Goal: Task Accomplishment & Management: Use online tool/utility

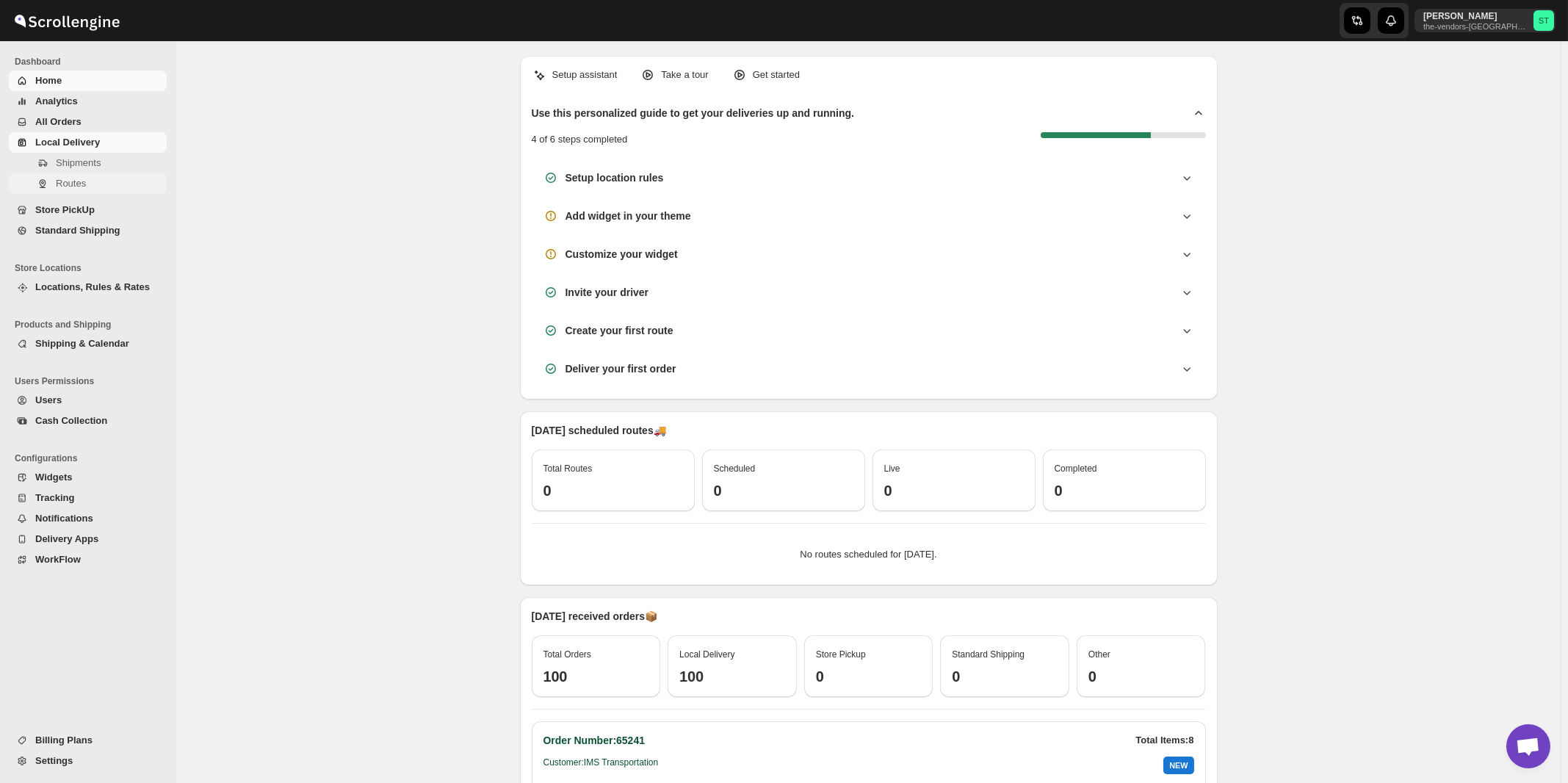
click at [65, 186] on span "Routes" at bounding box center [70, 183] width 30 height 11
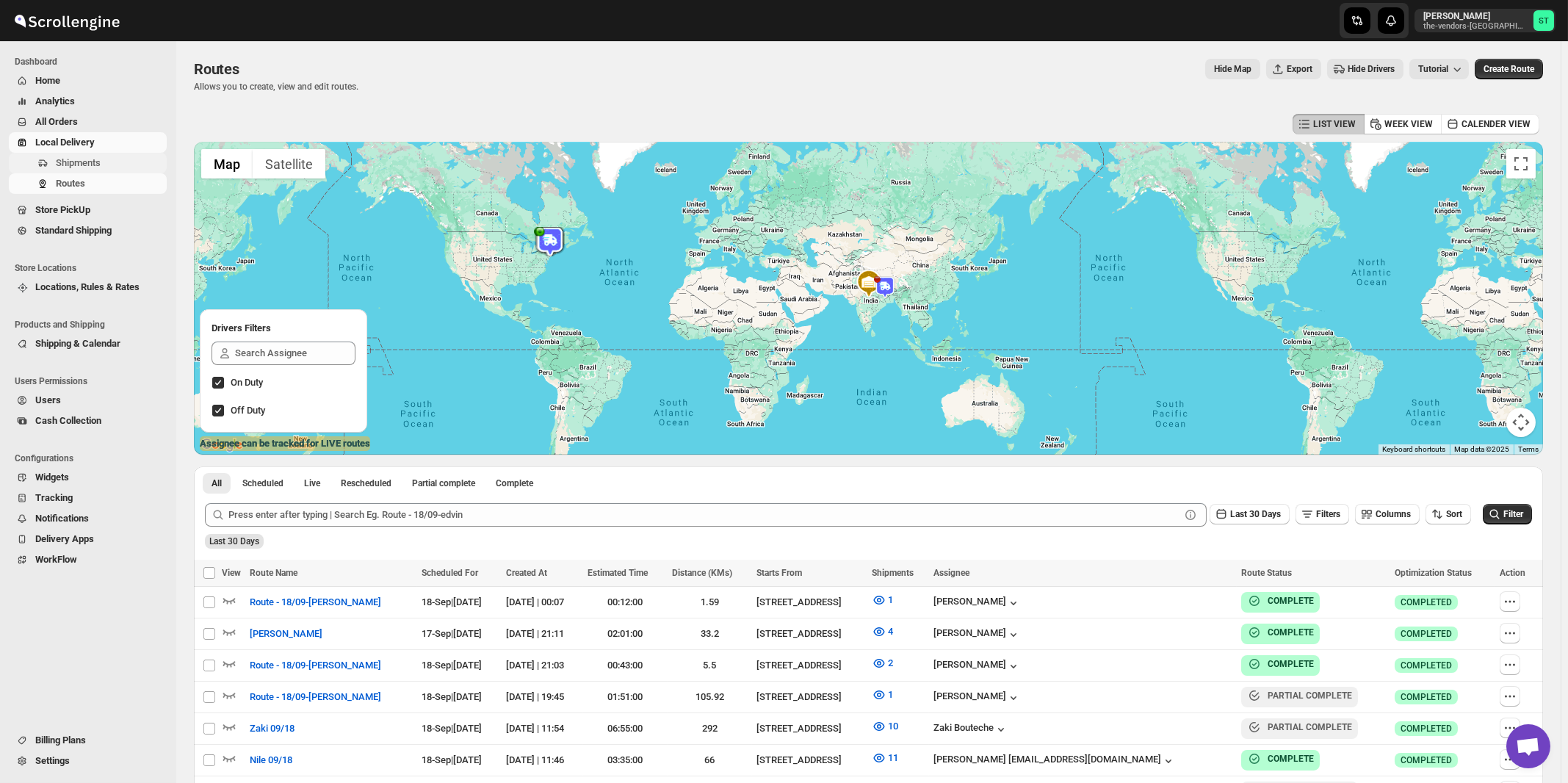
click at [77, 164] on span "Shipments" at bounding box center [78, 163] width 45 height 11
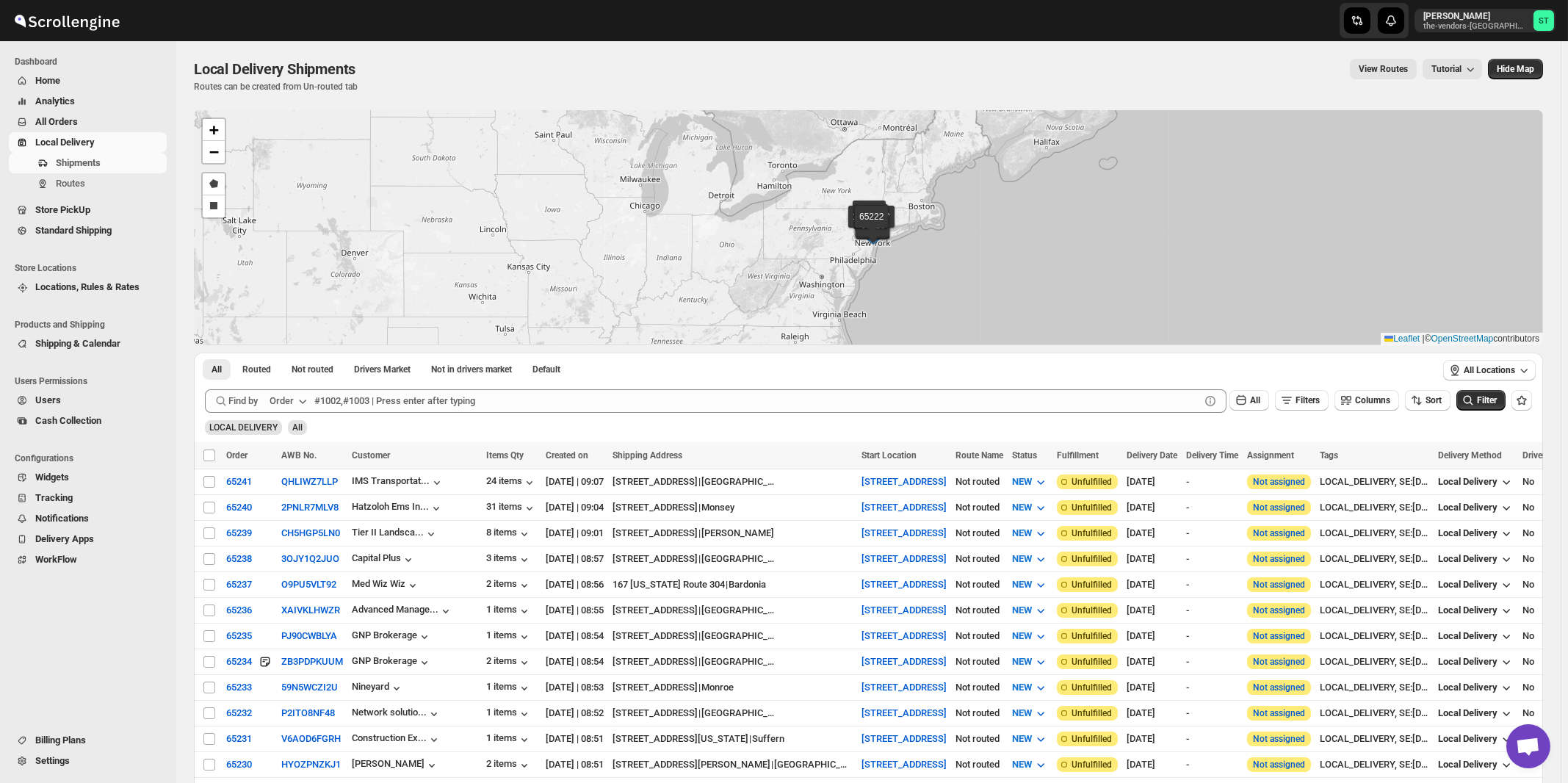
click at [288, 401] on div "Order" at bounding box center [282, 401] width 24 height 14
click at [280, 512] on div "Customer Name" at bounding box center [291, 510] width 67 height 14
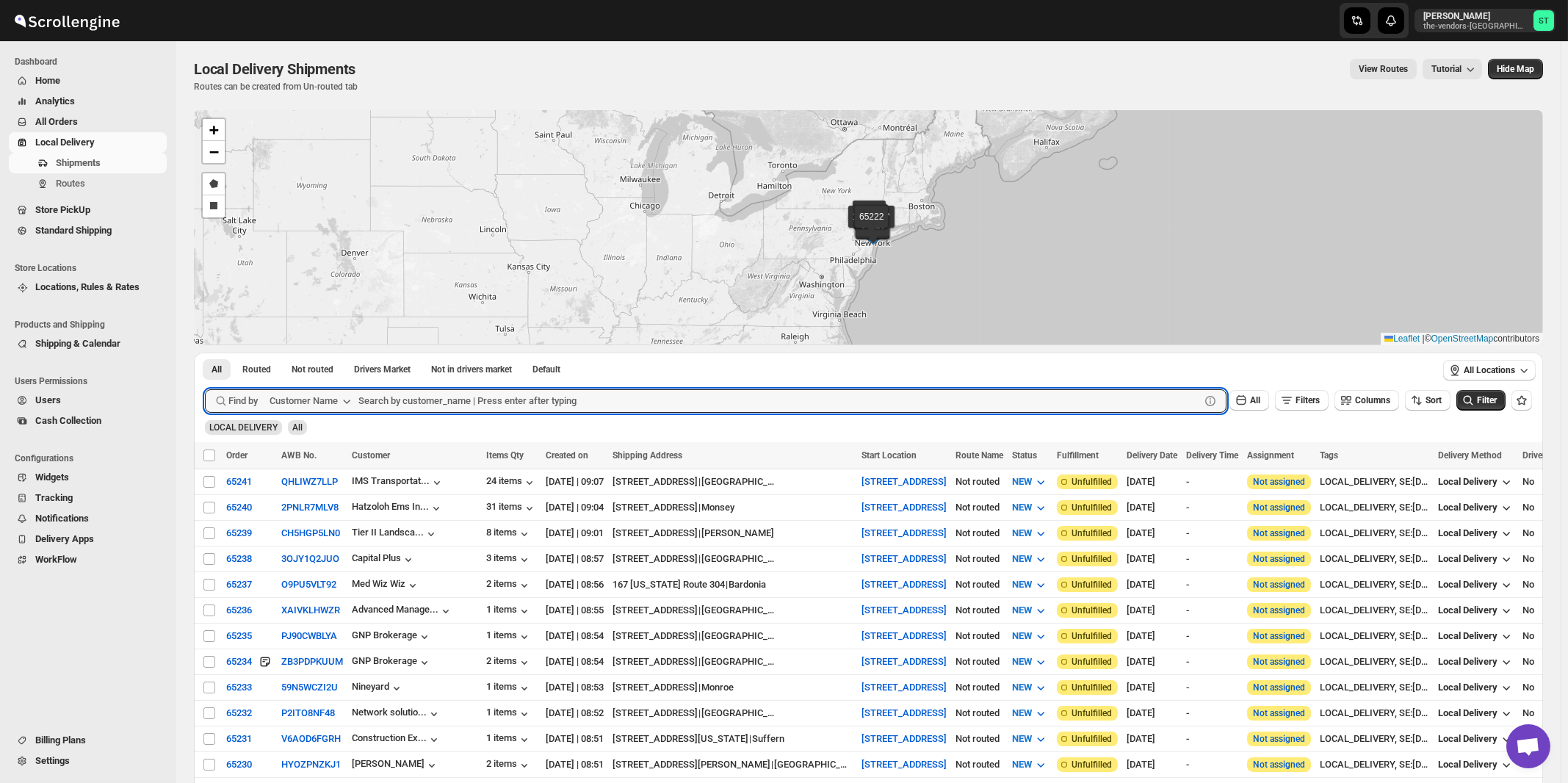
paste input "P&G Brokerage Boro Park"
click at [205, 353] on button "Submit" at bounding box center [226, 360] width 42 height 15
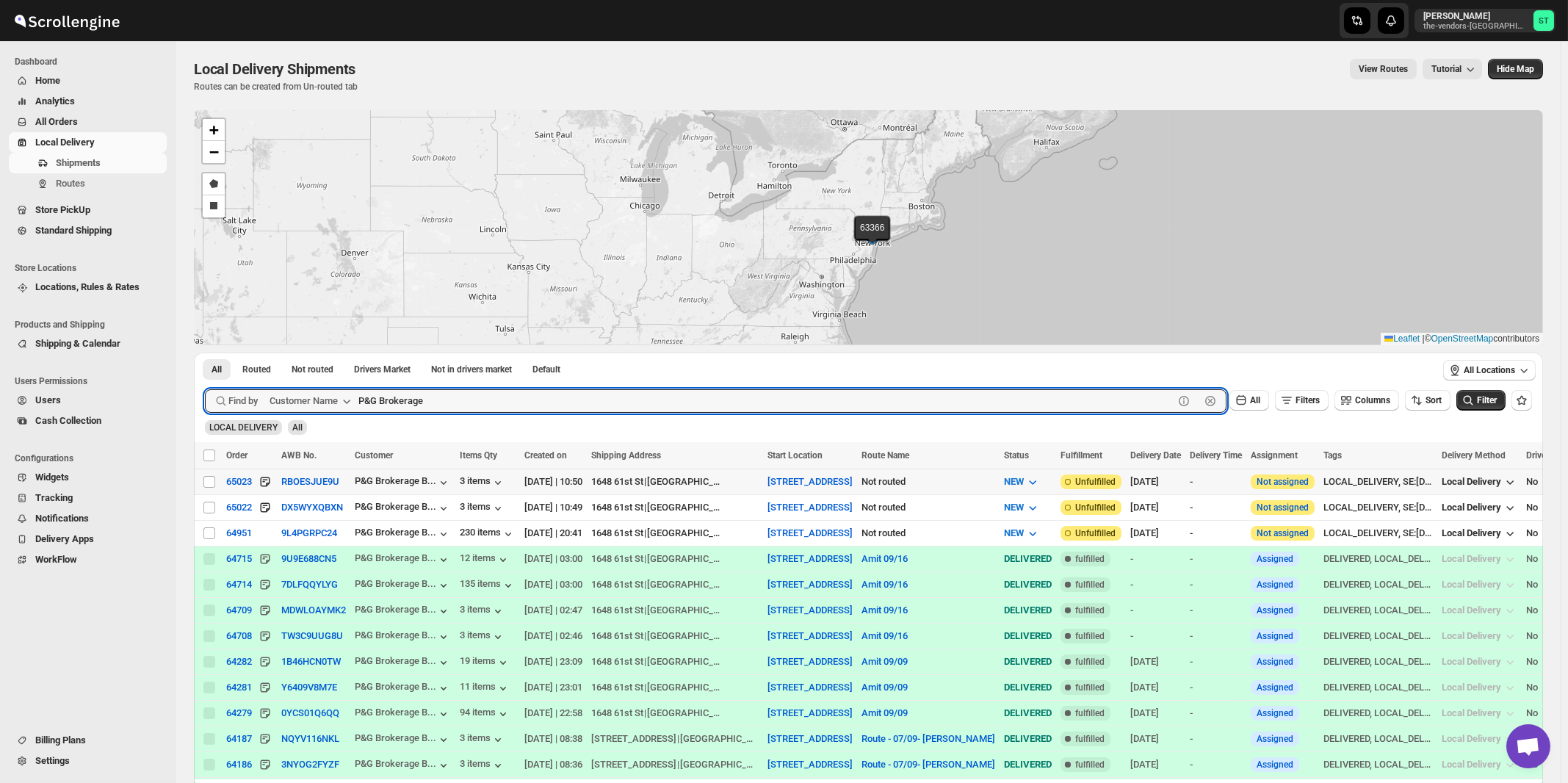
paste input "Advanced Management"
click at [205, 353] on button "Submit" at bounding box center [226, 360] width 42 height 15
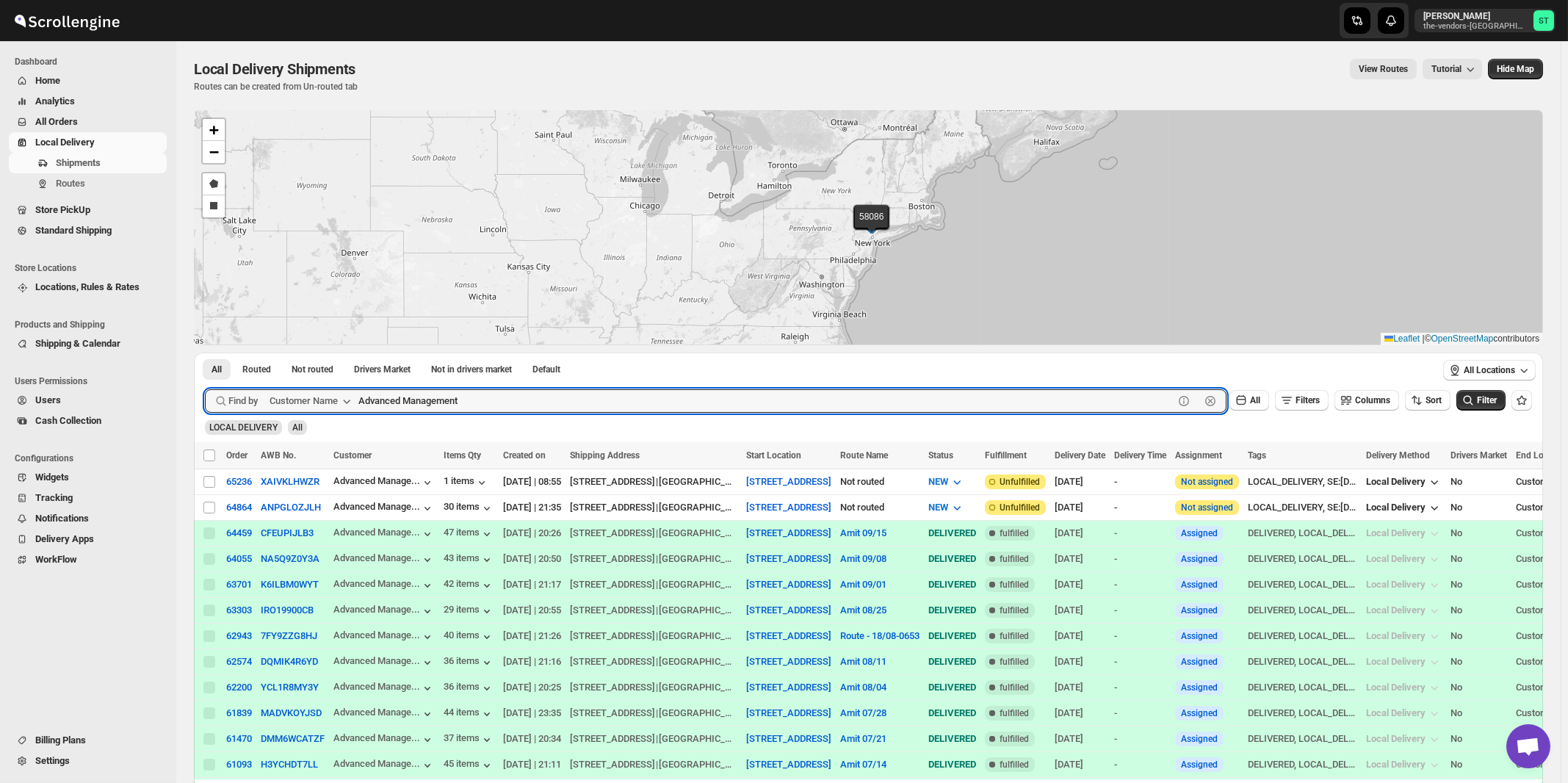
paste input "boro park insurance monsey"
type input "boro park insurance"
click at [205, 353] on button "Submit" at bounding box center [226, 360] width 42 height 15
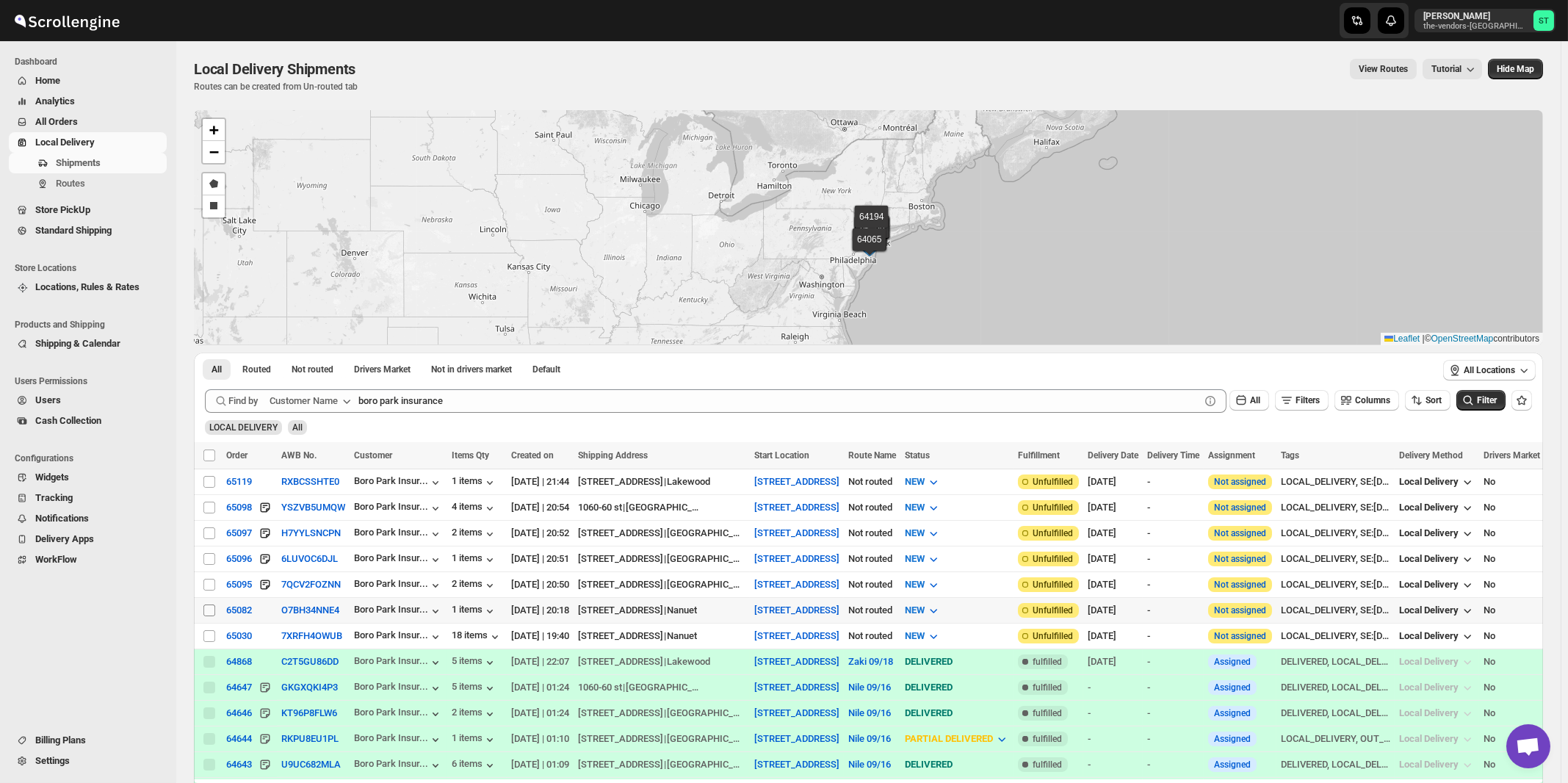
click at [211, 607] on input "Select shipment" at bounding box center [209, 610] width 12 height 12
checkbox input "true"
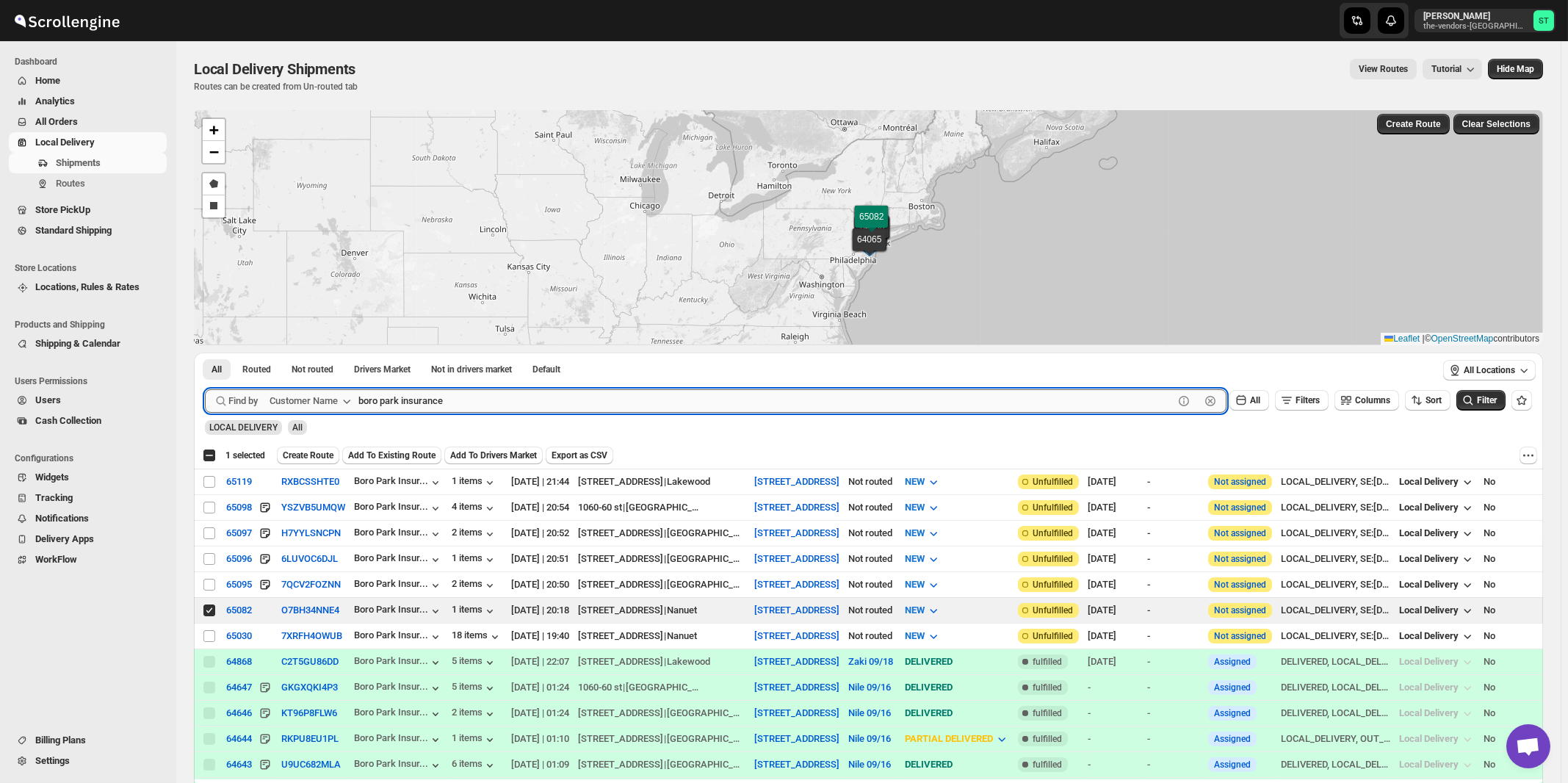
click at [512, 400] on input "boro park insurance" at bounding box center [766, 401] width 815 height 23
paste input "Certified Lumber monsey"
type input "Certified Lumber"
click at [205, 353] on button "Submit" at bounding box center [226, 360] width 42 height 15
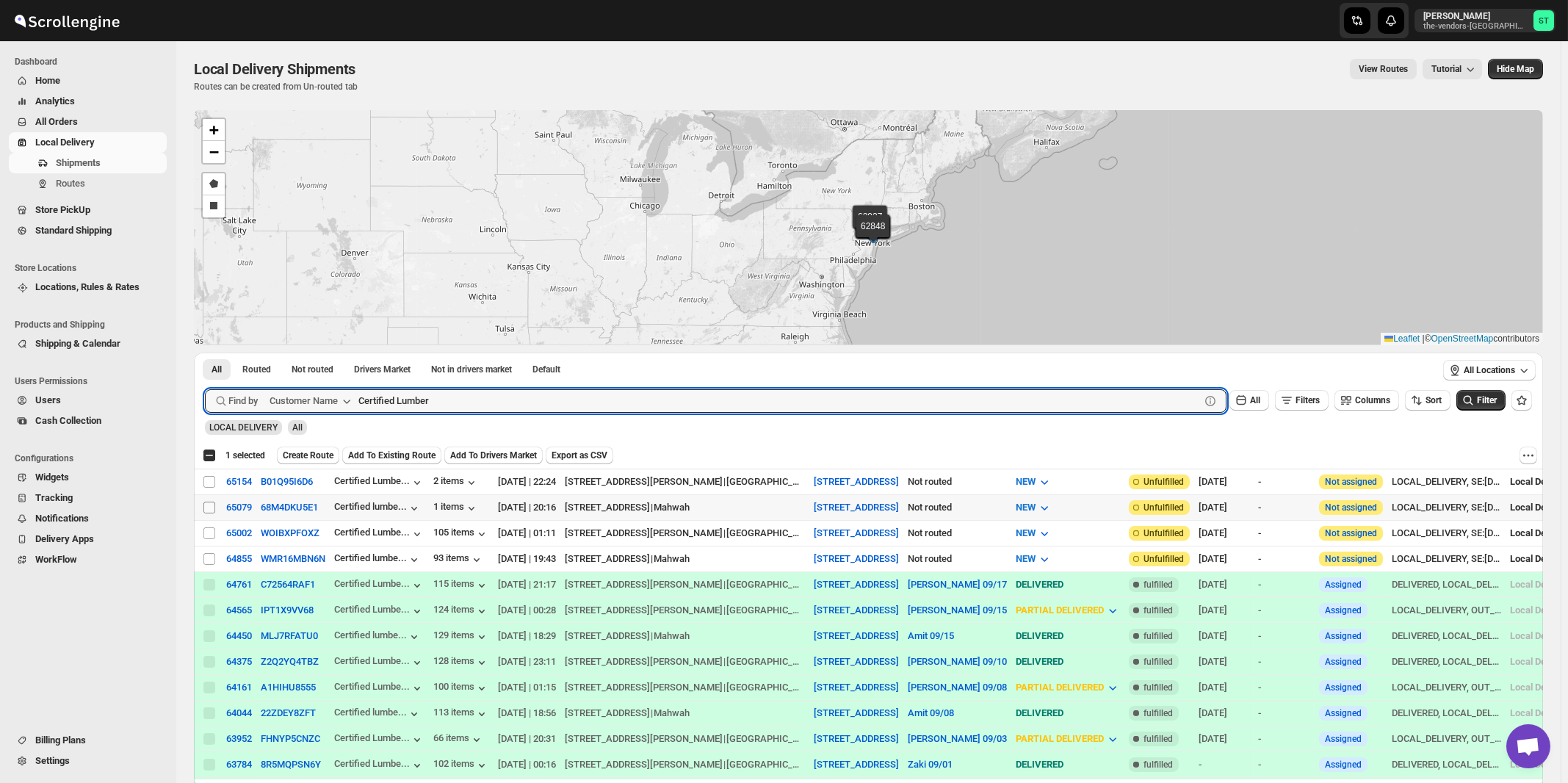
click at [204, 507] on input "Select shipment" at bounding box center [209, 508] width 12 height 12
checkbox input "true"
click at [449, 401] on input "Certified Lumber" at bounding box center [766, 401] width 815 height 23
paste input "Hatzoloh Ems Inc"
type input "Hatzoloh Ems Inc"
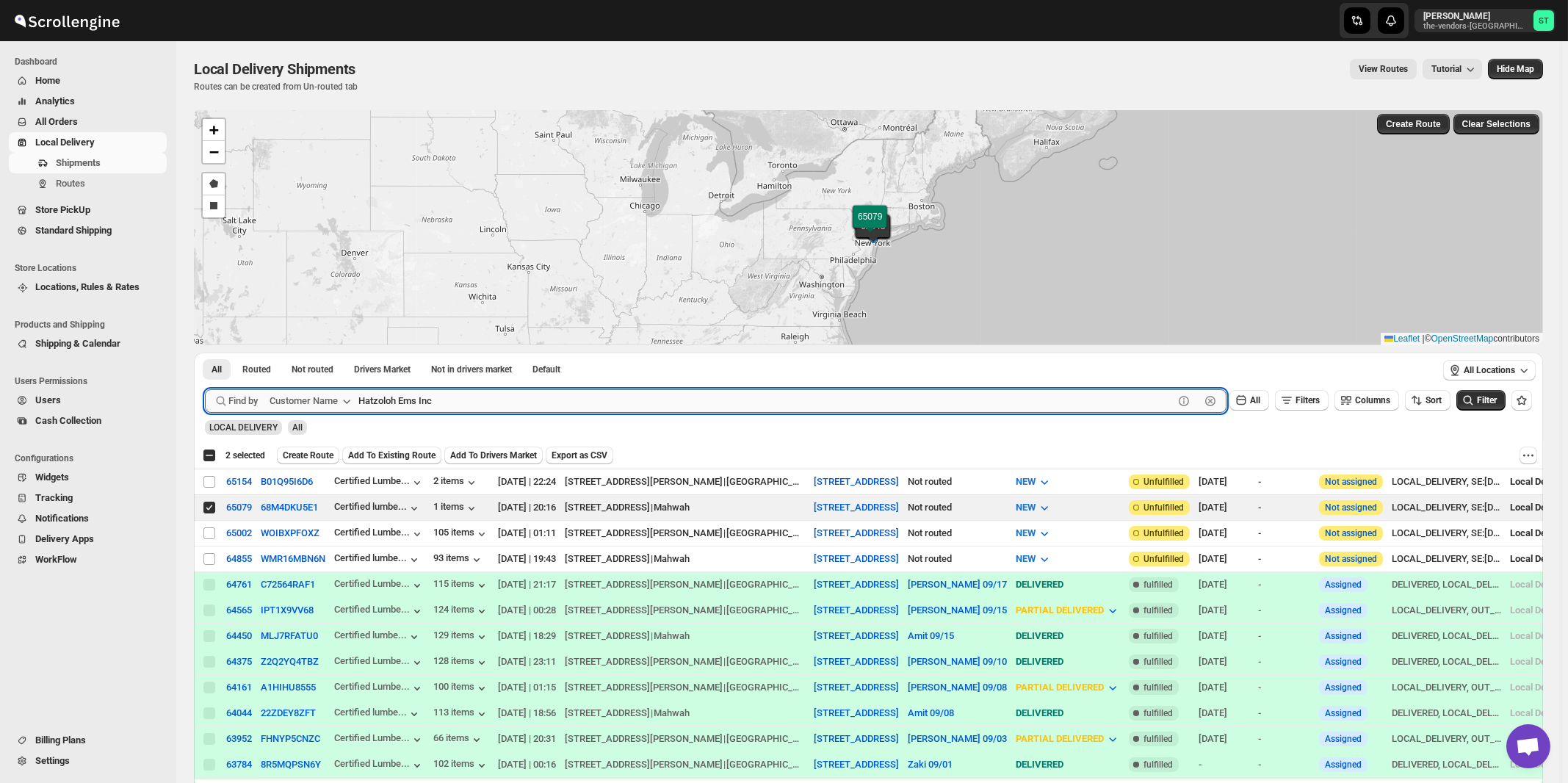
click at [205, 353] on button "Submit" at bounding box center [226, 360] width 42 height 15
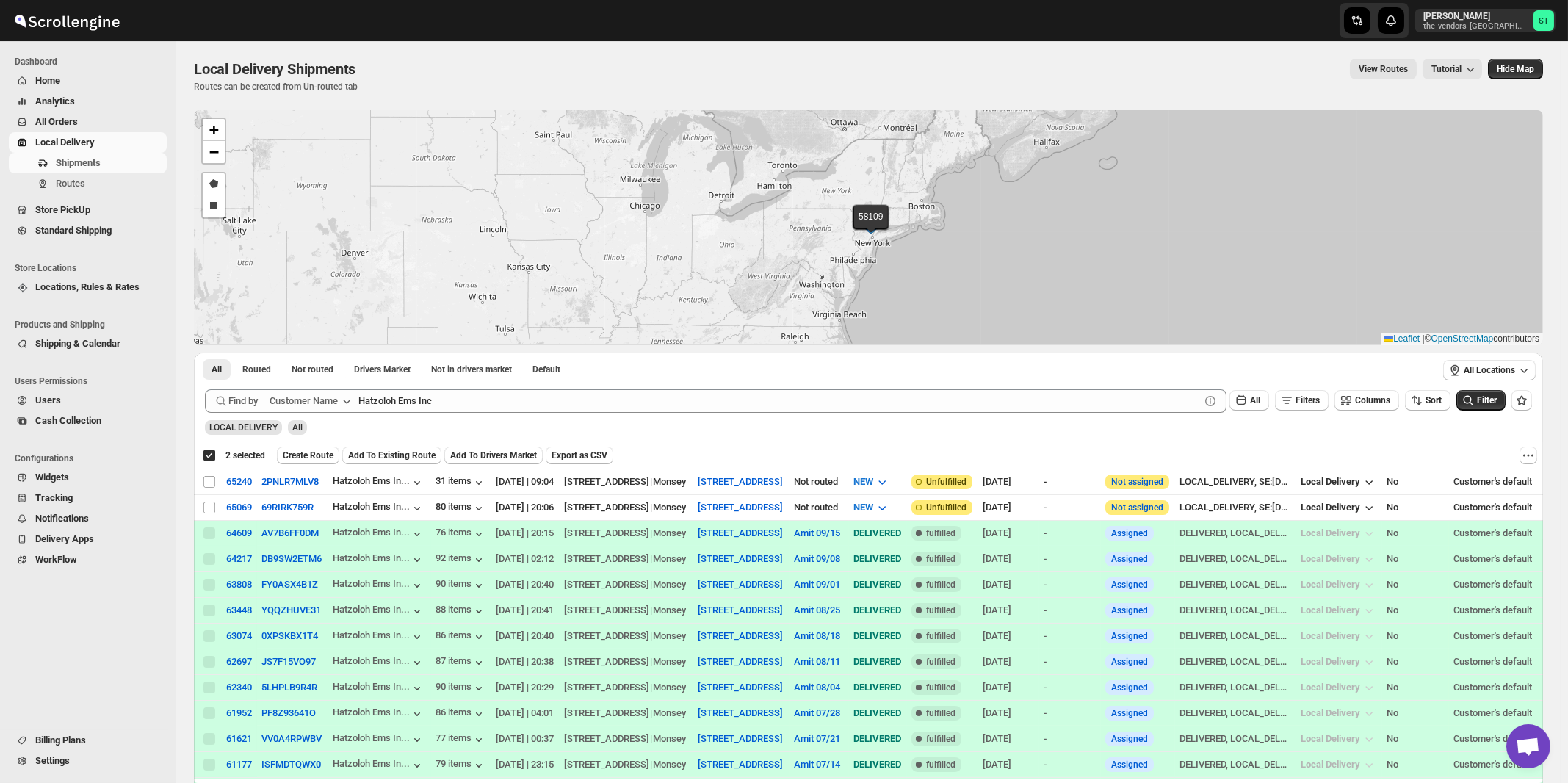
checkbox input "true"
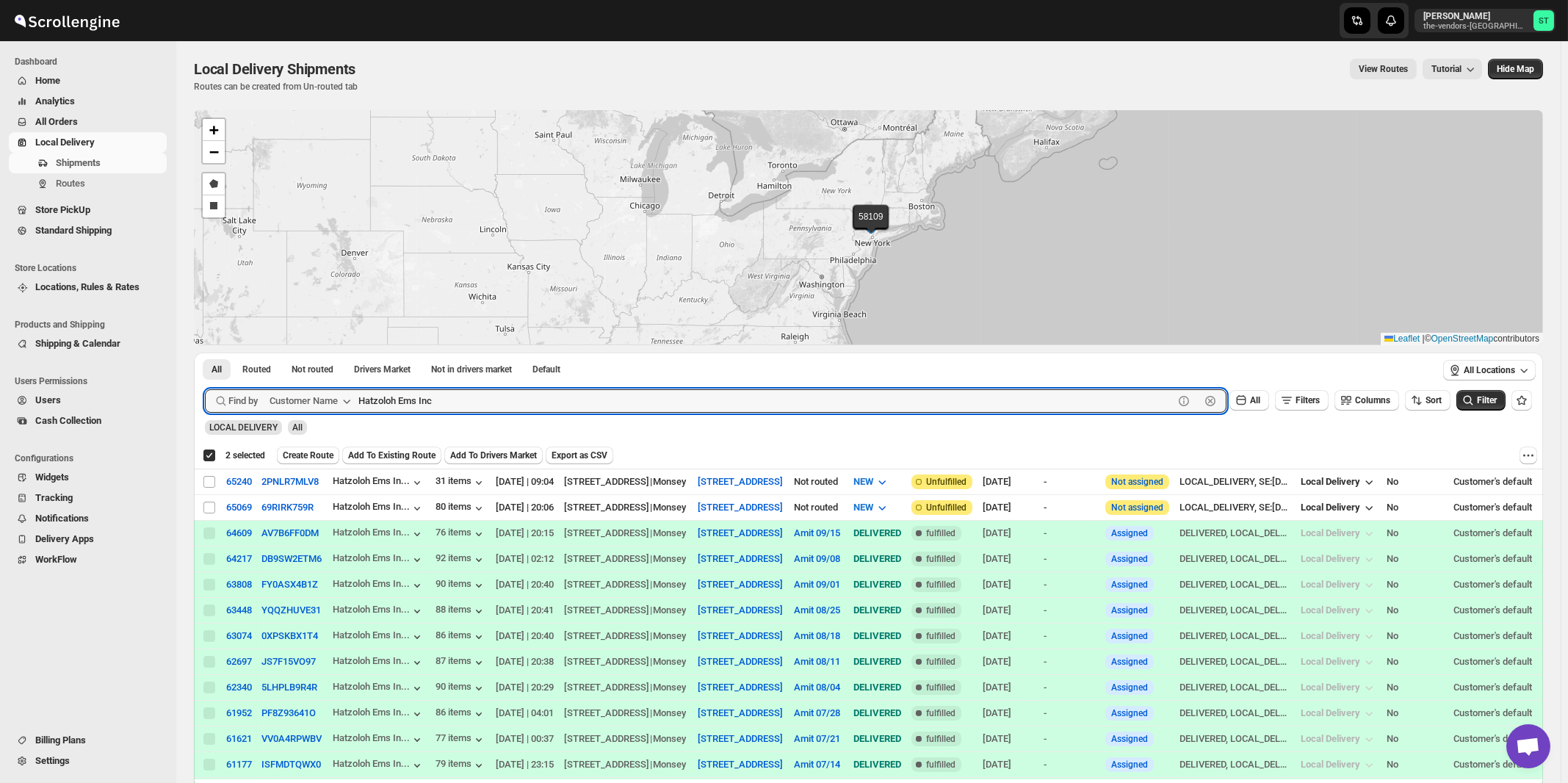
paste input "CS 308"
type input "HCS 308"
click at [205, 353] on button "Submit" at bounding box center [226, 360] width 42 height 15
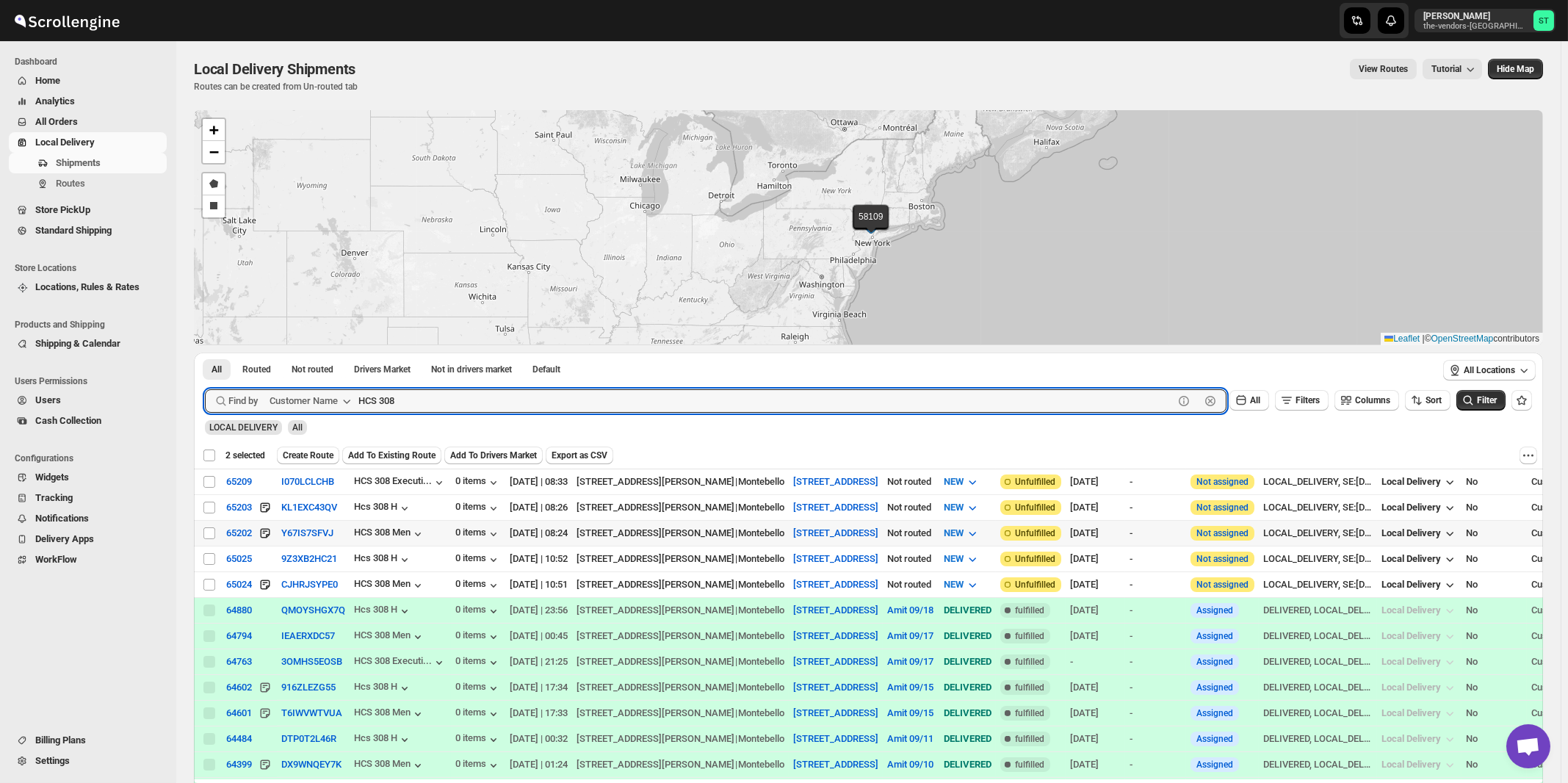
checkbox input "false"
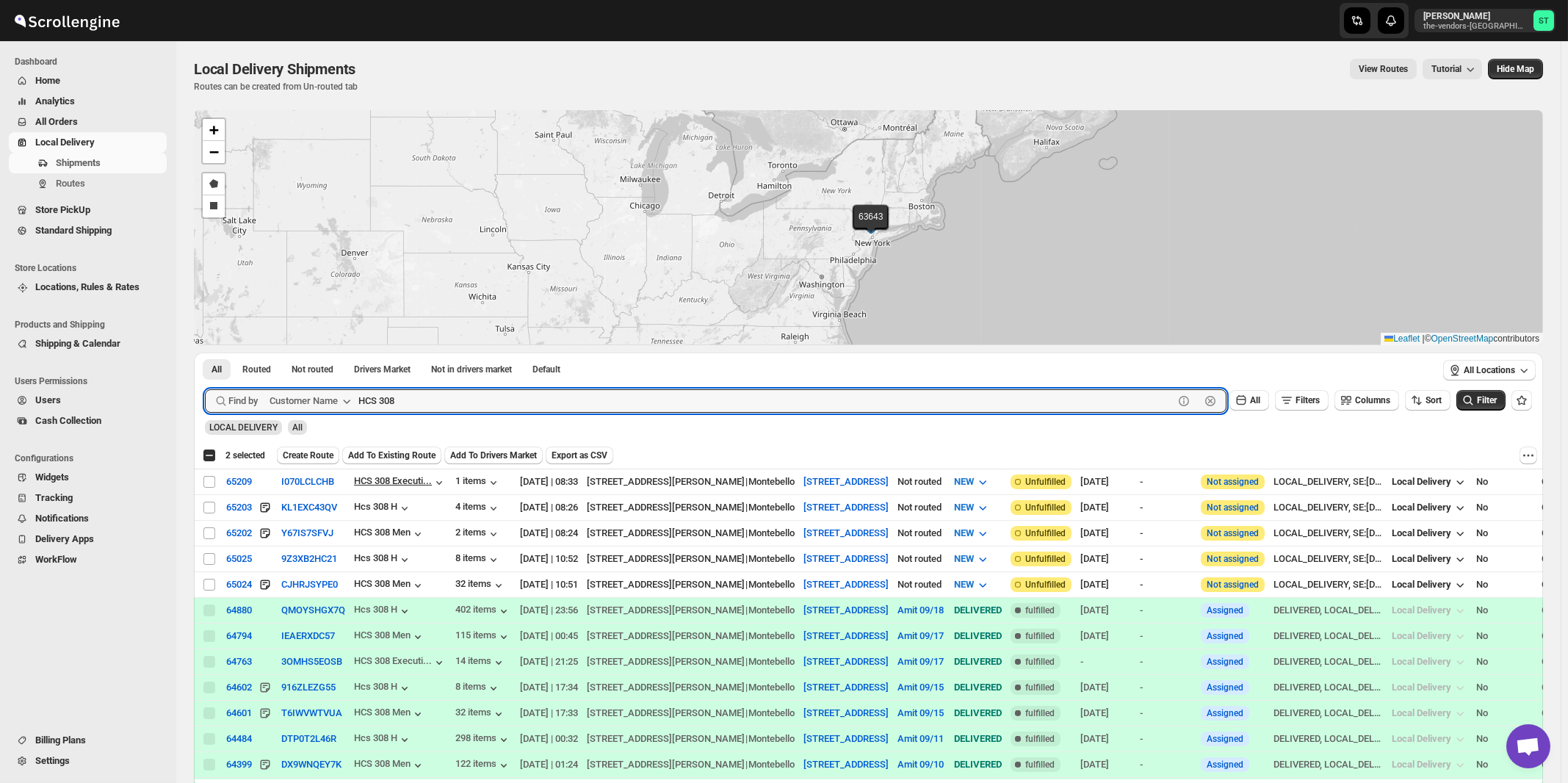
paste input "Style Edit"
type input "Style Edit"
click at [205, 353] on button "Submit" at bounding box center [226, 360] width 42 height 15
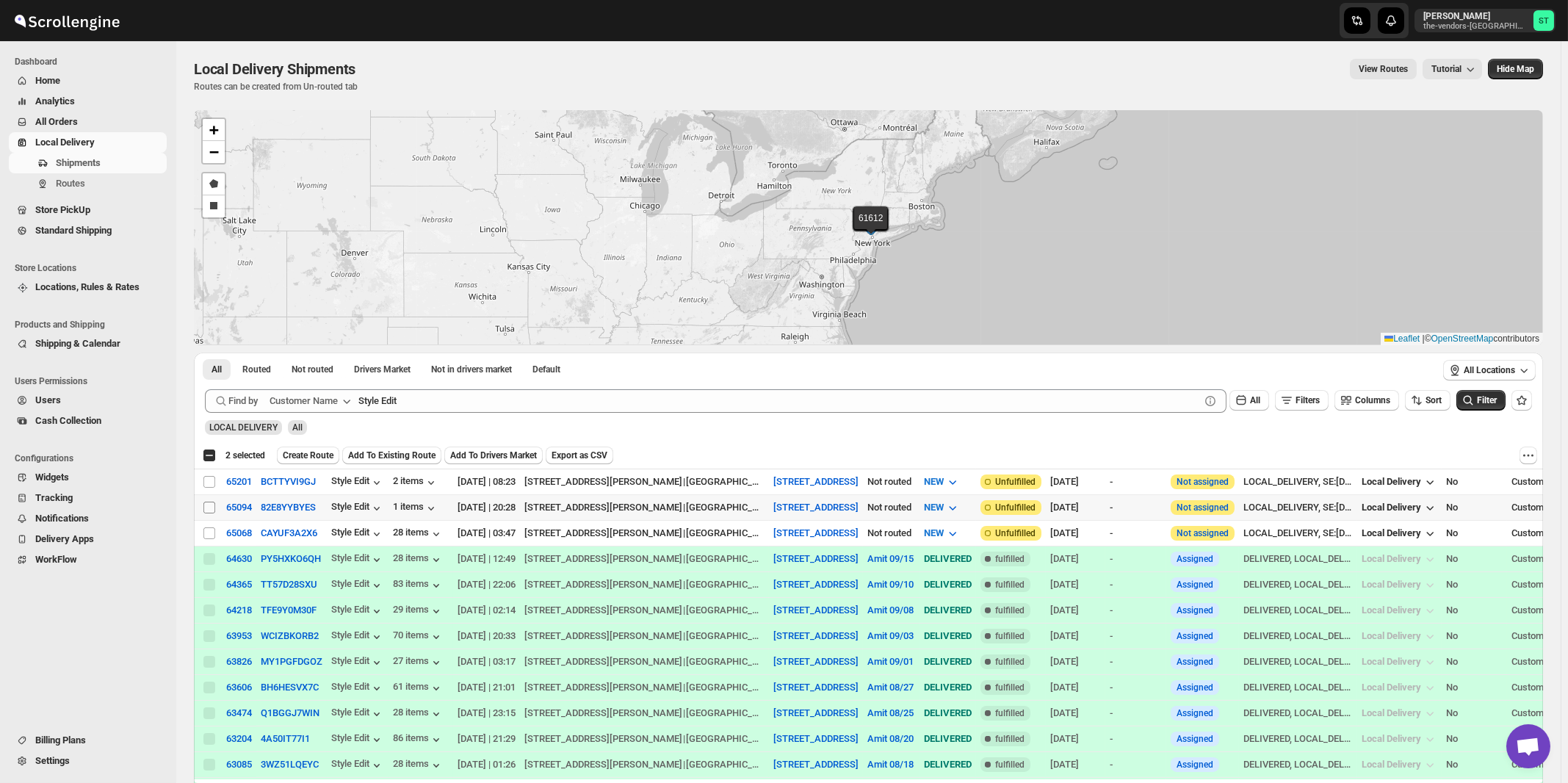
click at [210, 507] on input "Select shipment" at bounding box center [209, 508] width 12 height 12
checkbox input "true"
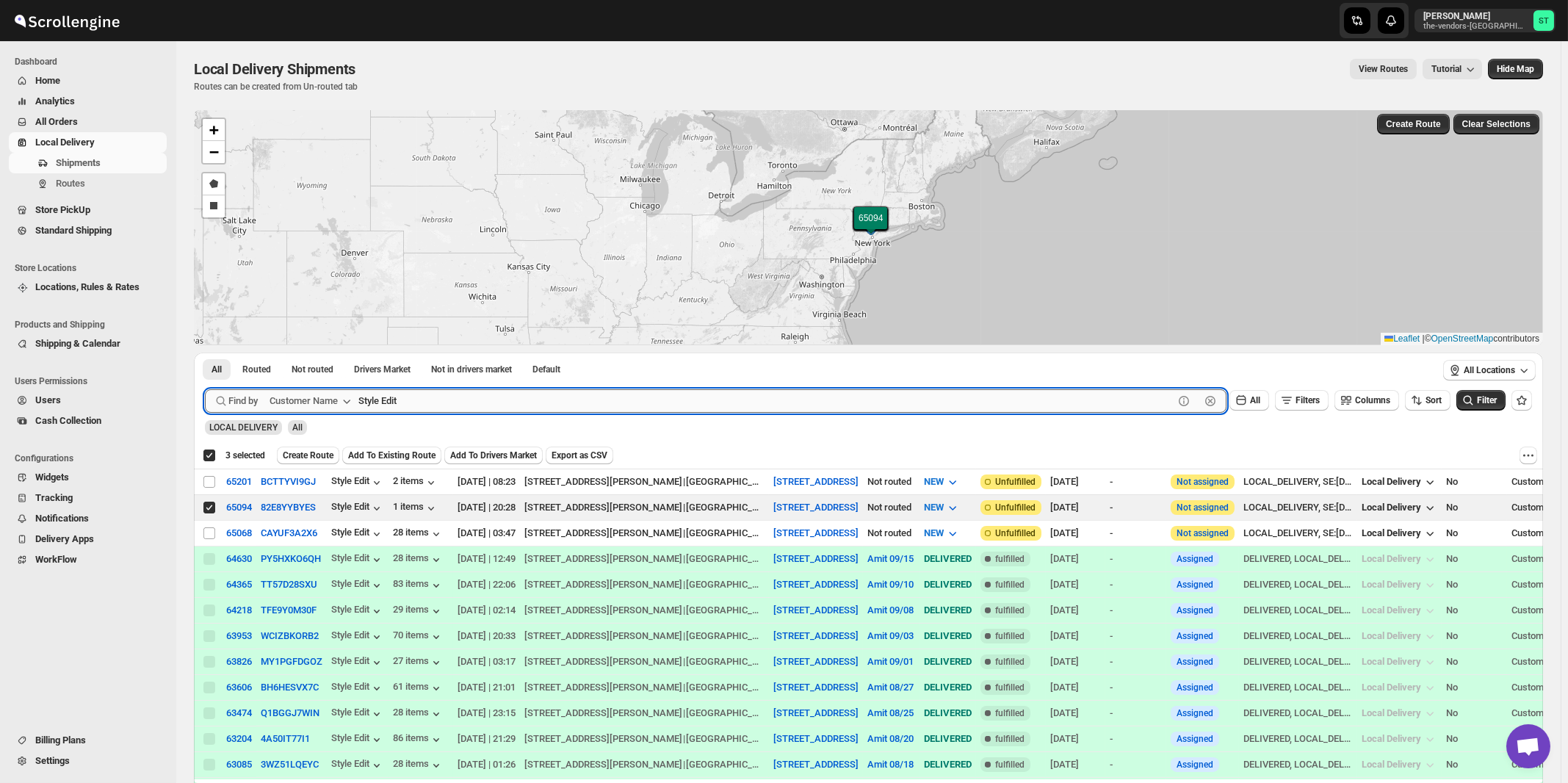
click at [493, 405] on input "Style Edit" at bounding box center [766, 401] width 815 height 23
paste input "Tier II landscape design"
type input "Tier II landscape design"
click at [205, 353] on button "Submit" at bounding box center [226, 360] width 42 height 15
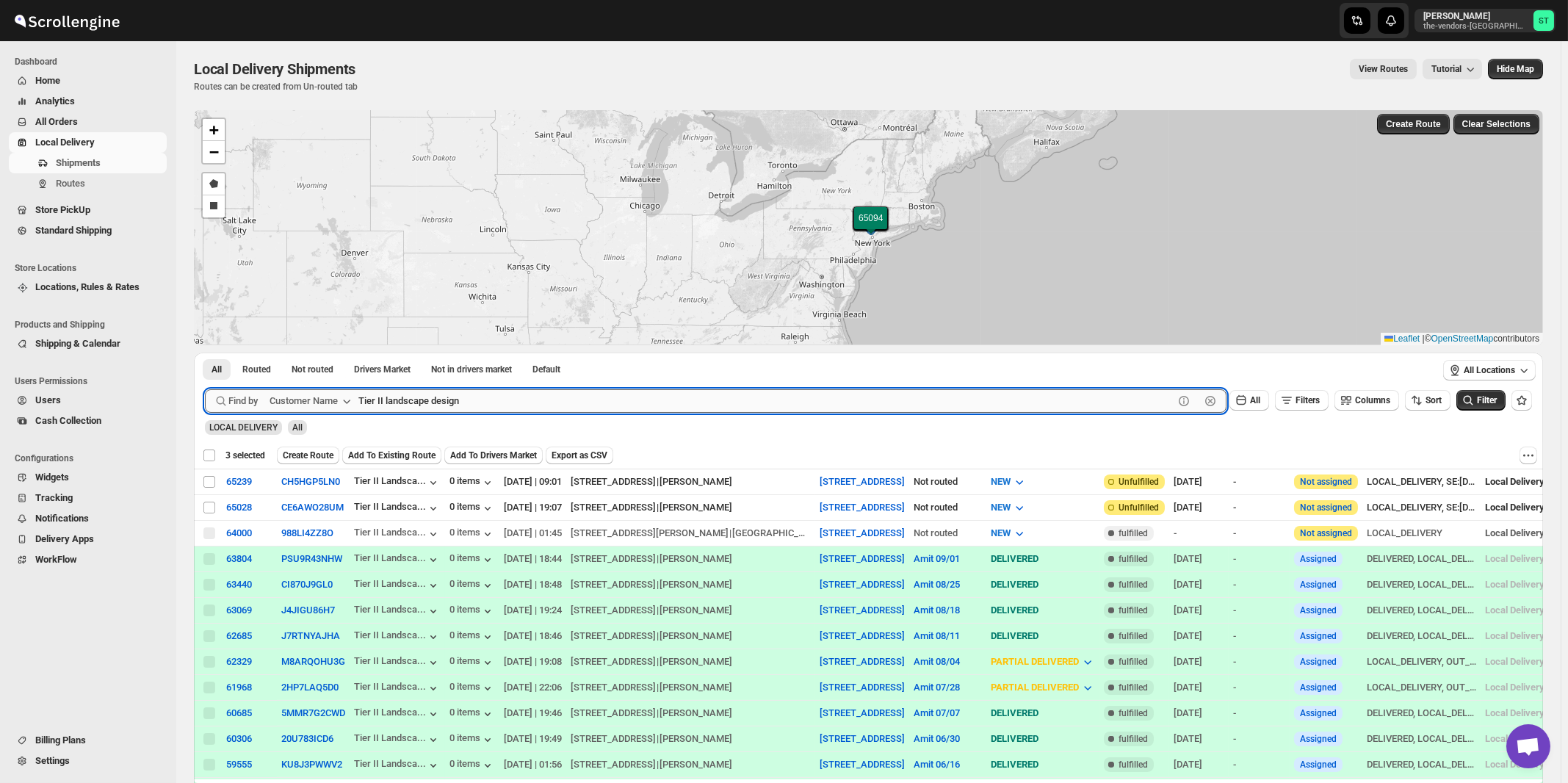
checkbox input "false"
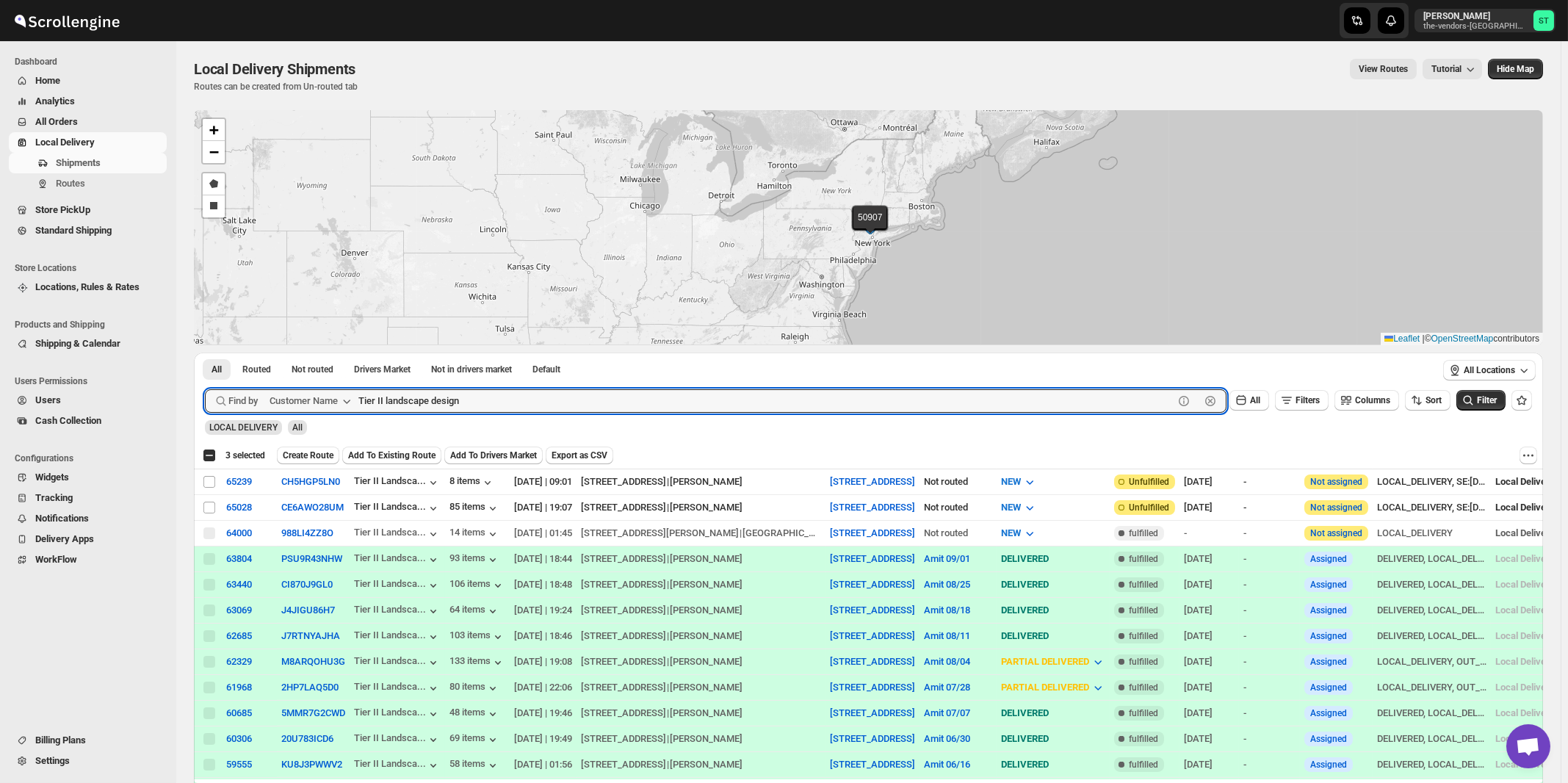
paste input "J Glick Associates"
type input "J Glick Associates"
click at [205, 353] on button "Submit" at bounding box center [226, 360] width 42 height 15
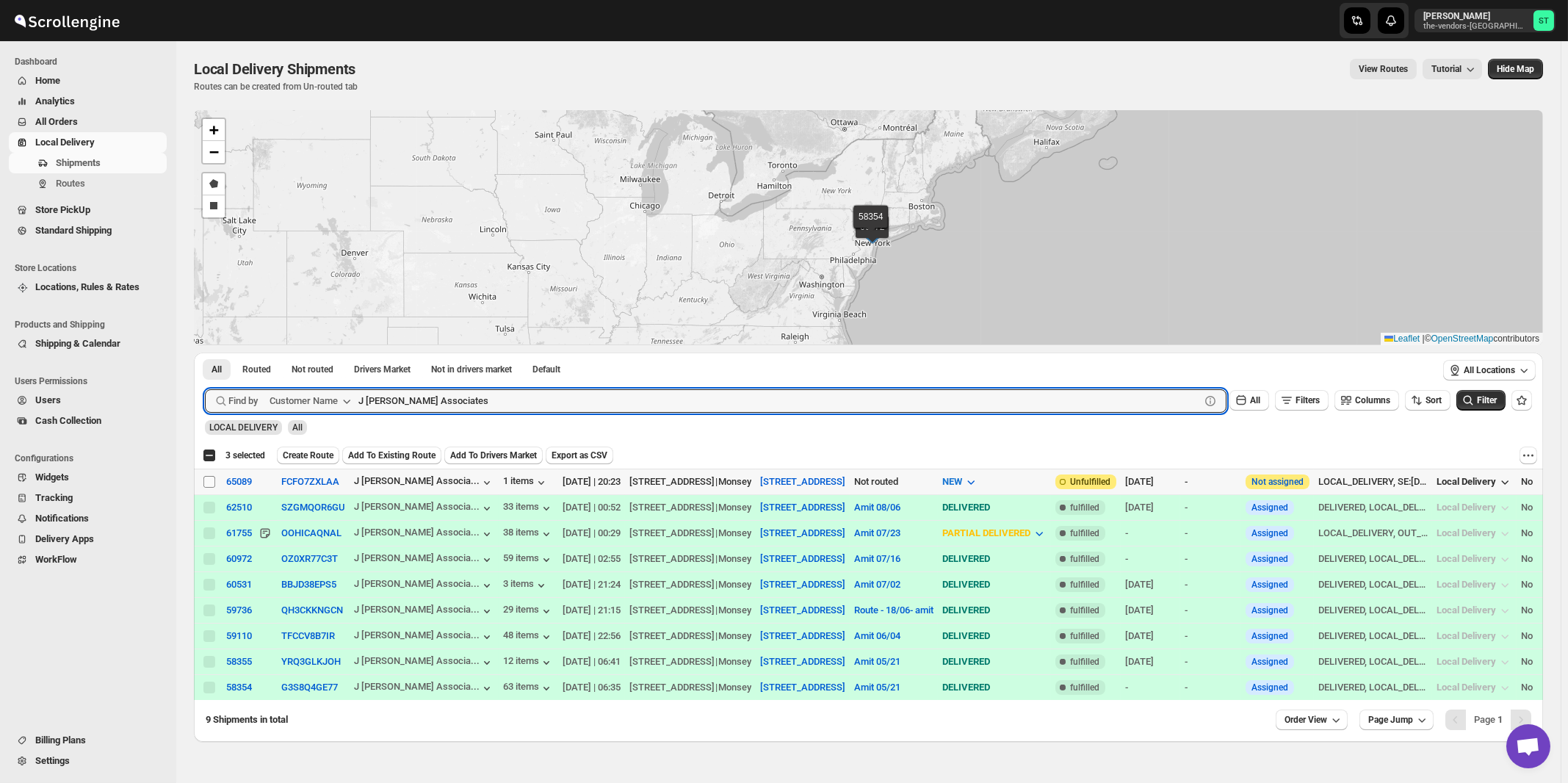
click at [210, 480] on input "Select shipment" at bounding box center [209, 482] width 12 height 12
checkbox input "true"
click at [469, 402] on input "J Glick Associates" at bounding box center [766, 401] width 815 height 23
paste input "Bikur Cholim 101"
type input "Bikur Cholim"
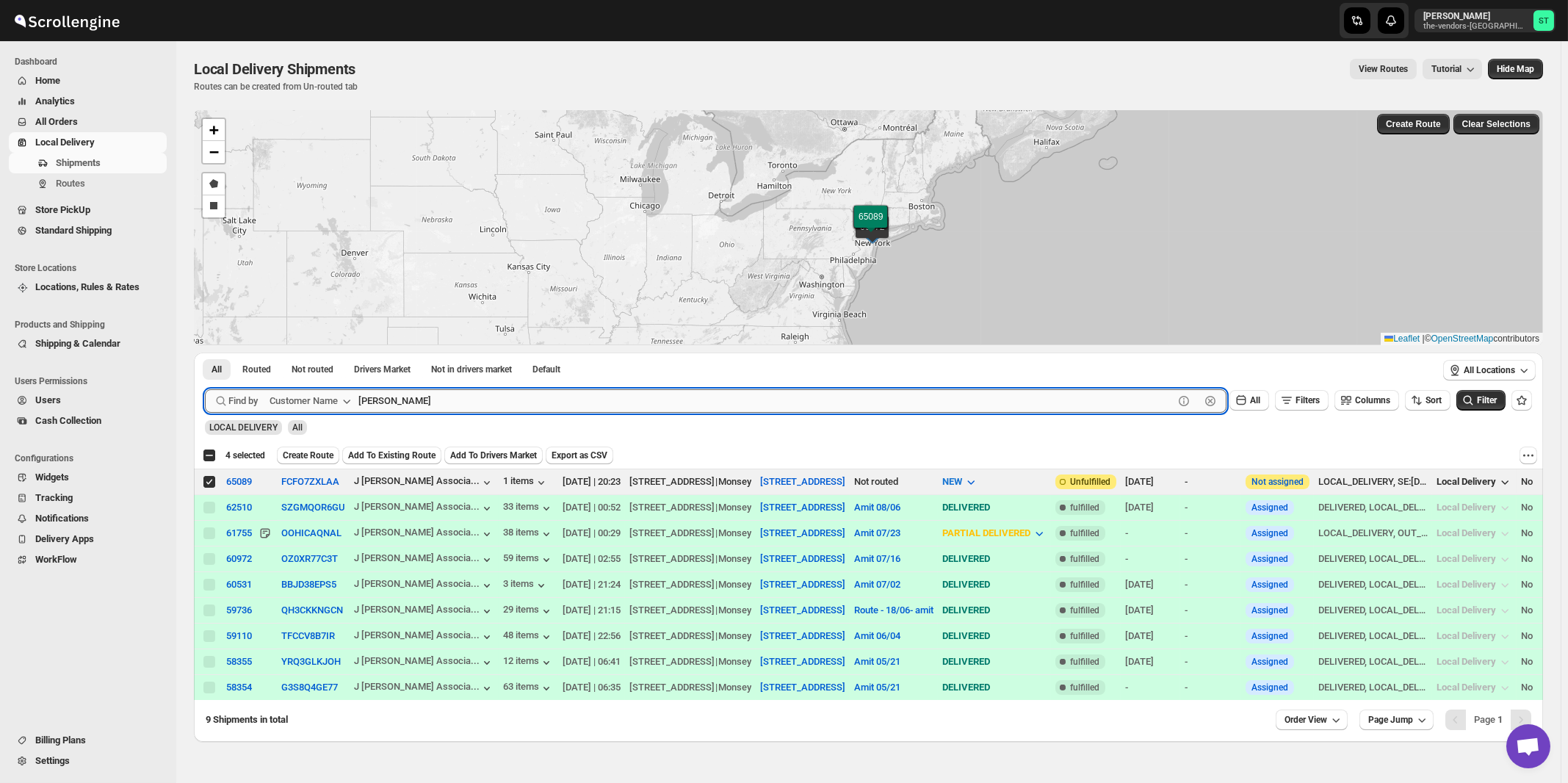
click at [205, 353] on button "Submit" at bounding box center [226, 360] width 42 height 15
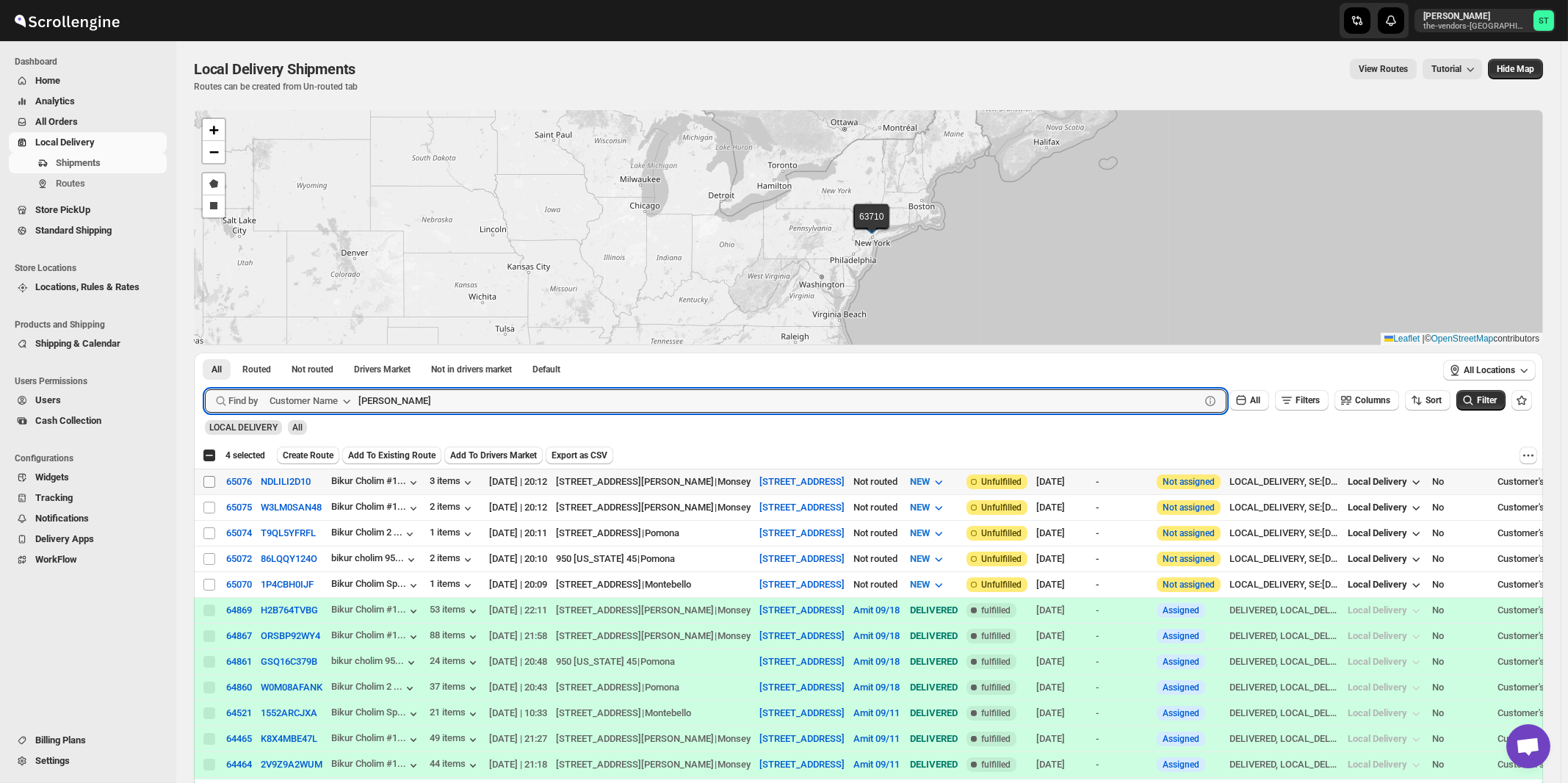
click at [209, 483] on input "Select shipment" at bounding box center [209, 482] width 12 height 12
checkbox input "true"
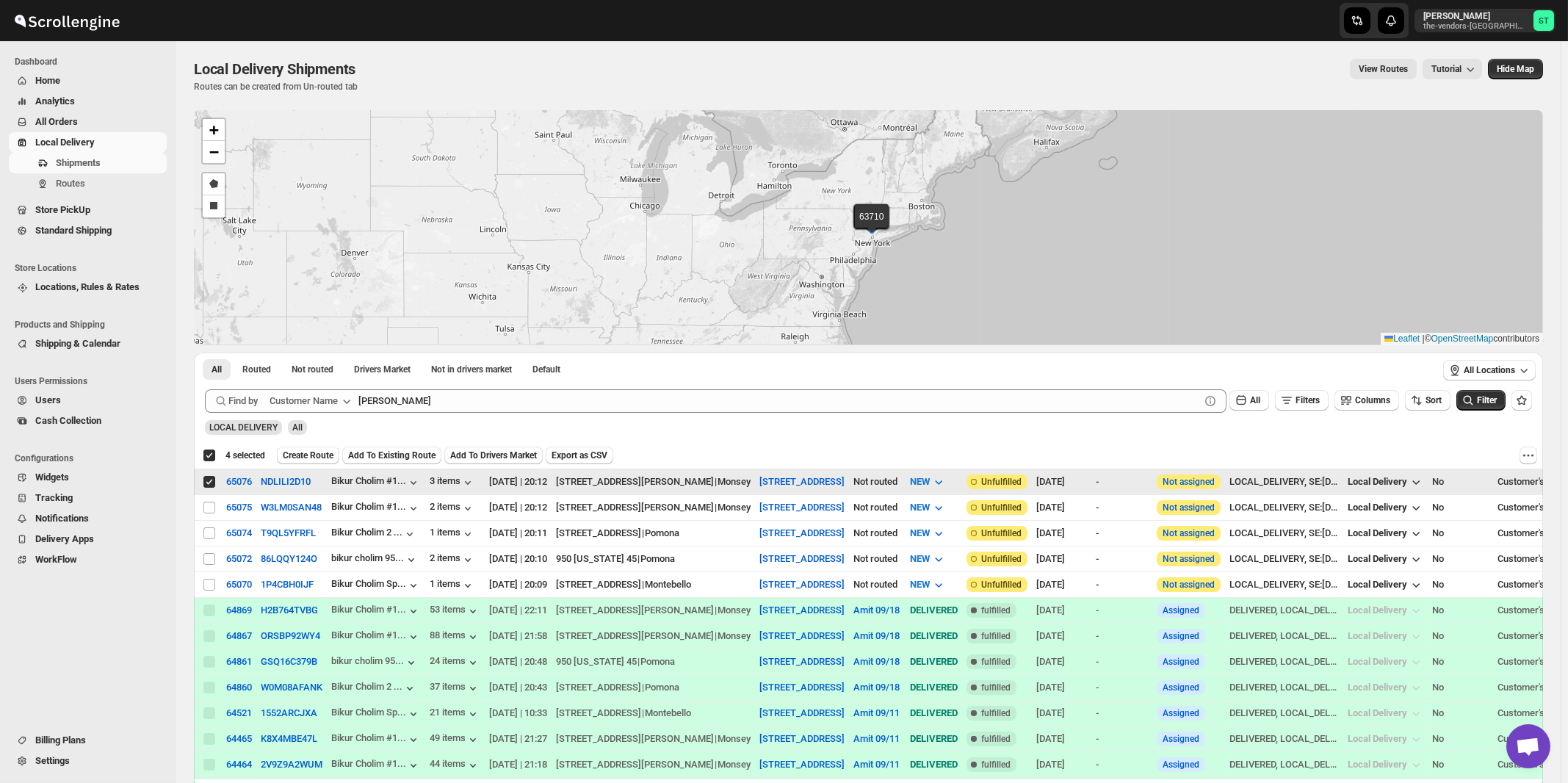
checkbox input "true"
click at [206, 506] on input "Select shipment" at bounding box center [209, 508] width 12 height 12
checkbox input "true"
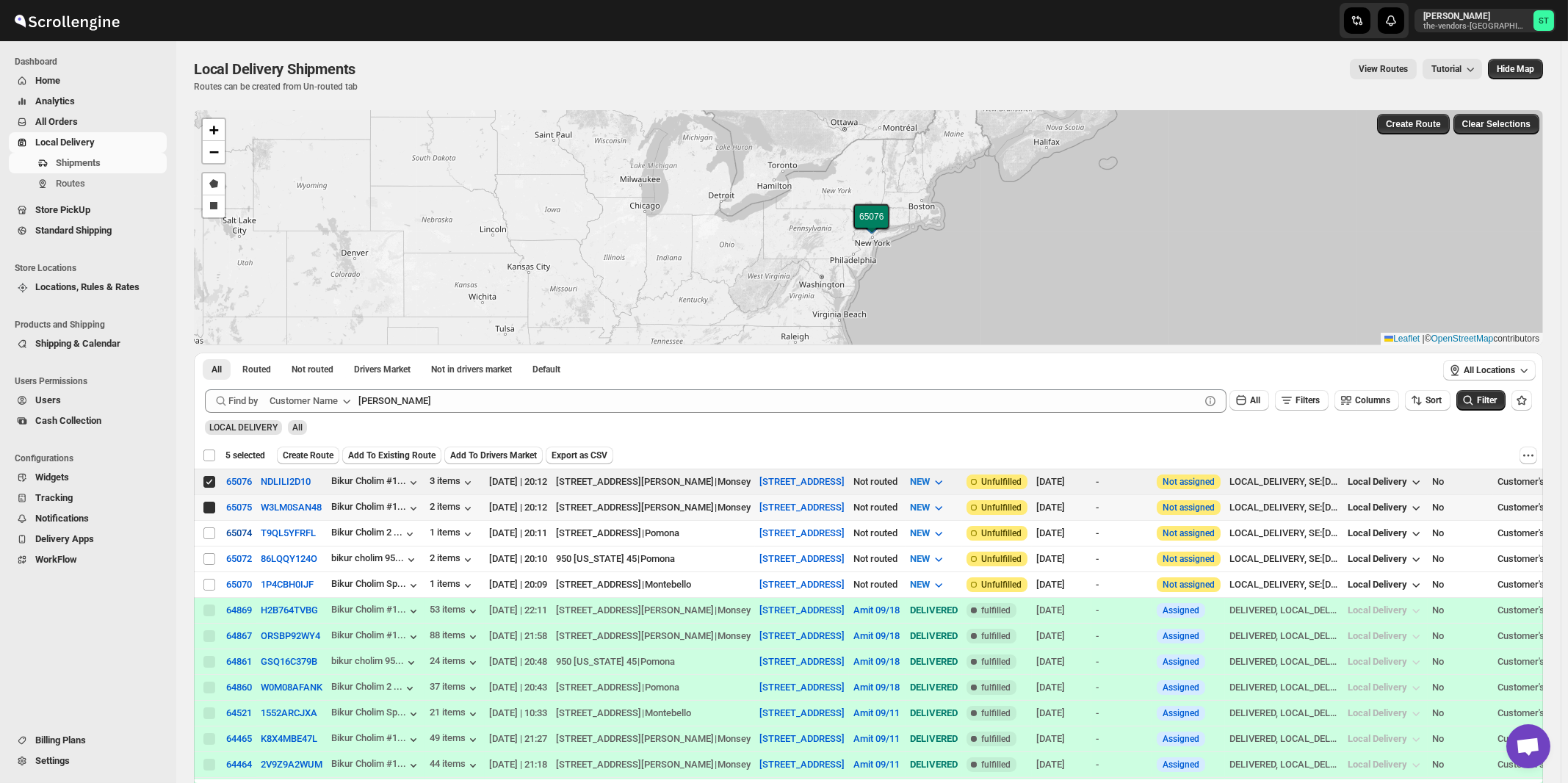
checkbox input "false"
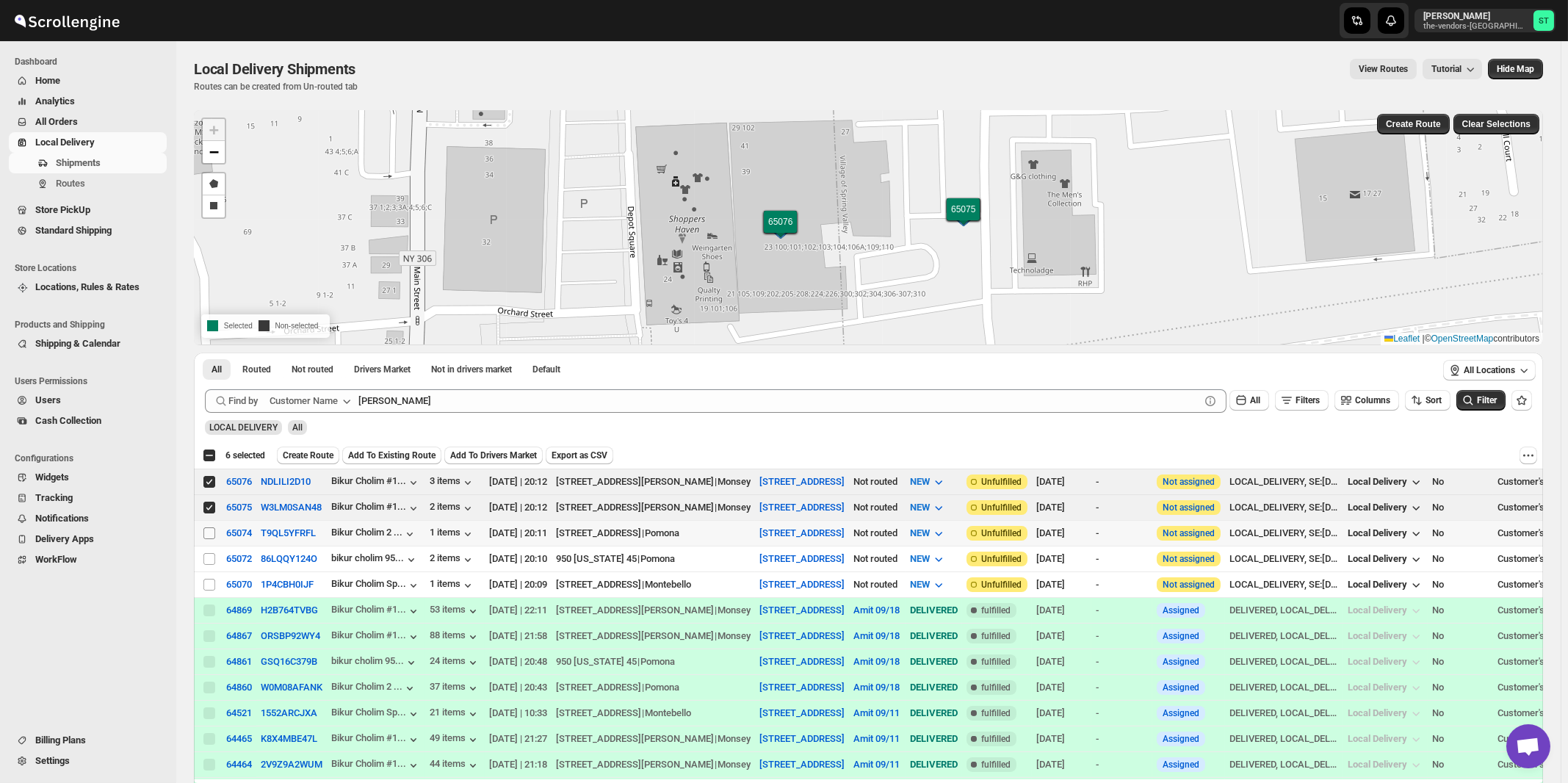
click at [209, 530] on input "Select shipment" at bounding box center [209, 533] width 12 height 12
checkbox input "true"
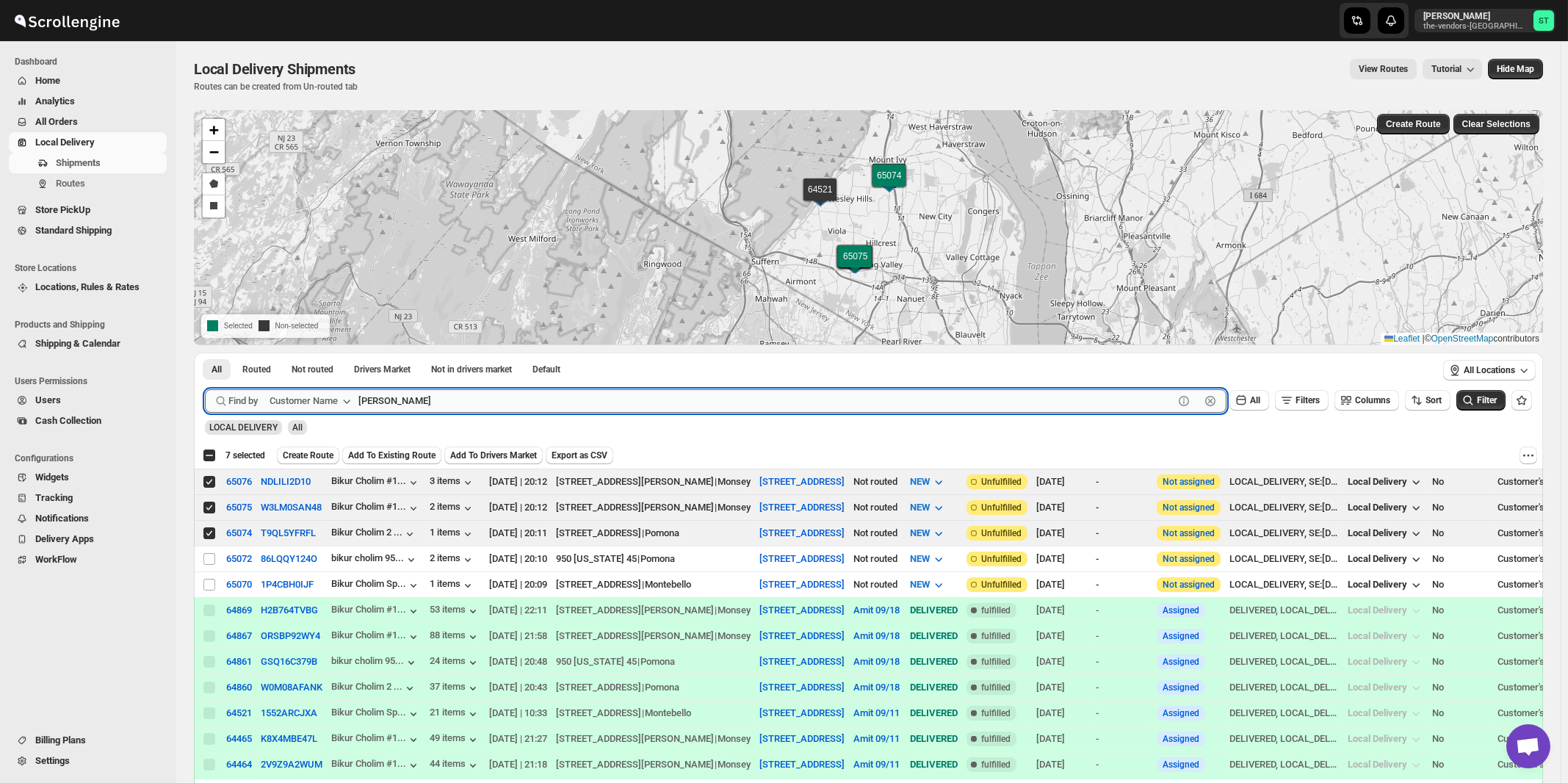
click at [452, 394] on input "Bikur Cholim" at bounding box center [766, 401] width 815 height 23
type input "Bikur"
click at [205, 353] on button "Submit" at bounding box center [226, 360] width 42 height 15
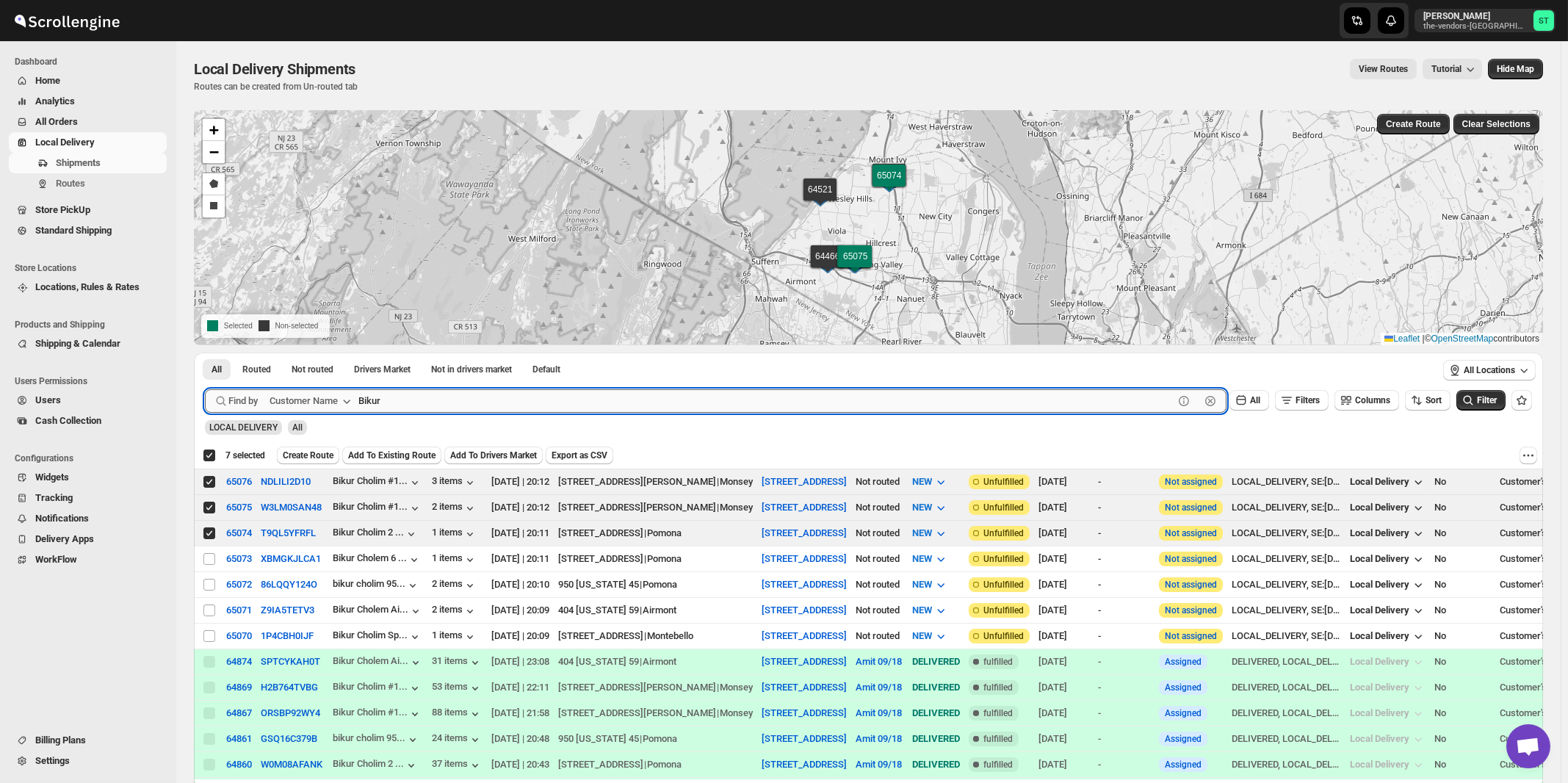
checkbox input "true"
click at [210, 558] on input "Select shipment" at bounding box center [209, 559] width 12 height 12
checkbox input "true"
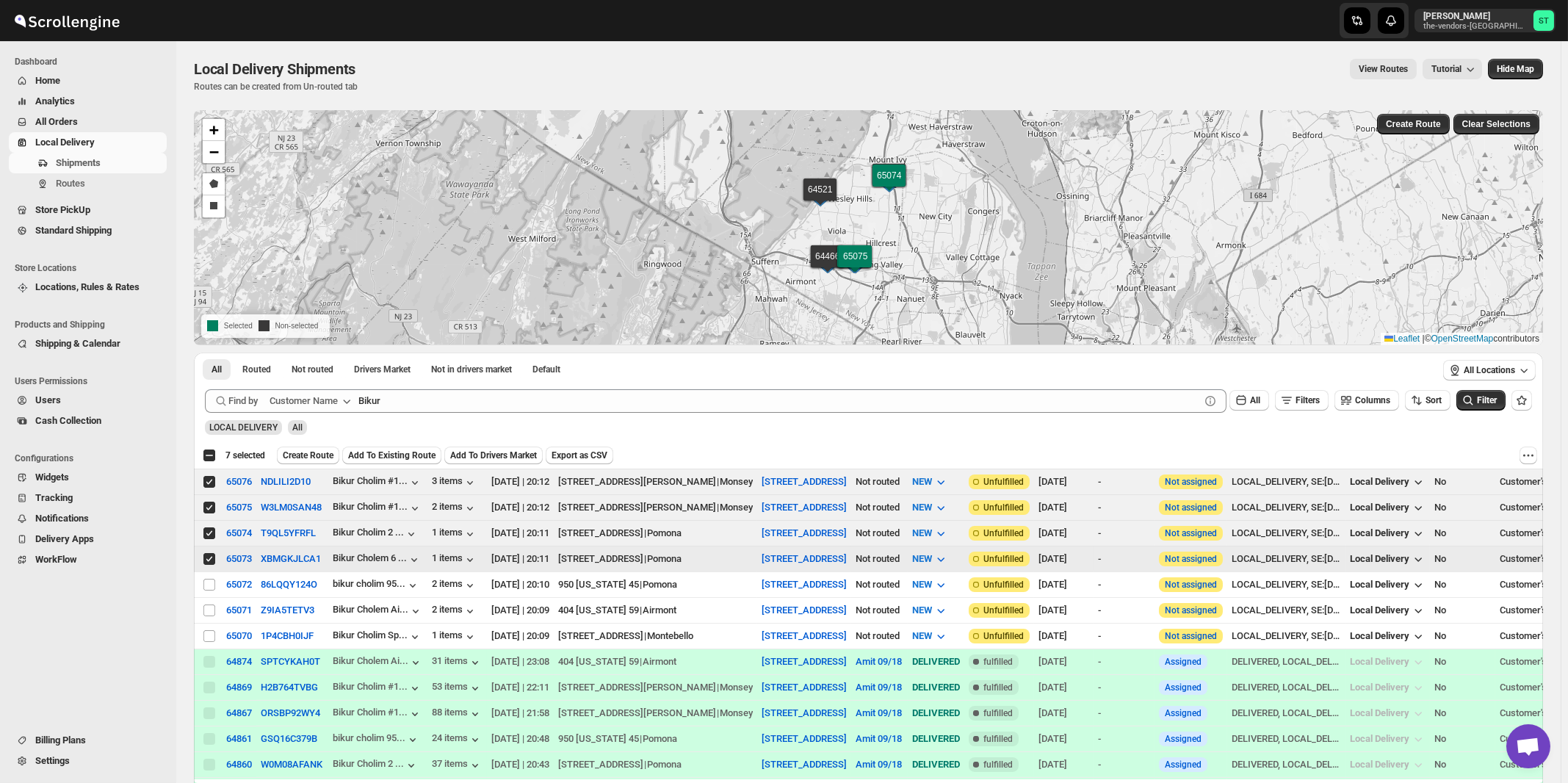
checkbox input "false"
click at [210, 581] on input "Select shipment" at bounding box center [209, 585] width 12 height 12
checkbox input "true"
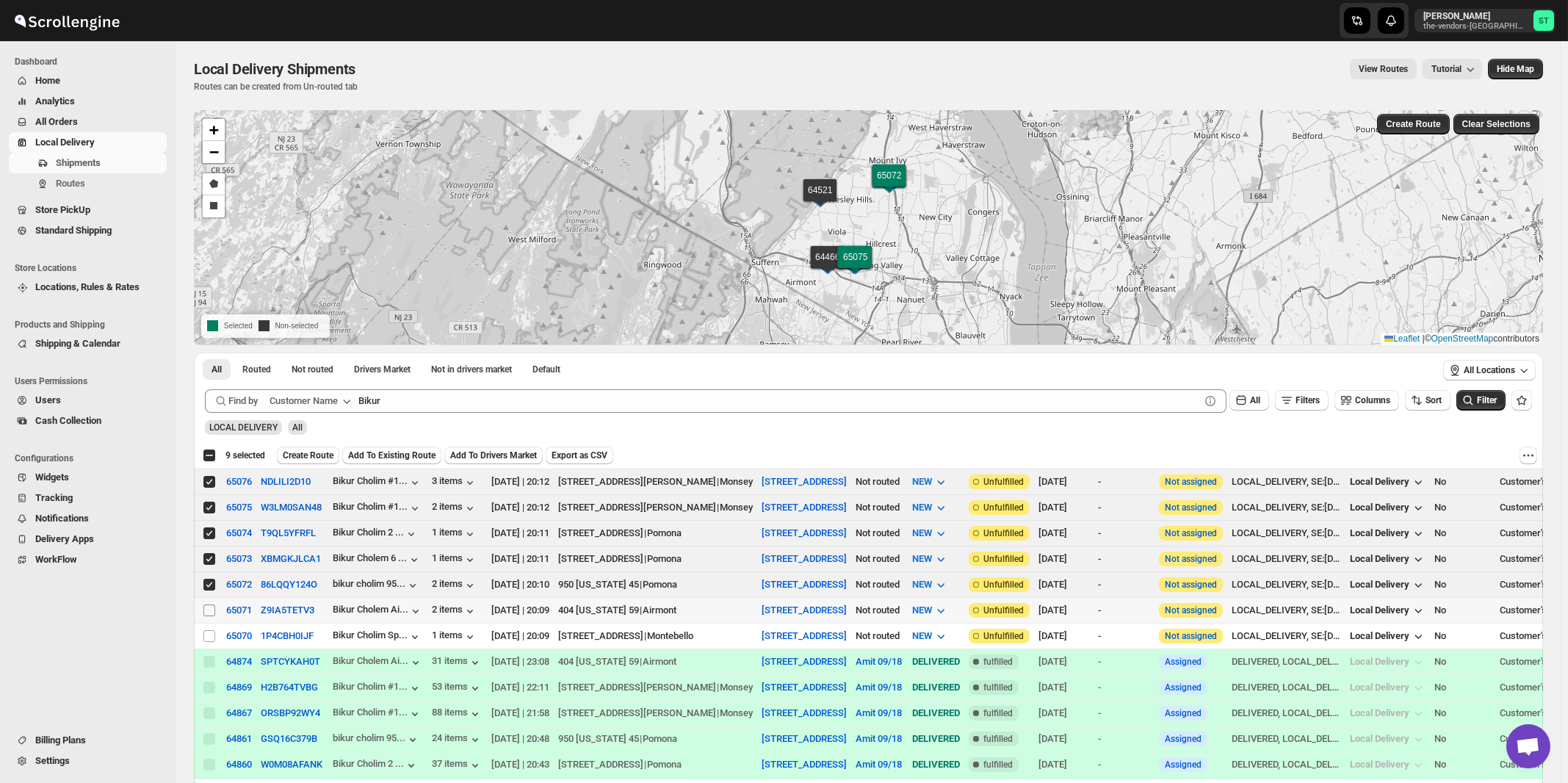
click at [210, 607] on input "Select shipment" at bounding box center [209, 610] width 12 height 12
checkbox input "true"
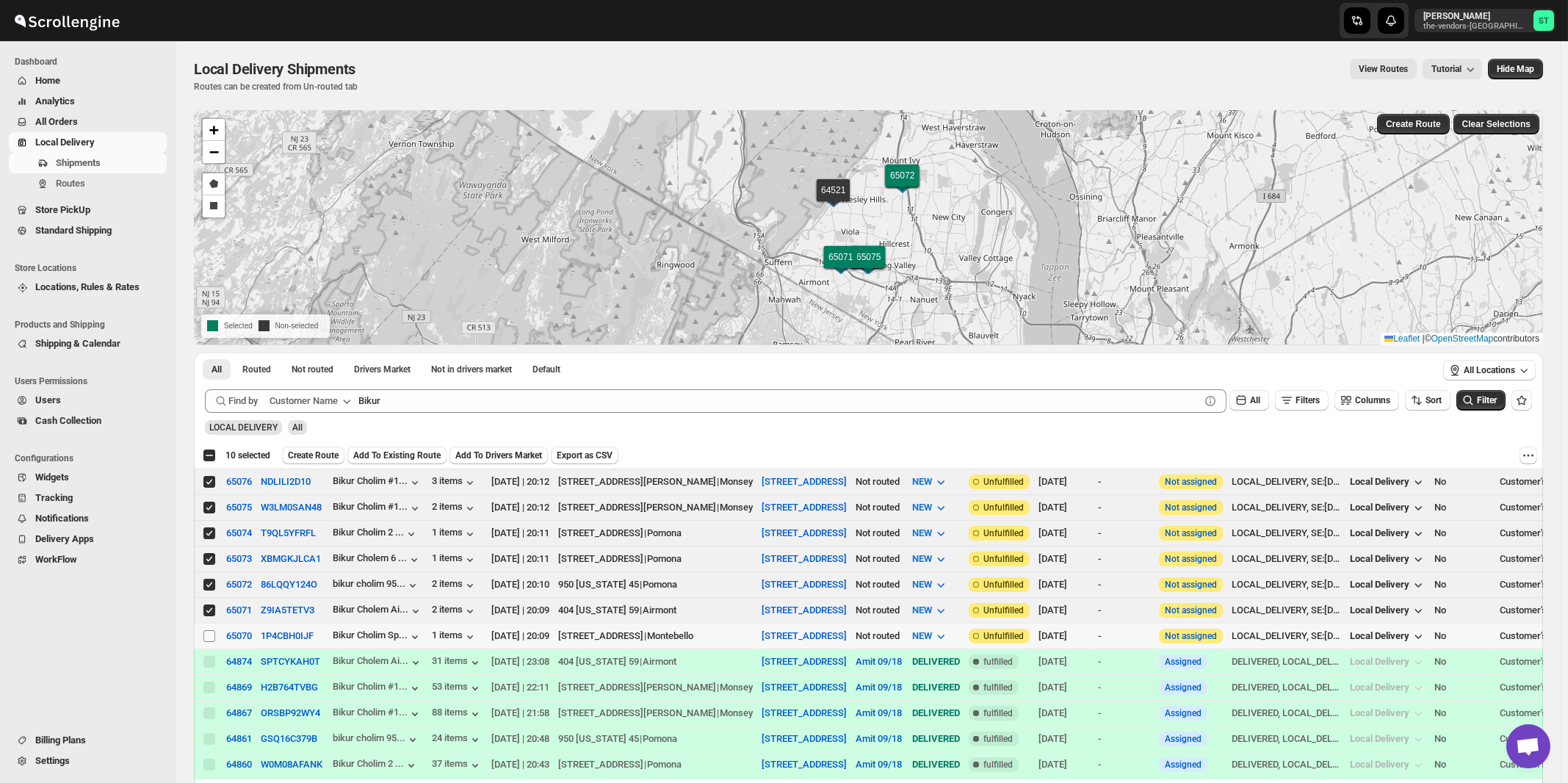
click at [210, 632] on input "Select shipment" at bounding box center [209, 636] width 12 height 12
checkbox input "true"
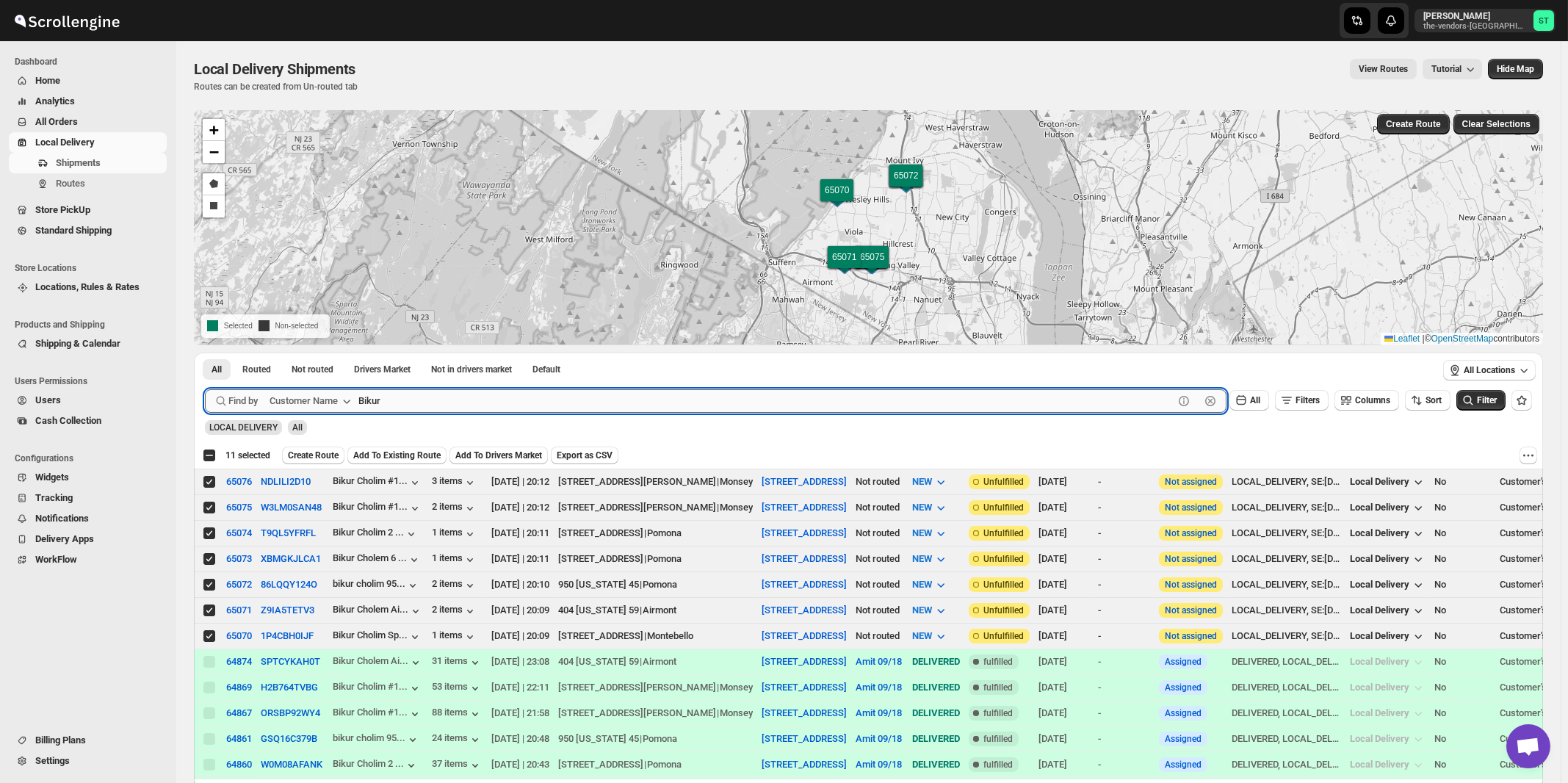
click at [457, 402] on input "Bikur" at bounding box center [766, 401] width 815 height 23
paste input "Okg Tech"
click at [205, 353] on button "Submit" at bounding box center [226, 360] width 42 height 15
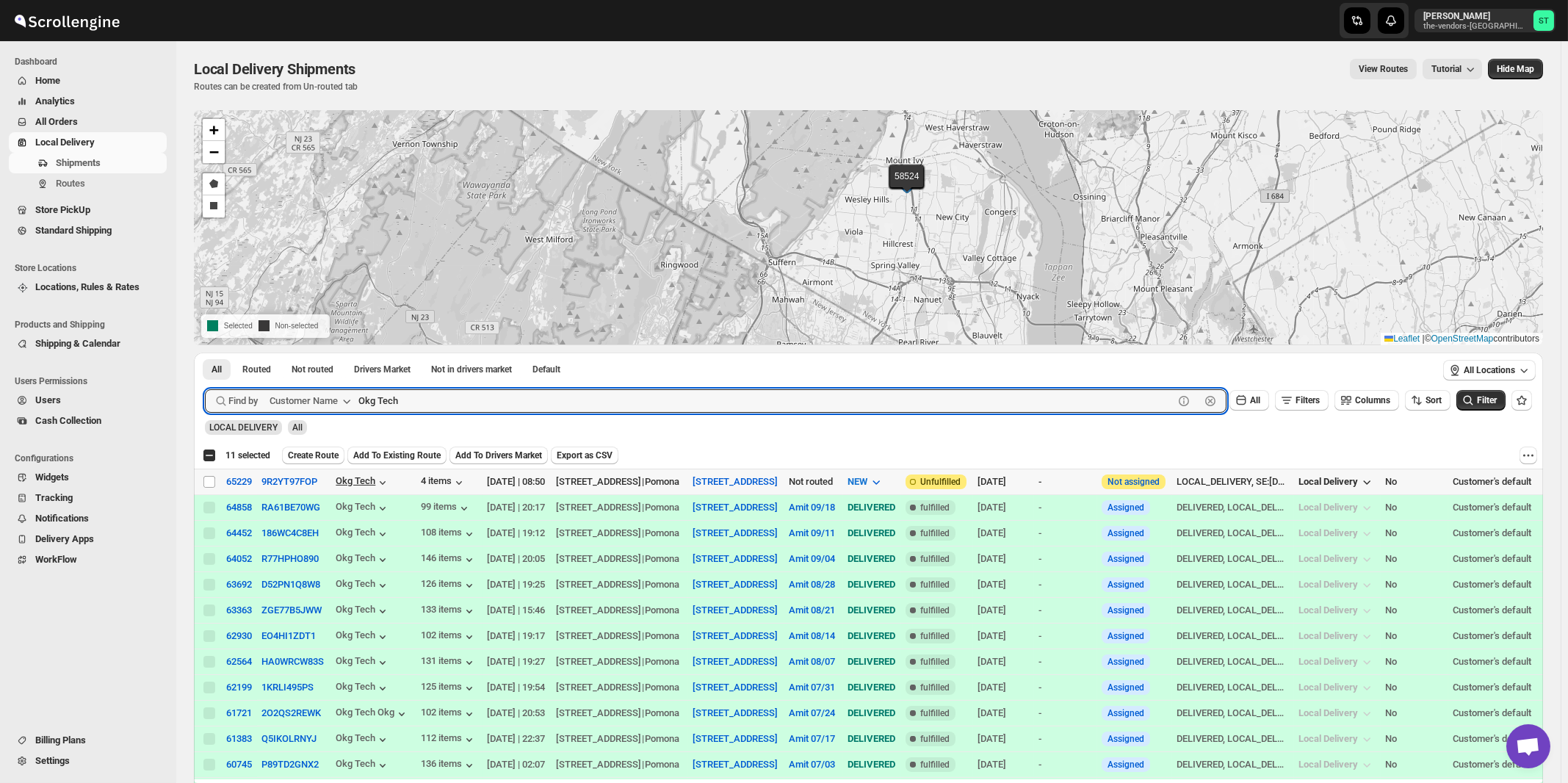
paste input "Unlocal"
type input "Unlocal"
click at [205, 353] on button "Submit" at bounding box center [226, 360] width 42 height 15
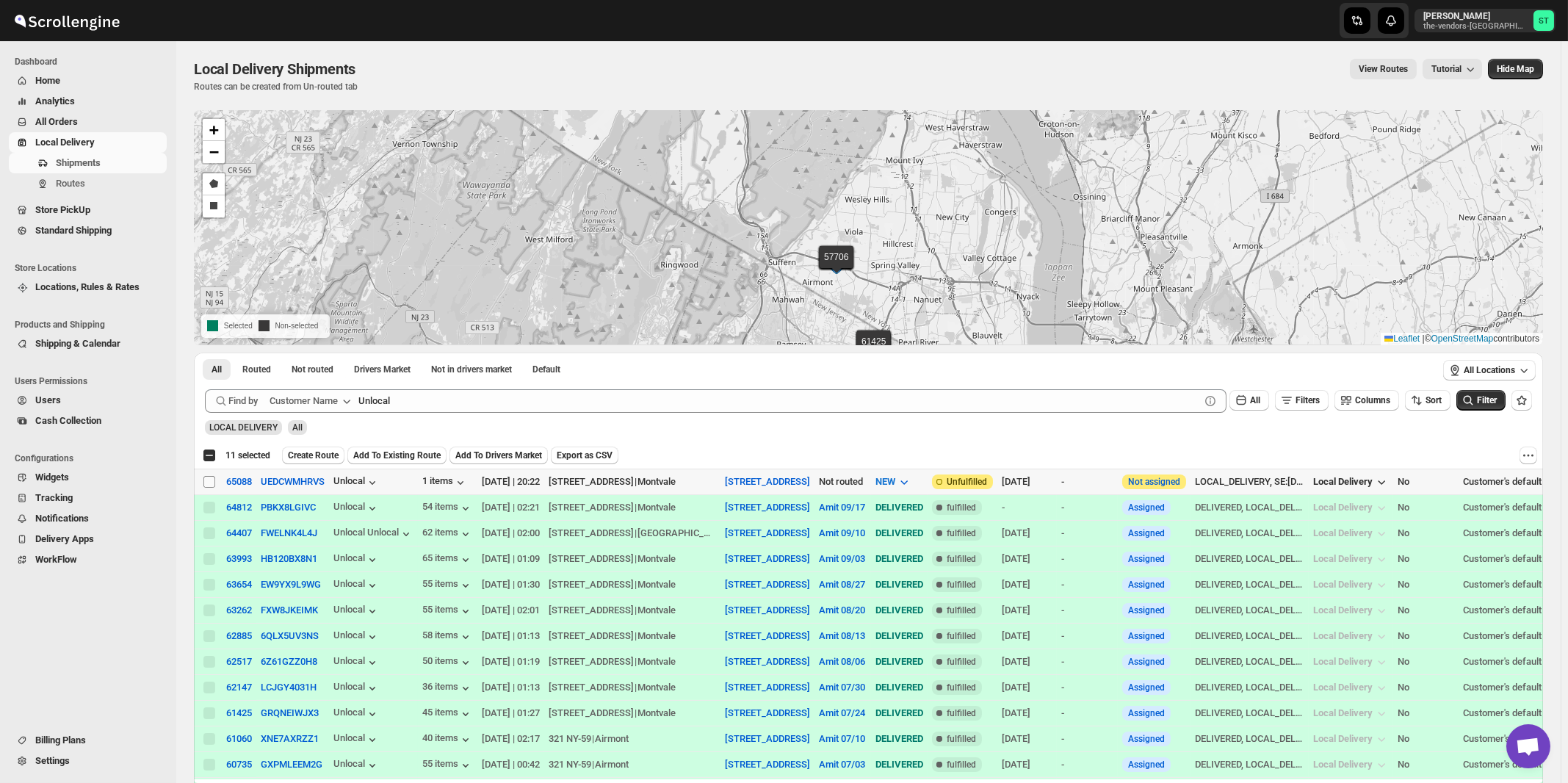
click at [210, 481] on input "Select shipment" at bounding box center [209, 482] width 12 height 12
checkbox input "true"
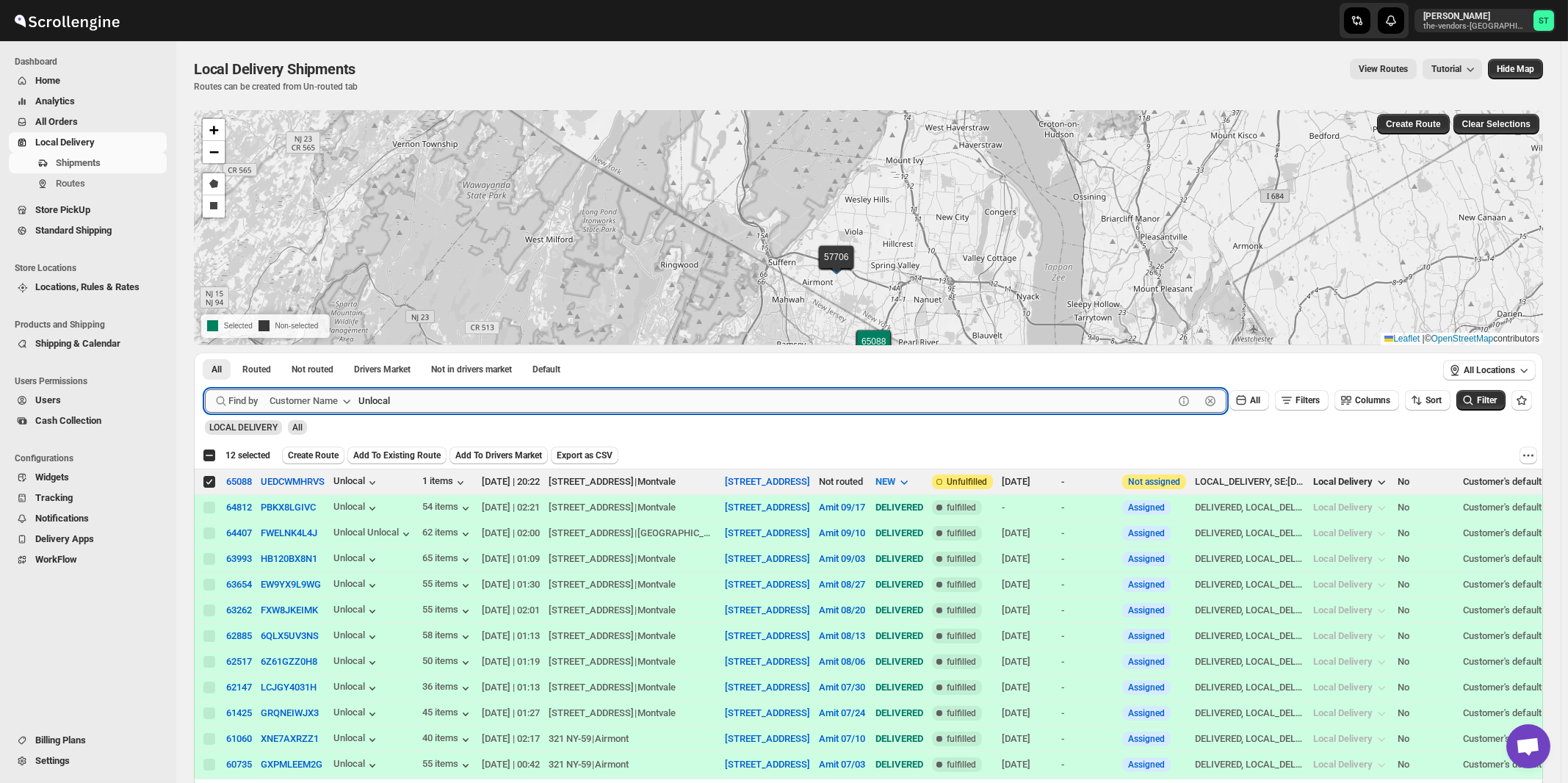
click at [449, 397] on input "Unlocal" at bounding box center [766, 401] width 815 height 23
paste input "[PERSON_NAME]"
click at [205, 353] on button "Submit" at bounding box center [226, 360] width 42 height 15
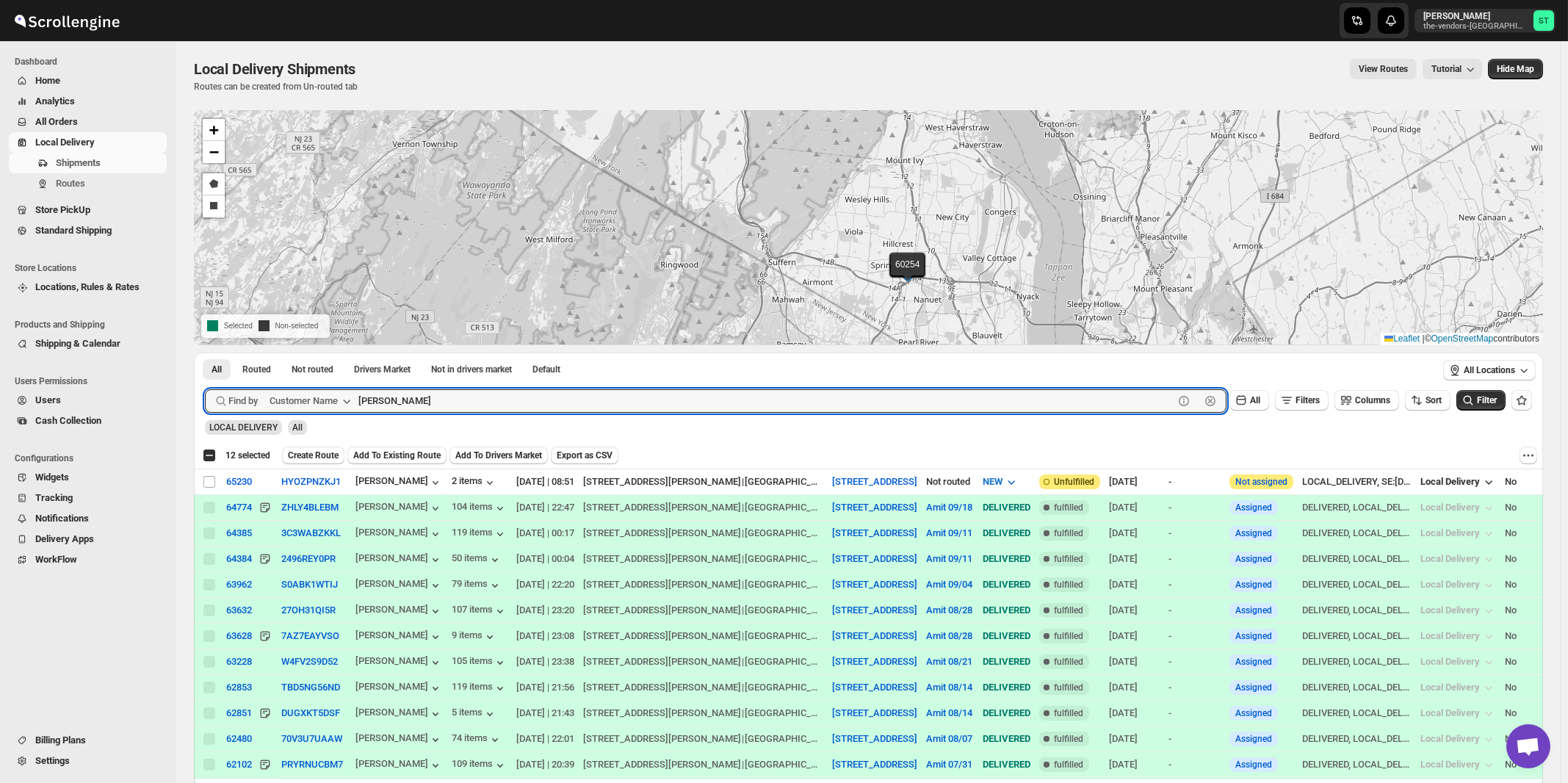
paste input "Leaders Title agency"
click at [205, 353] on button "Submit" at bounding box center [226, 360] width 42 height 15
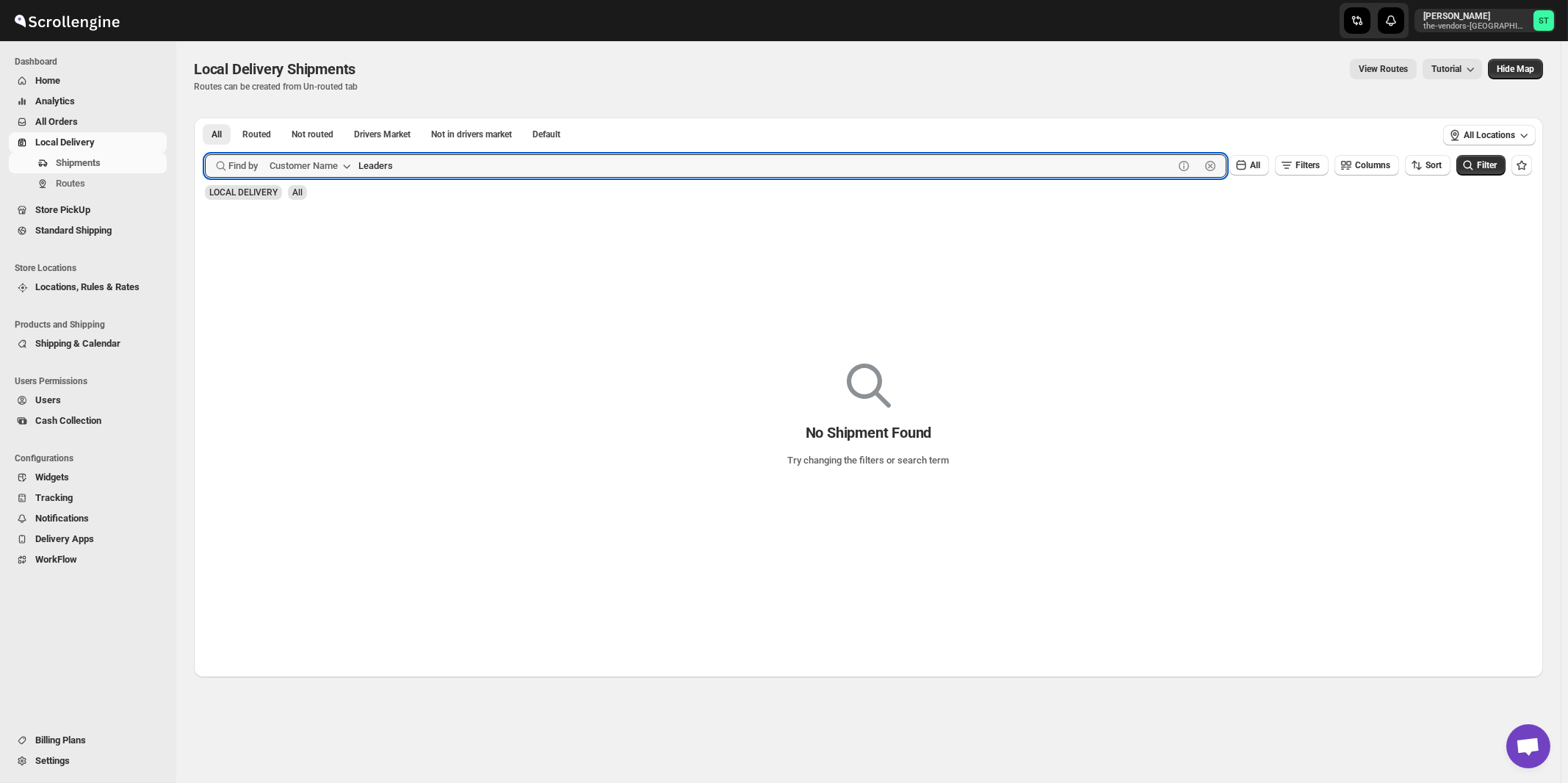
type input "Leaders"
click at [205, 117] on button "Submit" at bounding box center [226, 124] width 42 height 15
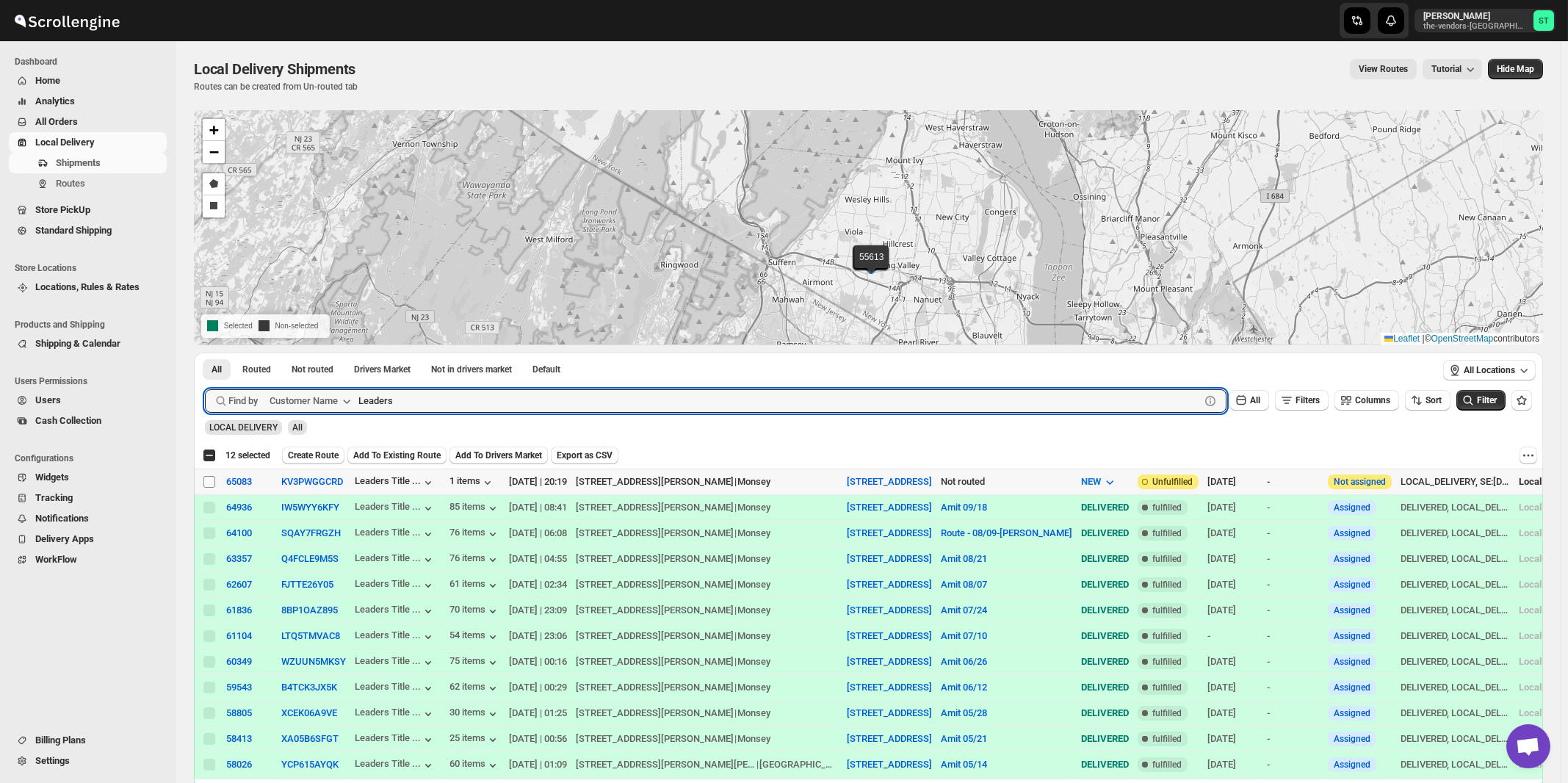
click at [209, 481] on input "Select shipment" at bounding box center [209, 482] width 12 height 12
checkbox input "true"
click at [550, 403] on input "Leaders" at bounding box center [766, 401] width 815 height 23
paste input "Flow Mark plumbing supplie"
click at [205, 353] on button "Submit" at bounding box center [226, 360] width 42 height 15
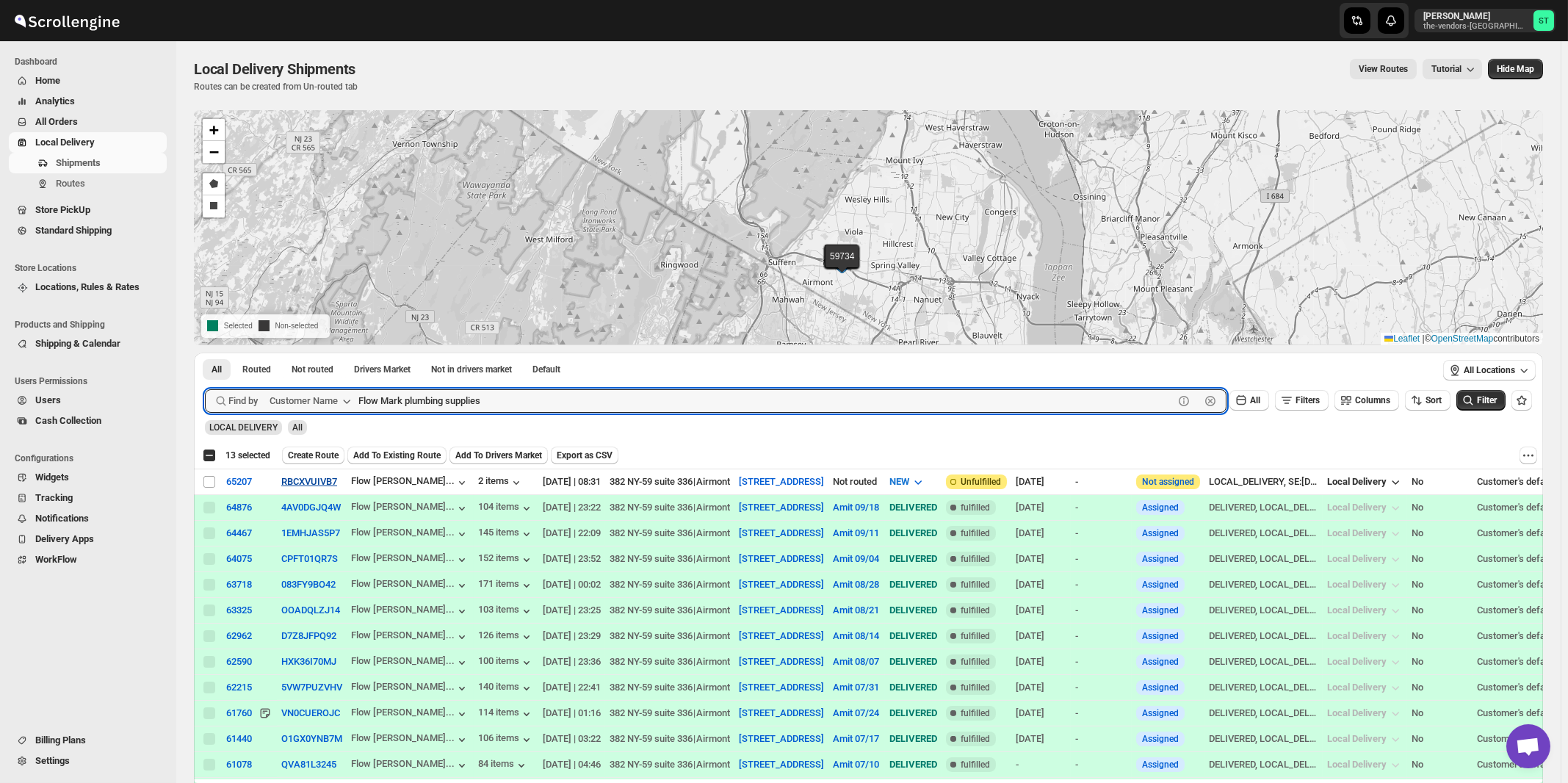
paste input "Artek Monsey"
click at [205, 353] on button "Submit" at bounding box center [226, 360] width 42 height 15
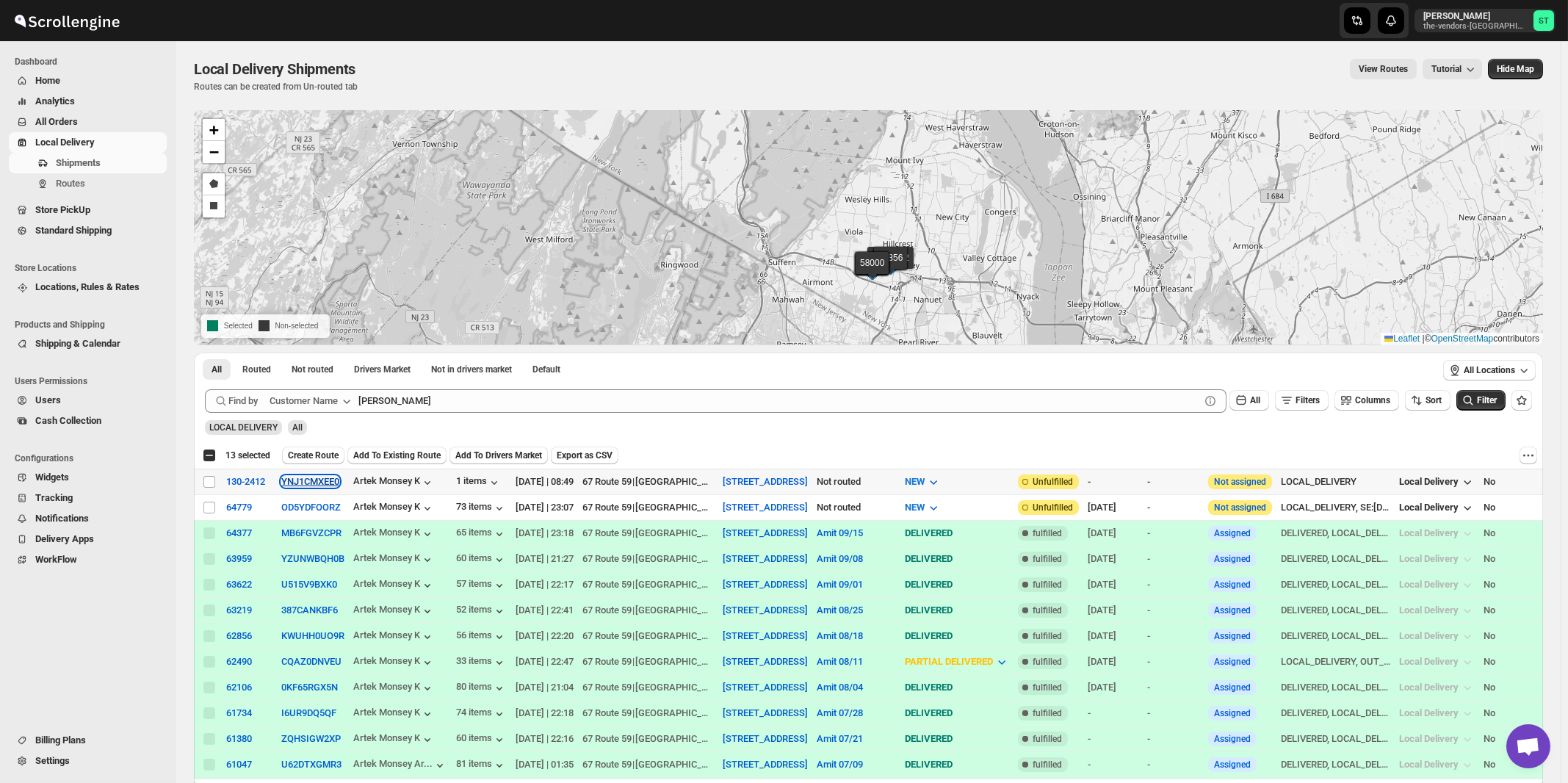
click at [318, 480] on button "YNJ1CMXEE0" at bounding box center [310, 482] width 58 height 11
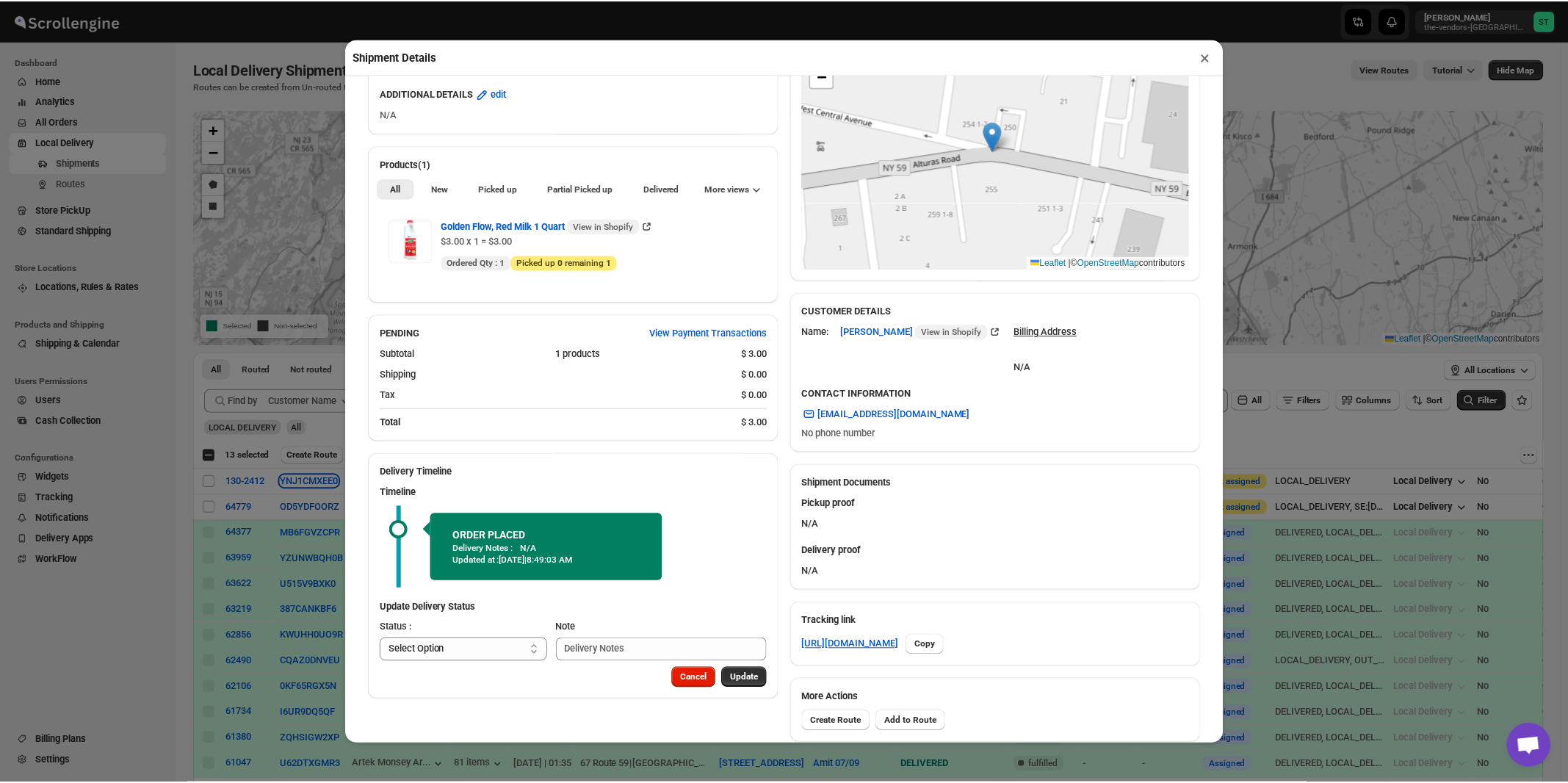
scroll to position [259, 0]
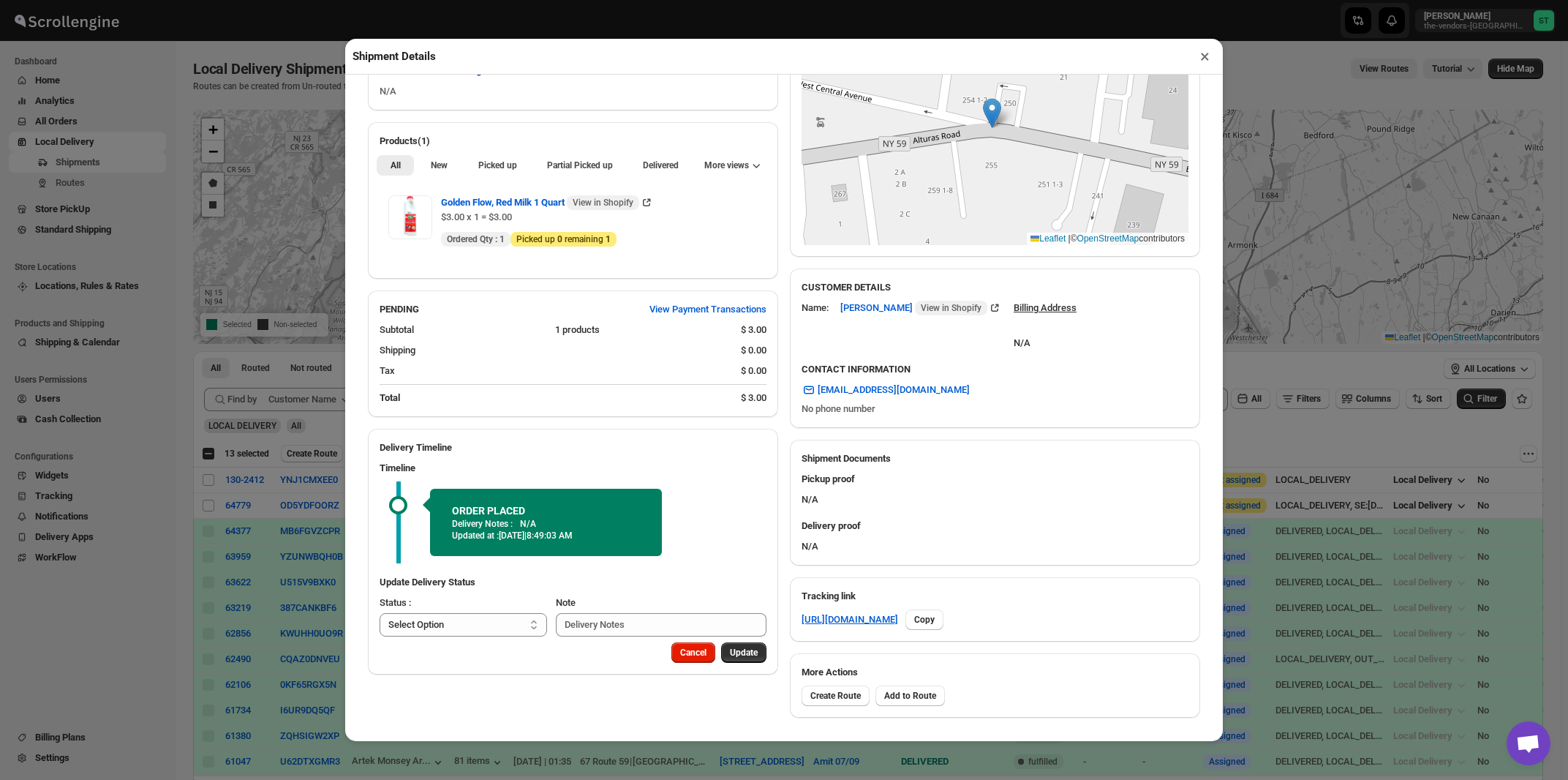
click at [1204, 62] on button "×" at bounding box center [1204, 57] width 22 height 21
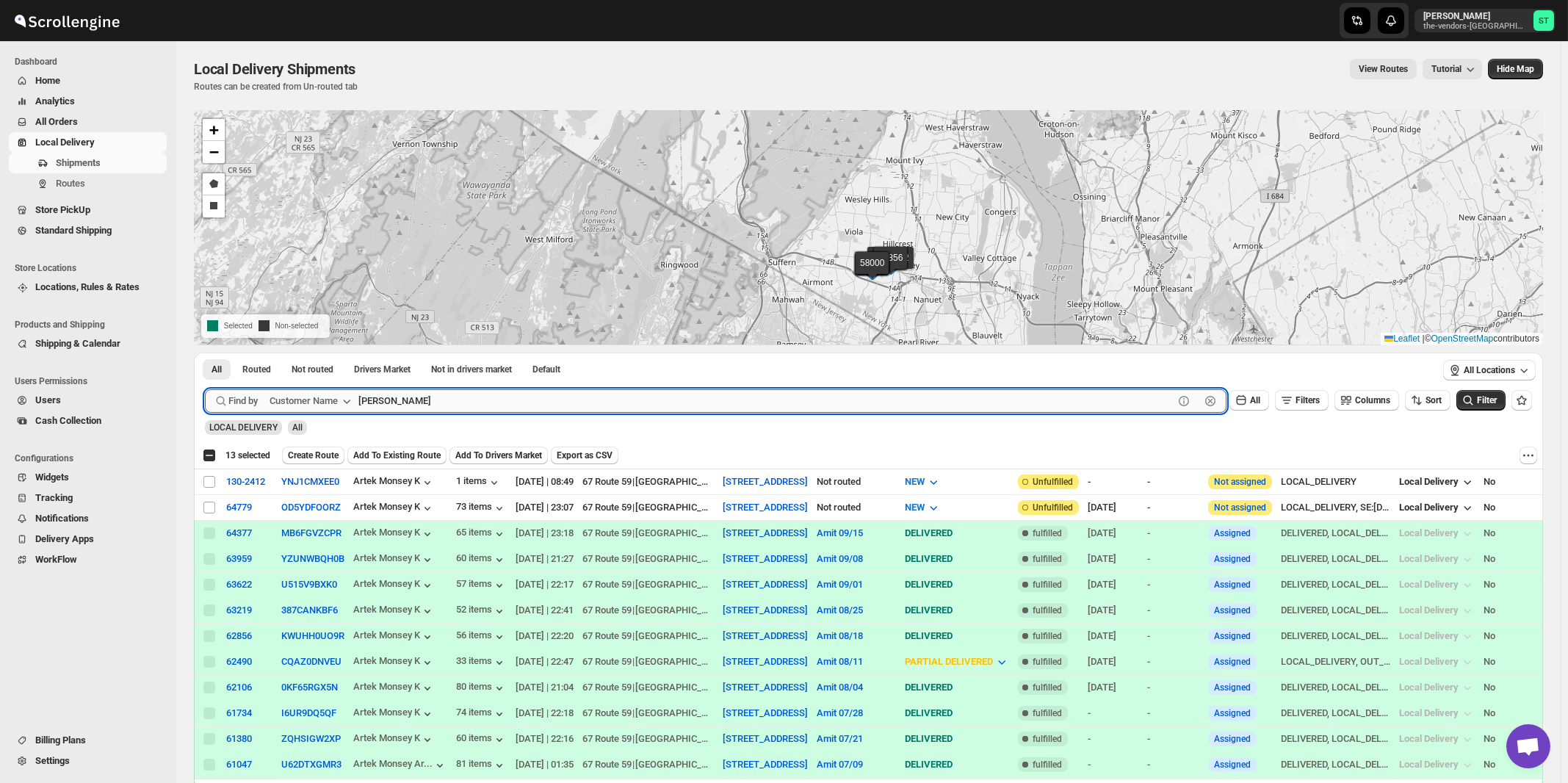
click at [855, 402] on input "Artek Monsey" at bounding box center [766, 401] width 815 height 23
paste input "Cease-fire"
type input "Cease-fire"
click at [205, 353] on button "Submit" at bounding box center [226, 360] width 42 height 15
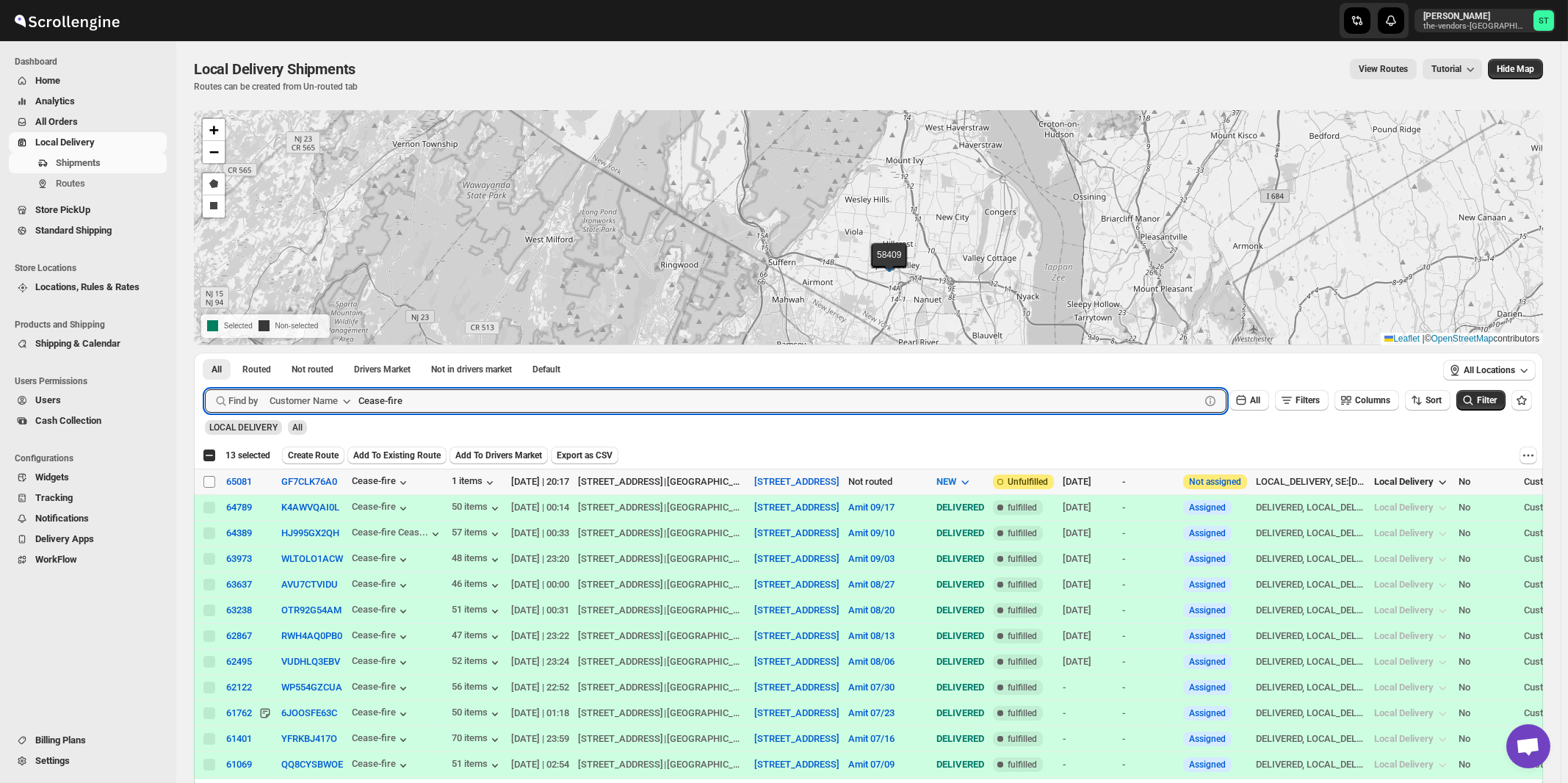
click at [210, 481] on input "Select shipment" at bounding box center [209, 482] width 12 height 12
checkbox input "true"
click at [434, 403] on input "Cease-fire" at bounding box center [766, 401] width 815 height 23
paste input "lover Consulting"
type input "Clover Consulting"
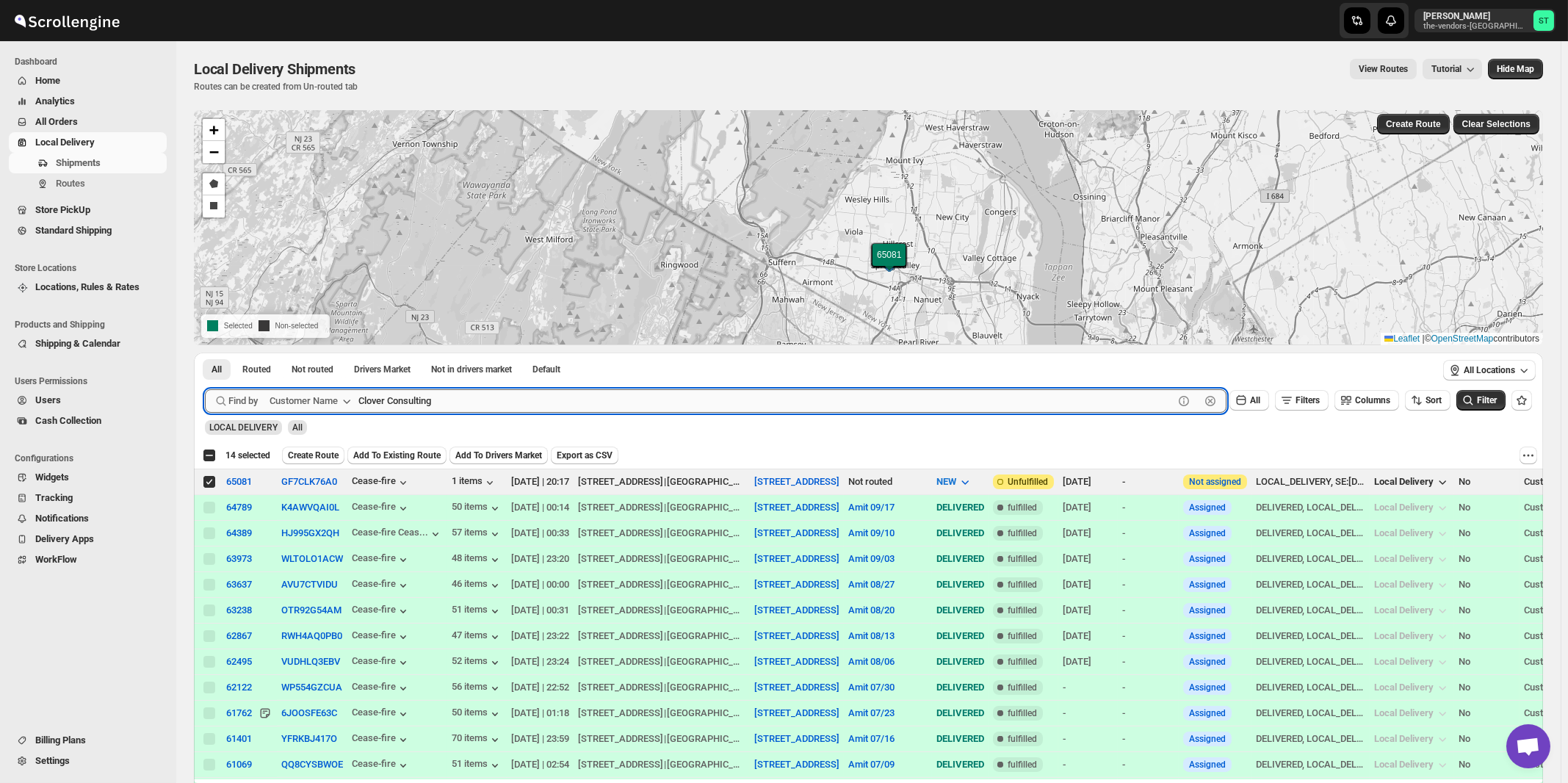
click at [205, 353] on button "Submit" at bounding box center [226, 360] width 42 height 15
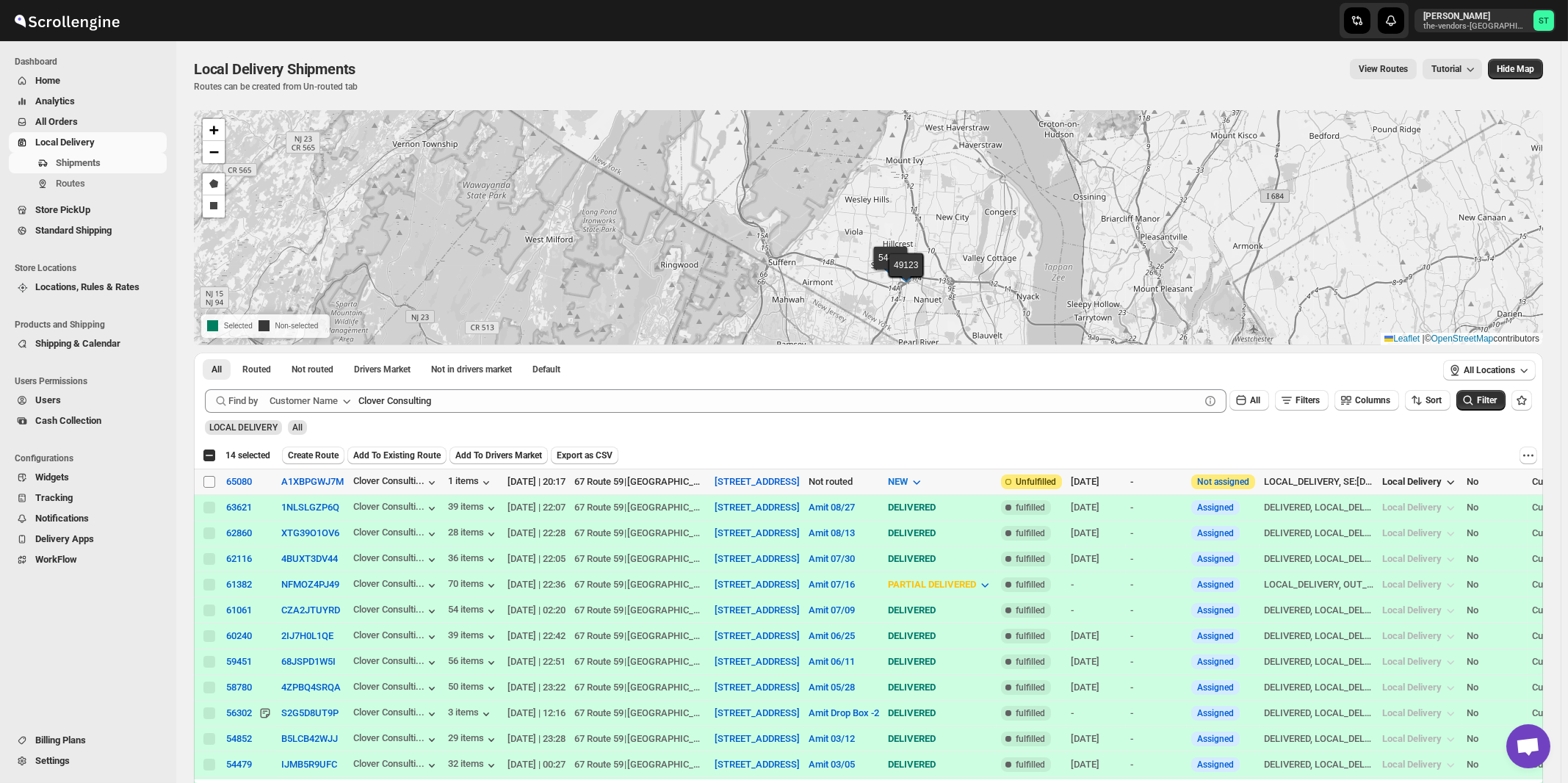
click at [210, 481] on input "Select shipment" at bounding box center [209, 482] width 12 height 12
checkbox input "true"
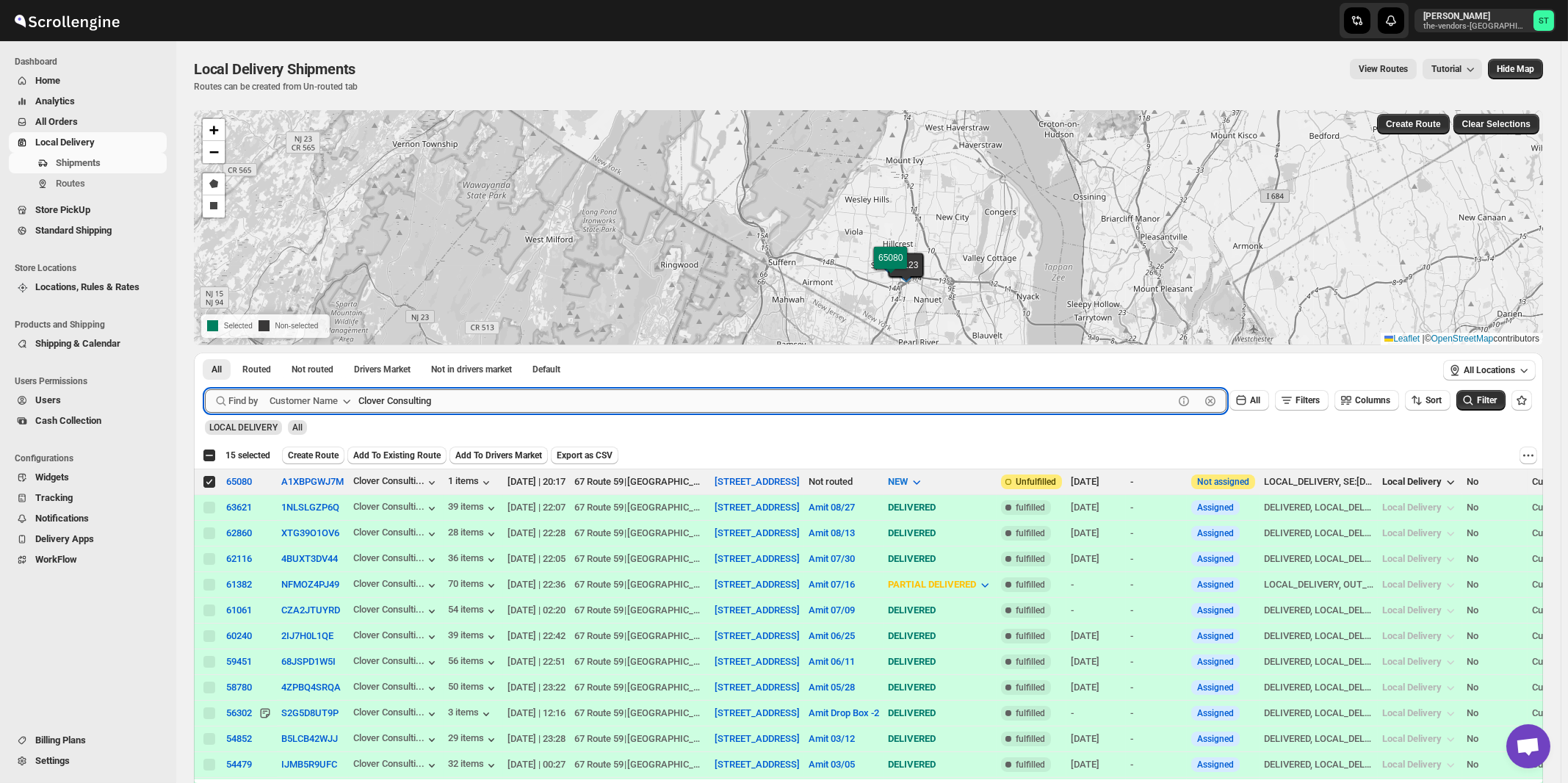
click at [508, 401] on input "Clover Consulting" at bounding box center [766, 401] width 815 height 23
paste input "Nineyard"
click at [205, 353] on button "Submit" at bounding box center [226, 360] width 42 height 15
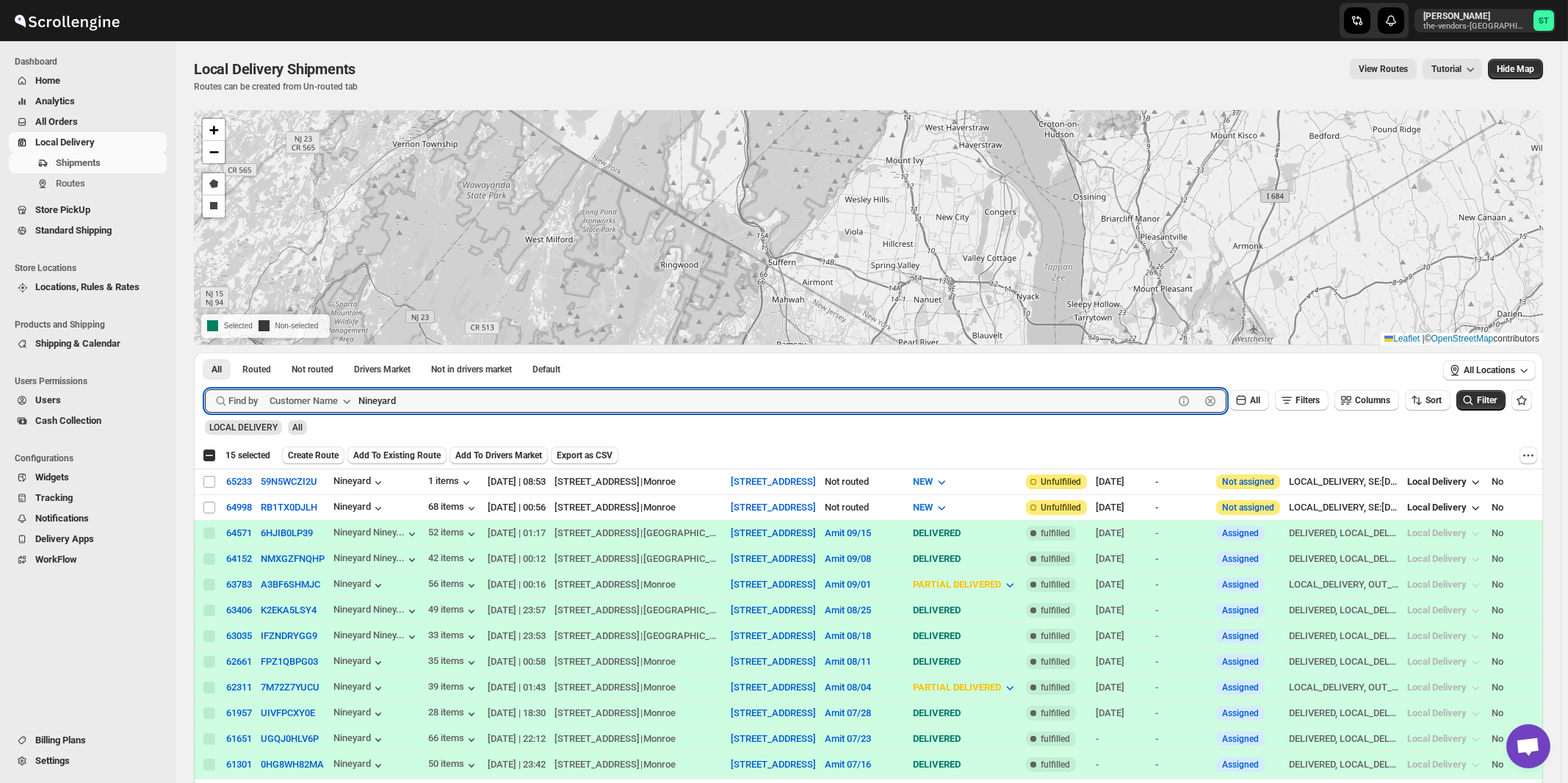
paste input "Onyx Equity"
click at [205, 353] on button "Submit" at bounding box center [226, 360] width 42 height 15
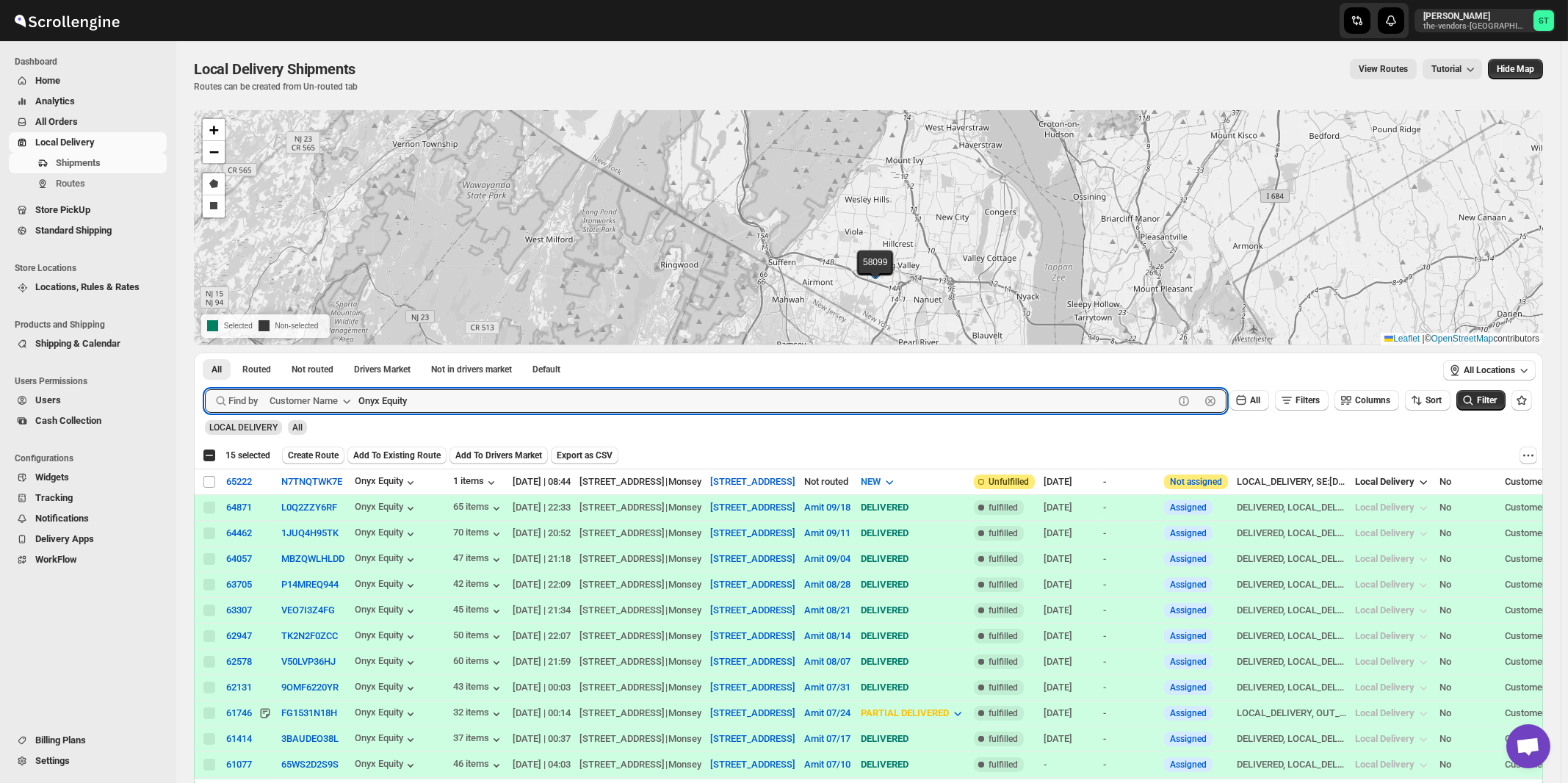
paste input "Artistic Tiles"
click at [205, 353] on button "Submit" at bounding box center [226, 360] width 42 height 15
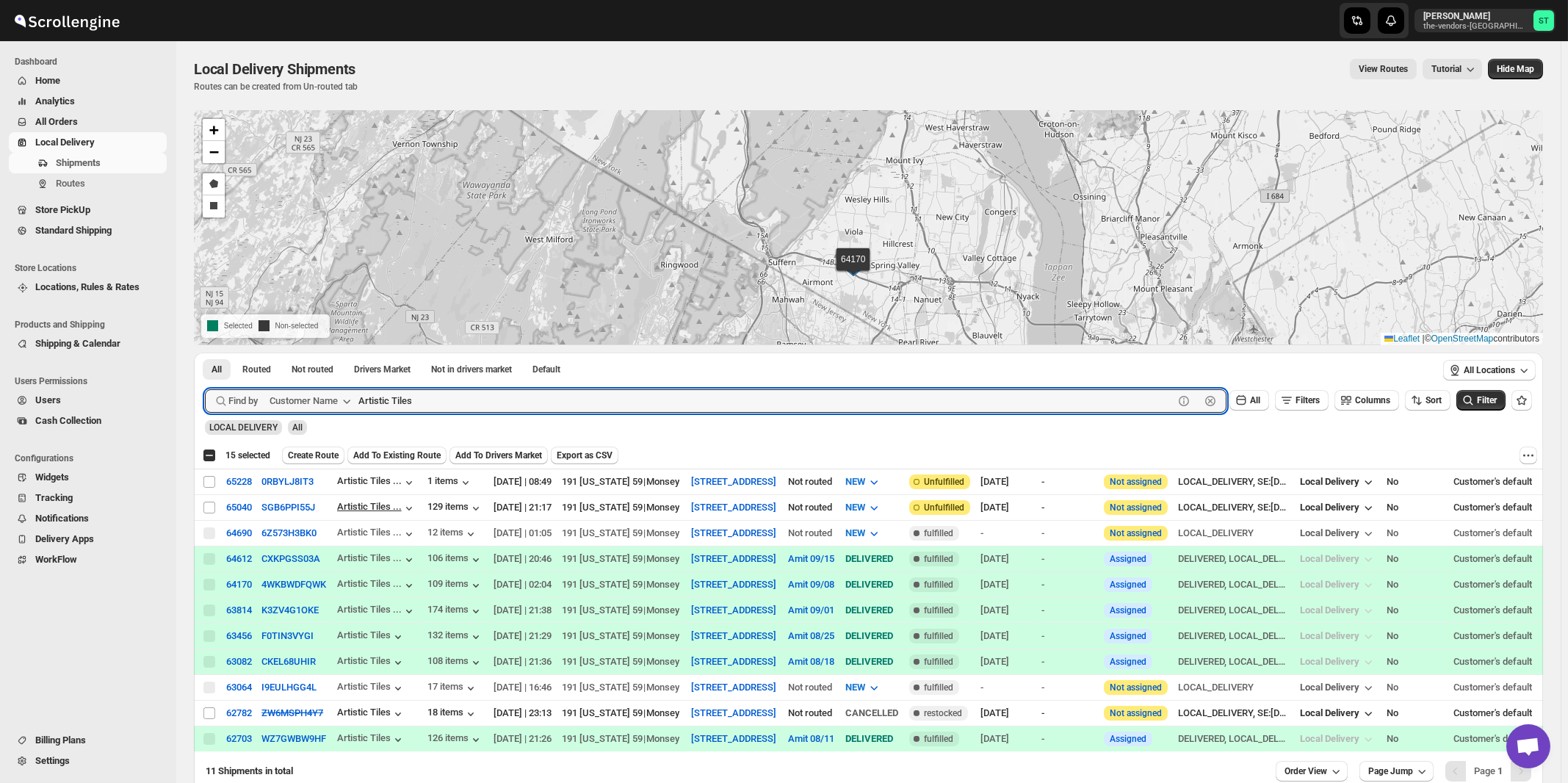
paste input "Balebusta"
click at [205, 353] on button "Submit" at bounding box center [226, 360] width 42 height 15
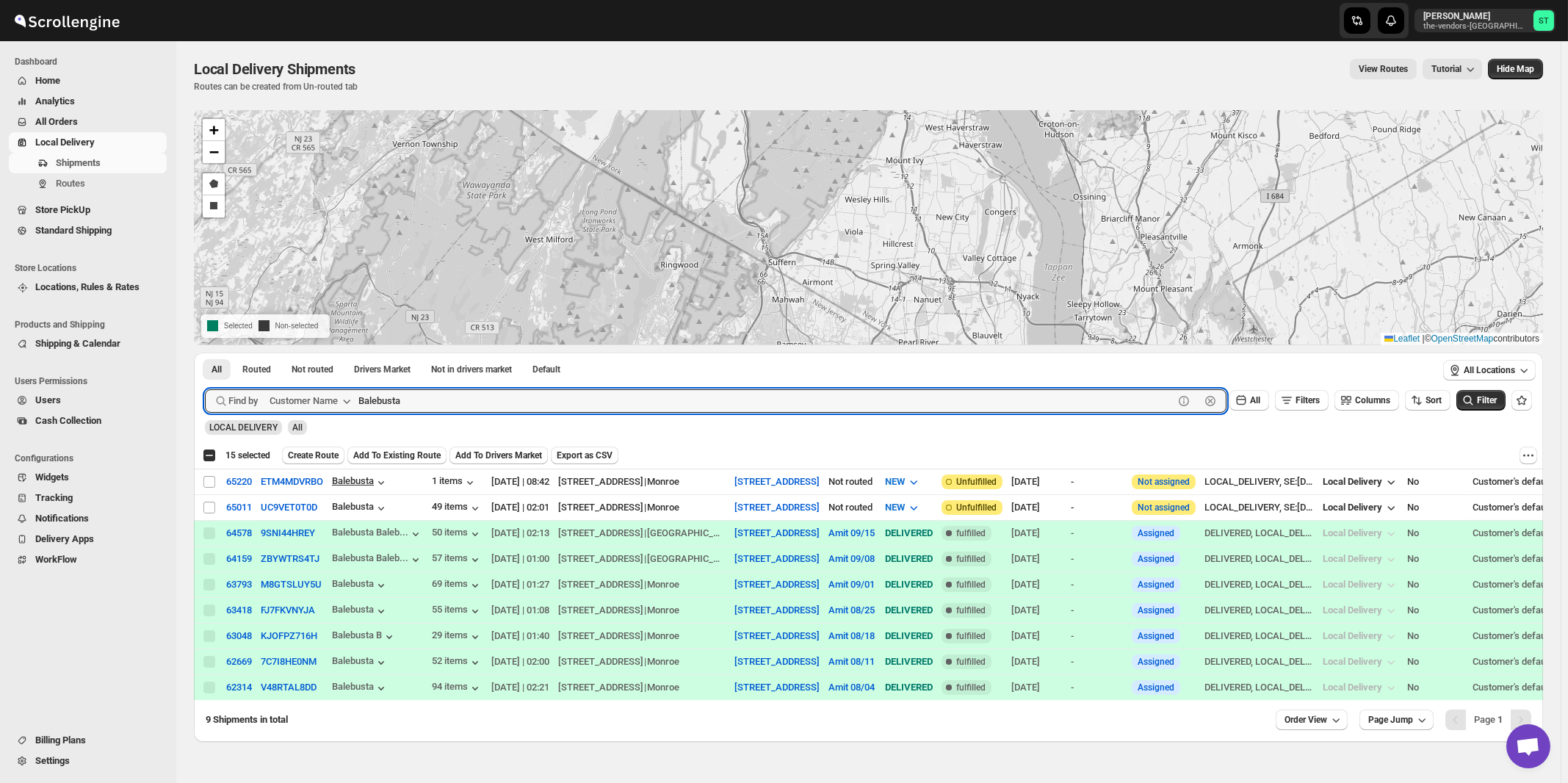
paste input "NL Appraisal"
type input "BNL Appraisal"
click at [205, 353] on button "Submit" at bounding box center [226, 360] width 42 height 15
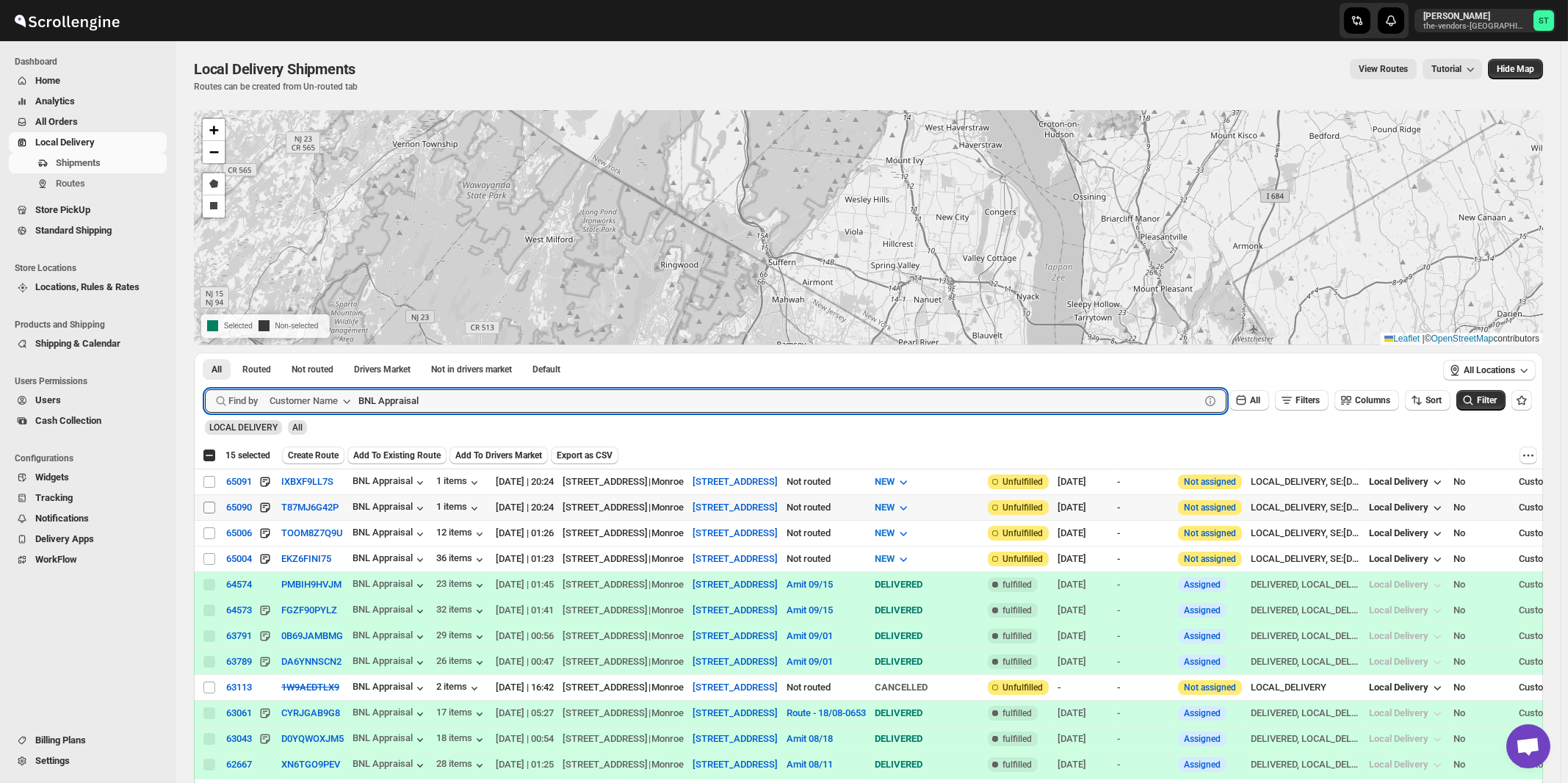
click at [210, 507] on input "Select shipment" at bounding box center [209, 508] width 12 height 12
checkbox input "true"
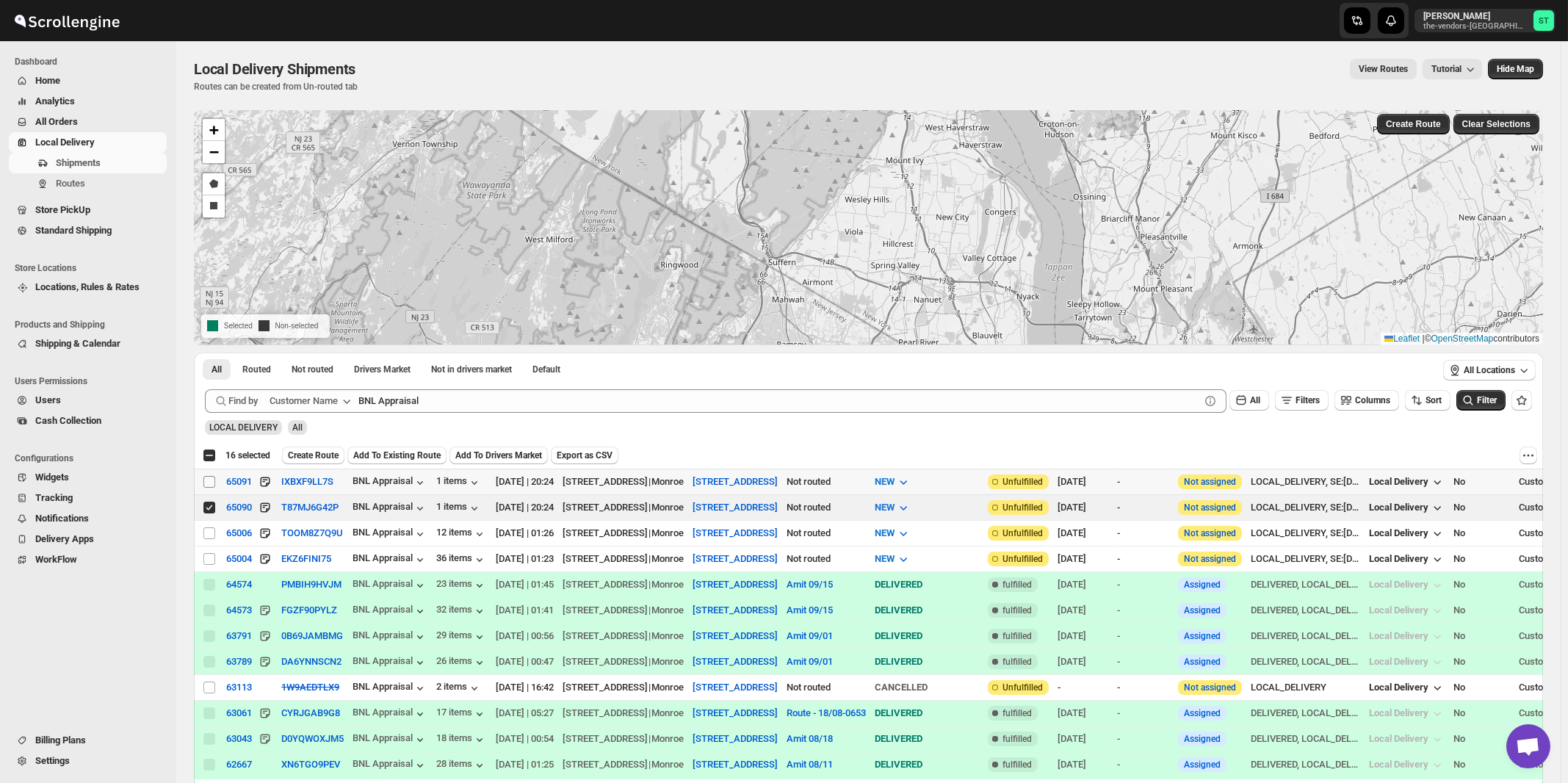
click at [206, 483] on input "Select shipment" at bounding box center [209, 482] width 12 height 12
checkbox input "true"
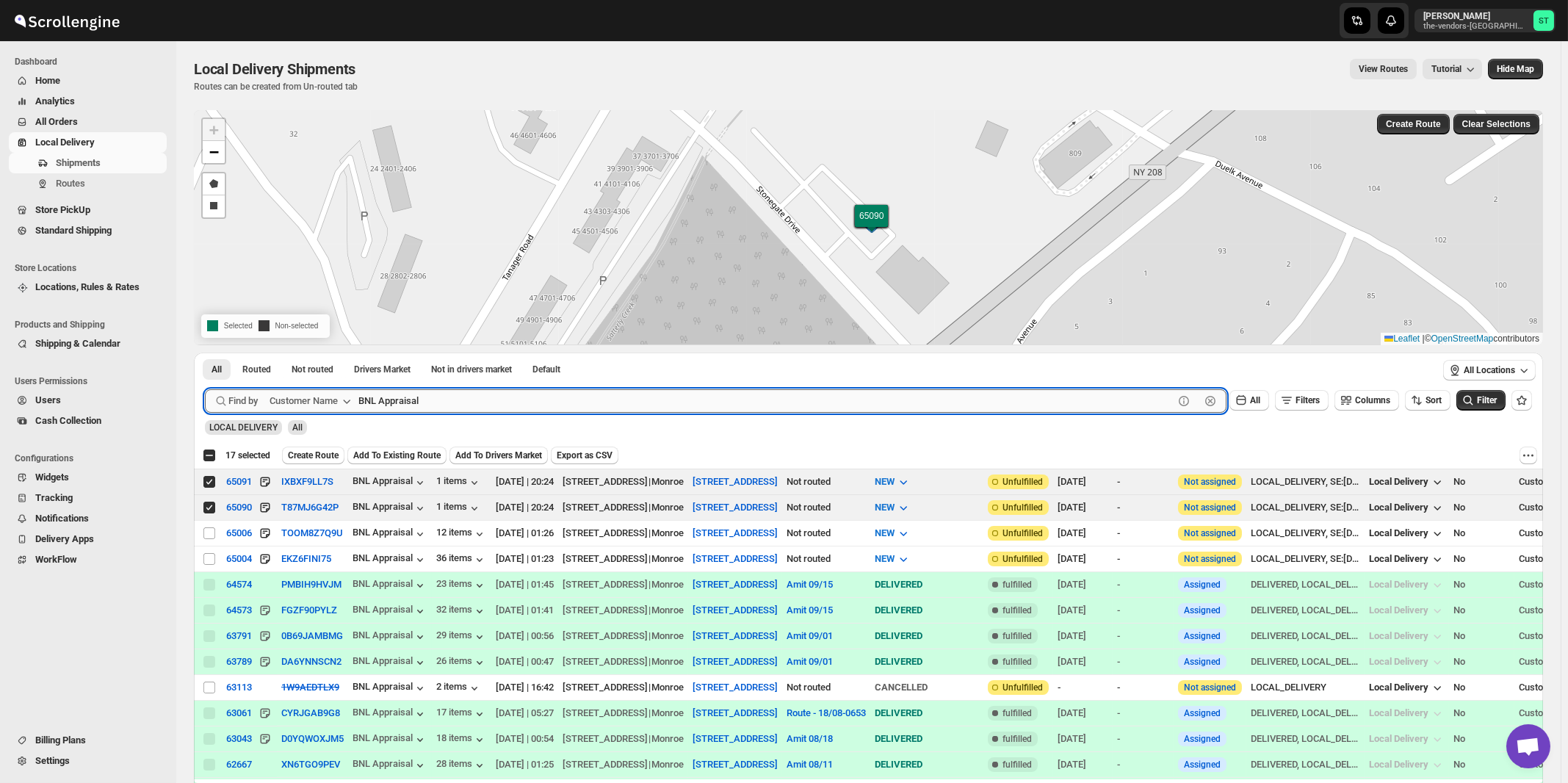
click at [579, 390] on input "BNL Appraisal" at bounding box center [766, 401] width 815 height 23
paste input "Visible Signs & Printing"
type input "B Visible Signs & Printing"
click at [205, 353] on button "Submit" at bounding box center [226, 360] width 42 height 15
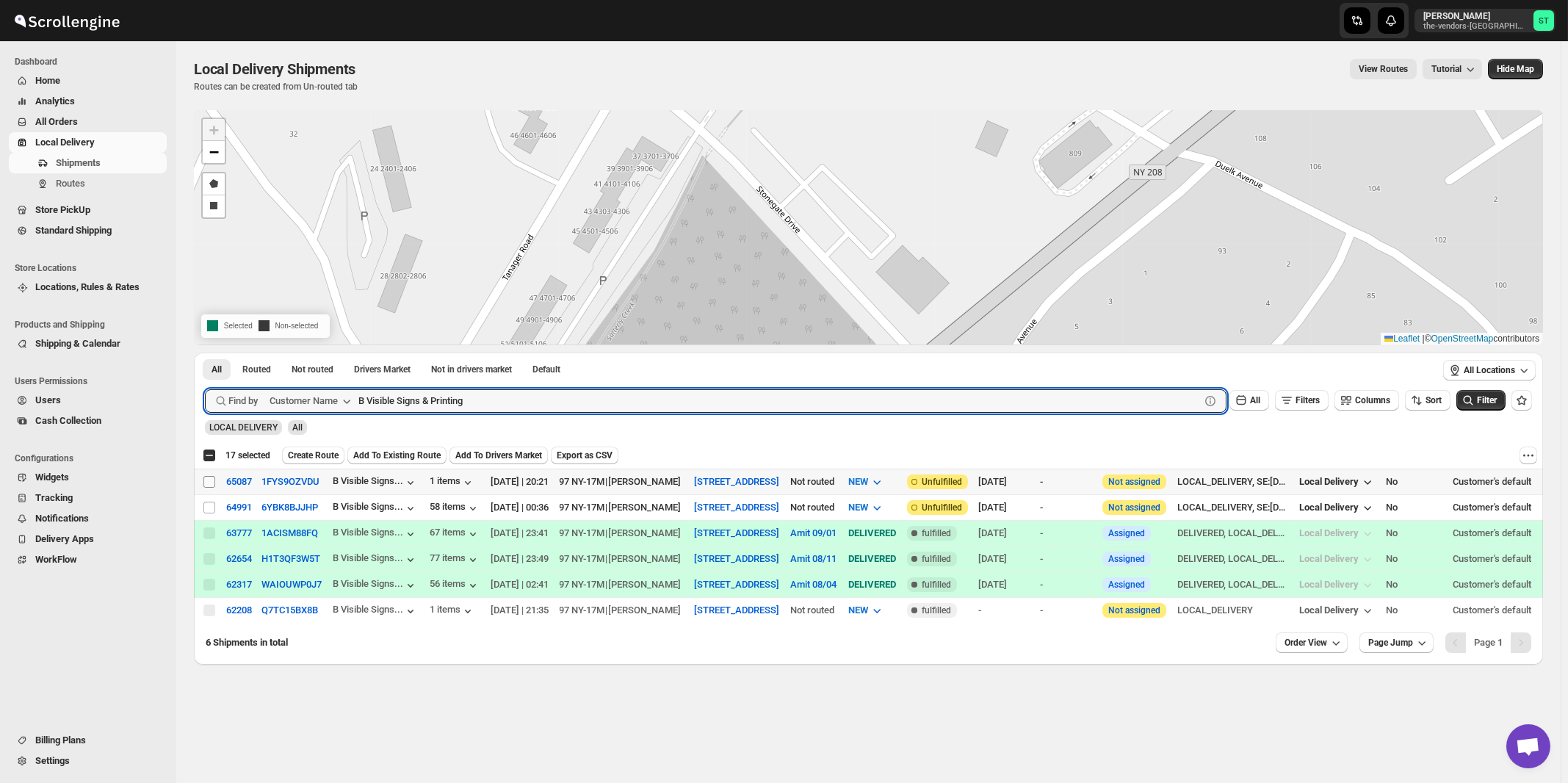
click at [210, 480] on input "Select shipment" at bounding box center [209, 482] width 12 height 12
checkbox input "true"
click at [494, 401] on input "B Visible Signs & Printing" at bounding box center [766, 401] width 815 height 23
paste input "olton Cladd"
type input "Bolton Cladding"
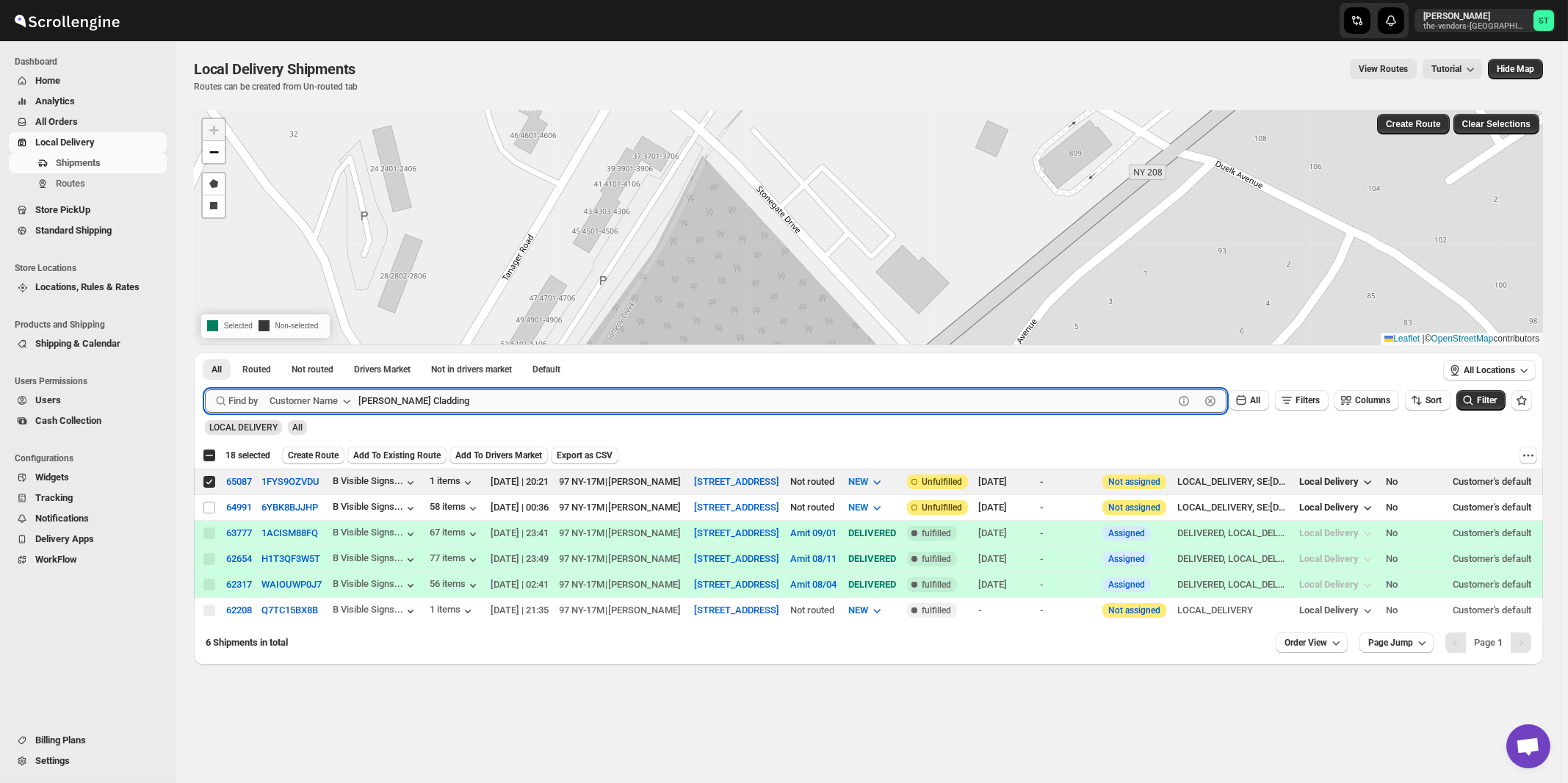
click at [205, 353] on button "Submit" at bounding box center [226, 360] width 42 height 15
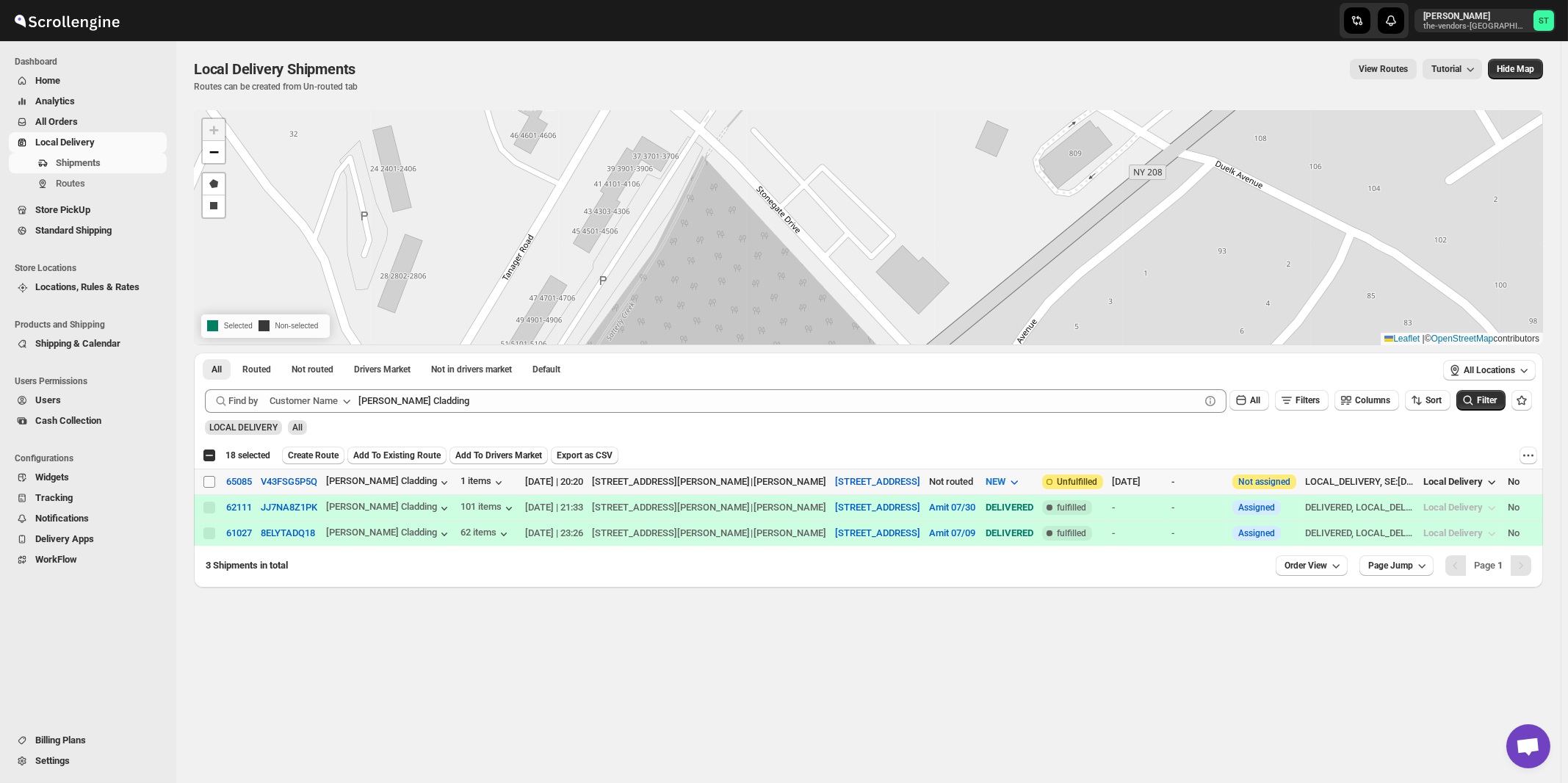
click at [209, 483] on input "Select shipment" at bounding box center [209, 482] width 12 height 12
checkbox input "true"
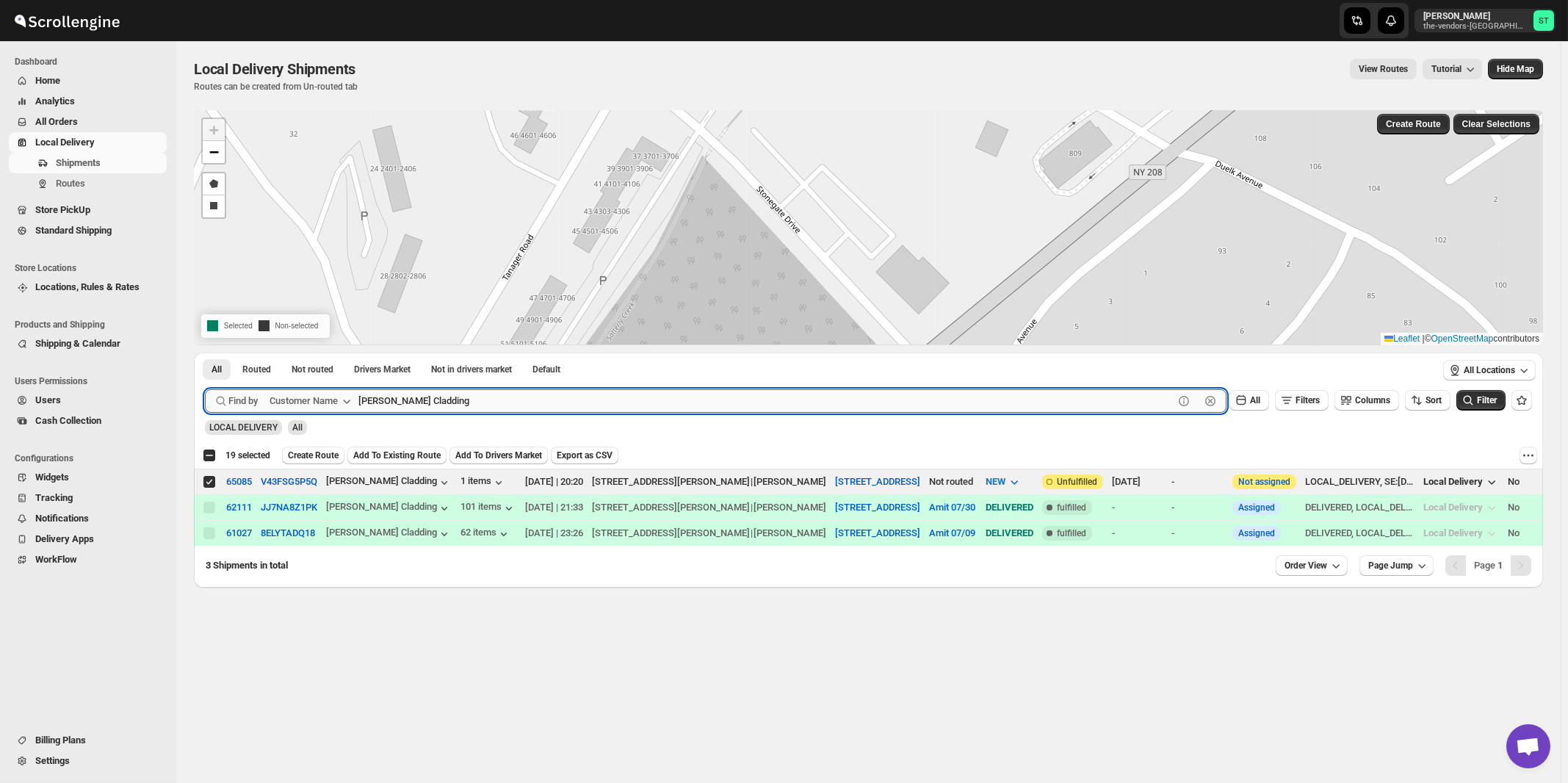
click at [484, 398] on input "Bolton Cladding" at bounding box center [766, 401] width 815 height 23
paste input "Connect Books"
click at [205, 353] on button "Submit" at bounding box center [226, 360] width 42 height 15
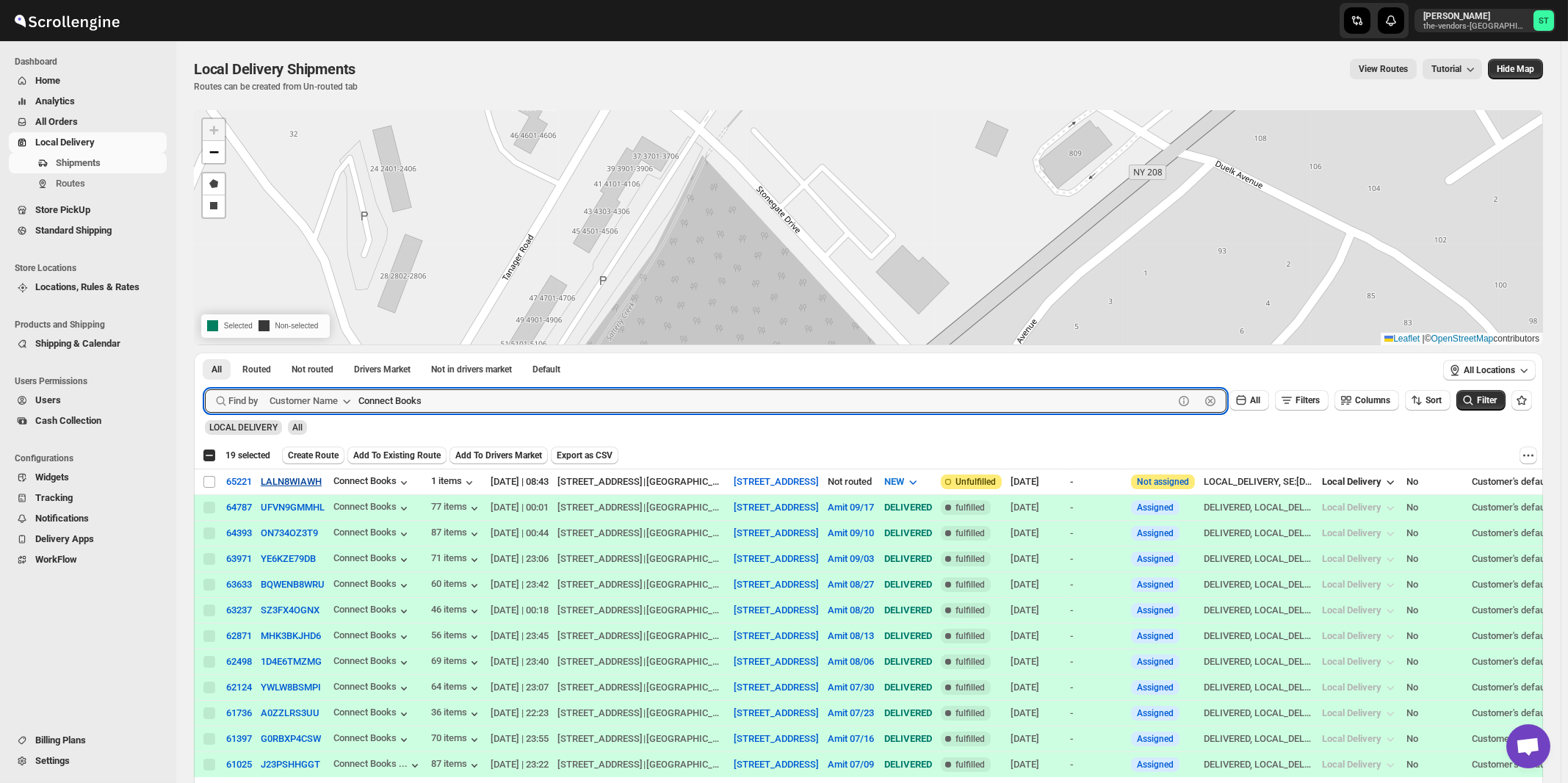
paste input "struction Expediting"
click at [205, 353] on button "Submit" at bounding box center [226, 360] width 42 height 15
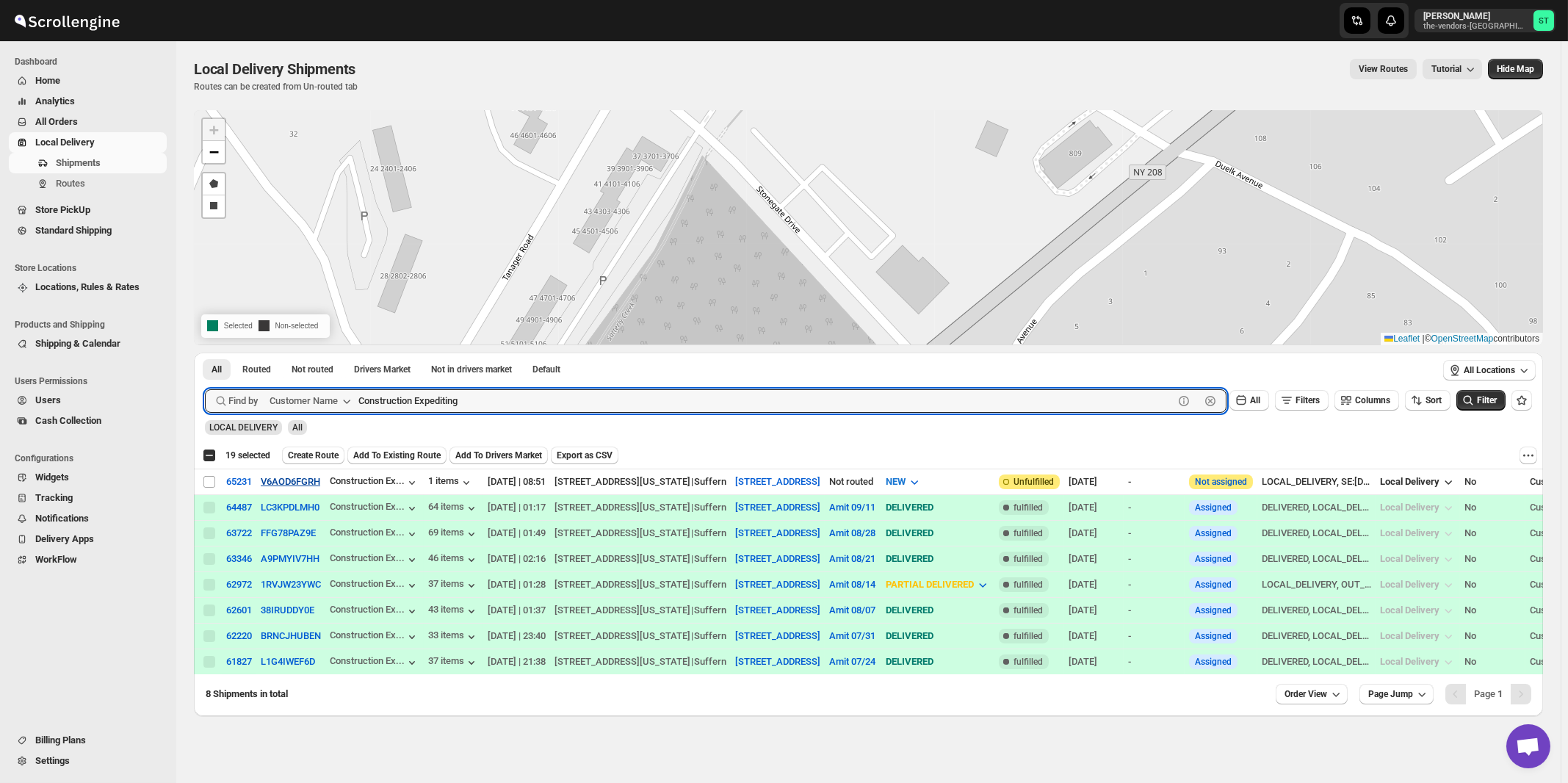
paste input "rown Risk Services NY"
click at [205, 353] on button "Submit" at bounding box center [226, 360] width 42 height 15
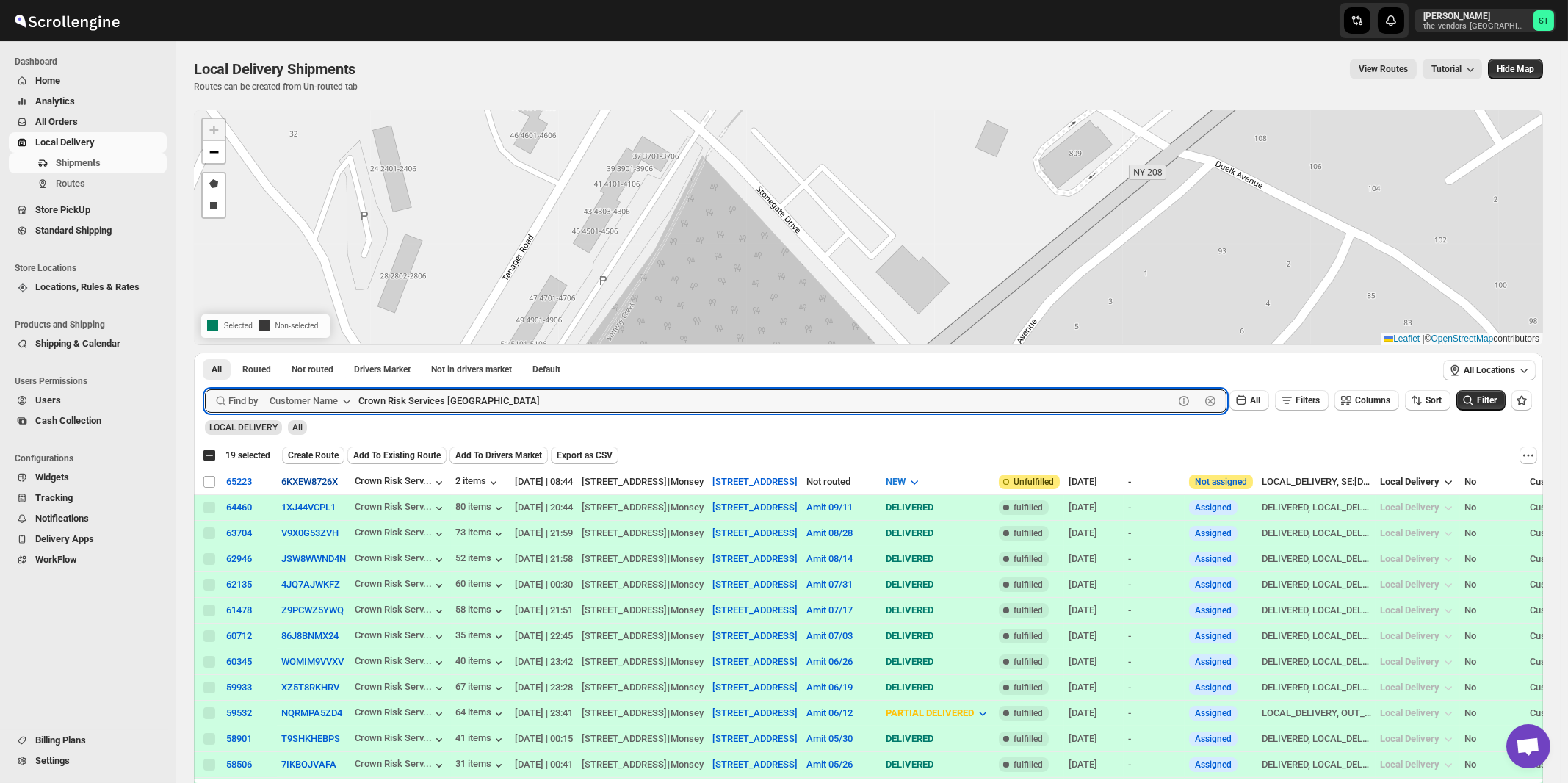
paste input "Diamond Support"
type input "Diamond Support"
click at [205, 353] on button "Submit" at bounding box center [226, 360] width 42 height 15
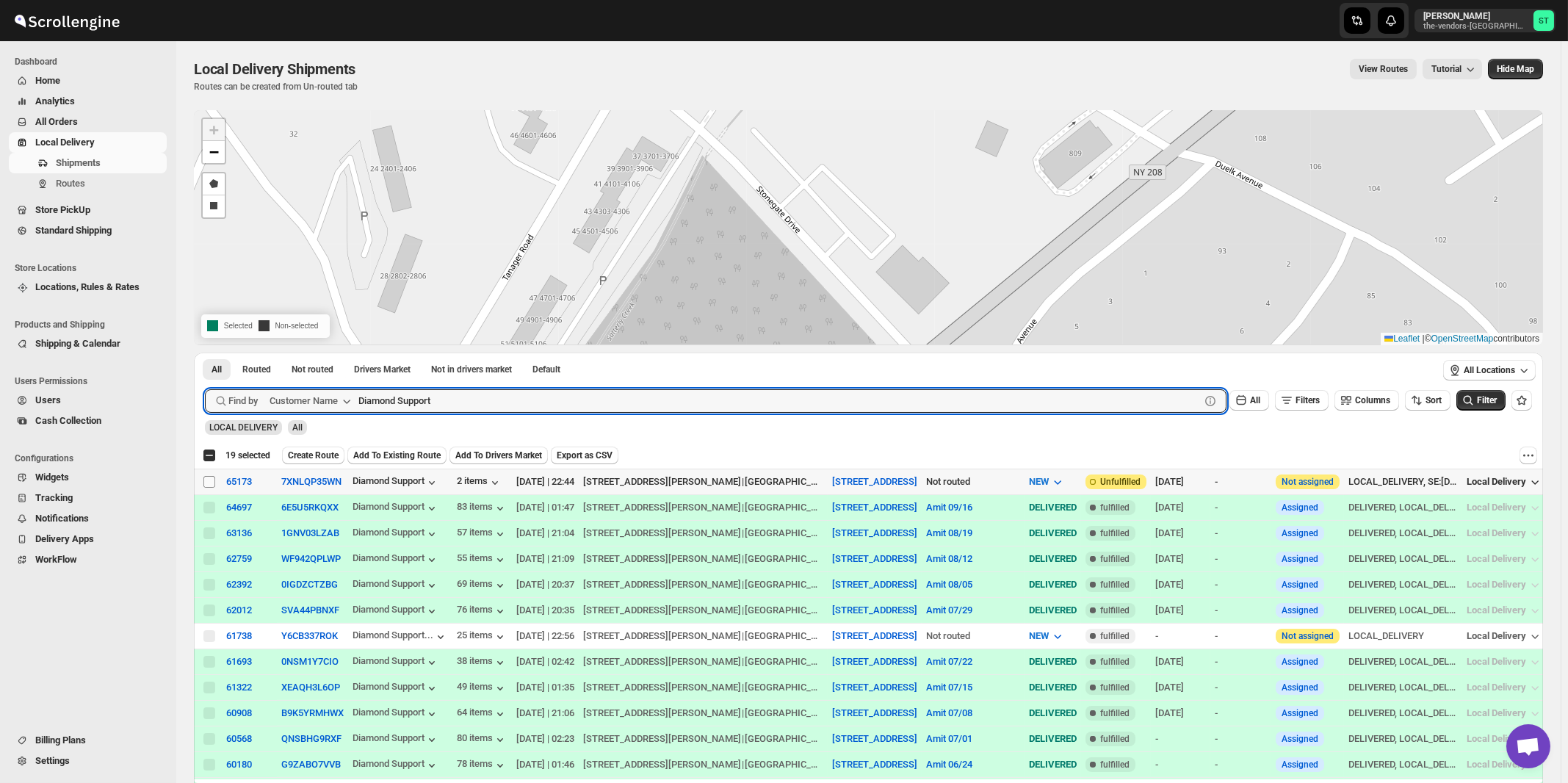
click at [213, 479] on input "Select shipment" at bounding box center [209, 482] width 12 height 12
checkbox input "true"
click at [451, 396] on input "Diamond Support" at bounding box center [766, 401] width 815 height 23
paste input "ELG Corp."
click at [205, 353] on button "Submit" at bounding box center [226, 360] width 42 height 15
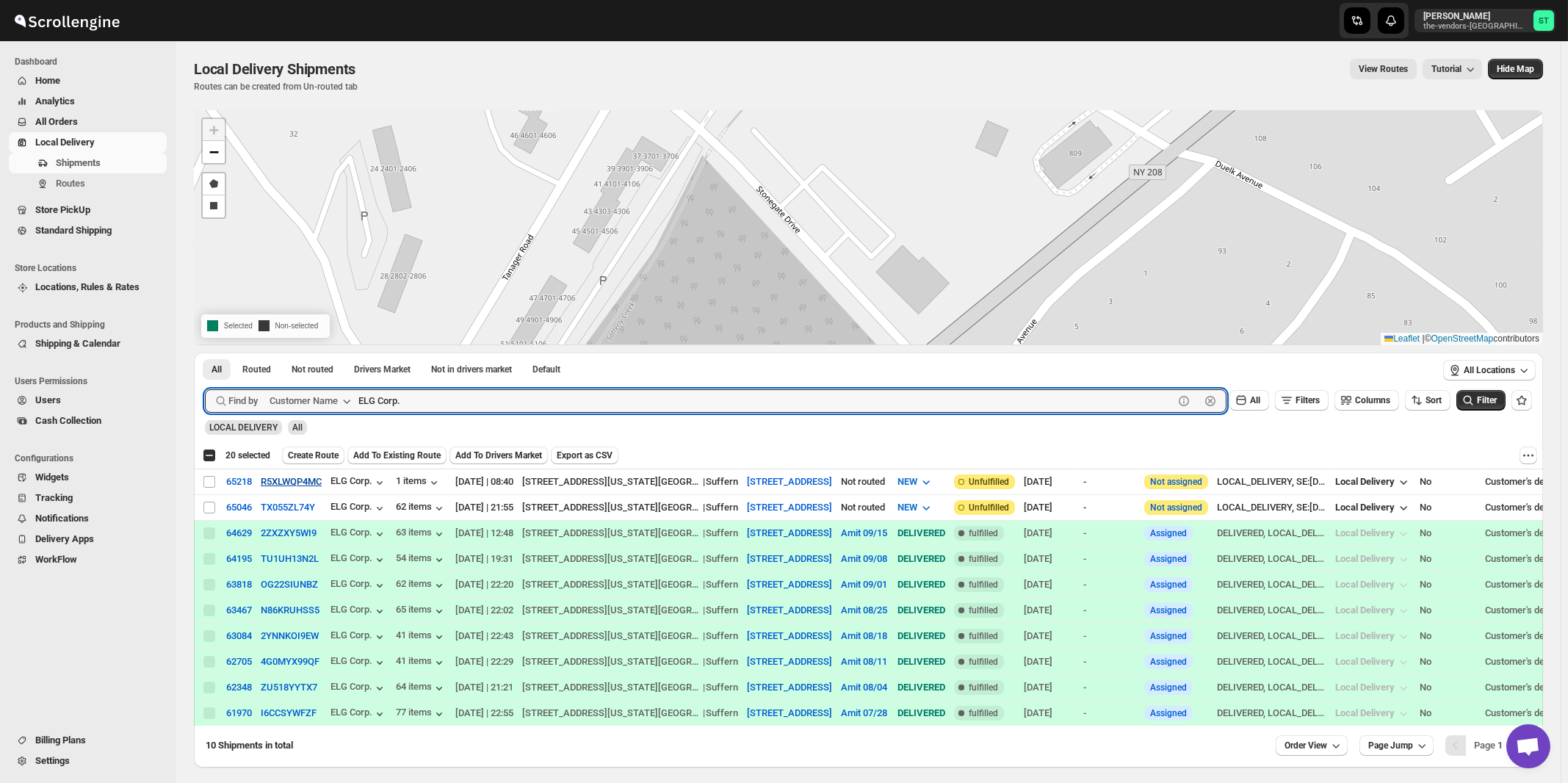
paste input "valcare, Inc"
type input "Evalcare, Inc"
click at [205, 353] on button "Submit" at bounding box center [226, 360] width 42 height 15
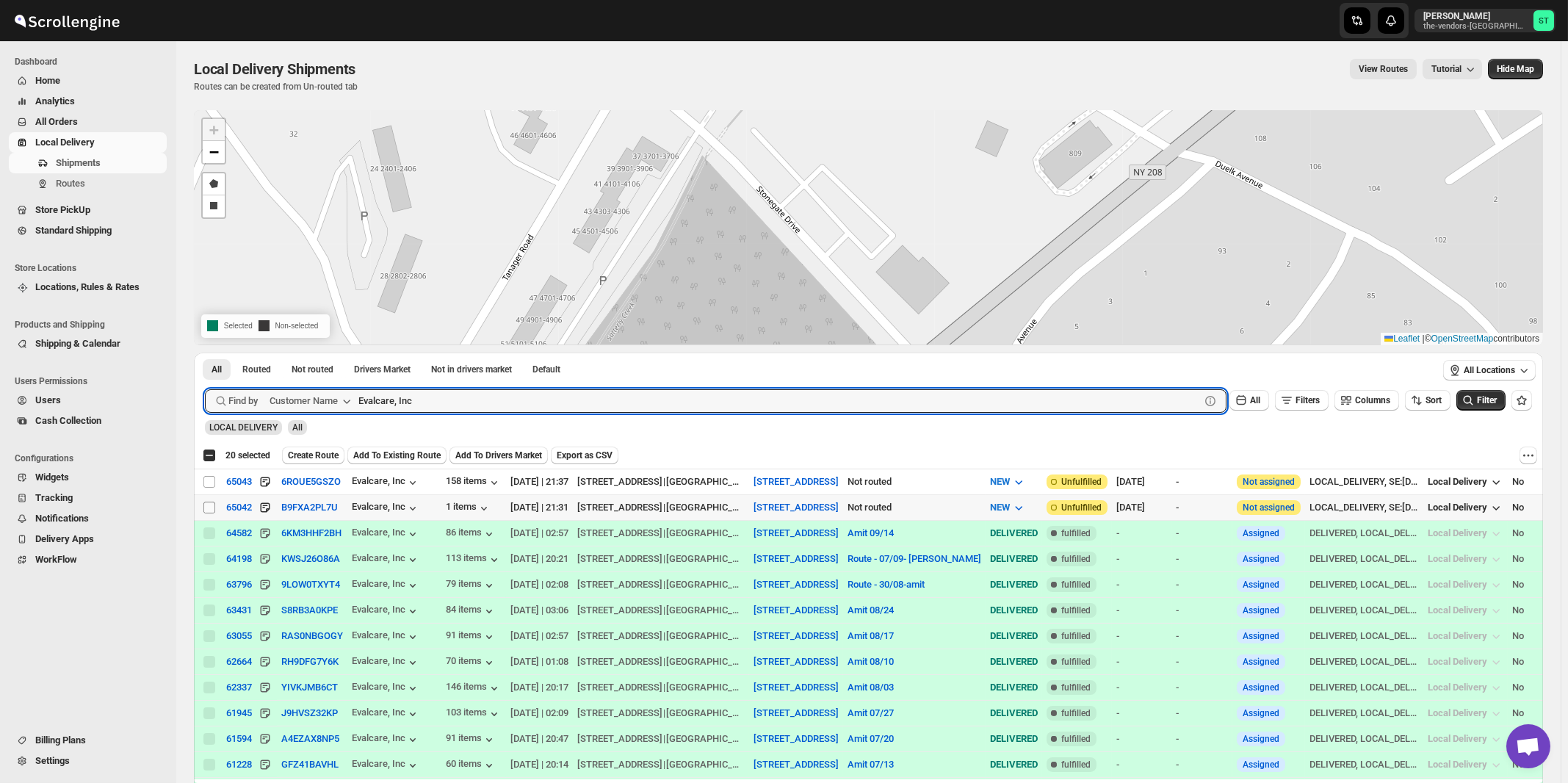
click at [210, 508] on input "Select shipment" at bounding box center [209, 508] width 12 height 12
checkbox input "true"
click at [483, 406] on input "Evalcare, Inc" at bounding box center [766, 401] width 815 height 23
paste input "First Choice Property Management"
click at [205, 353] on button "Submit" at bounding box center [226, 360] width 42 height 15
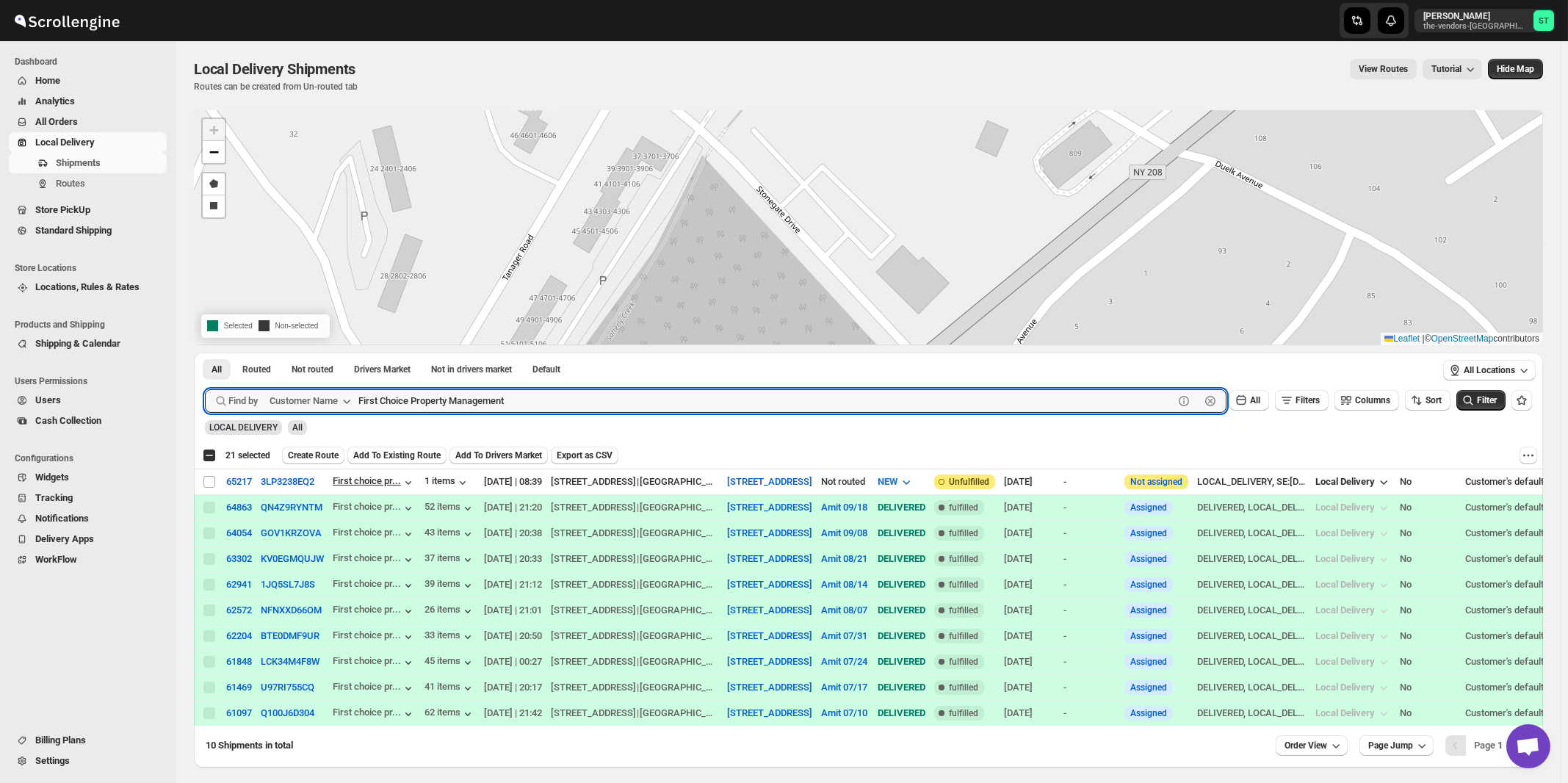
paste input "IMS Transportation"
click at [205, 353] on button "Submit" at bounding box center [226, 360] width 42 height 15
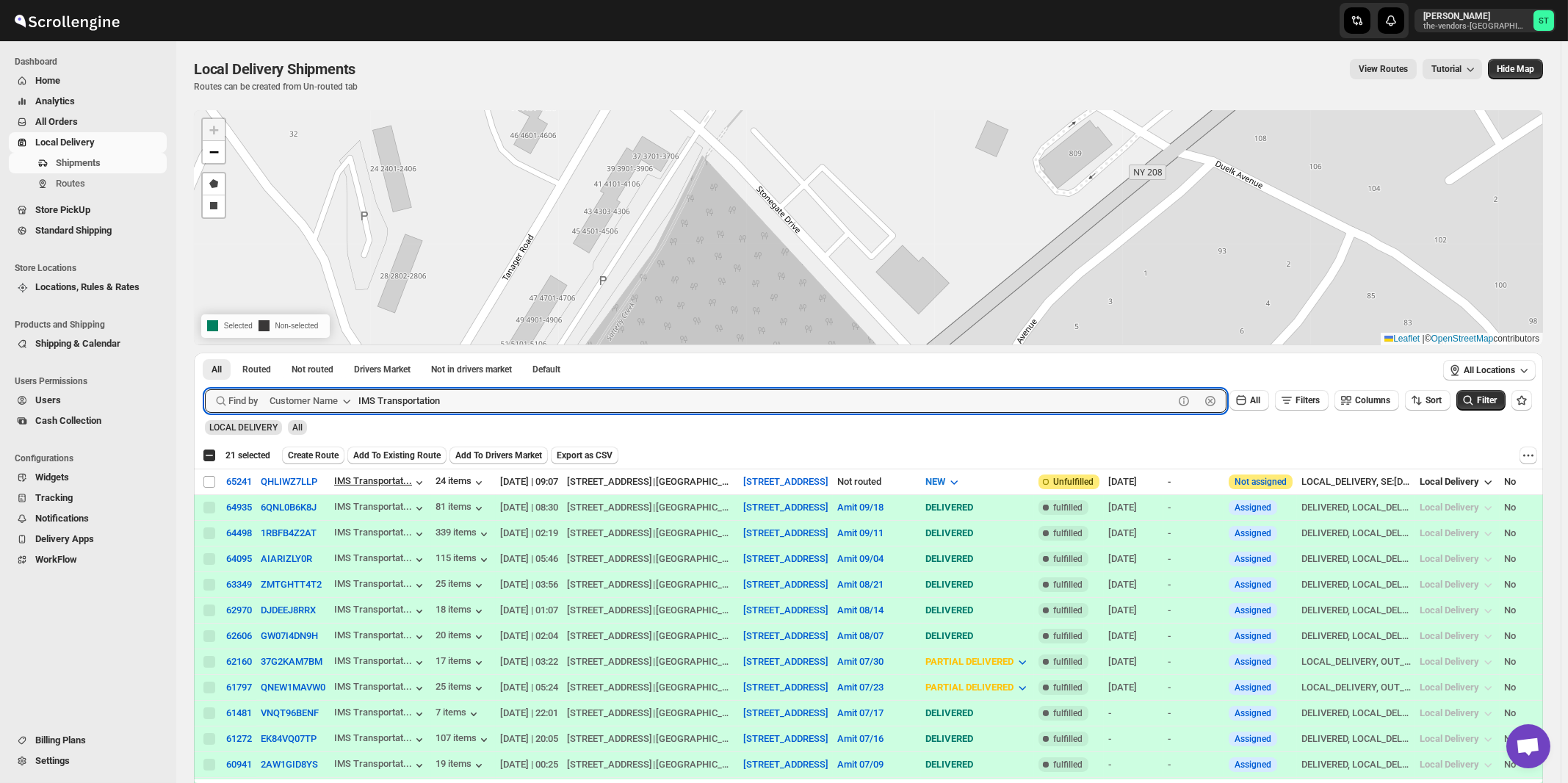
paste input "ntegrated Therapy"
type input "Integrated Therapy"
click at [205, 353] on button "Submit" at bounding box center [226, 360] width 42 height 15
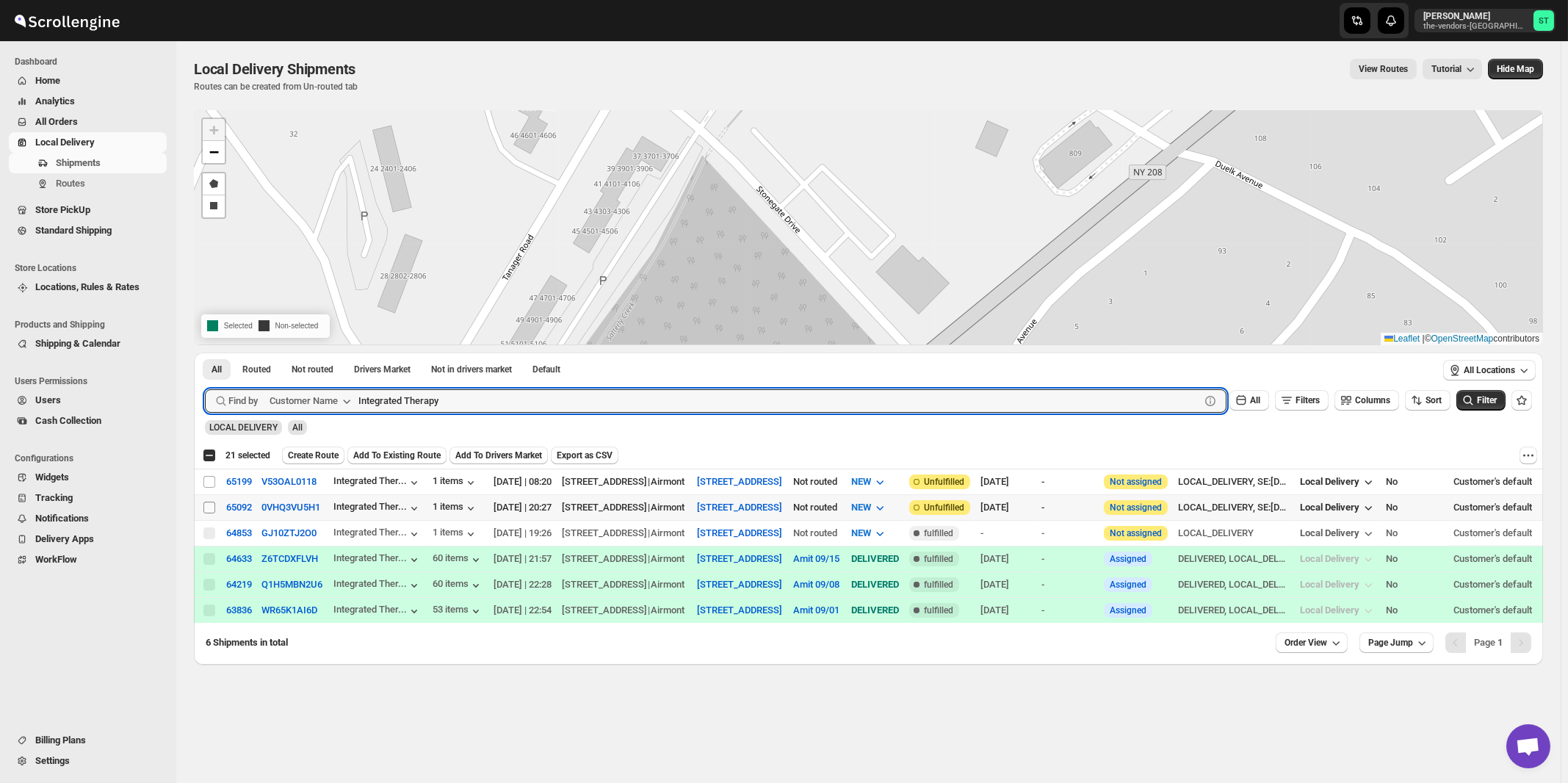
click at [206, 508] on input "Select shipment" at bounding box center [209, 508] width 12 height 12
checkbox input "true"
click at [518, 402] on input "Integrated Therapy" at bounding box center [766, 401] width 815 height 23
paste input "Keter Judaica"
type input "Keter Judaica"
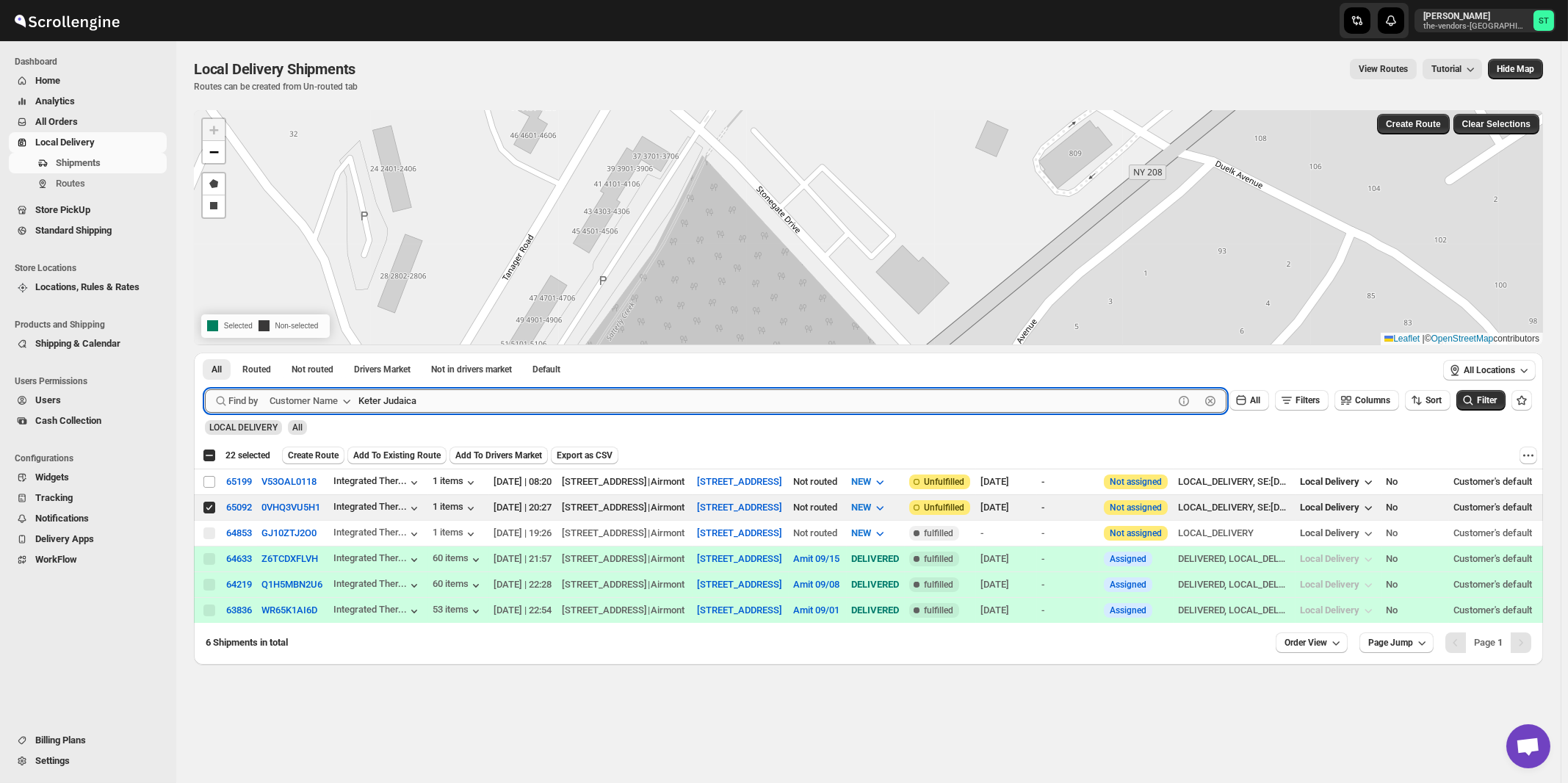
click at [205, 353] on button "Submit" at bounding box center [226, 360] width 42 height 15
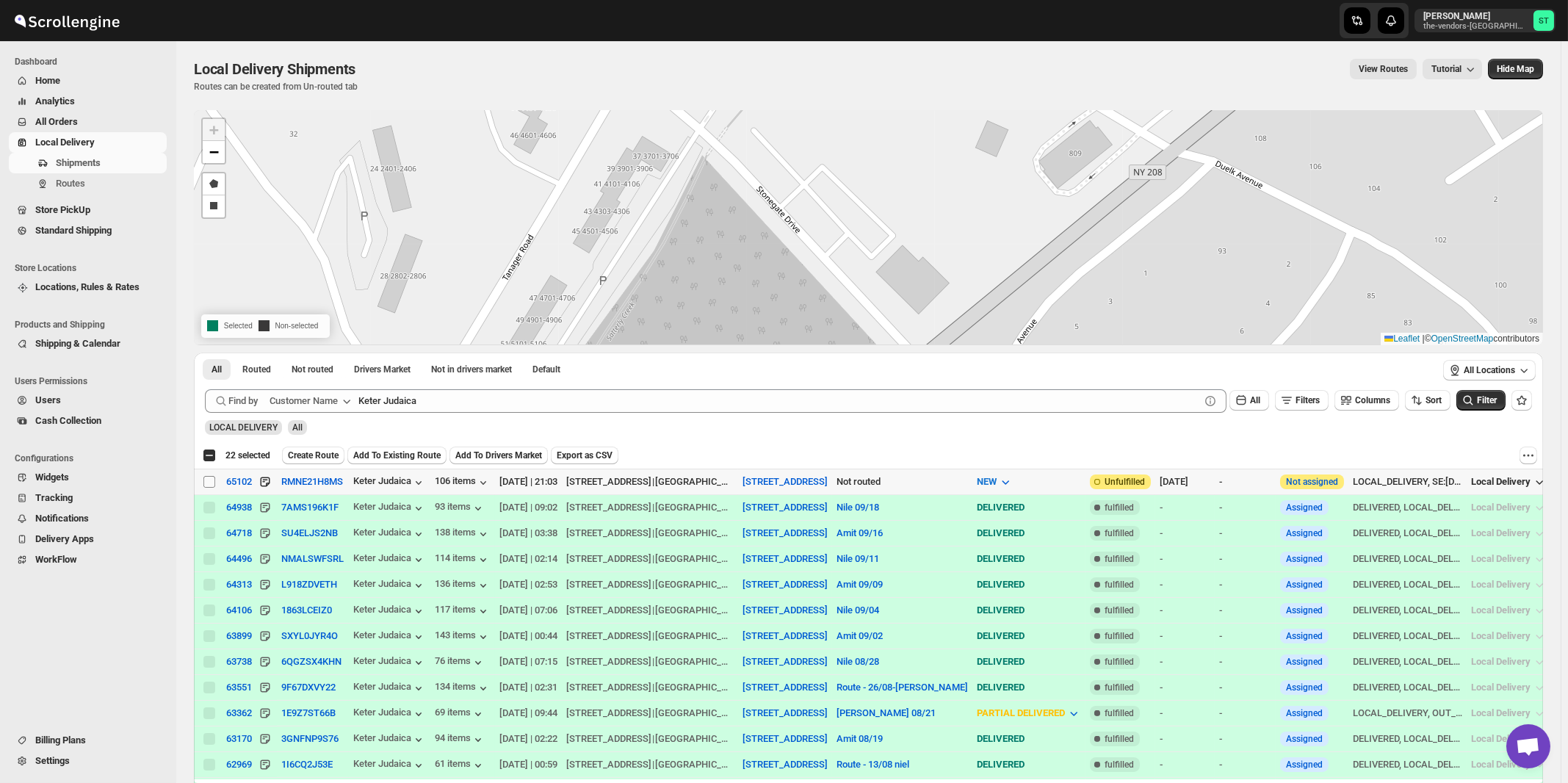
click at [210, 483] on input "Select shipment" at bounding box center [209, 482] width 12 height 12
checkbox input "true"
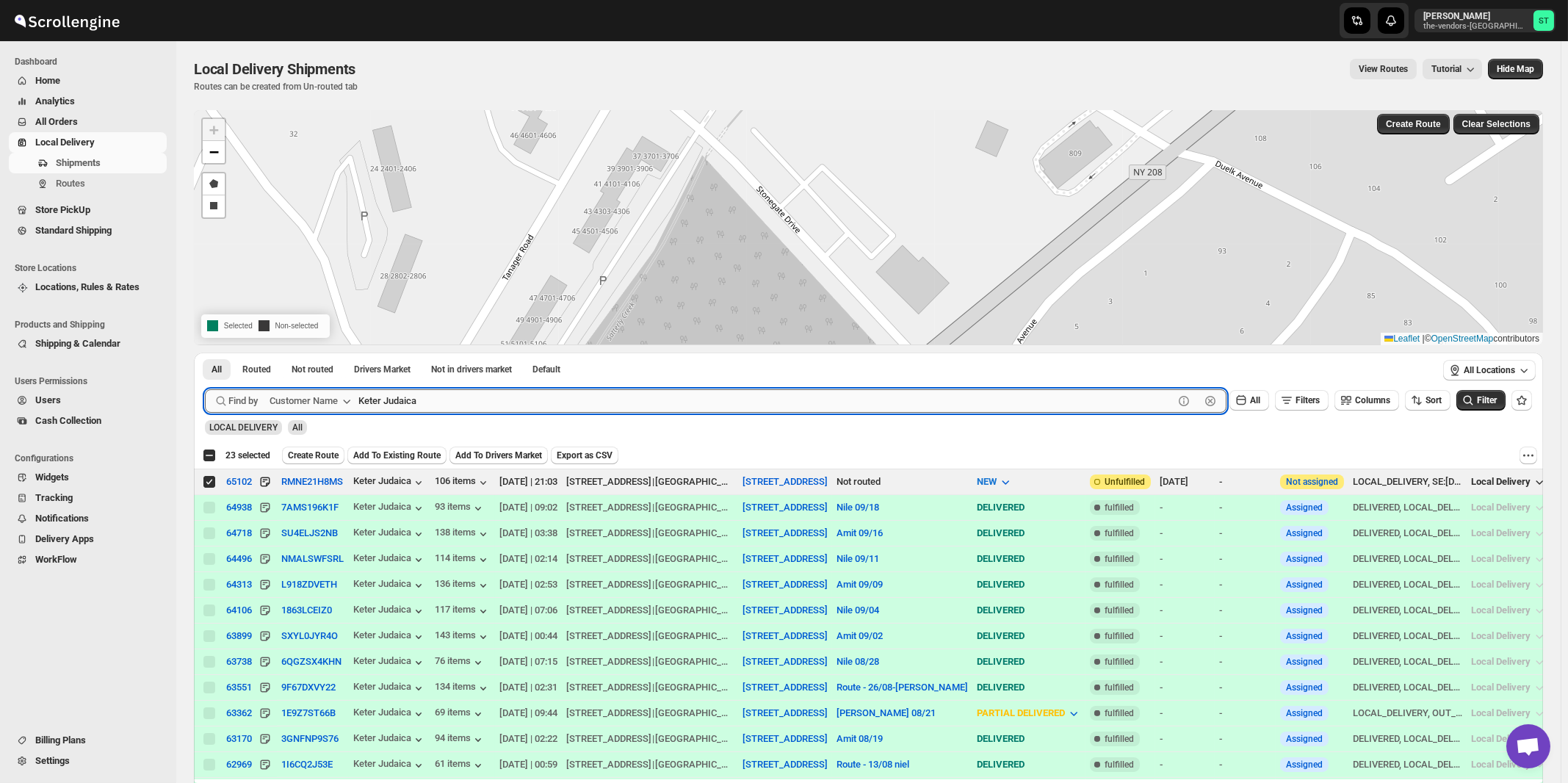
click at [442, 399] on input "Keter Judaica" at bounding box center [766, 401] width 815 height 23
paste input "Production"
type input "Keter Production"
click at [205, 353] on button "Submit" at bounding box center [226, 360] width 42 height 15
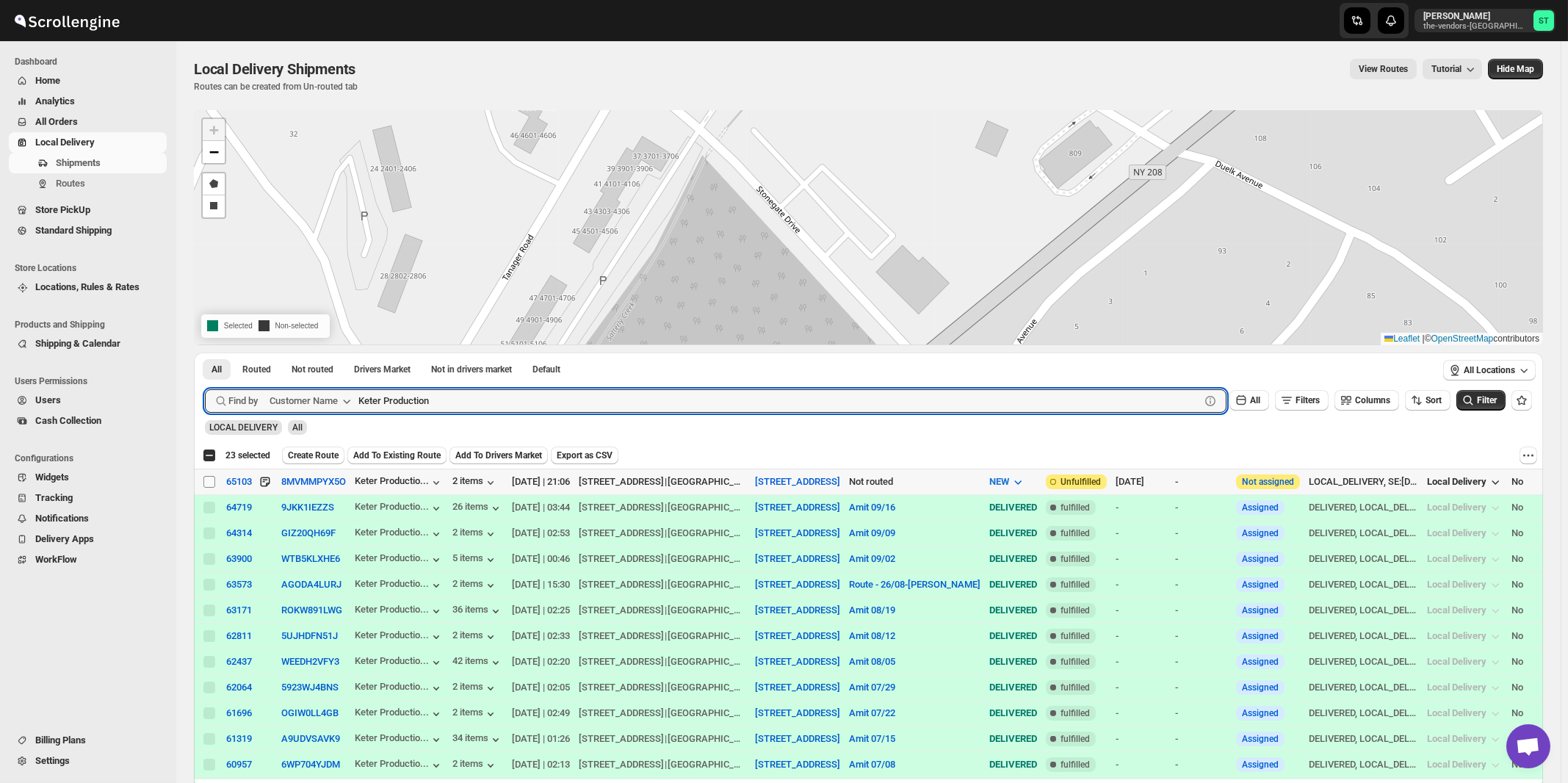
click at [210, 479] on input "Select shipment" at bounding box center [209, 482] width 12 height 12
checkbox input "true"
click at [455, 400] on input "Keter Production" at bounding box center [766, 401] width 815 height 23
paste input "itchen Wholesale Market"
type input "Kitchen Wholesale Market"
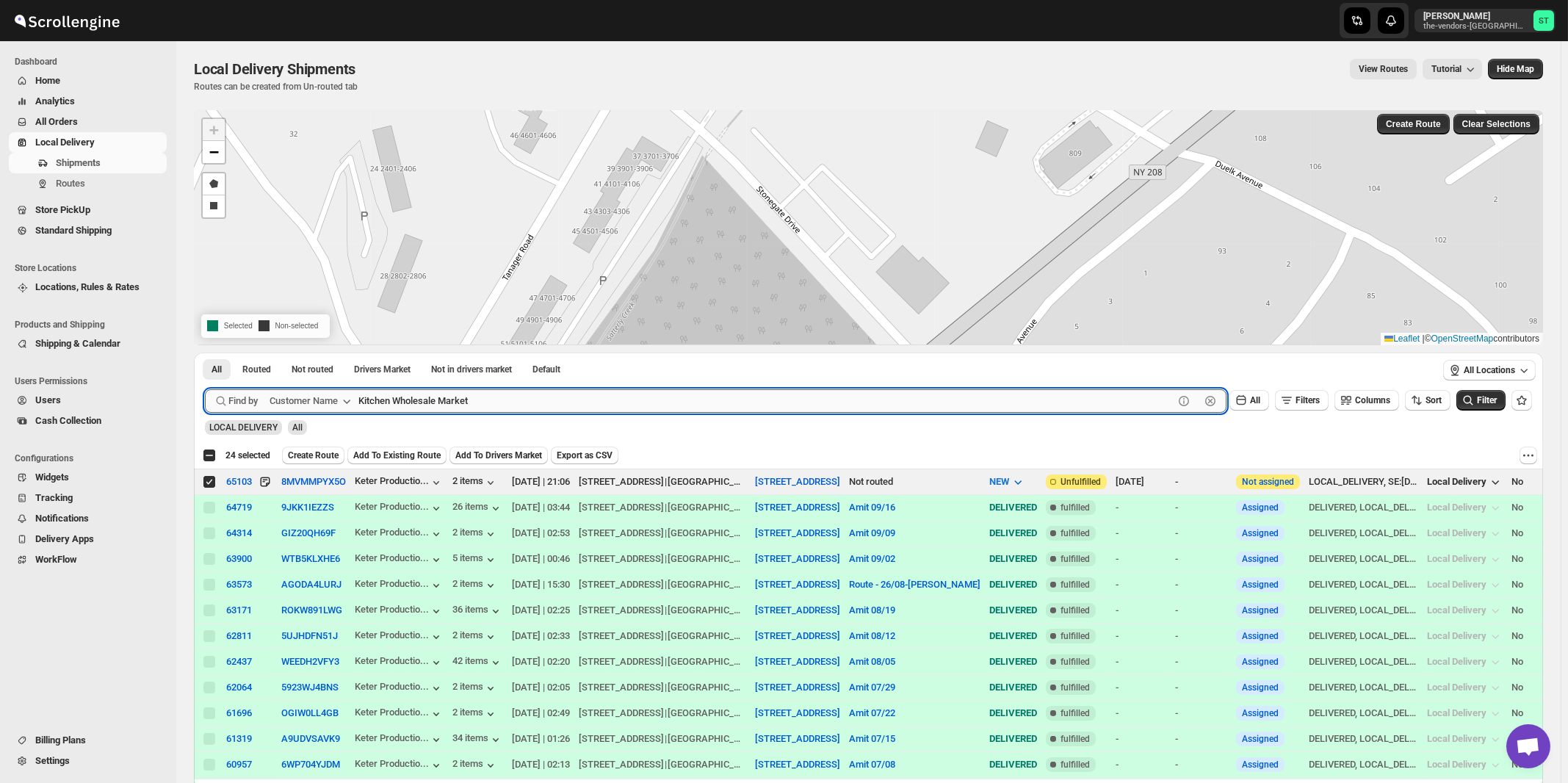
click at [205, 353] on button "Submit" at bounding box center [226, 360] width 42 height 15
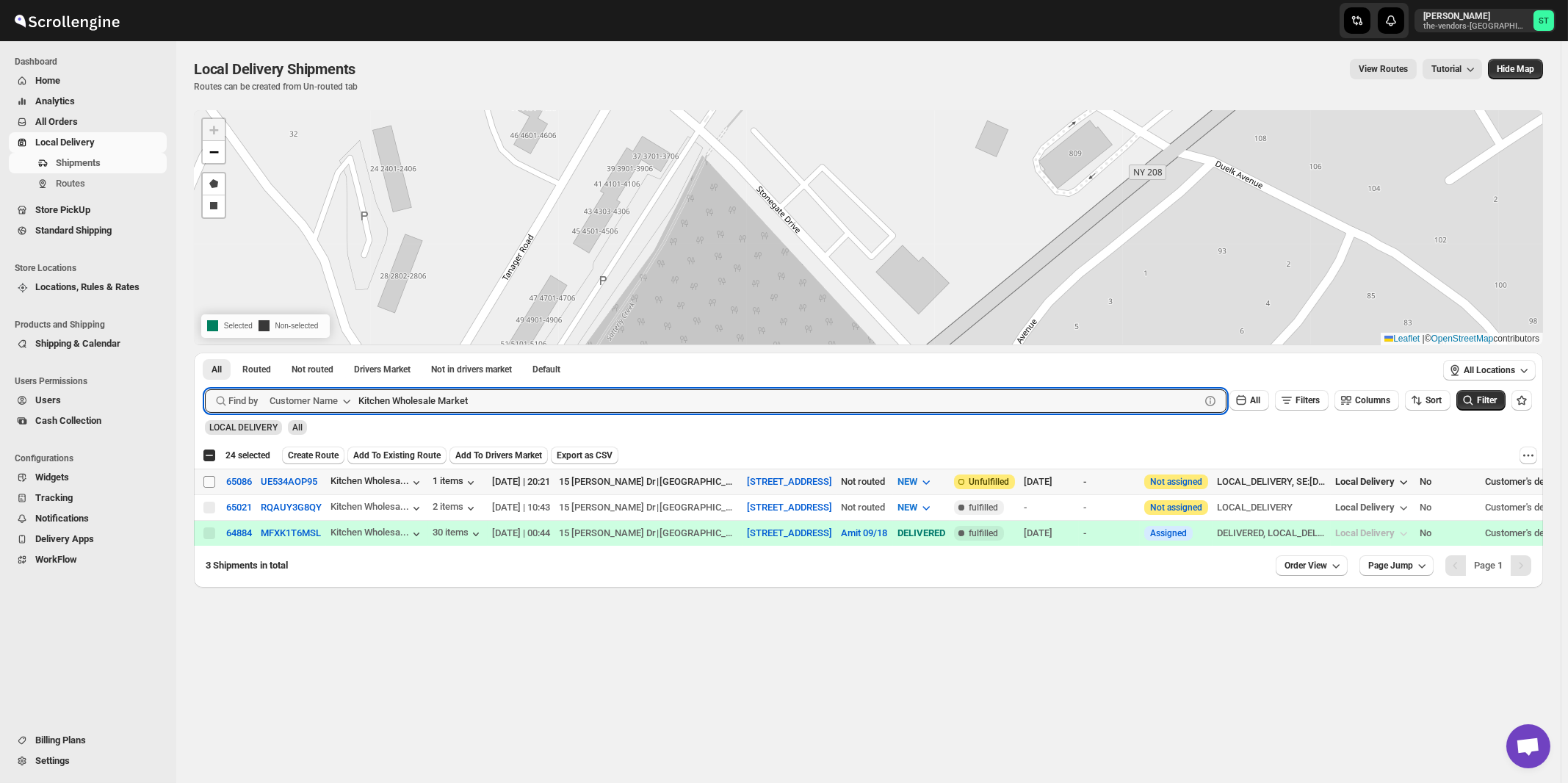
click at [206, 479] on input "Select shipment" at bounding box center [209, 482] width 12 height 12
checkbox input "true"
click at [597, 402] on input "Kitchen Wholesale Market" at bounding box center [766, 401] width 815 height 23
paste input "leins Ice Cream"
type input "Kleins Ice Cream"
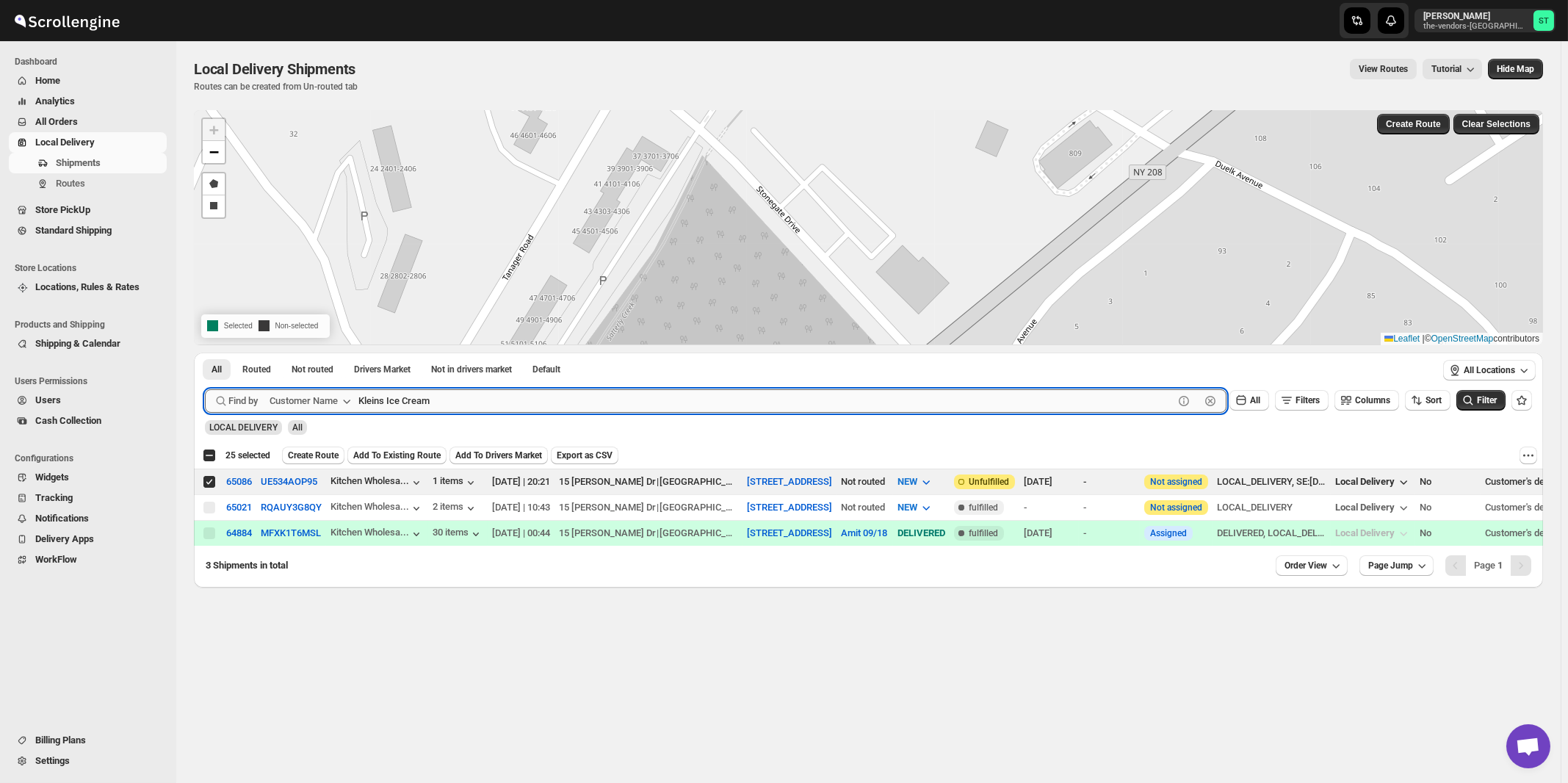
click at [205, 353] on button "Submit" at bounding box center [226, 360] width 42 height 15
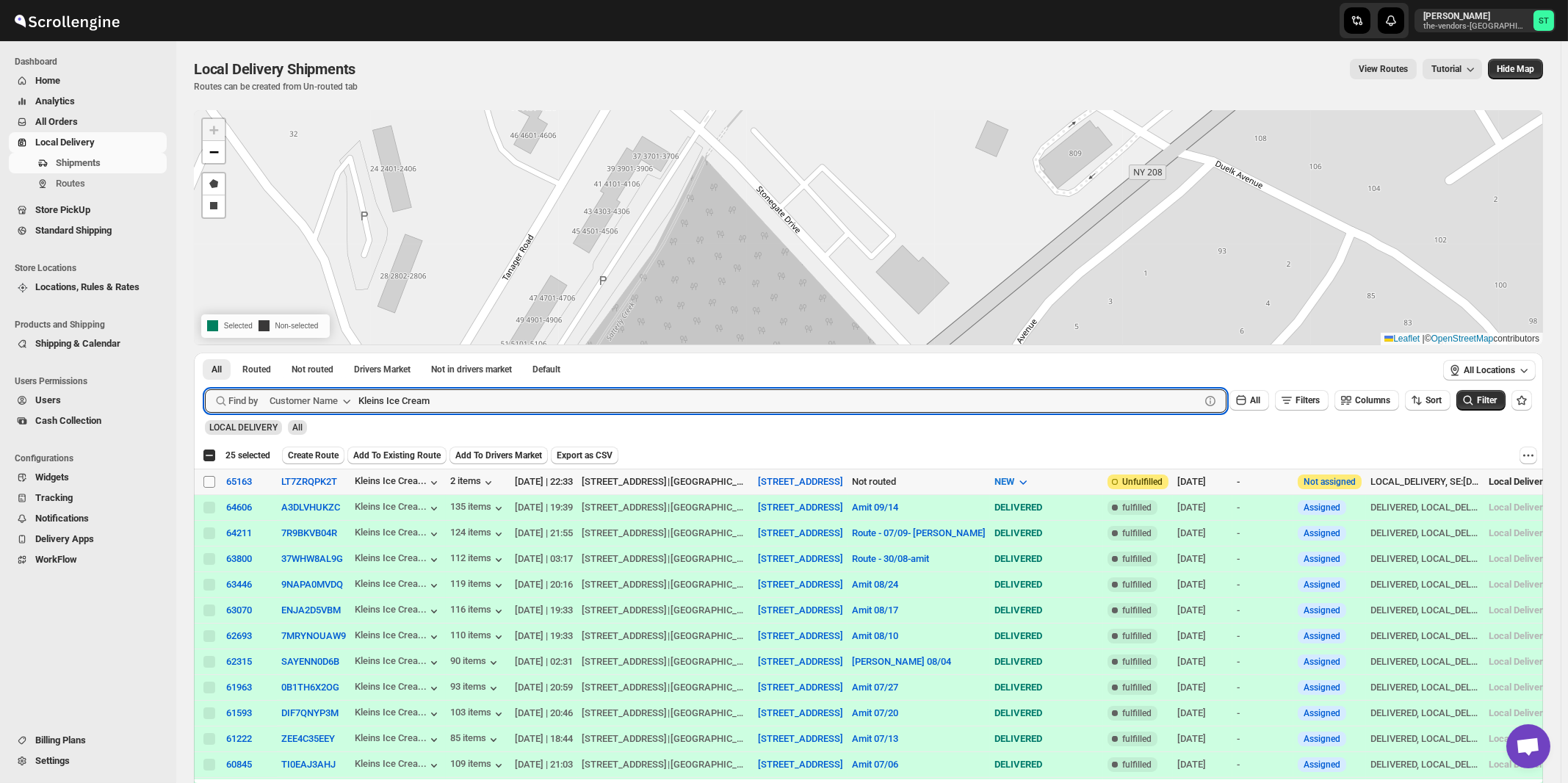
click at [210, 479] on input "Select shipment" at bounding box center [209, 482] width 12 height 12
checkbox input "true"
click at [476, 394] on input "Kleins Ice Cream" at bounding box center [766, 401] width 815 height 23
paste input "Med Wiz"
click at [205, 353] on button "Submit" at bounding box center [226, 360] width 42 height 15
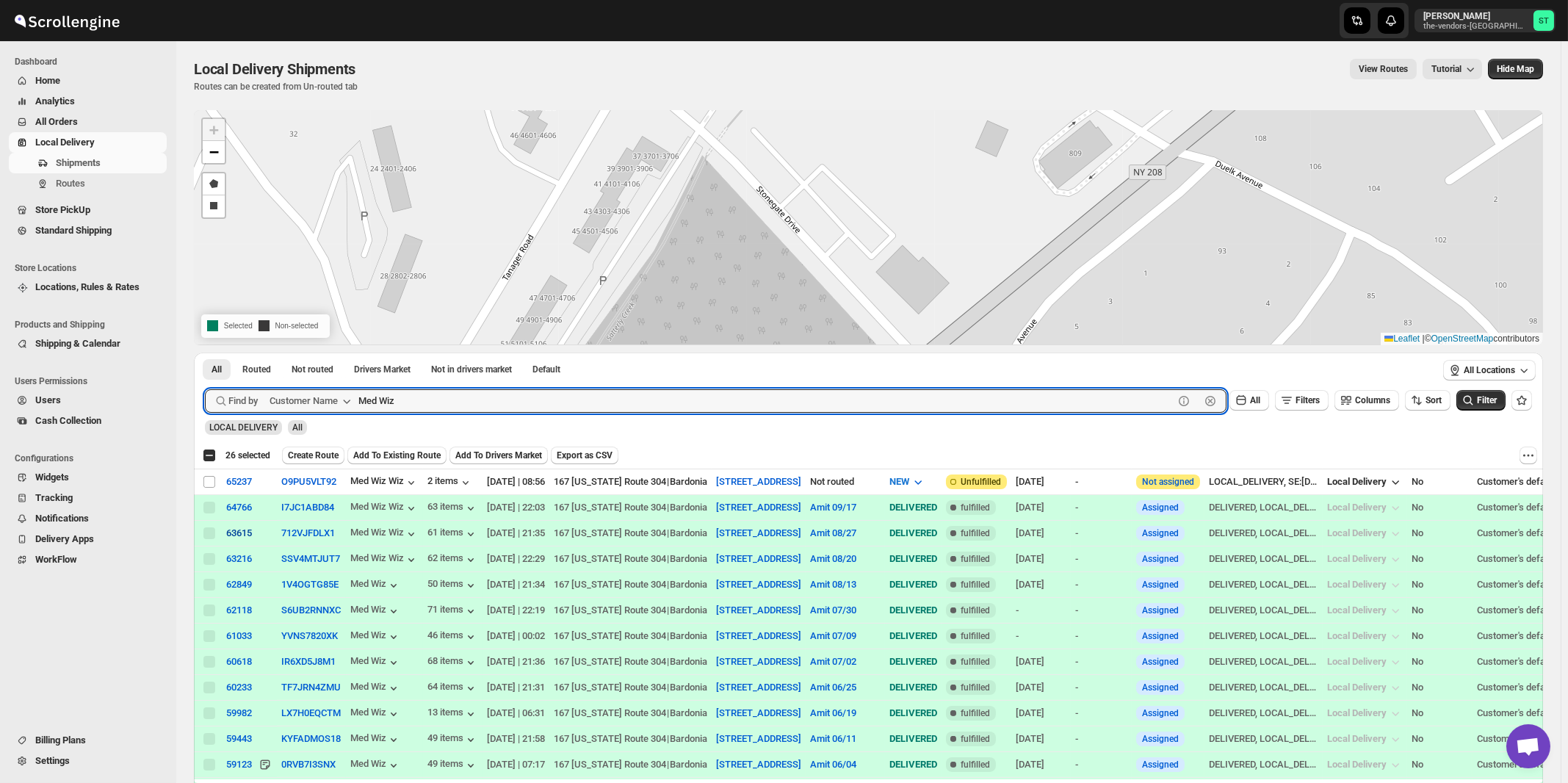
paste input "P&G Monsey"
click at [205, 353] on button "Submit" at bounding box center [226, 360] width 42 height 15
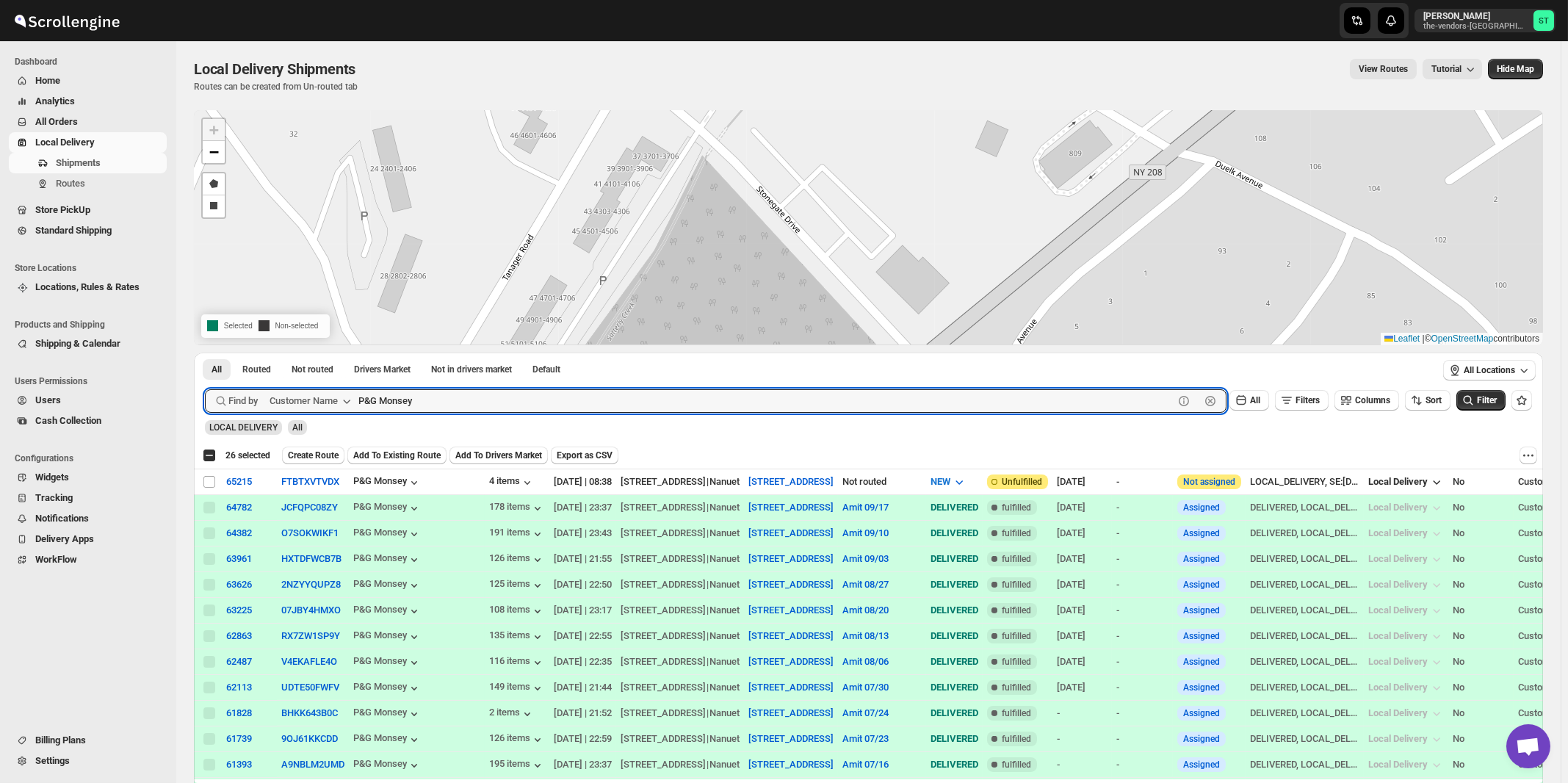
paste input "ivot Group"
click at [205, 353] on button "Submit" at bounding box center [226, 360] width 42 height 15
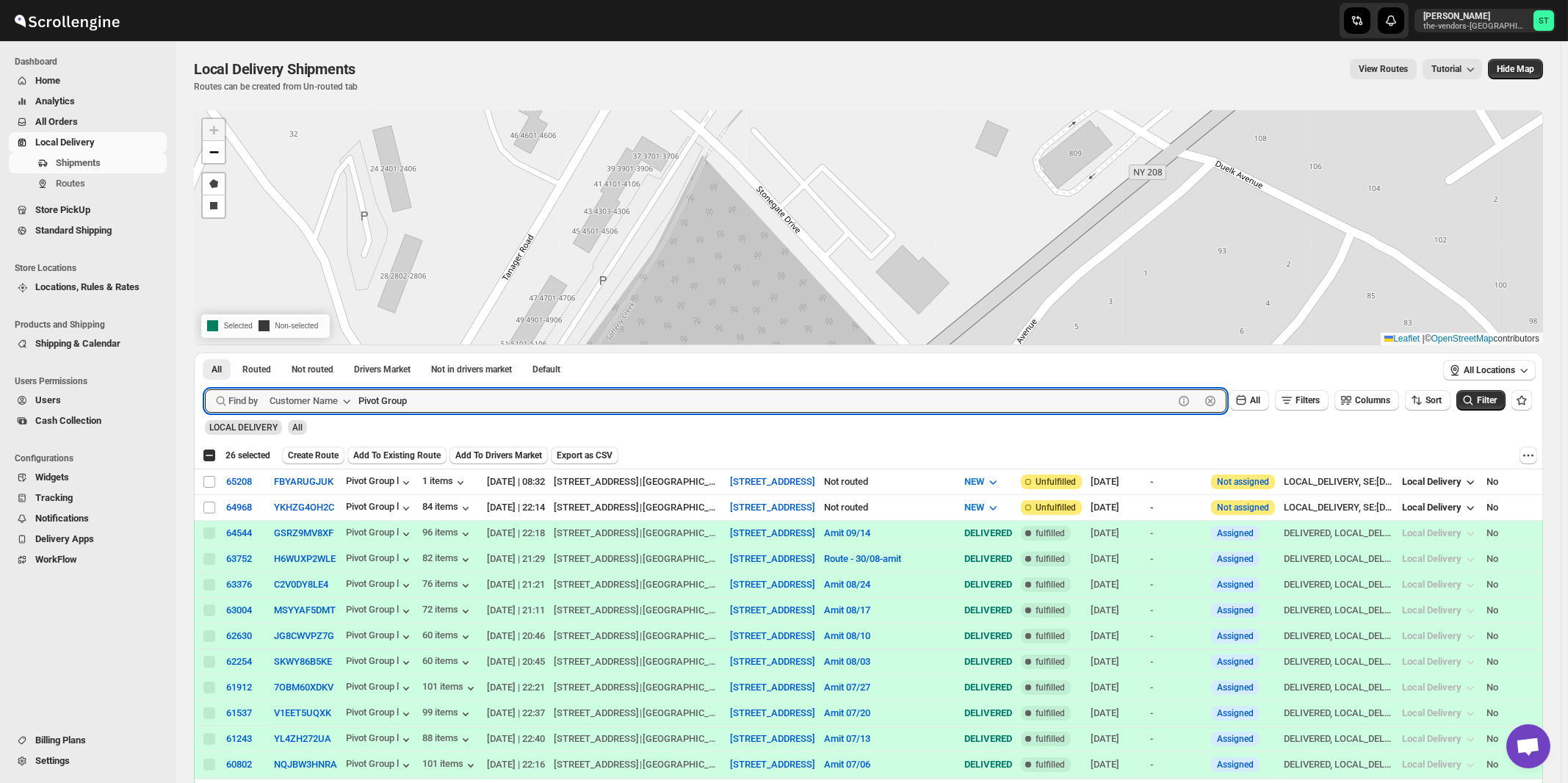
paste input "referred Partners Group LLC"
type input "Preferred Partners Group LLC"
click at [205, 353] on button "Submit" at bounding box center [226, 360] width 42 height 15
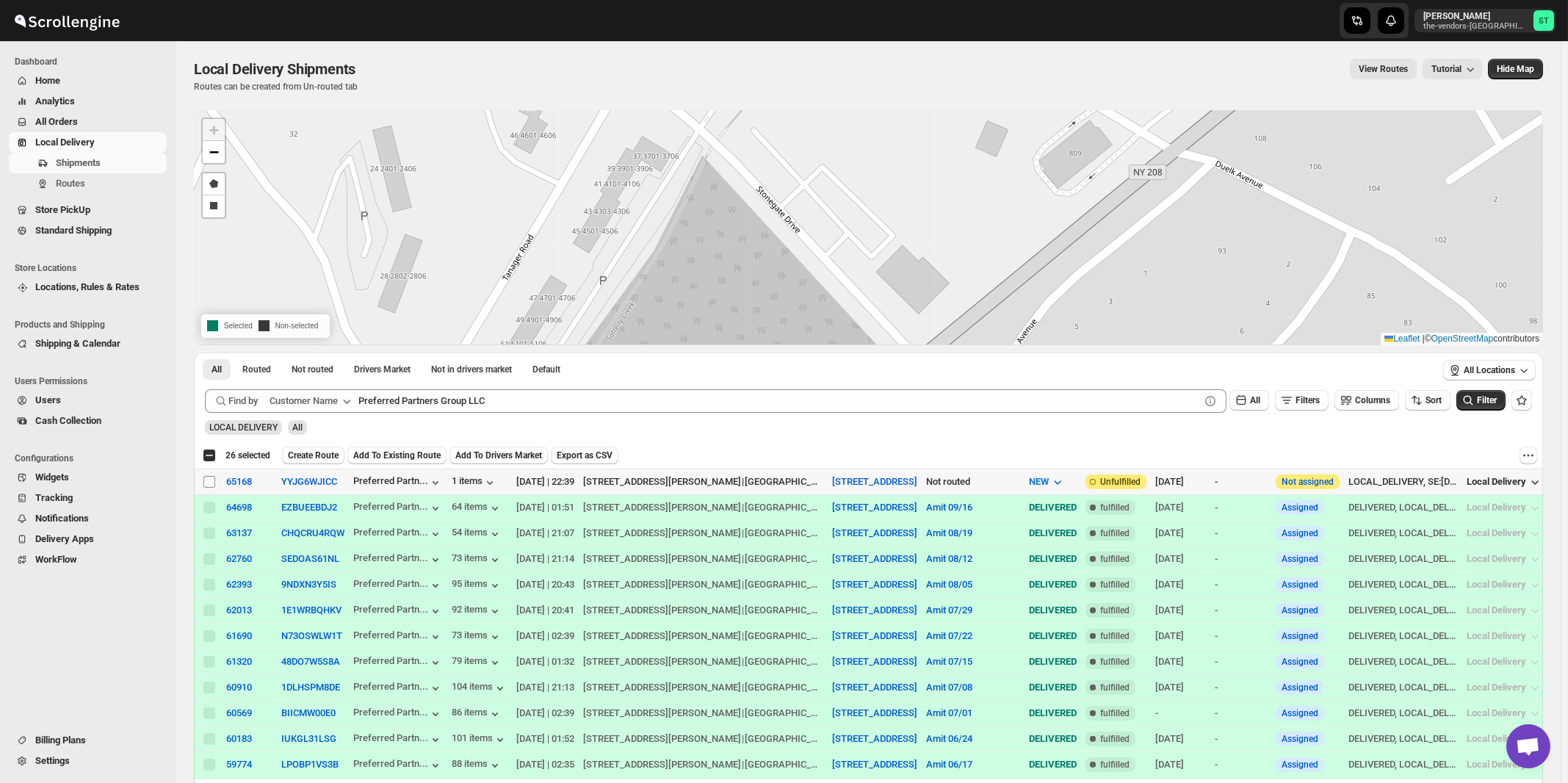
click at [208, 483] on input "Select shipment" at bounding box center [209, 482] width 12 height 12
checkbox input "true"
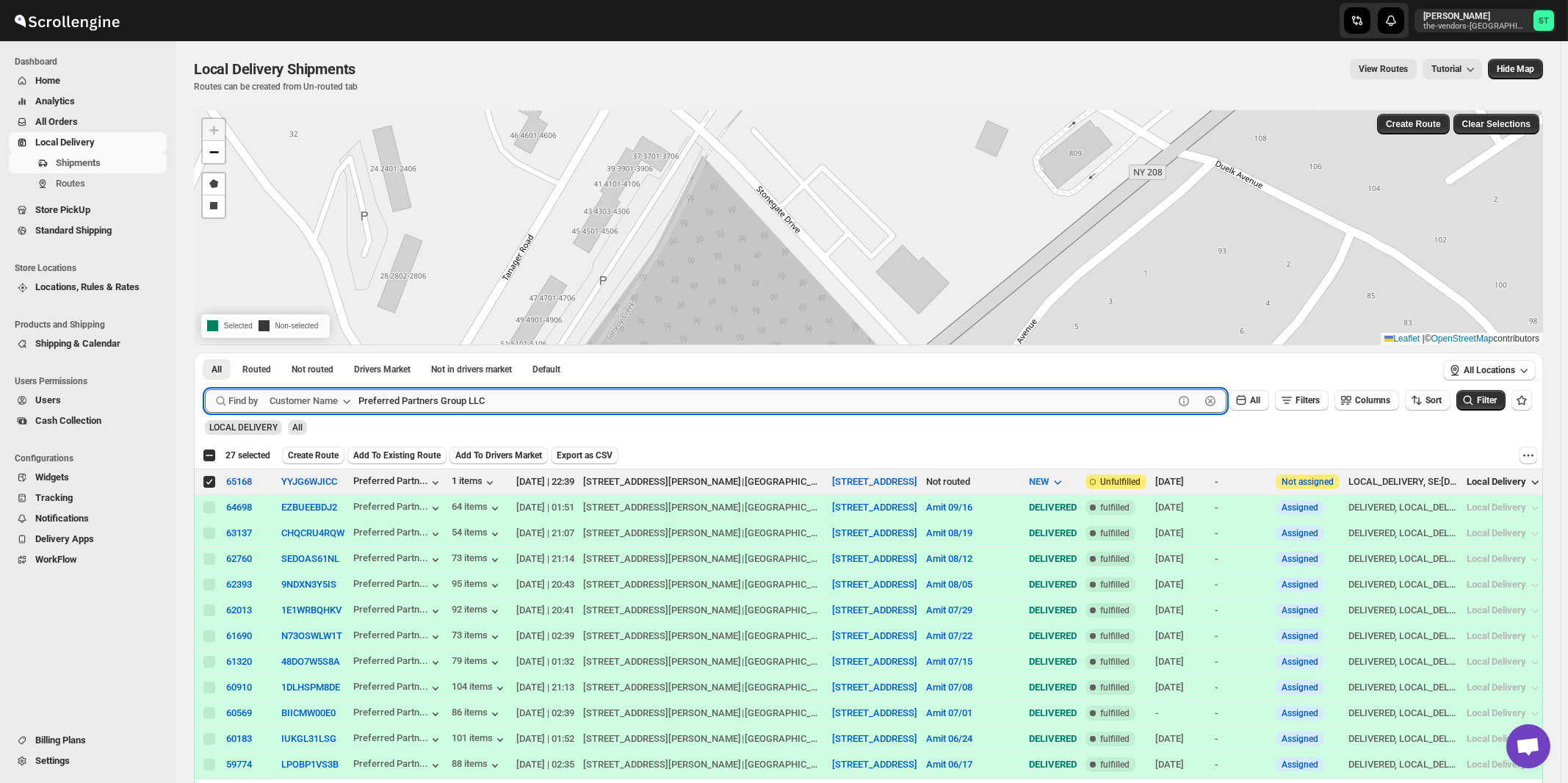
click at [528, 394] on input "Preferred Partners Group LLC" at bounding box center [766, 401] width 815 height 23
paste input "Quality Air Heating and Cooling"
click at [205, 353] on button "Submit" at bounding box center [226, 360] width 42 height 15
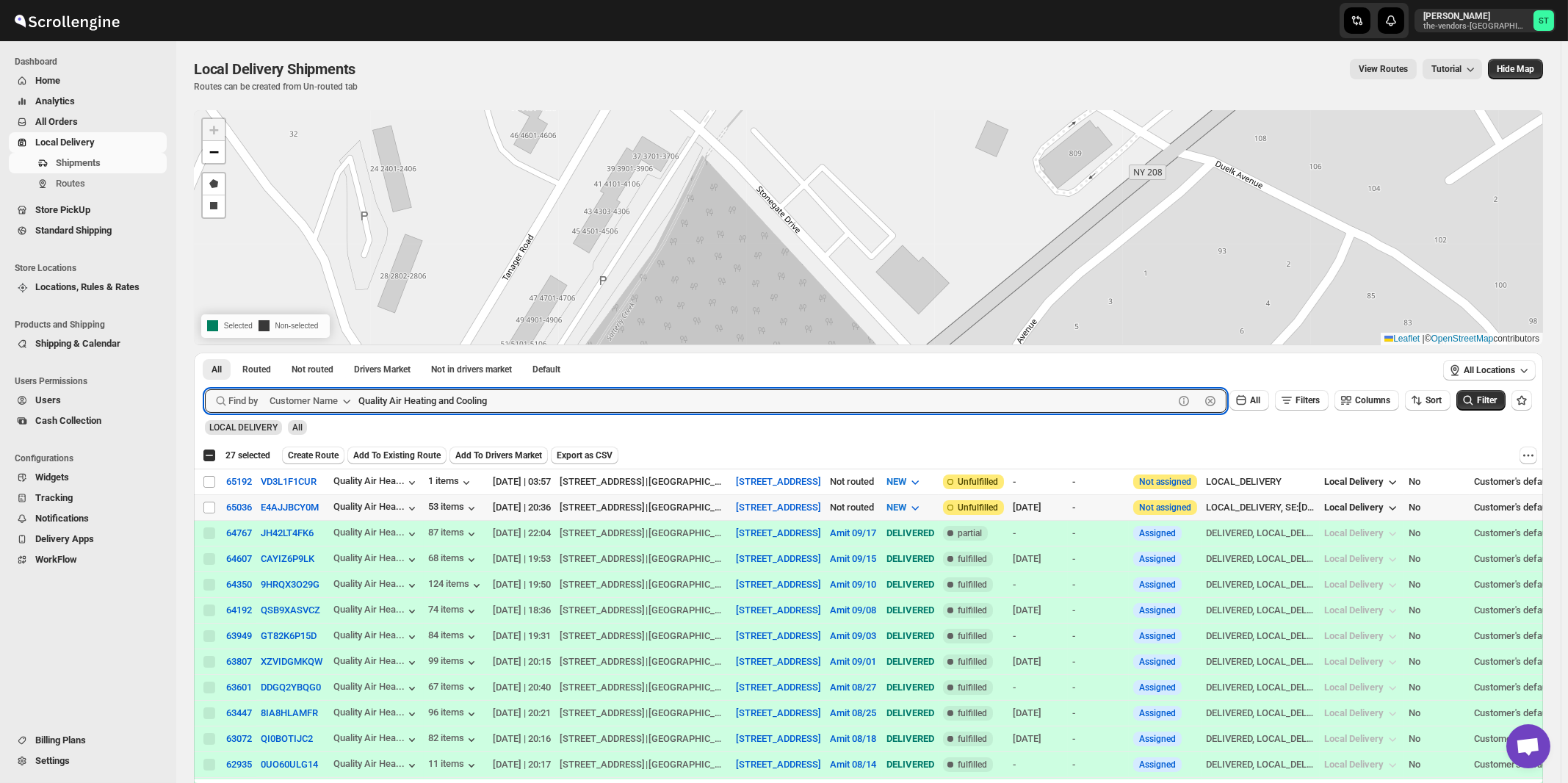
paste input "RapidX Management LLC"
click at [205, 353] on button "Submit" at bounding box center [226, 360] width 42 height 15
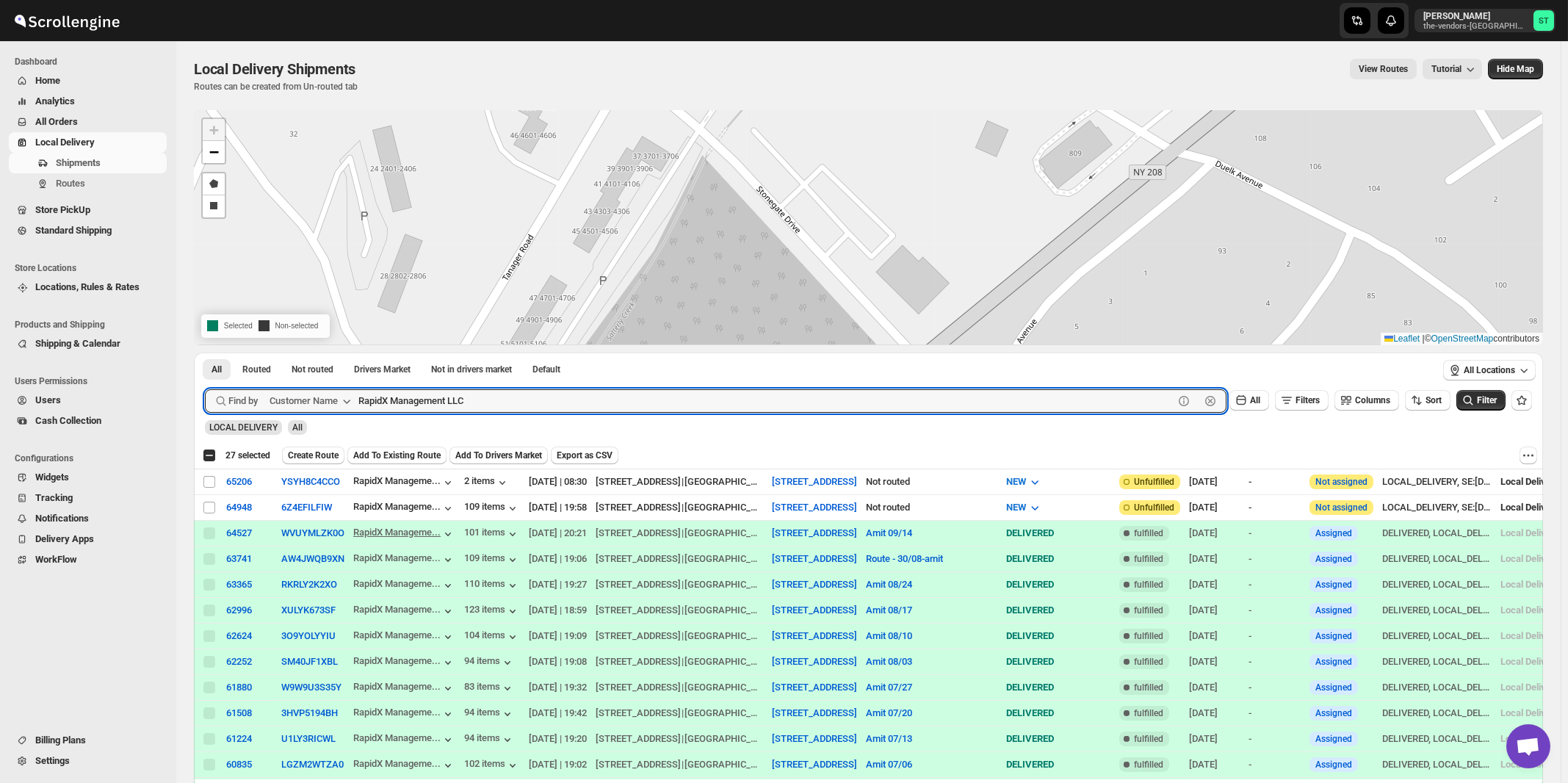
paste input "eliable Air"
click at [205, 353] on button "Submit" at bounding box center [226, 360] width 42 height 15
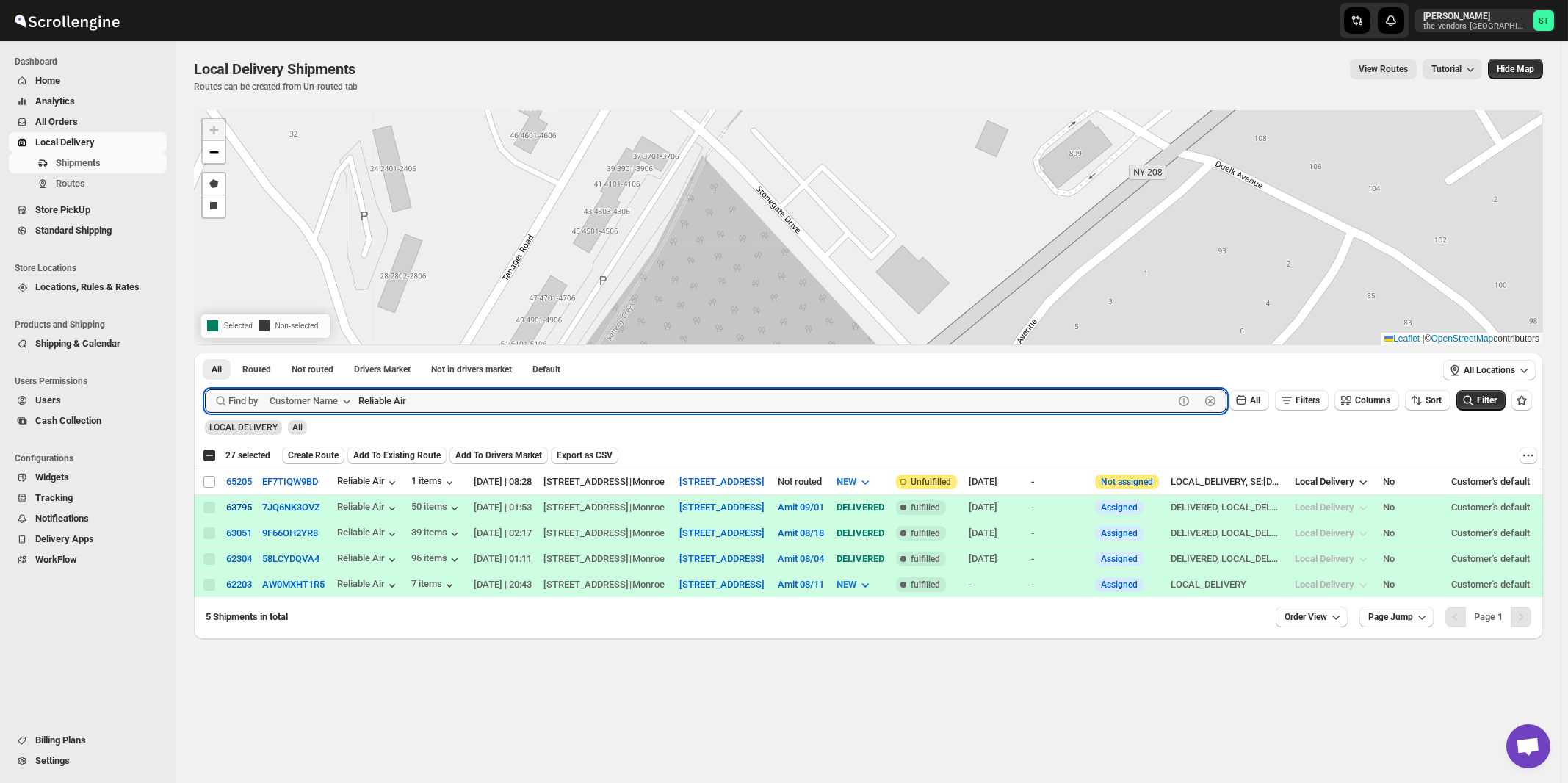
paste input "newal Of Life"
type input "Renewal Of Life"
click at [205, 353] on button "Submit" at bounding box center [226, 360] width 42 height 15
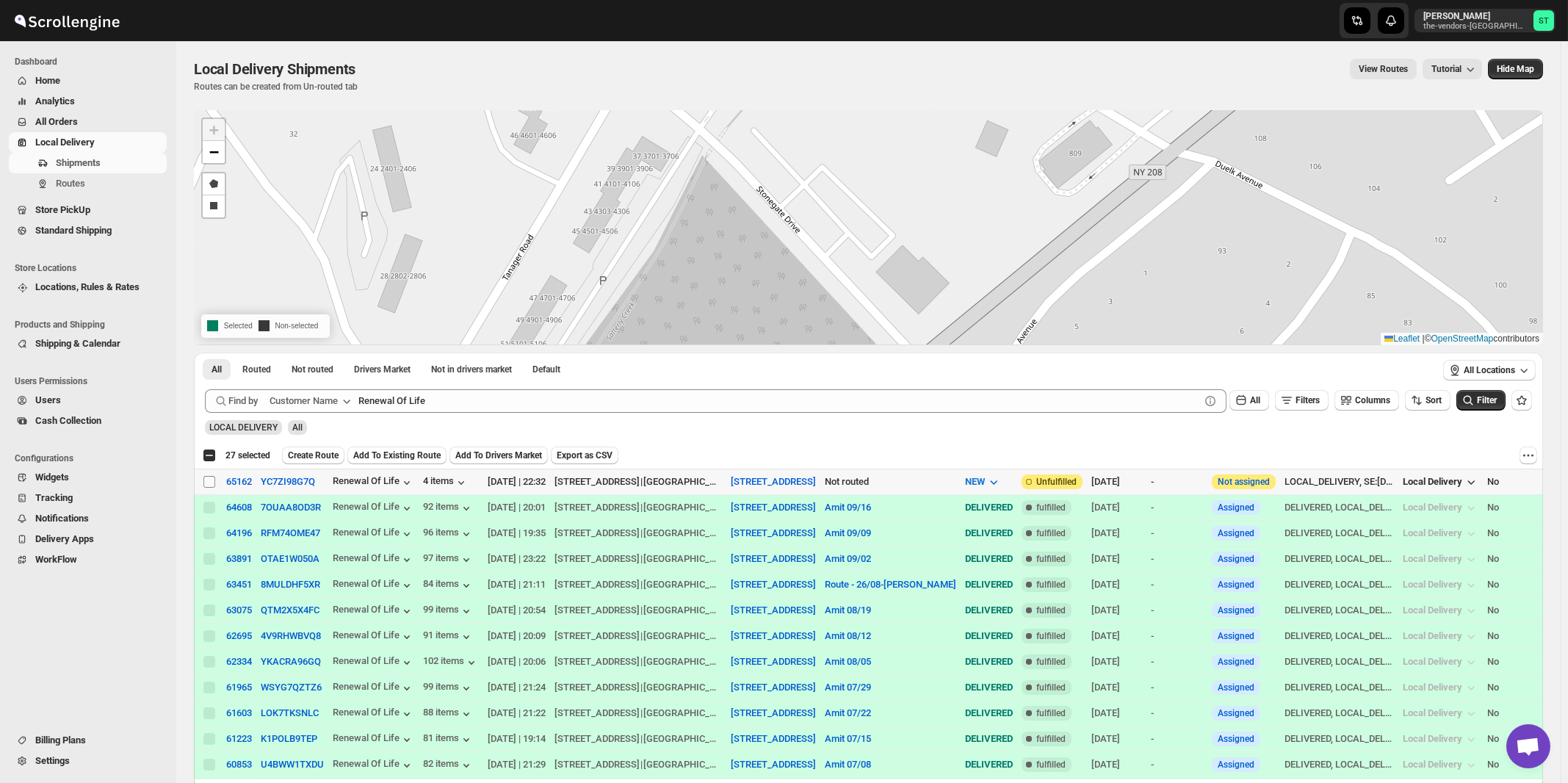
click at [210, 479] on input "Select shipment" at bounding box center [209, 482] width 12 height 12
checkbox input "true"
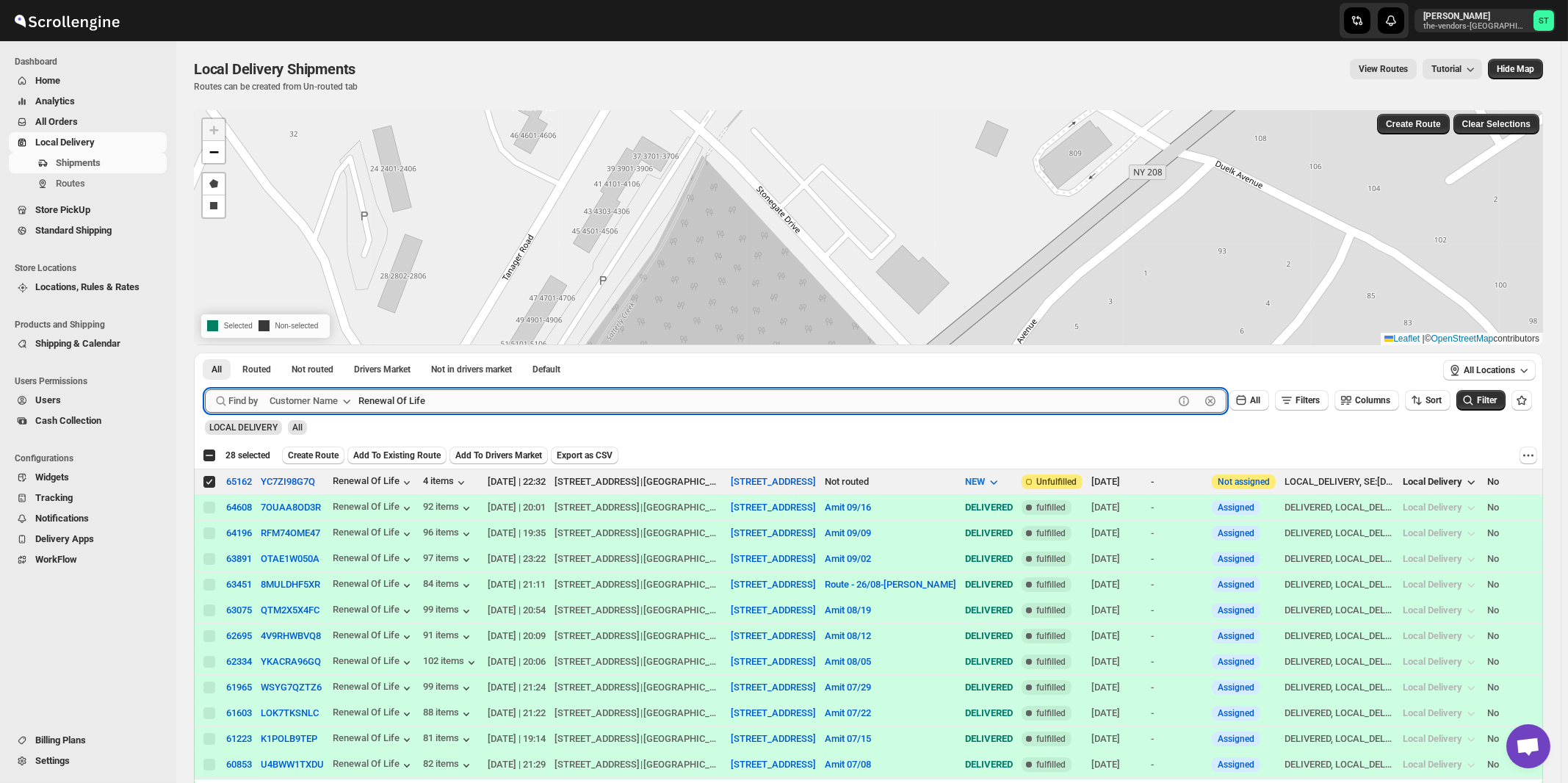
click at [549, 402] on input "Renewal Of Life" at bounding box center [766, 401] width 815 height 23
paste input "Score Spaces"
type input "Score Spaces"
click at [205, 353] on button "Submit" at bounding box center [226, 360] width 42 height 15
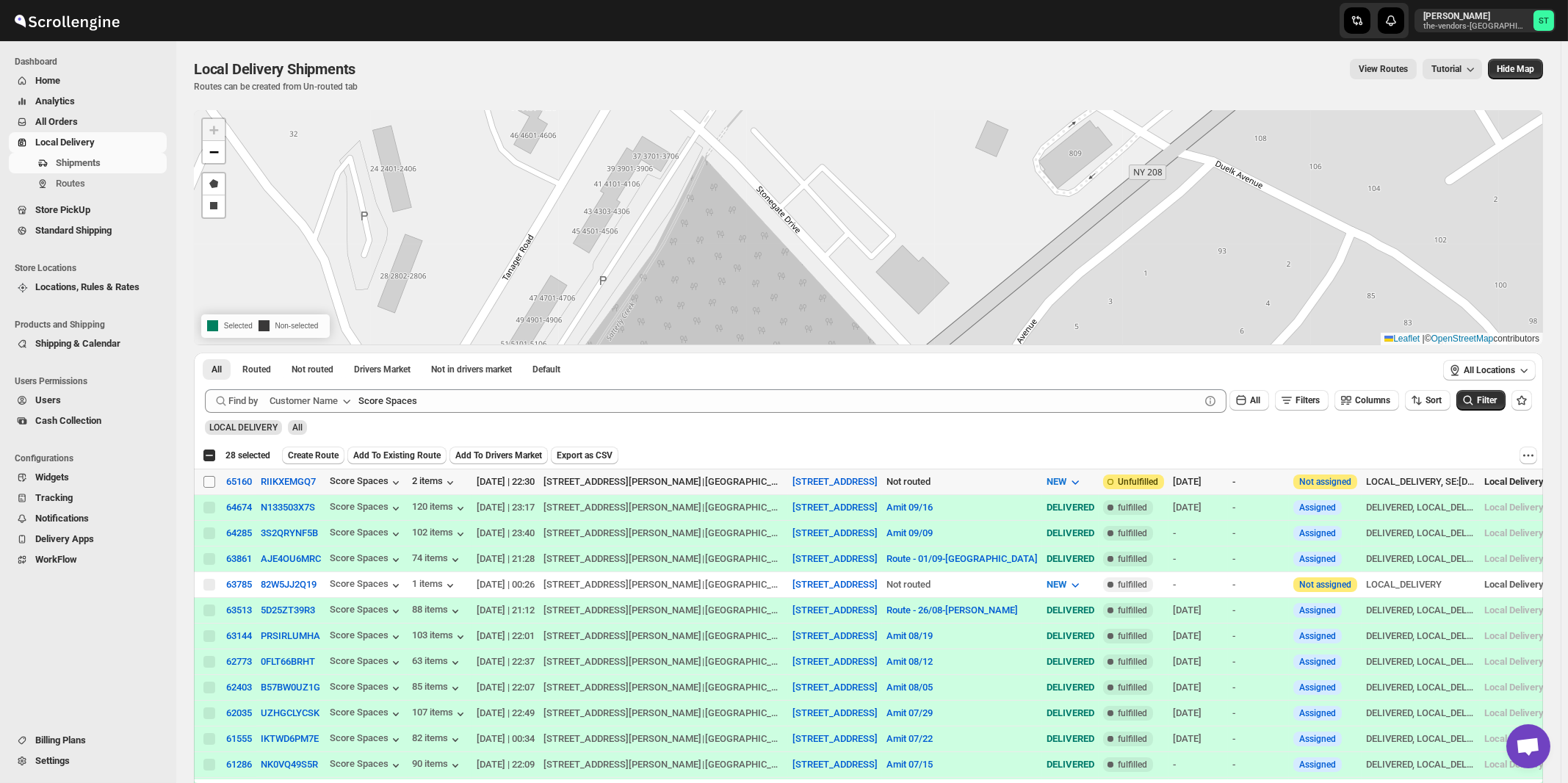
click at [206, 480] on input "Select shipment" at bounding box center [209, 482] width 12 height 12
checkbox input "true"
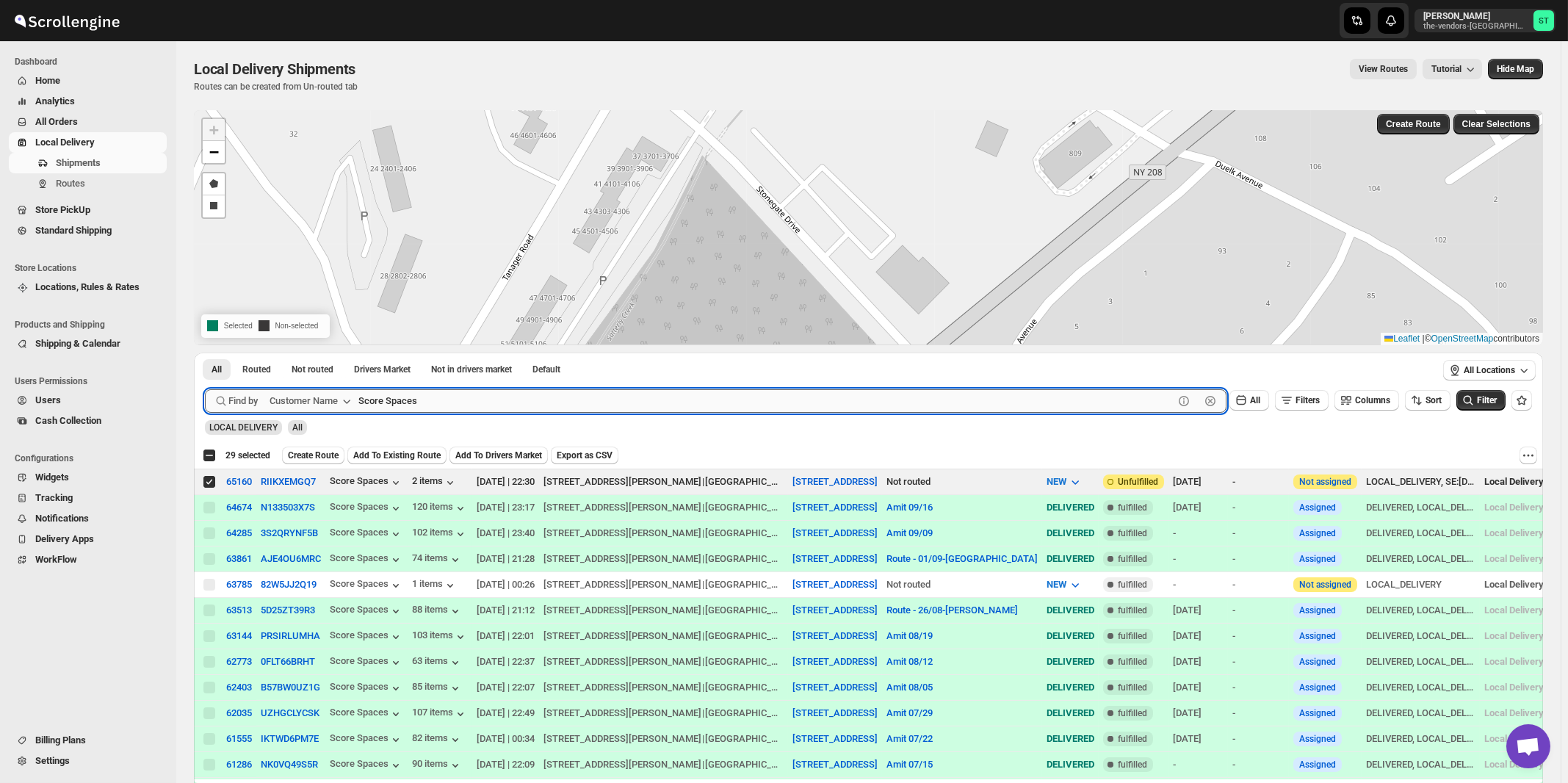
click at [430, 399] on input "Score Spaces" at bounding box center [766, 401] width 815 height 23
paste input "ib Insurance"
click at [205, 353] on button "Submit" at bounding box center [226, 360] width 42 height 15
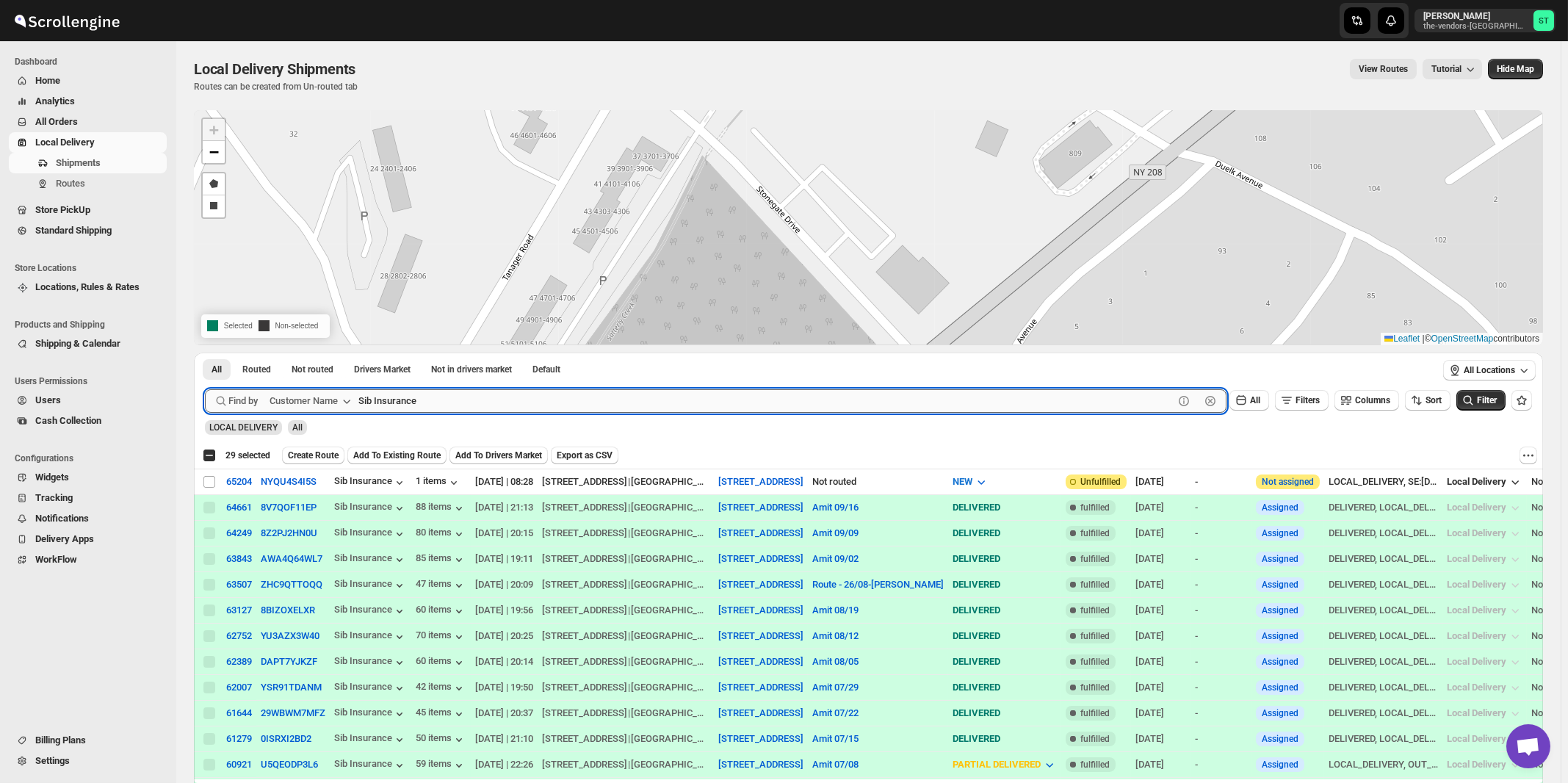
paste input "upport Health LLC"
type input "Support Health LLC"
click at [205, 353] on button "Submit" at bounding box center [226, 360] width 42 height 15
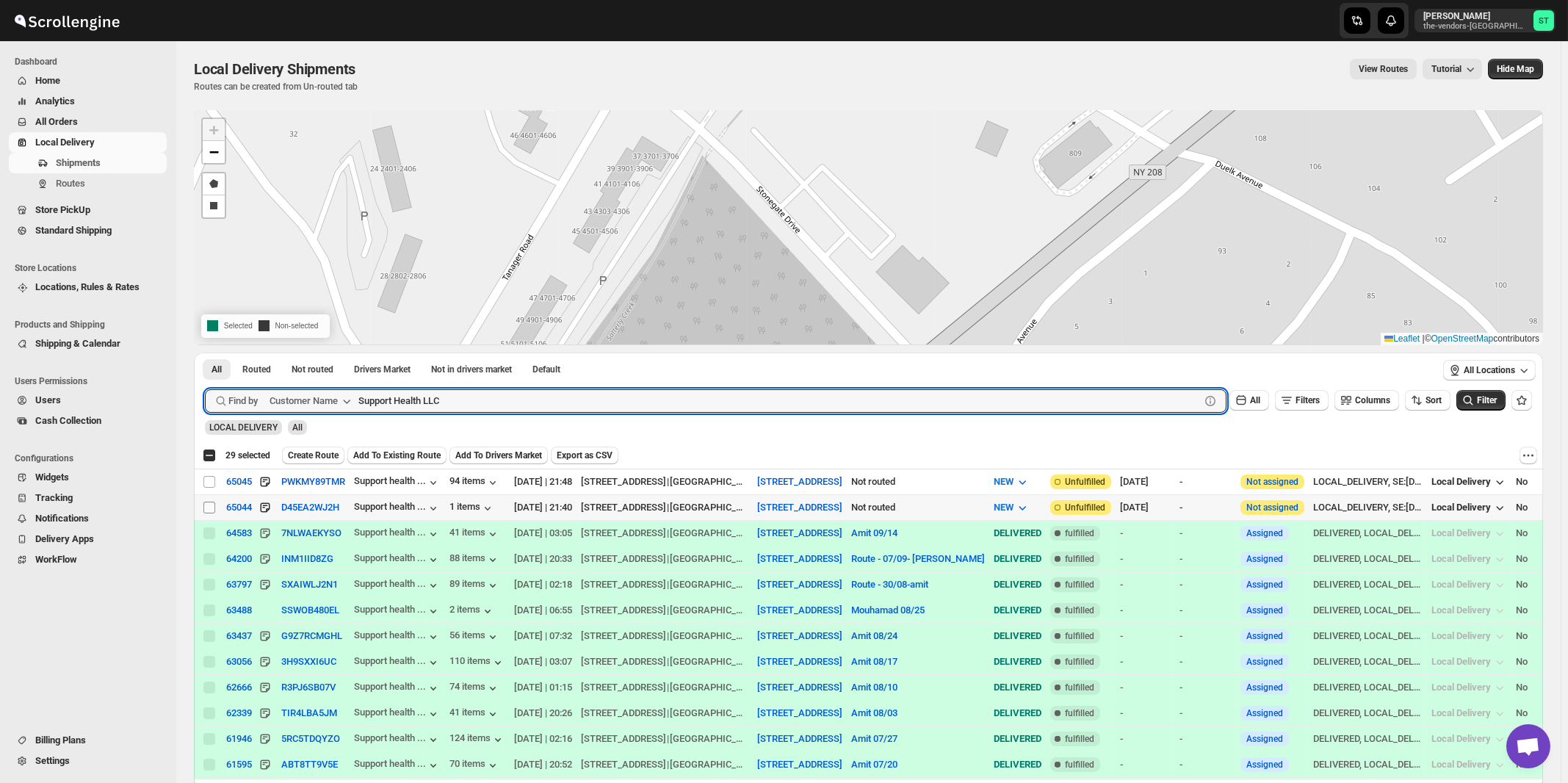
click at [206, 508] on input "Select shipment" at bounding box center [209, 508] width 12 height 12
checkbox input "true"
click at [571, 399] on input "Support Health LLC" at bounding box center [766, 401] width 815 height 23
paste input "Thalwei Abstract"
type input "Thalwei Abstract"
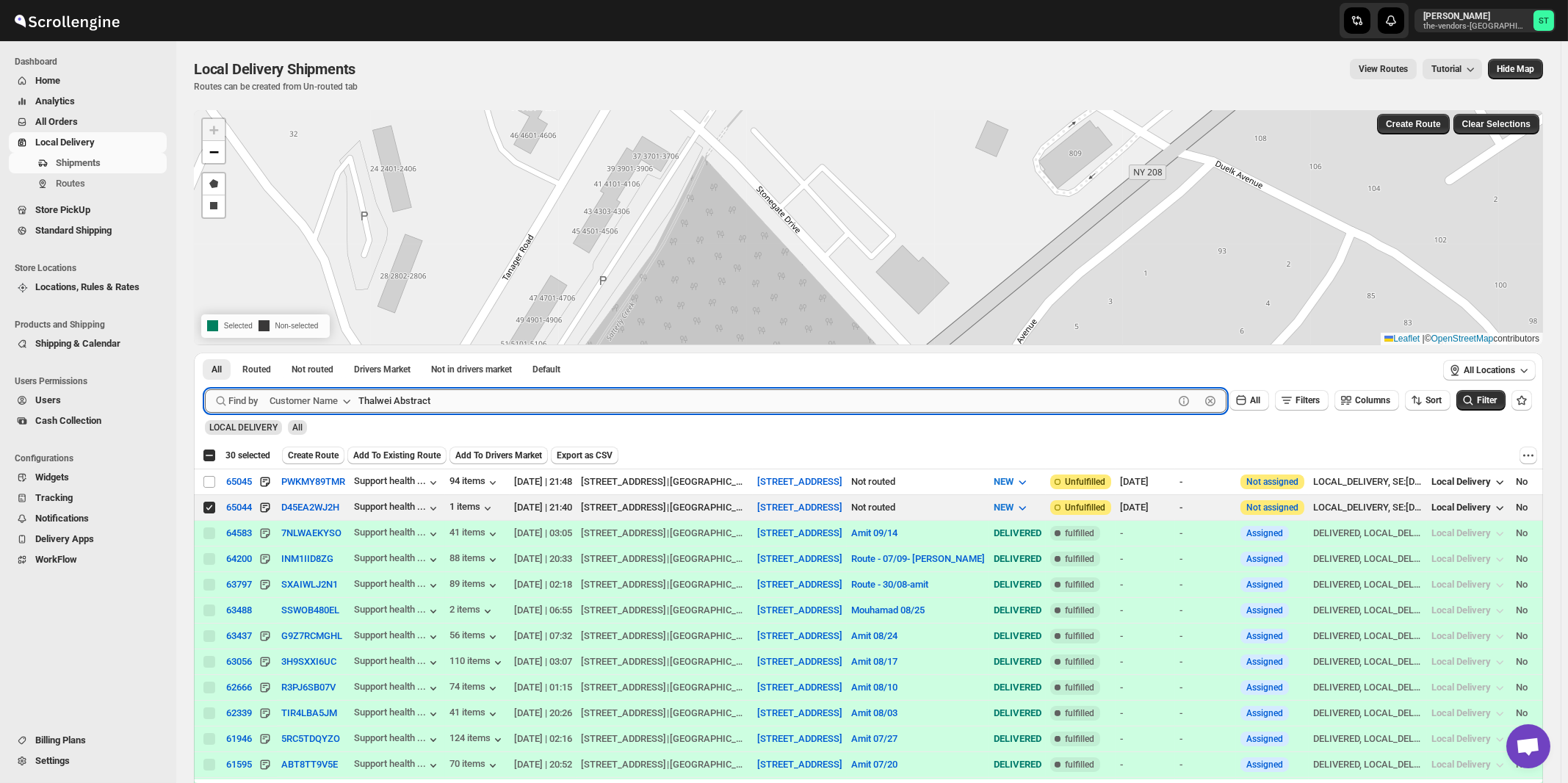
click at [205, 353] on button "Submit" at bounding box center [226, 360] width 42 height 15
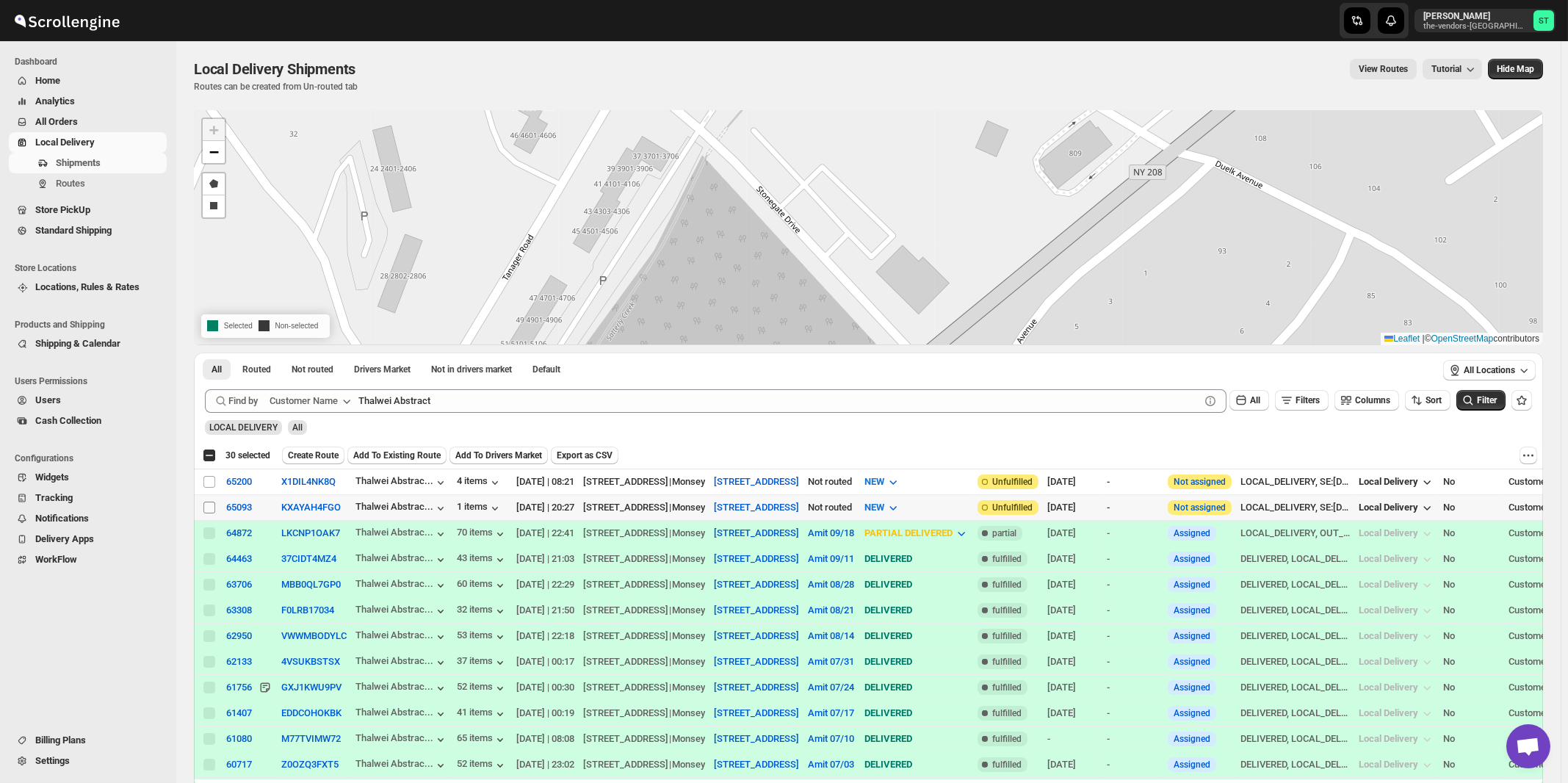
click at [210, 503] on input "Select shipment" at bounding box center [209, 508] width 12 height 12
checkbox input "true"
click at [457, 388] on div "All Routed Not routed Drivers Market Not in drivers market Default More Filters…" at bounding box center [815, 371] width 1242 height 37
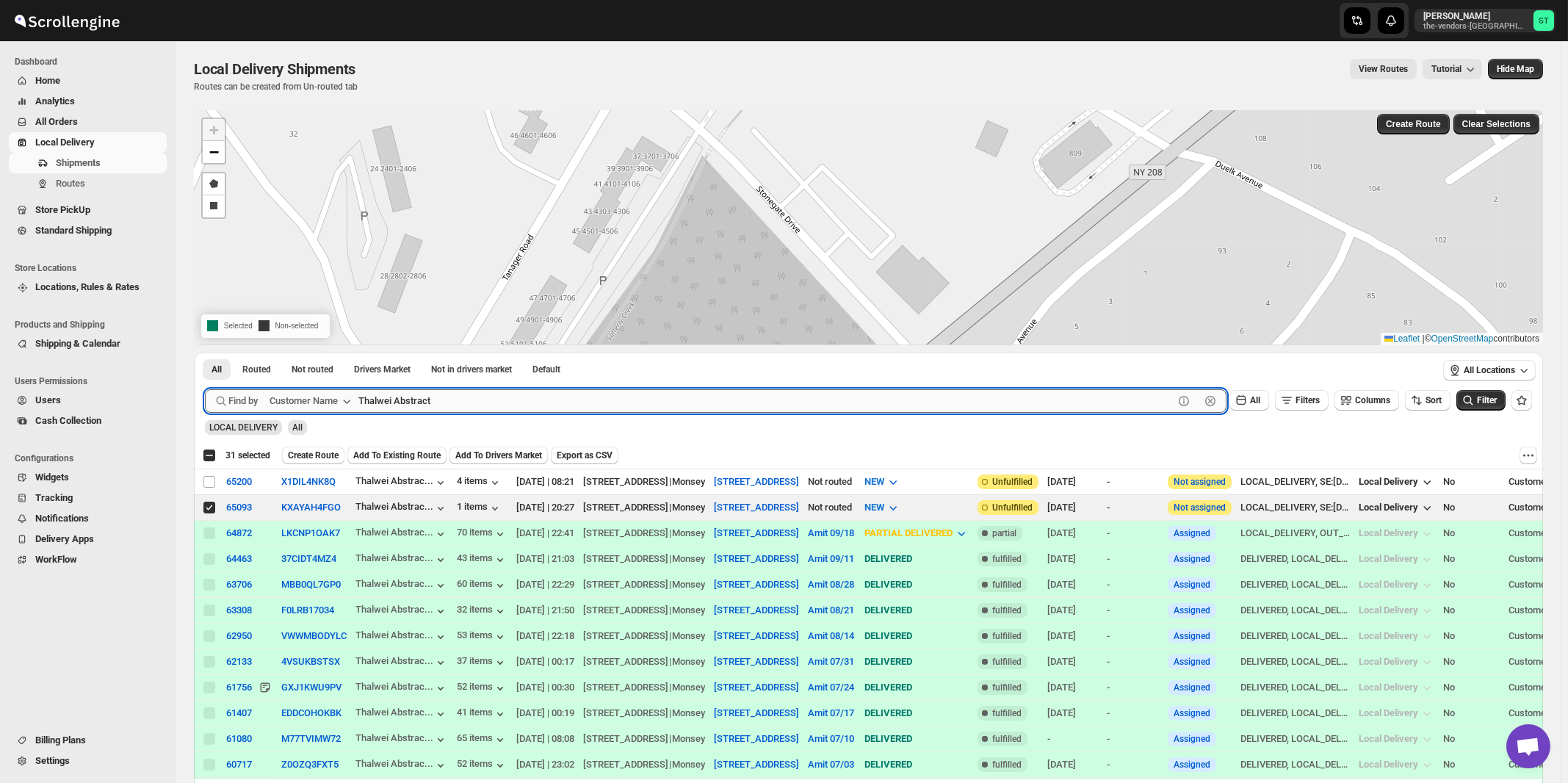
click at [483, 406] on input "Thalwei Abstract" at bounding box center [766, 401] width 815 height 23
paste input "Whisper Laser MO LLC (Monsey)"
click at [205, 353] on button "Submit" at bounding box center [226, 360] width 42 height 15
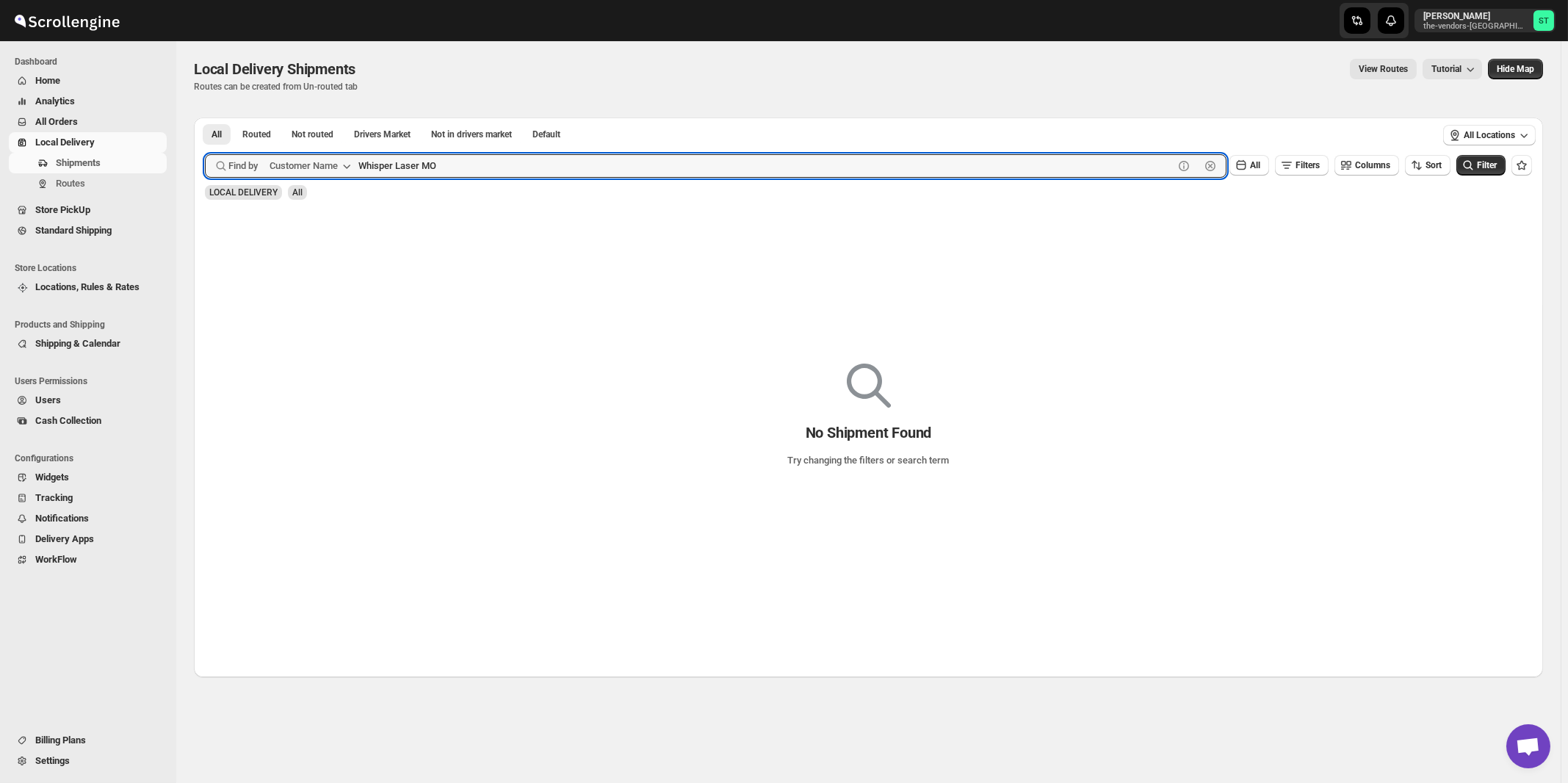
type input "Whisper Laser MO"
click at [205, 117] on button "Submit" at bounding box center [226, 124] width 42 height 15
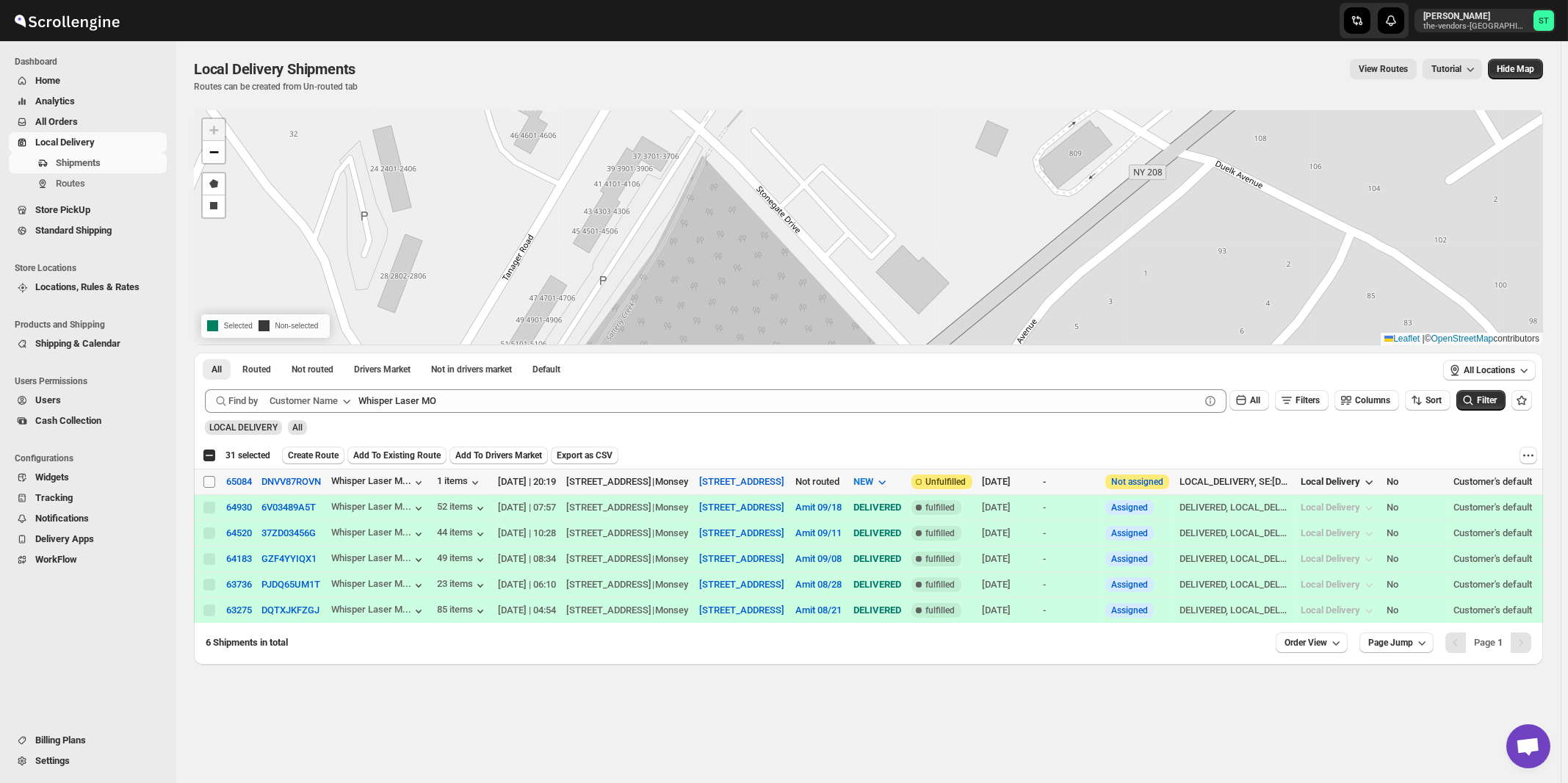
click at [205, 483] on input "Select shipment" at bounding box center [209, 482] width 12 height 12
checkbox input "true"
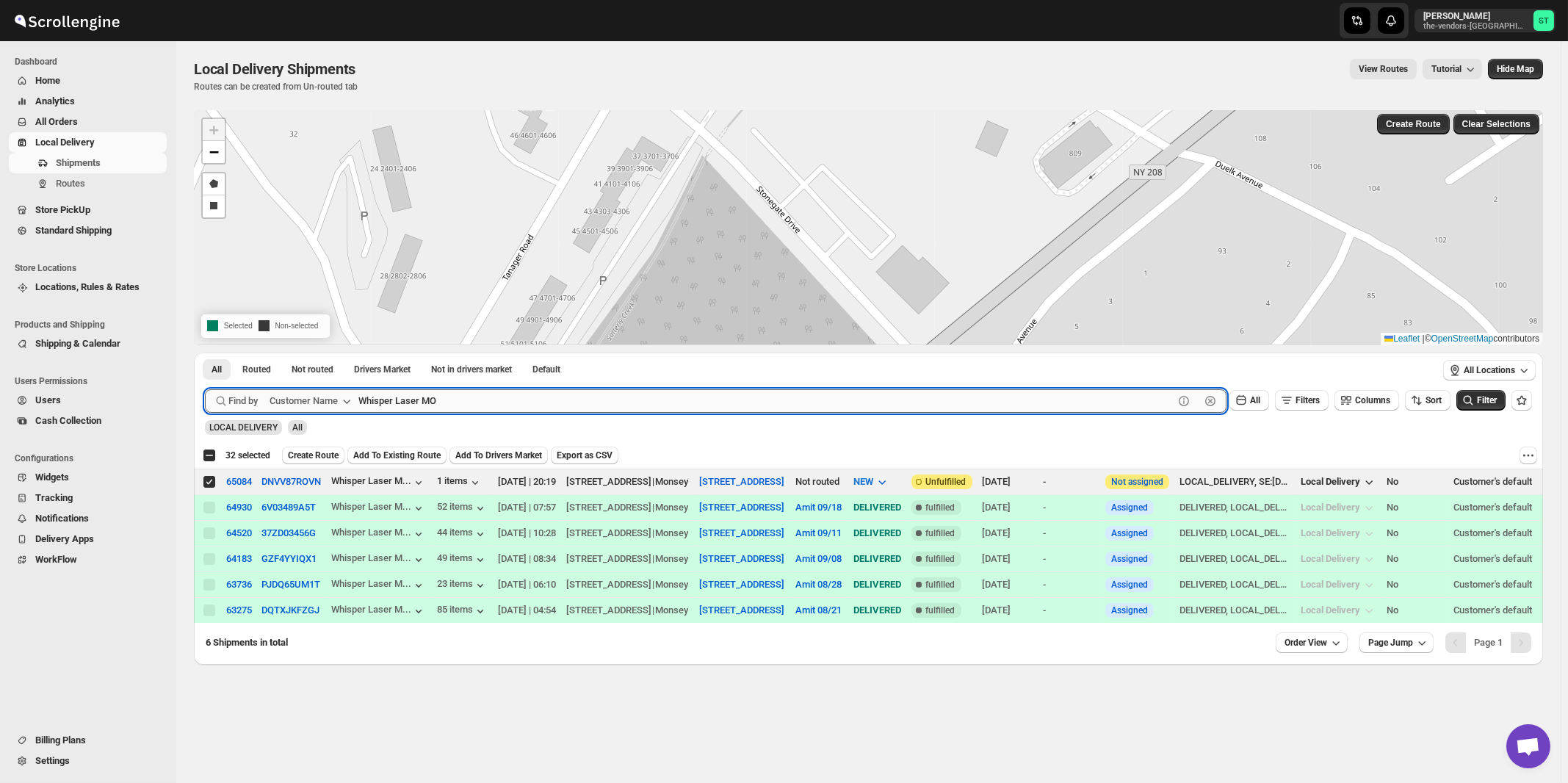
click at [464, 403] on input "Whisper Laser MO" at bounding box center [766, 401] width 815 height 23
paste input "Yes I Can Services"
type input "Yes I Can Services"
click at [205, 353] on button "Submit" at bounding box center [226, 360] width 42 height 15
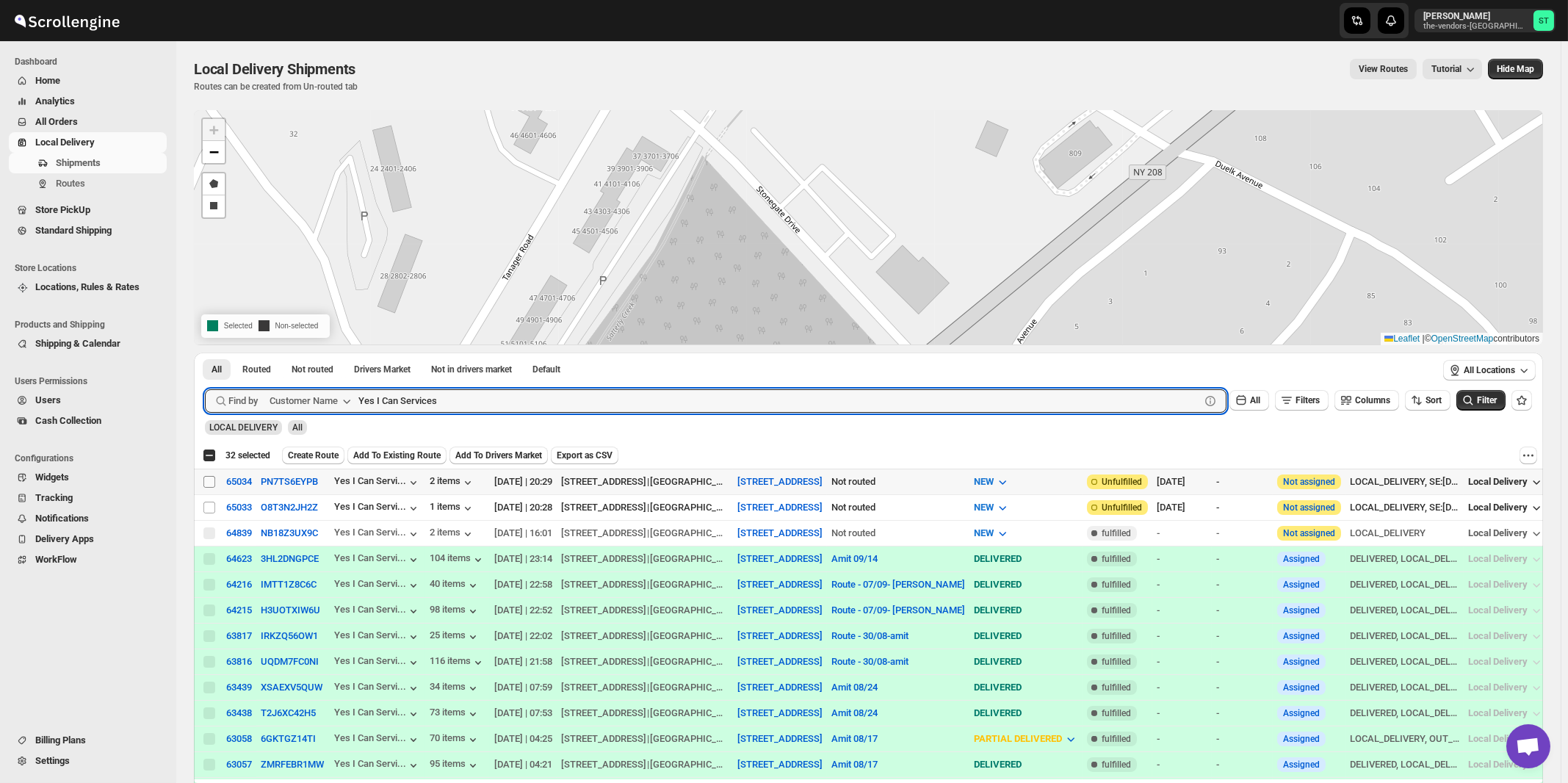
click at [210, 483] on input "Select shipment" at bounding box center [209, 482] width 12 height 12
checkbox input "true"
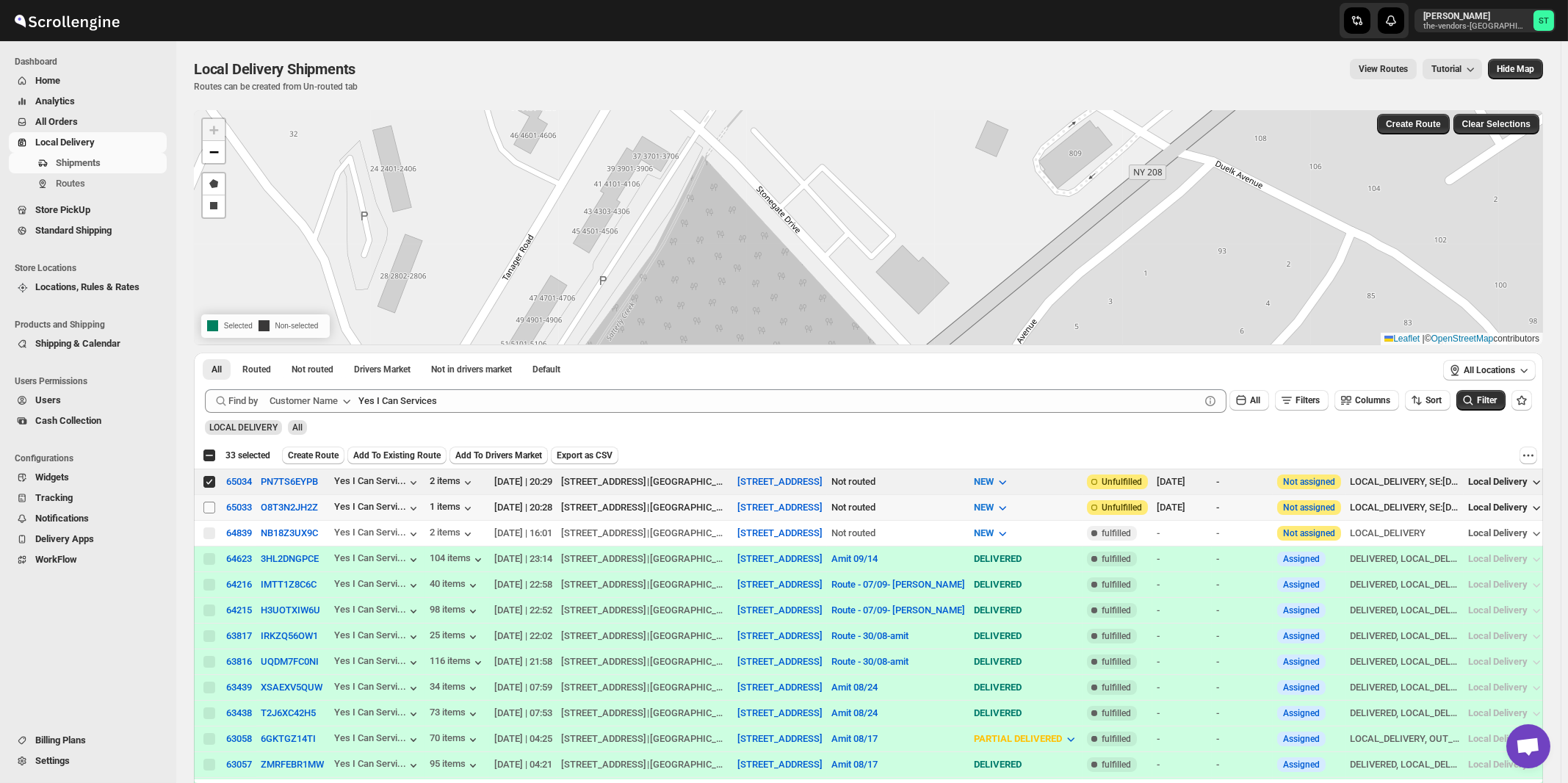
click at [206, 507] on input "Select shipment" at bounding box center [209, 508] width 12 height 12
checkbox input "true"
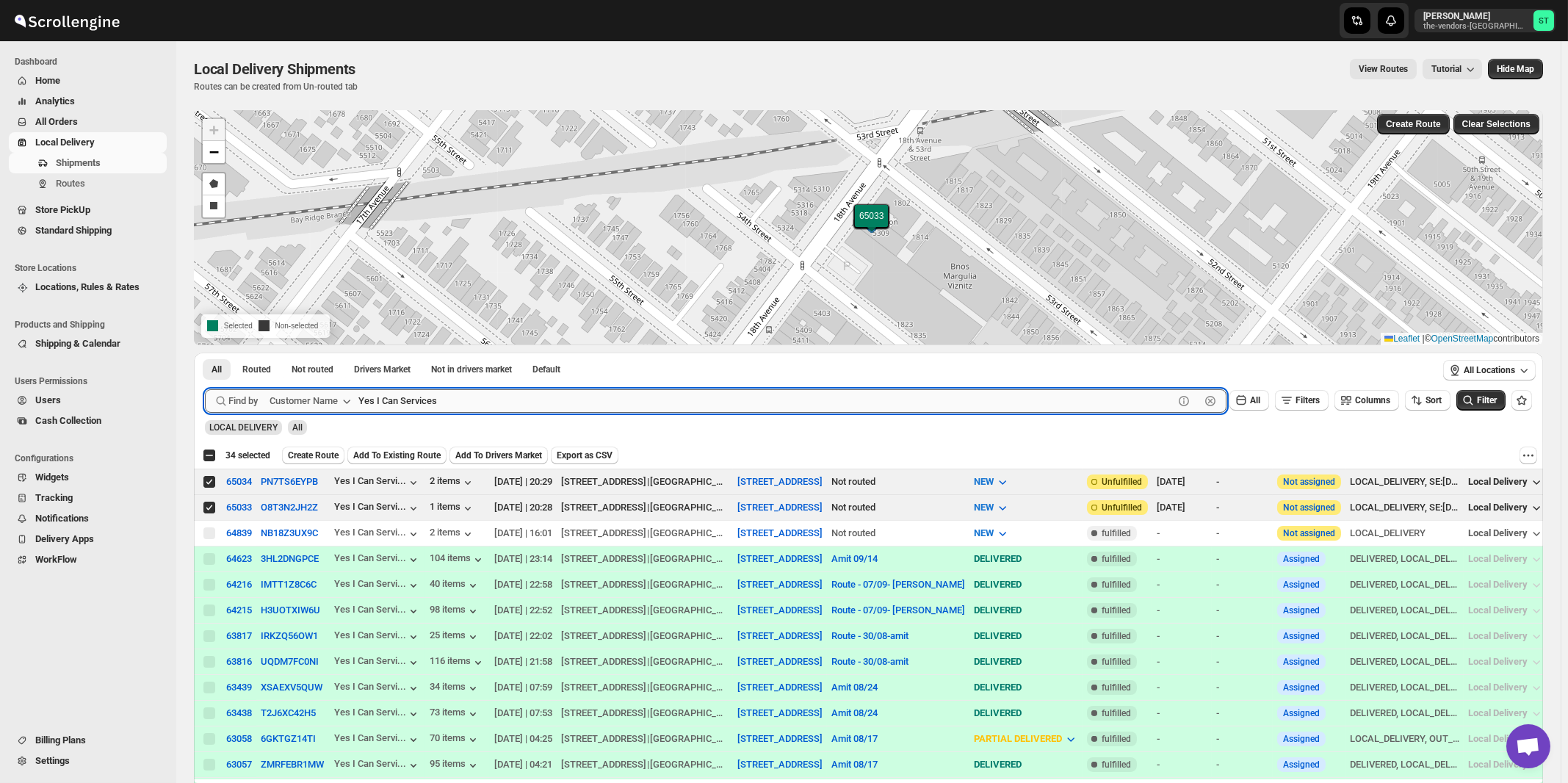
click at [563, 403] on input "Yes I Can Services" at bounding box center [766, 401] width 815 height 23
paste input "ossi Spitser"
click at [205, 353] on button "Submit" at bounding box center [226, 360] width 42 height 15
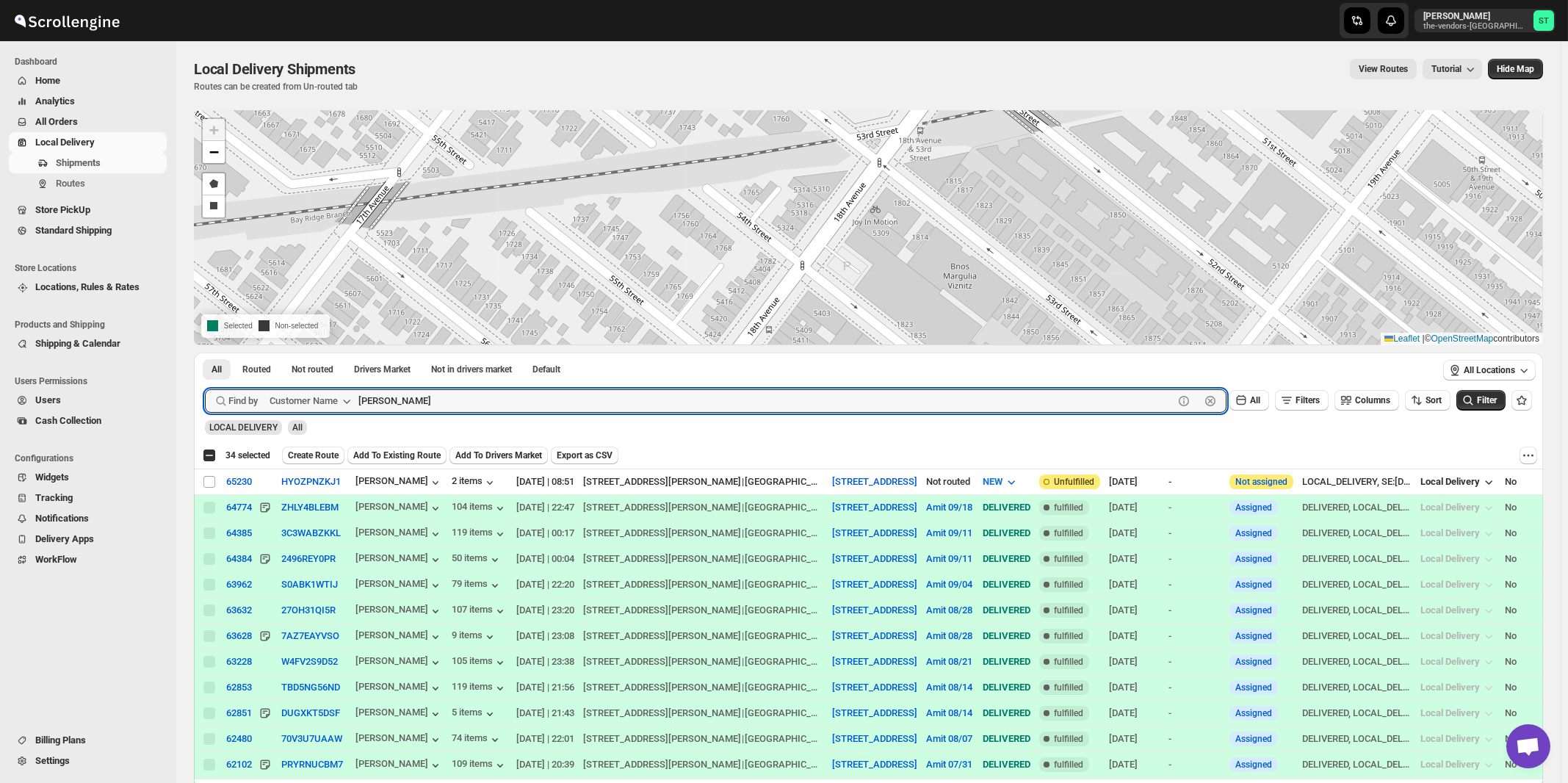
paste input "Ziltch Office"
type input "Ziltch Office"
click at [205, 353] on button "Submit" at bounding box center [226, 360] width 42 height 15
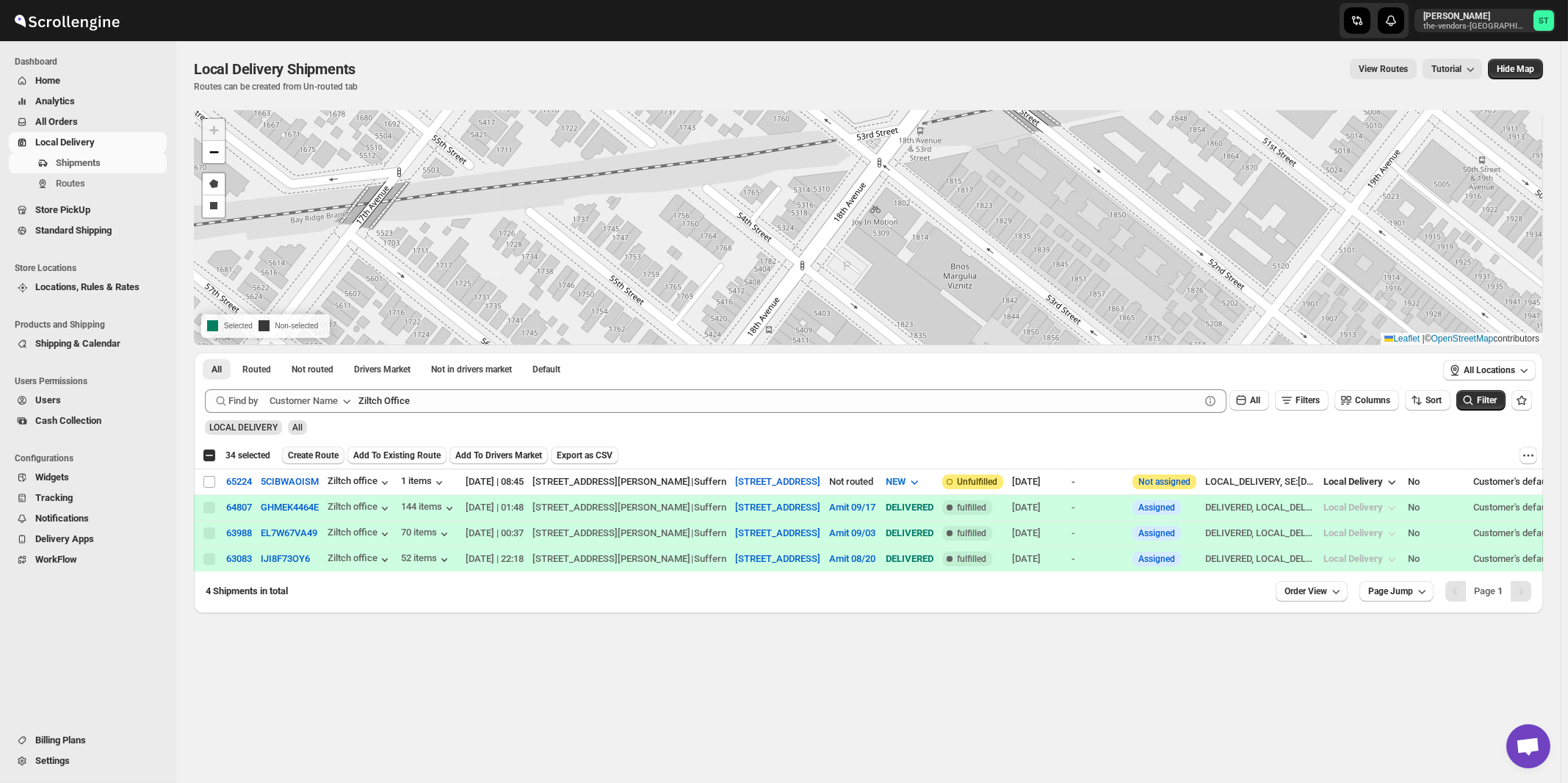
click at [304, 455] on span "Create Route" at bounding box center [312, 455] width 51 height 12
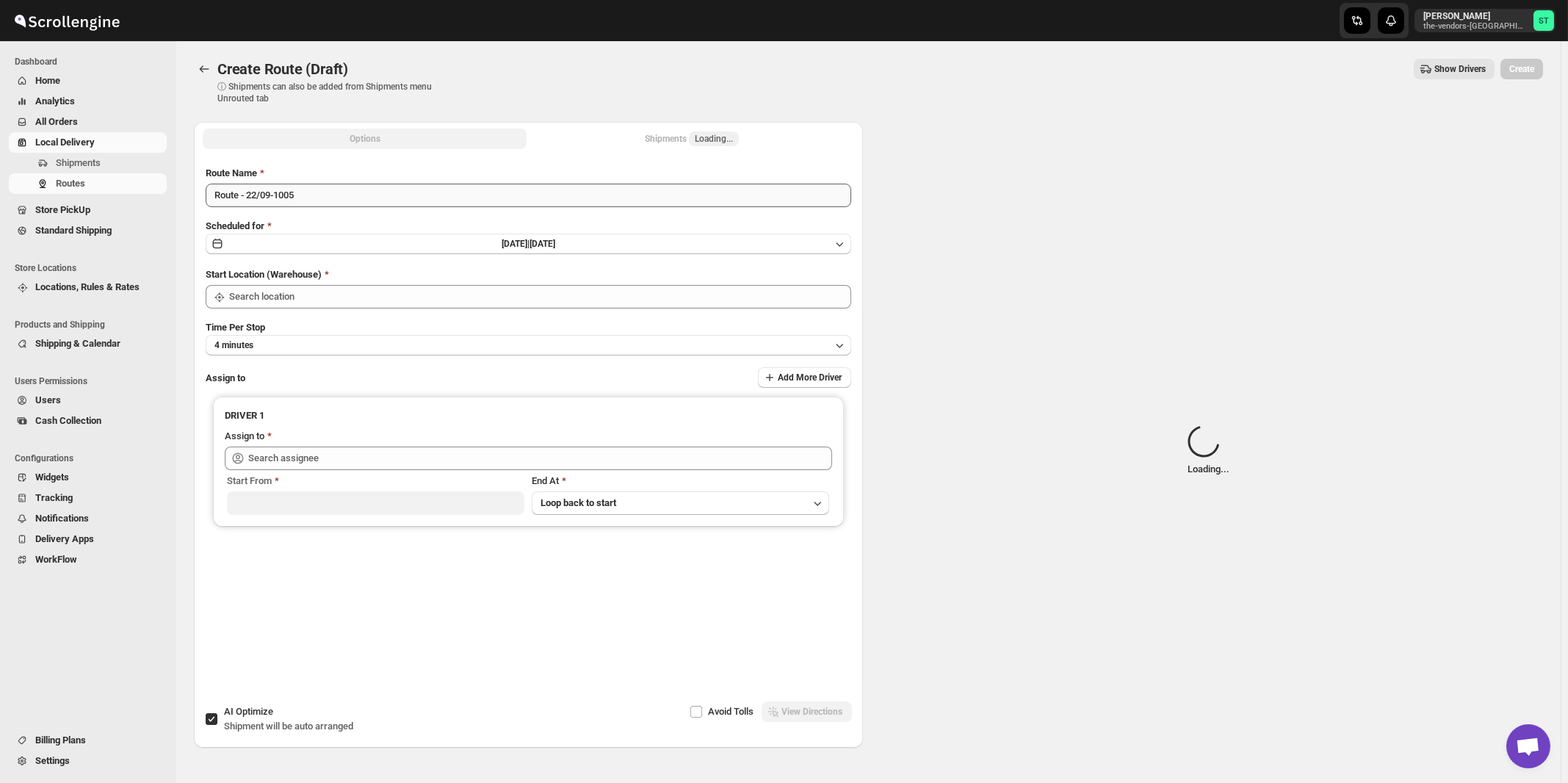
type input "[STREET_ADDRESS]"
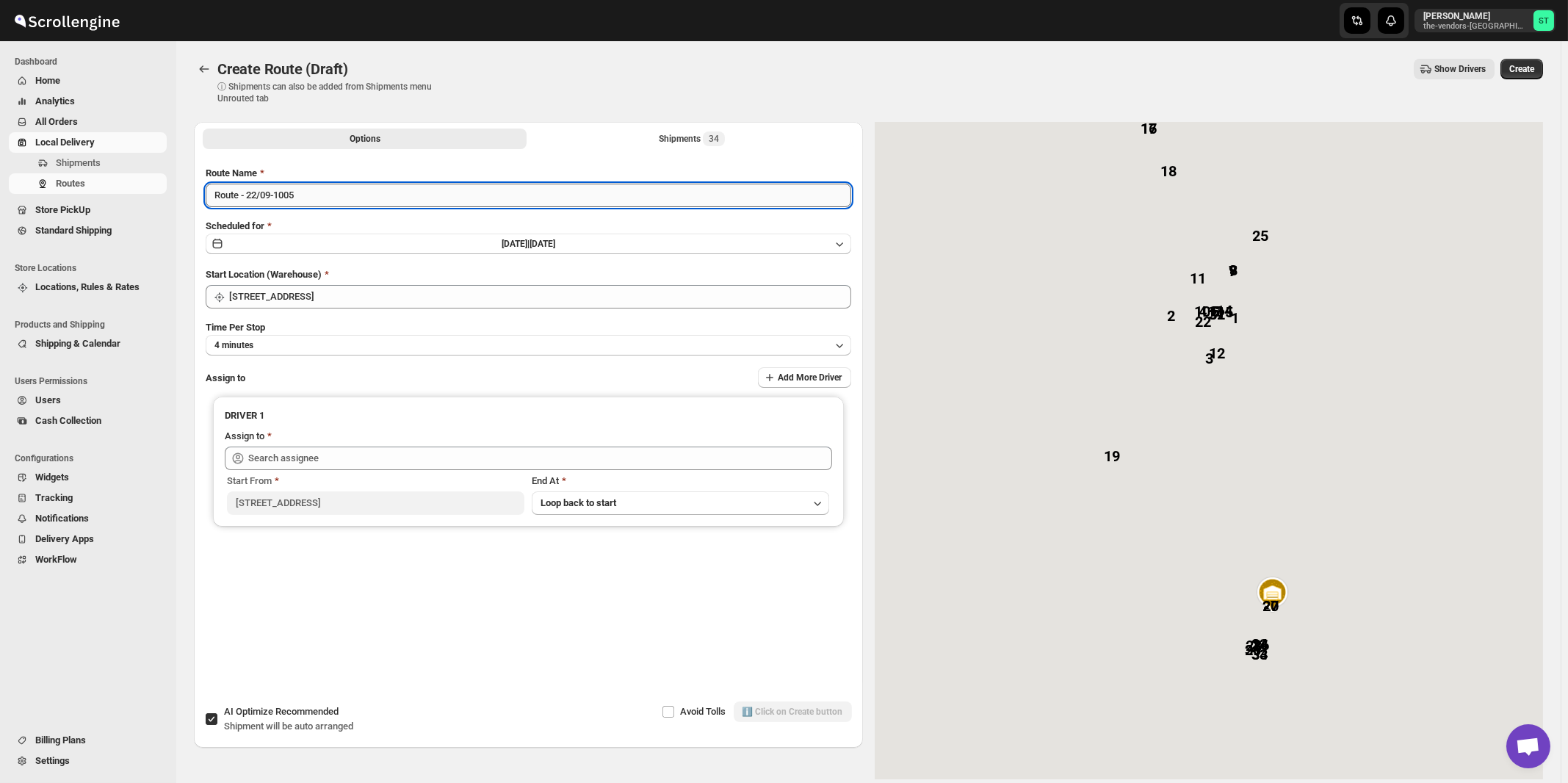
click at [345, 198] on input "Route - 22/09-1005" at bounding box center [529, 195] width 646 height 23
paste input "Amit"
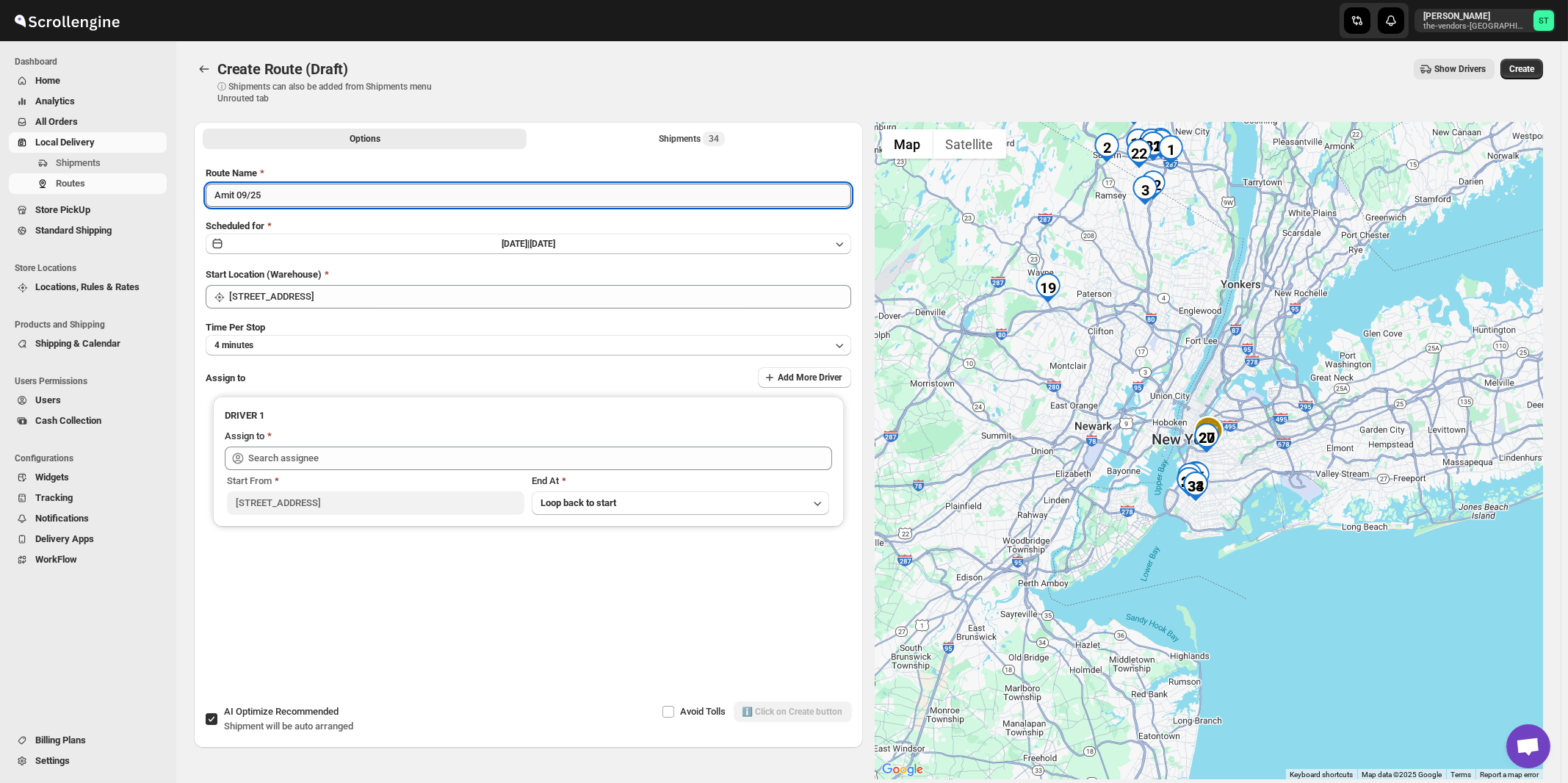
type input "Amit 09/25"
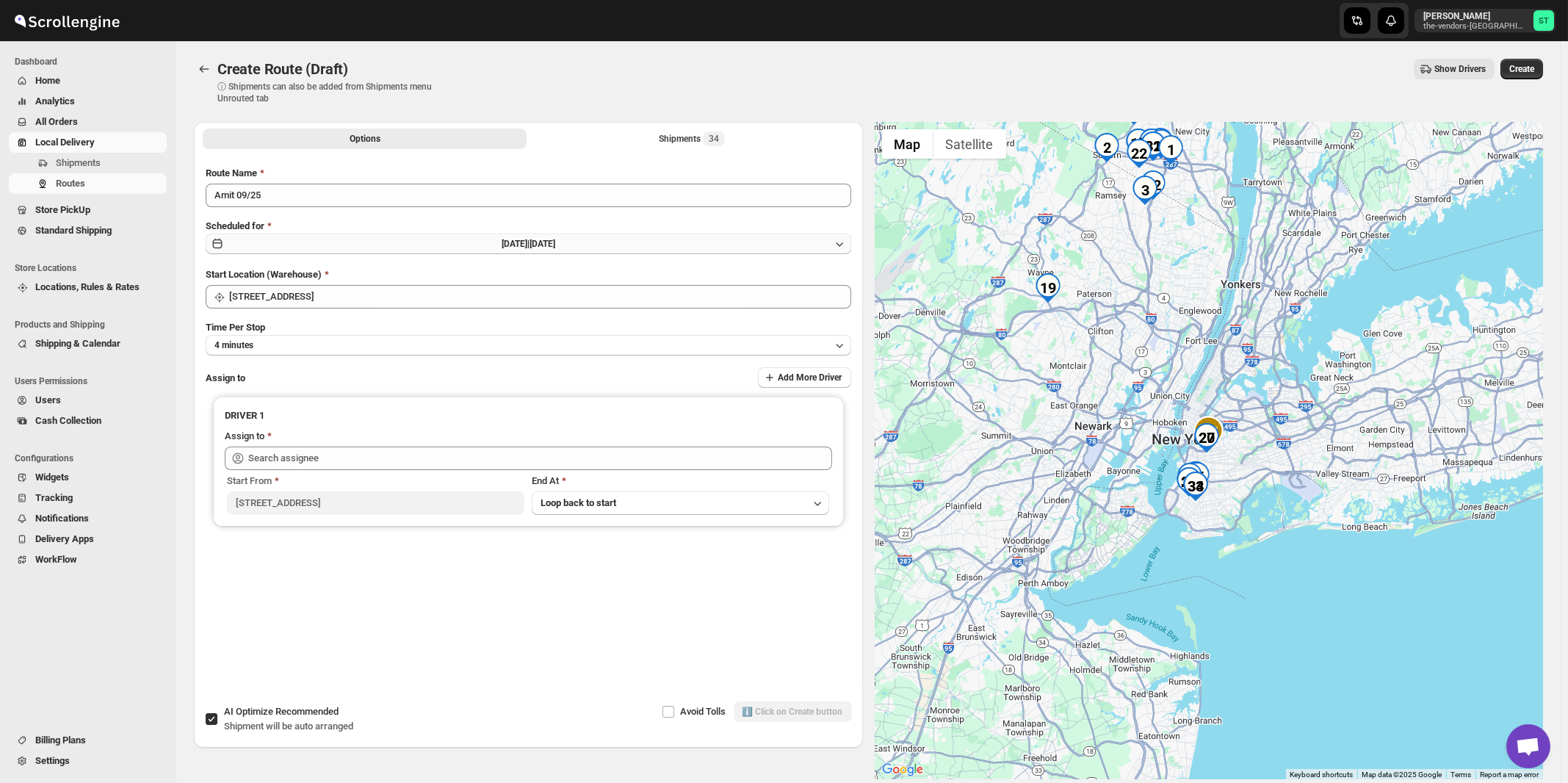
click at [502, 244] on span "[DATE] |" at bounding box center [516, 243] width 28 height 10
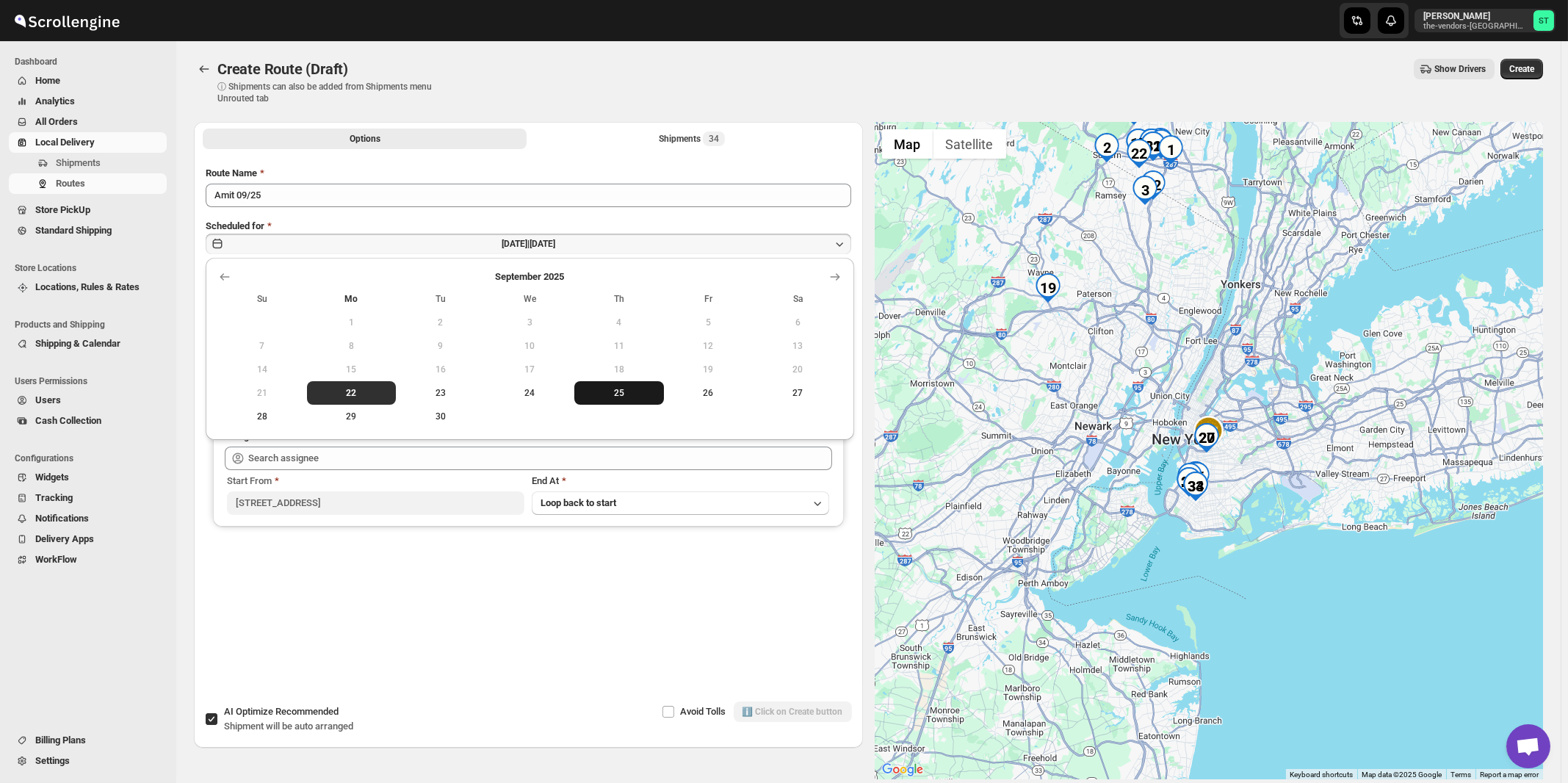
click at [620, 389] on span "25" at bounding box center [619, 393] width 78 height 12
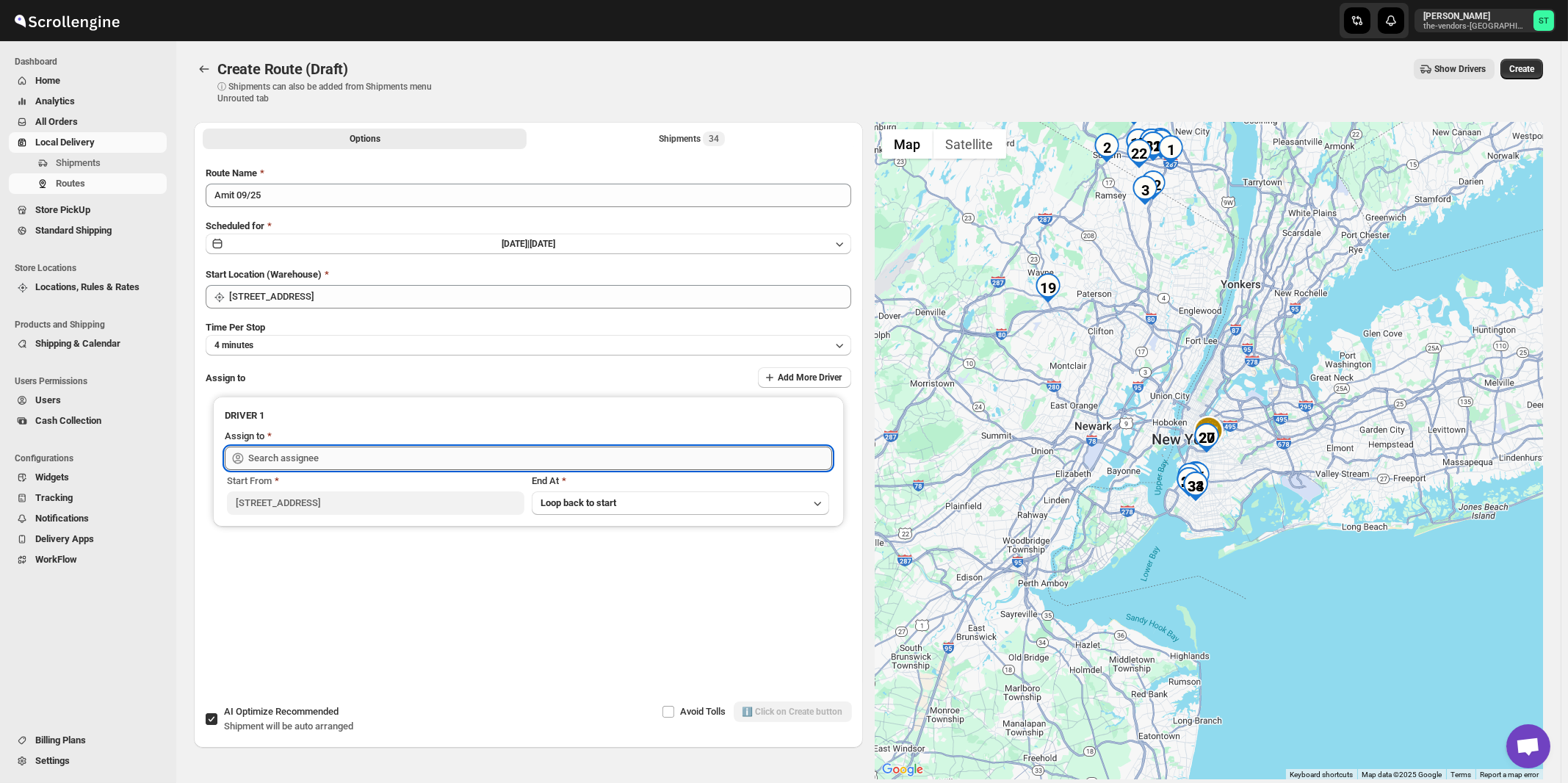
click at [264, 452] on input "text" at bounding box center [540, 458] width 584 height 23
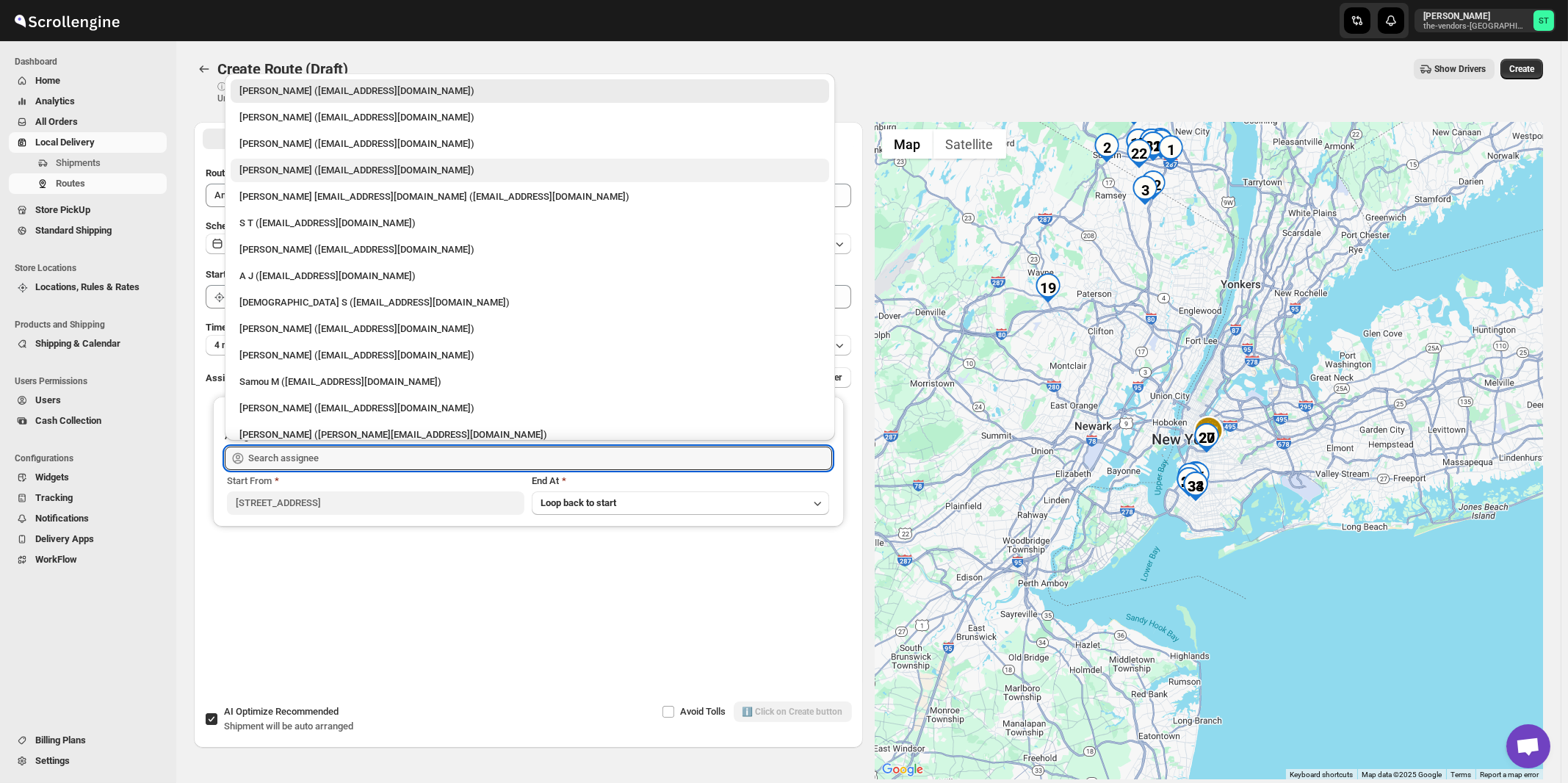
click at [288, 173] on div "[PERSON_NAME] ([EMAIL_ADDRESS][DOMAIN_NAME])" at bounding box center [529, 170] width 581 height 14
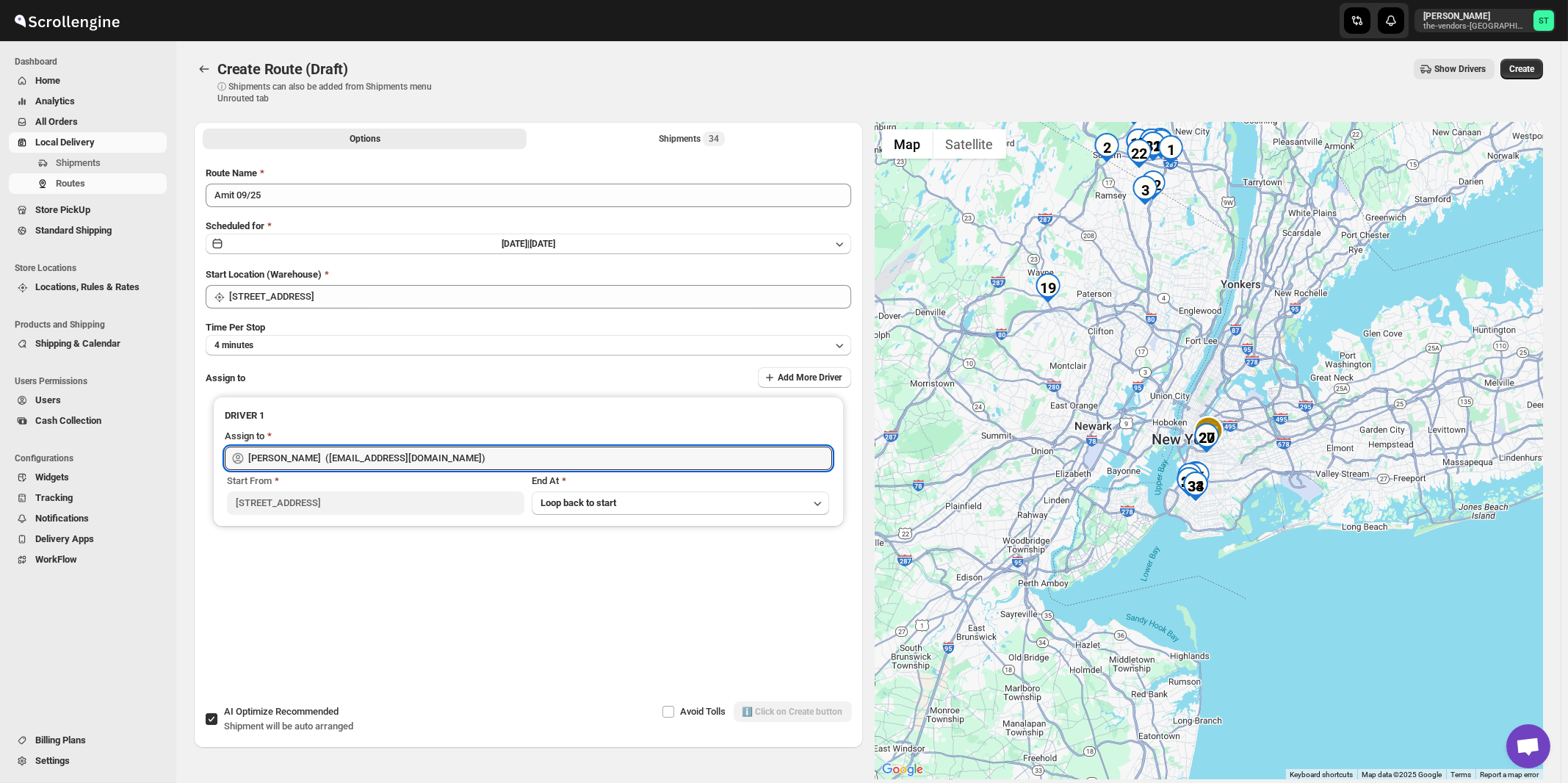
type input "[PERSON_NAME] ([EMAIL_ADDRESS][DOMAIN_NAME])"
click at [328, 725] on span "Shipment will be auto arranged" at bounding box center [288, 726] width 129 height 11
click at [218, 725] on input "AI Optimize Recommended Shipment will be auto arranged" at bounding box center [211, 719] width 12 height 12
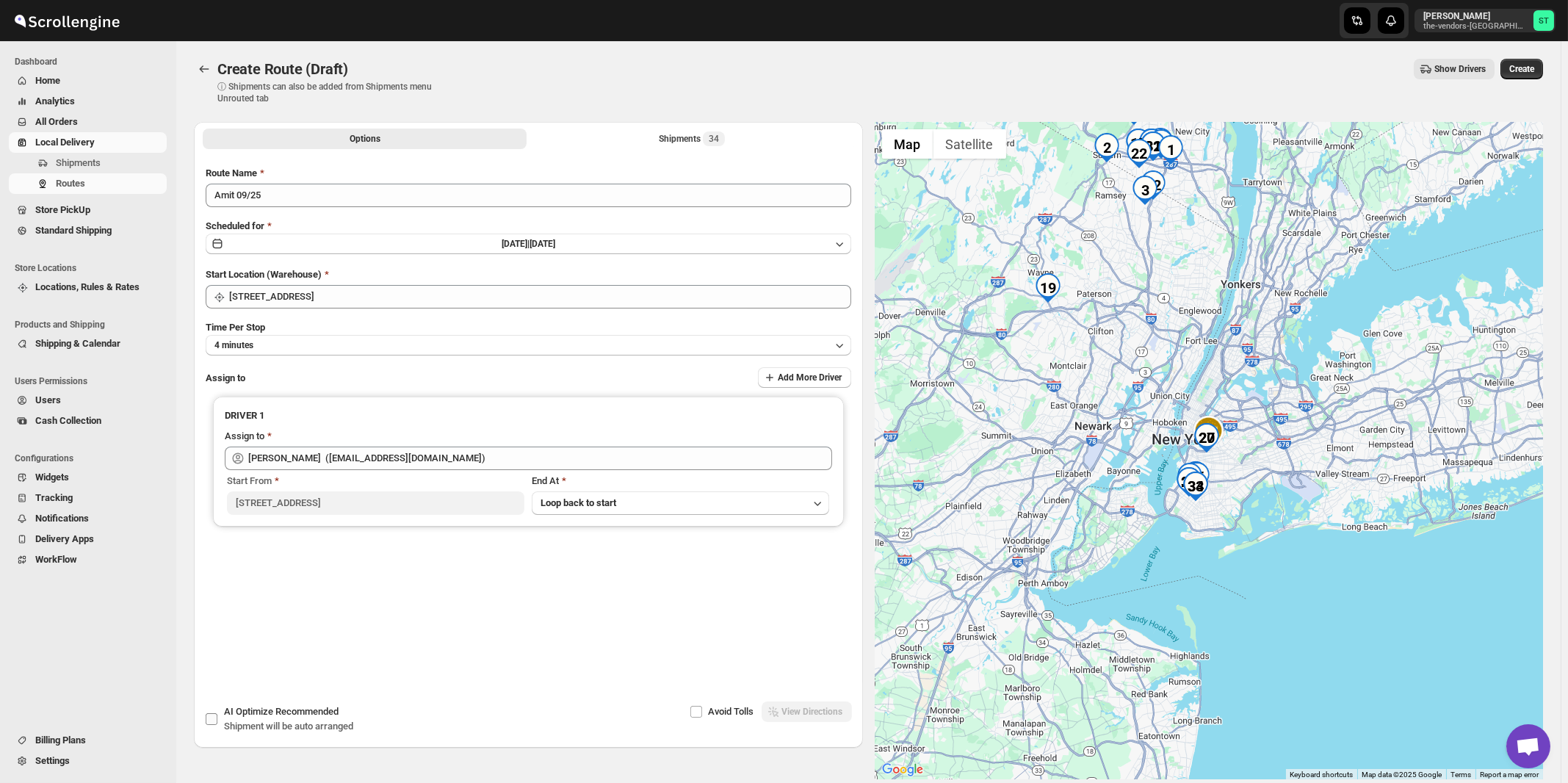
click at [325, 716] on span "Recommended" at bounding box center [307, 712] width 63 height 11
click at [218, 716] on input "AI Optimize Recommended Shipment will be auto arranged" at bounding box center [211, 719] width 12 height 12
checkbox input "true"
click at [694, 142] on div "Shipments 34" at bounding box center [692, 139] width 66 height 14
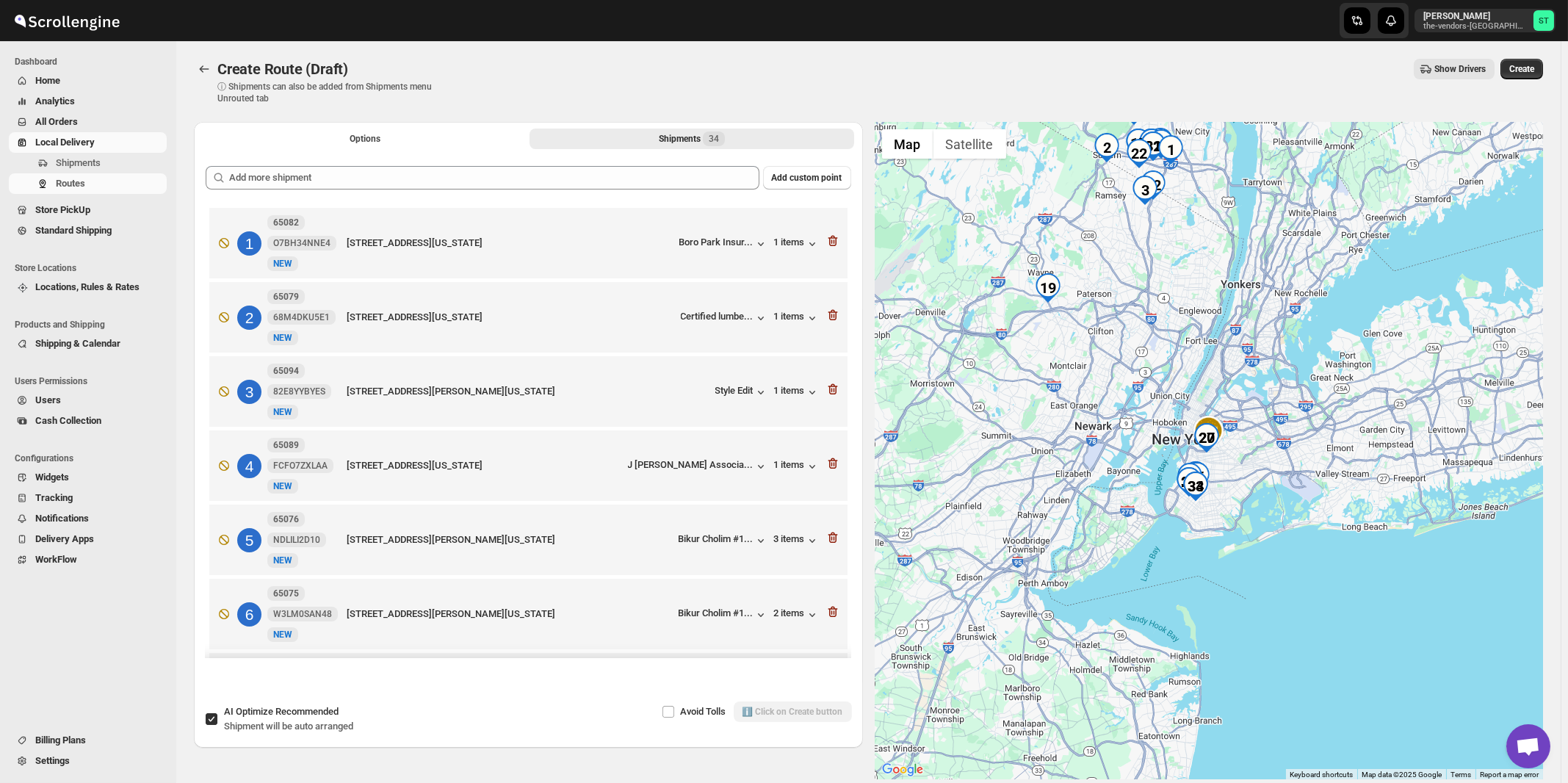
click at [308, 716] on span "Recommended" at bounding box center [307, 712] width 63 height 11
click at [218, 716] on input "AI Optimize Recommended Shipment will be auto arranged" at bounding box center [211, 719] width 12 height 12
click at [308, 719] on div "AI Optimize Recommended Shipment will be auto arranged" at bounding box center [288, 719] width 129 height 30
click at [218, 719] on input "AI Optimize Recommended Shipment will be auto arranged" at bounding box center [211, 719] width 12 height 12
checkbox input "true"
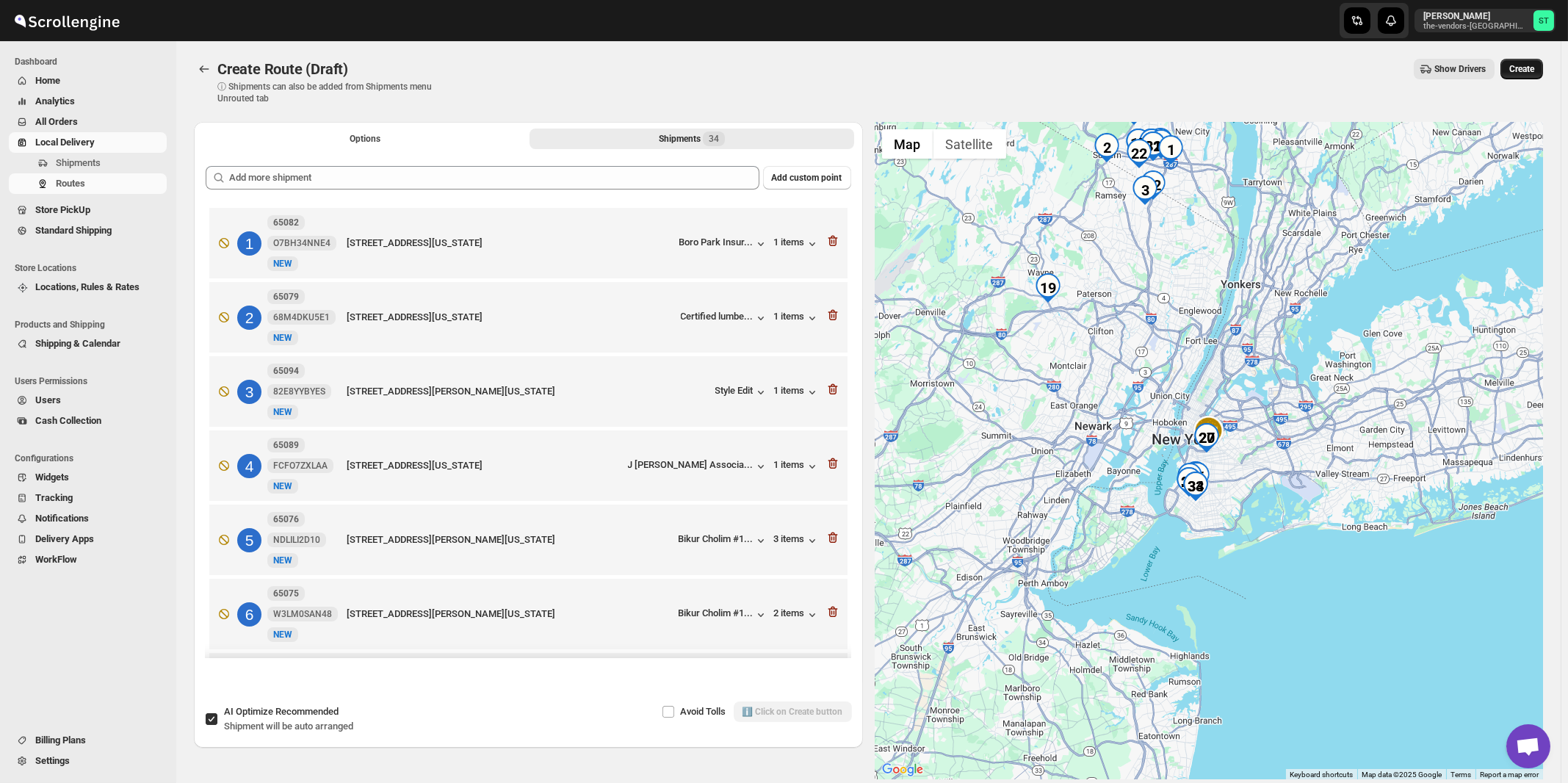
click at [1533, 68] on span "Create" at bounding box center [1521, 69] width 25 height 12
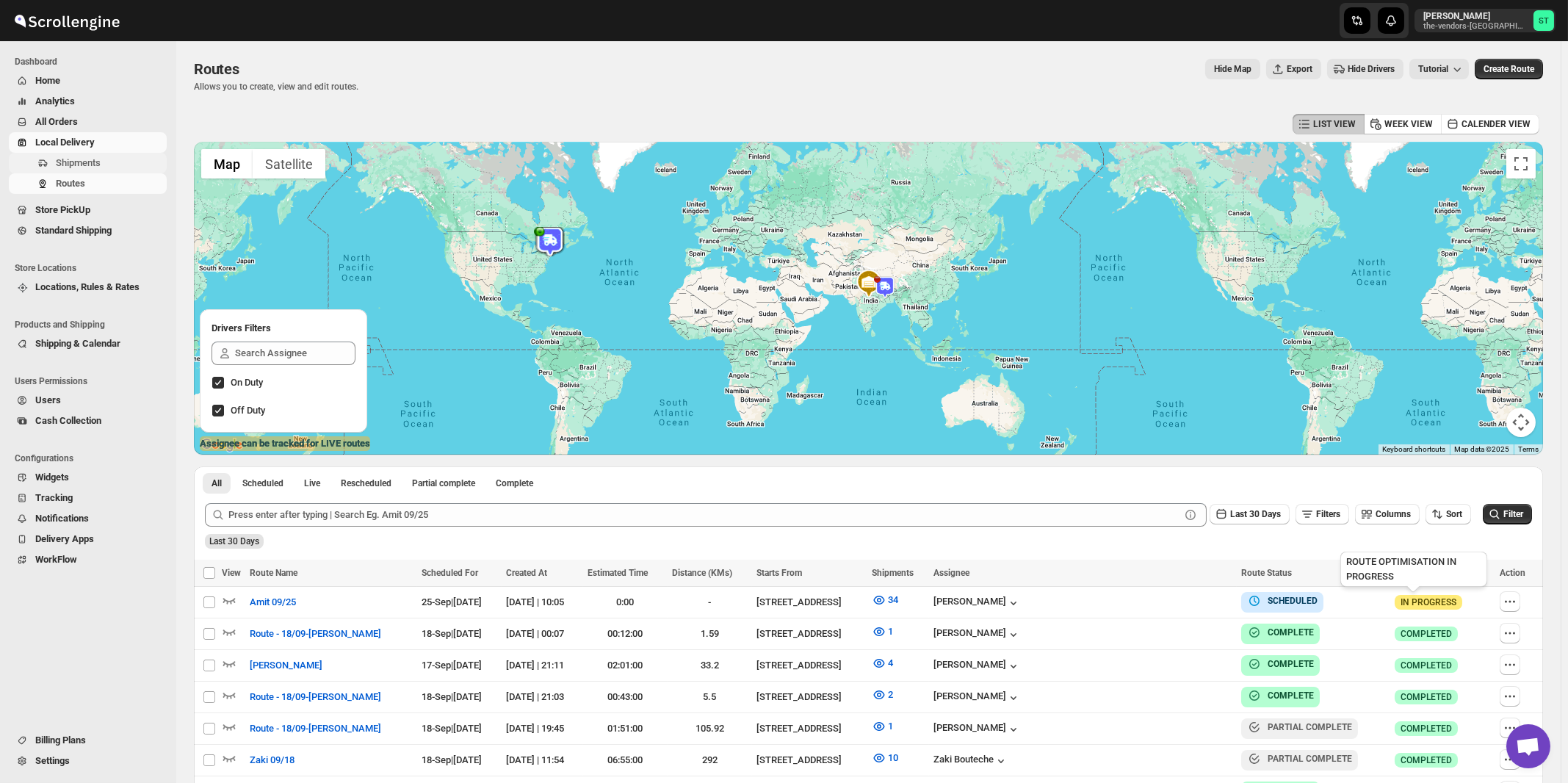
click at [70, 164] on span "Shipments" at bounding box center [78, 163] width 45 height 11
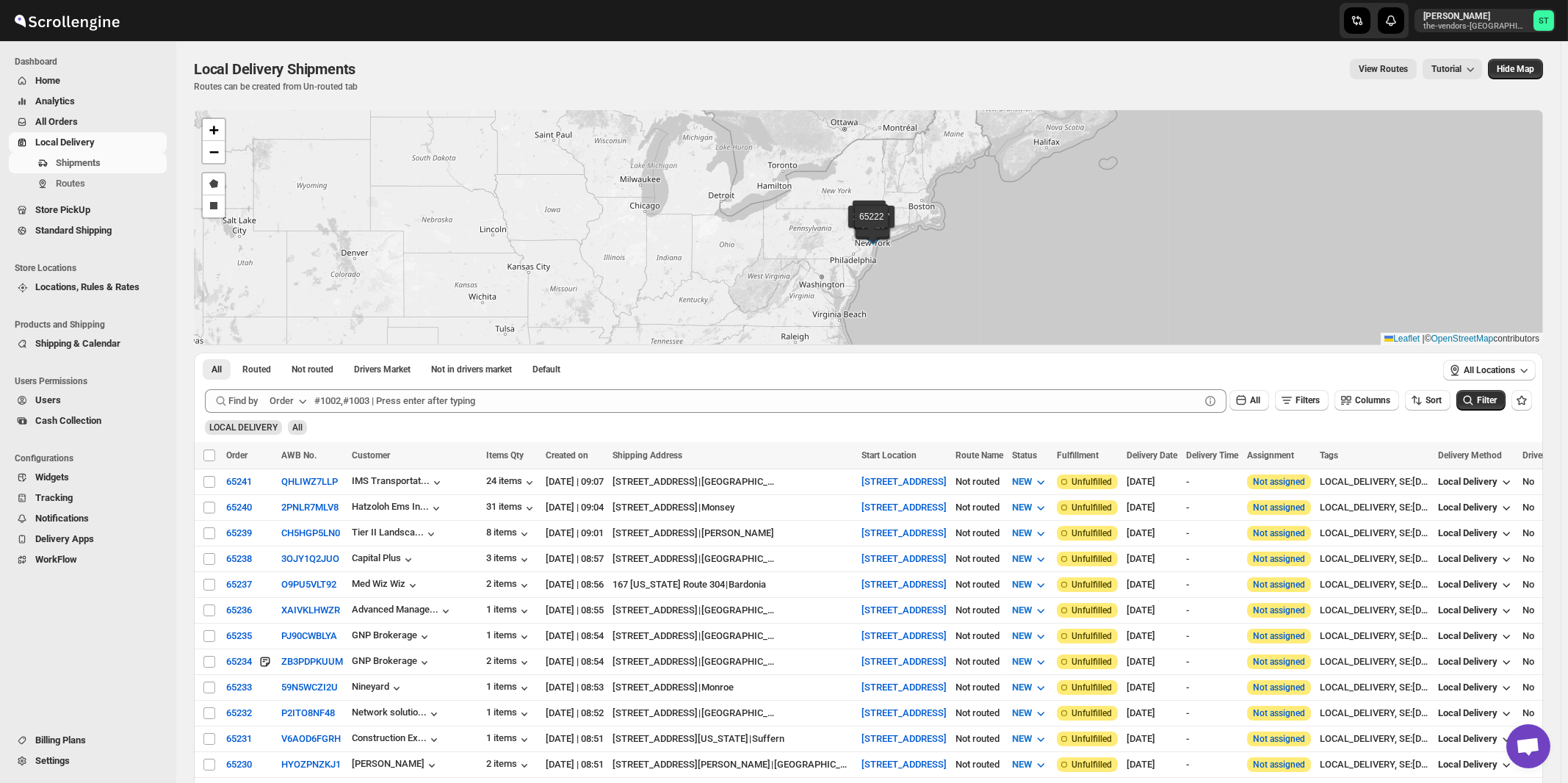
click at [294, 405] on div "Order" at bounding box center [282, 401] width 24 height 14
click at [301, 509] on div "Customer Name" at bounding box center [291, 510] width 67 height 14
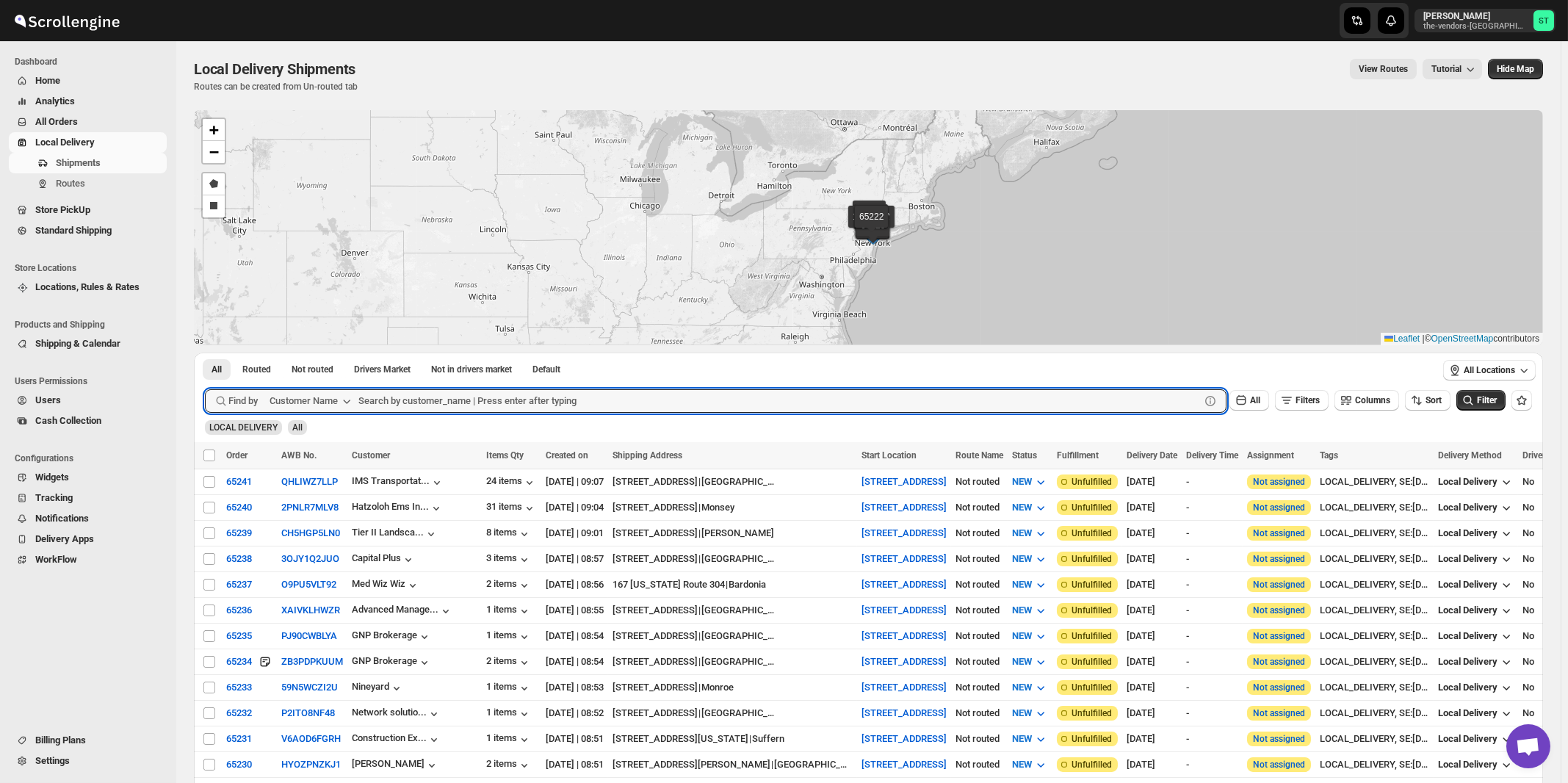
paste input "Bunker & Co"
click at [205, 353] on button "Submit" at bounding box center [226, 360] width 42 height 15
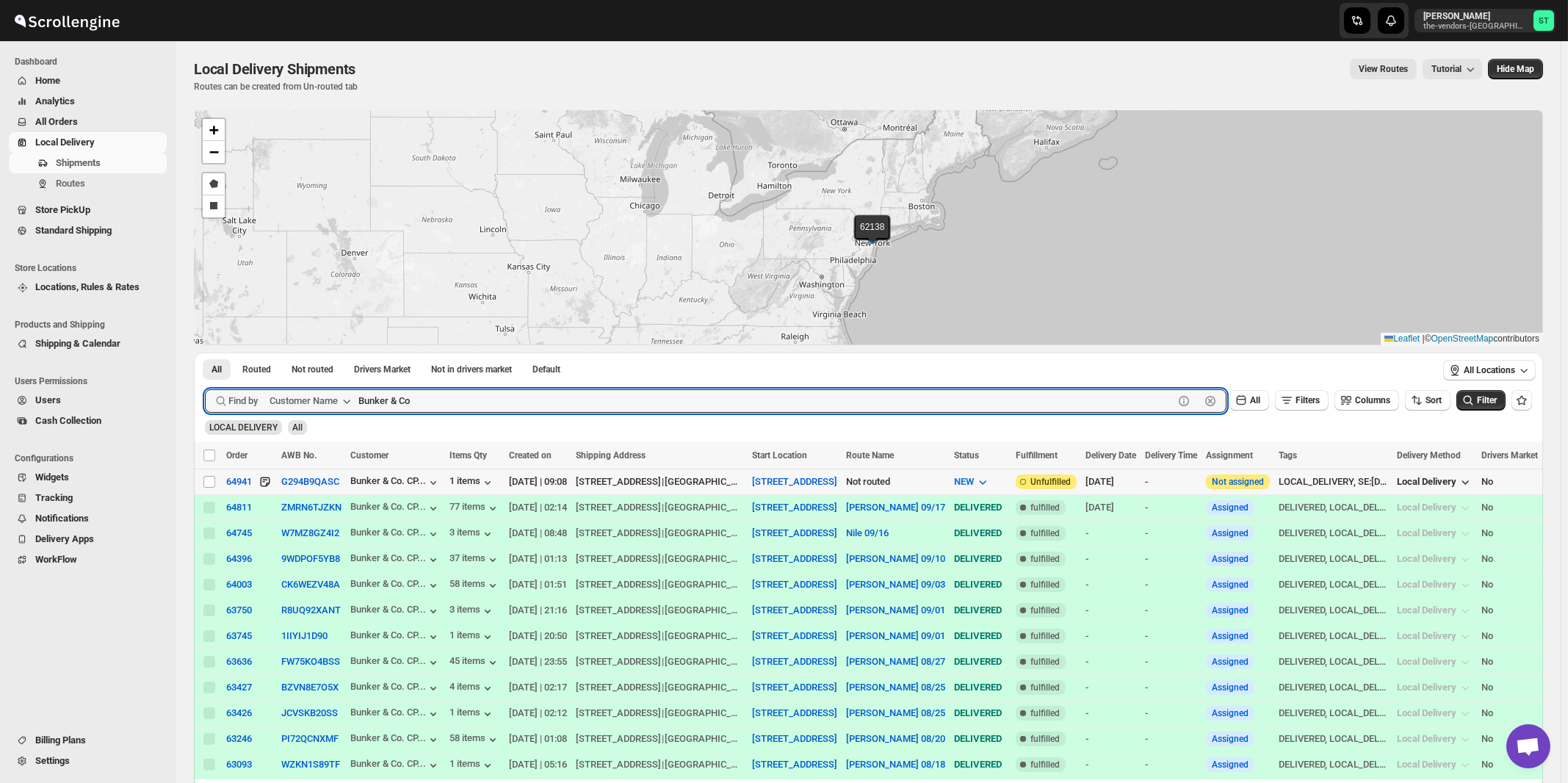
paste input "AB Service"
type input "AB Service"
click at [205, 353] on button "Submit" at bounding box center [226, 360] width 42 height 15
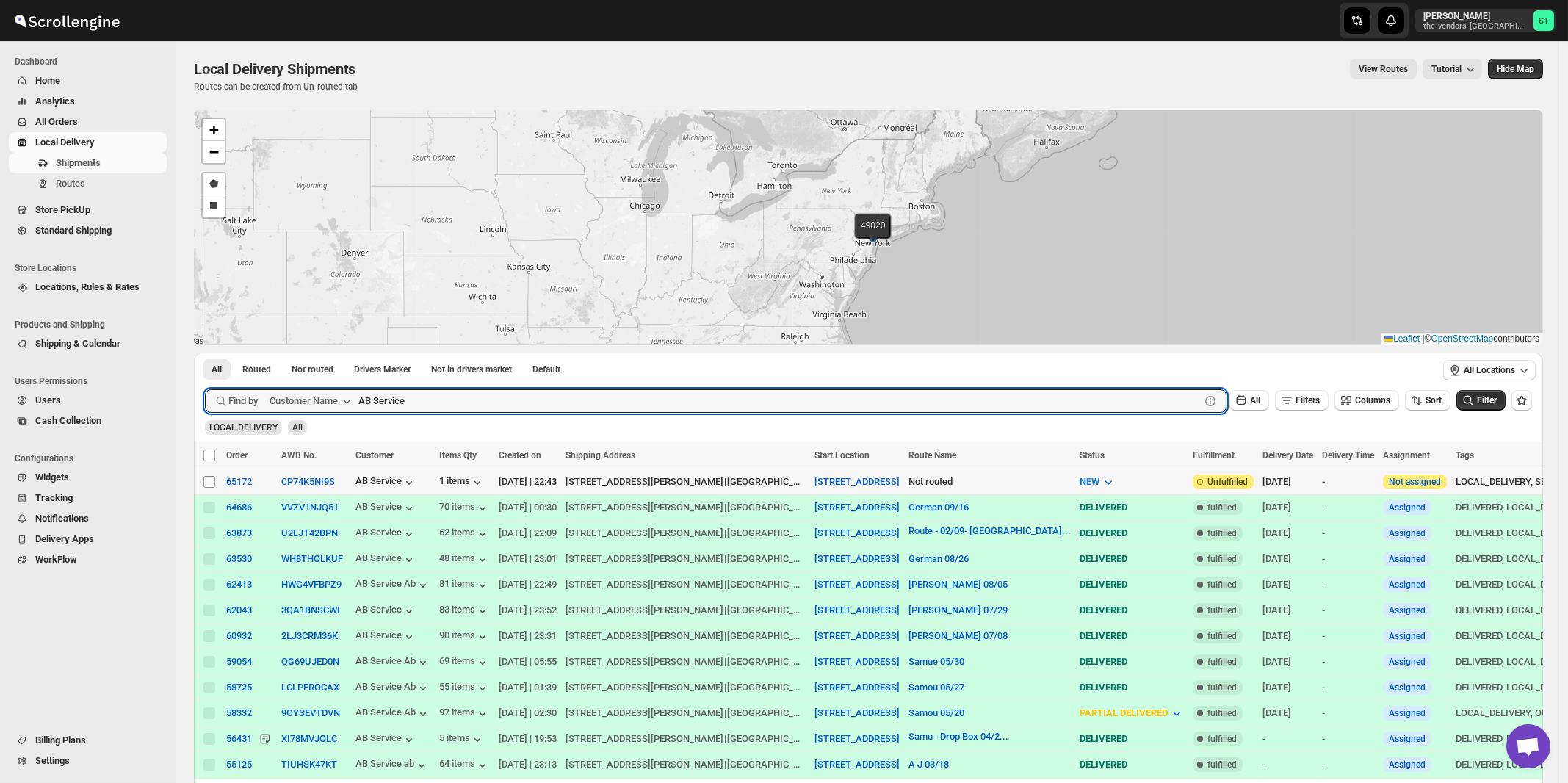
click at [210, 479] on input "Select shipment" at bounding box center [209, 482] width 12 height 12
checkbox input "true"
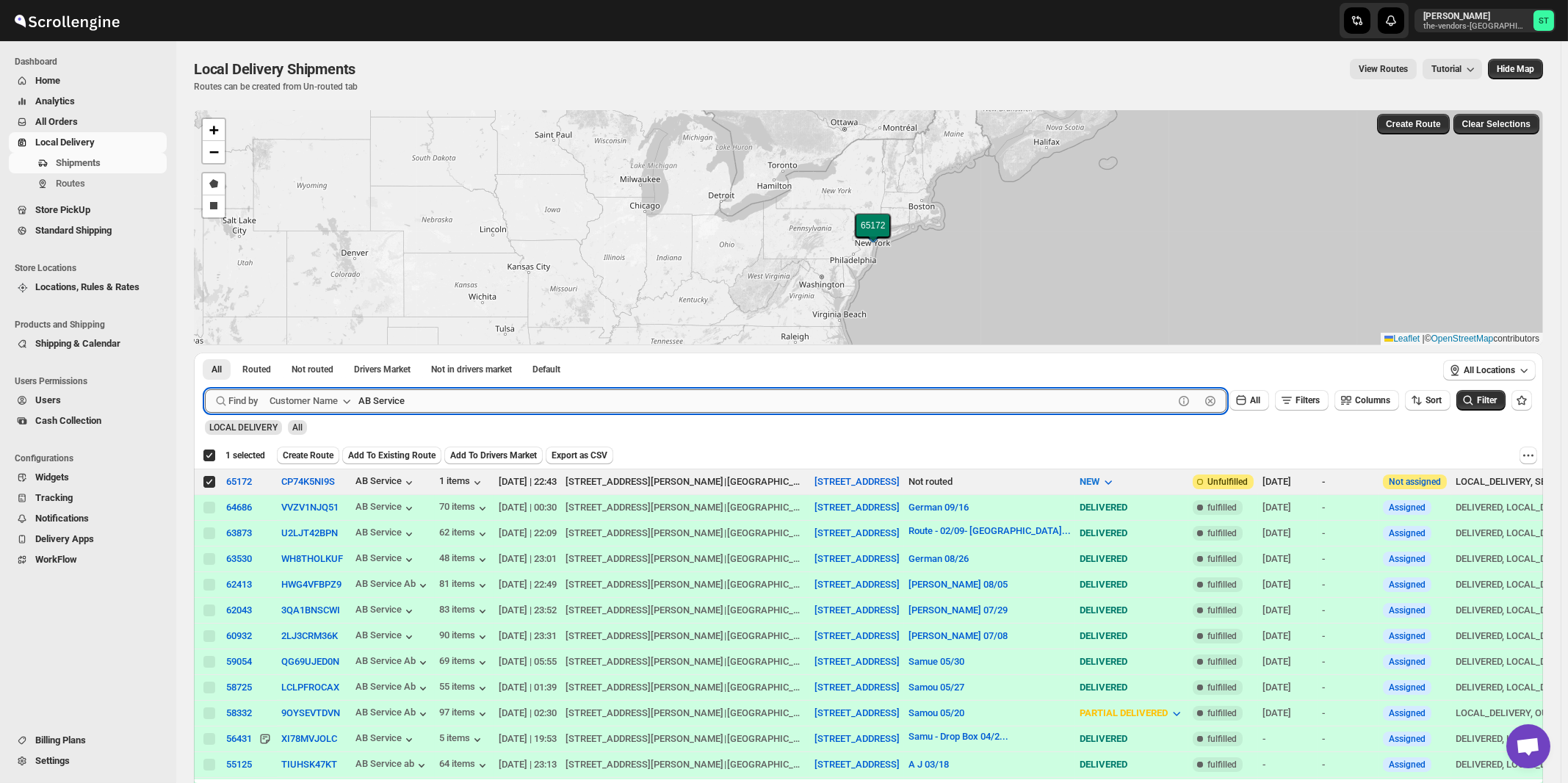
click at [551, 403] on input "AB Service" at bounding box center [766, 401] width 815 height 23
paste input "rtek Insuran"
type input "Artek Insurance"
click at [205, 353] on button "Submit" at bounding box center [226, 360] width 42 height 15
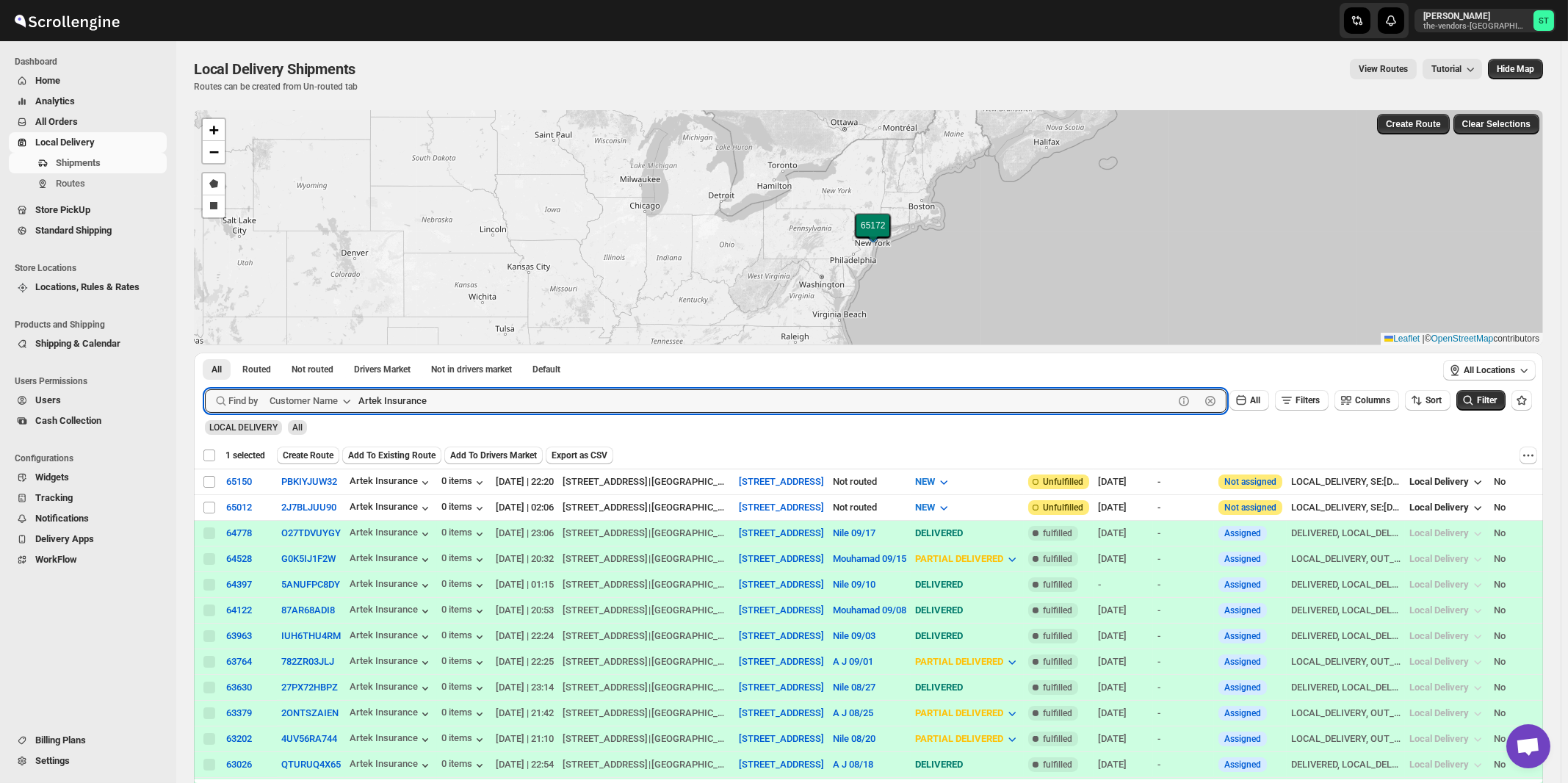
checkbox input "false"
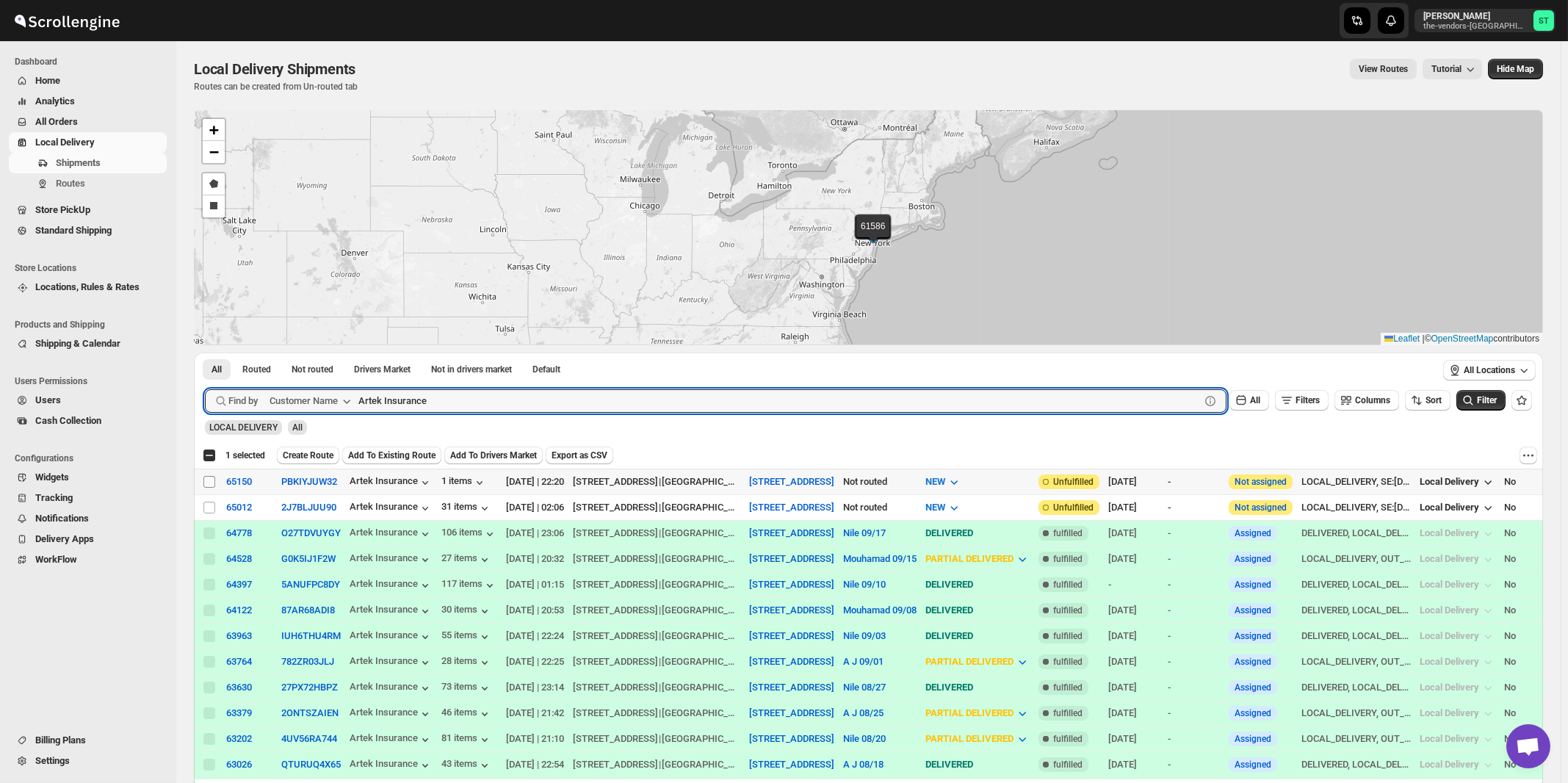
click at [209, 481] on input "Select shipment" at bounding box center [209, 482] width 12 height 12
checkbox input "true"
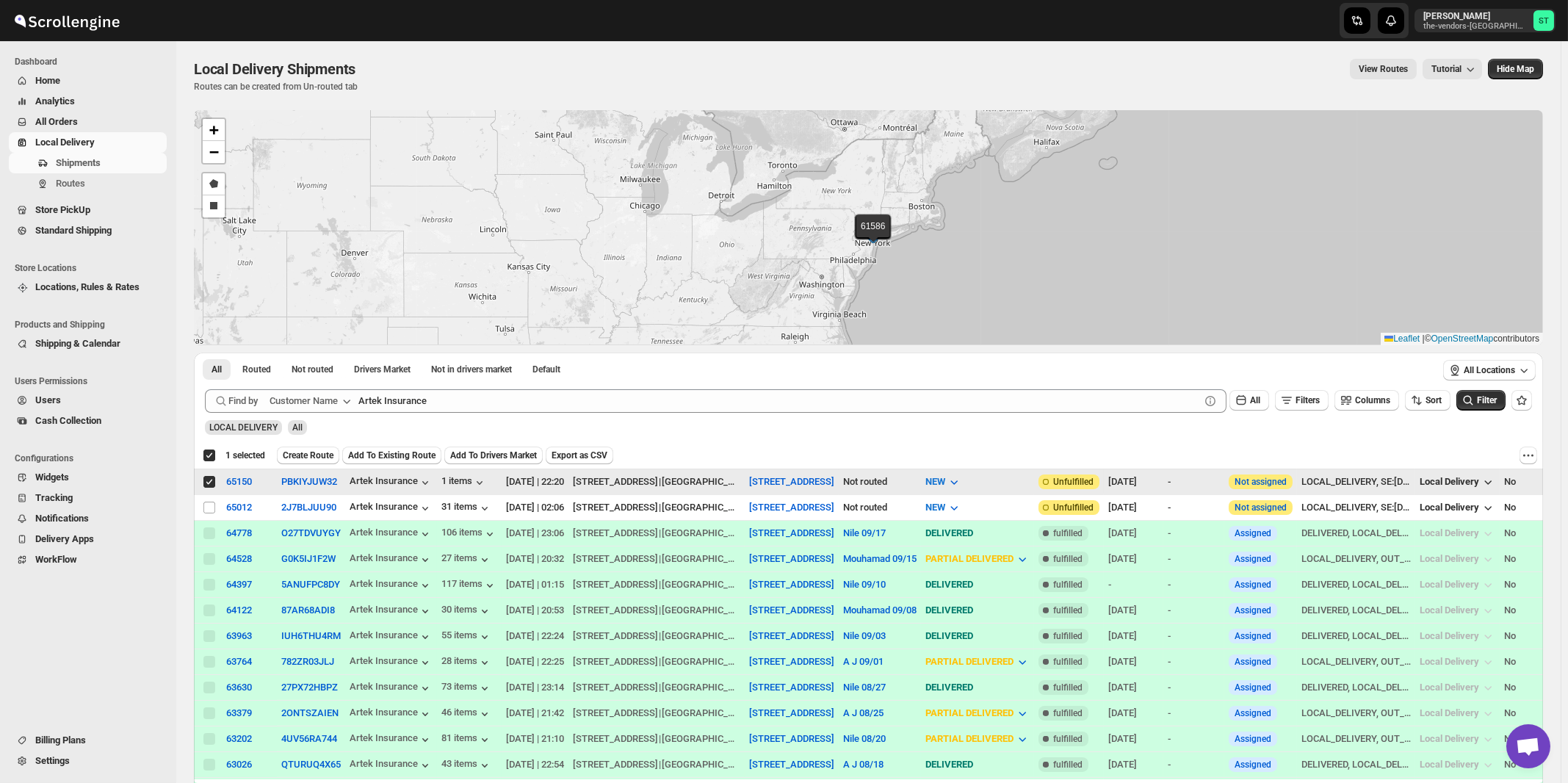
checkbox input "true"
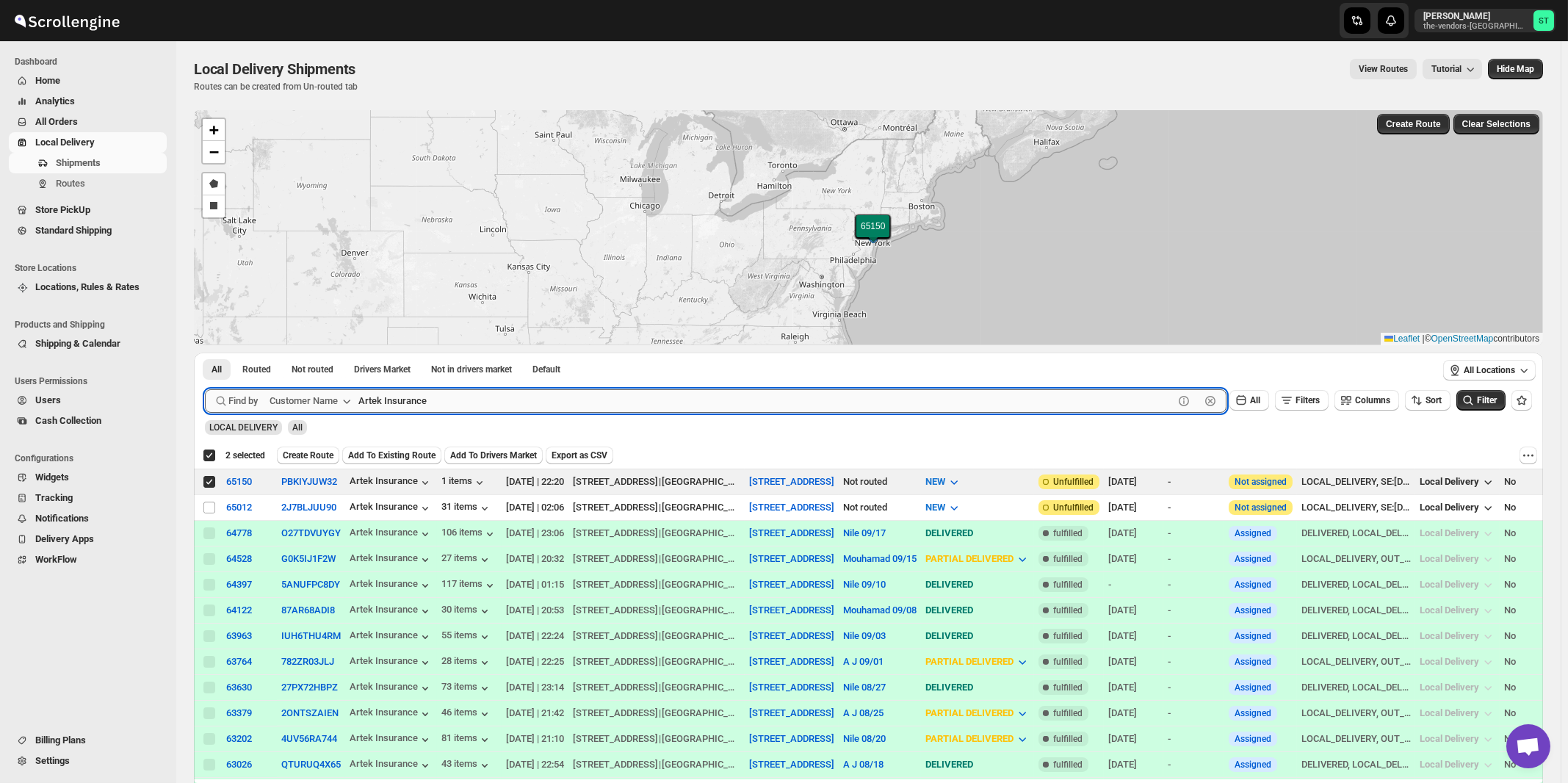
click at [468, 398] on input "Artek Insurance" at bounding box center [766, 401] width 815 height 23
paste input "dvanced Car"
type input "Advanced Care"
click at [205, 353] on button "Submit" at bounding box center [226, 360] width 42 height 15
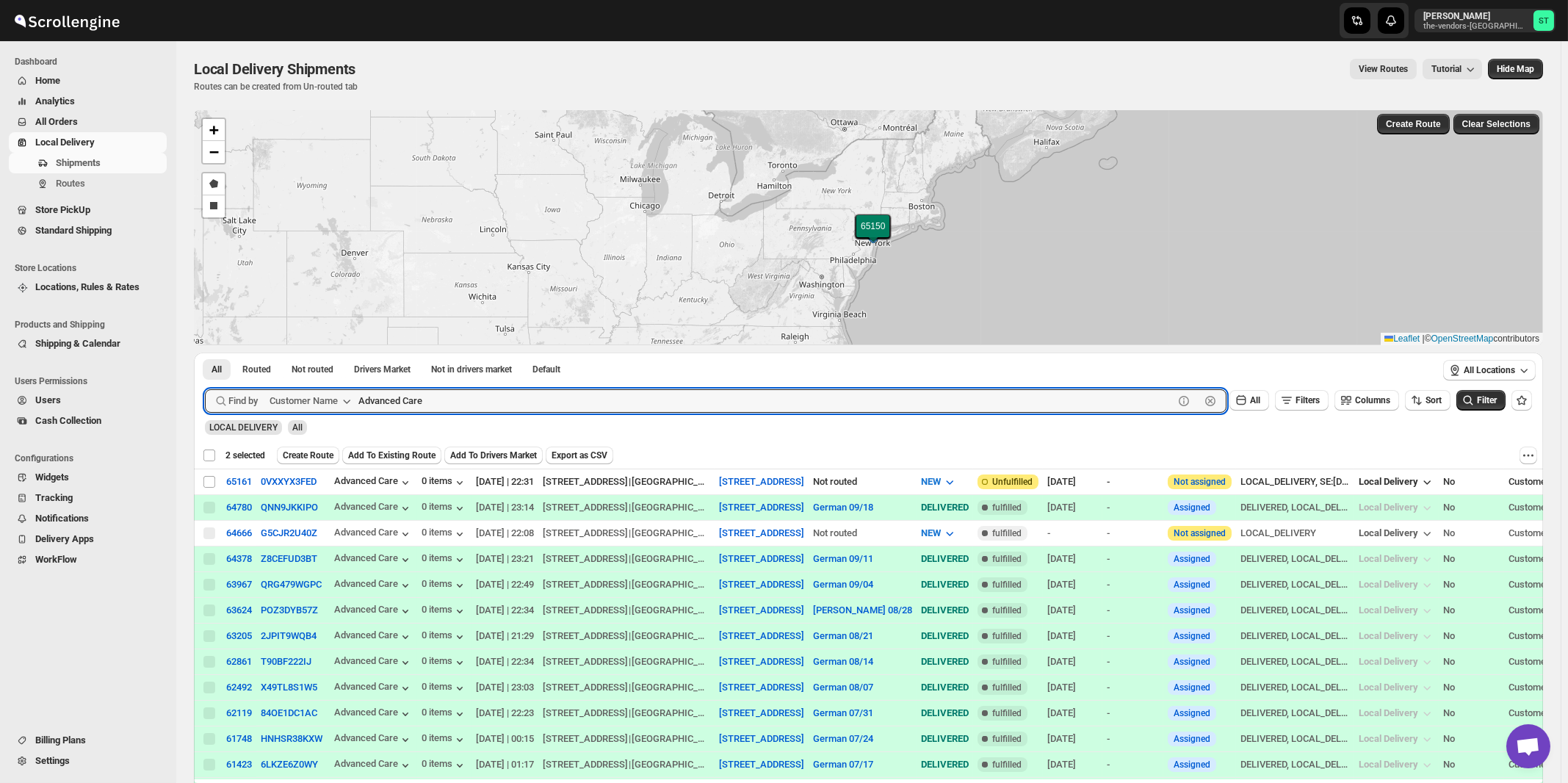
checkbox input "false"
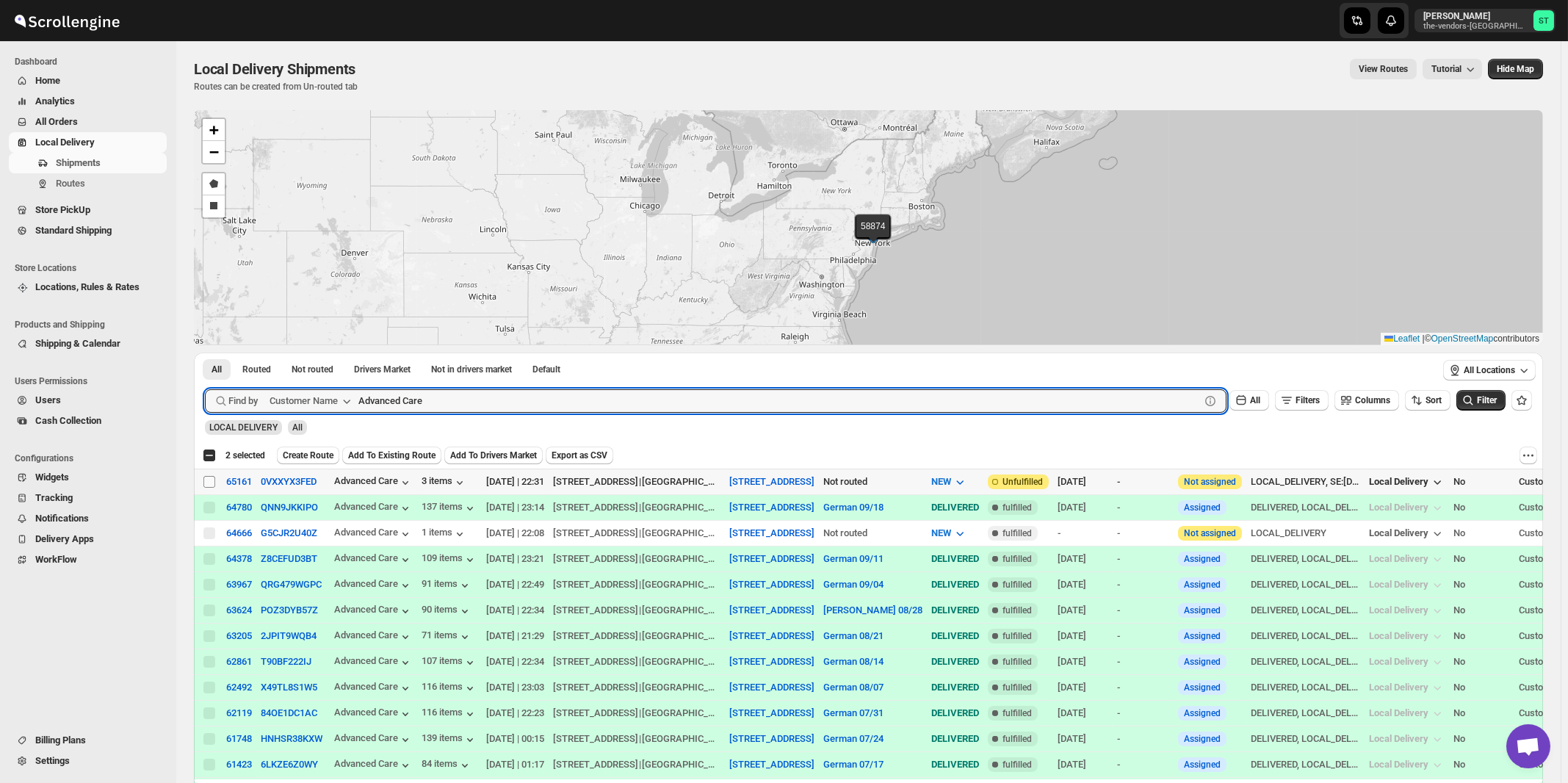
click at [210, 479] on input "Select shipment" at bounding box center [209, 482] width 12 height 12
checkbox input "true"
click at [462, 395] on input "Advanced Care" at bounding box center [766, 401] width 815 height 23
paste input "Keren Hatzalah"
type input "Keren Hatzalah"
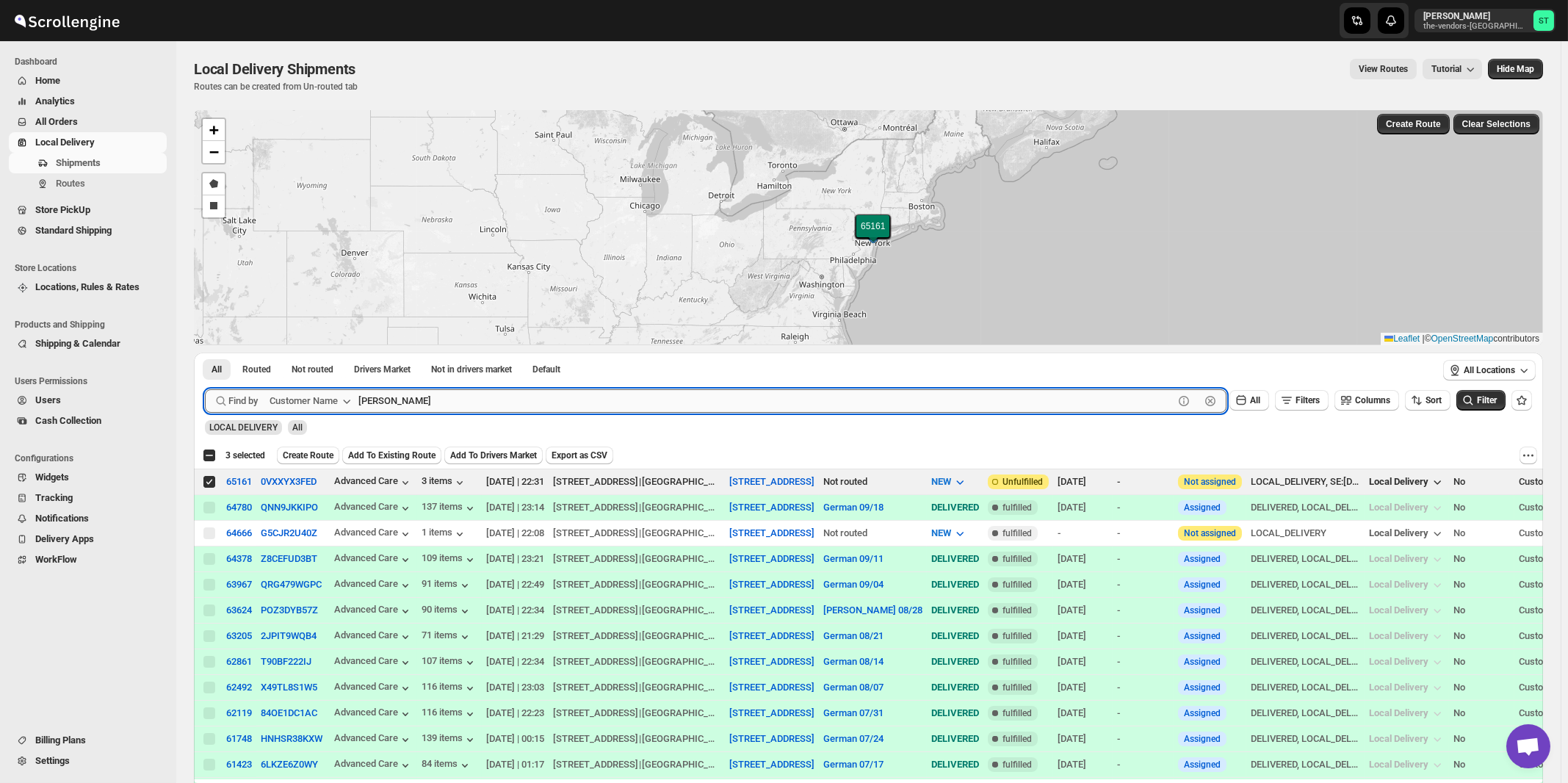
click at [205, 353] on button "Submit" at bounding box center [226, 360] width 42 height 15
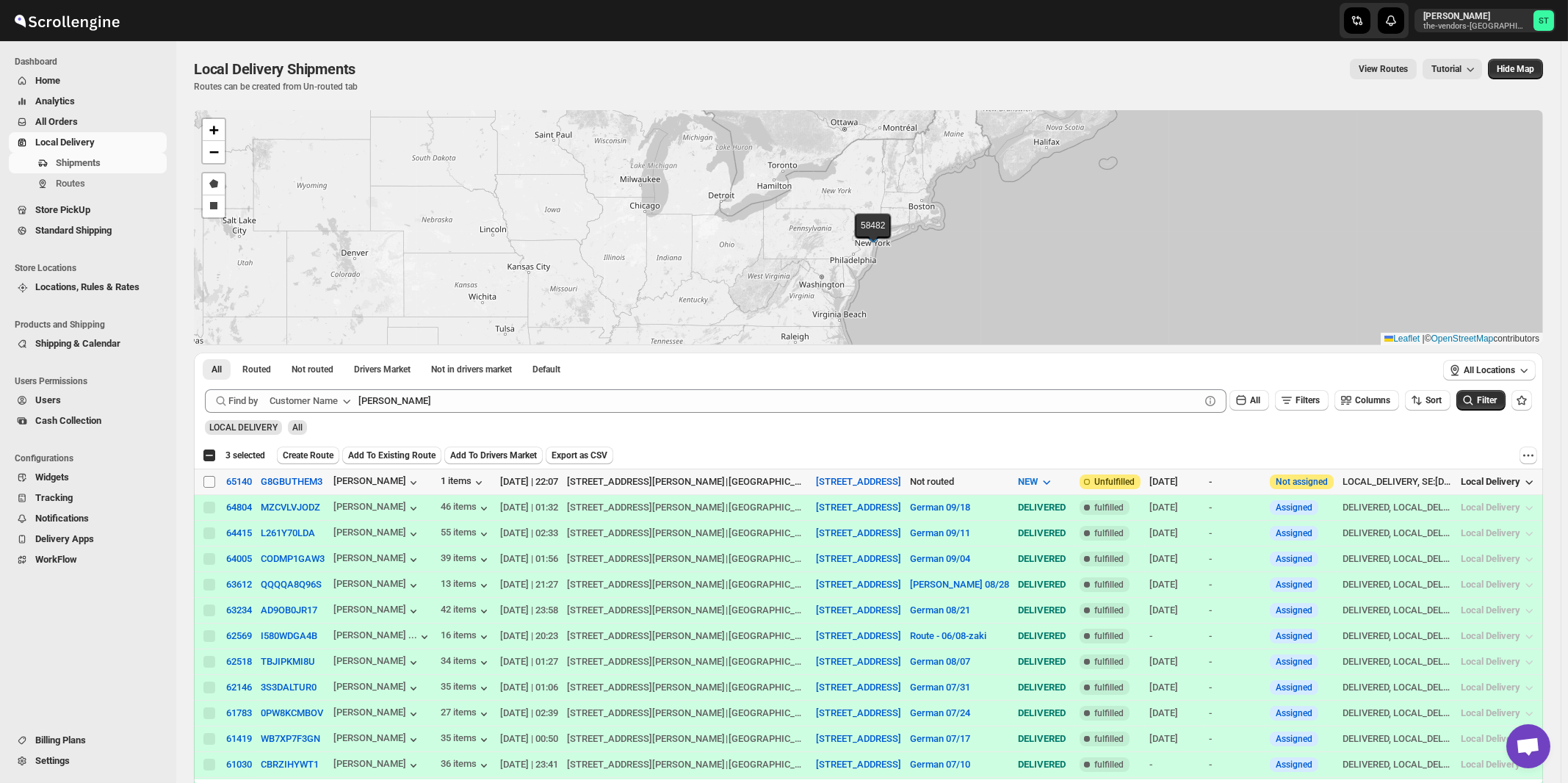
click at [213, 483] on input "Select shipment" at bounding box center [209, 482] width 12 height 12
checkbox input "true"
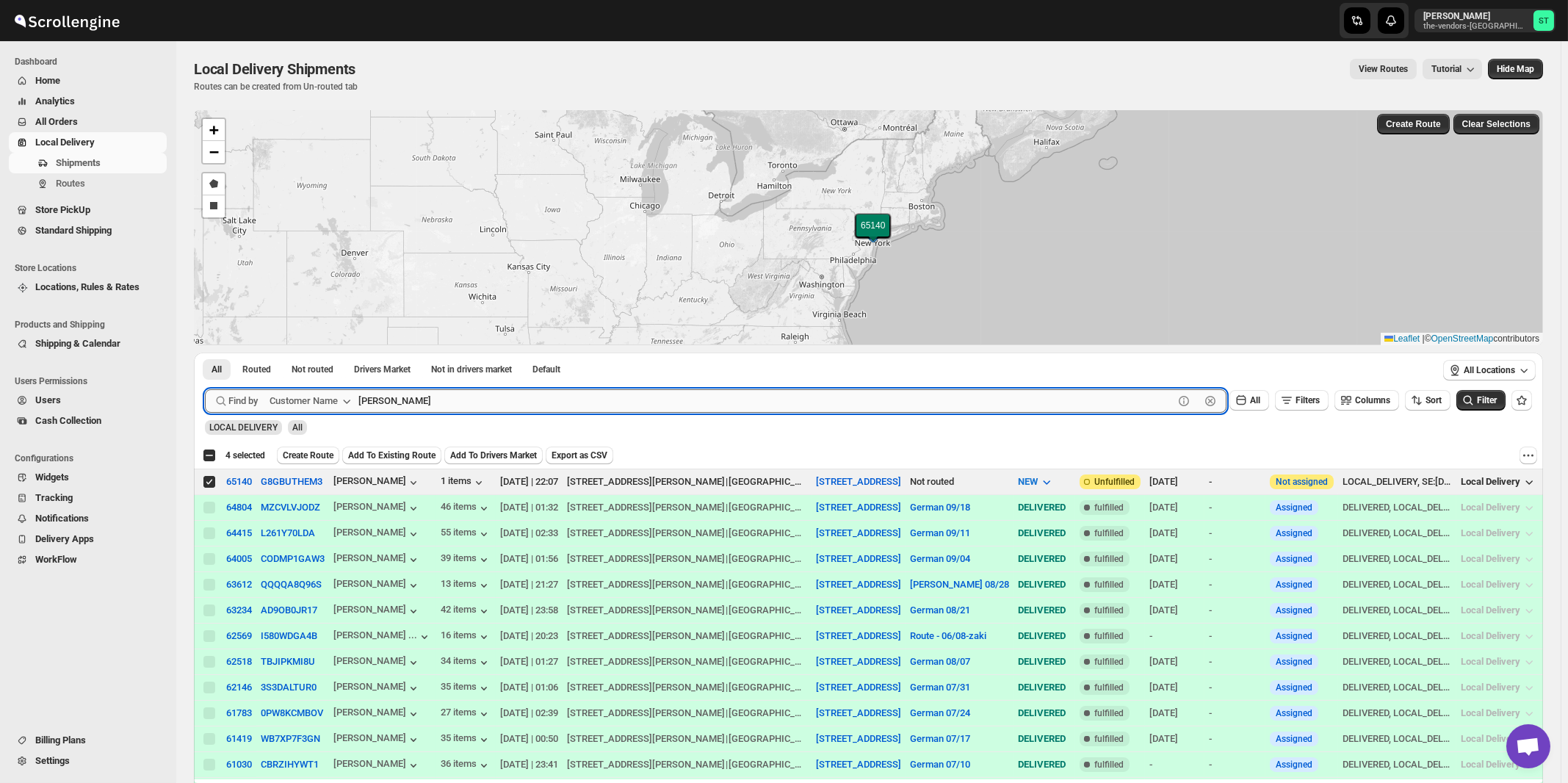
click at [463, 408] on input "Keren Hatzalah" at bounding box center [766, 401] width 815 height 23
paste input "Artistic Framers Inc"
type input "Artistic Framers Inc"
click at [205, 353] on button "Submit" at bounding box center [226, 360] width 42 height 15
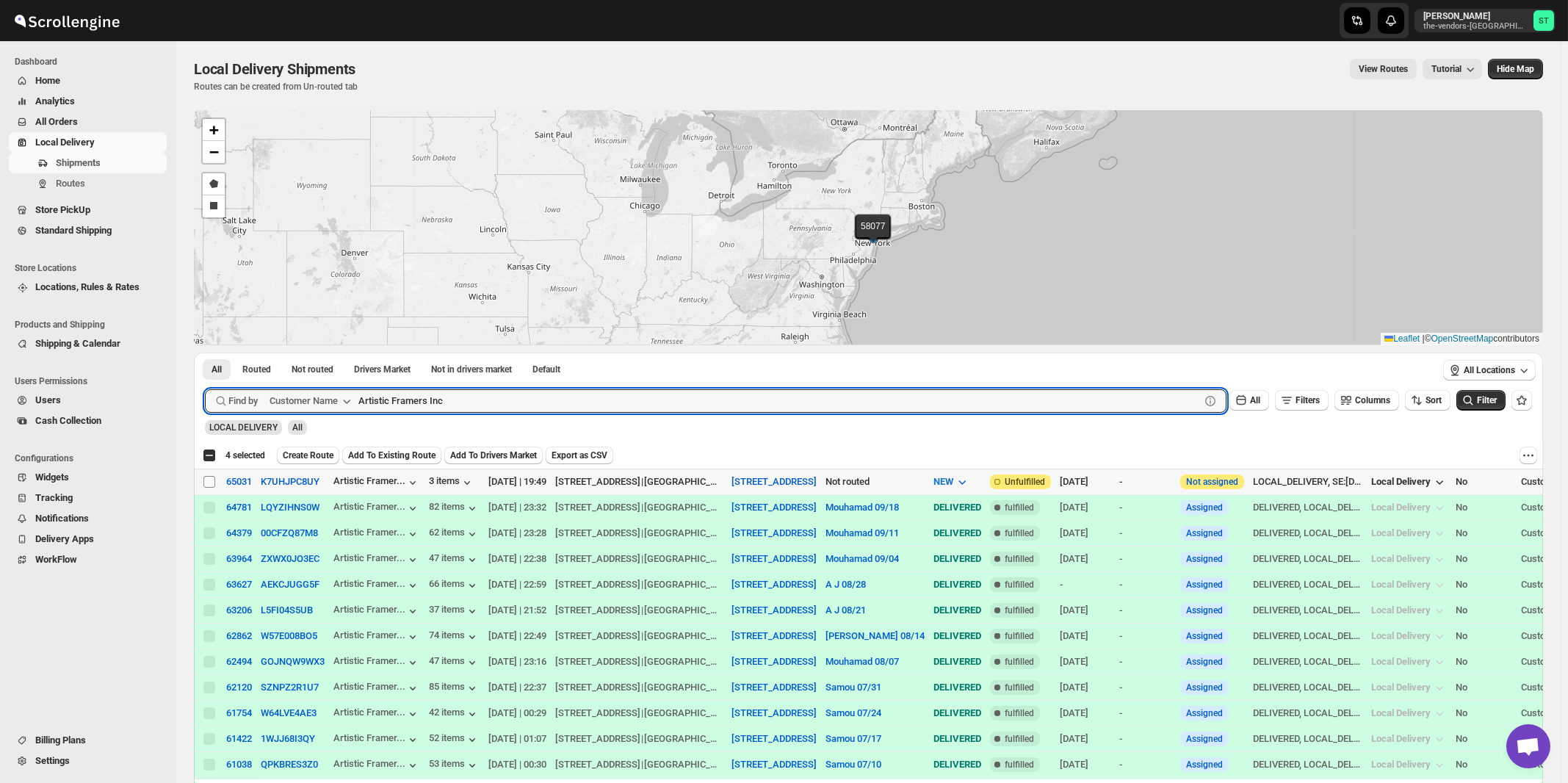
click at [210, 481] on input "Select shipment" at bounding box center [209, 482] width 12 height 12
checkbox input "true"
click at [442, 399] on input "Artistic Framers Inc" at bounding box center [766, 401] width 815 height 23
paste input "King management"
click at [205, 353] on button "Submit" at bounding box center [226, 360] width 42 height 15
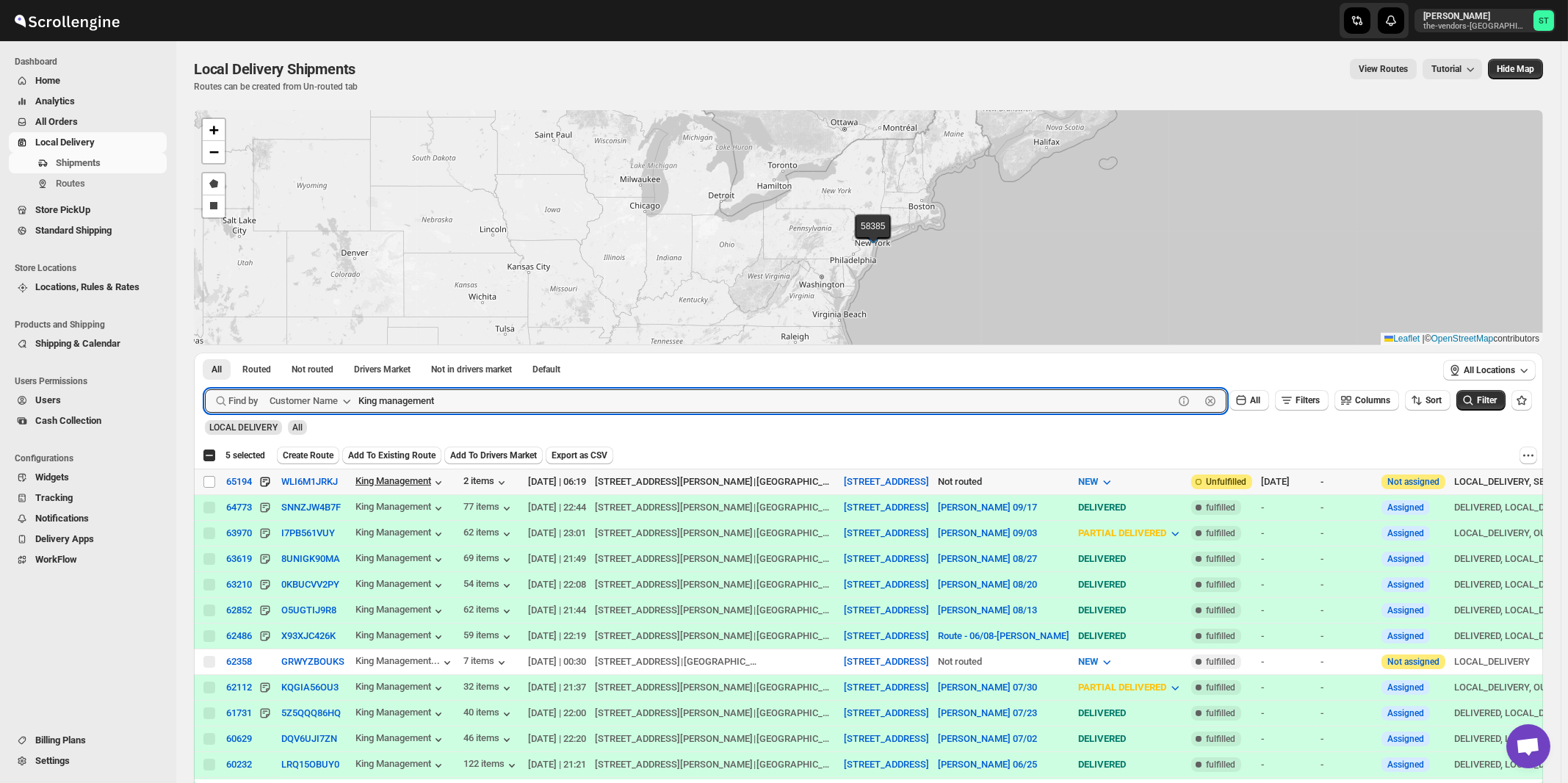
paste input "500 Dekalb M"
type input "500 Dekalb Management"
click at [205, 353] on button "Submit" at bounding box center [226, 360] width 42 height 15
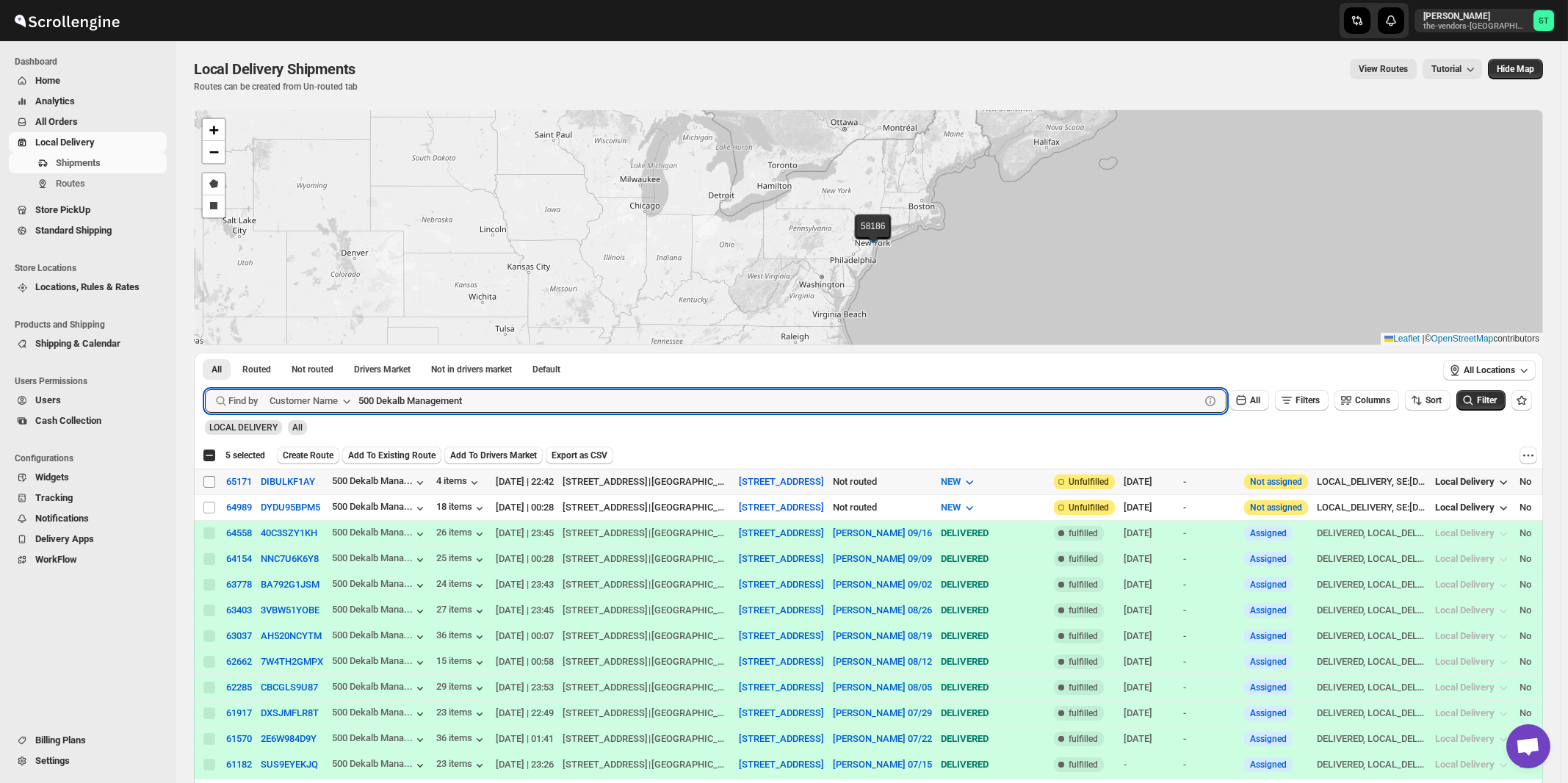
click at [208, 479] on input "Select shipment" at bounding box center [209, 482] width 12 height 12
checkbox input "true"
click at [487, 400] on input "500 Dekalb Management" at bounding box center [766, 401] width 815 height 23
paste input "Beitel"
type input "Beitel"
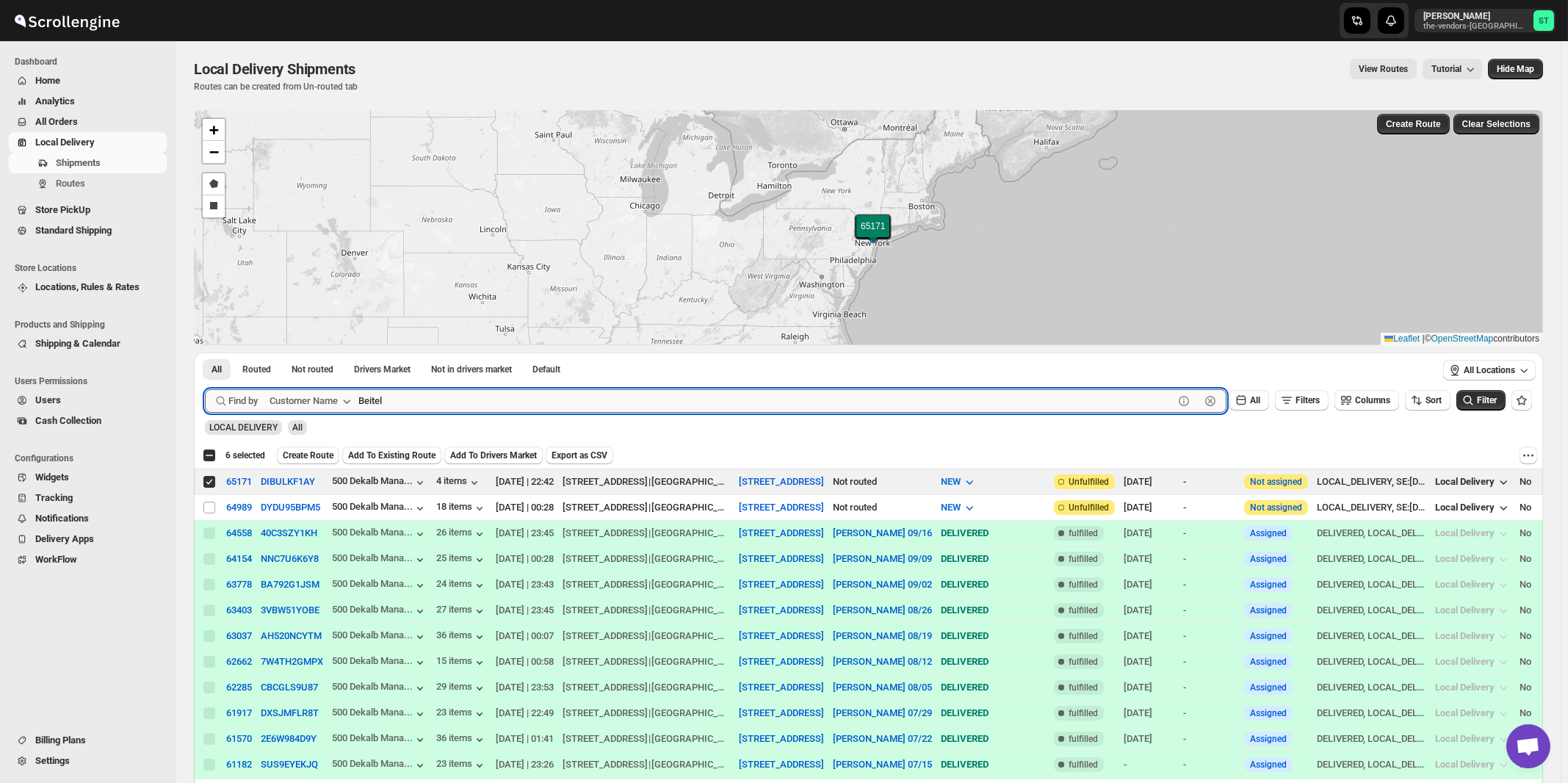
click at [205, 353] on button "Submit" at bounding box center [226, 360] width 42 height 15
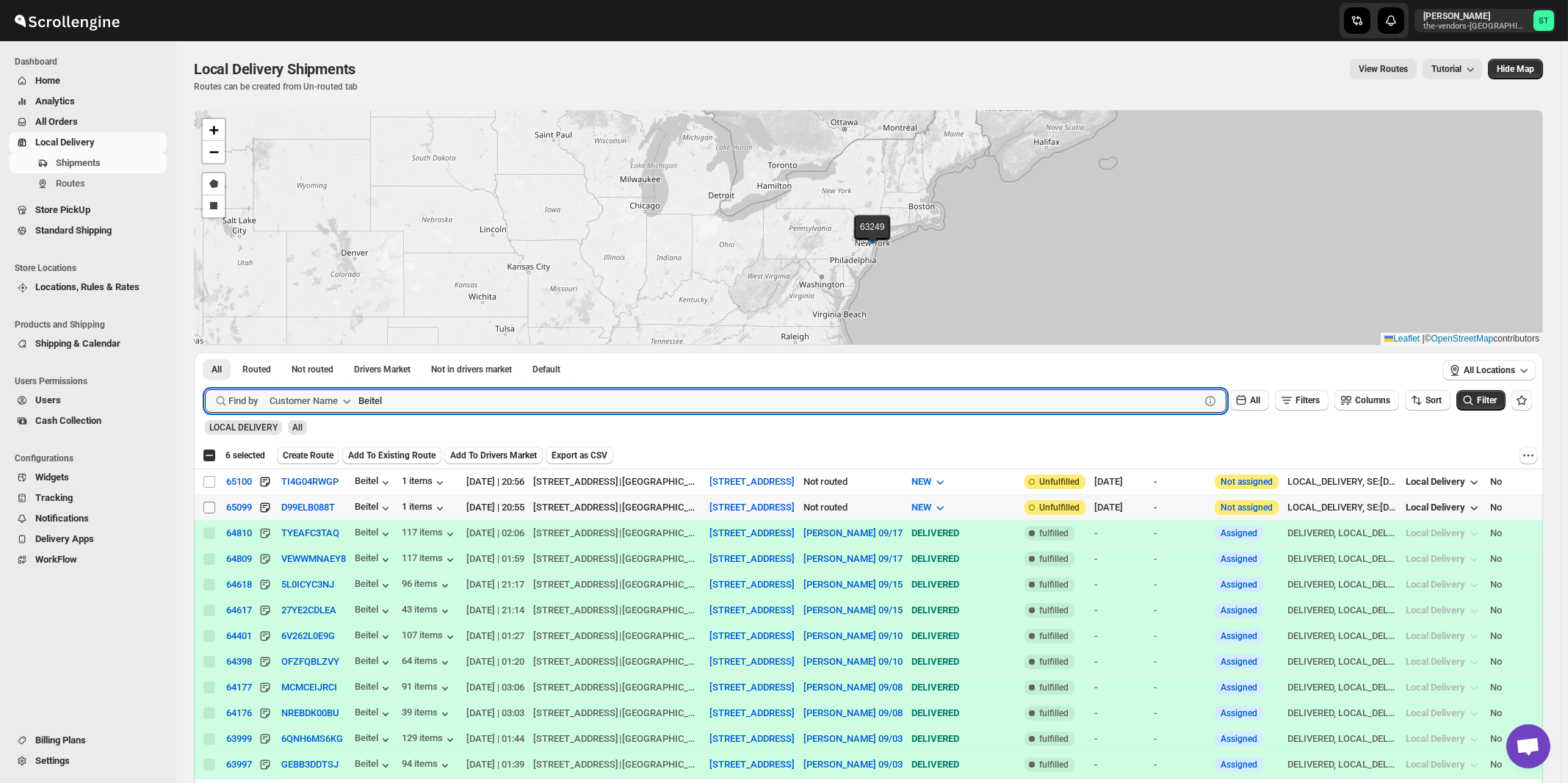
click at [210, 508] on input "Select shipment" at bounding box center [209, 508] width 12 height 12
checkbox input "true"
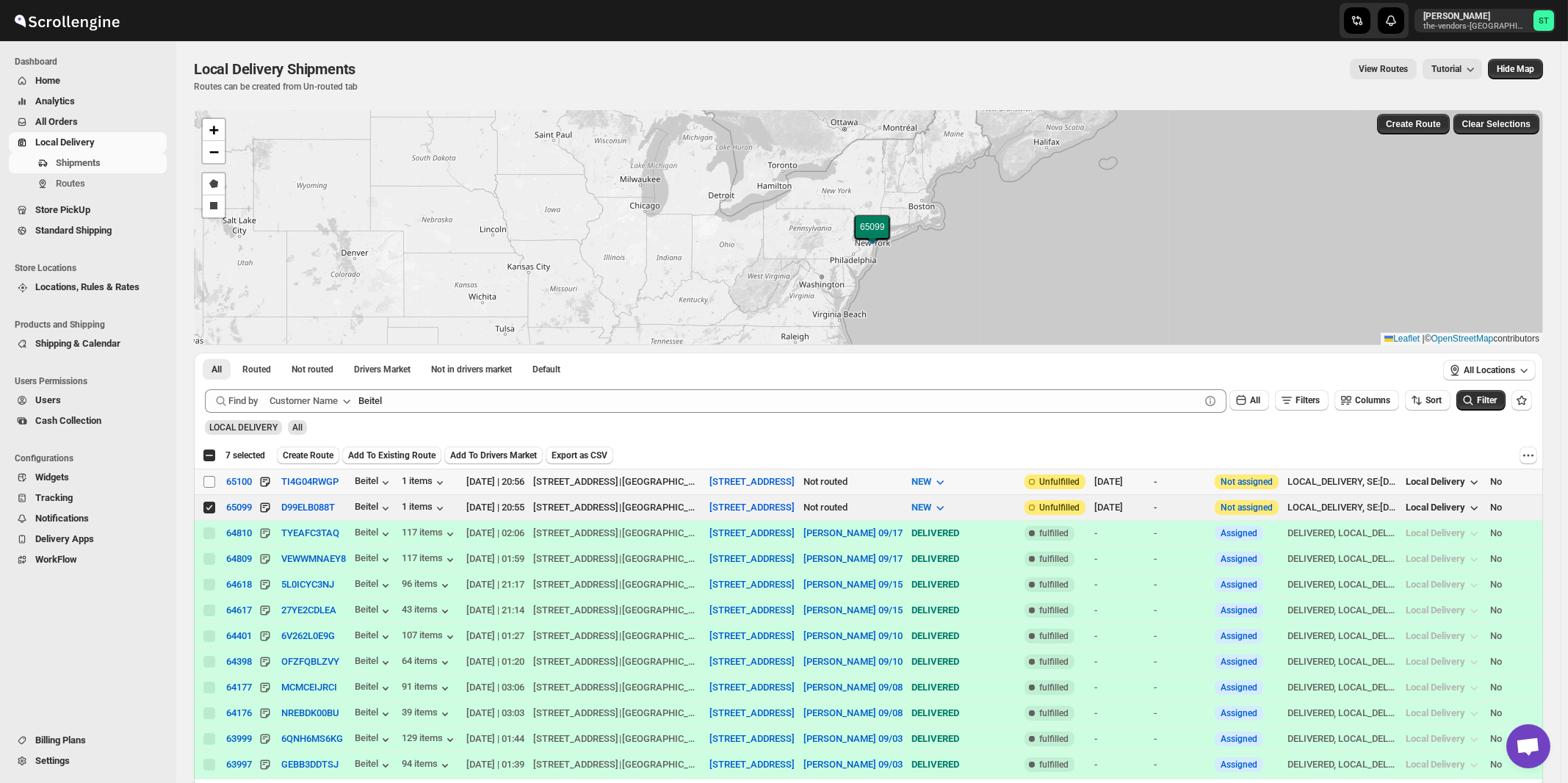
click at [210, 481] on input "Select shipment" at bounding box center [209, 482] width 12 height 12
checkbox input "true"
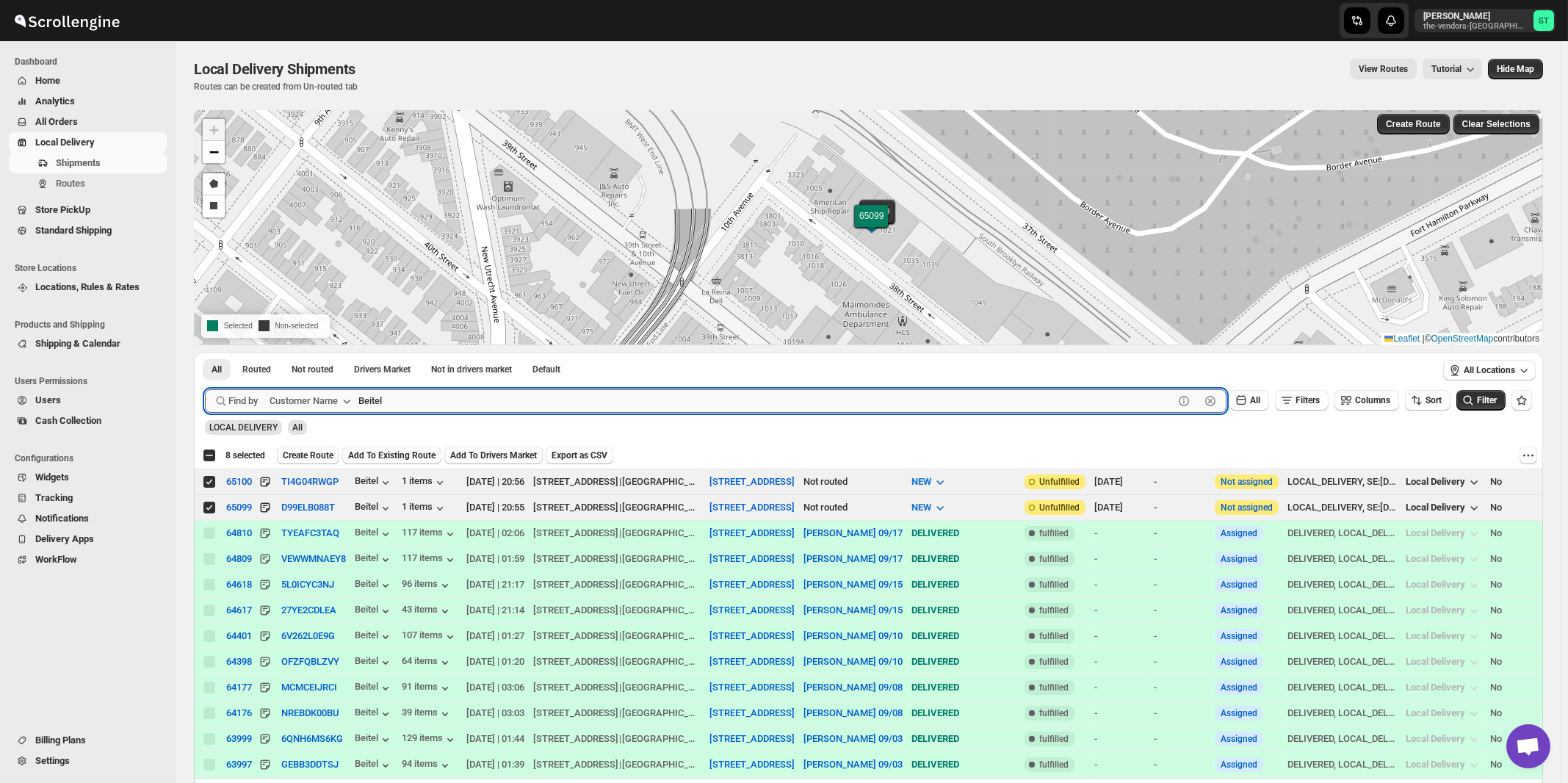
click at [574, 400] on input "Beitel" at bounding box center [766, 401] width 815 height 23
paste input "rands Paycheck"
click at [205, 353] on button "Submit" at bounding box center [226, 360] width 42 height 15
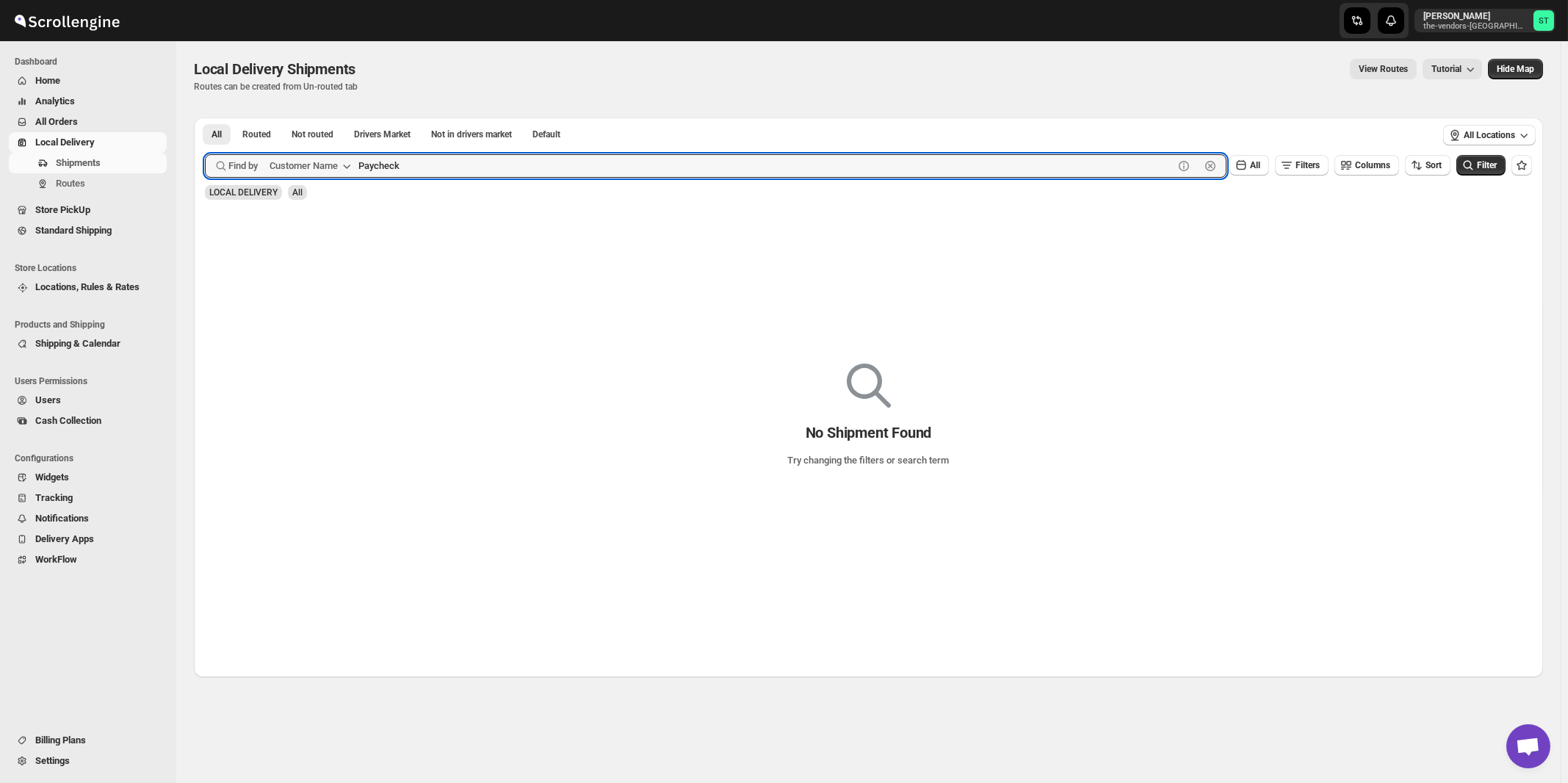
type input "Paycheck"
click at [205, 117] on button "Submit" at bounding box center [226, 124] width 42 height 15
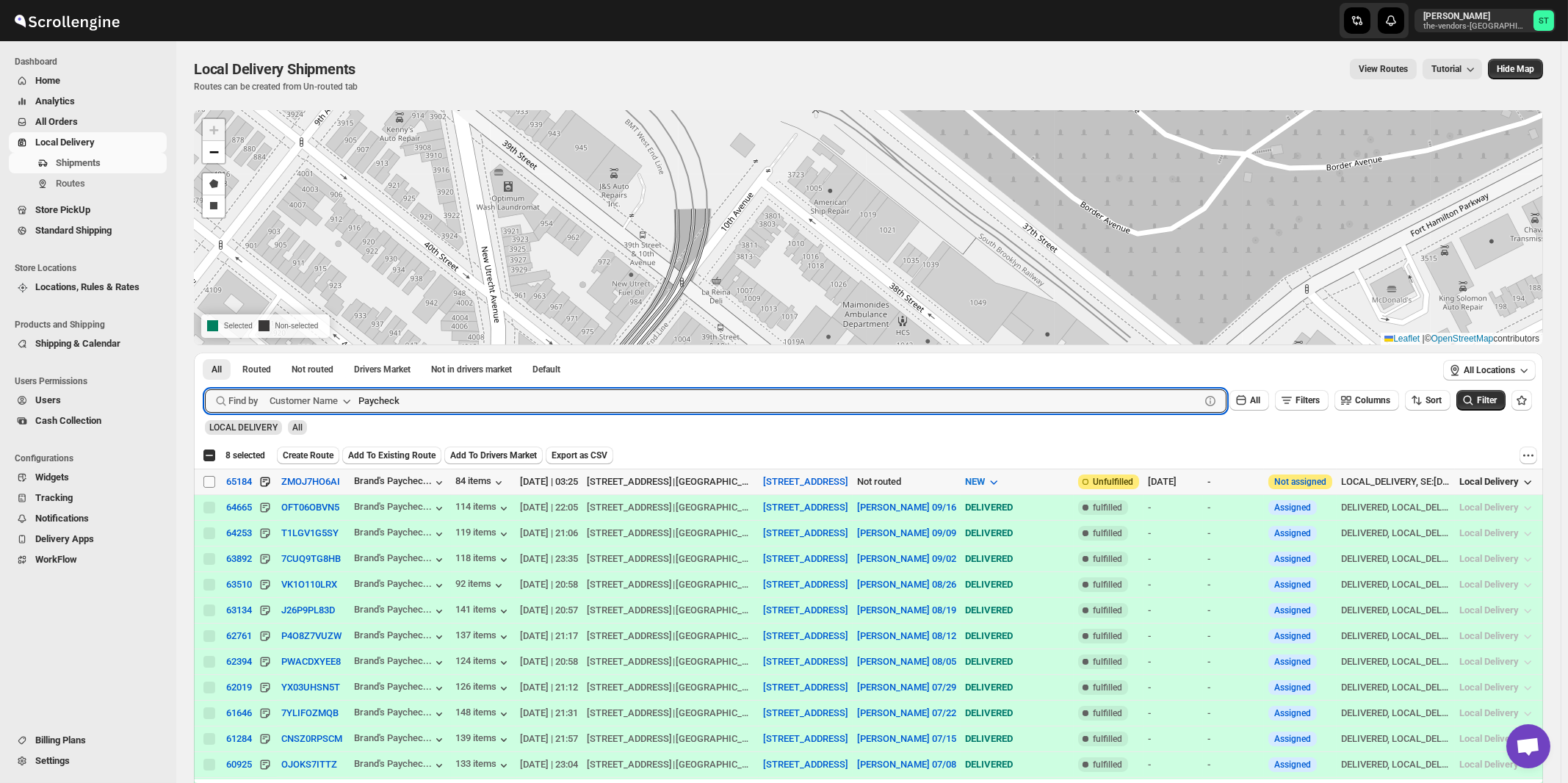
click at [210, 481] on input "Select shipment" at bounding box center [209, 482] width 12 height 12
checkbox input "true"
click at [591, 389] on input "Paycheck" at bounding box center [766, 401] width 815 height 23
paste input "Cns Builders"
type input "Cns Builders"
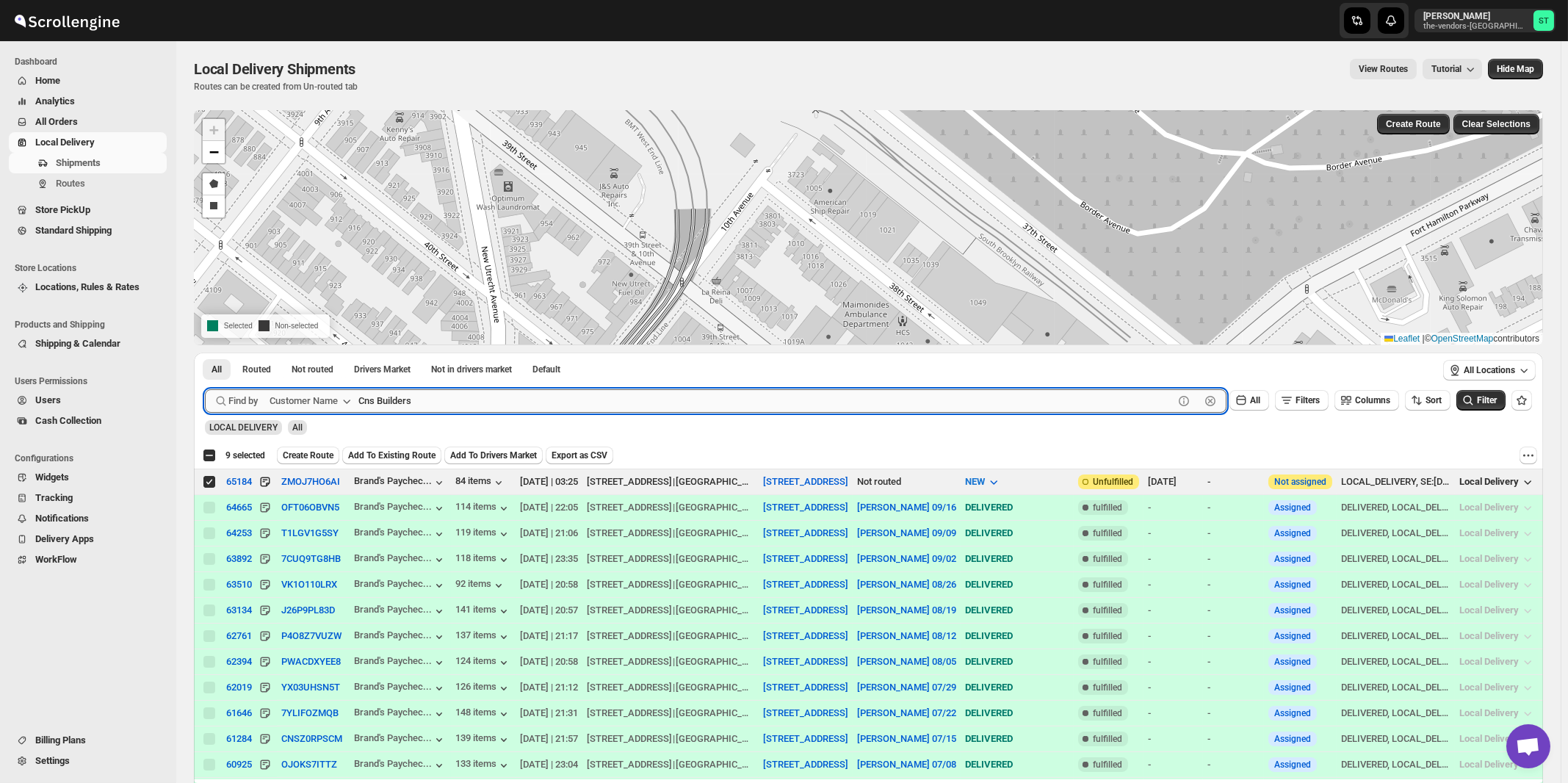
click at [205, 353] on button "Submit" at bounding box center [226, 360] width 42 height 15
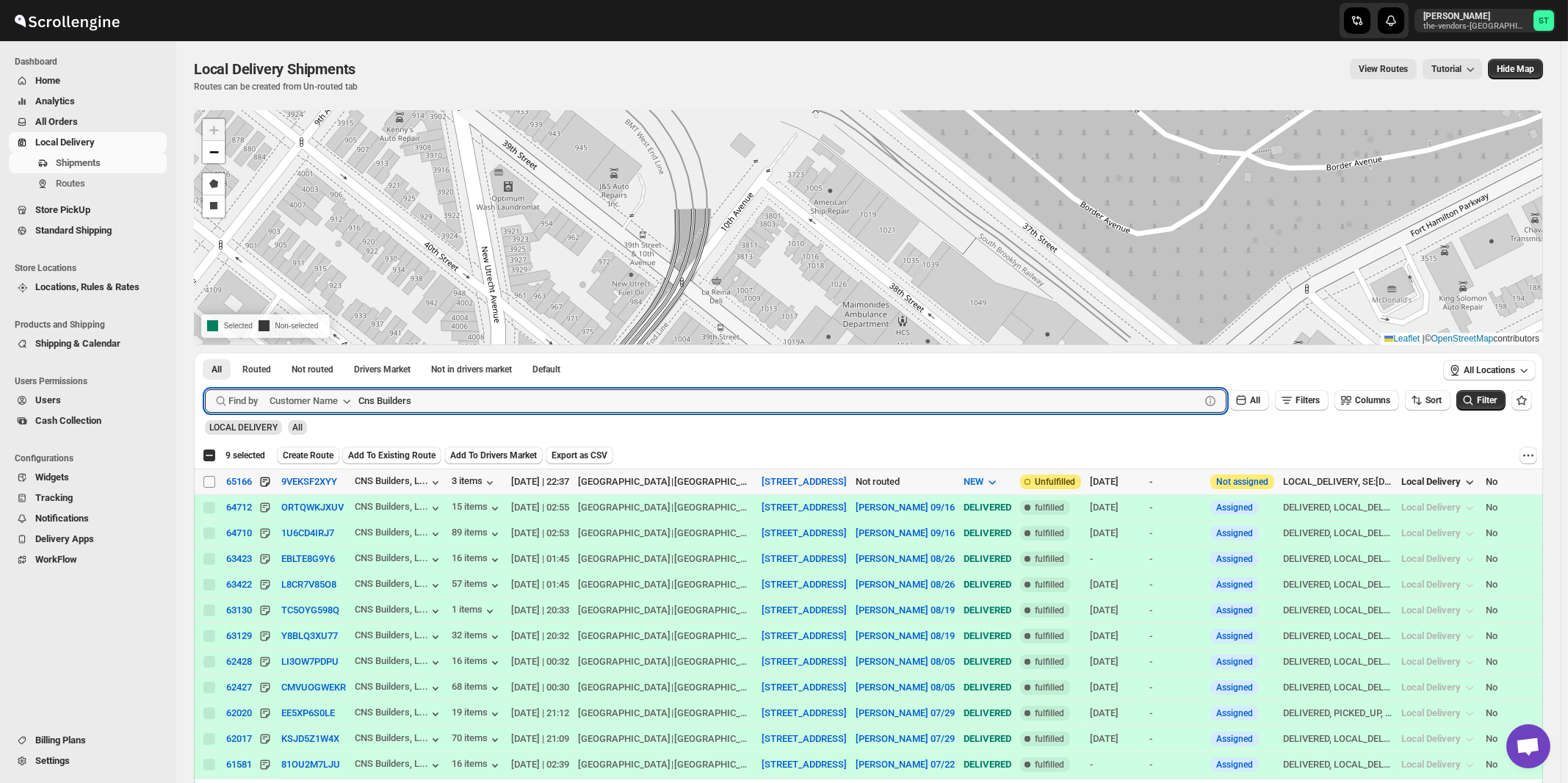
click at [206, 479] on input "Select shipment" at bounding box center [209, 482] width 12 height 12
checkbox input "true"
click at [472, 402] on input "Cns Builders" at bounding box center [766, 401] width 815 height 23
paste input "ondor Capital"
click at [205, 353] on button "Submit" at bounding box center [226, 360] width 42 height 15
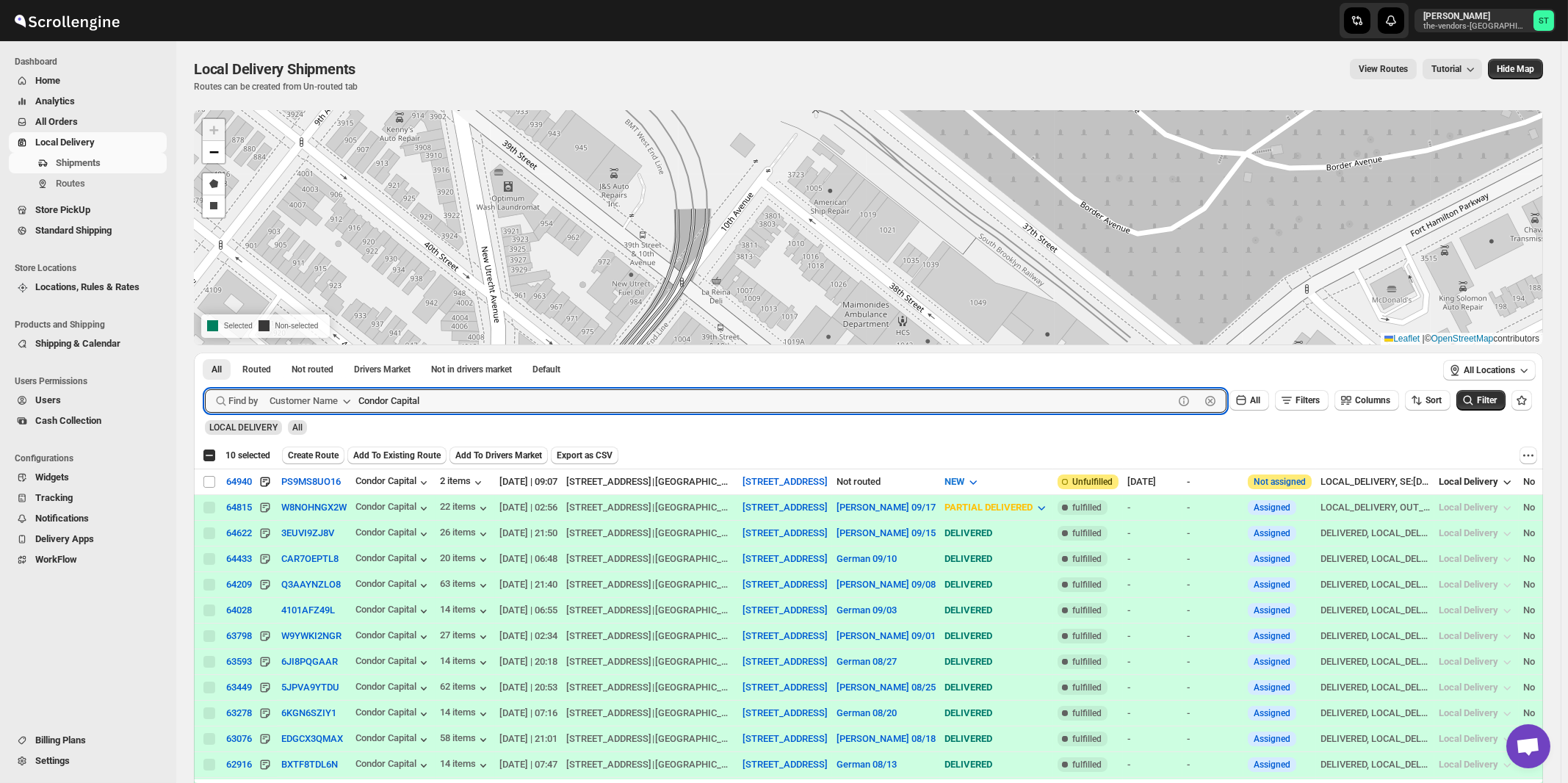
paste input "Hirschfeld & Co"
click at [205, 353] on button "Submit" at bounding box center [226, 360] width 42 height 15
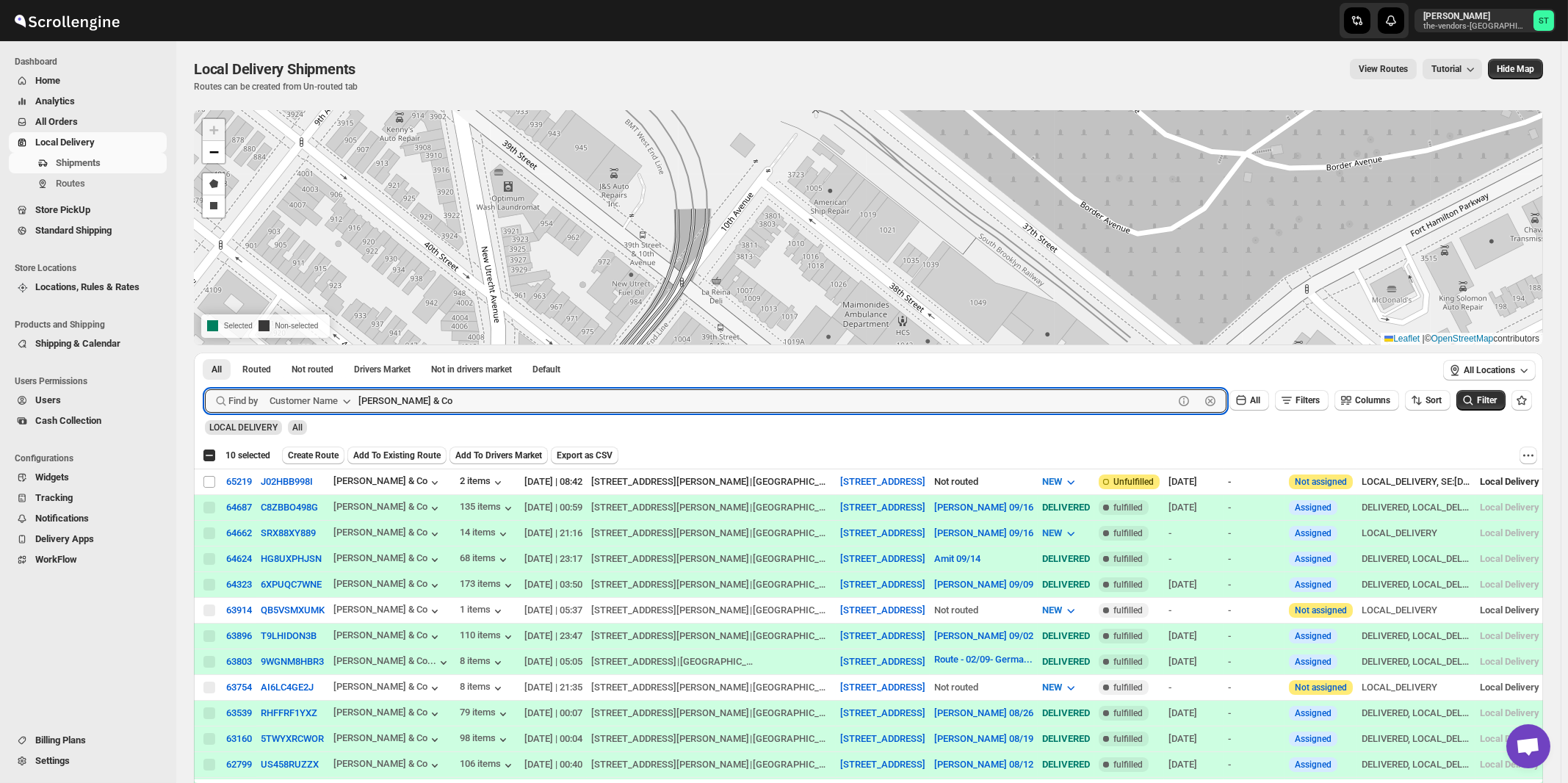
paste input "Icon Interior Design Inc"
click at [205, 353] on button "Submit" at bounding box center [226, 360] width 42 height 15
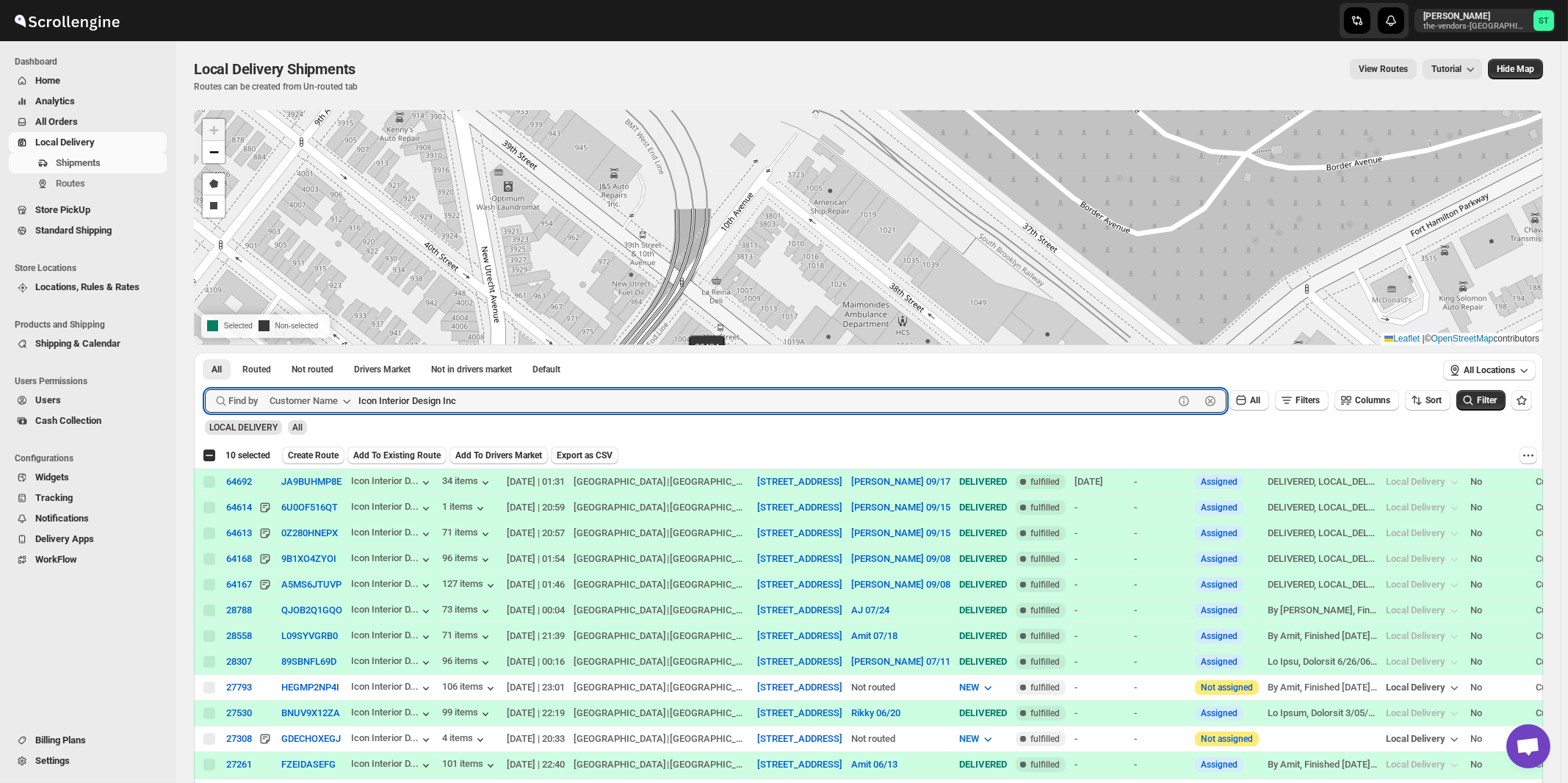
paste input "Mishnas Ycheskal"
click at [205, 353] on button "Submit" at bounding box center [226, 360] width 42 height 15
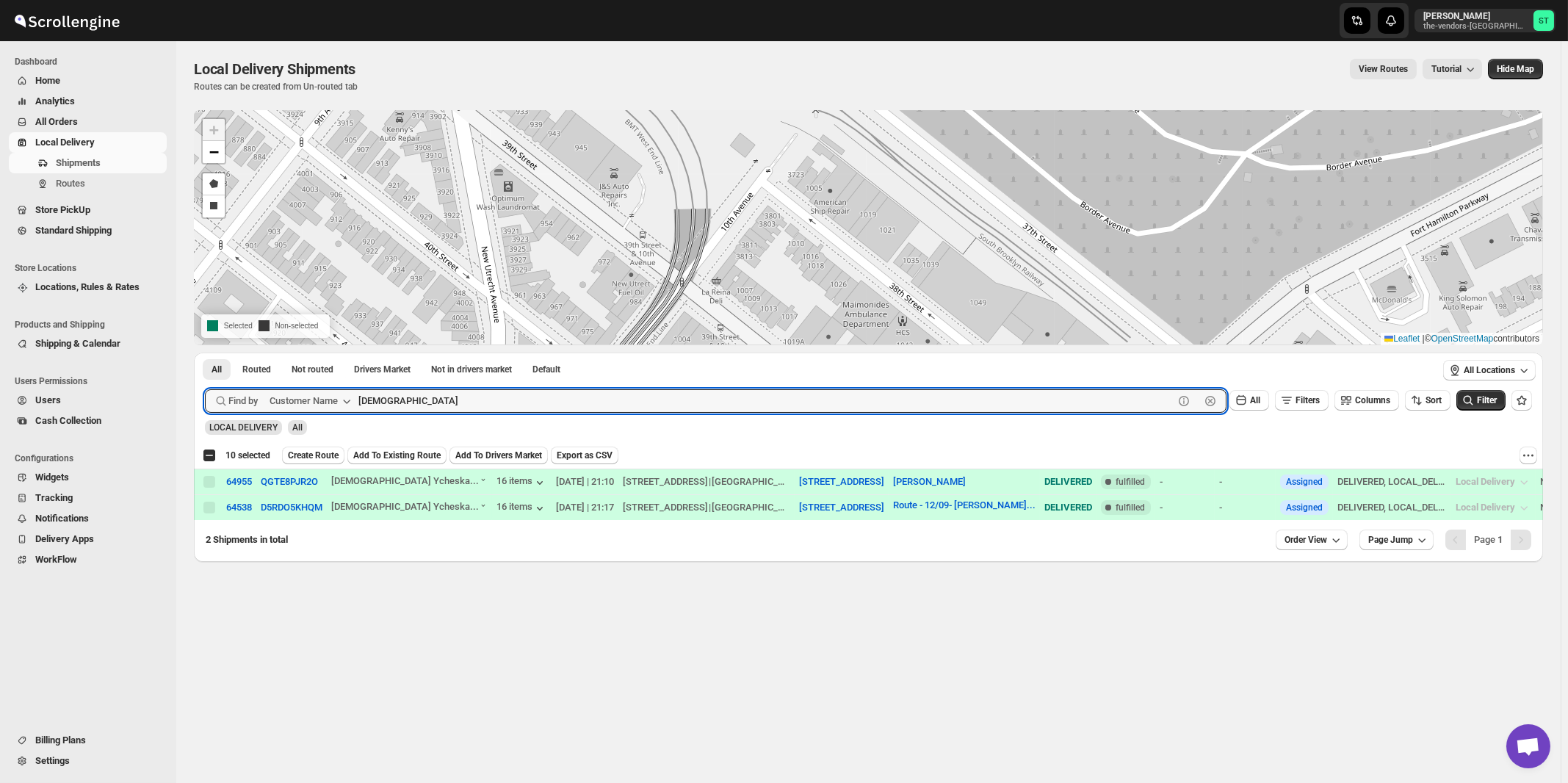
click at [205, 353] on button "Submit" at bounding box center [226, 360] width 42 height 15
paste input "Print On Broadway"
click at [205, 353] on button "Submit" at bounding box center [226, 360] width 42 height 15
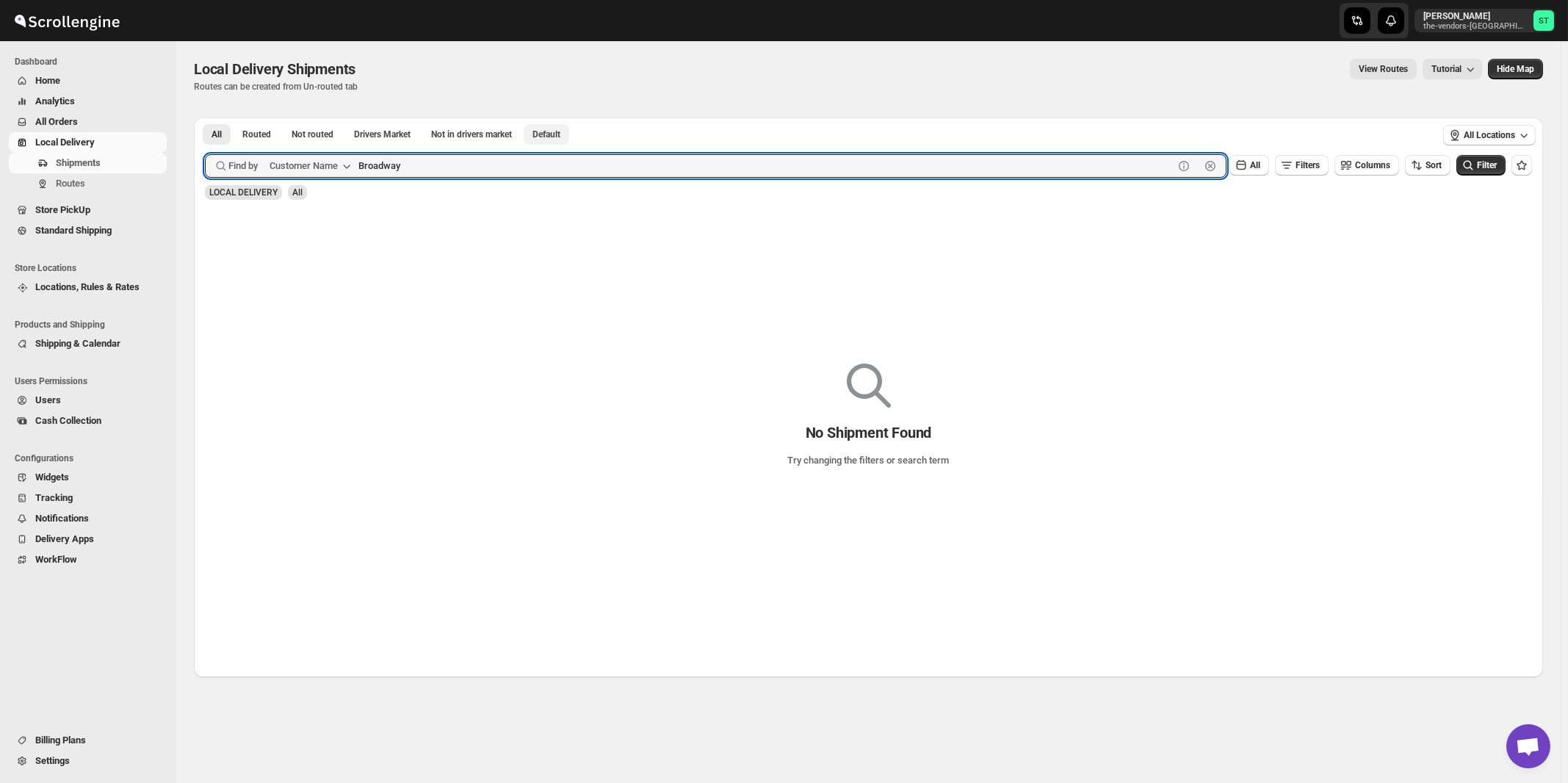
type input "Broadway"
click at [205, 117] on button "Submit" at bounding box center [226, 124] width 42 height 15
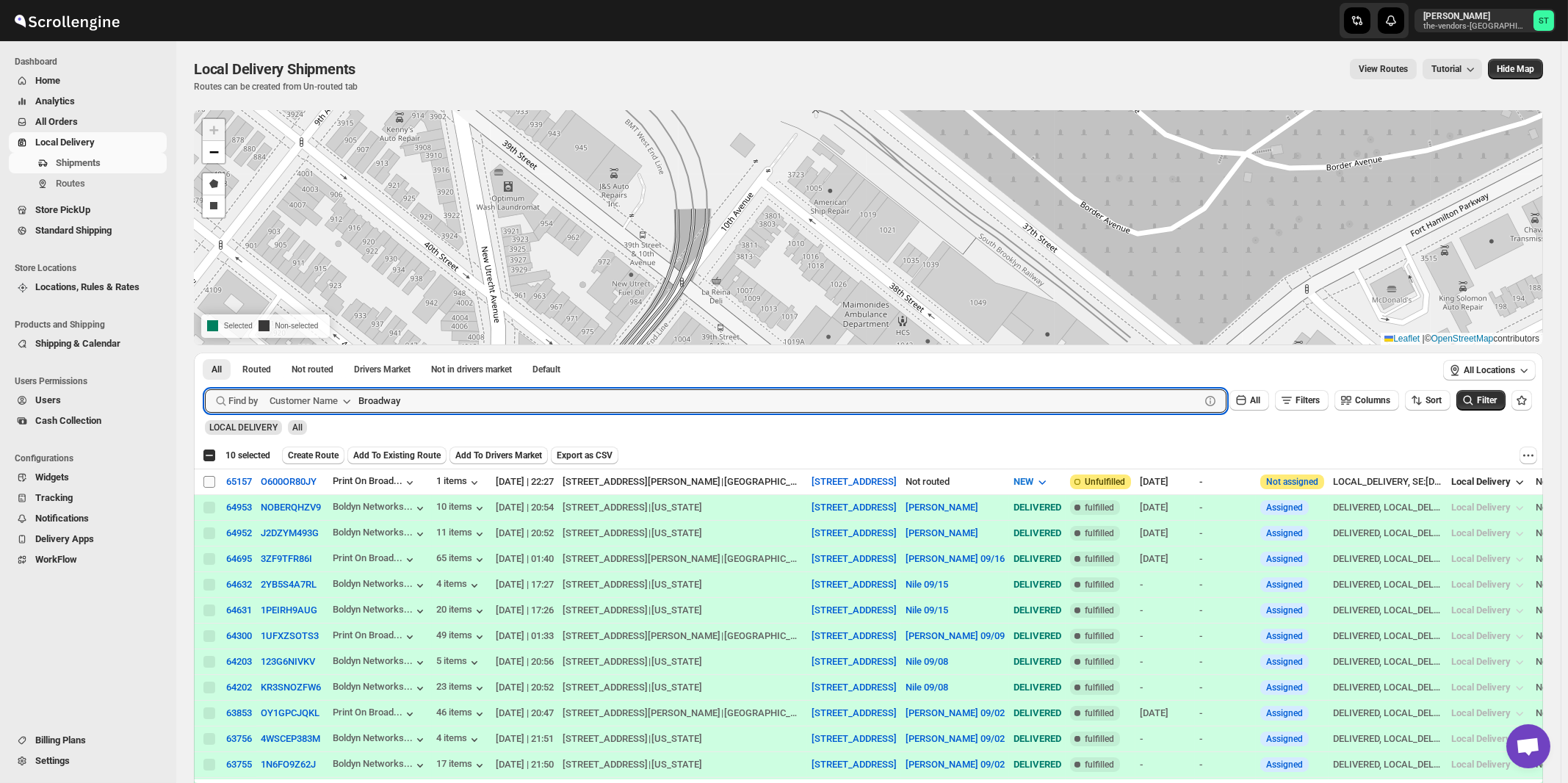
click at [206, 480] on input "Select shipment" at bounding box center [209, 482] width 12 height 12
checkbox input "true"
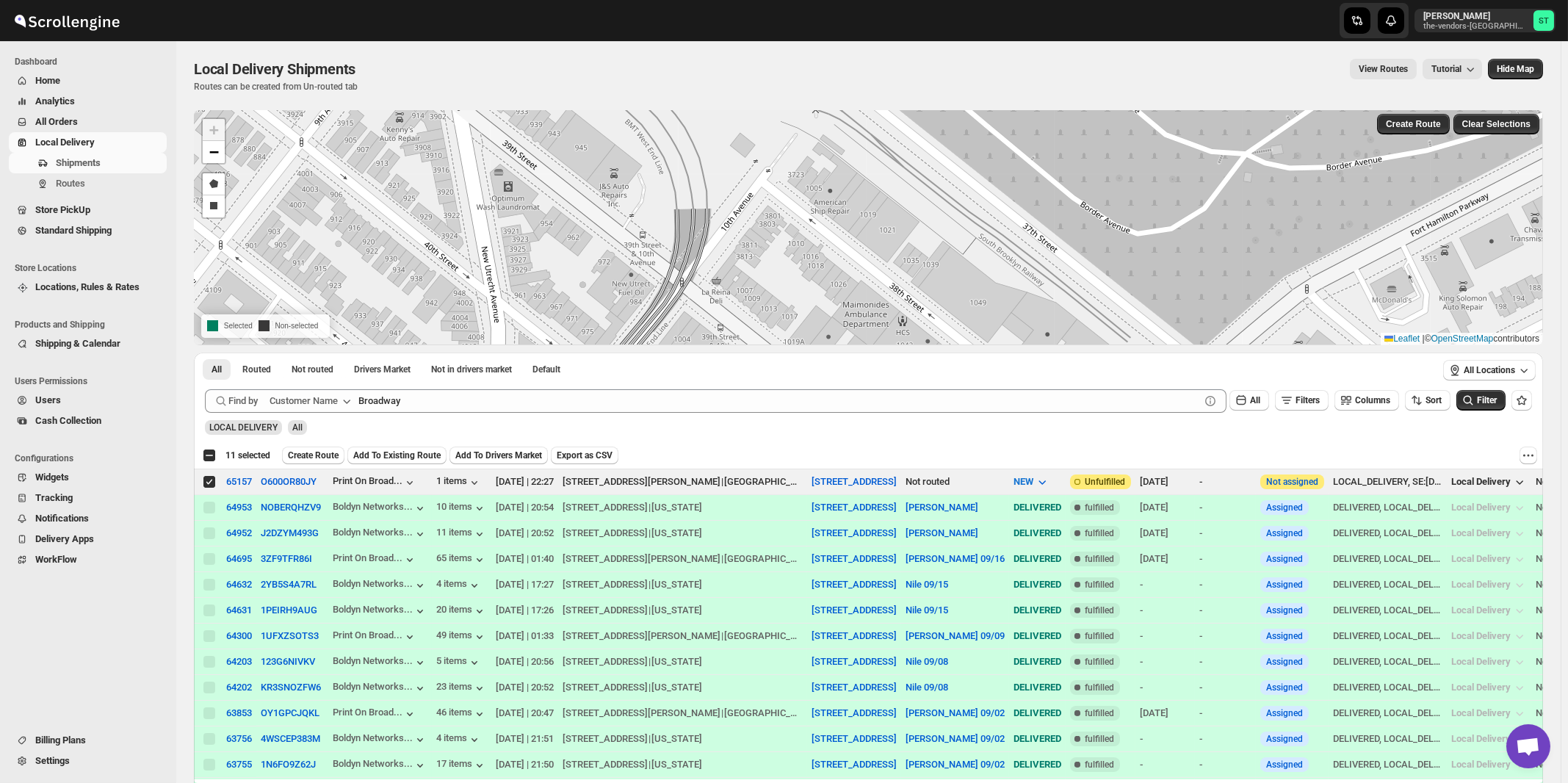
click at [586, 385] on div "All Routed Not routed Drivers Market Not in drivers market Default More Filters…" at bounding box center [815, 369] width 1242 height 32
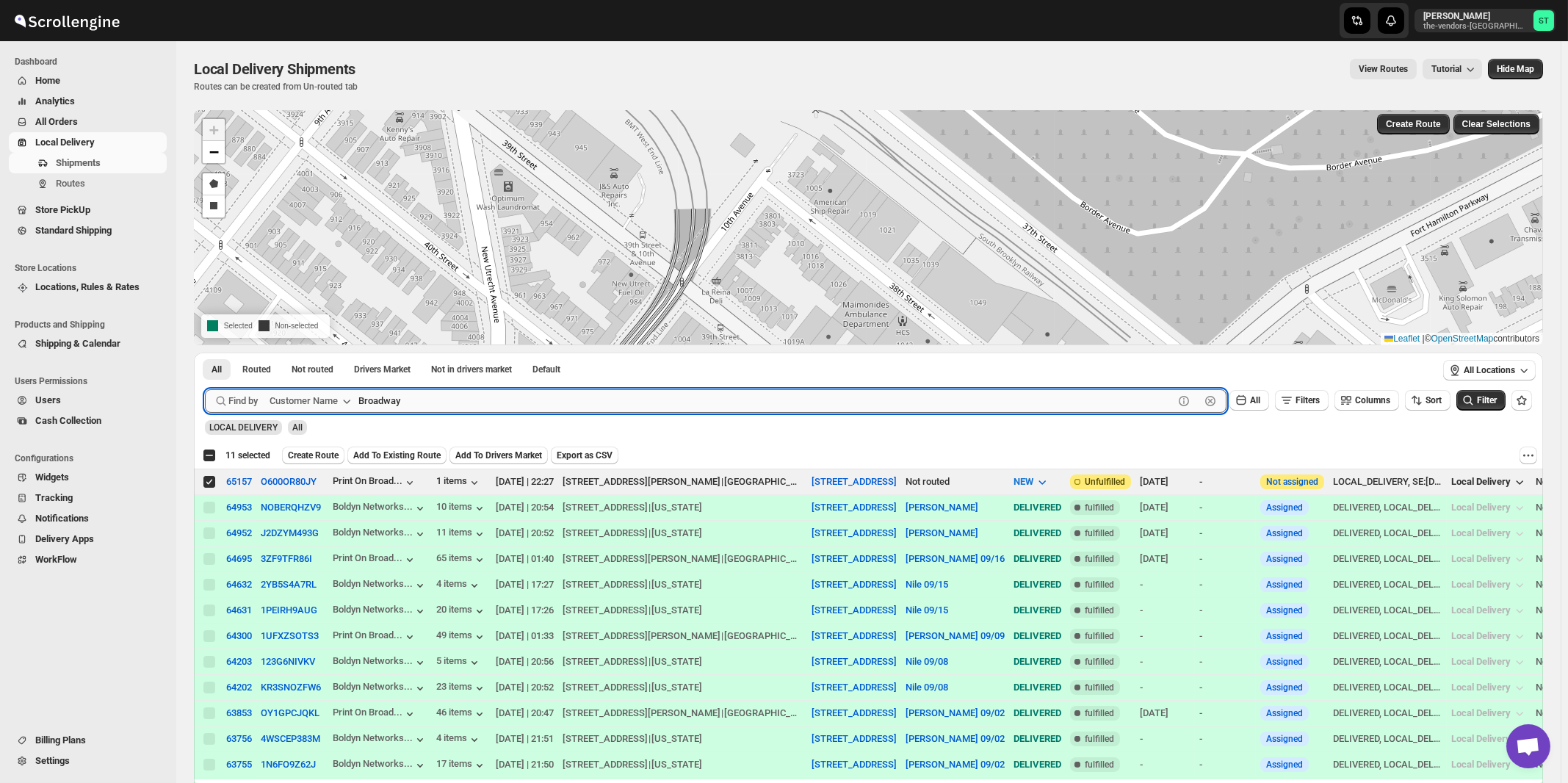
click at [588, 393] on input "Broadway" at bounding box center [766, 401] width 815 height 23
paste input "United Comercial Group"
type input "United Commercial Group"
click at [205, 353] on button "Submit" at bounding box center [226, 360] width 42 height 15
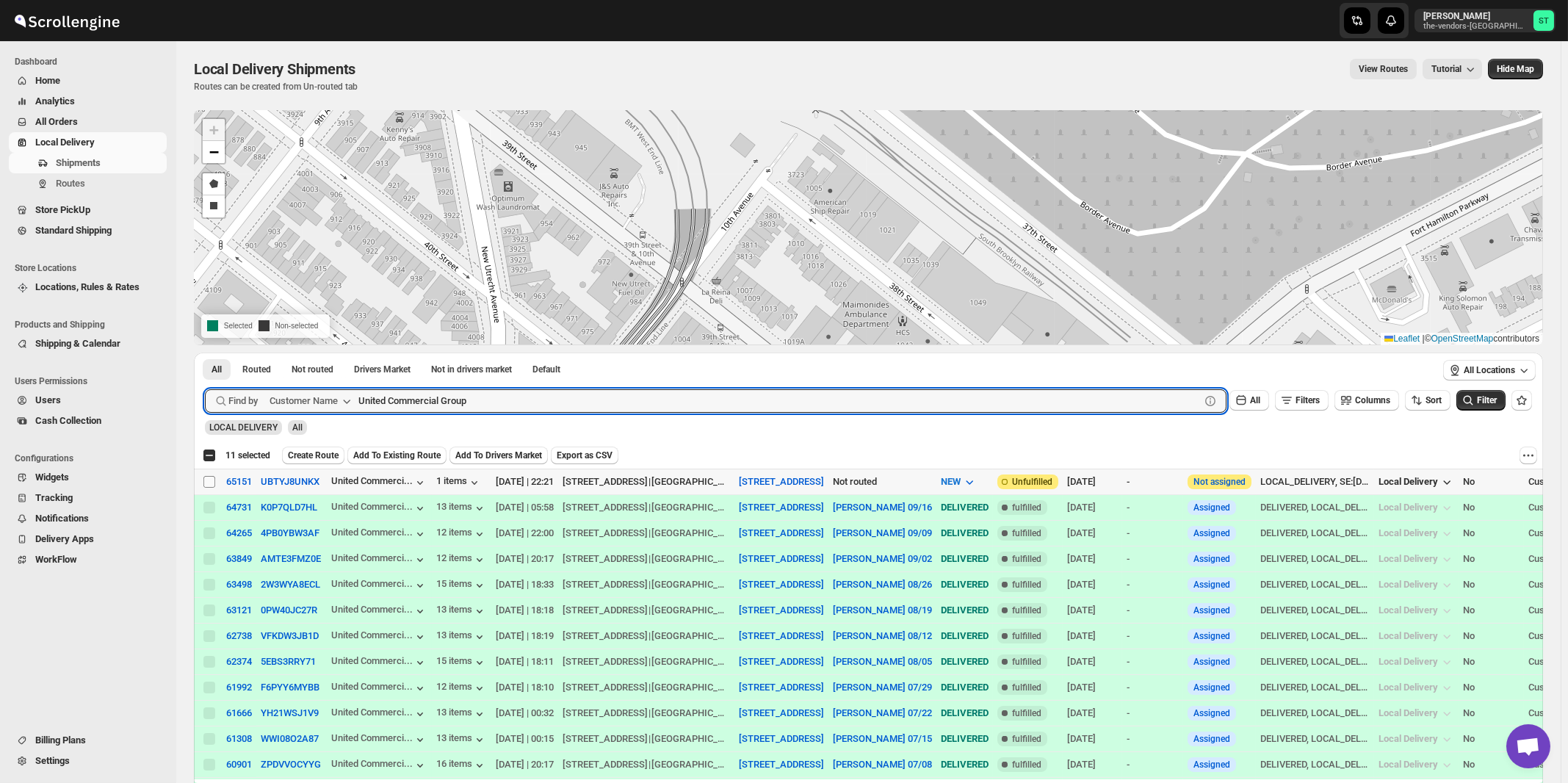
click at [208, 479] on input "Select shipment" at bounding box center [209, 482] width 12 height 12
checkbox input "true"
click at [462, 392] on input "United Commercial Group" at bounding box center [766, 401] width 815 height 23
paste input "HAMASPIK NYSHA"
type input "HAMASPIK NYSHA"
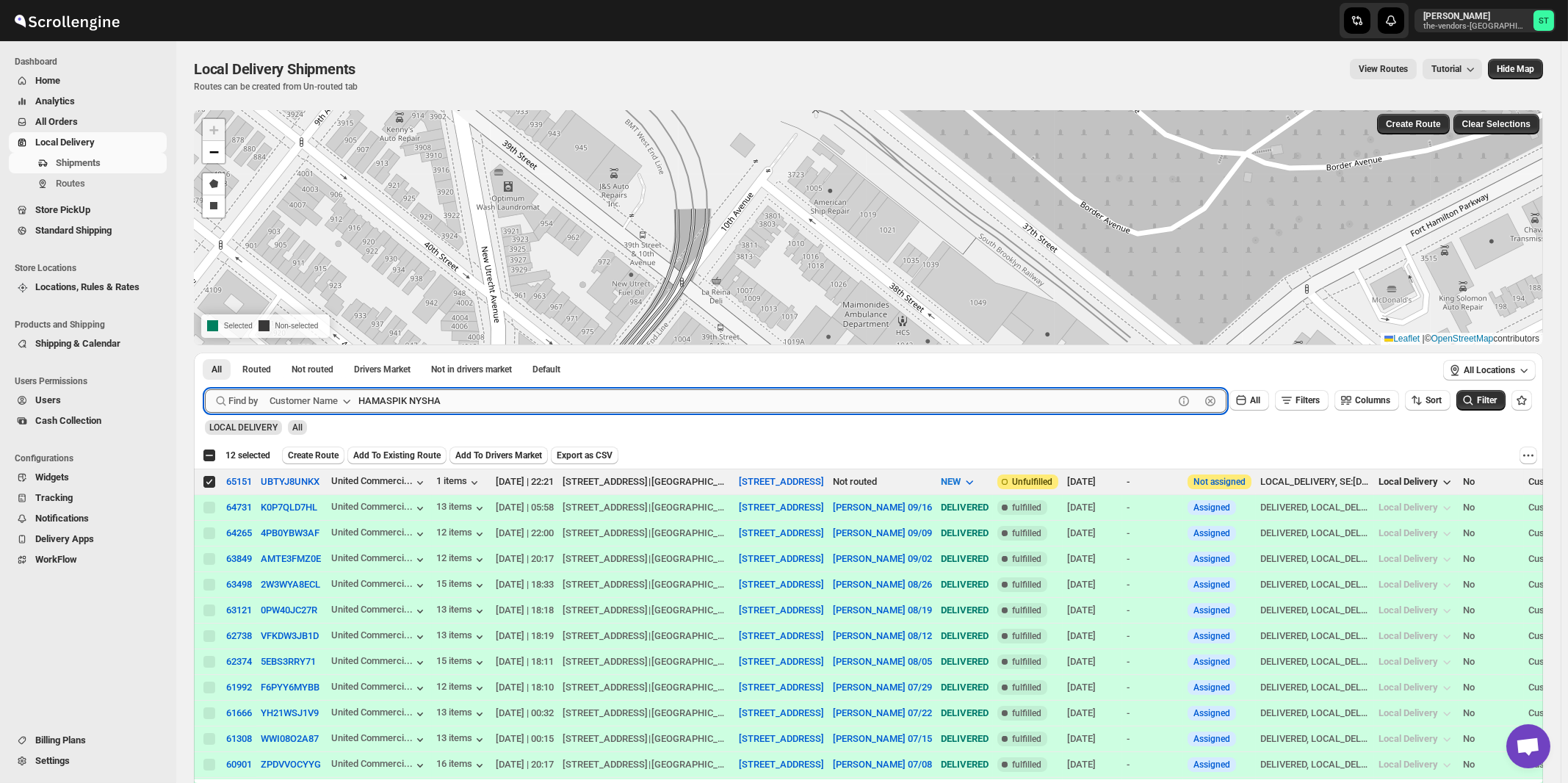
click at [205, 353] on button "Submit" at bounding box center [226, 360] width 42 height 15
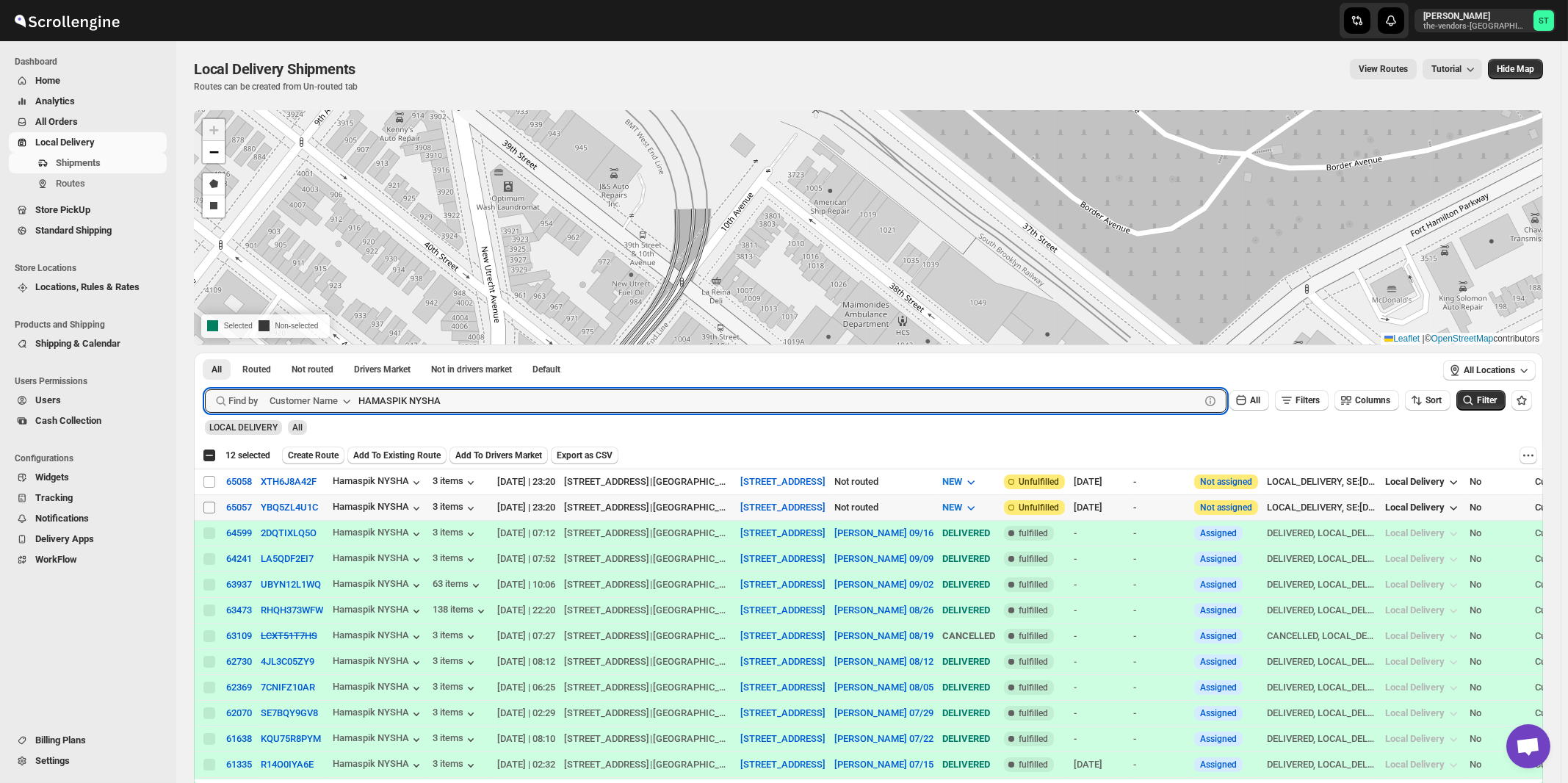
click at [210, 505] on input "Select shipment" at bounding box center [209, 508] width 12 height 12
checkbox input "true"
click at [508, 391] on input "HAMASPIK NYSHA" at bounding box center [766, 401] width 815 height 23
paste input "Comfort Health (Hamaspik)"
type input "Comfort Health"
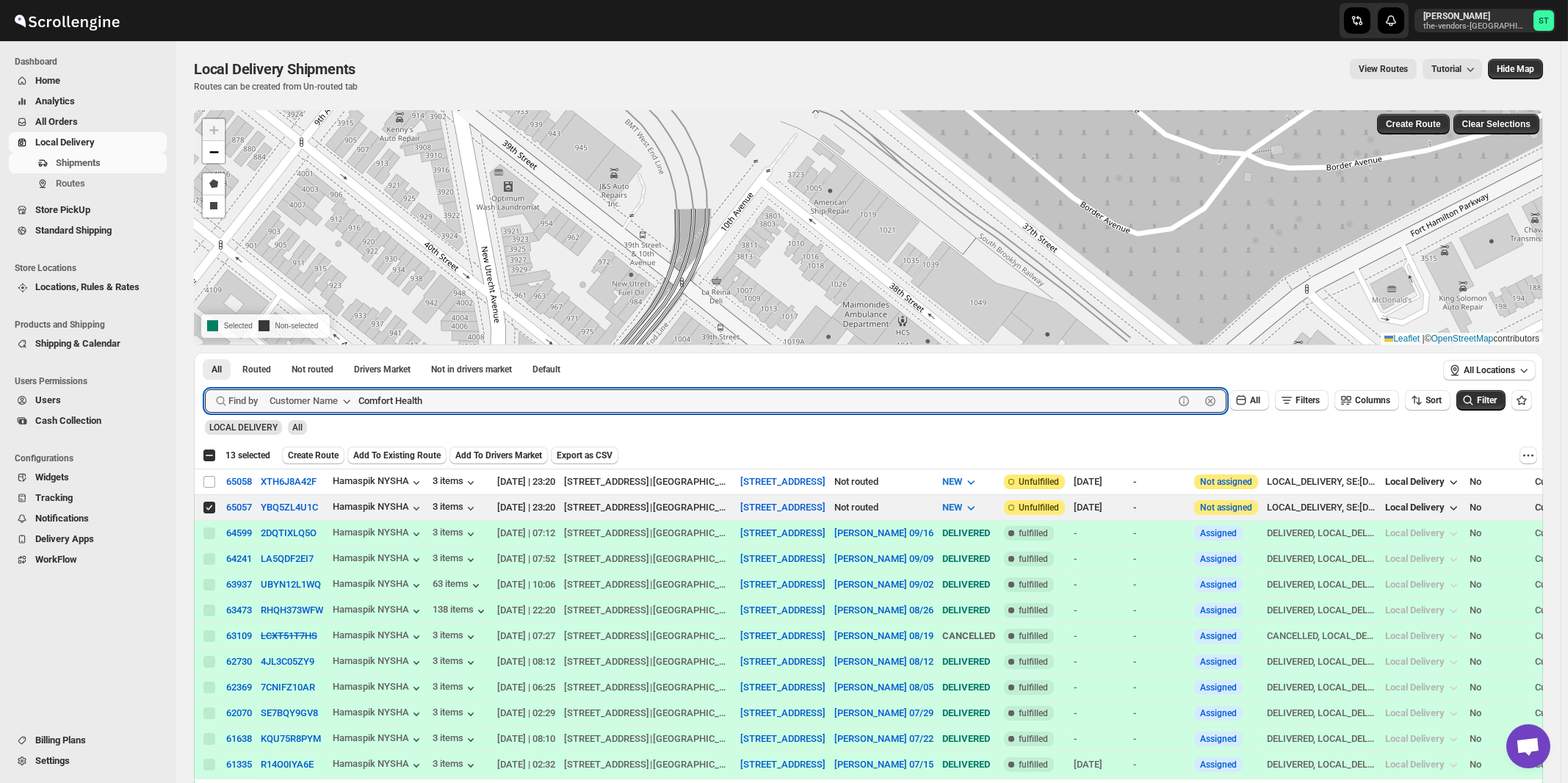
click at [205, 353] on button "Submit" at bounding box center [226, 360] width 42 height 15
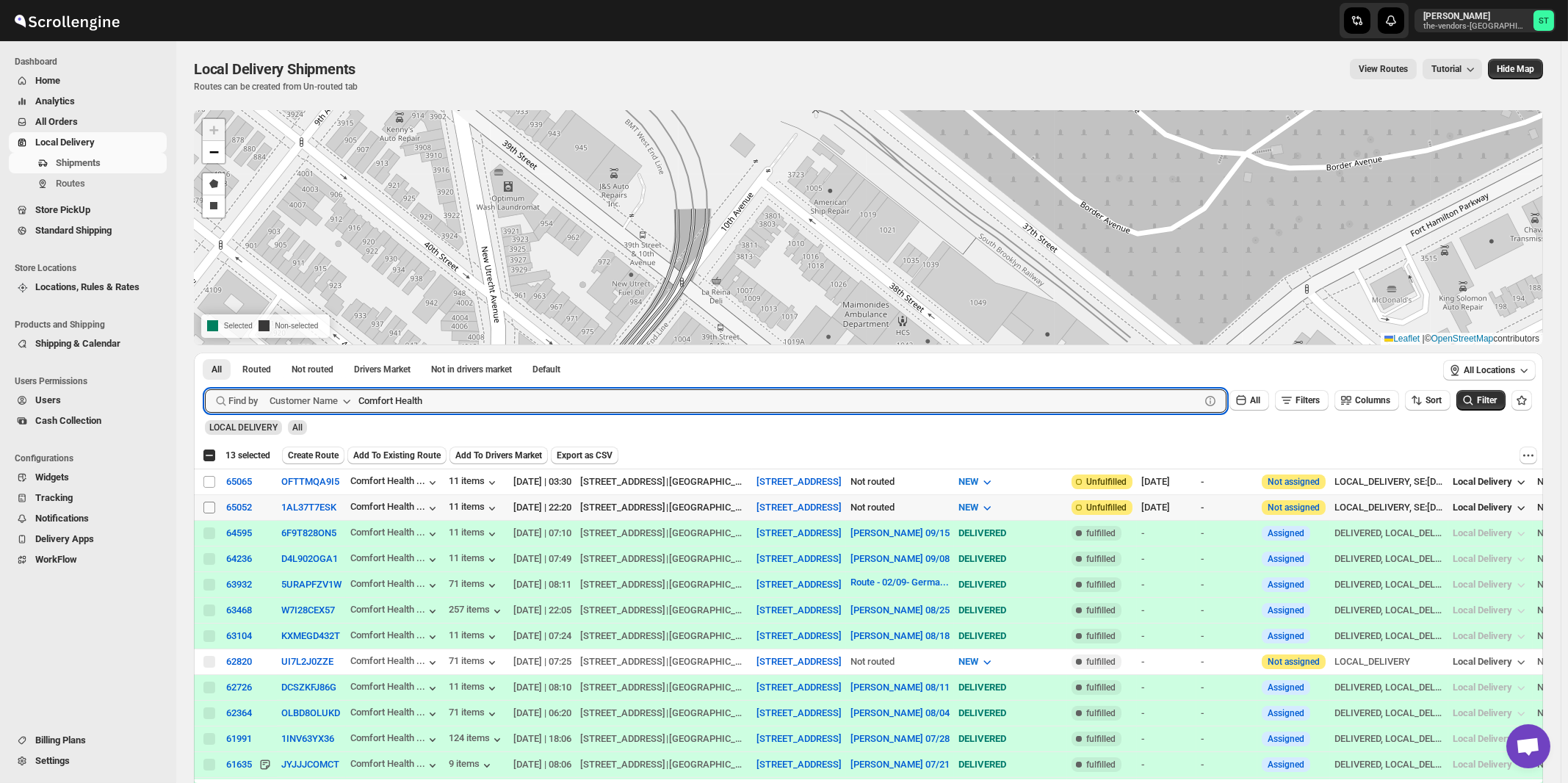
click at [208, 507] on input "Select shipment" at bounding box center [209, 508] width 12 height 12
checkbox input "true"
click at [484, 407] on input "Comfort Health" at bounding box center [766, 401] width 815 height 23
paste input "Hamaspik Taaffe"
type input "Hamaspik Taaffe"
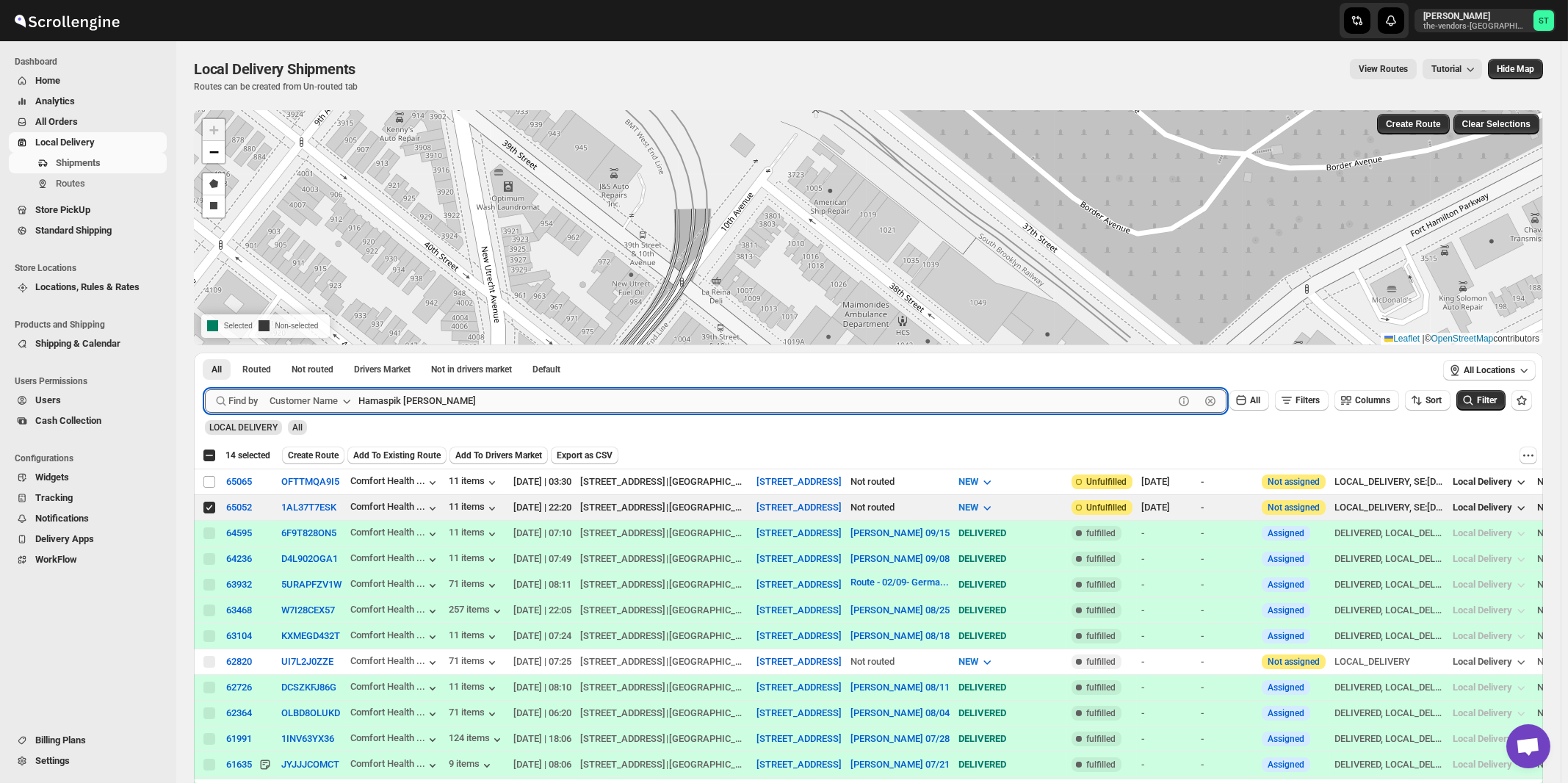
click at [205, 353] on button "Submit" at bounding box center [226, 360] width 42 height 15
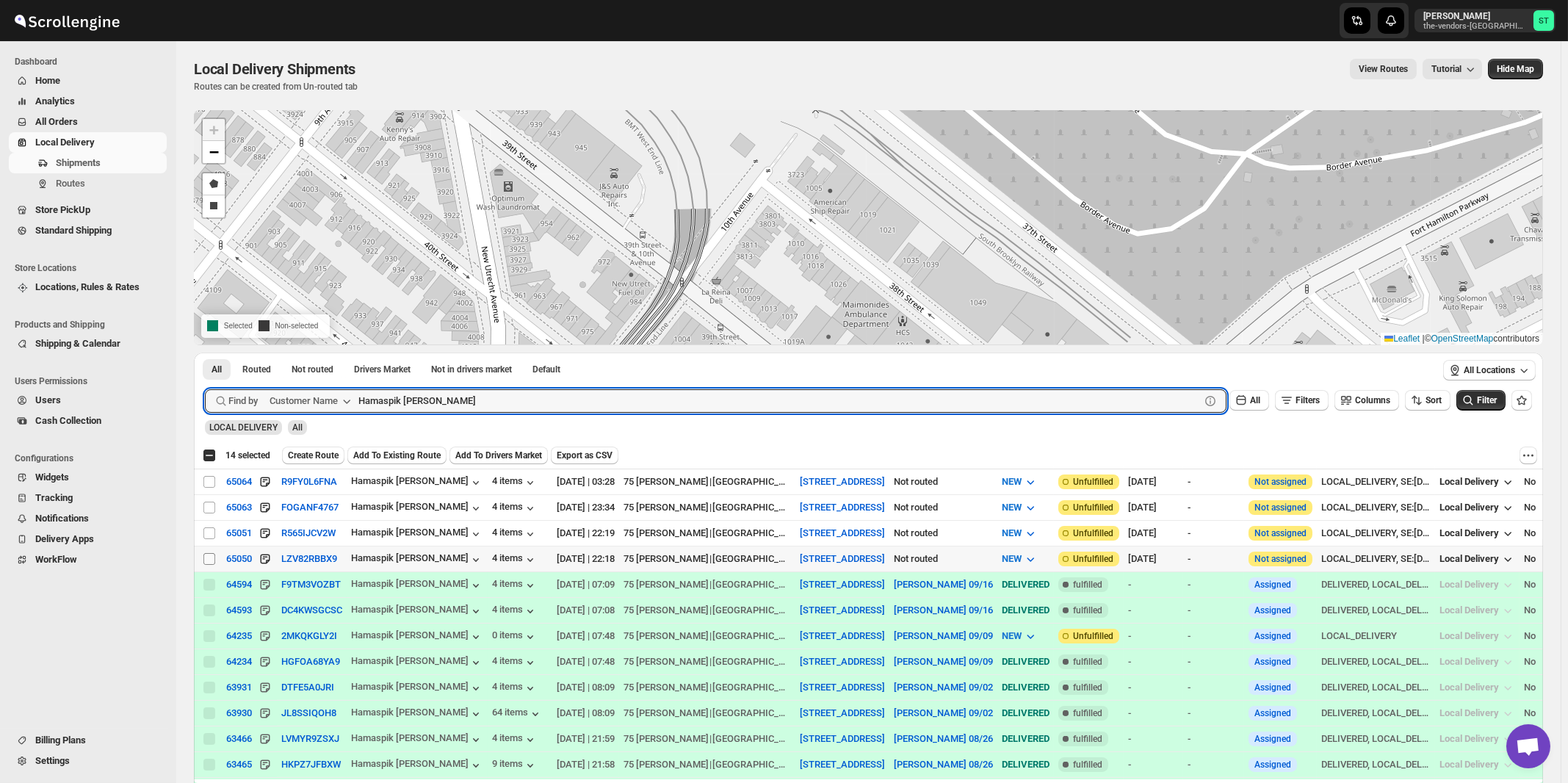
click at [210, 558] on input "Select shipment" at bounding box center [209, 559] width 12 height 12
checkbox input "true"
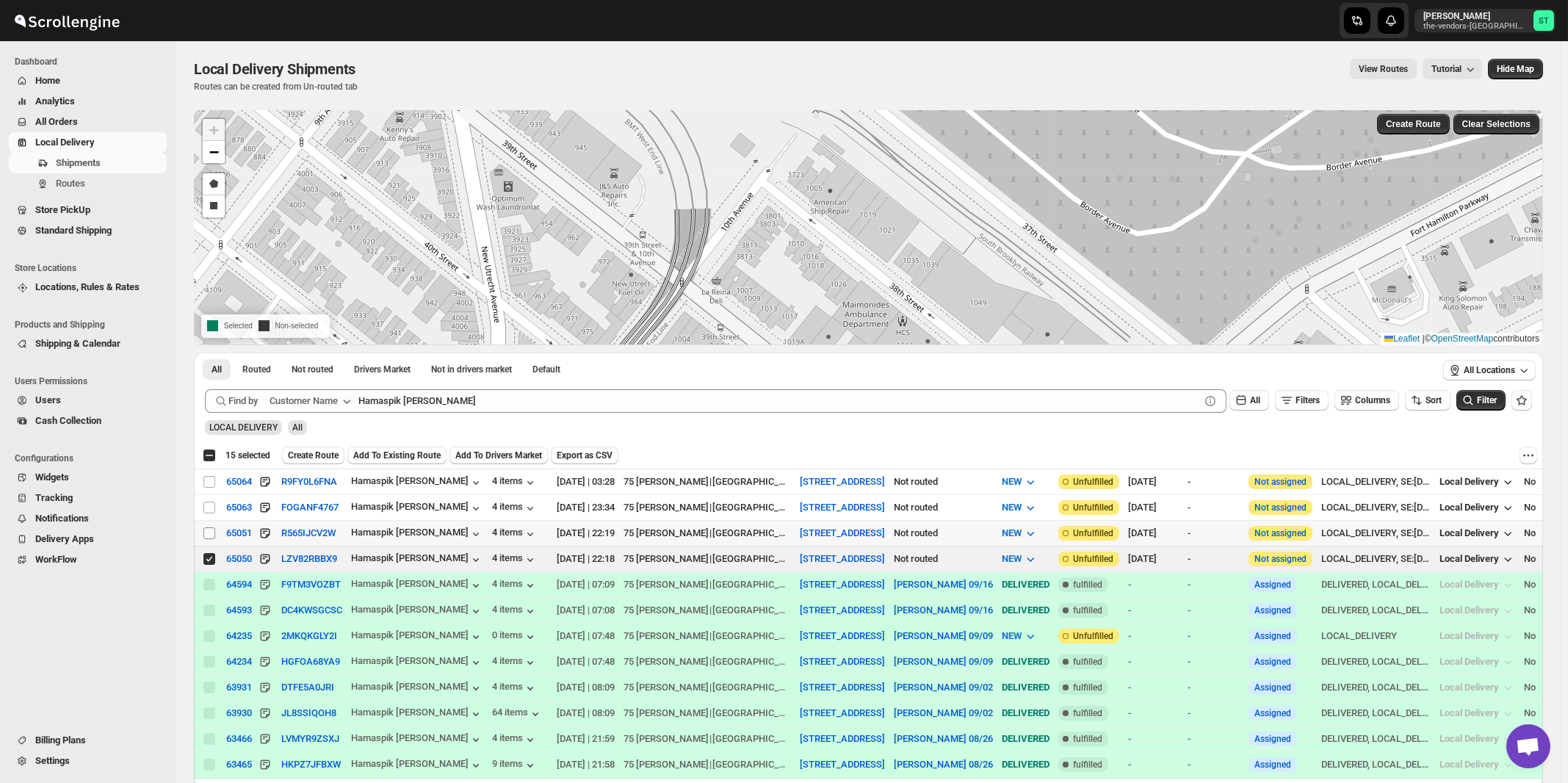
click at [210, 529] on input "Select shipment" at bounding box center [209, 533] width 12 height 12
checkbox input "true"
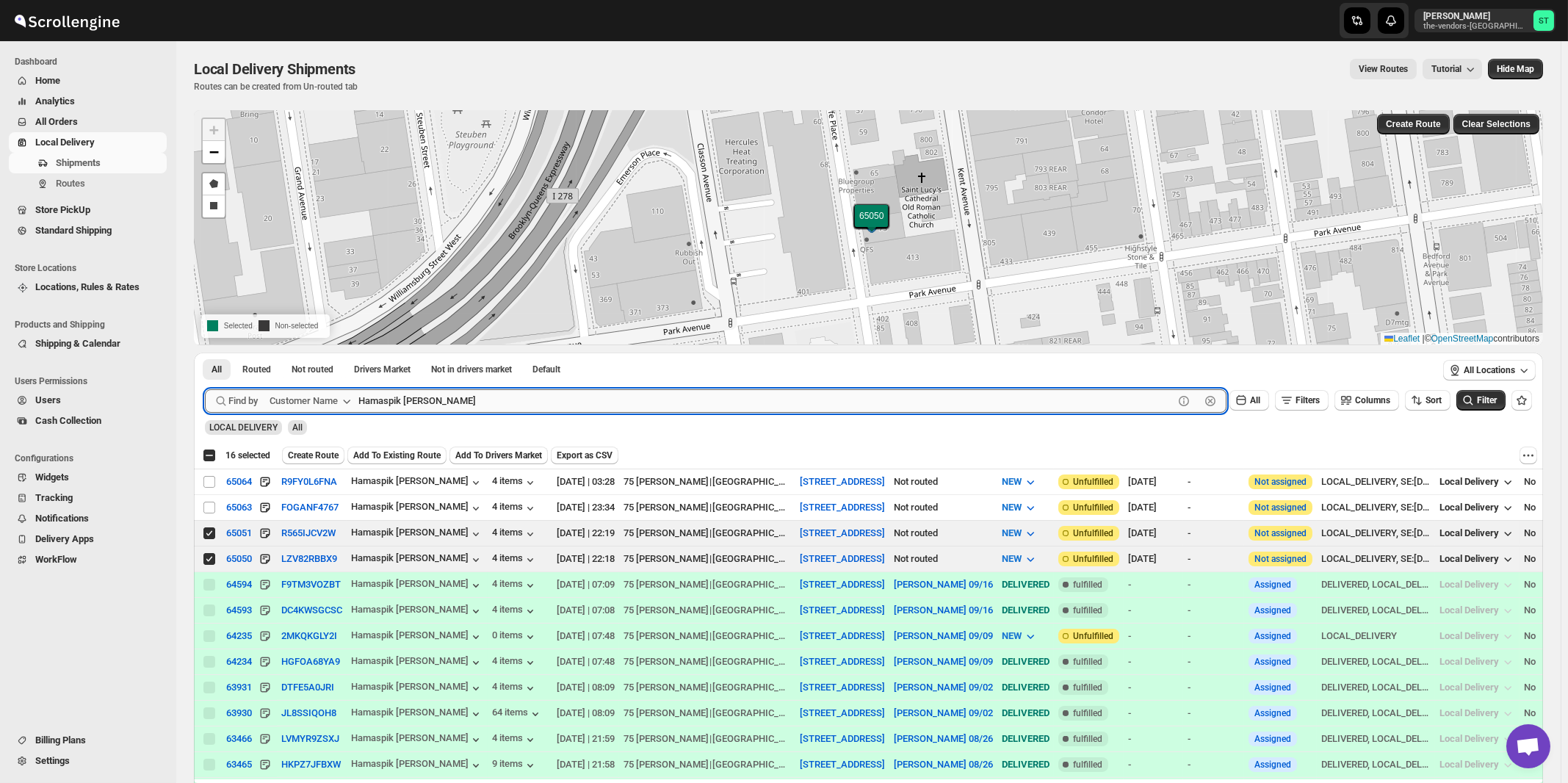
click at [690, 397] on input "Hamaspik Taaffe" at bounding box center [766, 401] width 815 height 23
paste input "Baron Hospital Supplies"
type input "Baron Hospital Supplies"
click at [205, 353] on button "Submit" at bounding box center [226, 360] width 42 height 15
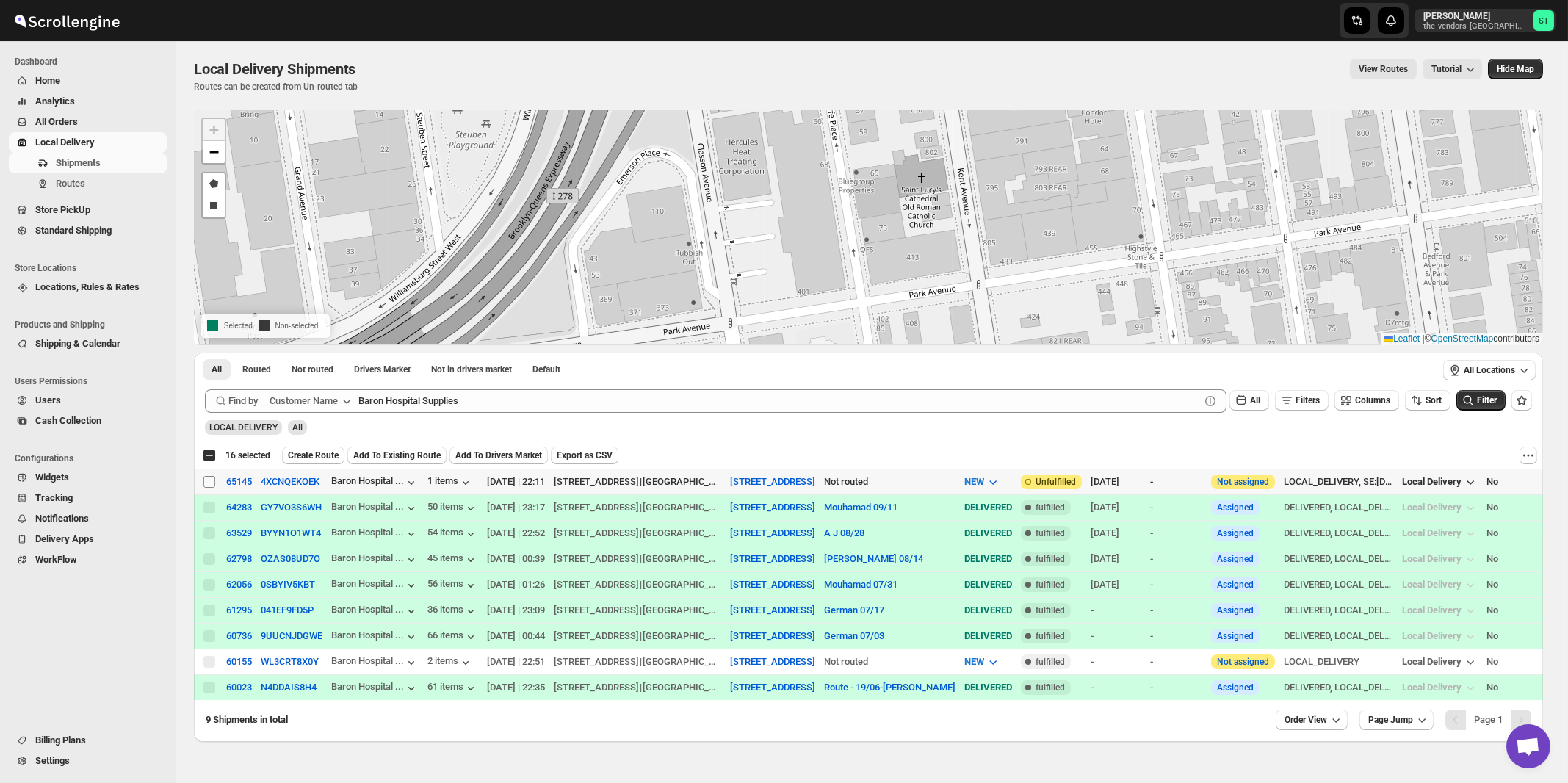
click at [210, 479] on input "Select shipment" at bounding box center [209, 482] width 12 height 12
checkbox input "true"
click at [562, 386] on div "All Routed Not routed Drivers Market Not in drivers market Default More Filters…" at bounding box center [815, 371] width 1242 height 37
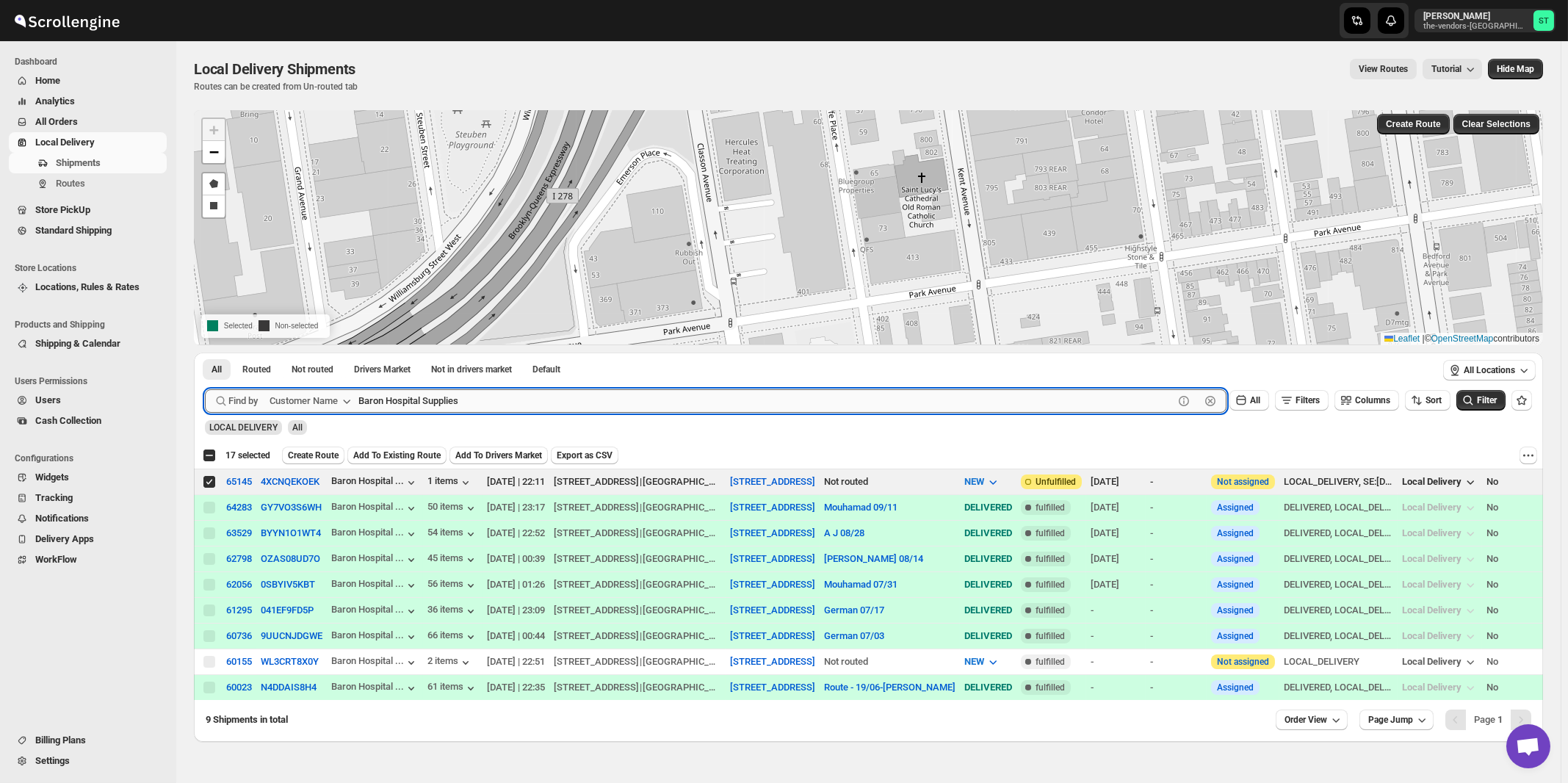
click at [562, 389] on input "Baron Hospital Supplies" at bounding box center [766, 401] width 815 height 23
paste input "erry's Cooling & Heating, LLC"
type input "Berry's Cooling & Heating, LLC"
click at [205, 353] on button "Submit" at bounding box center [226, 360] width 42 height 15
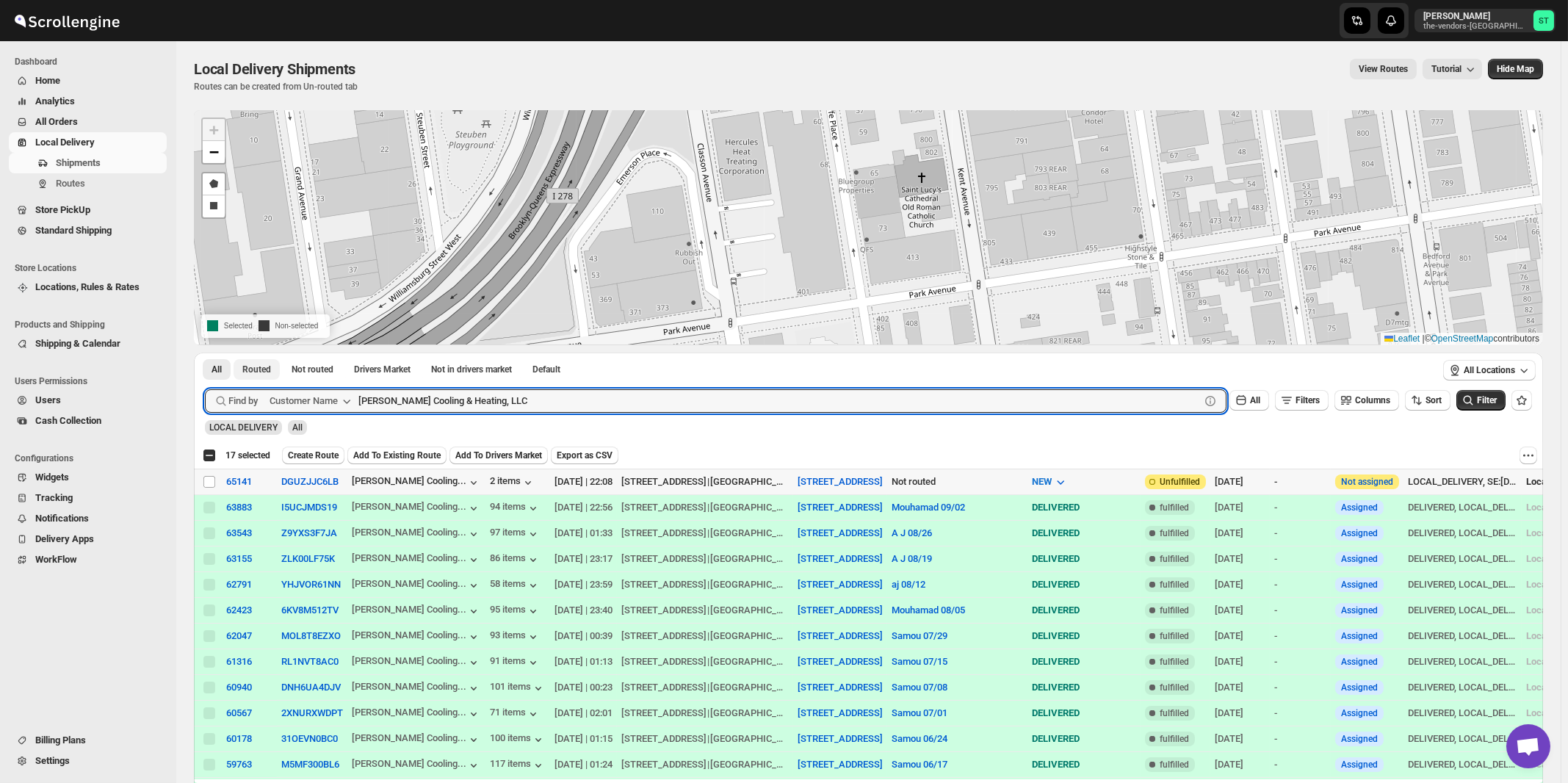
click at [209, 481] on input "Select shipment" at bounding box center [209, 482] width 12 height 12
checkbox input "true"
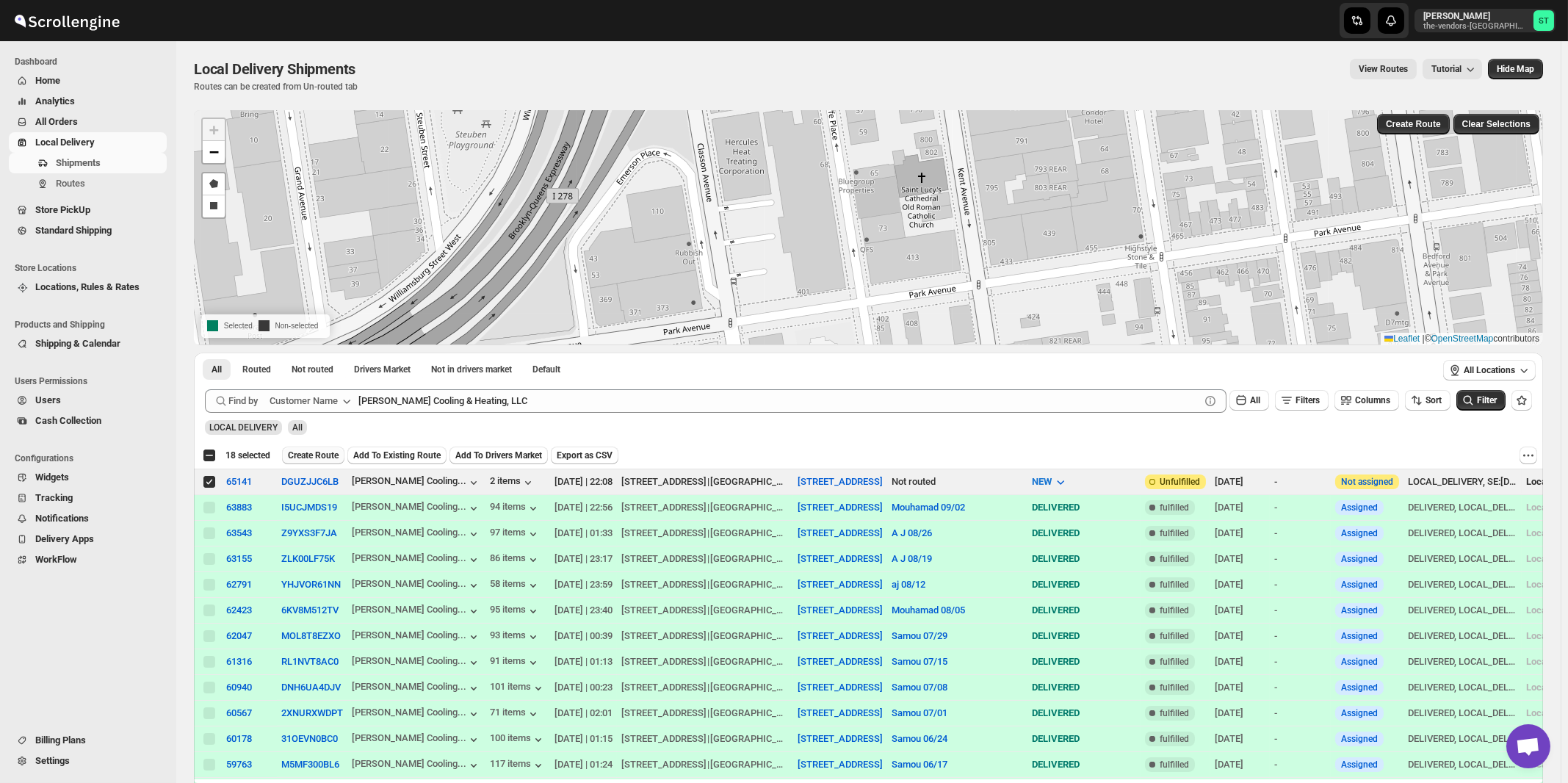
click at [311, 455] on span "Create Route" at bounding box center [312, 455] width 51 height 12
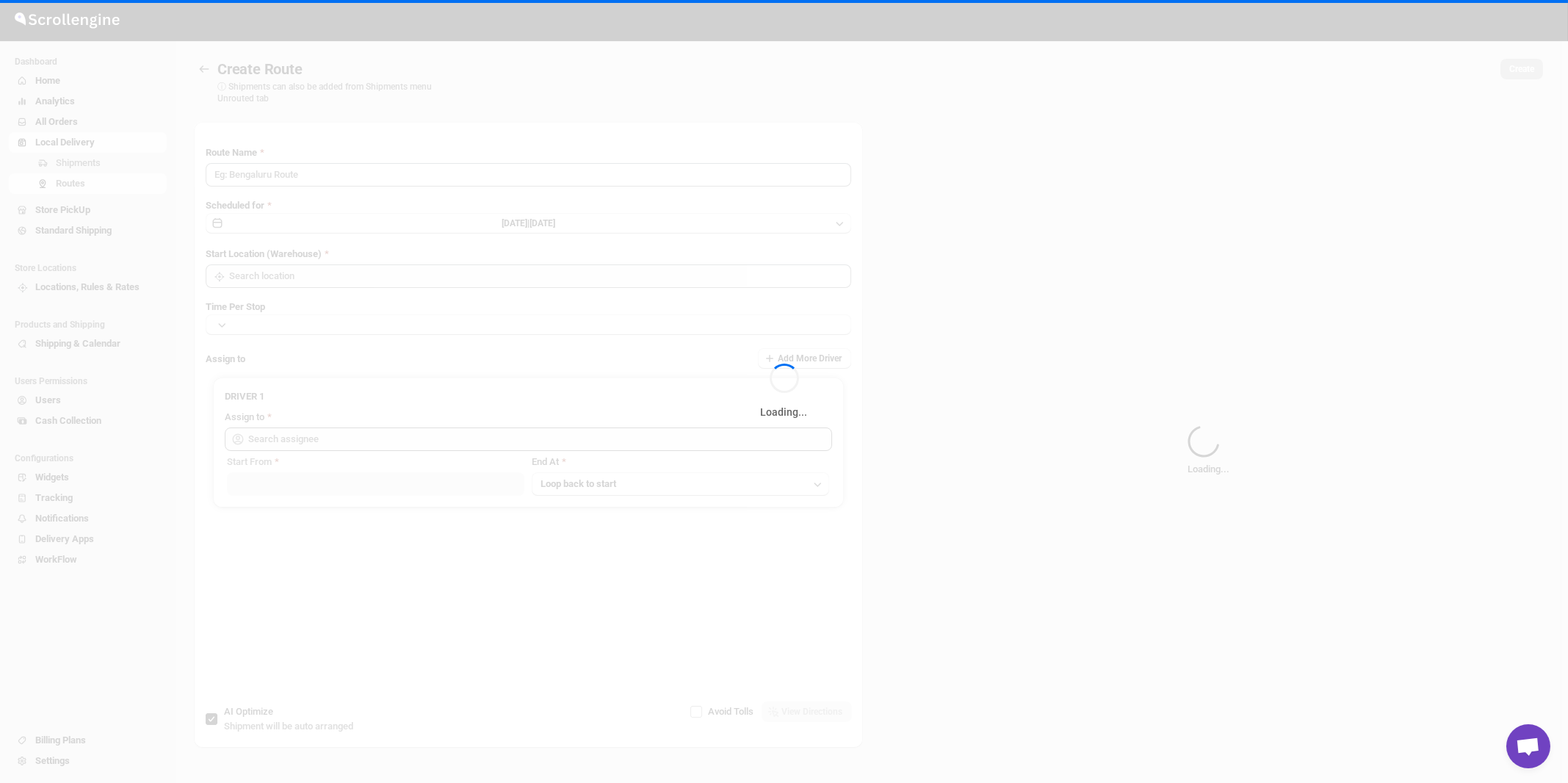
type input "Route - 22/09-1013"
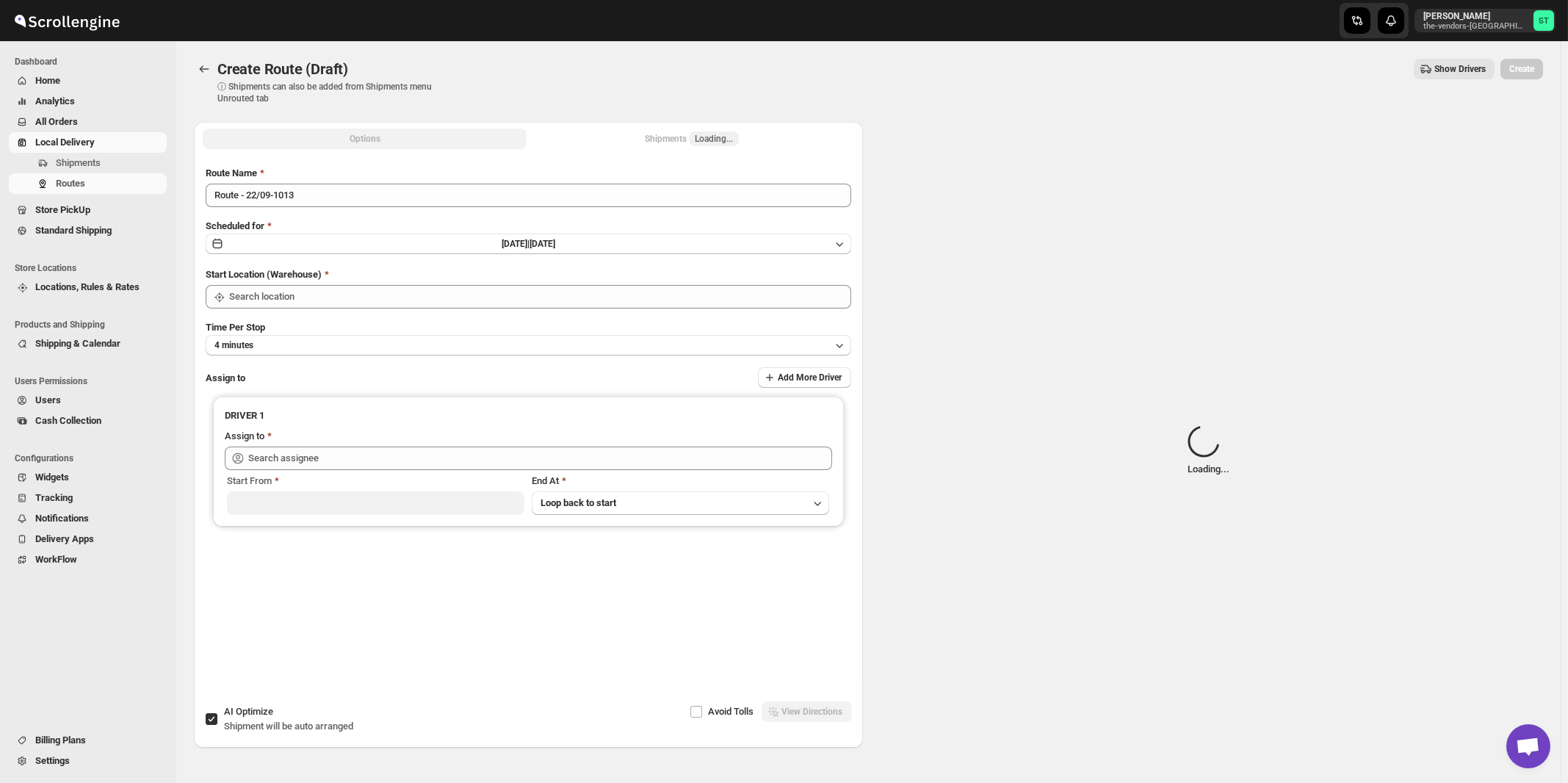
type input "[STREET_ADDRESS]"
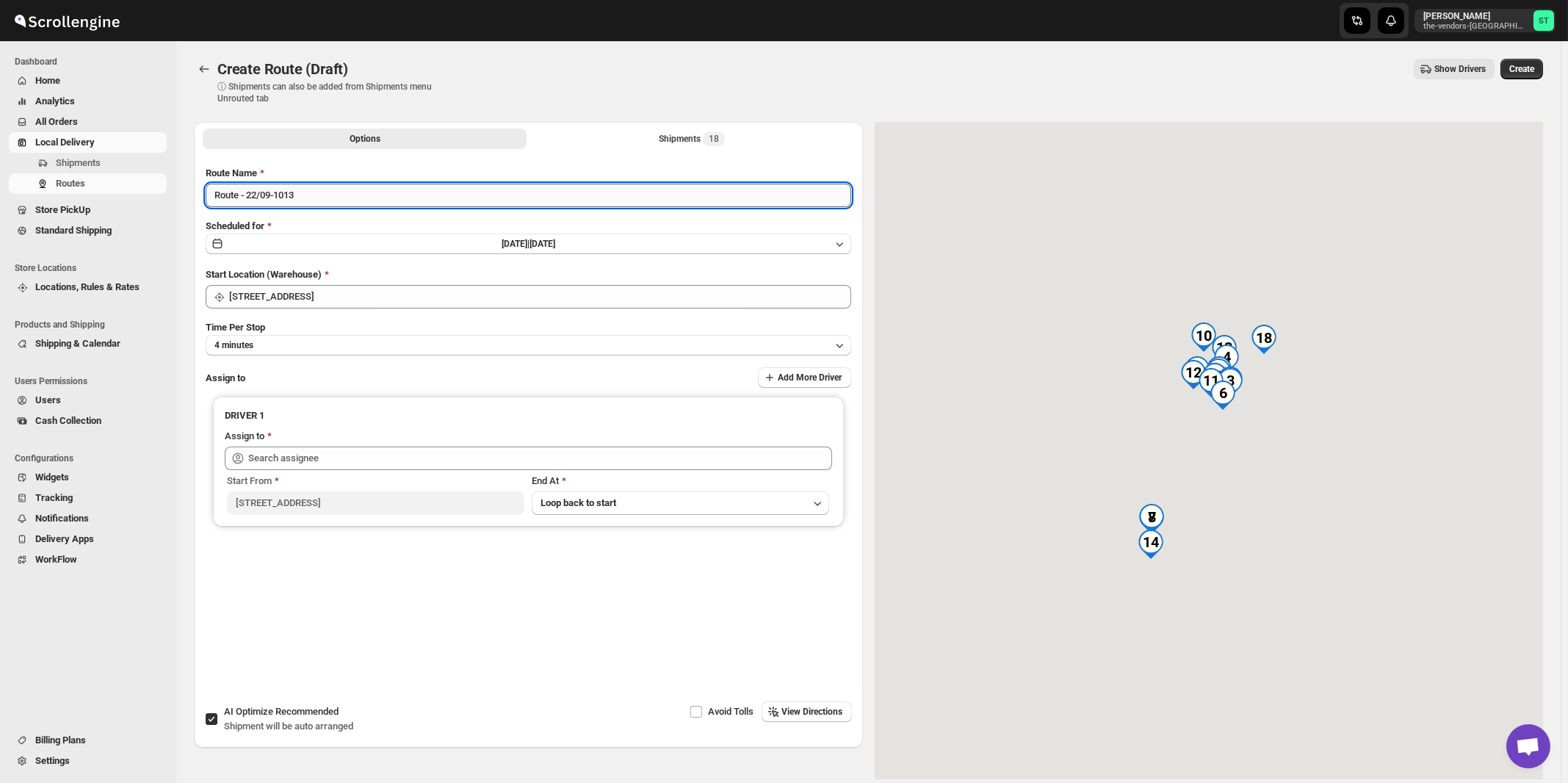
click at [440, 198] on input "Route - 22/09-1013" at bounding box center [529, 195] width 646 height 23
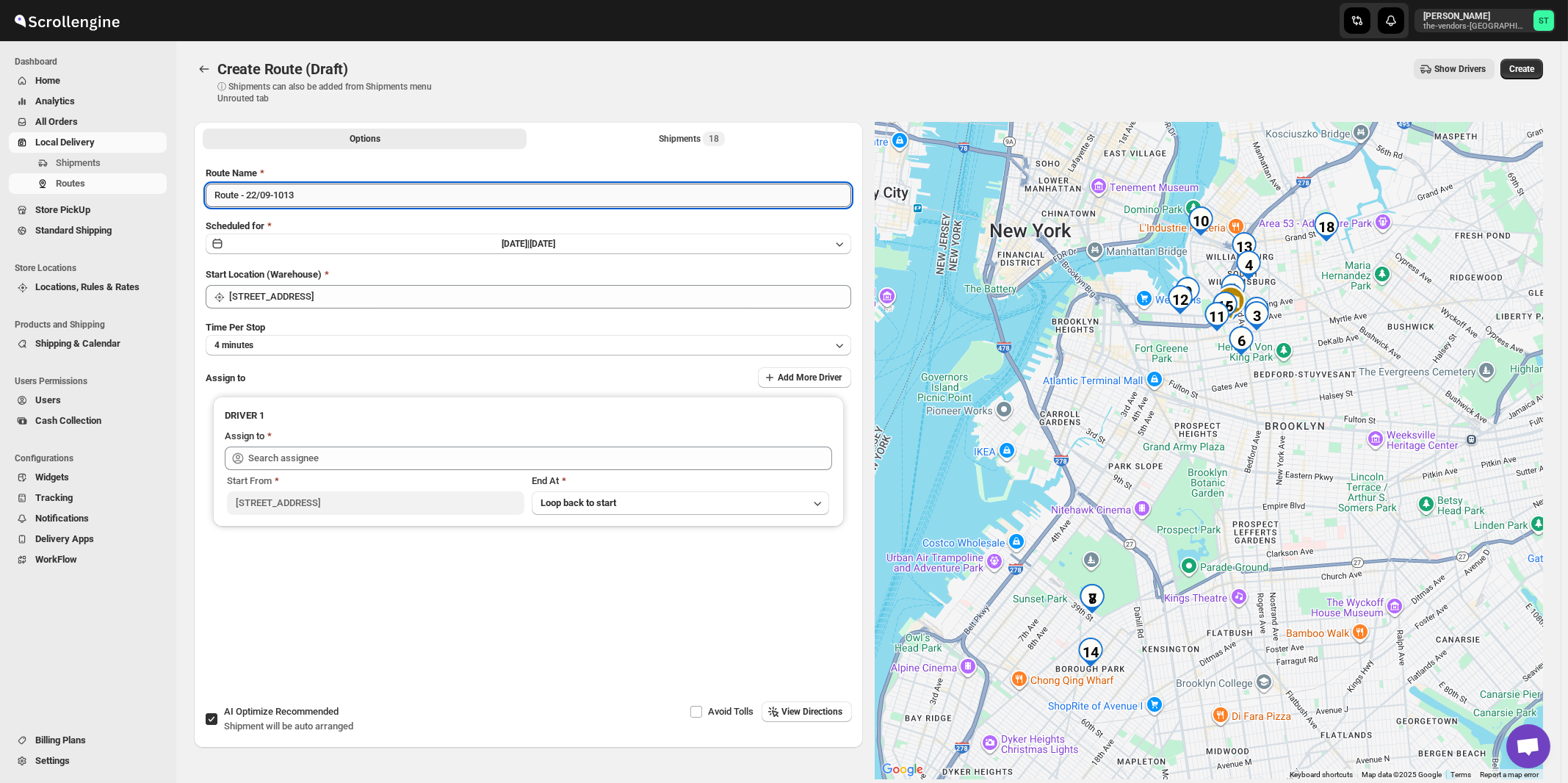
paste input "Edvin"
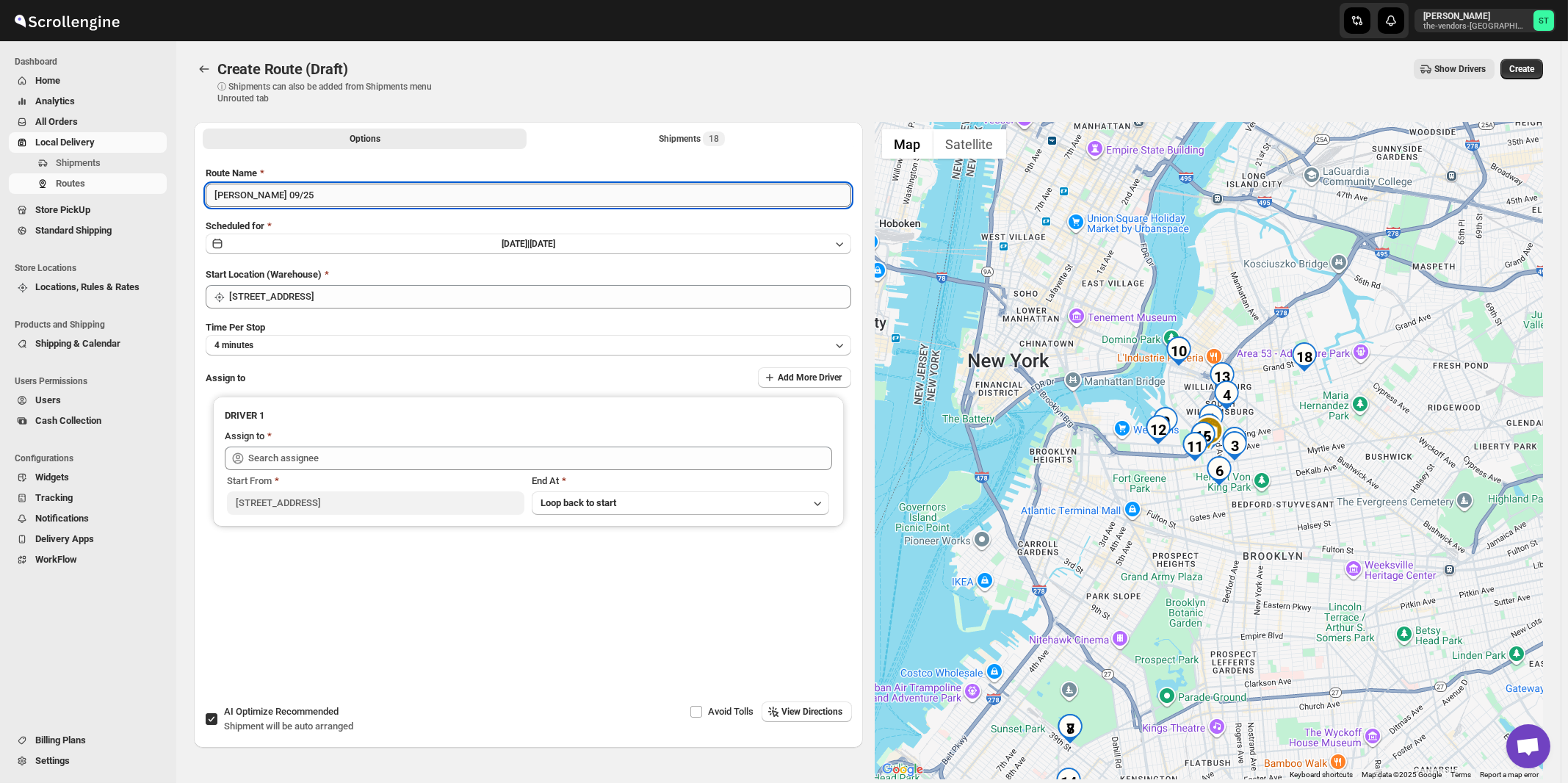
type input "[PERSON_NAME] 09/25"
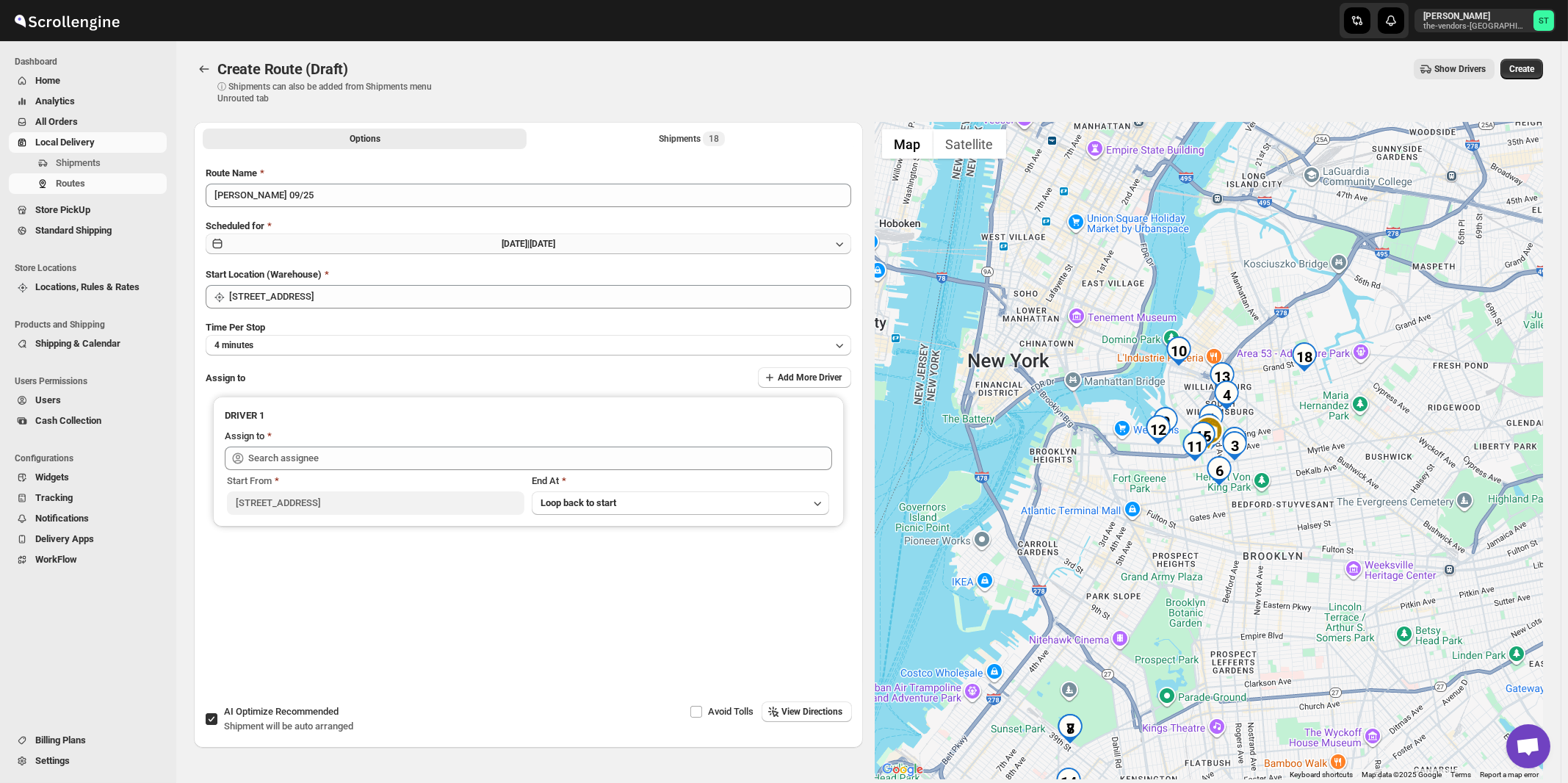
click at [464, 244] on button "[DATE] | [DATE]" at bounding box center [529, 244] width 646 height 21
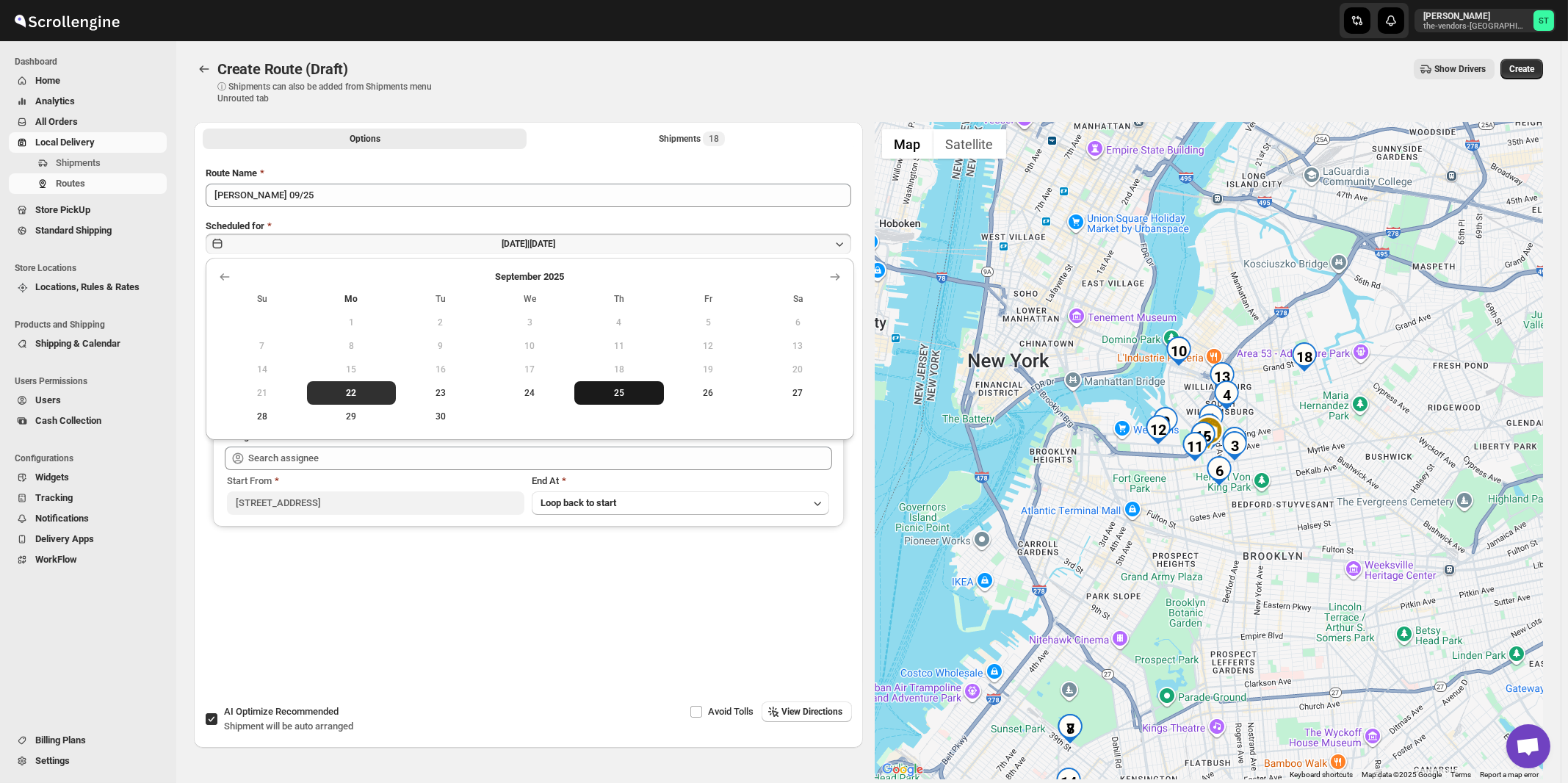
click at [613, 392] on span "25" at bounding box center [619, 393] width 78 height 12
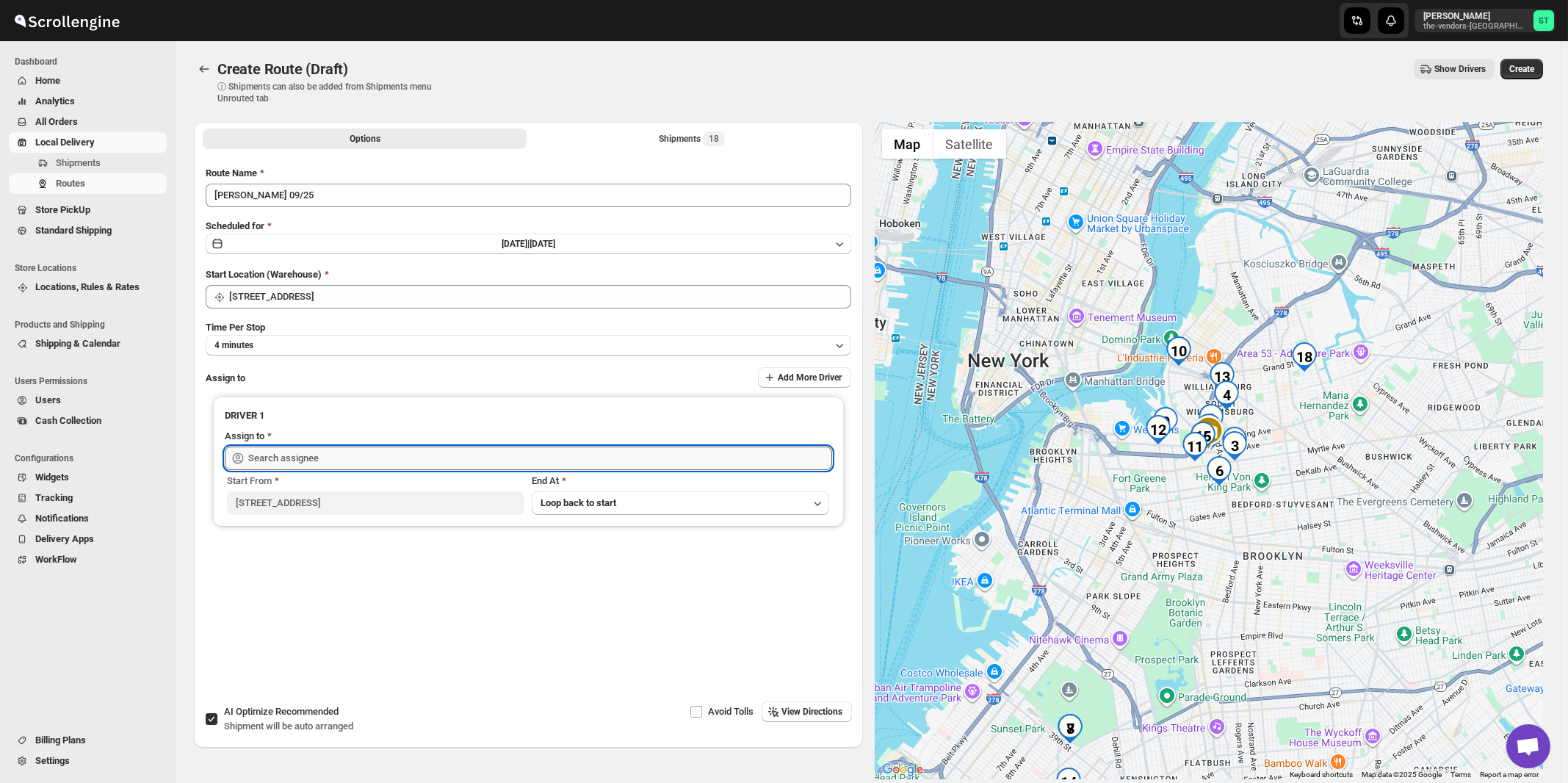
click at [378, 455] on input "text" at bounding box center [540, 458] width 584 height 23
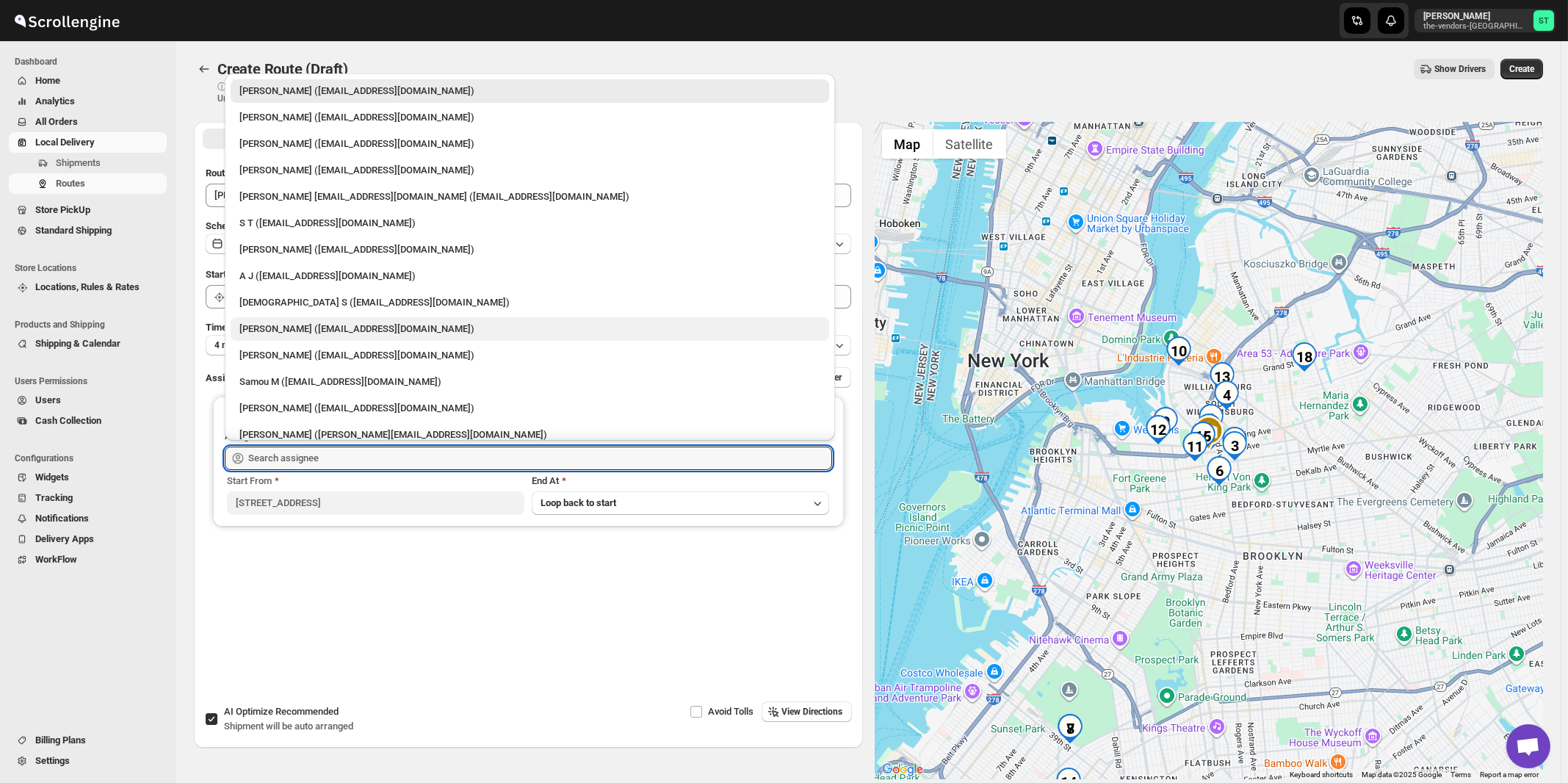
click at [284, 325] on div "[PERSON_NAME] ([EMAIL_ADDRESS][DOMAIN_NAME])" at bounding box center [529, 329] width 581 height 14
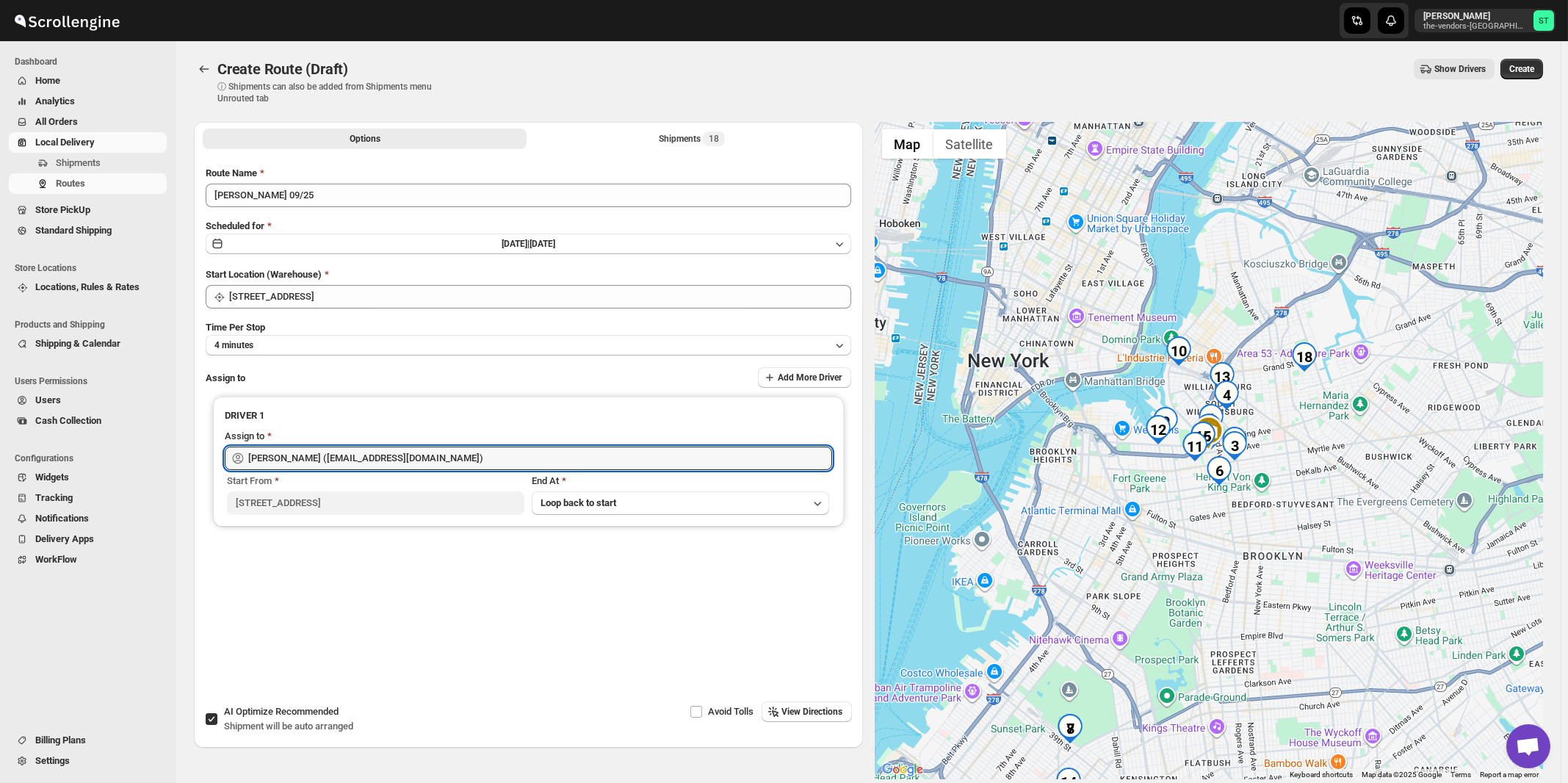
type input "[PERSON_NAME] ([EMAIL_ADDRESS][DOMAIN_NAME])"
click at [824, 712] on span "View Directions" at bounding box center [813, 712] width 61 height 12
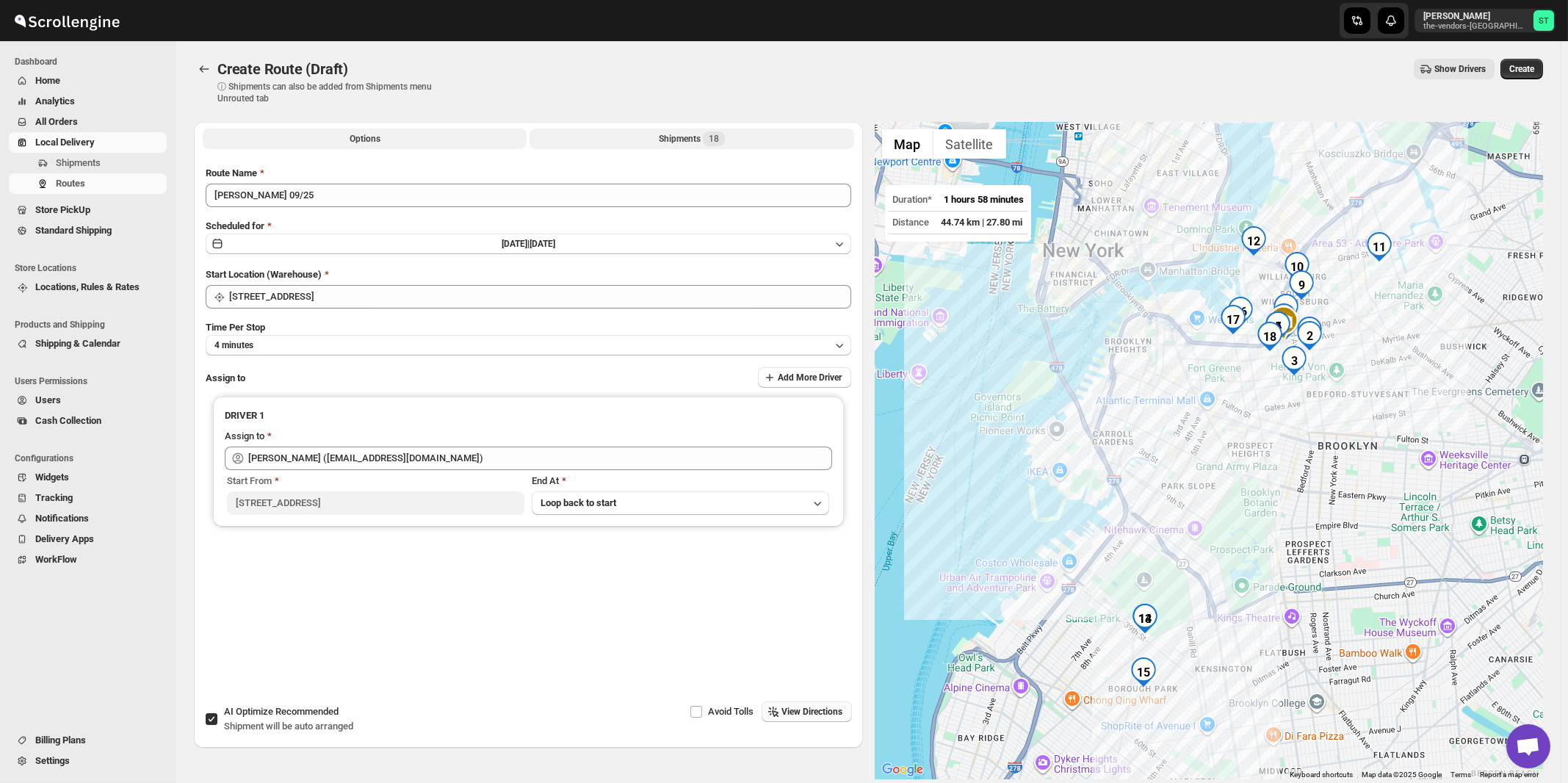
click at [682, 135] on div "Shipments 18" at bounding box center [692, 139] width 66 height 14
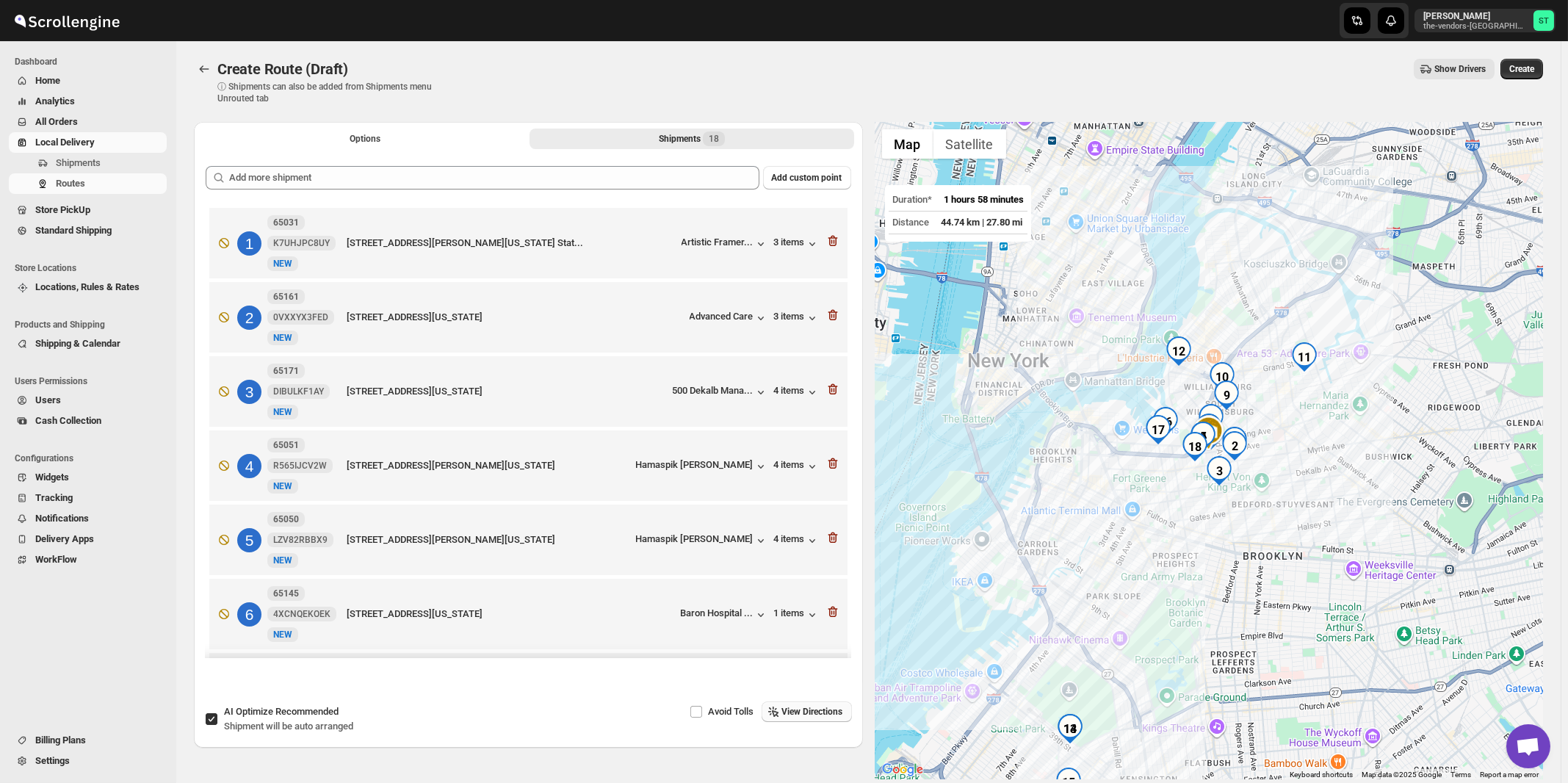
click at [269, 725] on span "Shipment will be auto arranged" at bounding box center [288, 726] width 129 height 11
click at [218, 725] on input "AI Optimize Recommended Shipment will be auto arranged" at bounding box center [211, 719] width 12 height 12
checkbox input "false"
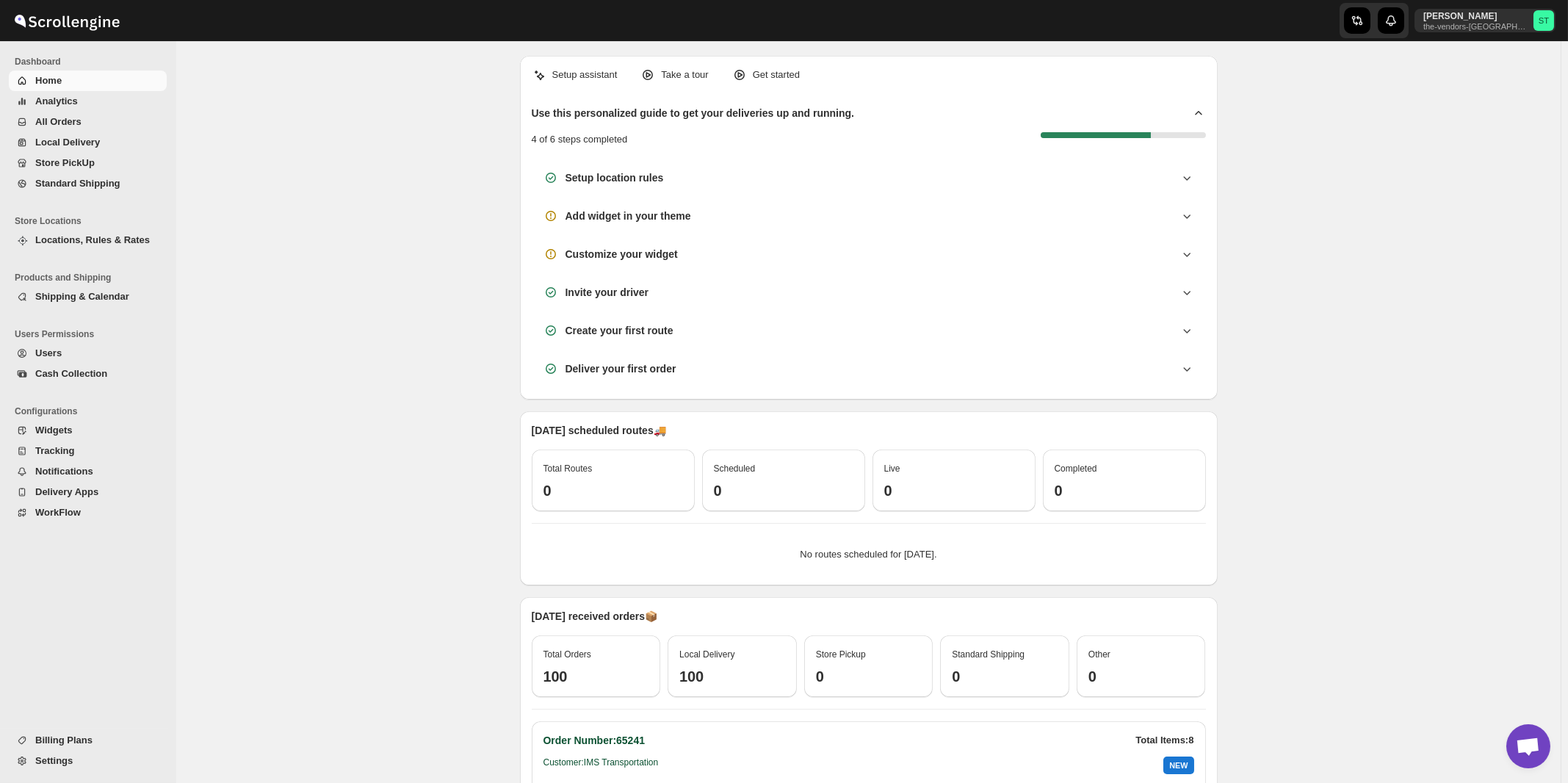
click at [64, 124] on span "All Orders" at bounding box center [59, 121] width 47 height 11
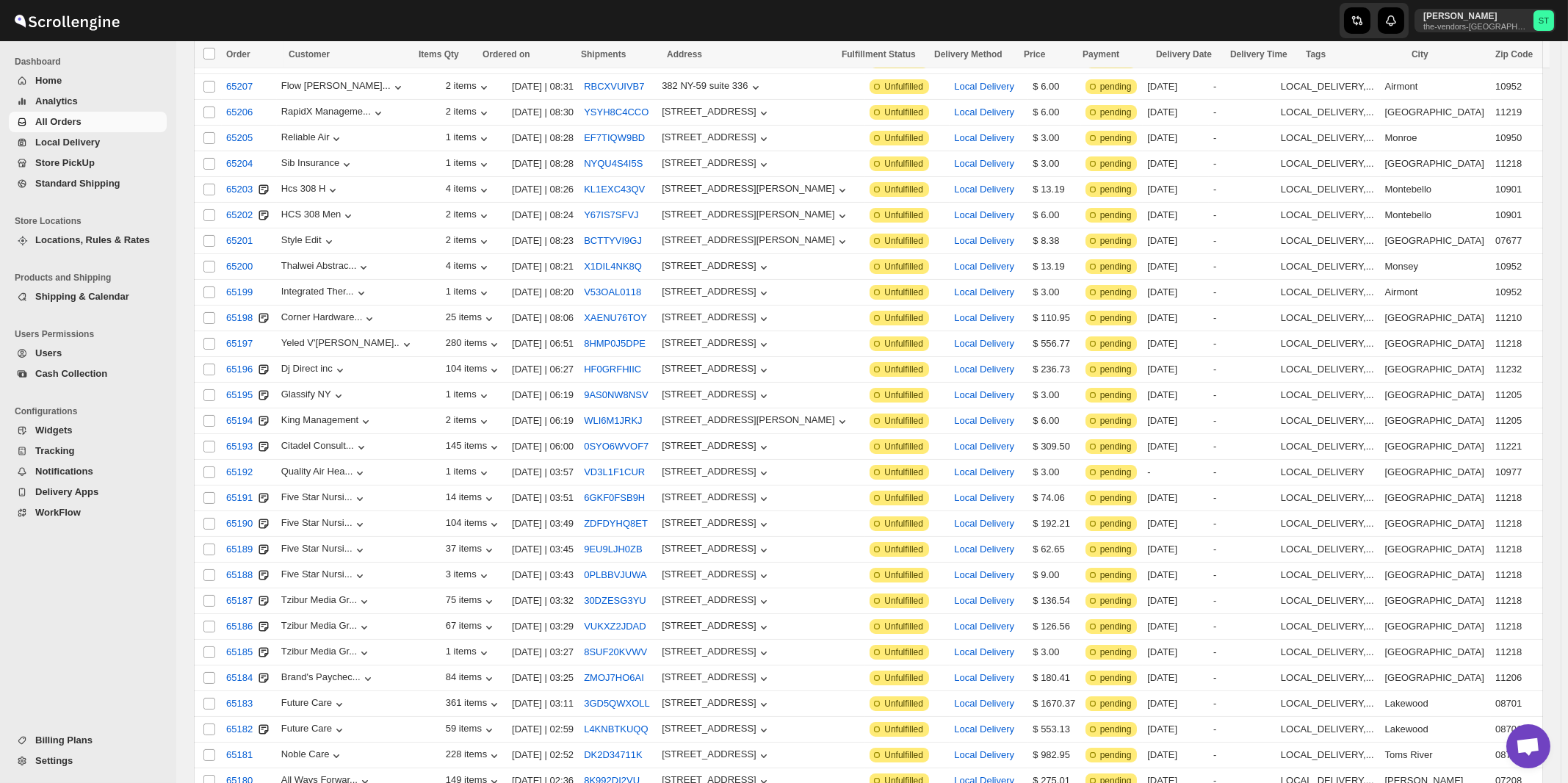
scroll to position [1434, 0]
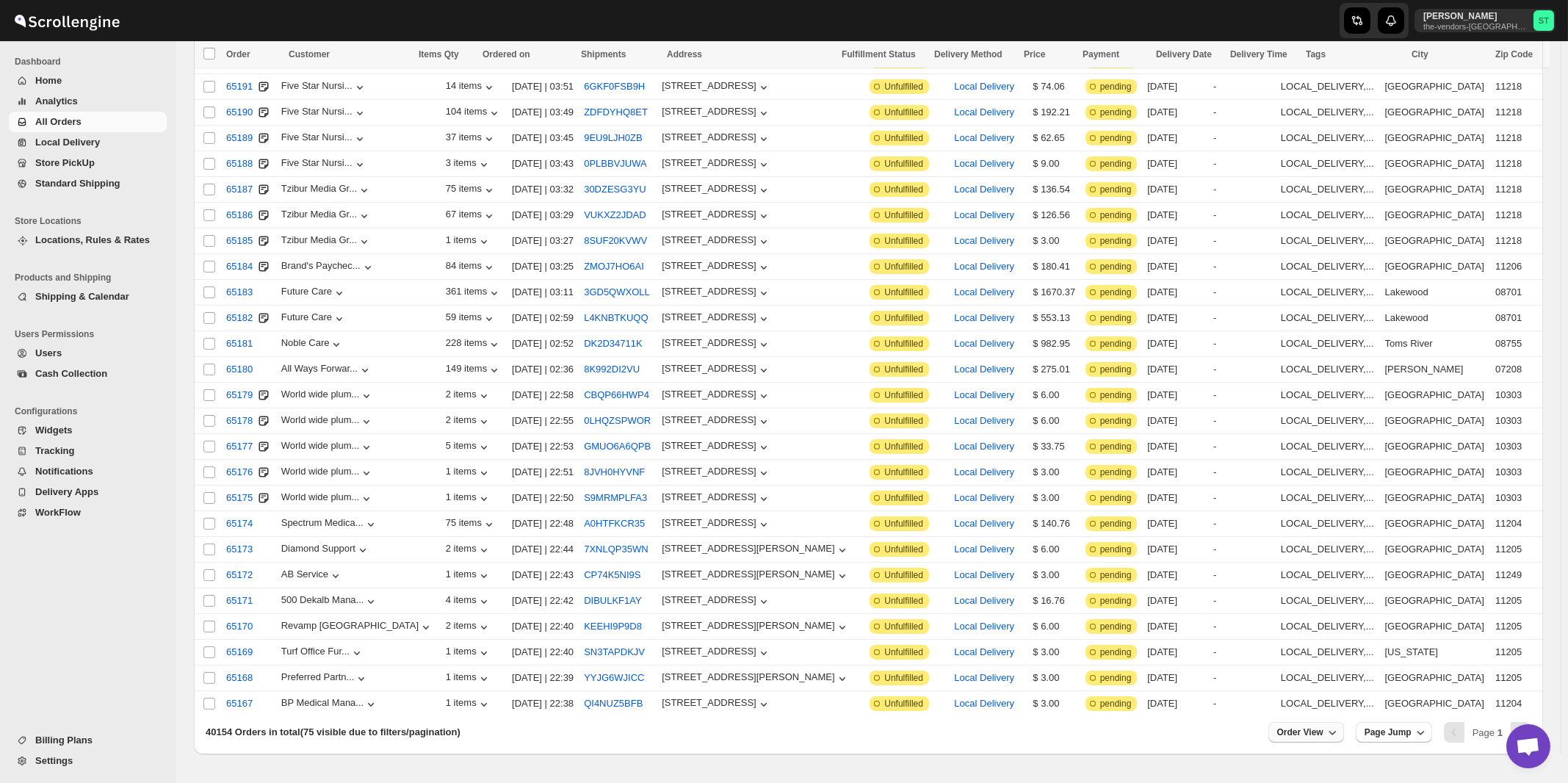
click at [1324, 726] on span "Order View" at bounding box center [1301, 732] width 47 height 12
click at [1312, 637] on input "75" at bounding box center [1308, 634] width 51 height 23
type input "100"
click at [1309, 660] on div "Set" at bounding box center [1318, 656] width 73 height 16
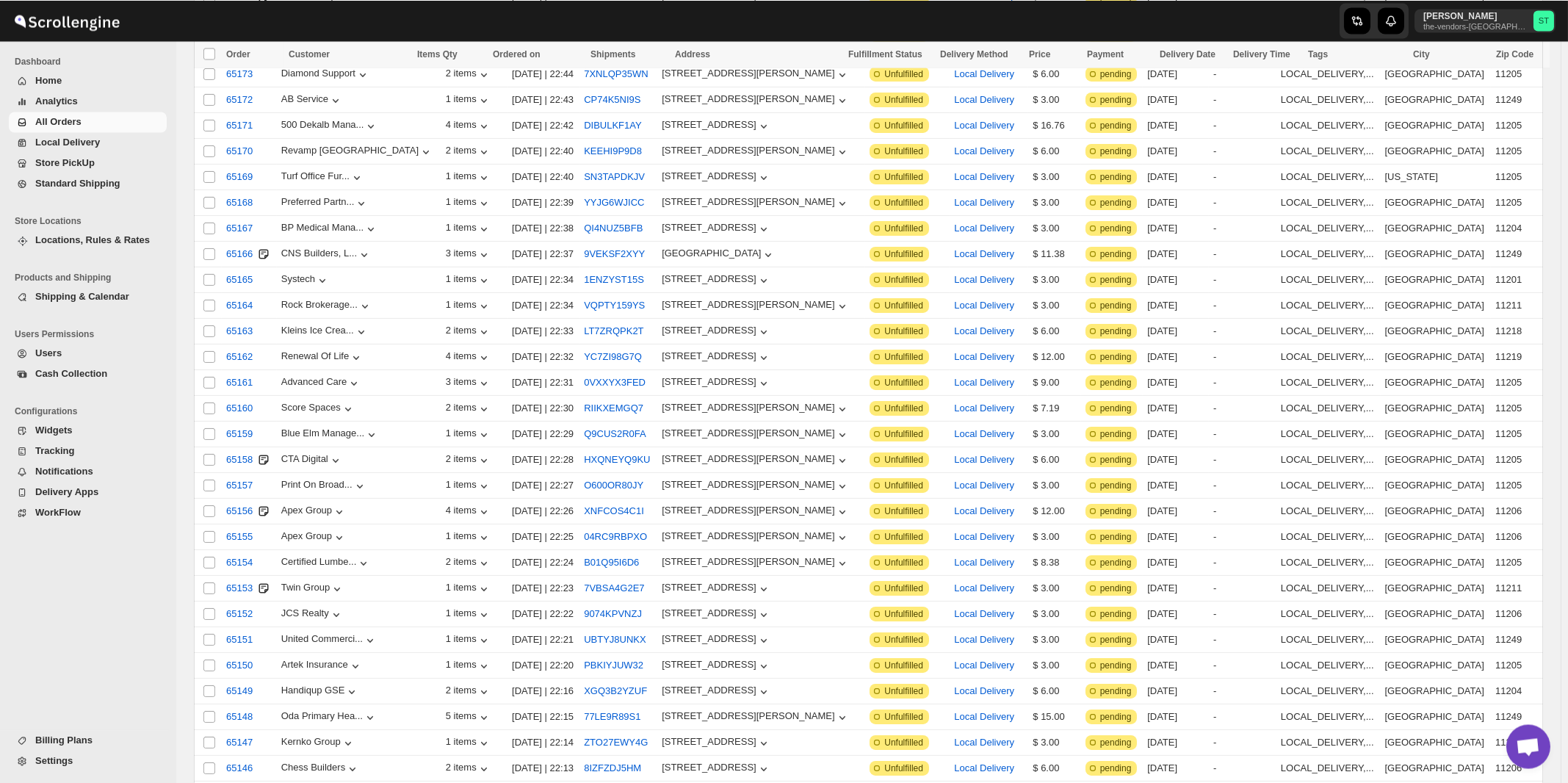
scroll to position [2061, 0]
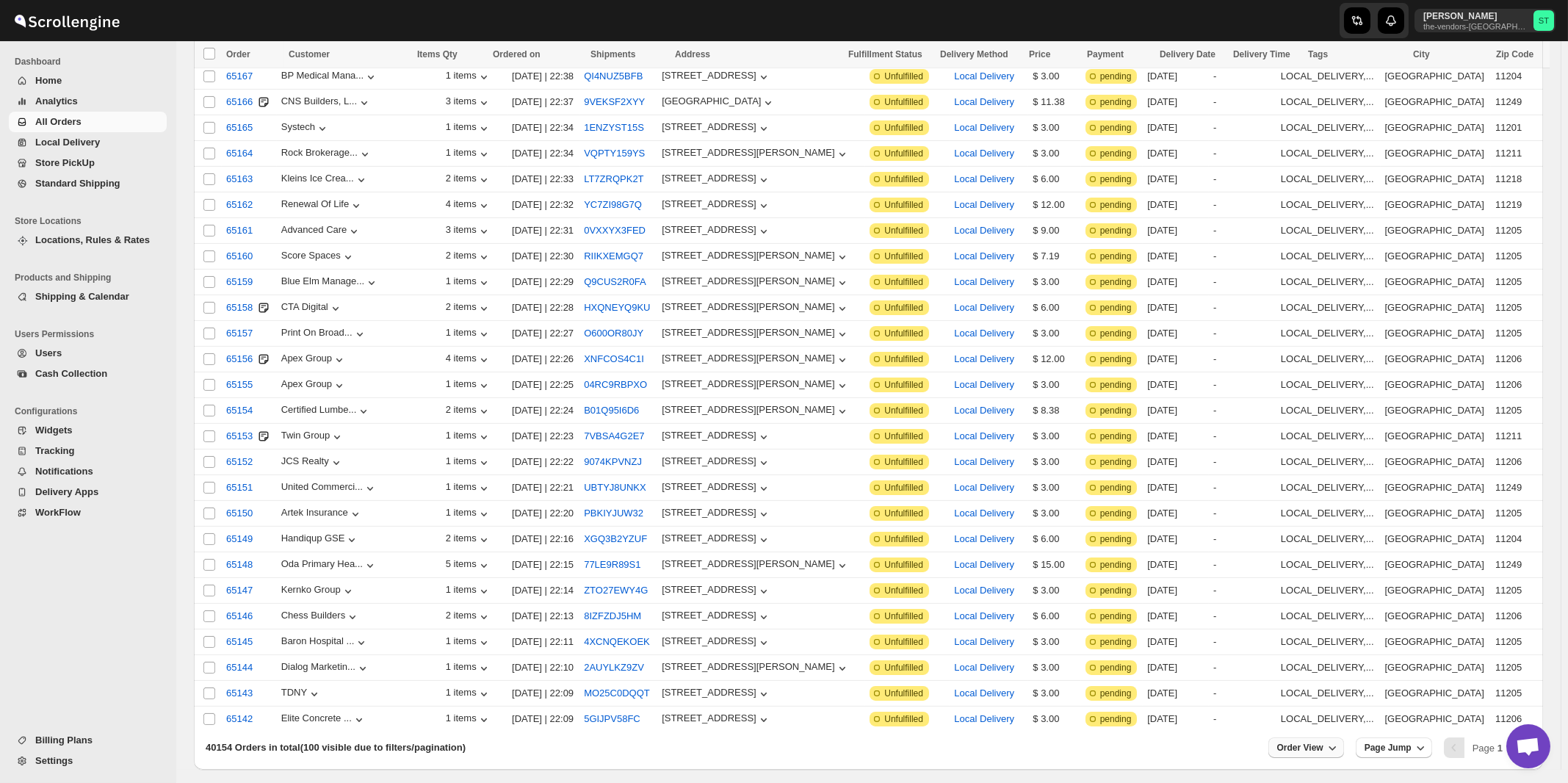
click at [1313, 742] on span "Order View" at bounding box center [1301, 748] width 47 height 12
click at [1302, 634] on input "100" at bounding box center [1297, 634] width 51 height 23
type input "150"
click at [1305, 659] on div "Set" at bounding box center [1308, 657] width 73 height 16
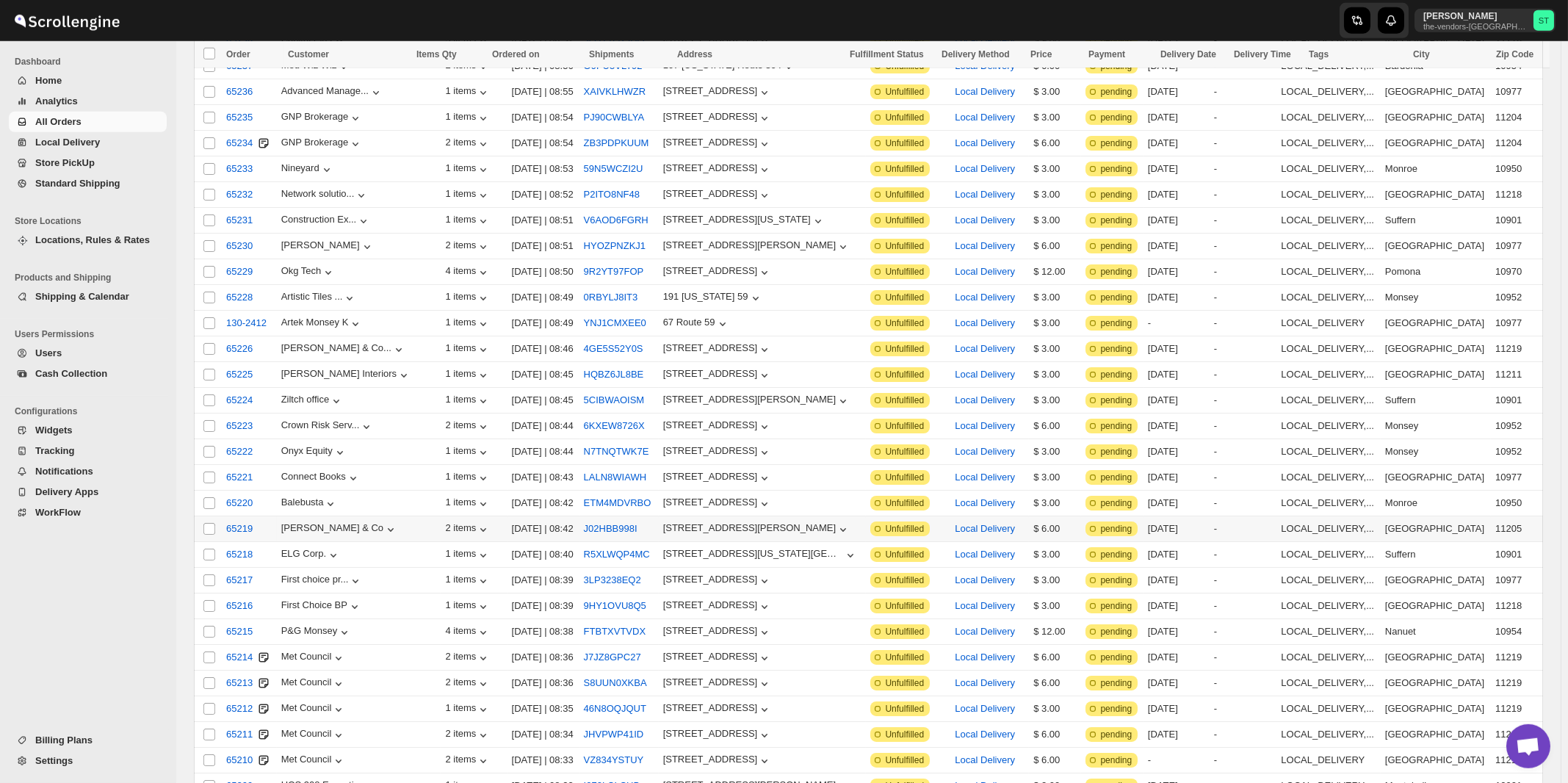
scroll to position [0, 0]
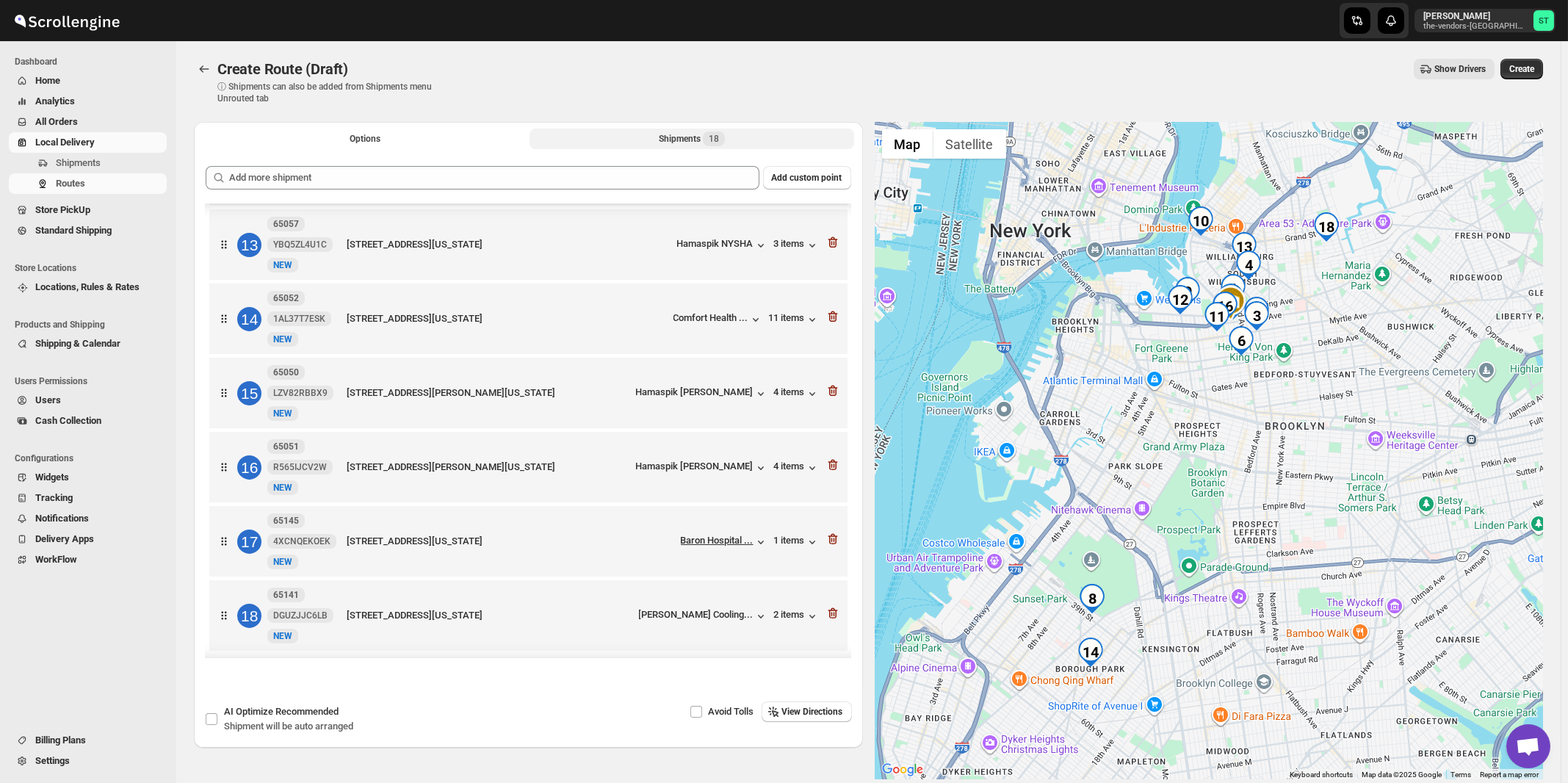
scroll to position [910, 0]
click at [811, 712] on span "View Directions" at bounding box center [813, 712] width 61 height 12
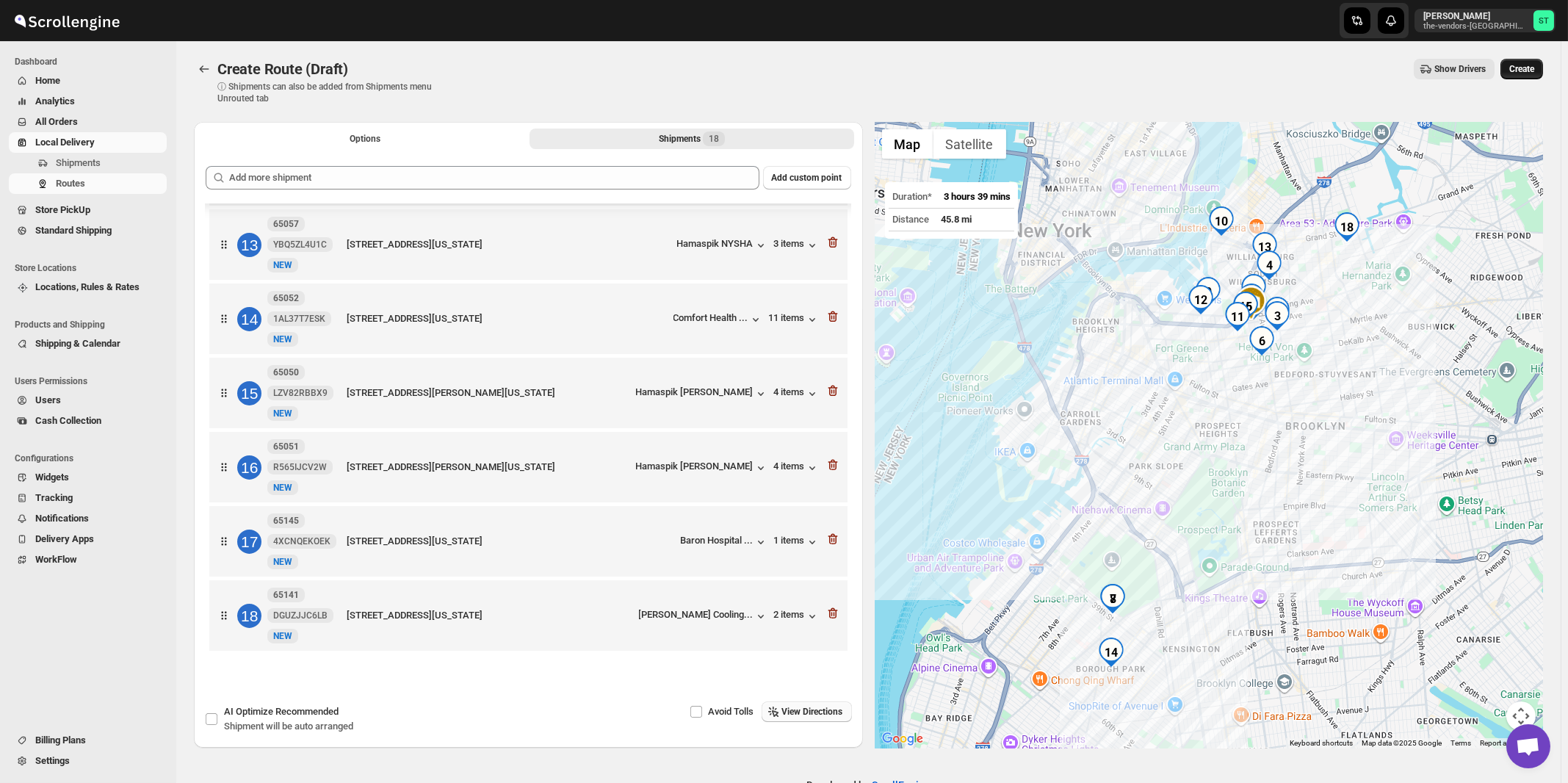
click at [1534, 73] on span "Create" at bounding box center [1521, 69] width 25 height 12
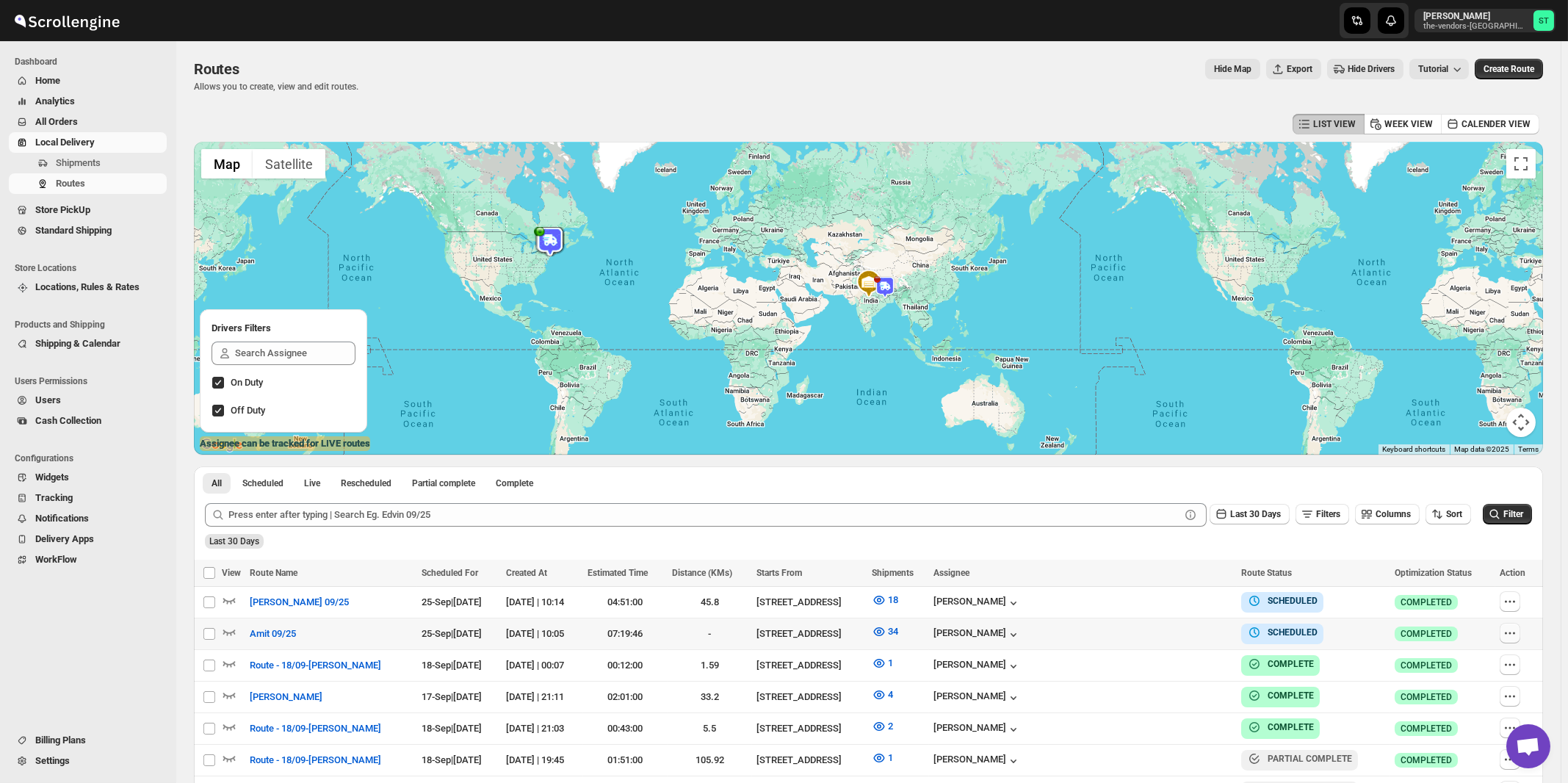
click at [1517, 634] on icon "button" at bounding box center [1510, 633] width 14 height 14
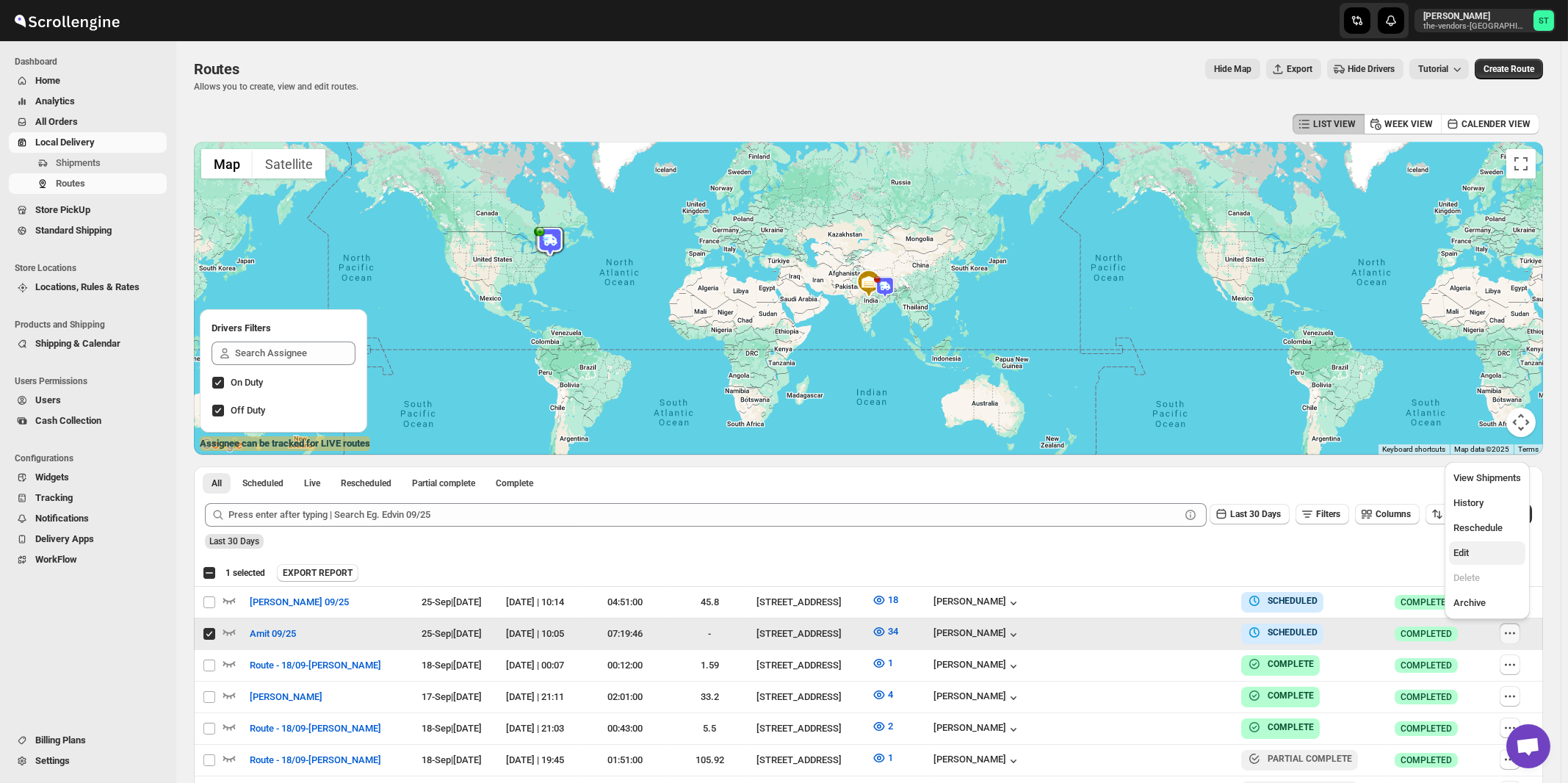
click at [1481, 553] on span "Edit" at bounding box center [1488, 553] width 67 height 14
checkbox input "false"
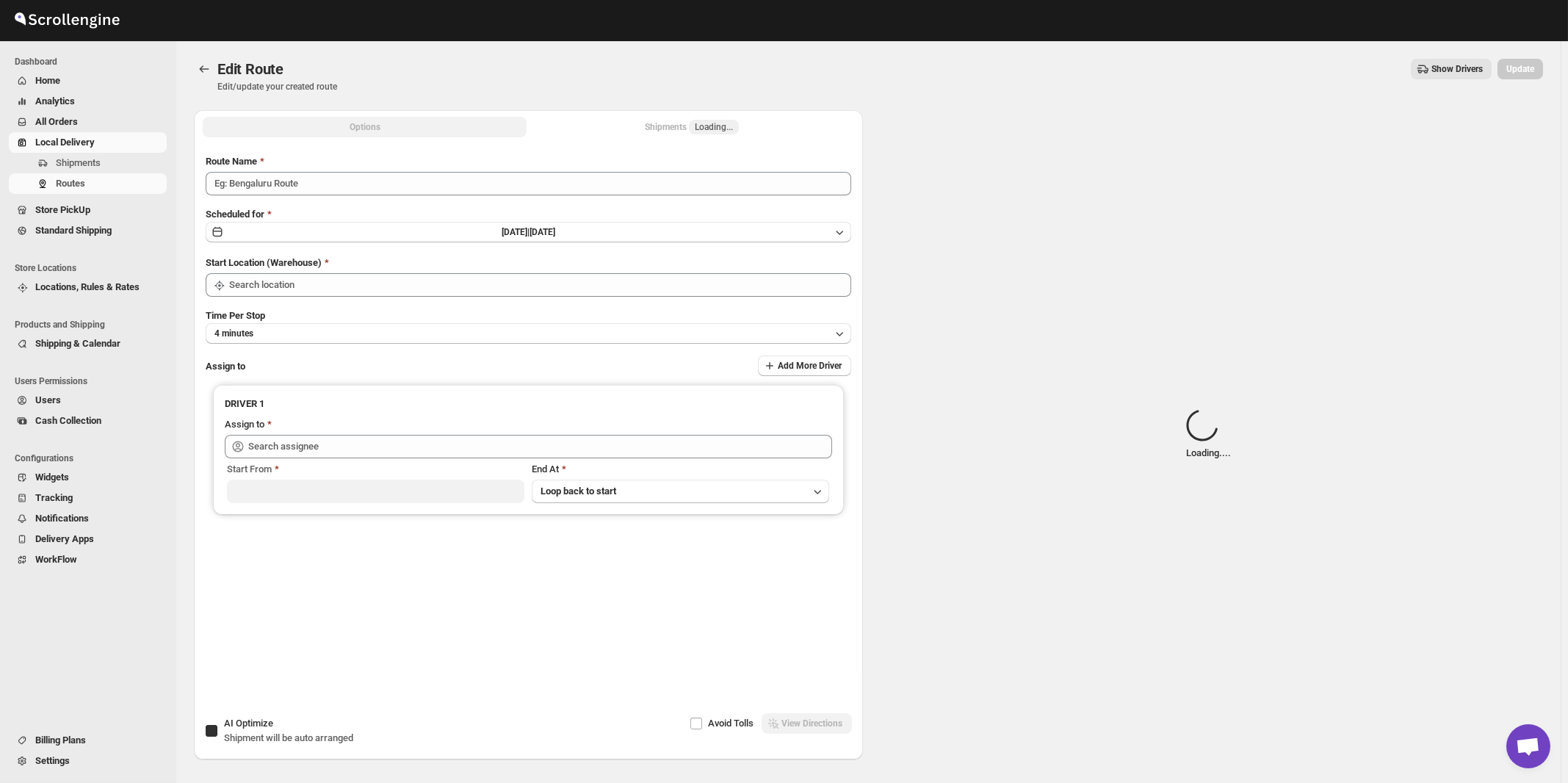
type input "Amit 09/25"
checkbox input "true"
type input "[STREET_ADDRESS]"
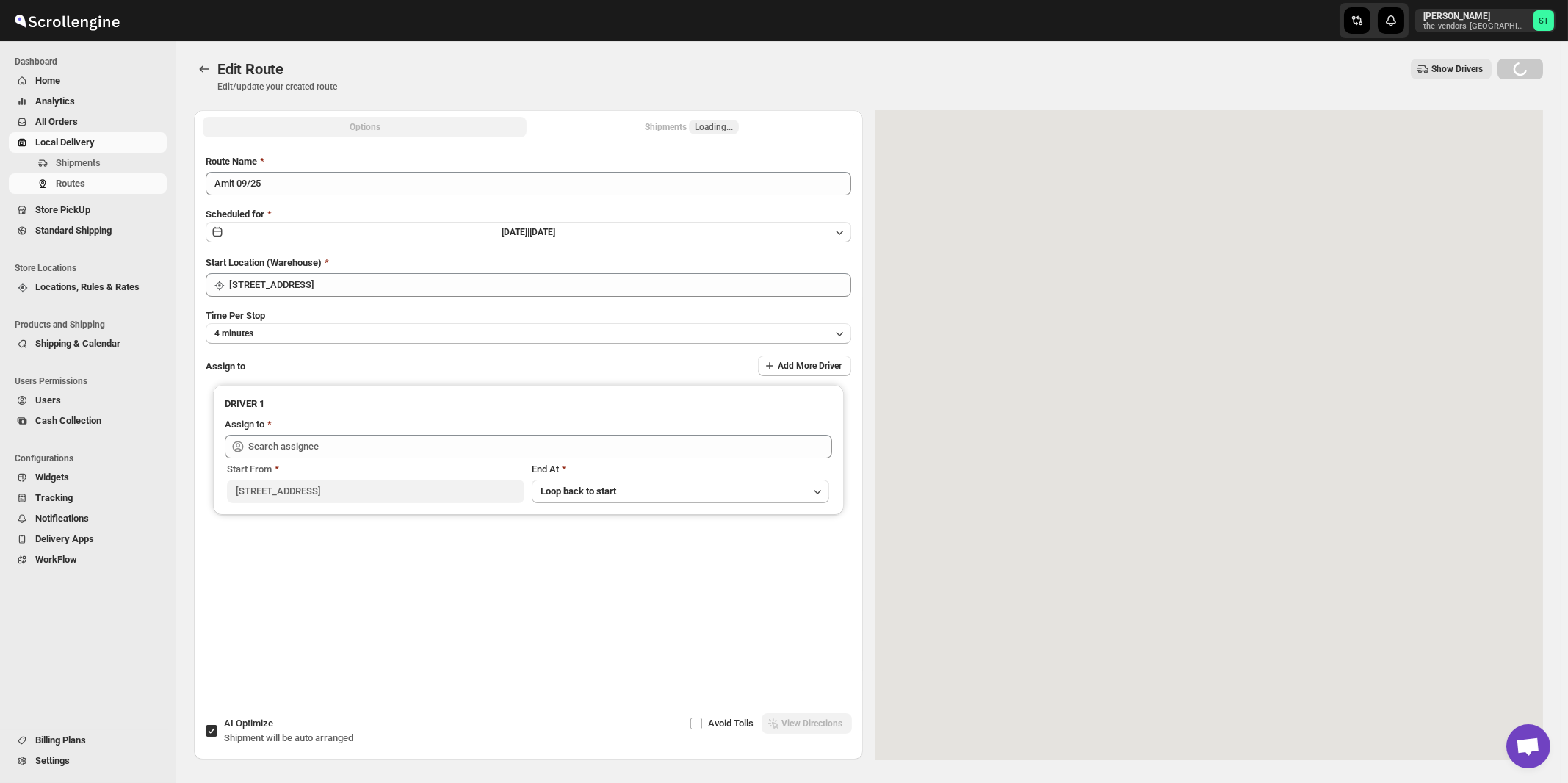
type input "Amit Bacchus (Amitbacchus90@icloud.com)"
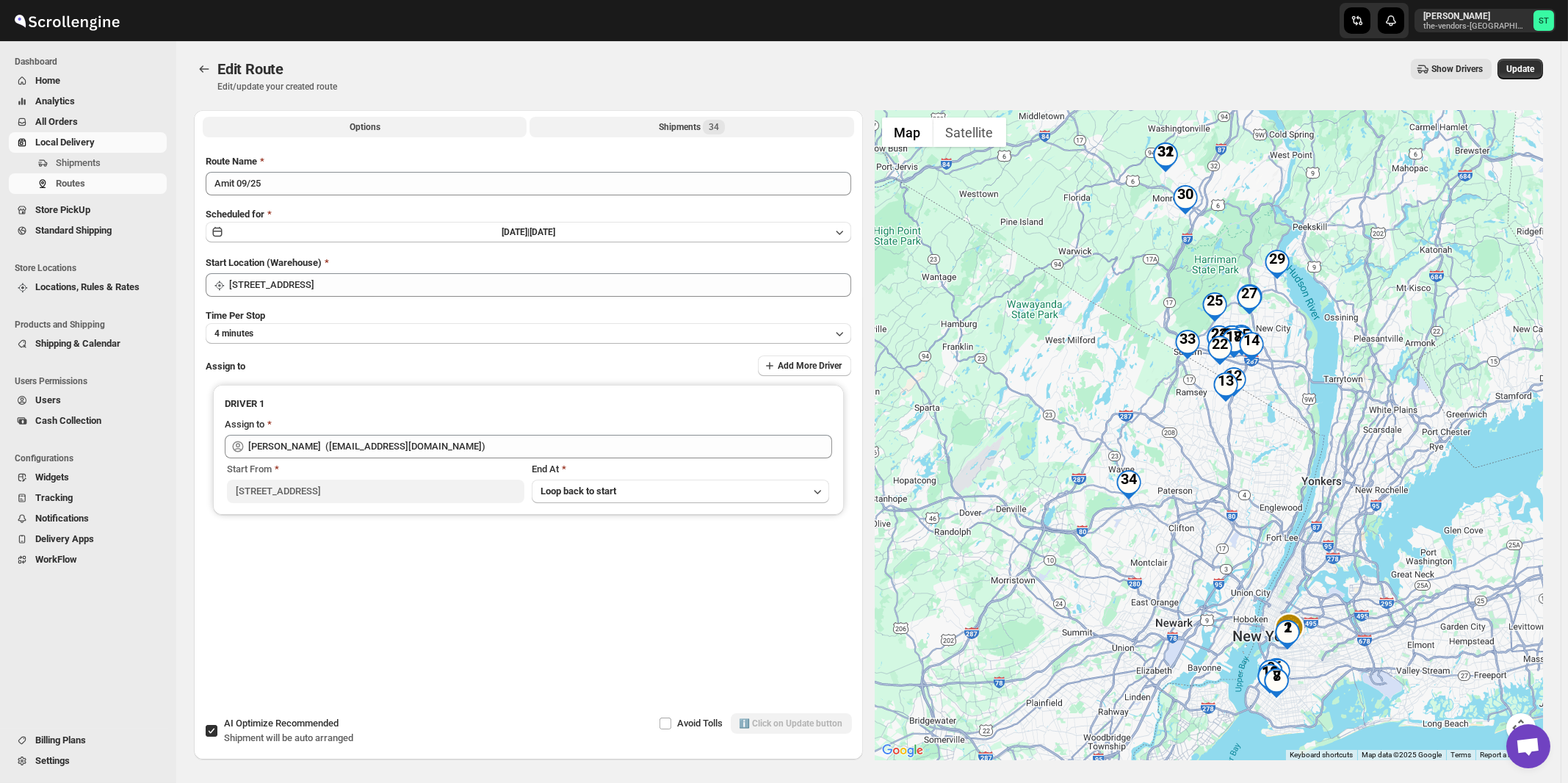
click at [708, 124] on span "34" at bounding box center [713, 127] width 22 height 14
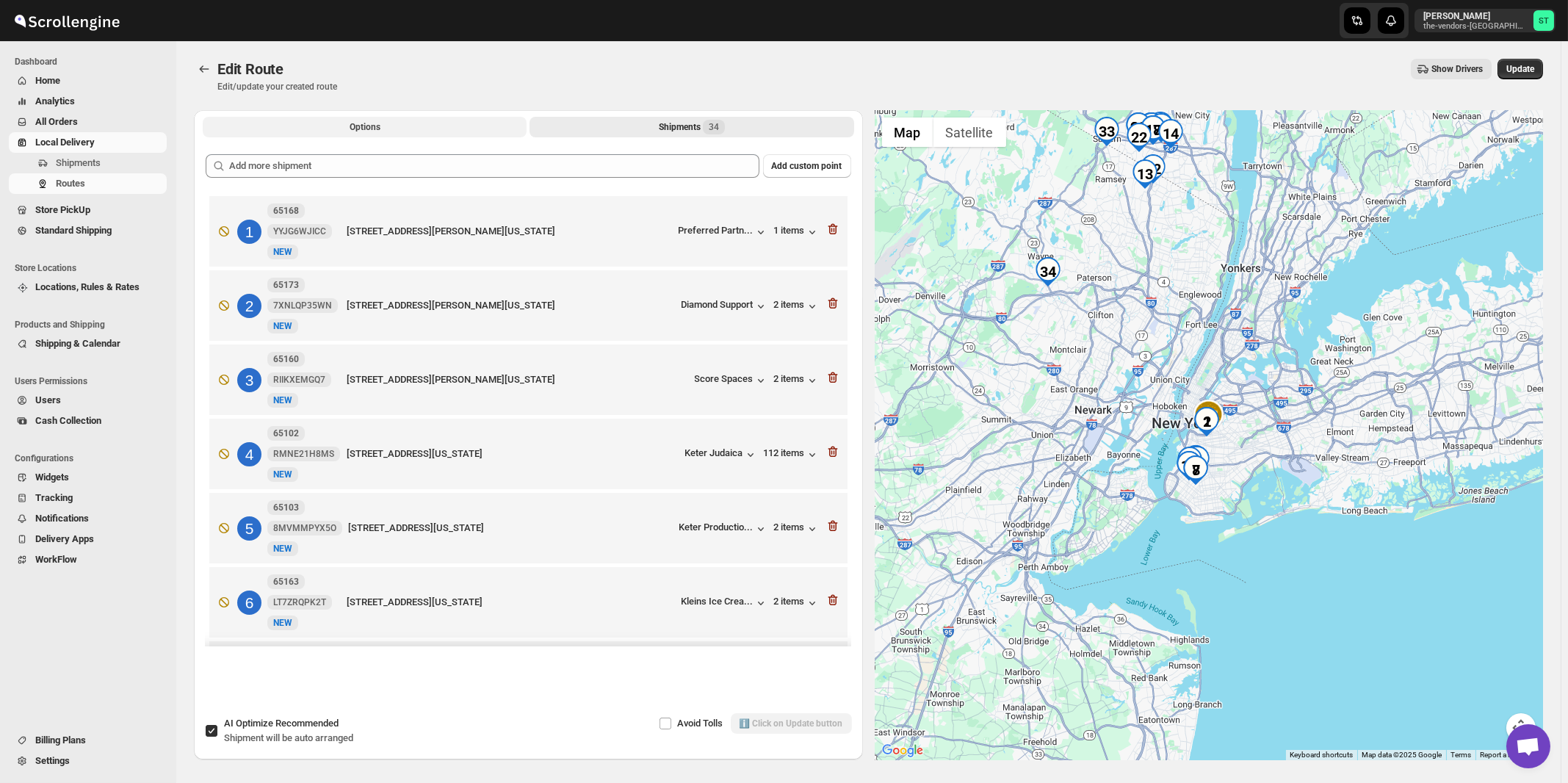
click at [350, 133] on span "Options" at bounding box center [365, 127] width 31 height 12
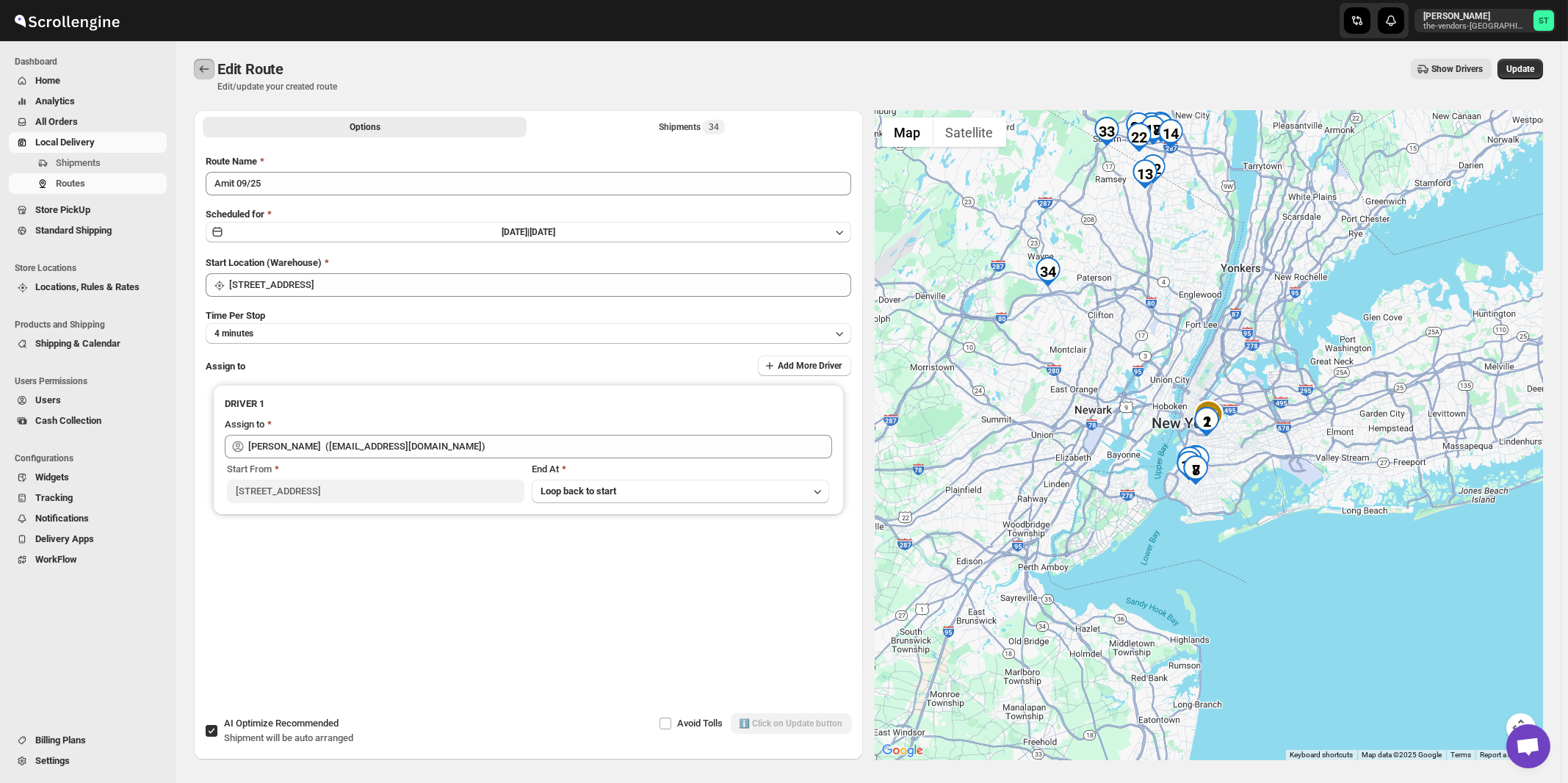
click at [202, 67] on icon "Routes" at bounding box center [205, 68] width 10 height 7
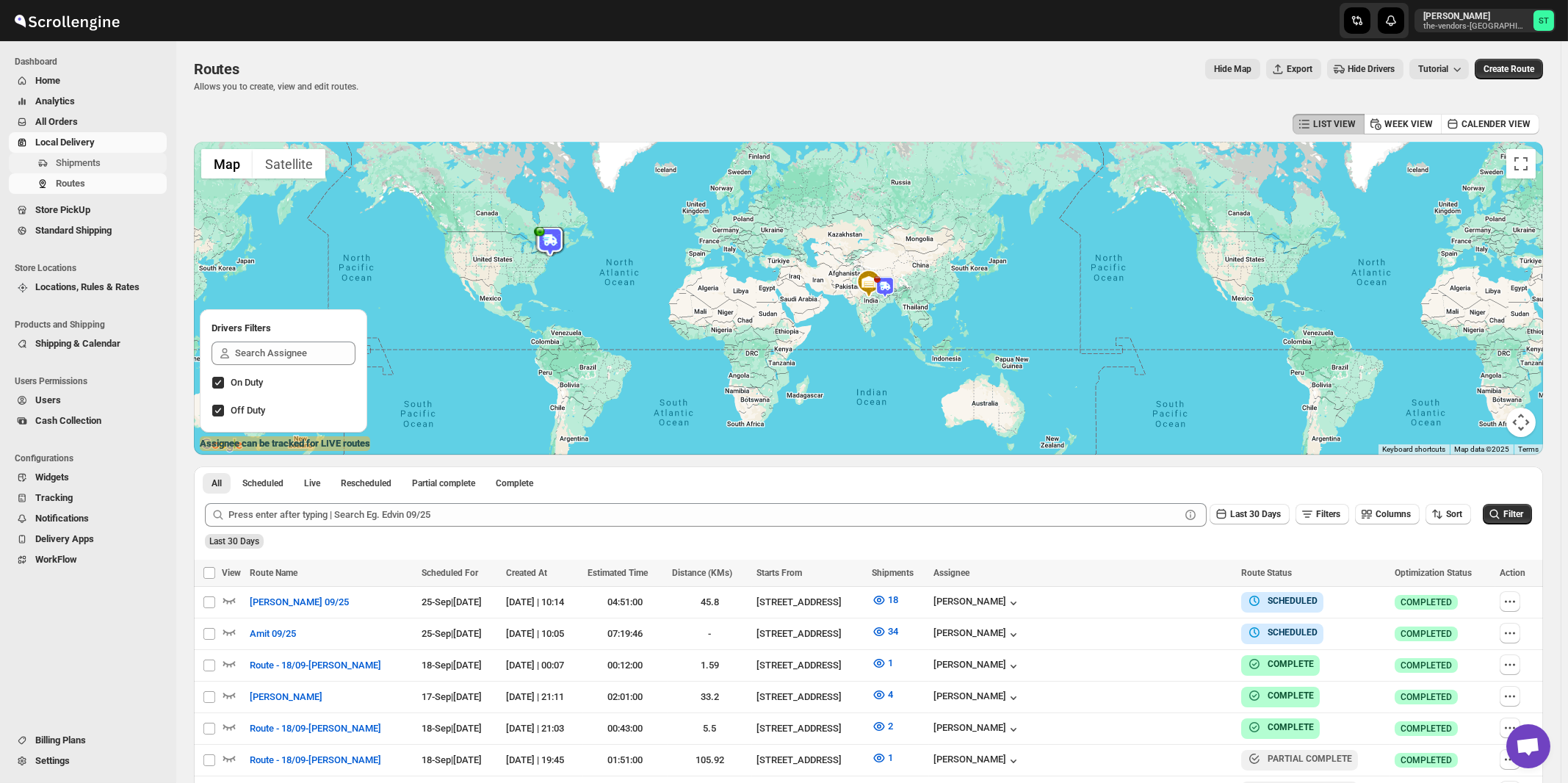
click at [63, 160] on span "Shipments" at bounding box center [78, 163] width 45 height 11
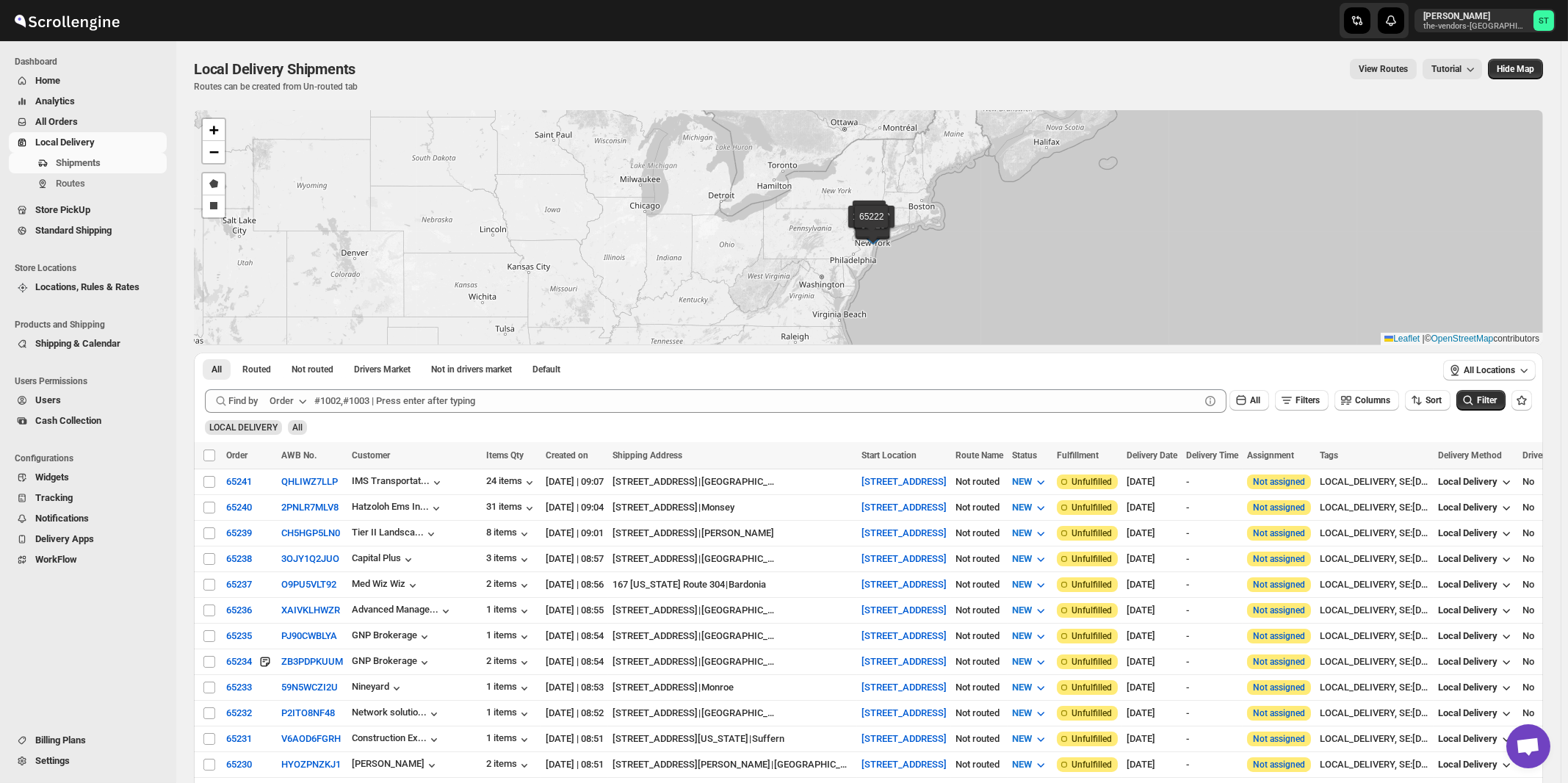
click at [293, 399] on div "Order" at bounding box center [282, 401] width 24 height 14
click at [316, 509] on div "Customer Name" at bounding box center [291, 510] width 67 height 14
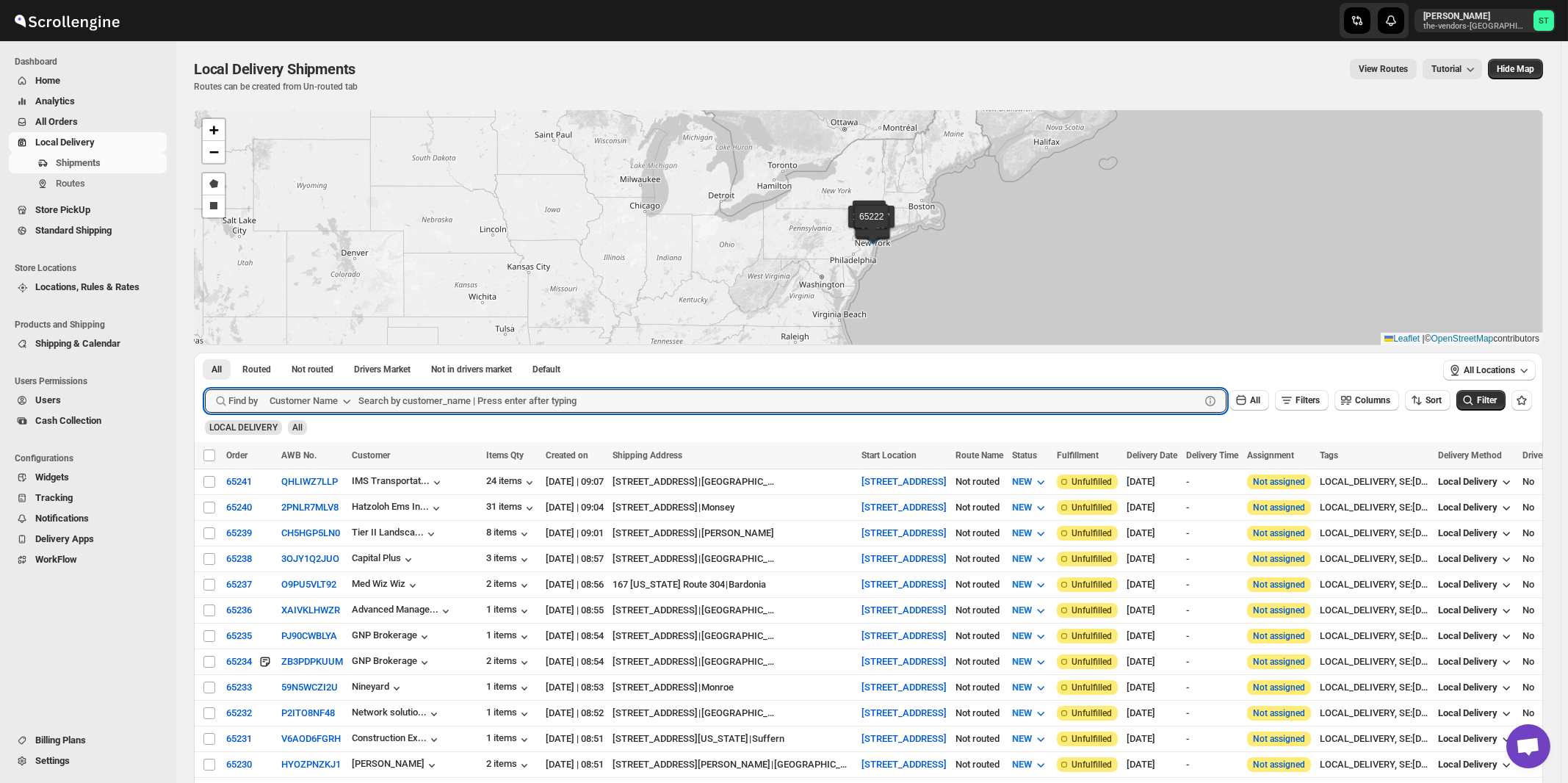
paste input "Allure Care Management LLC"
type input "Allure Care Management LLC"
click at [205, 353] on button "Submit" at bounding box center [226, 360] width 42 height 15
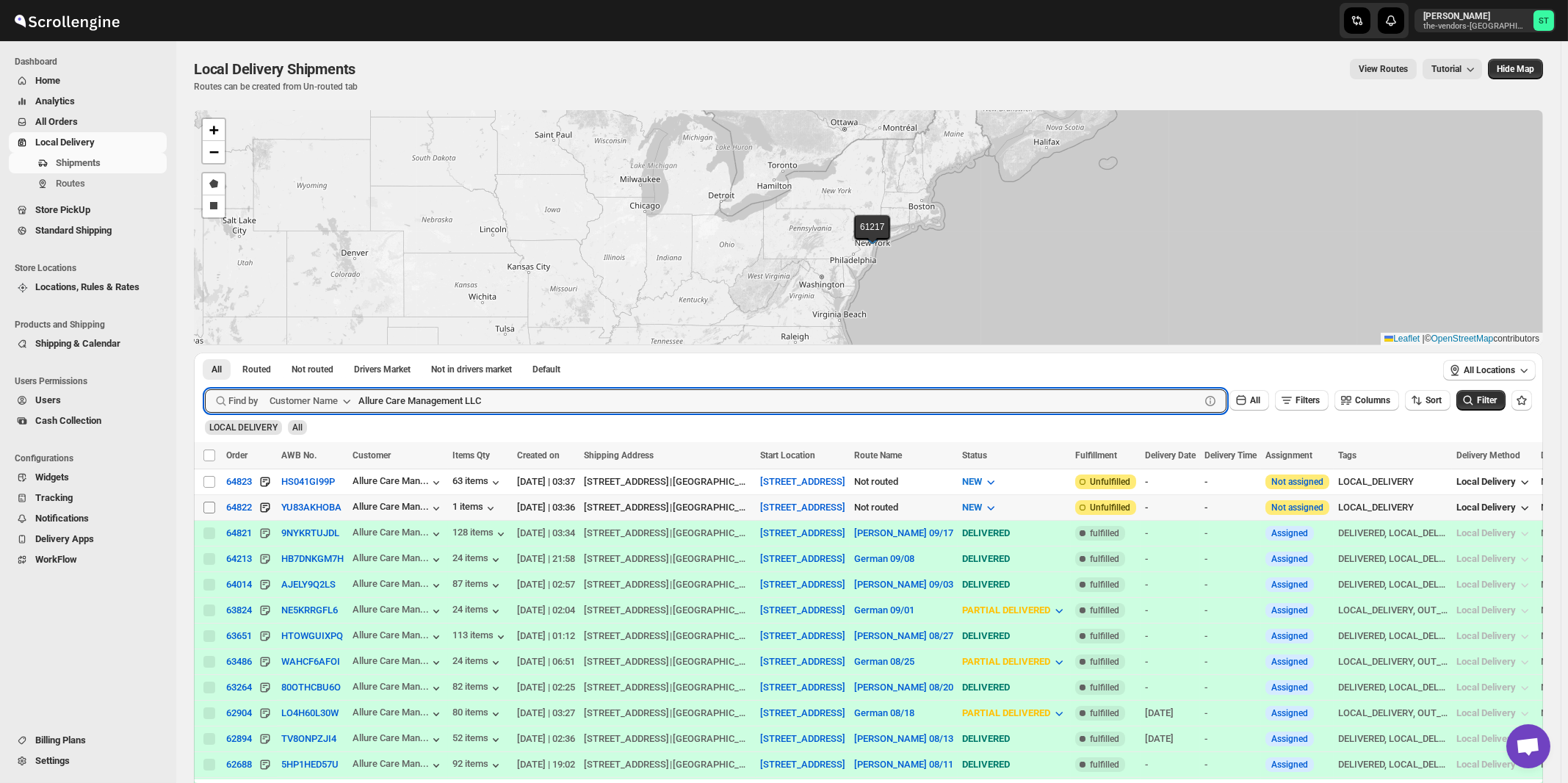
click at [212, 505] on input "Select shipment" at bounding box center [209, 508] width 12 height 12
checkbox input "true"
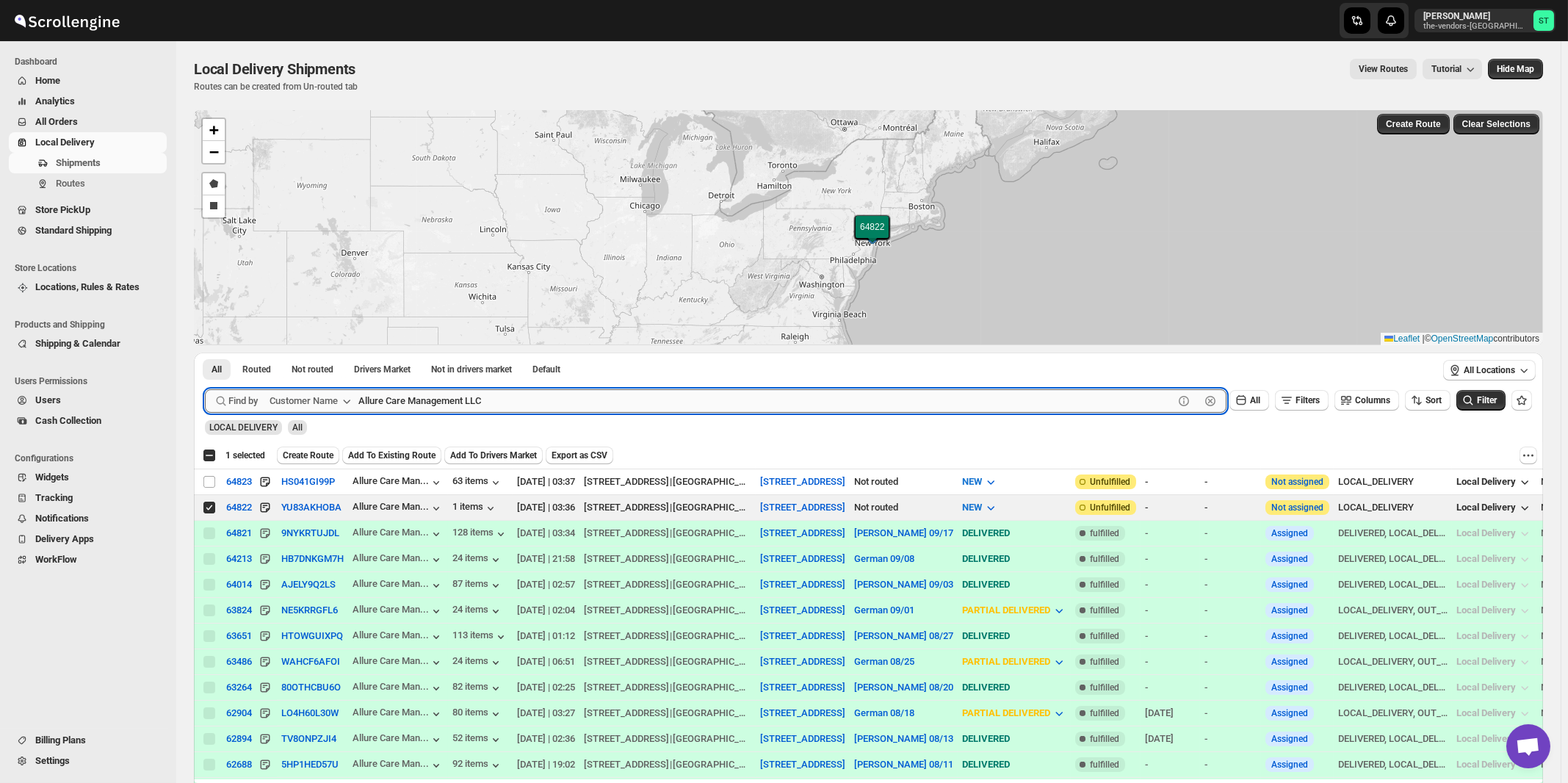
click at [538, 394] on input "Allure Care Management LLC" at bounding box center [766, 401] width 815 height 23
paste input "LPBS Corp"
type input "LPBS Corp"
click at [205, 353] on button "Submit" at bounding box center [226, 360] width 42 height 15
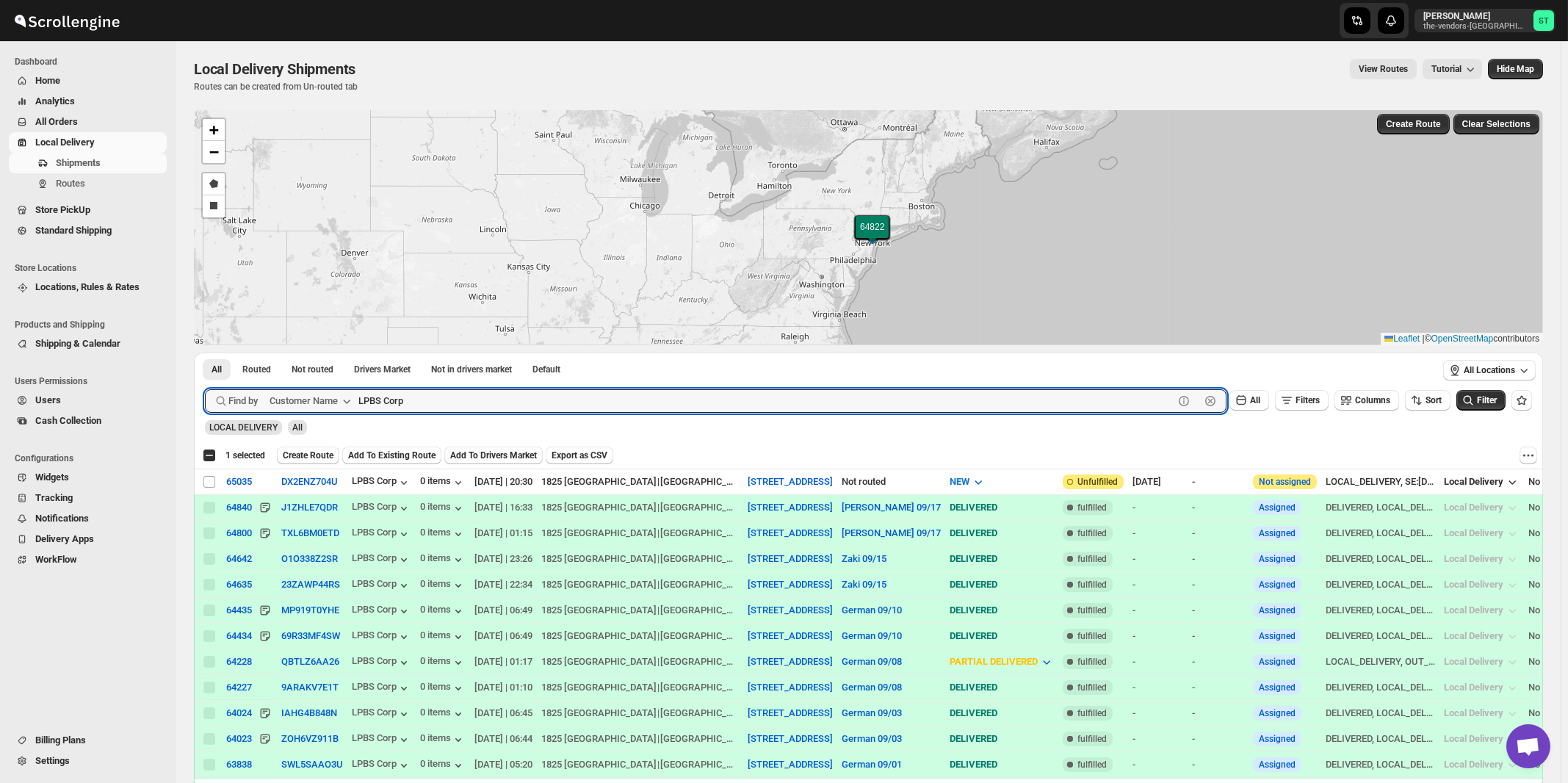
checkbox input "true"
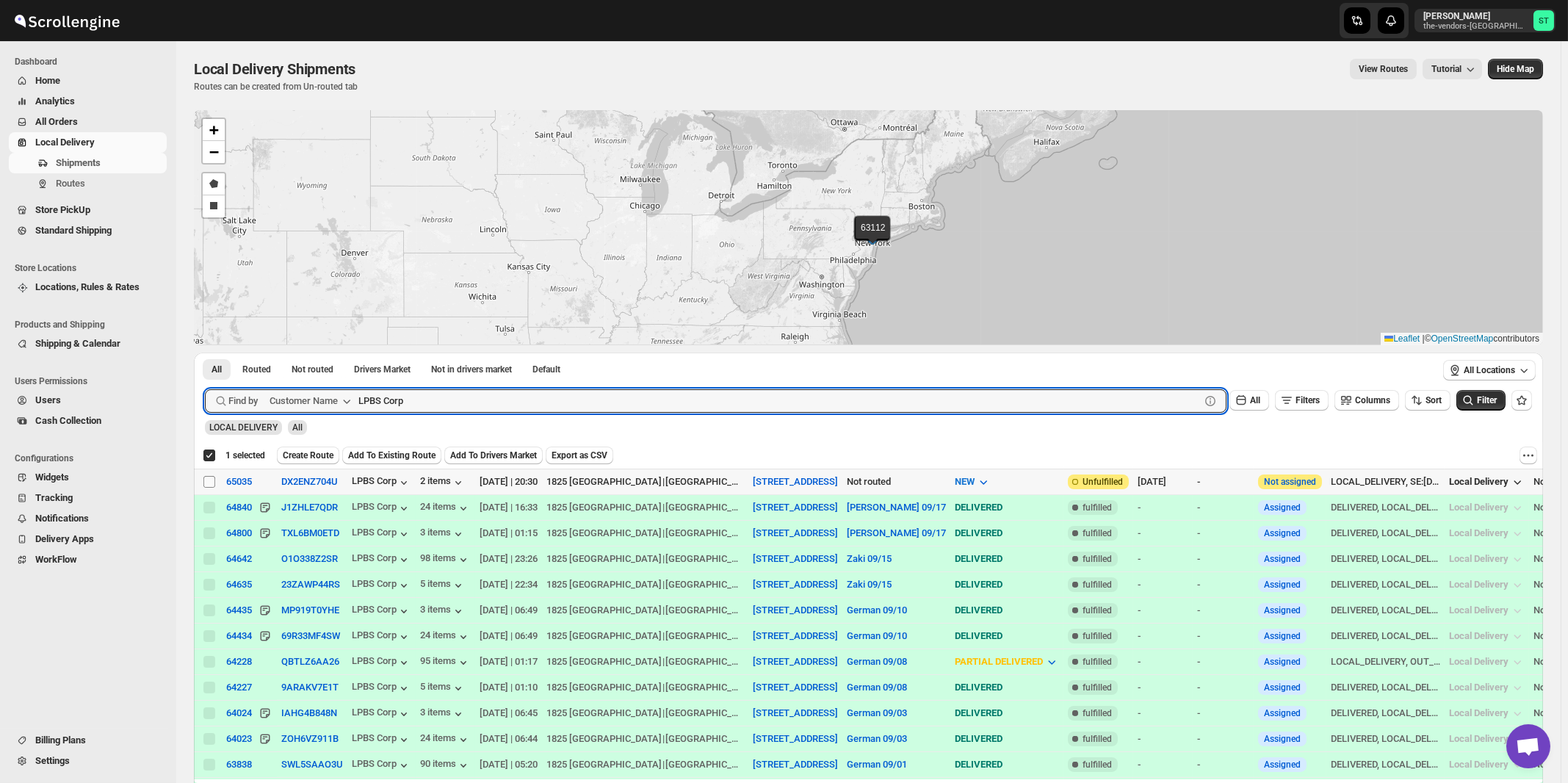
click at [210, 479] on input "Select shipment" at bounding box center [209, 482] width 12 height 12
checkbox input "true"
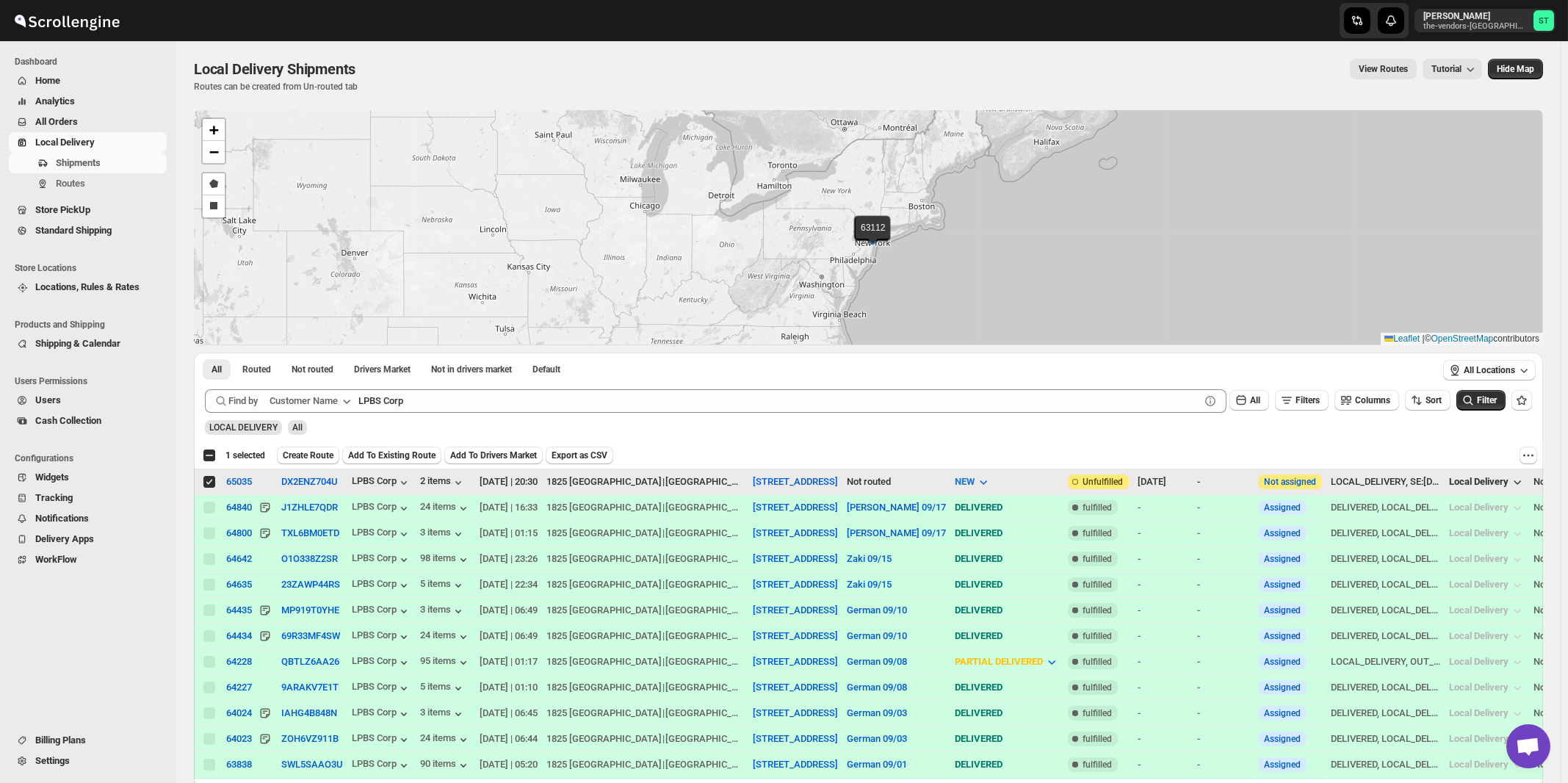
checkbox input "false"
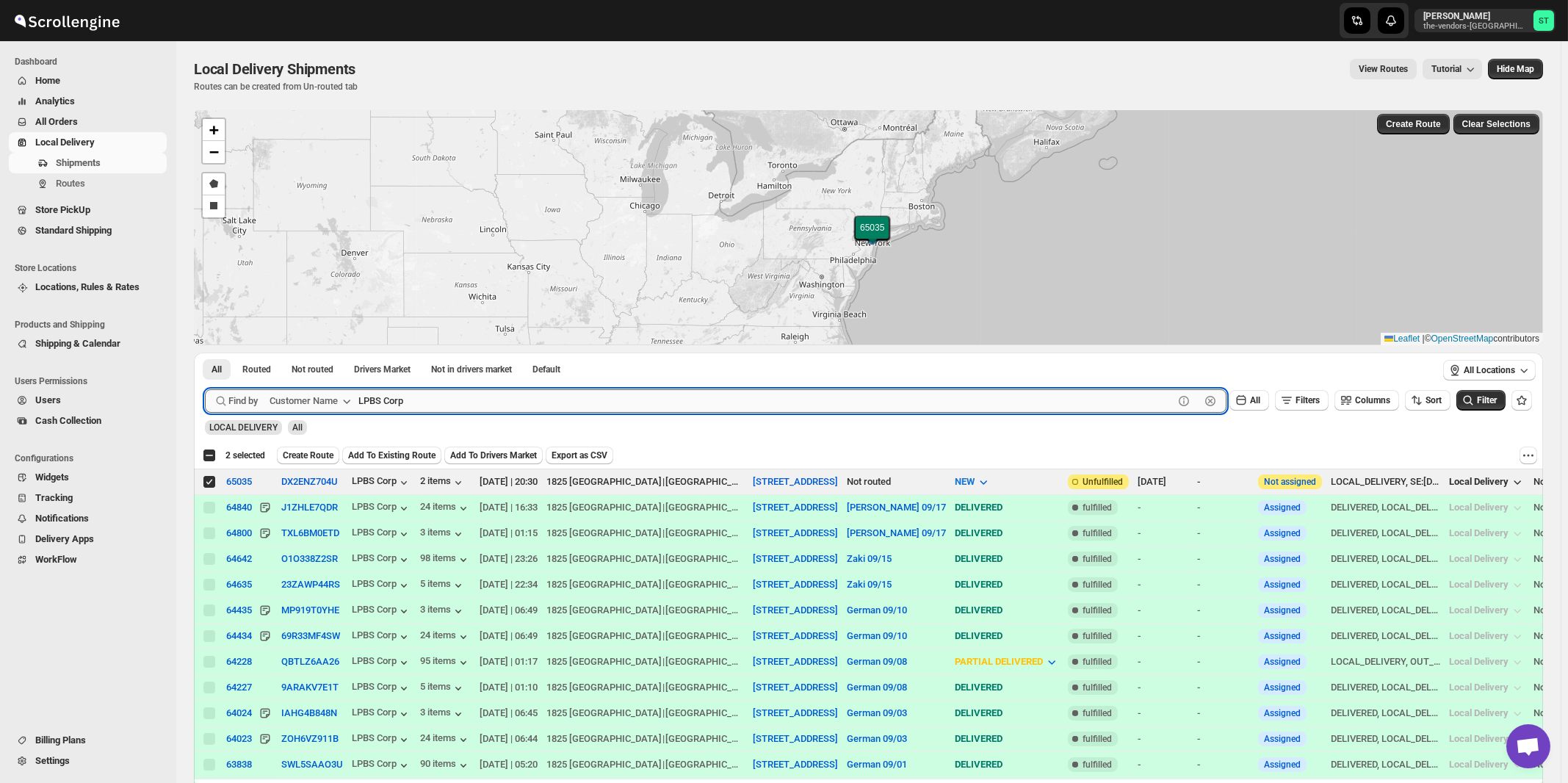
click at [514, 395] on input "LPBS Corp" at bounding box center [766, 401] width 815 height 23
paste input "Jacob Glick CPA and Associates"
type input "Jacob Glick CPA and Associates"
click at [205, 353] on button "Submit" at bounding box center [226, 360] width 42 height 15
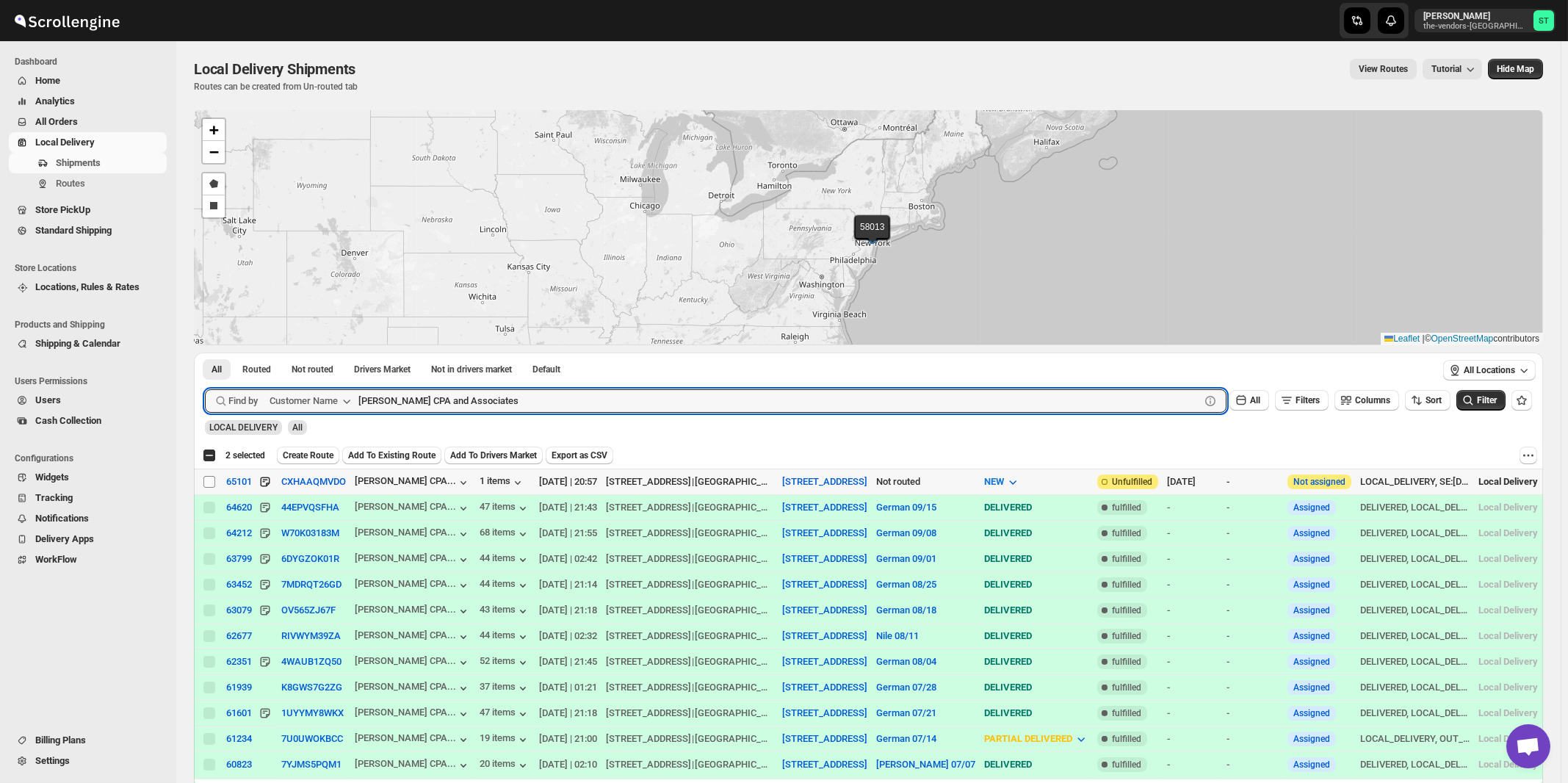
click at [206, 479] on input "Select shipment" at bounding box center [209, 482] width 12 height 12
checkbox input "true"
click at [525, 399] on input "Jacob Glick CPA and Associates" at bounding box center [766, 401] width 815 height 23
paste input "Spectrum Medical Management Bay Parkway"
click at [205, 353] on button "Submit" at bounding box center [226, 360] width 42 height 15
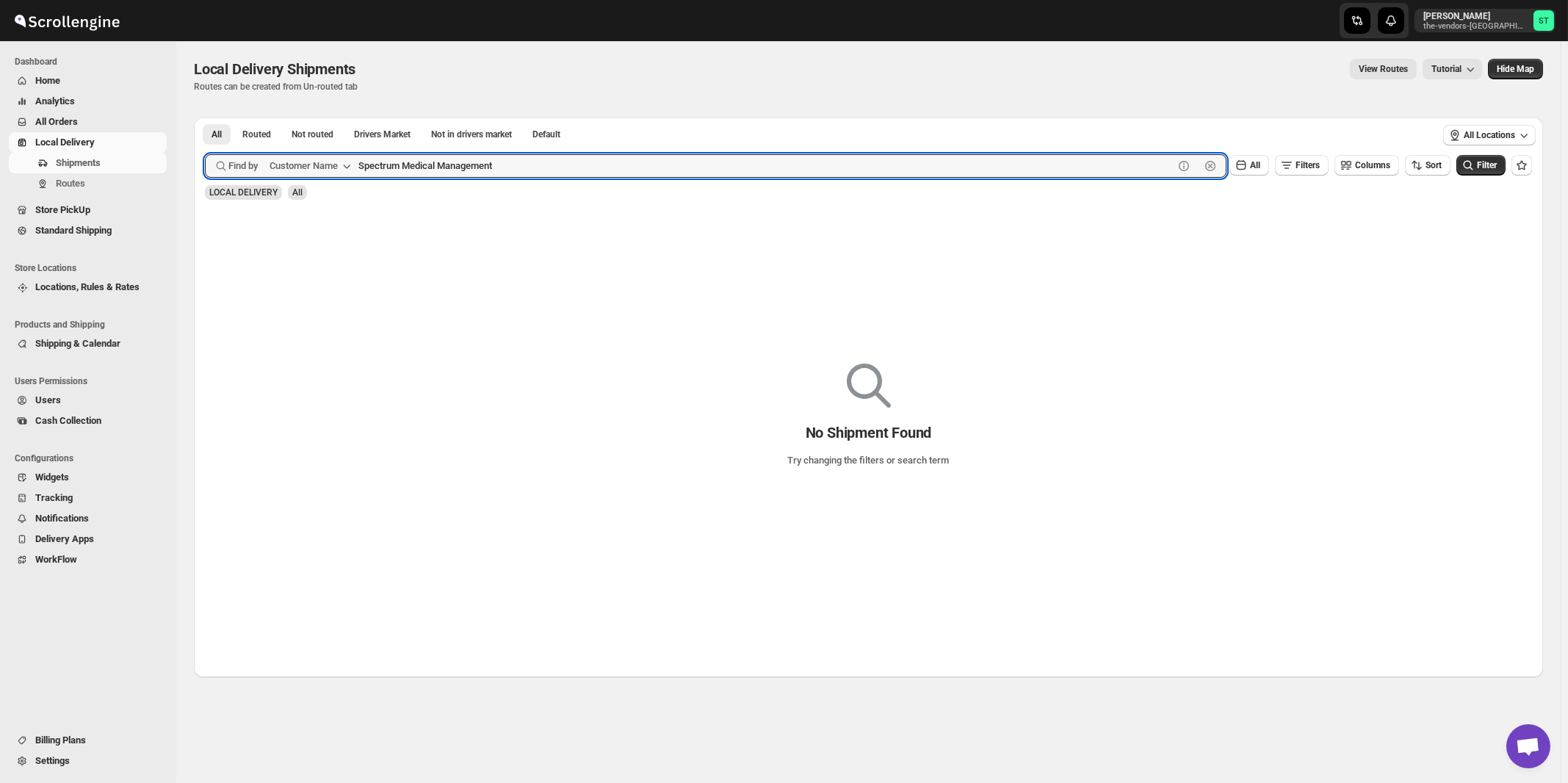
type input "Spectrum Medical Management"
click at [205, 117] on button "Submit" at bounding box center [226, 124] width 42 height 15
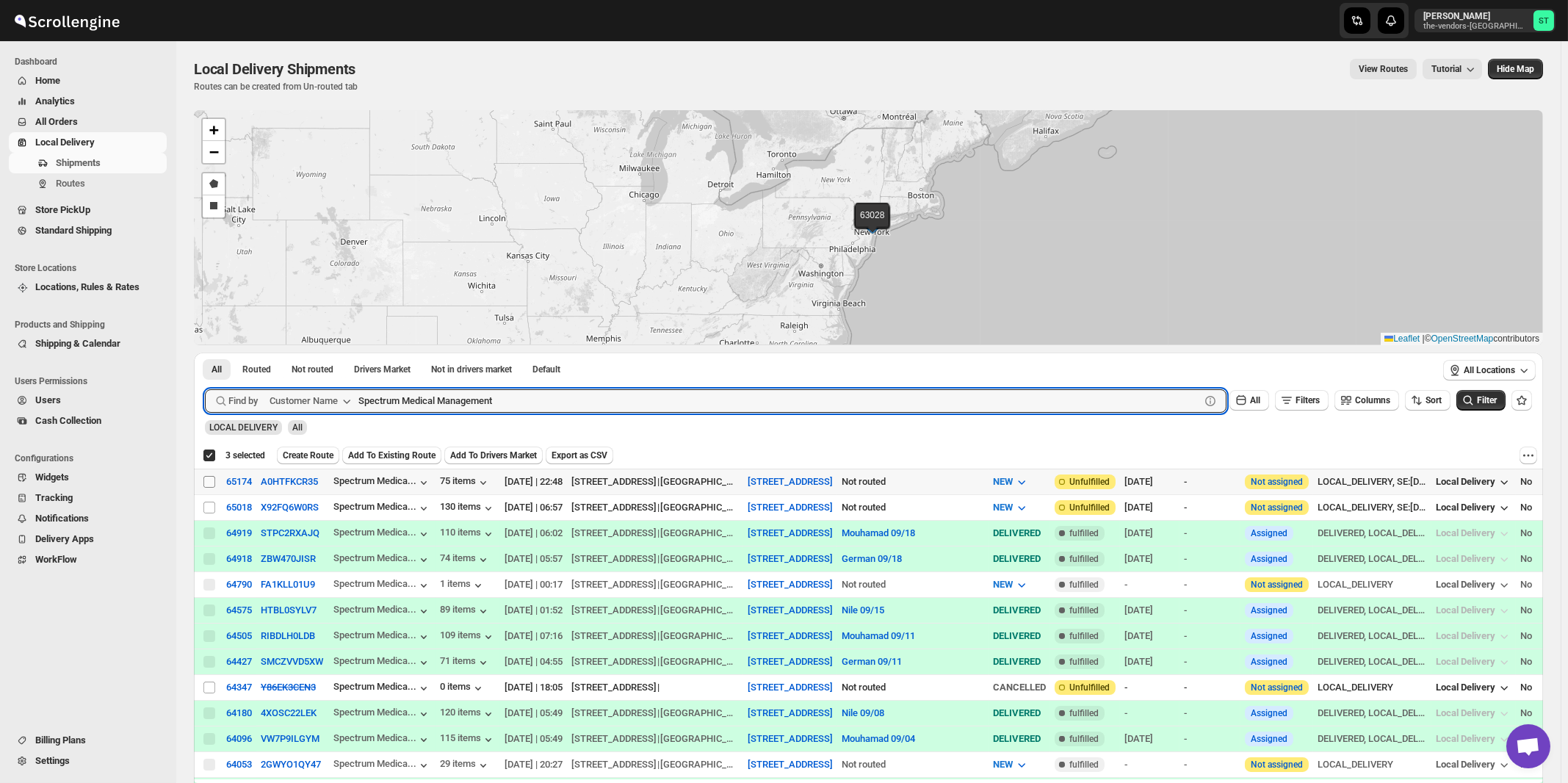
click at [211, 479] on input "Select shipment" at bounding box center [209, 482] width 12 height 12
checkbox input "true"
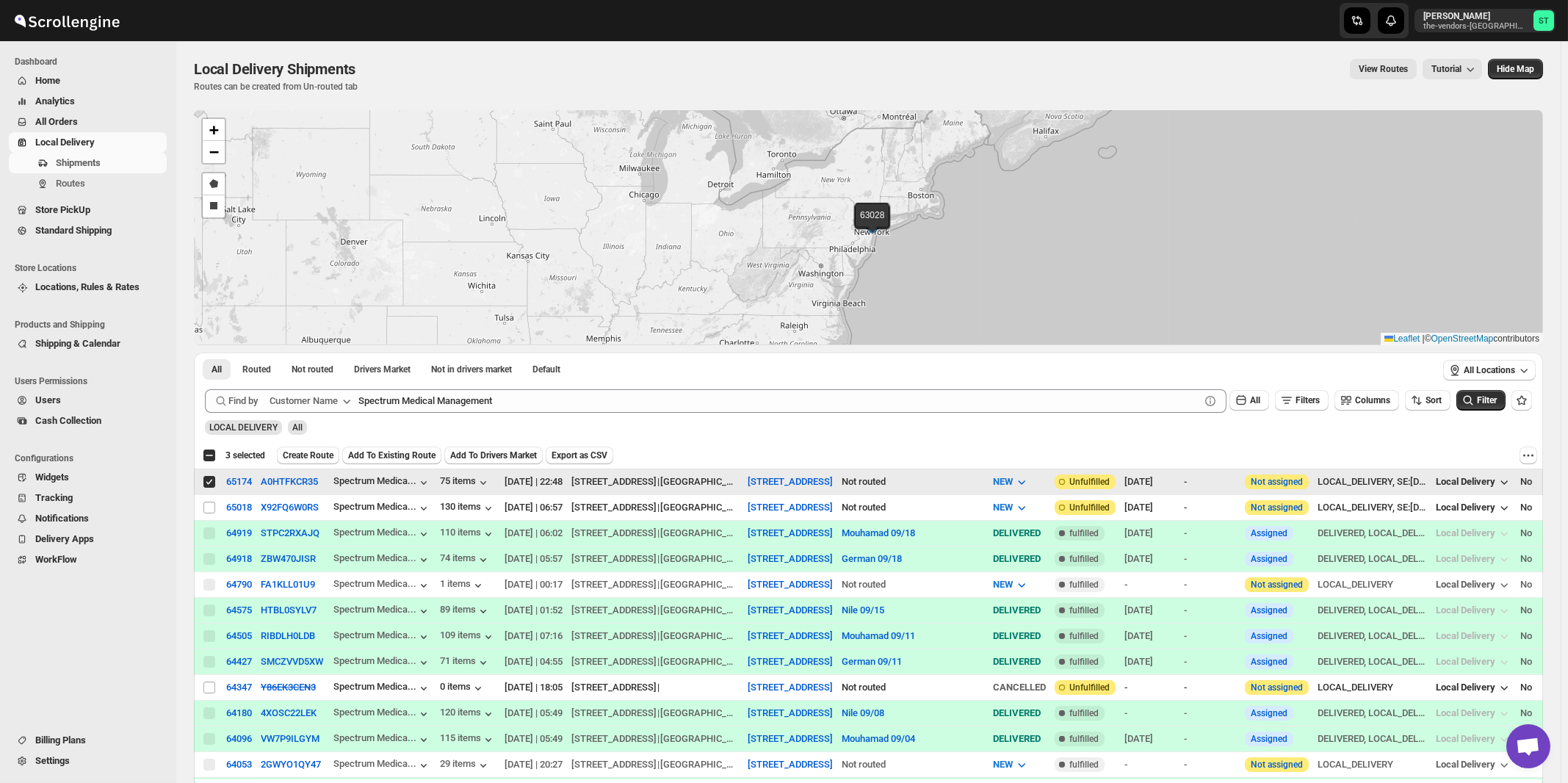
checkbox input "false"
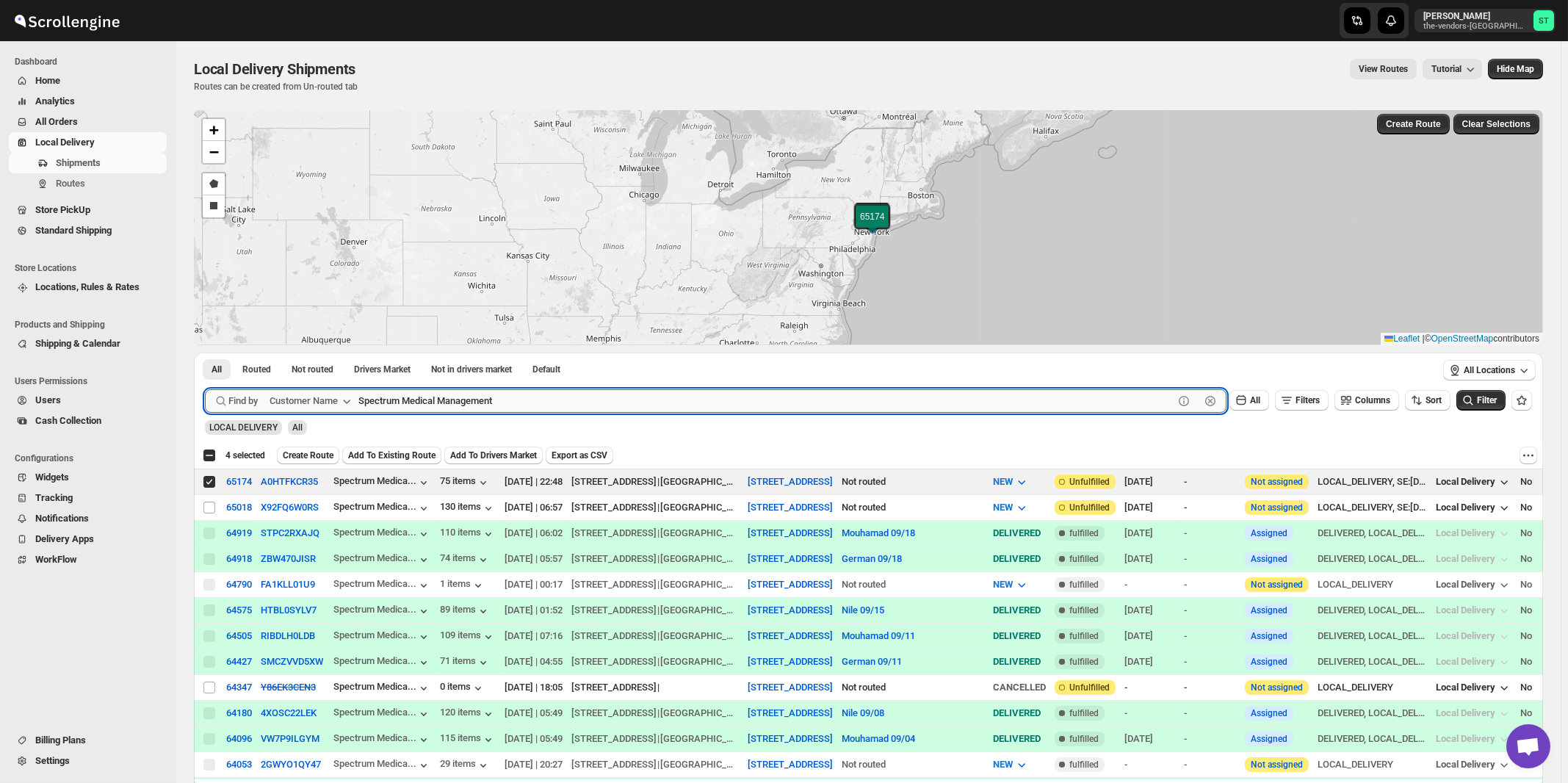
click at [553, 406] on input "Spectrum Medical Management" at bounding box center [766, 401] width 815 height 23
paste input "Twin Group"
type input "Twin Group"
click at [205, 353] on button "Submit" at bounding box center [226, 360] width 42 height 15
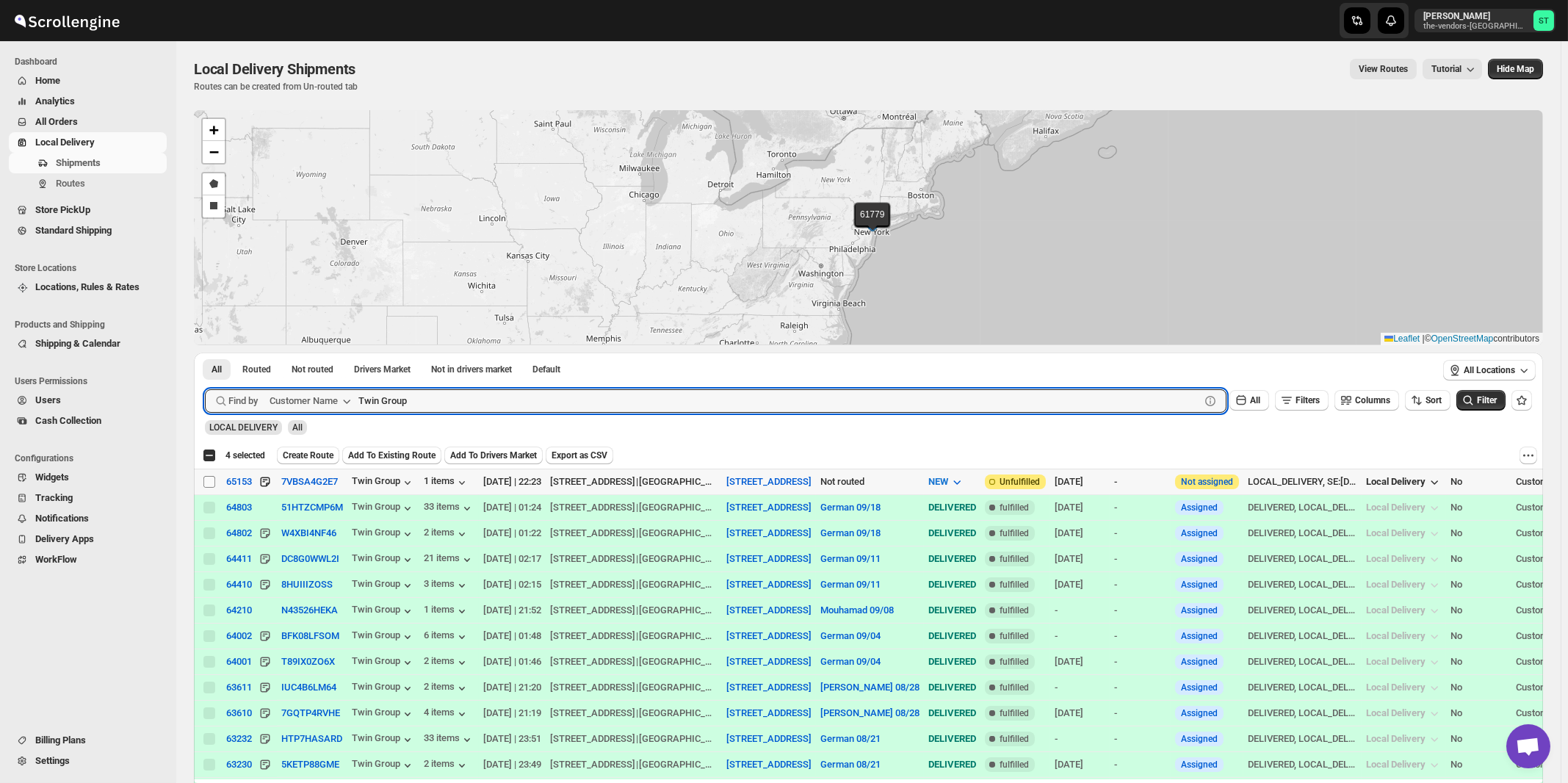
click at [209, 480] on input "Select shipment" at bounding box center [209, 482] width 12 height 12
checkbox input "true"
click at [536, 406] on input "Twin Group" at bounding box center [766, 401] width 815 height 23
paste input "Y&Y Realty"
type input "Y&Y Realty Group"
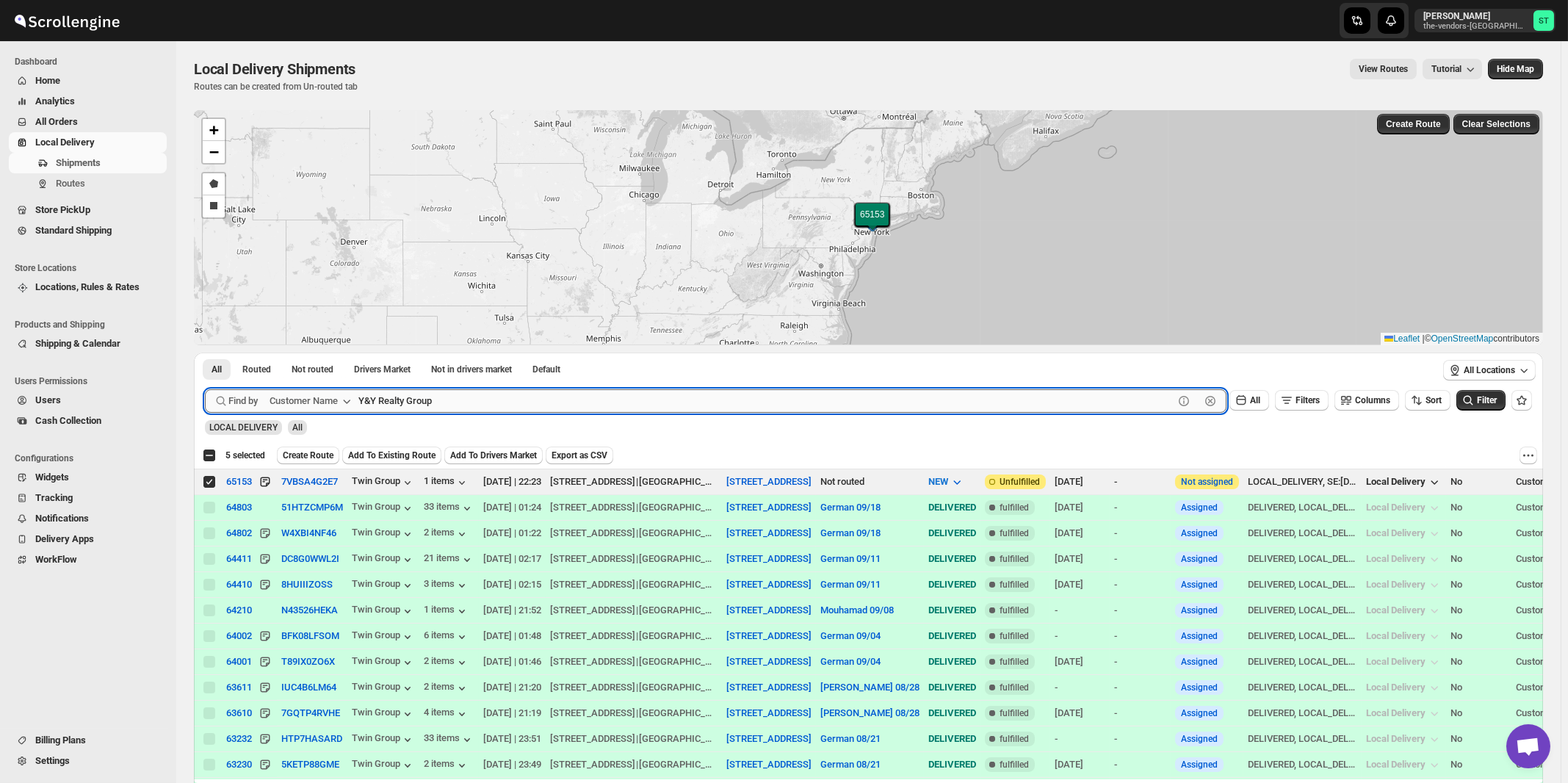
click at [205, 353] on button "Submit" at bounding box center [226, 360] width 42 height 15
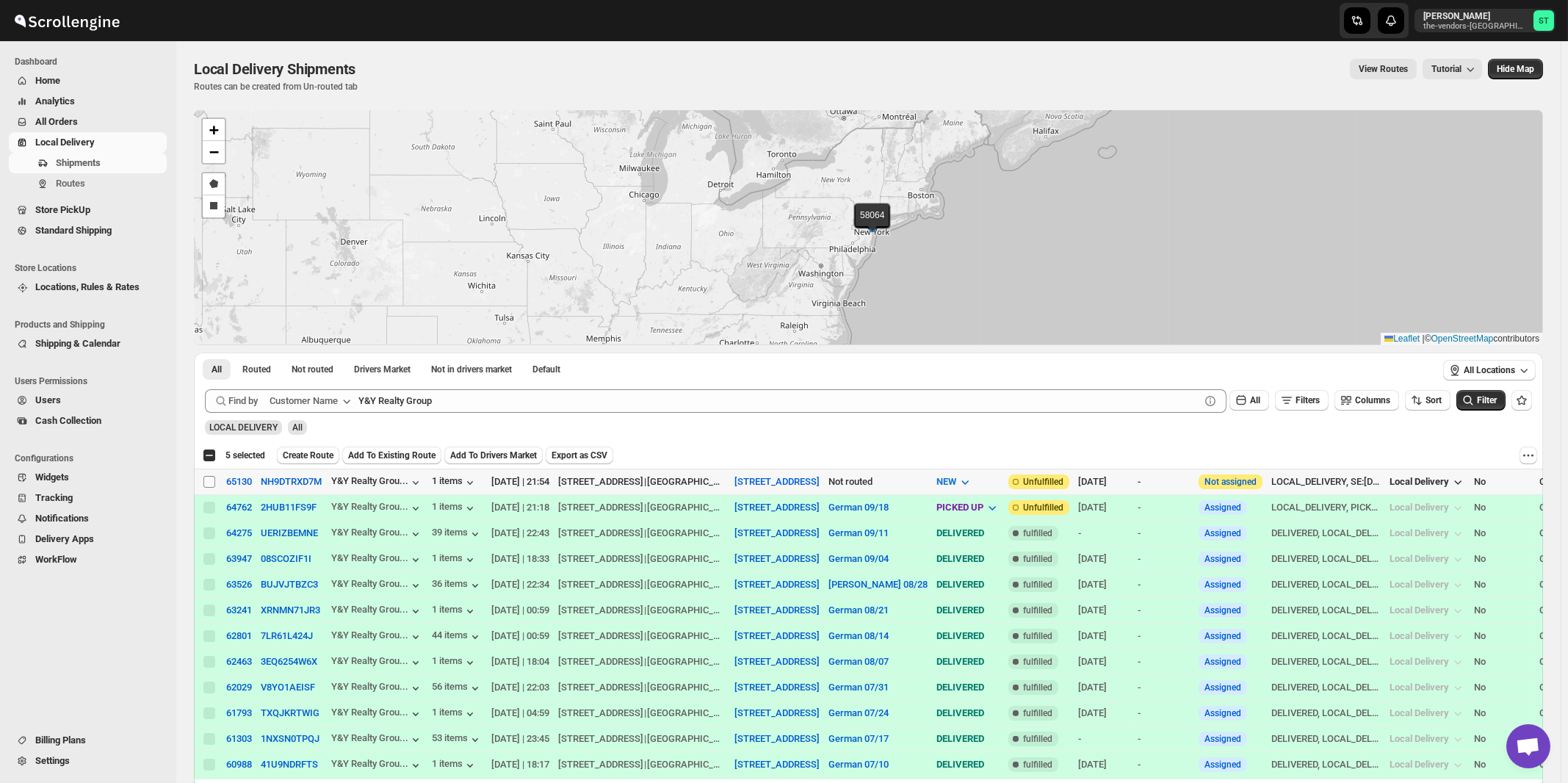
click at [208, 478] on input "Select shipment" at bounding box center [209, 482] width 12 height 12
checkbox input "true"
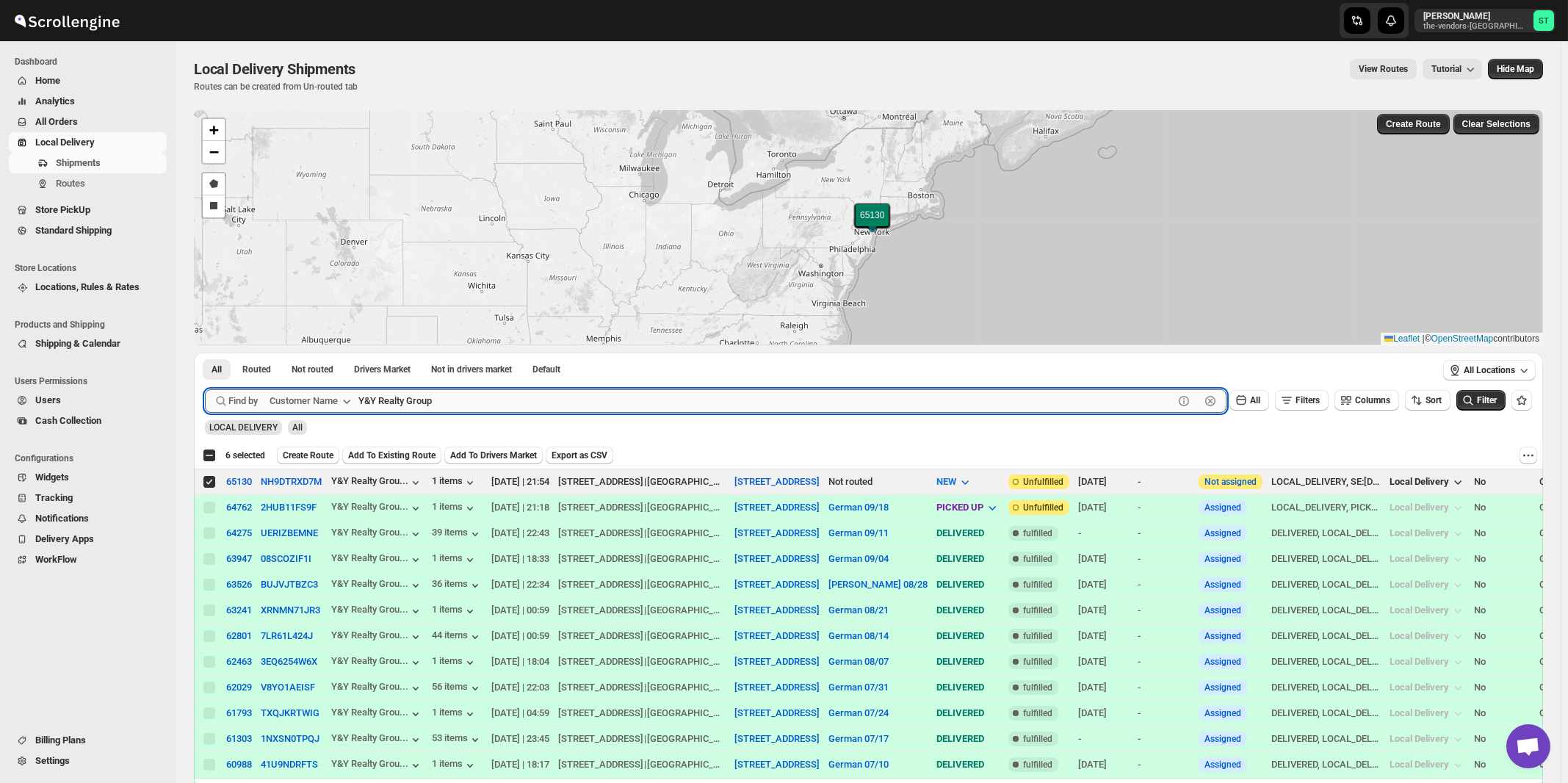
click at [558, 407] on input "Y&Y Realty Group" at bounding box center [766, 401] width 815 height 23
paste input "Met Council"
click at [205, 353] on button "Submit" at bounding box center [226, 360] width 42 height 15
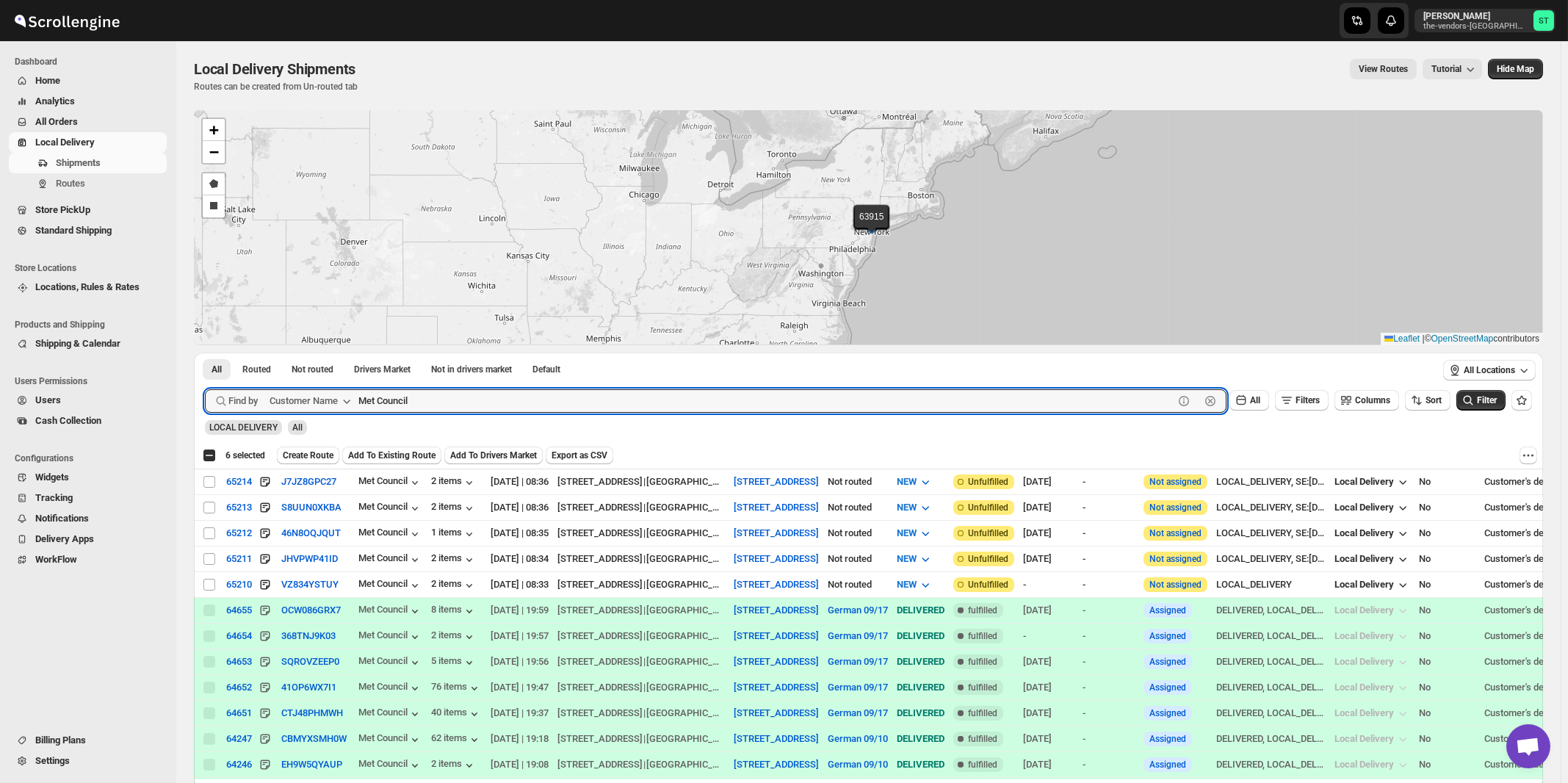
paste input "Satmer Mikvah BP"
click at [205, 353] on button "Submit" at bounding box center [226, 360] width 42 height 15
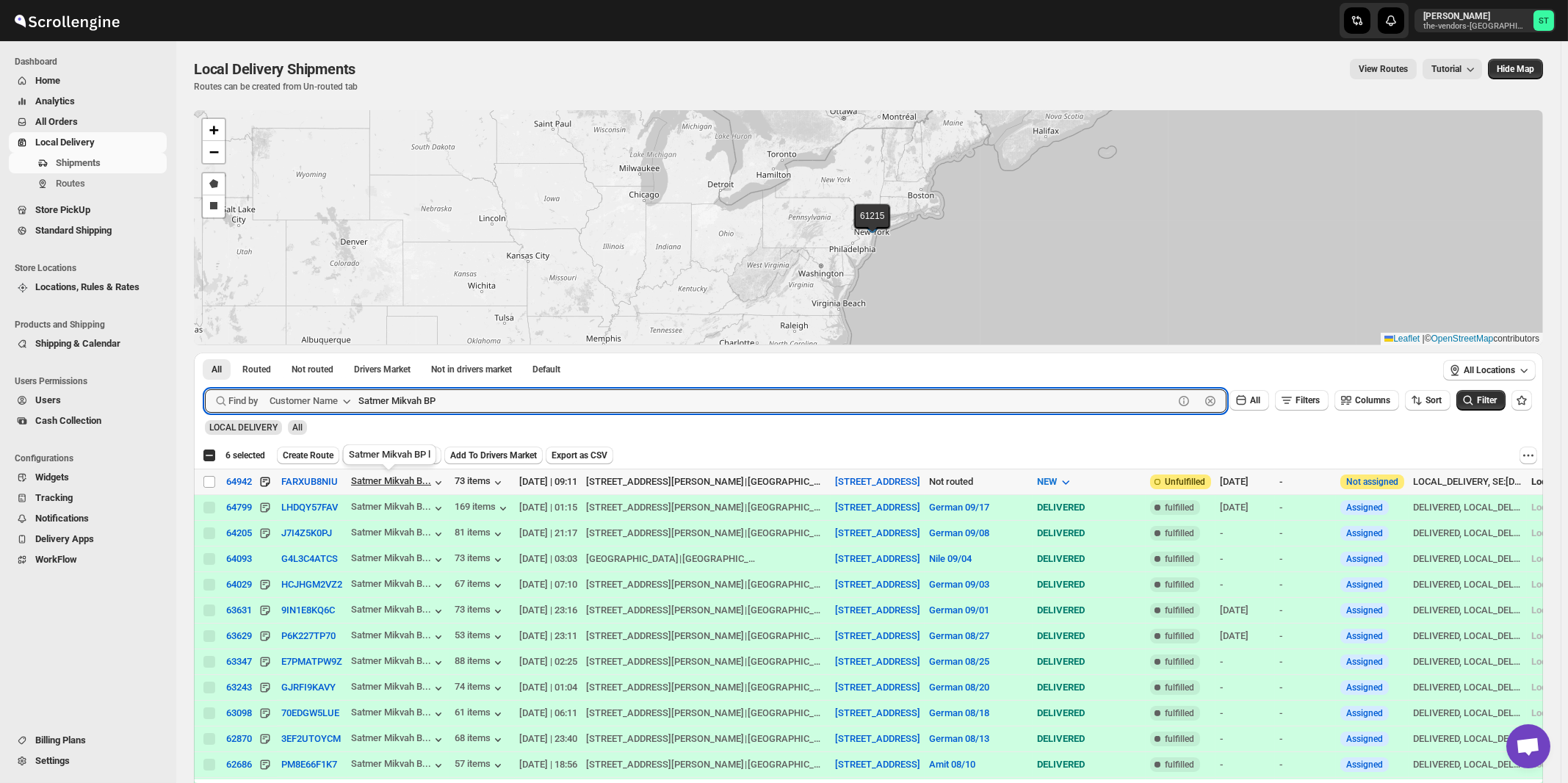
paste input "EZ Filling NY"
click at [205, 353] on button "Submit" at bounding box center [226, 360] width 42 height 15
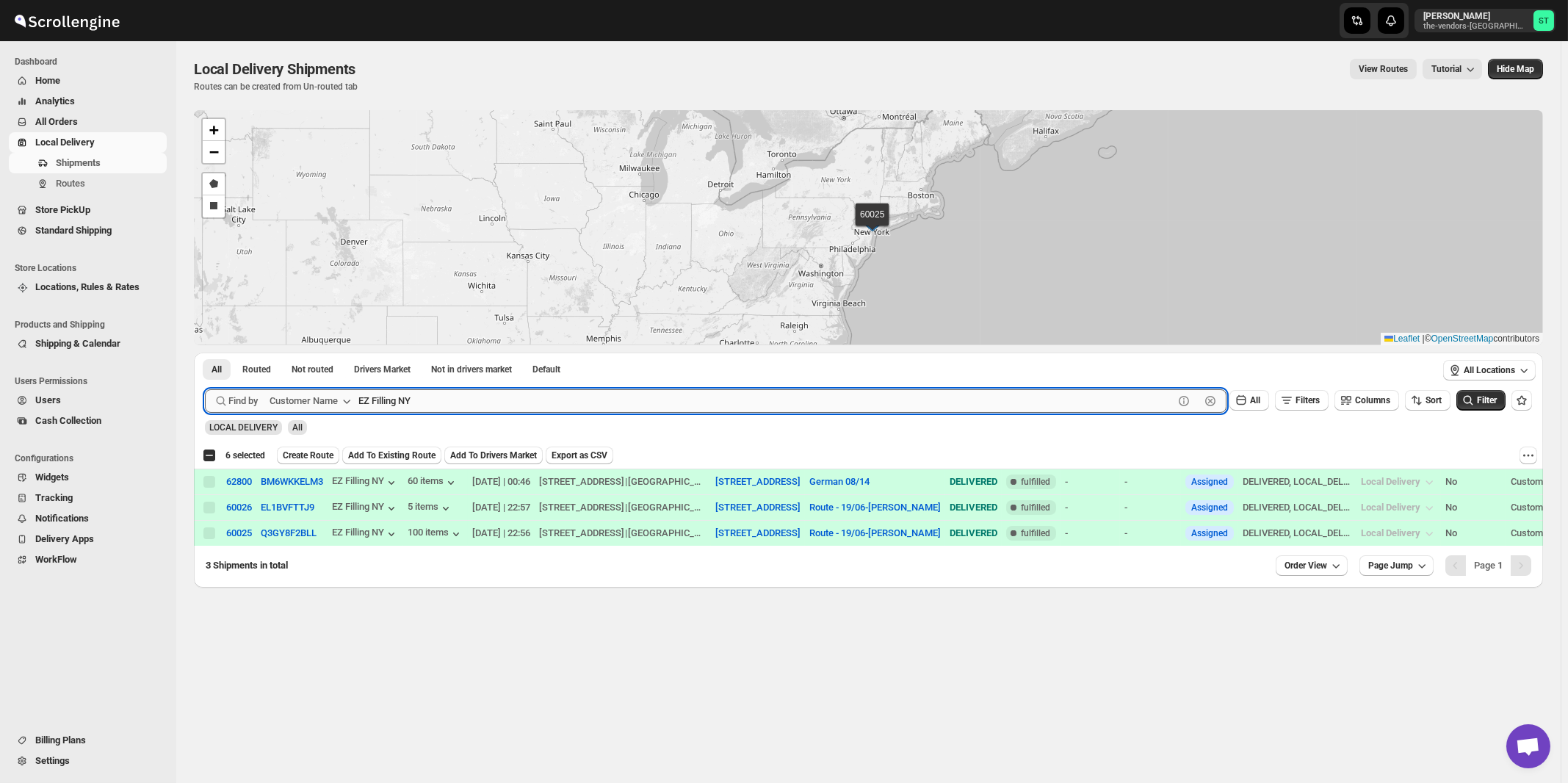
paste input "Five Star Nursing"
type input "Five Star Nursing"
click at [205, 353] on button "Submit" at bounding box center [226, 360] width 42 height 15
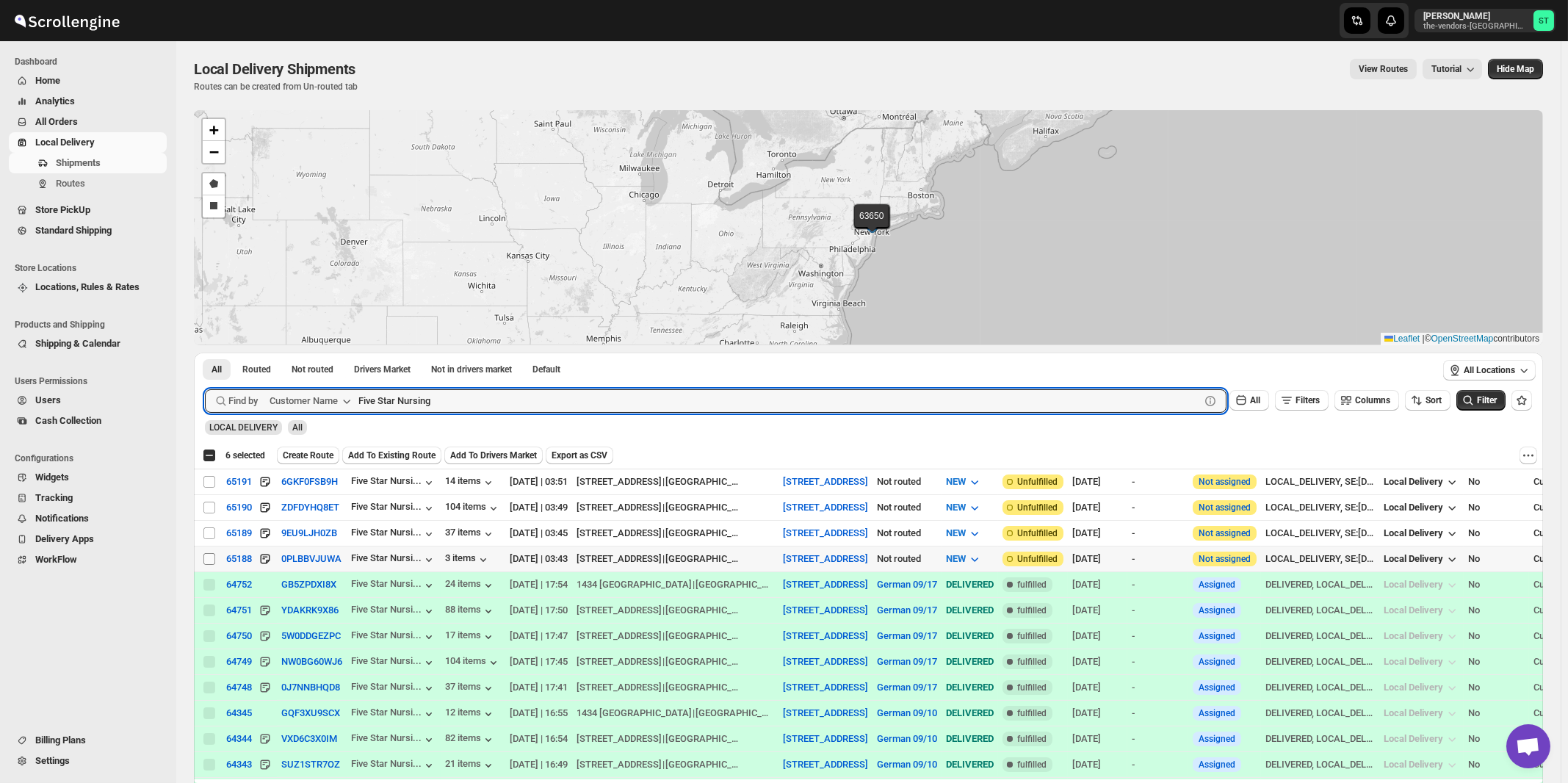
click at [210, 557] on input "Select shipment" at bounding box center [209, 559] width 12 height 12
checkbox input "true"
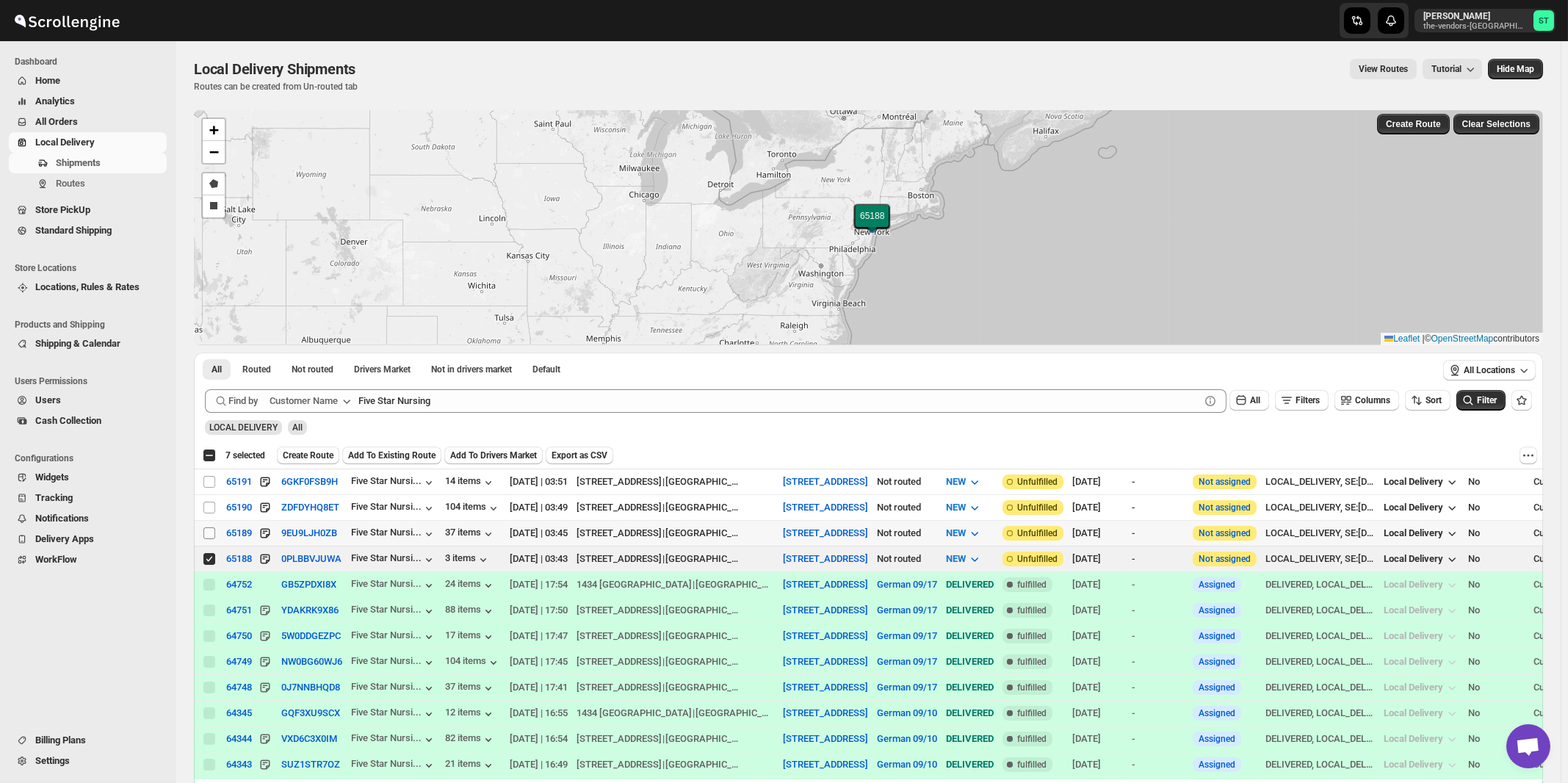
click at [210, 532] on input "Select shipment" at bounding box center [209, 533] width 12 height 12
checkbox input "true"
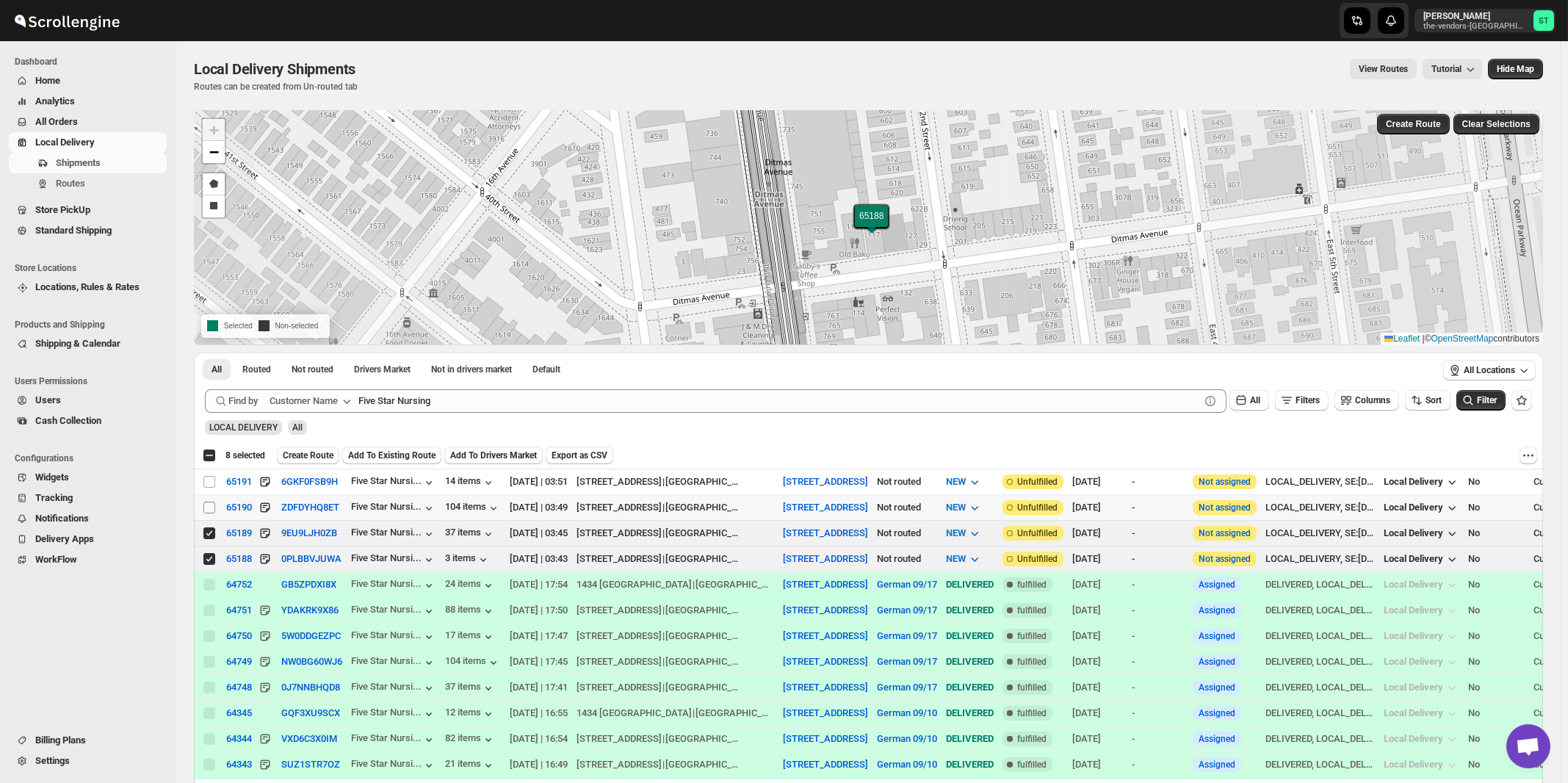
click at [208, 511] on input "Select shipment" at bounding box center [209, 508] width 12 height 12
checkbox input "true"
click at [210, 481] on input "Select shipment" at bounding box center [209, 482] width 12 height 12
checkbox input "true"
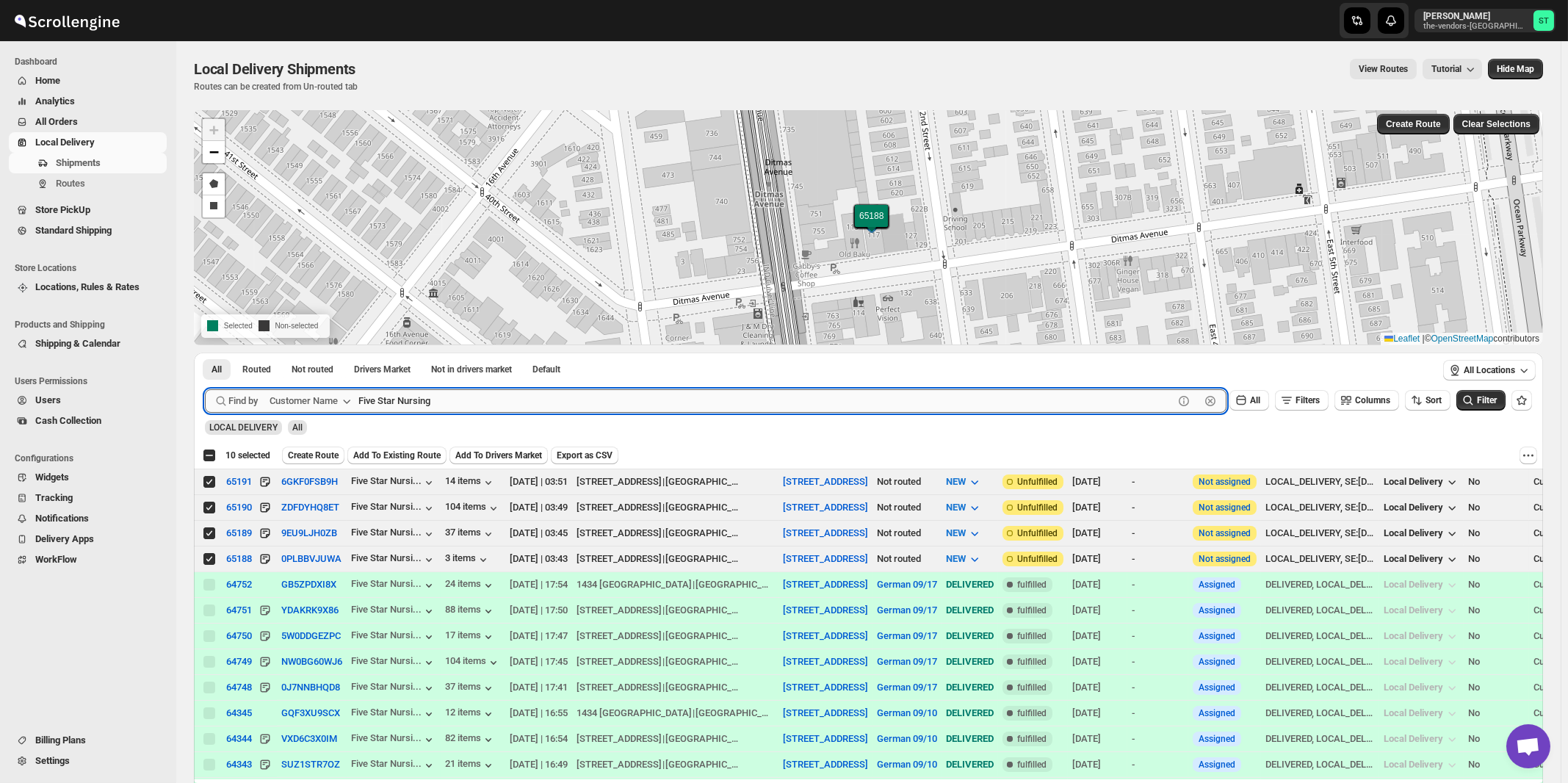
click at [495, 406] on input "Five Star Nursing" at bounding box center [766, 401] width 815 height 23
paste input "GNP brokerage"
click at [205, 353] on button "Submit" at bounding box center [226, 360] width 42 height 15
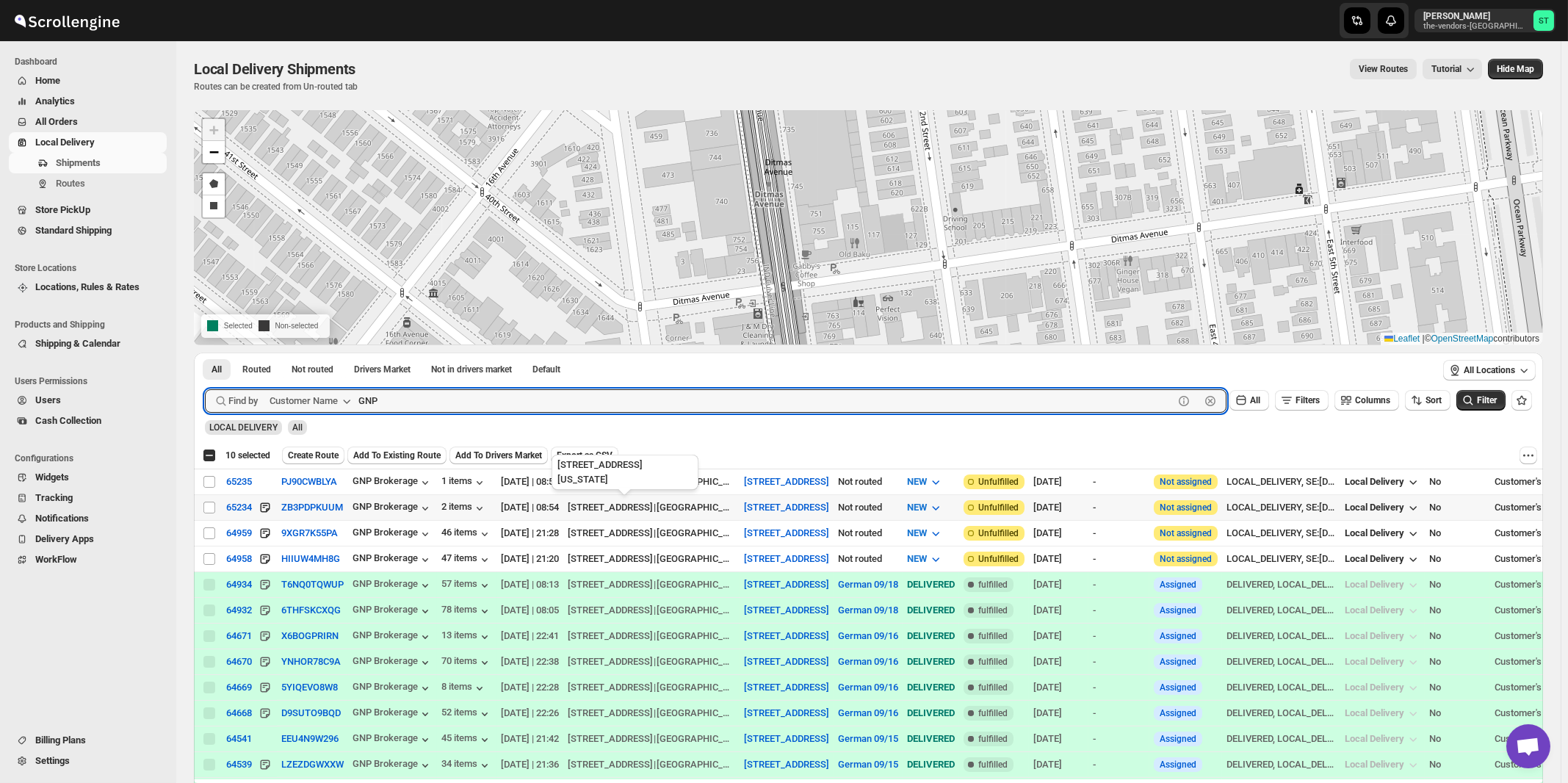
paste input "oldmunzer & Company"
click at [205, 353] on button "Submit" at bounding box center [226, 360] width 42 height 15
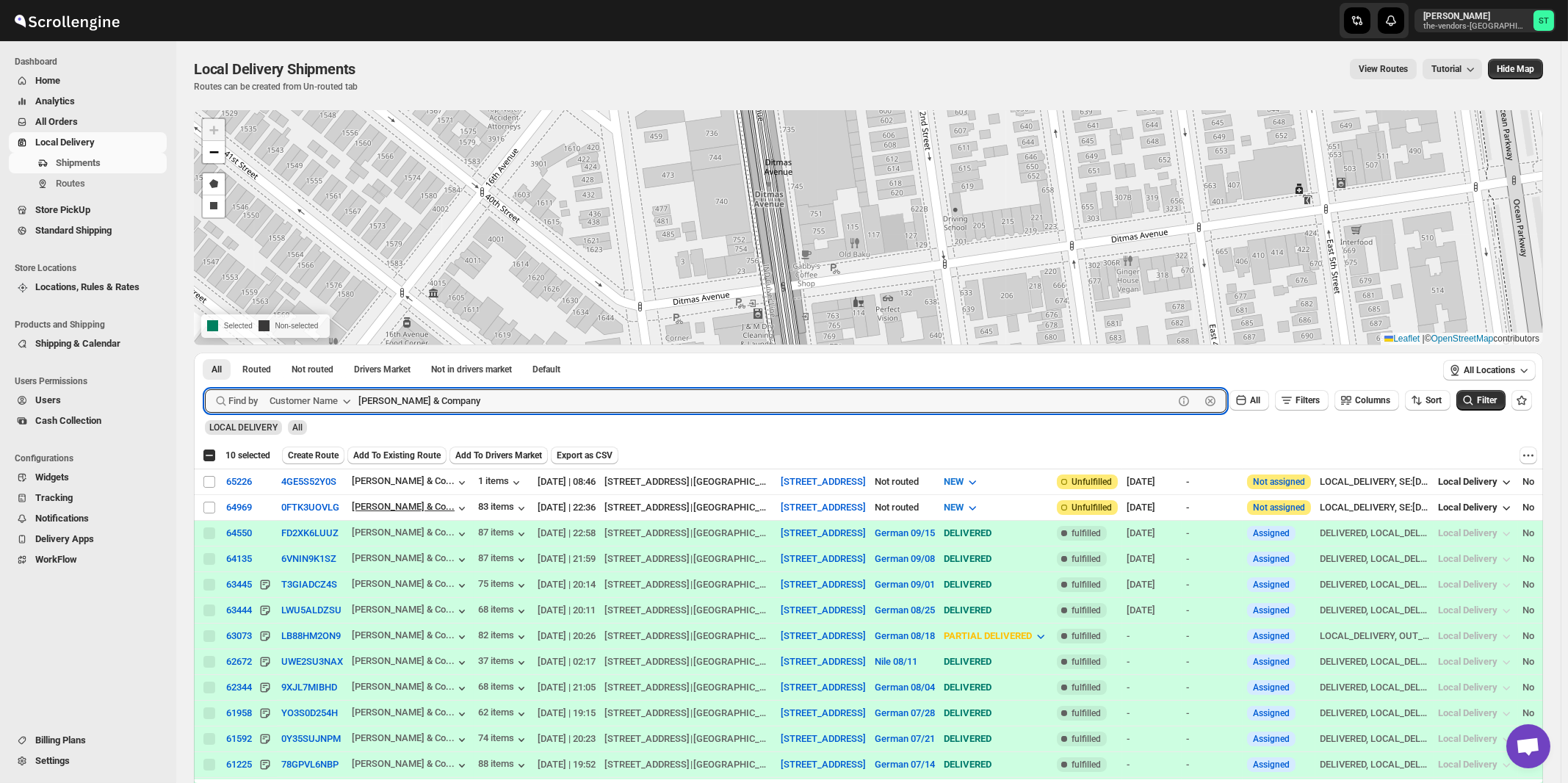
paste input "Hamaspik Of Kings County Williamsburg"
type input "Hamaspik Of Kings County Williamsburg"
click at [205, 353] on button "Submit" at bounding box center [226, 360] width 42 height 15
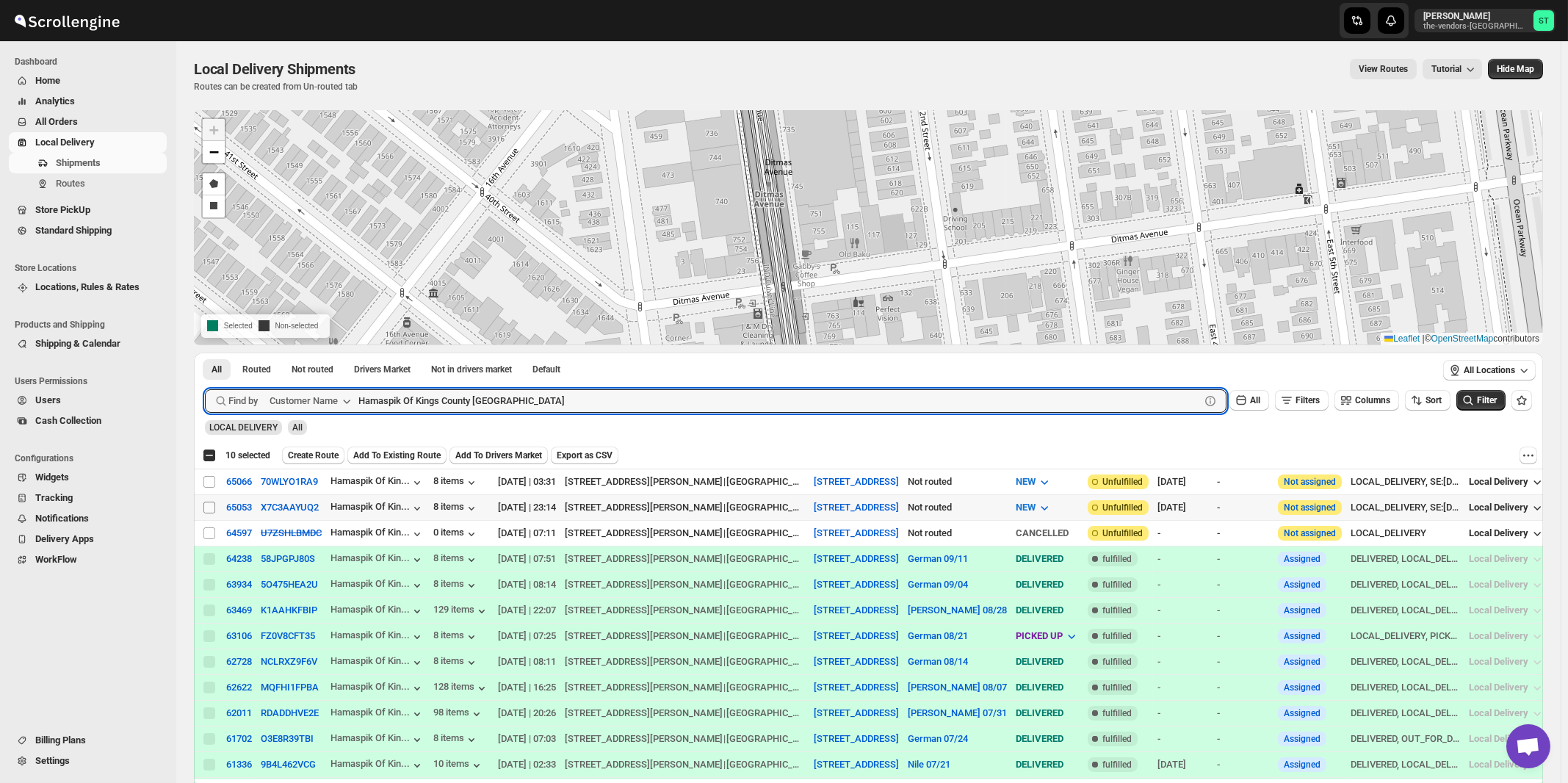
click at [210, 507] on input "Select shipment" at bounding box center [209, 508] width 12 height 12
checkbox input "true"
click at [590, 399] on input "Hamaspik Of Kings County Williamsburg" at bounding box center [766, 401] width 815 height 23
paste input "Met Council"
click at [205, 353] on button "Submit" at bounding box center [226, 360] width 42 height 15
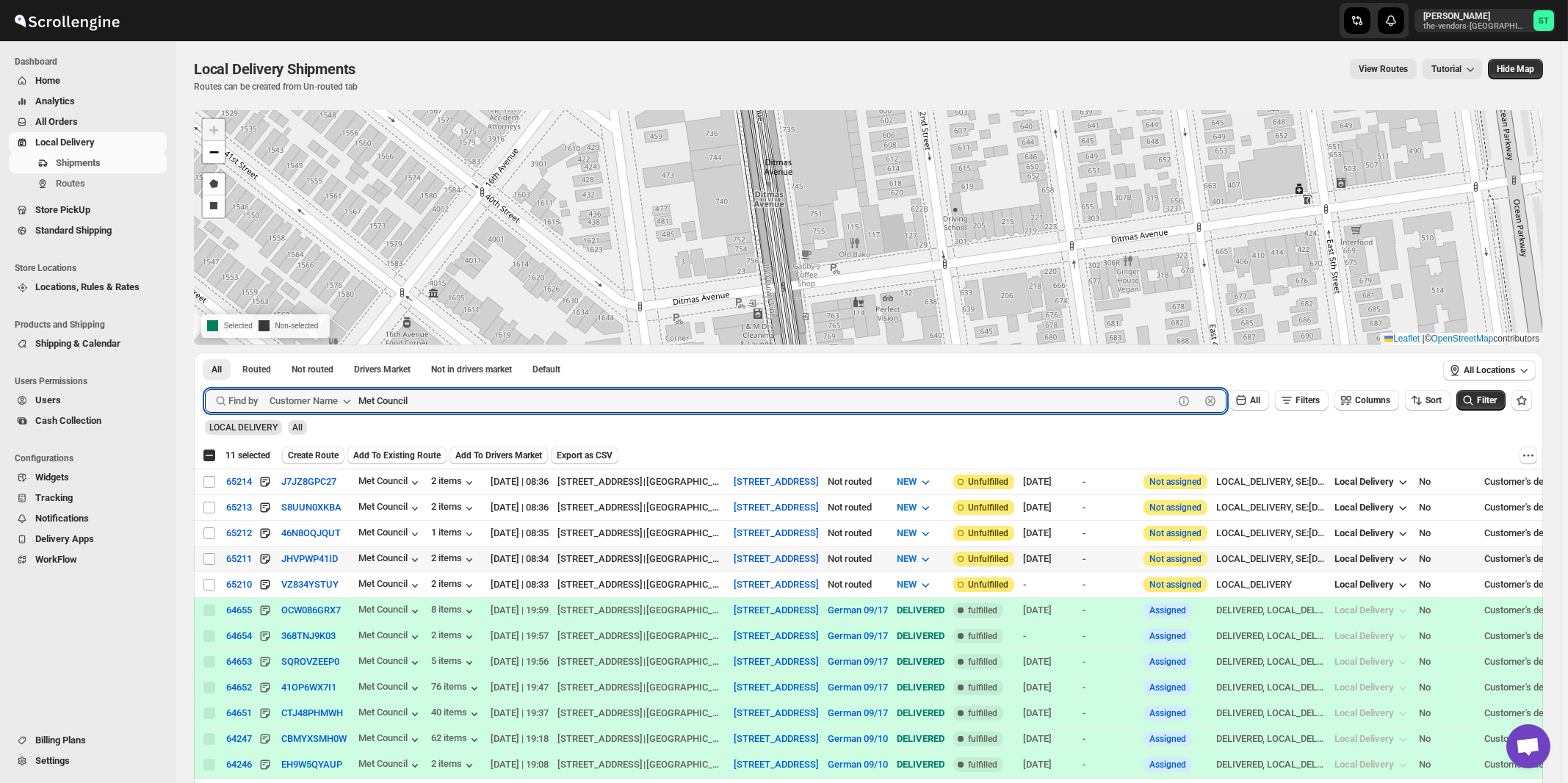
paste input "Systech"
type input "Systech"
click at [205, 353] on button "Submit" at bounding box center [226, 360] width 42 height 15
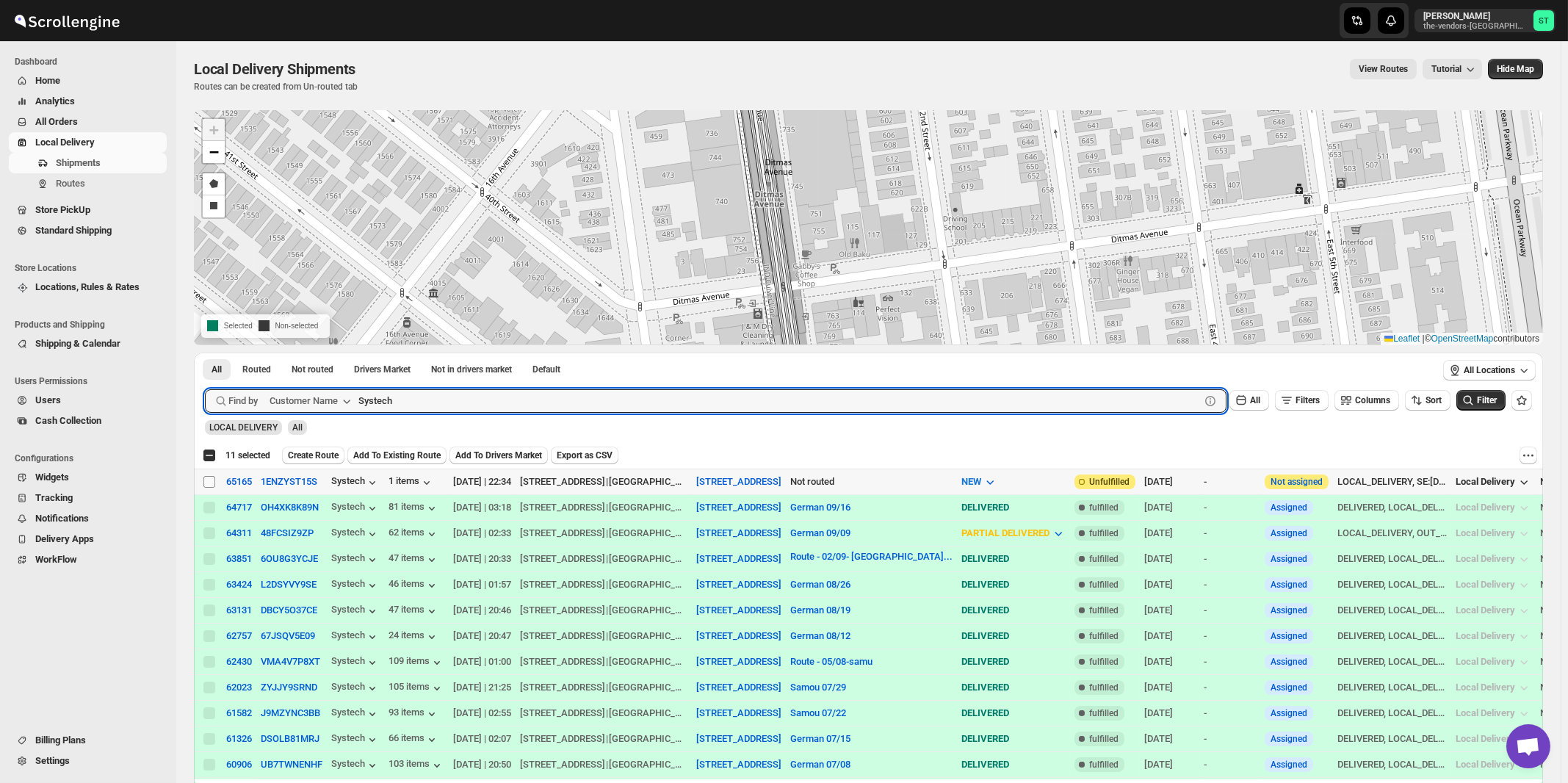
click at [211, 481] on input "Select shipment" at bounding box center [209, 482] width 12 height 12
checkbox input "true"
click at [596, 393] on input "Systech" at bounding box center [766, 401] width 815 height 23
paste input "Twin Group"
click at [205, 353] on button "Submit" at bounding box center [226, 360] width 42 height 15
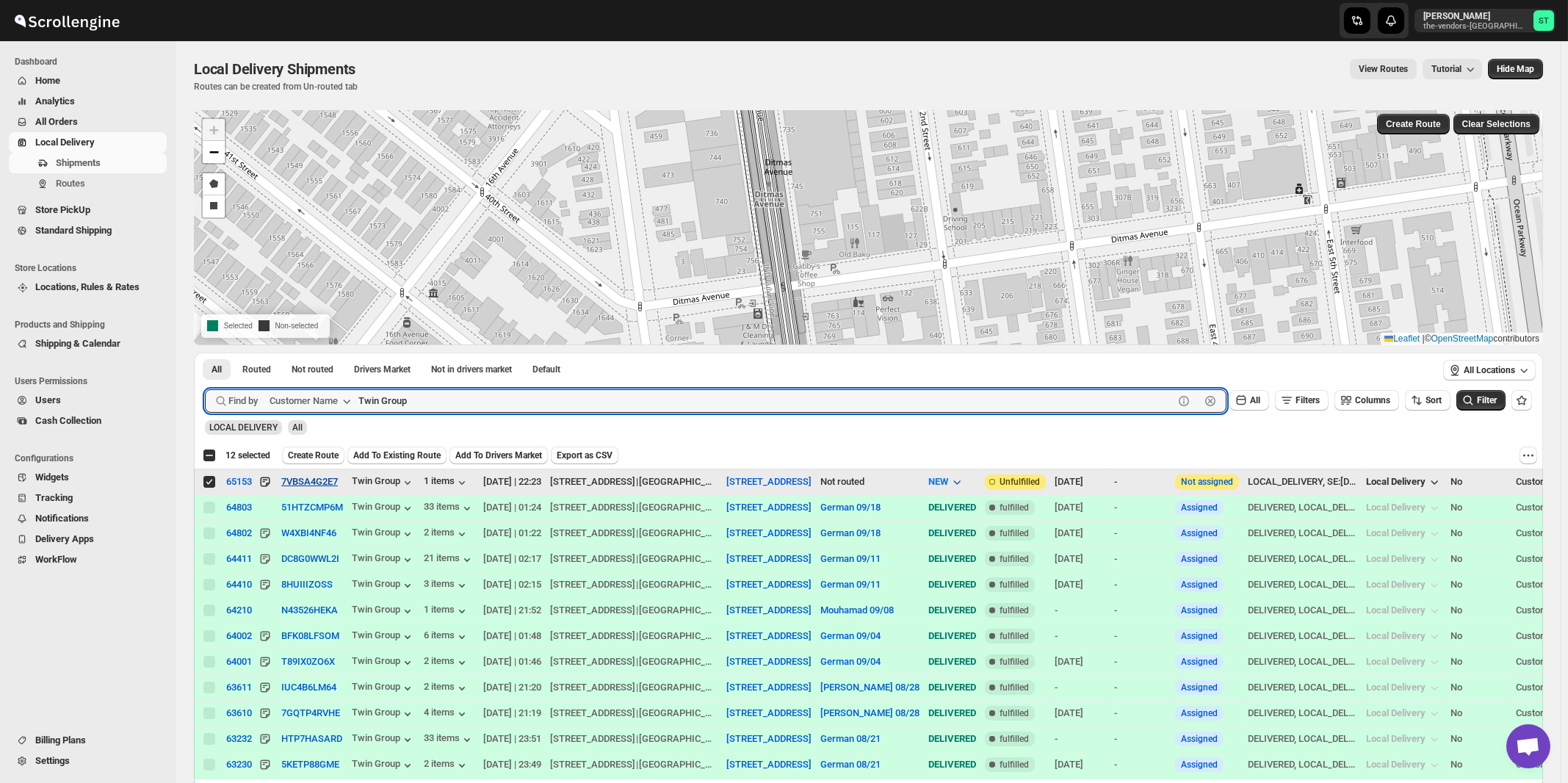
paste input "World Wide Plumbing"
type input "World Wide Plumbing"
click at [205, 353] on button "Submit" at bounding box center [226, 360] width 42 height 15
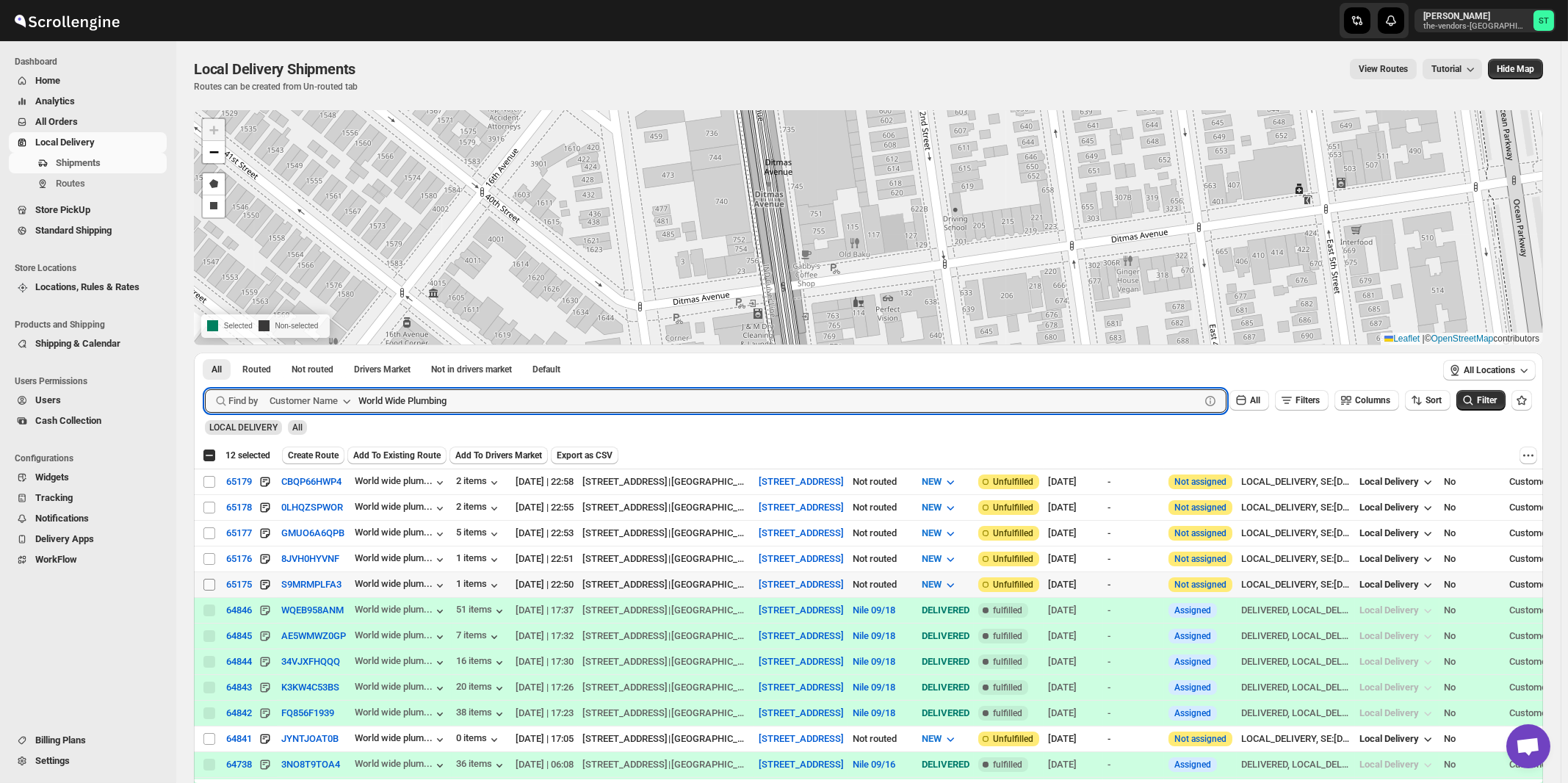
click at [208, 582] on input "Select shipment" at bounding box center [209, 585] width 12 height 12
checkbox input "true"
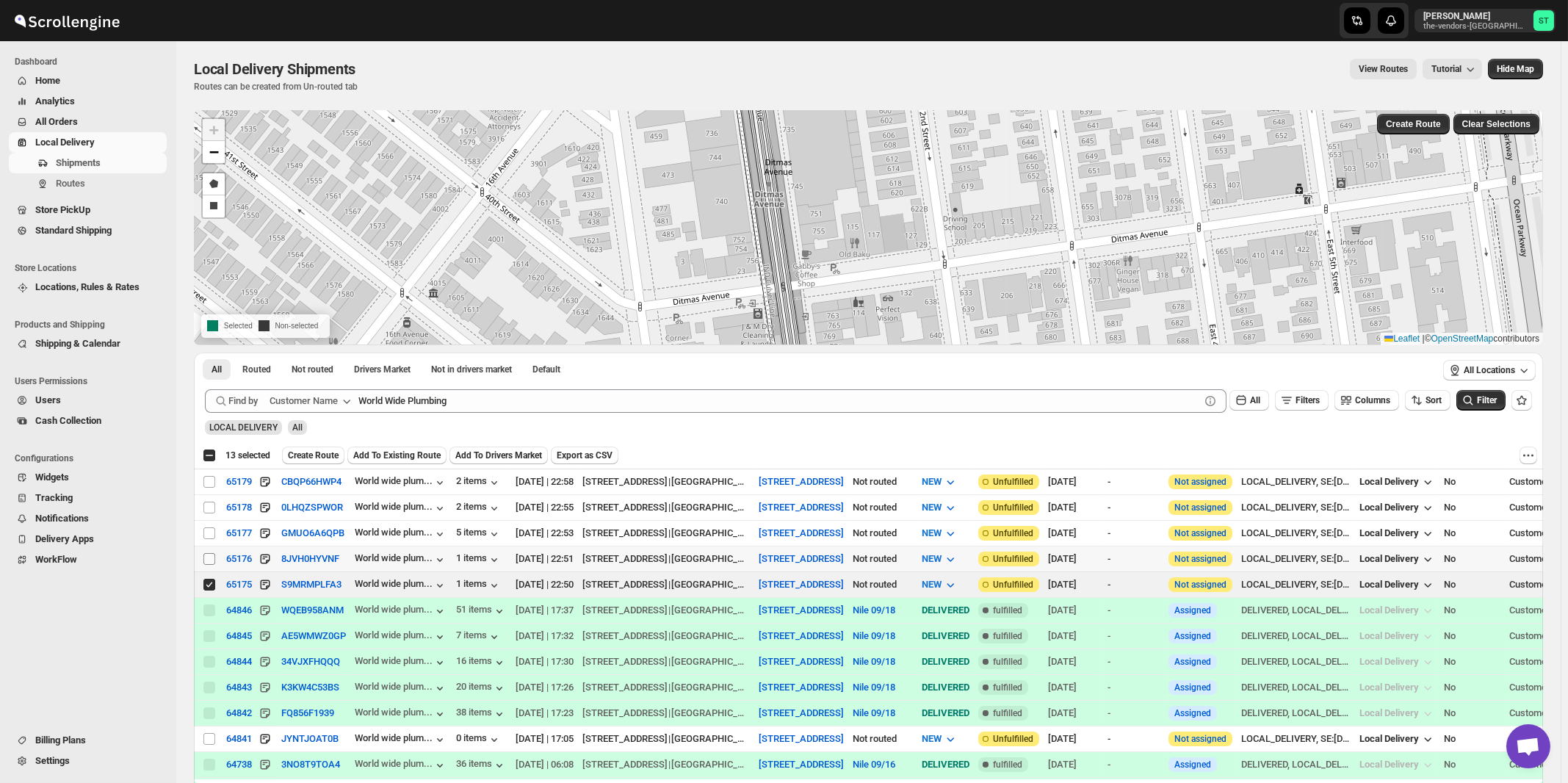
click at [209, 561] on input "Select shipment" at bounding box center [209, 559] width 12 height 12
checkbox input "true"
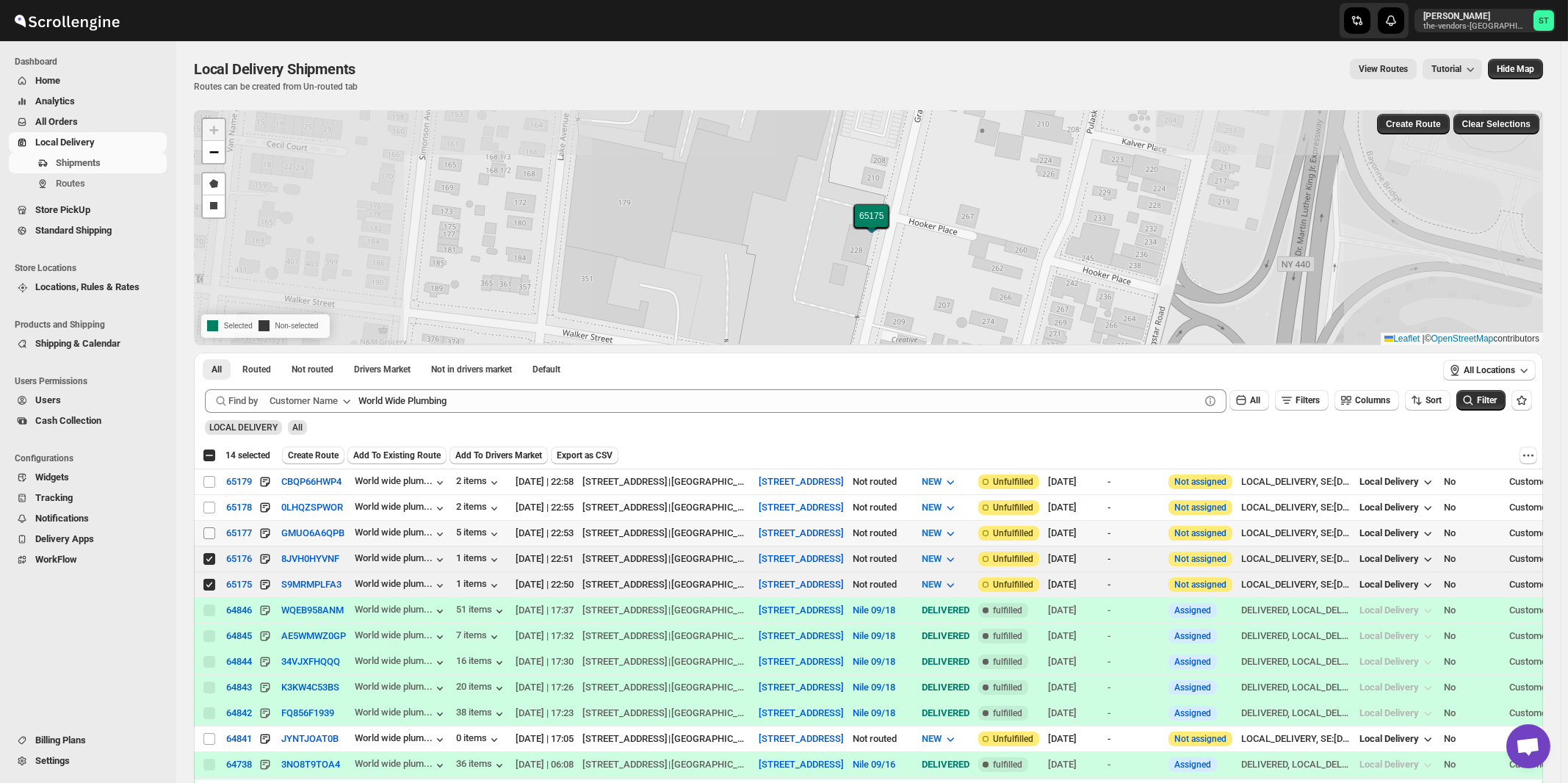
click at [209, 532] on input "Select shipment" at bounding box center [209, 533] width 12 height 12
checkbox input "true"
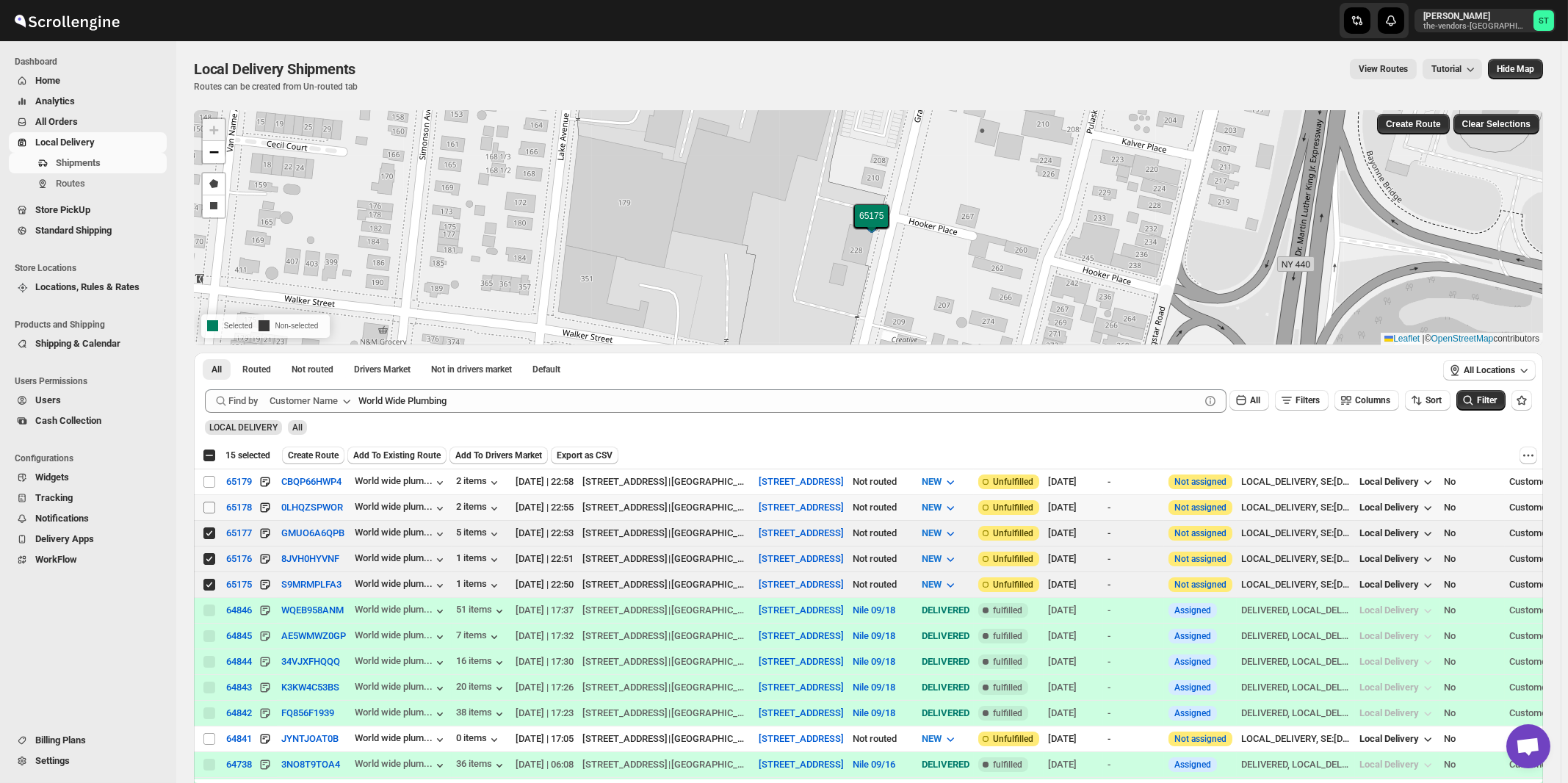
click at [208, 507] on input "Select shipment" at bounding box center [209, 508] width 12 height 12
checkbox input "true"
click at [210, 483] on input "Select shipment" at bounding box center [209, 482] width 12 height 12
checkbox input "true"
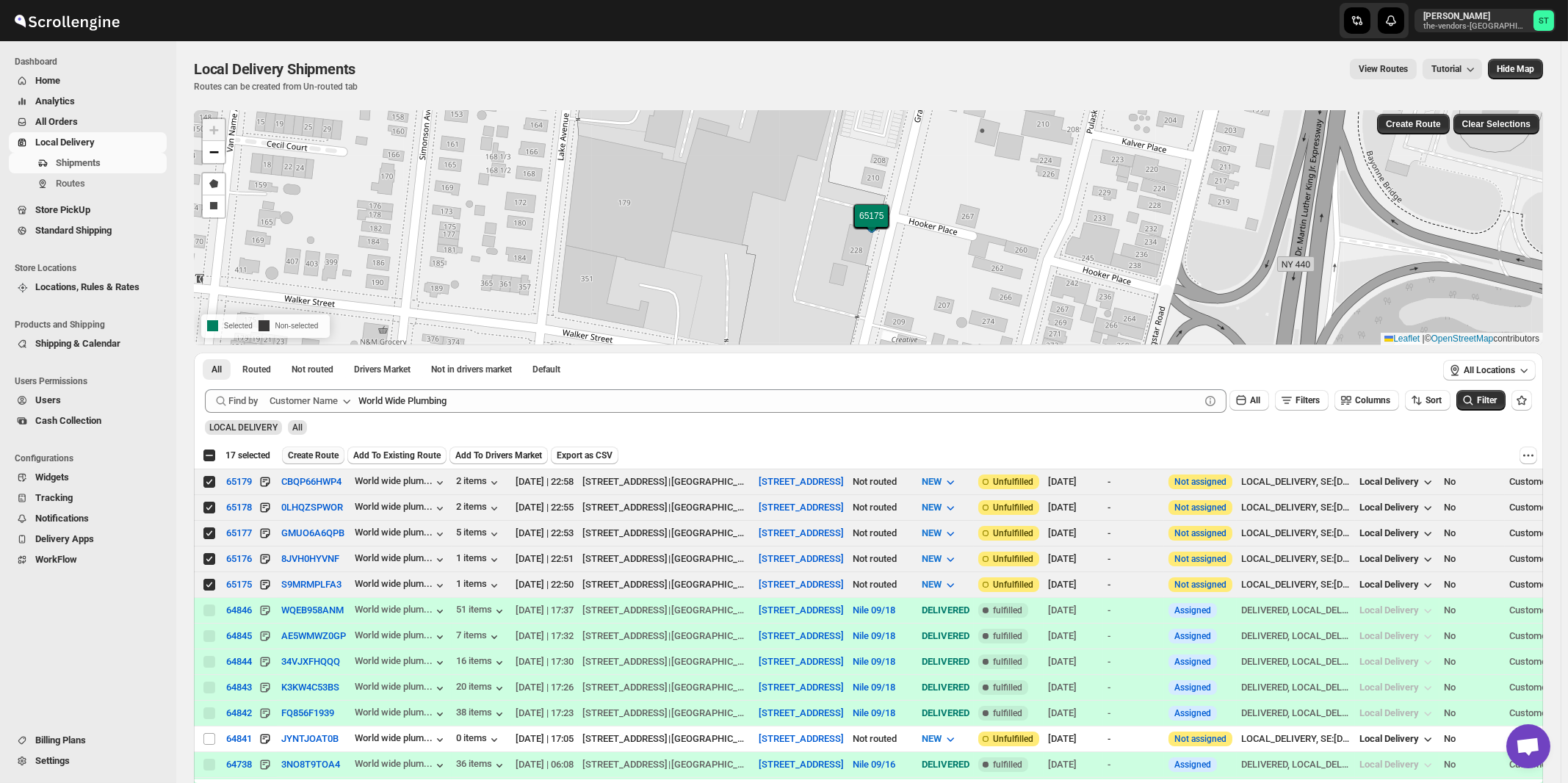
click at [306, 451] on span "Create Route" at bounding box center [312, 455] width 51 height 12
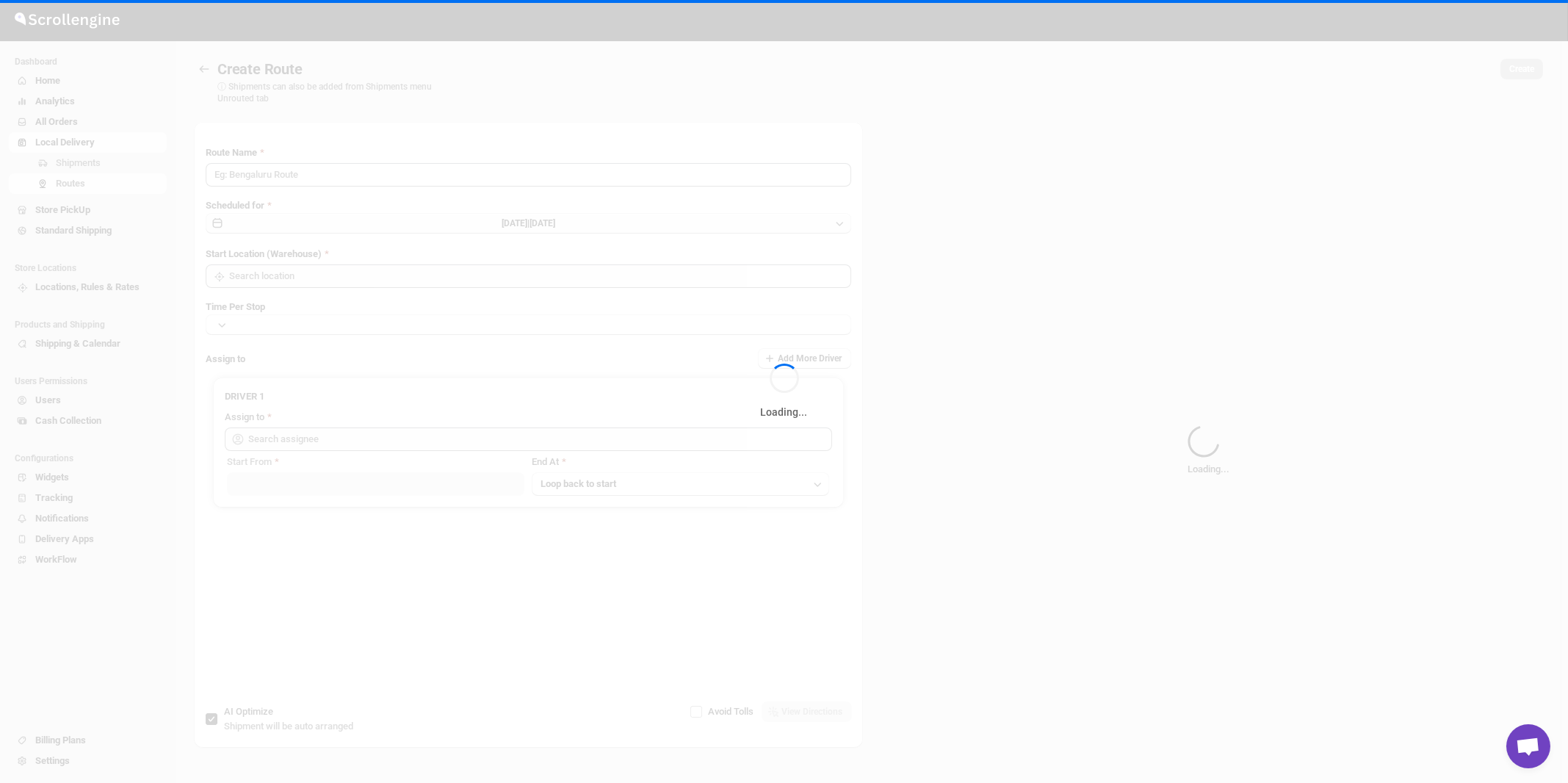
type input "Route - 22/09-1023"
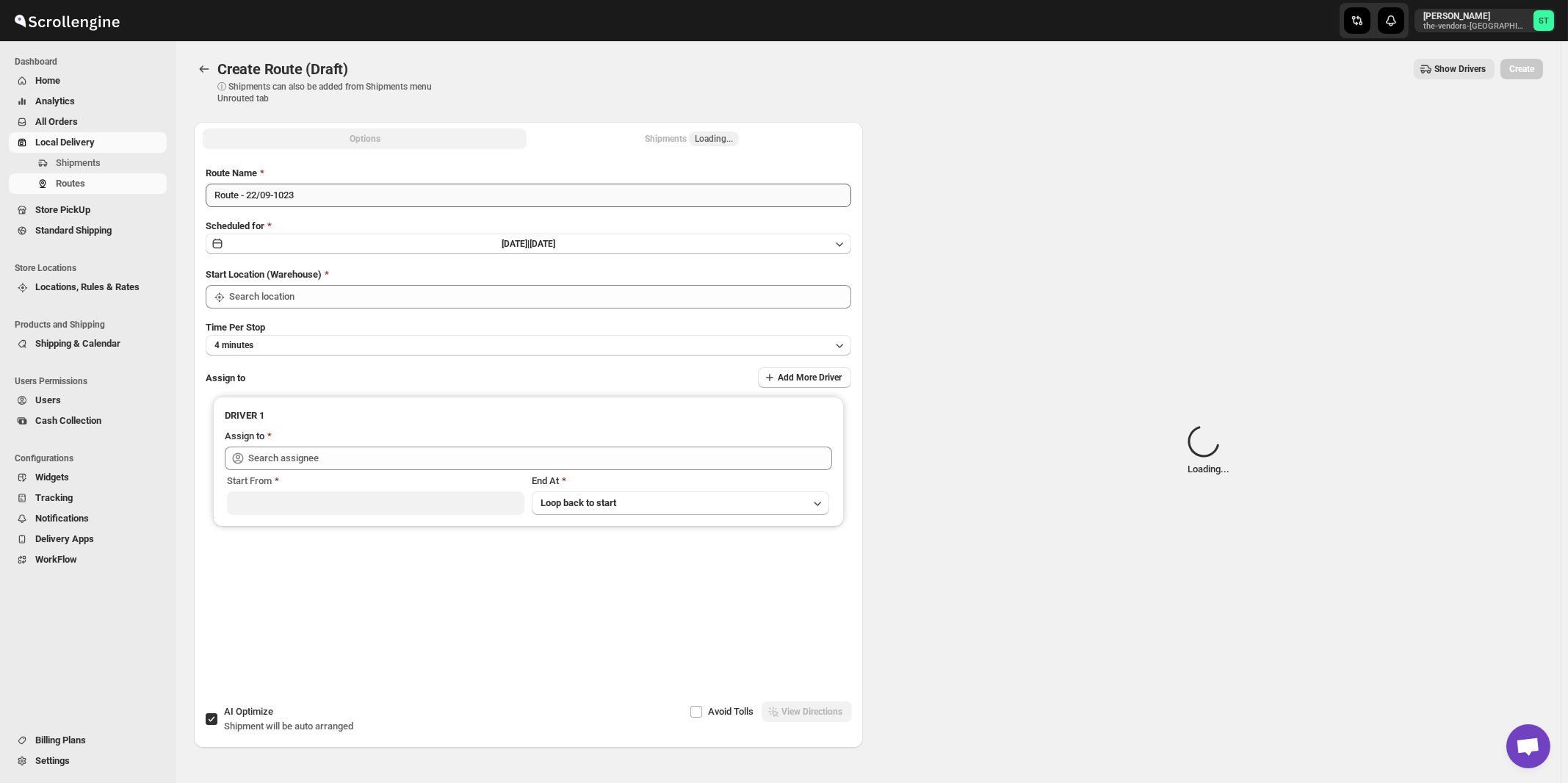
type input "[STREET_ADDRESS]"
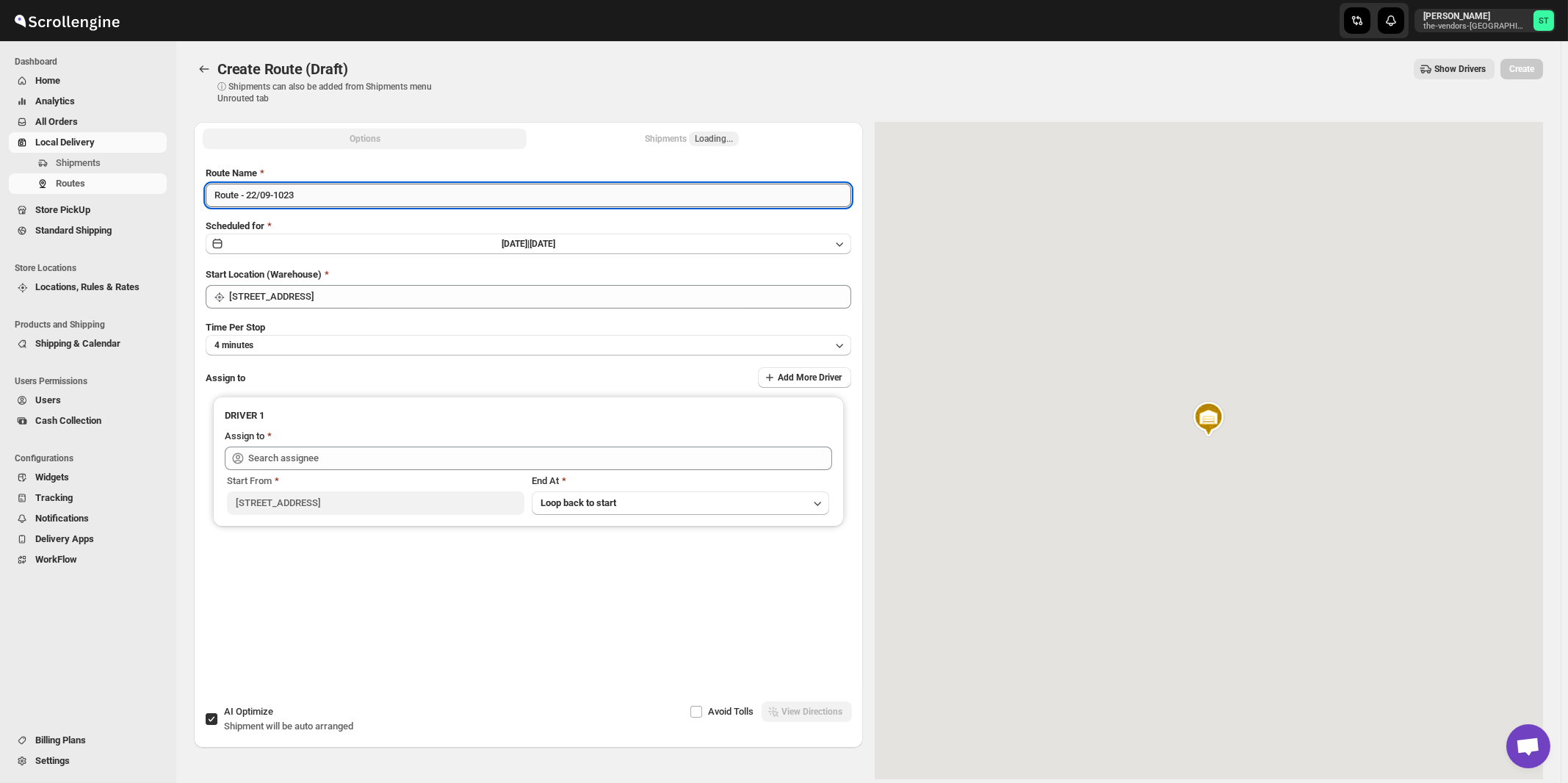
click at [374, 197] on input "Route - 22/09-1023" at bounding box center [529, 195] width 646 height 23
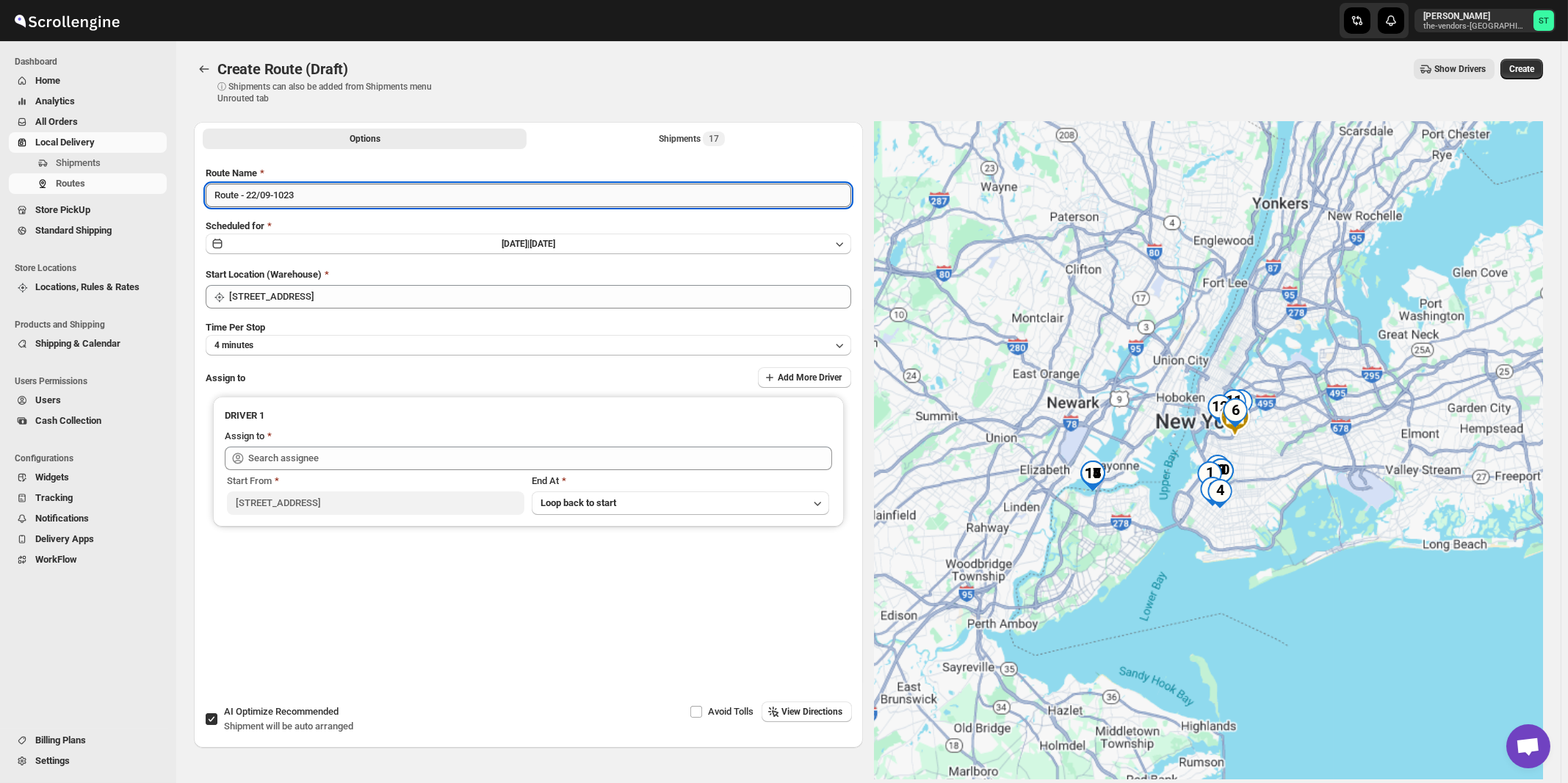
paste input "German"
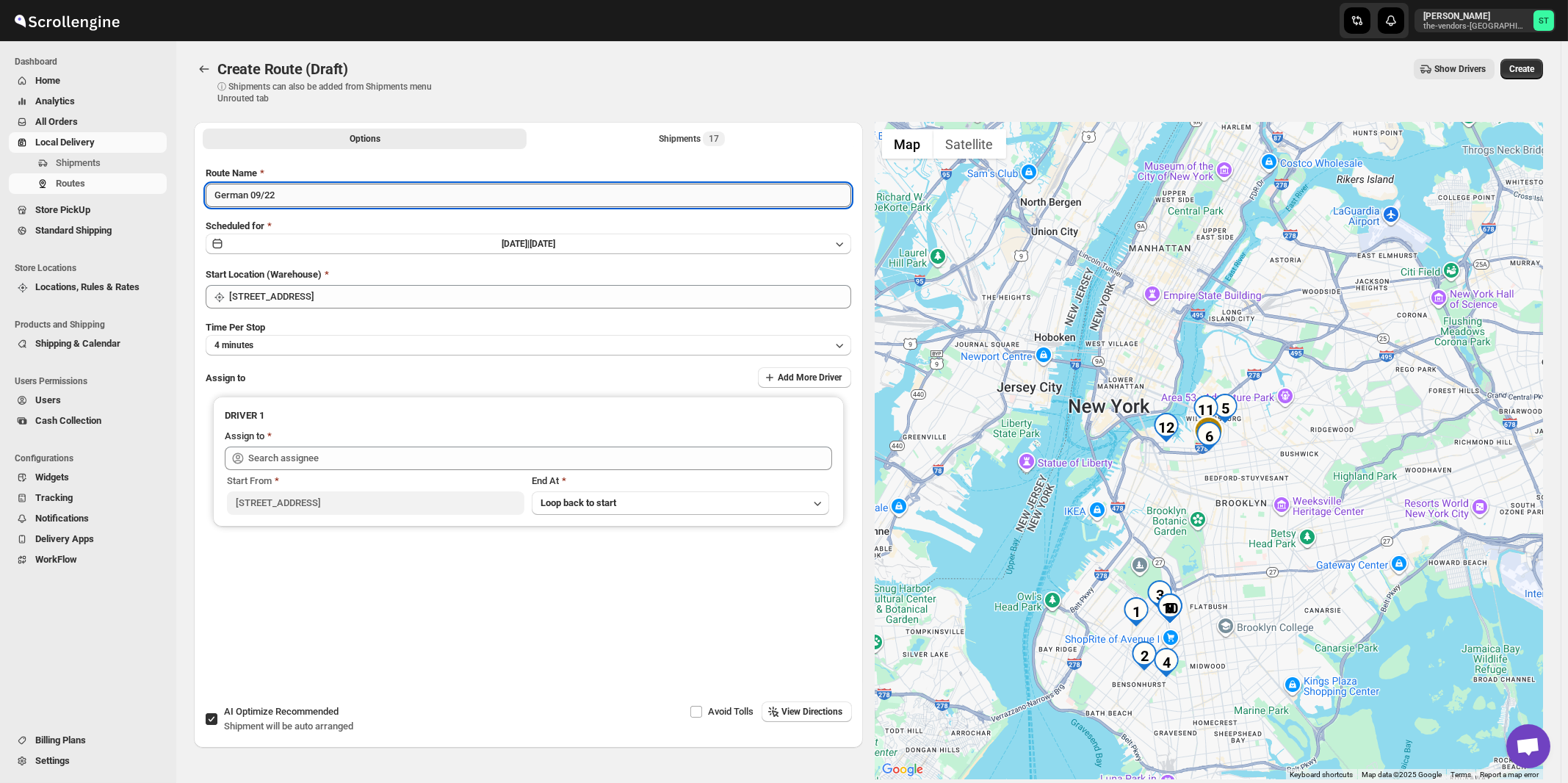
type input "German 09/22"
type input "German 09/25"
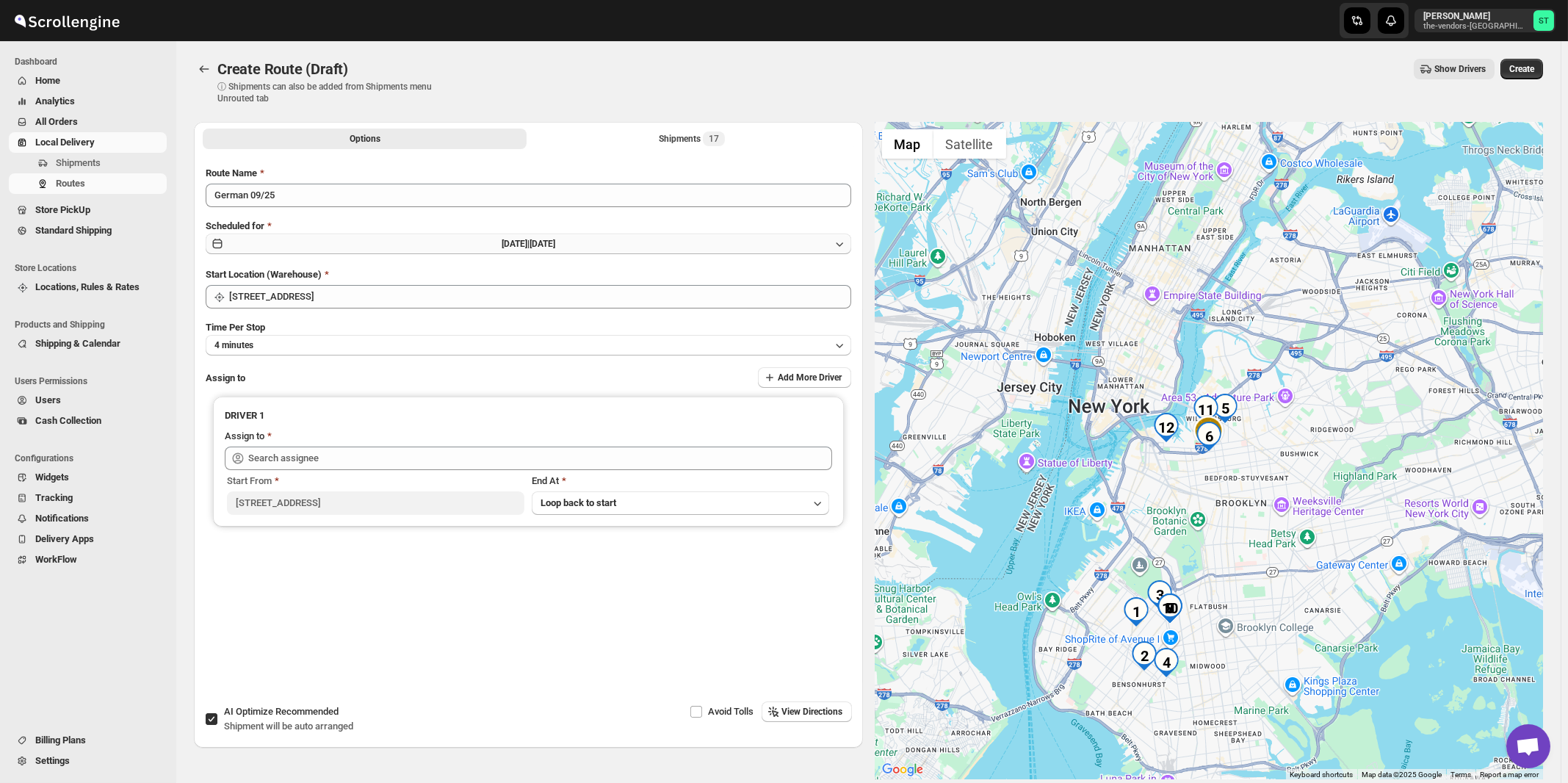
click at [502, 244] on span "[DATE] |" at bounding box center [516, 243] width 28 height 10
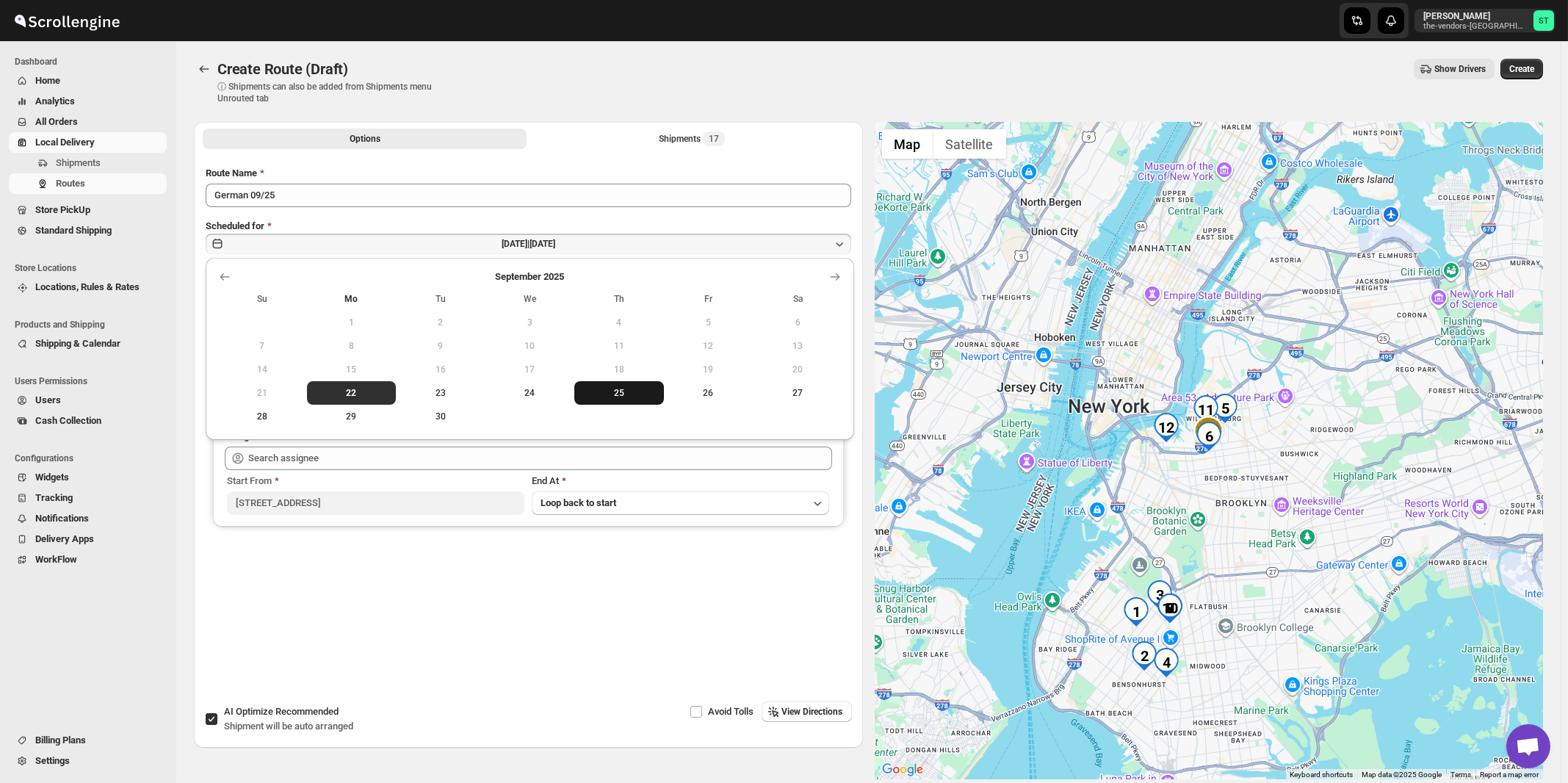
click at [621, 401] on button "25" at bounding box center [619, 393] width 90 height 23
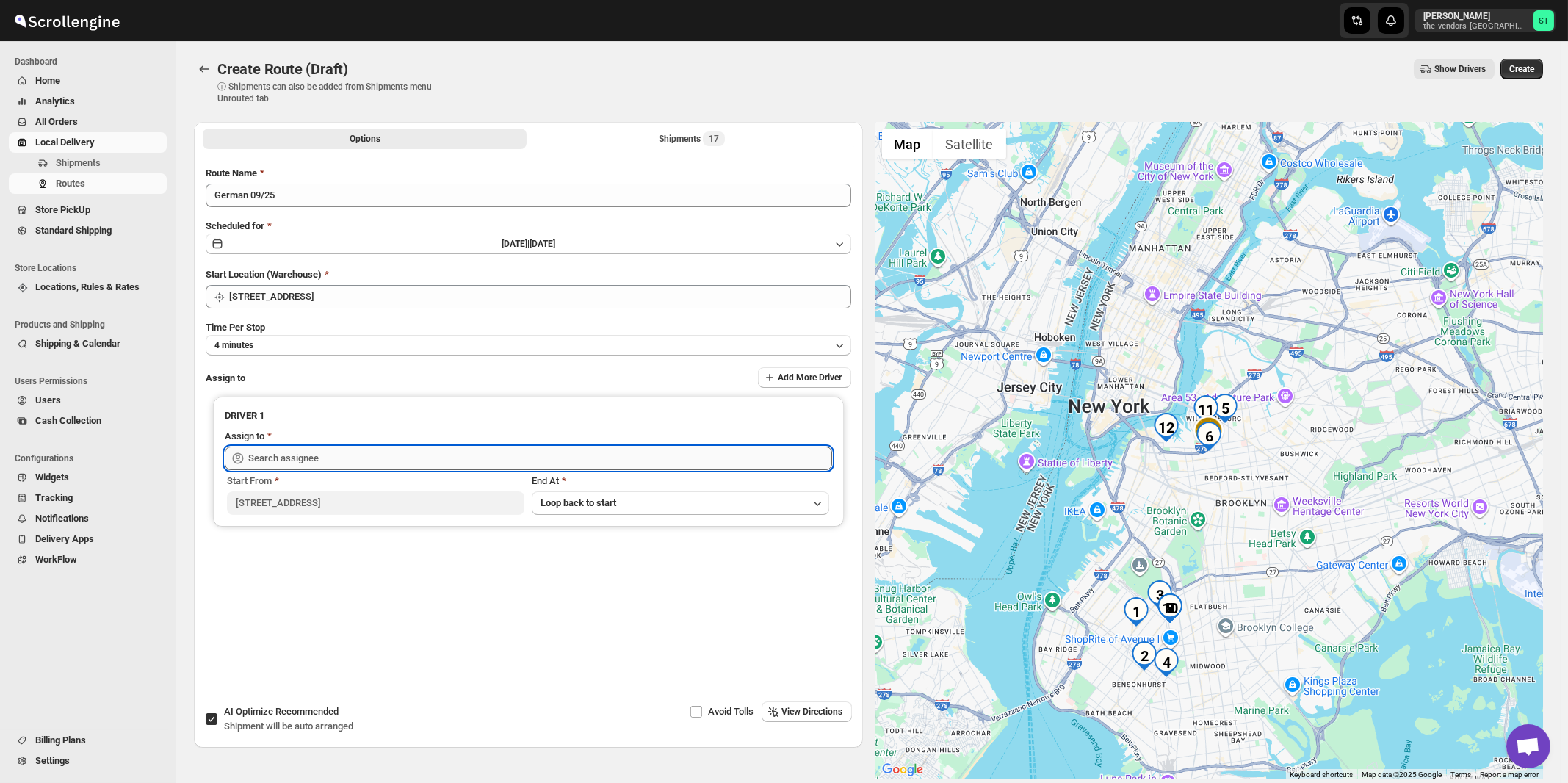
click at [386, 452] on input "text" at bounding box center [540, 458] width 584 height 23
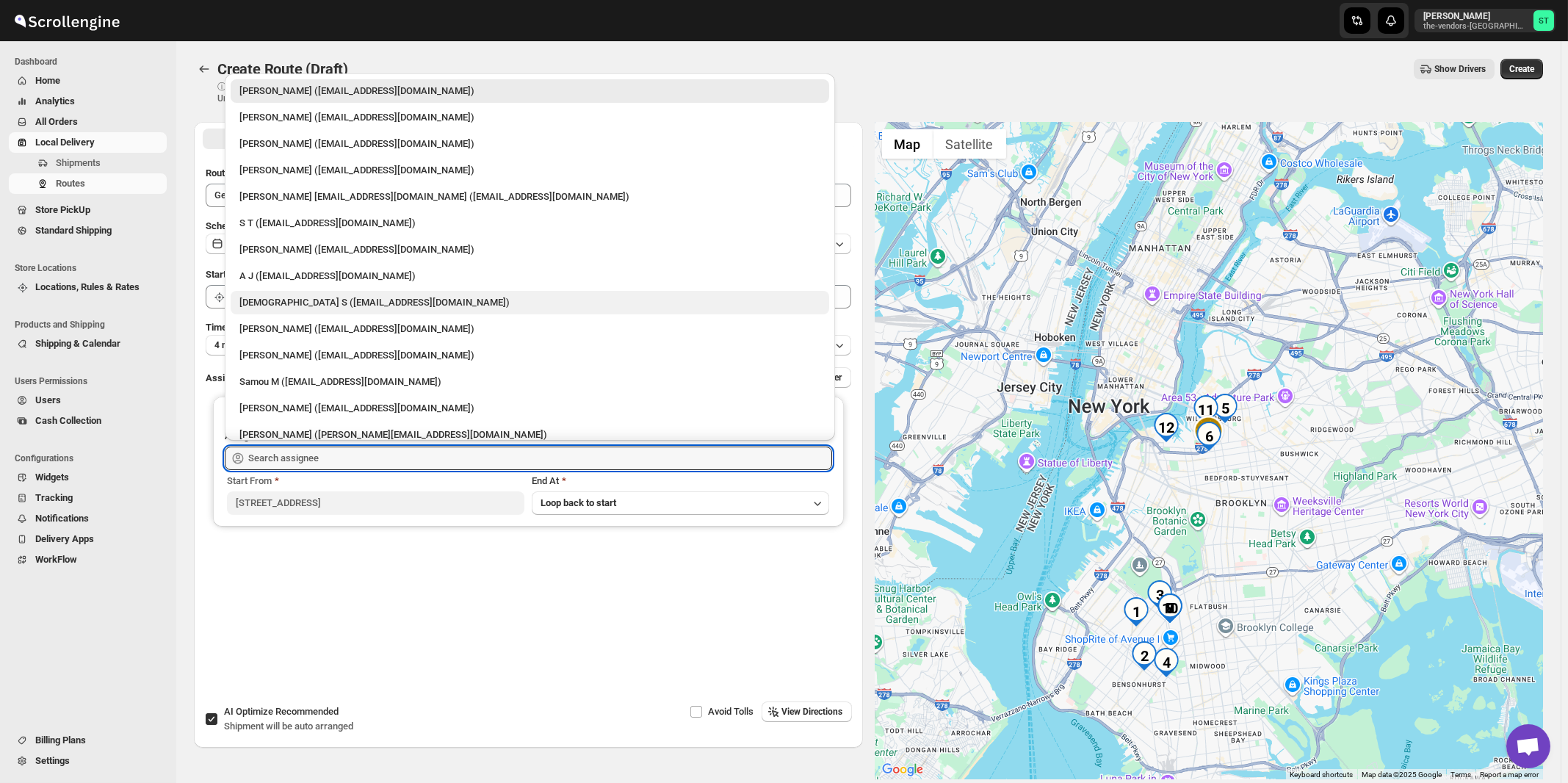
click at [279, 296] on div "[DEMOGRAPHIC_DATA] S ([EMAIL_ADDRESS][DOMAIN_NAME])" at bounding box center [529, 303] width 581 height 14
type input "[DEMOGRAPHIC_DATA] S ([EMAIL_ADDRESS][DOMAIN_NAME])"
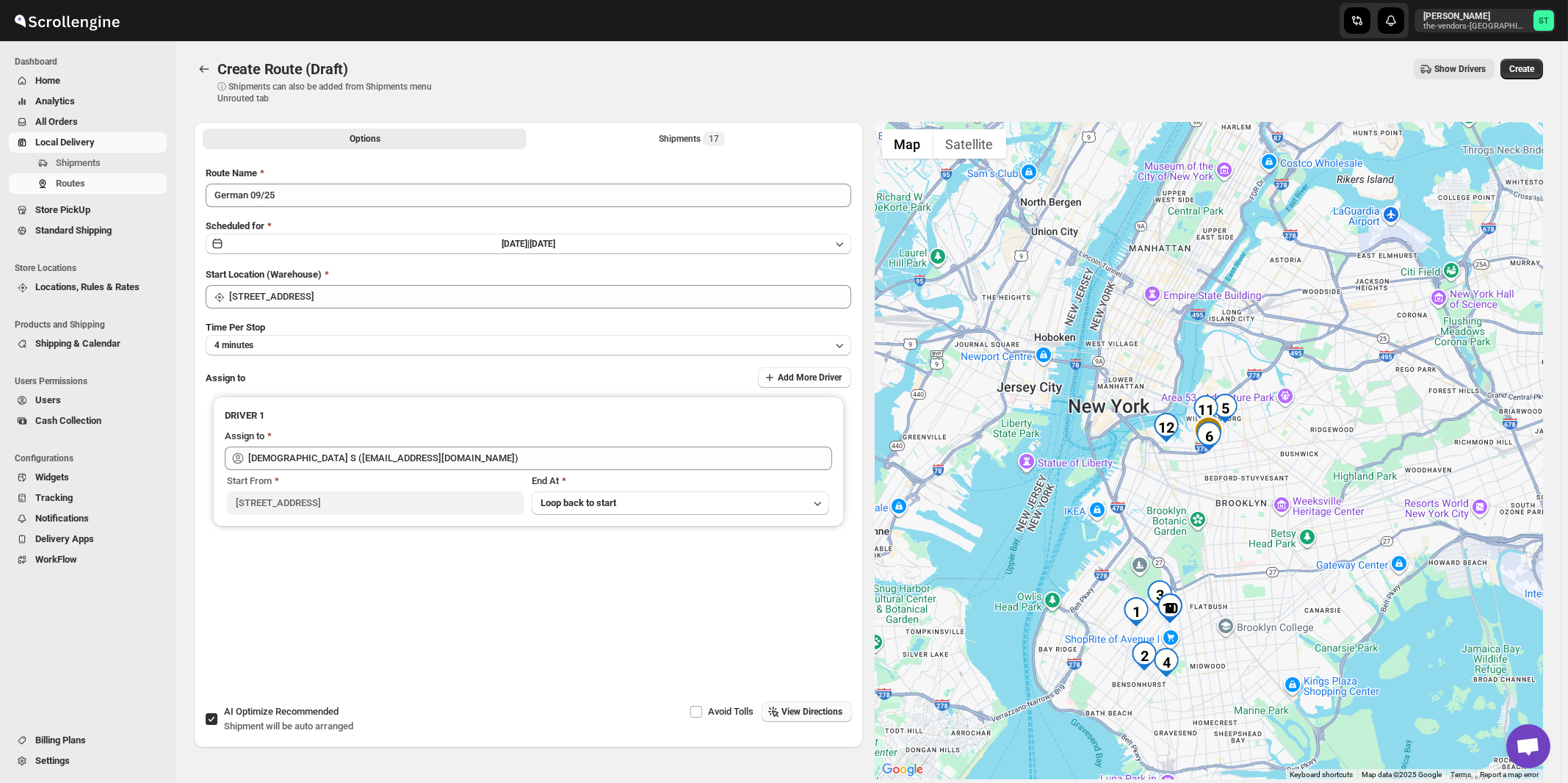
click at [824, 708] on span "View Directions" at bounding box center [813, 712] width 61 height 12
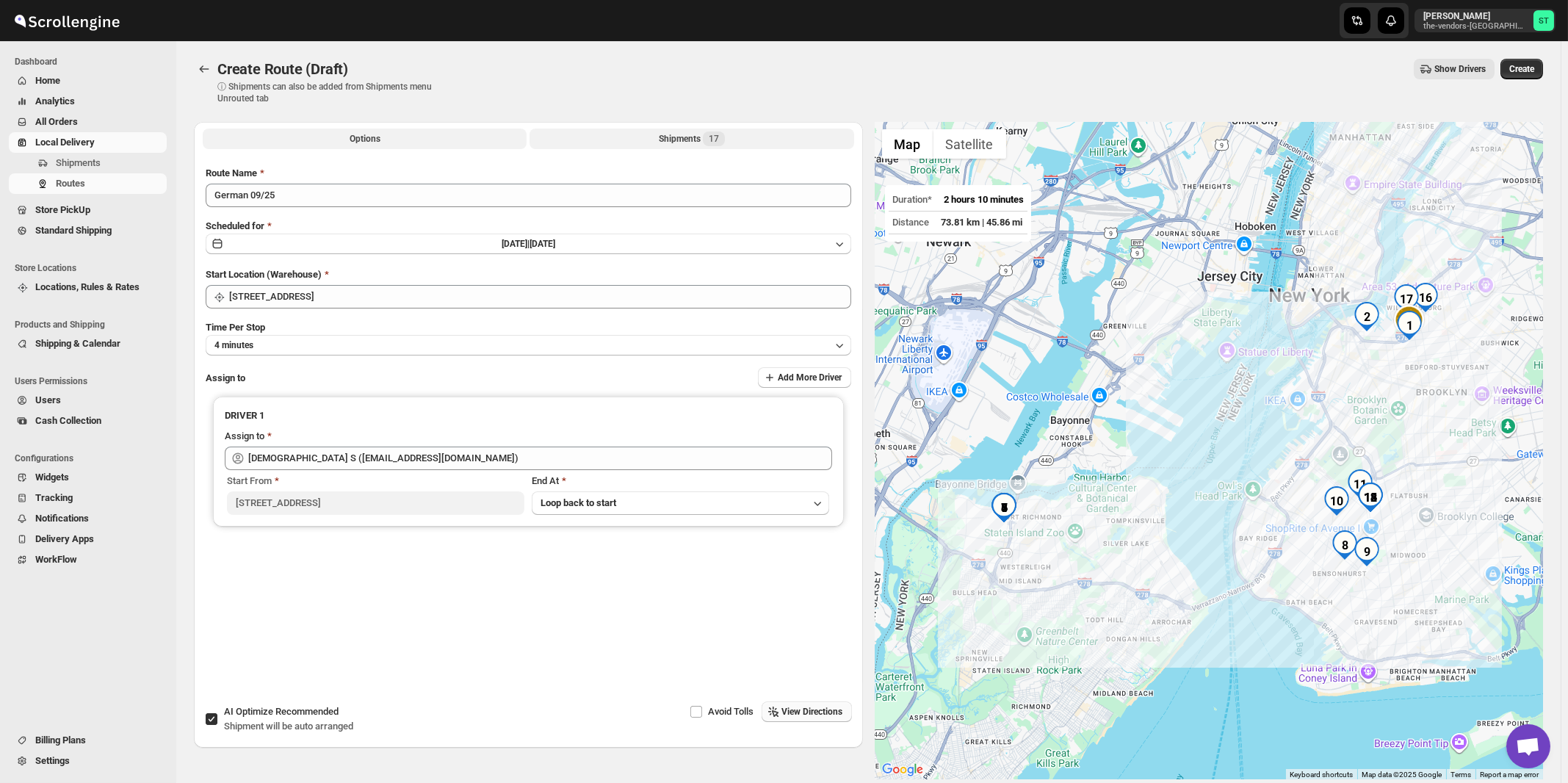
click at [699, 141] on div "Shipments 17" at bounding box center [692, 139] width 66 height 14
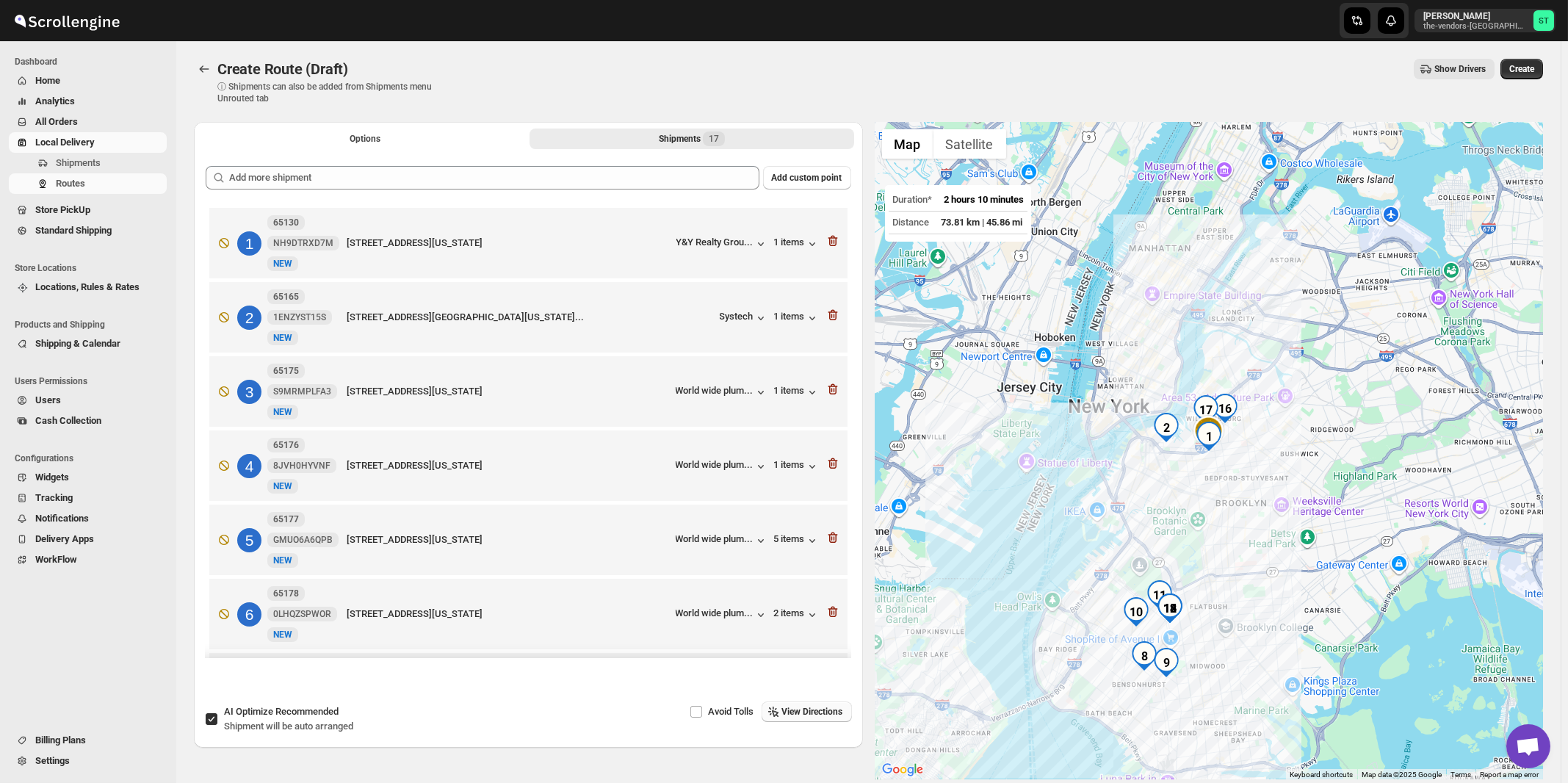
click at [274, 717] on span "AI Optimize Recommended" at bounding box center [281, 712] width 115 height 11
click at [218, 717] on input "AI Optimize Recommended Shipment will be auto arranged" at bounding box center [211, 719] width 12 height 12
checkbox input "false"
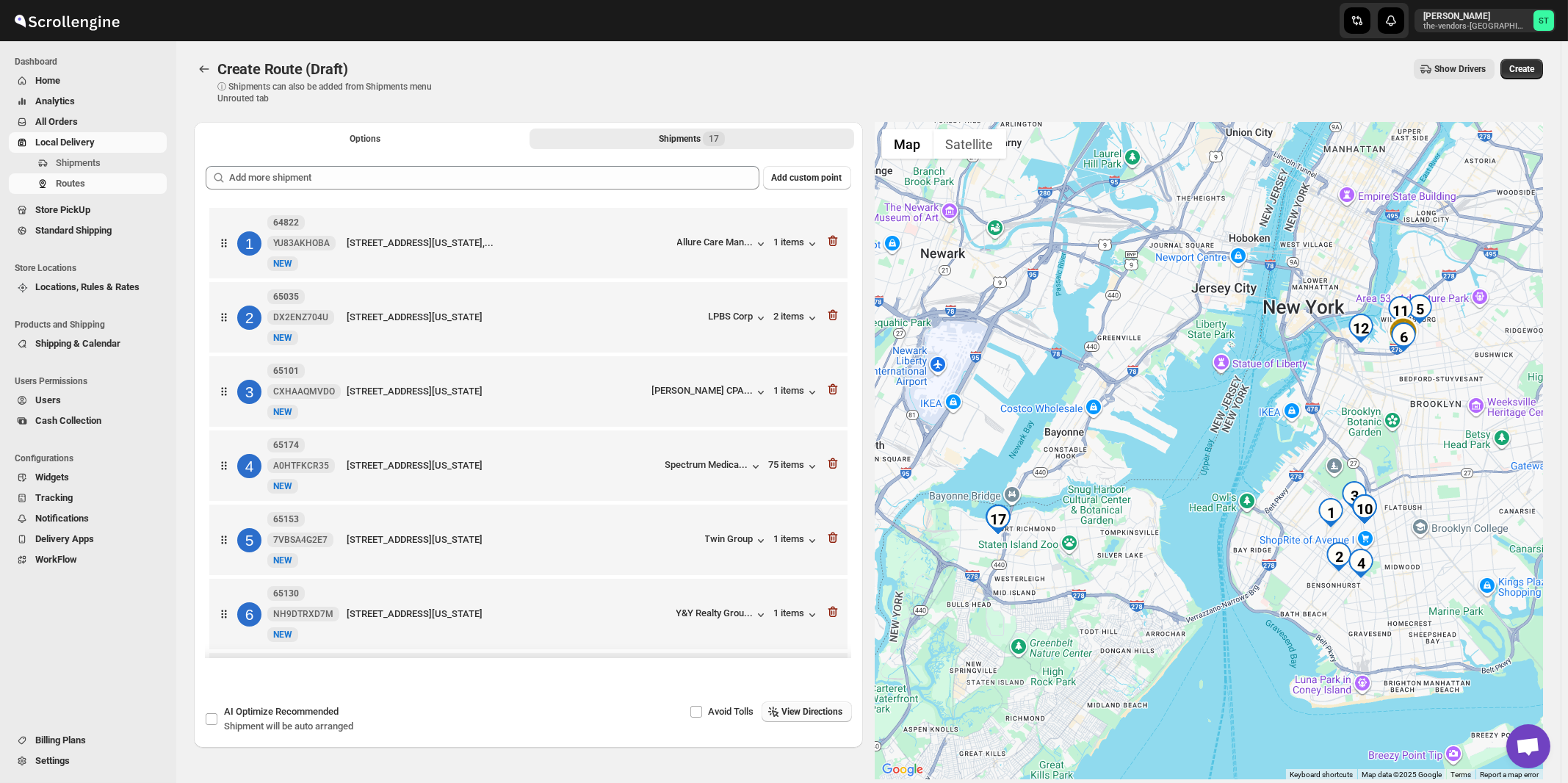
click at [820, 712] on span "View Directions" at bounding box center [813, 712] width 61 height 12
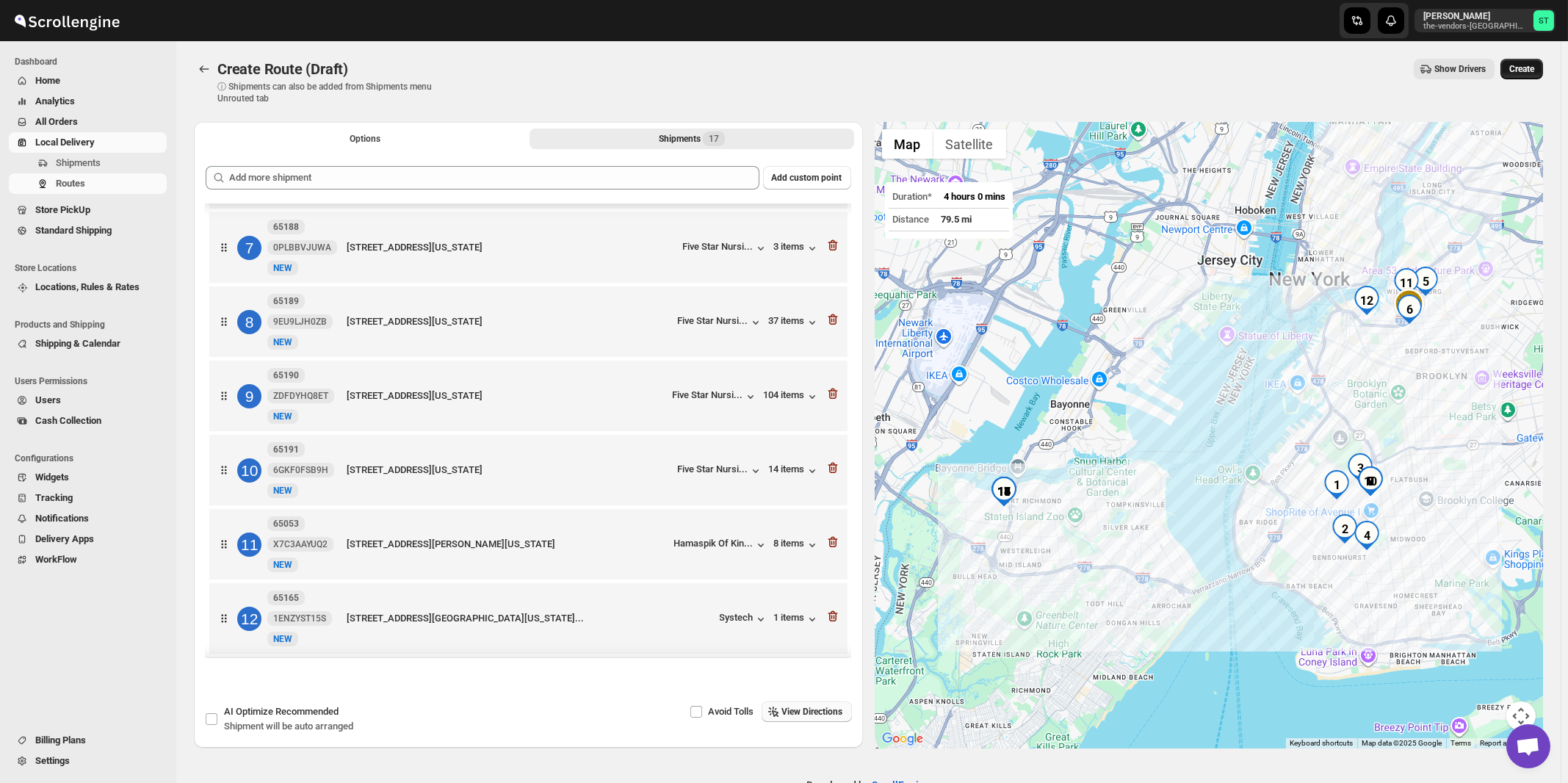
click at [1533, 75] on span "Create" at bounding box center [1521, 69] width 25 height 12
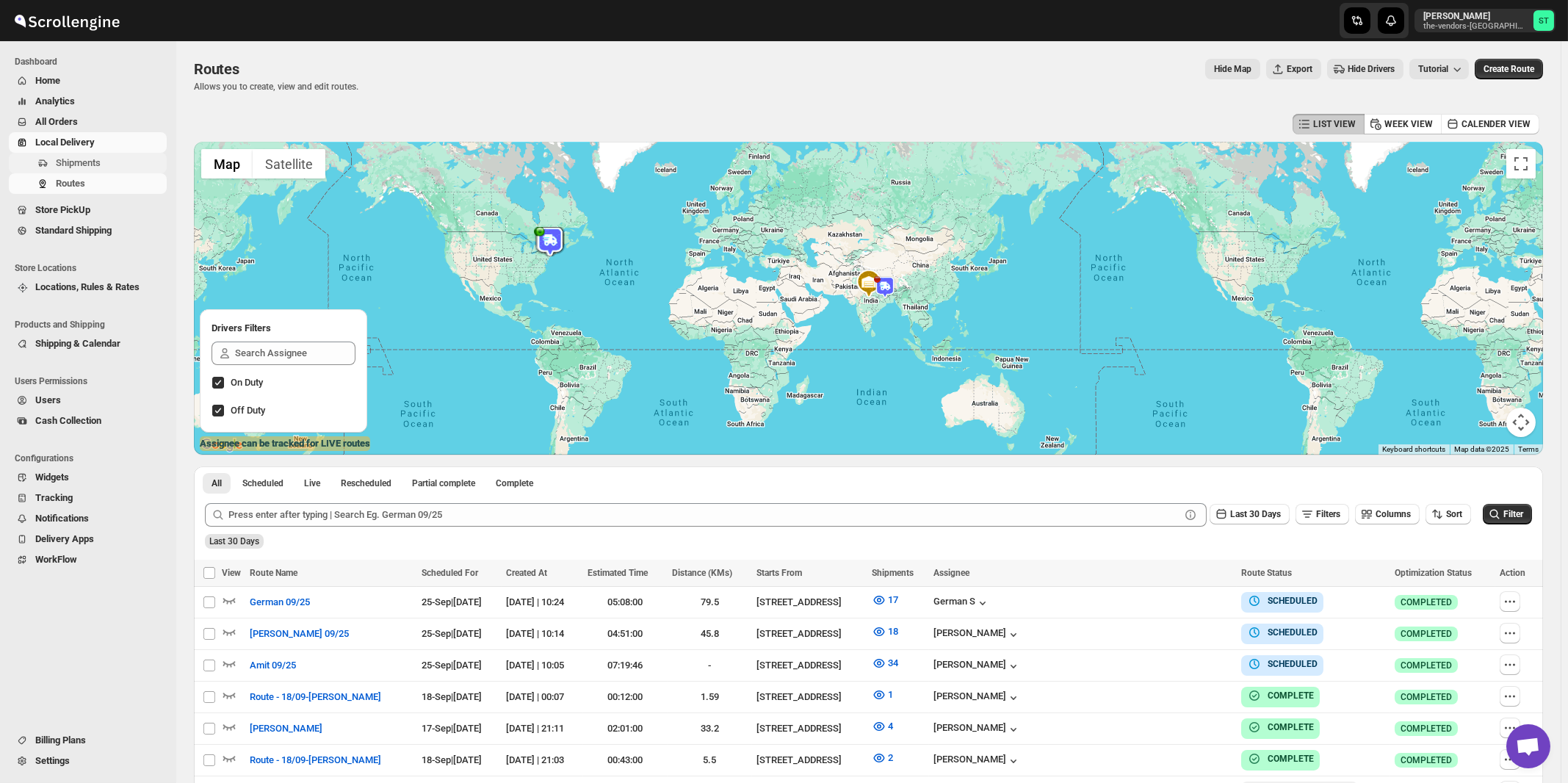
click at [89, 162] on span "Shipments" at bounding box center [78, 163] width 45 height 11
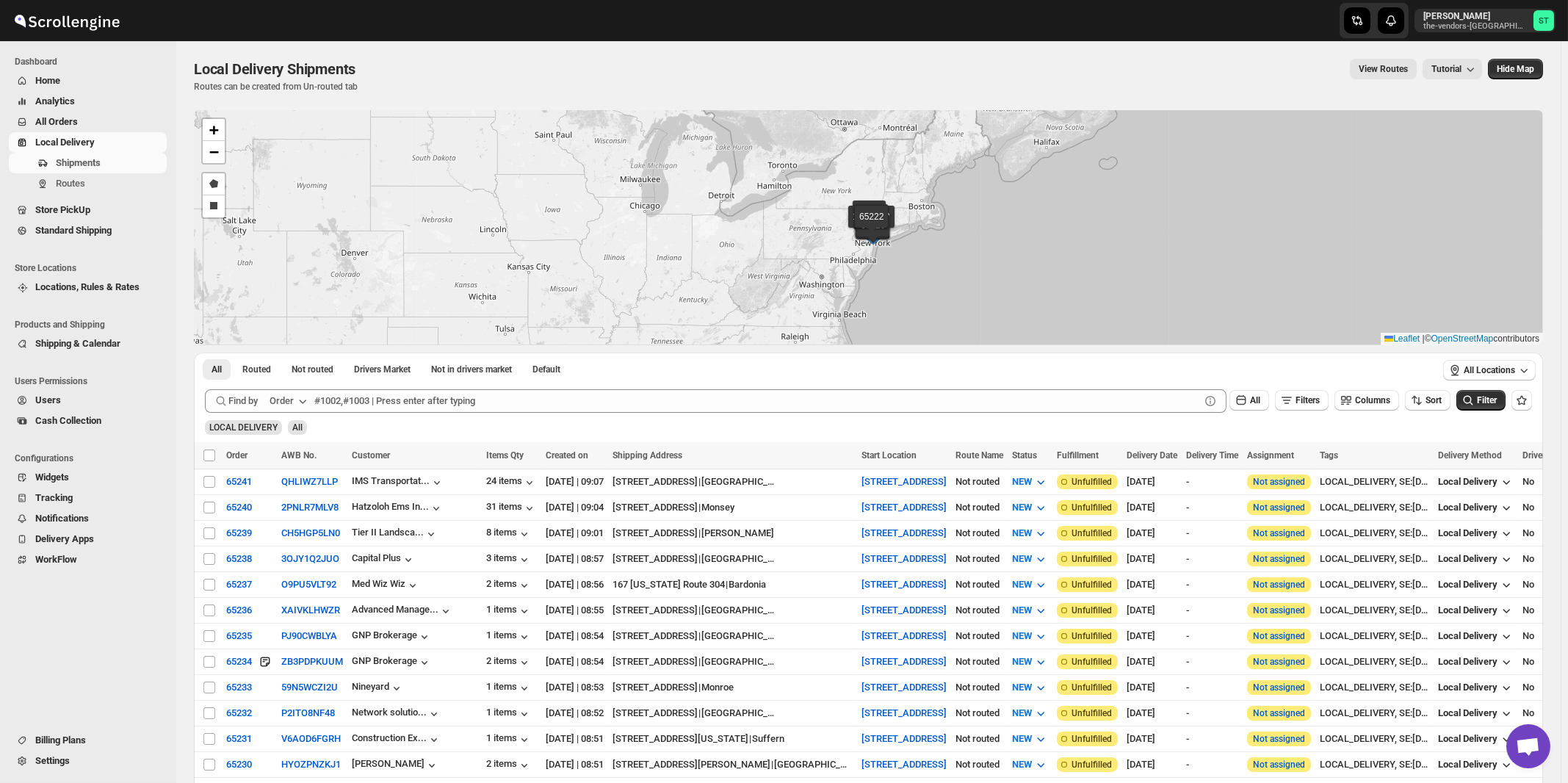
click at [302, 399] on icon "button" at bounding box center [303, 401] width 14 height 14
click at [296, 512] on div "Customer Name" at bounding box center [291, 510] width 67 height 14
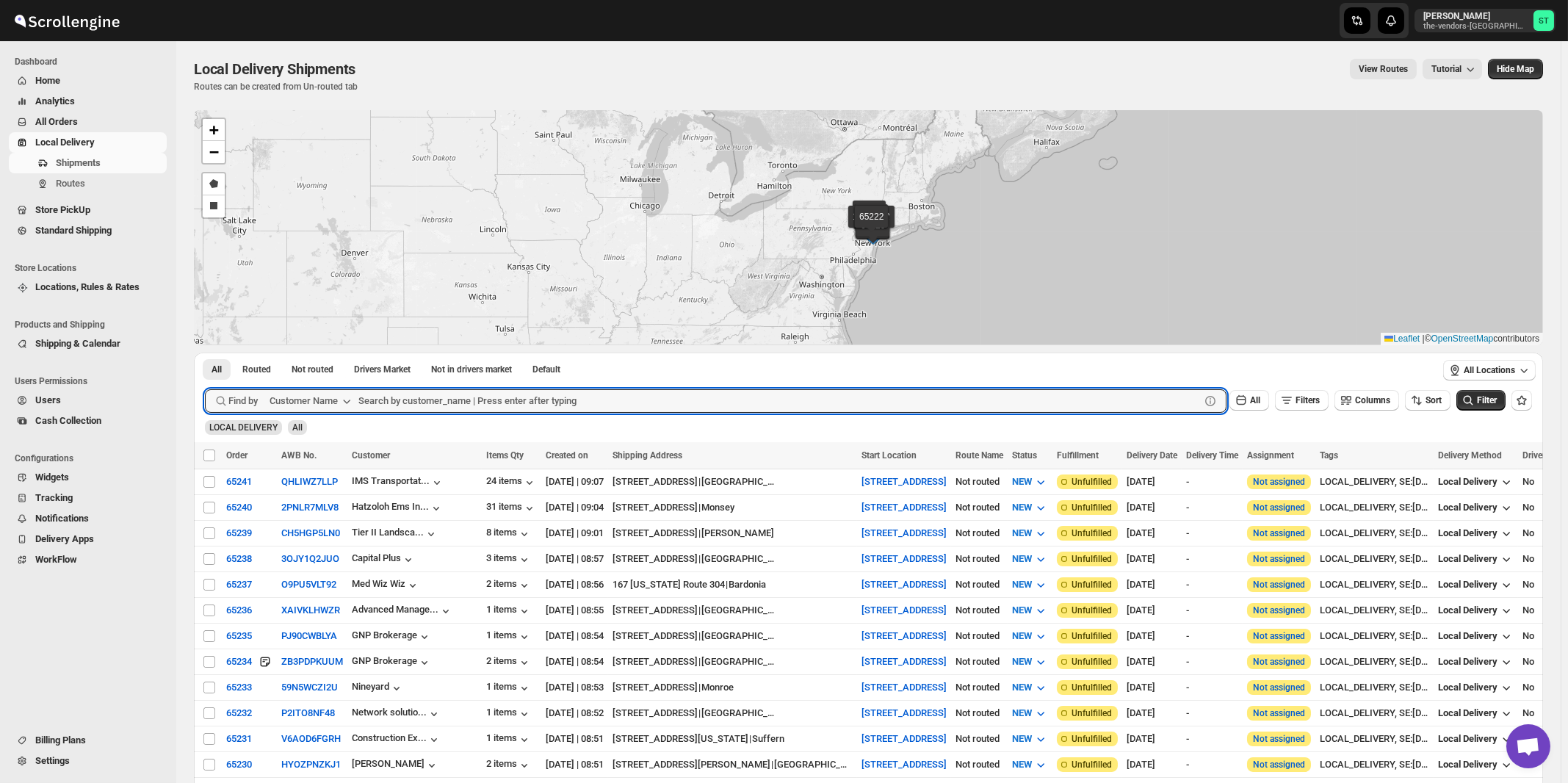
paste input "Heartfelt Builders"
type input "Heartfelt Builders"
click at [205, 353] on button "Submit" at bounding box center [226, 360] width 42 height 15
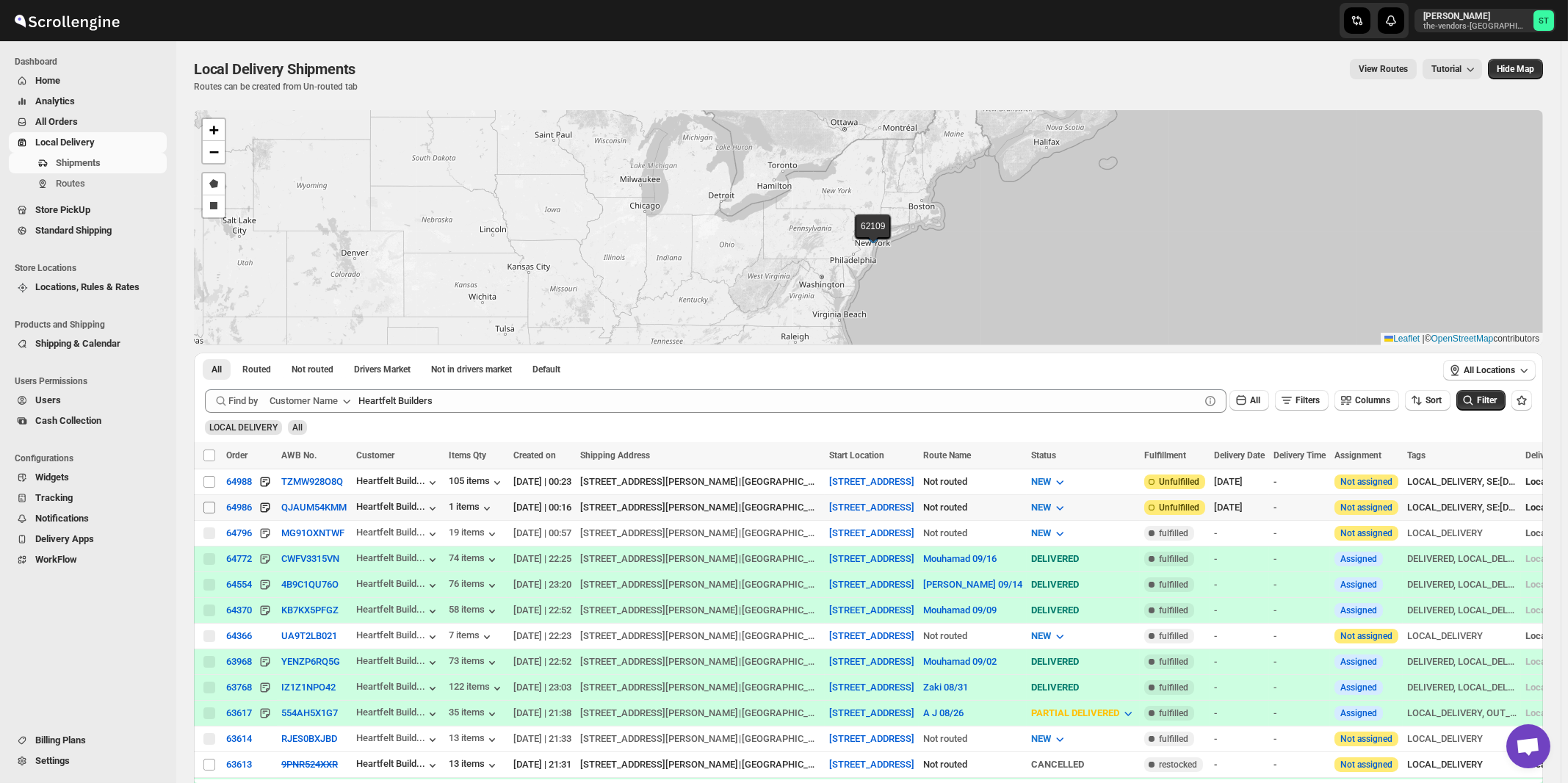
click at [210, 507] on input "Select shipment" at bounding box center [209, 508] width 12 height 12
checkbox input "true"
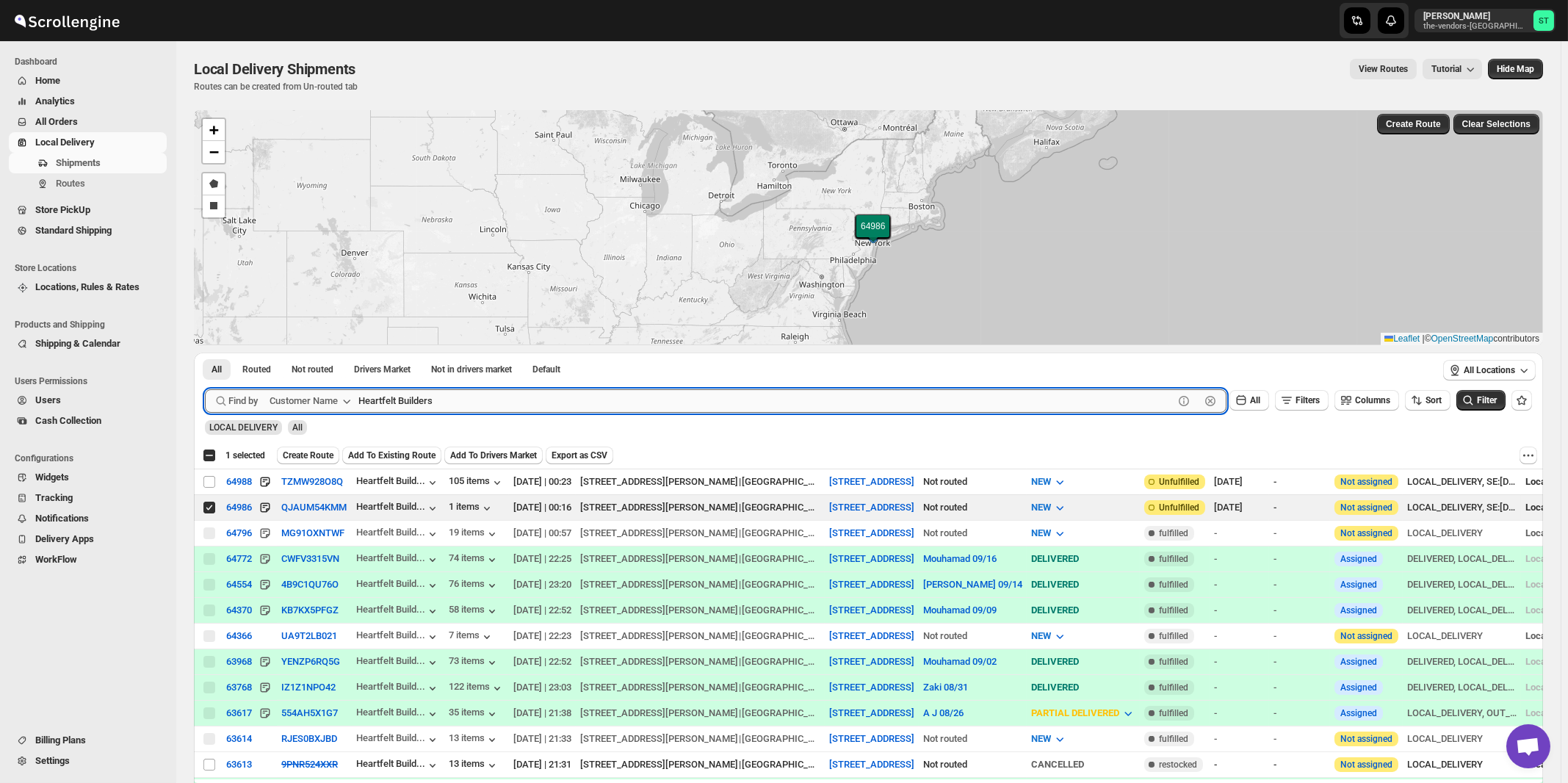
click at [498, 398] on input "Heartfelt Builders" at bounding box center [766, 401] width 815 height 23
paste input "Pelican Interio"
type input "Pelican Interiors"
click at [205, 353] on button "Submit" at bounding box center [226, 360] width 42 height 15
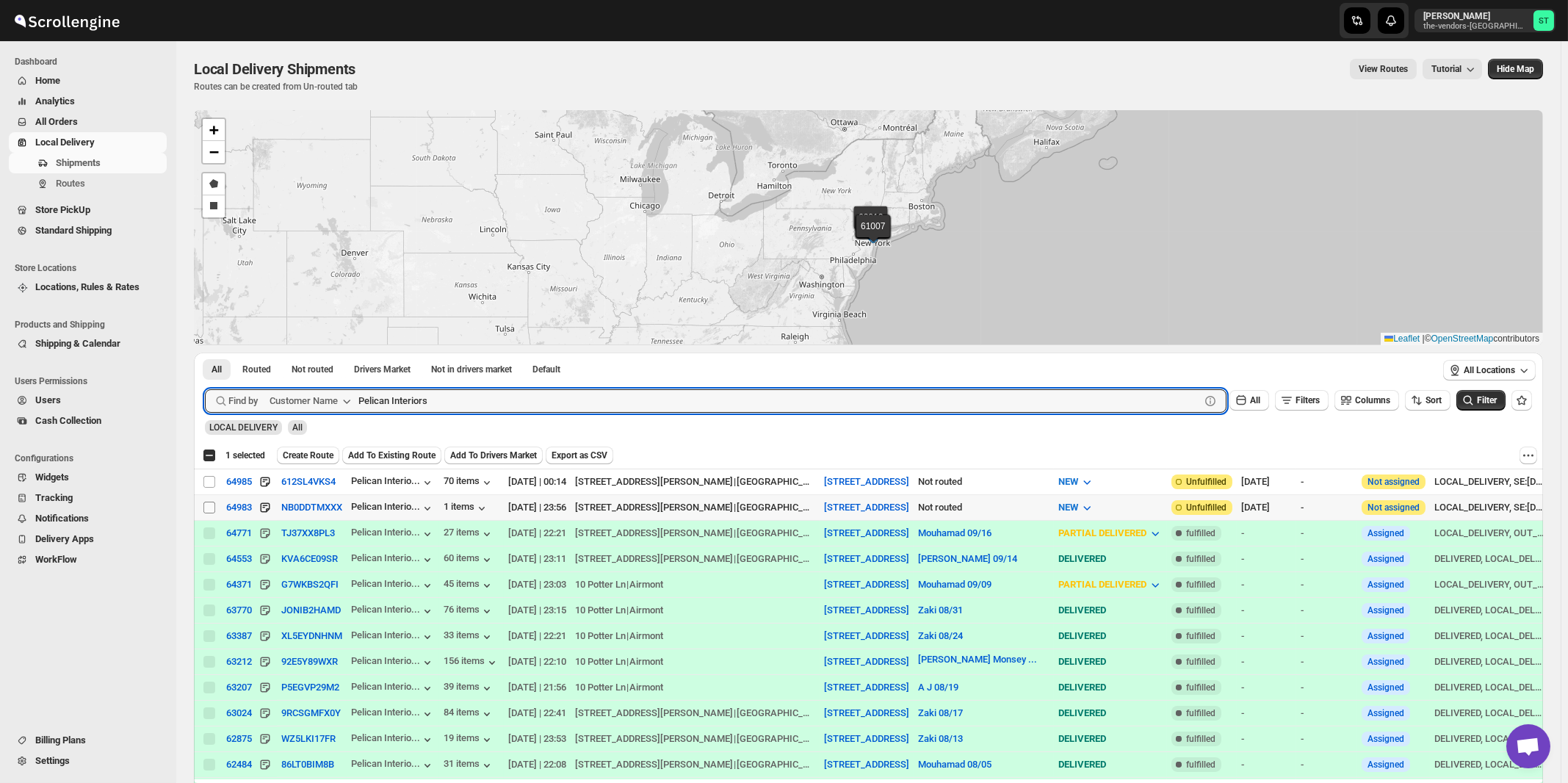
click at [210, 508] on input "Select shipment" at bounding box center [209, 508] width 12 height 12
checkbox input "true"
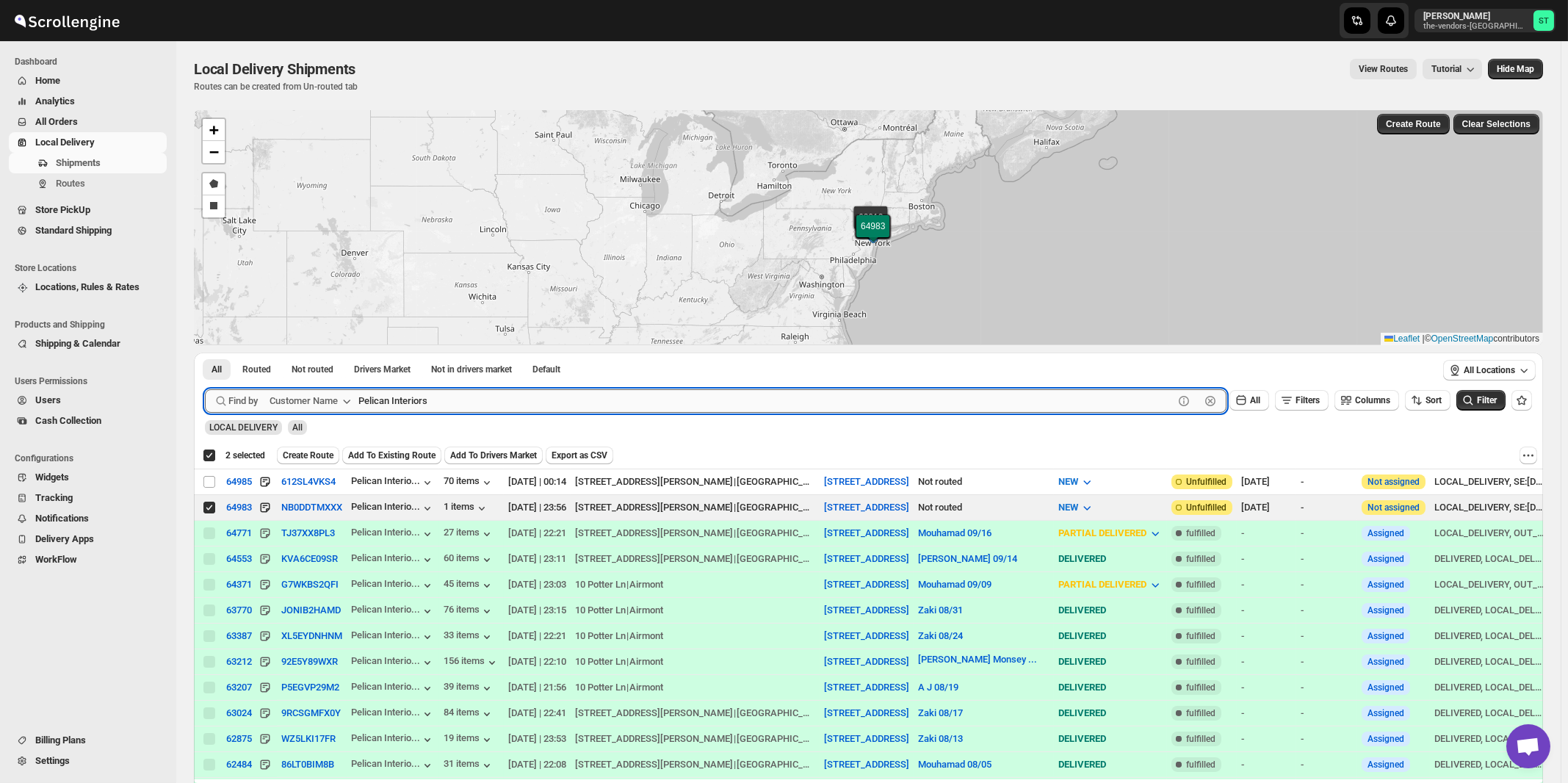
click at [443, 399] on input "Pelican Interiors" at bounding box center [766, 401] width 815 height 23
paste input "Broadview Funding"
type input "Broadview Funding"
click at [205, 353] on button "Submit" at bounding box center [226, 360] width 42 height 15
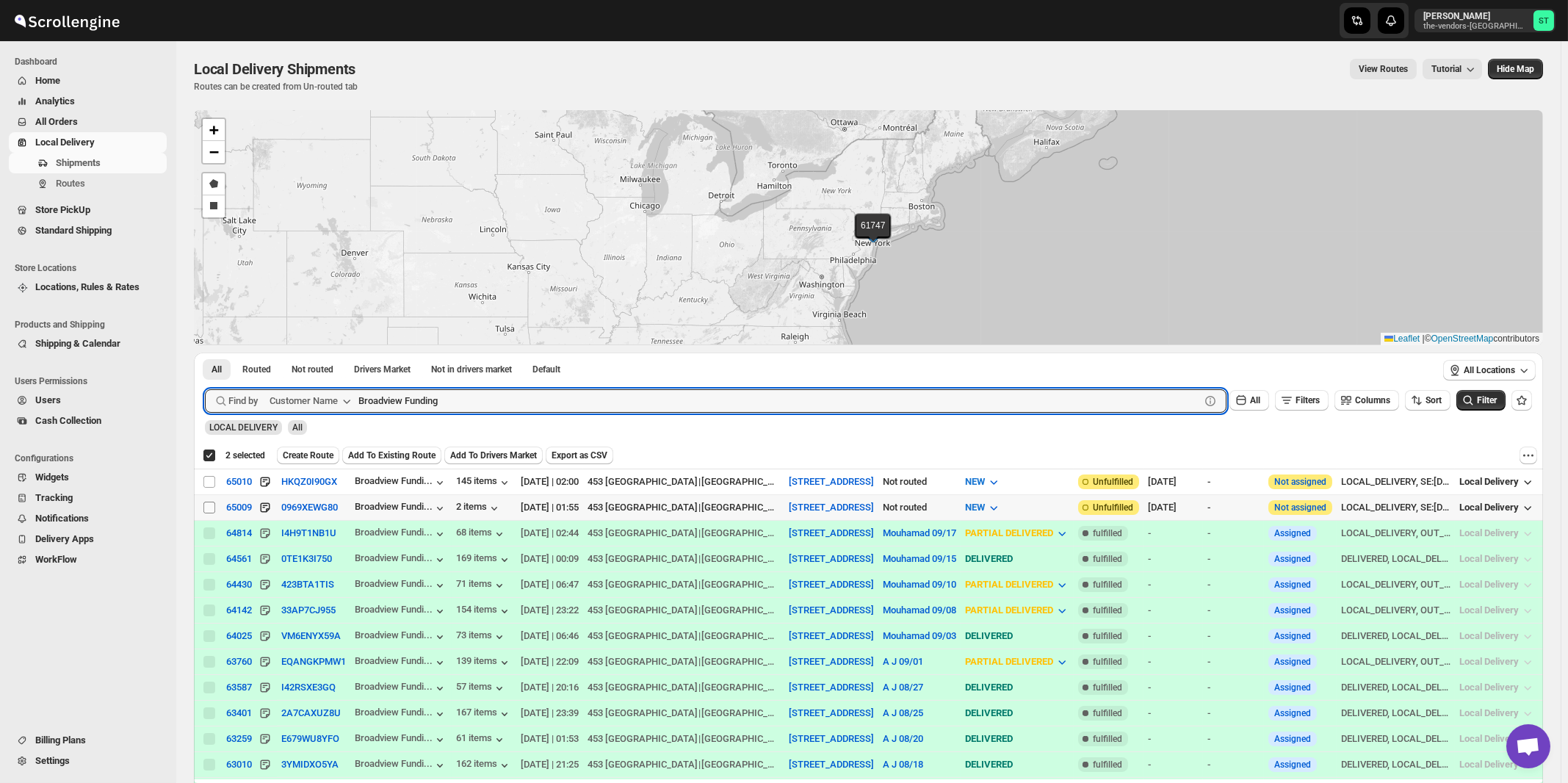
click at [208, 507] on input "Select shipment" at bounding box center [209, 508] width 12 height 12
checkbox input "true"
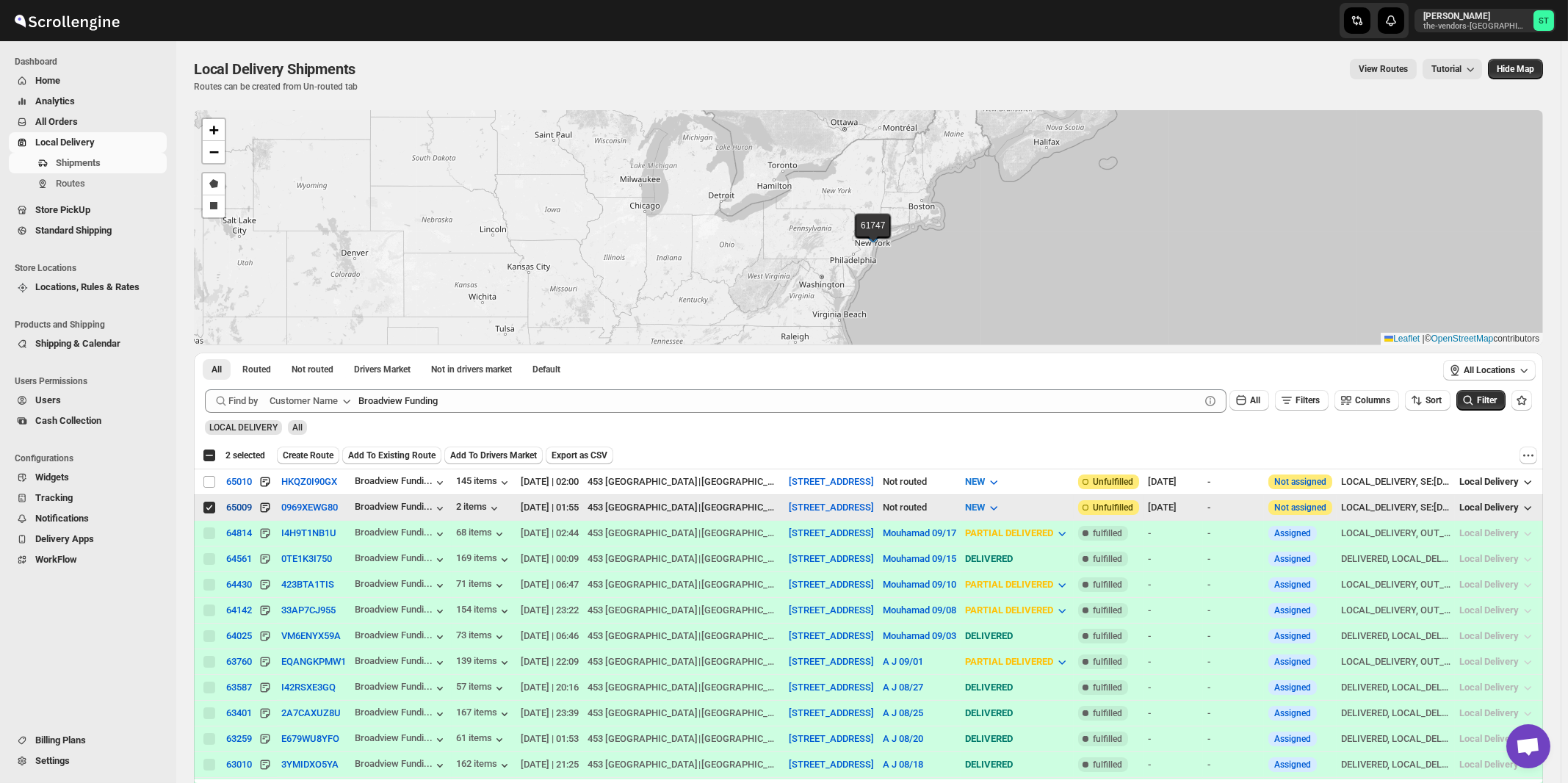
checkbox input "false"
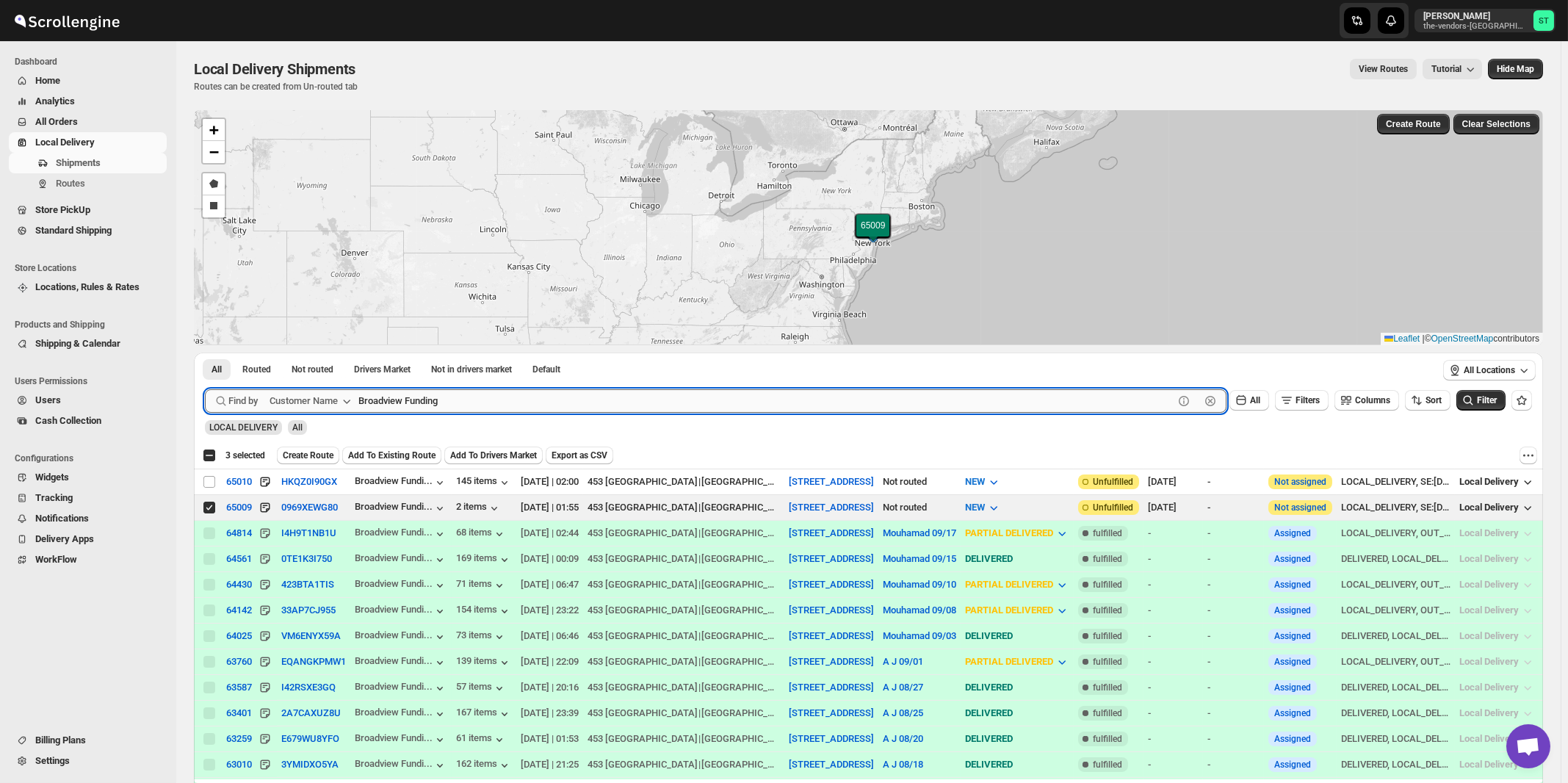
click at [485, 401] on input "Broadview Funding" at bounding box center [766, 401] width 815 height 23
paste input "Rabsky Group (Upstairs)"
type input "Rabsky Group"
click at [205, 353] on button "Submit" at bounding box center [226, 360] width 42 height 15
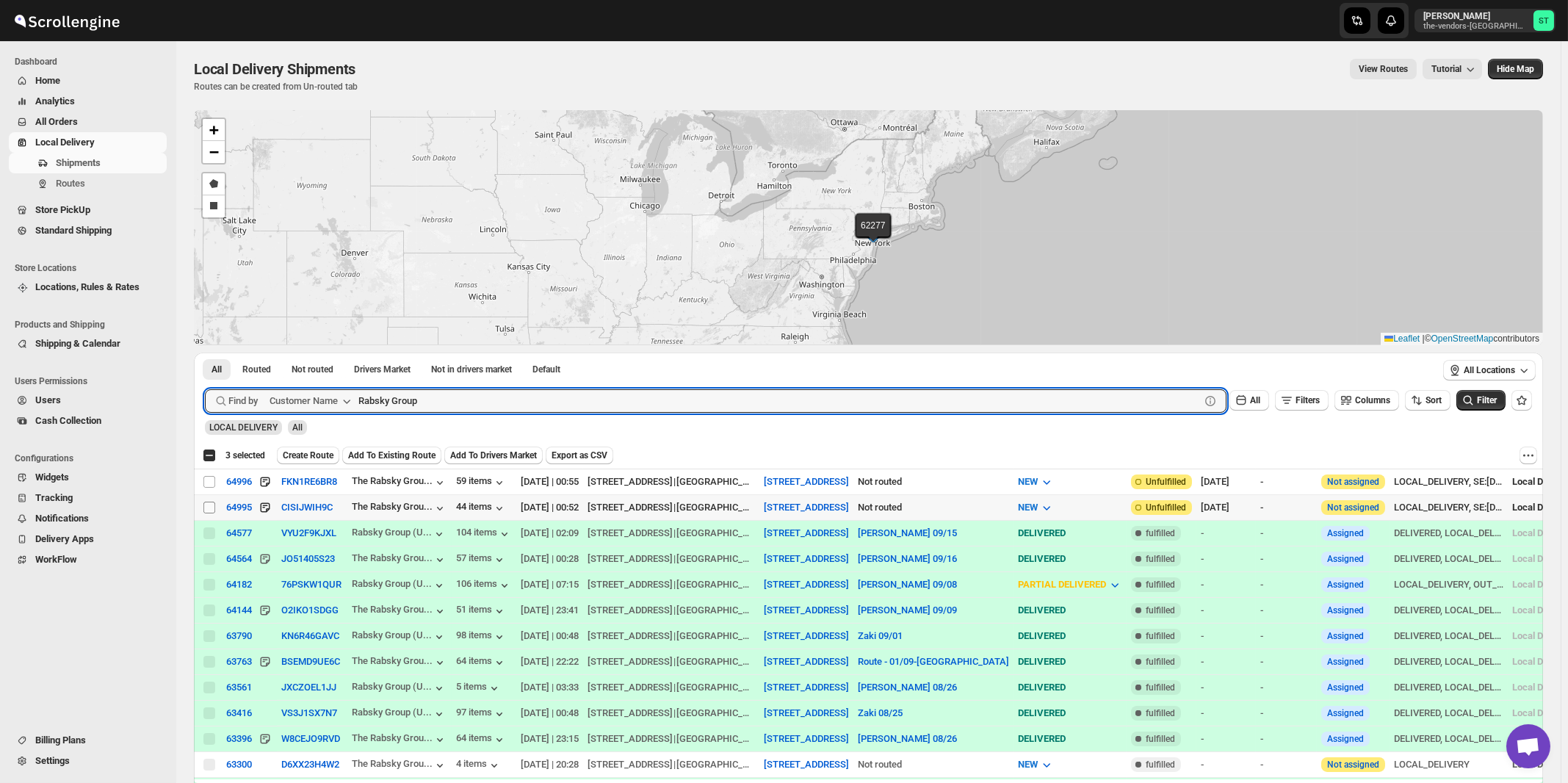
click at [210, 504] on input "Select shipment" at bounding box center [209, 508] width 12 height 12
checkbox input "true"
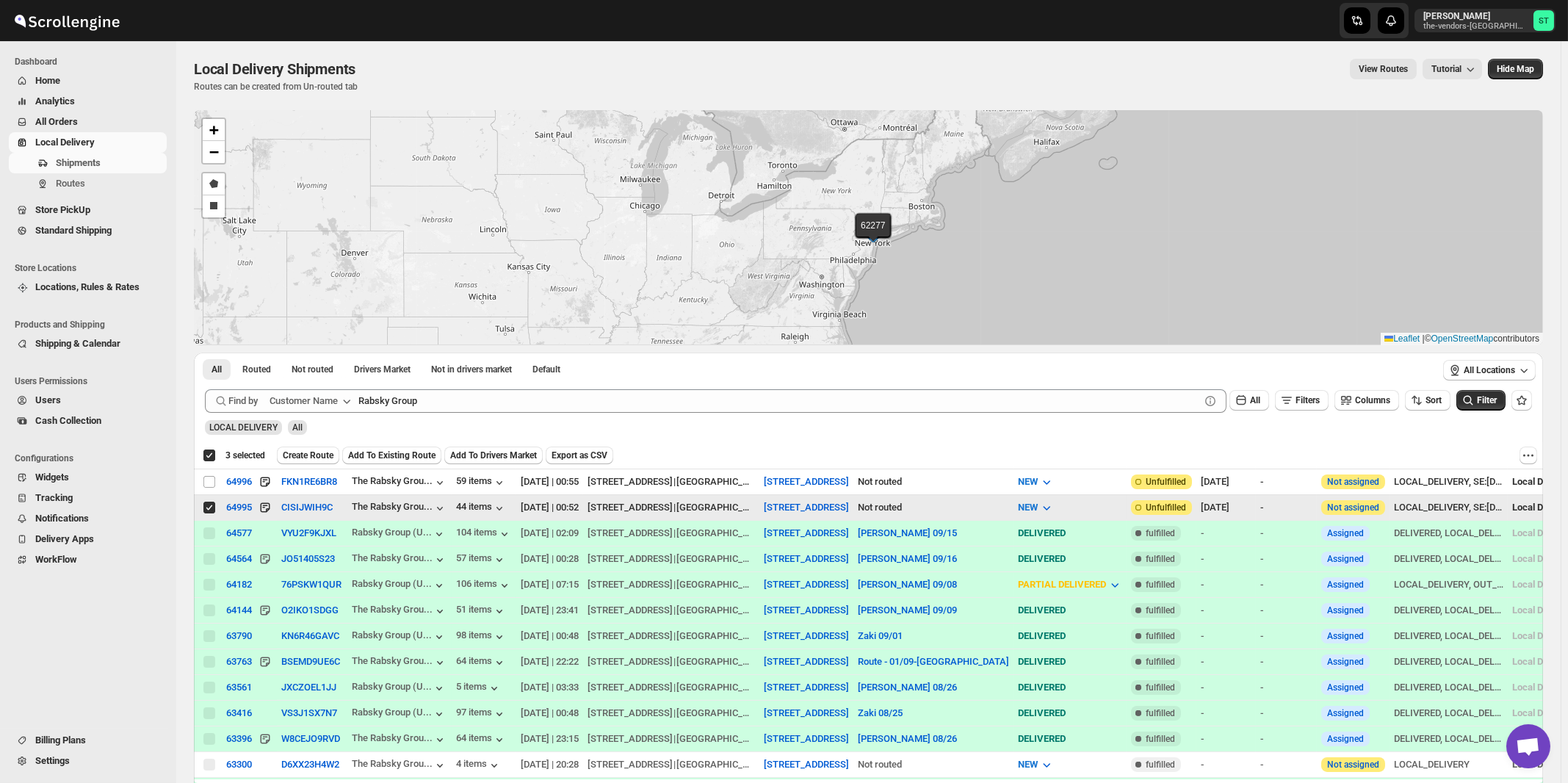
checkbox input "true"
click at [214, 506] on input "Select shipment" at bounding box center [209, 508] width 12 height 12
checkbox input "false"
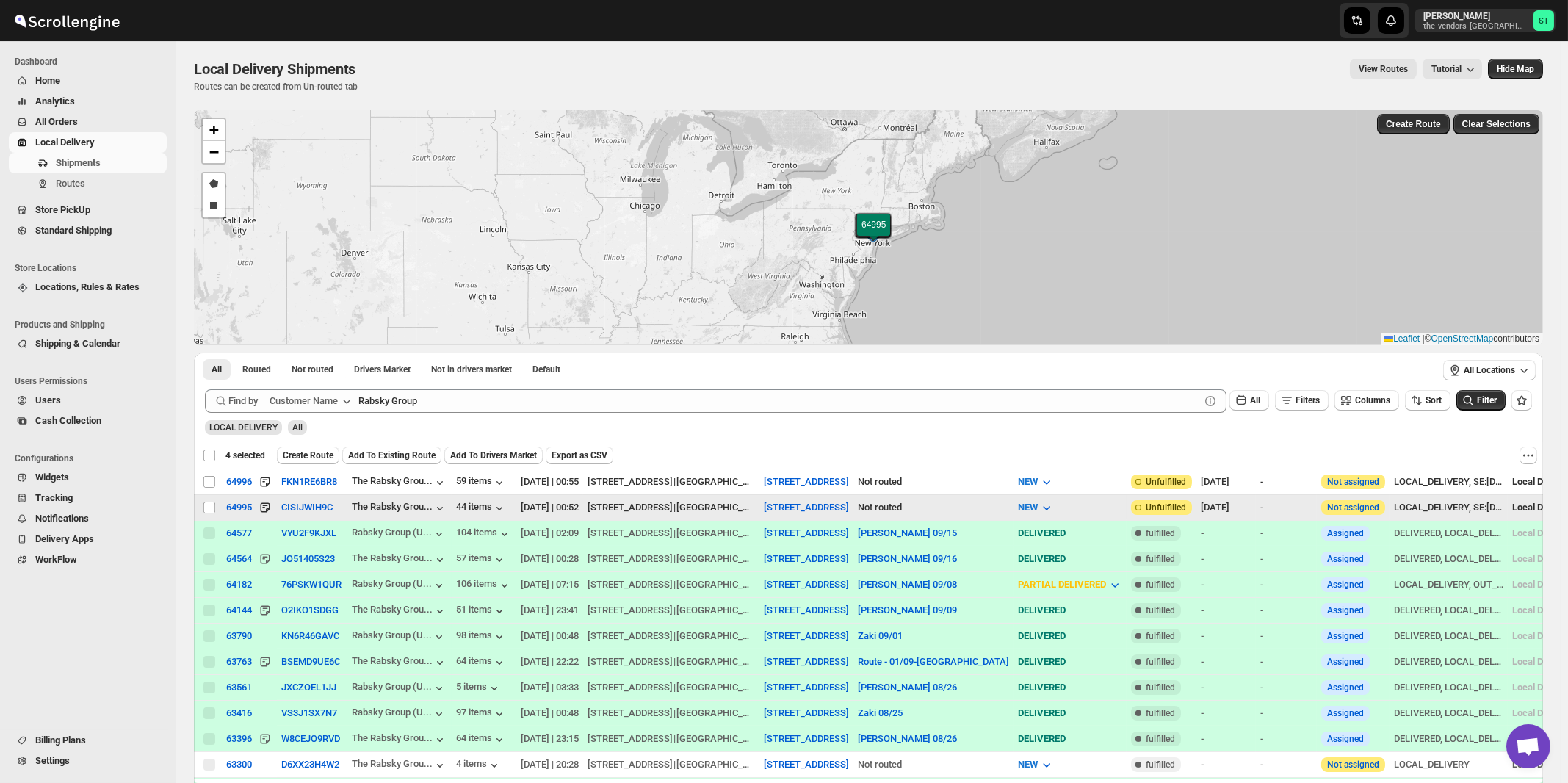
checkbox input "false"
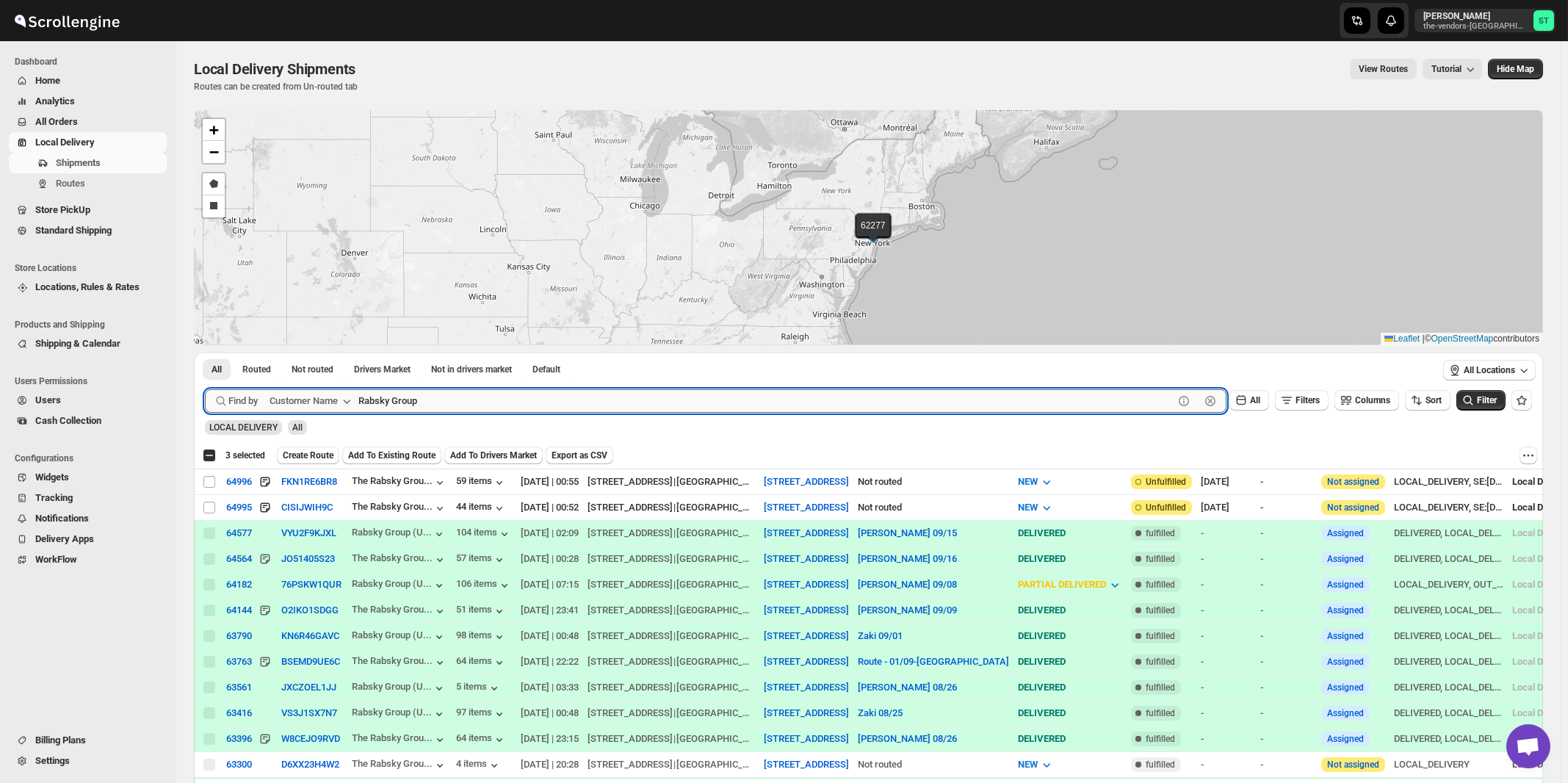
click at [546, 405] on input "Rabsky Group" at bounding box center [766, 401] width 815 height 23
paste input "ock Brokerage"
click at [205, 353] on button "Submit" at bounding box center [226, 360] width 42 height 15
type input "Brokerage"
click at [205, 353] on button "Submit" at bounding box center [226, 360] width 42 height 15
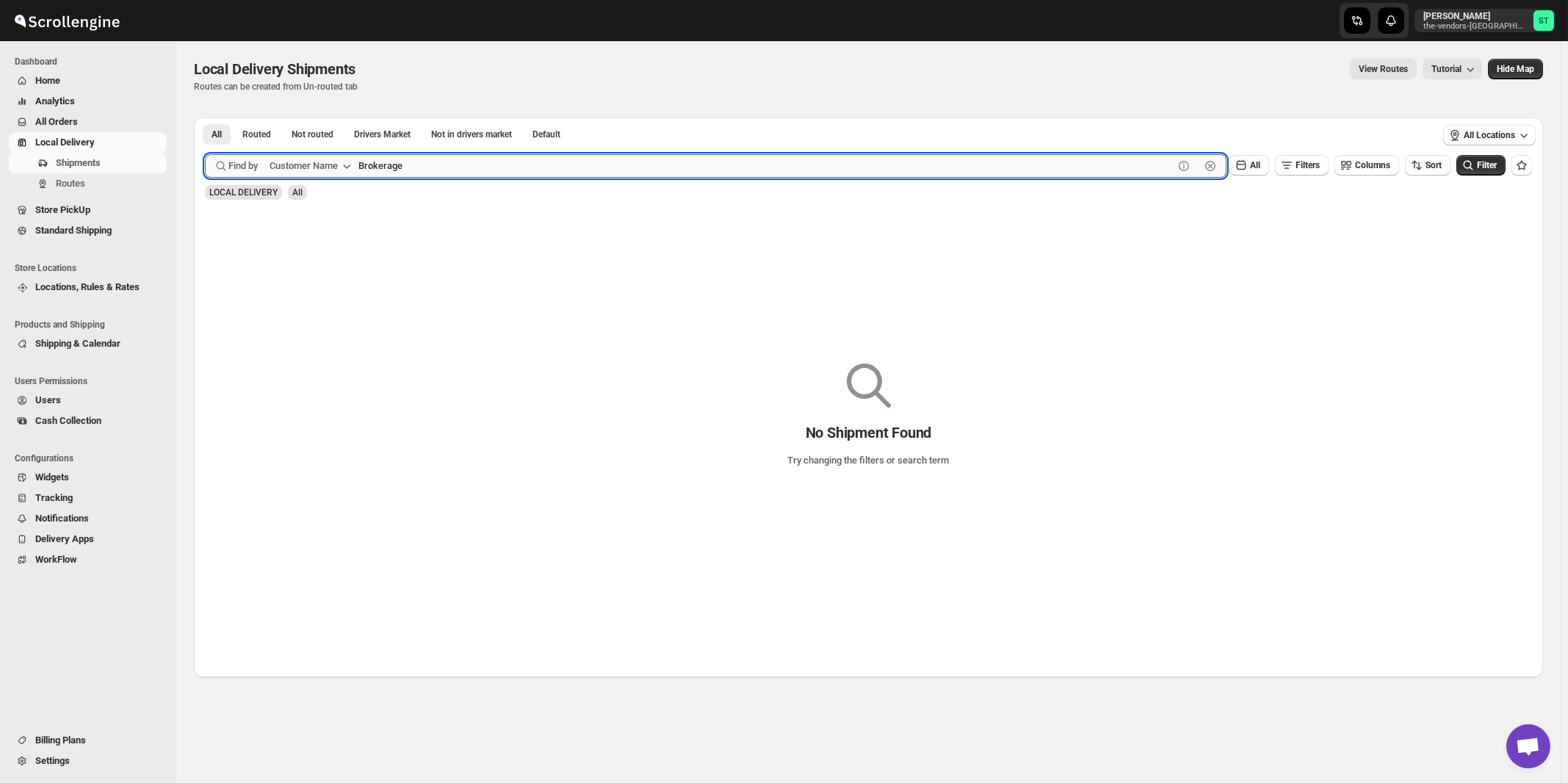
click at [205, 117] on button "Submit" at bounding box center [226, 124] width 42 height 15
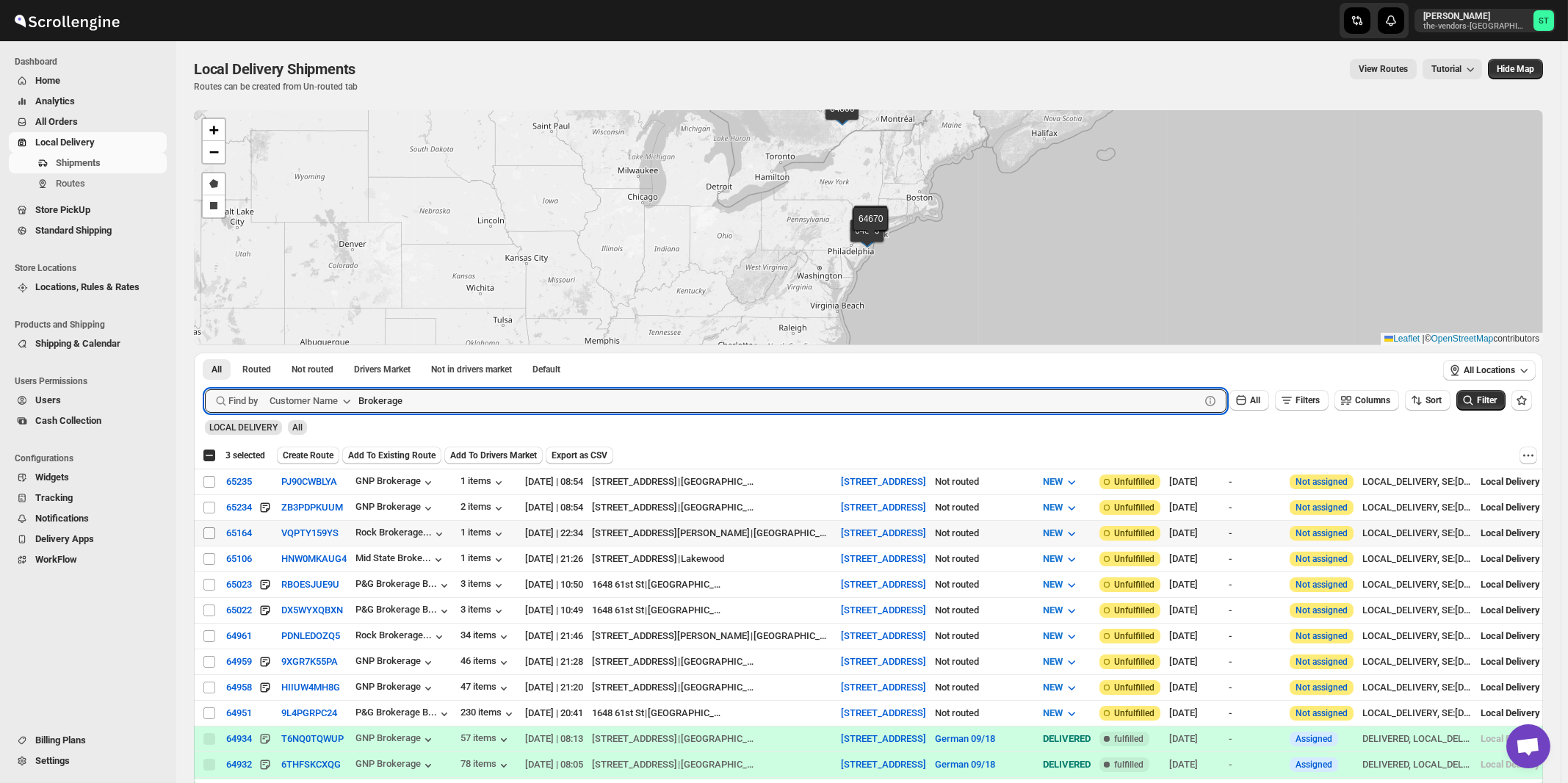
click at [209, 532] on input "Select shipment" at bounding box center [209, 533] width 12 height 12
checkbox input "true"
click at [507, 405] on input "Brokerage" at bounding box center [766, 401] width 815 height 23
paste input "Jeffrey Zwick And Associates"
click at [205, 353] on button "Submit" at bounding box center [226, 360] width 42 height 15
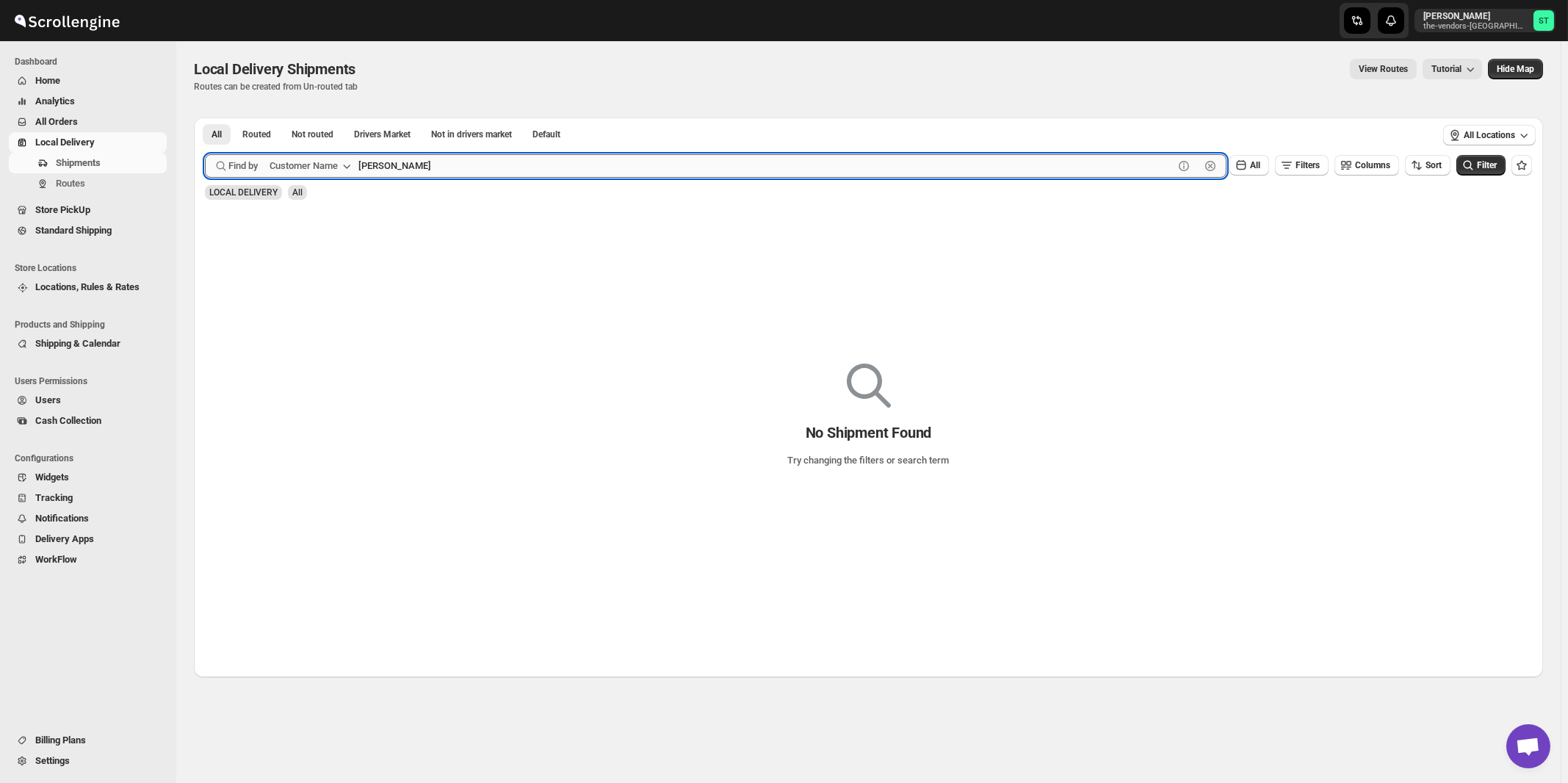
type input "Jeffrey Zwick"
click at [205, 117] on button "Submit" at bounding box center [226, 124] width 42 height 15
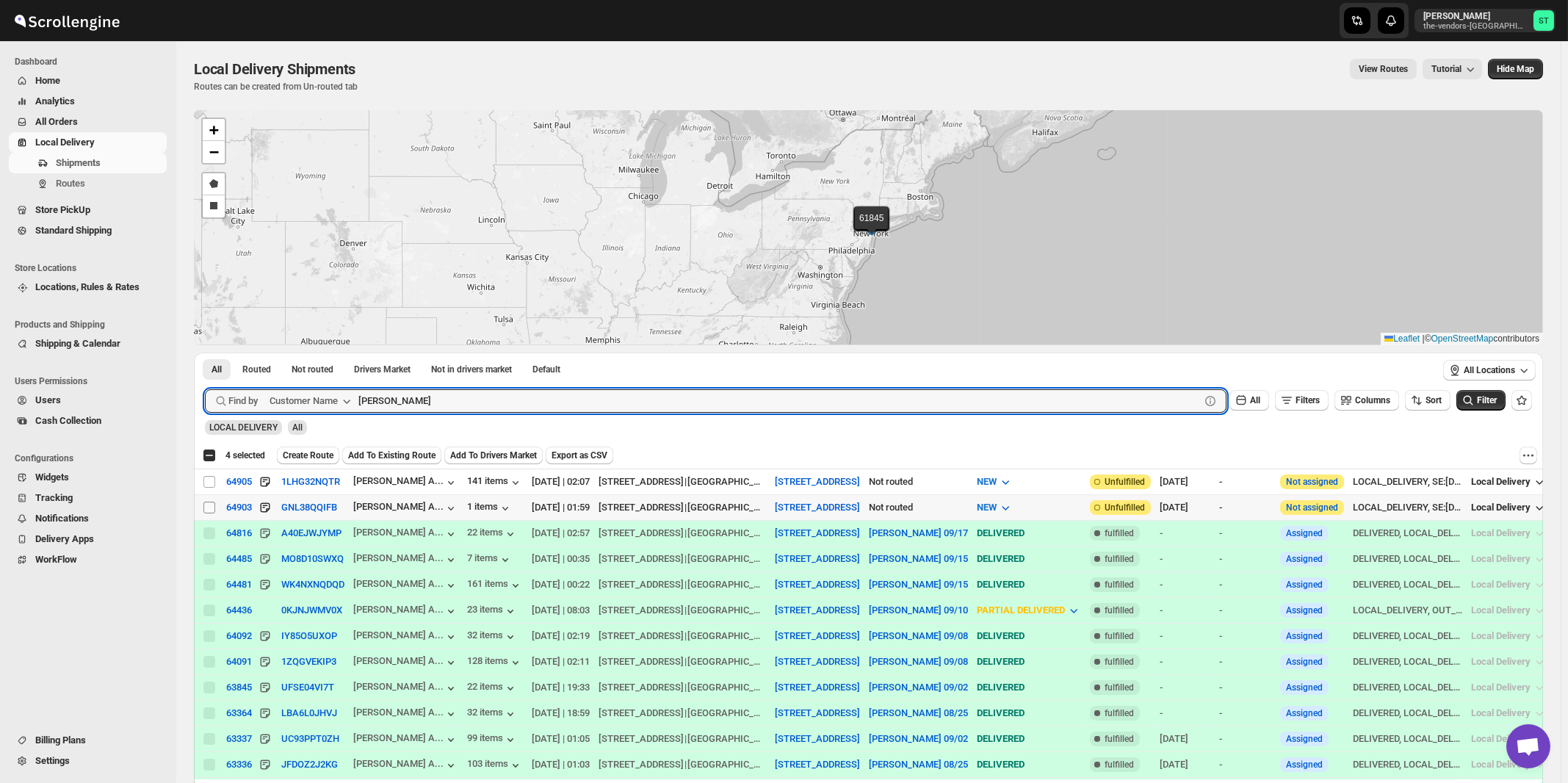
click at [211, 507] on input "Select shipment" at bounding box center [209, 508] width 12 height 12
checkbox input "true"
click at [458, 389] on input "Jeffrey Zwick" at bounding box center [766, 401] width 815 height 23
paste input "Preffered Builders"
click at [205, 353] on button "Submit" at bounding box center [226, 360] width 42 height 15
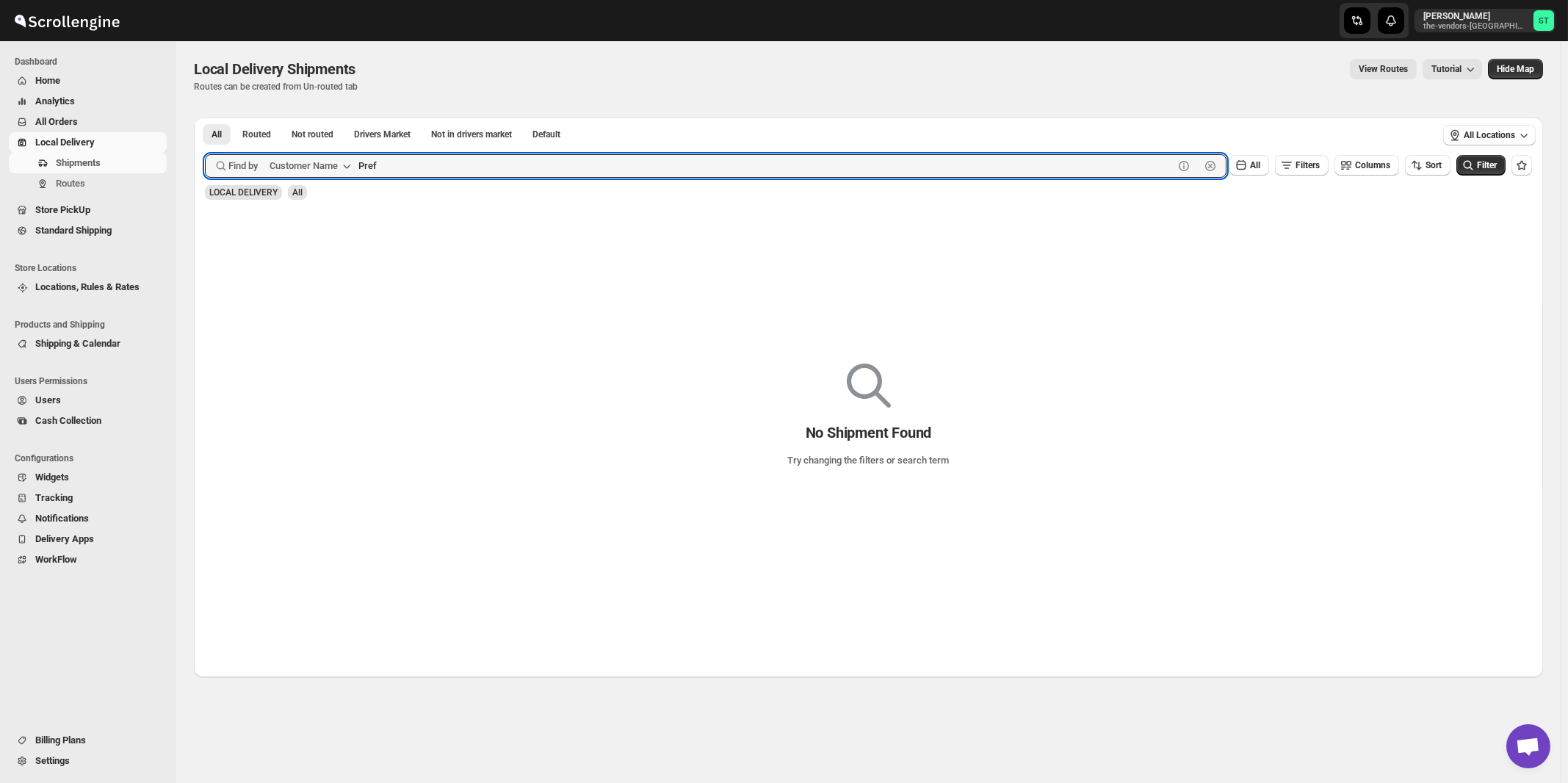
type input "Pref"
click at [205, 117] on button "Submit" at bounding box center [226, 124] width 42 height 15
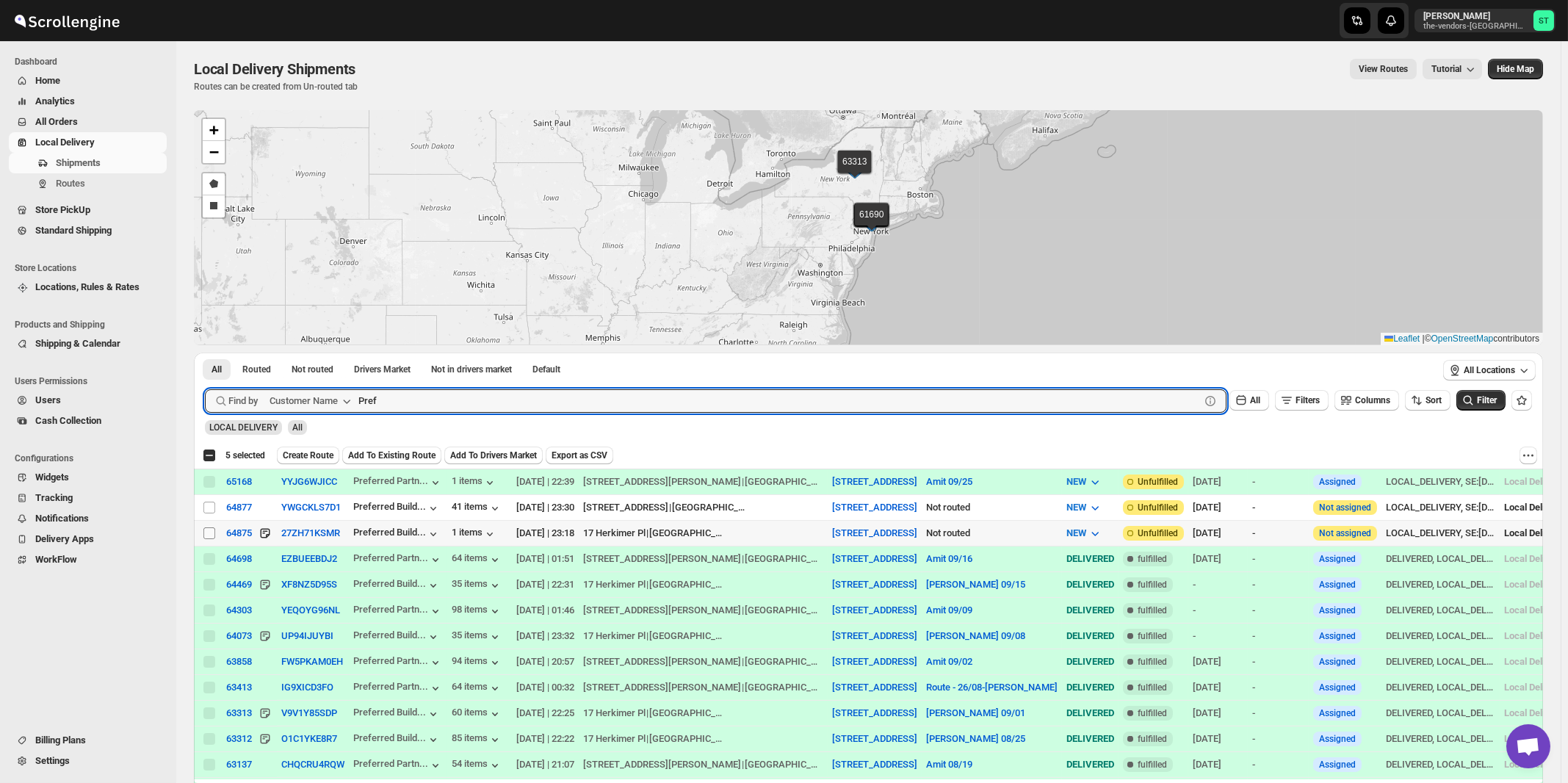
click at [206, 532] on input "Select shipment" at bounding box center [209, 533] width 12 height 12
checkbox input "true"
click at [516, 395] on input "Pref" at bounding box center [766, 401] width 815 height 23
paste input "Target Piping"
click at [205, 353] on button "Submit" at bounding box center [226, 360] width 42 height 15
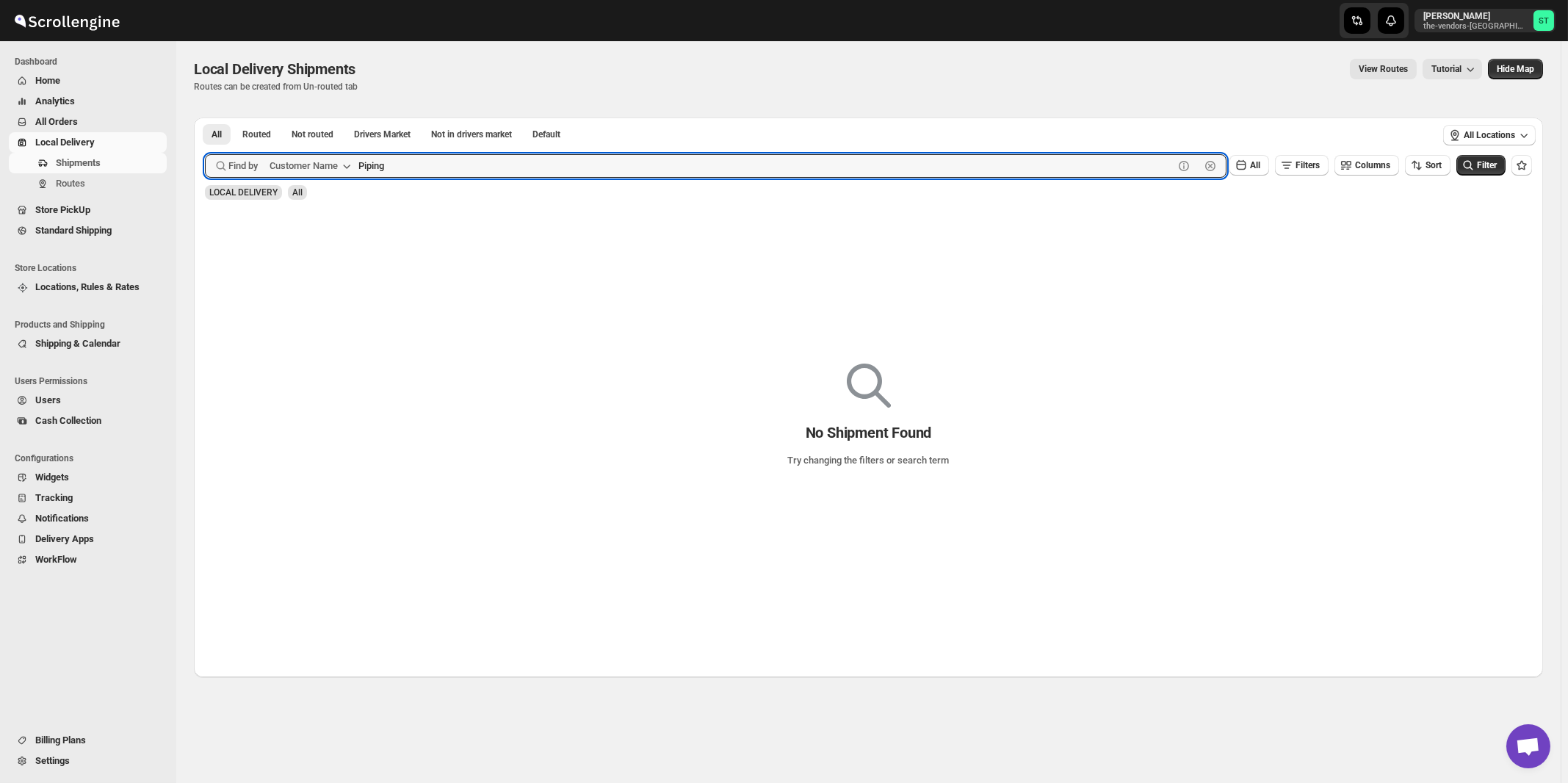
type input "Piping"
click at [205, 117] on button "Submit" at bounding box center [226, 124] width 42 height 15
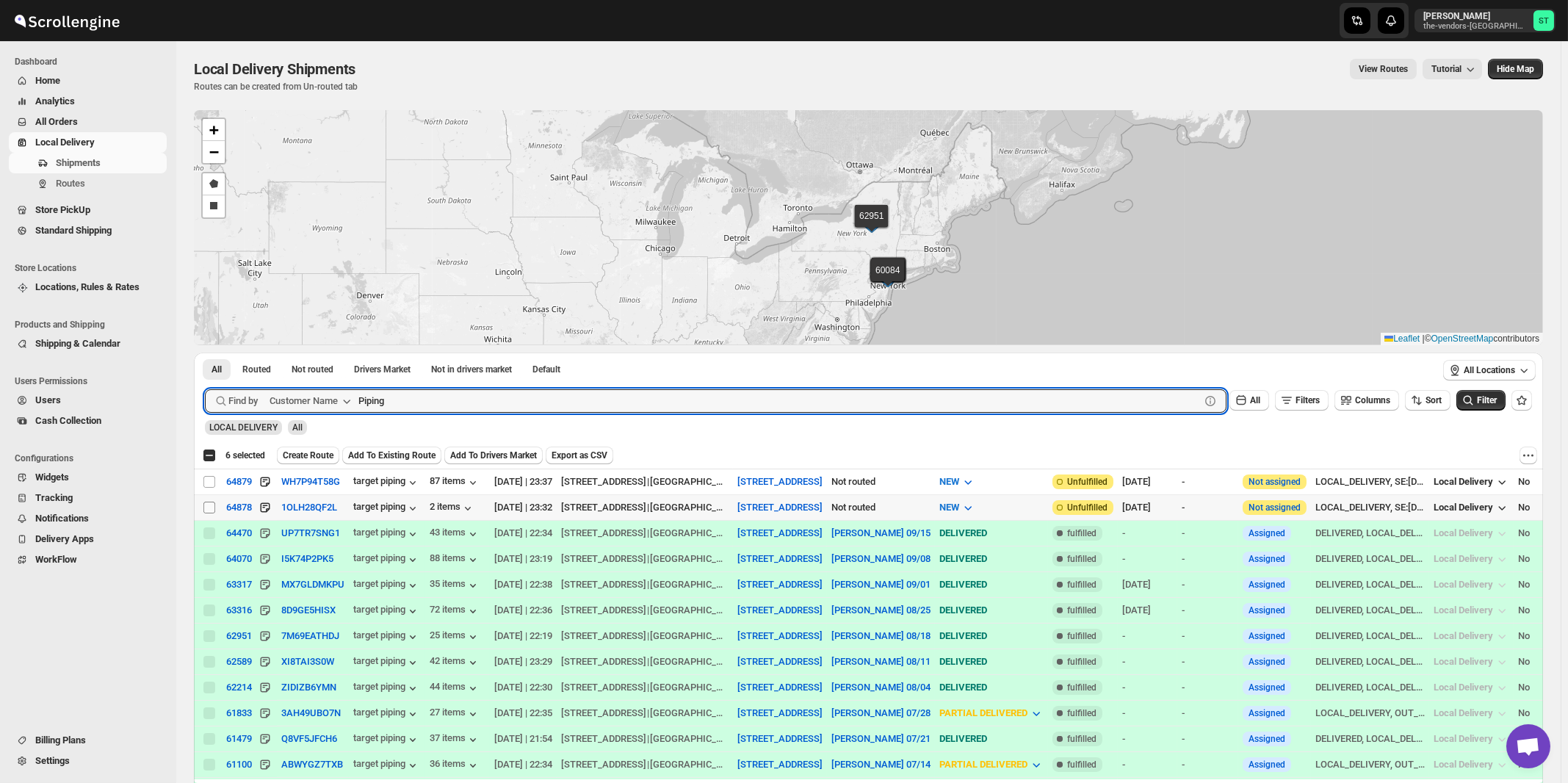
click at [210, 508] on input "Select shipment" at bounding box center [209, 508] width 12 height 12
checkbox input "true"
click at [519, 399] on input "Piping" at bounding box center [766, 401] width 815 height 23
paste input "Chess Builders"
type input "Chess Builders"
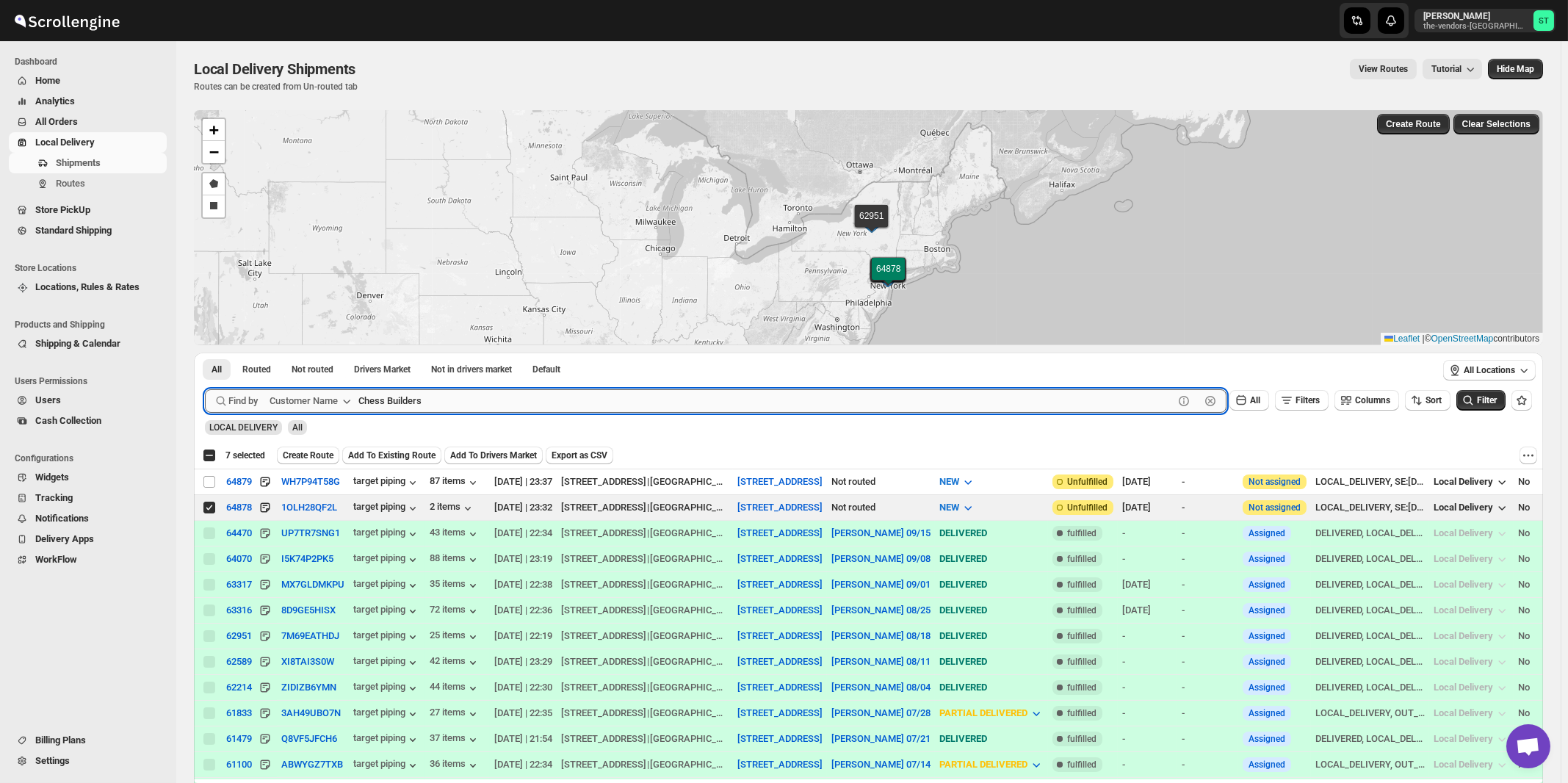
click at [205, 353] on button "Submit" at bounding box center [226, 360] width 42 height 15
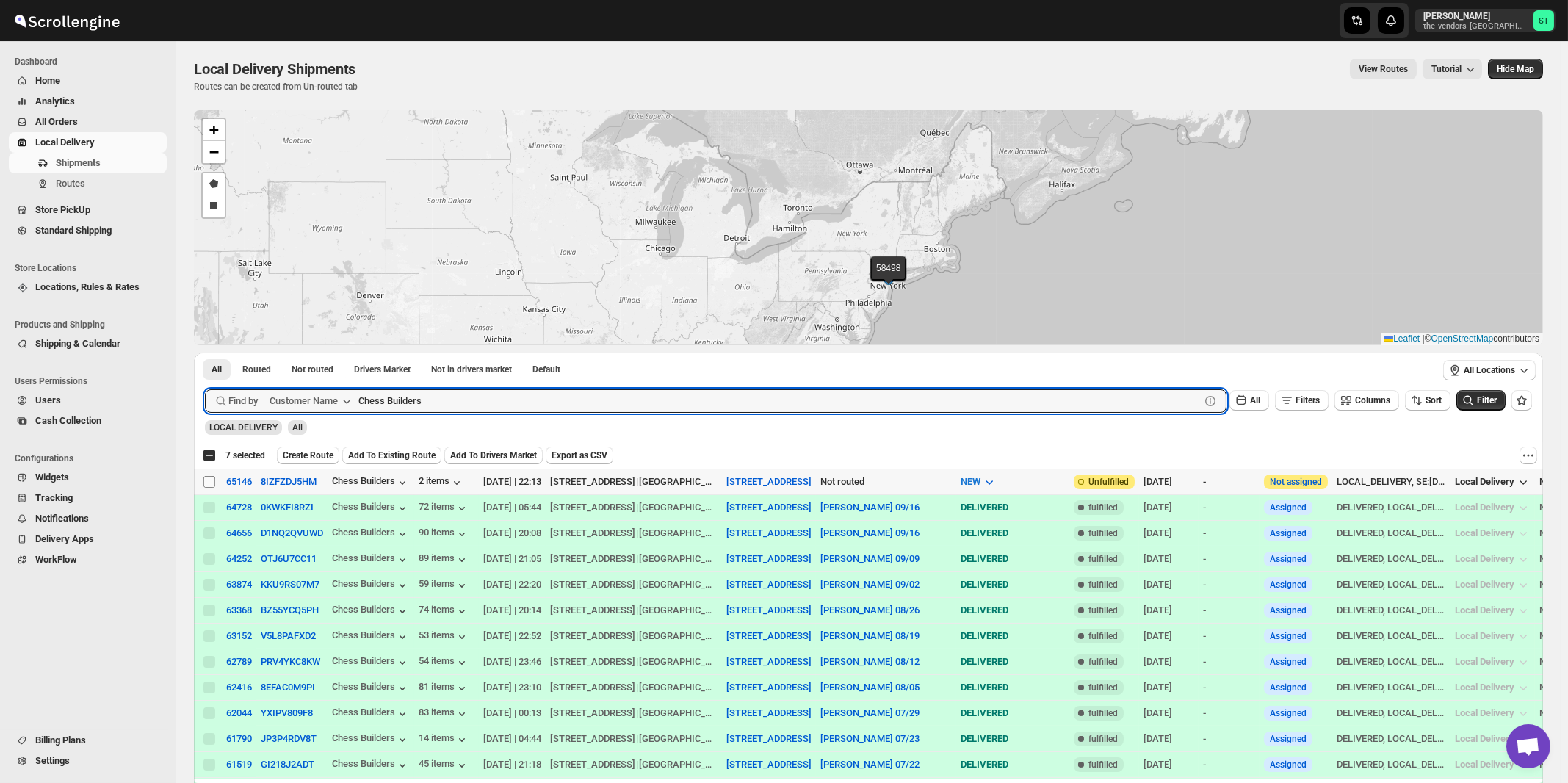
click at [210, 481] on input "Select shipment" at bounding box center [209, 482] width 12 height 12
checkbox input "true"
click at [480, 402] on input "Chess Builders" at bounding box center [766, 401] width 815 height 23
paste input "orner Hardware & Print Ctr."
type input "Corner Hardware & Print Ctr."
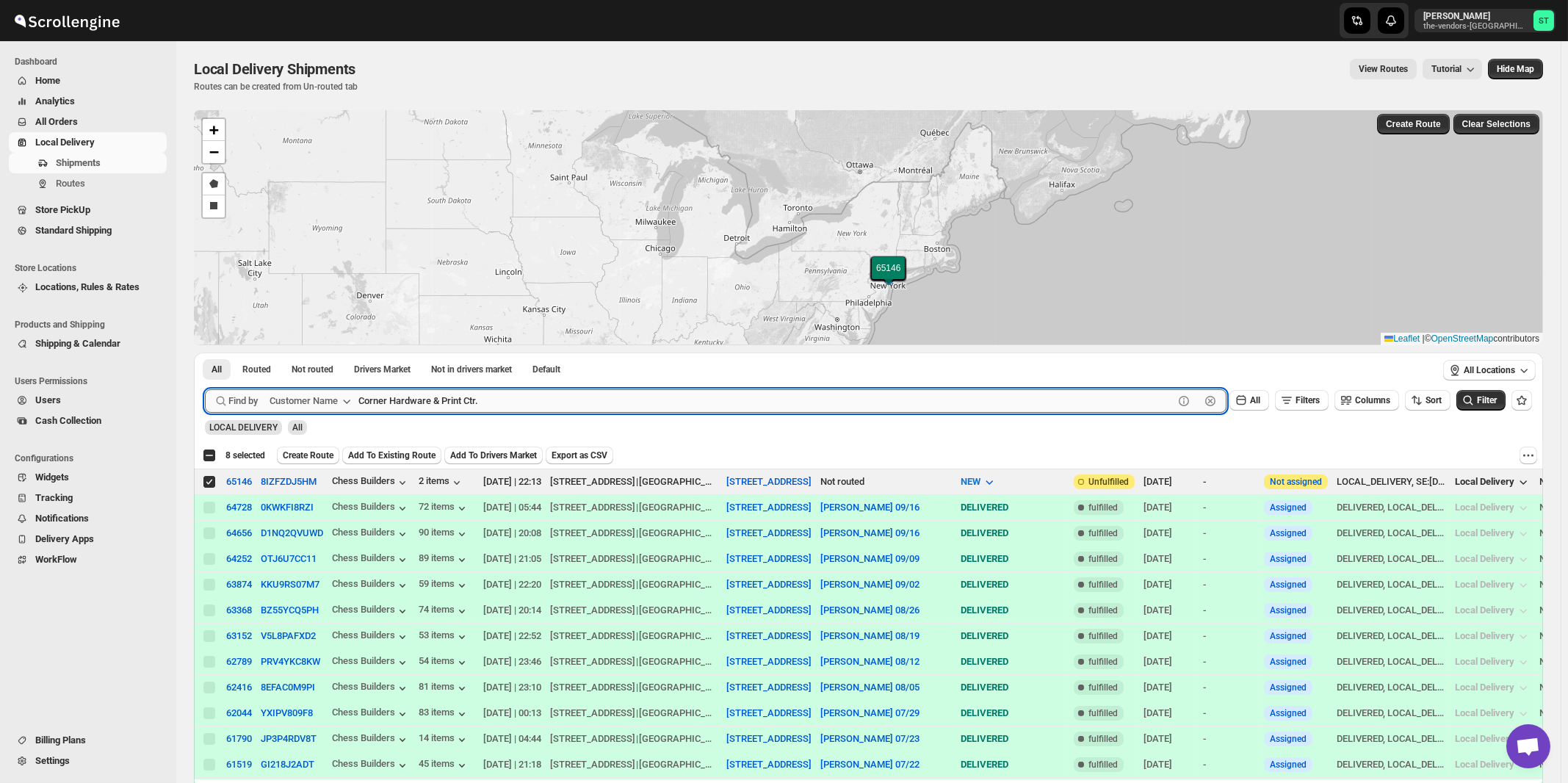
click at [205, 353] on button "Submit" at bounding box center [226, 360] width 42 height 15
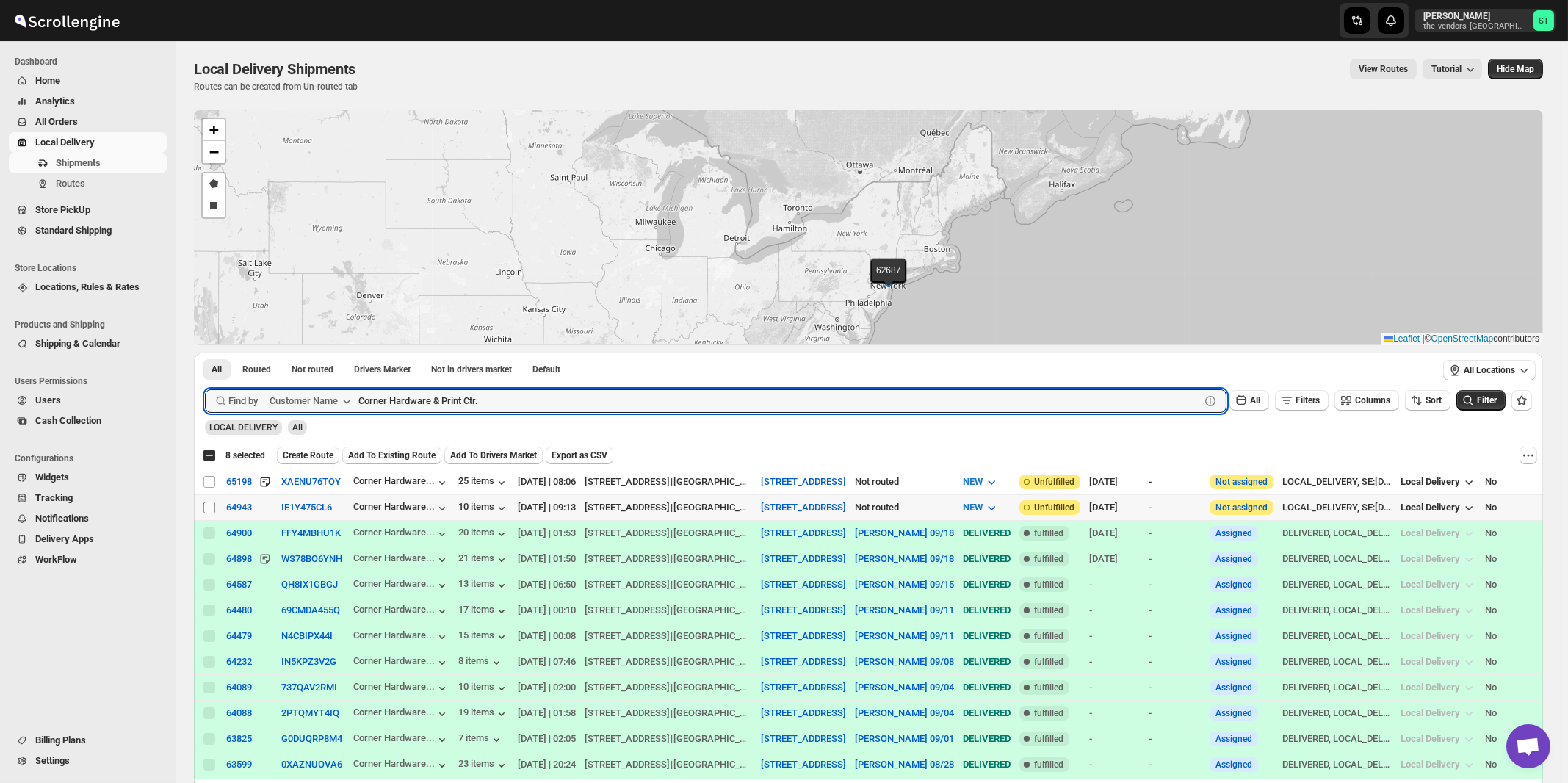
click at [210, 507] on input "Select shipment" at bounding box center [209, 508] width 12 height 12
checkbox input "true"
click at [503, 394] on input "Corner Hardware & Print Ctr." at bounding box center [766, 401] width 815 height 23
paste input "Dialog Marketing Williamsburg"
type input "Dialog Marketing Williamsburg"
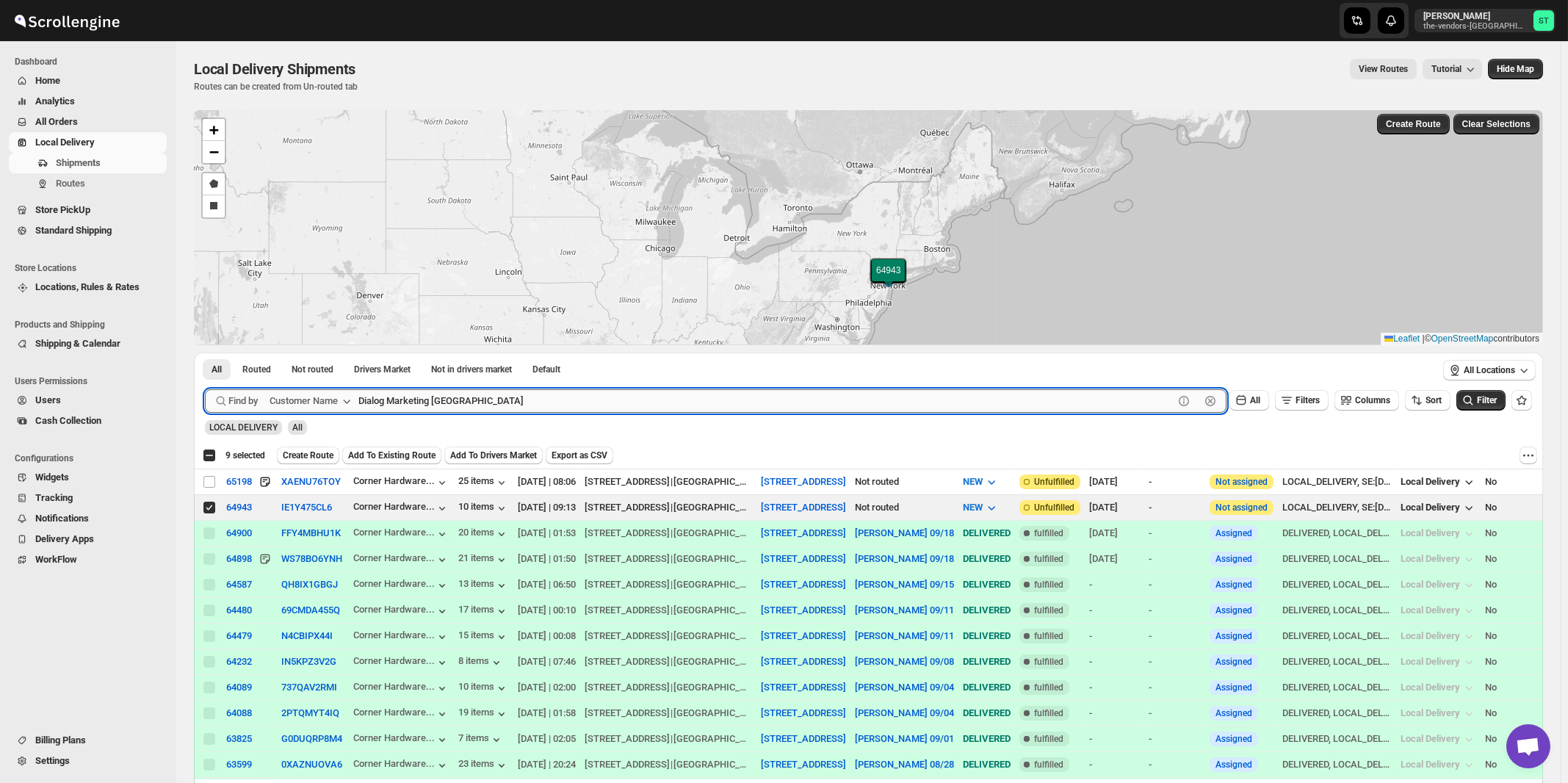
click at [205, 353] on button "Submit" at bounding box center [226, 360] width 42 height 15
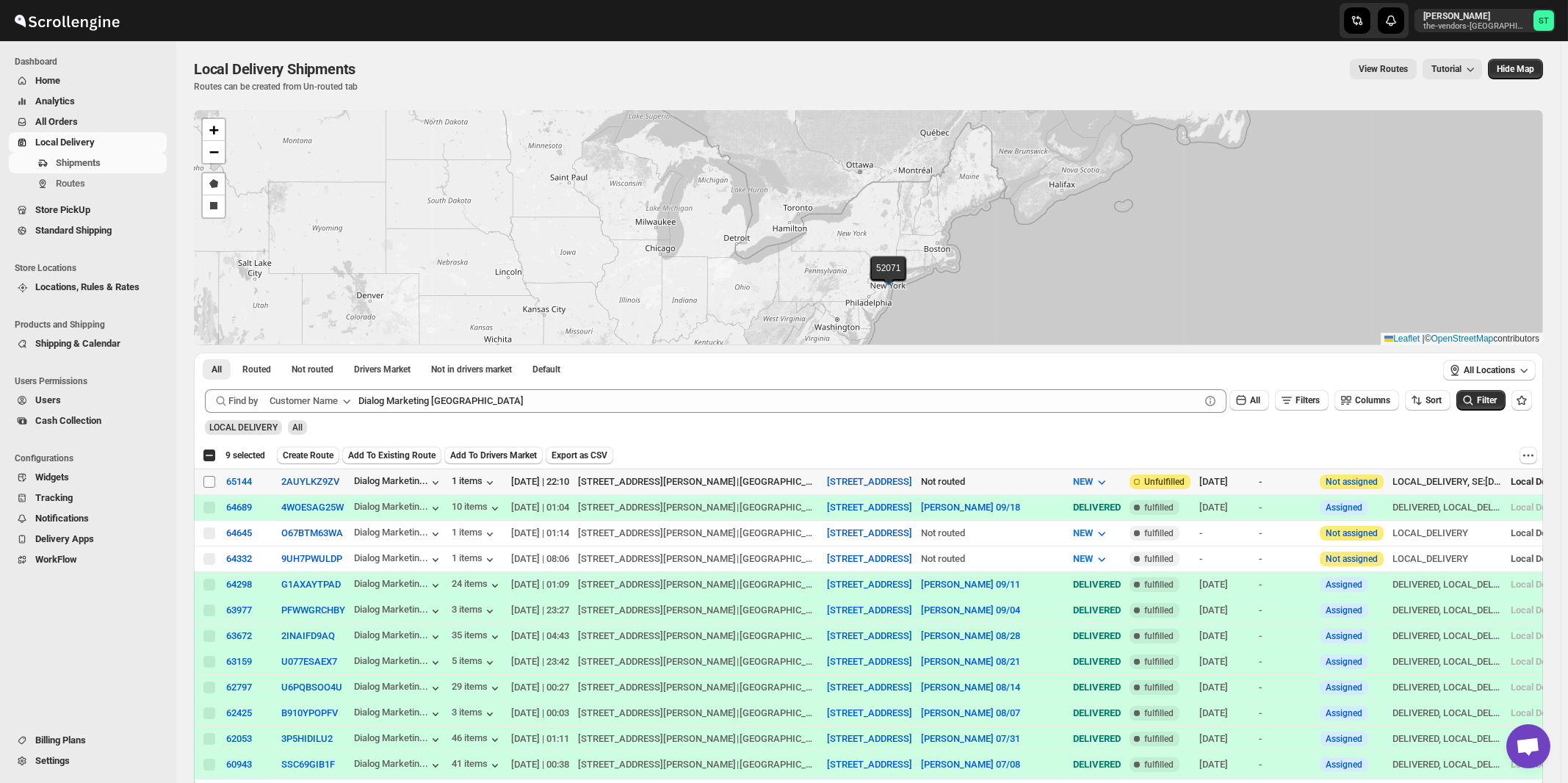
click at [210, 481] on input "Select shipment" at bounding box center [209, 482] width 12 height 12
checkbox input "true"
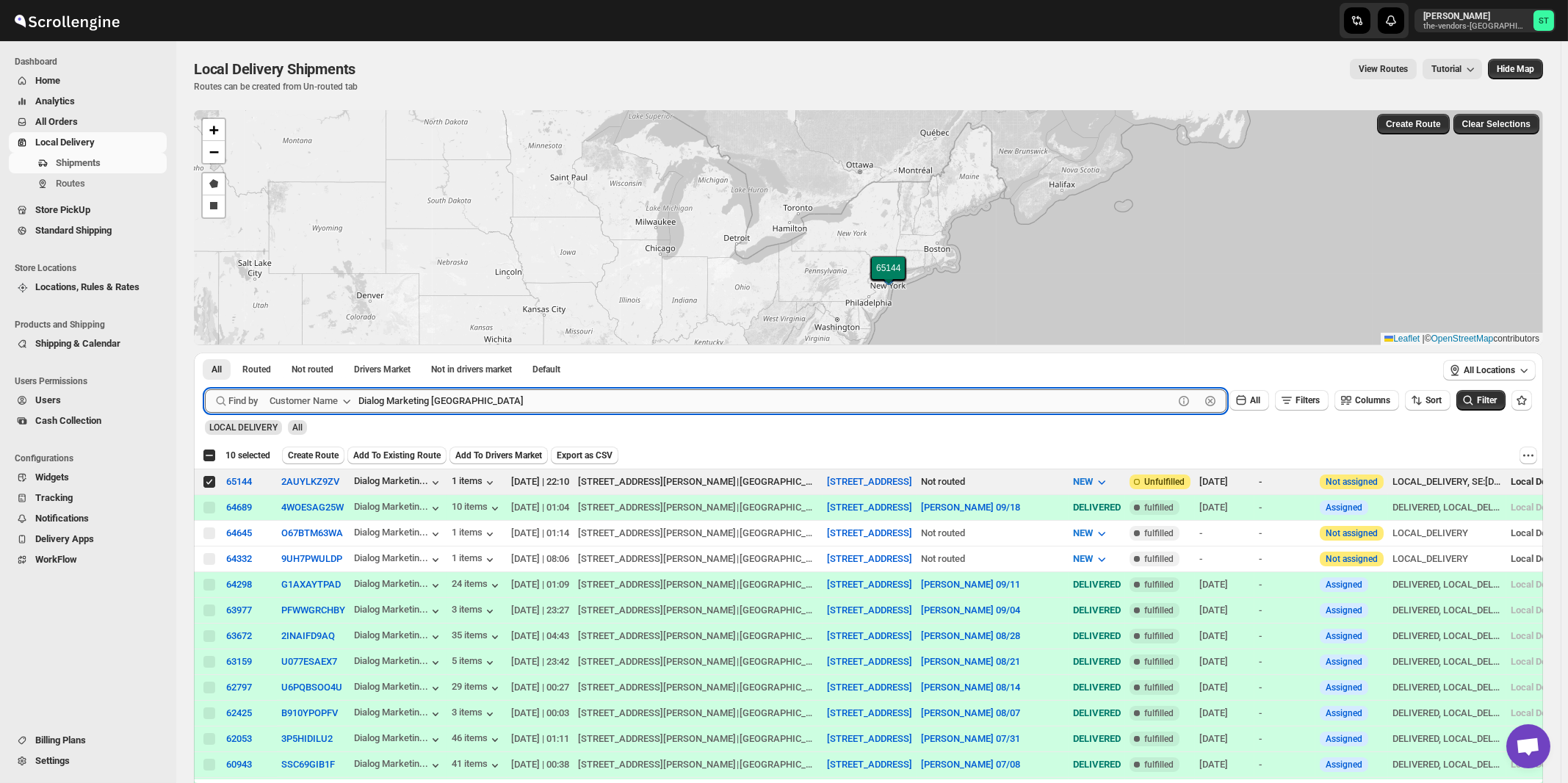
click at [513, 400] on input "Dialog Marketing Williamsburg" at bounding box center [766, 401] width 815 height 23
paste input "Hospitality Openings"
type input "Hospitality Openings"
click at [205, 353] on button "Submit" at bounding box center [226, 360] width 42 height 15
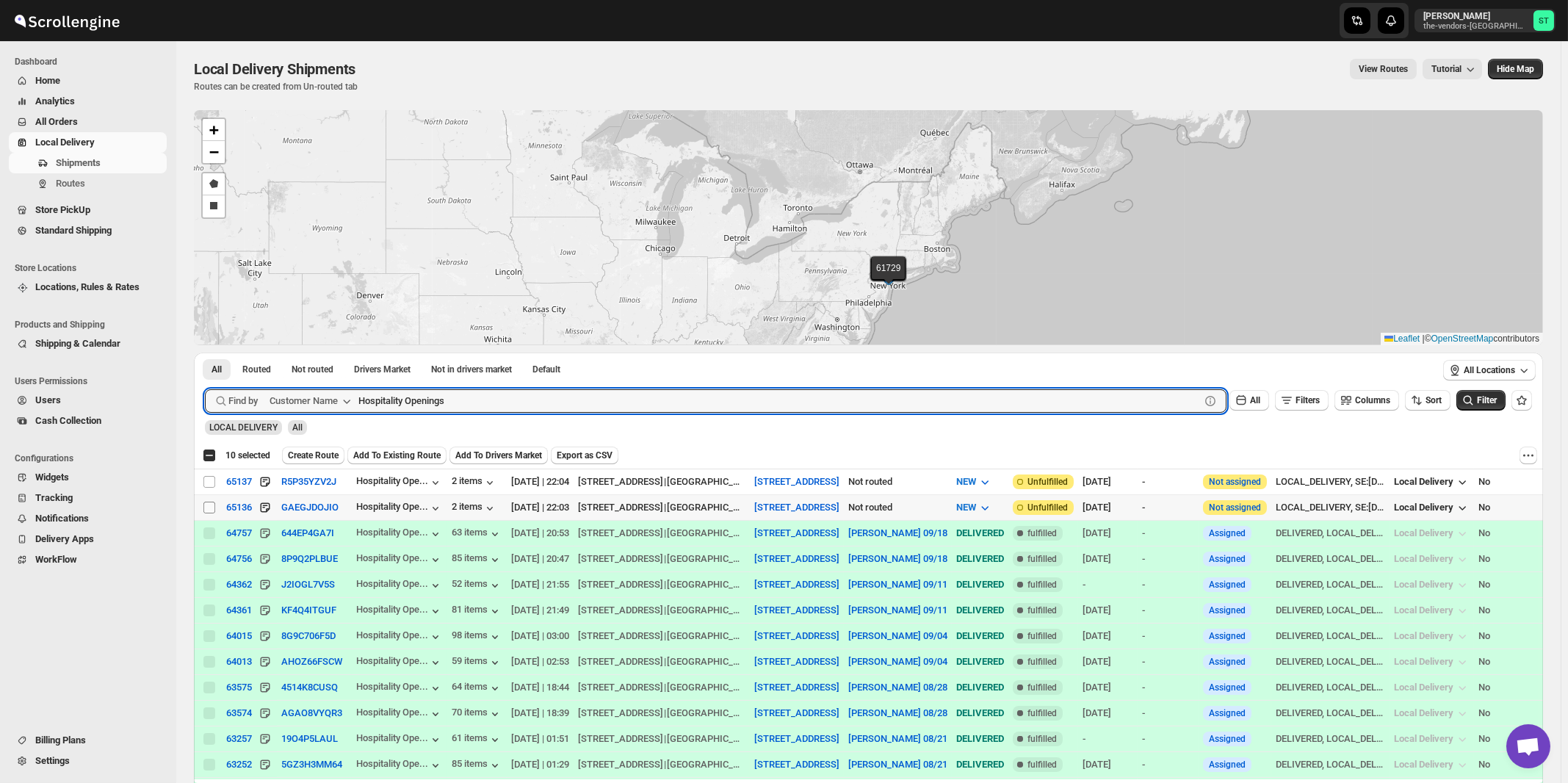
click at [209, 506] on input "Select shipment" at bounding box center [209, 508] width 12 height 12
checkbox input "true"
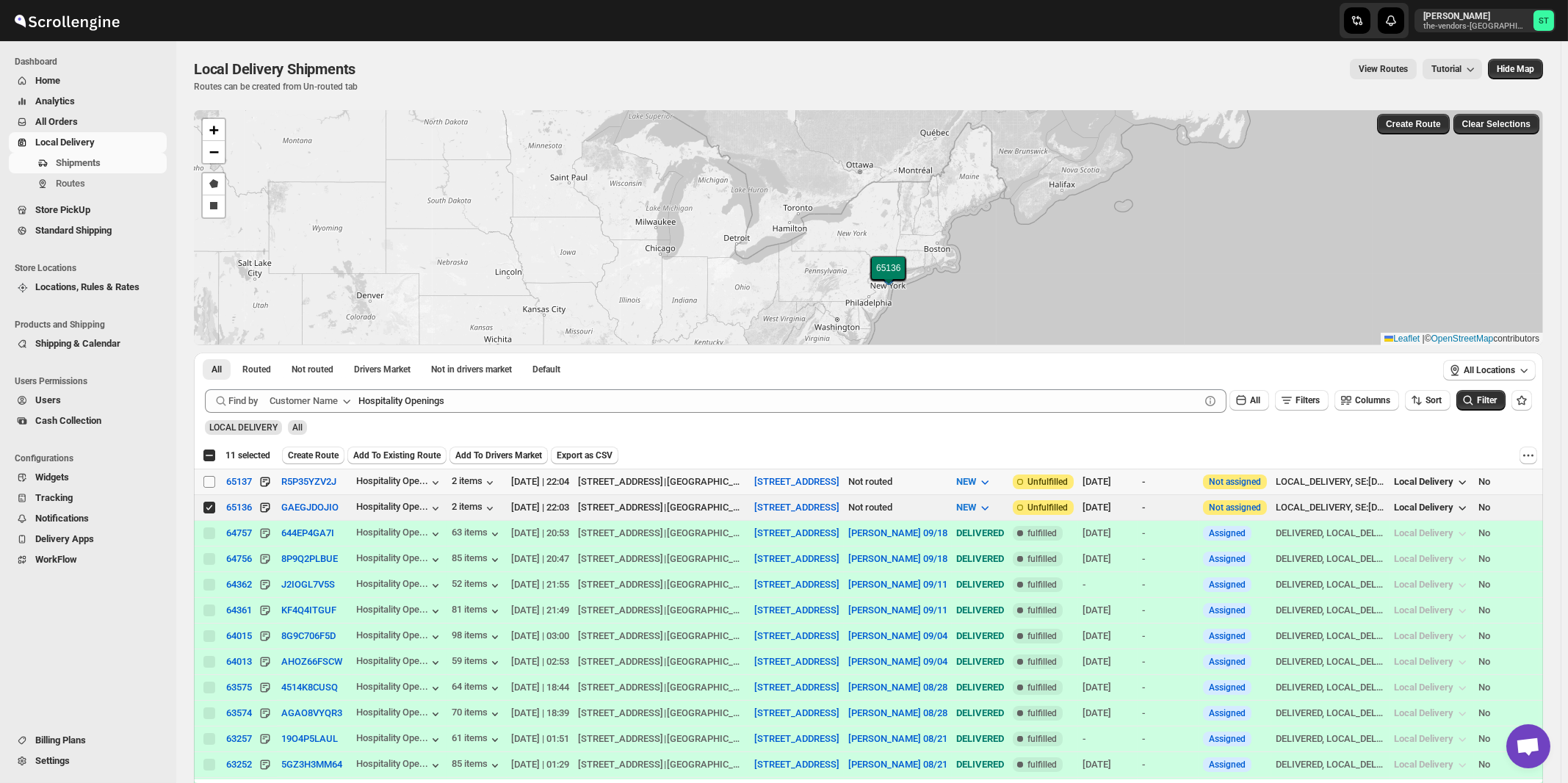
click at [204, 479] on input "Select shipment" at bounding box center [209, 482] width 12 height 12
checkbox input "true"
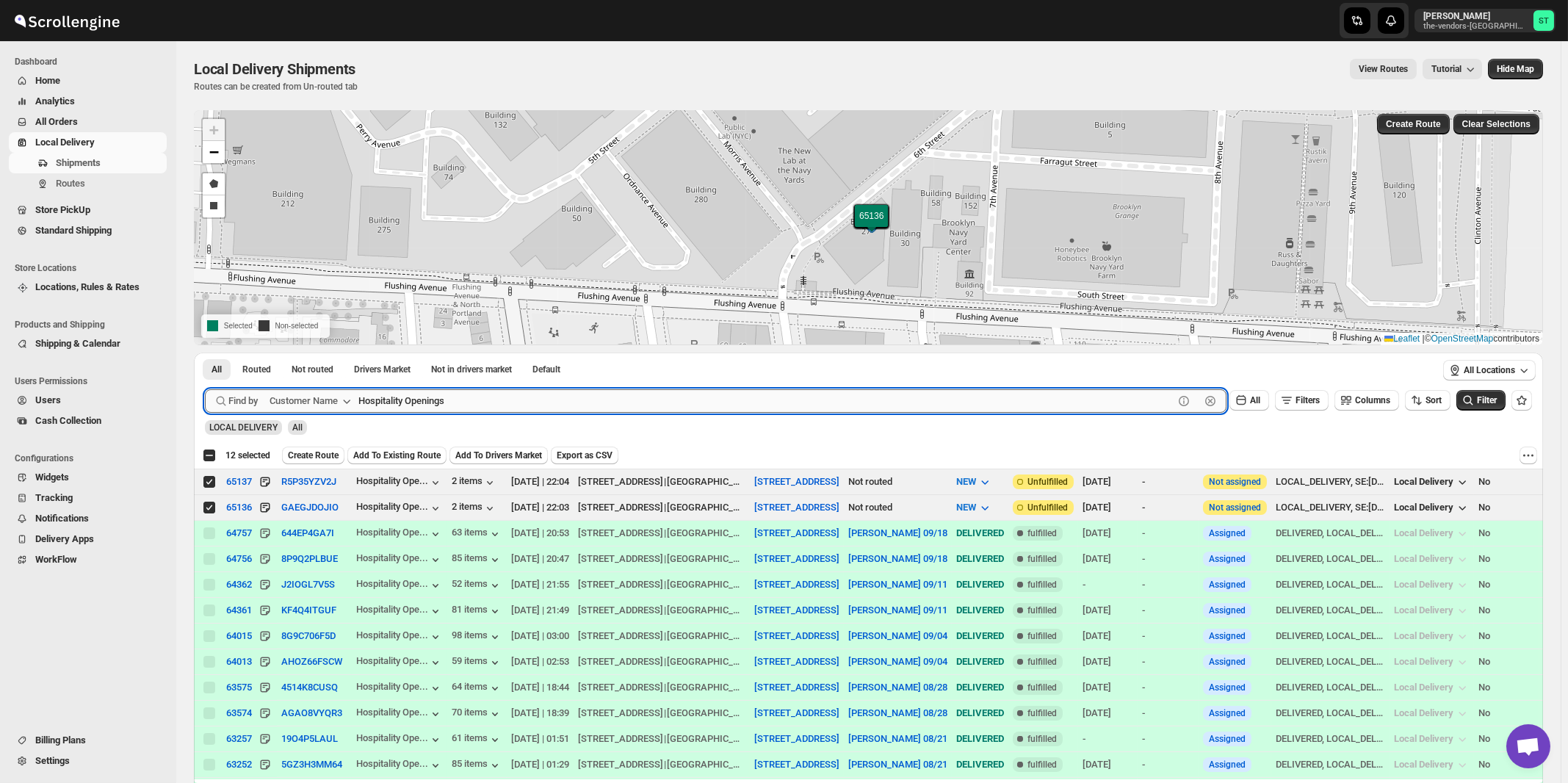
click at [569, 402] on input "Hospitality Openings" at bounding box center [766, 401] width 815 height 23
paste input "Certified Lumber"
type input "Certified Lumber"
click at [205, 353] on button "Submit" at bounding box center [226, 360] width 42 height 15
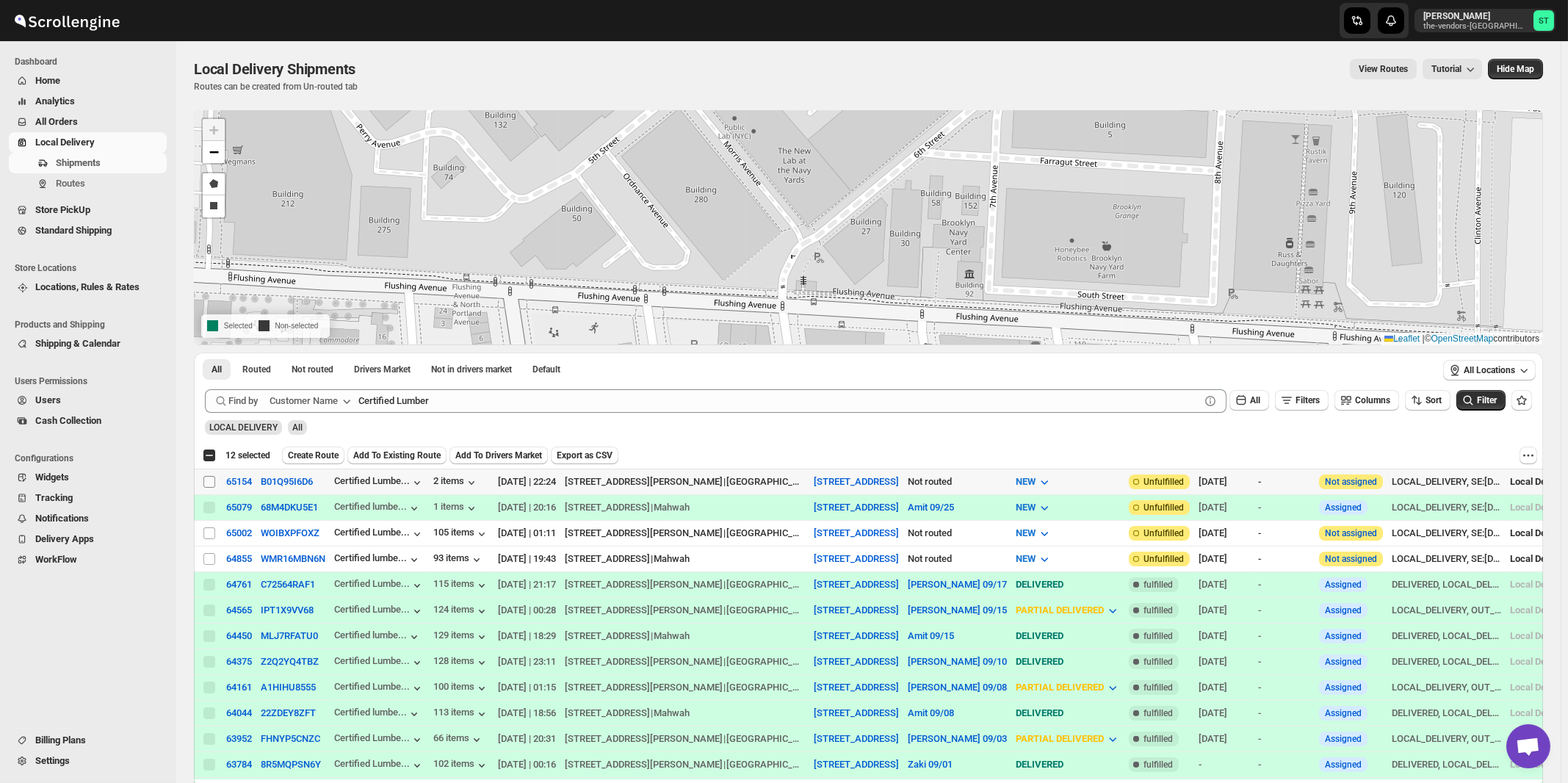
click at [206, 483] on input "Select shipment" at bounding box center [209, 482] width 12 height 12
checkbox input "true"
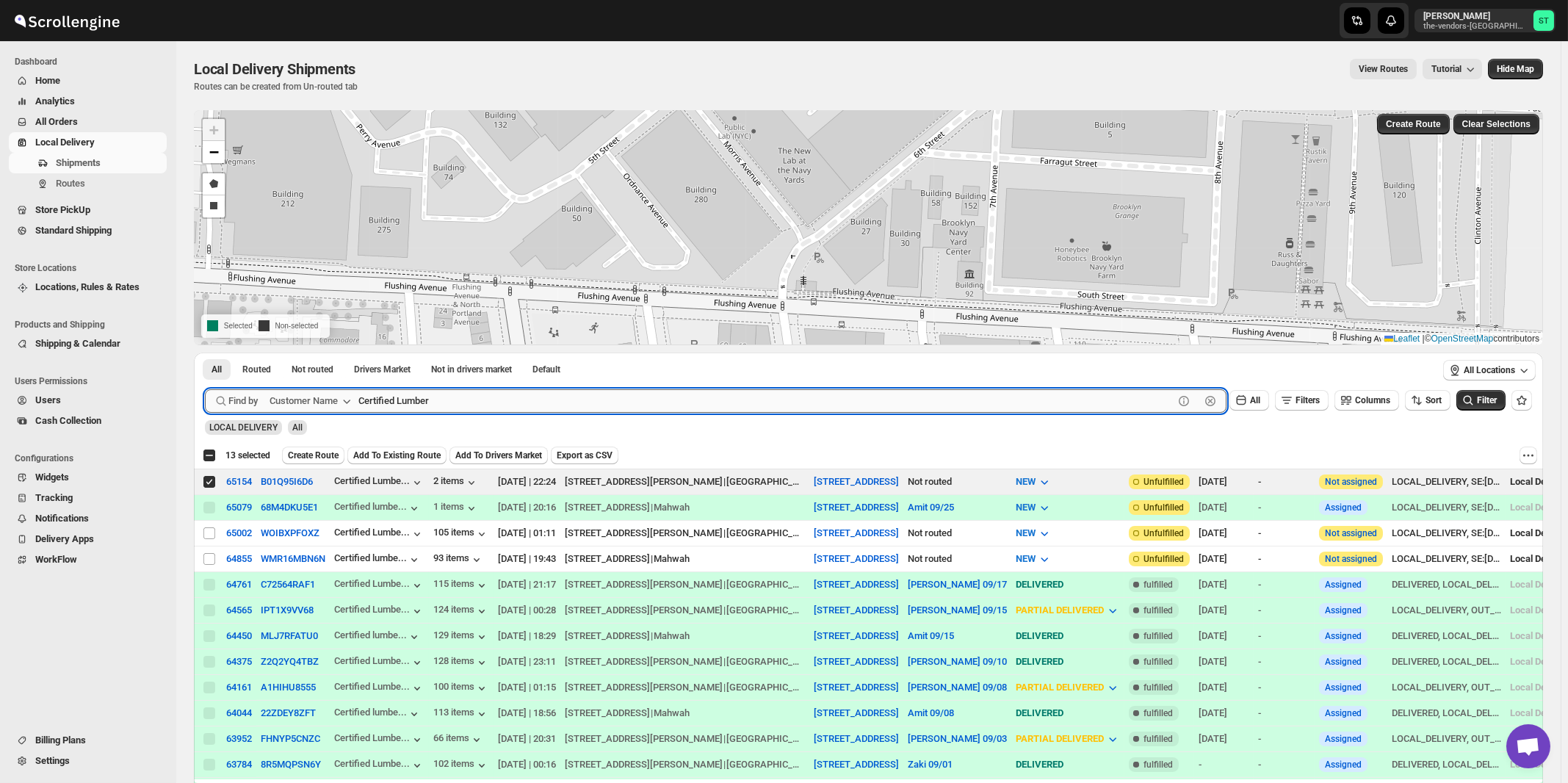
click at [469, 394] on input "Certified Lumber" at bounding box center [766, 401] width 815 height 23
paste input "Elite Concrete NY"
type input "Elite Concrete NY"
click at [205, 353] on button "Submit" at bounding box center [226, 360] width 42 height 15
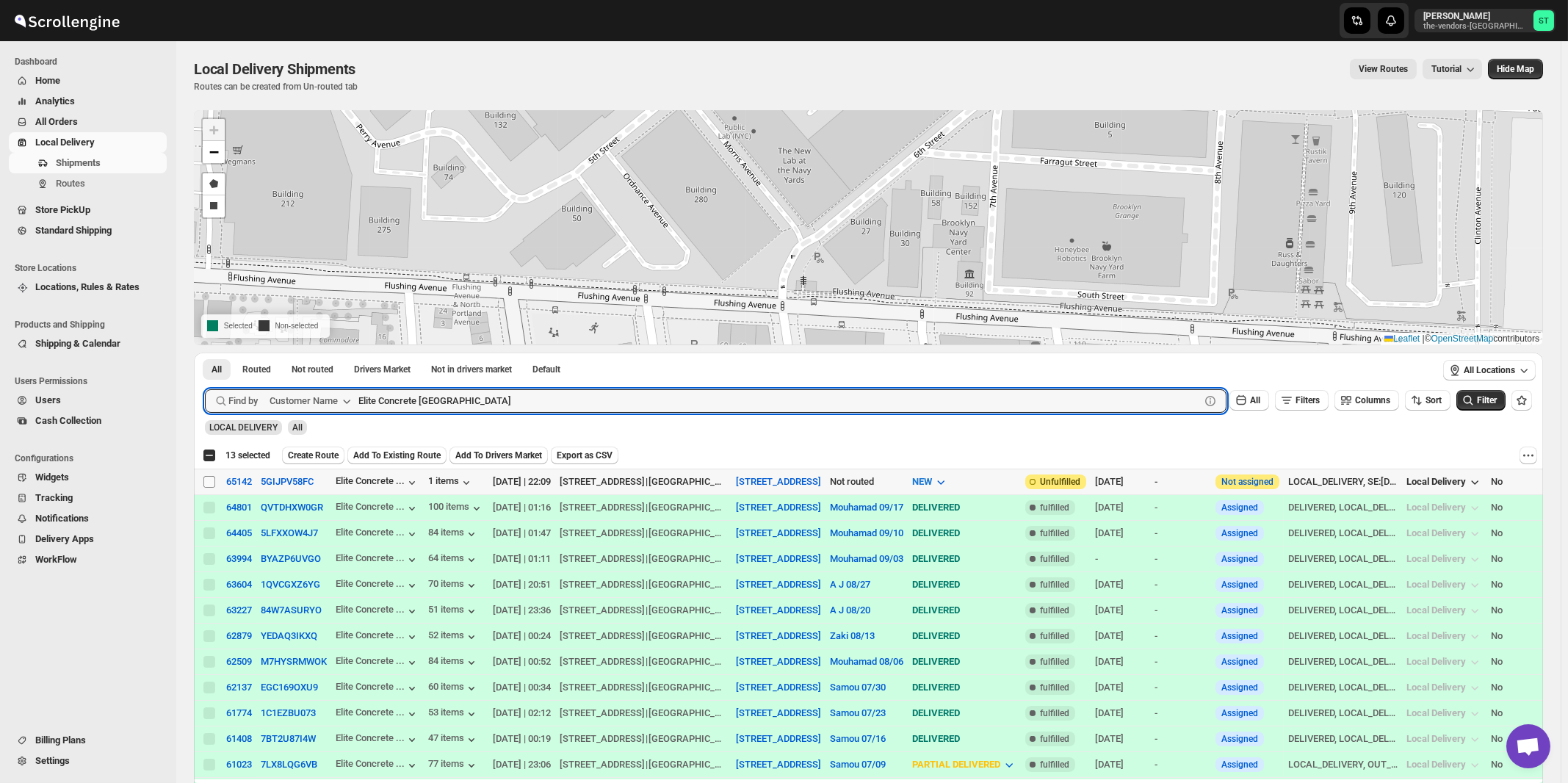
click at [210, 483] on input "Select shipment" at bounding box center [209, 482] width 12 height 12
checkbox input "true"
click at [526, 408] on input "Elite Concrete NY" at bounding box center [766, 401] width 815 height 23
paste input "Hamaspik 930 E Parkway"
type input "Hamaspik 930"
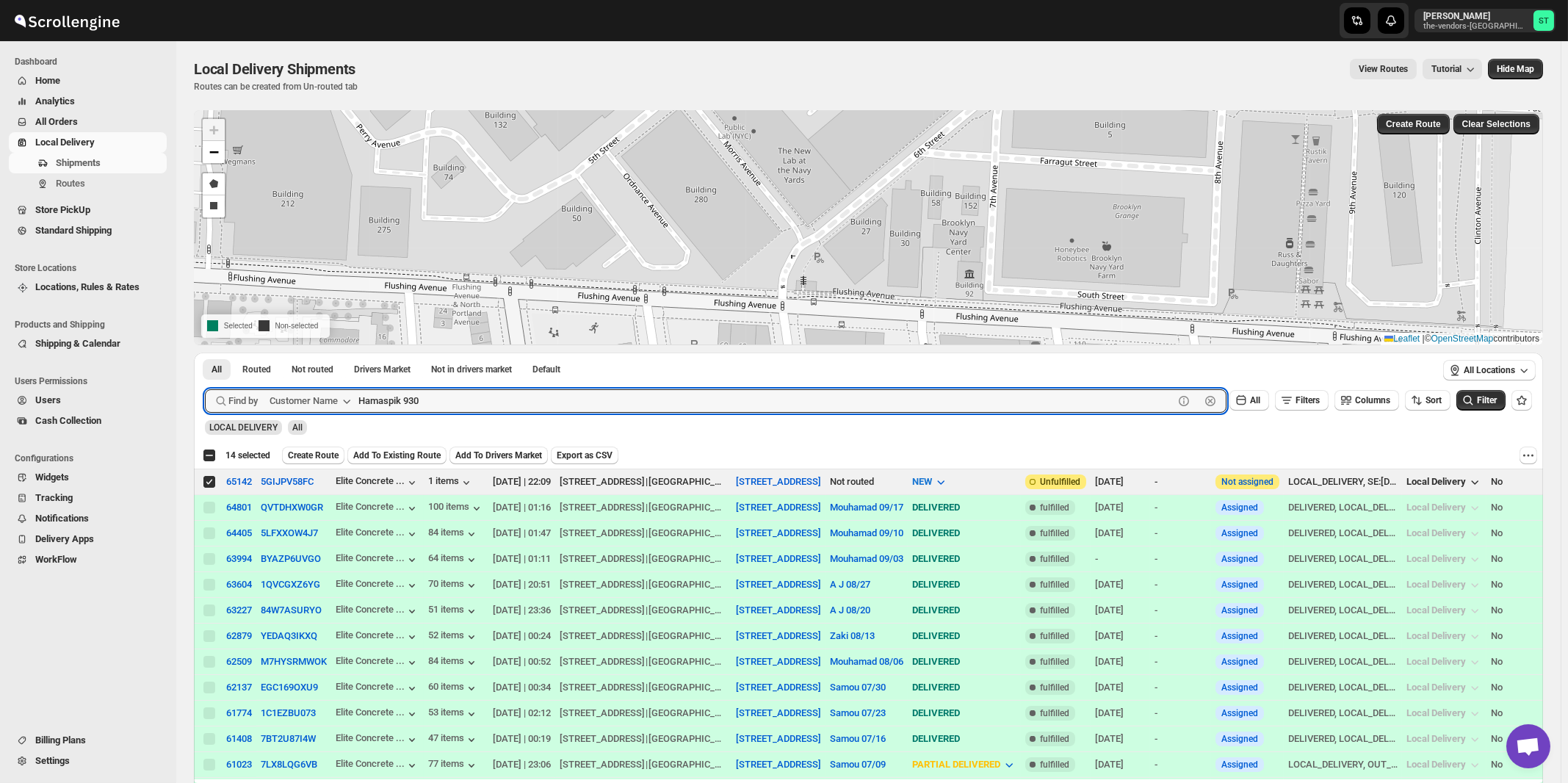
click at [205, 353] on button "Submit" at bounding box center [226, 360] width 42 height 15
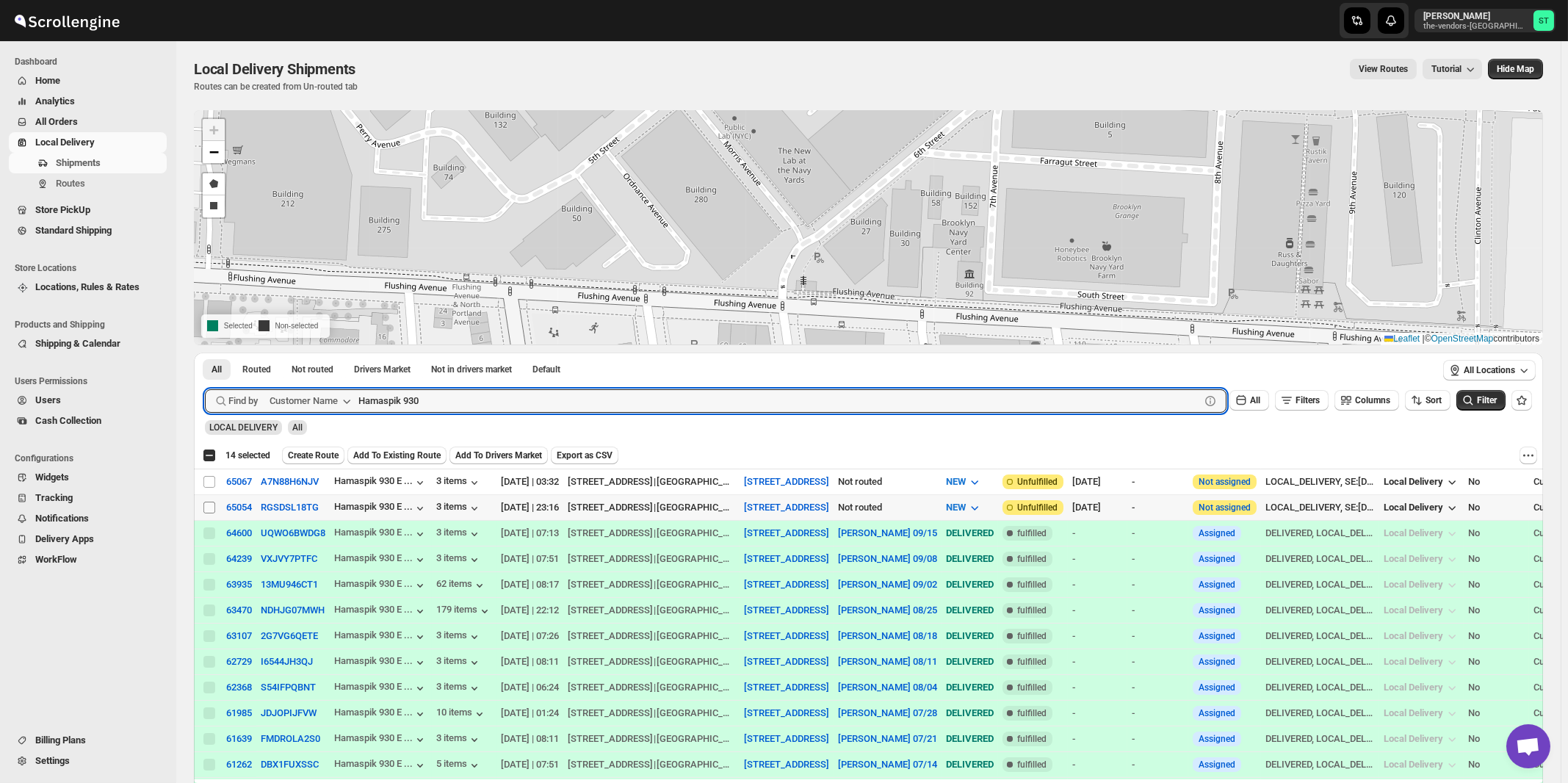
click at [210, 507] on input "Select shipment" at bounding box center [209, 508] width 12 height 12
checkbox input "true"
click at [521, 402] on input "Hamaspik 930" at bounding box center [766, 401] width 815 height 23
paste input "Revamp [GEOGRAPHIC_DATA]"
type input "Revamp [GEOGRAPHIC_DATA]"
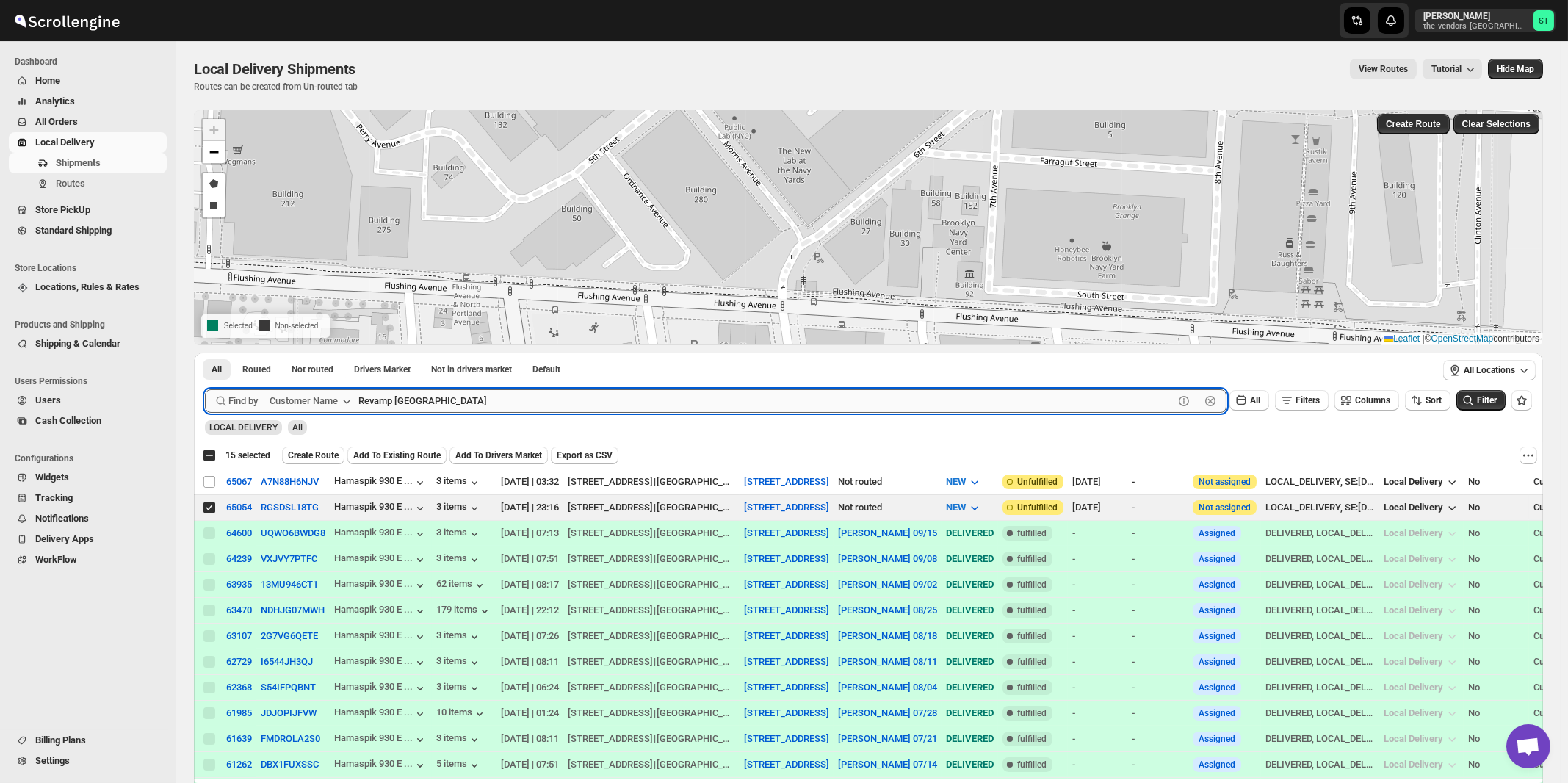
click at [205, 353] on button "Submit" at bounding box center [226, 360] width 42 height 15
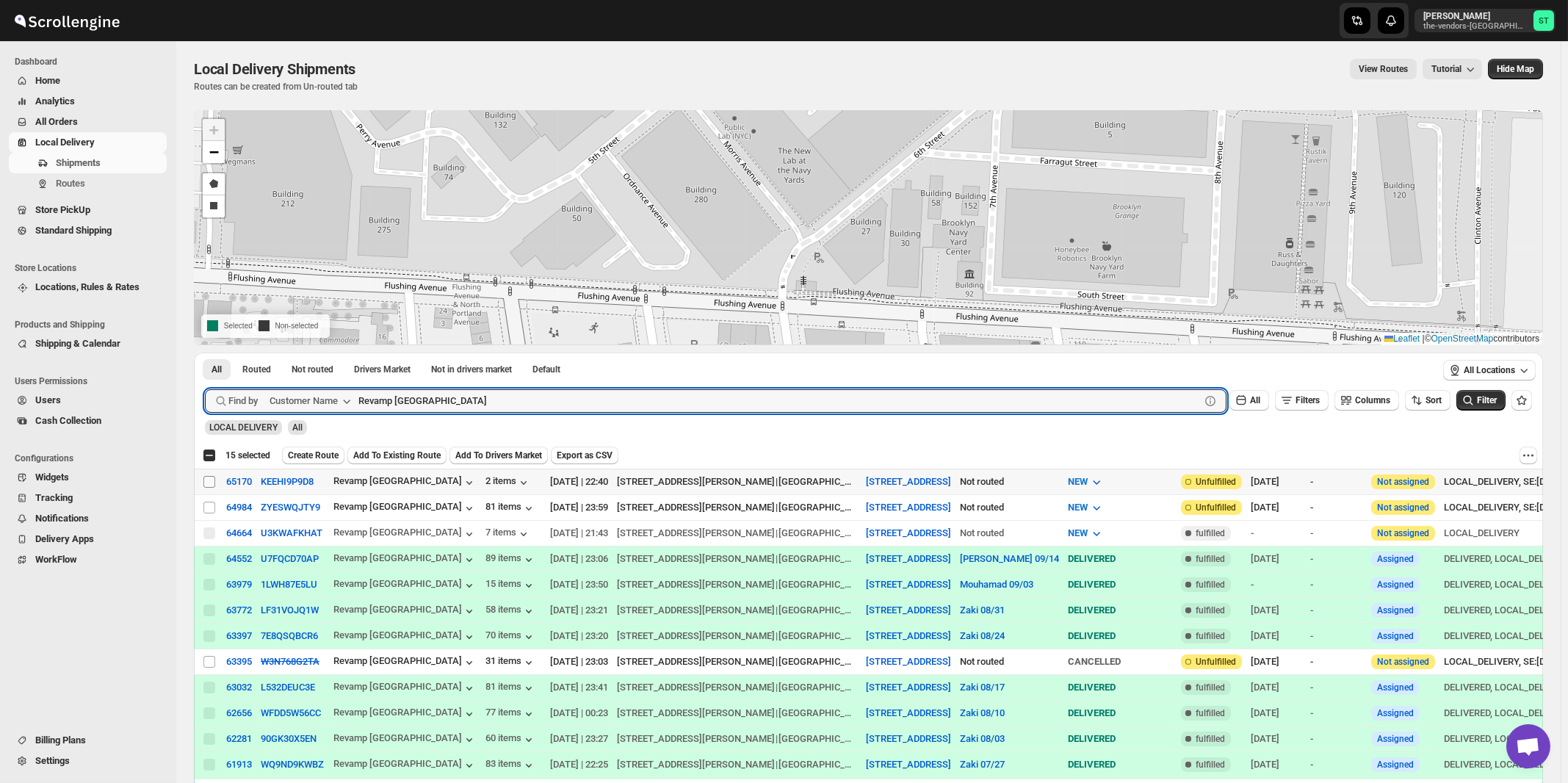
click at [210, 483] on input "Select shipment" at bounding box center [209, 482] width 12 height 12
checkbox input "true"
click at [463, 399] on input "Revamp [GEOGRAPHIC_DATA]" at bounding box center [766, 401] width 815 height 23
paste input "United Academy"
type input "United Academy"
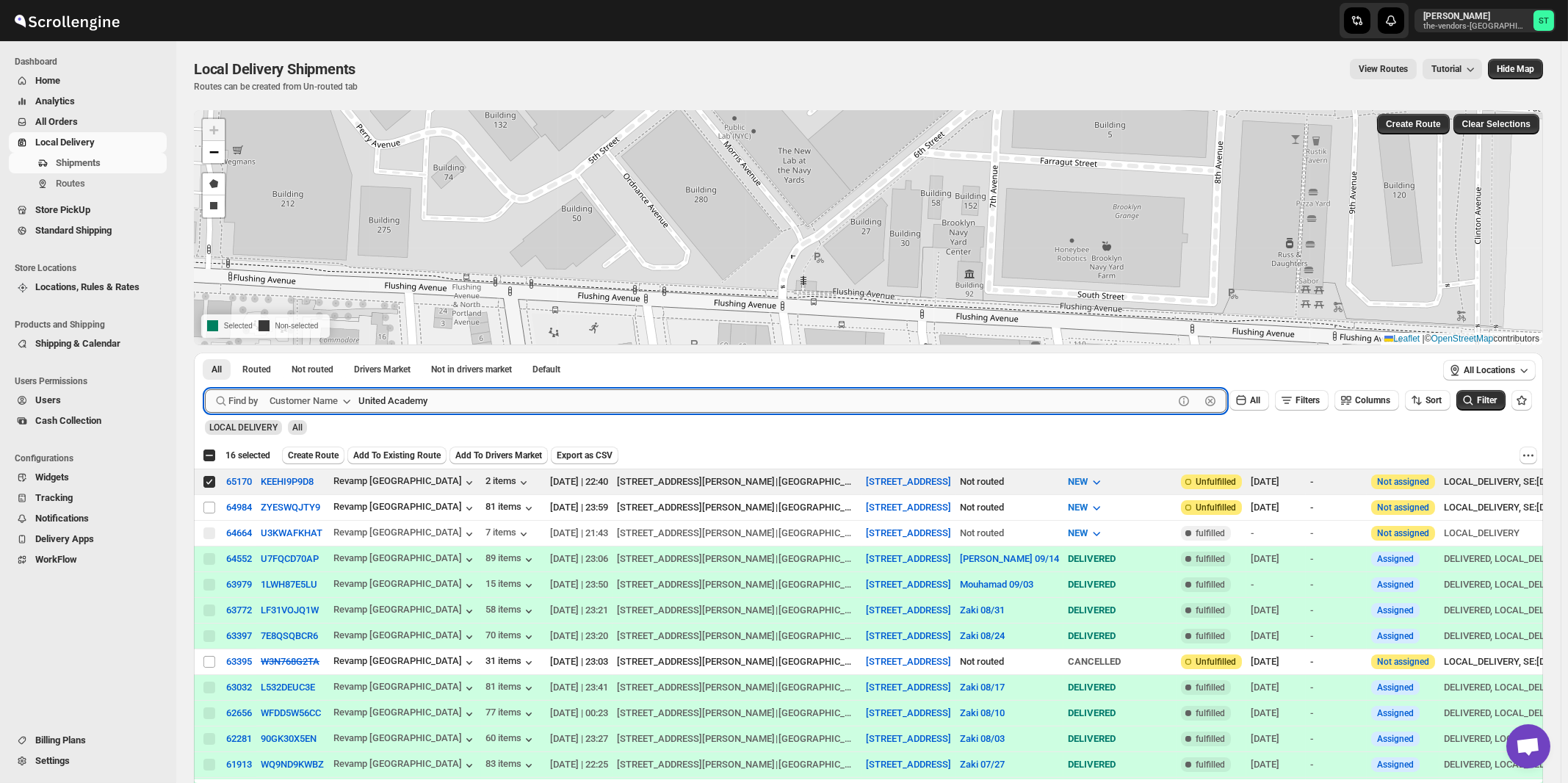
click at [205, 353] on button "Submit" at bounding box center [226, 360] width 42 height 15
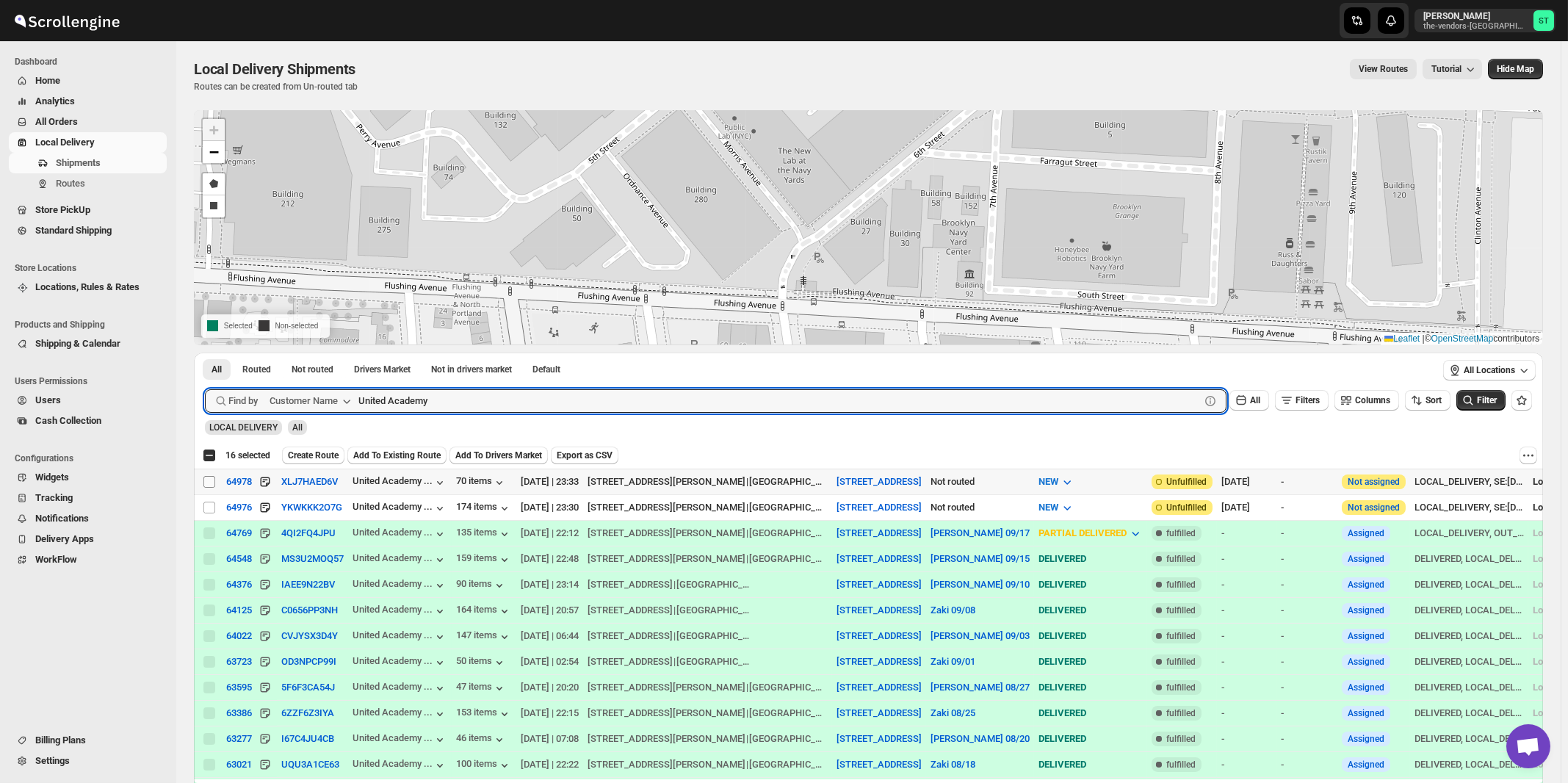
click at [209, 484] on input "Select shipment" at bounding box center [209, 482] width 12 height 12
checkbox input "true"
click at [476, 402] on input "United Academy" at bounding box center [766, 401] width 815 height 23
paste input "Velocity management"
type input "Velocity management"
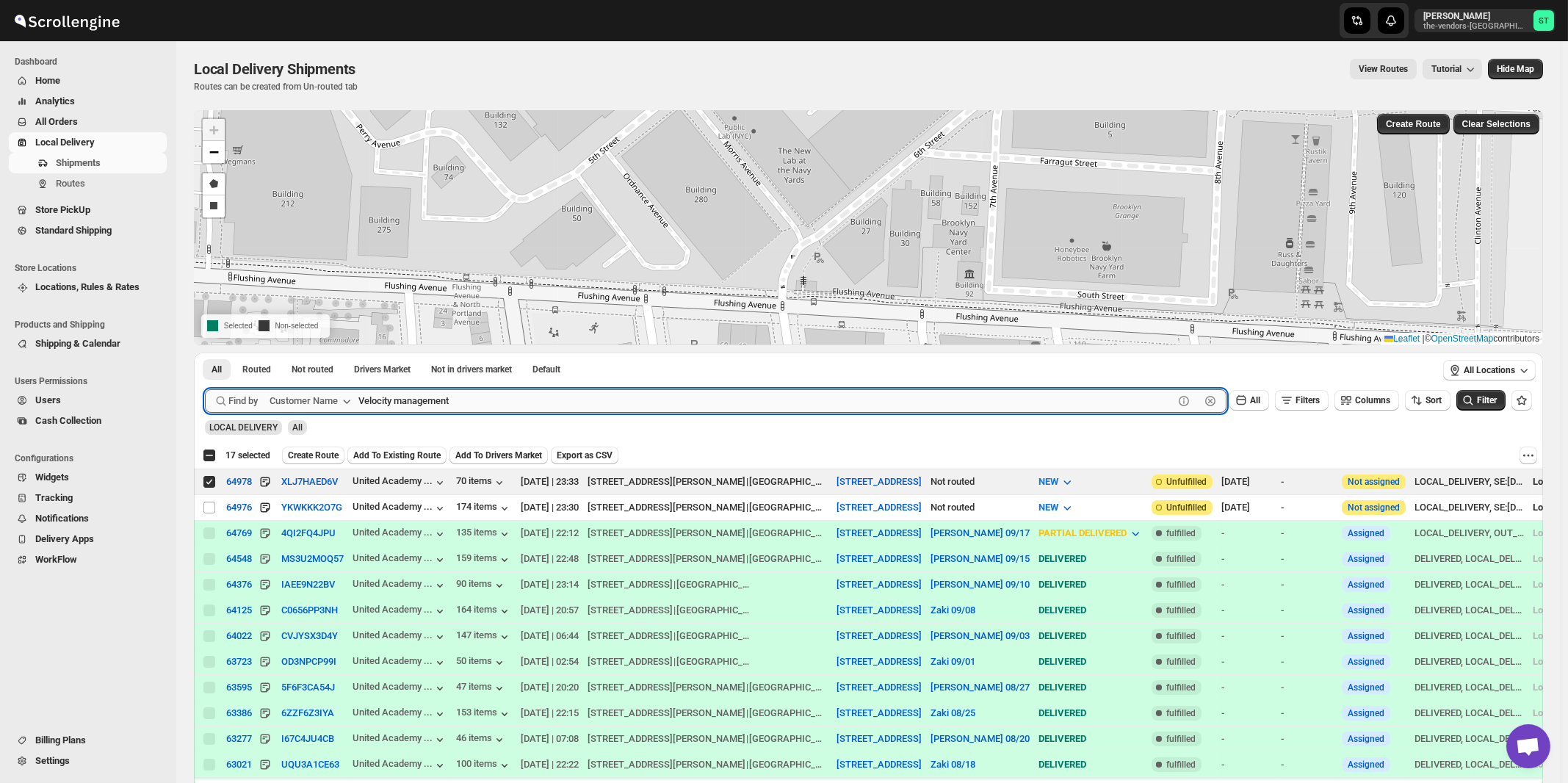
click at [205, 353] on button "Submit" at bounding box center [226, 360] width 42 height 15
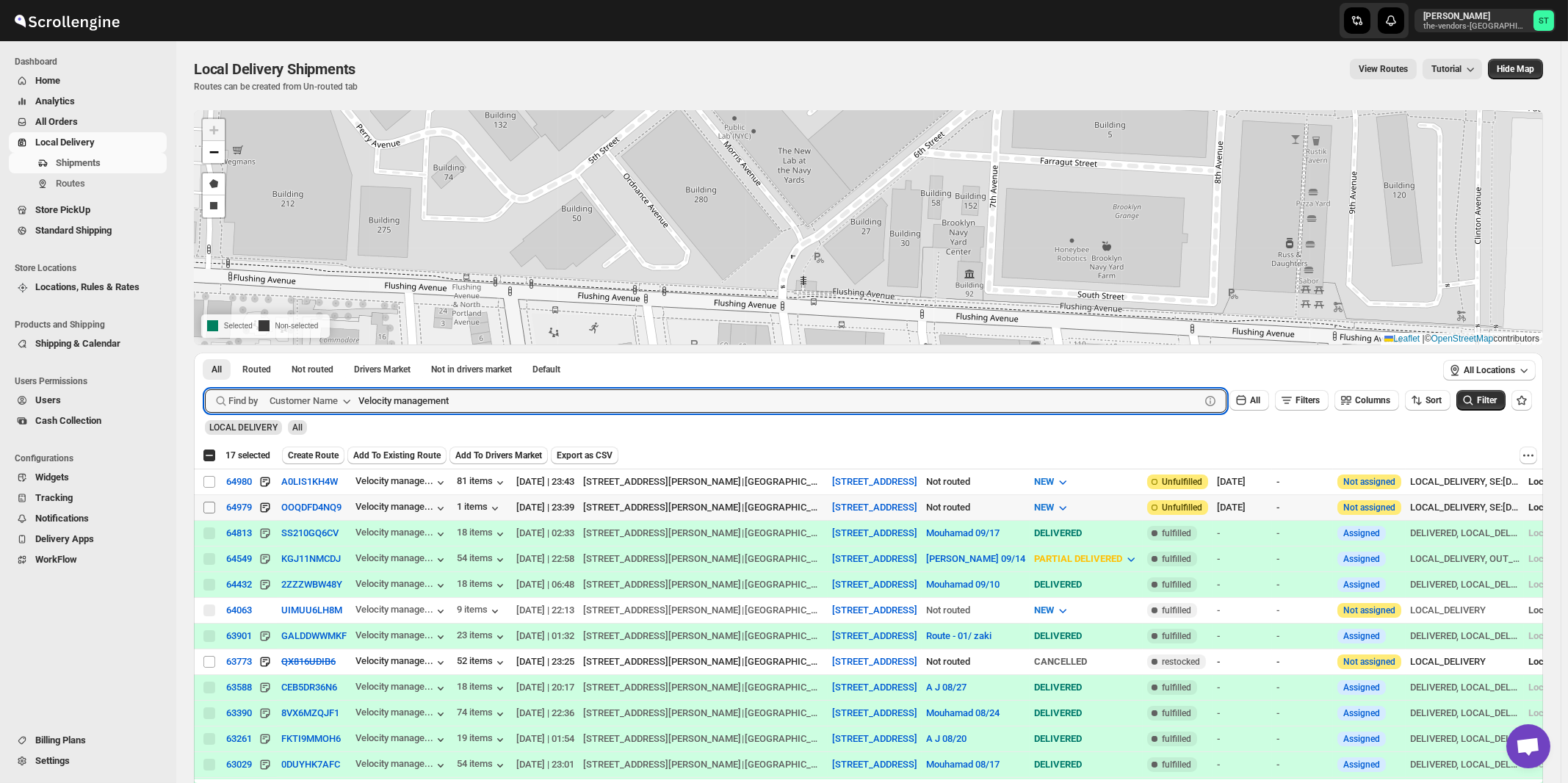
click at [209, 504] on input "Select shipment" at bounding box center [209, 508] width 12 height 12
checkbox input "true"
click at [598, 399] on input "Velocity management" at bounding box center [766, 401] width 815 height 23
paste input "Blue Elm M"
type input "Blue Elm Management"
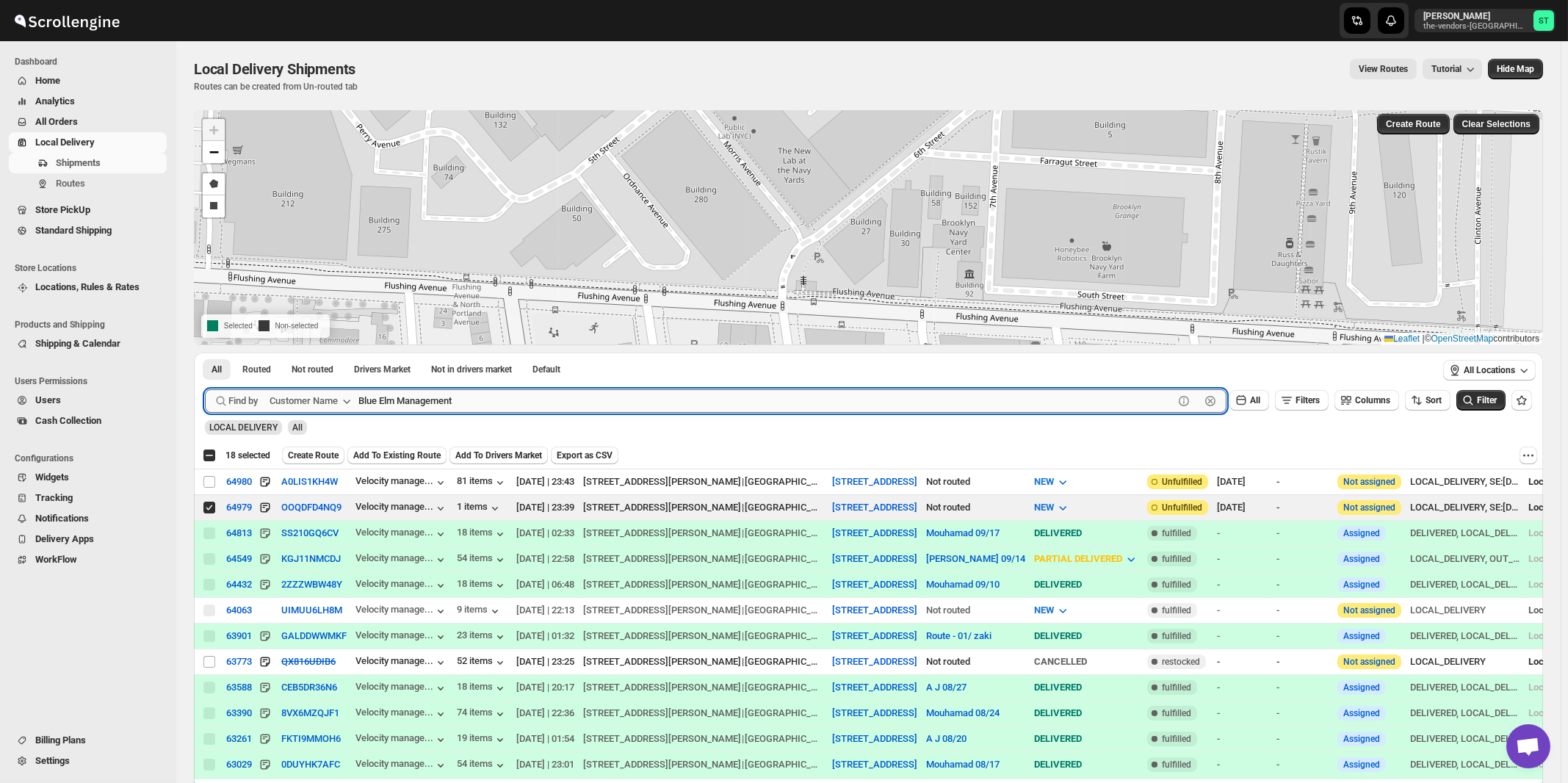
click at [205, 353] on button "Submit" at bounding box center [226, 360] width 42 height 15
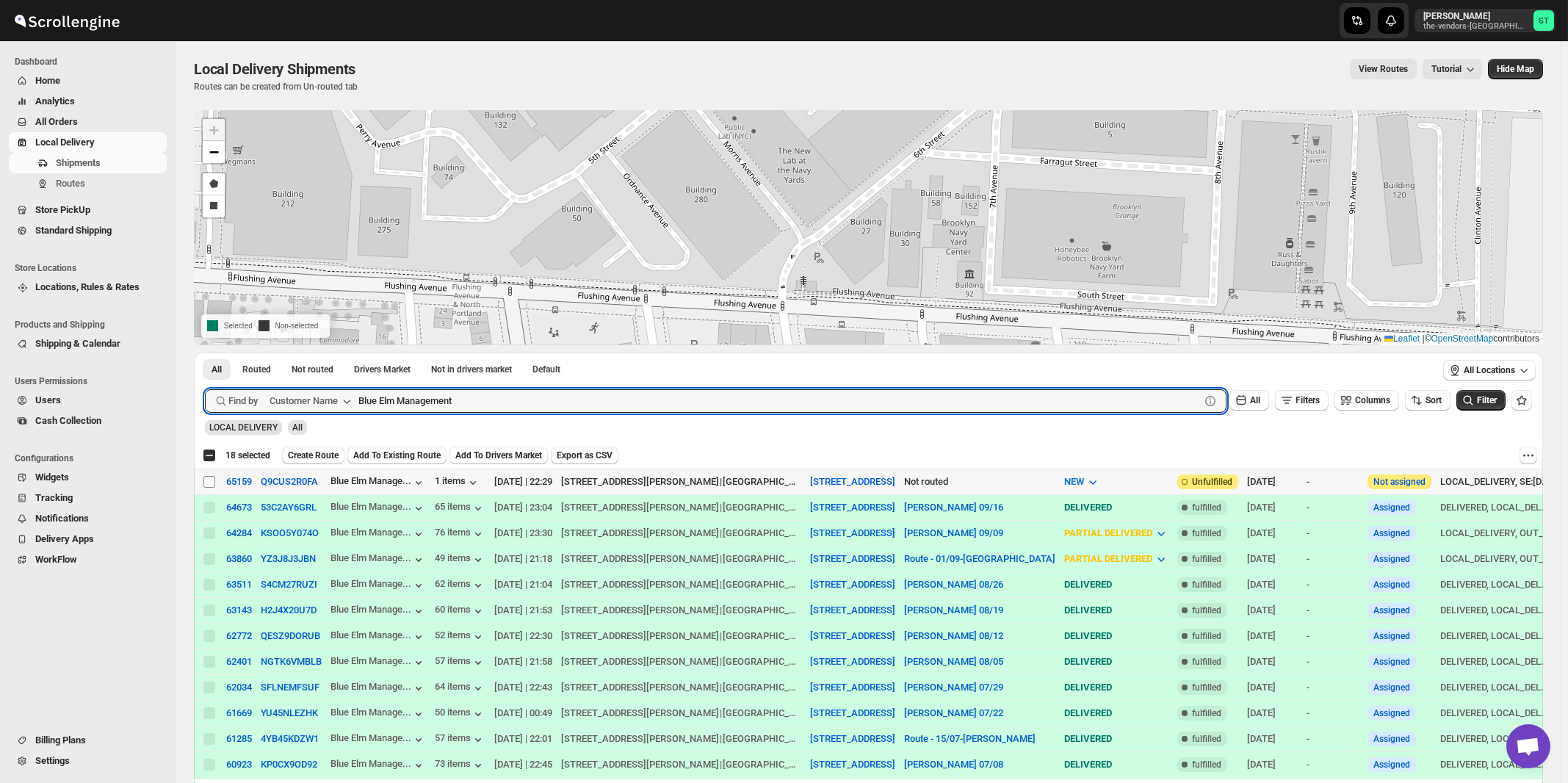
click at [206, 480] on input "Select shipment" at bounding box center [209, 482] width 12 height 12
checkbox input "true"
click at [598, 397] on input "Blue Elm Management" at bounding box center [766, 401] width 815 height 23
paste input "Citadel Consulting Group"
click at [205, 353] on button "Submit" at bounding box center [226, 360] width 42 height 15
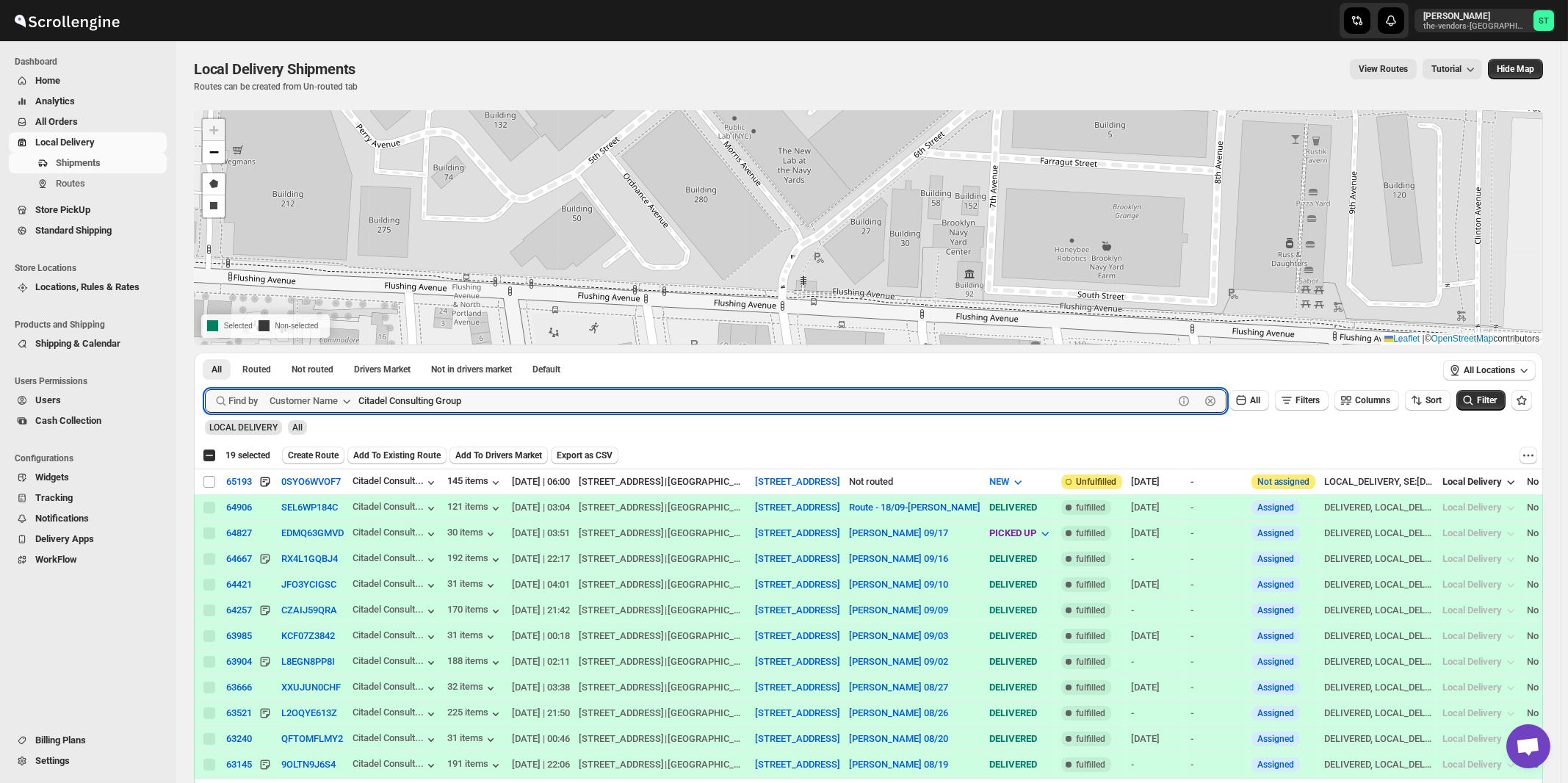
paste input "J Frankl Associates Inc."
type input "J Frankl Associates Inc."
click at [205, 353] on button "Submit" at bounding box center [226, 360] width 42 height 15
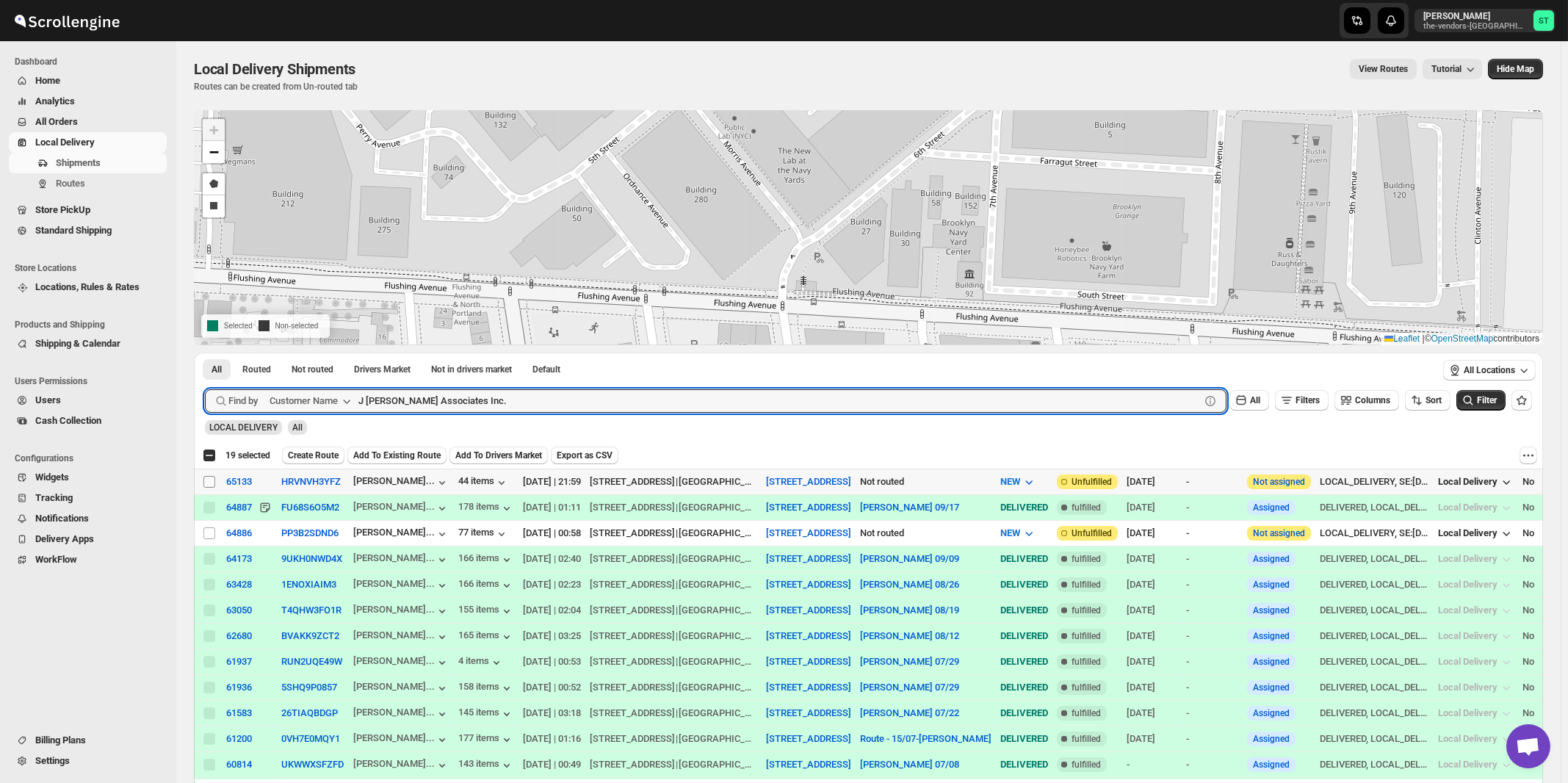
click at [209, 483] on input "Select shipment" at bounding box center [209, 482] width 12 height 12
checkbox input "true"
click at [529, 401] on input "J Frankl Associates Inc." at bounding box center [766, 401] width 815 height 23
paste input "Loom Capital"
type input "Loom Capital"
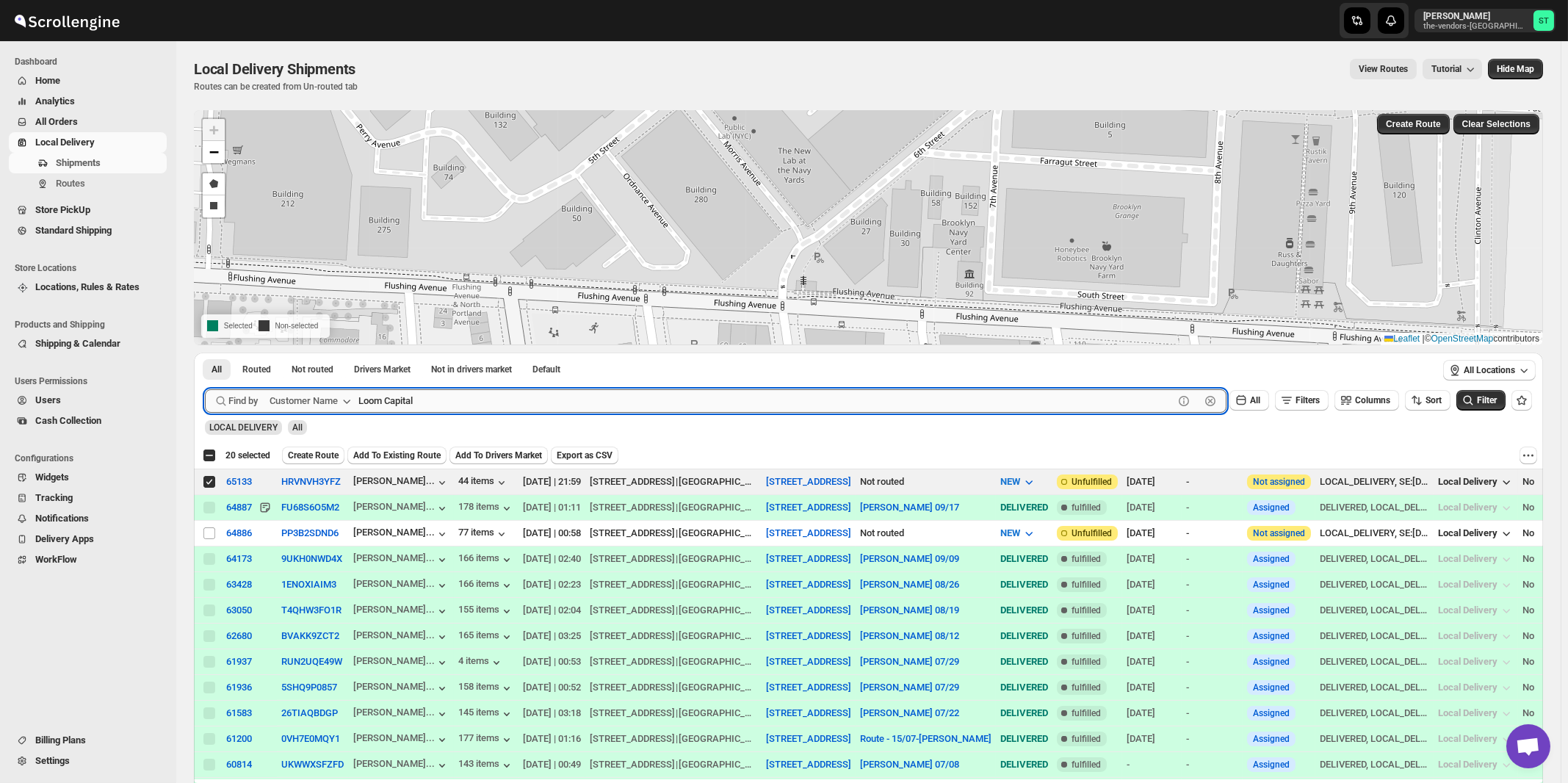
click at [205, 353] on button "Submit" at bounding box center [226, 360] width 42 height 15
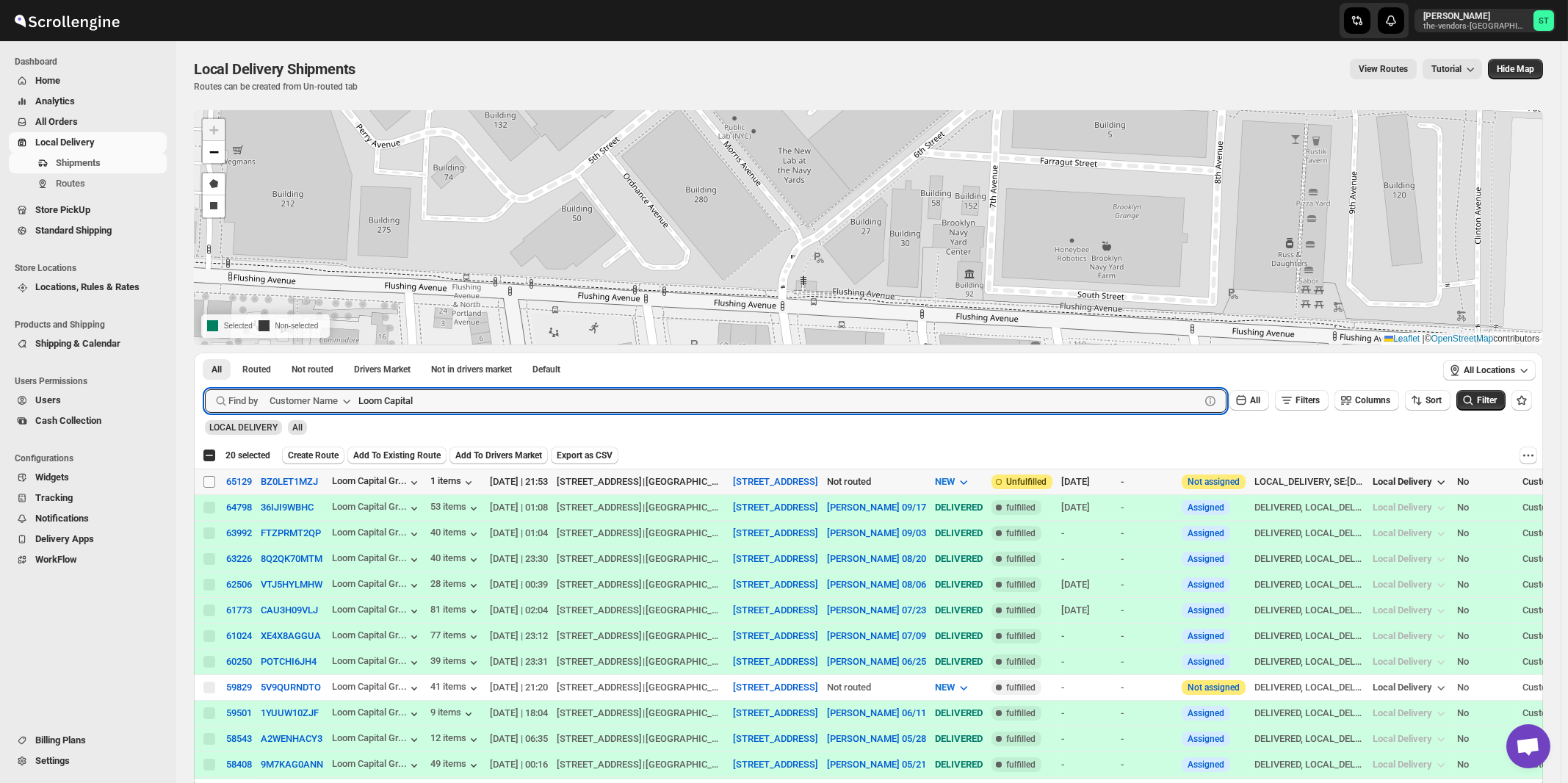
click at [210, 480] on input "Select shipment" at bounding box center [209, 482] width 12 height 12
checkbox input "true"
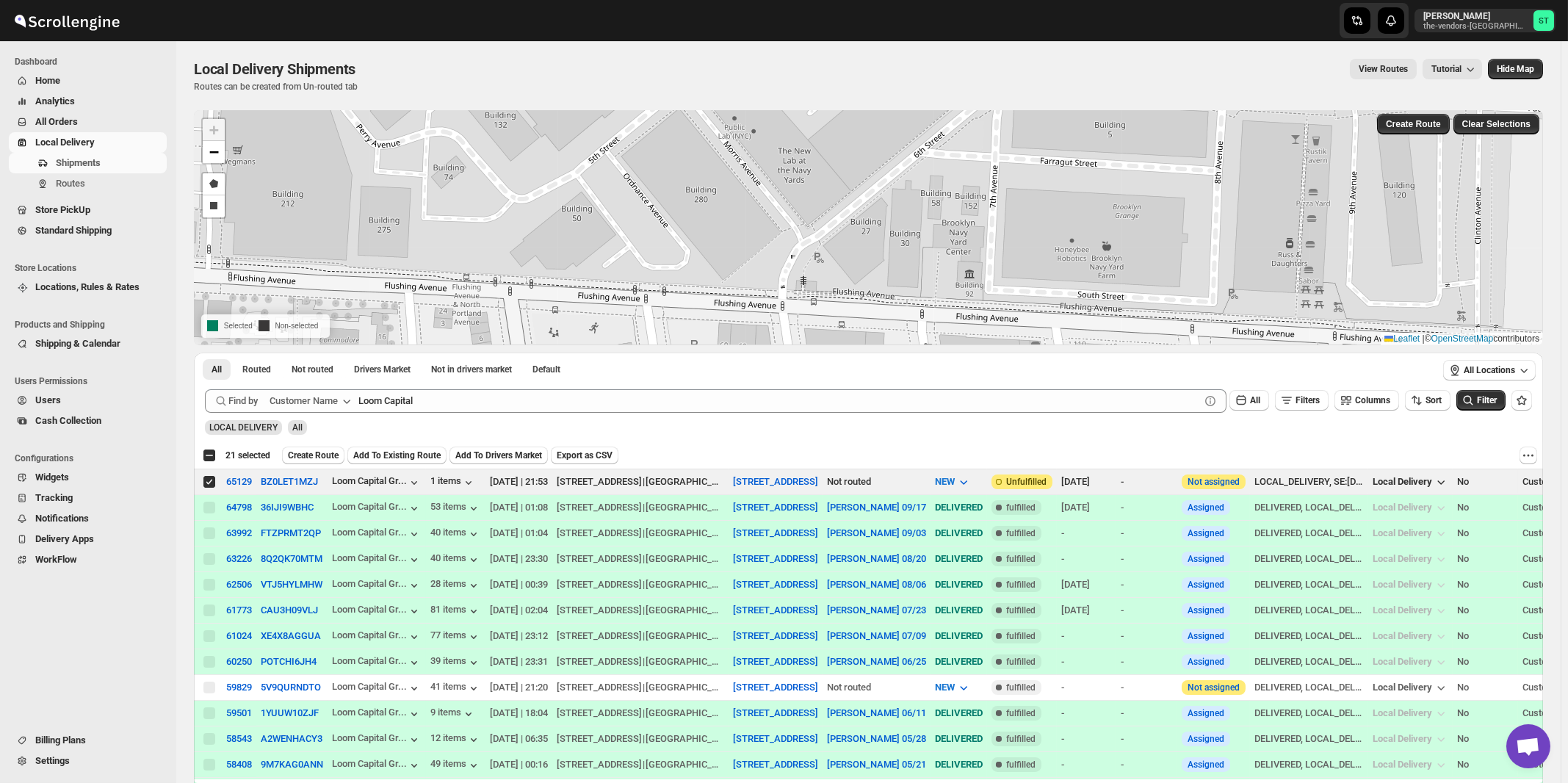
click at [534, 412] on div "LOCAL DELIVERY All" at bounding box center [866, 421] width 1333 height 28
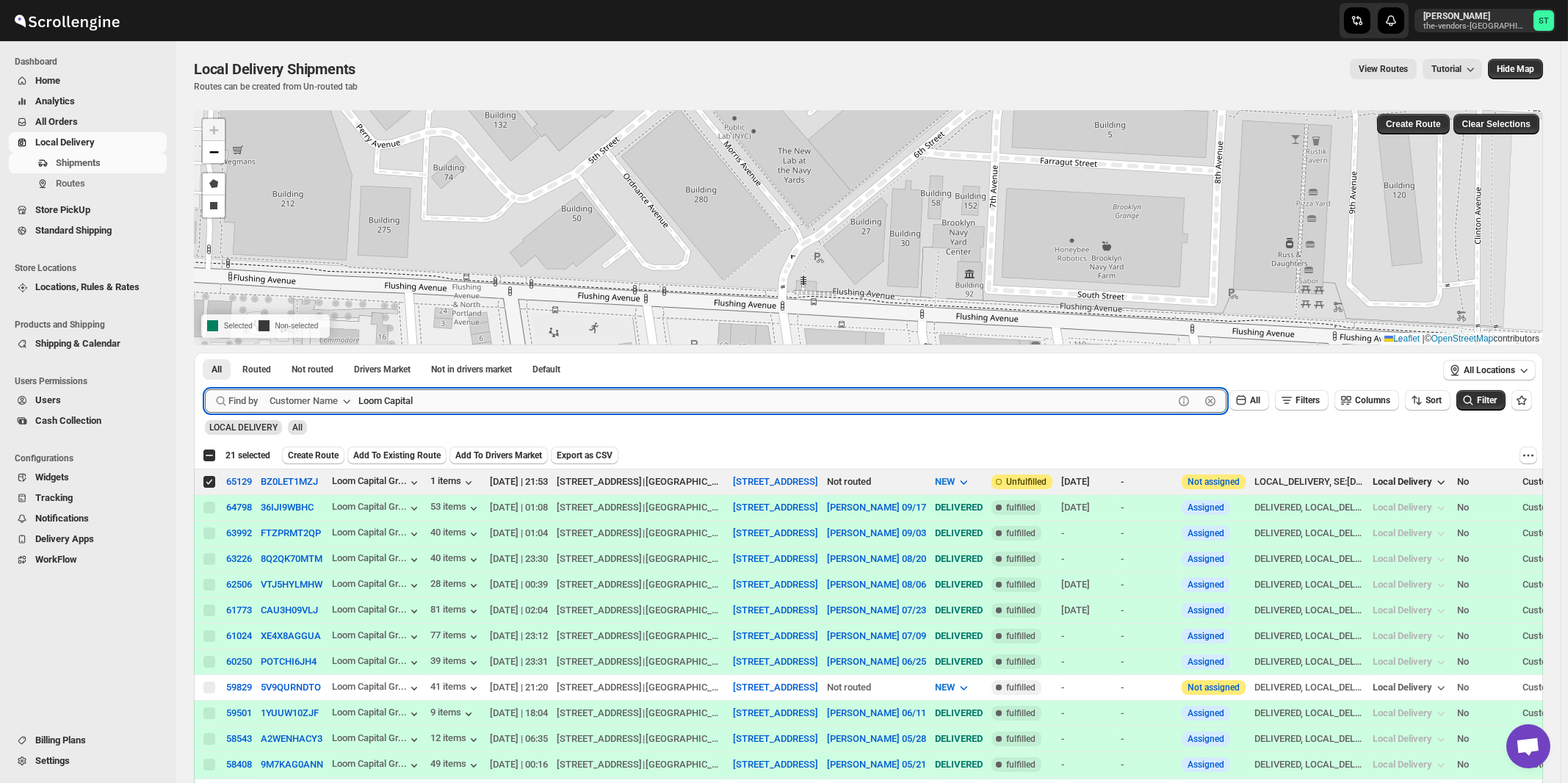
click at [544, 406] on input "Loom Capital" at bounding box center [766, 401] width 815 height 23
paste input "Prestige Lighting"
type input "Prestige Lighting"
click at [205, 353] on button "Submit" at bounding box center [226, 360] width 42 height 15
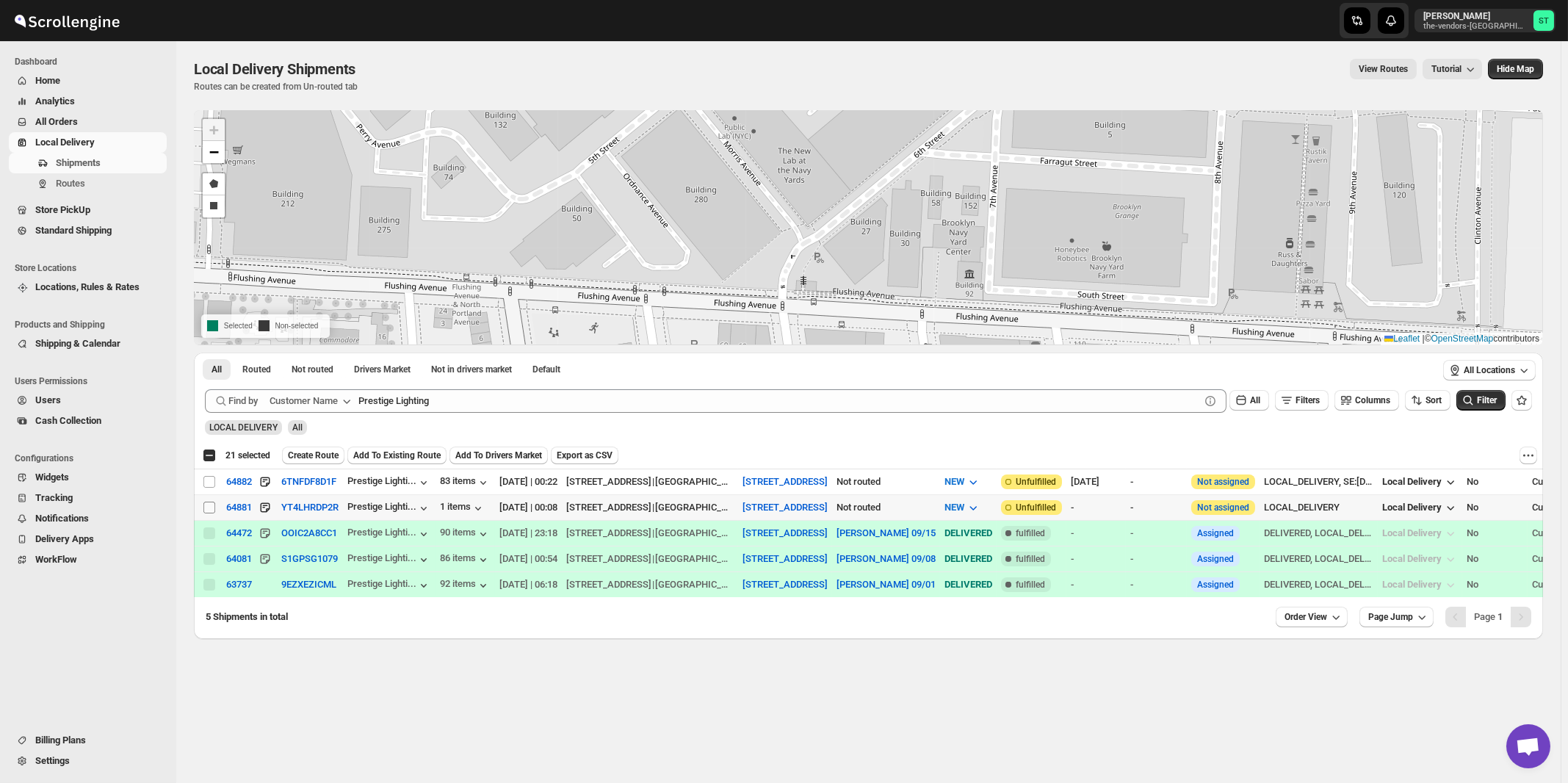
click at [208, 506] on input "Select shipment" at bounding box center [209, 508] width 12 height 12
checkbox input "true"
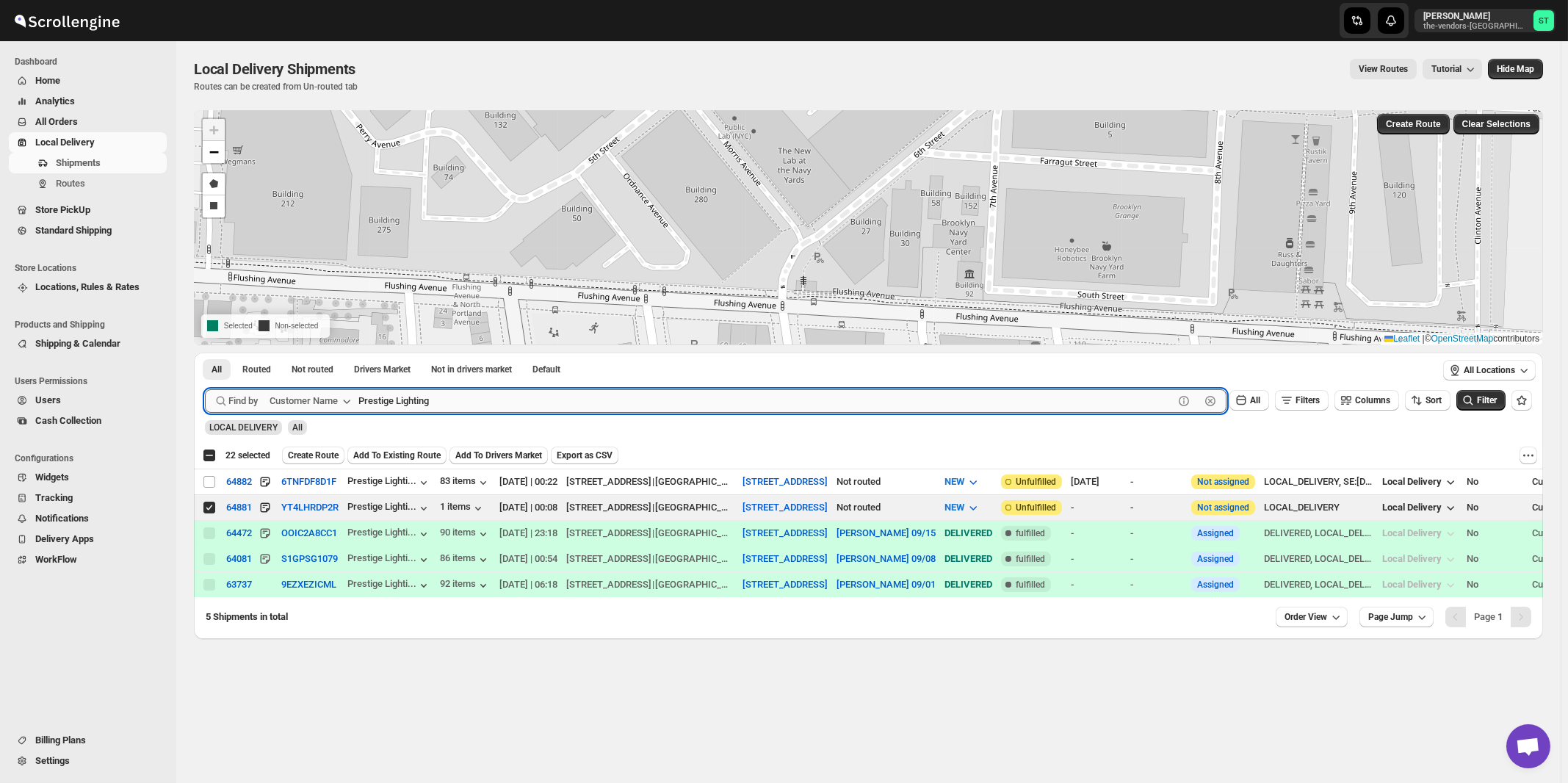
click at [606, 399] on input "Prestige Lighting" at bounding box center [766, 401] width 815 height 23
paste input "Signature Management"
type input "Signature Management"
click at [205, 353] on button "Submit" at bounding box center [226, 360] width 42 height 15
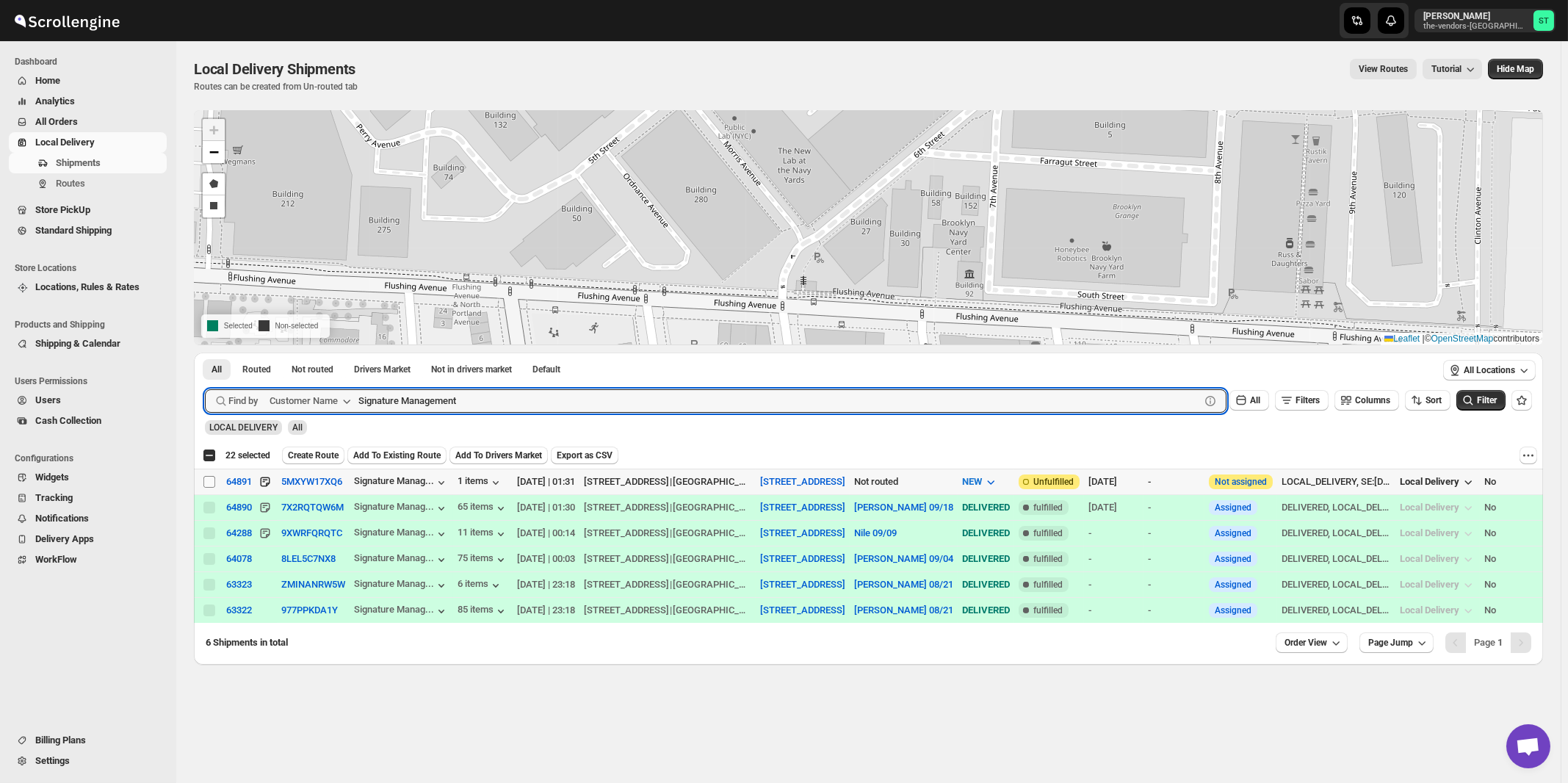
click at [210, 480] on input "Select shipment" at bounding box center [209, 482] width 12 height 12
checkbox input "true"
click at [512, 399] on input "Signature Management" at bounding box center [766, 401] width 815 height 23
paste input "The Rabsky Group (downstairs)"
type input "The Rabsky"
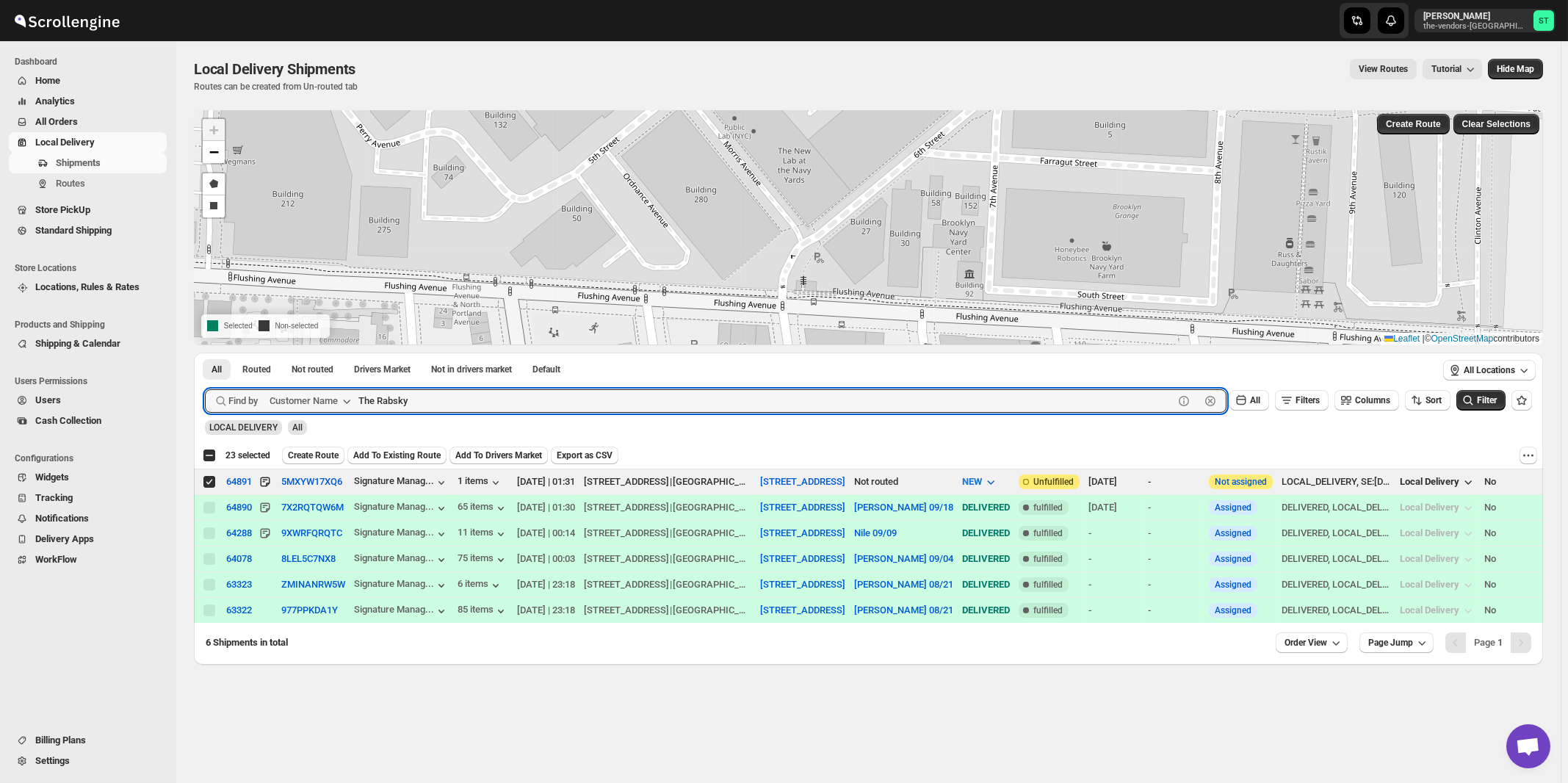
click at [205, 353] on button "Submit" at bounding box center [226, 360] width 42 height 15
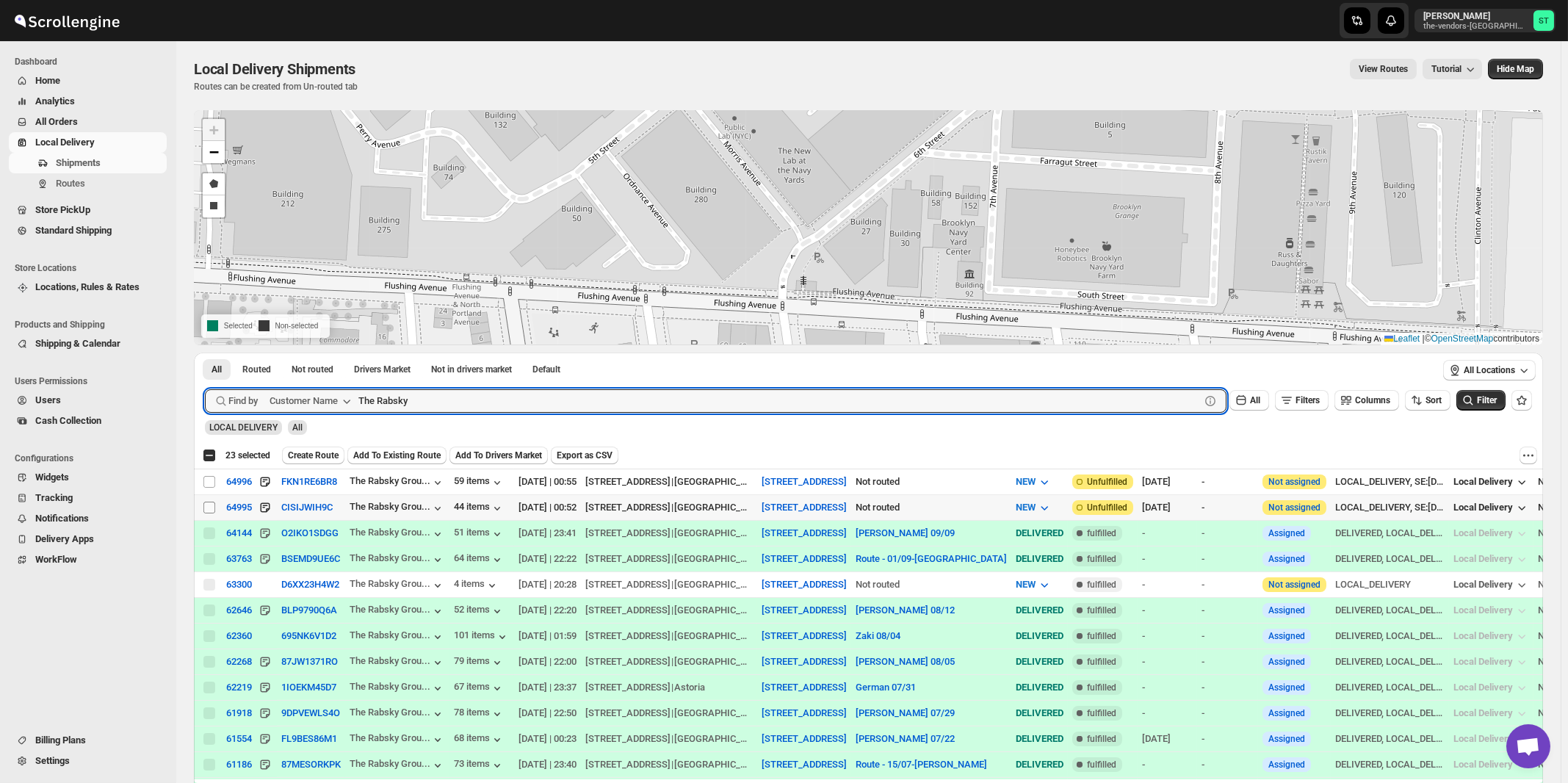
click at [210, 505] on input "Select shipment" at bounding box center [209, 508] width 12 height 12
checkbox input "true"
click at [509, 399] on input "The Rabsky" at bounding box center [766, 401] width 815 height 23
paste input "urf Office Furniture"
type input "Turf Office Furniture"
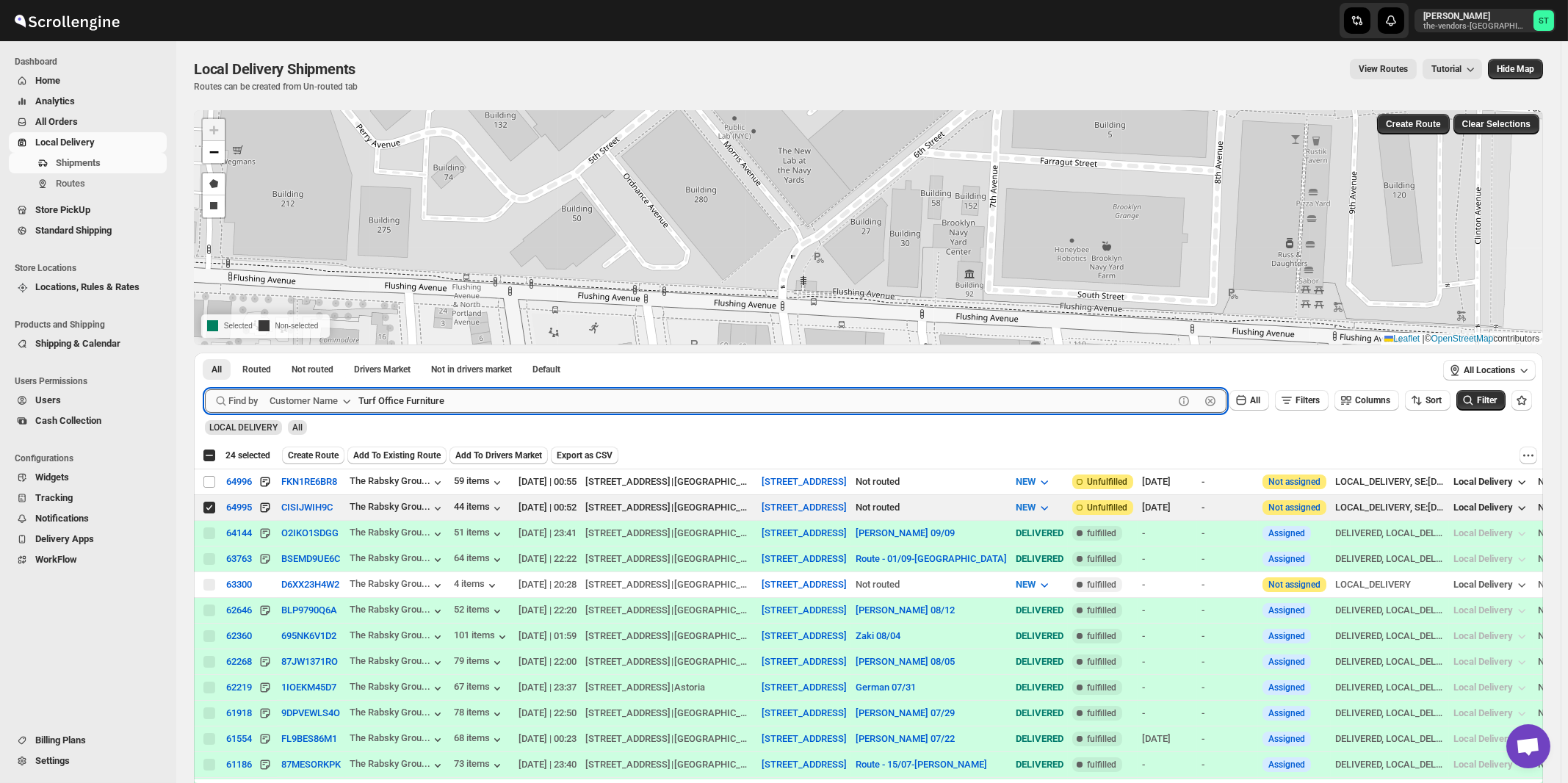
click at [205, 353] on button "Submit" at bounding box center [226, 360] width 42 height 15
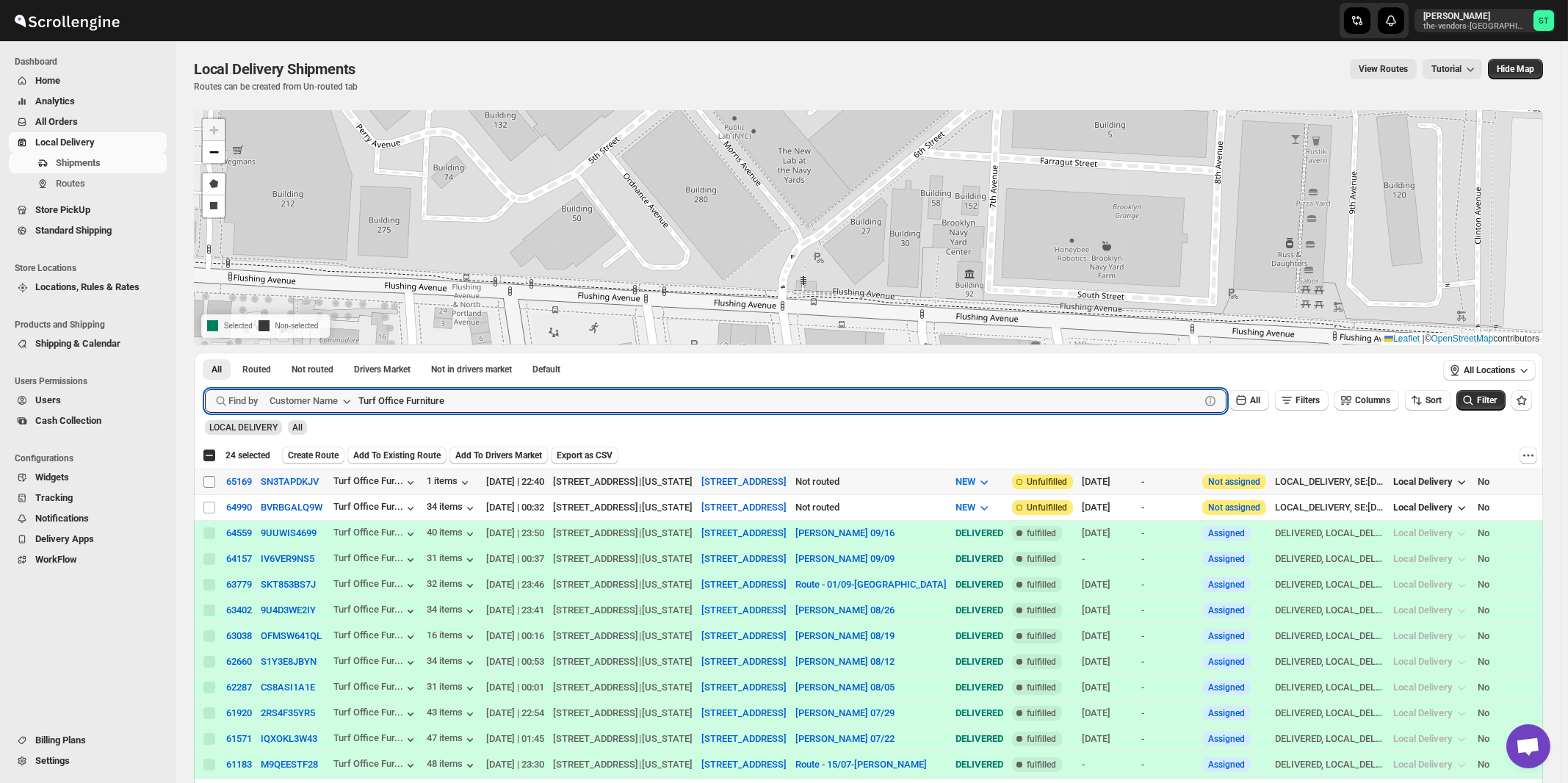
click at [210, 481] on input "Select shipment" at bounding box center [209, 482] width 12 height 12
checkbox input "true"
click at [477, 394] on input "Turf Office Furniture" at bounding box center [766, 401] width 815 height 23
paste input "Energy Plus [GEOGRAPHIC_DATA]"
type input "Energy Plus [GEOGRAPHIC_DATA]"
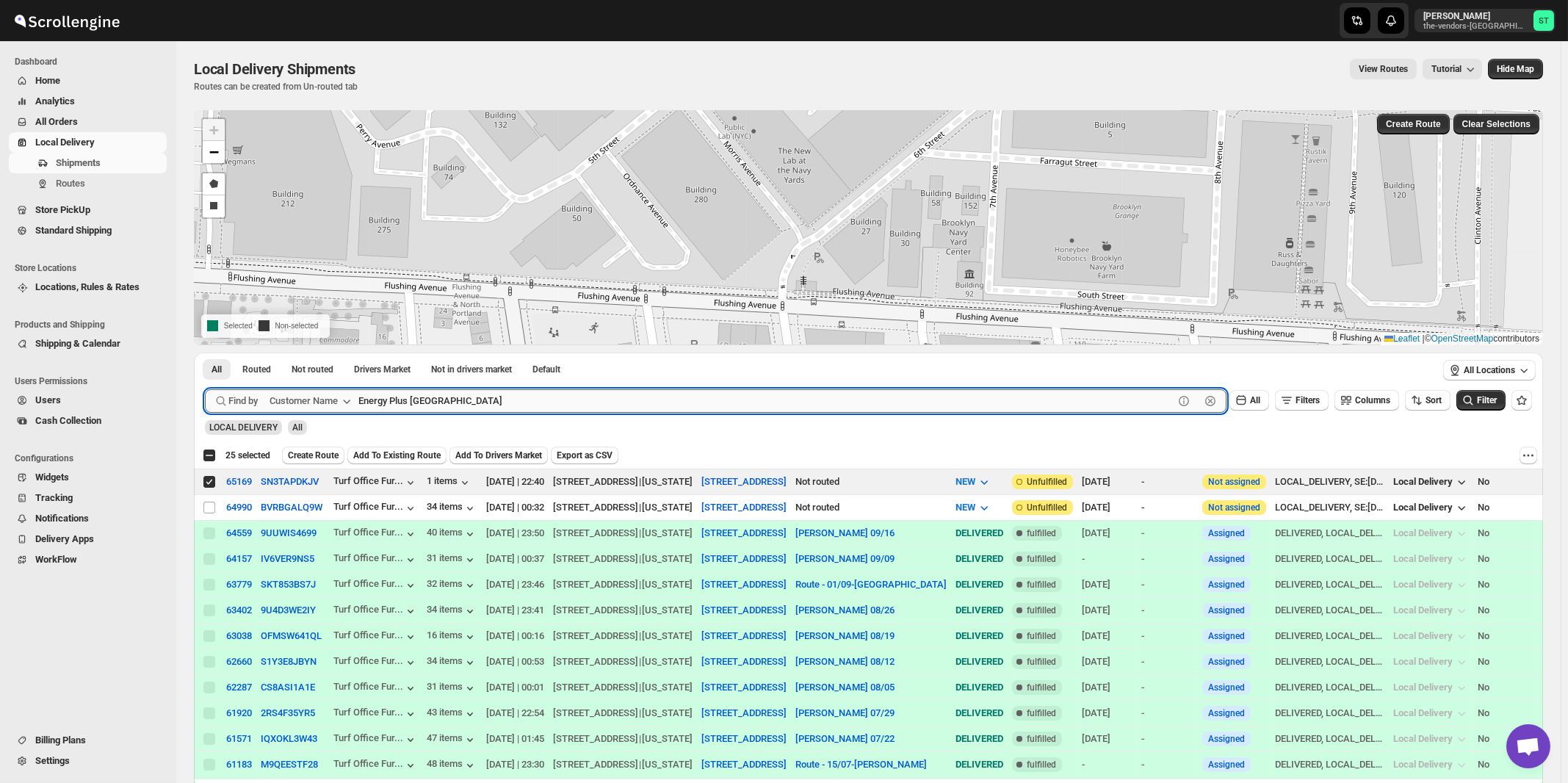
click at [205, 353] on button "Submit" at bounding box center [226, 360] width 42 height 15
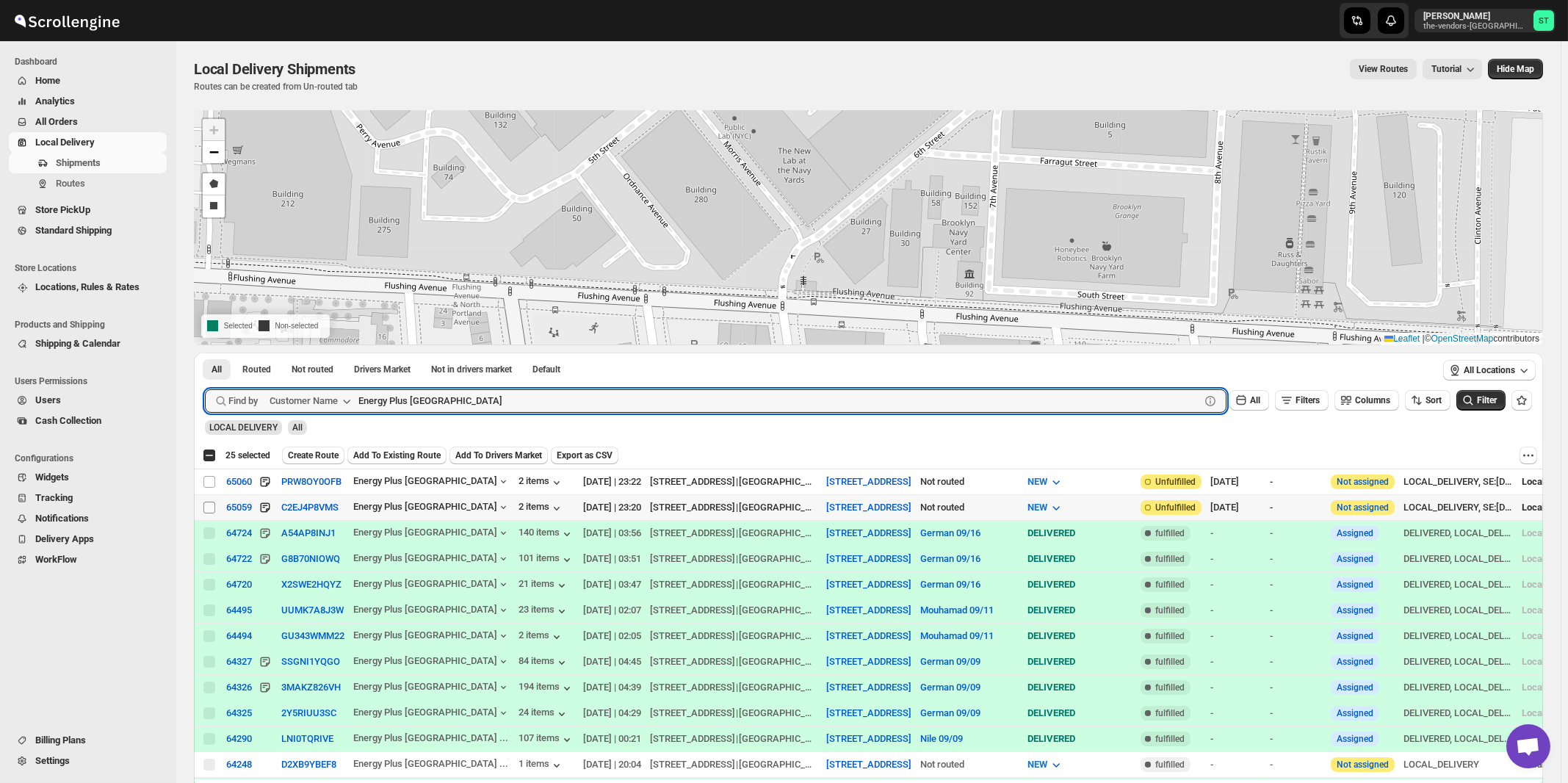
click at [210, 504] on input "Select shipment" at bounding box center [209, 508] width 12 height 12
checkbox input "true"
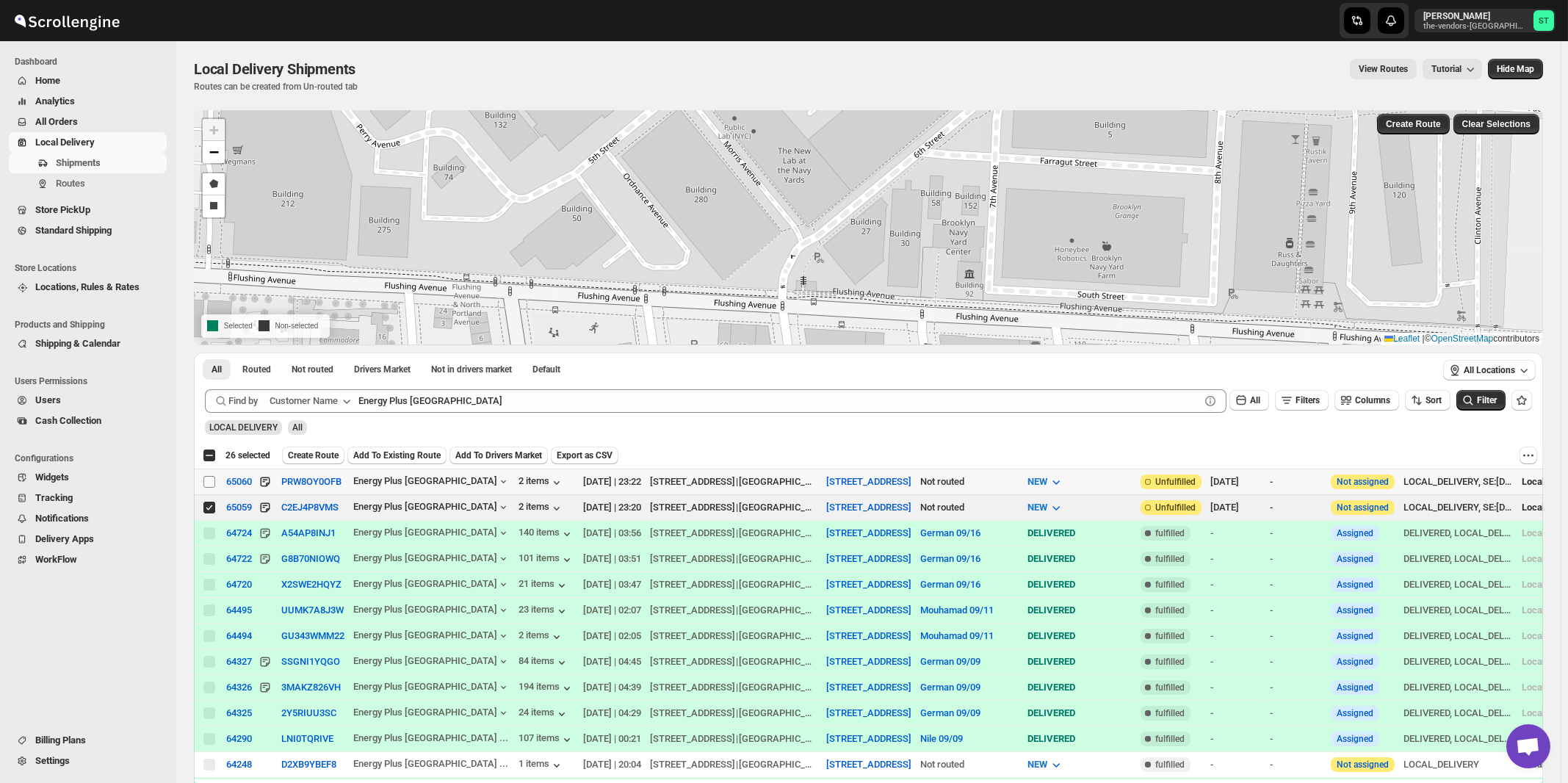
click at [210, 481] on input "Select shipment" at bounding box center [209, 482] width 12 height 12
checkbox input "true"
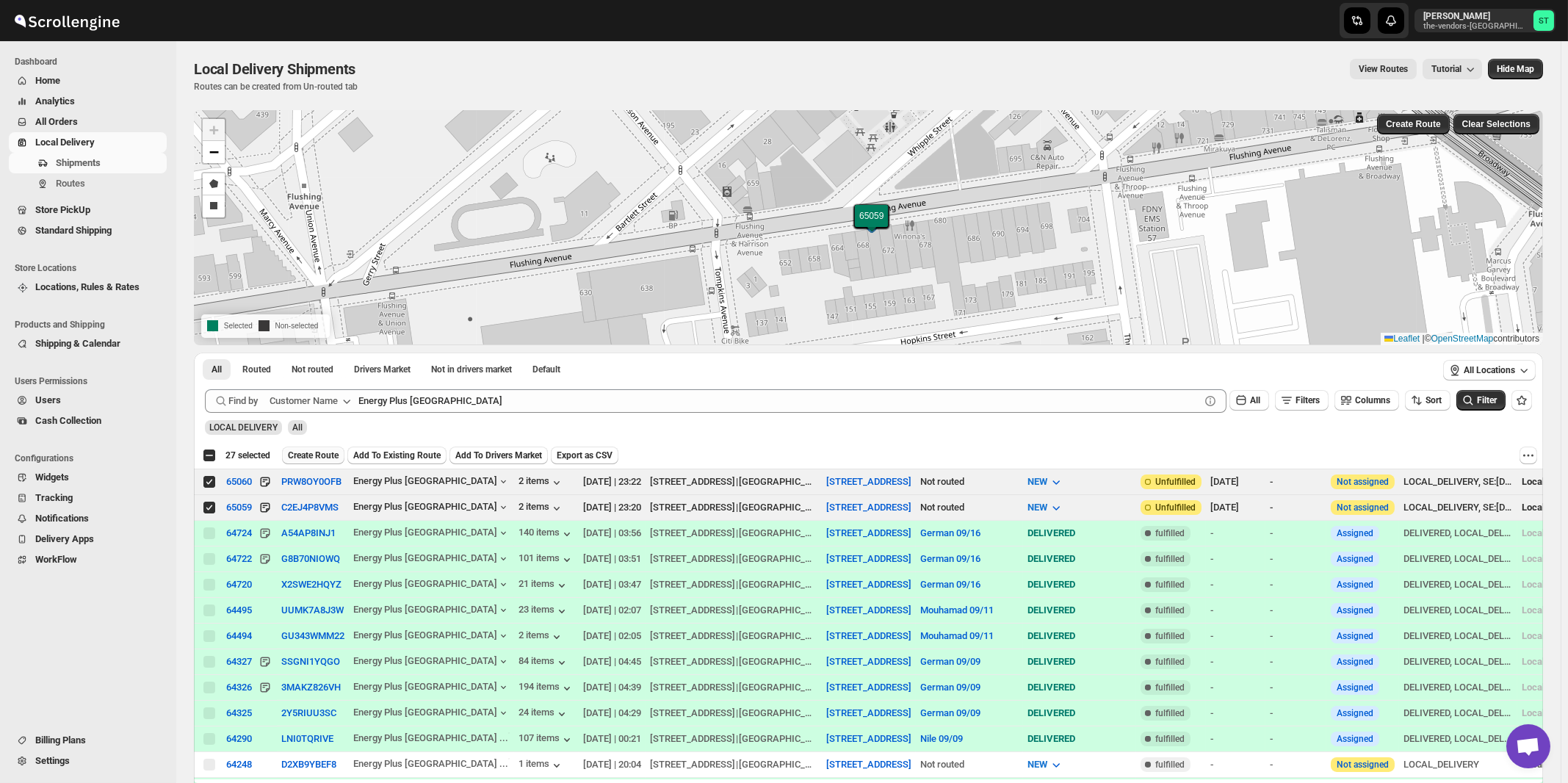
click at [331, 455] on span "Create Route" at bounding box center [312, 455] width 51 height 12
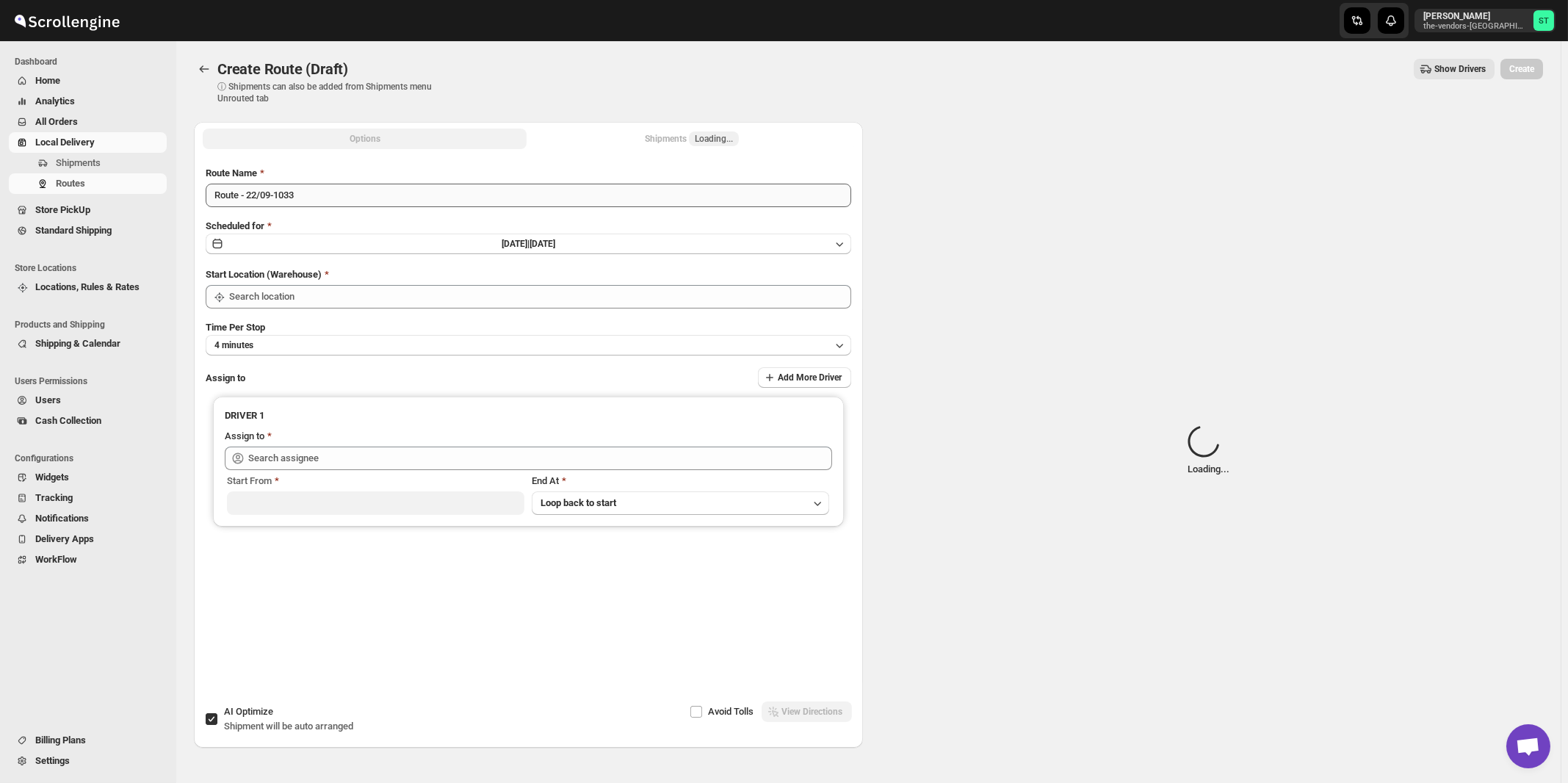
type input "[STREET_ADDRESS]"
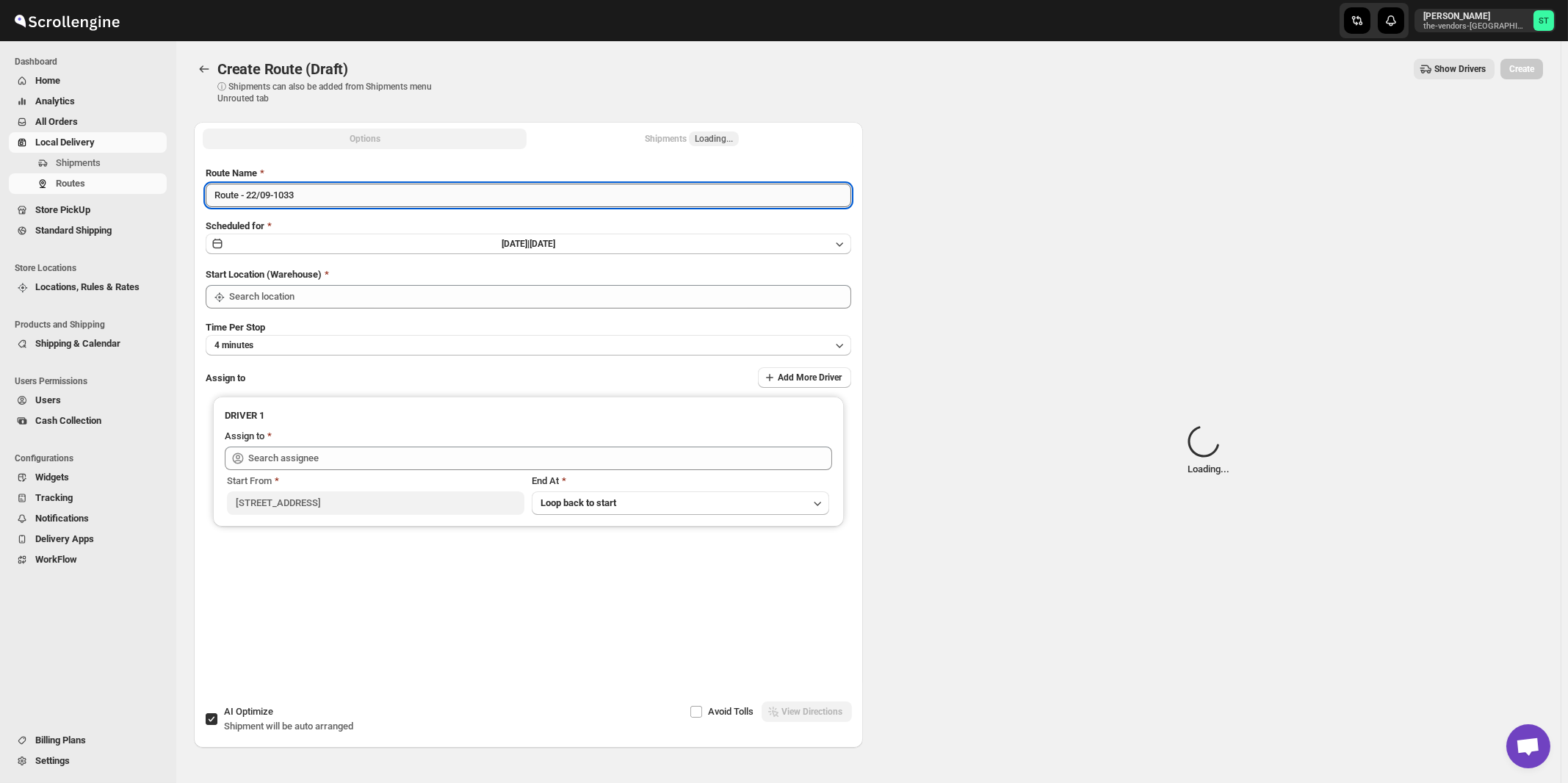
type input "[STREET_ADDRESS]"
click at [472, 205] on input "Route - 22/09-1033" at bounding box center [529, 195] width 646 height 23
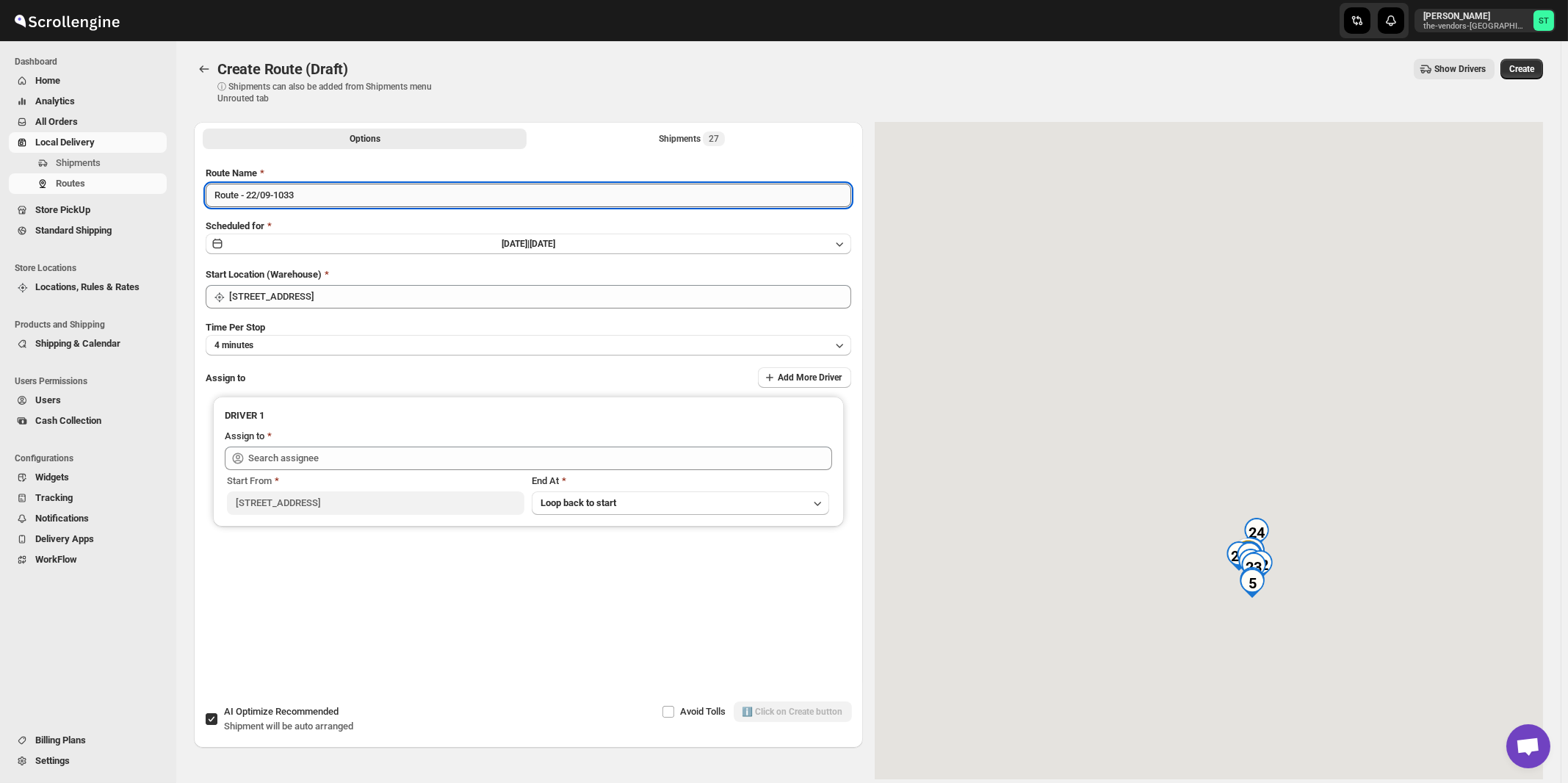
paste input "Milton"
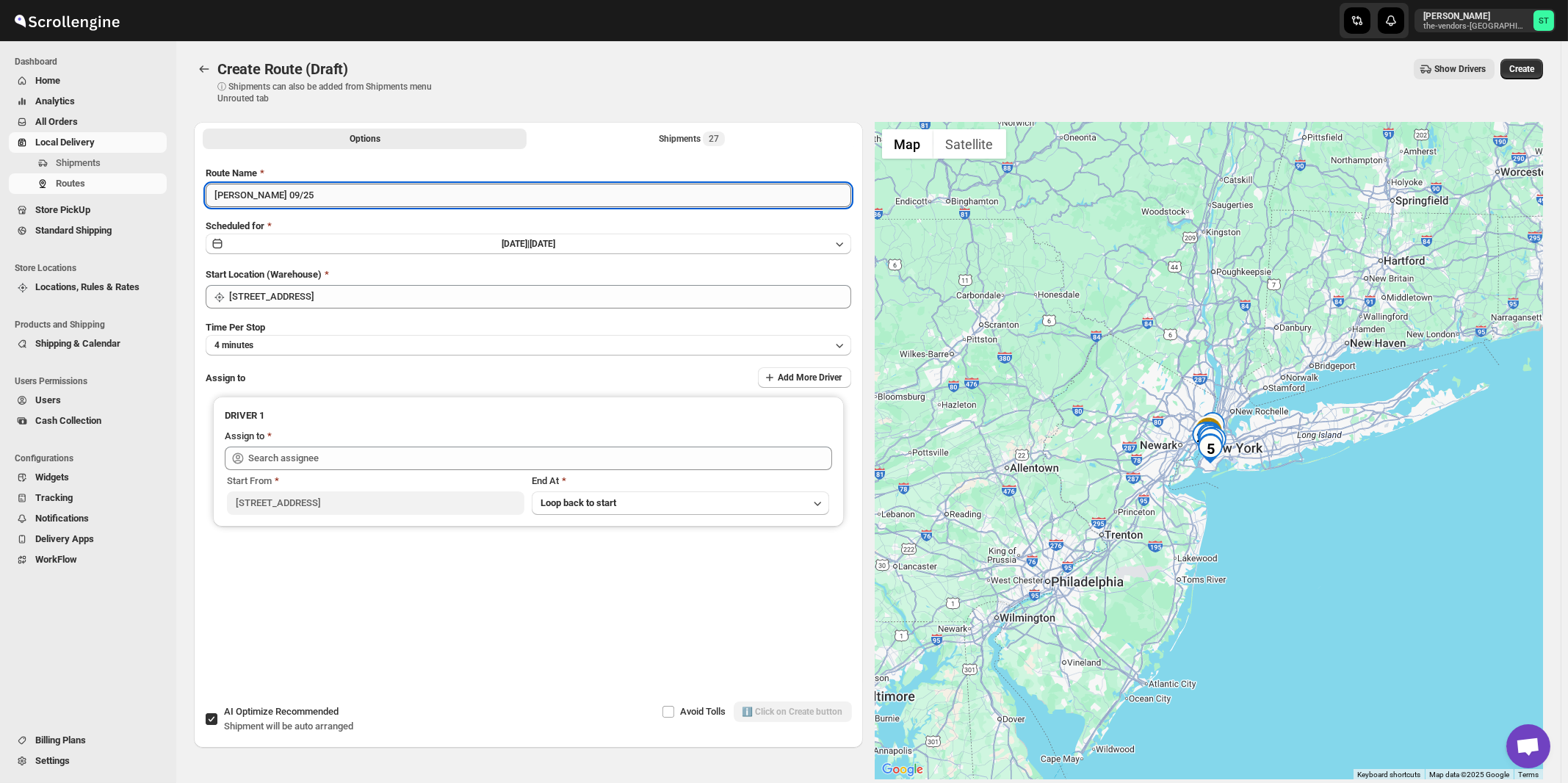
type input "[PERSON_NAME] 09/25"
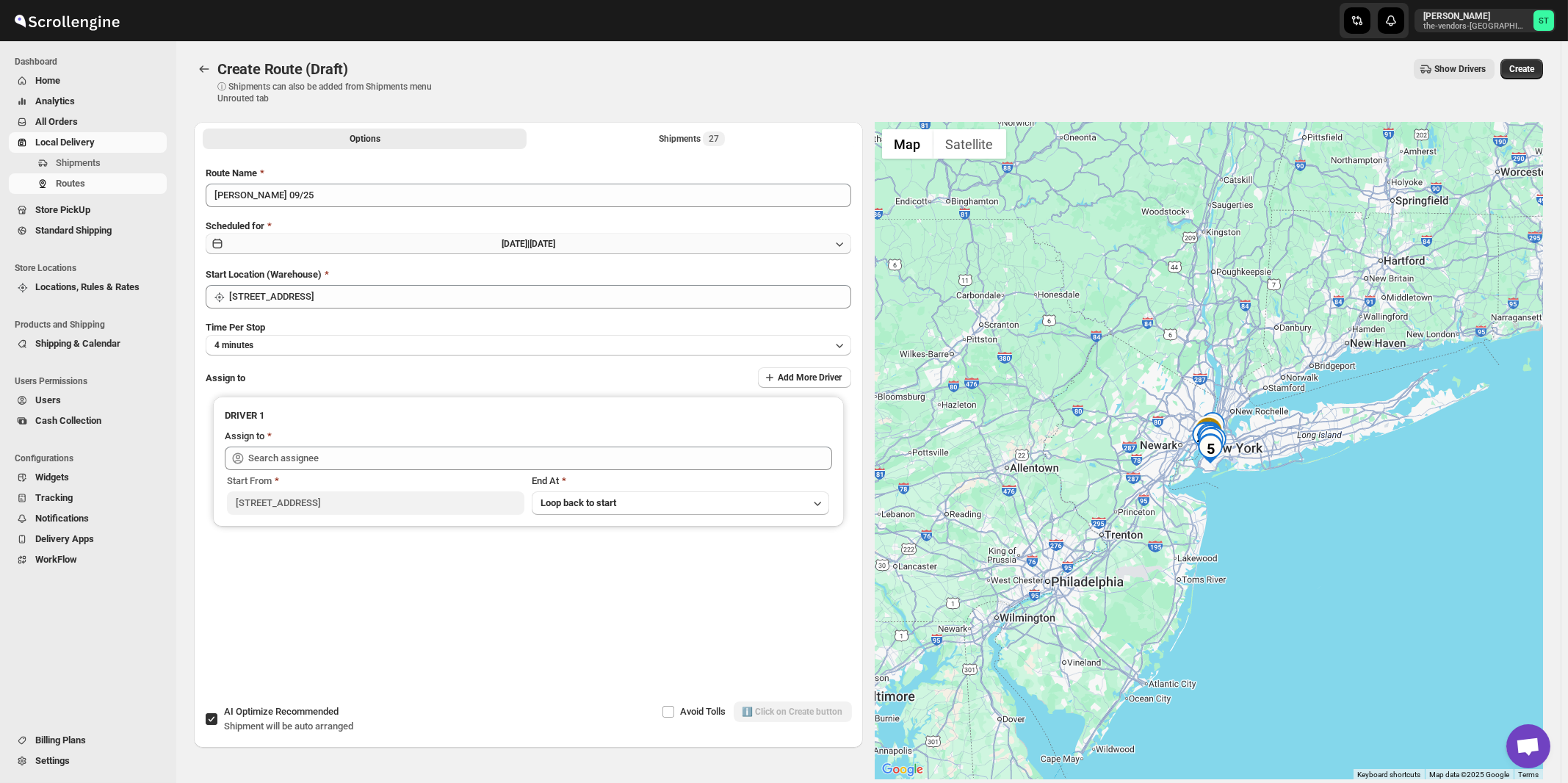
click at [502, 246] on span "[DATE] |" at bounding box center [516, 243] width 28 height 10
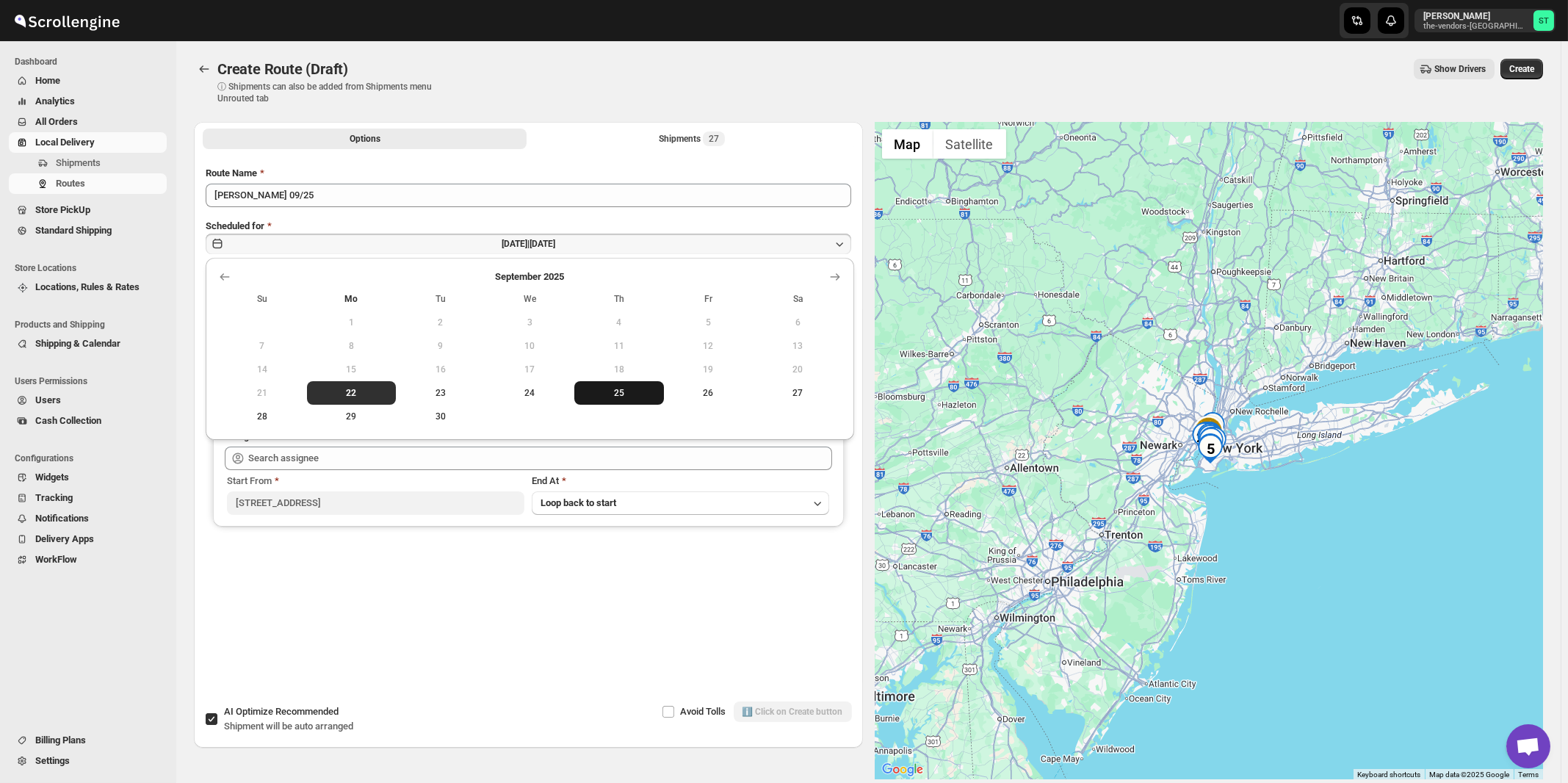
click at [616, 394] on span "25" at bounding box center [619, 393] width 78 height 12
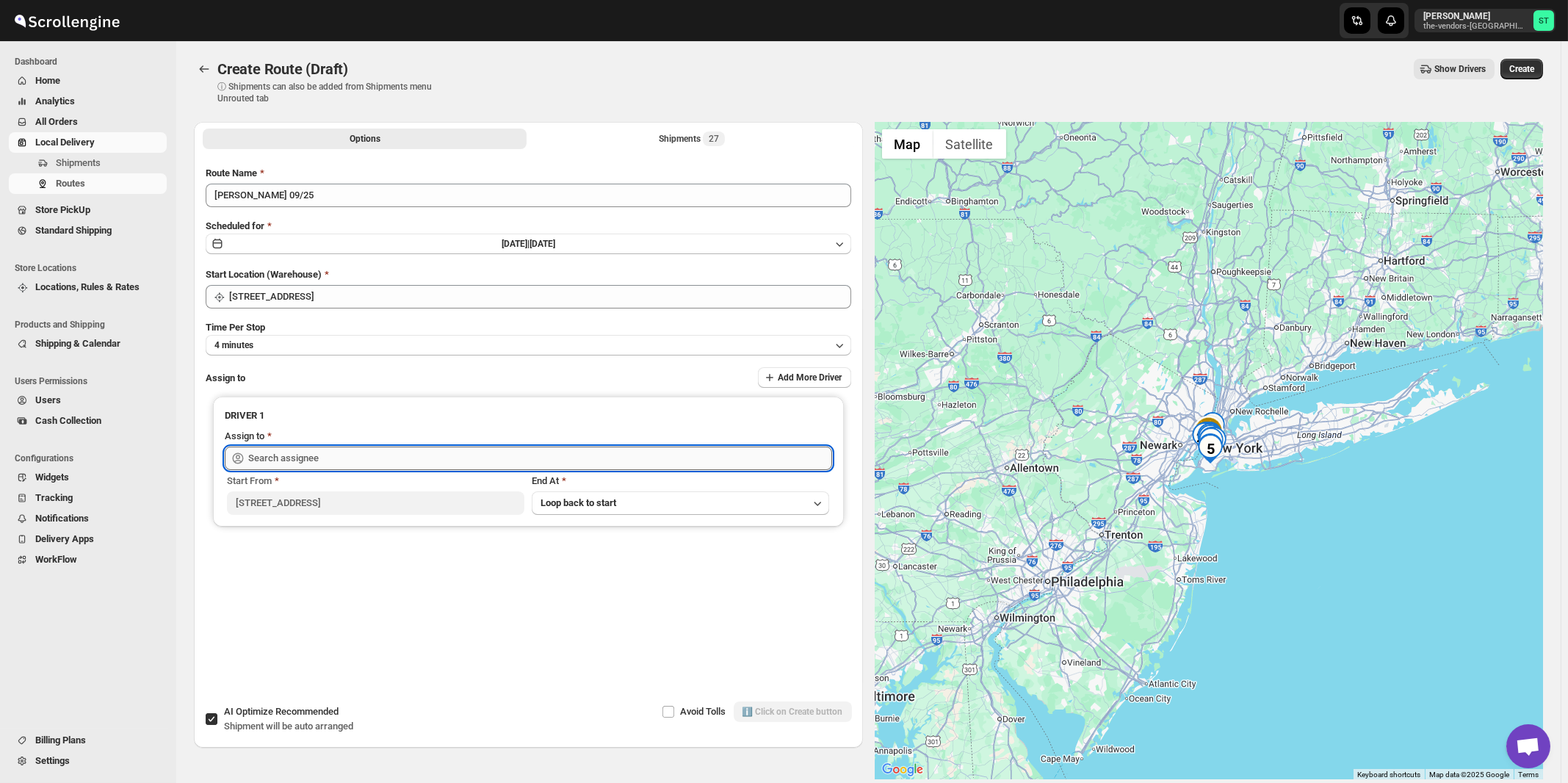
click at [394, 455] on input "text" at bounding box center [540, 458] width 584 height 23
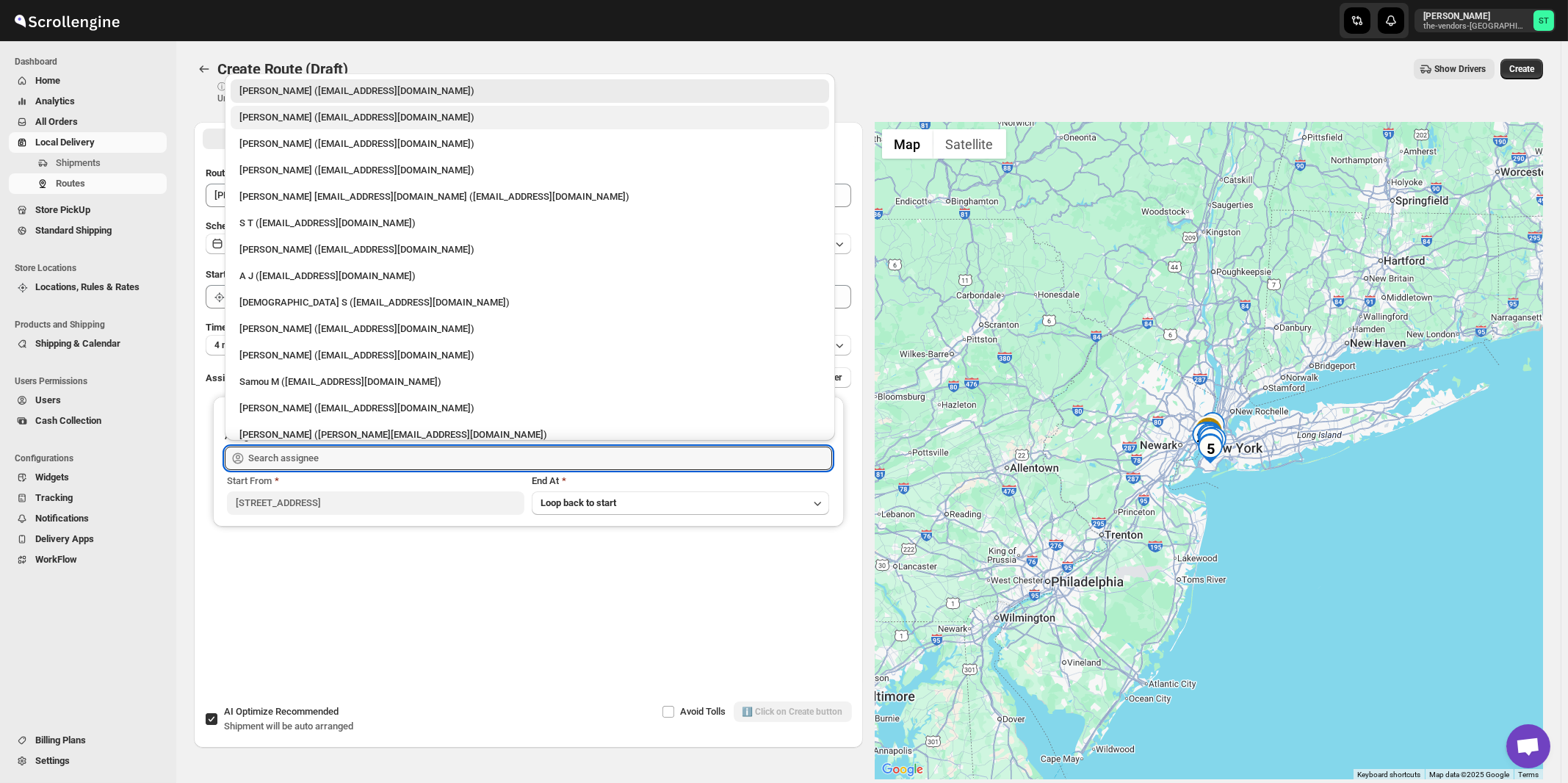
click at [267, 124] on div "[PERSON_NAME] ([EMAIL_ADDRESS][DOMAIN_NAME])" at bounding box center [529, 117] width 581 height 14
type input "[PERSON_NAME] ([EMAIL_ADDRESS][DOMAIN_NAME])"
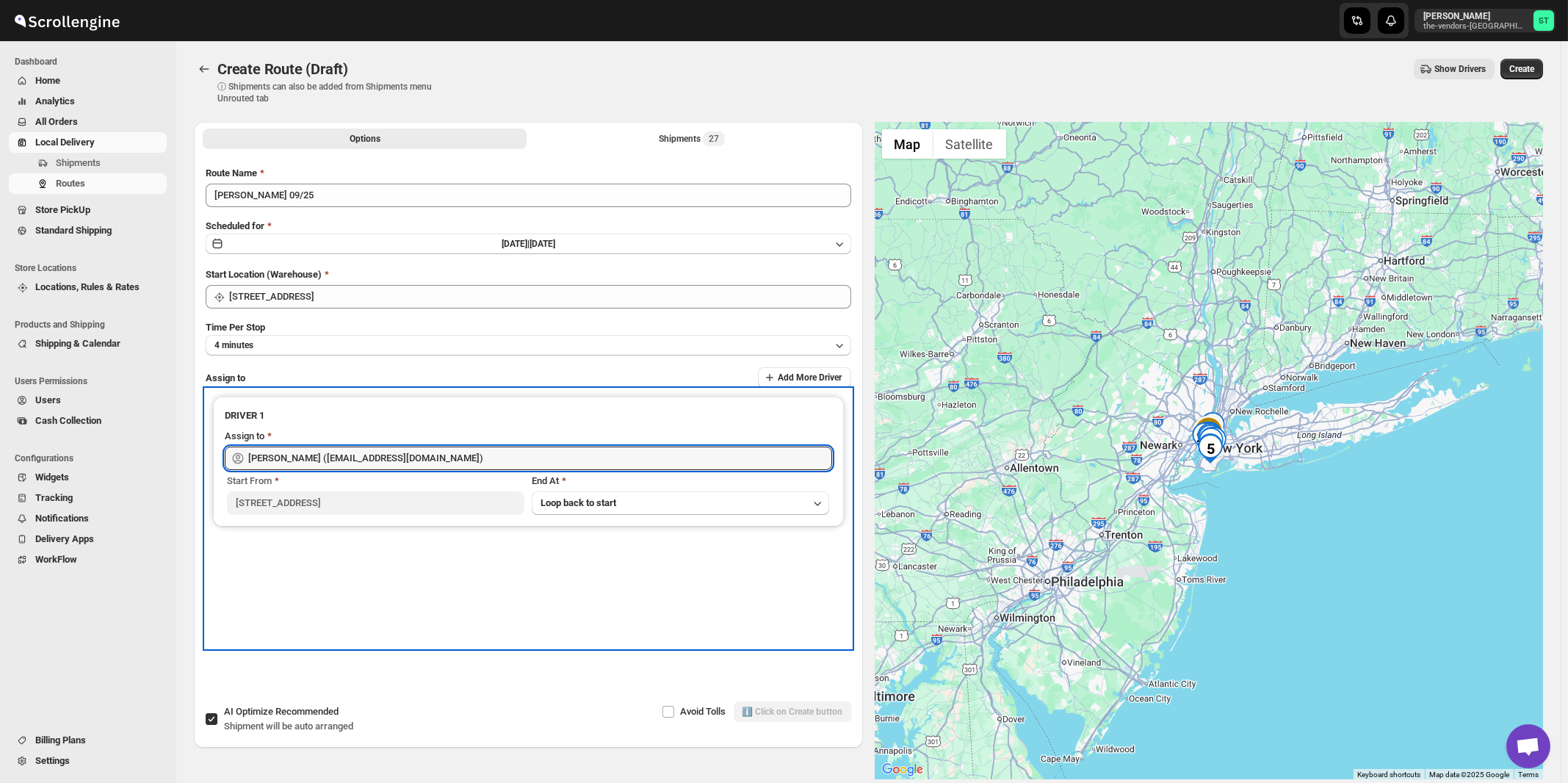
click at [431, 630] on div "DRIVER 1 Assign to Milton N (Miltonnajera1993@gmail.com) Start From 445 Park Av…" at bounding box center [529, 519] width 646 height 259
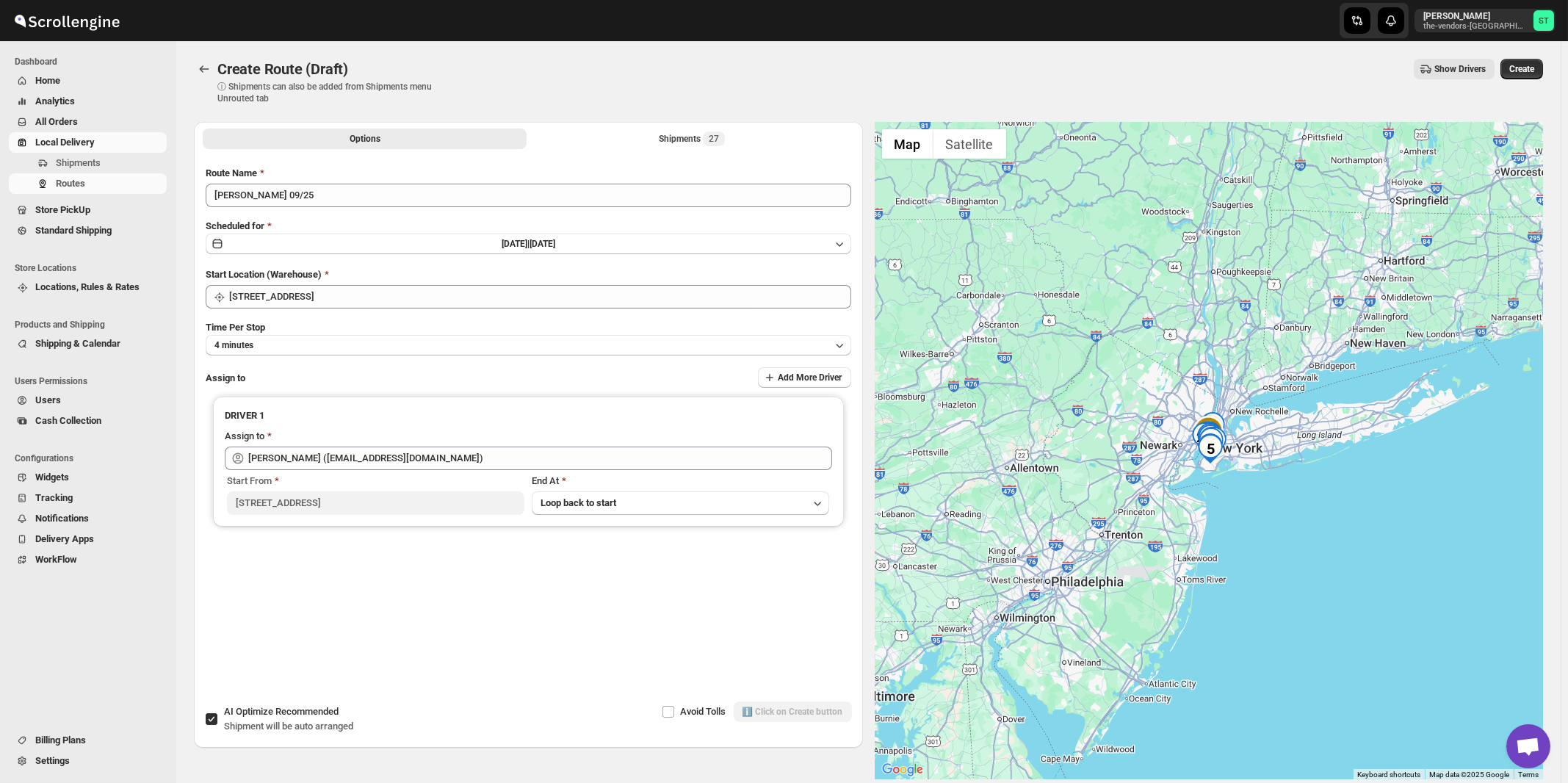
click at [657, 268] on div "Start Location (Warehouse)" at bounding box center [529, 275] width 646 height 14
click at [689, 140] on div "Shipments 27" at bounding box center [692, 139] width 66 height 14
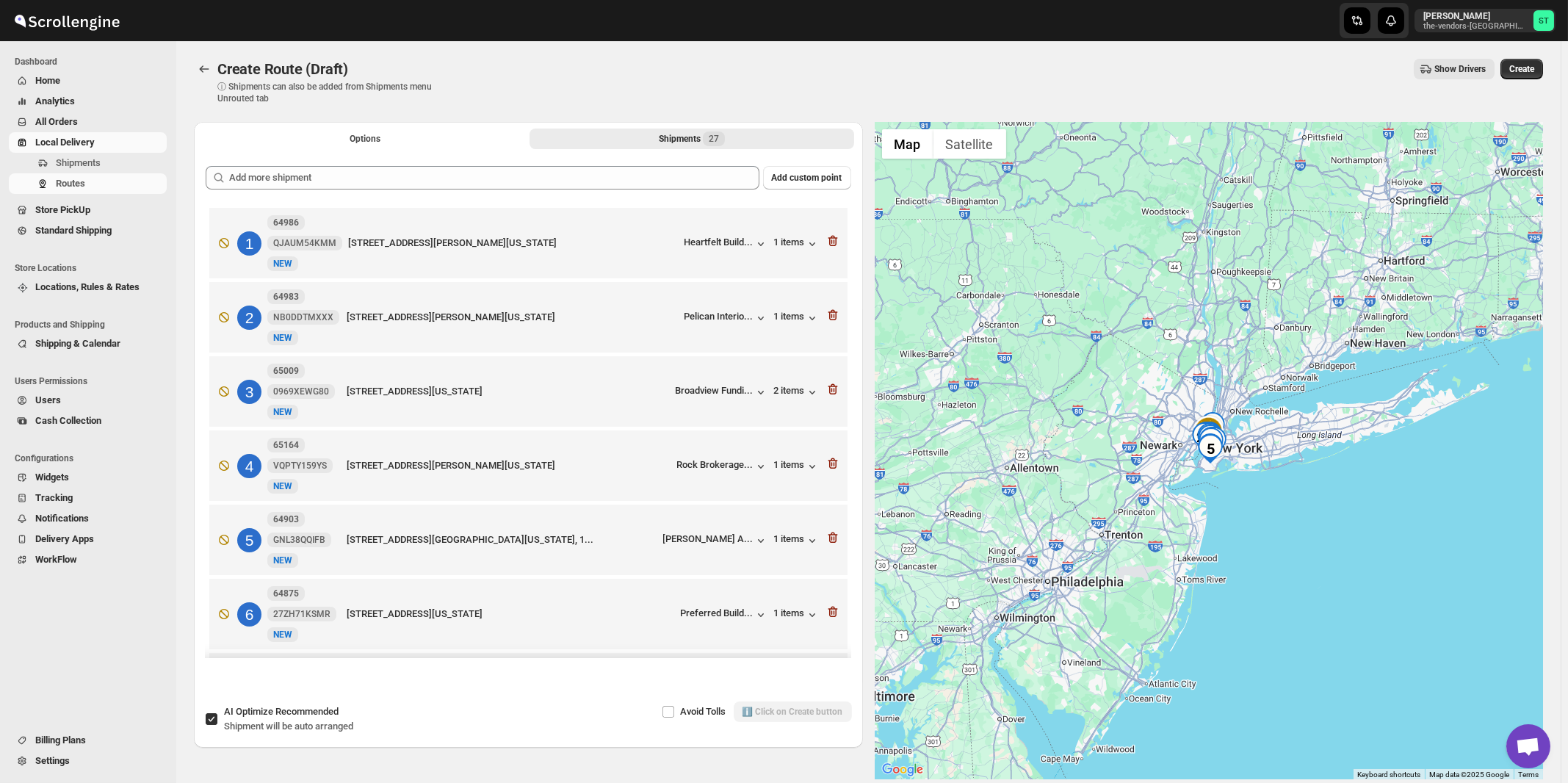
click at [297, 720] on span "Shipment will be auto arranged" at bounding box center [288, 726] width 129 height 11
click at [218, 720] on input "AI Optimize Recommended Shipment will be auto arranged" at bounding box center [211, 719] width 12 height 12
click at [308, 727] on span "Shipment will be auto arranged" at bounding box center [288, 726] width 129 height 11
click at [218, 725] on input "AI Optimize Recommended Shipment will be auto arranged" at bounding box center [211, 719] width 12 height 12
checkbox input "true"
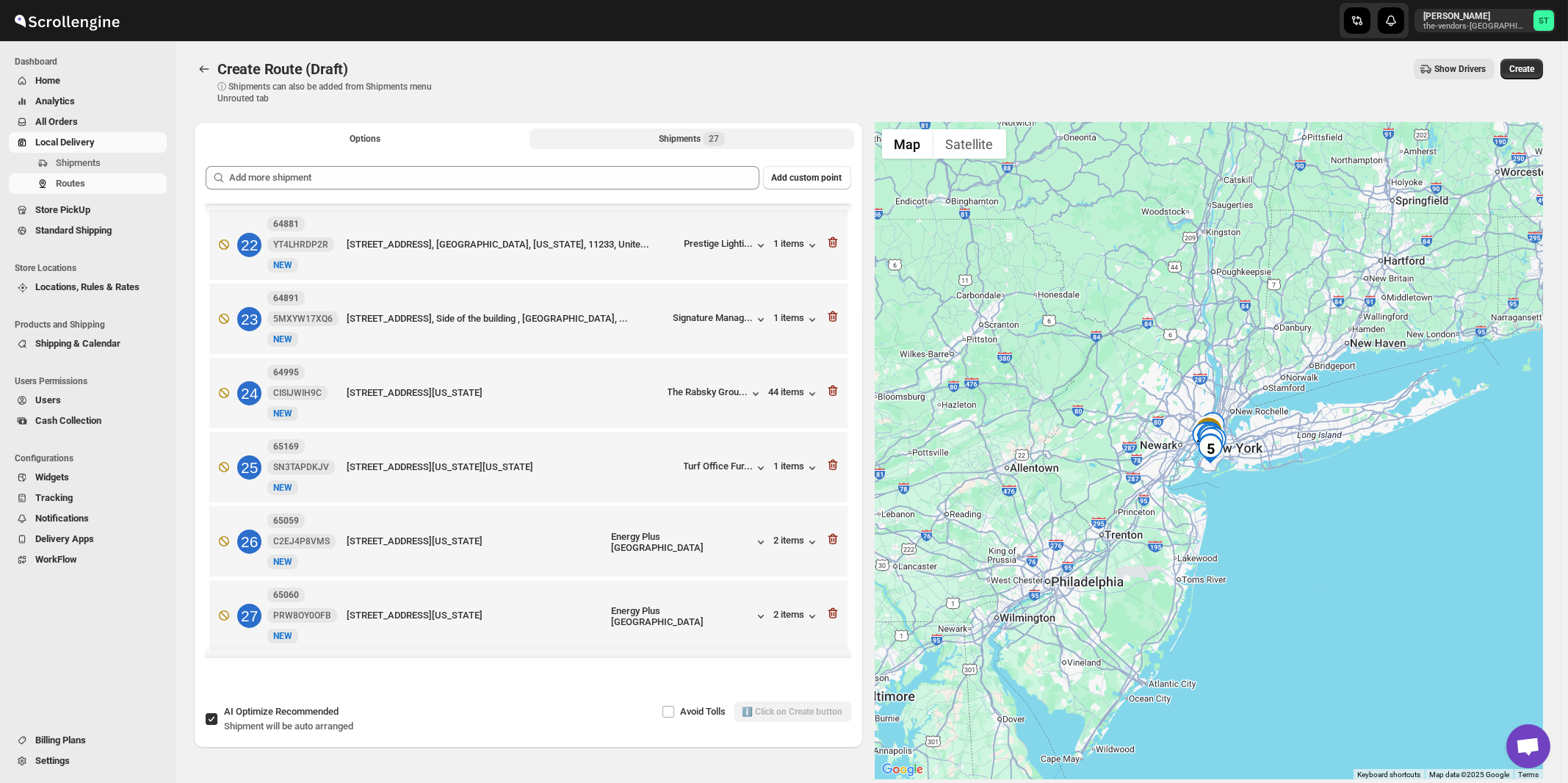
scroll to position [1588, 0]
click at [1525, 69] on span "Create" at bounding box center [1521, 69] width 25 height 12
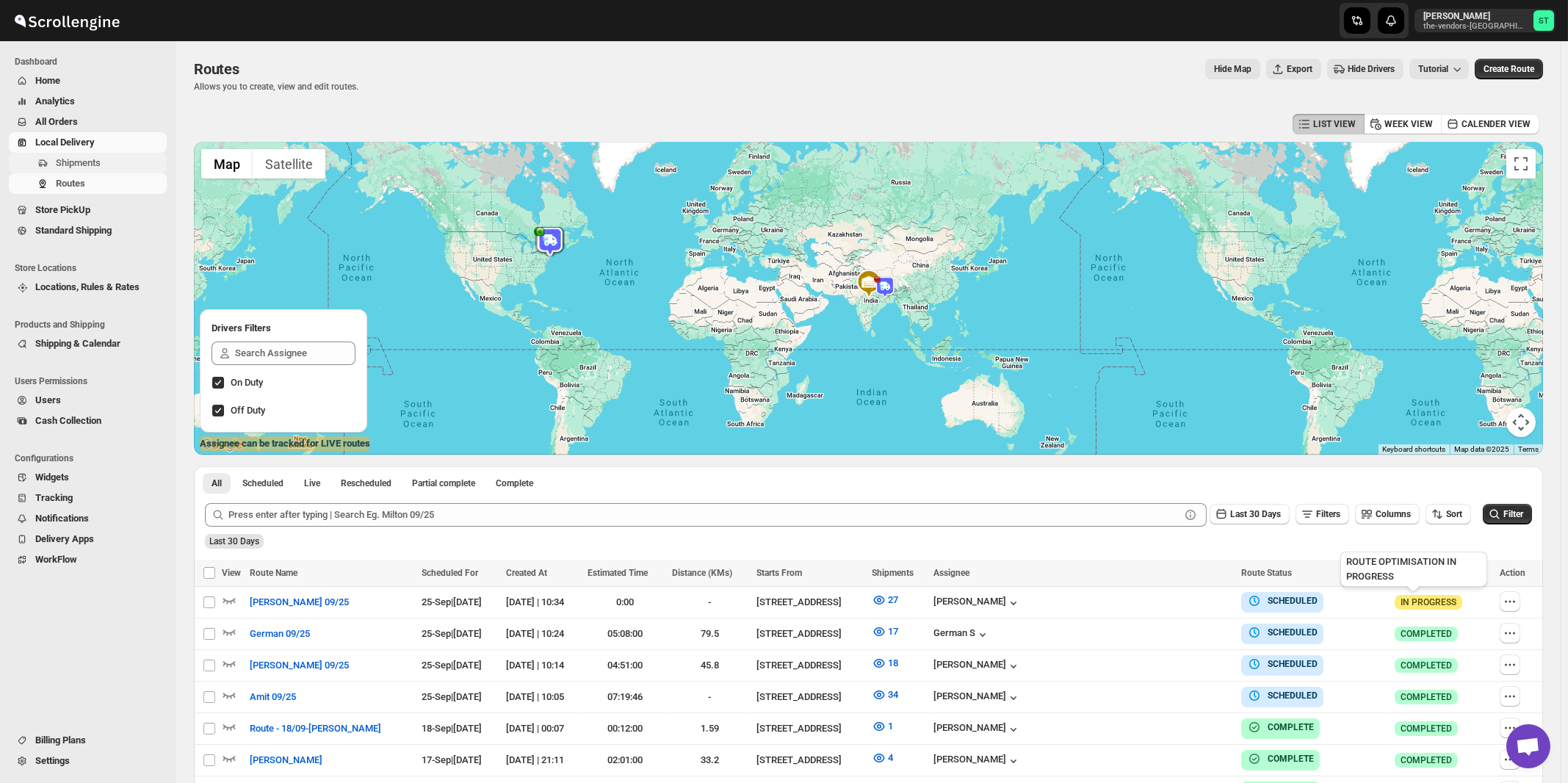
click at [80, 161] on span "Shipments" at bounding box center [78, 163] width 45 height 11
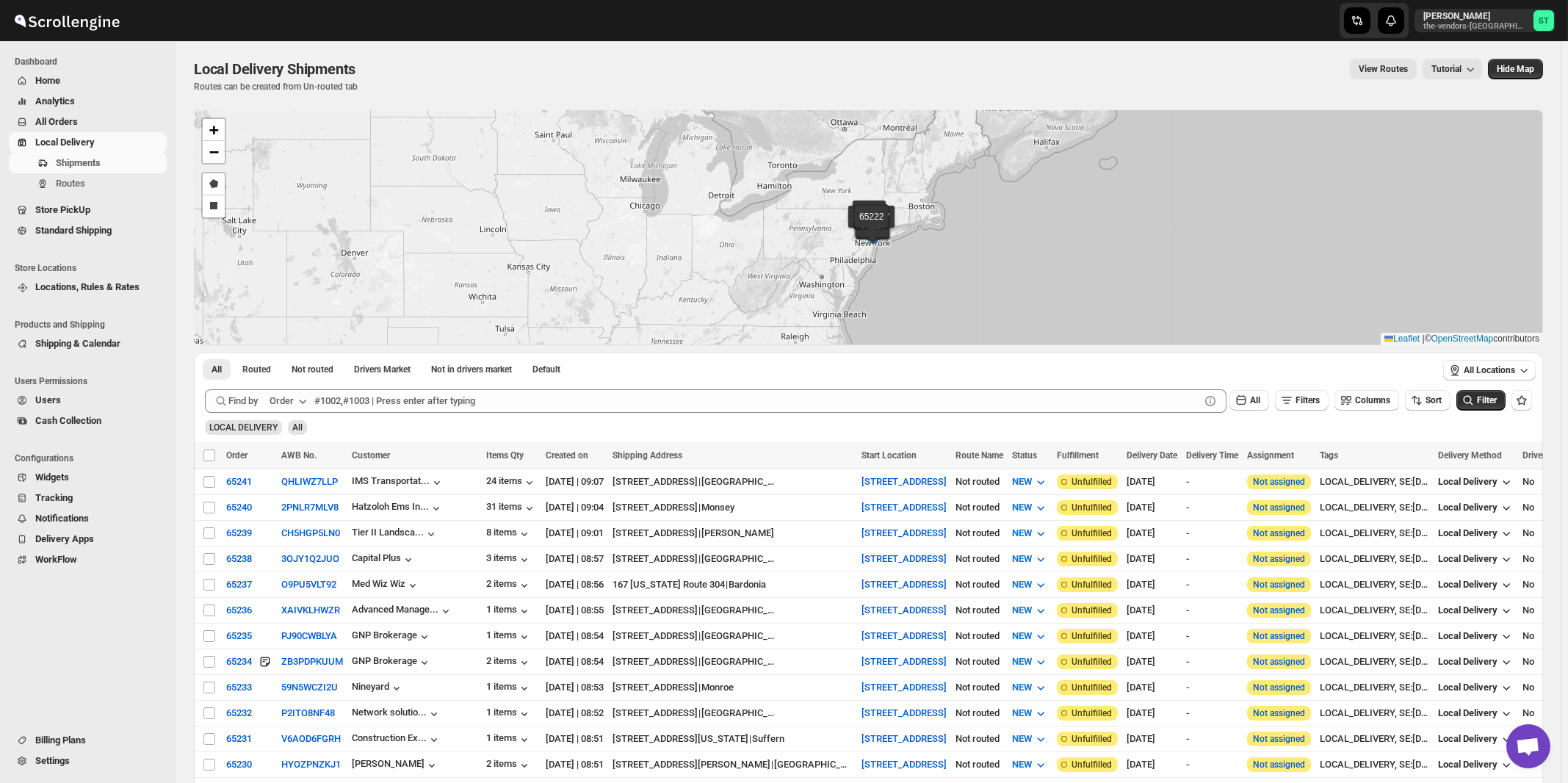
click at [296, 399] on button "Order" at bounding box center [290, 401] width 58 height 23
click at [294, 517] on div "Customer Name" at bounding box center [291, 510] width 67 height 14
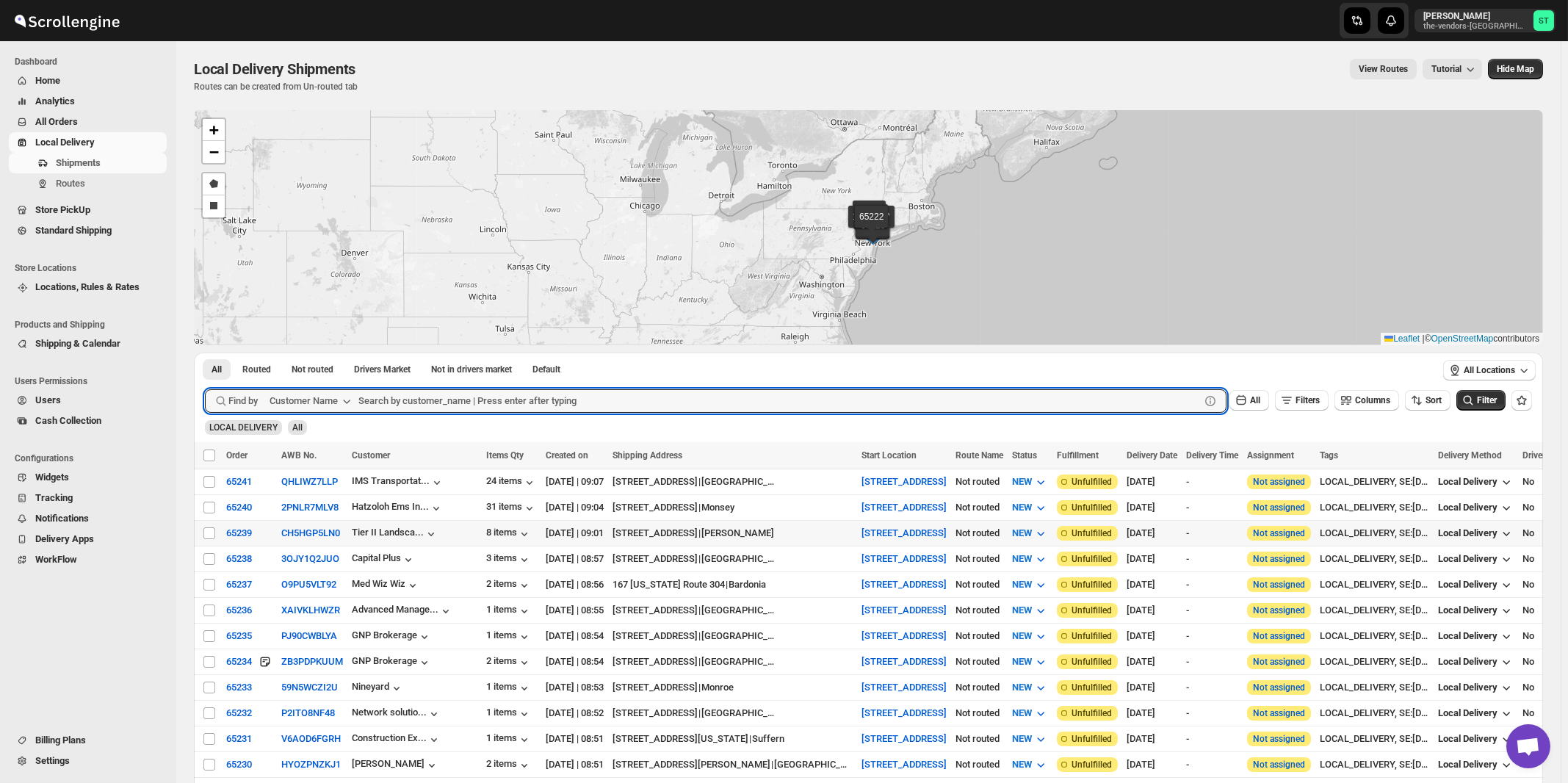
paste input "Five star Corrugated & Display"
type input "Five star Corrugated & Display"
click at [205, 353] on button "Submit" at bounding box center [226, 360] width 42 height 15
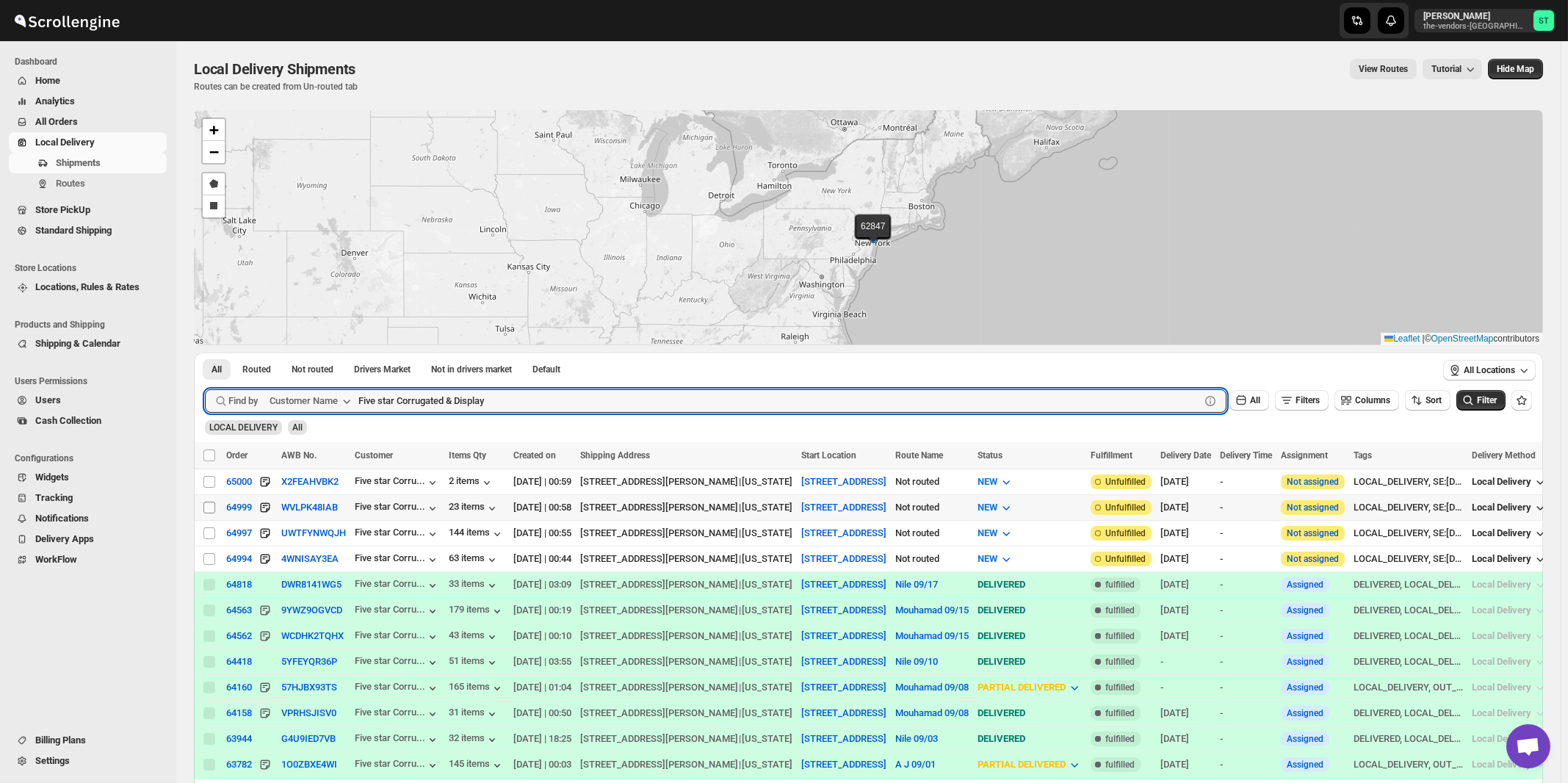
click at [209, 508] on input "Select shipment" at bounding box center [209, 508] width 12 height 12
checkbox input "true"
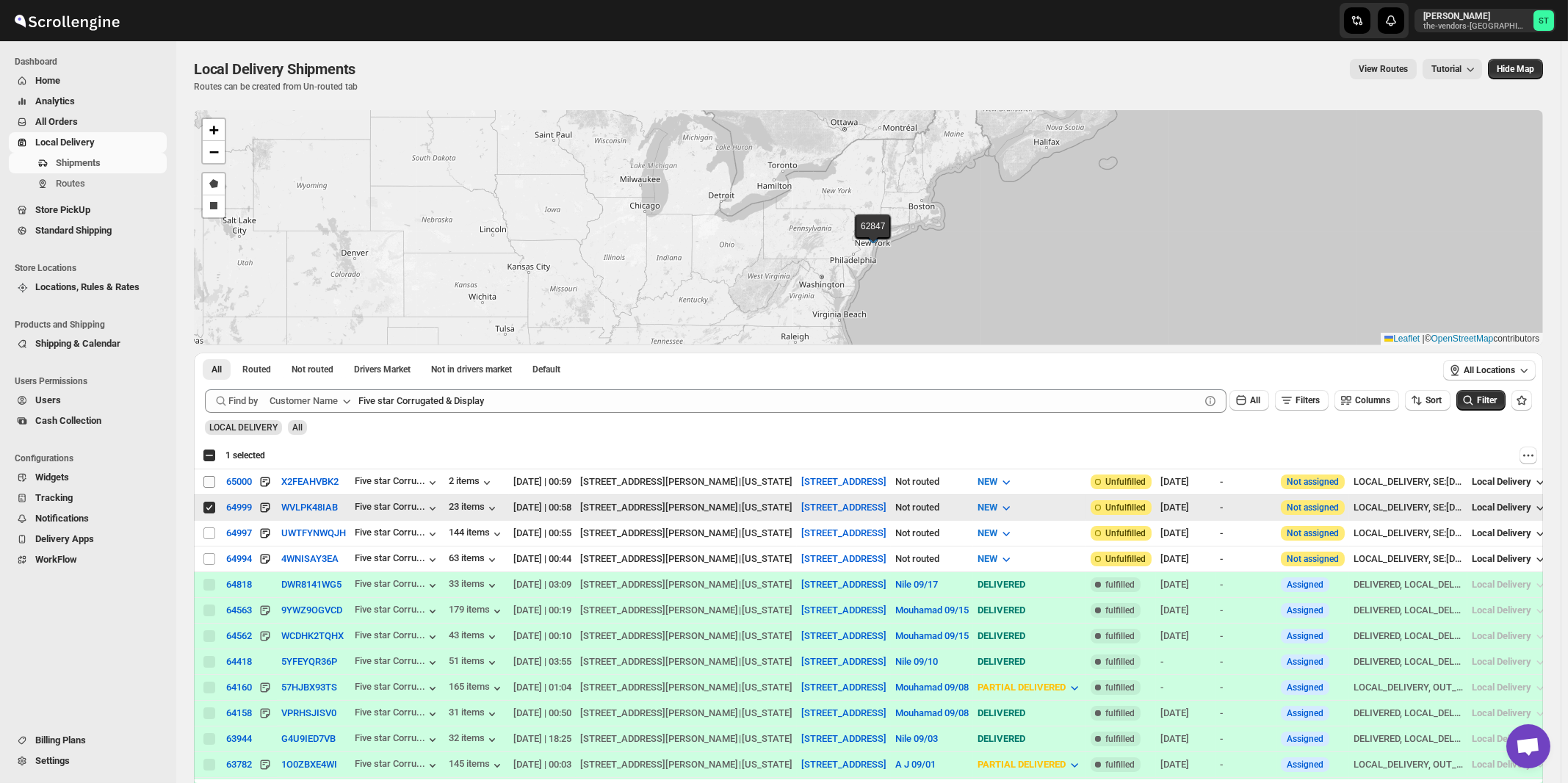
click at [209, 483] on input "Select shipment" at bounding box center [209, 482] width 12 height 12
checkbox input "true"
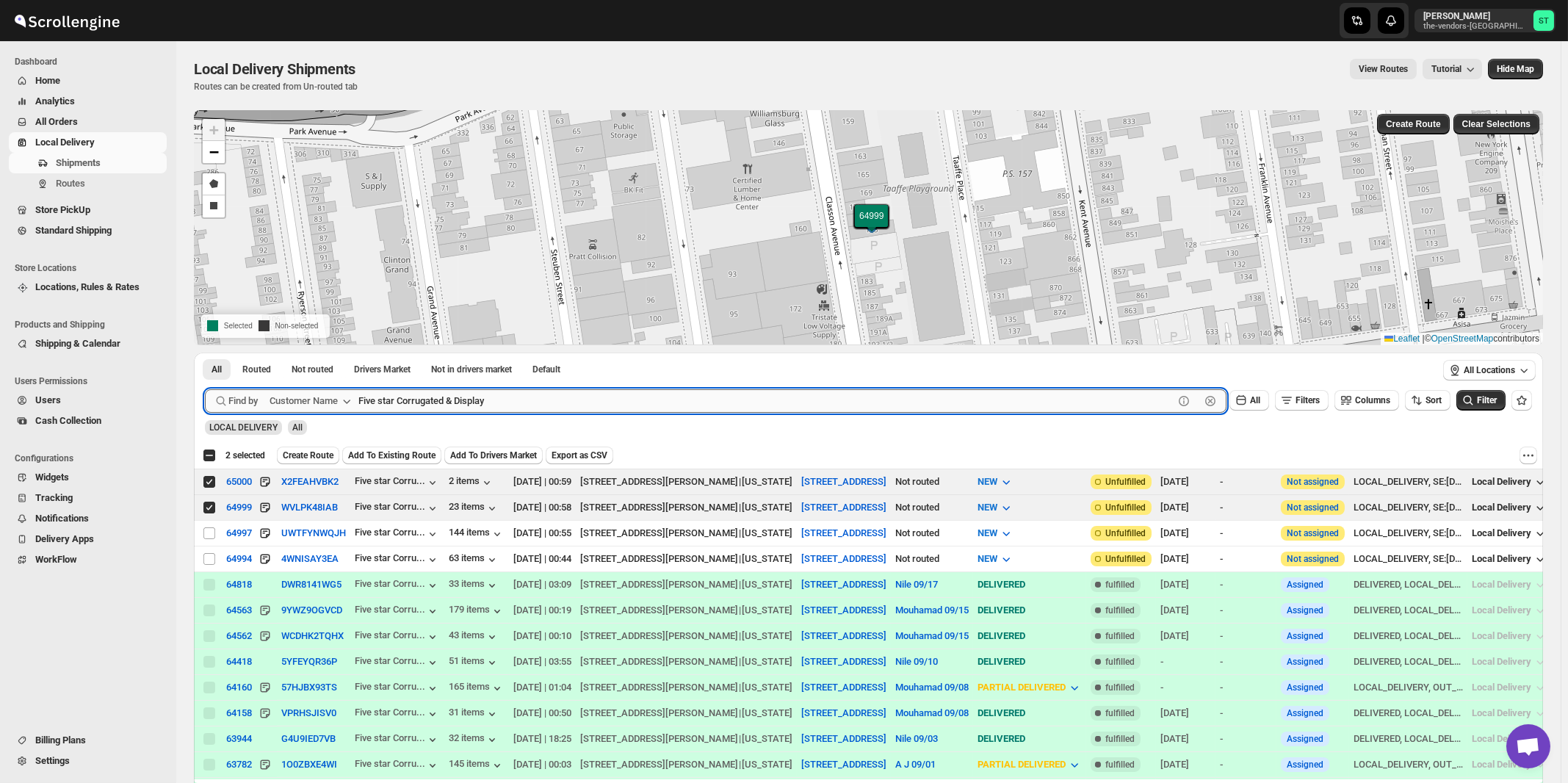
click at [574, 399] on input "Five star Corrugated & Display" at bounding box center [766, 401] width 815 height 23
paste input "BMW Plumbing Supplies"
type input "BMW Plumbing Supplies"
click at [205, 353] on button "Submit" at bounding box center [226, 360] width 42 height 15
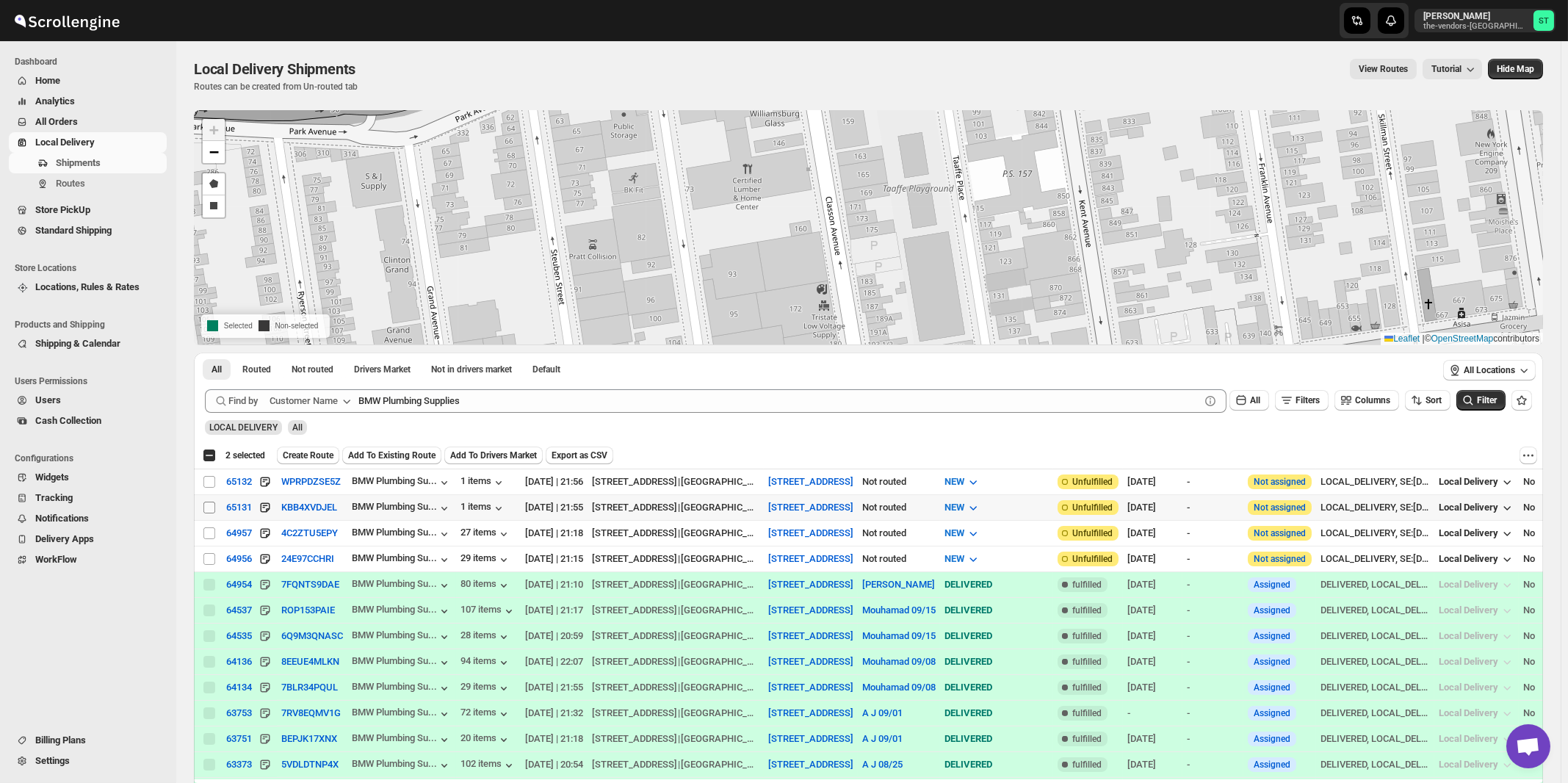
click at [205, 508] on input "Select shipment" at bounding box center [209, 508] width 12 height 12
checkbox input "true"
click at [211, 480] on input "Select shipment" at bounding box center [209, 482] width 12 height 12
checkbox input "true"
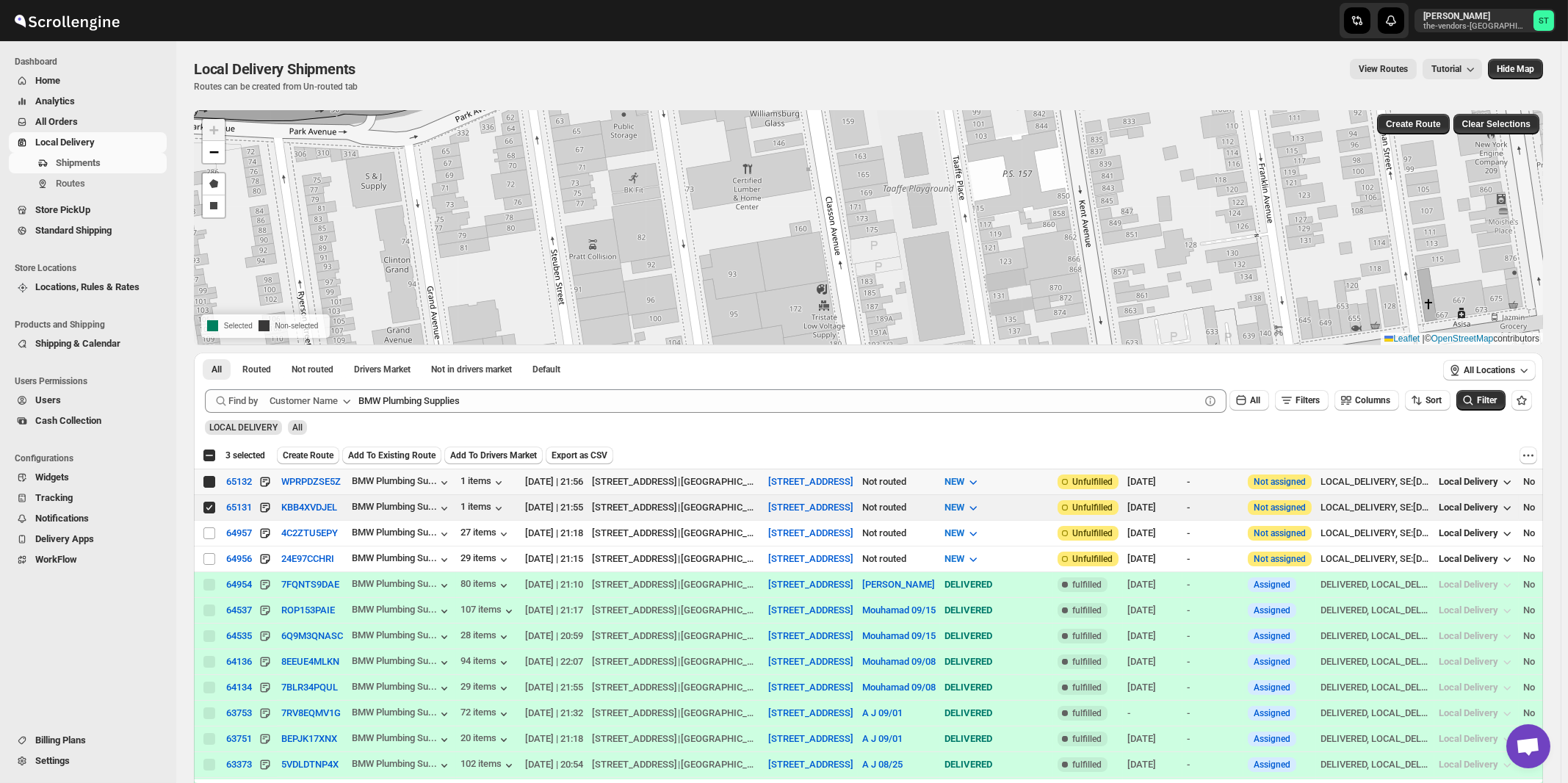
checkbox input "true"
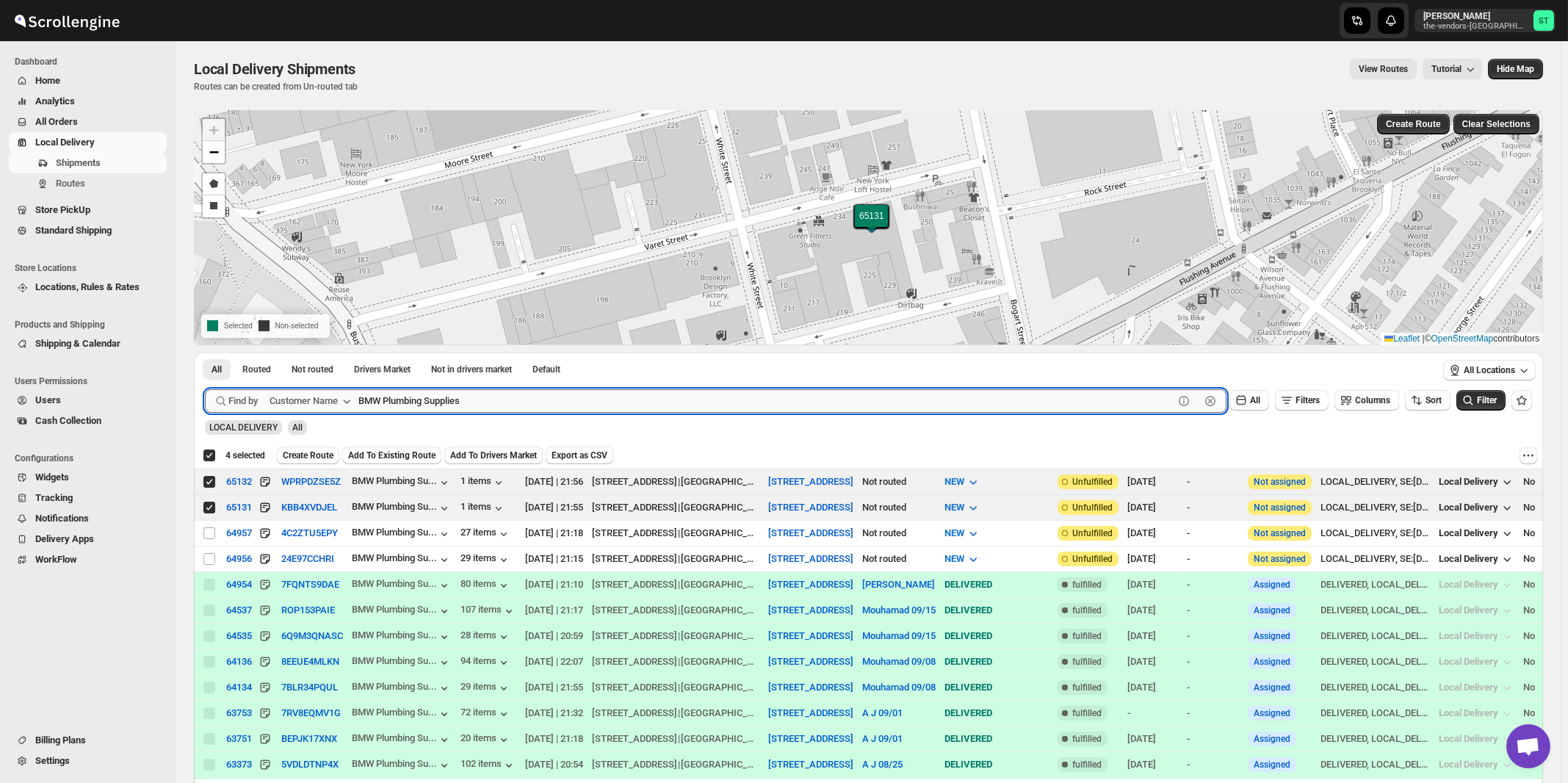
click at [553, 398] on input "BMW Plumbing Supplies" at bounding box center [766, 401] width 815 height 23
paste input "Republic Valuation"
type input "Republic Valuations"
click at [205, 353] on button "Submit" at bounding box center [226, 360] width 42 height 15
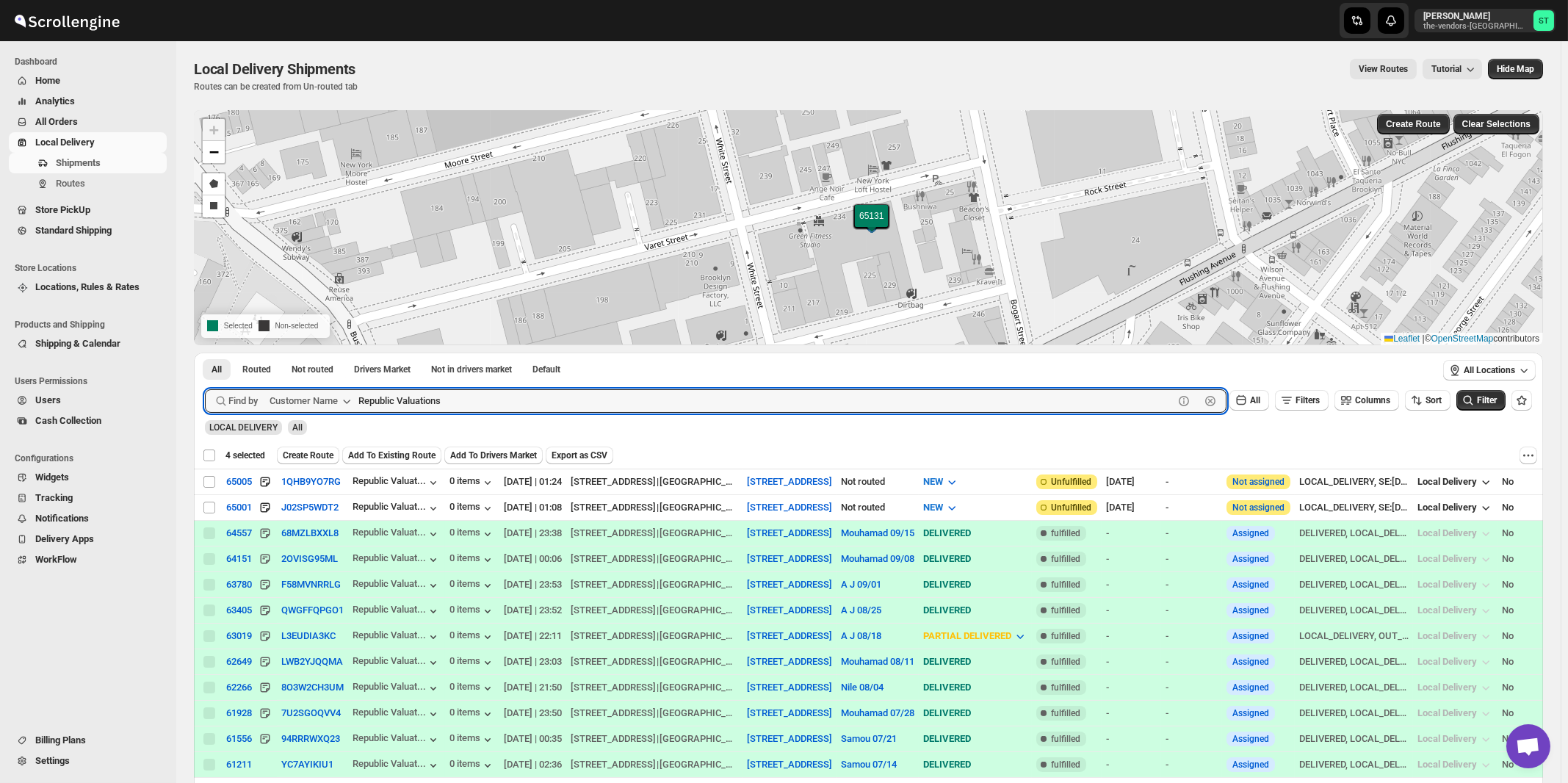
checkbox input "false"
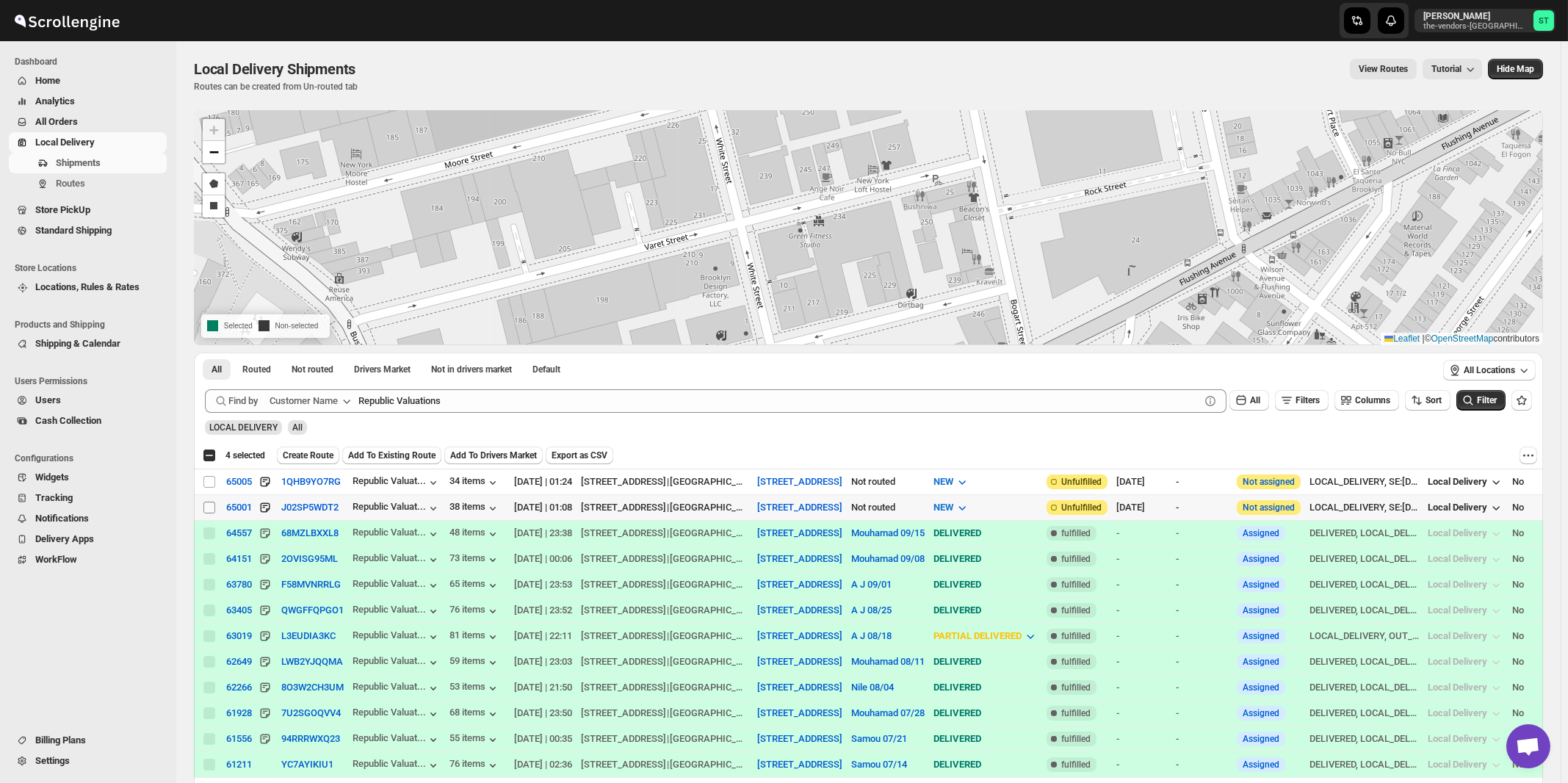
click at [208, 508] on input "Select shipment" at bounding box center [209, 508] width 12 height 12
checkbox input "true"
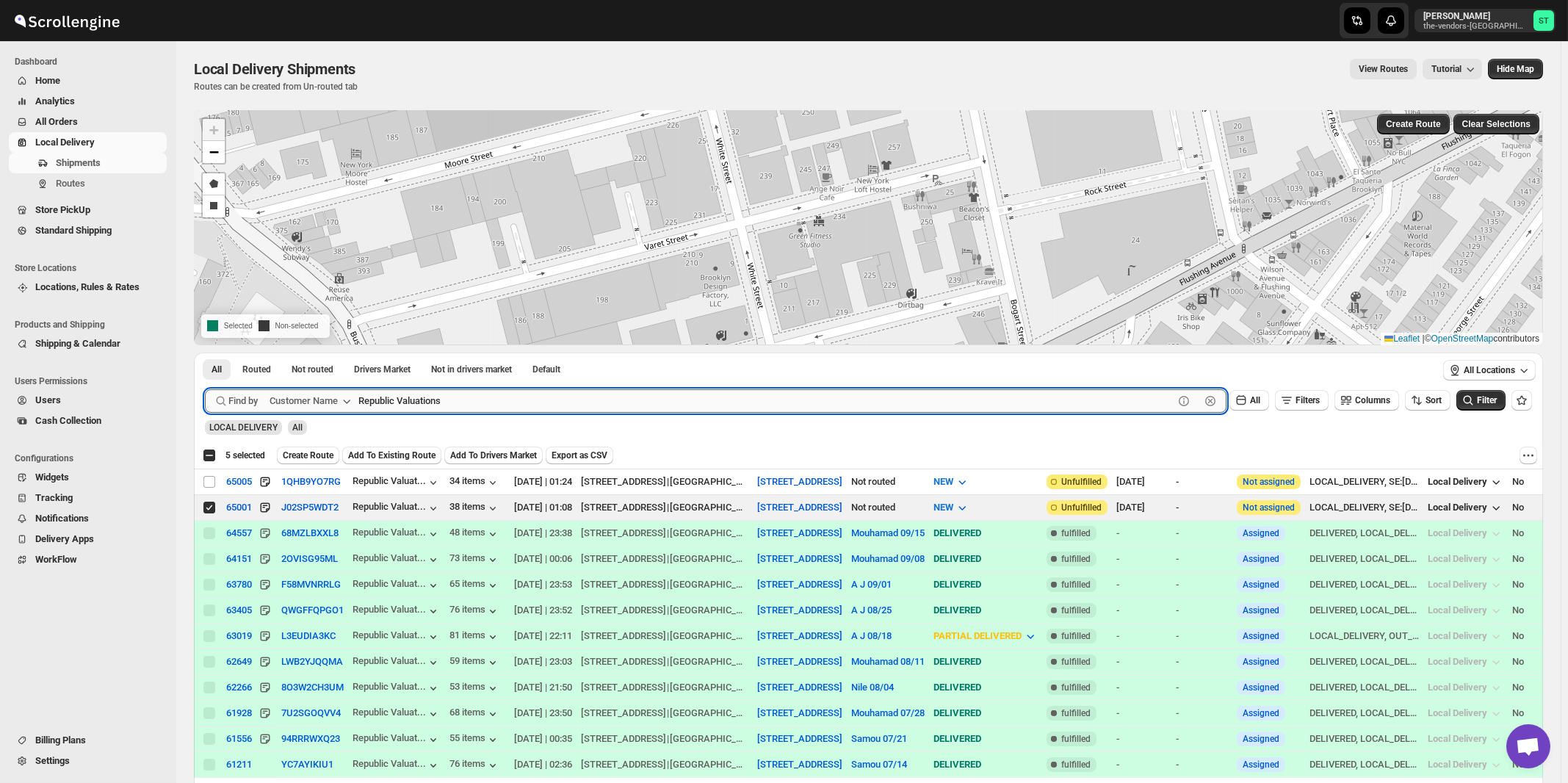
click at [474, 405] on input "Republic Valuations" at bounding box center [766, 401] width 815 height 23
paste input "P&G Williamsburg"
type input "P&G Williamsburg"
click at [205, 353] on button "Submit" at bounding box center [226, 360] width 42 height 15
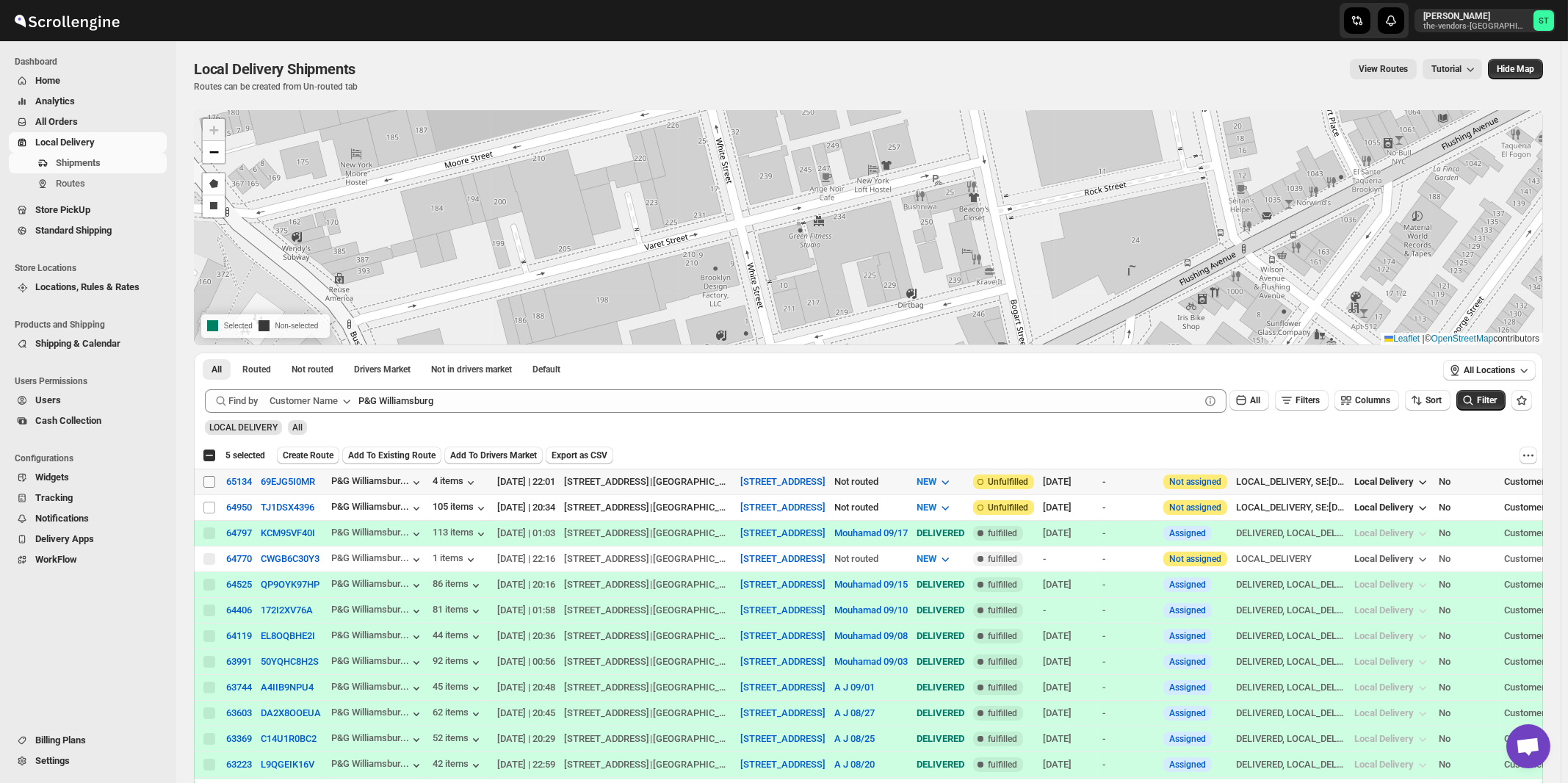
click at [210, 480] on input "Select shipment" at bounding box center [209, 482] width 12 height 12
checkbox input "true"
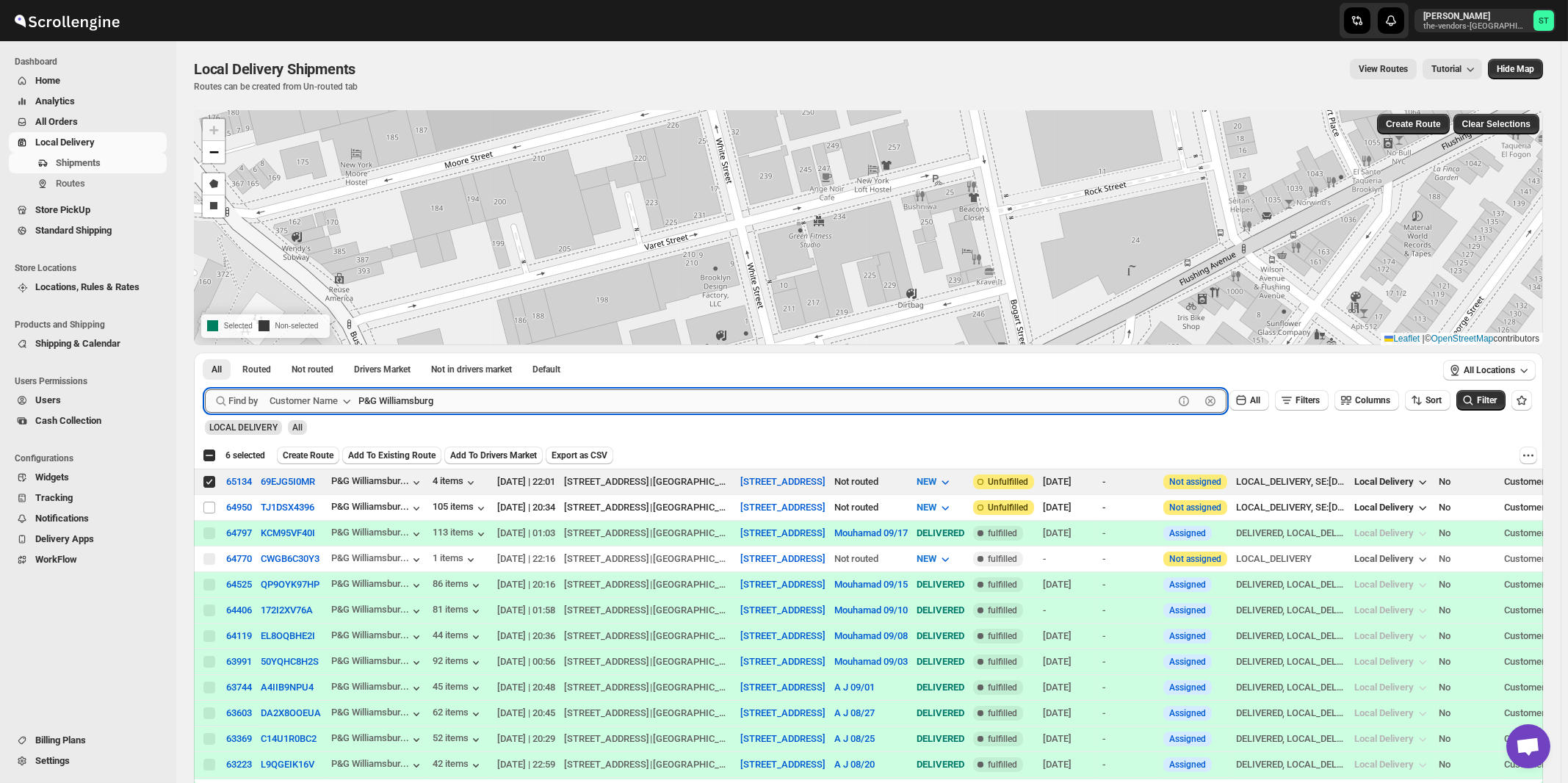
click at [458, 401] on input "P&G Williamsburg" at bounding box center [766, 401] width 815 height 23
paste input "IG PPC"
click at [205, 353] on button "Submit" at bounding box center [226, 360] width 42 height 15
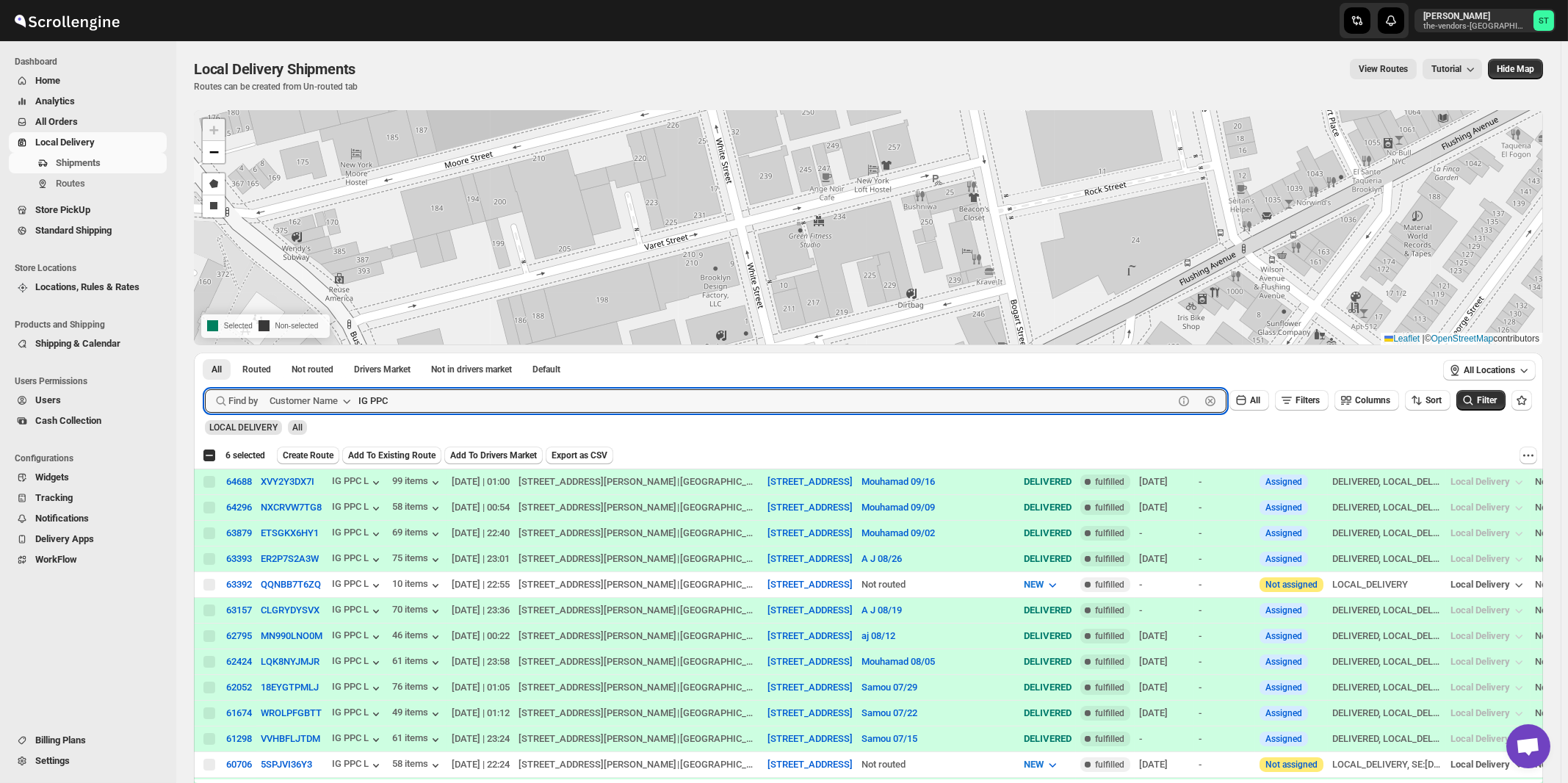
paste input "The Yid"
type input "The Yid"
click at [205, 353] on button "Submit" at bounding box center [226, 360] width 42 height 15
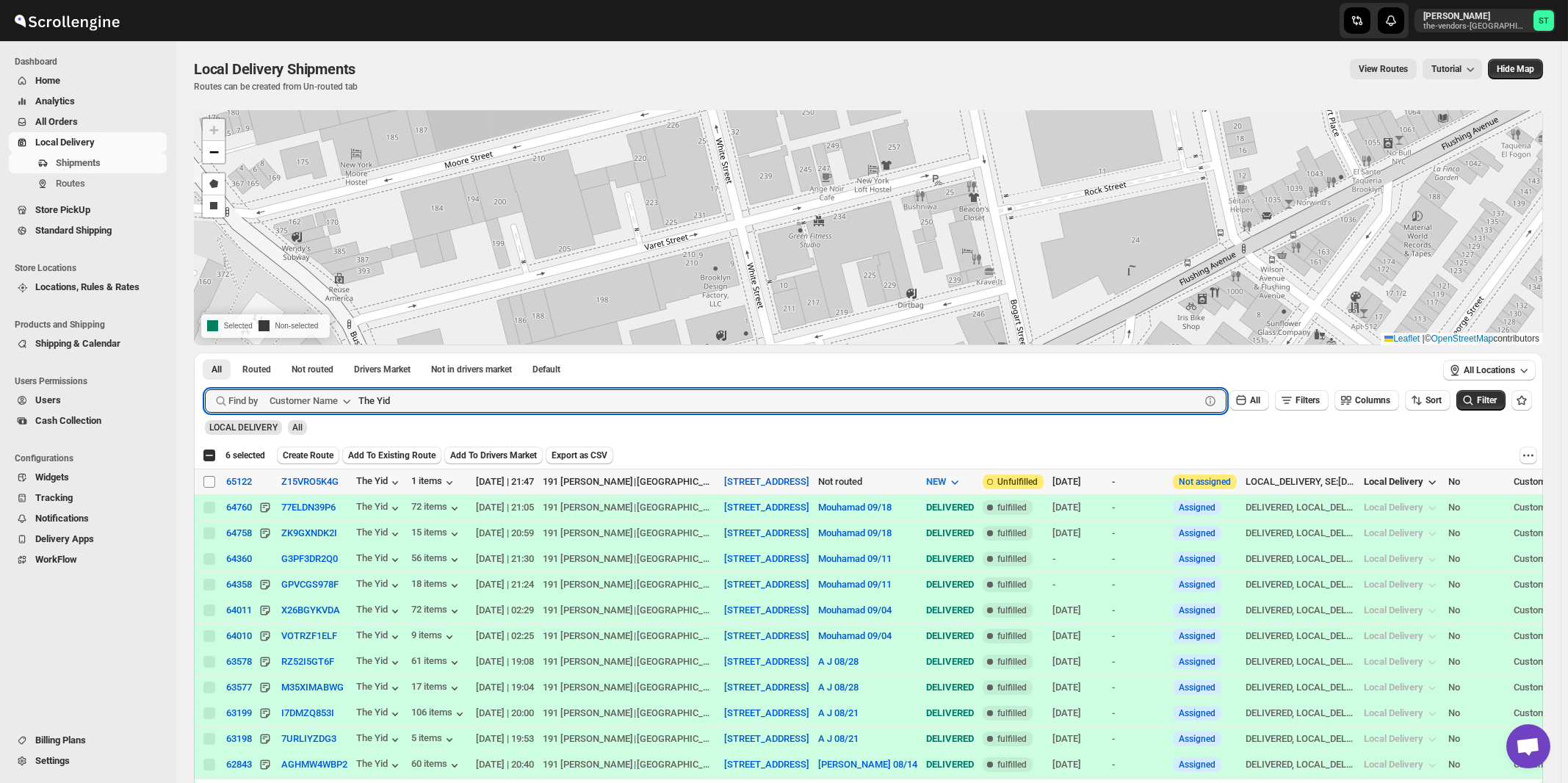
click at [210, 483] on input "Select shipment" at bounding box center [209, 482] width 12 height 12
checkbox input "true"
click at [451, 395] on input "The Yid" at bounding box center [766, 401] width 815 height 23
paste input "Sock Shoppe"
type input "Sock Shoppe"
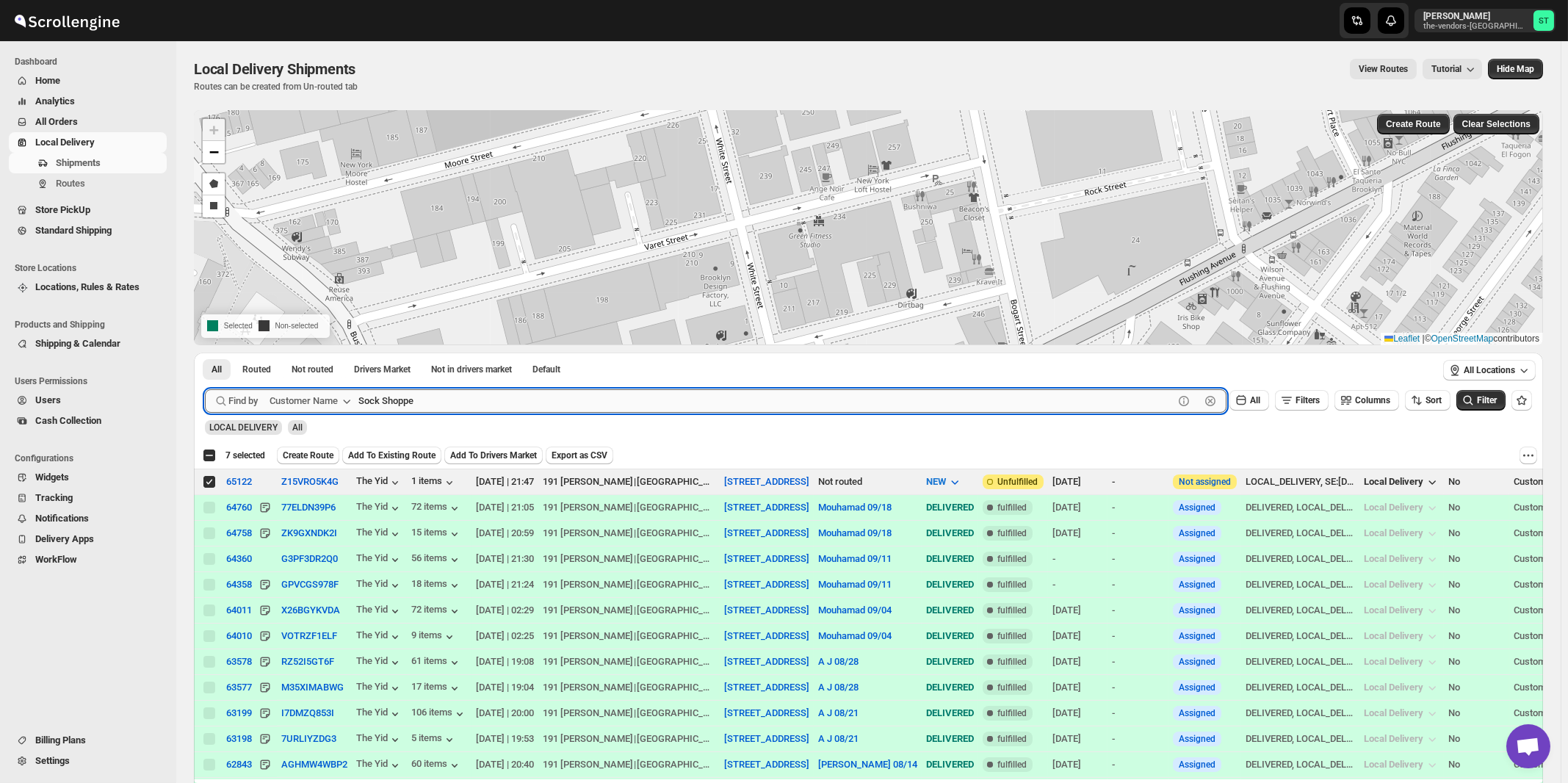
click at [205, 353] on button "Submit" at bounding box center [226, 360] width 42 height 15
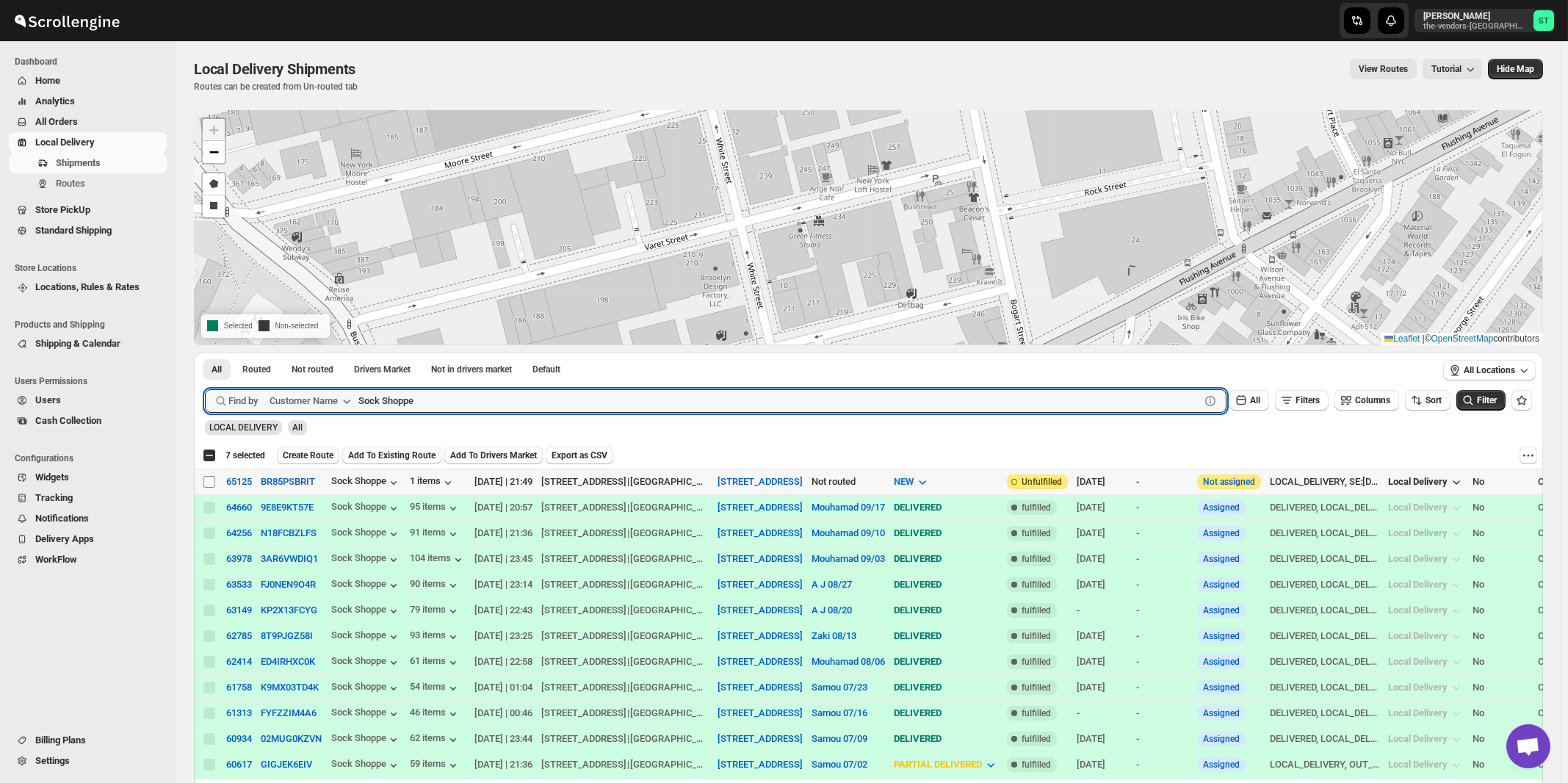
click at [210, 481] on input "Select shipment" at bounding box center [209, 482] width 12 height 12
checkbox input "true"
click at [459, 403] on input "Sock Shoppe" at bounding box center [766, 401] width 815 height 23
paste input "Apex Group"
type input "Apex Group"
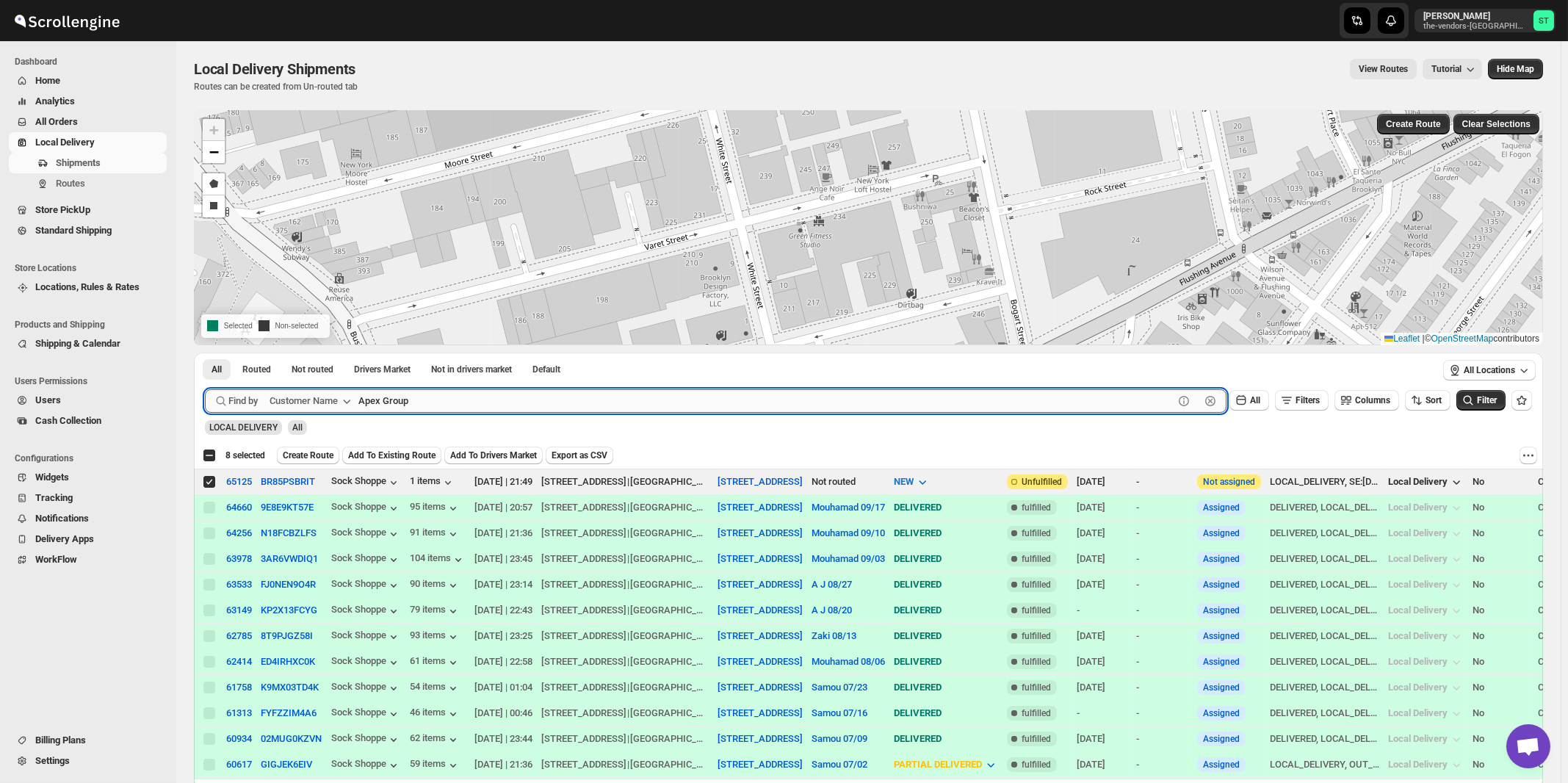
click at [205, 353] on button "Submit" at bounding box center [226, 360] width 42 height 15
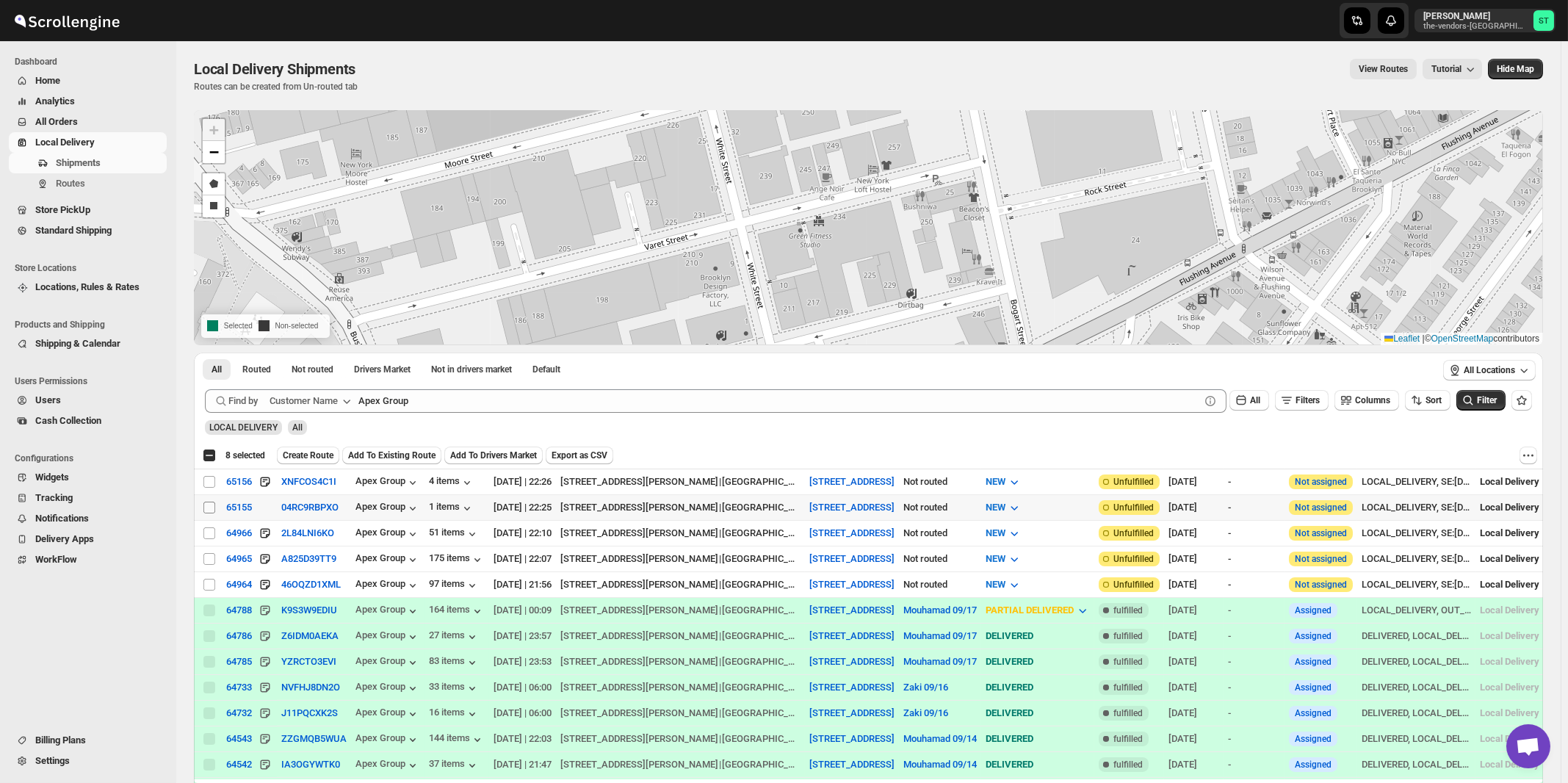
click at [212, 508] on input "Select shipment" at bounding box center [209, 508] width 12 height 12
checkbox input "true"
click at [211, 479] on input "Select shipment" at bounding box center [209, 482] width 12 height 12
checkbox input "true"
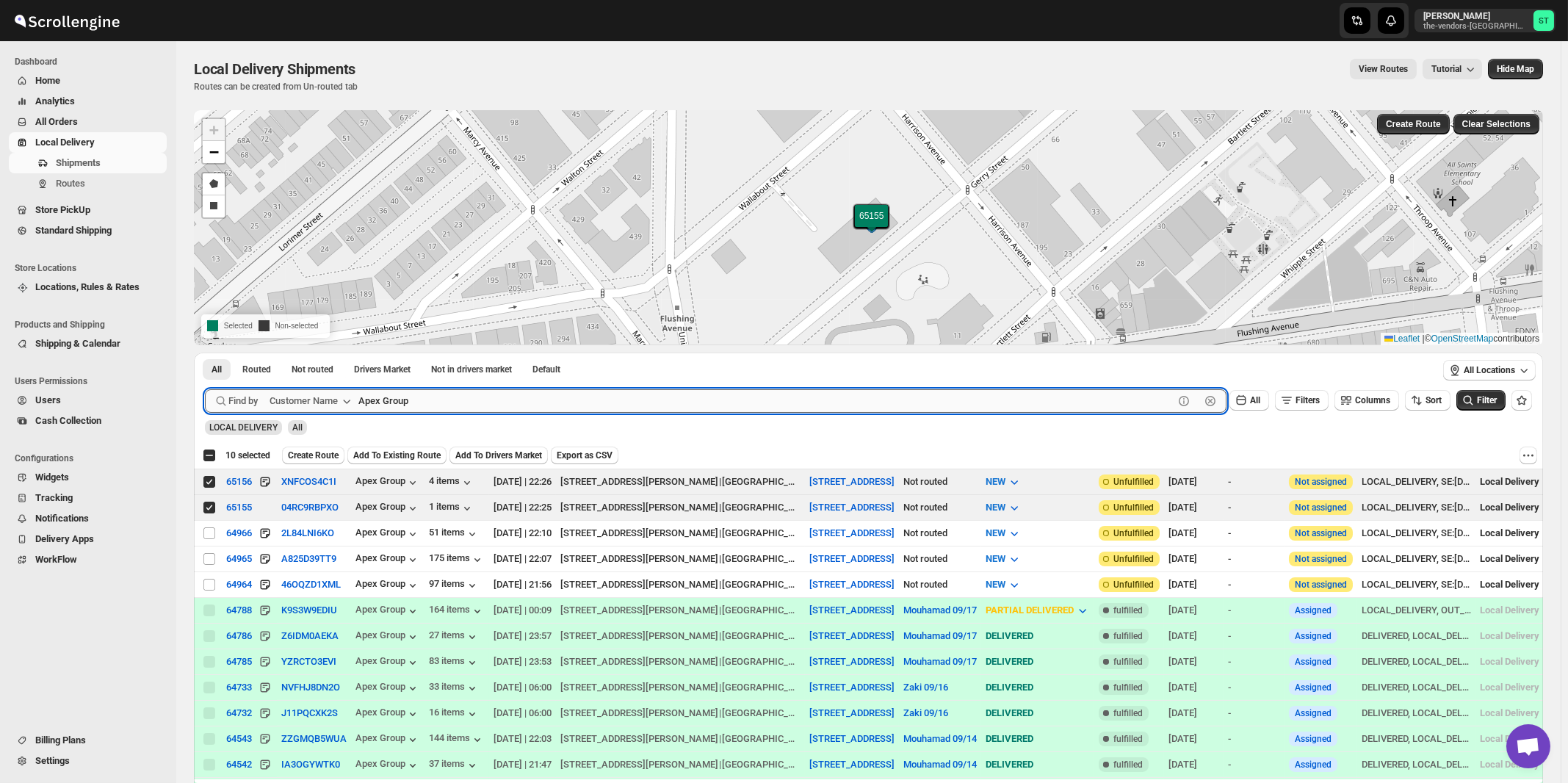
click at [480, 403] on input "Apex Group" at bounding box center [766, 401] width 815 height 23
paste input "Blue Sky Builders"
click at [205, 353] on button "Submit" at bounding box center [226, 360] width 42 height 15
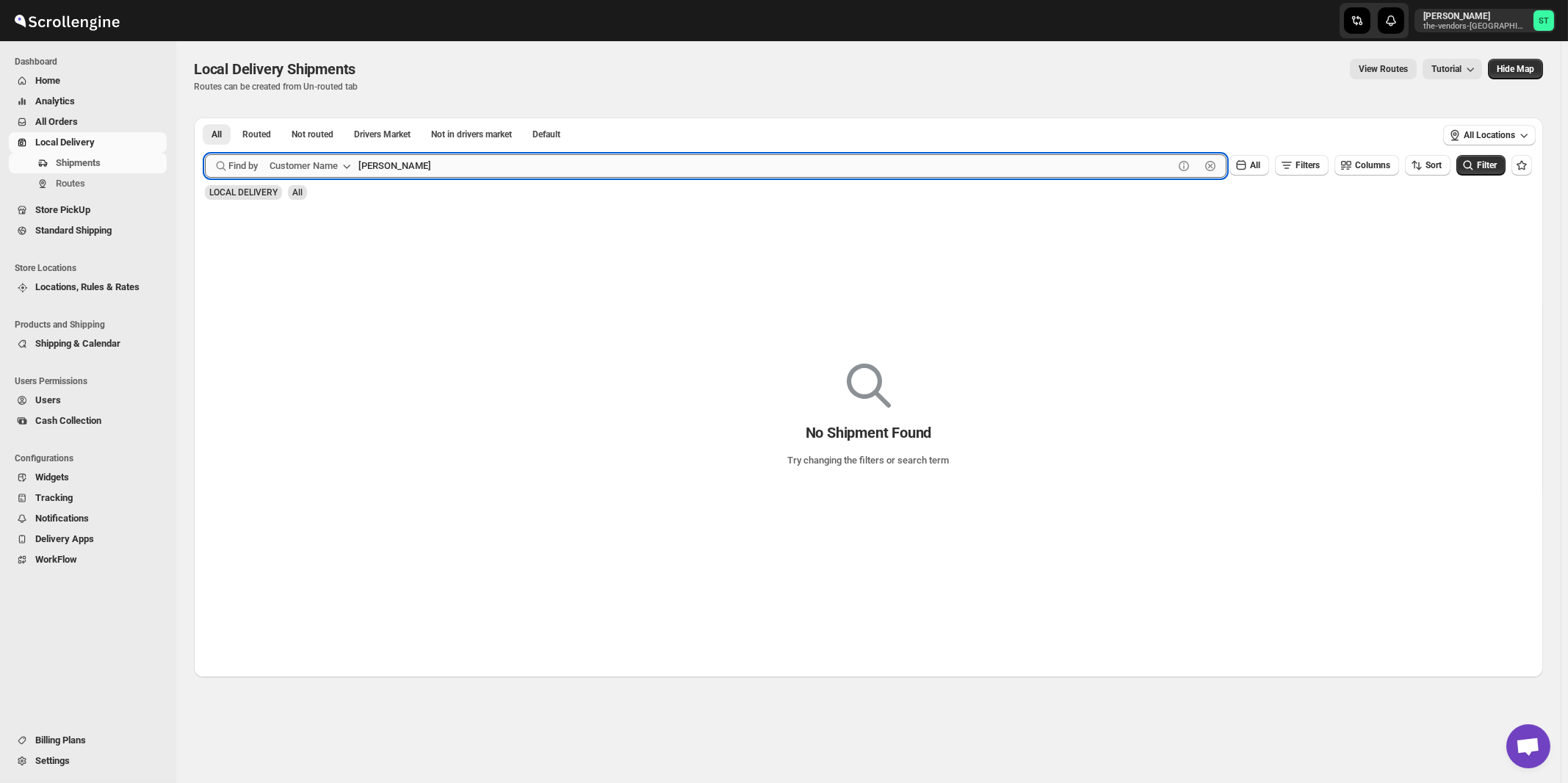
type input "Hershy"
click at [205, 117] on button "Submit" at bounding box center [226, 124] width 42 height 15
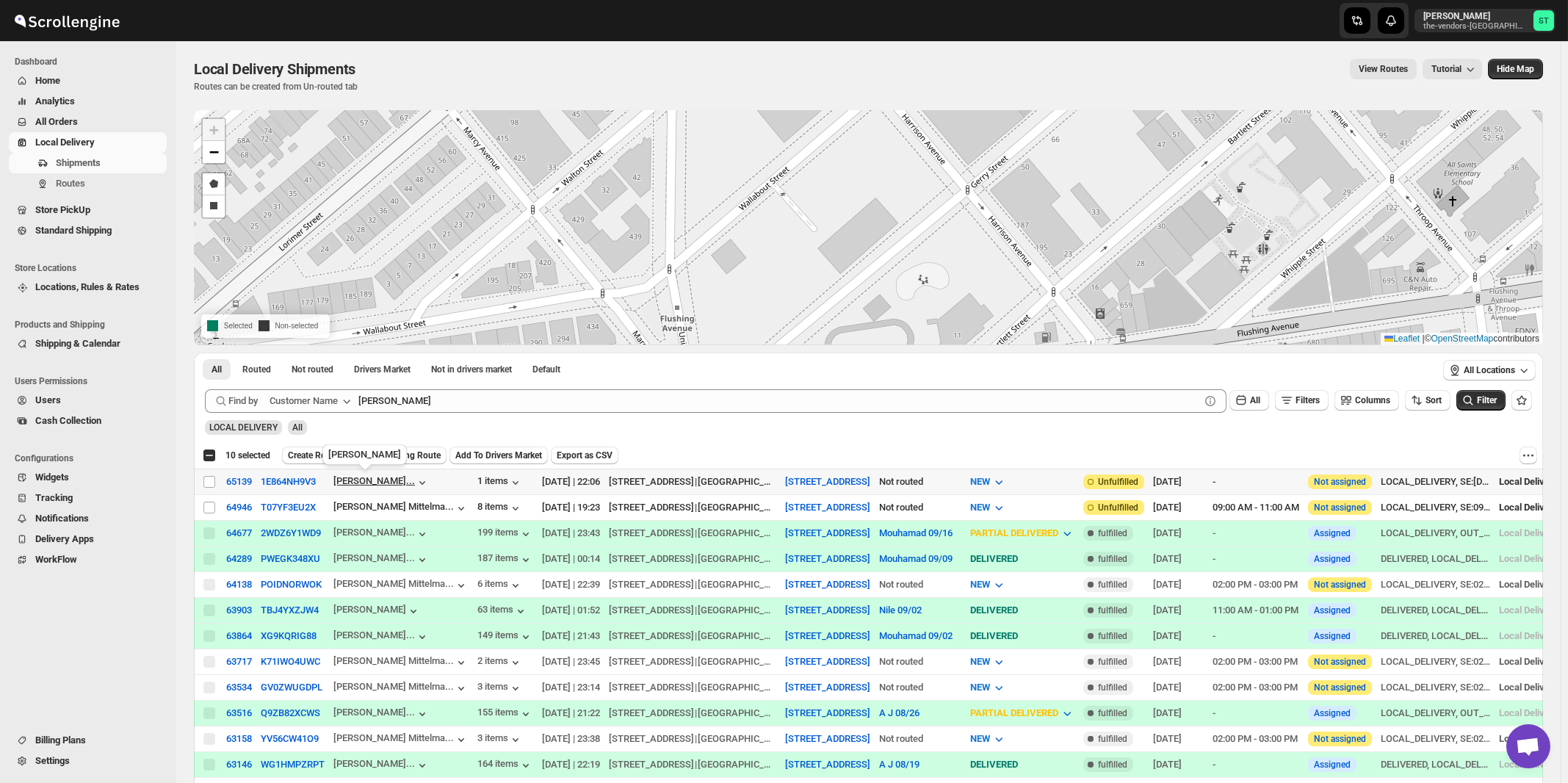
click at [381, 478] on div "[PERSON_NAME]..." at bounding box center [374, 481] width 82 height 11
click at [209, 480] on input "Select shipment" at bounding box center [209, 482] width 12 height 12
checkbox input "true"
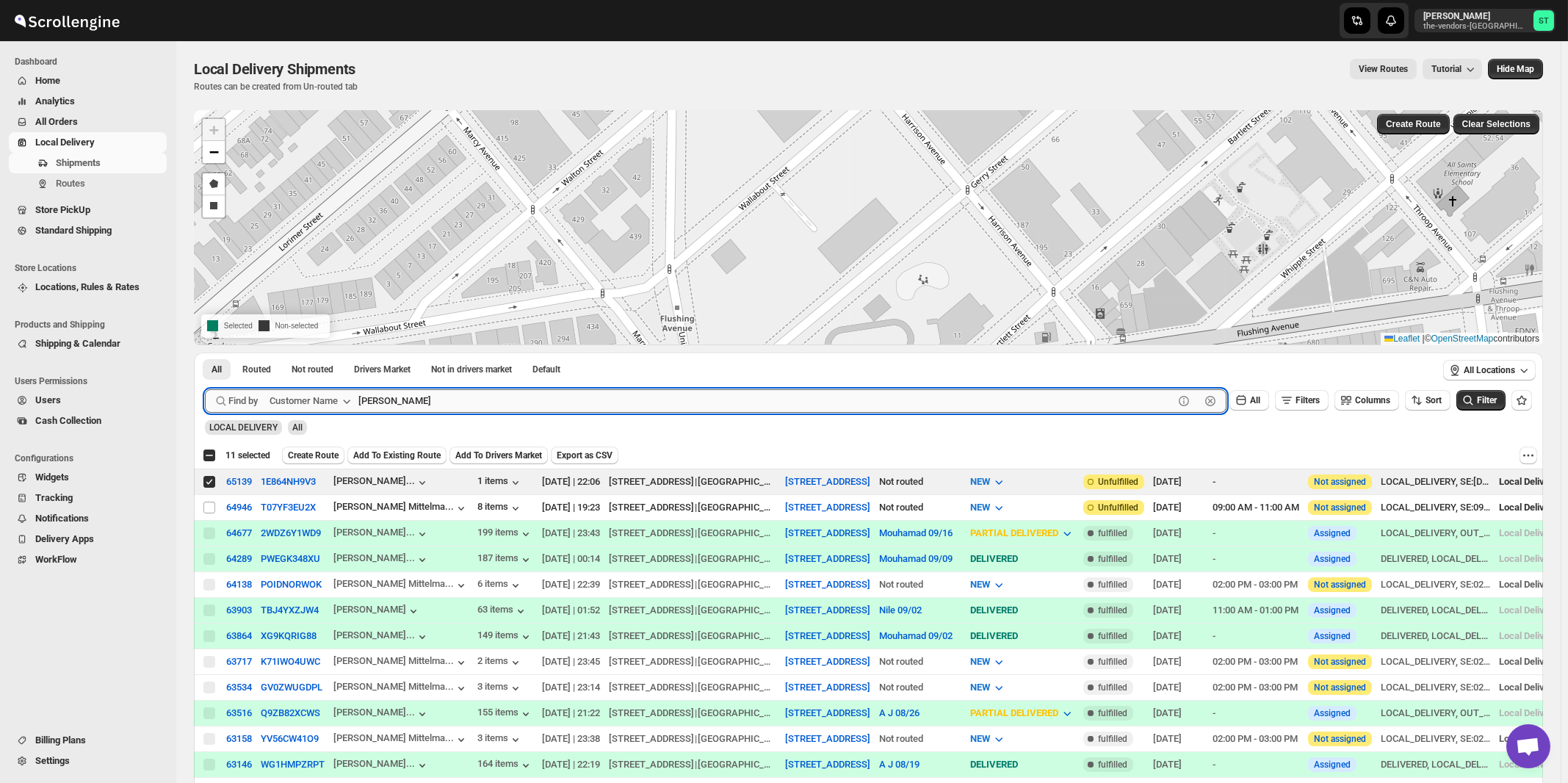
click at [606, 399] on input "Hershy" at bounding box center [766, 401] width 815 height 23
paste input "Capital Plus Williamsburg"
click at [205, 353] on button "Submit" at bounding box center [226, 360] width 42 height 15
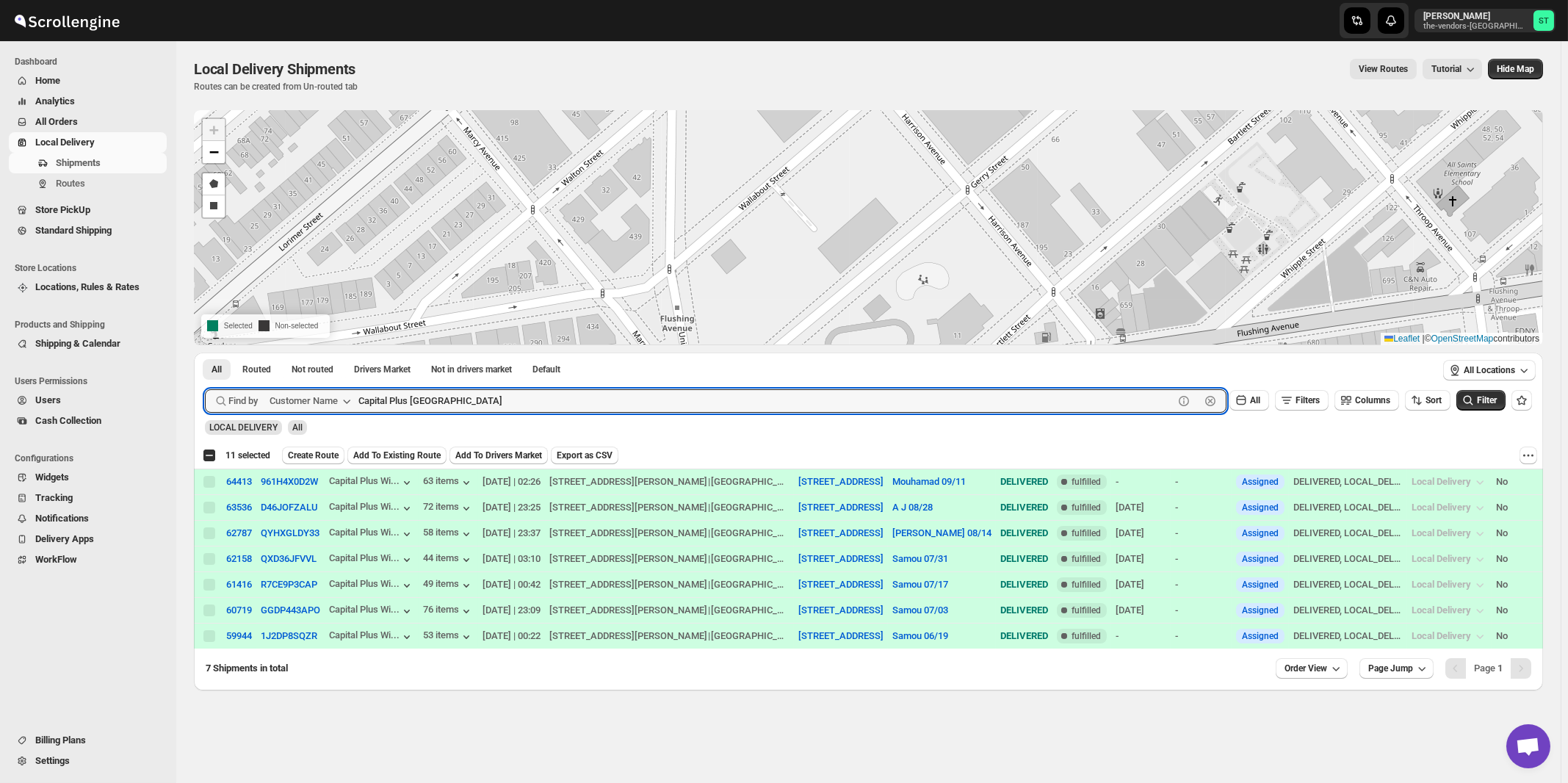
paste input "ore Scaffold"
type input "Core Scaffold"
click at [205, 353] on button "Submit" at bounding box center [226, 360] width 42 height 15
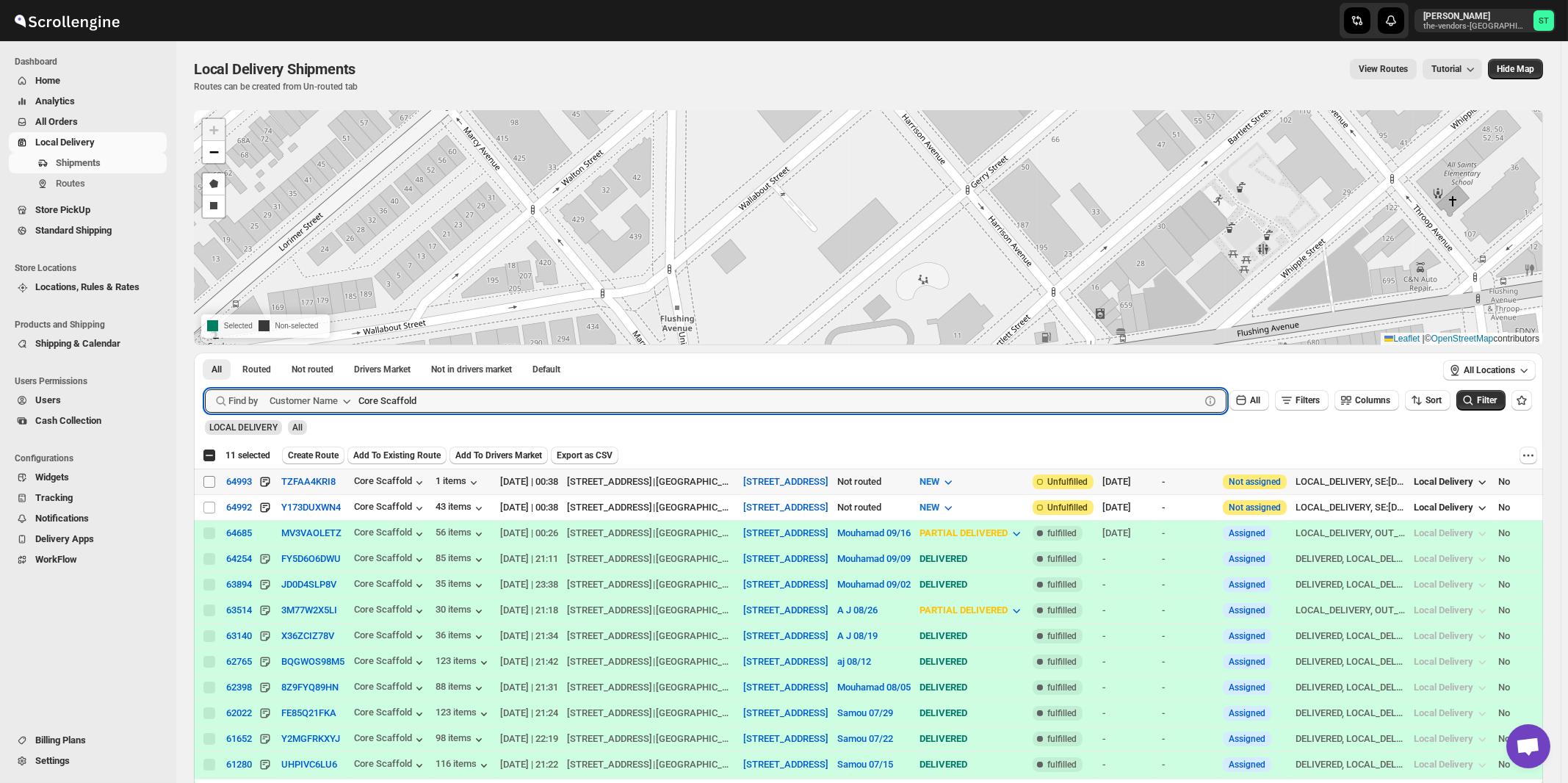
click at [206, 478] on input "Select shipment" at bounding box center [209, 482] width 12 height 12
checkbox input "true"
click at [452, 402] on input "Core Scaffold" at bounding box center [766, 401] width 815 height 23
paste input "W Realty"
type input "CW Realty"
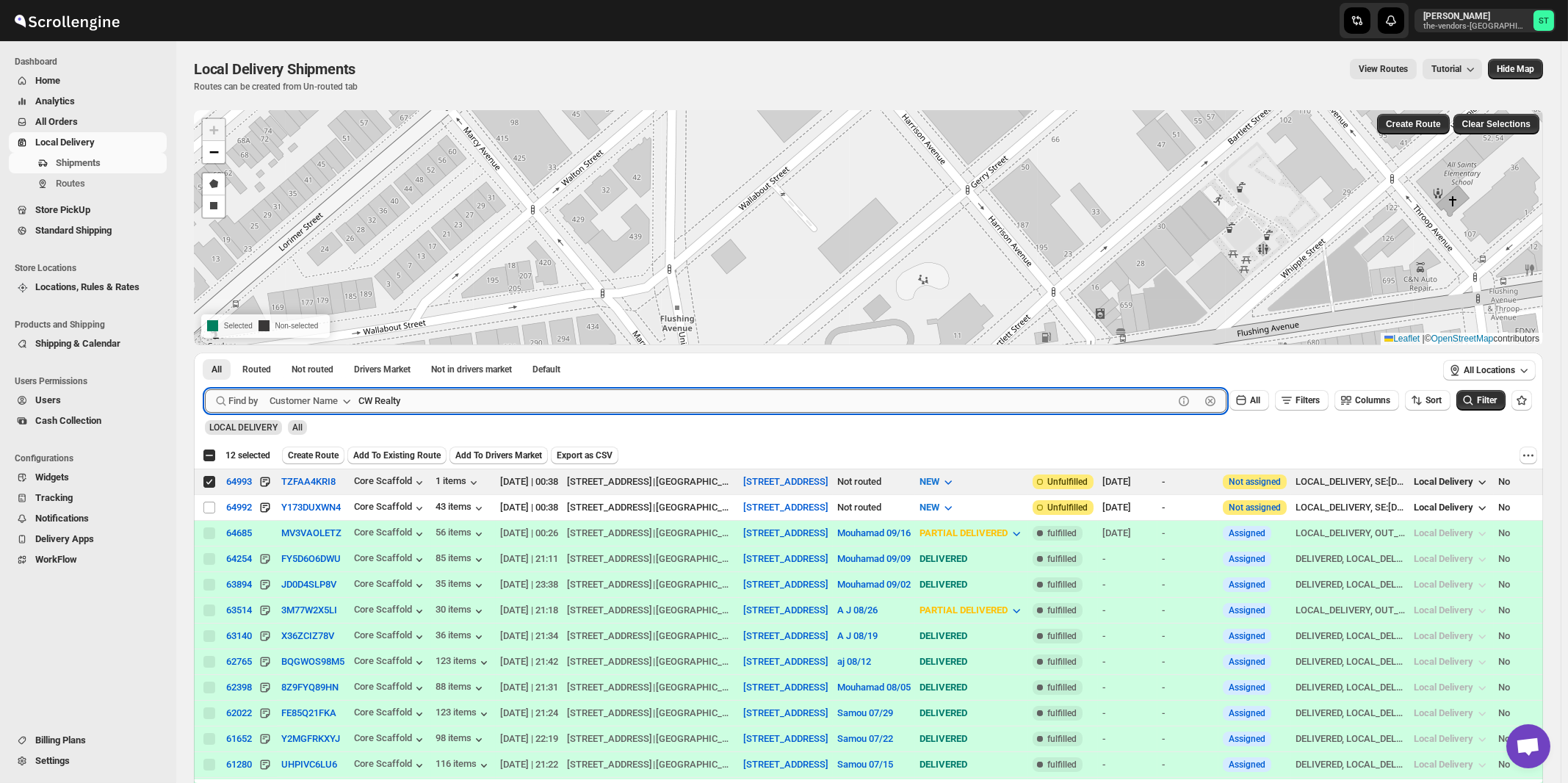
click at [205, 353] on button "Submit" at bounding box center [226, 360] width 42 height 15
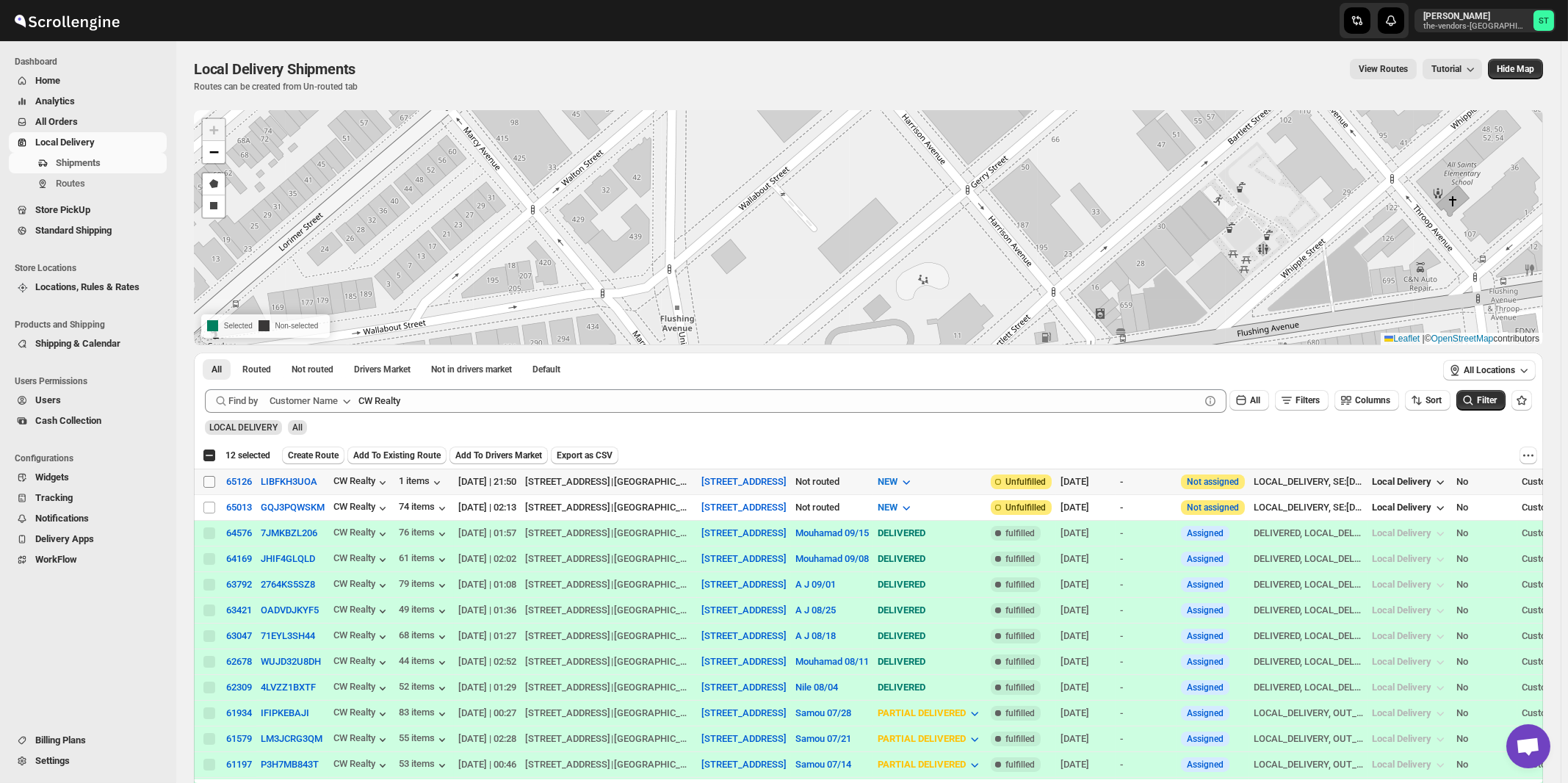
click at [210, 480] on input "Select shipment" at bounding box center [209, 482] width 12 height 12
checkbox input "true"
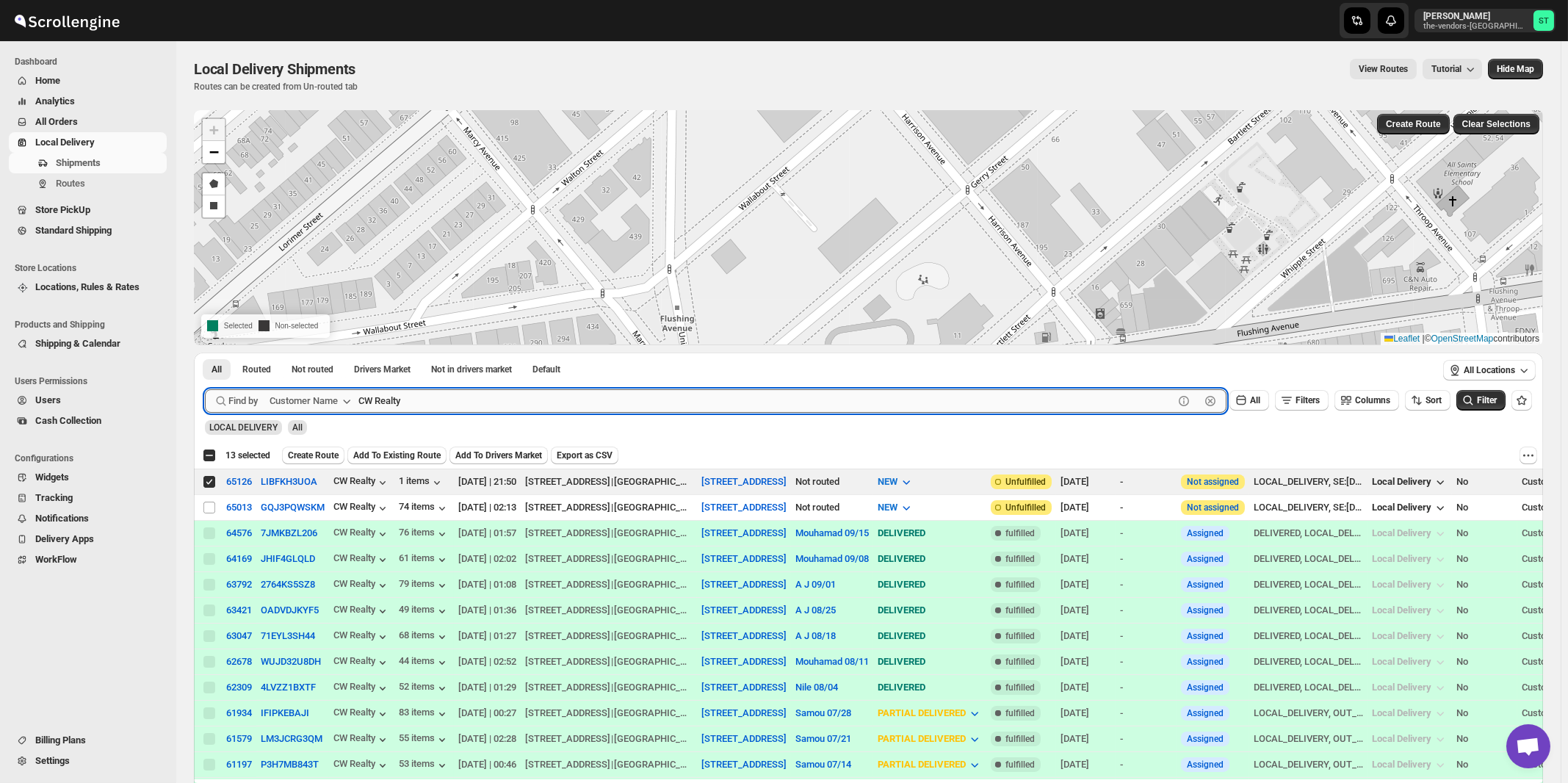
click at [470, 393] on input "CW Realty" at bounding box center [766, 401] width 815 height 23
paste input "Elite Miles Travel"
type input "Elite Miles Travel"
click at [205, 353] on button "Submit" at bounding box center [226, 360] width 42 height 15
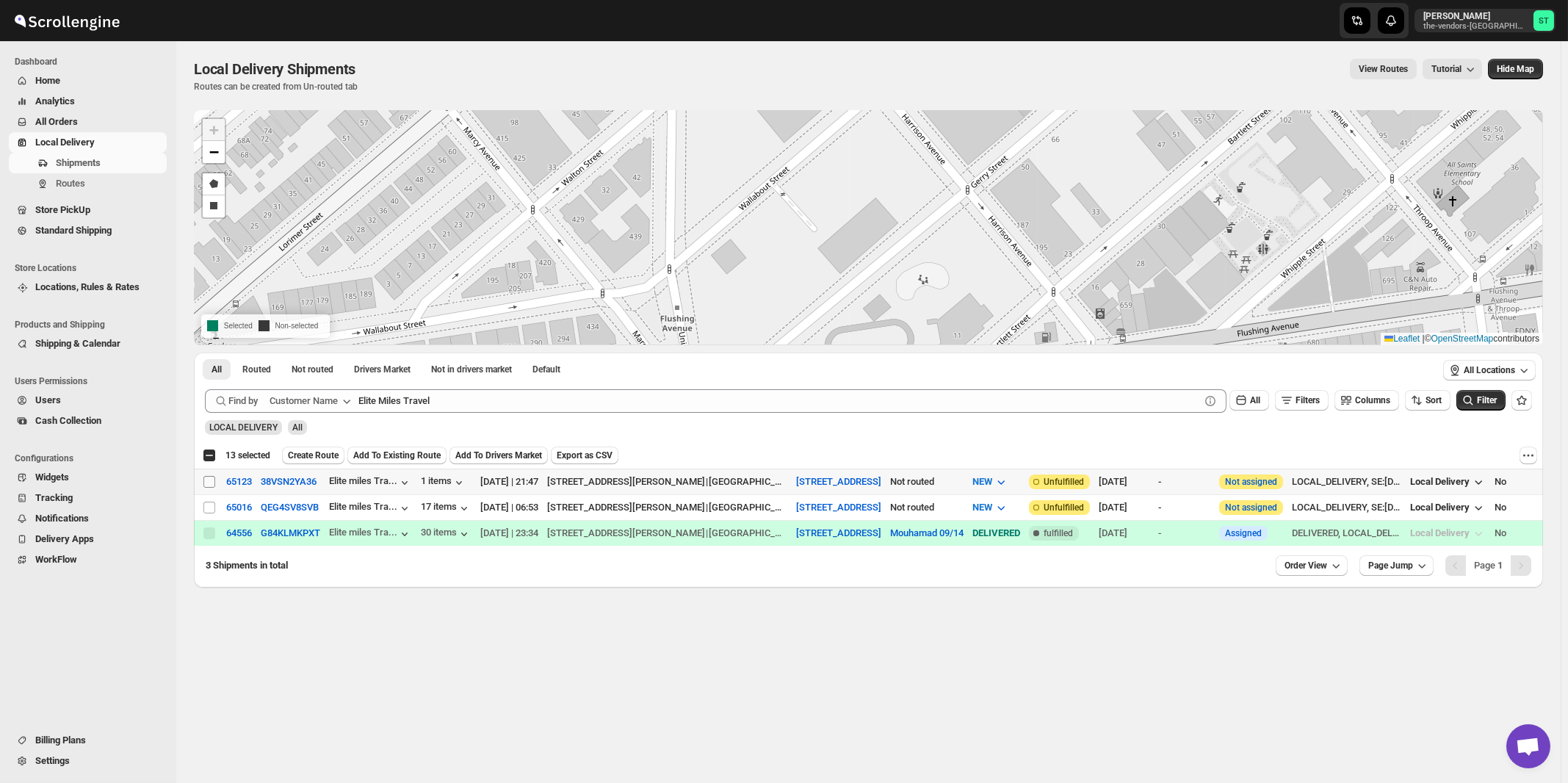
click at [210, 480] on input "Select shipment" at bounding box center [209, 482] width 12 height 12
checkbox input "true"
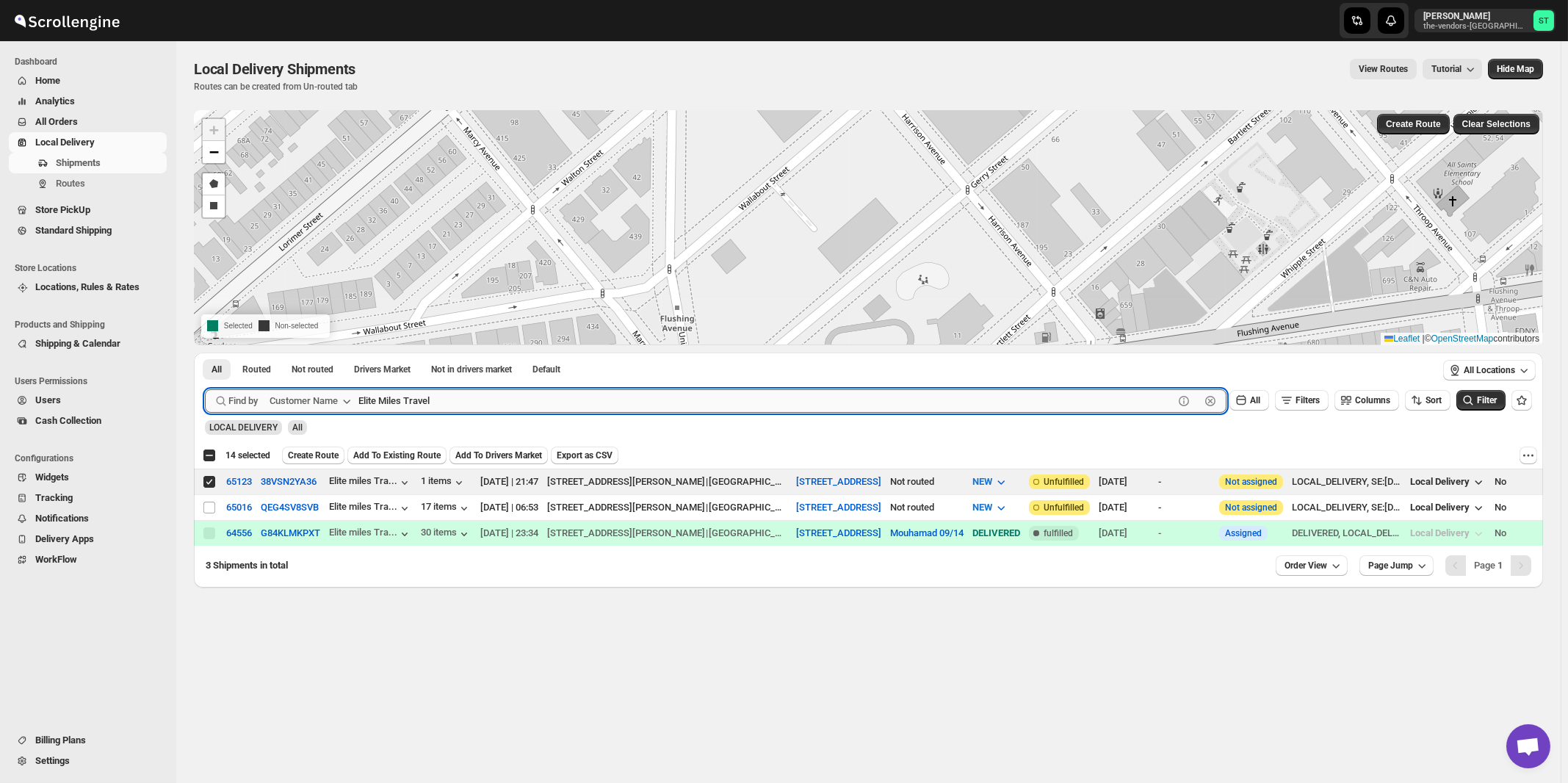
click at [504, 396] on input "Elite Miles Travel" at bounding box center [766, 401] width 815 height 23
paste input "xcellent interior Inc"
click at [205, 353] on button "Submit" at bounding box center [226, 360] width 42 height 15
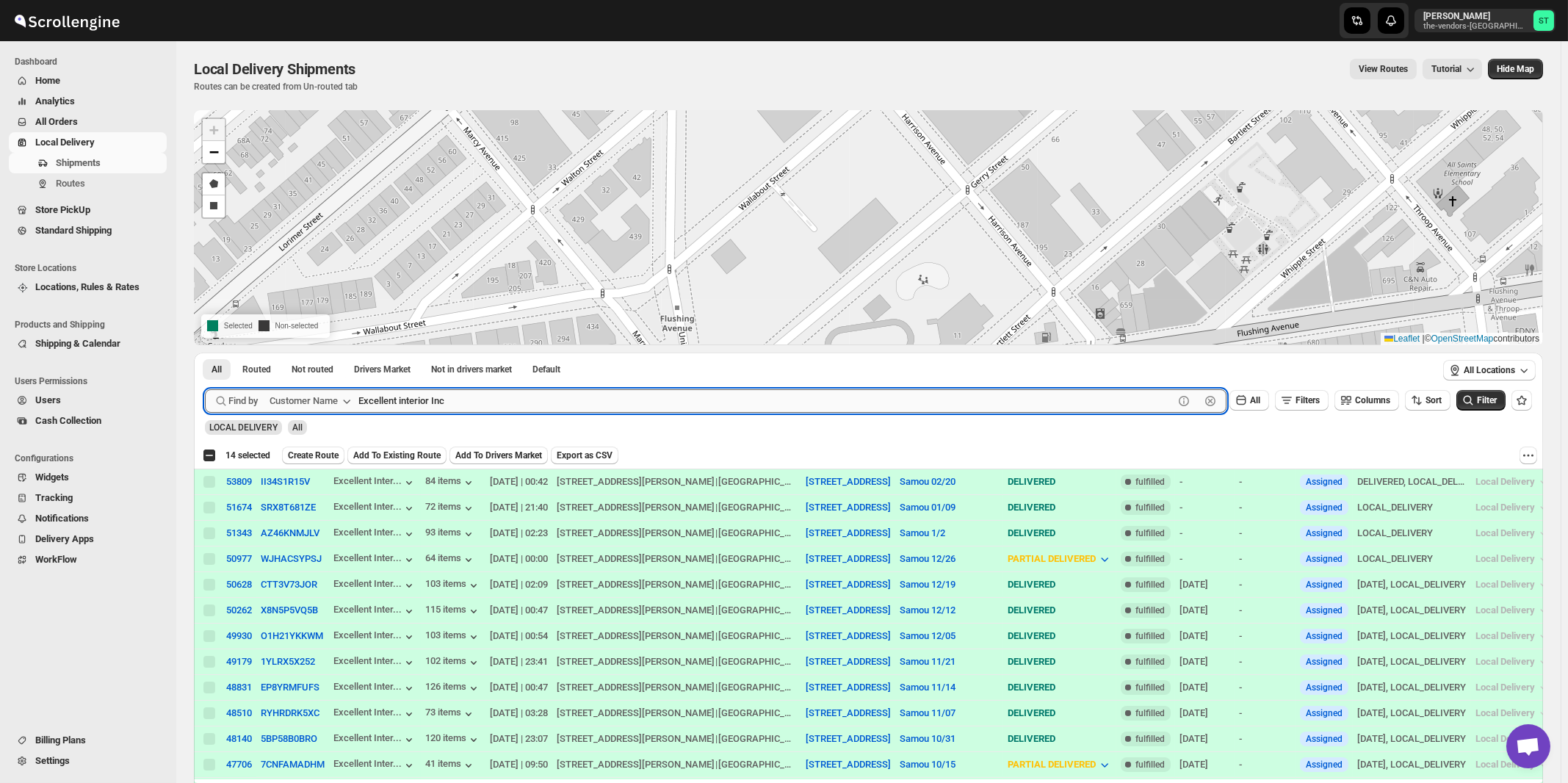
paste input "press Filing"
type input "Express Filing"
click at [205, 353] on button "Submit" at bounding box center [226, 360] width 42 height 15
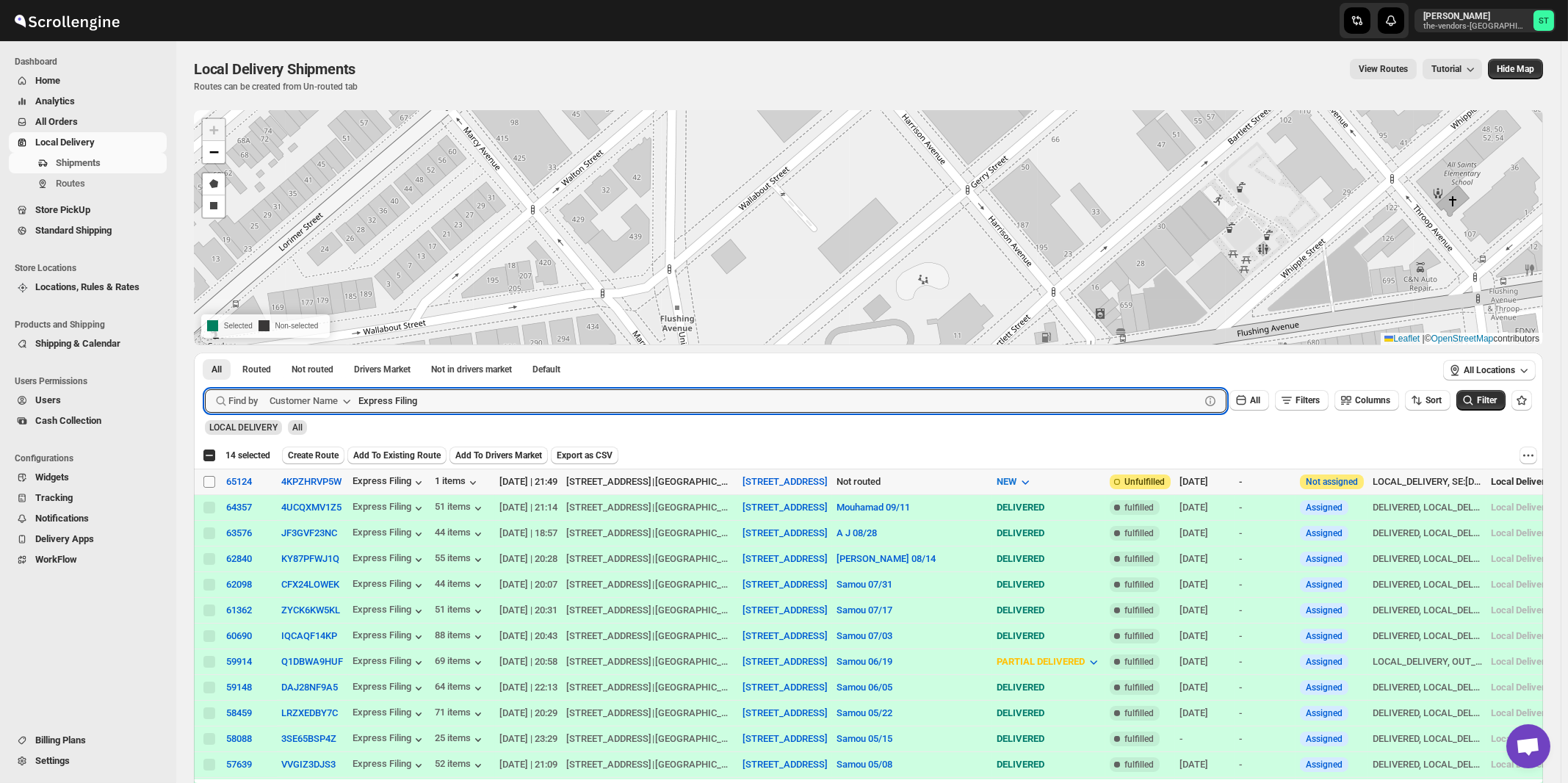
click at [209, 481] on input "Select shipment" at bounding box center [209, 482] width 12 height 12
checkbox input "true"
click at [428, 402] on input "Express Filing" at bounding box center [766, 401] width 815 height 23
paste input "Glassify NY"
click at [205, 353] on button "Submit" at bounding box center [226, 360] width 42 height 15
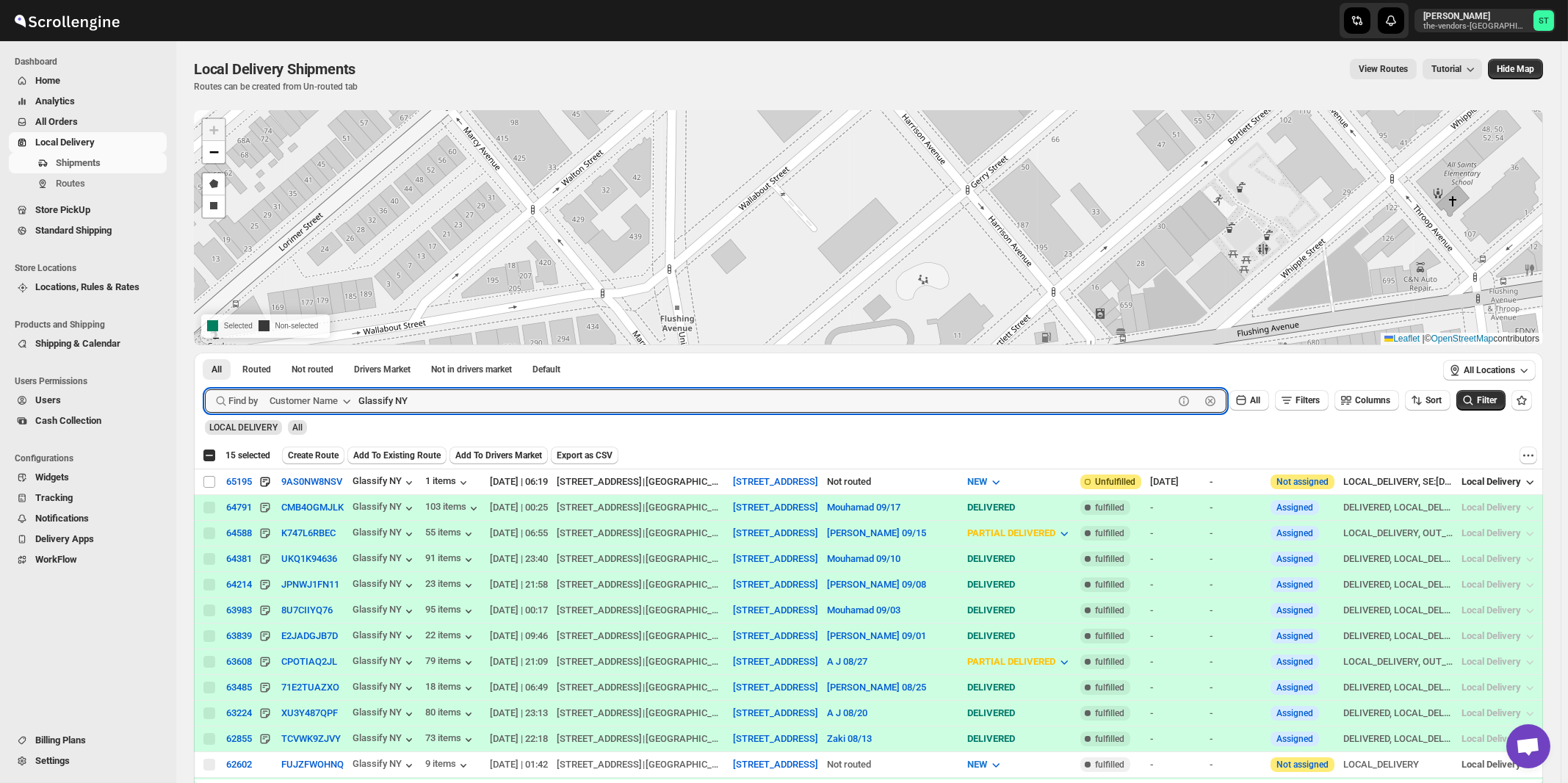
paste input "obal Risk Services"
click at [205, 353] on button "Submit" at bounding box center [226, 360] width 42 height 15
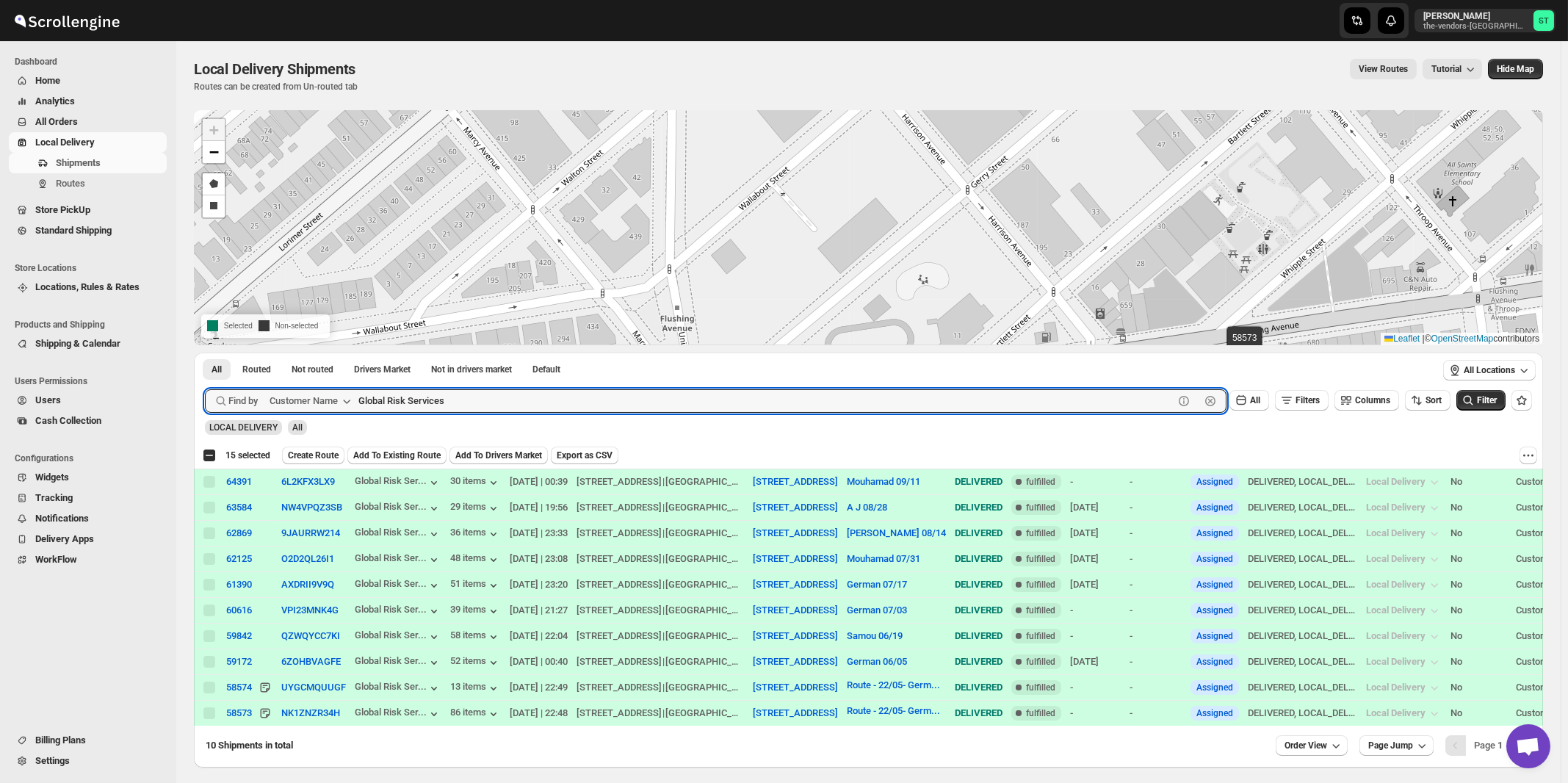
paste input "M Insurance"
click at [205, 353] on button "Submit" at bounding box center [226, 360] width 42 height 15
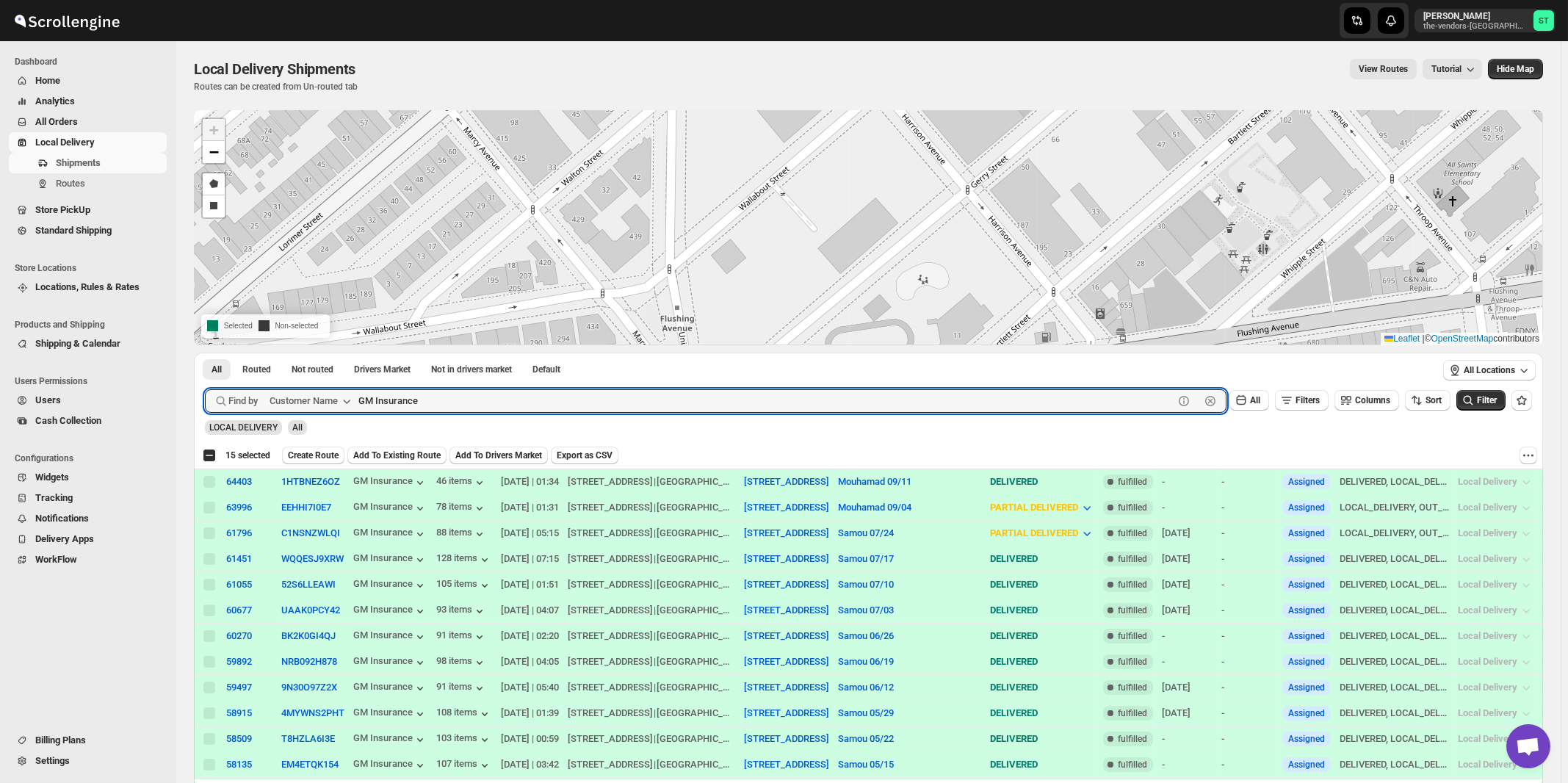
paste input "JCS Realty"
type input "JCS Realty"
click at [205, 353] on button "Submit" at bounding box center [226, 360] width 42 height 15
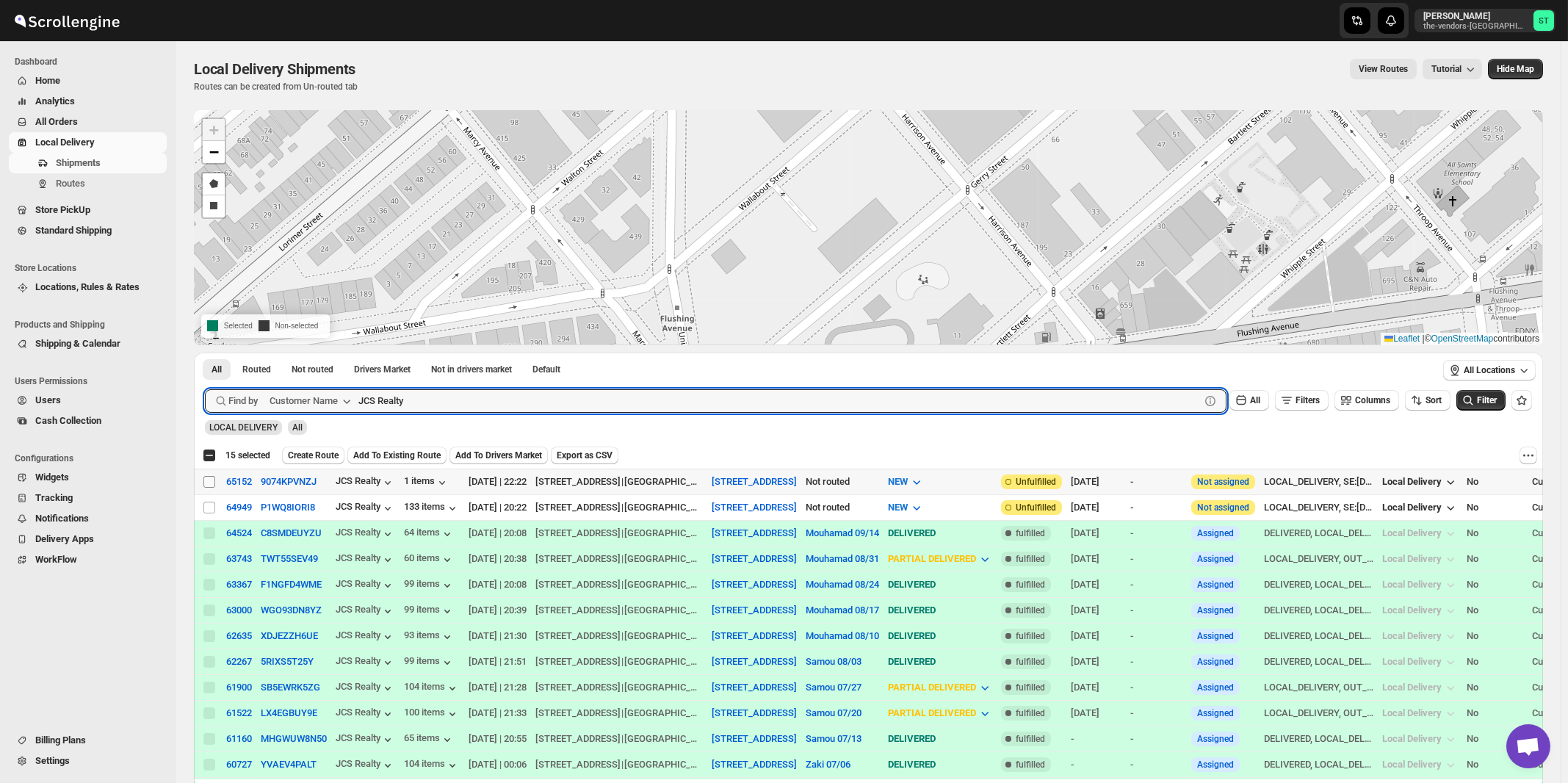
click at [210, 481] on input "Select shipment" at bounding box center [209, 482] width 12 height 12
checkbox input "true"
click at [438, 393] on input "JCS Realty" at bounding box center [766, 401] width 815 height 23
paste input "Kernko Group"
type input "Kernko Group"
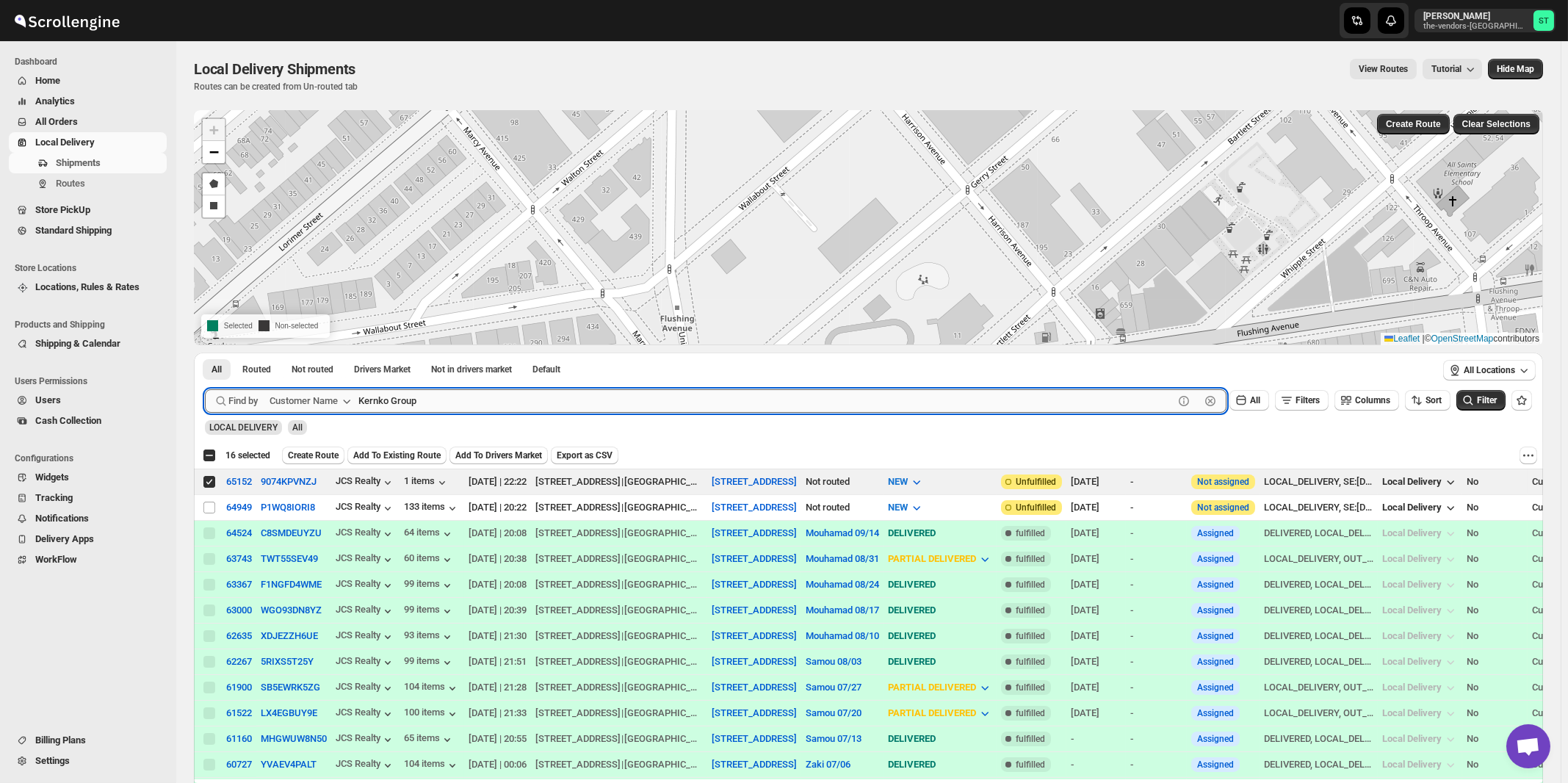
click at [205, 353] on button "Submit" at bounding box center [226, 360] width 42 height 15
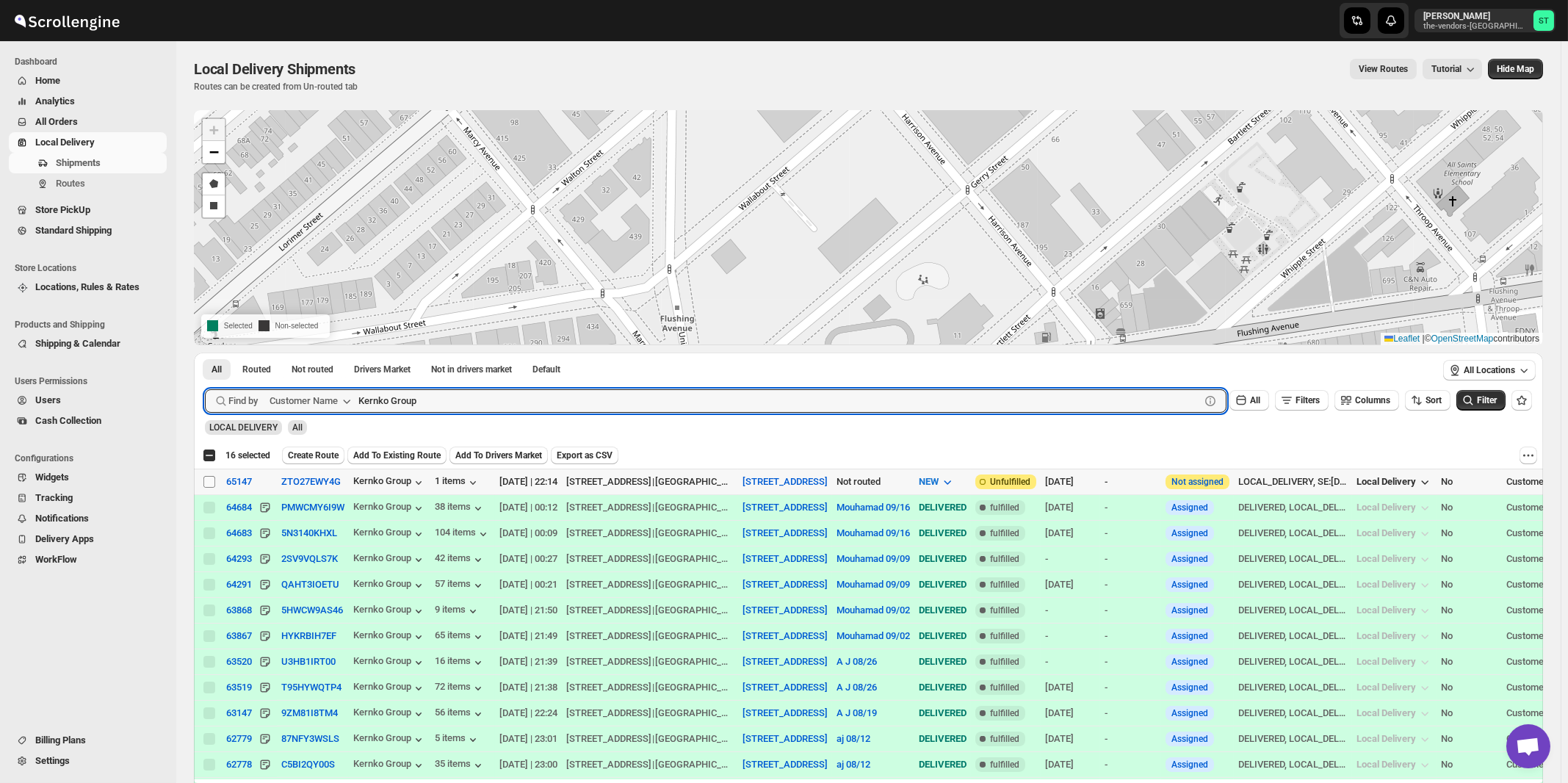
click at [211, 480] on input "Select shipment" at bounding box center [209, 482] width 12 height 12
checkbox input "true"
click at [585, 399] on input "Kernko Group" at bounding box center [766, 401] width 815 height 23
paste input "iddieland"
click at [205, 353] on button "Submit" at bounding box center [226, 360] width 42 height 15
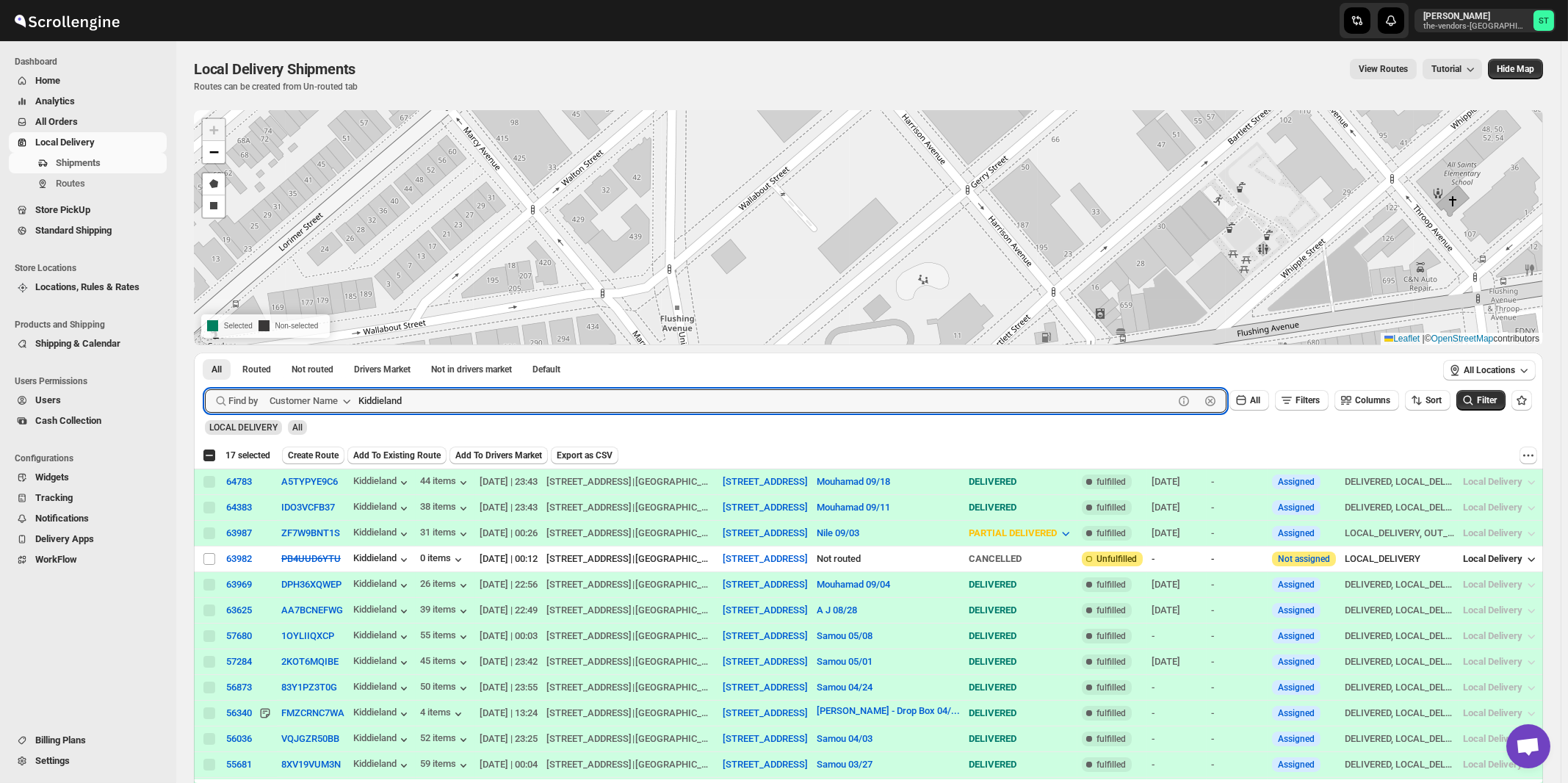
paste input "Lead It Builders LLC"
type input "Lead It Builders LLC"
click at [205, 353] on button "Submit" at bounding box center [226, 360] width 42 height 15
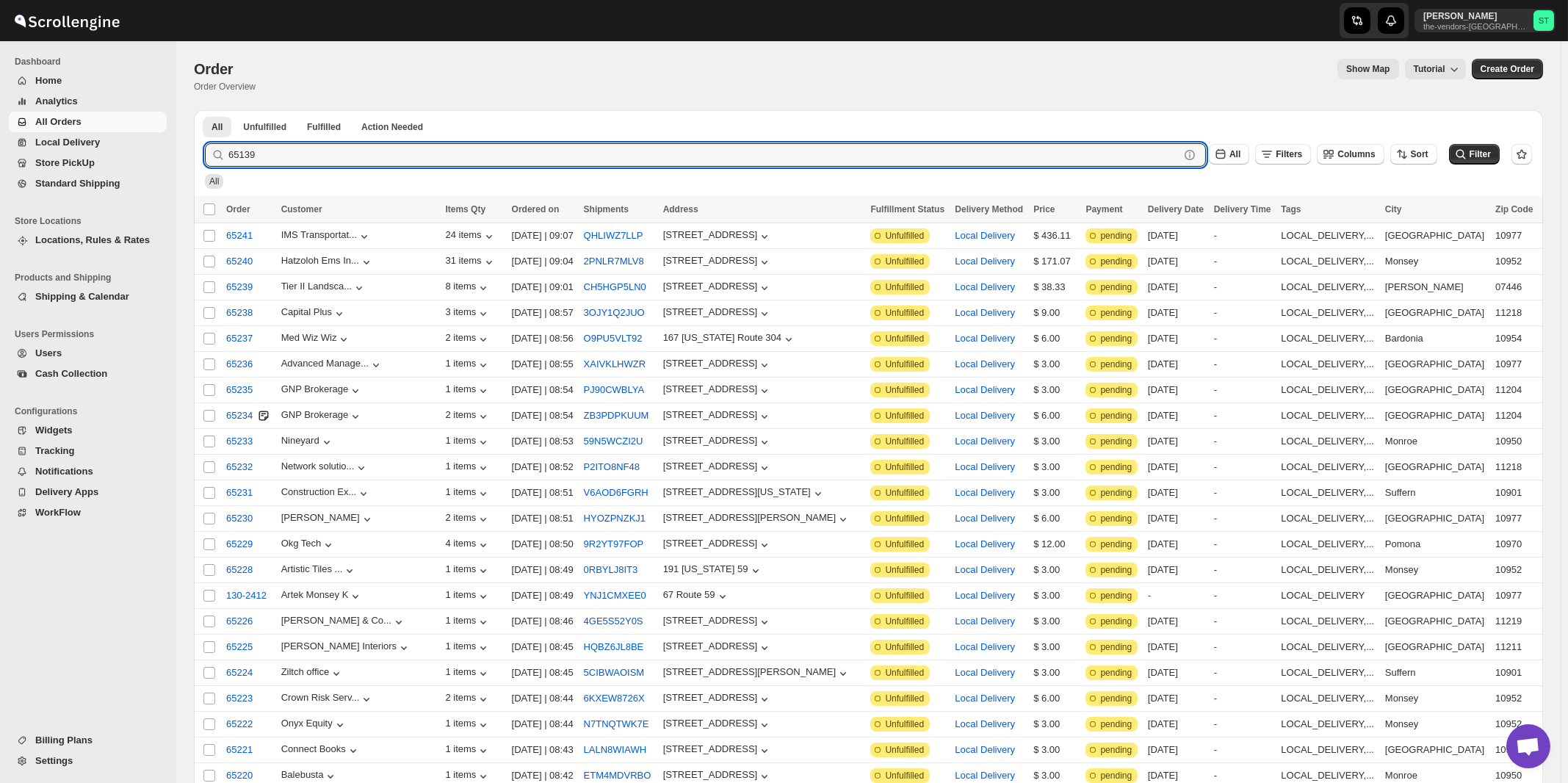
type input "65139"
click at [205, 110] on button "Submit" at bounding box center [226, 117] width 42 height 15
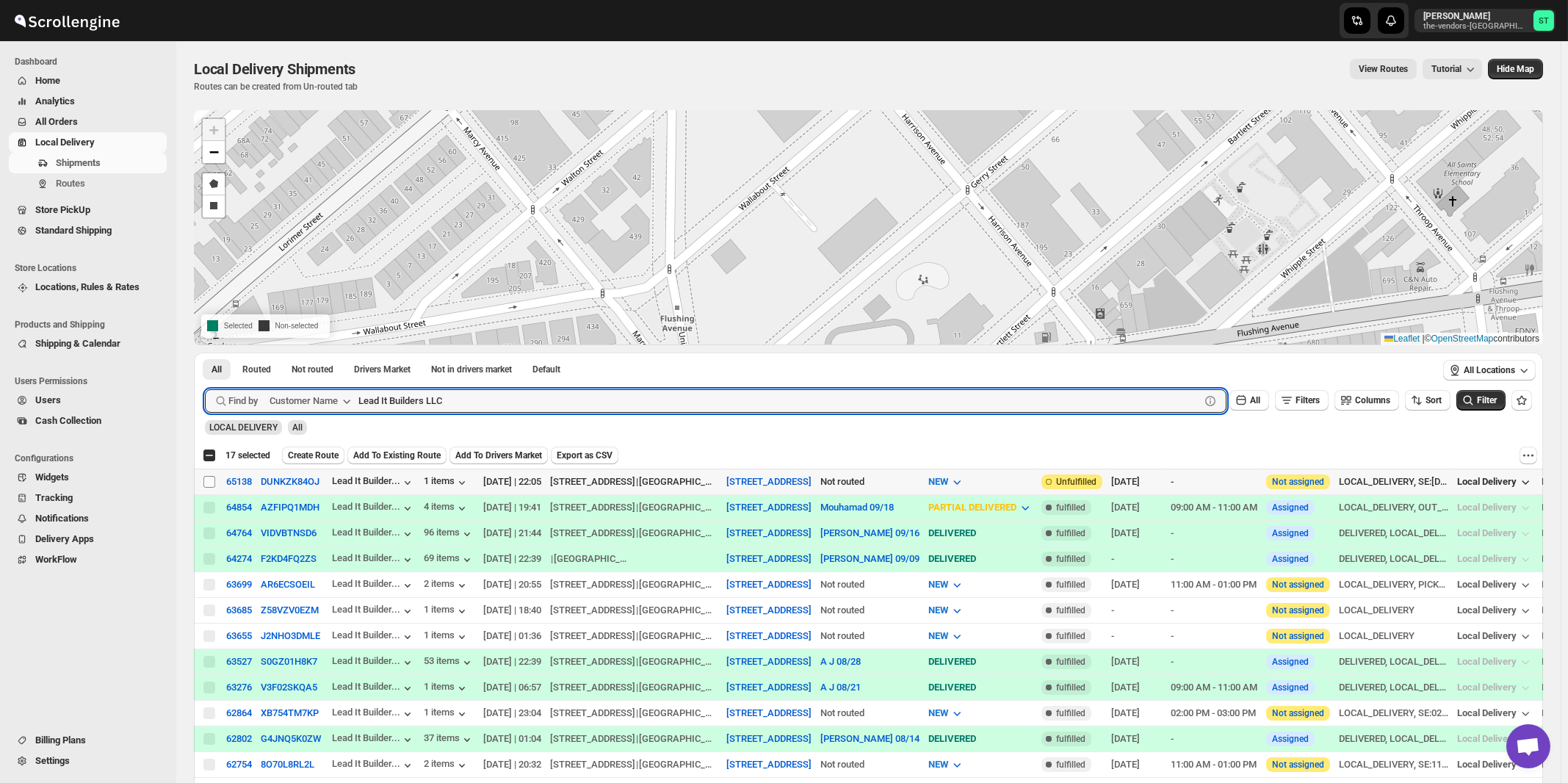
click at [208, 479] on input "Select shipment" at bounding box center [209, 482] width 12 height 12
checkbox input "true"
click at [464, 402] on input "Lead It Builders LLC" at bounding box center [766, 401] width 815 height 23
paste input "MJH Construction Corp."
click at [205, 353] on button "Submit" at bounding box center [226, 360] width 42 height 15
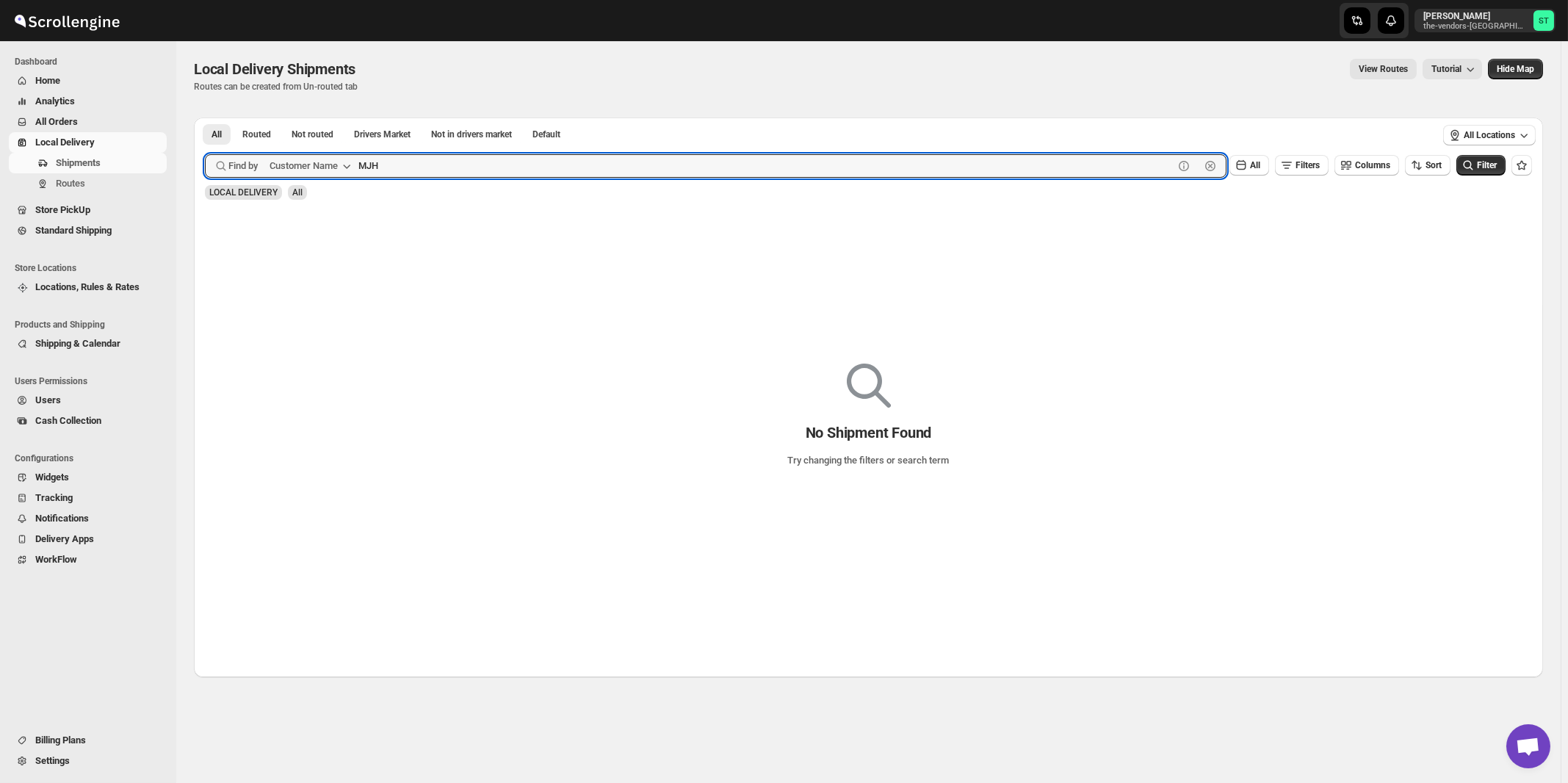
type input "MJH"
click at [205, 117] on button "Submit" at bounding box center [226, 124] width 42 height 15
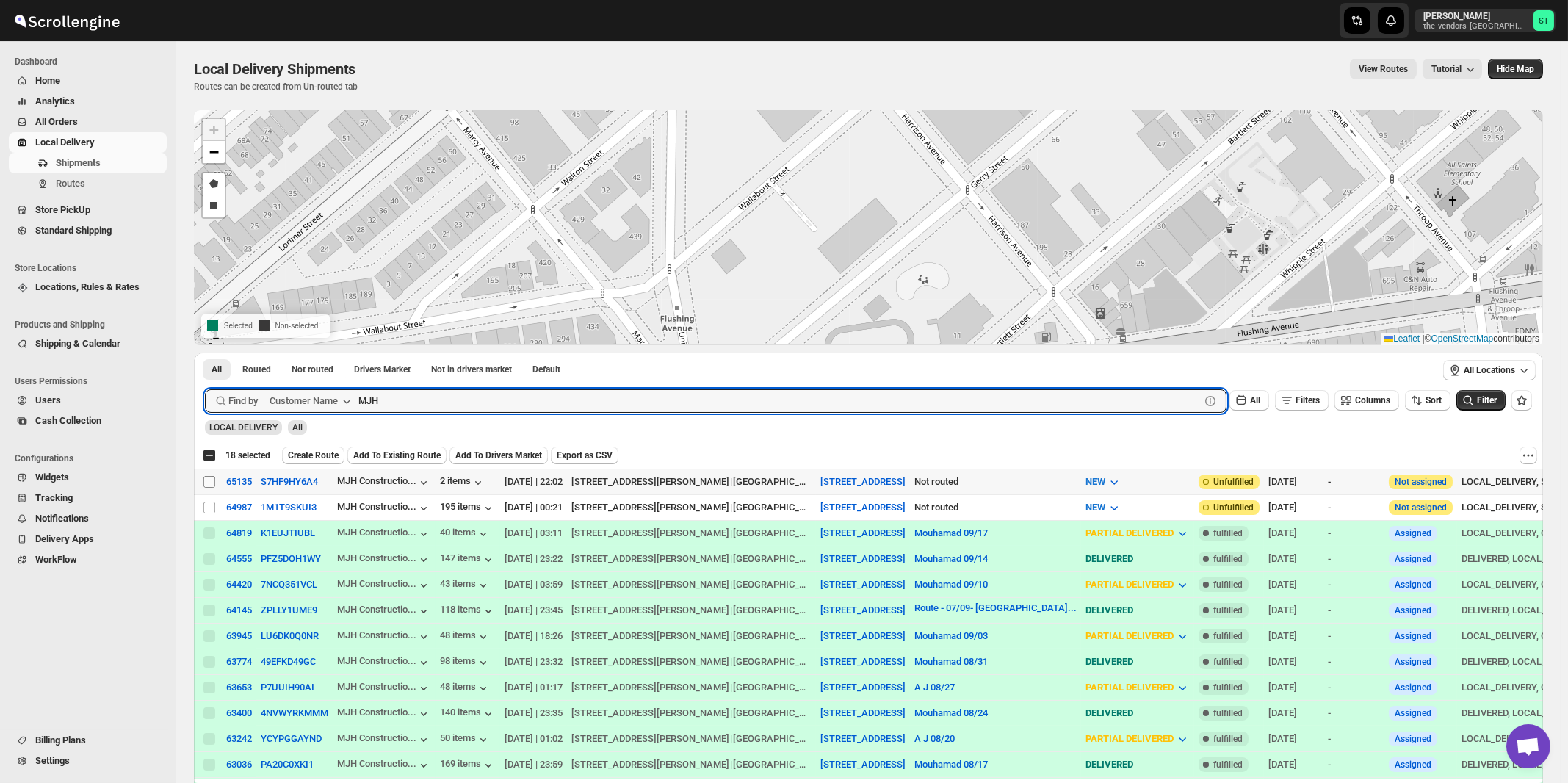
click at [206, 483] on input "Select shipment" at bounding box center [209, 482] width 12 height 12
checkbox input "true"
click at [455, 389] on input "MJH" at bounding box center [766, 401] width 815 height 23
paste input "Prime Structure"
type input "Prime Structure"
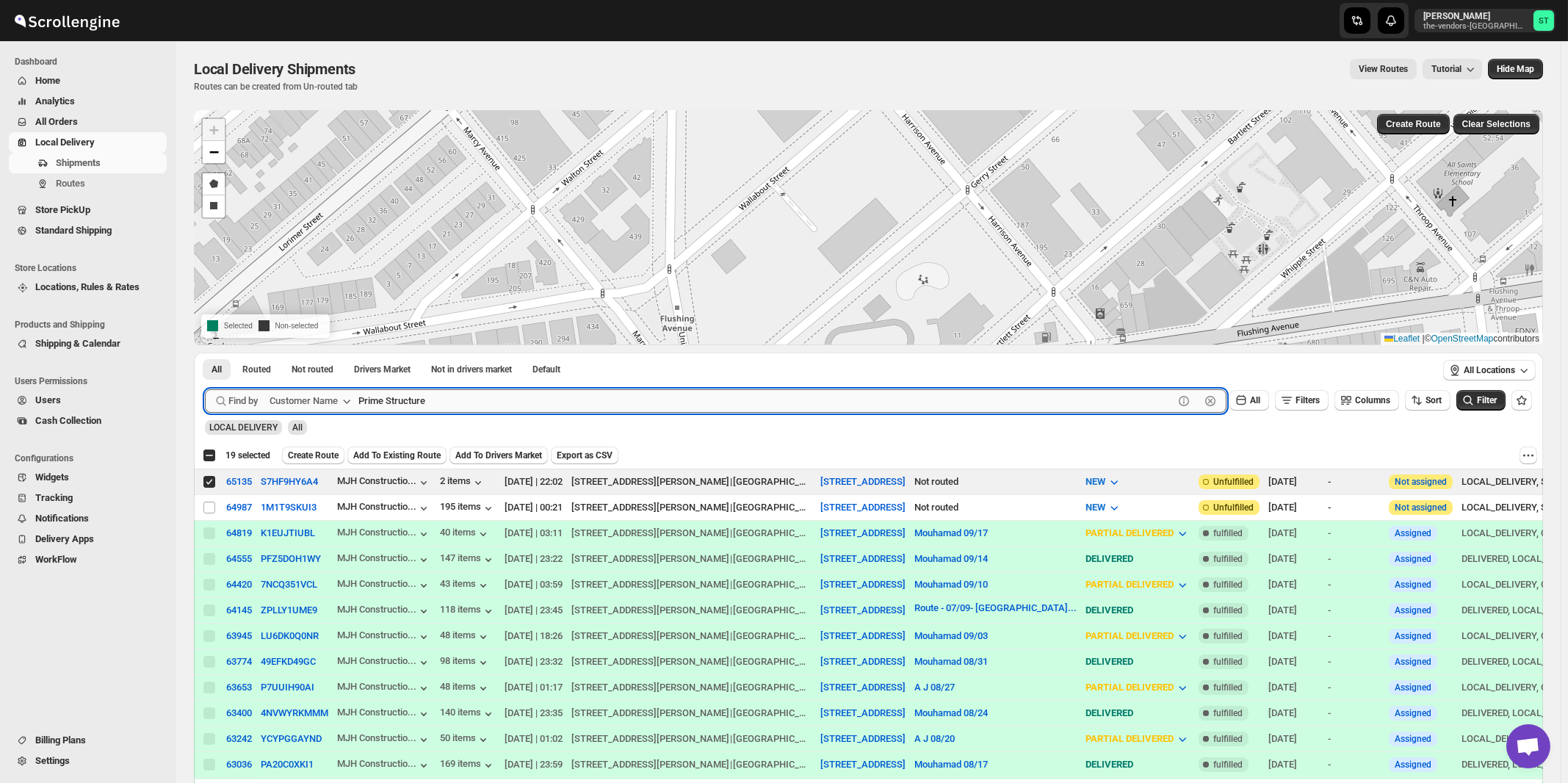
click at [205, 353] on button "Submit" at bounding box center [226, 360] width 42 height 15
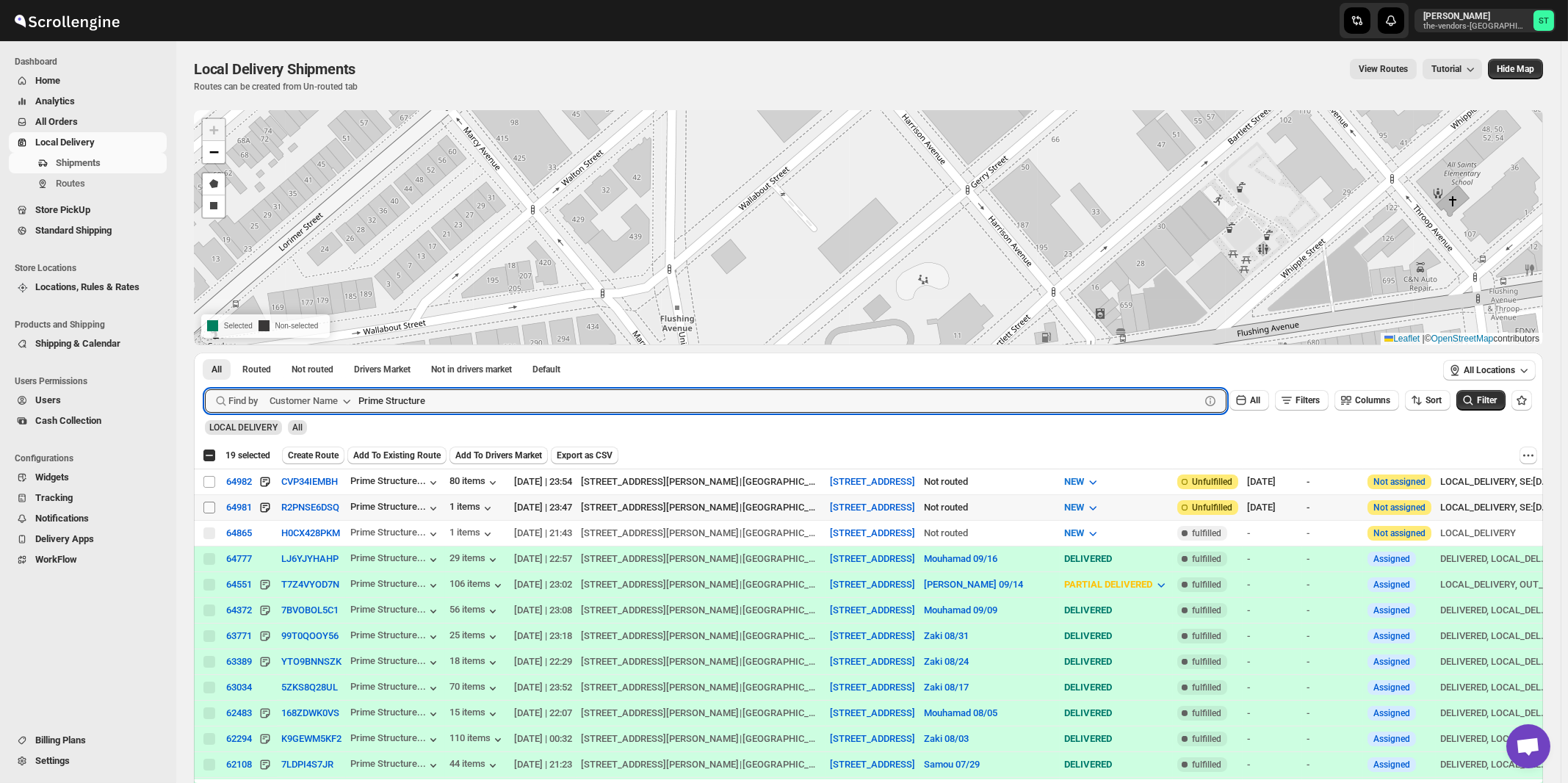
click at [209, 505] on input "Select shipment" at bounding box center [209, 508] width 12 height 12
checkbox input "true"
click at [452, 407] on input "Prime Structure" at bounding box center [766, 401] width 815 height 23
paste input "[PERSON_NAME]"
type input "[PERSON_NAME]"
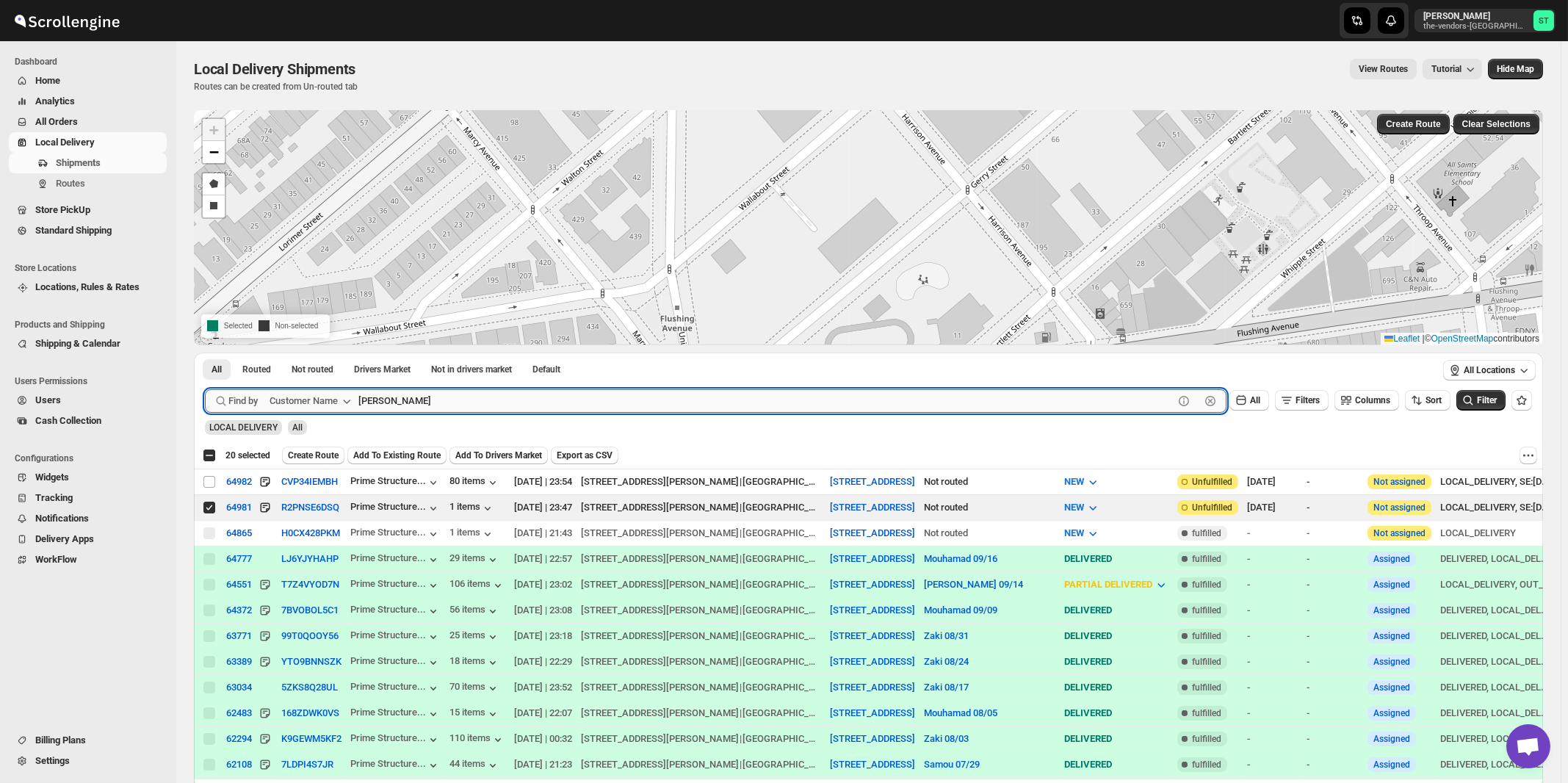
click at [205, 353] on button "Submit" at bounding box center [226, 360] width 42 height 15
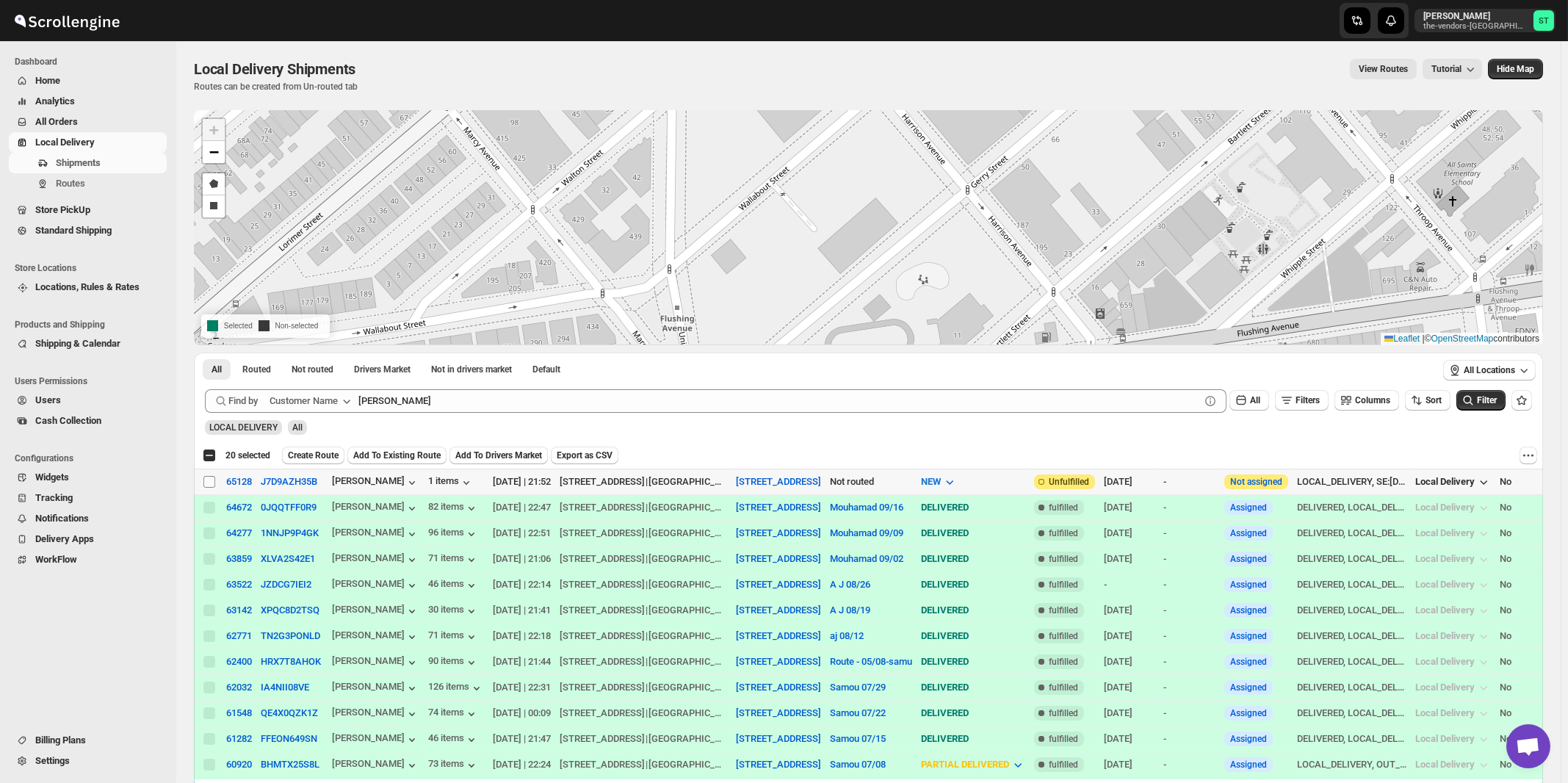
click at [206, 479] on input "Select shipment" at bounding box center [209, 482] width 12 height 12
checkbox input "true"
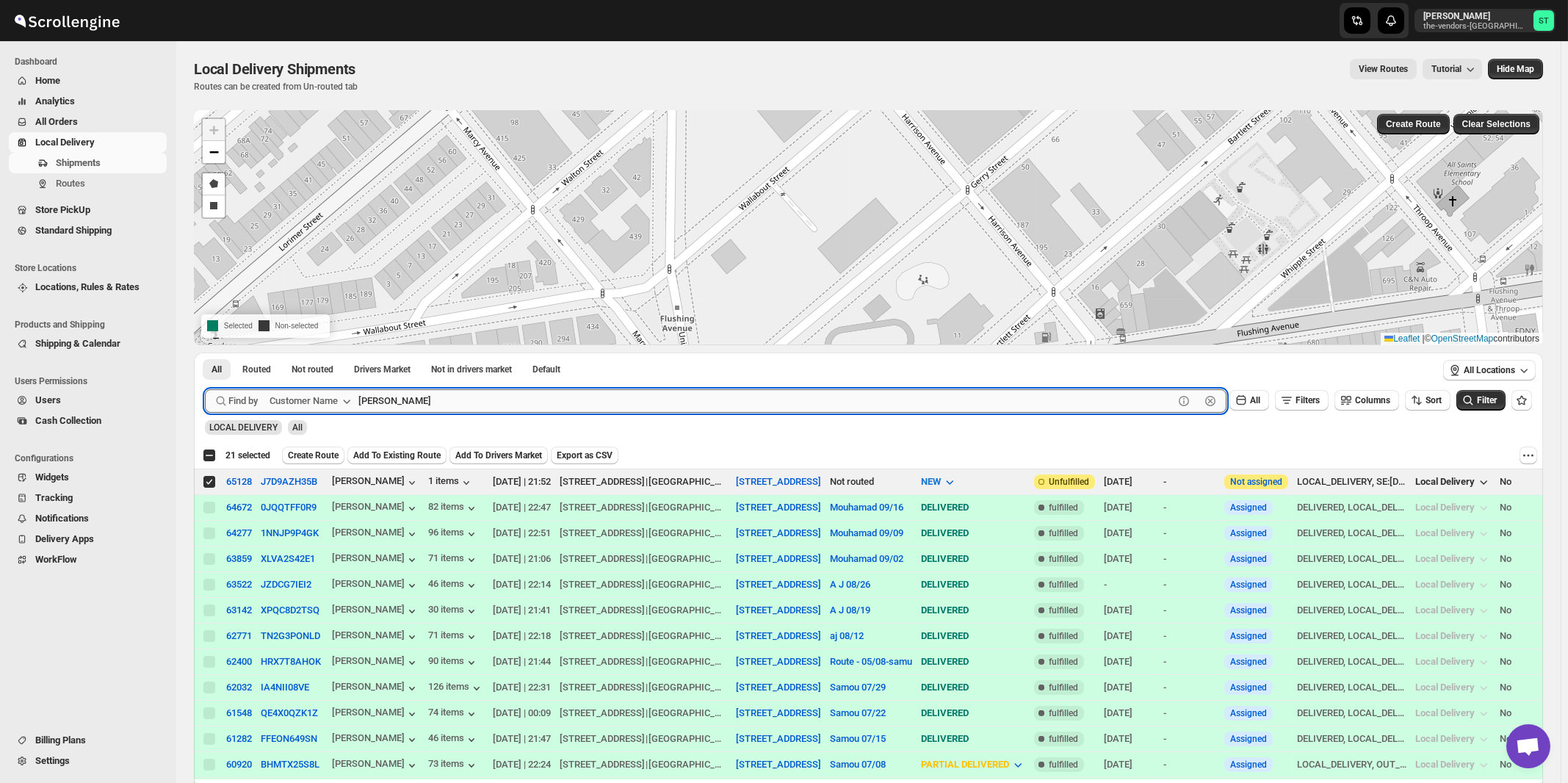
click at [605, 401] on input "[PERSON_NAME]" at bounding box center [766, 401] width 815 height 23
paste input "S Wieder architect PC"
type input "S Wieder architect PC"
click at [205, 353] on button "Submit" at bounding box center [226, 360] width 42 height 15
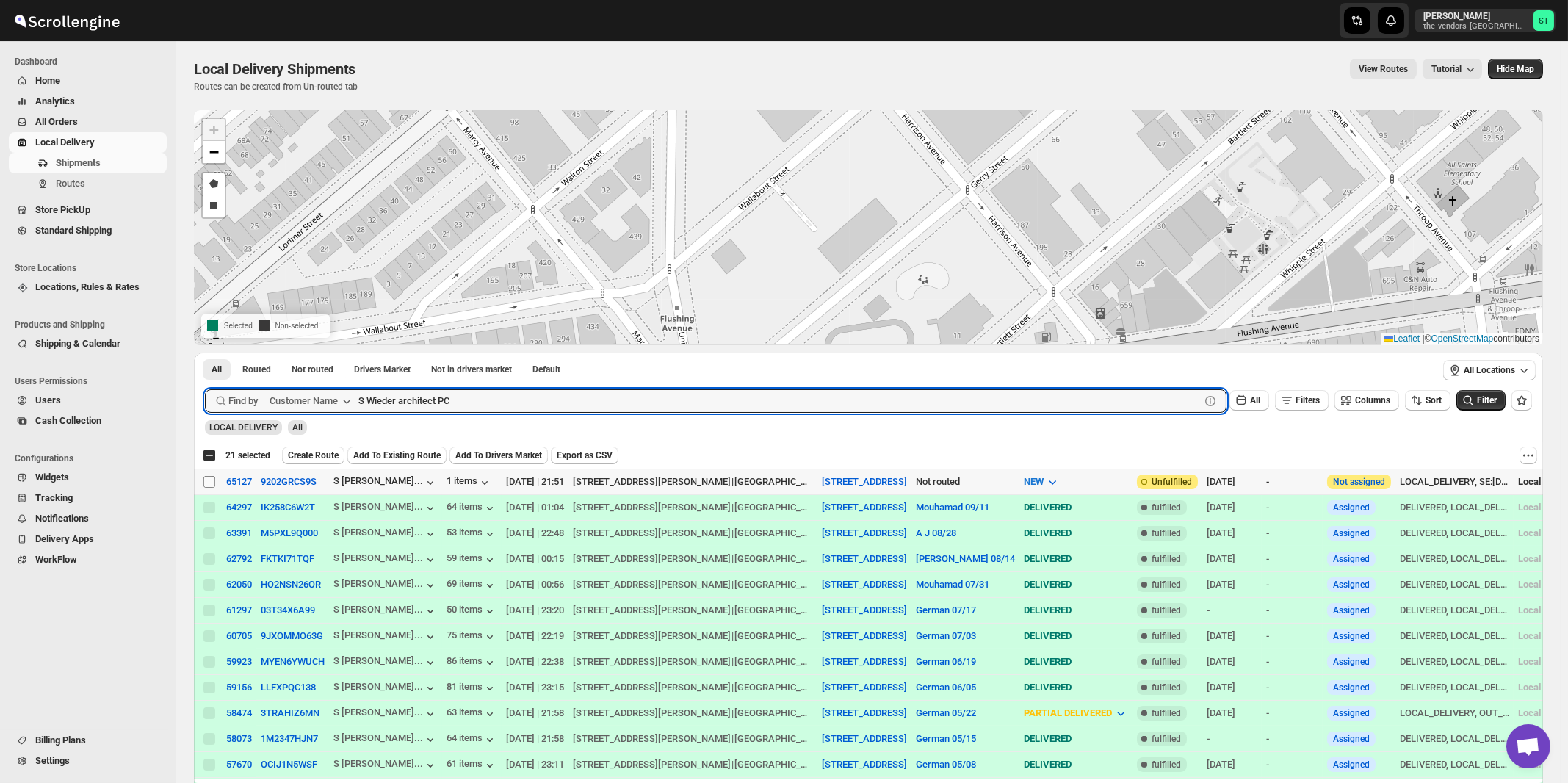
click at [210, 483] on input "Select shipment" at bounding box center [209, 482] width 12 height 12
checkbox input "true"
click at [479, 399] on input "S Wieder architect PC" at bounding box center [766, 401] width 815 height 23
paste input "The Yid"
click at [205, 353] on button "Submit" at bounding box center [226, 360] width 42 height 15
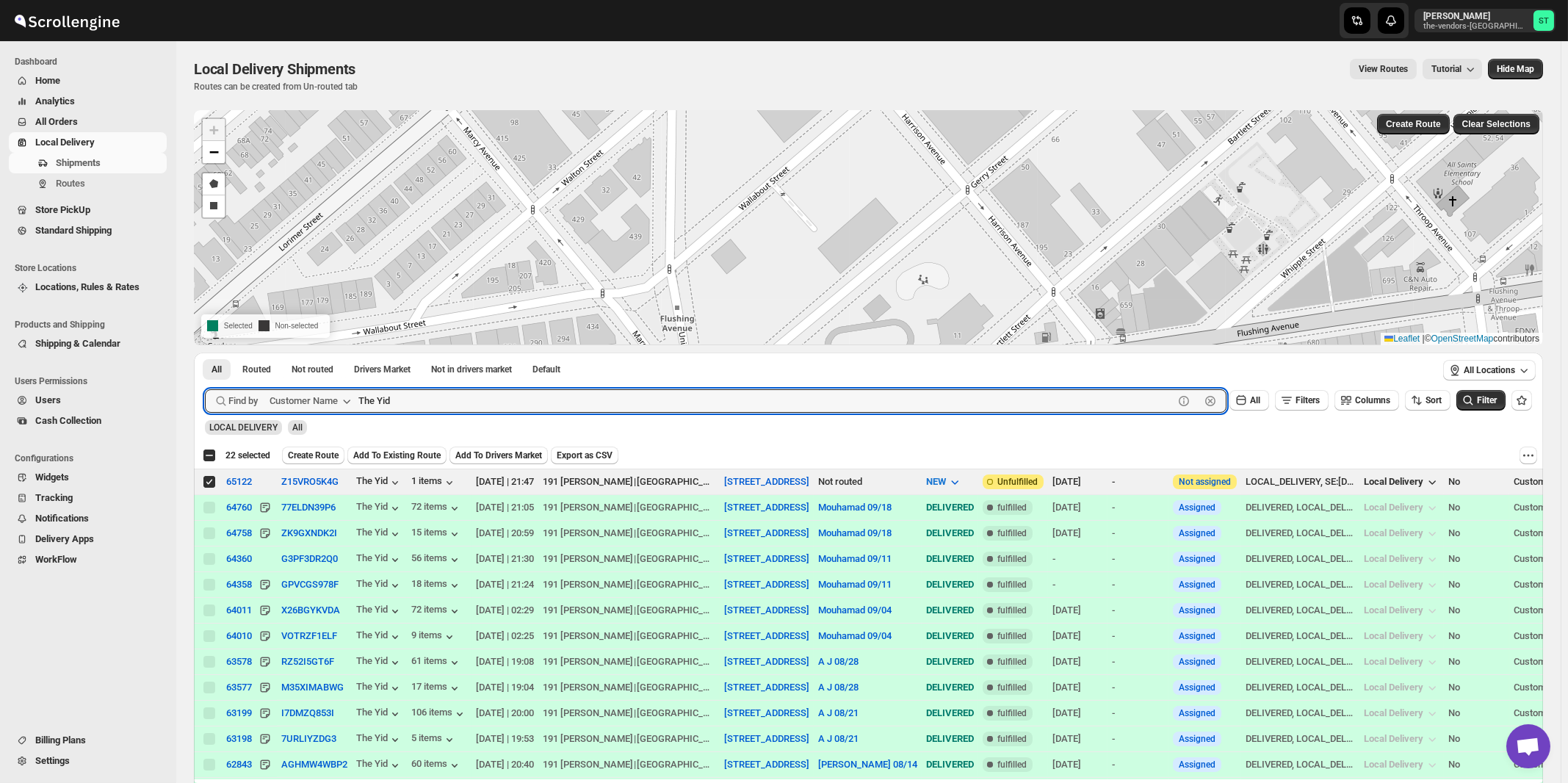
paste input "Xpdite Group LLC"
click at [205, 353] on button "Submit" at bounding box center [226, 360] width 42 height 15
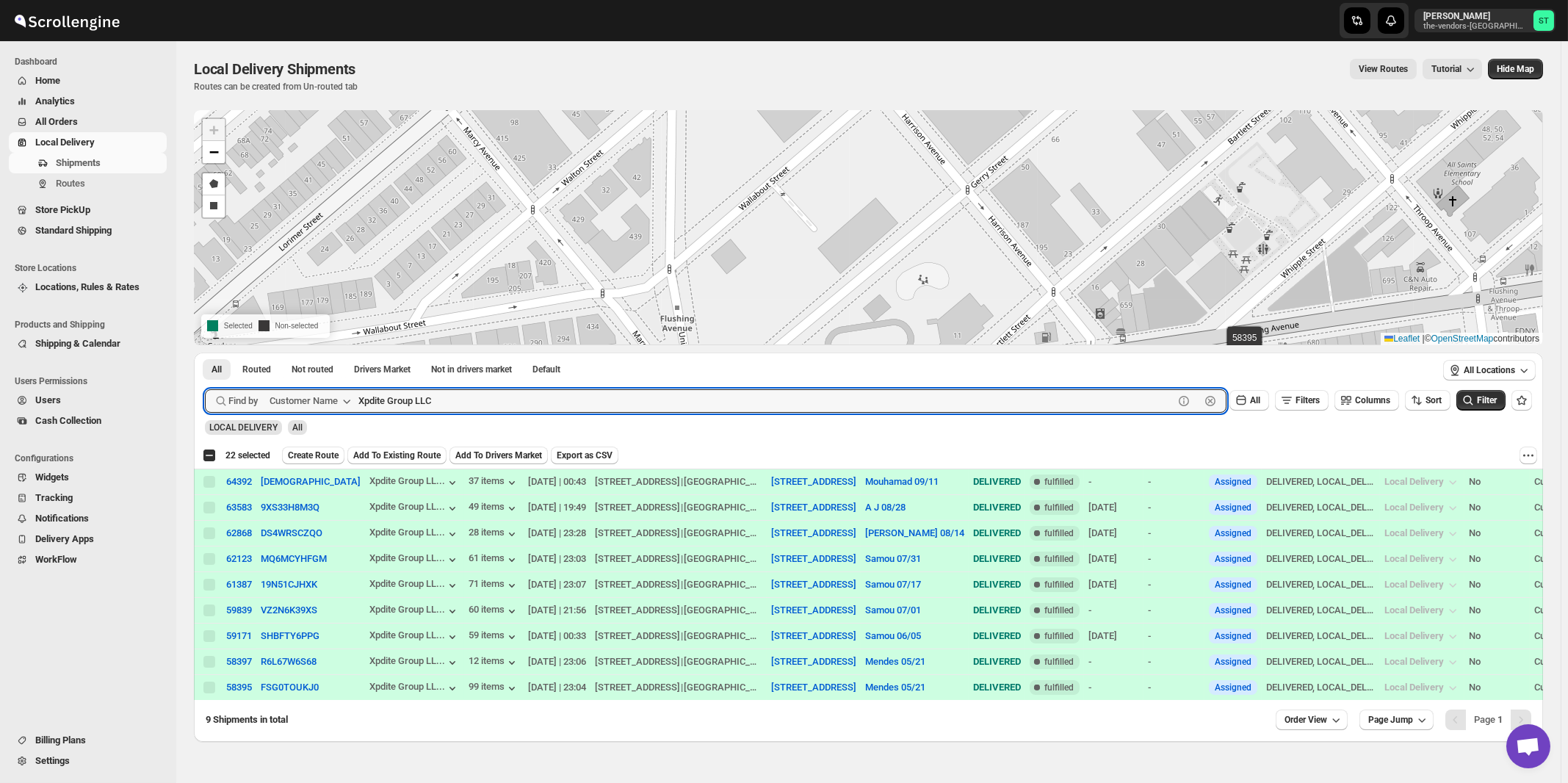
paste input "[PERSON_NAME] - Pesach Tikvah 3rd floor"
type input "[PERSON_NAME] - Pesach Tikvah 3rd floor"
click at [205, 353] on button "Submit" at bounding box center [226, 360] width 42 height 15
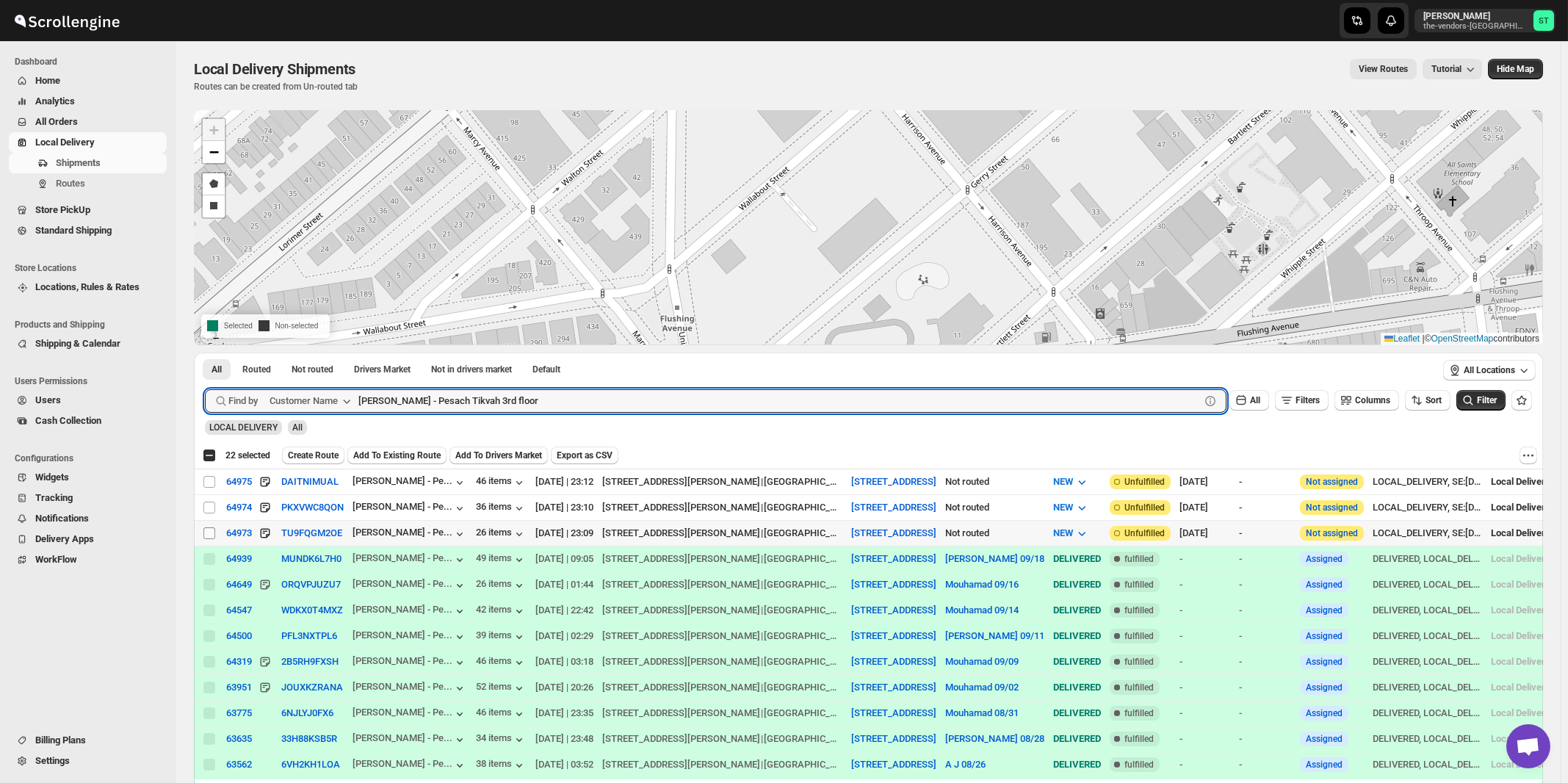
click at [211, 530] on input "Select shipment" at bounding box center [209, 533] width 12 height 12
checkbox input "true"
click at [522, 402] on input "[PERSON_NAME] - Pesach Tikvah 3rd floor" at bounding box center [766, 401] width 815 height 23
paste input "4th"
type input "[PERSON_NAME] - Pesach Tikvah 4th floor"
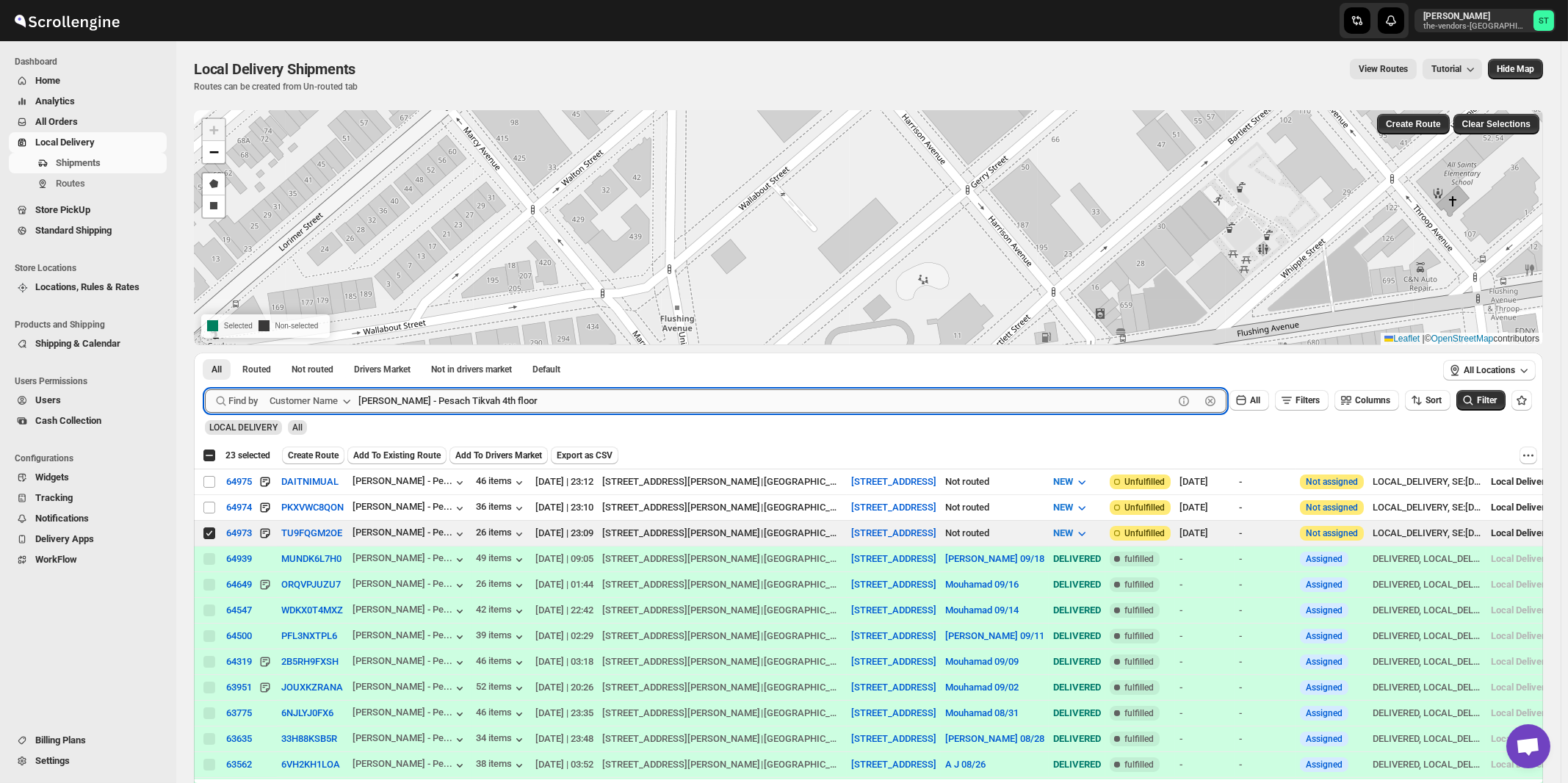
click at [205, 353] on button "Submit" at bounding box center [226, 360] width 42 height 15
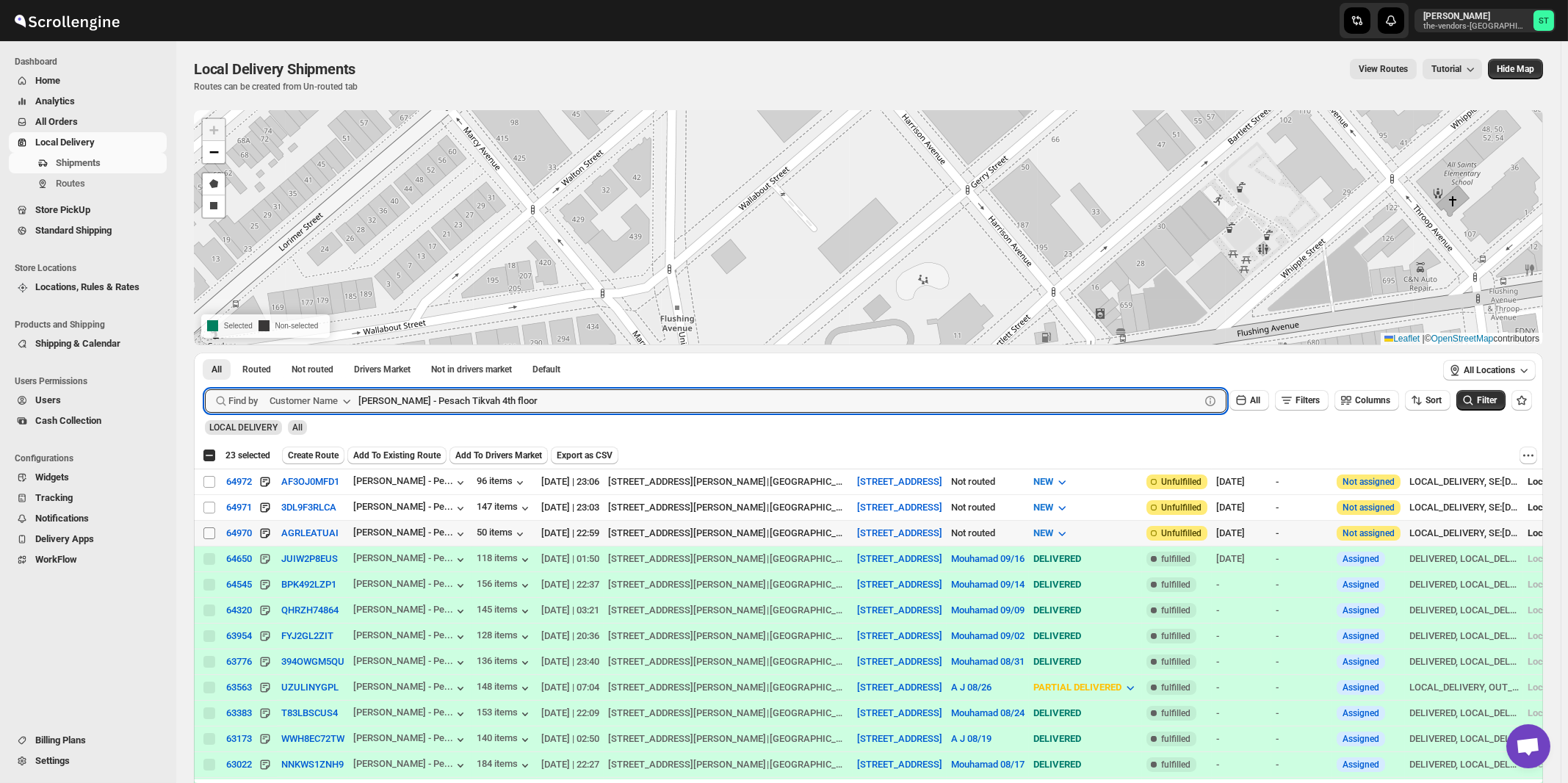
click at [209, 532] on input "Select shipment" at bounding box center [209, 533] width 12 height 12
checkbox input "true"
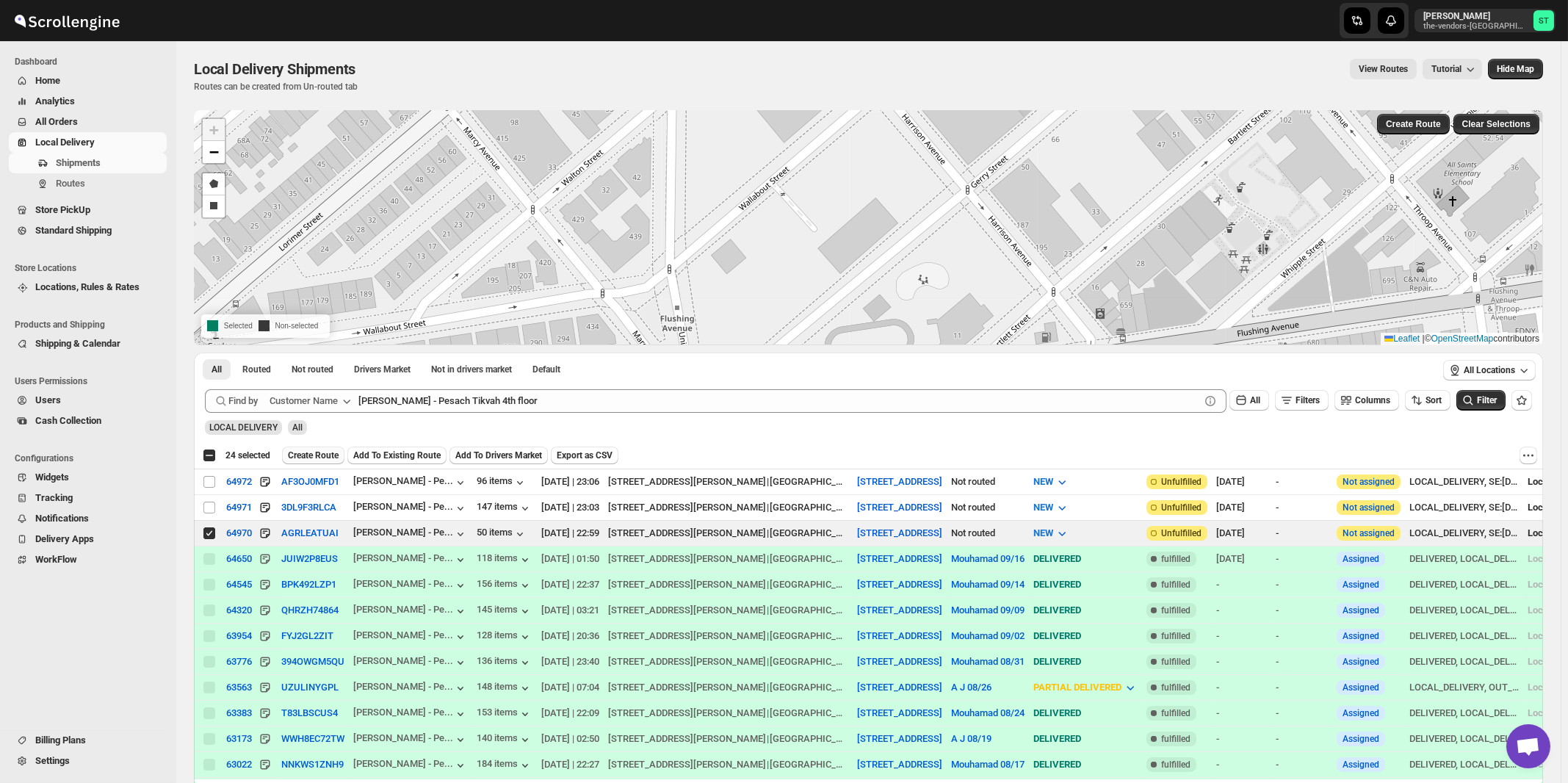
click at [312, 455] on span "Create Route" at bounding box center [312, 455] width 51 height 12
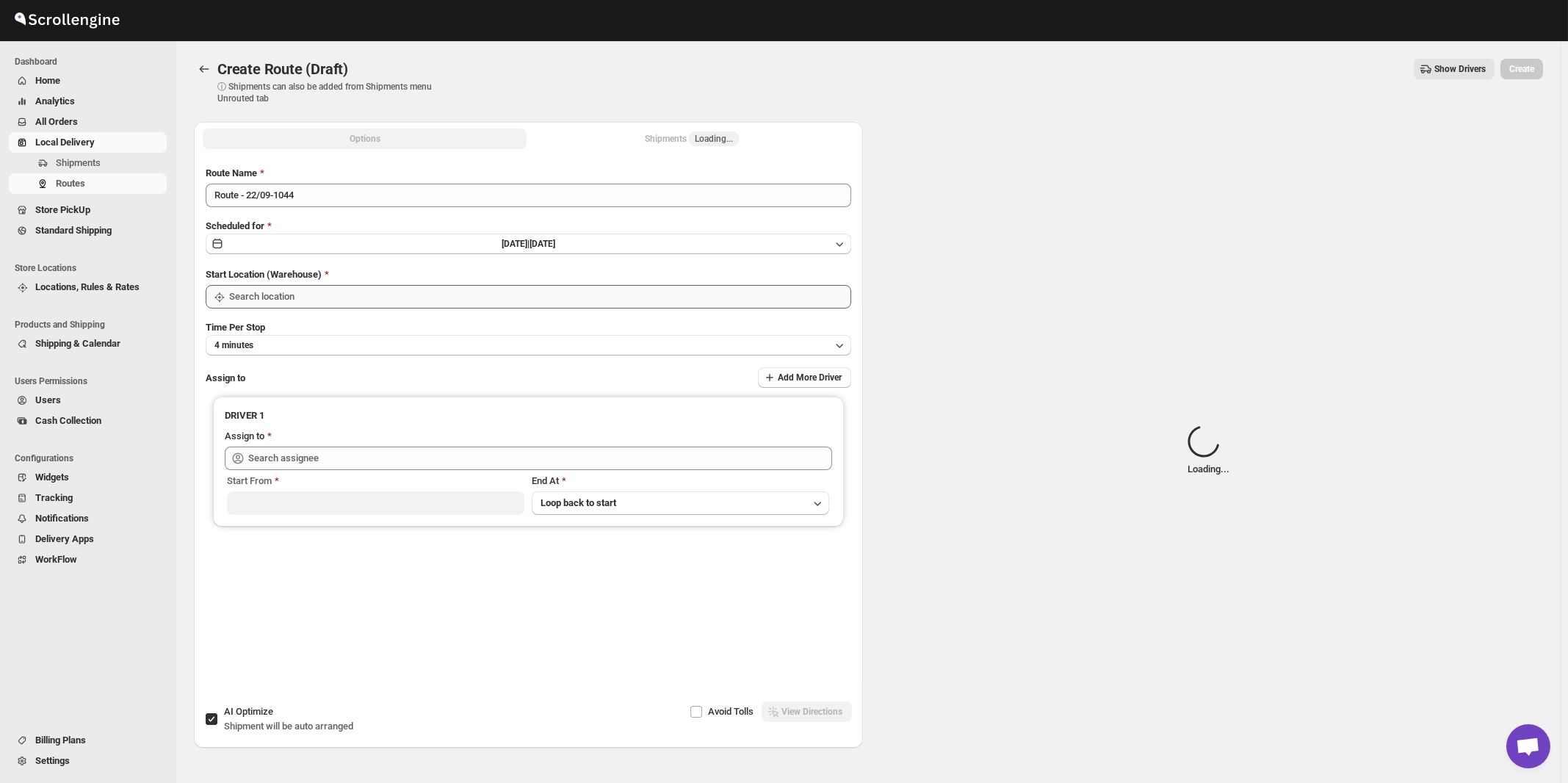
type input "[STREET_ADDRESS]"
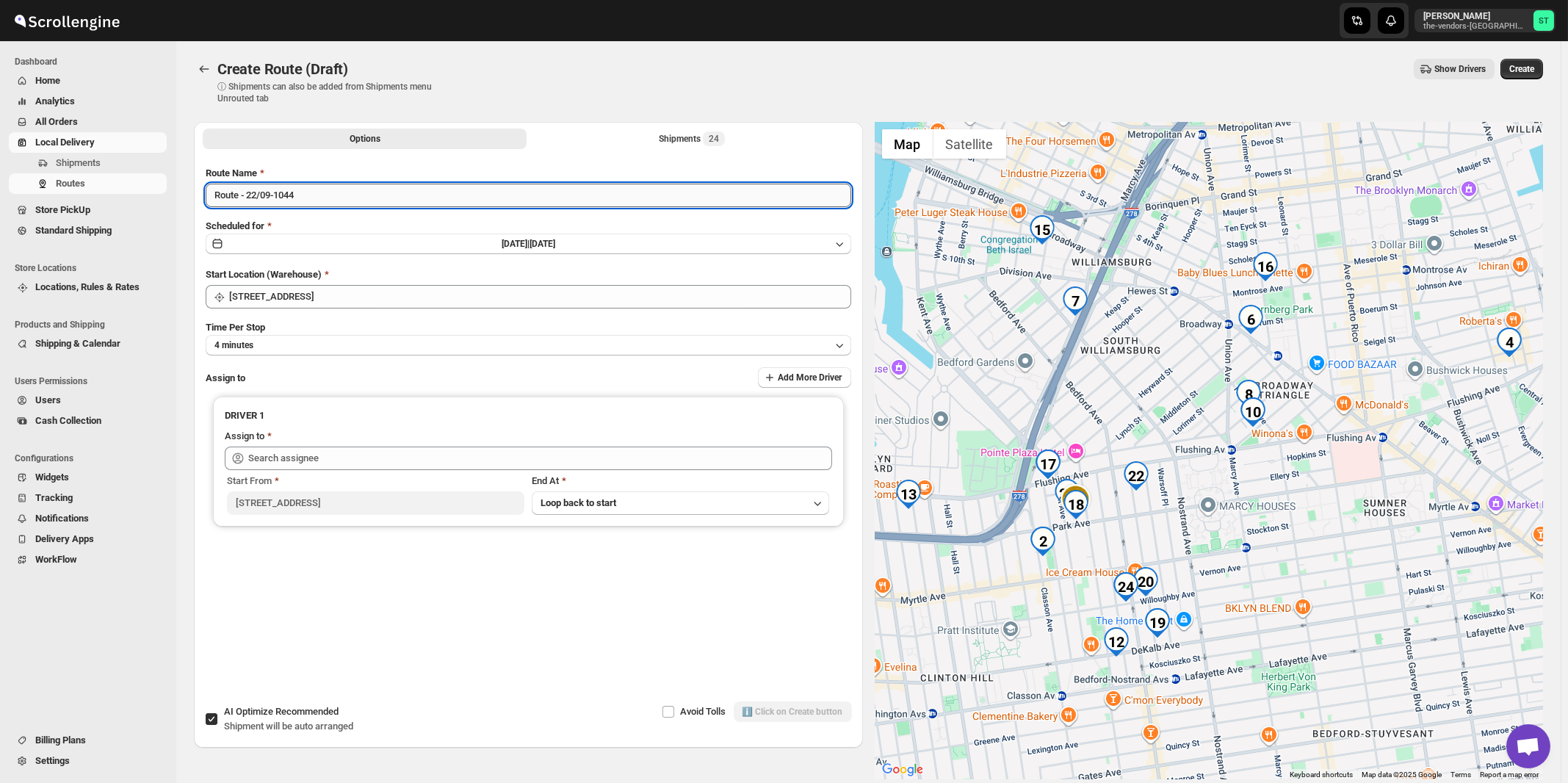
click at [501, 194] on input "Route - 22/09-1044" at bounding box center [529, 195] width 646 height 23
paste input "Mouhamad"
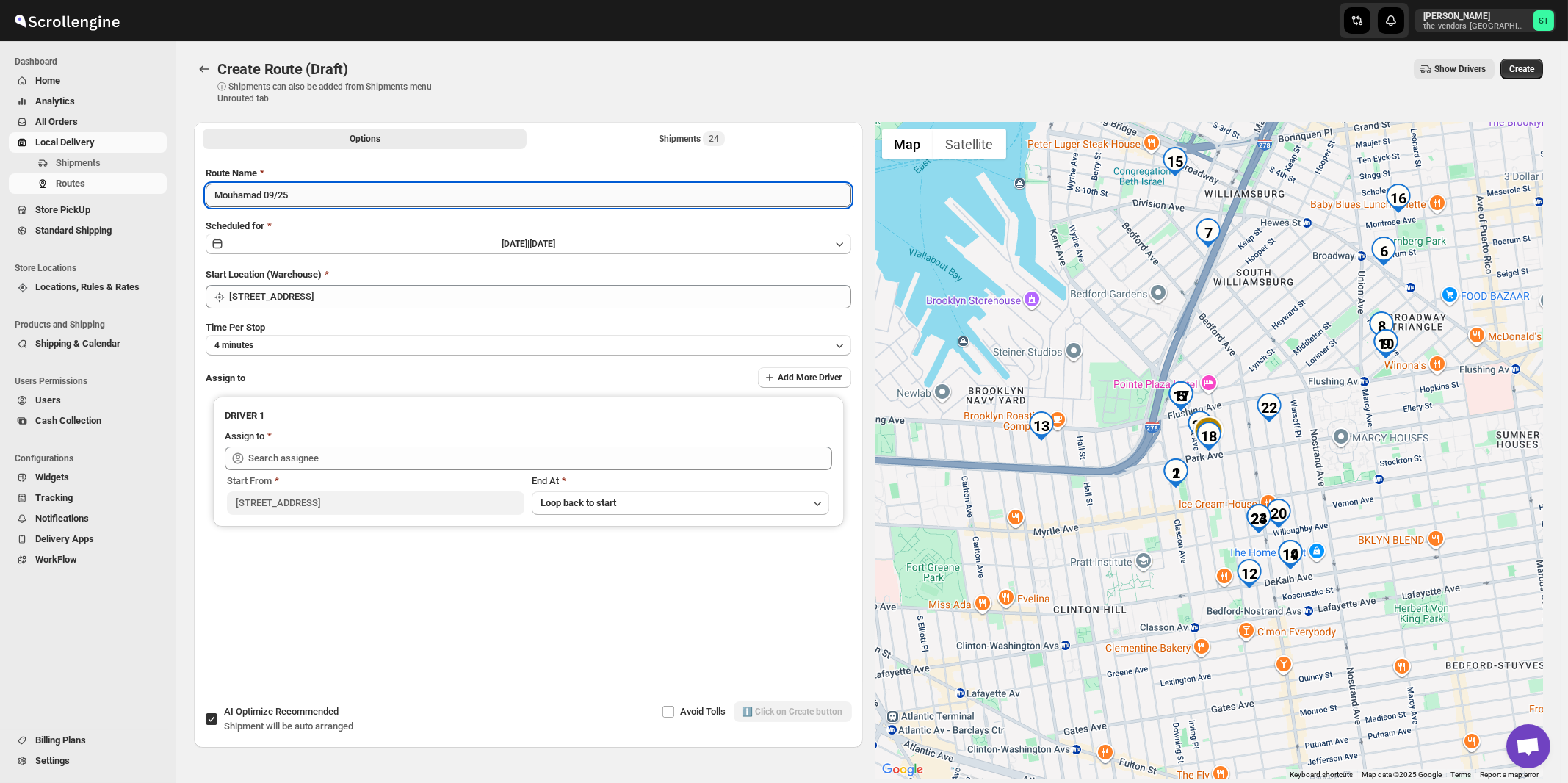
type input "Mouhamad 09/25"
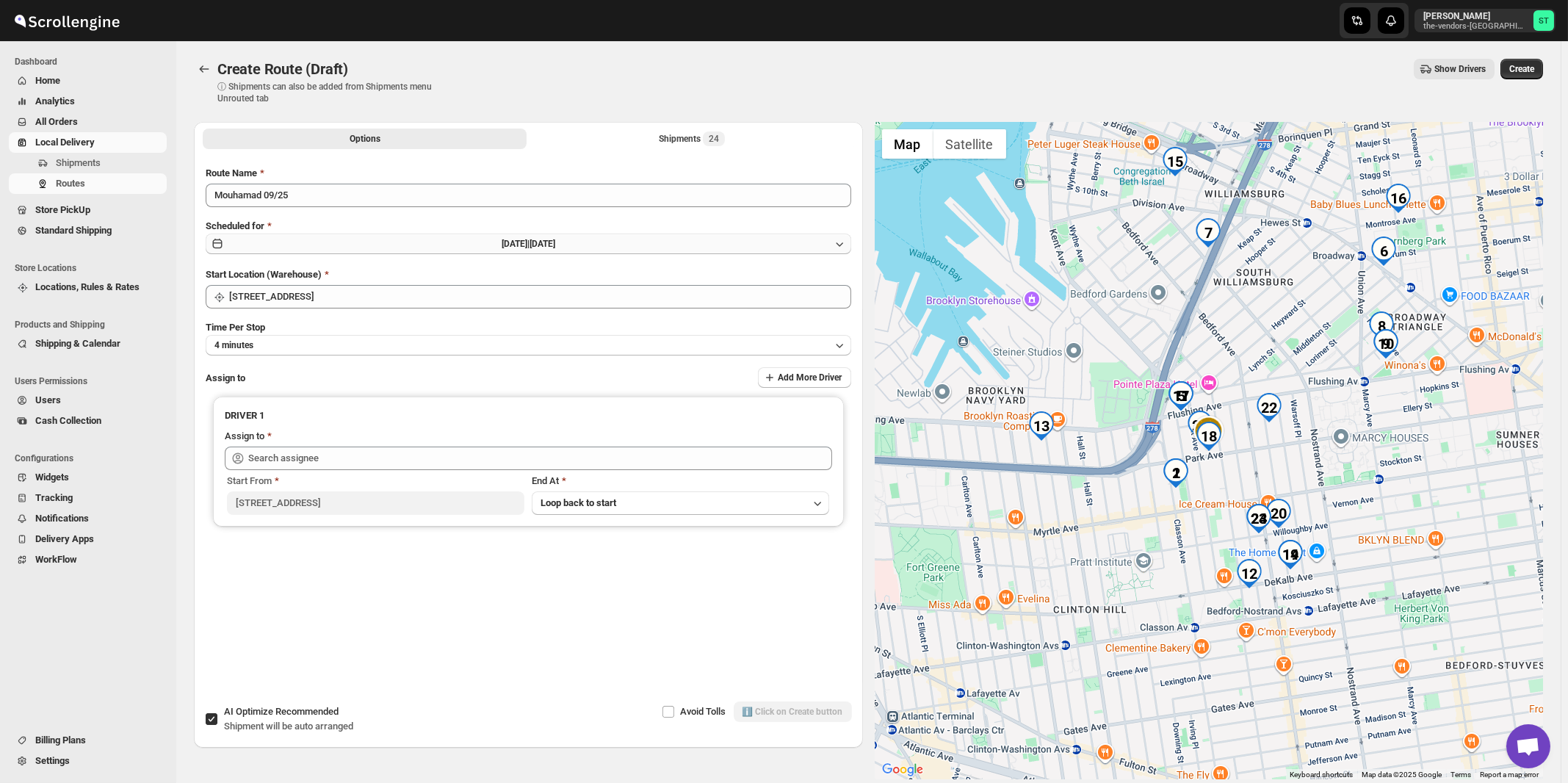
click at [521, 243] on span "[DATE] |" at bounding box center [516, 243] width 28 height 10
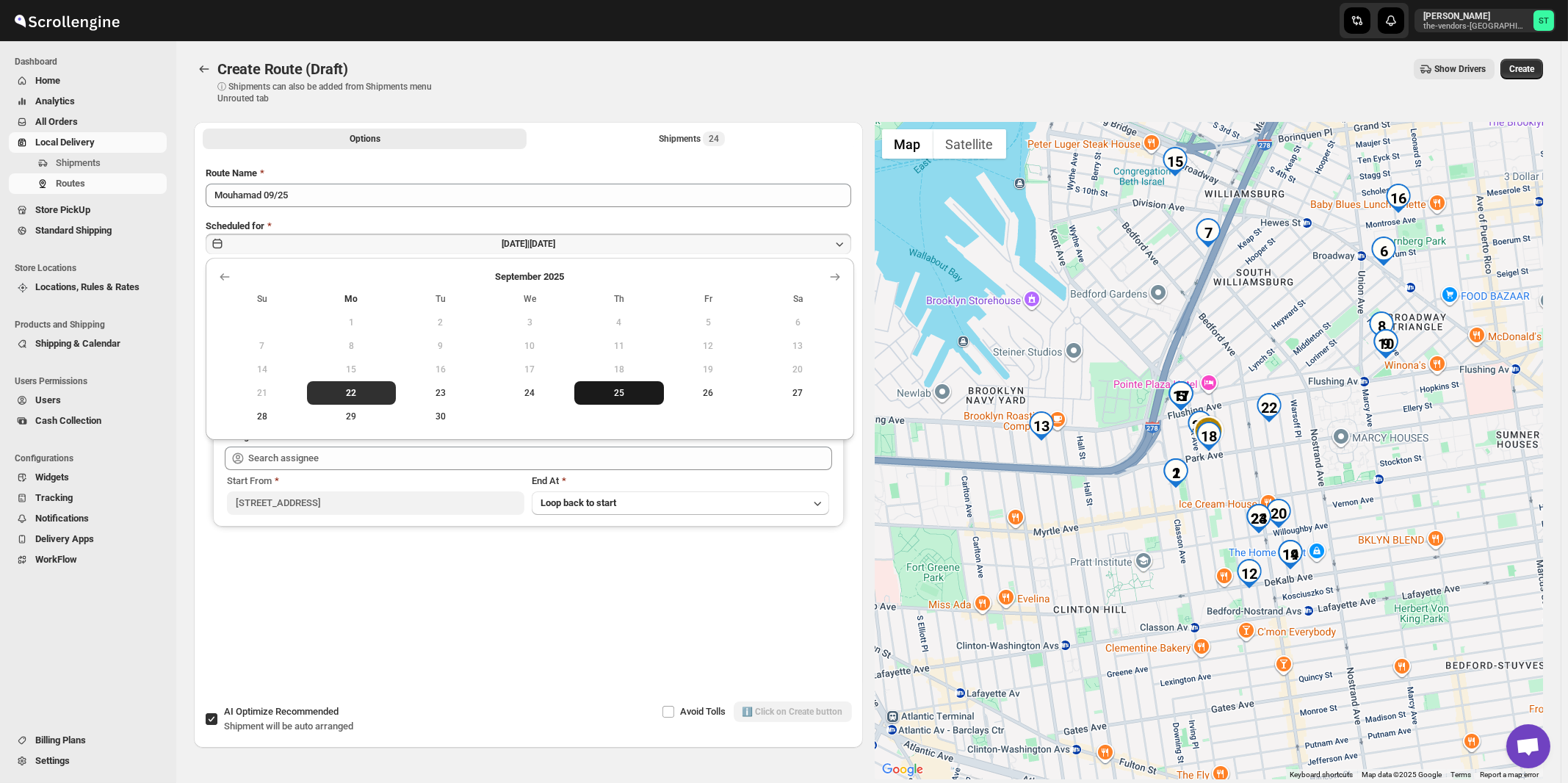
click at [611, 396] on span "25" at bounding box center [619, 393] width 78 height 12
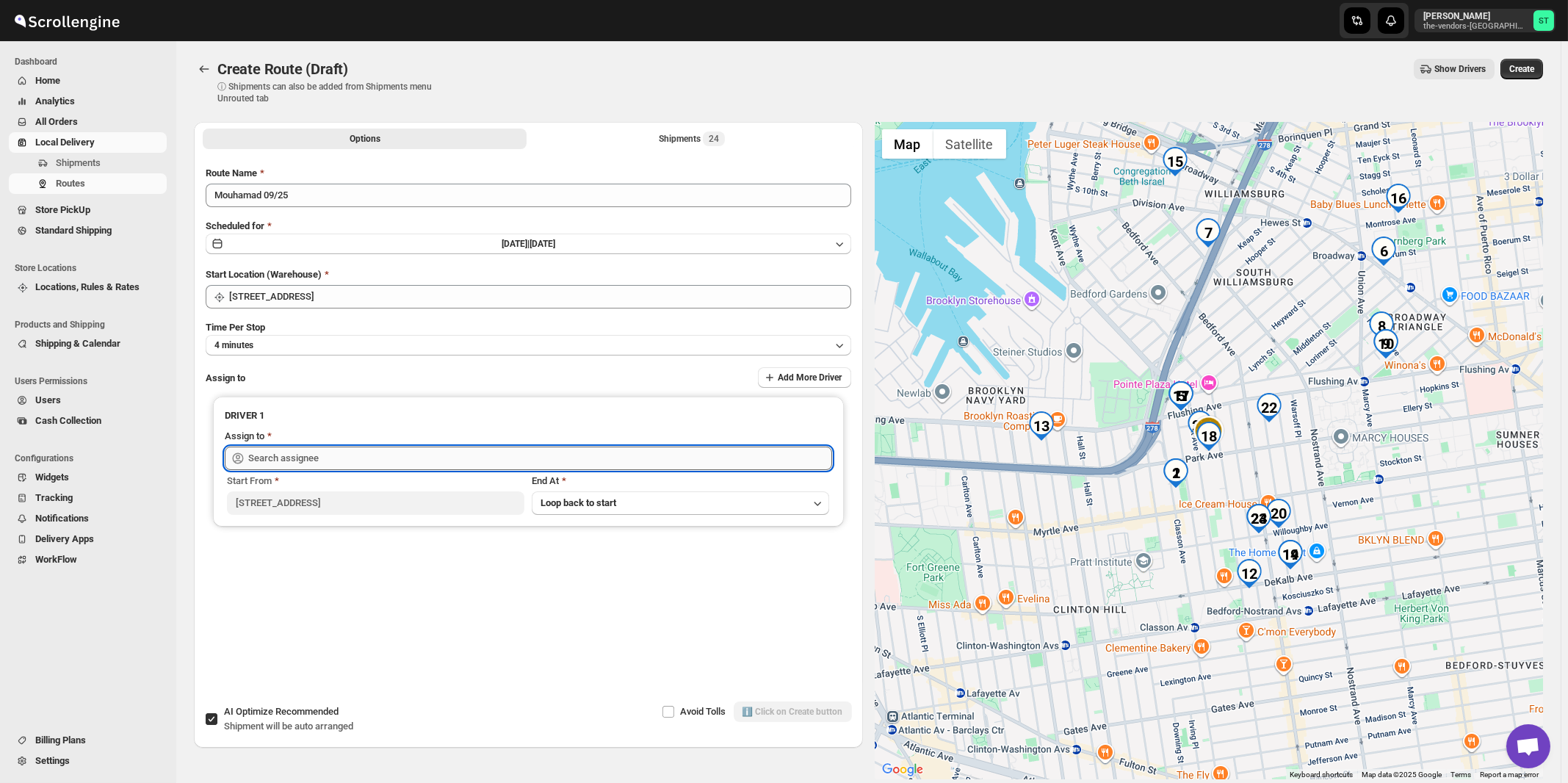
click at [386, 449] on input "text" at bounding box center [540, 458] width 584 height 23
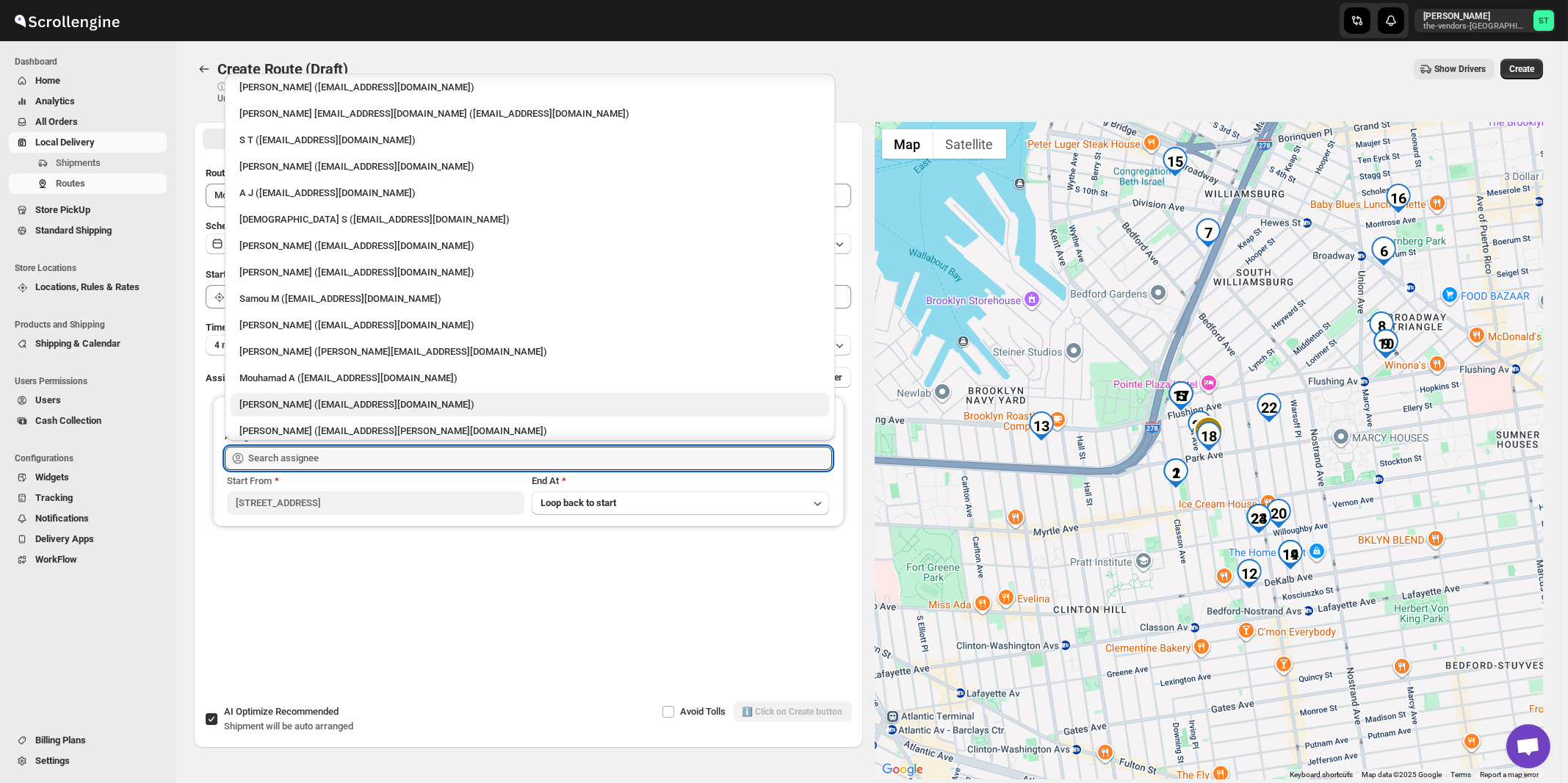
scroll to position [90, 0]
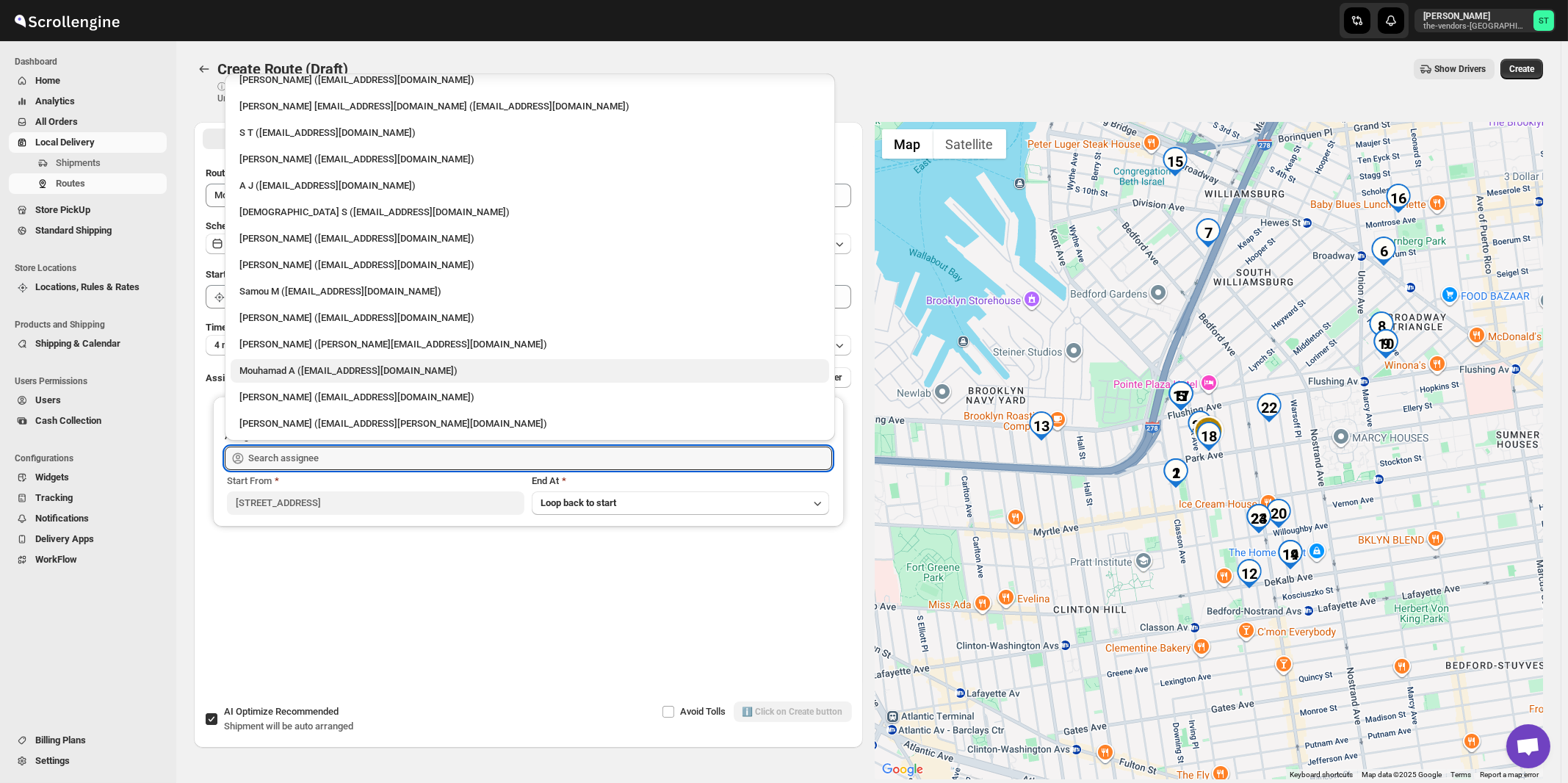
click at [300, 373] on div "Mouhamad A ([EMAIL_ADDRESS][DOMAIN_NAME])" at bounding box center [529, 371] width 581 height 14
type input "Mouhamad A ([EMAIL_ADDRESS][DOMAIN_NAME])"
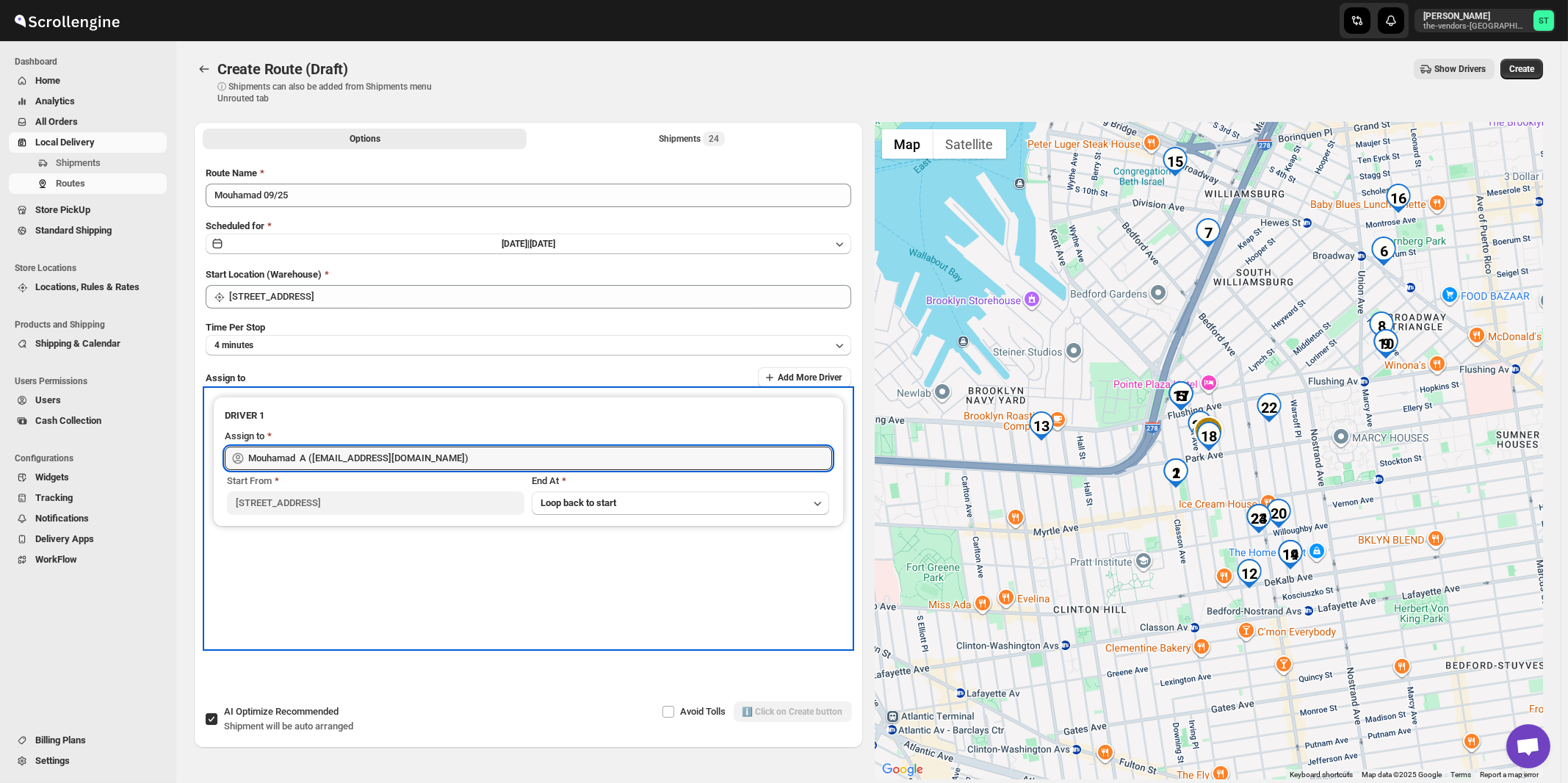
click at [696, 598] on div "DRIVER 1 Assign to Mouhamad A ([EMAIL_ADDRESS][DOMAIN_NAME]) Start From [STREET…" at bounding box center [529, 519] width 646 height 259
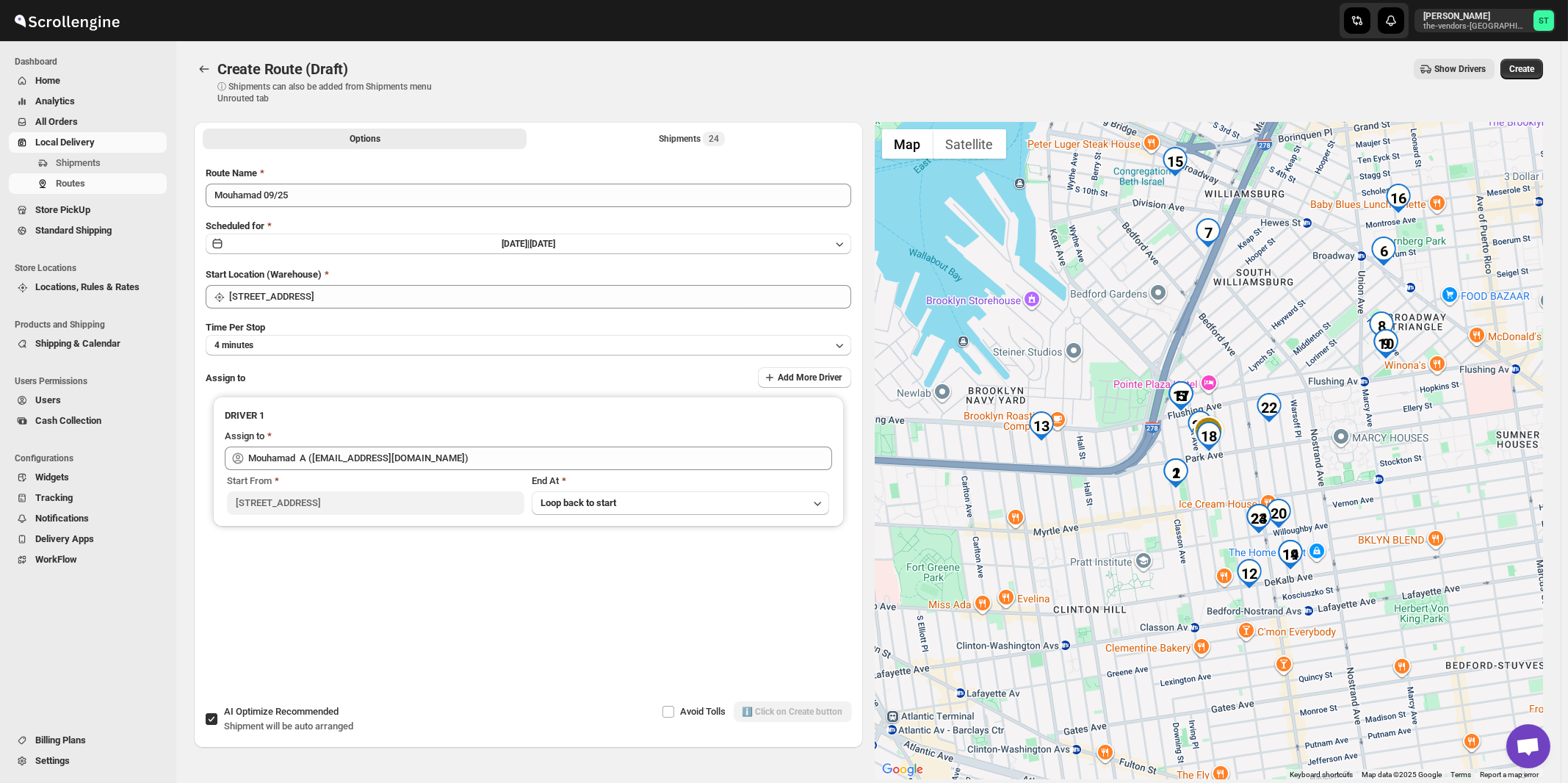
click at [751, 322] on div "Time Per Stop 4 minutes" at bounding box center [529, 338] width 646 height 35
click at [680, 140] on div "Shipments 24" at bounding box center [692, 139] width 66 height 14
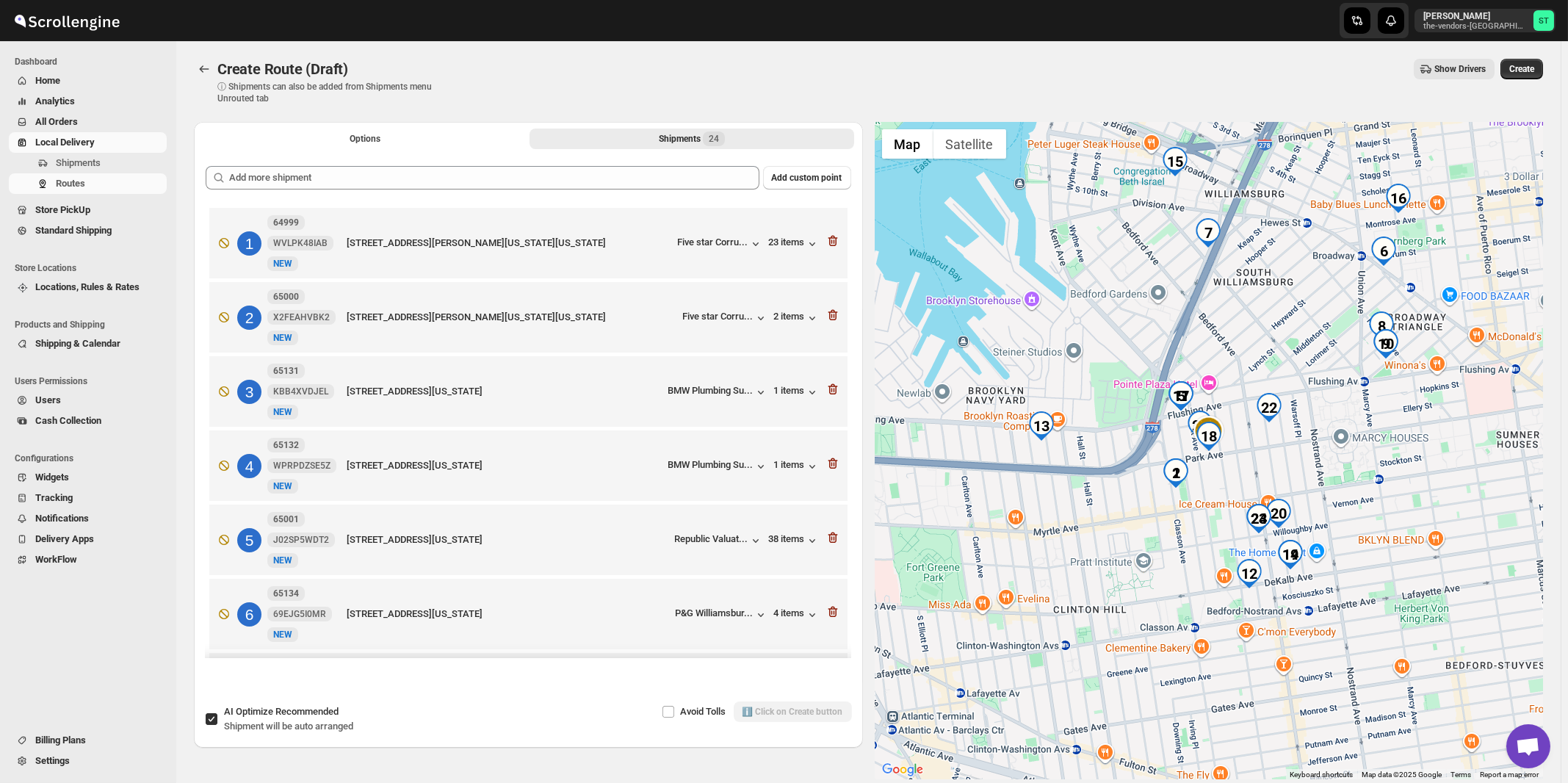
click at [317, 714] on span "Recommended" at bounding box center [307, 712] width 63 height 11
click at [218, 714] on input "AI Optimize Recommended Shipment will be auto arranged" at bounding box center [211, 719] width 12 height 12
checkbox input "false"
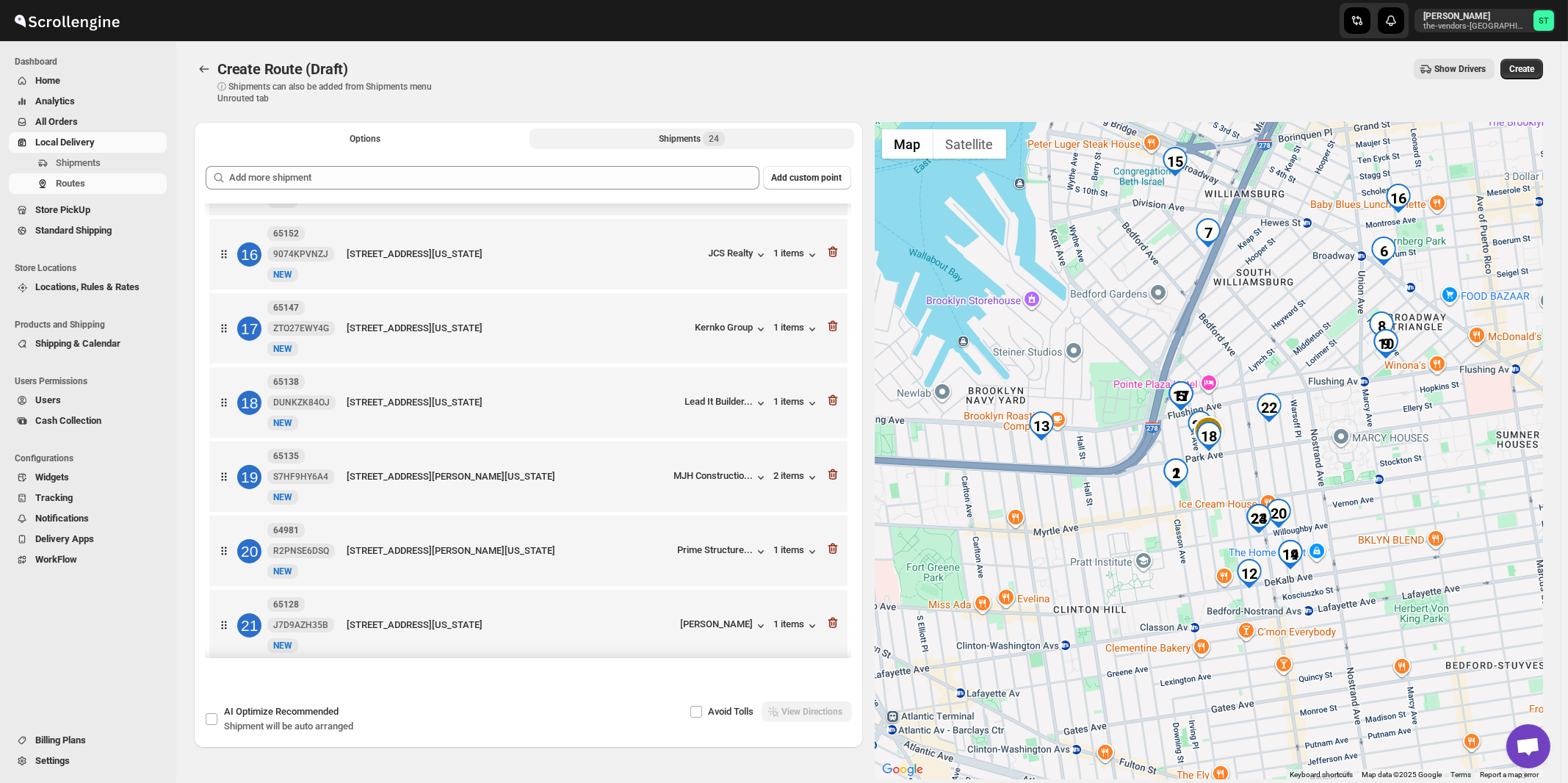
scroll to position [1361, 0]
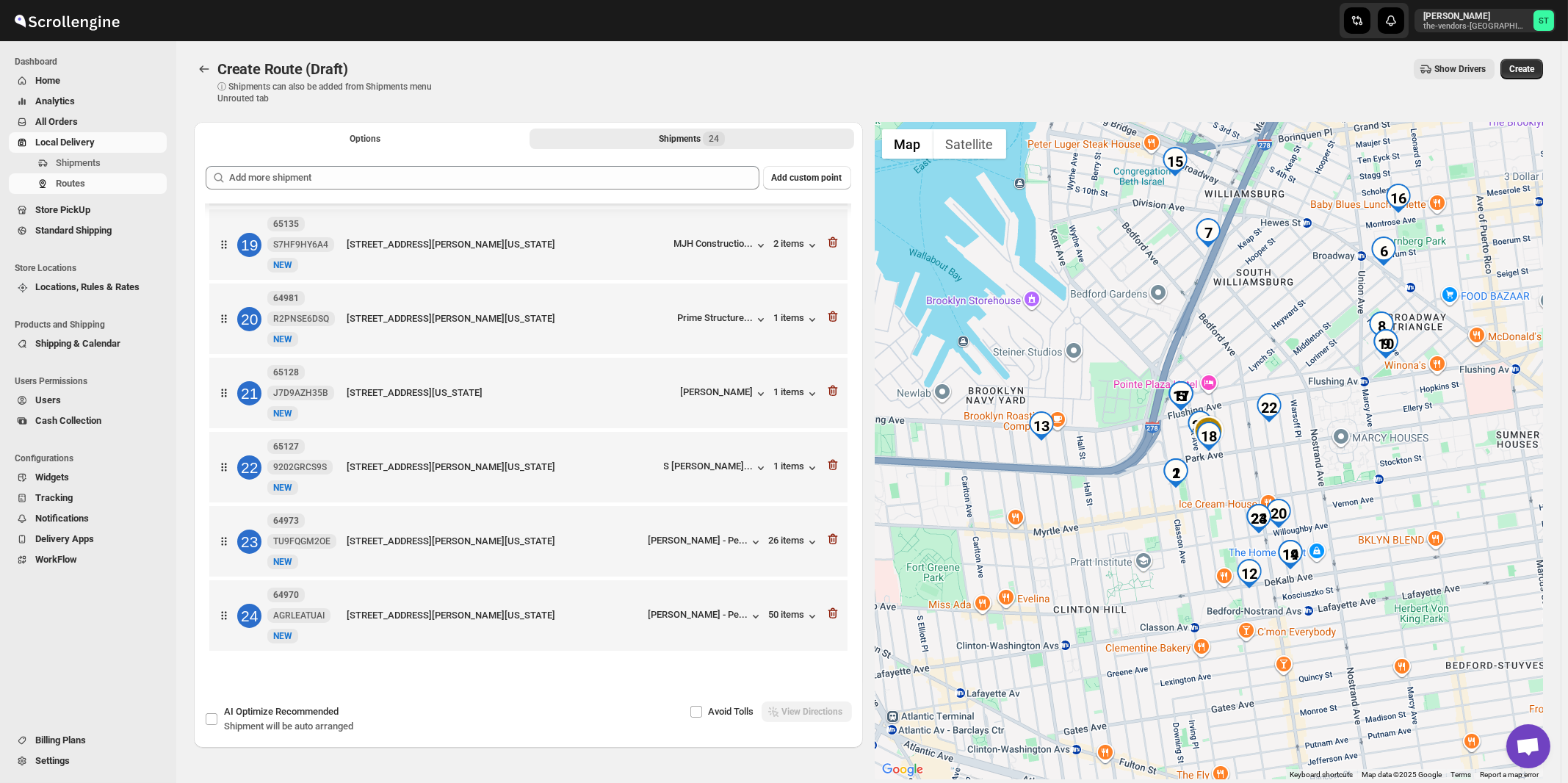
click at [803, 712] on div "Avoid Tolls View Directions" at bounding box center [687, 712] width 331 height 21
click at [1525, 72] on span "Create" at bounding box center [1521, 69] width 25 height 12
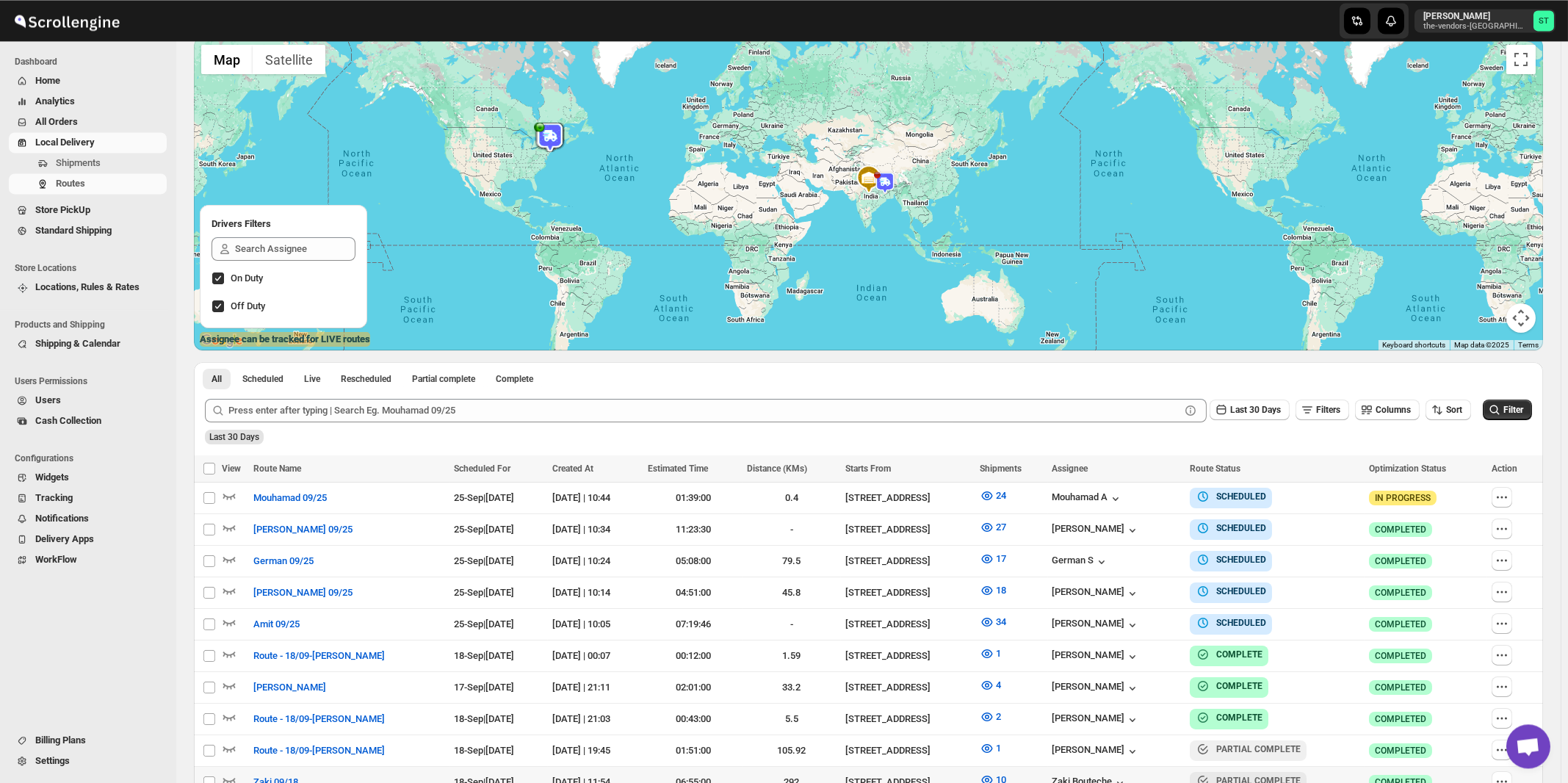
scroll to position [157, 0]
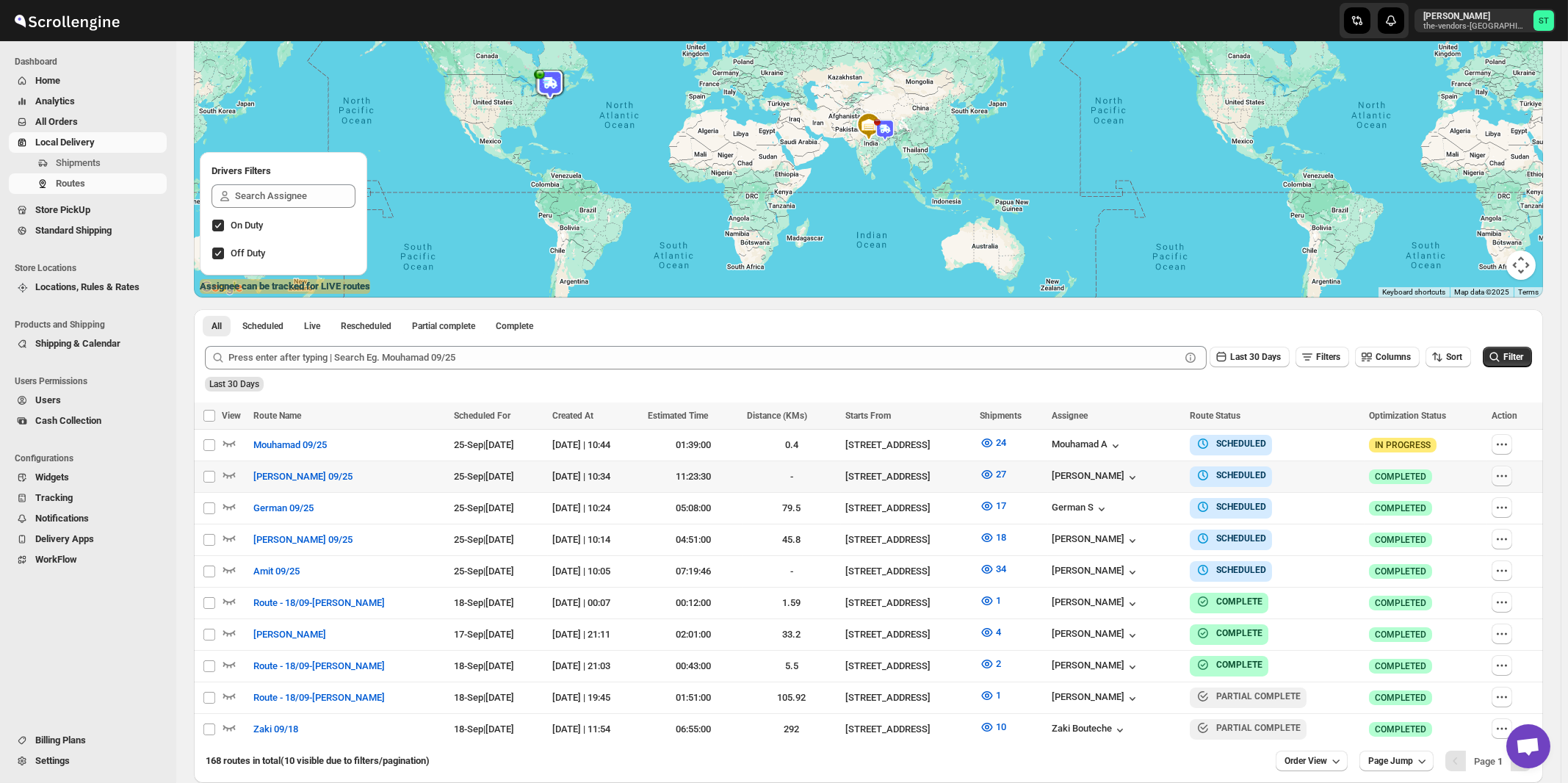
click at [1509, 478] on icon "button" at bounding box center [1502, 475] width 14 height 14
checkbox input "true"
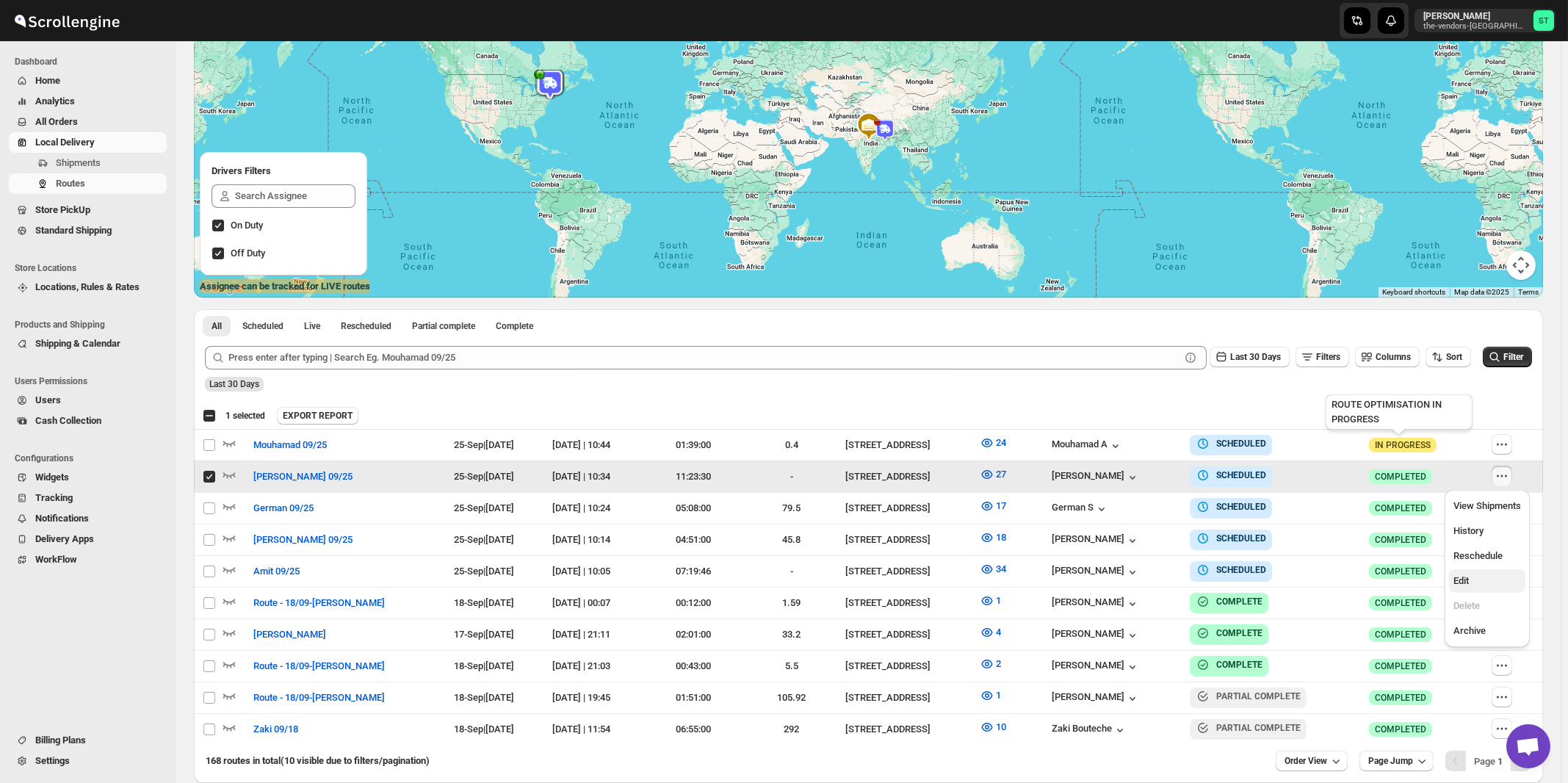
click at [1478, 583] on span "Edit" at bounding box center [1488, 581] width 67 height 14
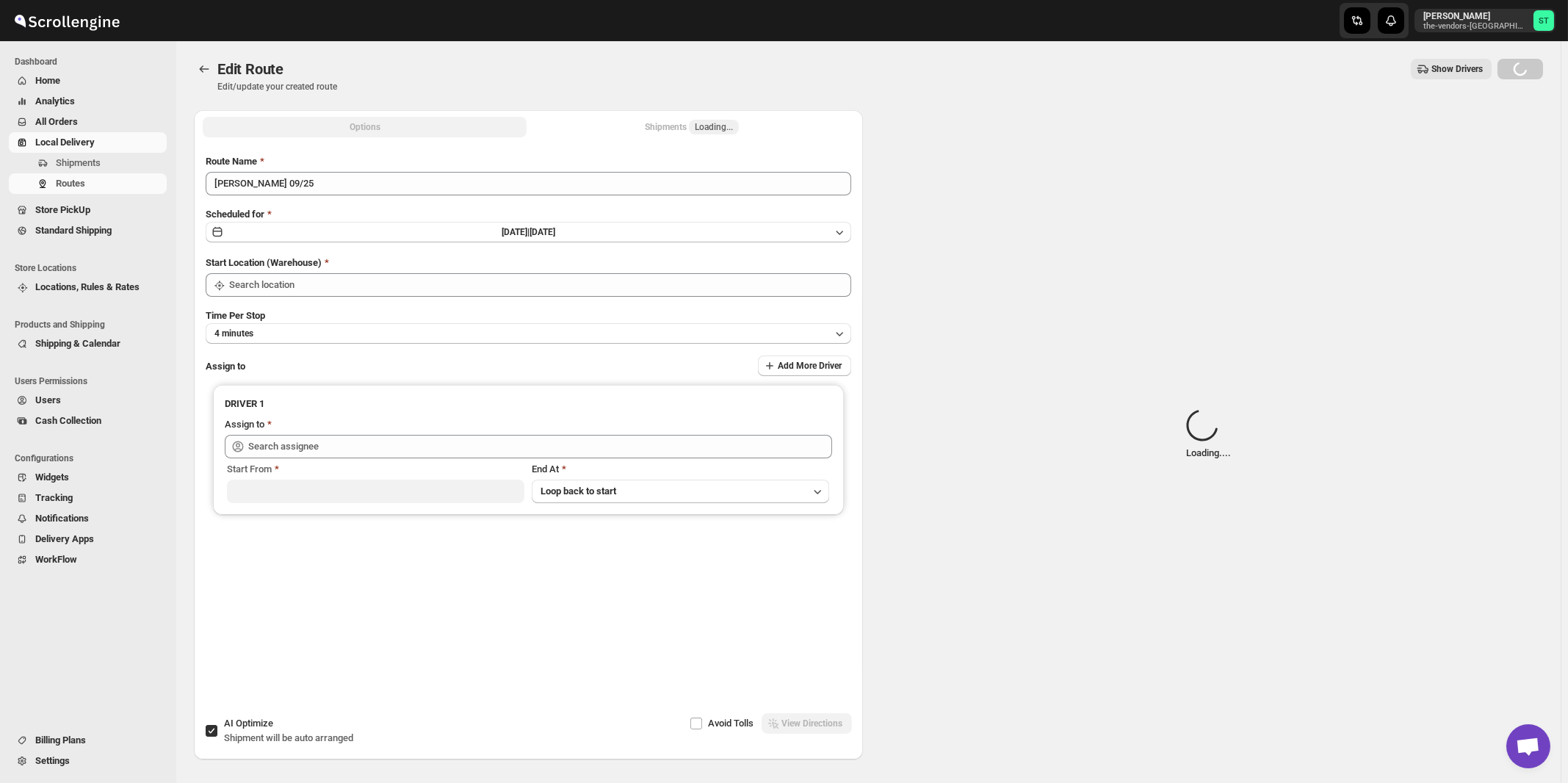
type input "[PERSON_NAME] 09/25"
checkbox input "true"
type input "[STREET_ADDRESS]"
type input "[PERSON_NAME] ([EMAIL_ADDRESS][DOMAIN_NAME])"
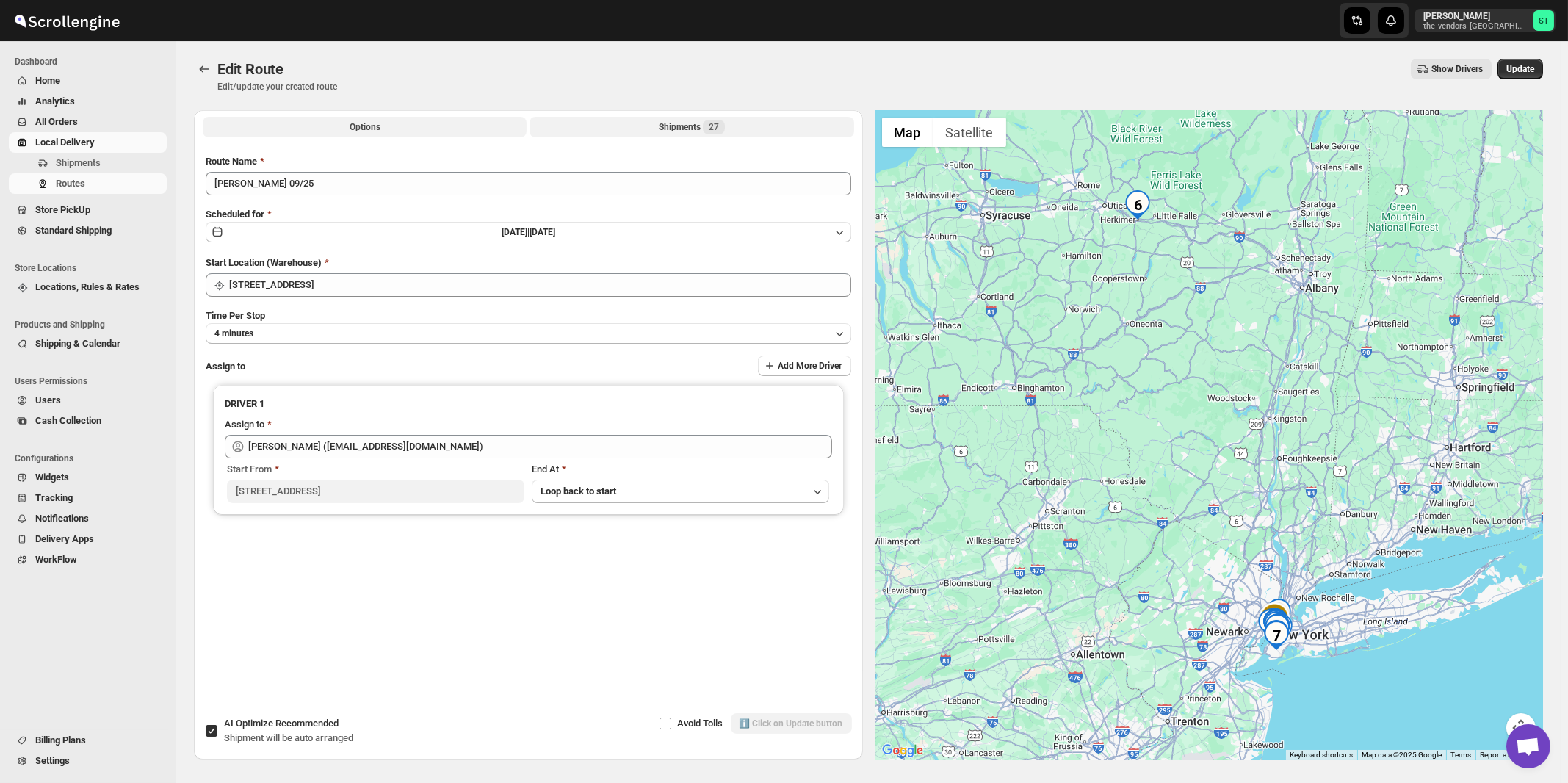
click at [698, 133] on div "Shipments 27" at bounding box center [692, 127] width 66 height 14
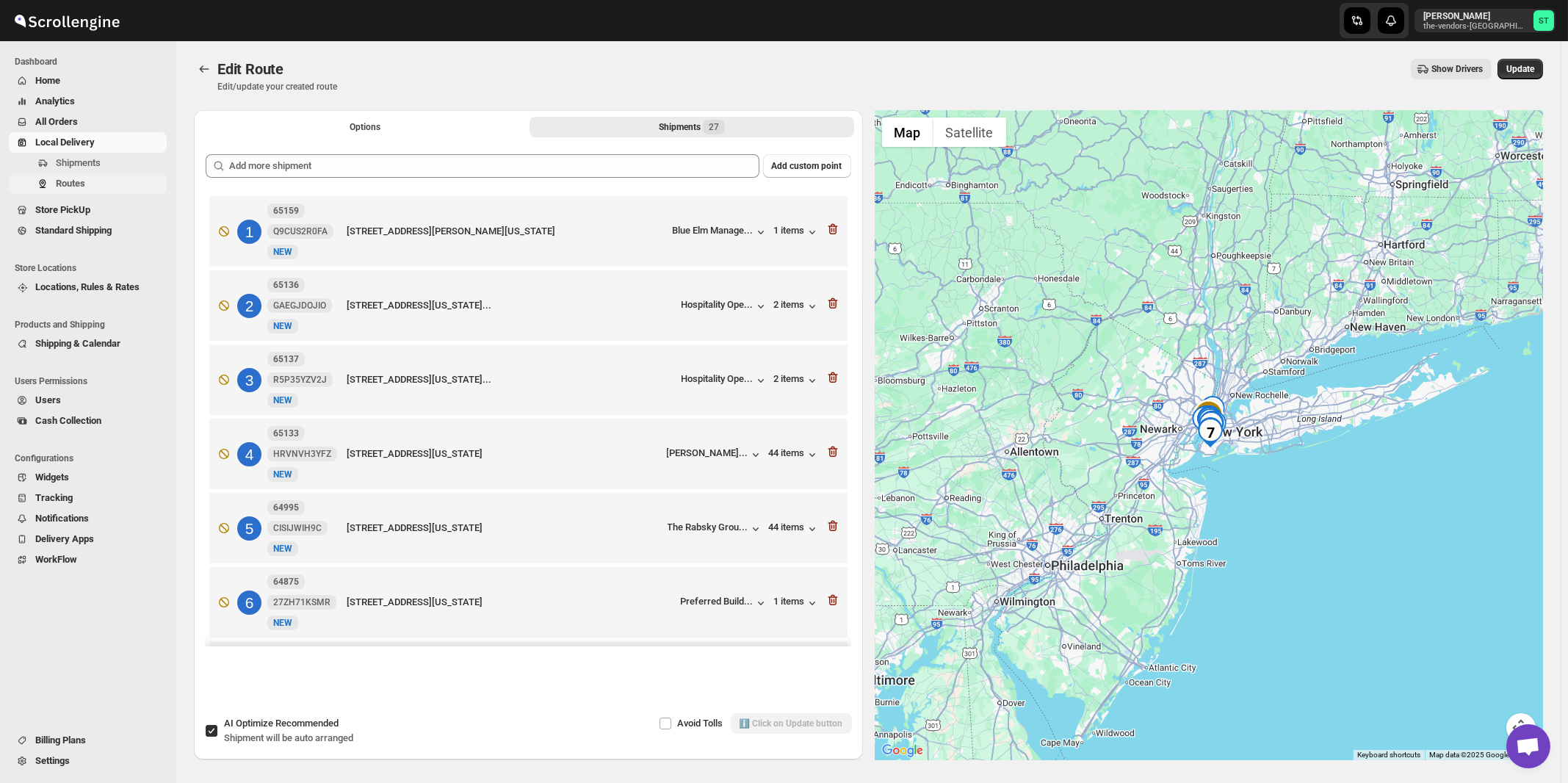
click at [73, 184] on span "Routes" at bounding box center [70, 183] width 30 height 11
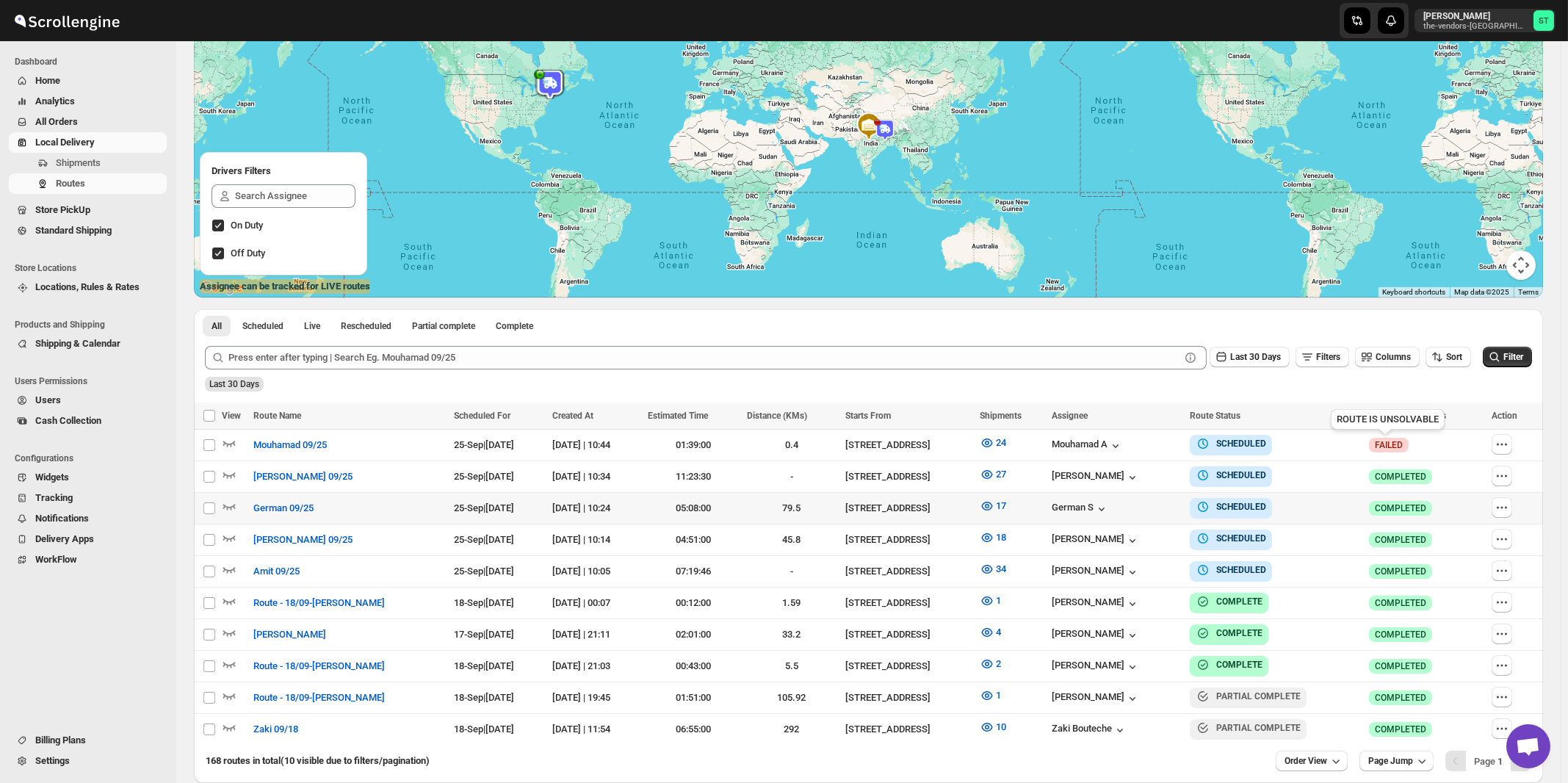
scroll to position [79, 0]
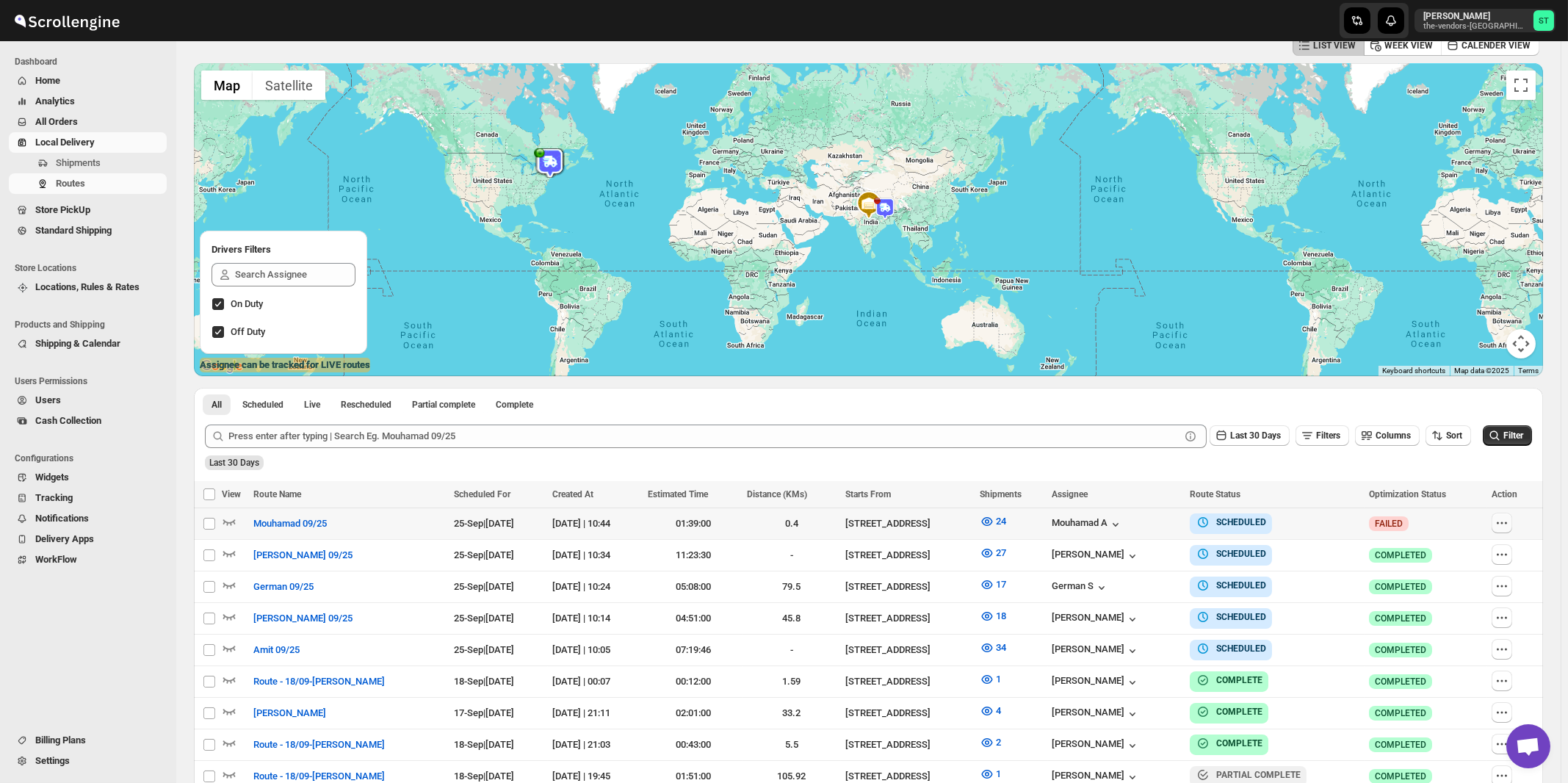
click at [1505, 521] on icon "button" at bounding box center [1502, 523] width 14 height 14
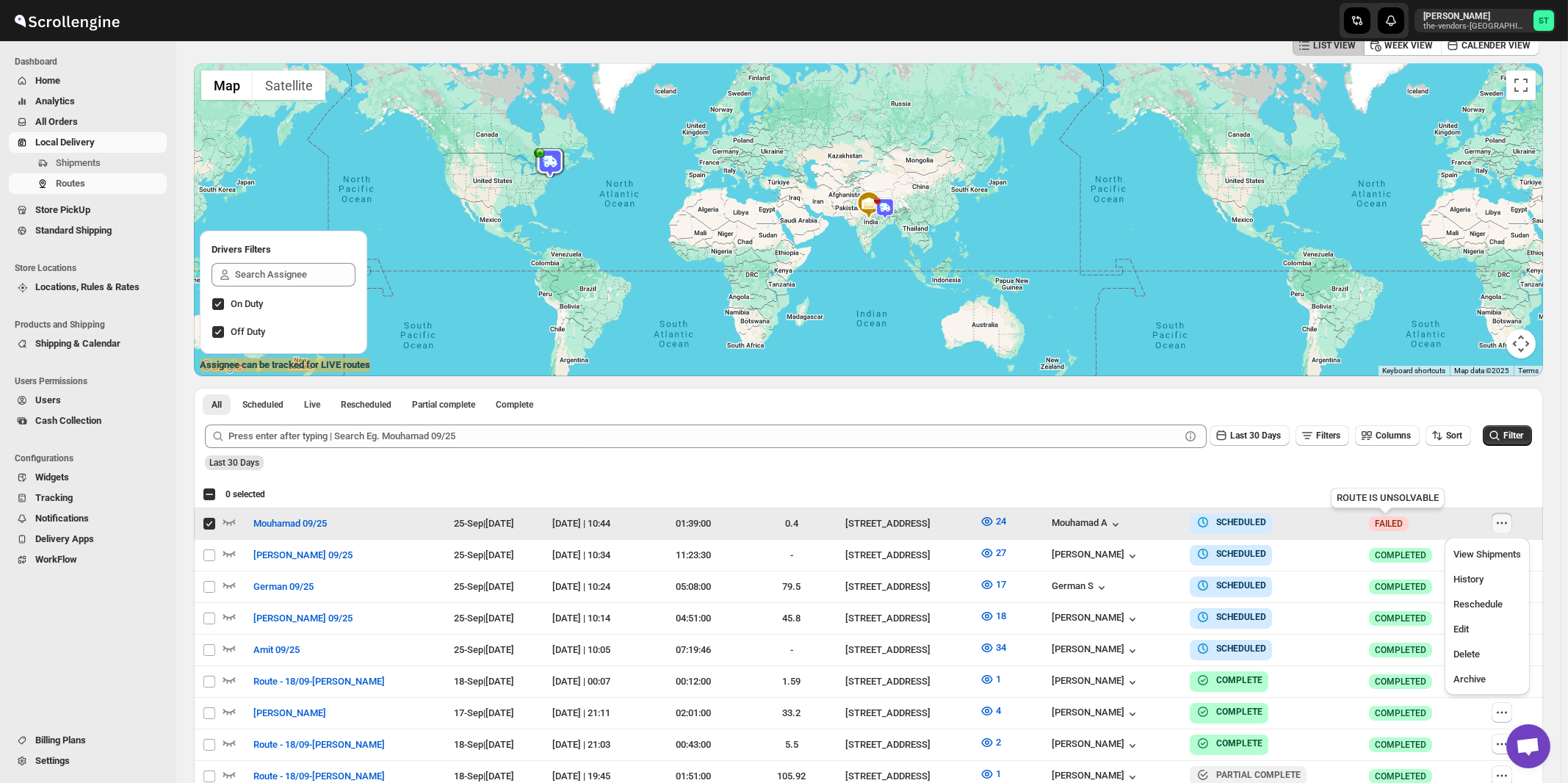
checkbox input "true"
click at [1486, 627] on span "Edit" at bounding box center [1488, 630] width 67 height 14
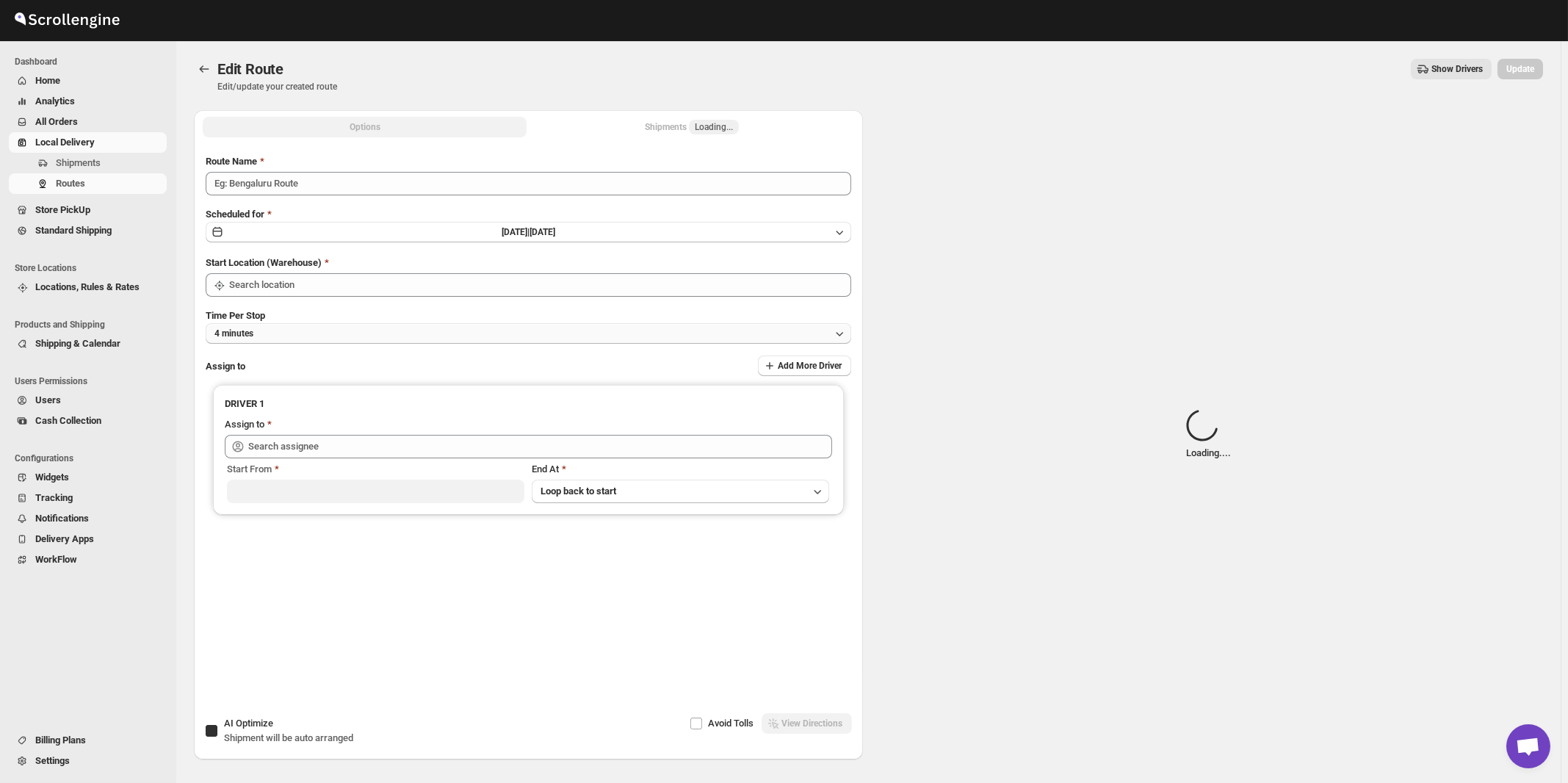
type input "Mouhamad 09/25"
checkbox input "true"
type input "[STREET_ADDRESS]"
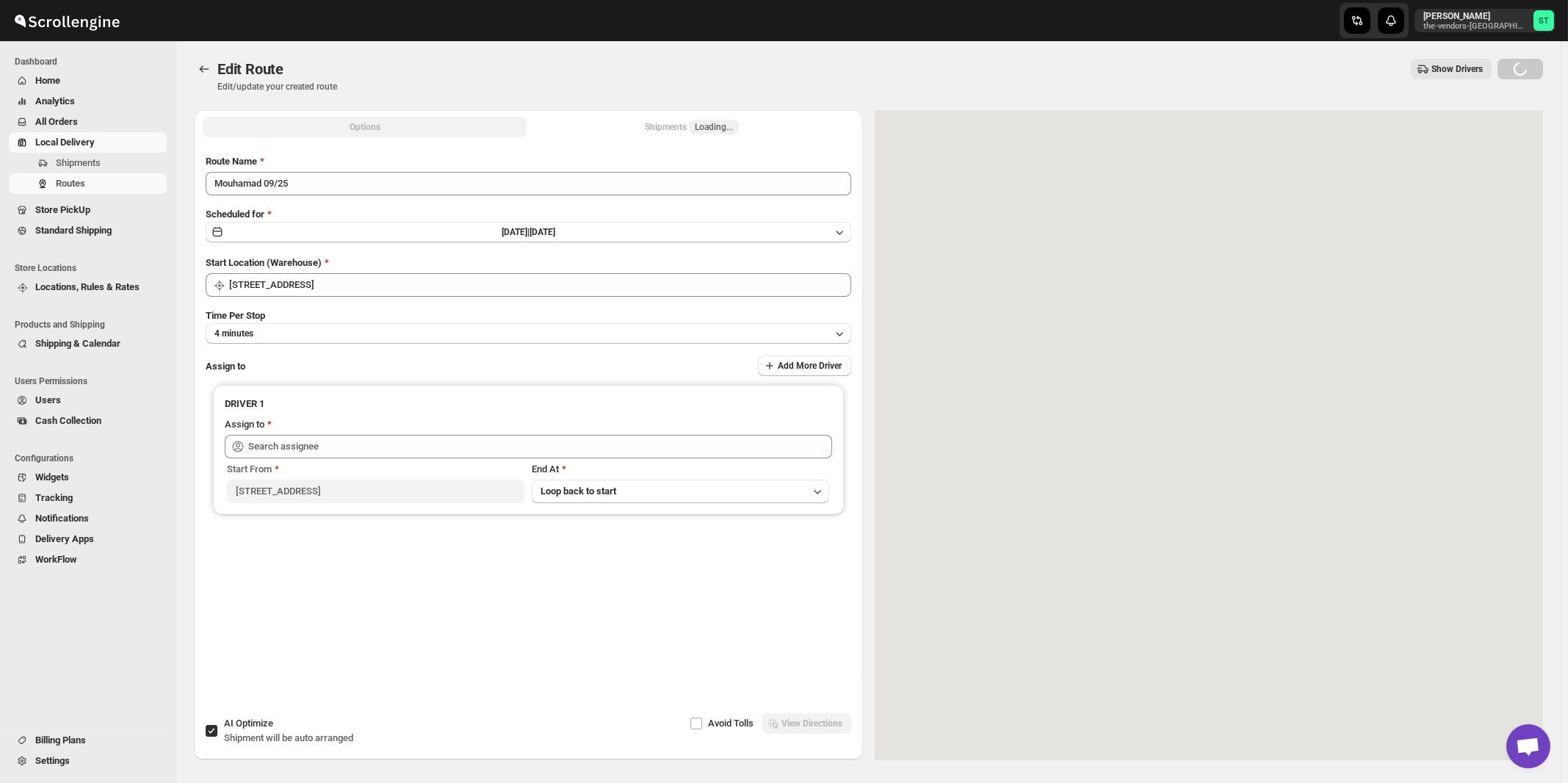
type input "Mouhamad A ([EMAIL_ADDRESS][DOMAIN_NAME])"
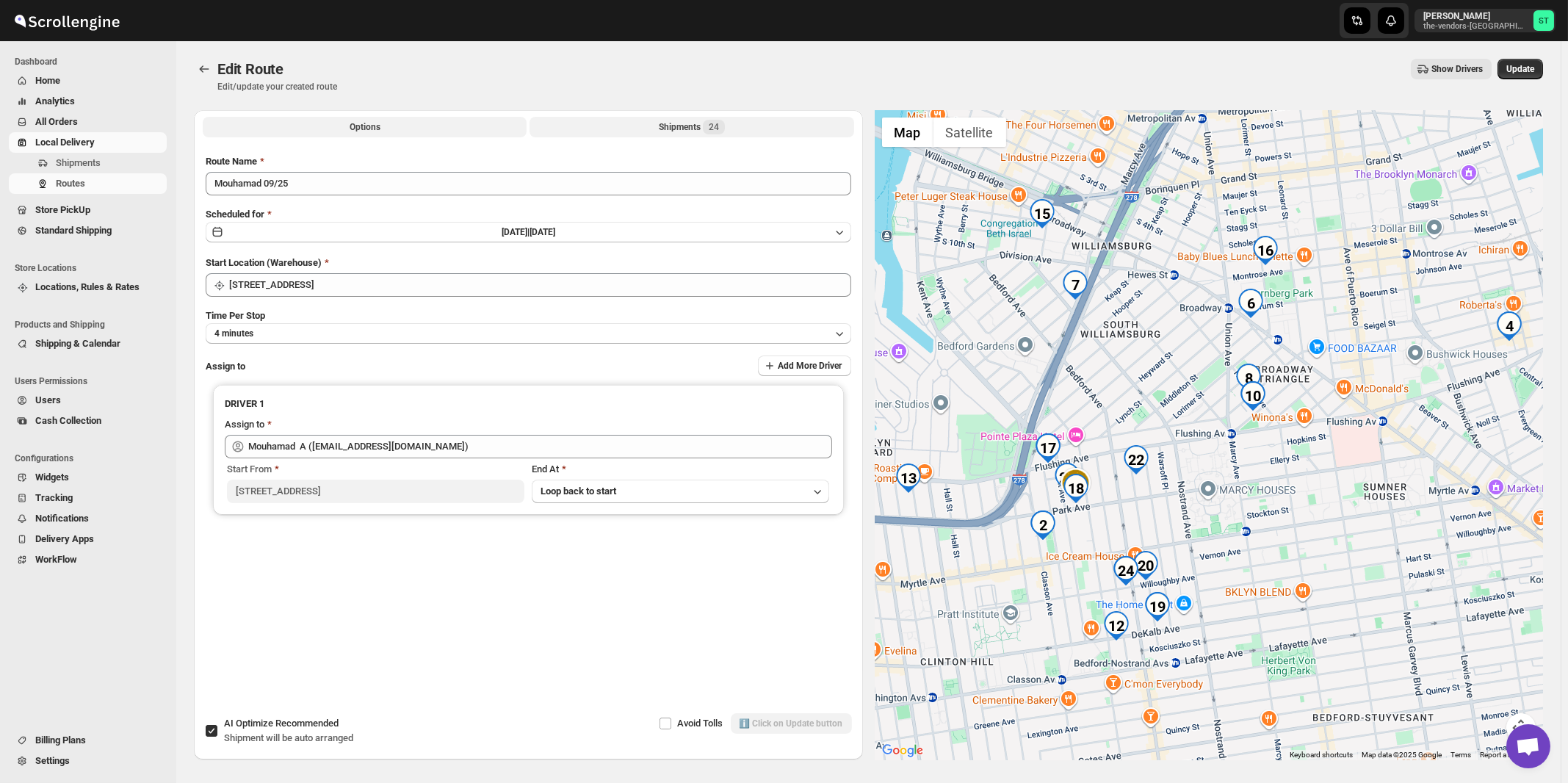
click at [688, 124] on div "Shipments 24" at bounding box center [692, 127] width 66 height 14
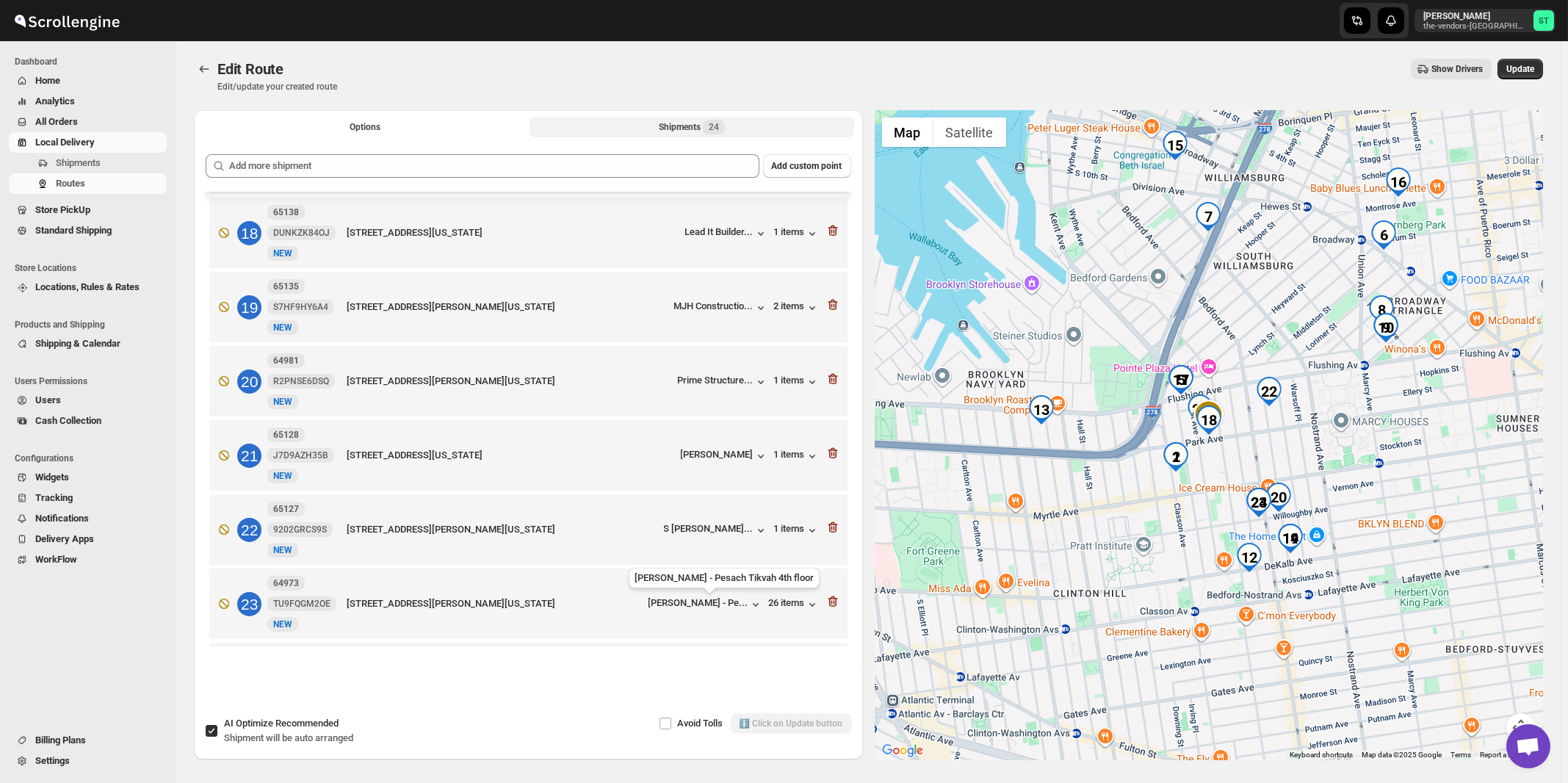
scroll to position [1361, 0]
click at [1531, 74] on span "Update" at bounding box center [1521, 69] width 28 height 12
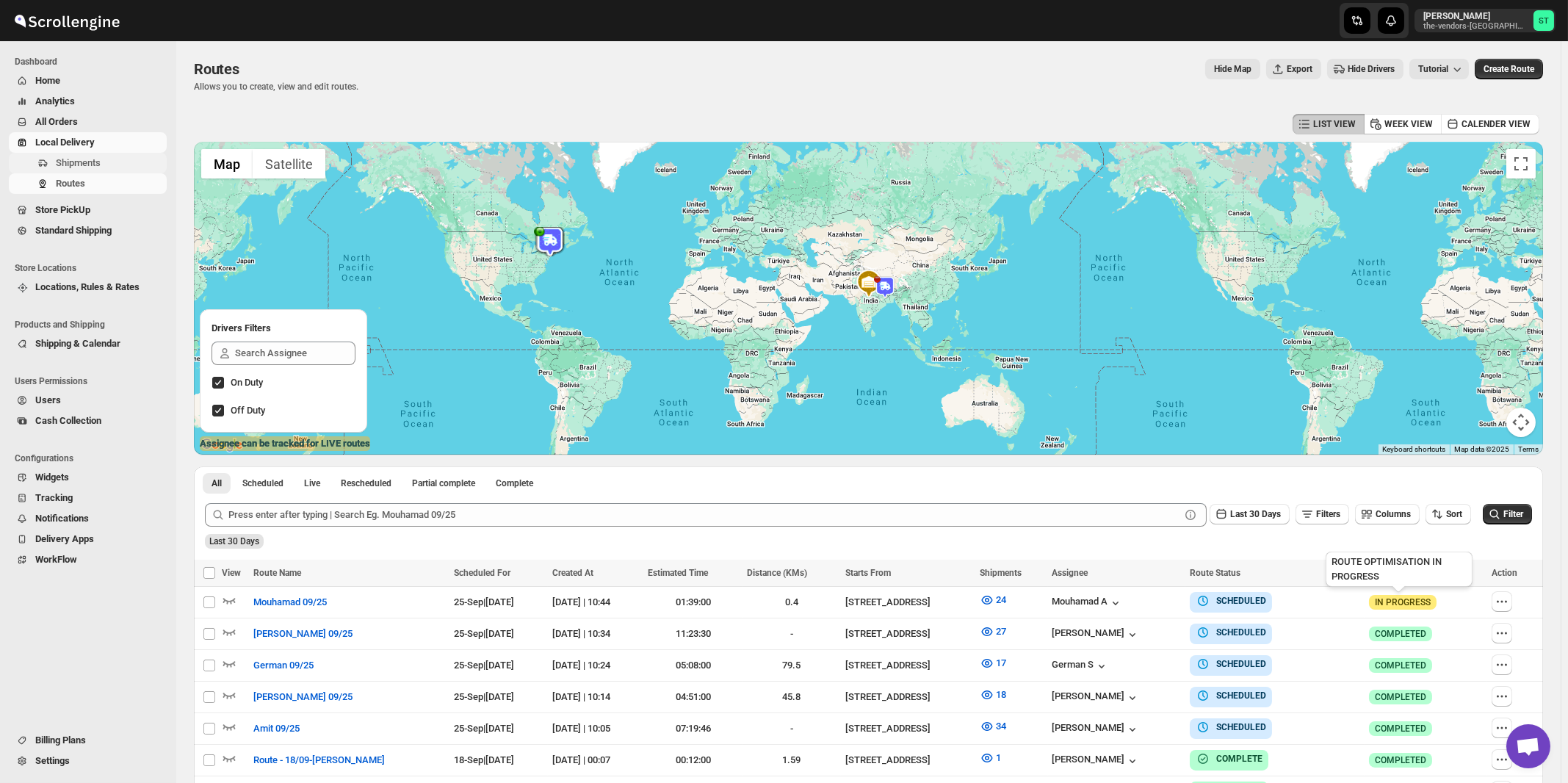
click at [87, 166] on span "Shipments" at bounding box center [78, 163] width 45 height 11
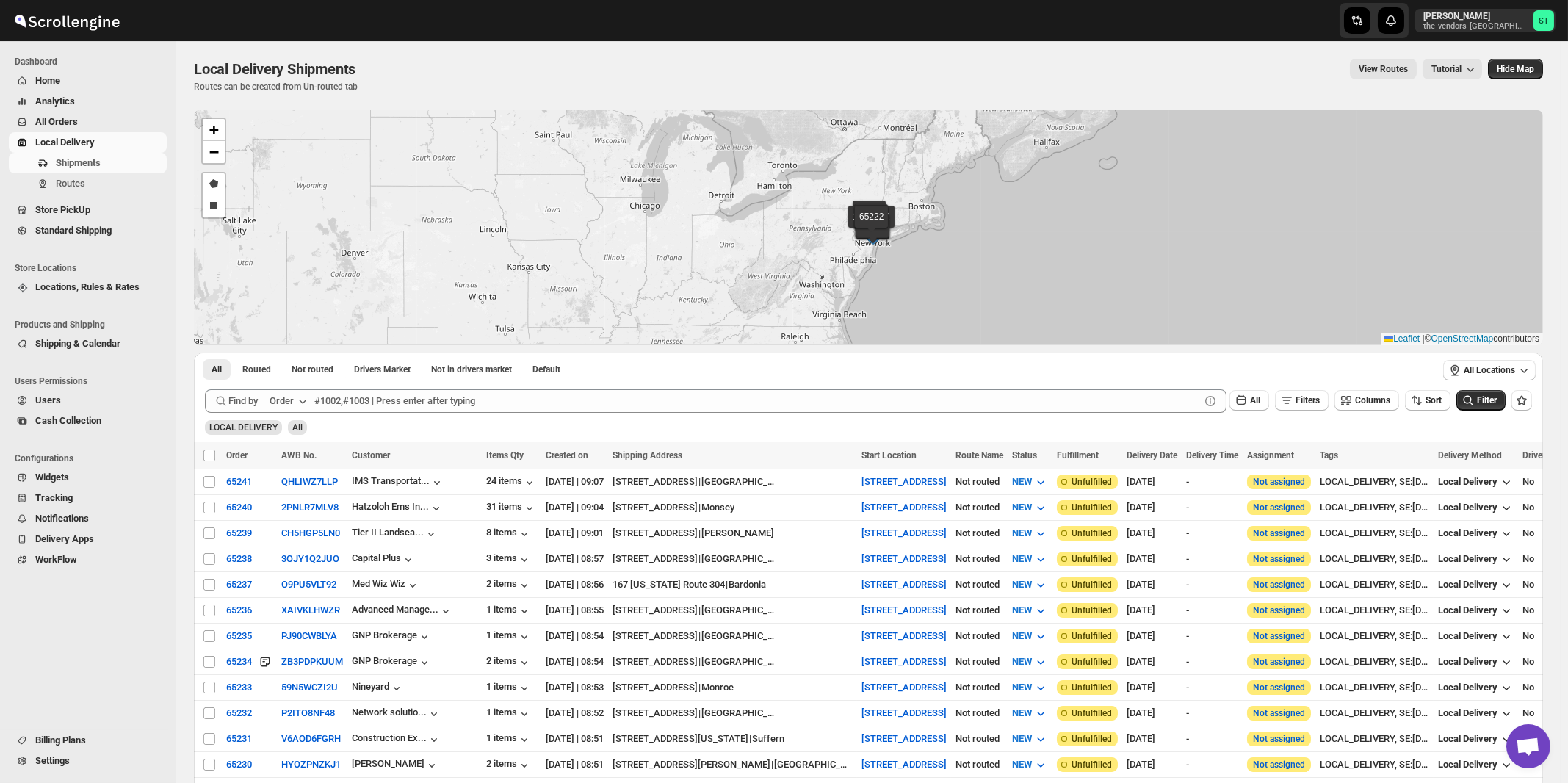
click at [304, 403] on icon "button" at bounding box center [303, 401] width 14 height 14
click at [295, 511] on div "Customer Name" at bounding box center [291, 510] width 67 height 14
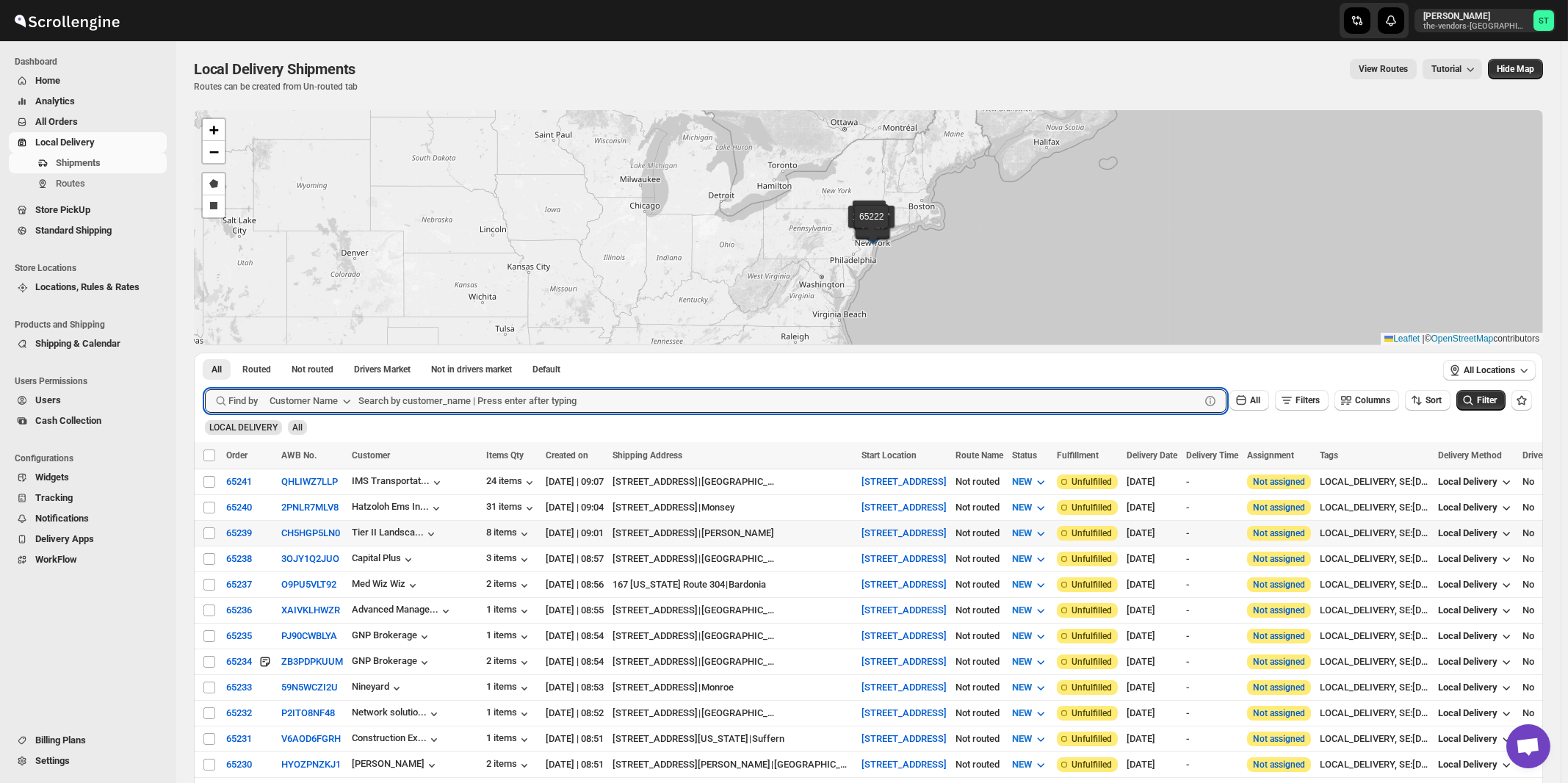
paste input "Hamaspik Of [GEOGRAPHIC_DATA]"
type input "Hamaspik Of [GEOGRAPHIC_DATA]"
click at [205, 353] on button "Submit" at bounding box center [226, 360] width 42 height 15
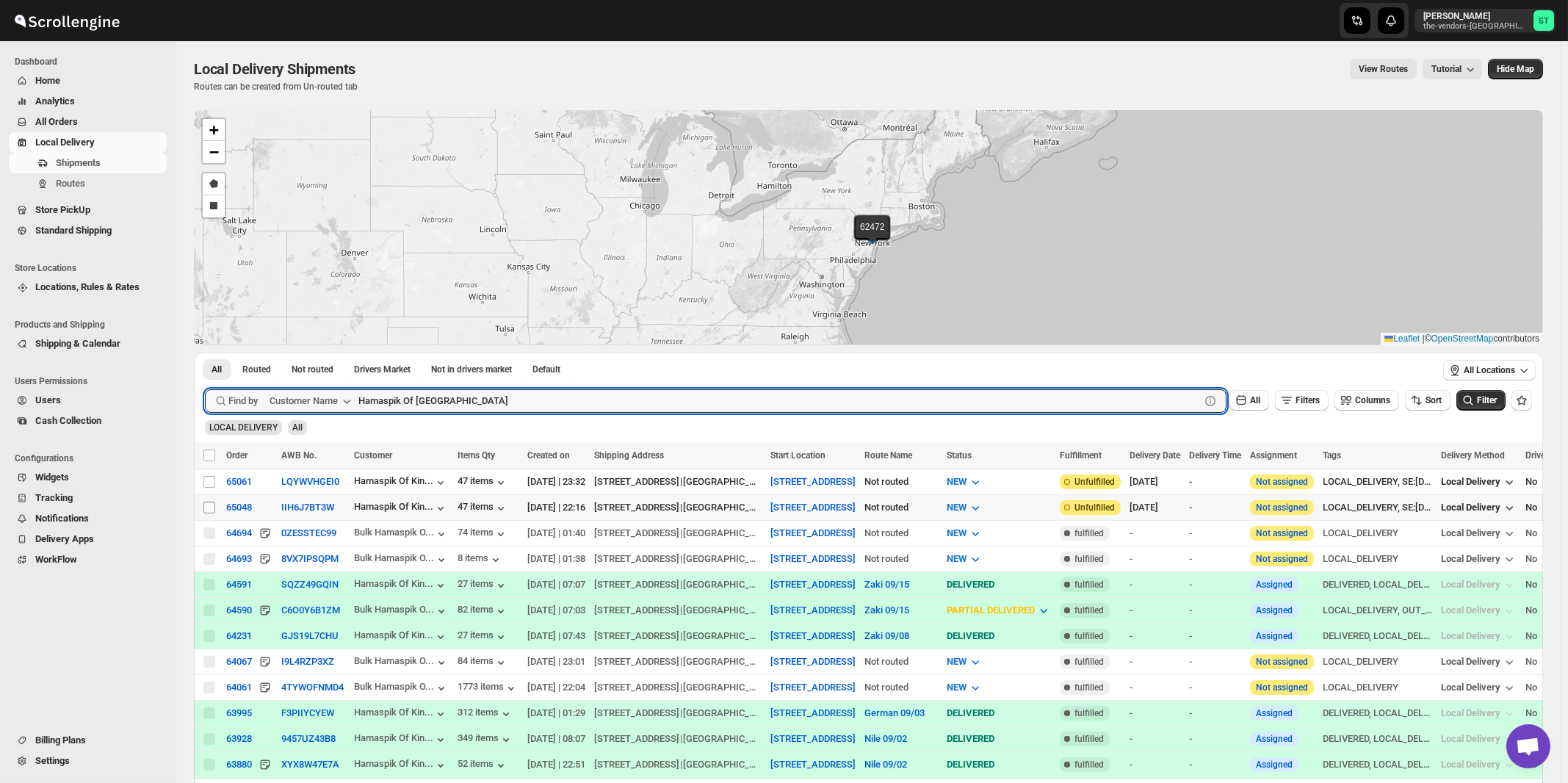
click at [211, 504] on input "Select shipment" at bounding box center [209, 508] width 12 height 12
checkbox input "true"
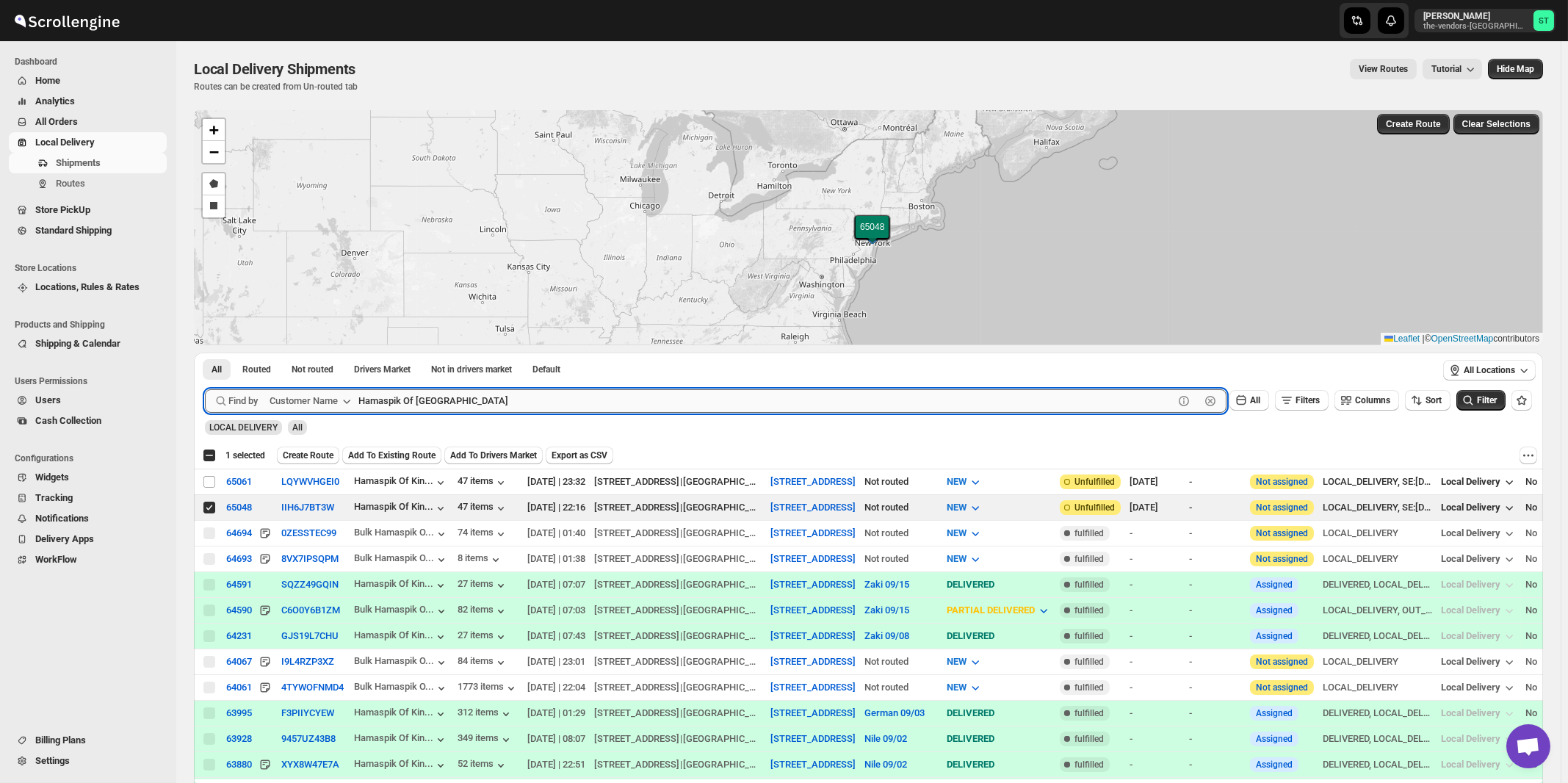
click at [627, 396] on input "Hamaspik Of [GEOGRAPHIC_DATA]" at bounding box center [766, 401] width 815 height 23
paste input "Ner Mitzvah"
type input "Ner Mitzvah"
click at [205, 353] on button "Submit" at bounding box center [226, 360] width 42 height 15
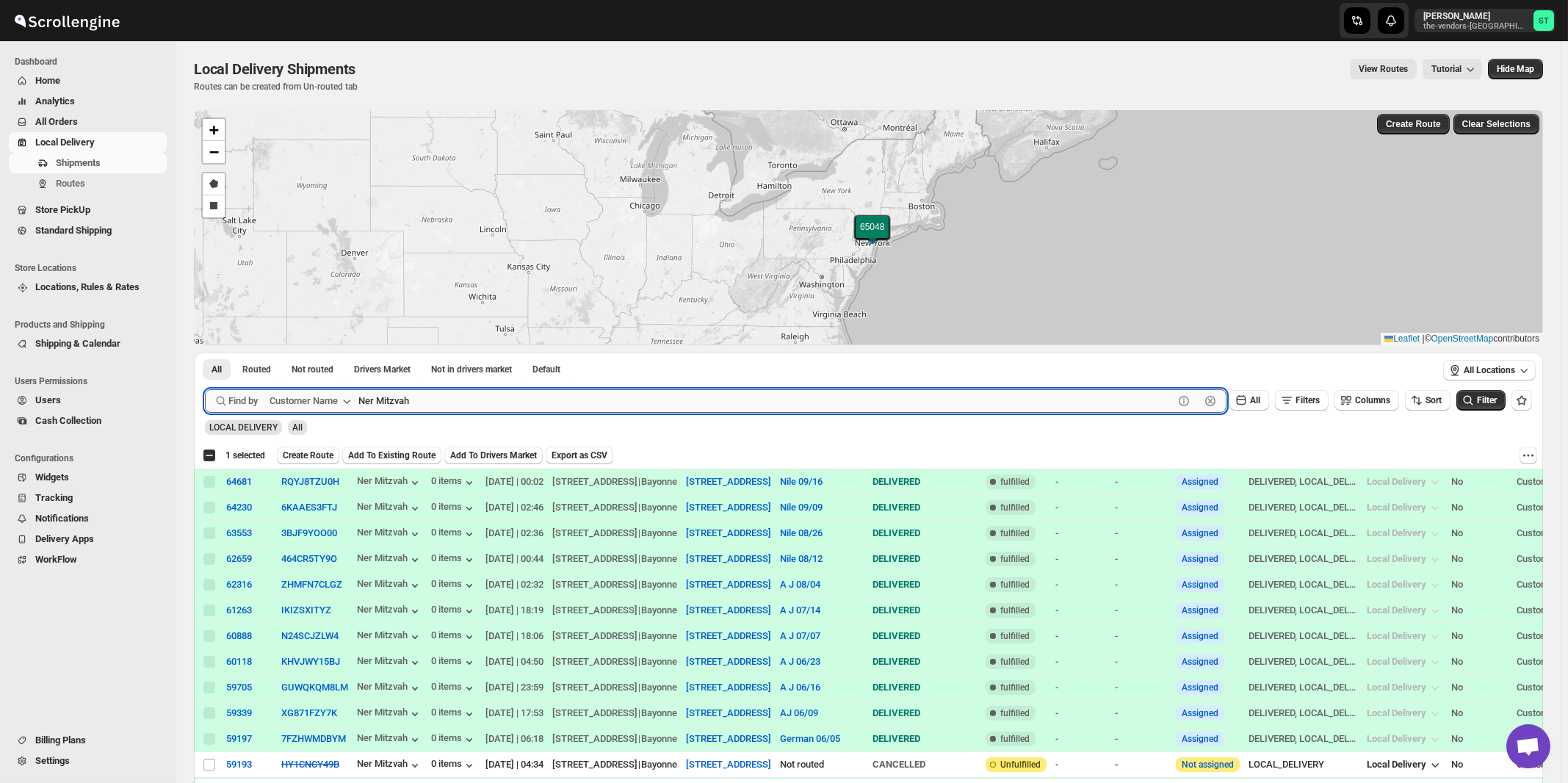
checkbox input "true"
paste input "BP Medical Management"
type input "BP Medical Management"
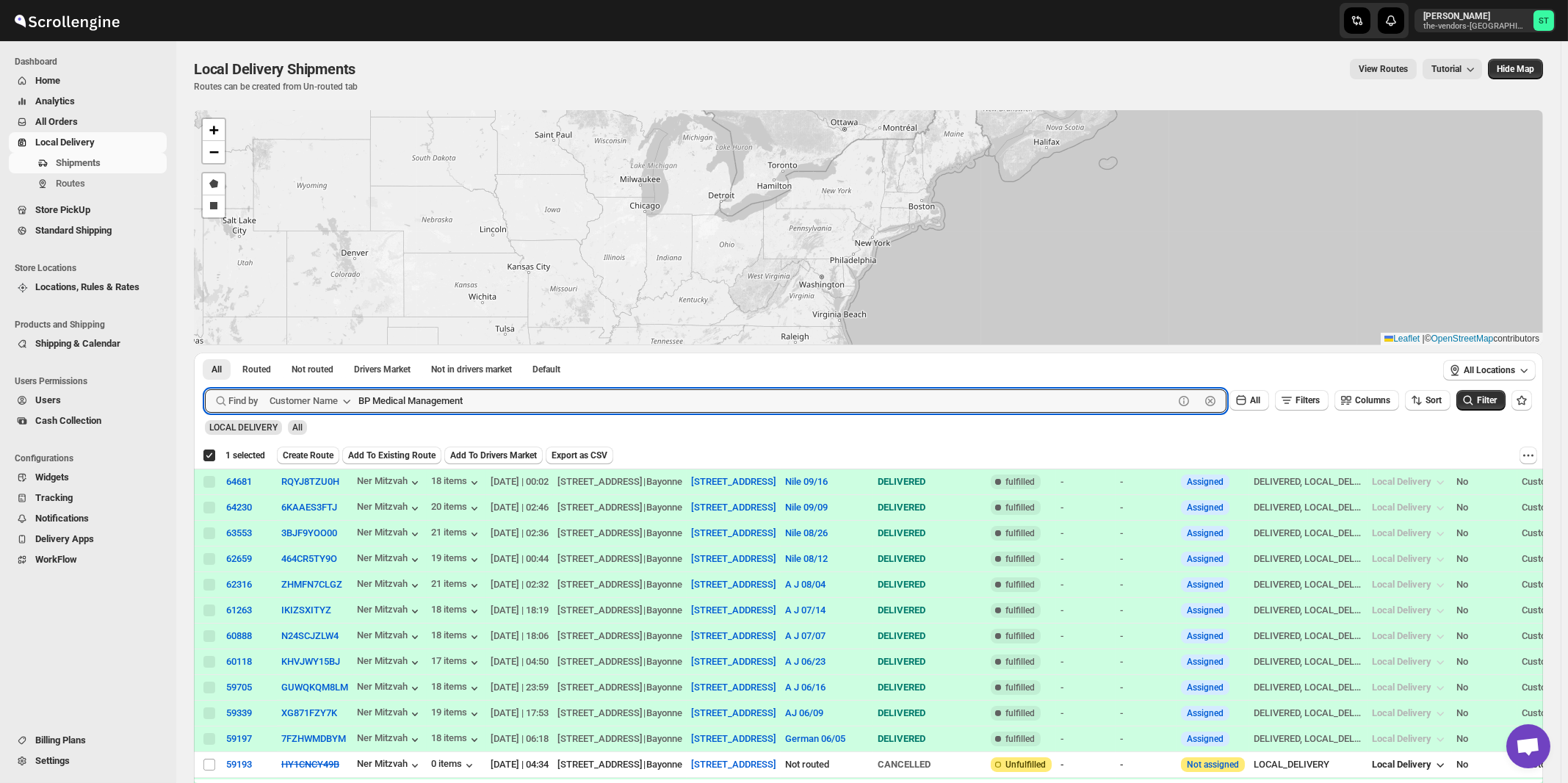
click at [205, 353] on button "Submit" at bounding box center [226, 360] width 42 height 15
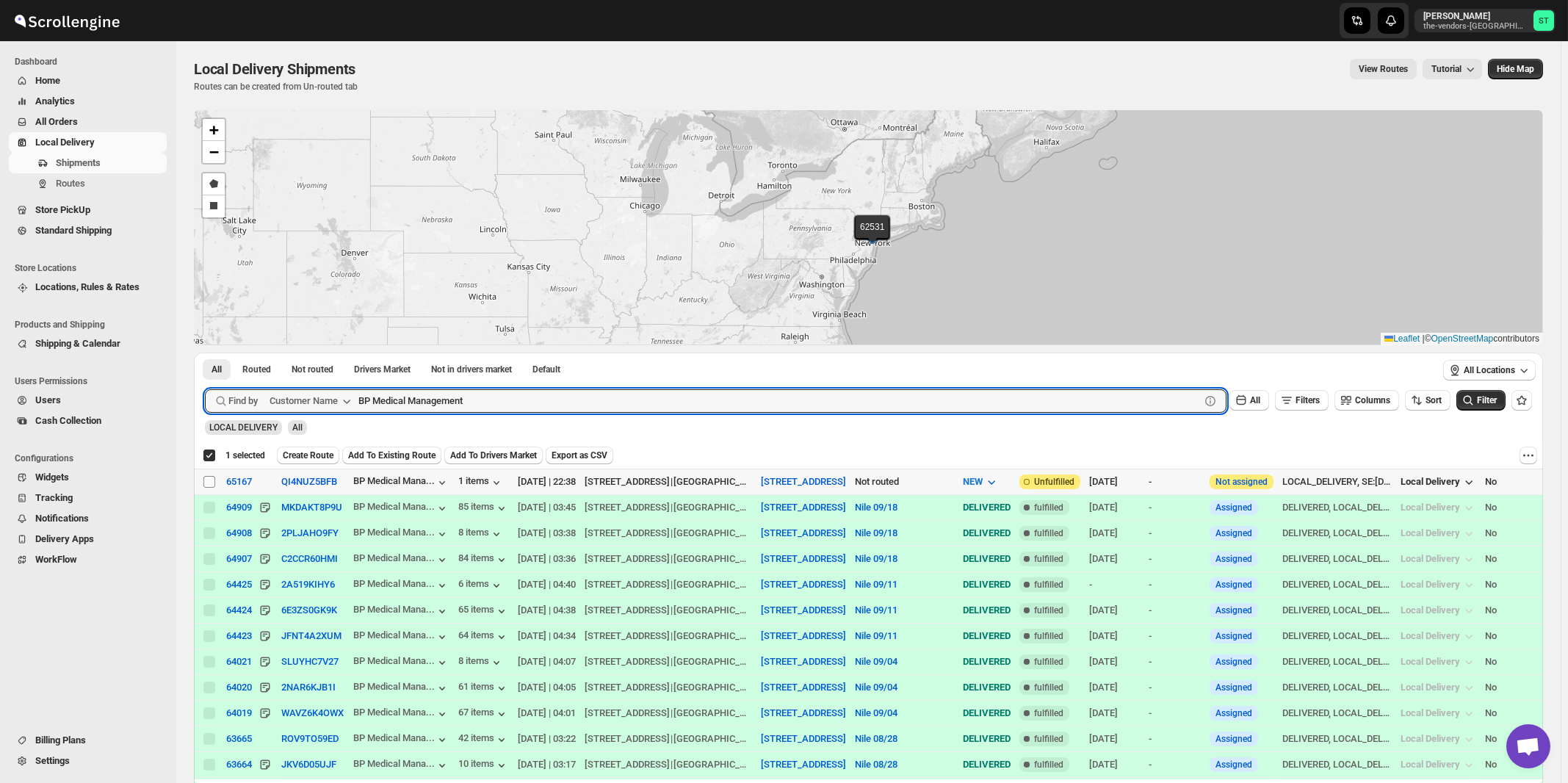
click at [204, 479] on input "Select shipment" at bounding box center [209, 482] width 12 height 12
checkbox input "true"
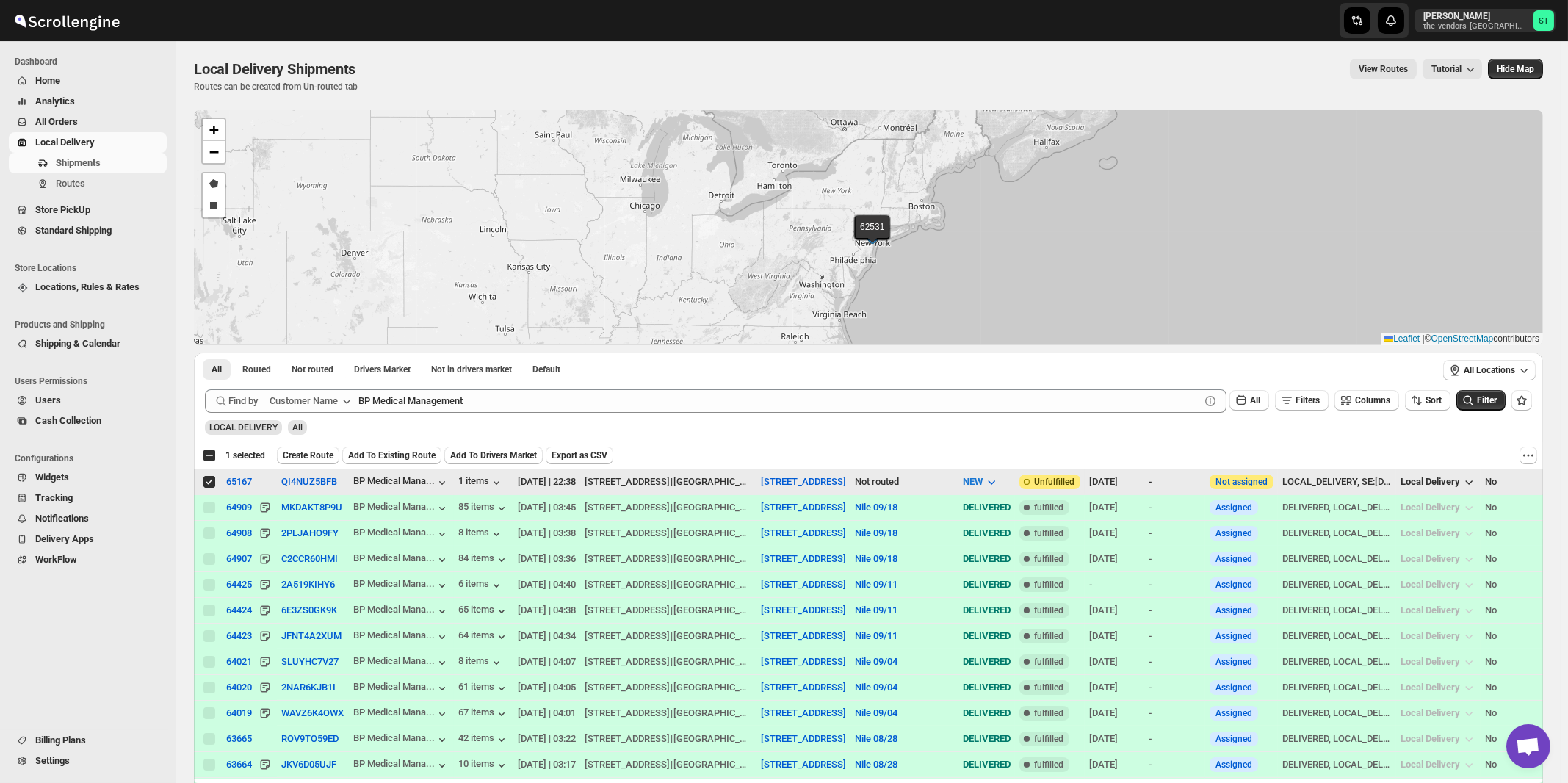
checkbox input "false"
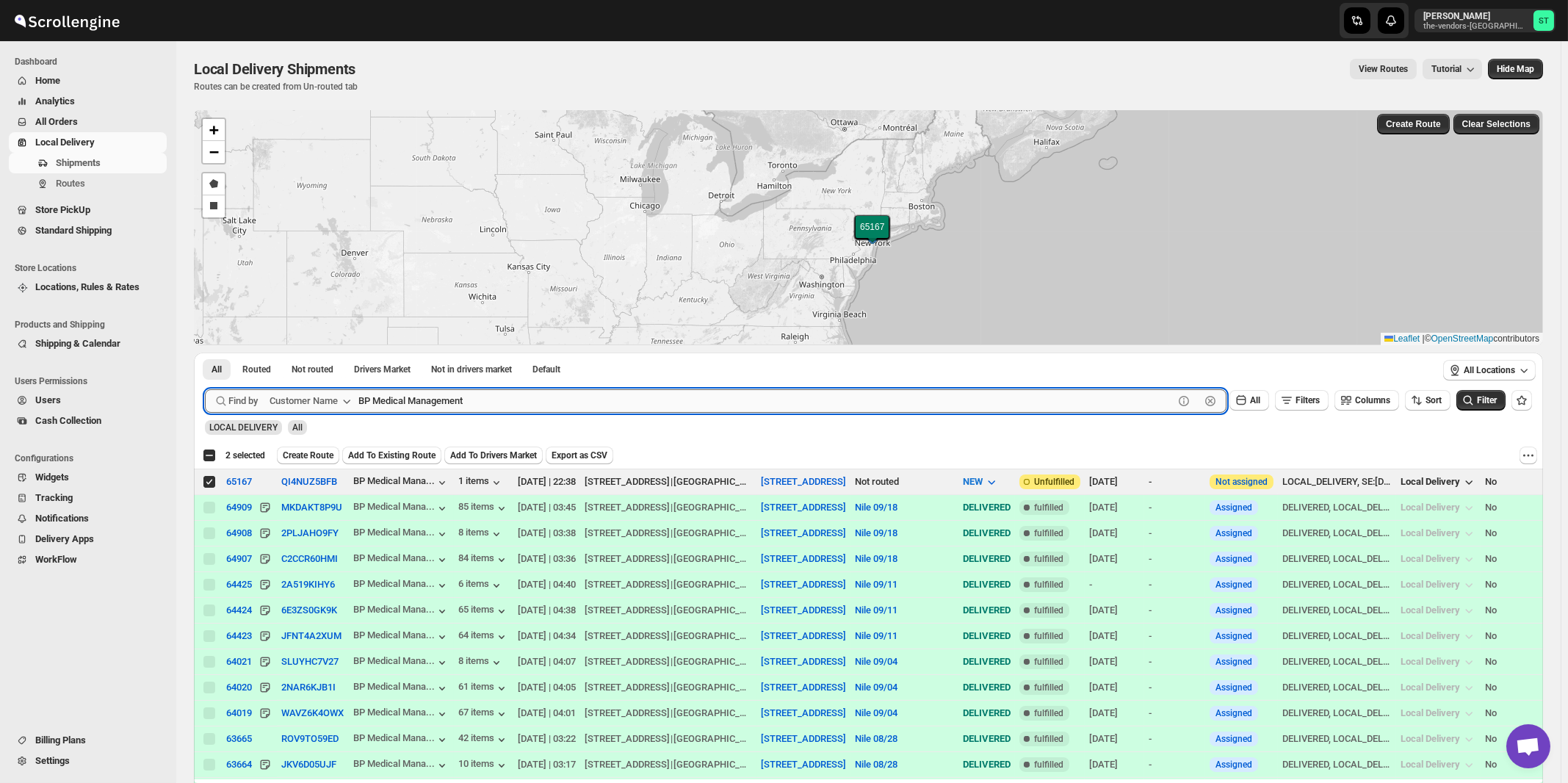
click at [515, 401] on input "BP Medical Management" at bounding box center [766, 401] width 815 height 23
paste input "ATIME"
type input "ATIME"
click at [205, 353] on button "Submit" at bounding box center [226, 360] width 42 height 15
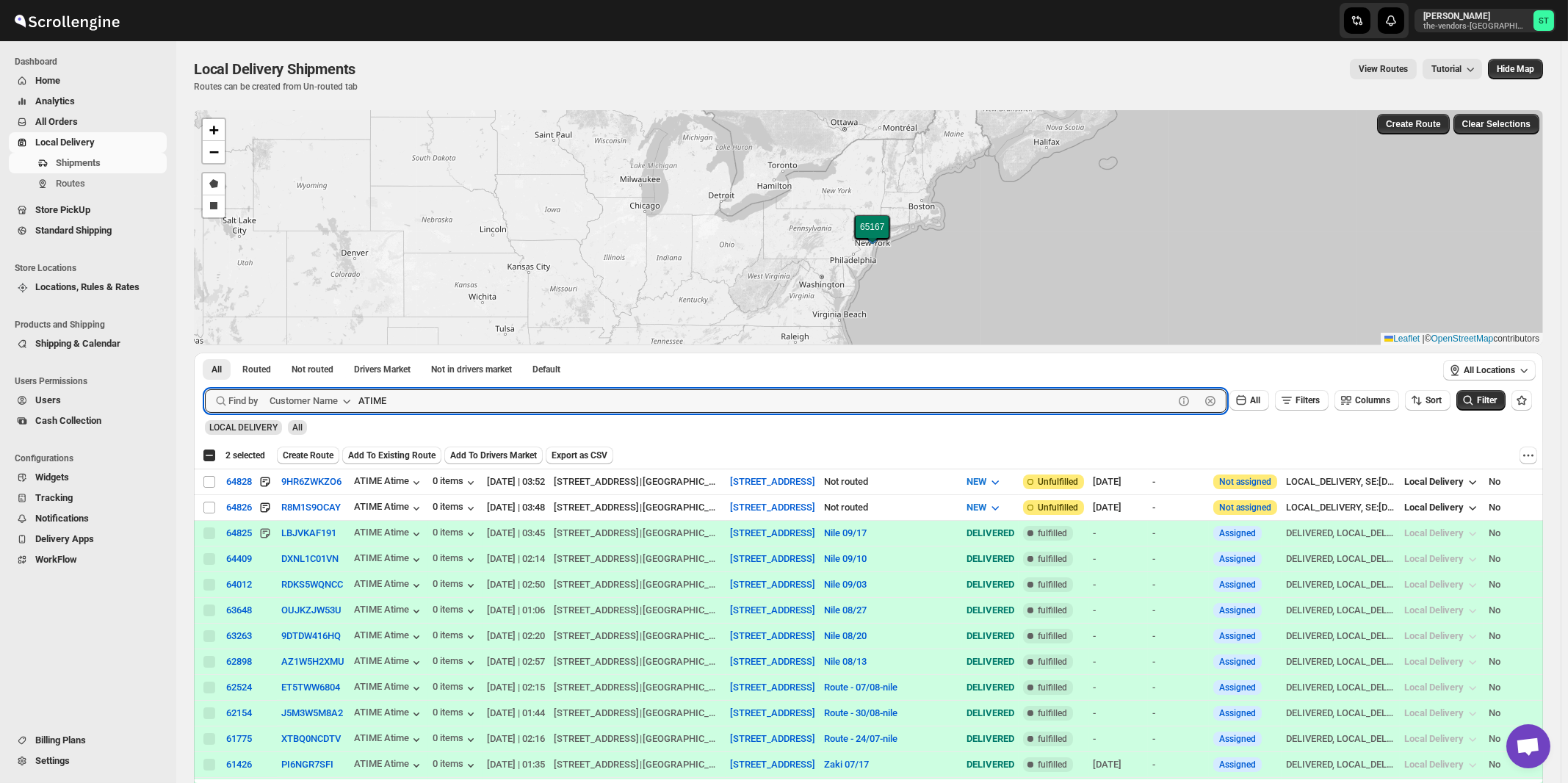
checkbox input "true"
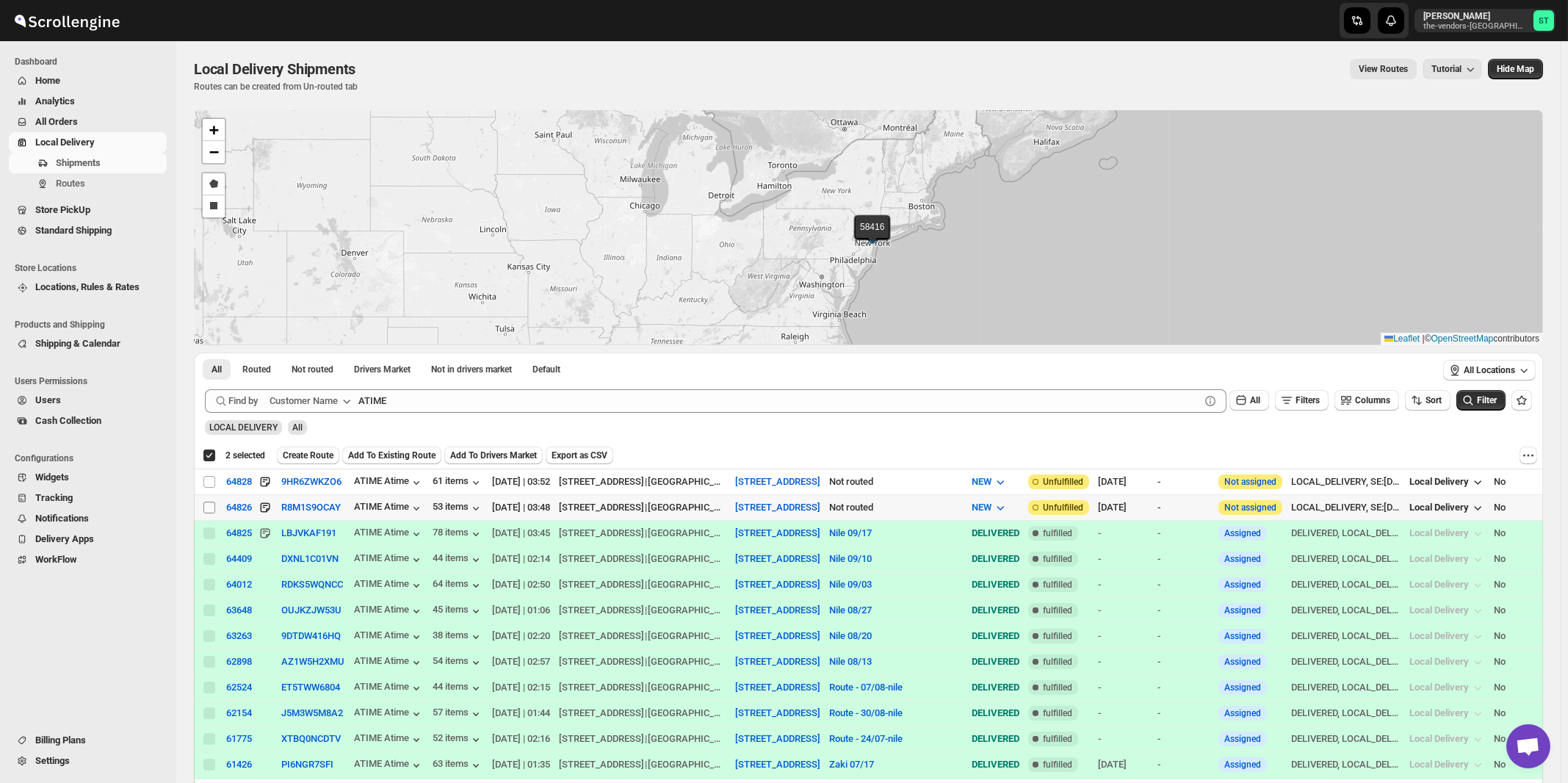
click at [206, 505] on input "Select shipment" at bounding box center [209, 508] width 12 height 12
checkbox input "true"
checkbox input "false"
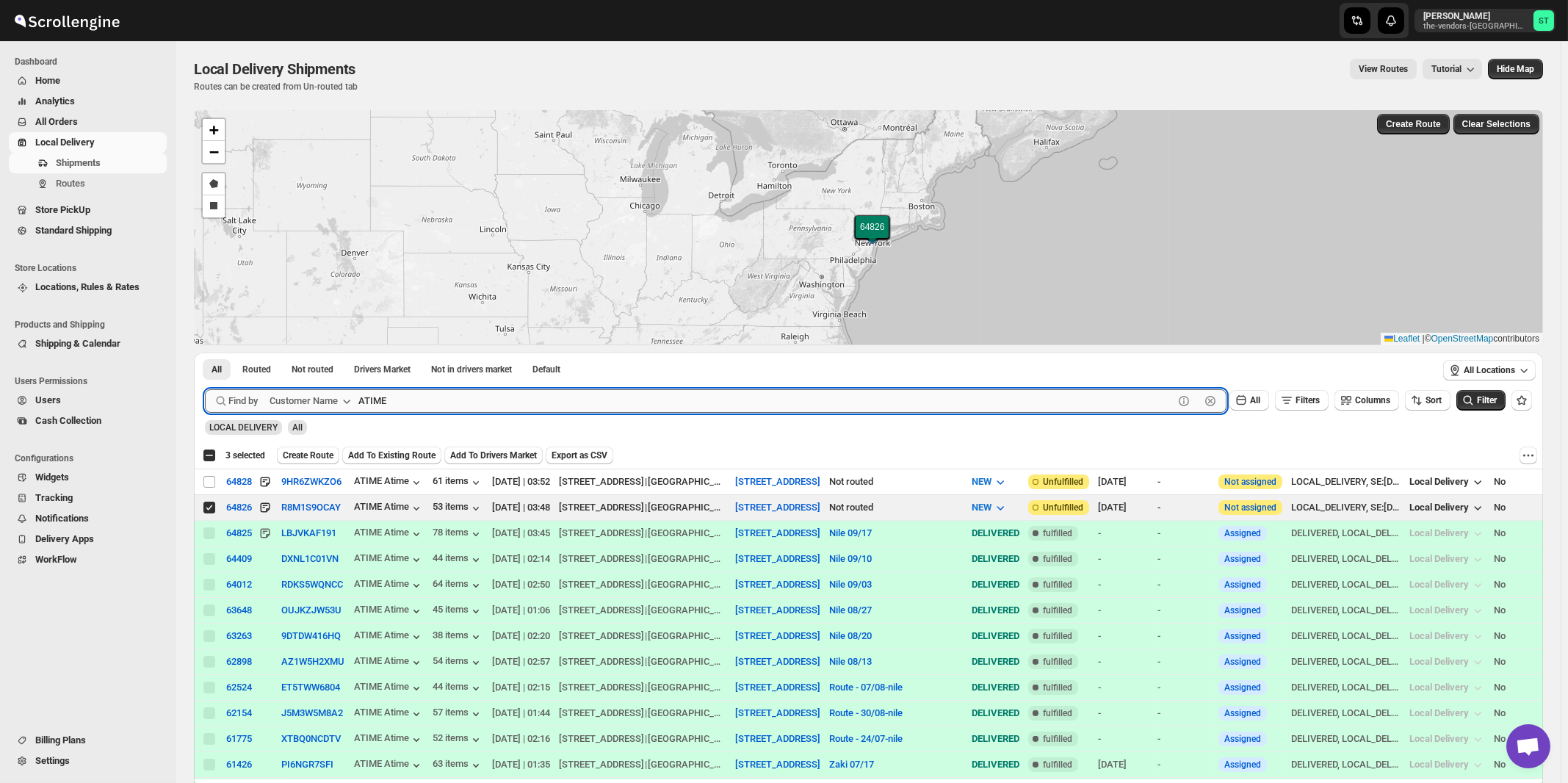
click at [468, 403] on input "ATIME" at bounding box center [766, 401] width 815 height 23
paste input "Dj Direct Inc"
click at [205, 353] on button "Submit" at bounding box center [226, 360] width 42 height 15
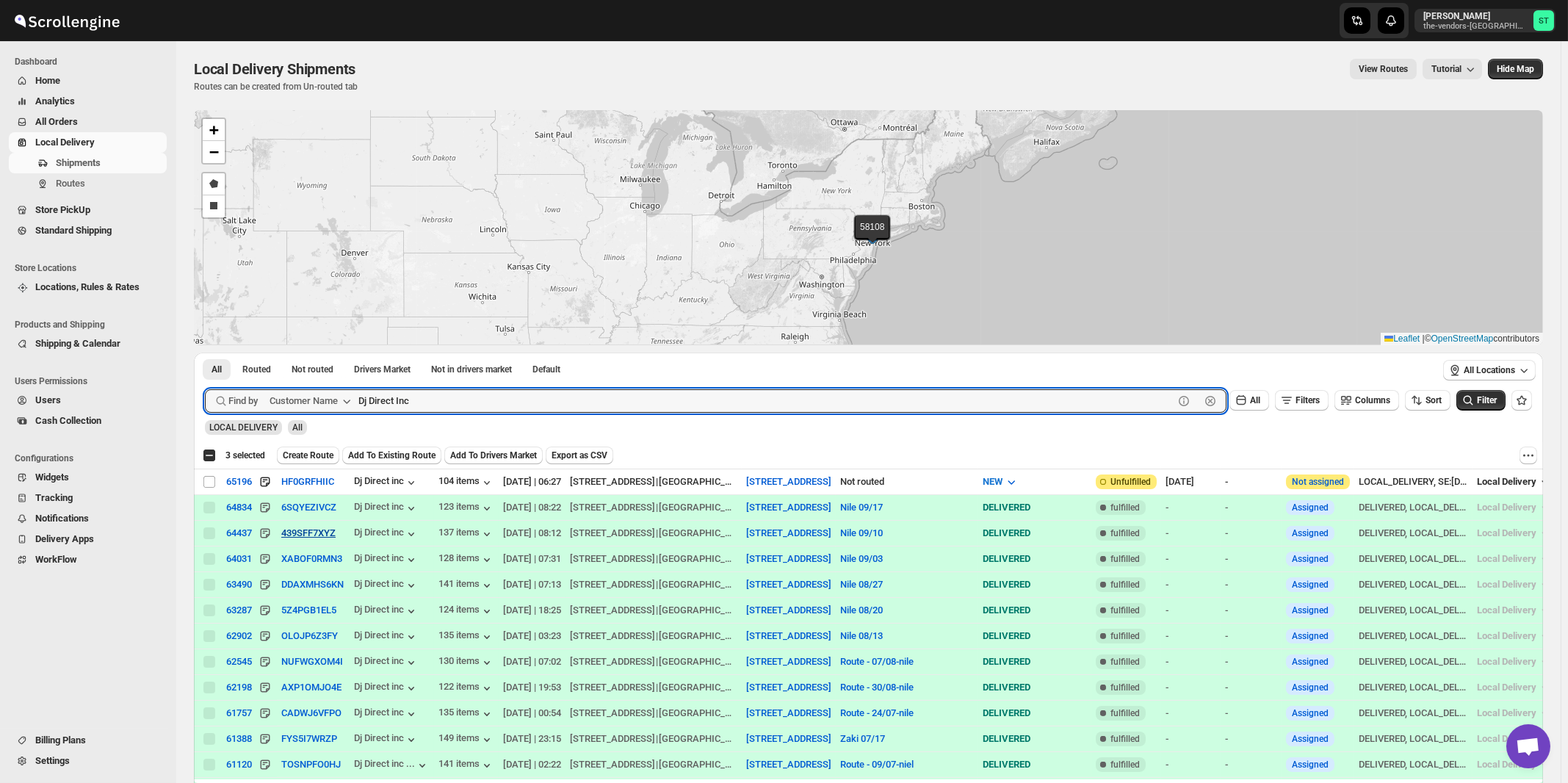
paste input "Handiqup GSE"
type input "Handiqup GSE"
click at [205, 353] on button "Submit" at bounding box center [226, 360] width 42 height 15
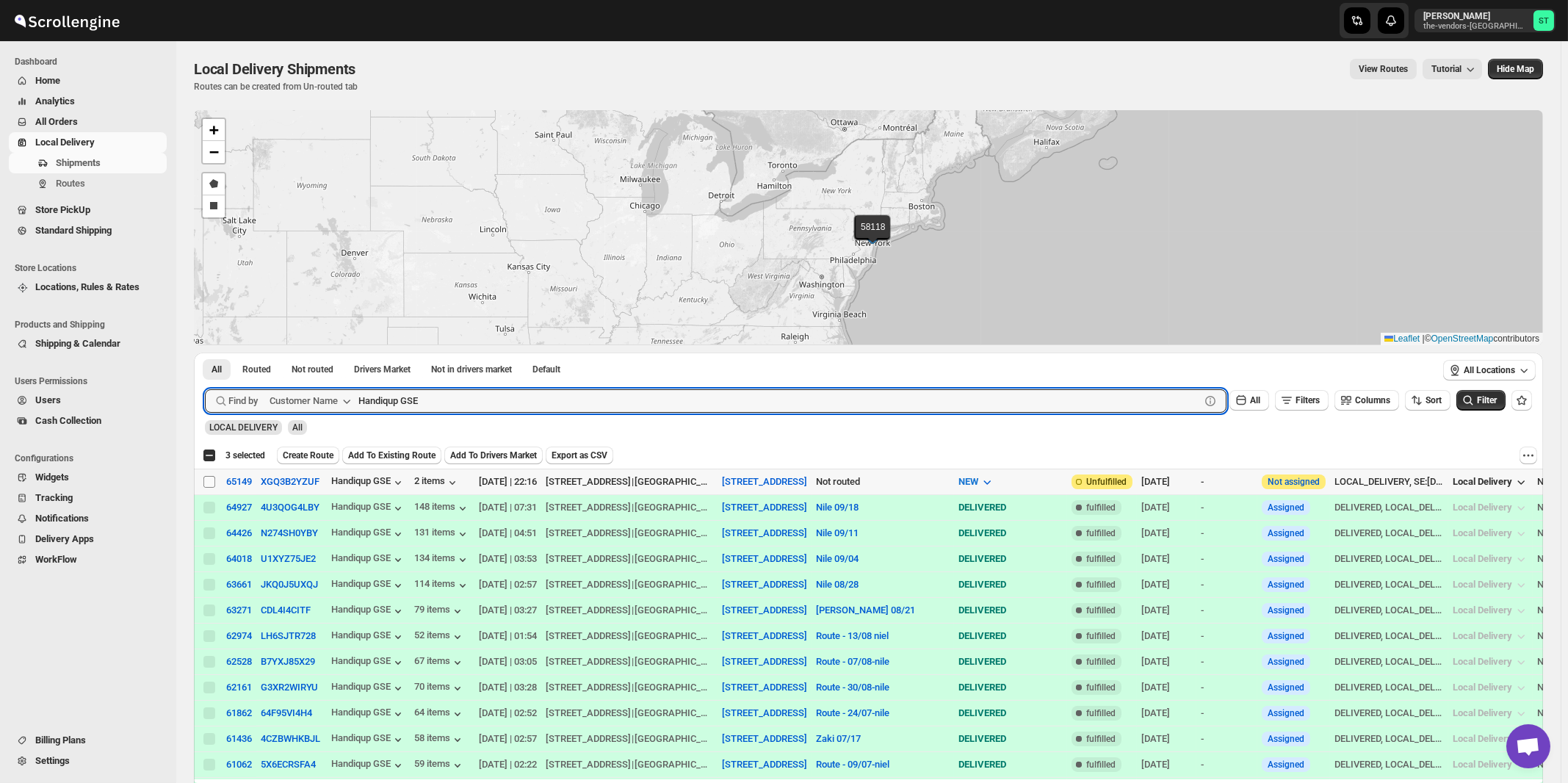
click at [210, 480] on input "Select shipment" at bounding box center [209, 482] width 12 height 12
checkbox input "true"
click at [445, 395] on input "Handiqup GSE" at bounding box center [766, 401] width 815 height 23
paste input "Royal Bag"
type input "Royal Bag"
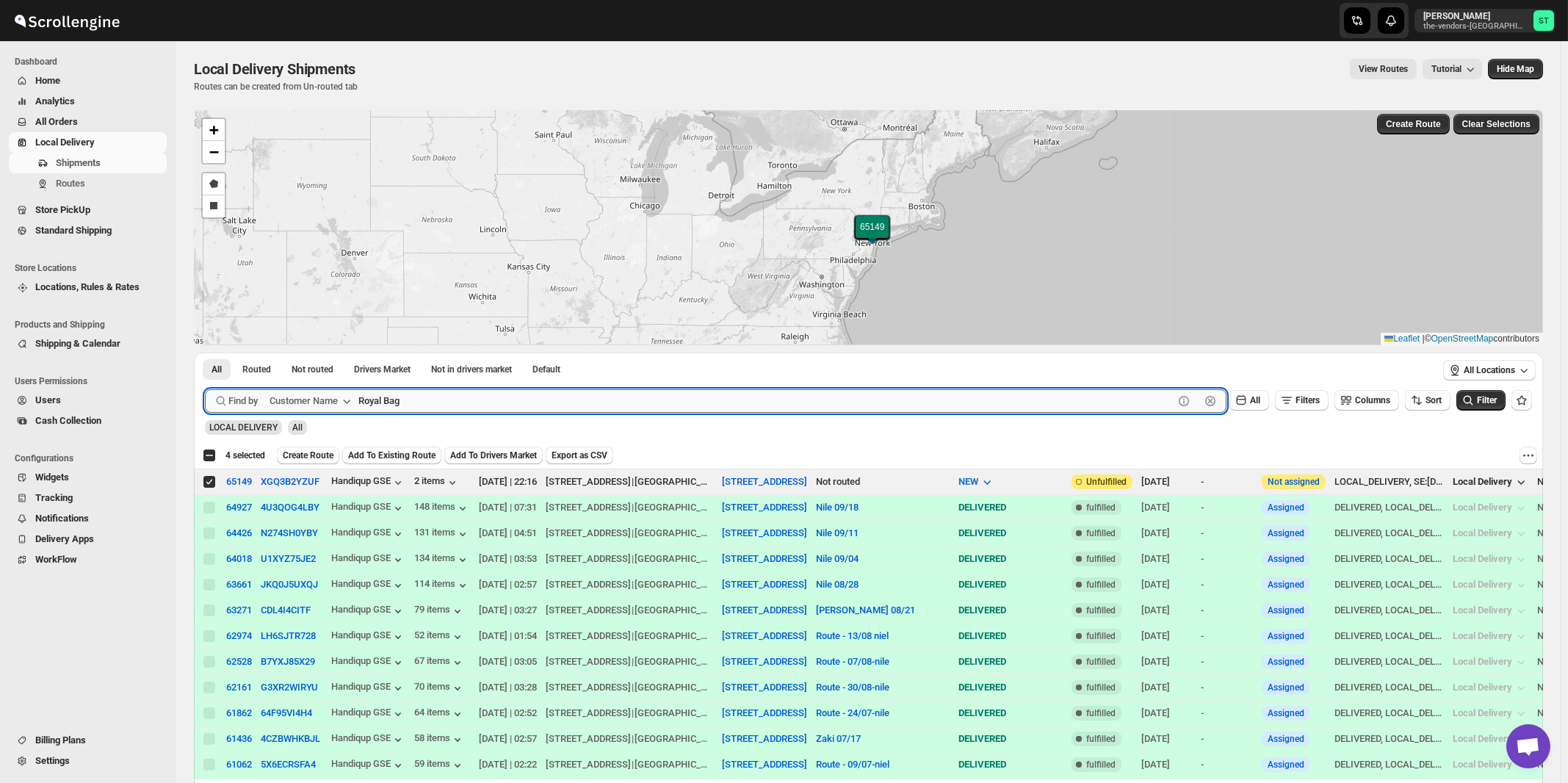
click at [205, 353] on button "Submit" at bounding box center [226, 360] width 42 height 15
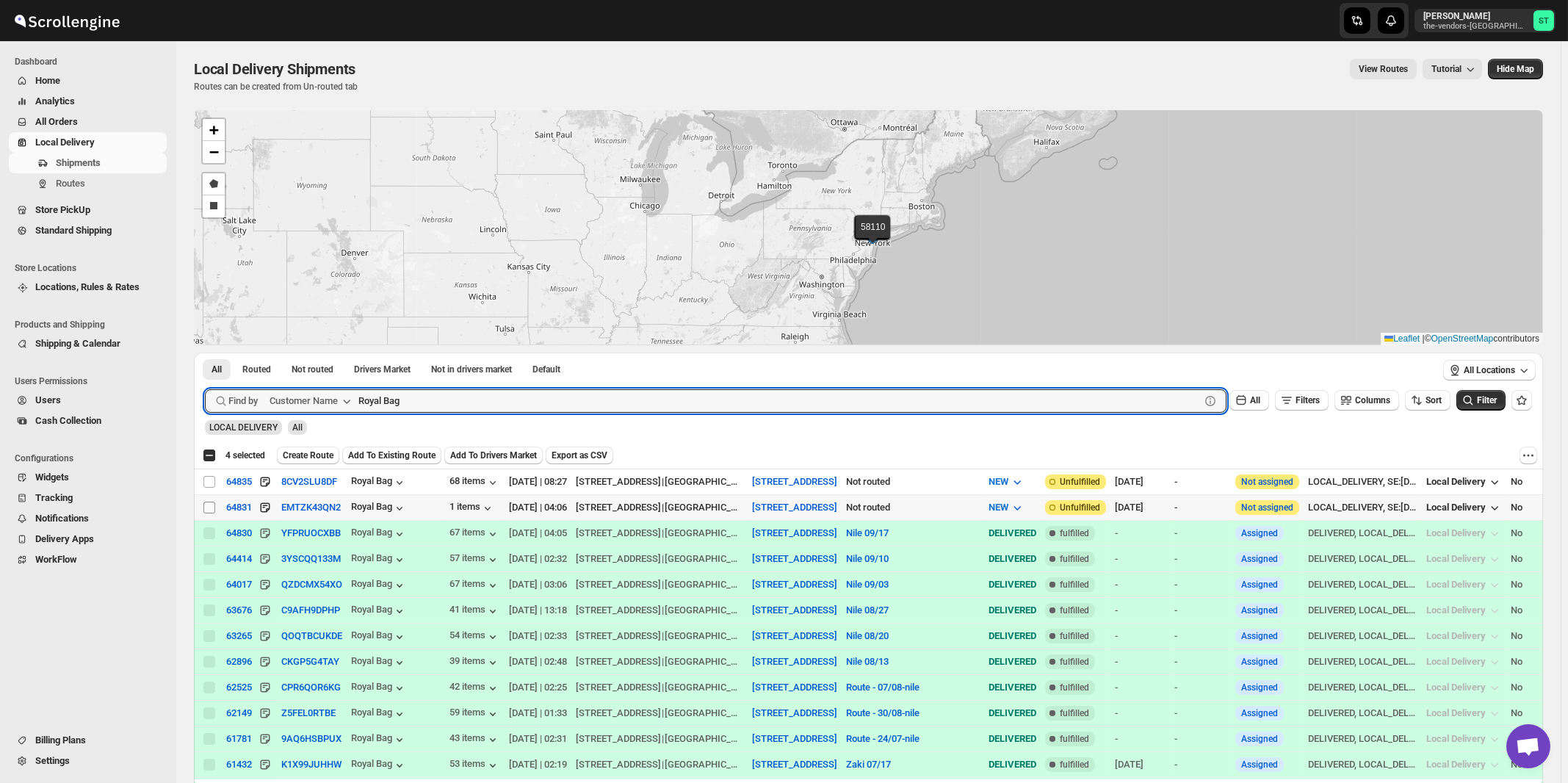
click at [211, 508] on input "Select shipment" at bounding box center [209, 508] width 12 height 12
checkbox input "true"
click at [525, 398] on input "Royal Bag" at bounding box center [766, 401] width 815 height 23
paste input "Capital Plus"
click at [205, 353] on button "Submit" at bounding box center [226, 360] width 42 height 15
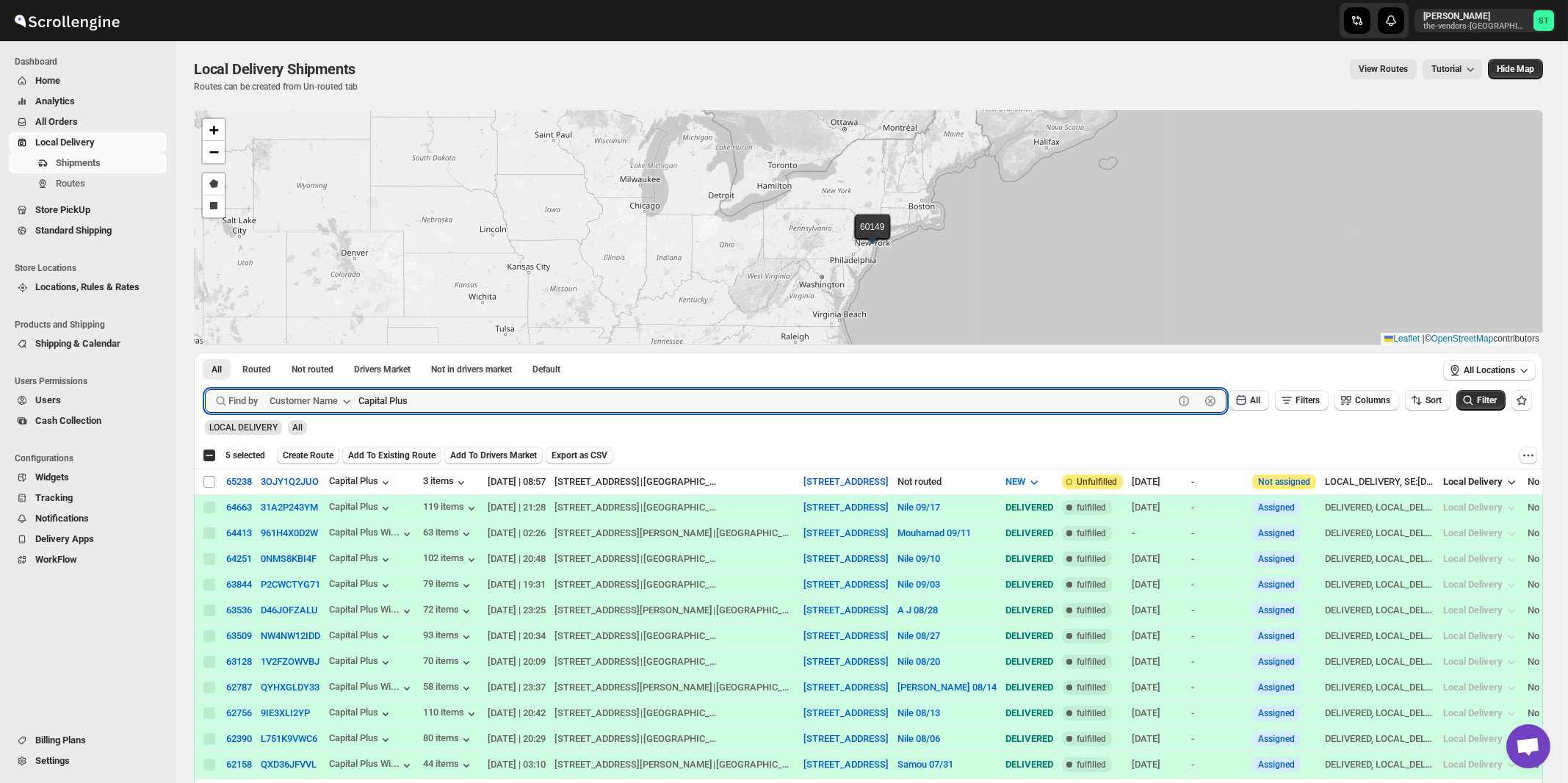
paste input "Yeled V'[PERSON_NAME] ECC Inc"
click at [205, 353] on button "Submit" at bounding box center [226, 360] width 42 height 15
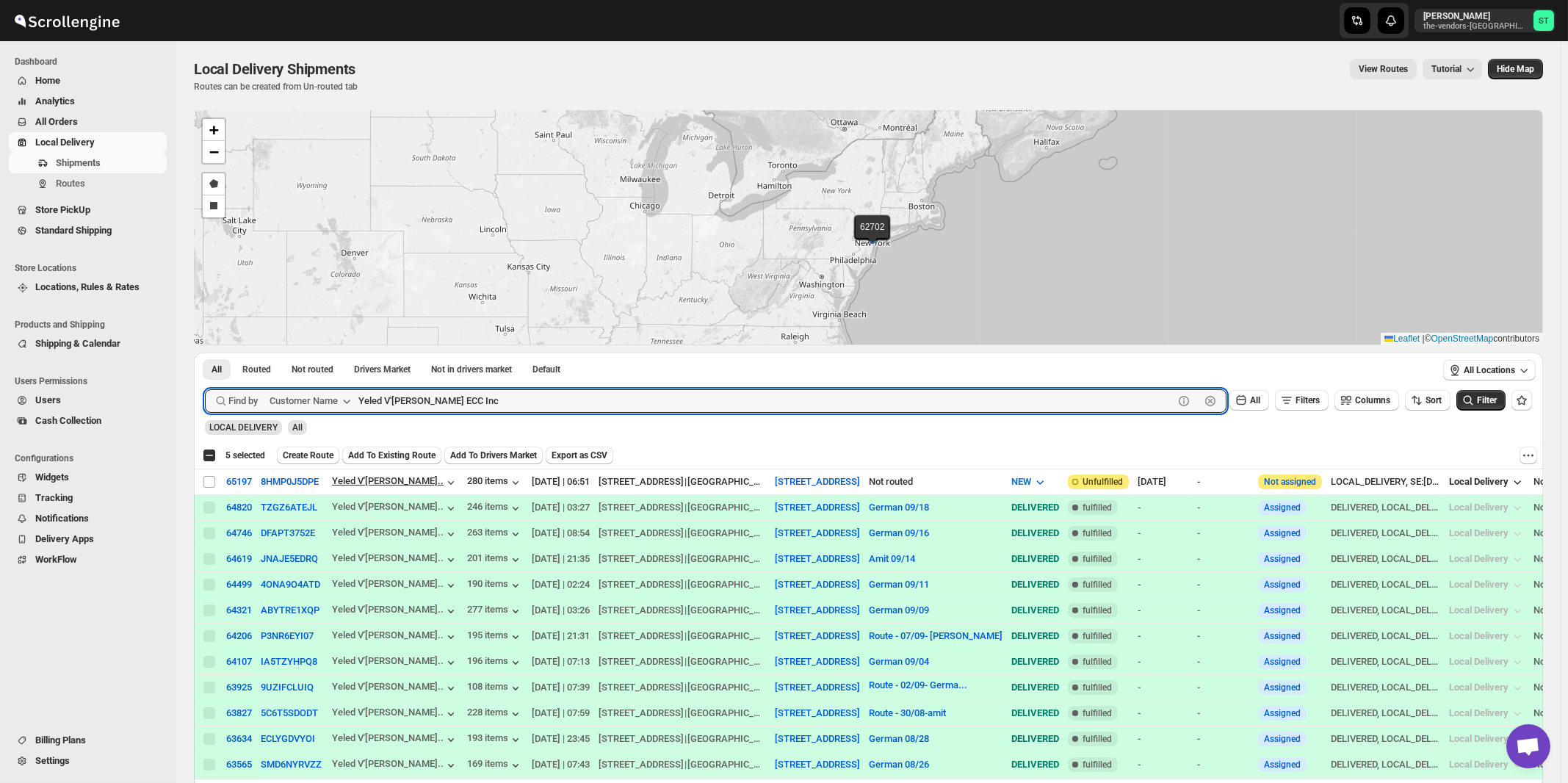
paste input "Hamaspik [STREET_ADDRESS]"
click at [205, 353] on button "Submit" at bounding box center [226, 360] width 42 height 15
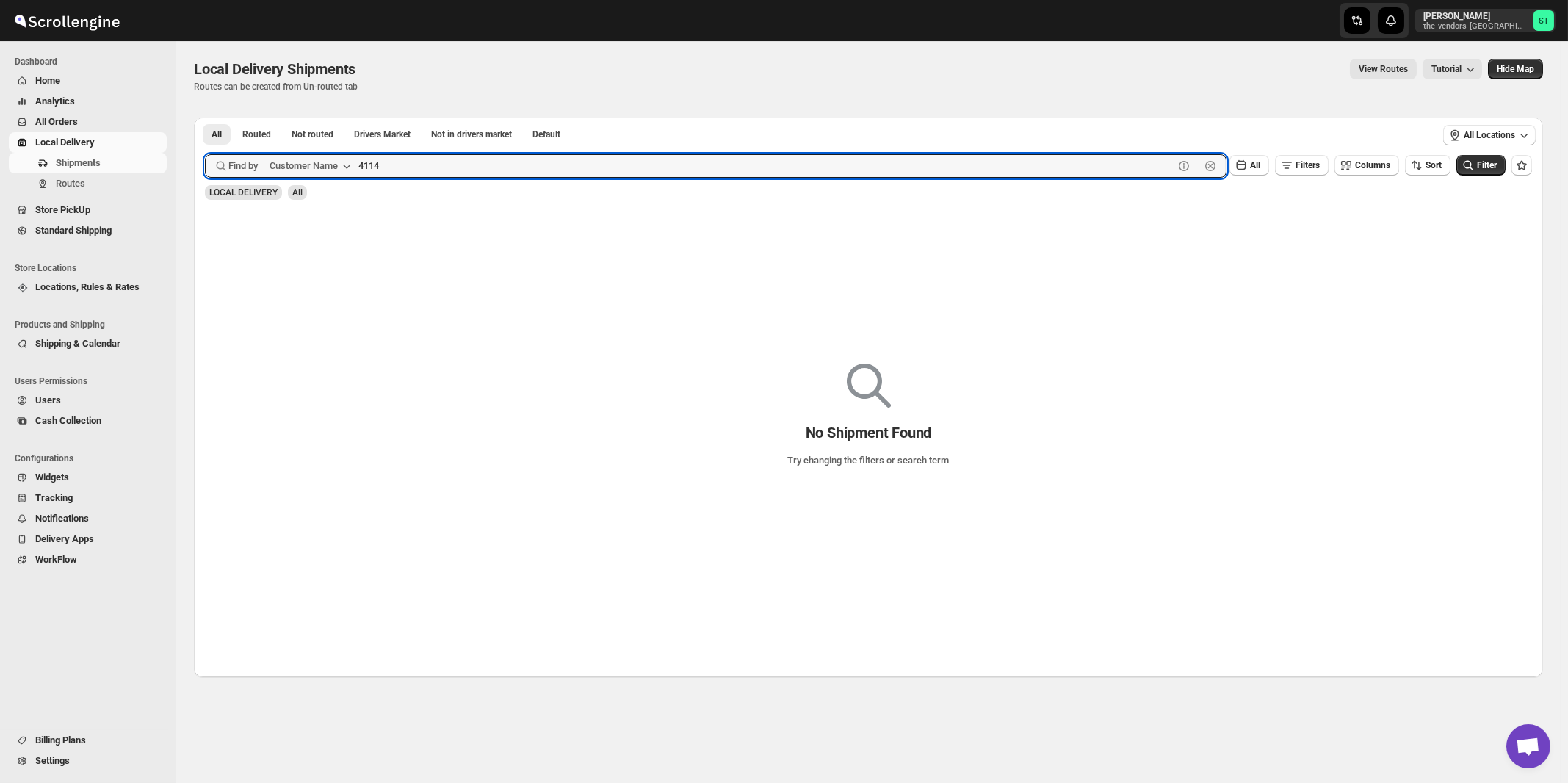
type input "4114"
click at [205, 117] on button "Submit" at bounding box center [226, 124] width 42 height 15
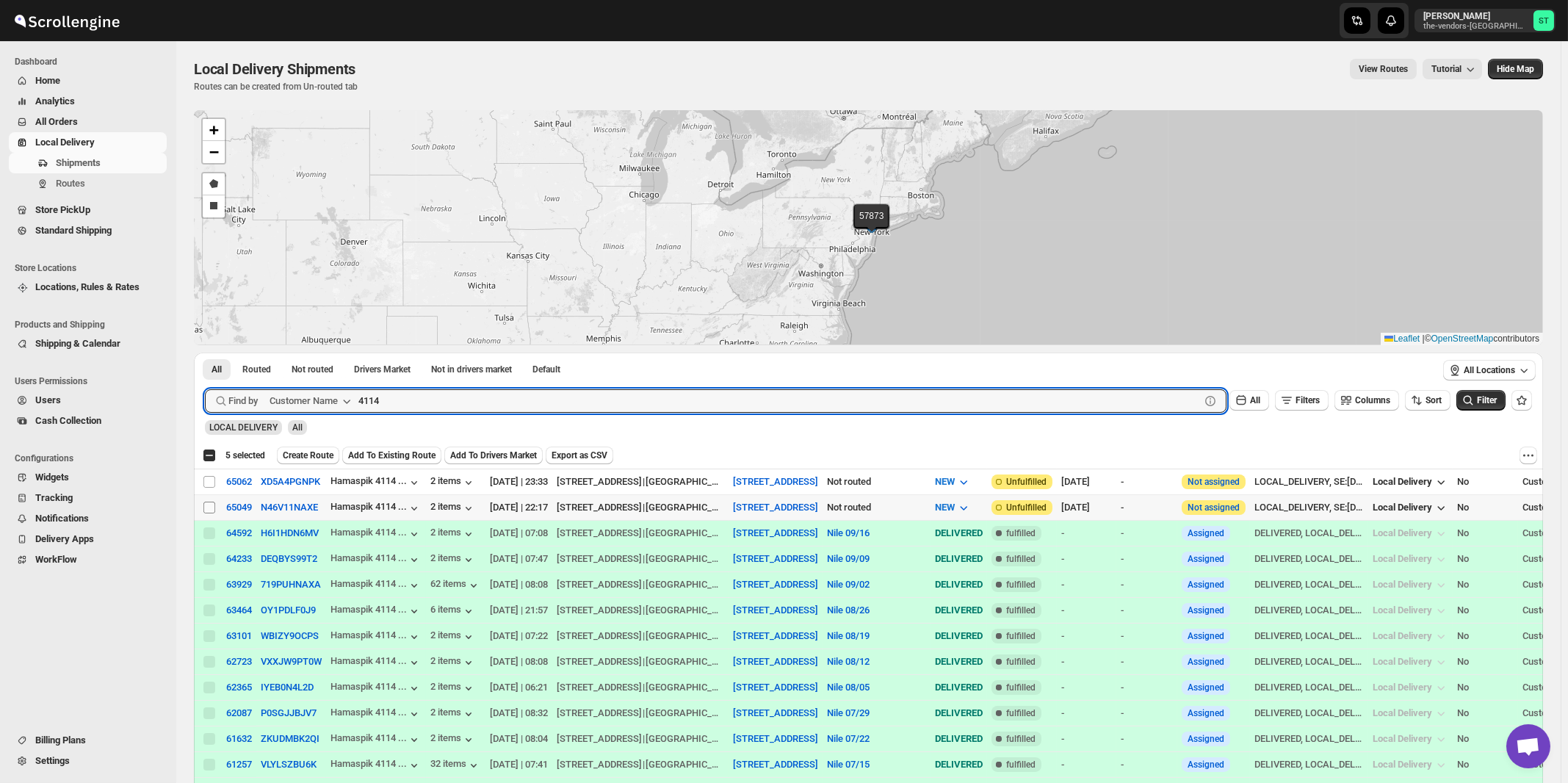
click at [209, 504] on input "Select shipment" at bounding box center [209, 508] width 12 height 12
checkbox input "true"
click at [438, 407] on input "4114" at bounding box center [766, 401] width 815 height 23
paste input "Hamaspik Sipuk"
type input "Hamaspik Sipuk"
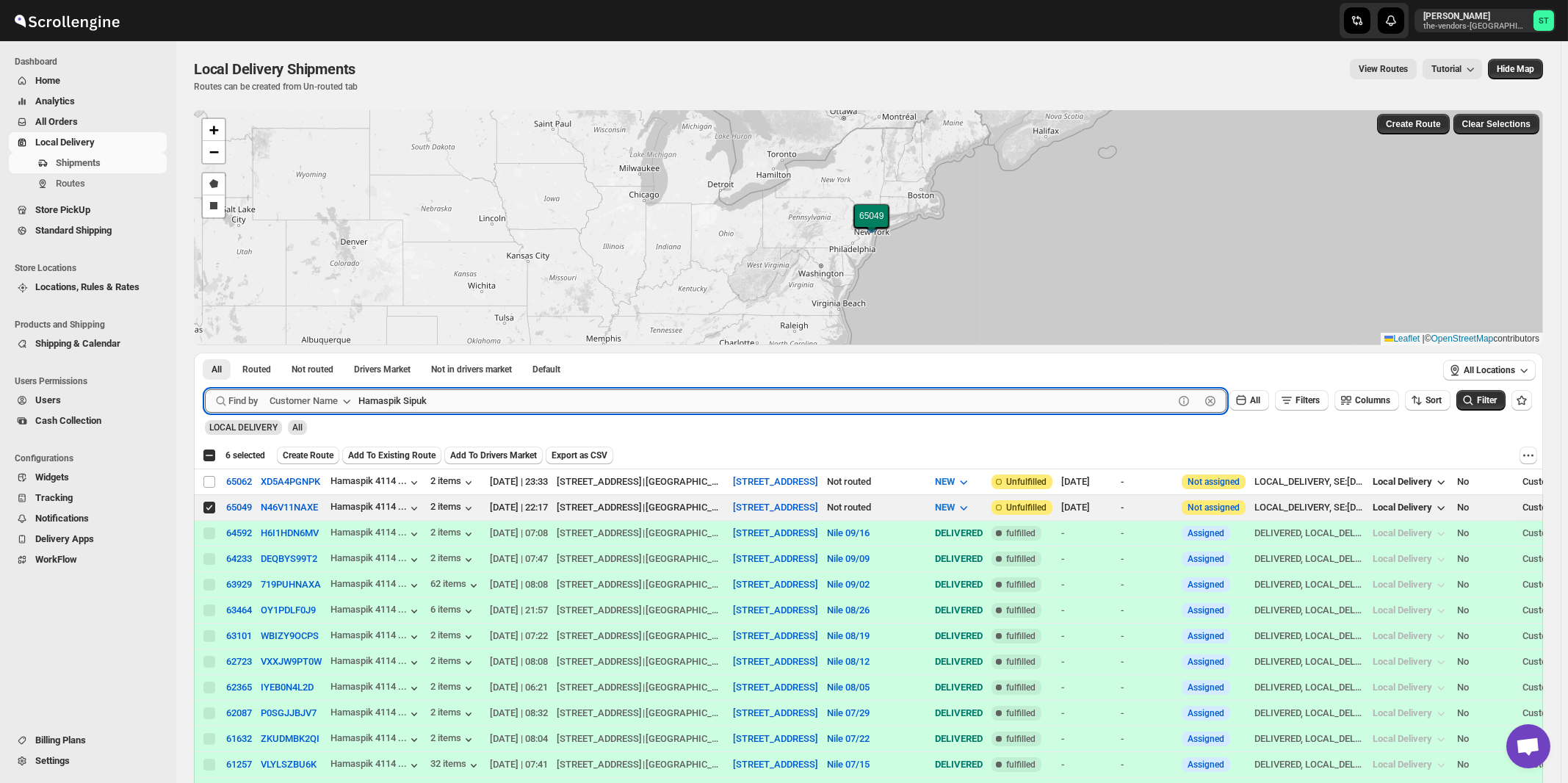
click at [205, 353] on button "Submit" at bounding box center [226, 360] width 42 height 15
click at [210, 507] on input "Select shipment" at bounding box center [209, 508] width 12 height 12
checkbox input "true"
click at [452, 397] on input "Hamaspik Sipuk" at bounding box center [766, 401] width 815 height 23
paste input "Boro Park Insurance [STREET_ADDRESS]"
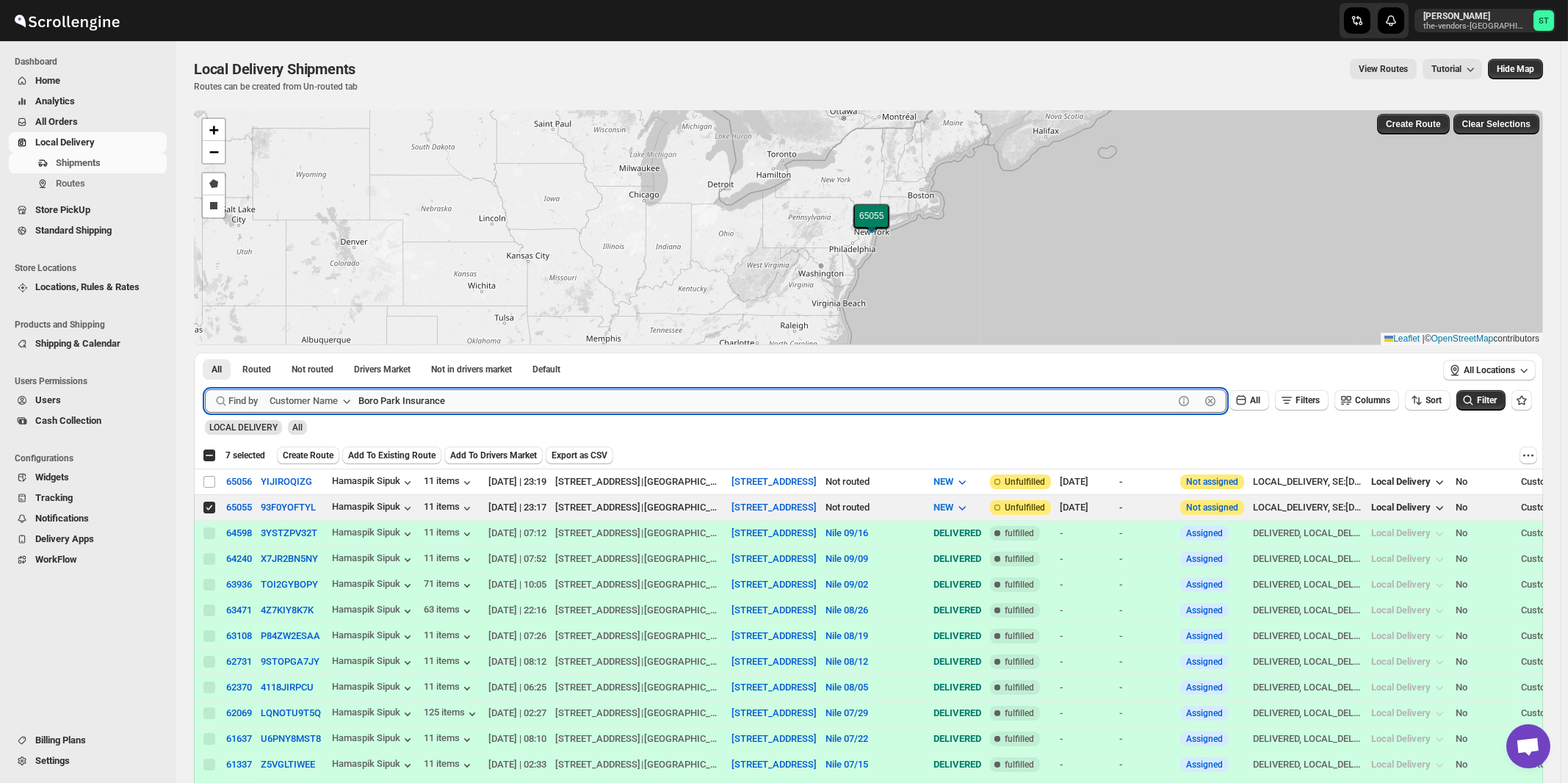
type input "Boro Park Insurance"
click at [205, 353] on button "Submit" at bounding box center [226, 360] width 42 height 15
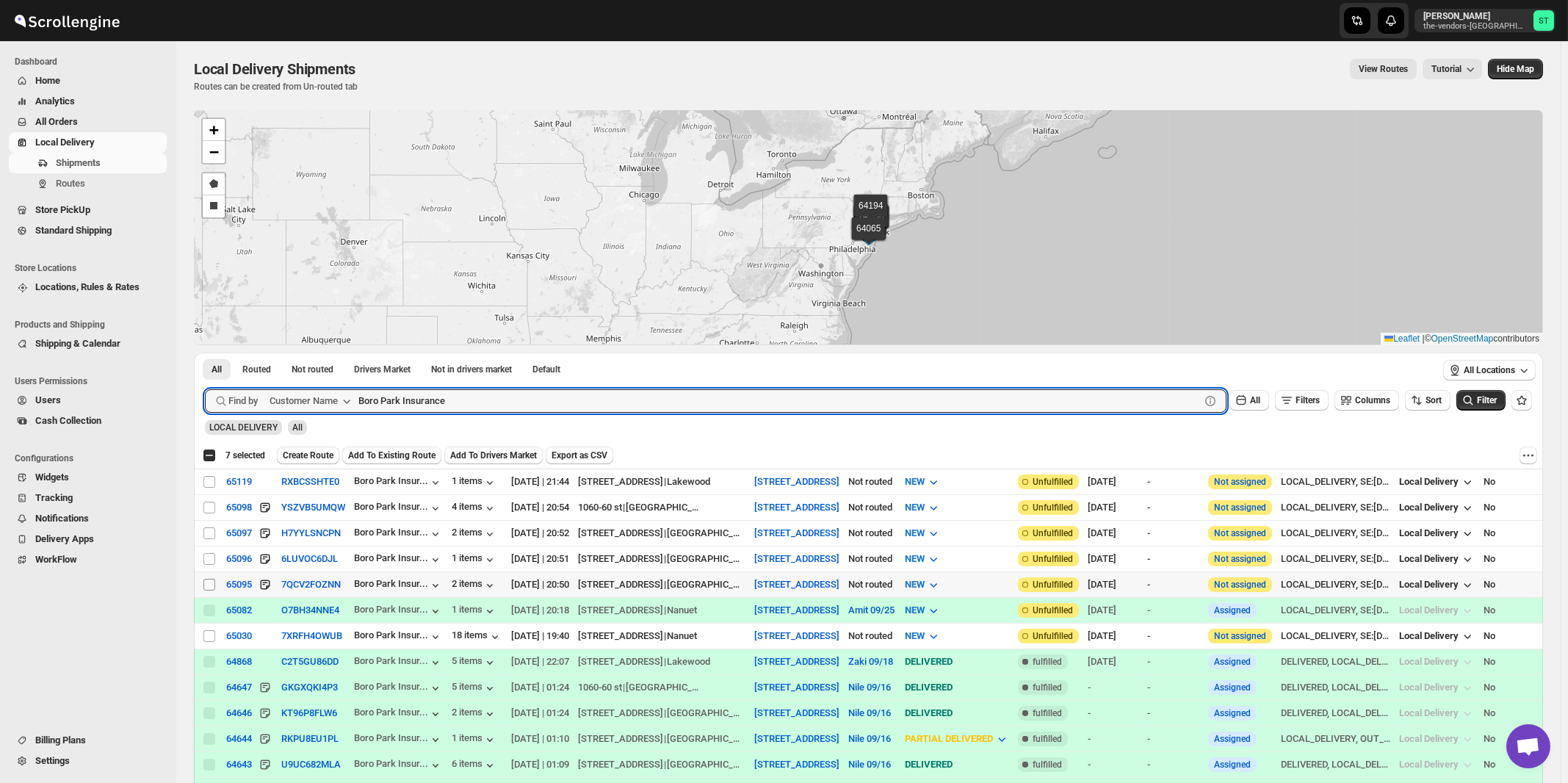
click at [206, 579] on input "Select shipment" at bounding box center [209, 585] width 12 height 12
checkbox input "true"
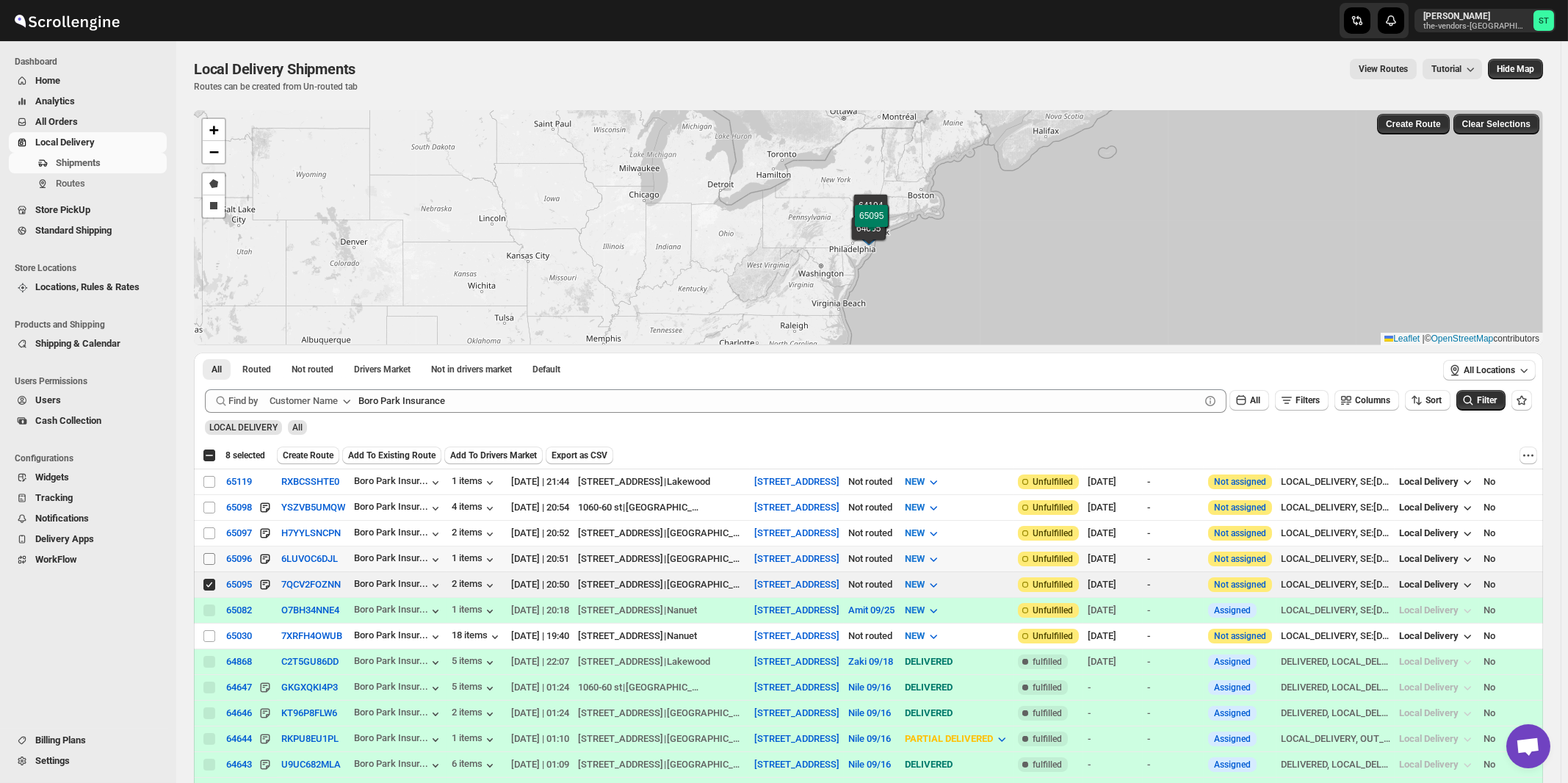
click at [210, 558] on input "Select shipment" at bounding box center [209, 559] width 12 height 12
checkbox input "true"
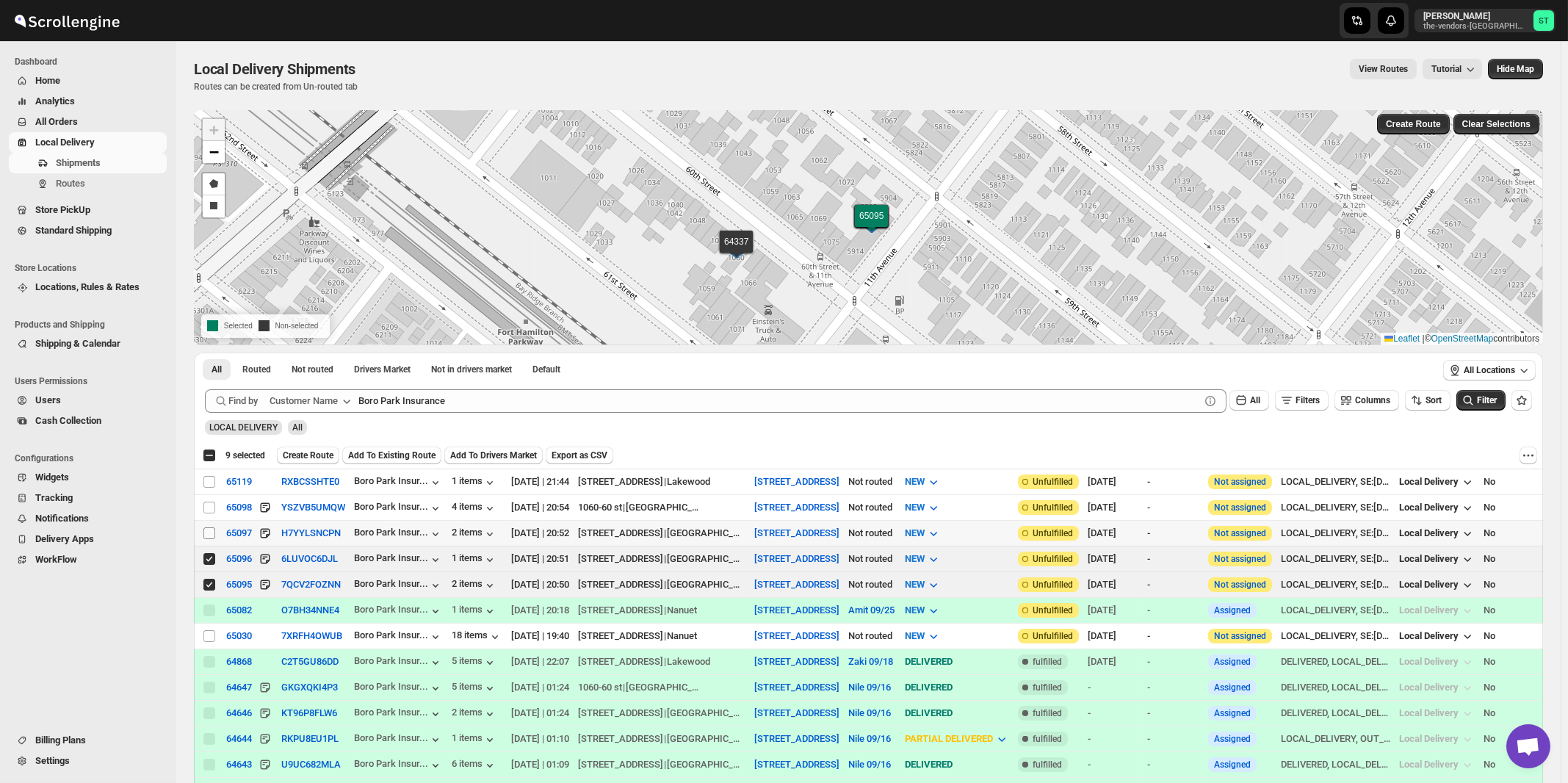
click at [206, 530] on input "Select shipment" at bounding box center [209, 533] width 12 height 12
checkbox input "true"
click at [210, 508] on input "Select shipment" at bounding box center [209, 508] width 12 height 12
checkbox input "true"
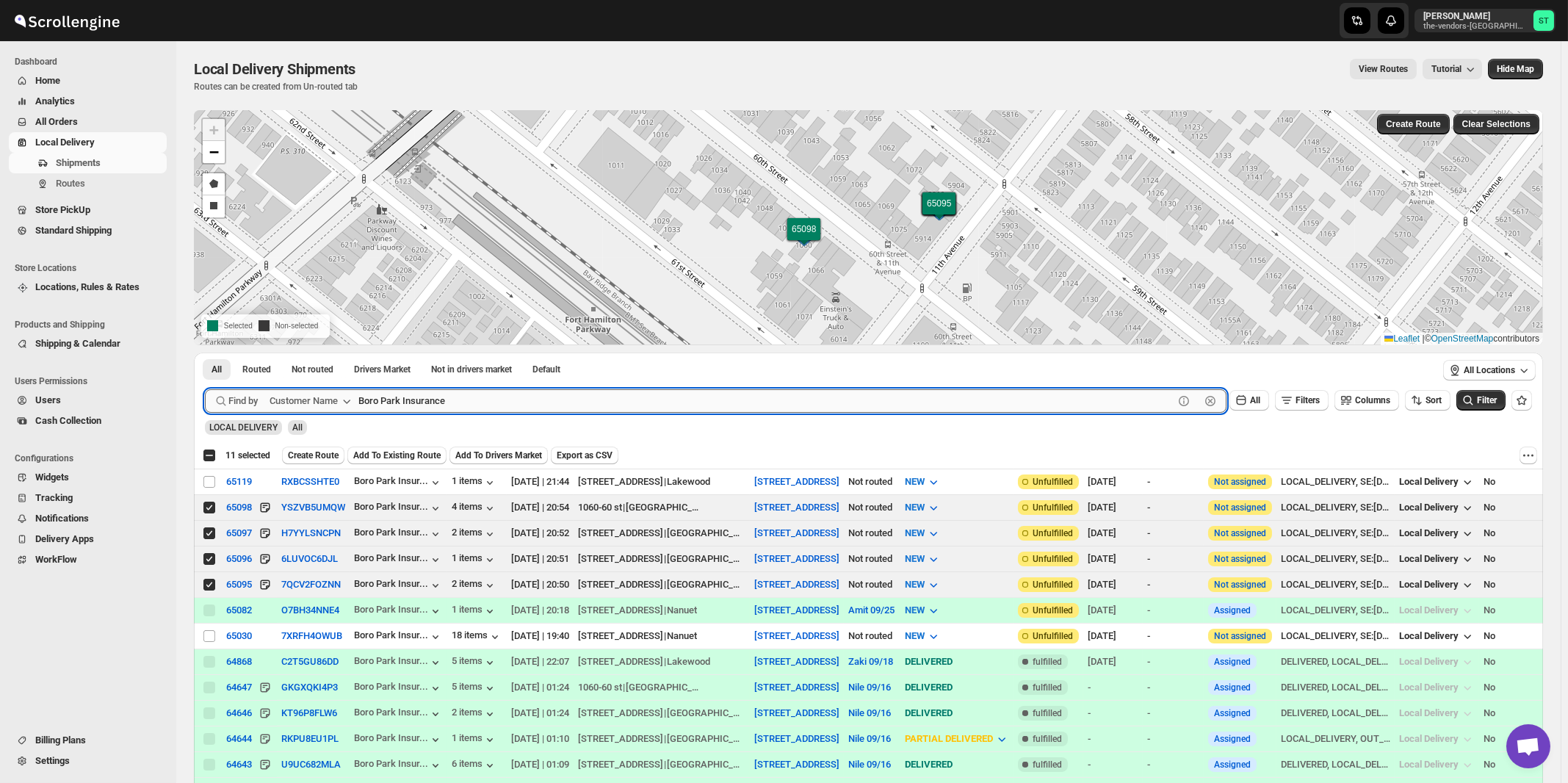
click at [465, 401] on input "Boro Park Insurance" at bounding box center [766, 401] width 815 height 23
paste input "Comprehensive Behavior Supports"
type input "Comprehensive Behavior Supports"
click at [205, 353] on button "Submit" at bounding box center [226, 360] width 42 height 15
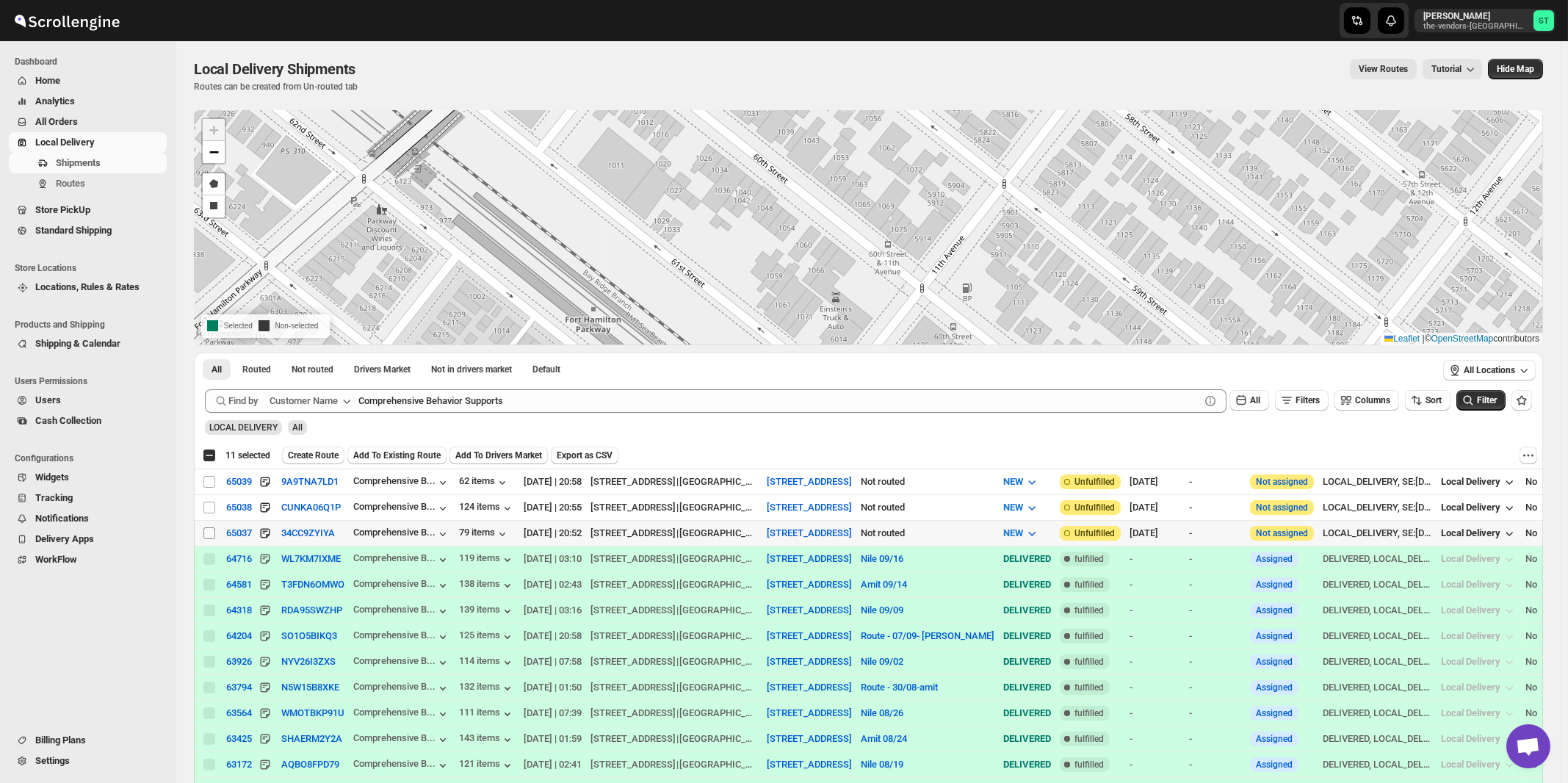
click at [211, 532] on input "Select shipment" at bounding box center [209, 533] width 12 height 12
checkbox input "true"
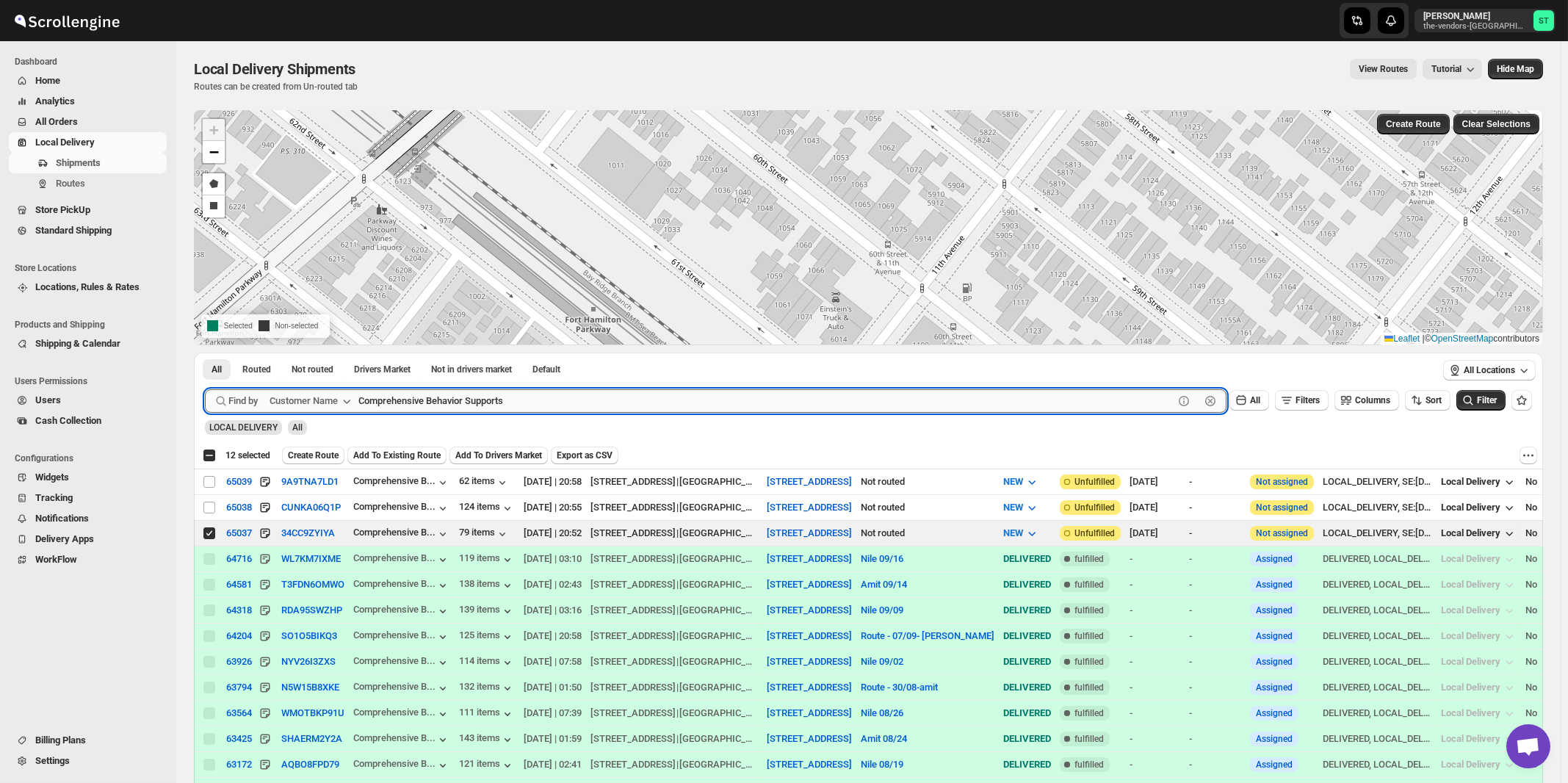
click at [525, 407] on input "Comprehensive Behavior Supports" at bounding box center [766, 401] width 815 height 23
paste input "TA Digital"
type input "CTA Digital"
click at [205, 353] on button "Submit" at bounding box center [226, 360] width 42 height 15
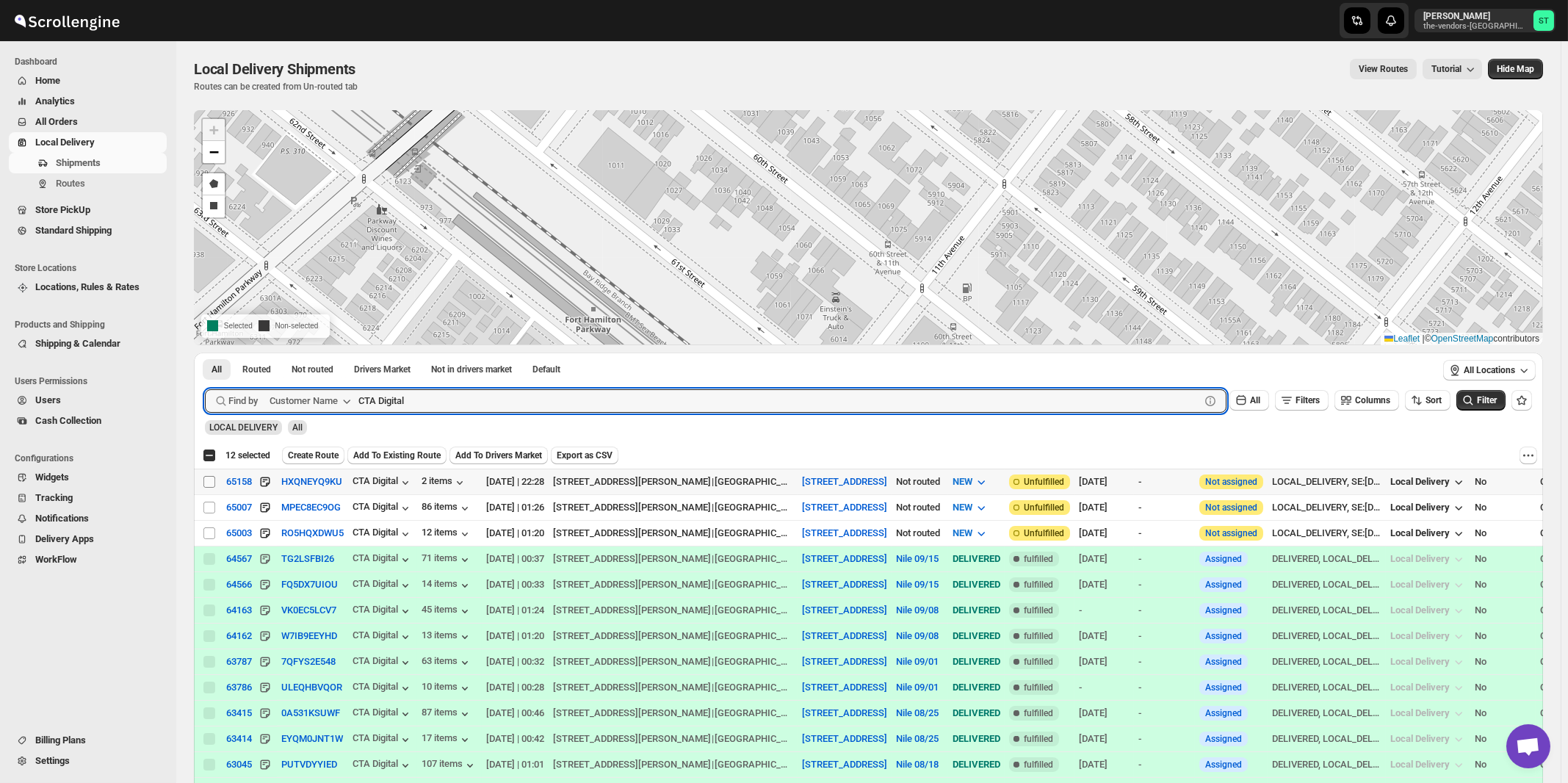
click at [210, 483] on input "Select shipment" at bounding box center [209, 482] width 12 height 12
checkbox input "true"
click at [528, 410] on input "CTA Digital" at bounding box center [766, 401] width 815 height 23
paste input "Network Solutions"
click at [205, 353] on button "Submit" at bounding box center [226, 360] width 42 height 15
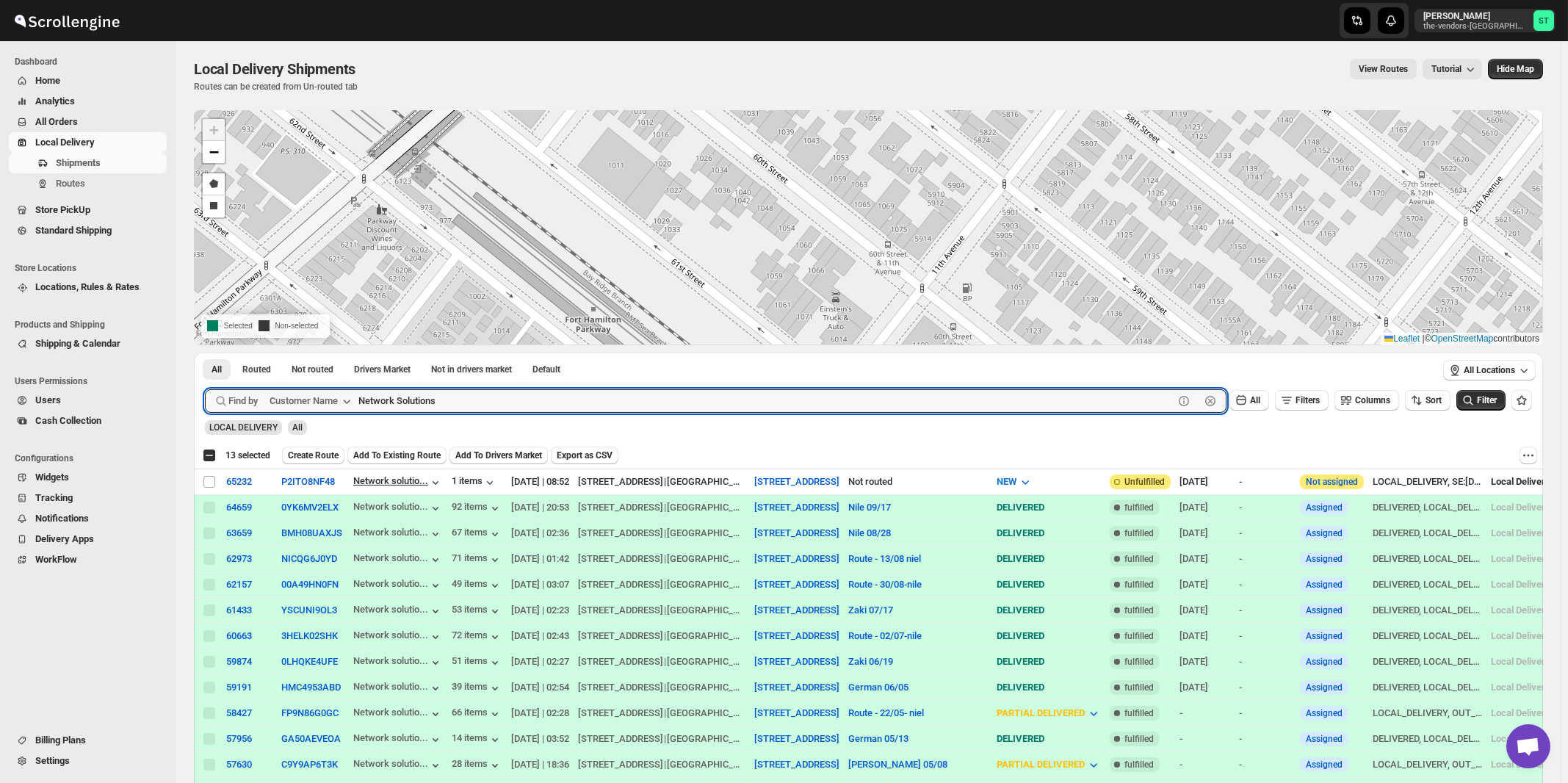
paste input "Oda Primary Health Care"
type input "Oda Primary Health Care"
click at [205, 353] on button "Submit" at bounding box center [226, 360] width 42 height 15
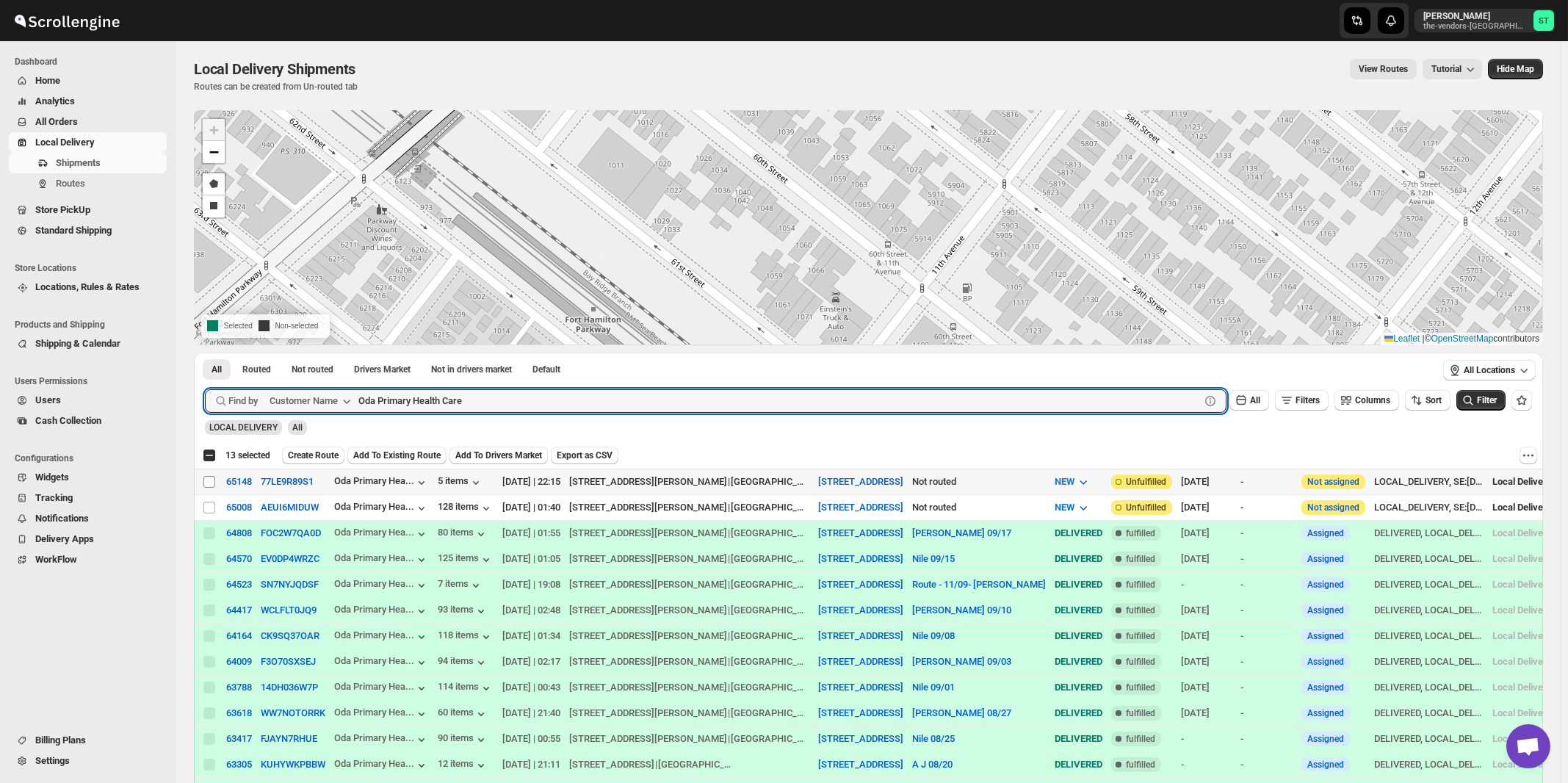
click at [210, 479] on input "Select shipment" at bounding box center [209, 482] width 12 height 12
checkbox input "true"
click at [518, 394] on input "Oda Primary Health Care" at bounding box center [766, 401] width 815 height 23
paste input "Perinta Operations"
click at [205, 353] on button "Submit" at bounding box center [226, 360] width 42 height 15
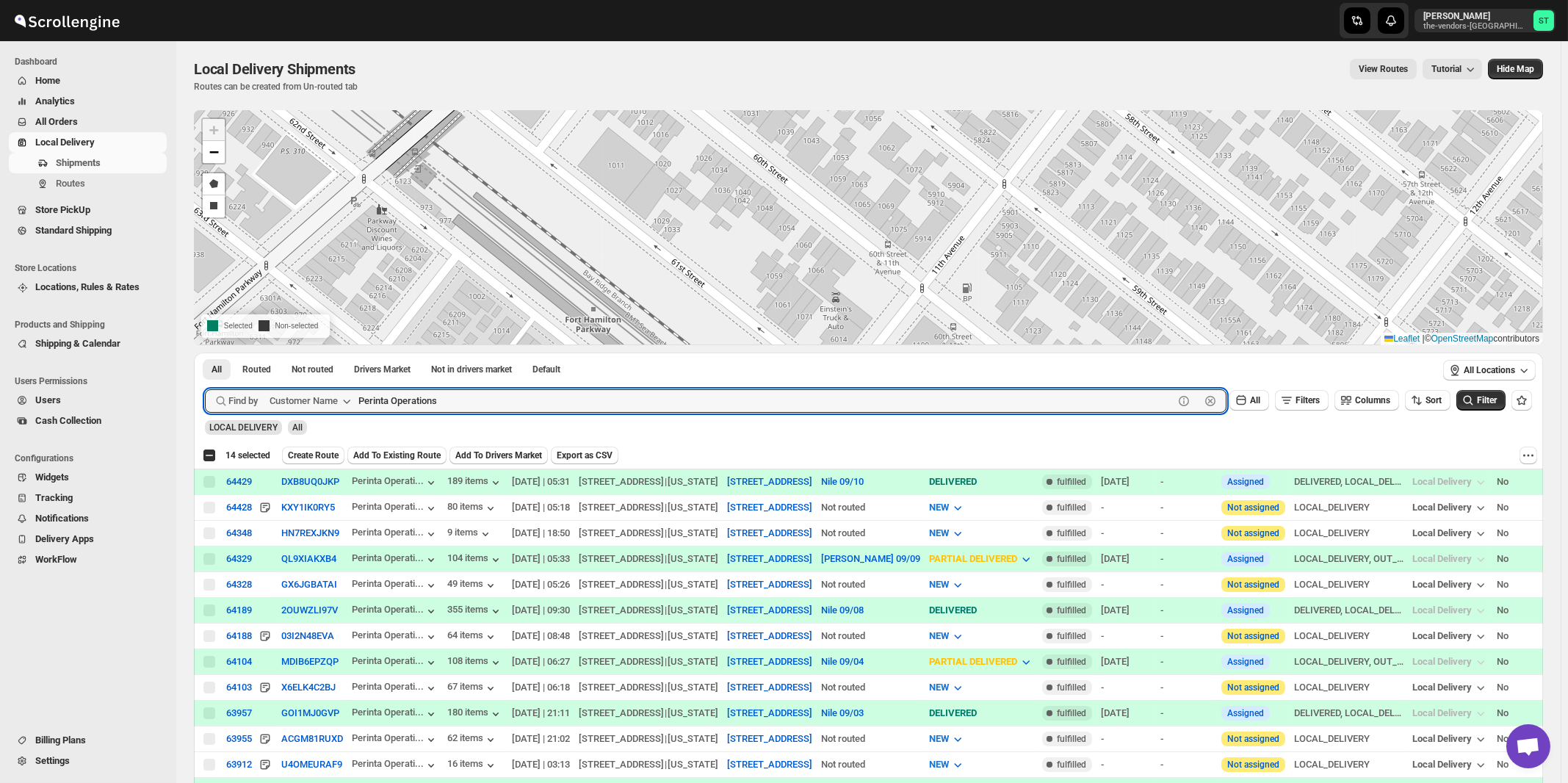
scroll to position [157, 0]
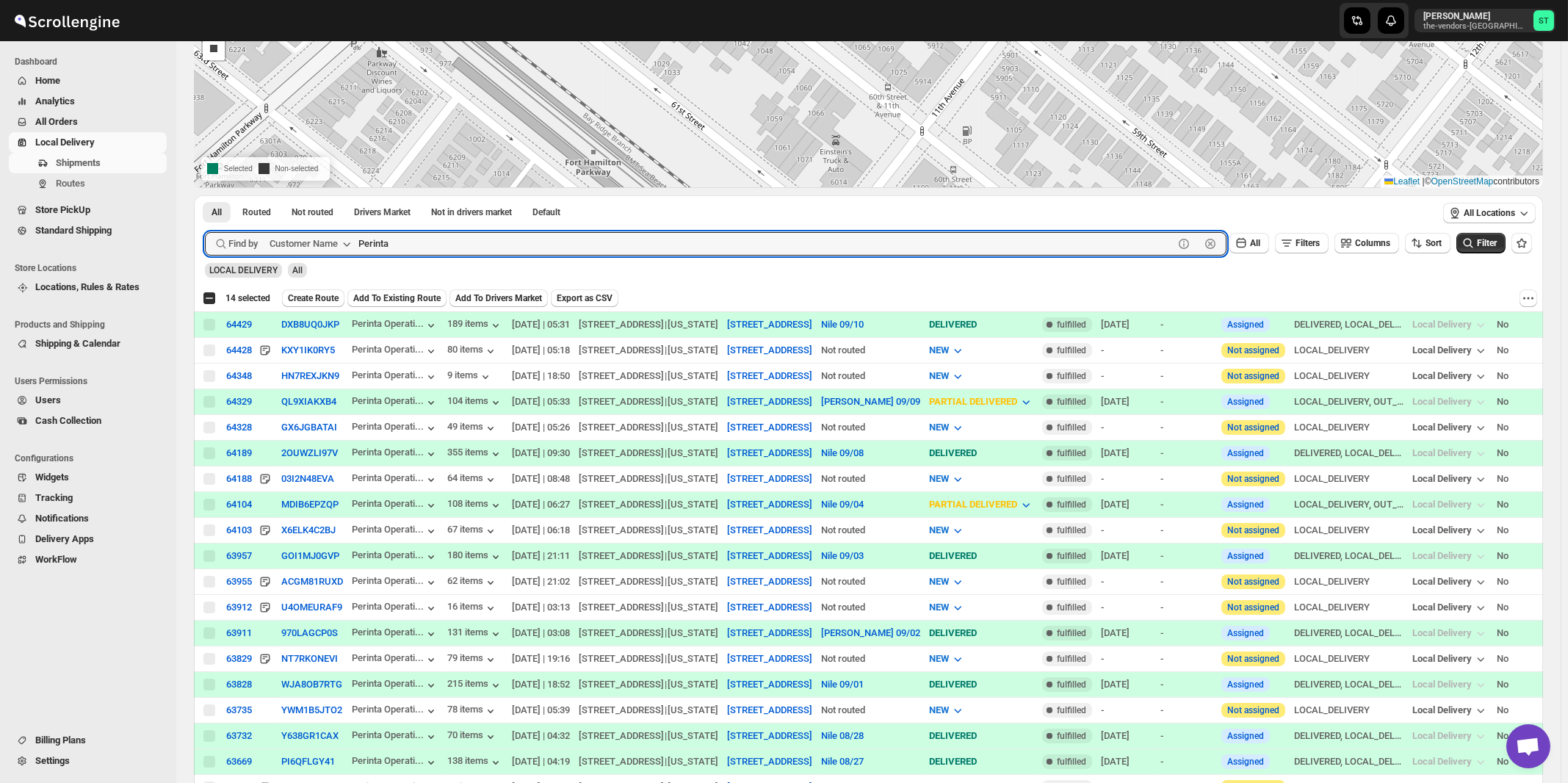
type input "Perinta"
click at [205, 195] on button "Submit" at bounding box center [226, 202] width 42 height 15
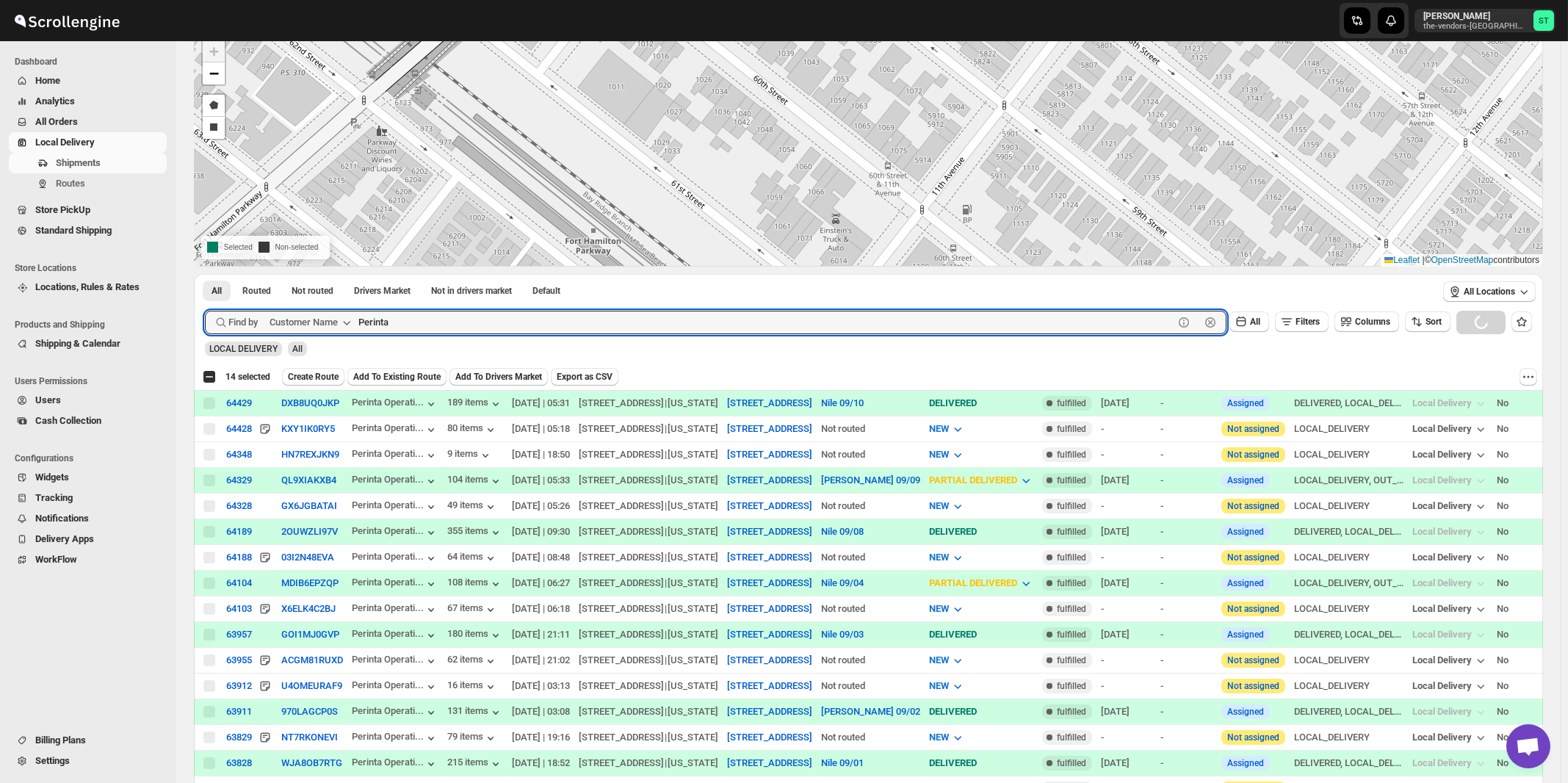
scroll to position [0, 0]
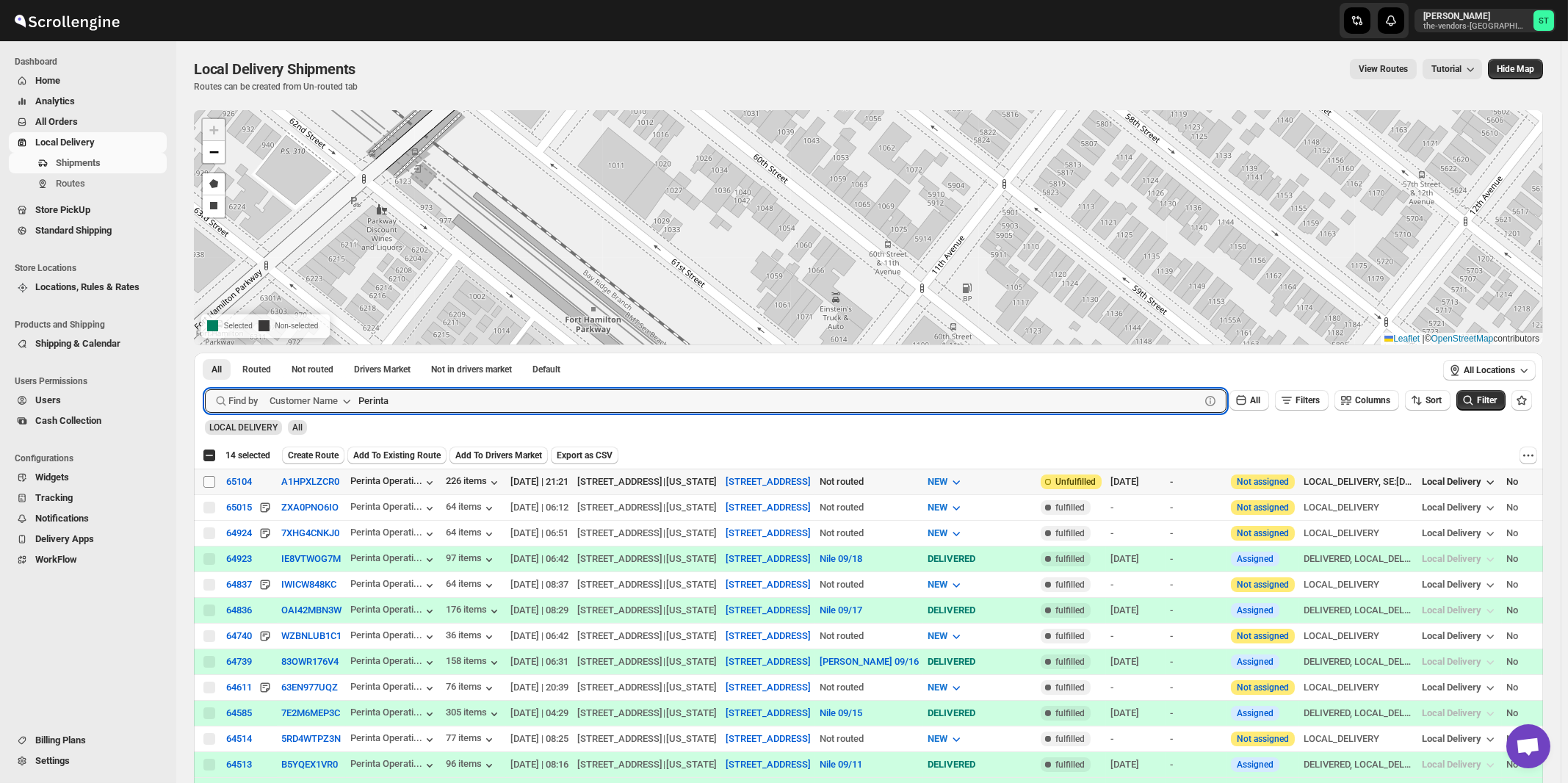
click at [210, 479] on input "Select shipment" at bounding box center [209, 482] width 12 height 12
checkbox input "true"
click at [492, 405] on input "Perinta" at bounding box center [766, 401] width 815 height 23
paste input "[PERSON_NAME] Interiors"
click at [205, 353] on button "Submit" at bounding box center [226, 360] width 42 height 15
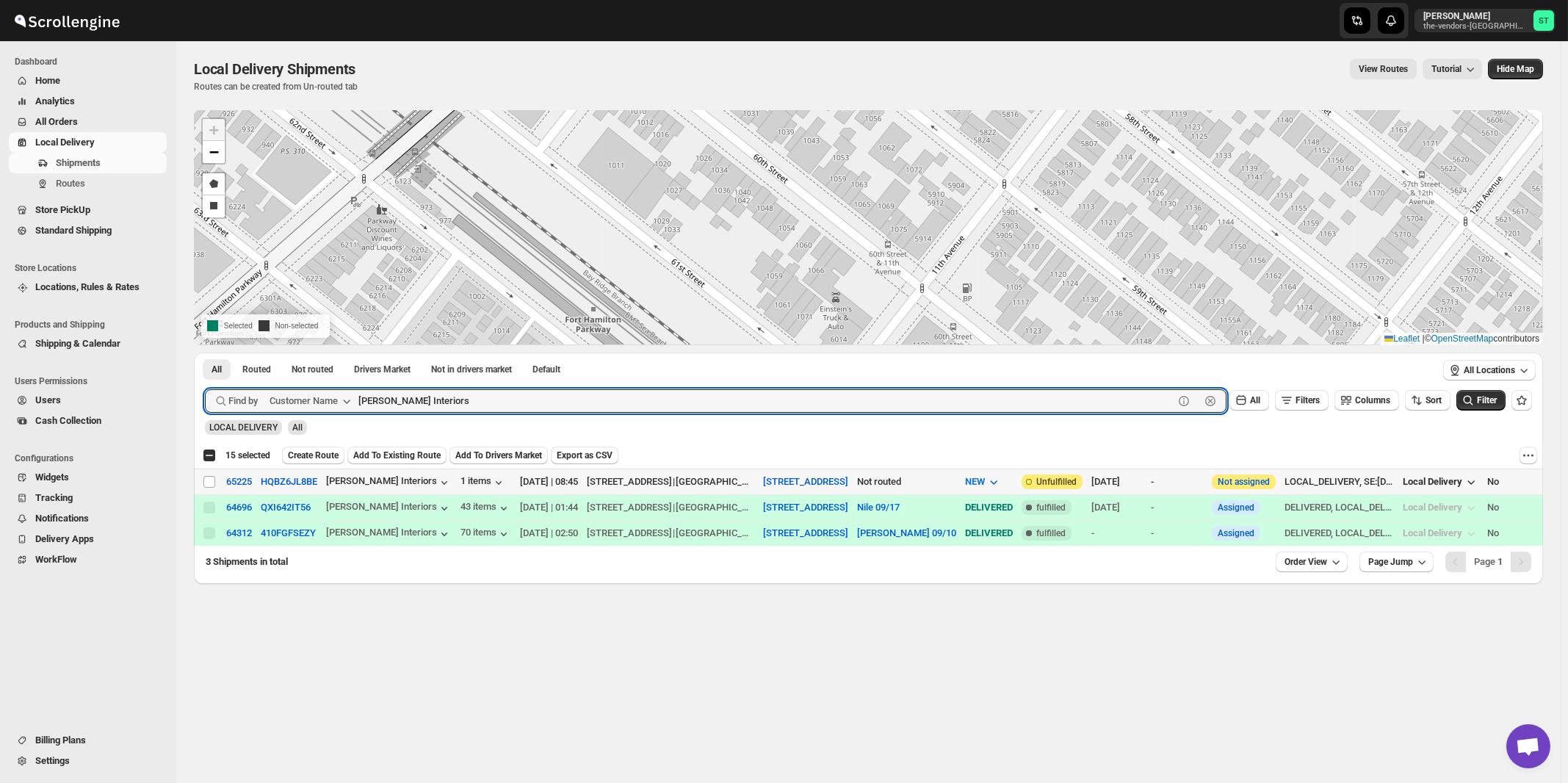
paste input "TDNY"
type input "TDNY"
click at [205, 353] on button "Submit" at bounding box center [226, 360] width 42 height 15
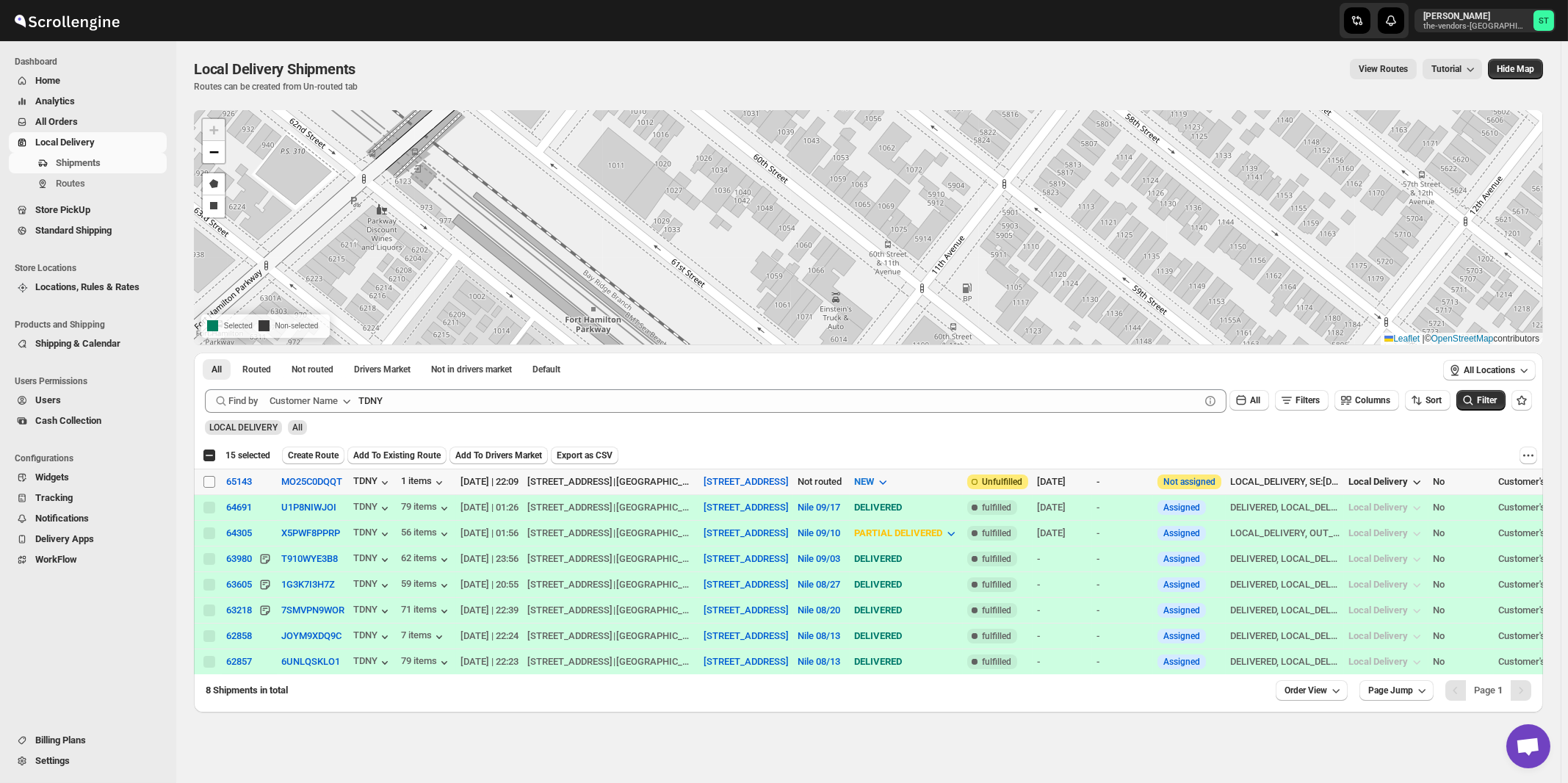
click at [211, 483] on input "Select shipment" at bounding box center [209, 482] width 12 height 12
checkbox input "true"
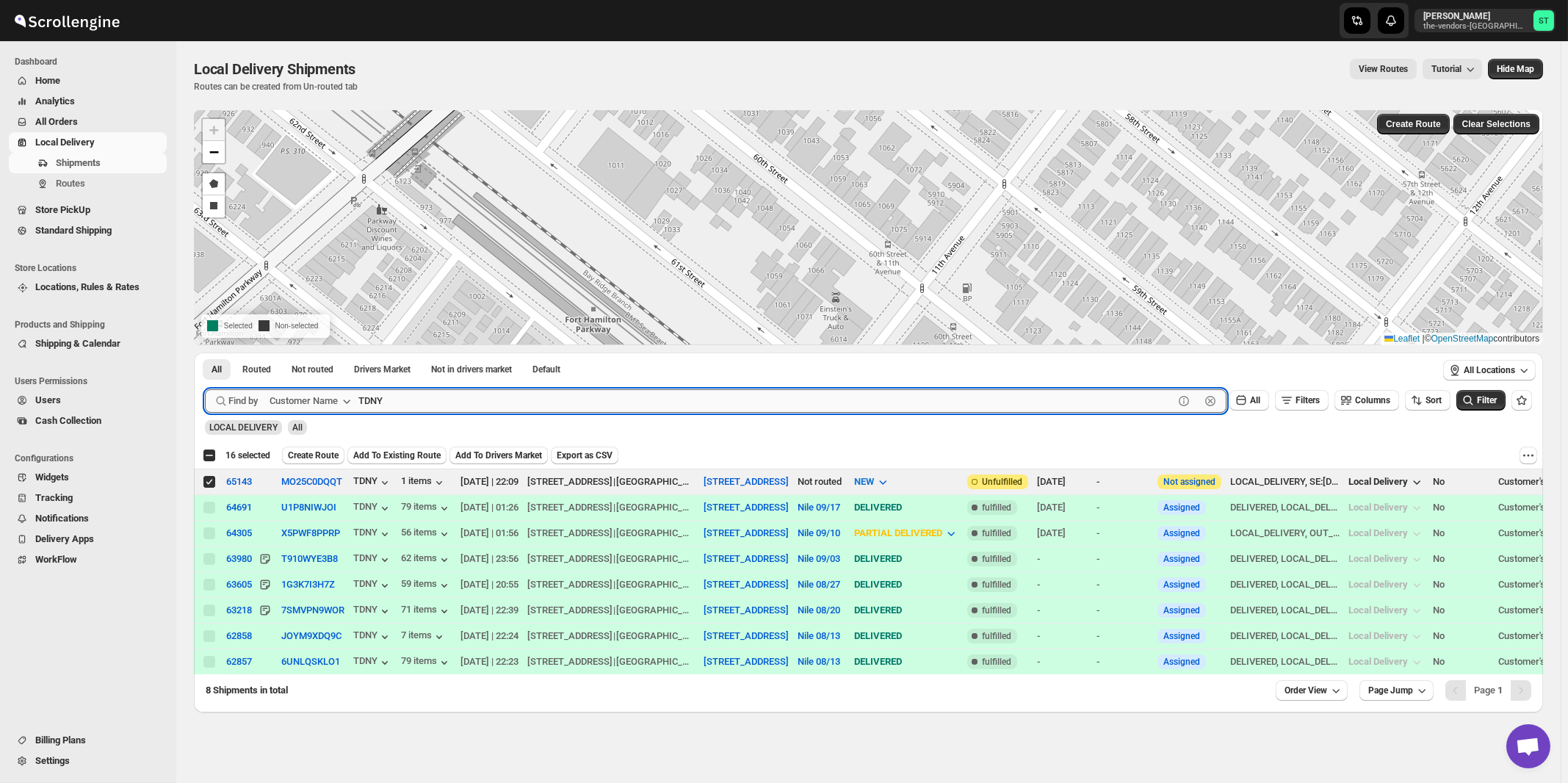
click at [502, 398] on input "TDNY" at bounding box center [766, 401] width 815 height 23
paste input "zibur Media Group"
type input "Tzibur Media Group"
click at [205, 353] on button "Submit" at bounding box center [226, 360] width 42 height 15
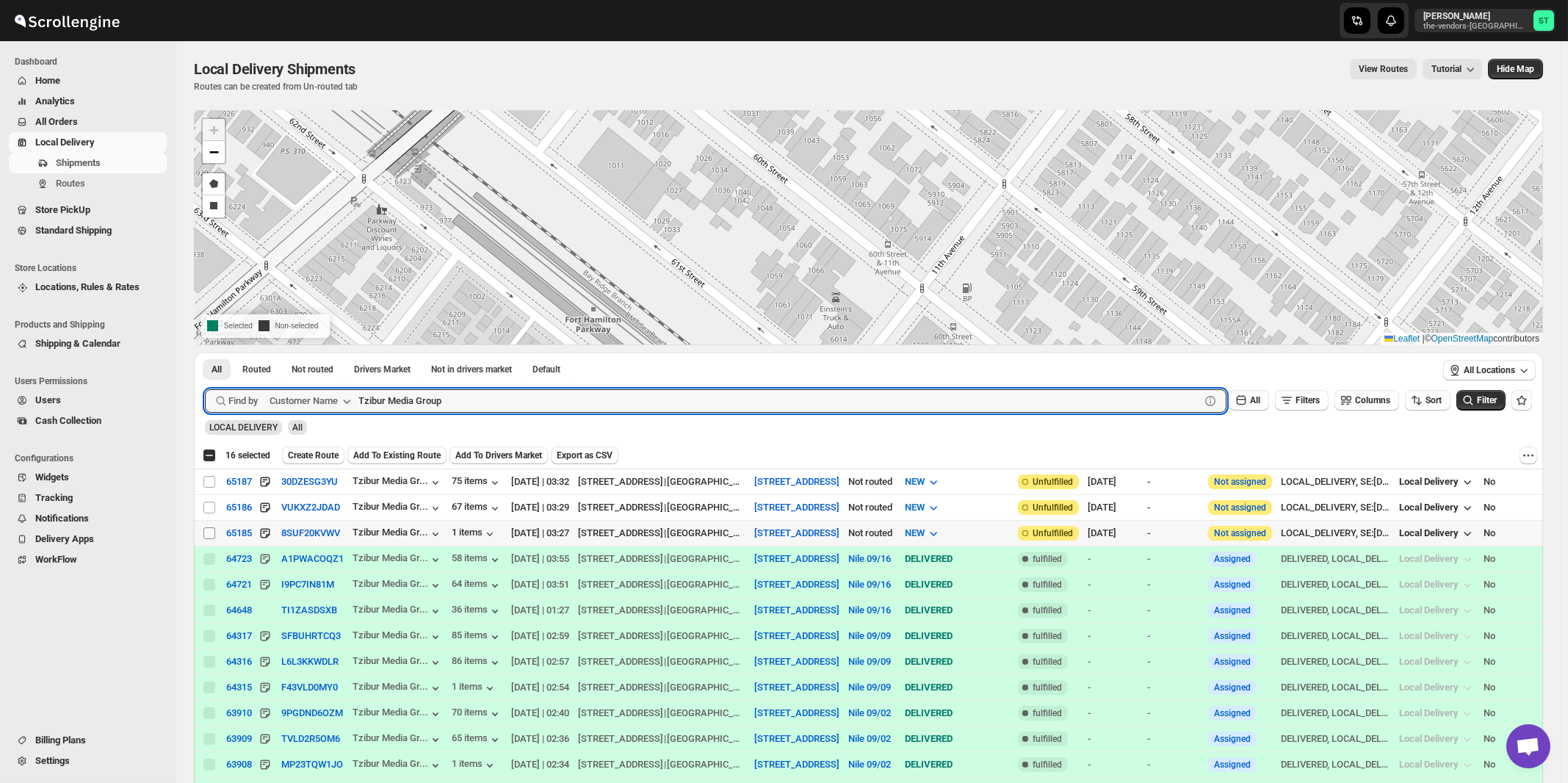
click at [208, 530] on input "Select shipment" at bounding box center [209, 533] width 12 height 12
checkbox input "true"
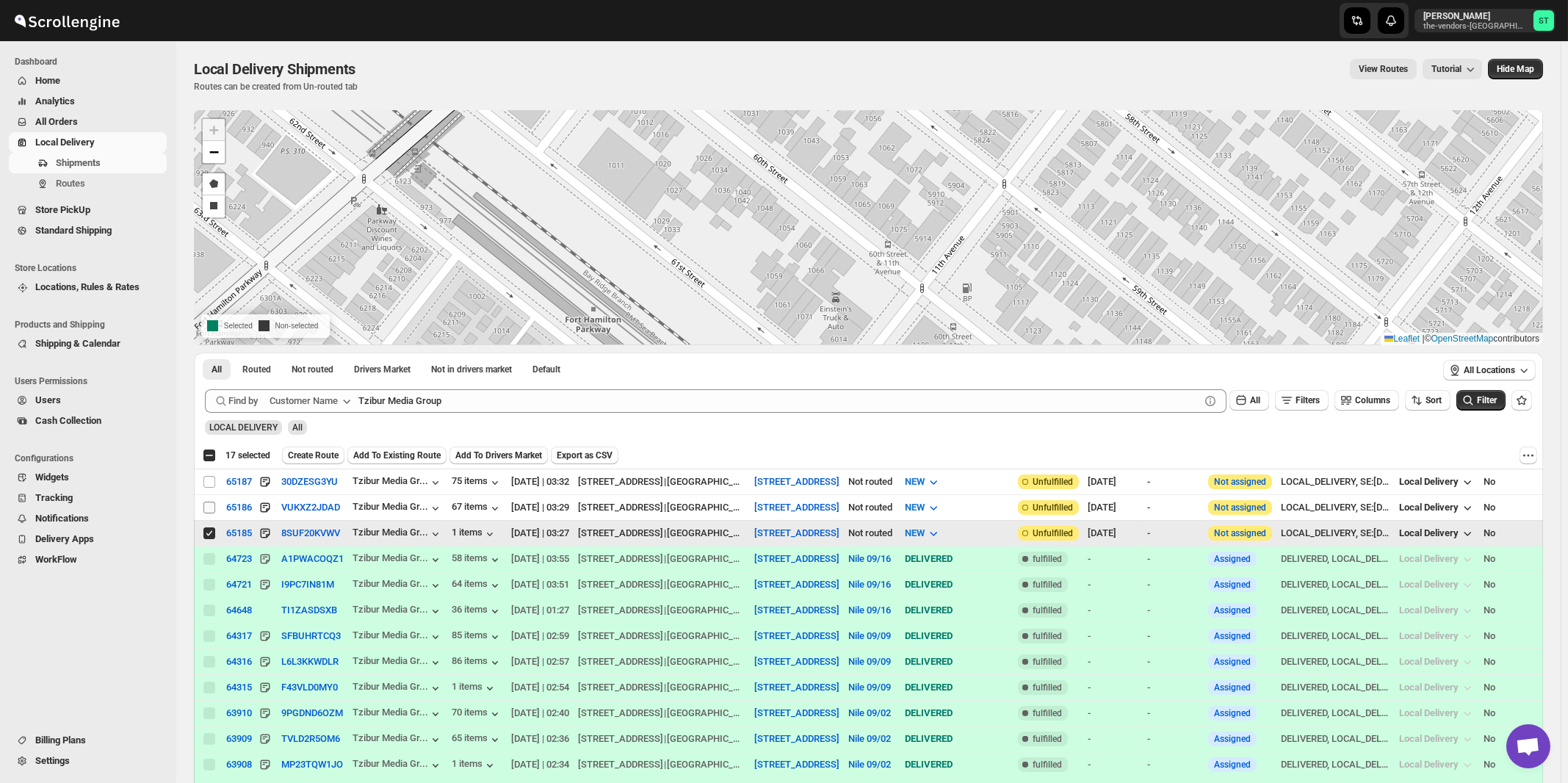
click at [210, 507] on input "Select shipment" at bounding box center [209, 508] width 12 height 12
checkbox input "true"
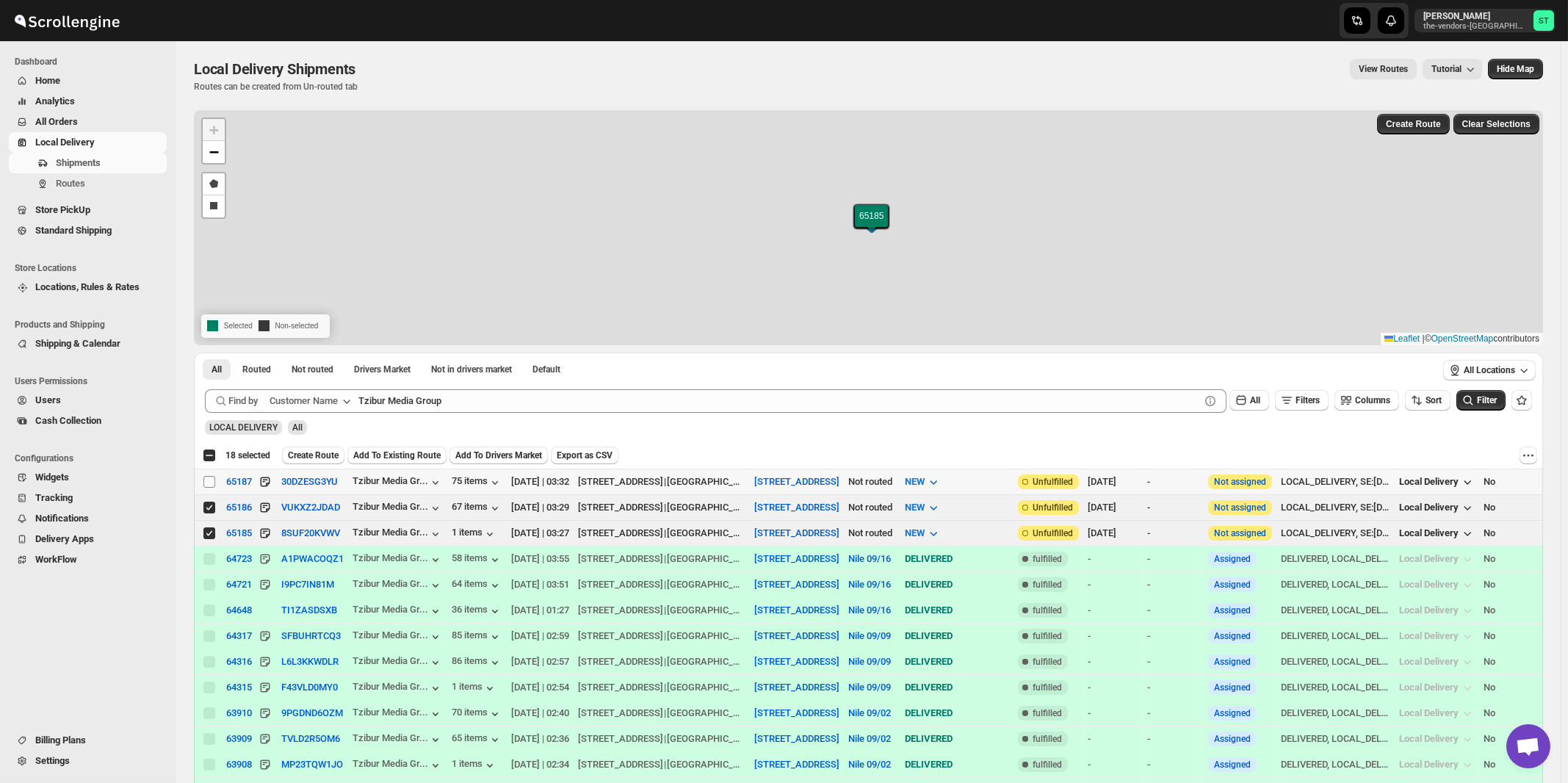
click at [211, 481] on input "Select shipment" at bounding box center [209, 482] width 12 height 12
checkbox input "true"
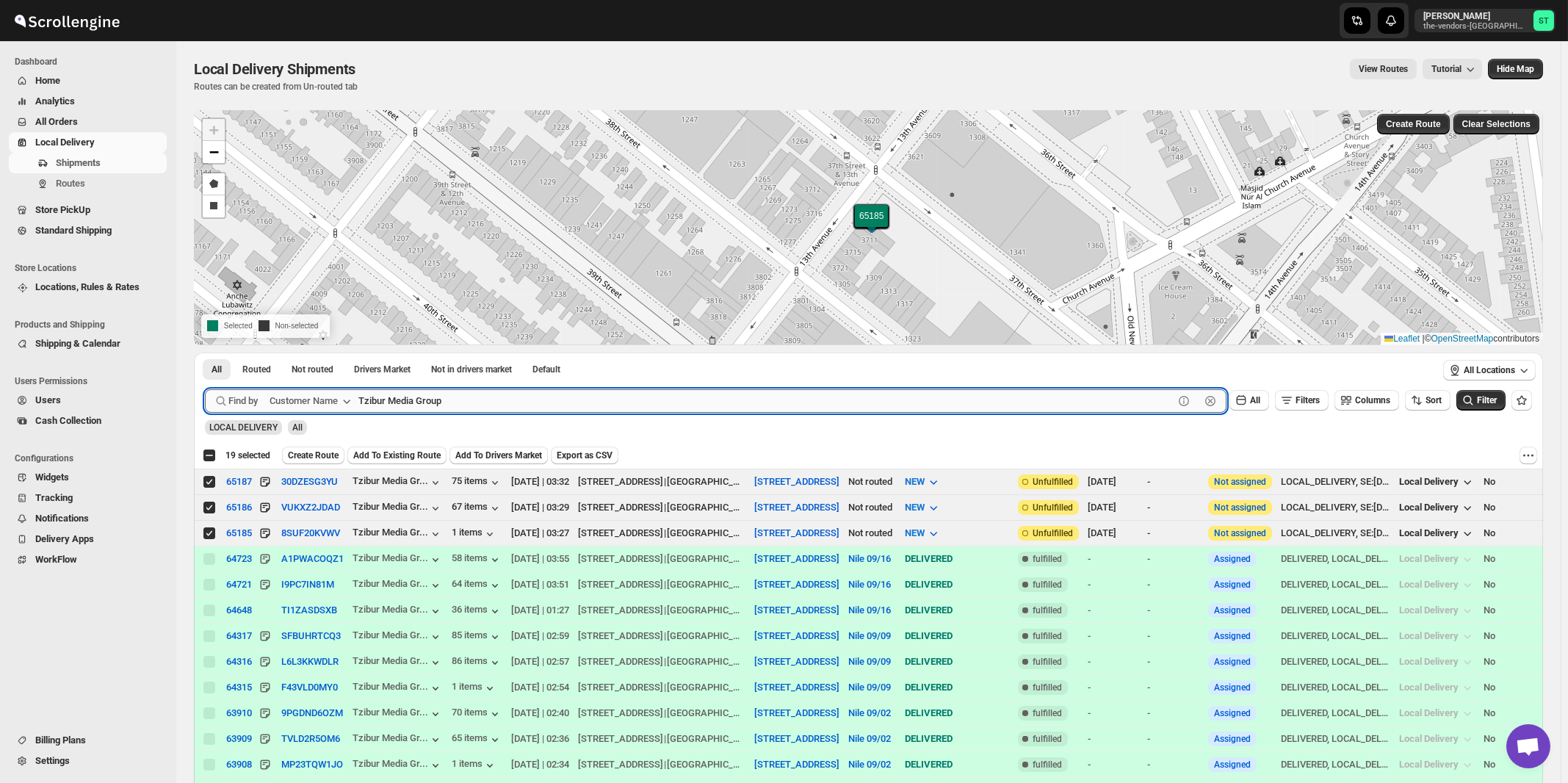
click at [561, 390] on input "Tzibur Media Group" at bounding box center [766, 401] width 815 height 23
paste input "[PERSON_NAME]"
click at [205, 353] on button "Submit" at bounding box center [226, 360] width 42 height 15
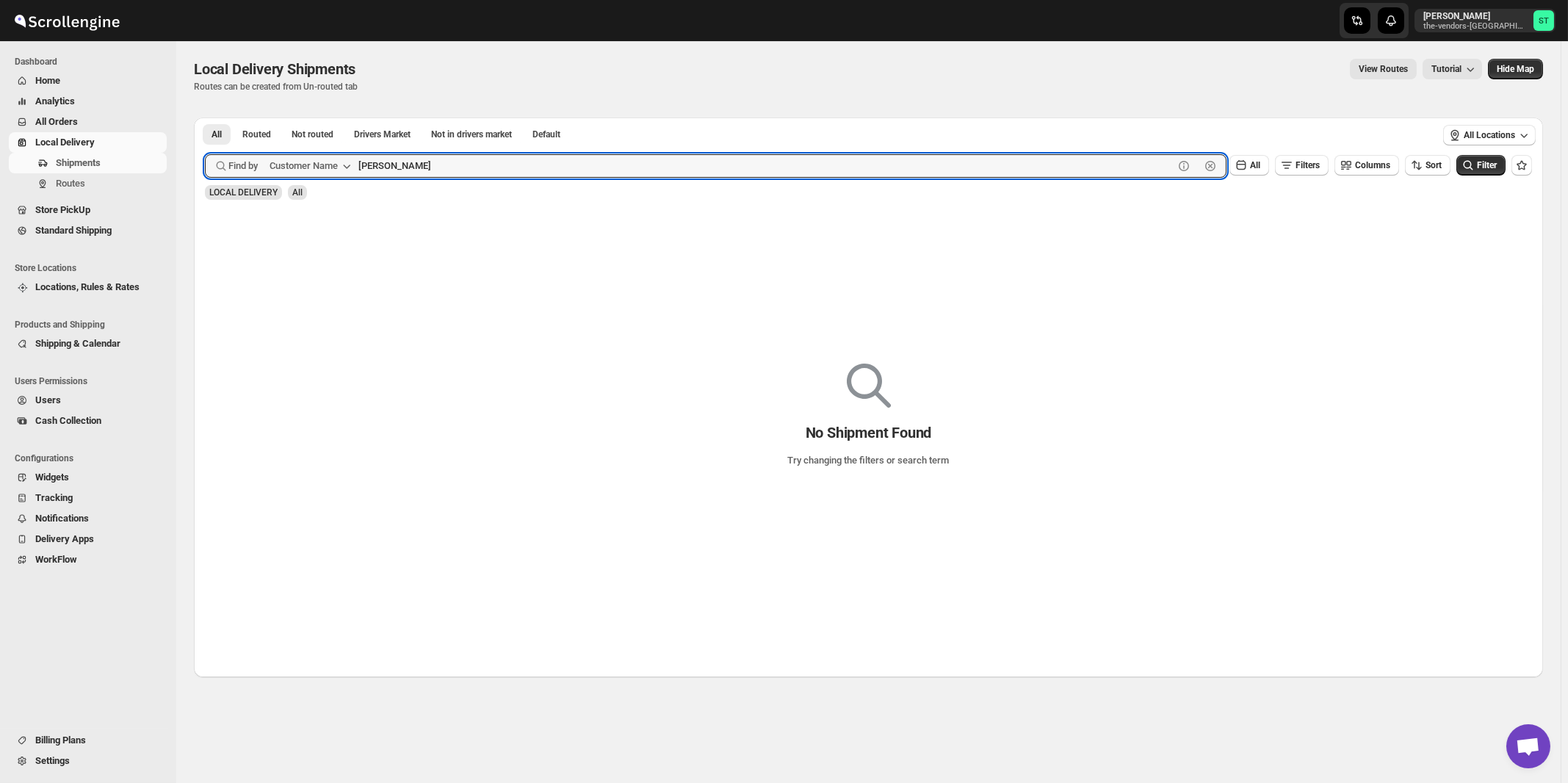
type input "[PERSON_NAME]"
click at [205, 117] on button "Submit" at bounding box center [226, 124] width 42 height 15
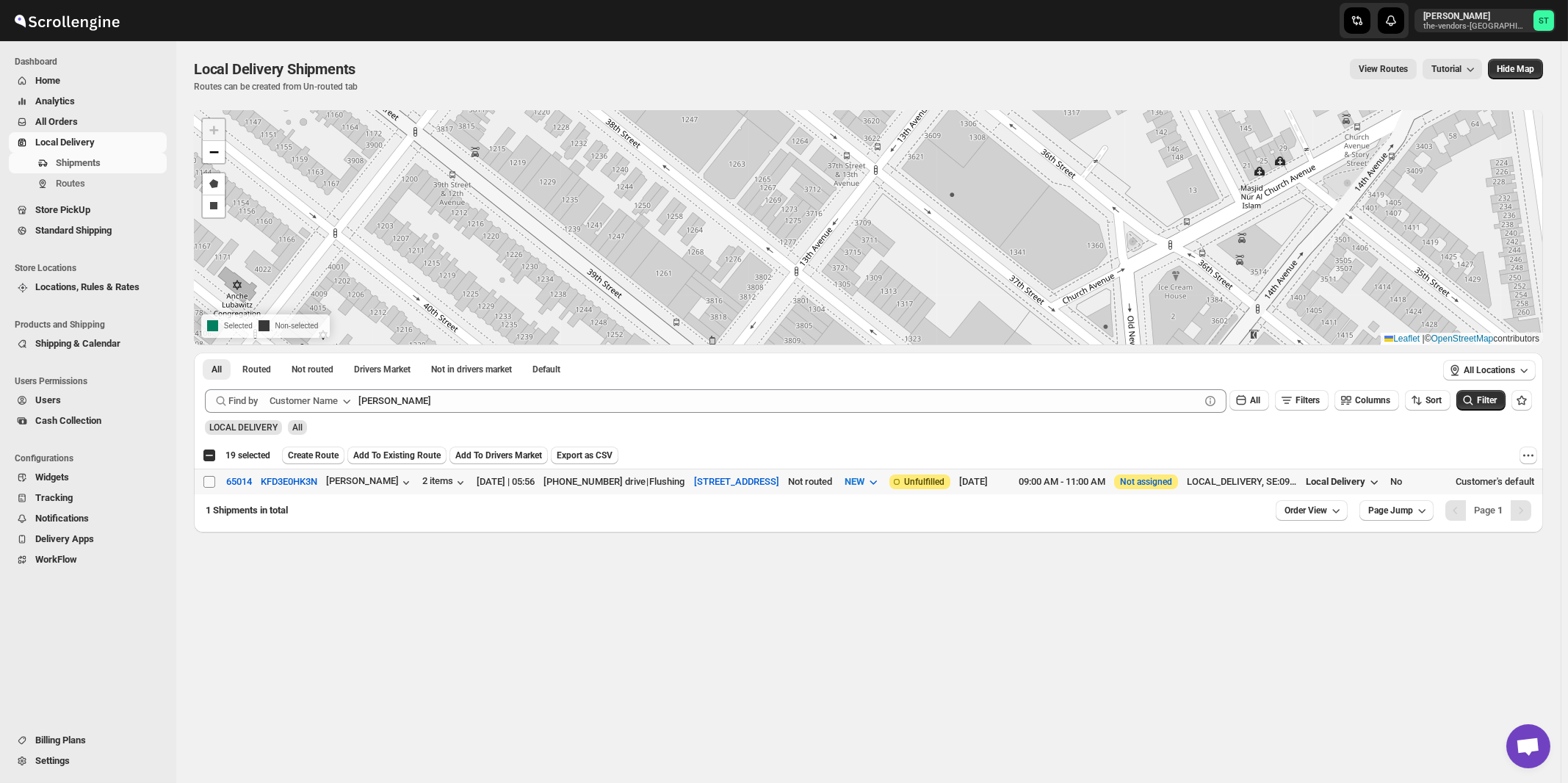
click at [210, 479] on input "Select shipment" at bounding box center [209, 482] width 12 height 12
checkbox input "true"
click at [333, 451] on span "Create Route" at bounding box center [312, 455] width 51 height 12
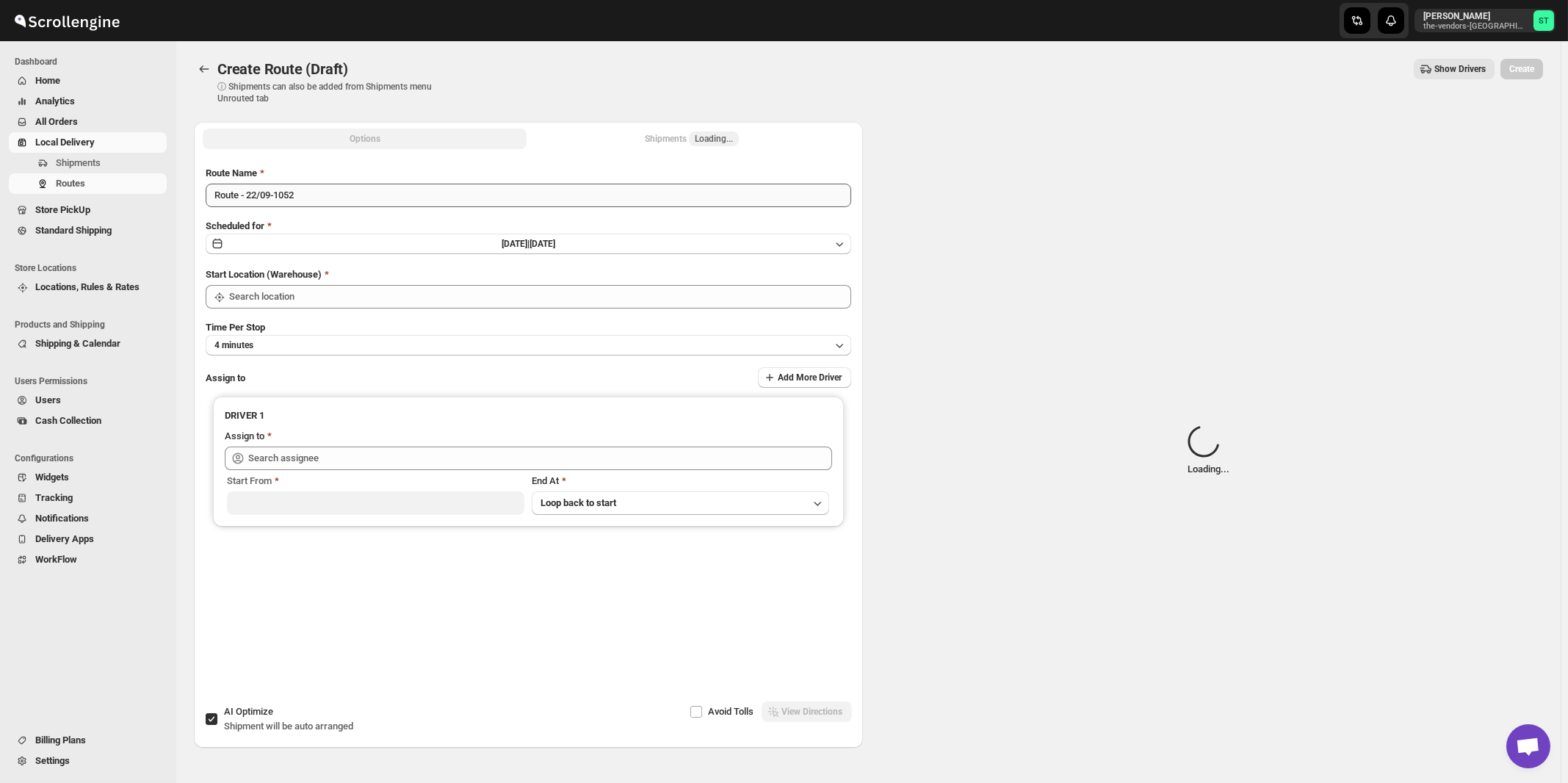
type input "[STREET_ADDRESS]"
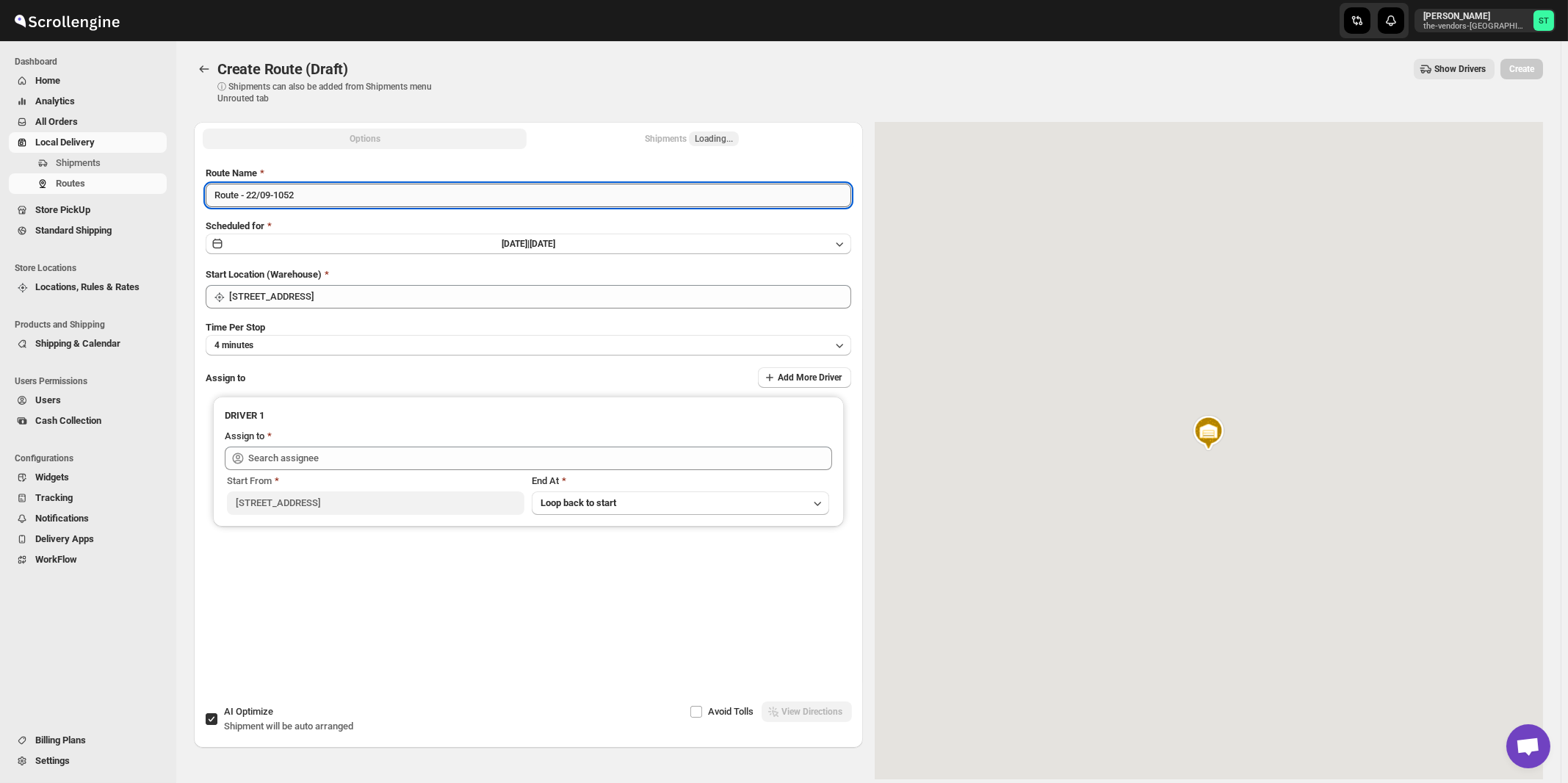
click at [437, 198] on input "Route - 22/09-1052" at bounding box center [529, 195] width 646 height 23
paste input "Nile"
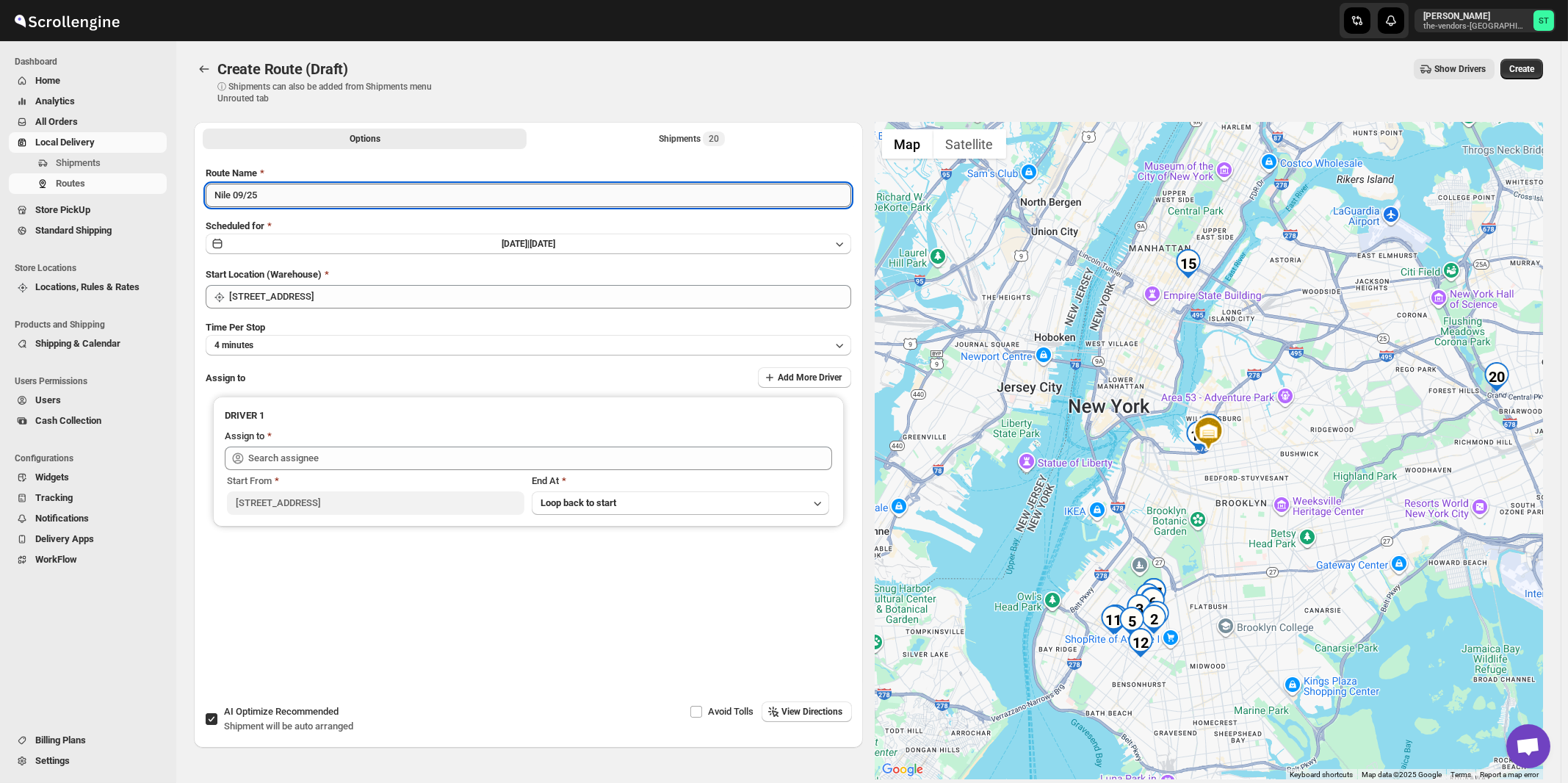
type input "Nile 09/25"
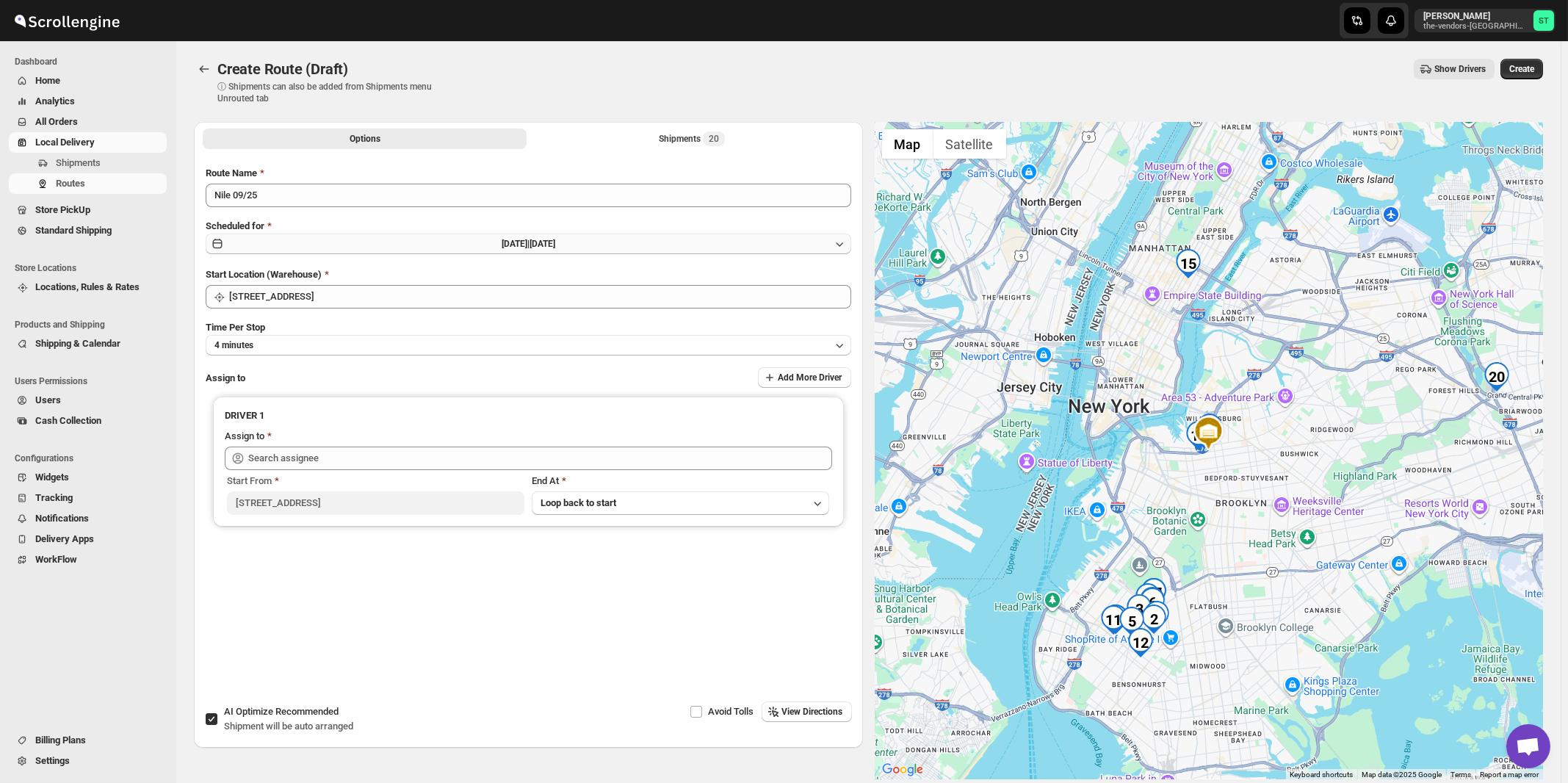
click at [476, 244] on button "[DATE] | [DATE]" at bounding box center [529, 244] width 646 height 21
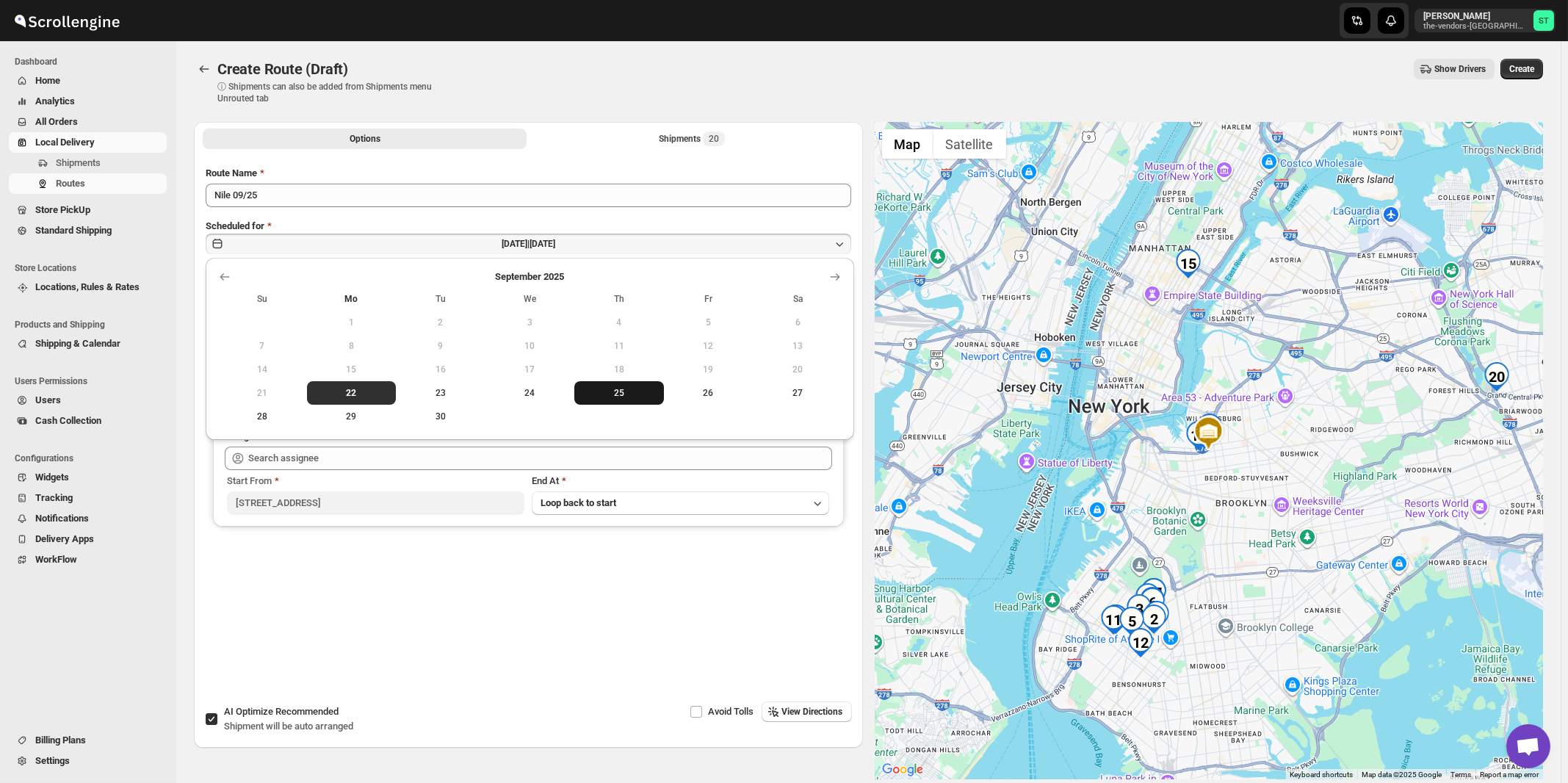
click at [610, 394] on span "25" at bounding box center [619, 393] width 78 height 12
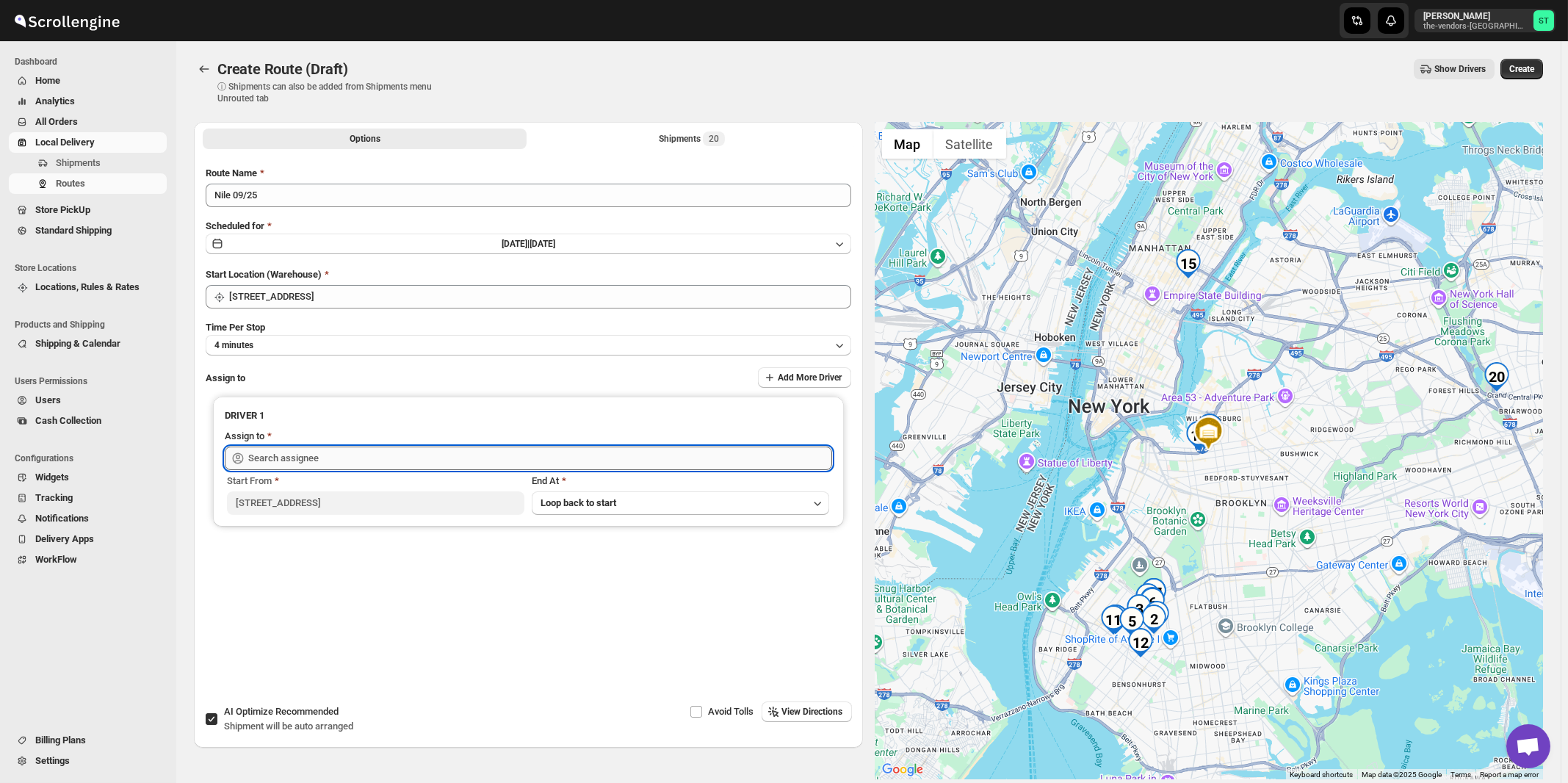
click at [359, 457] on input "text" at bounding box center [540, 458] width 584 height 23
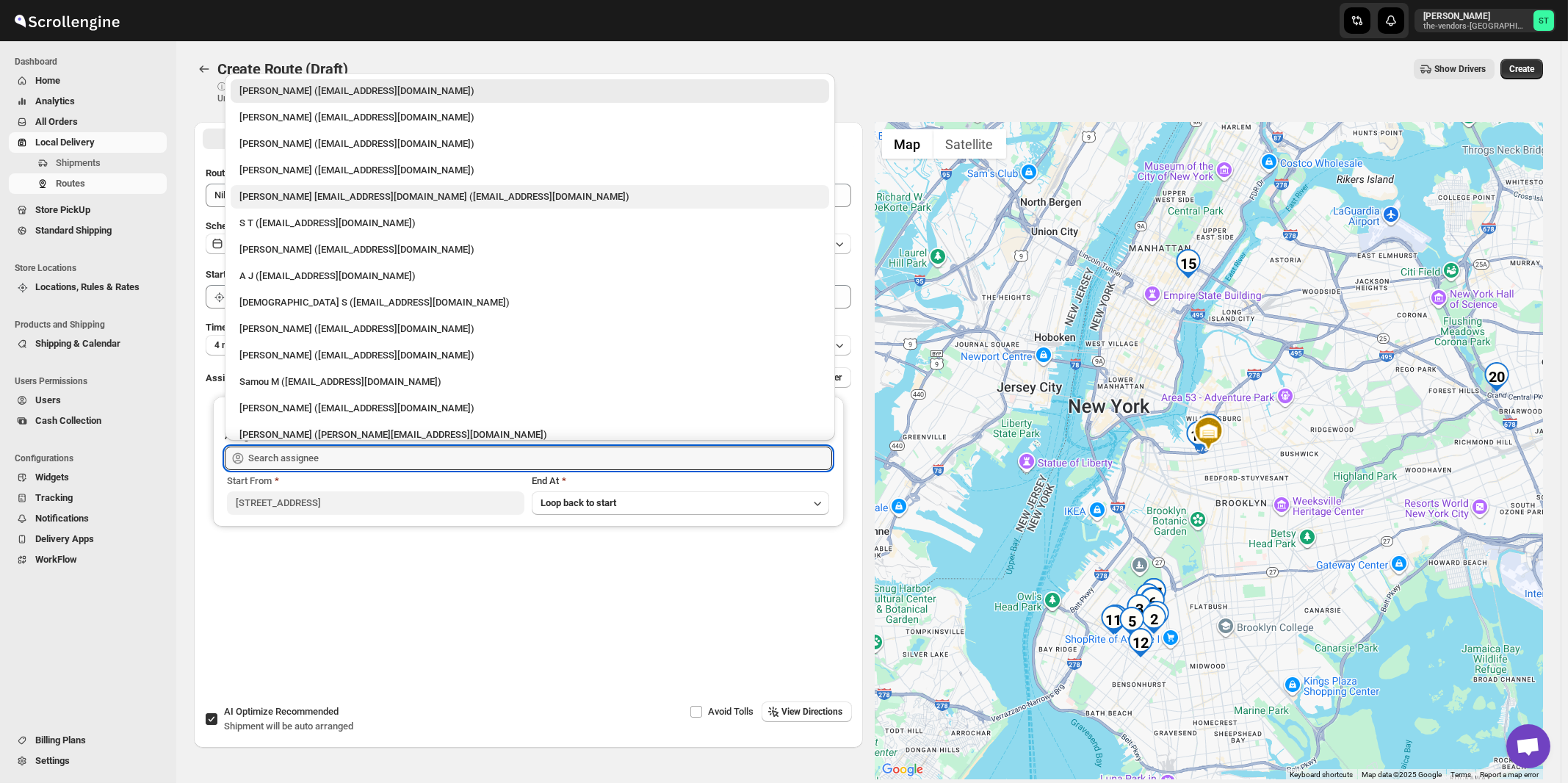
click at [322, 196] on div "[PERSON_NAME] [EMAIL_ADDRESS][DOMAIN_NAME] ([EMAIL_ADDRESS][DOMAIN_NAME])" at bounding box center [529, 197] width 581 height 14
type input "[PERSON_NAME] [EMAIL_ADDRESS][DOMAIN_NAME] ([EMAIL_ADDRESS][DOMAIN_NAME])"
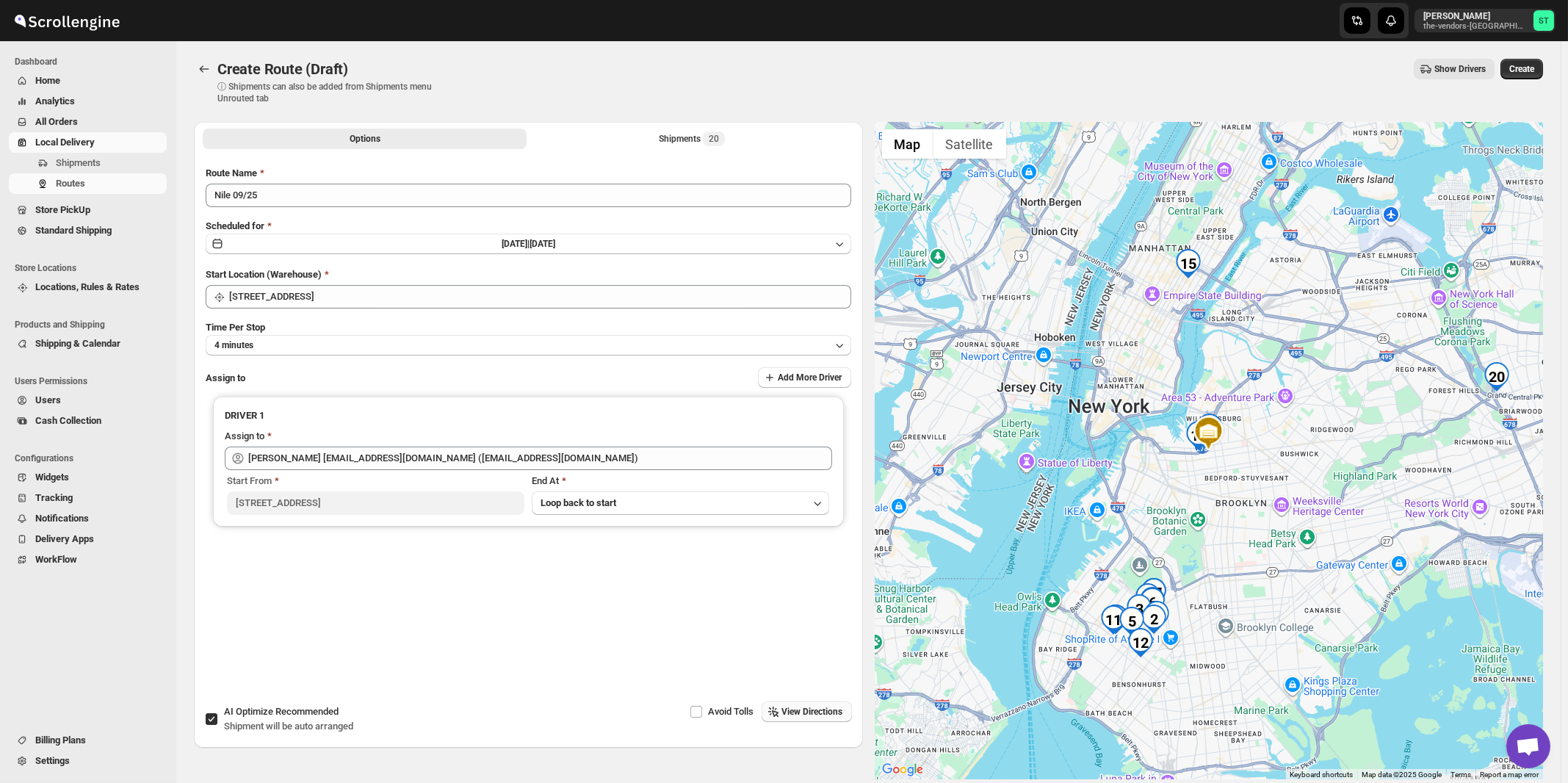
click at [794, 711] on span "View Directions" at bounding box center [813, 712] width 61 height 12
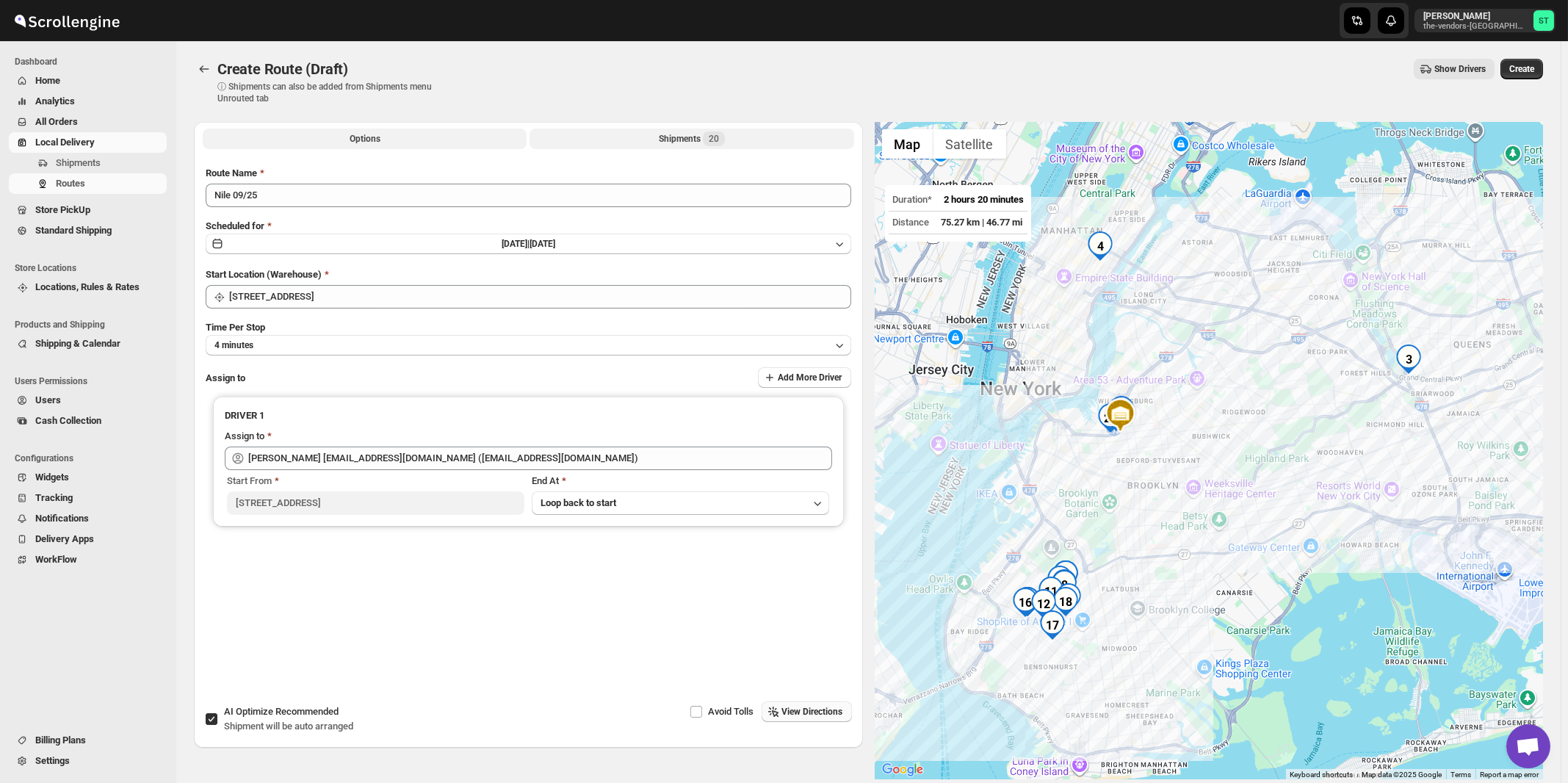
click at [710, 142] on span "20" at bounding box center [713, 139] width 22 height 14
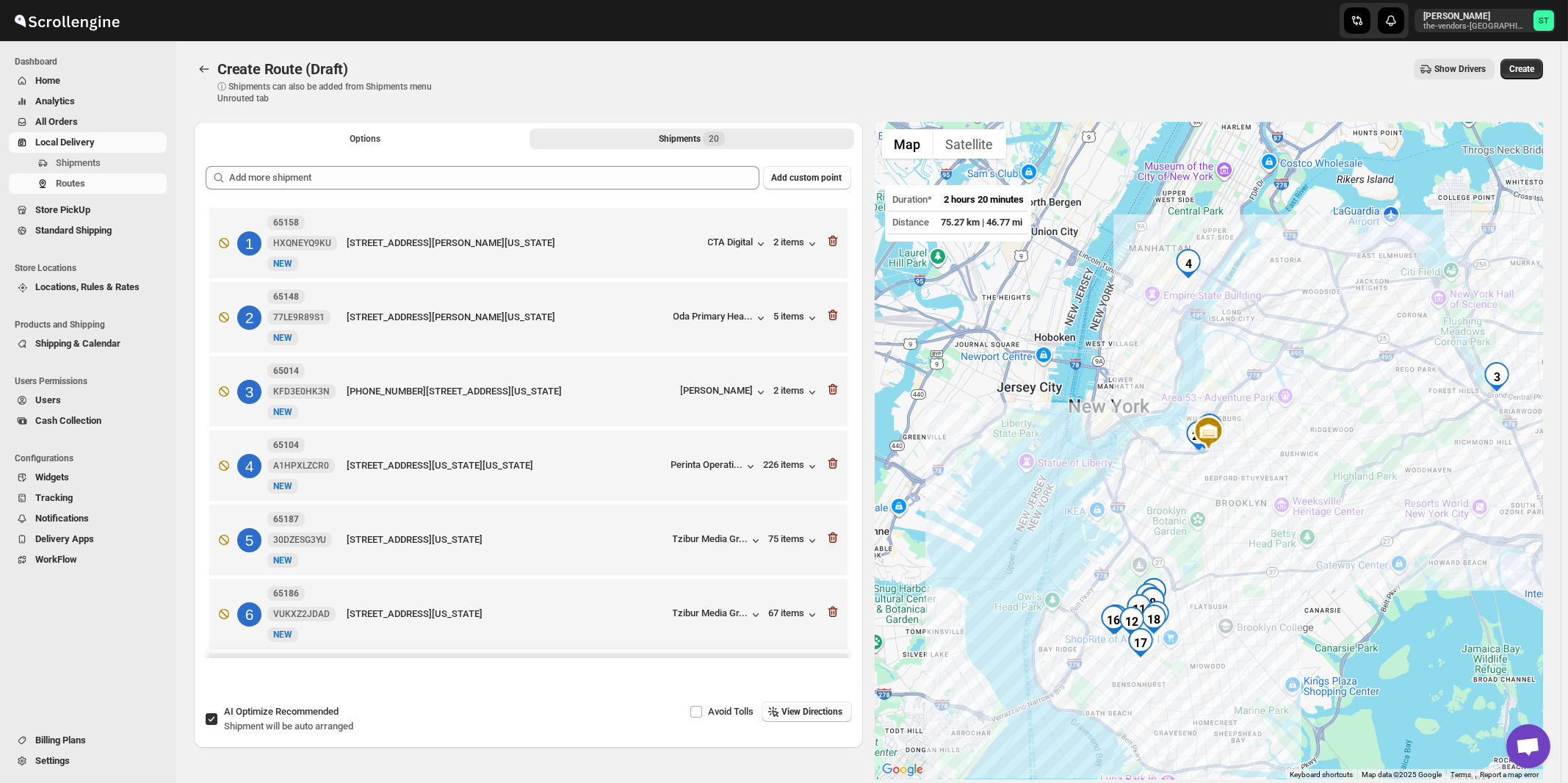
click at [289, 717] on span "Recommended" at bounding box center [307, 712] width 63 height 11
click at [218, 717] on input "AI Optimize Recommended Shipment will be auto arranged" at bounding box center [211, 719] width 12 height 12
checkbox input "false"
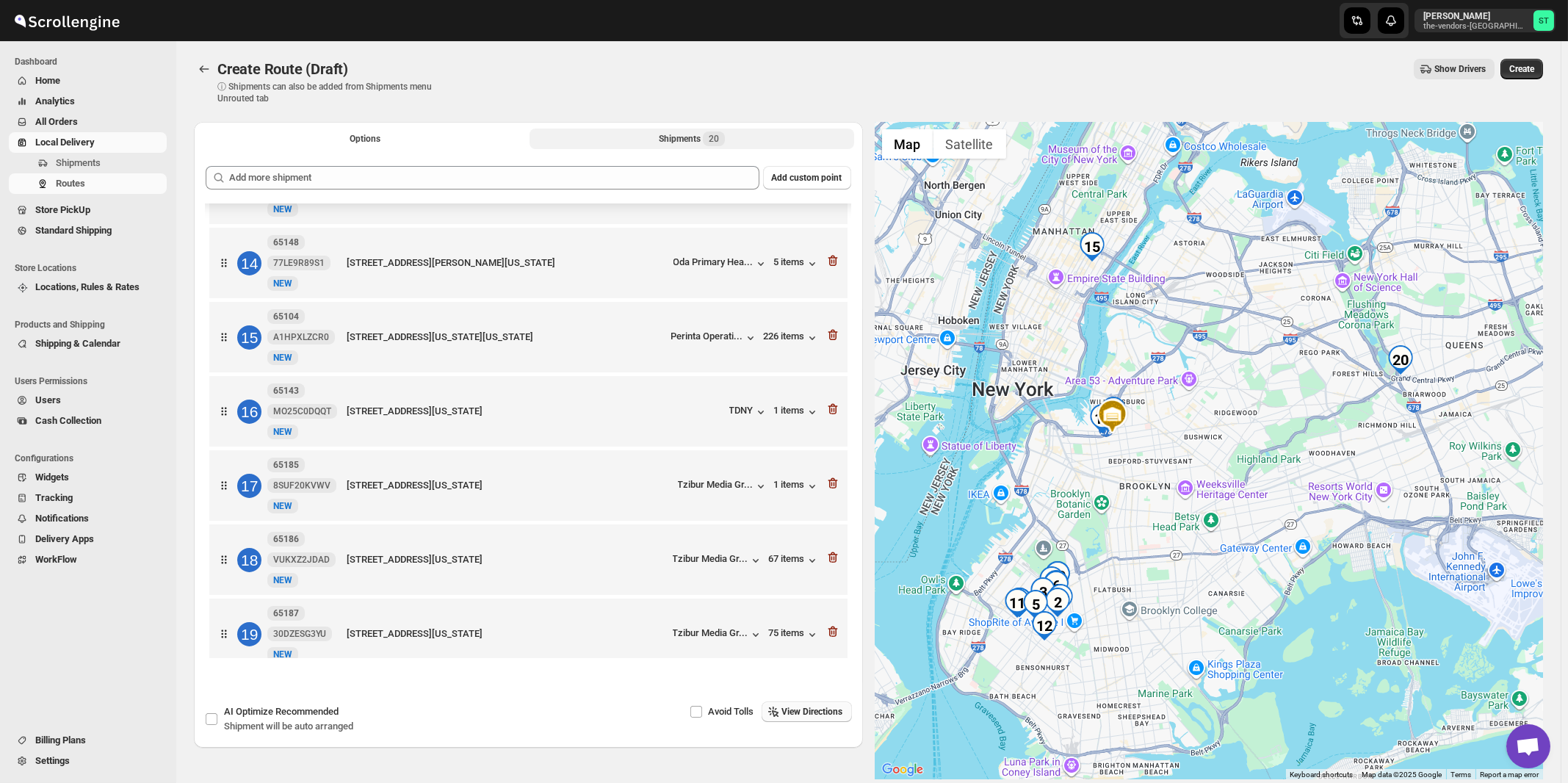
scroll to position [1060, 0]
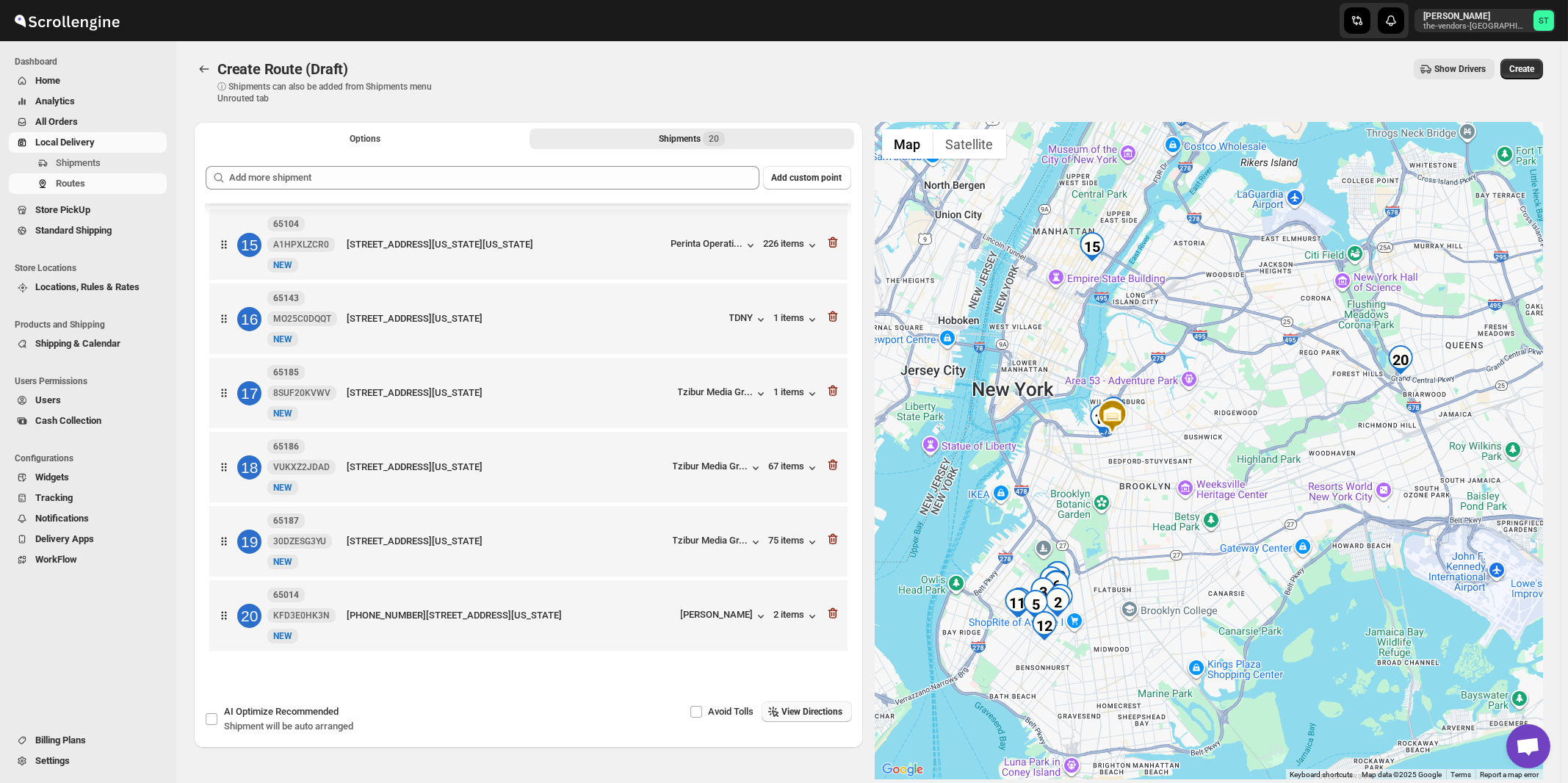
click at [824, 710] on span "View Directions" at bounding box center [813, 712] width 61 height 12
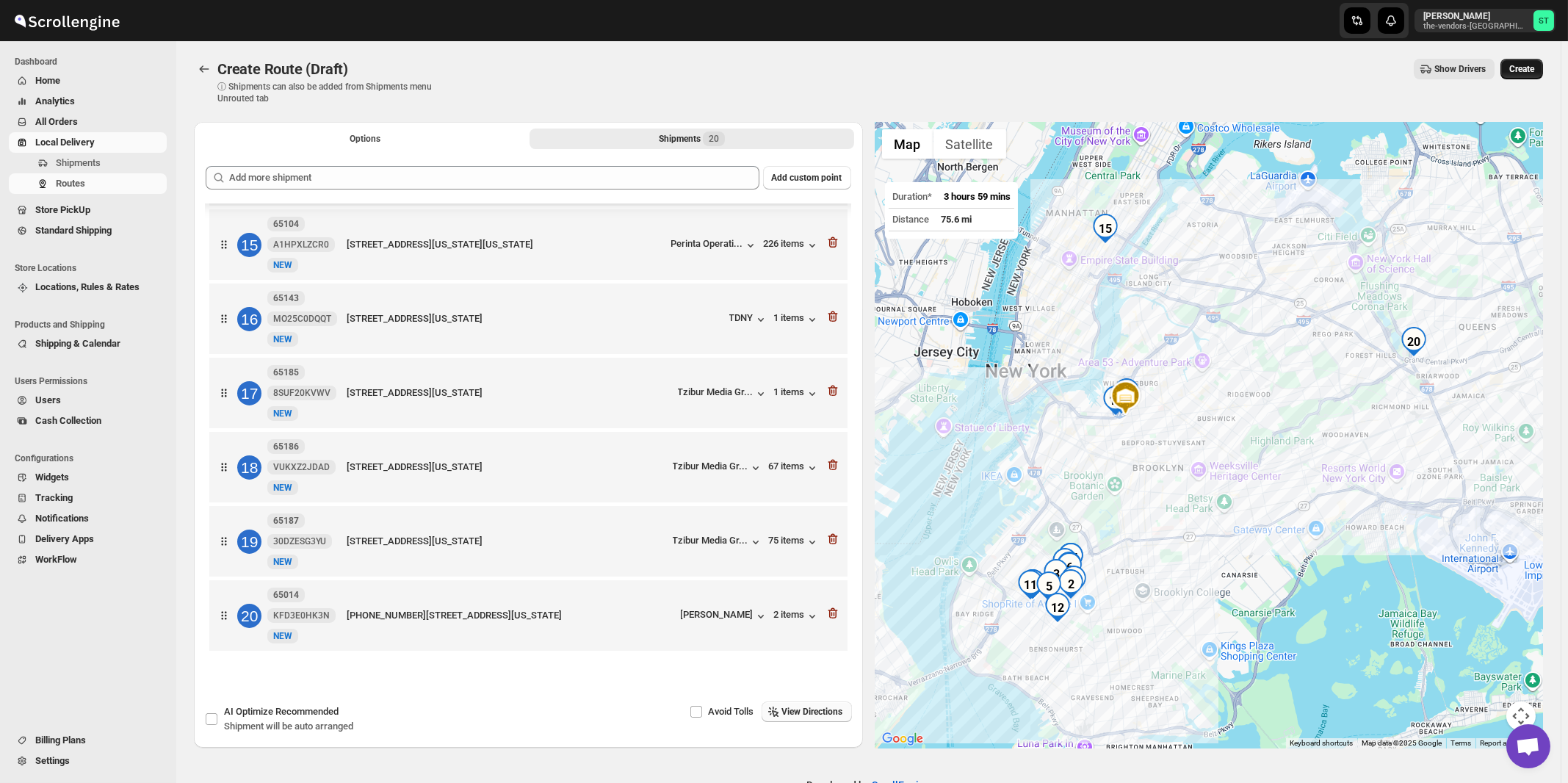
click at [1530, 71] on span "Create" at bounding box center [1521, 69] width 25 height 12
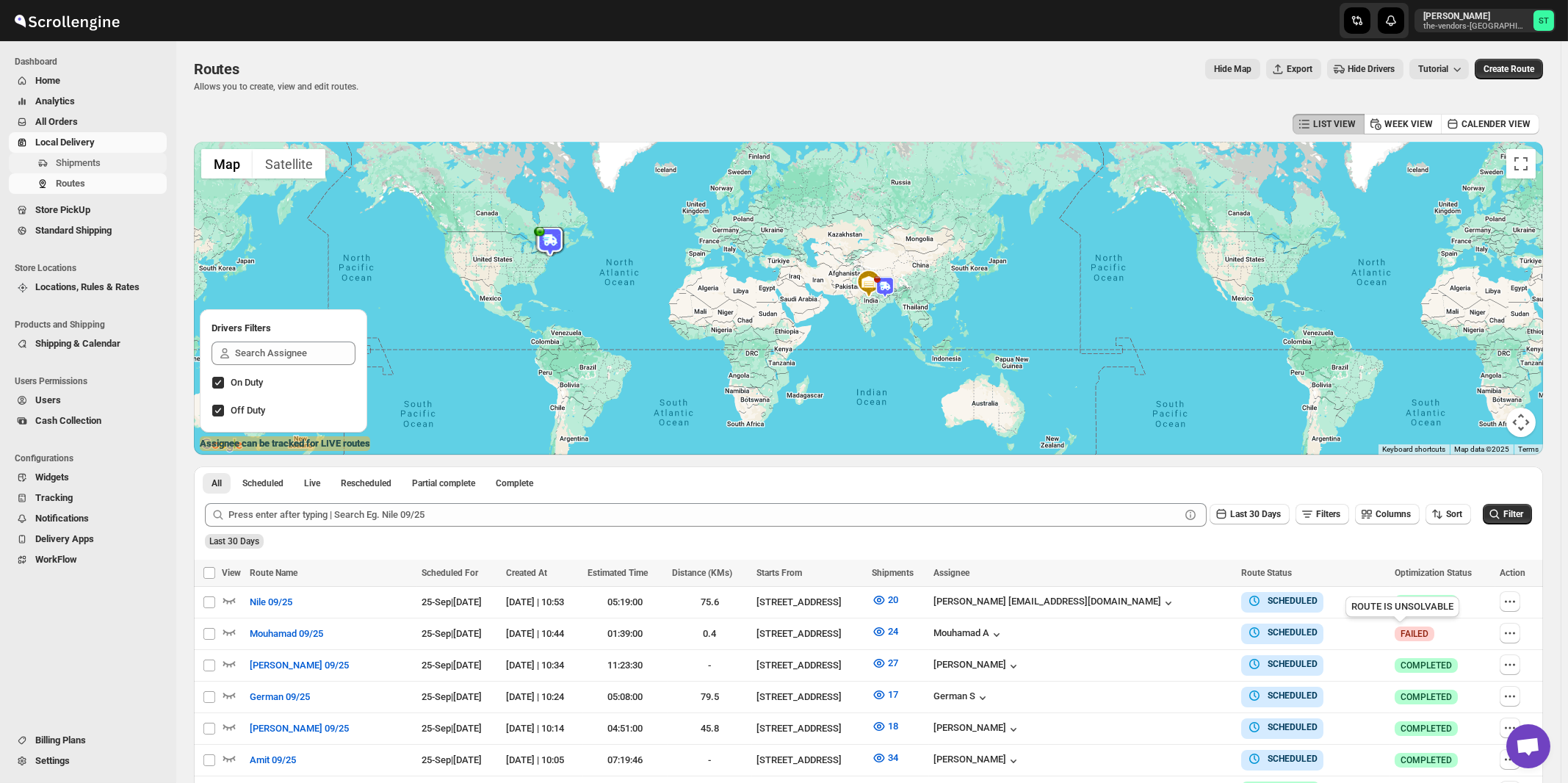
click at [69, 160] on span "Shipments" at bounding box center [78, 163] width 45 height 11
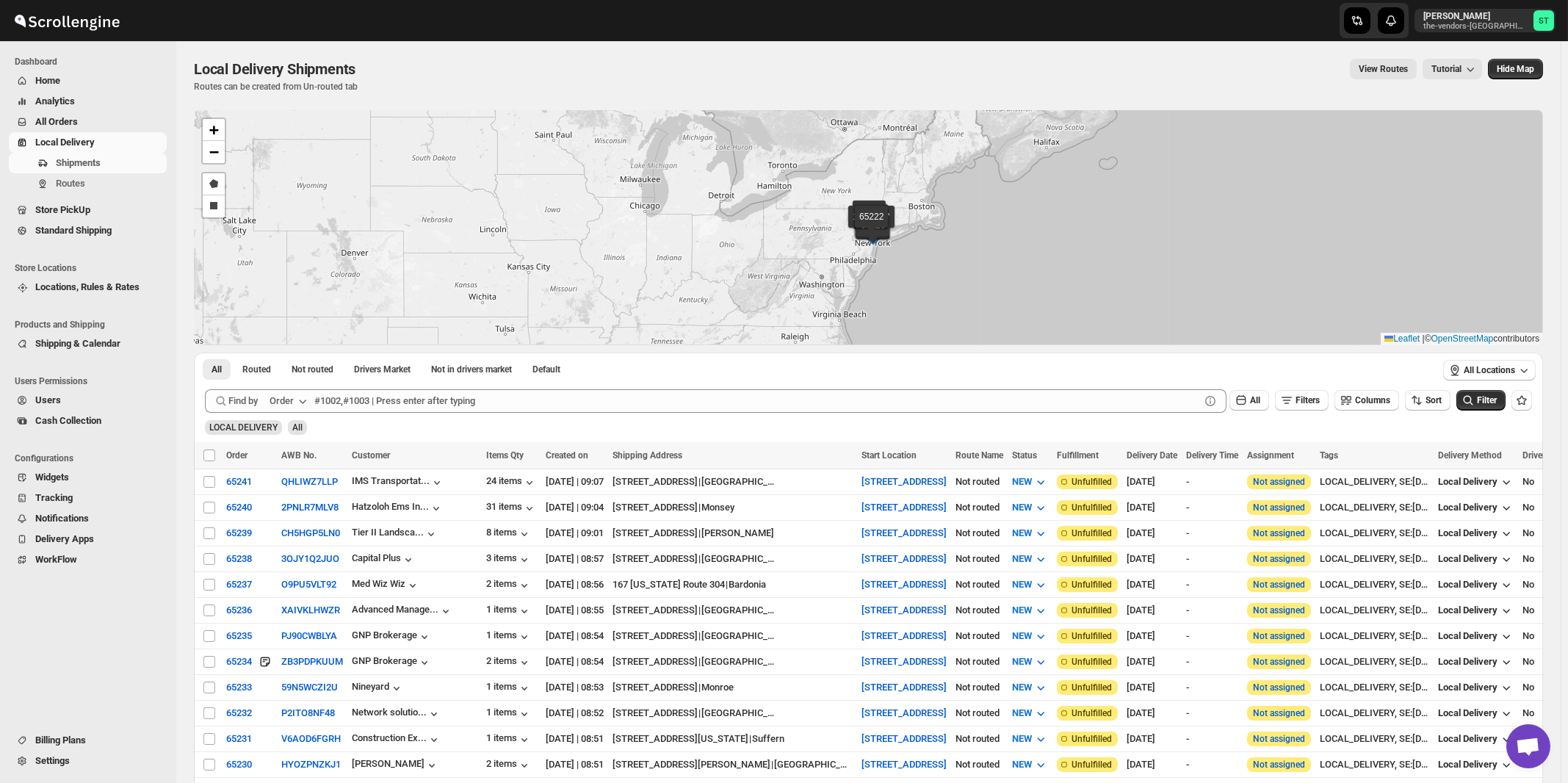
click at [297, 402] on icon "button" at bounding box center [303, 401] width 14 height 14
click at [290, 507] on div "Customer Name" at bounding box center [291, 510] width 67 height 14
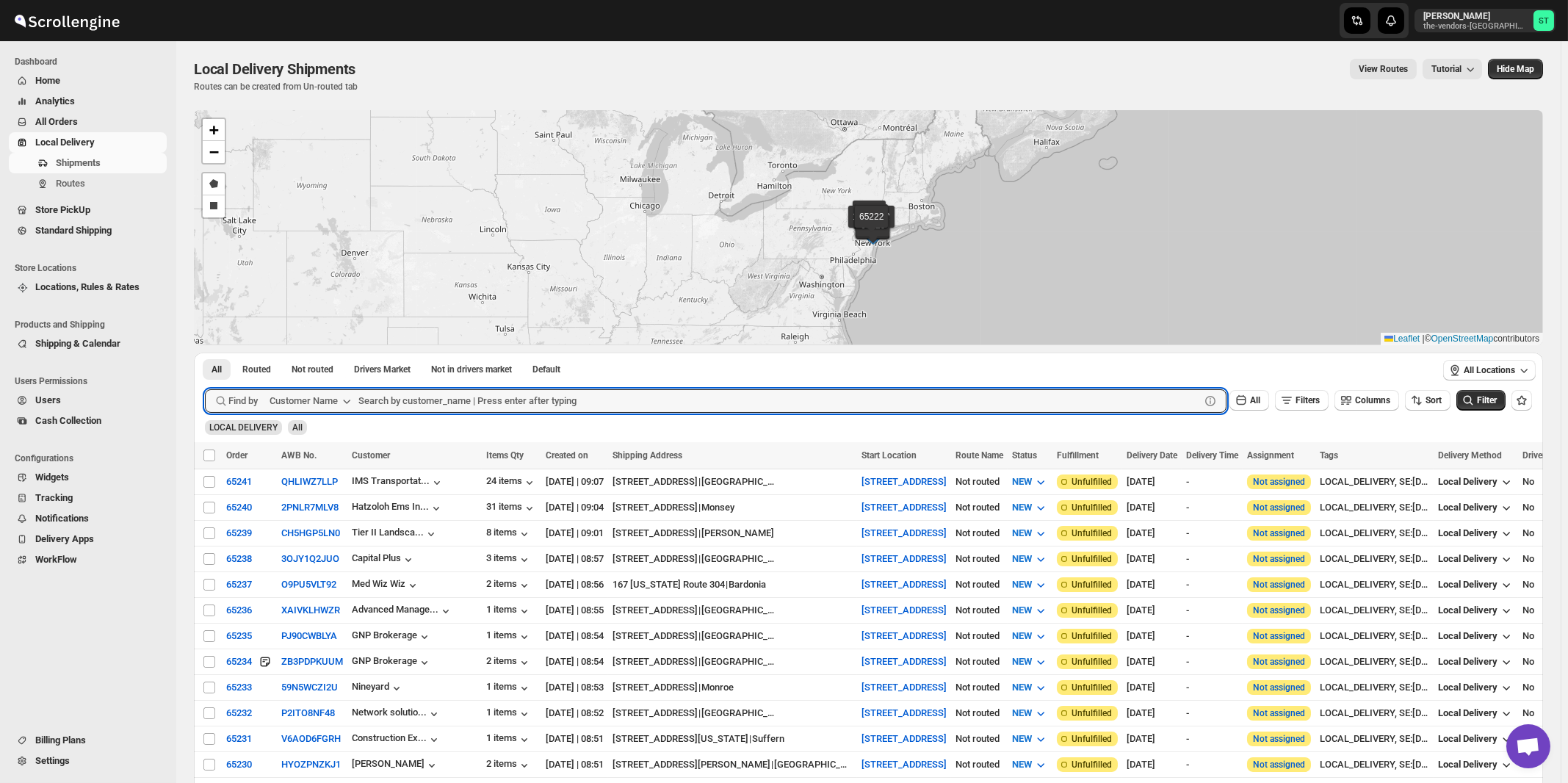
paste input "boro park insurance lakewood"
type input "boro park insurance"
click at [205, 353] on button "Submit" at bounding box center [226, 360] width 42 height 15
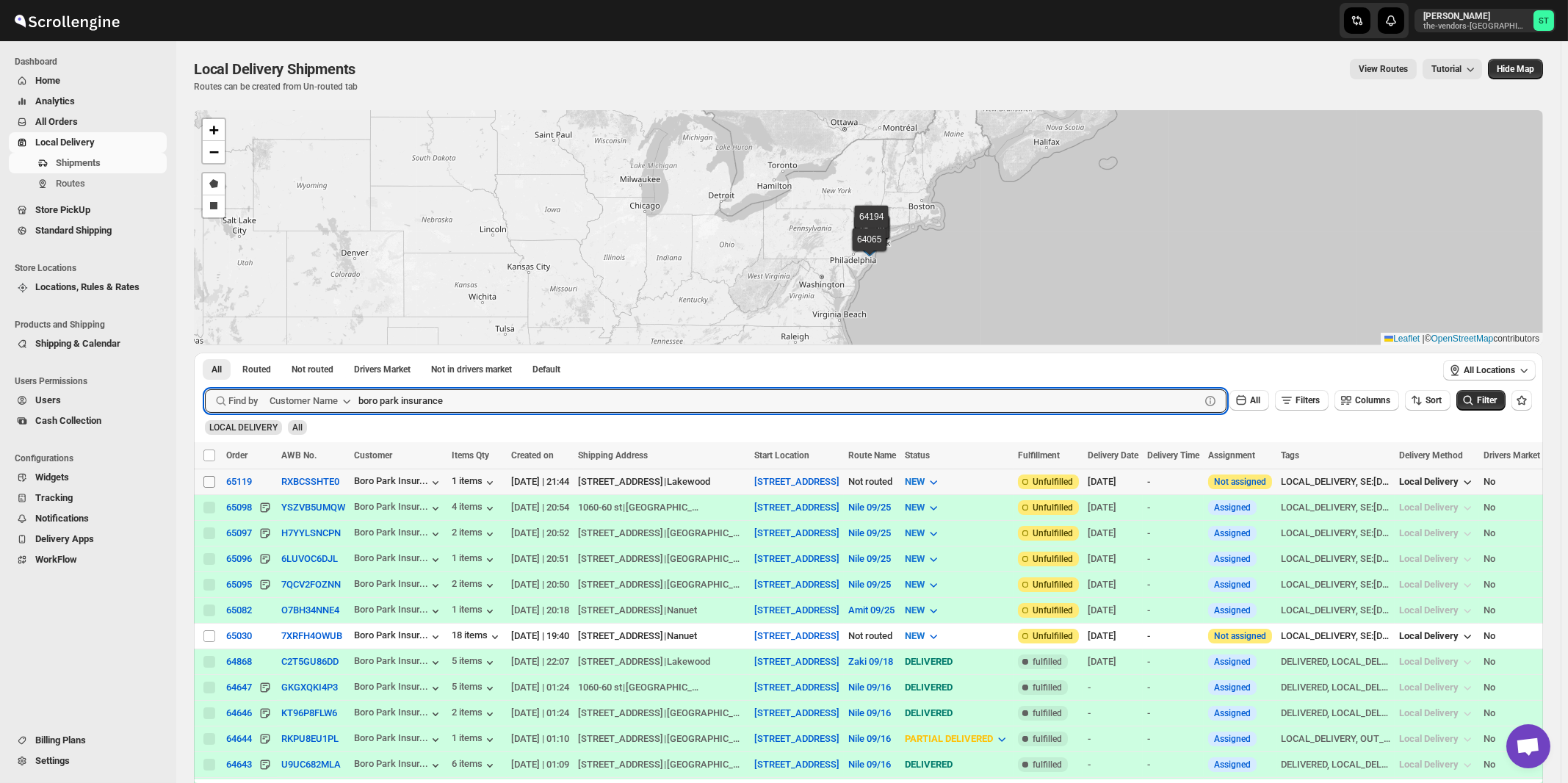
click at [210, 484] on input "Select shipment" at bounding box center [209, 482] width 12 height 12
checkbox input "true"
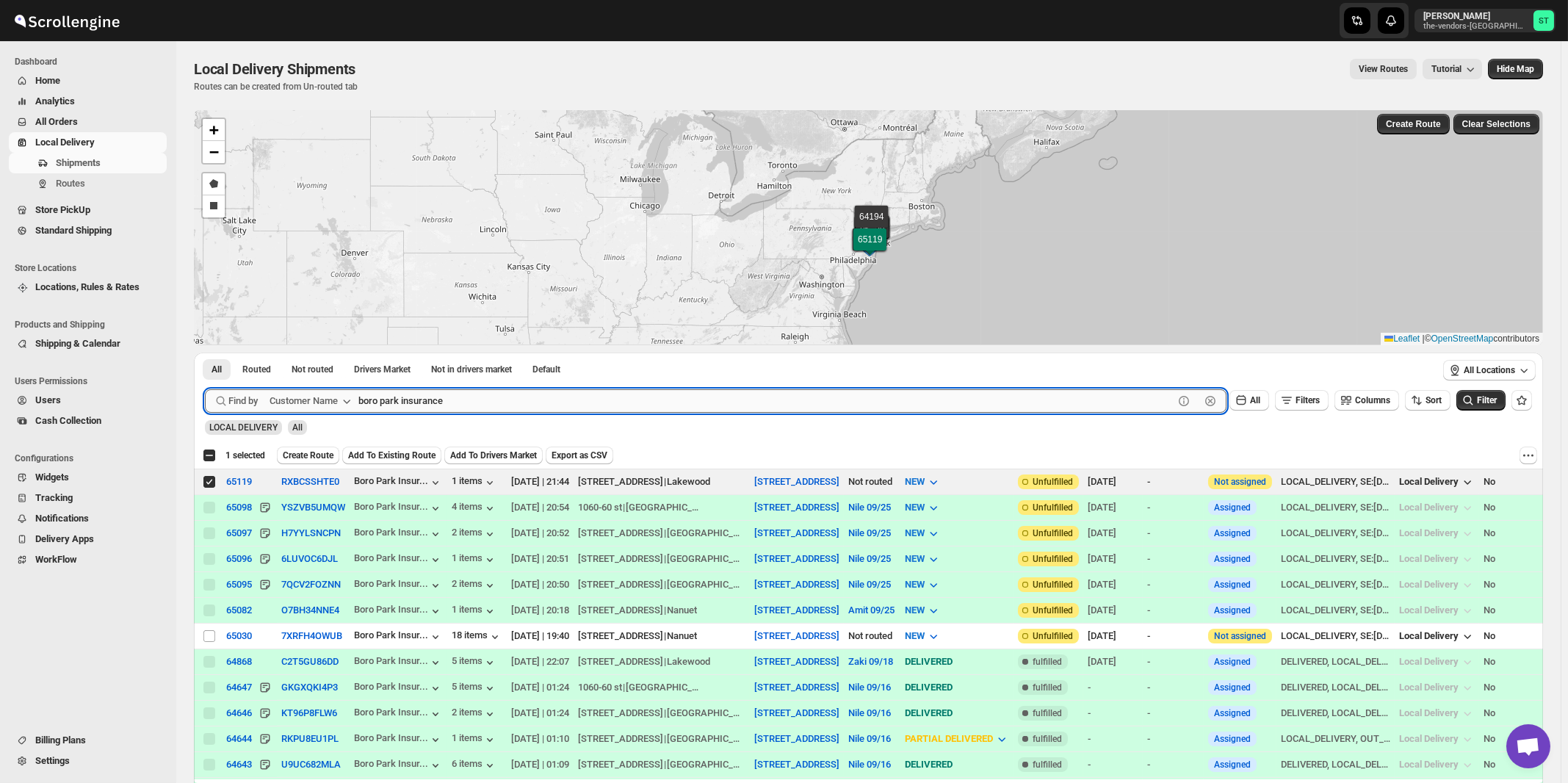
click at [504, 400] on input "boro park insurance" at bounding box center [766, 401] width 815 height 23
paste input "Revive Wound Car"
type input "Revive Wound Care"
click at [205, 353] on button "Submit" at bounding box center [226, 360] width 42 height 15
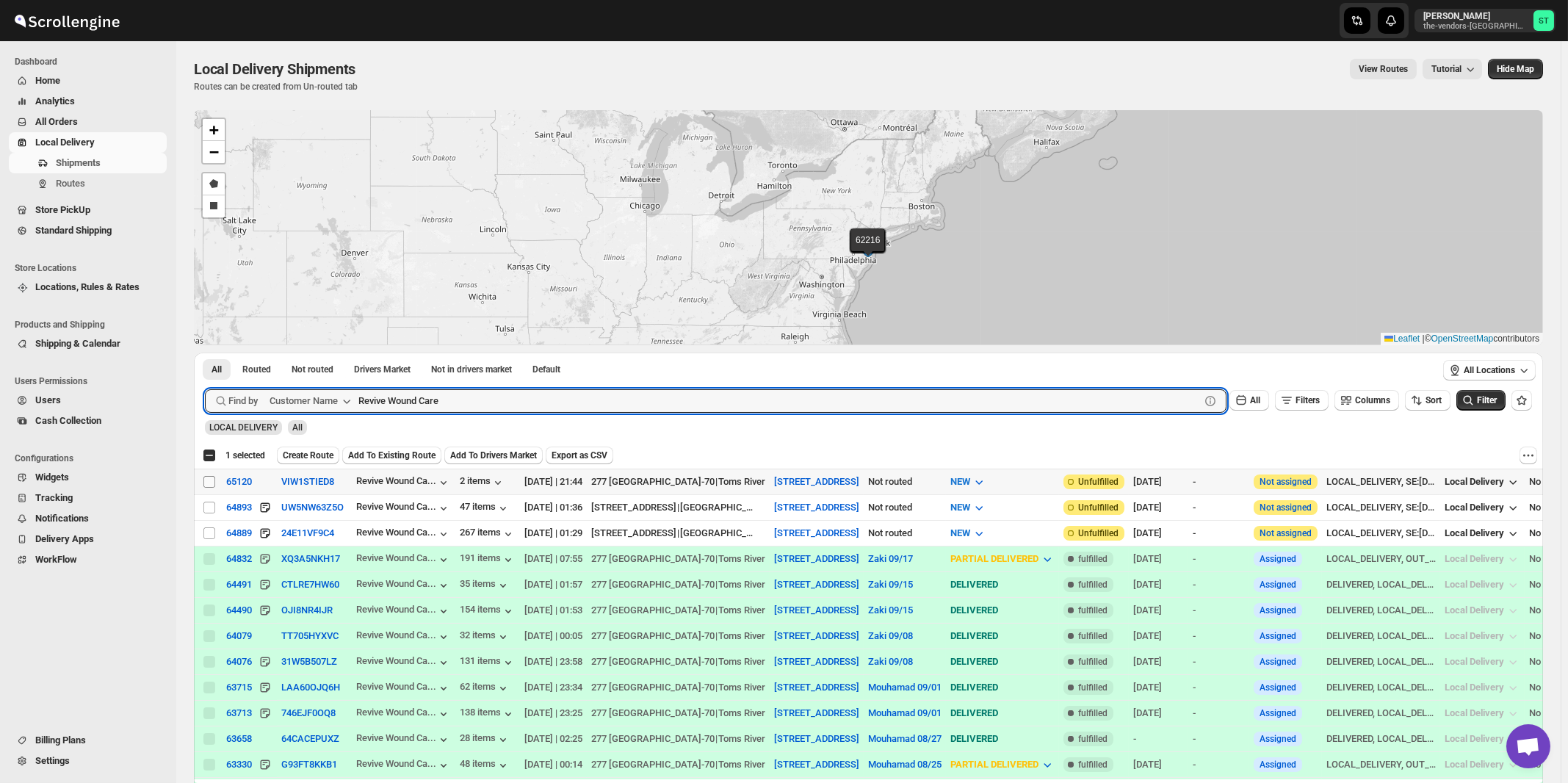
click at [206, 483] on input "Select shipment" at bounding box center [209, 482] width 12 height 12
checkbox input "true"
click at [504, 402] on input "Revive Wound Care" at bounding box center [766, 401] width 815 height 23
paste input "Noble"
type input "Noble Care"
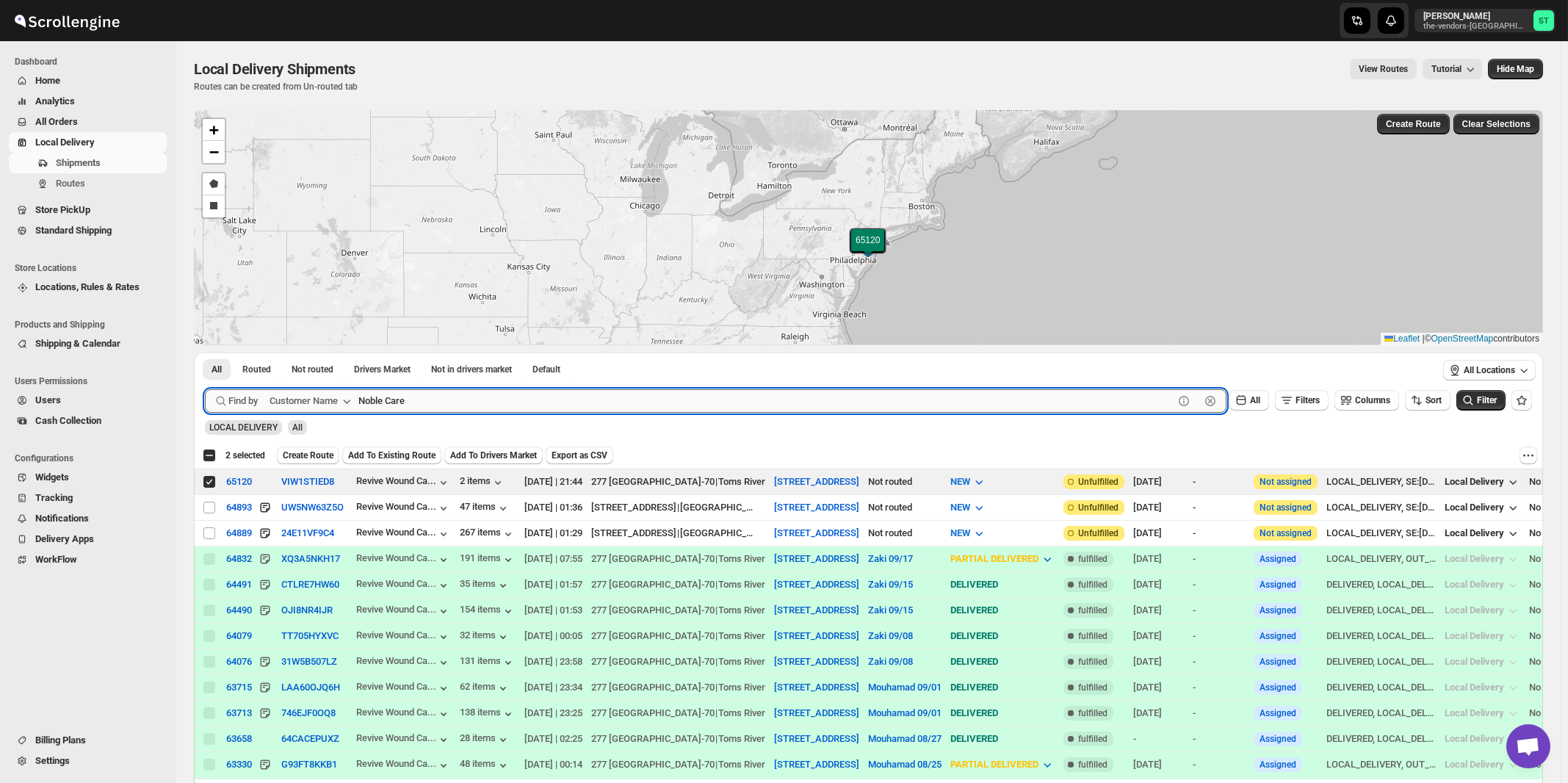
click at [205, 353] on button "Submit" at bounding box center [226, 360] width 42 height 15
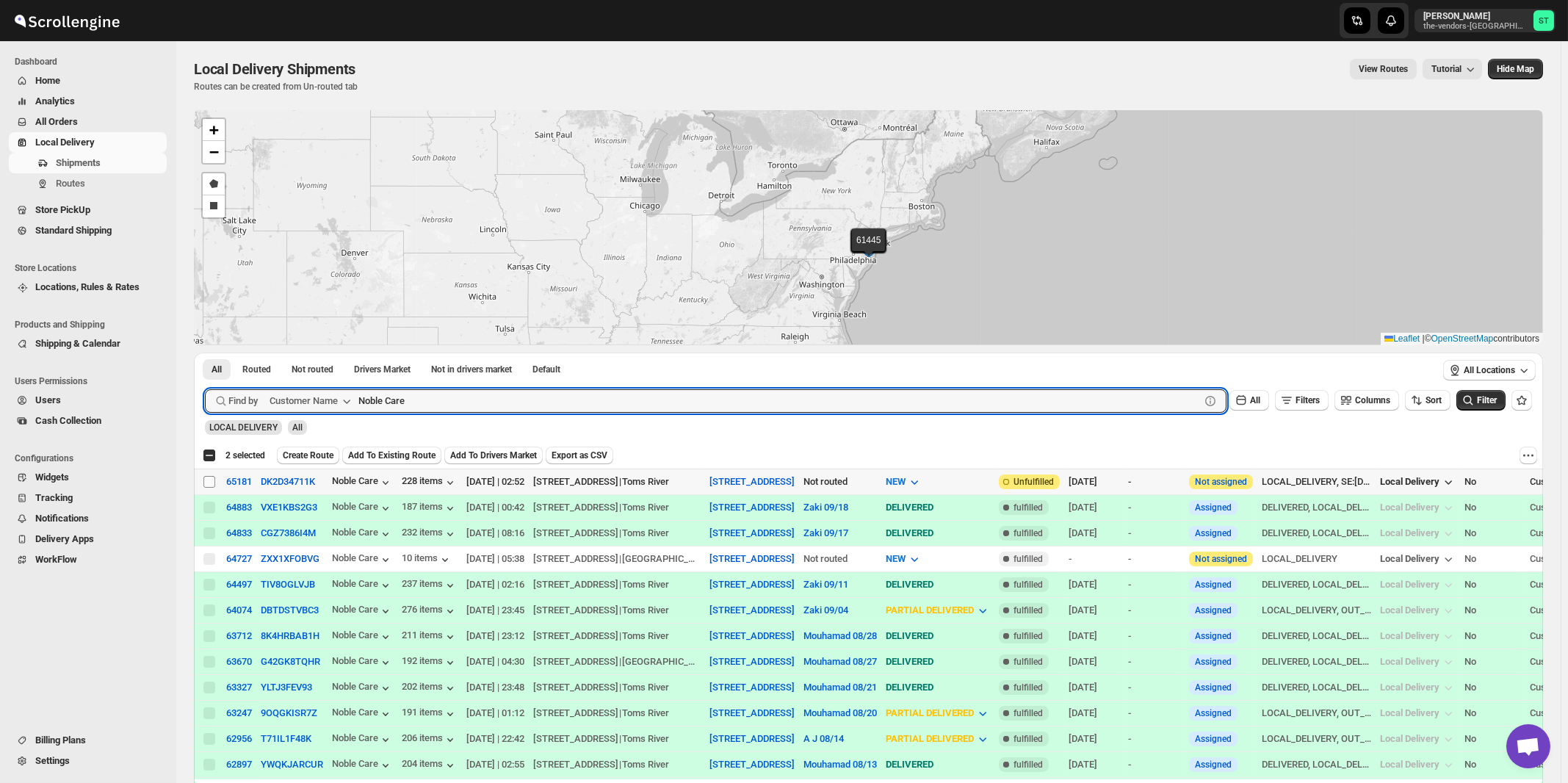
click at [210, 480] on input "Select shipment" at bounding box center [209, 482] width 12 height 12
checkbox input "true"
click at [417, 406] on input "Noble Care" at bounding box center [766, 401] width 815 height 23
paste input "Revive Wound"
type input "Revive Wound Care"
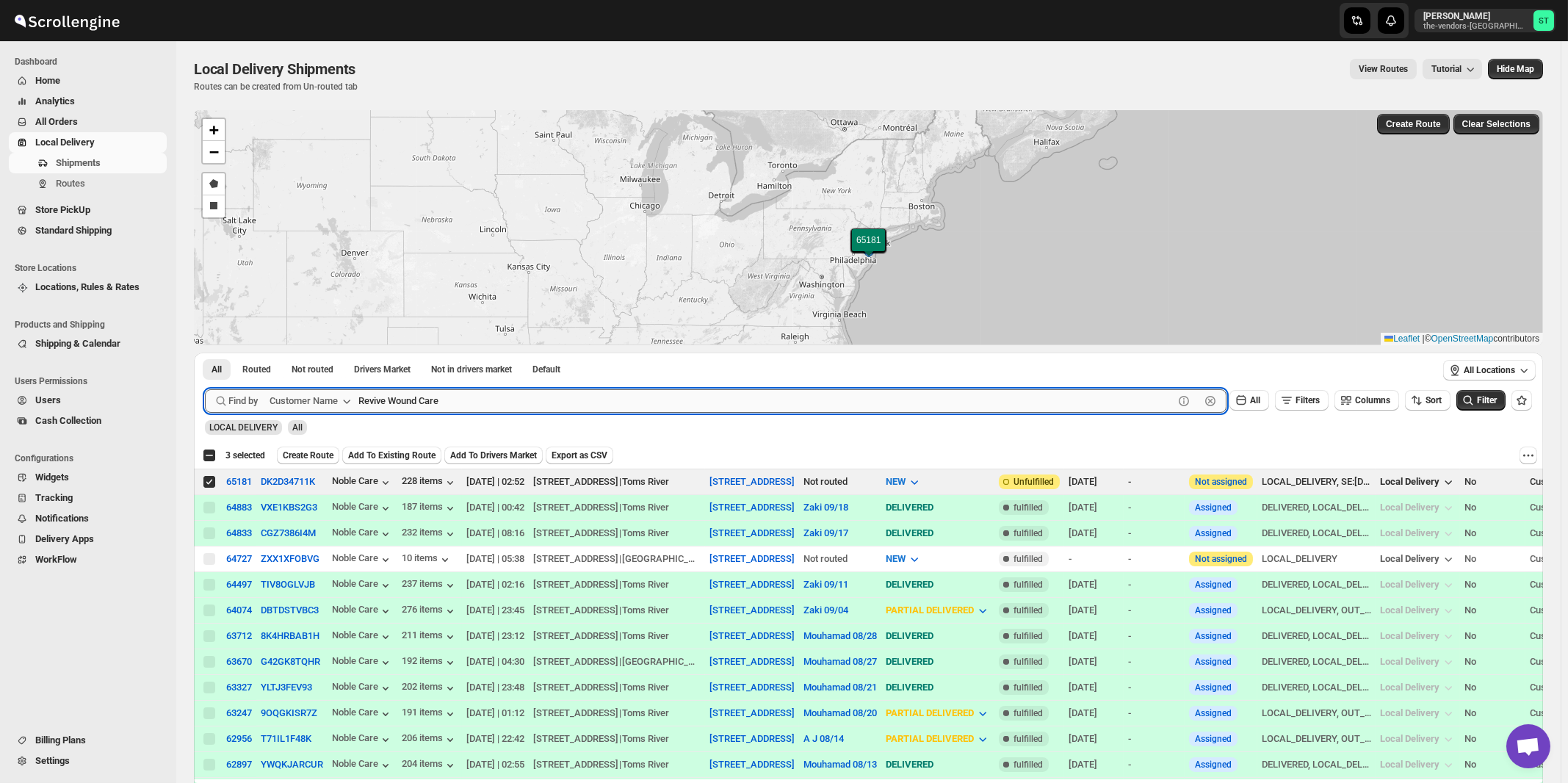
click at [205, 353] on button "Submit" at bounding box center [226, 360] width 42 height 15
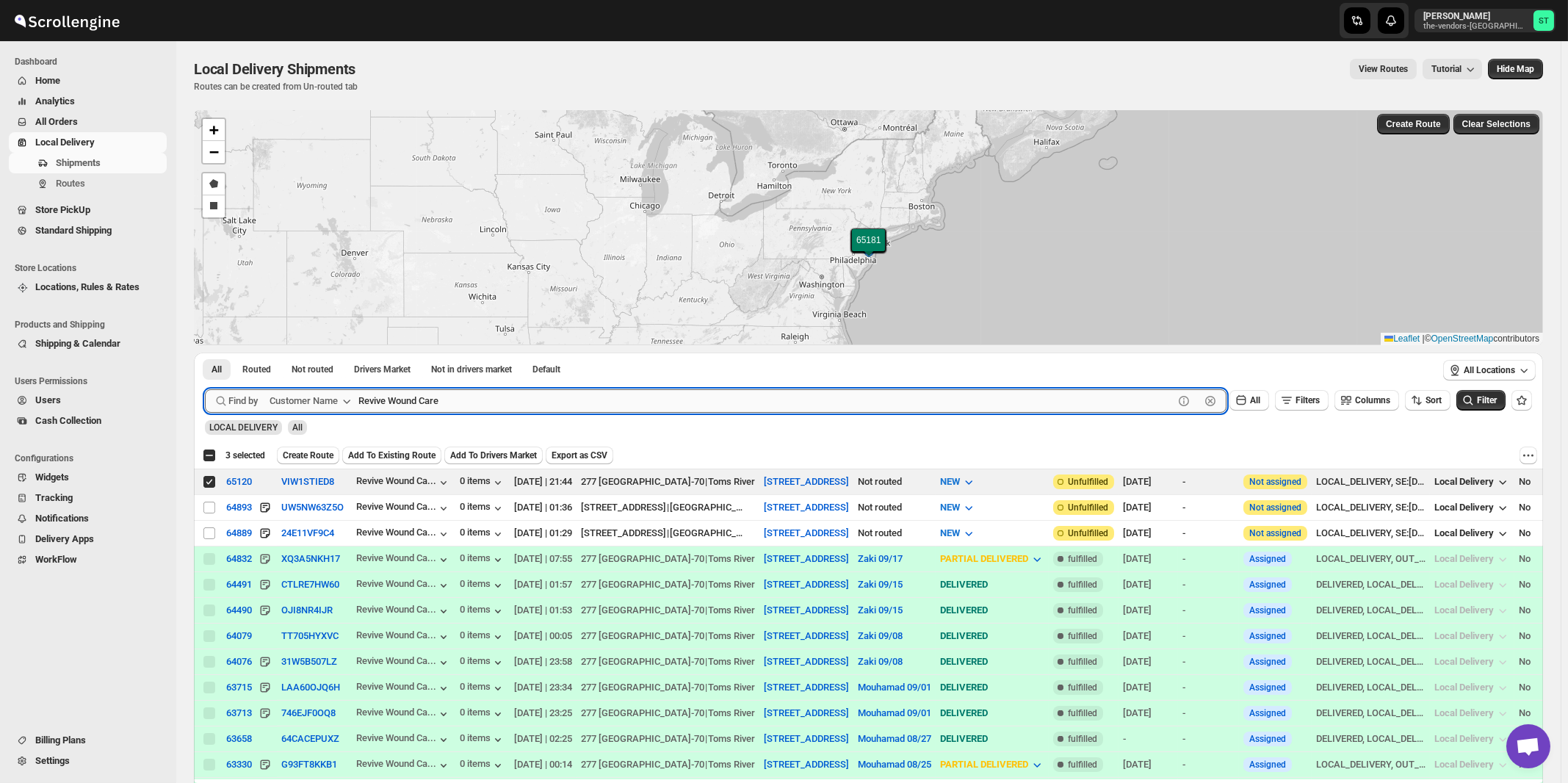
checkbox input "true"
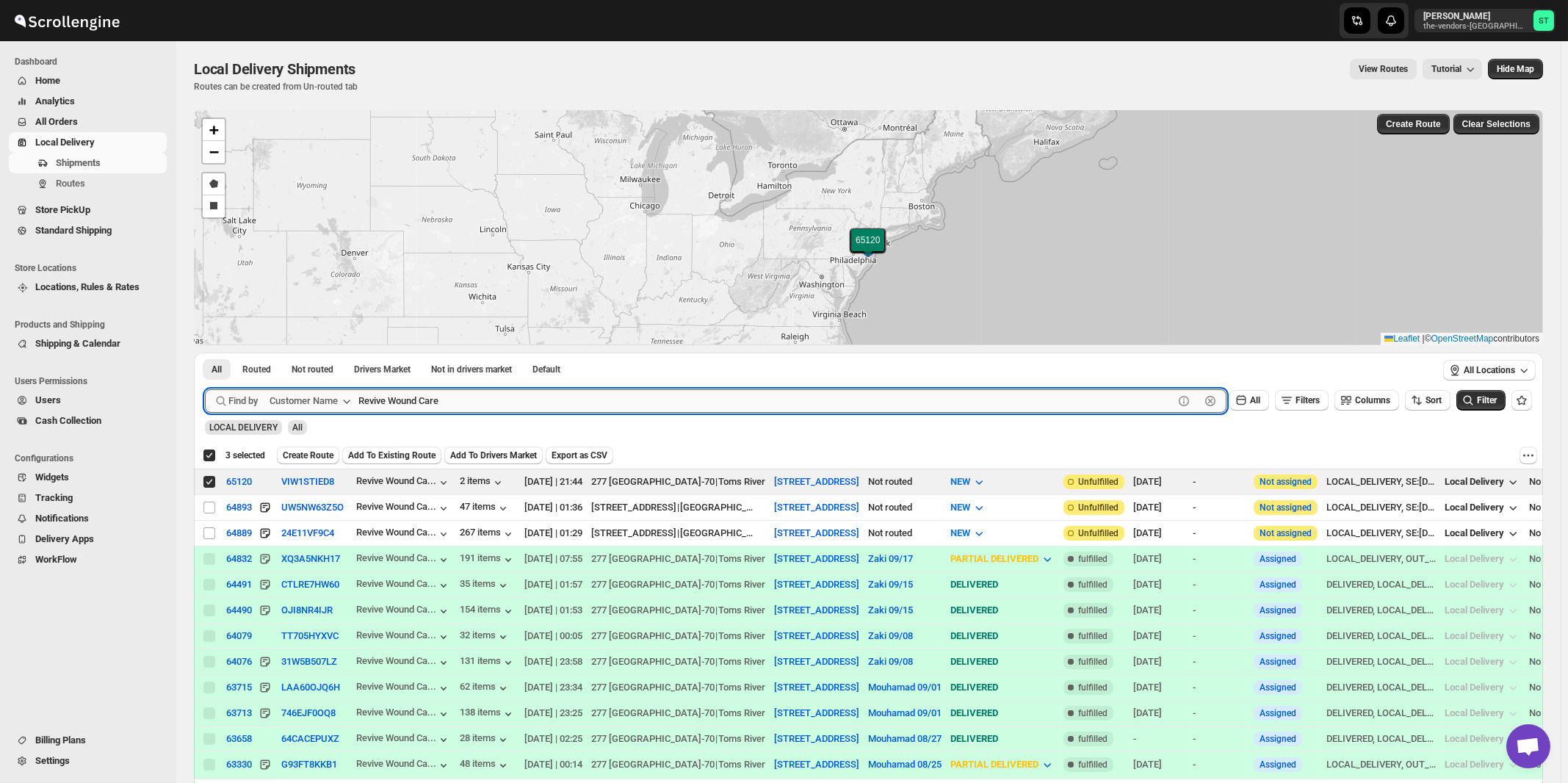
paste input "All ways Forwarding"
type input "All ways Forwarding"
click at [205, 353] on button "Submit" at bounding box center [226, 360] width 42 height 15
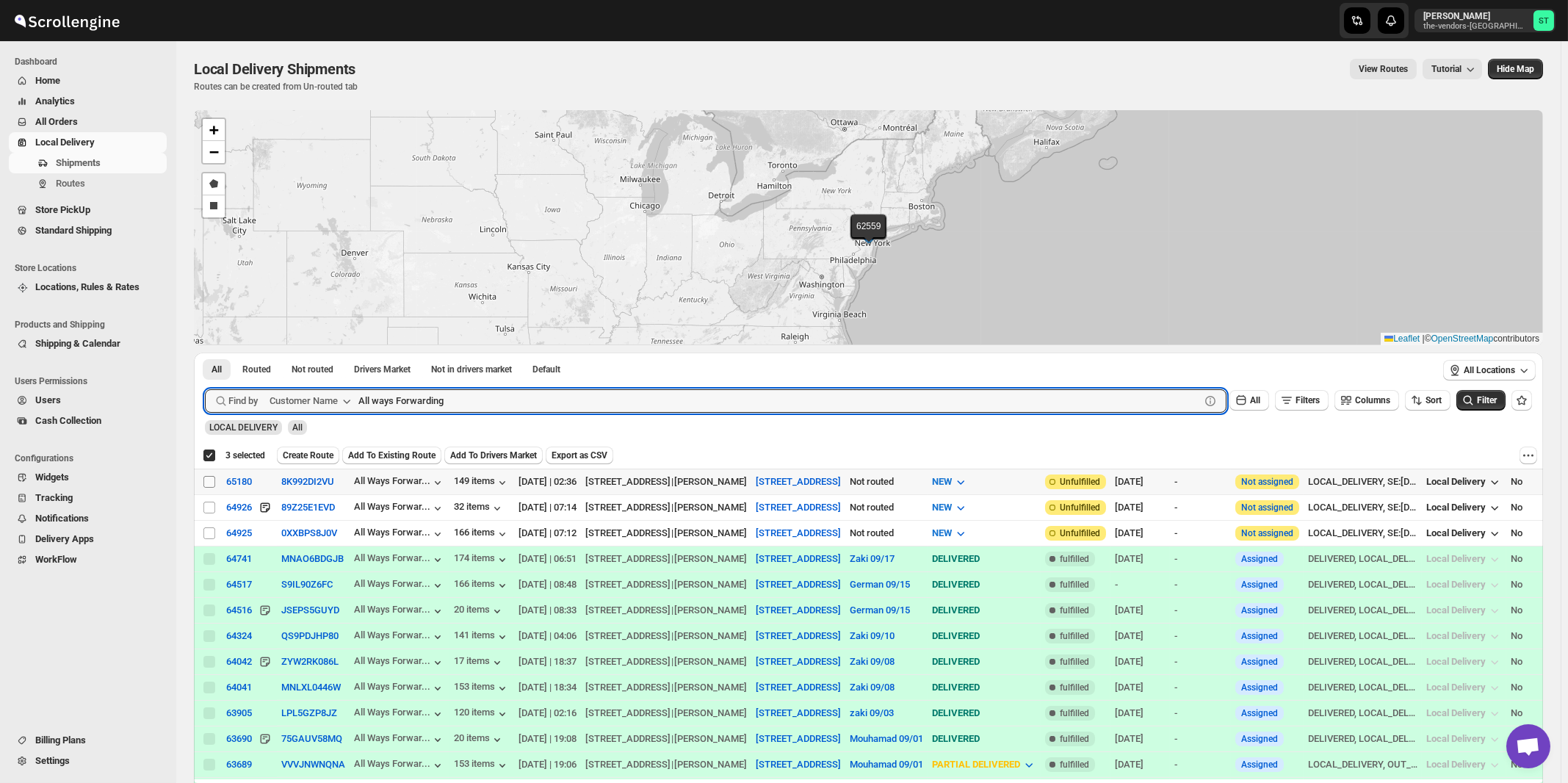
click at [206, 481] on input "Select shipment" at bounding box center [209, 482] width 12 height 12
checkbox input "true"
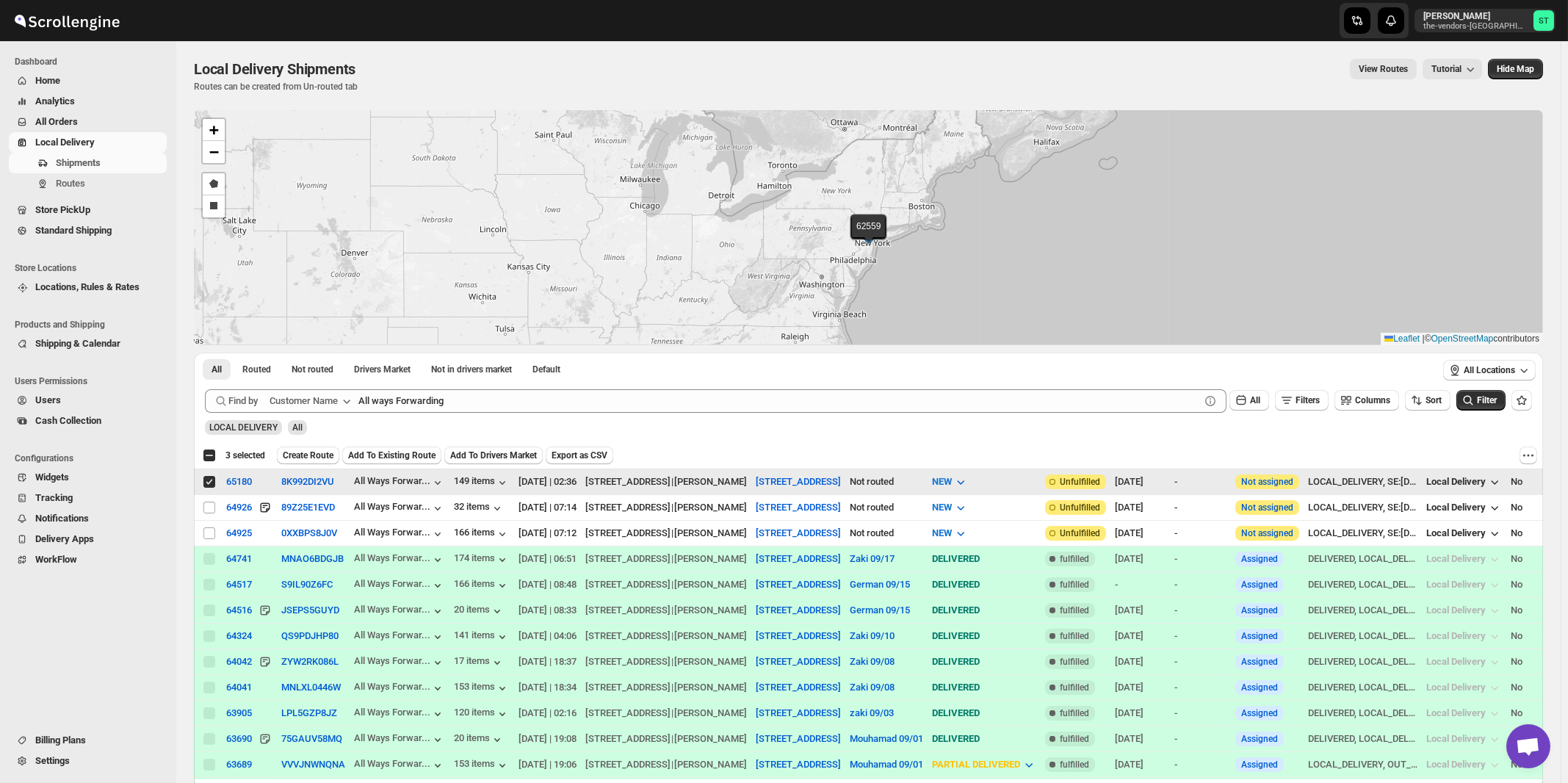
checkbox input "false"
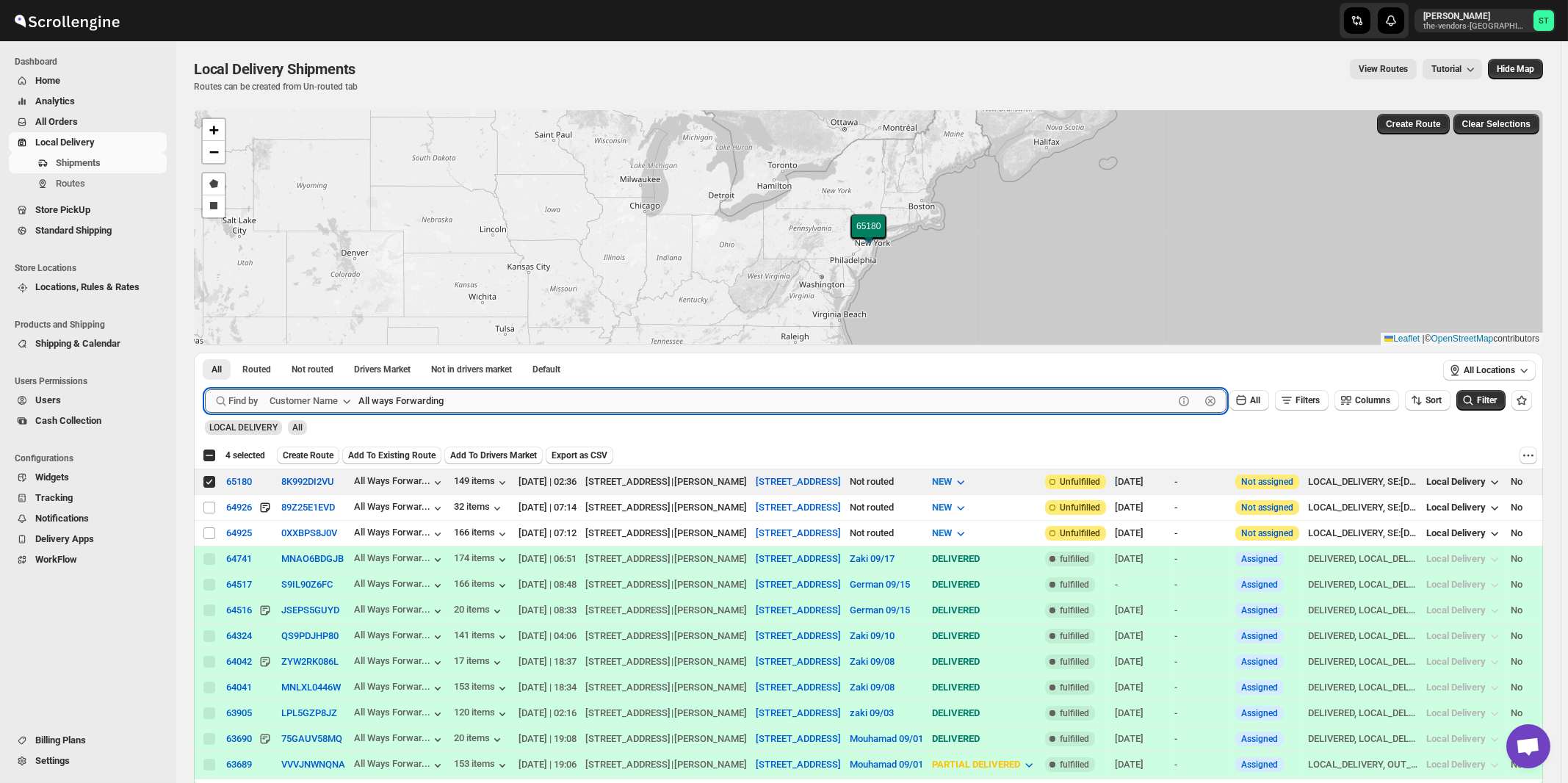
click at [489, 407] on input "All ways Forwarding" at bounding box center [766, 401] width 815 height 23
paste input "P&G Lakewood"
click at [205, 353] on button "Submit" at bounding box center [226, 360] width 42 height 15
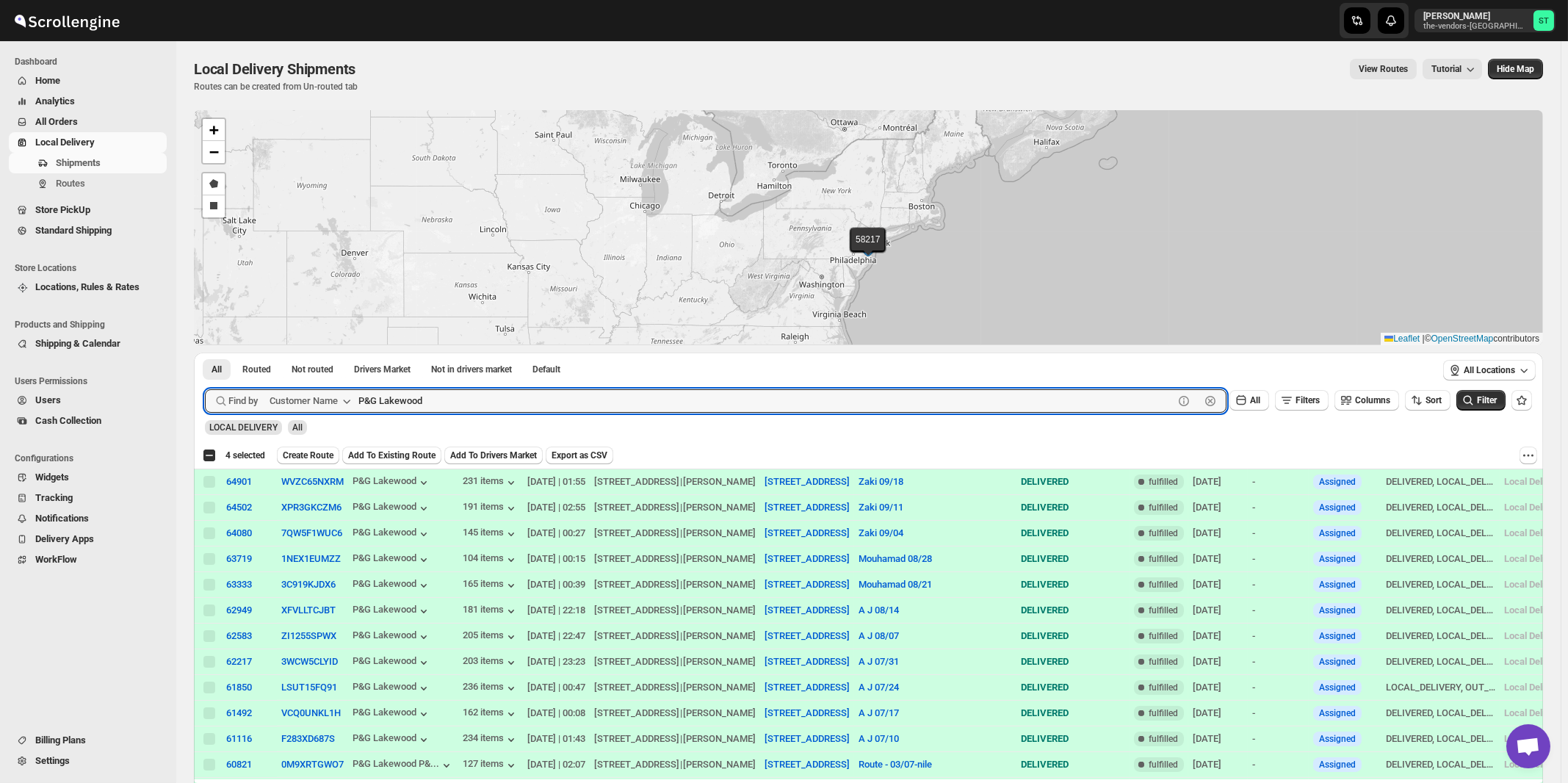
paste input "Medacure"
type input "Medacure"
click at [205, 353] on button "Submit" at bounding box center [226, 360] width 42 height 15
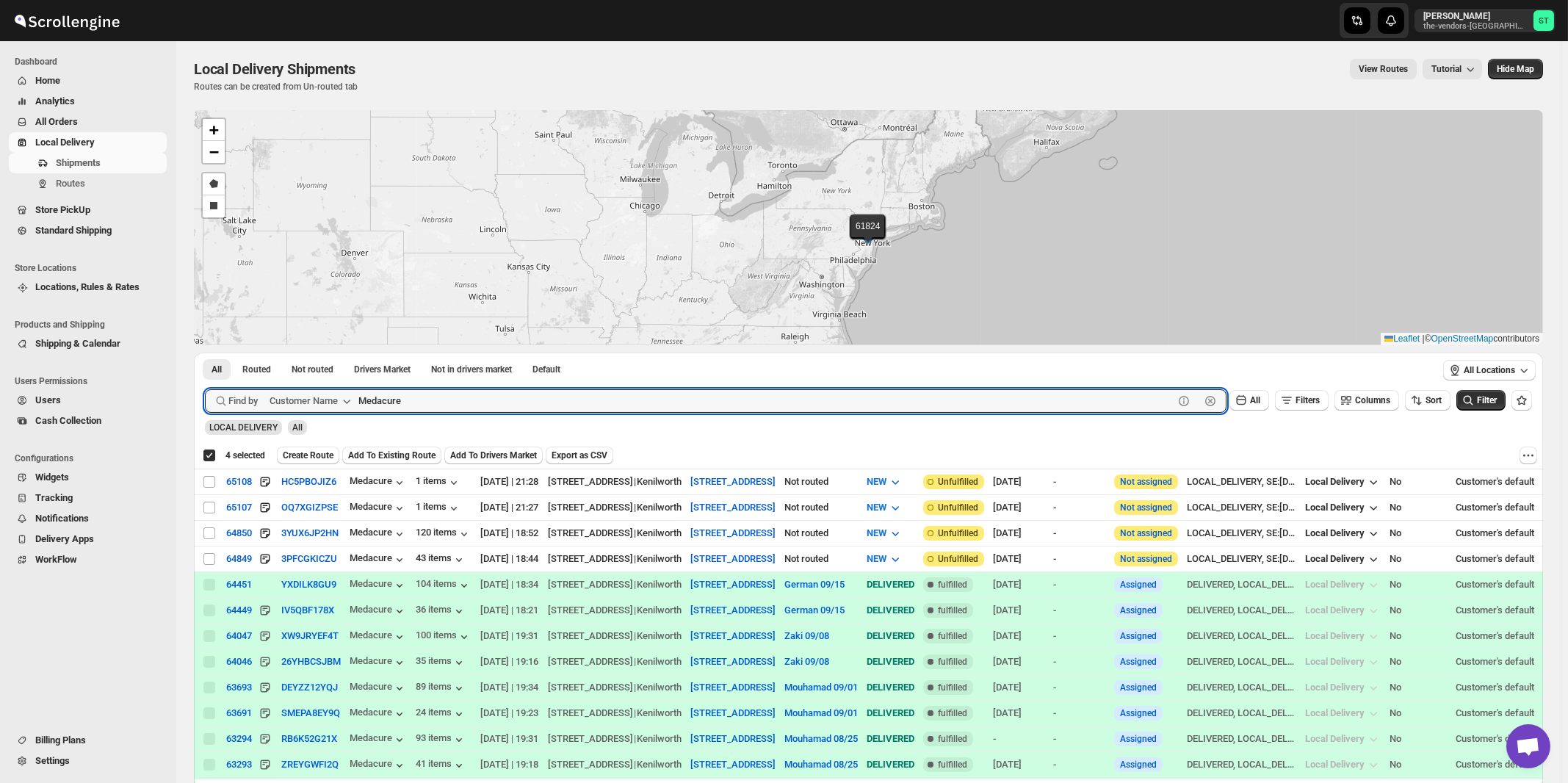
checkbox input "true"
click at [208, 505] on input "Select shipment" at bounding box center [209, 508] width 12 height 12
checkbox input "true"
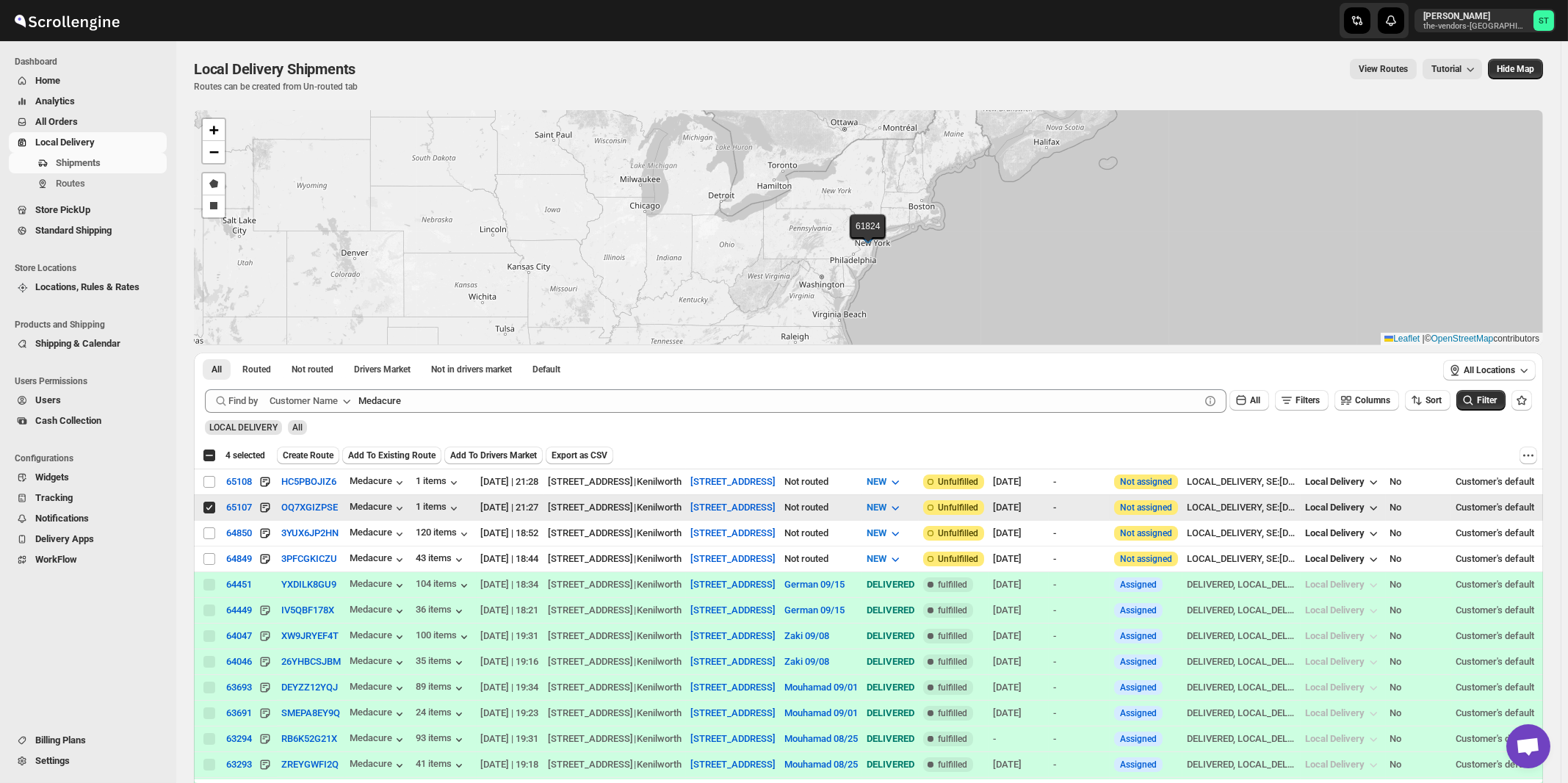
checkbox input "false"
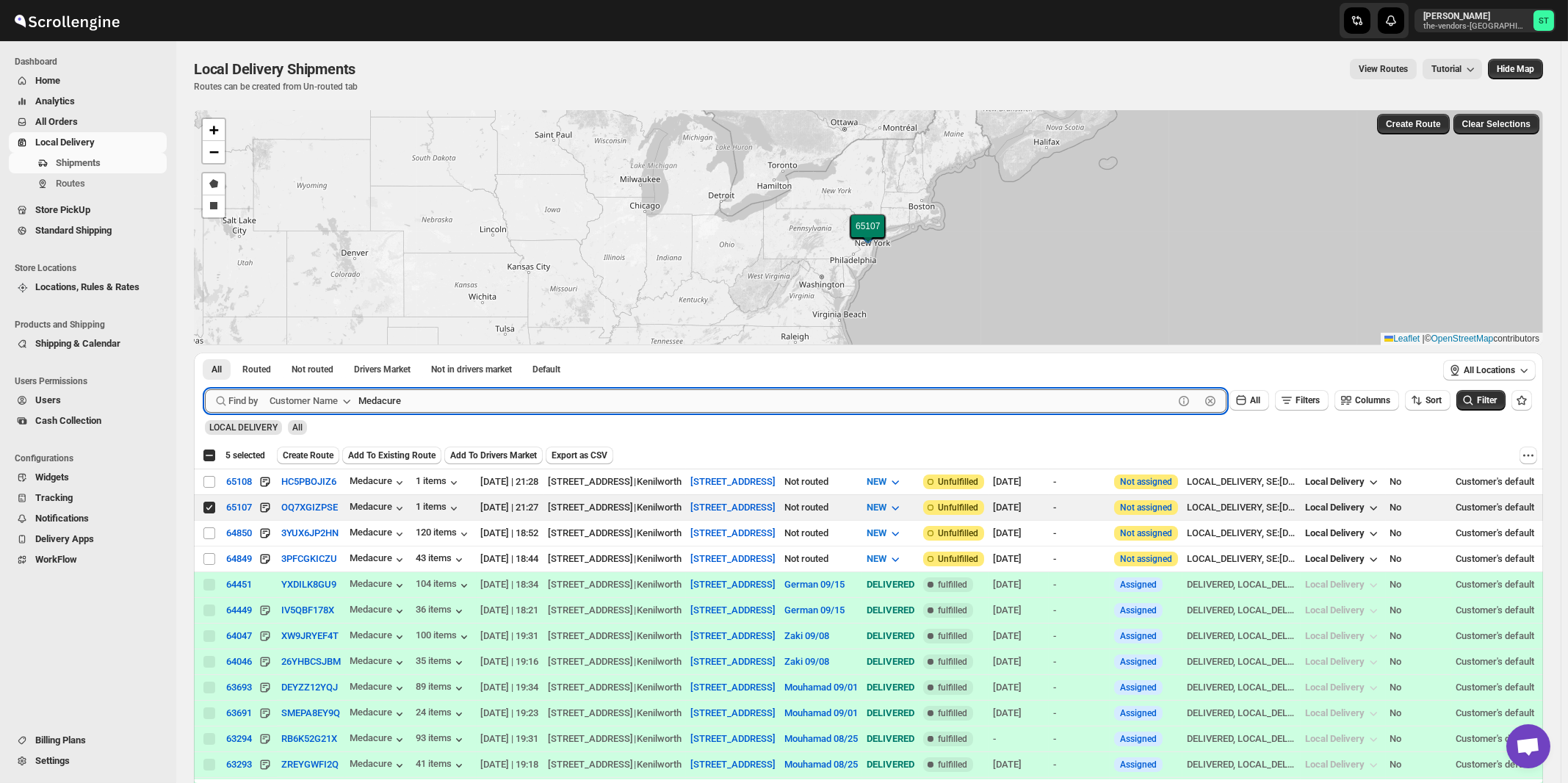
click at [519, 403] on input "Medacure" at bounding box center [766, 401] width 815 height 23
paste input "Bound Logistics"
type input "Bound Logistics"
click at [205, 353] on button "Submit" at bounding box center [226, 360] width 42 height 15
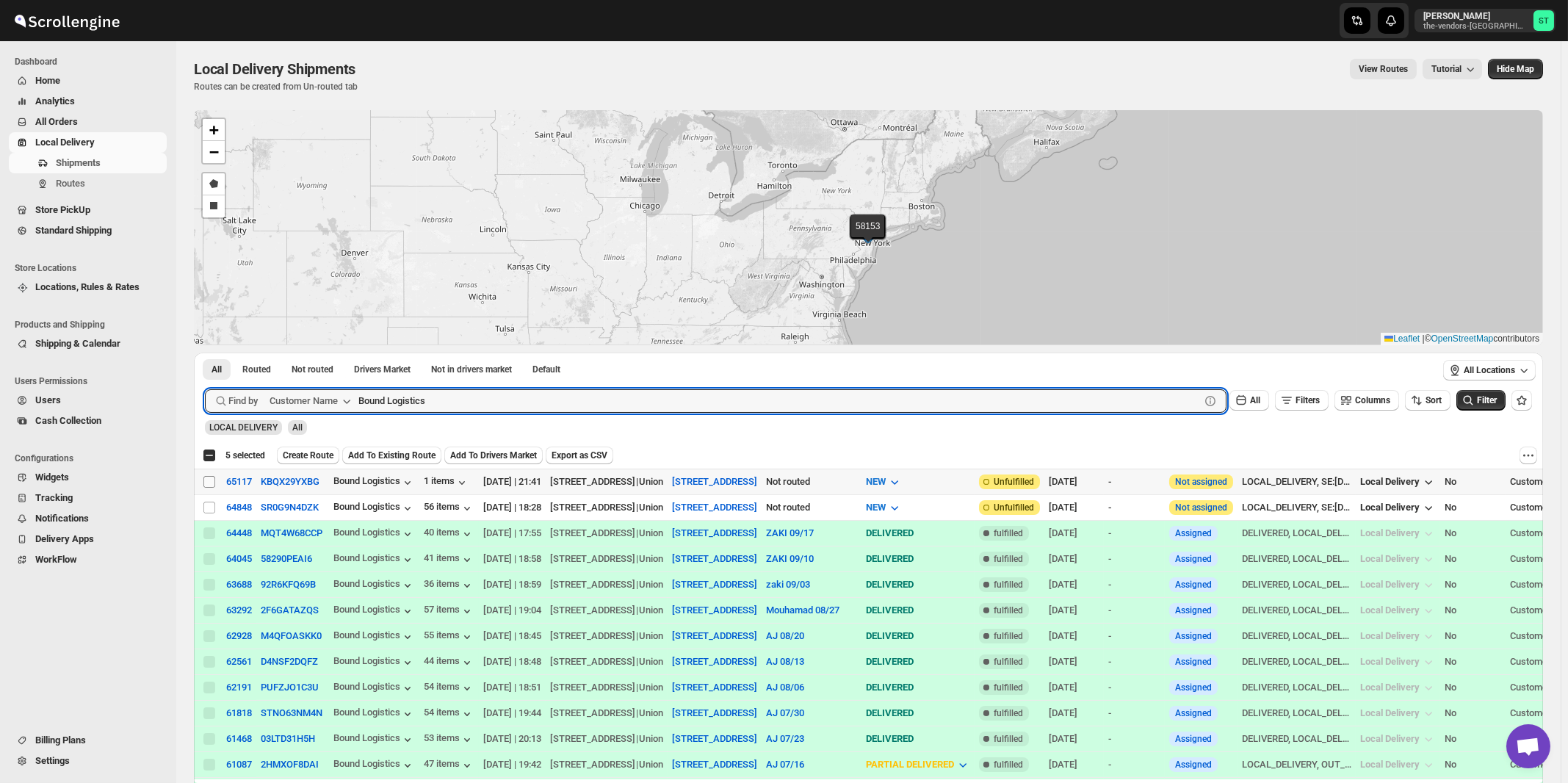
click at [208, 480] on input "Select shipment" at bounding box center [209, 482] width 12 height 12
checkbox input "true"
click at [431, 399] on input "Bound Logistics" at bounding box center [766, 401] width 815 height 23
paste input "Kaslander Lumber"
type input "Kaslander Lumber"
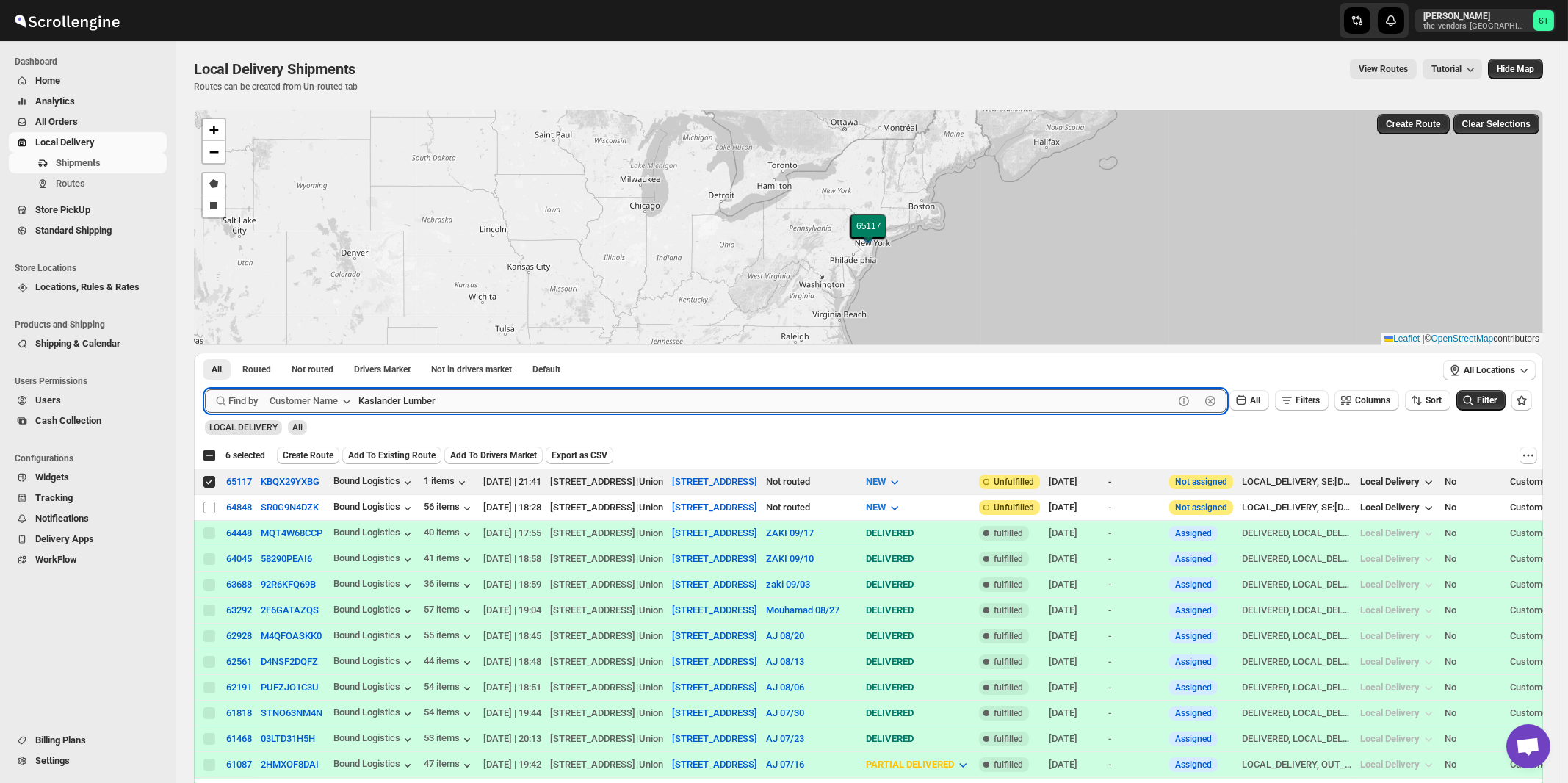
click at [205, 353] on button "Submit" at bounding box center [226, 360] width 42 height 15
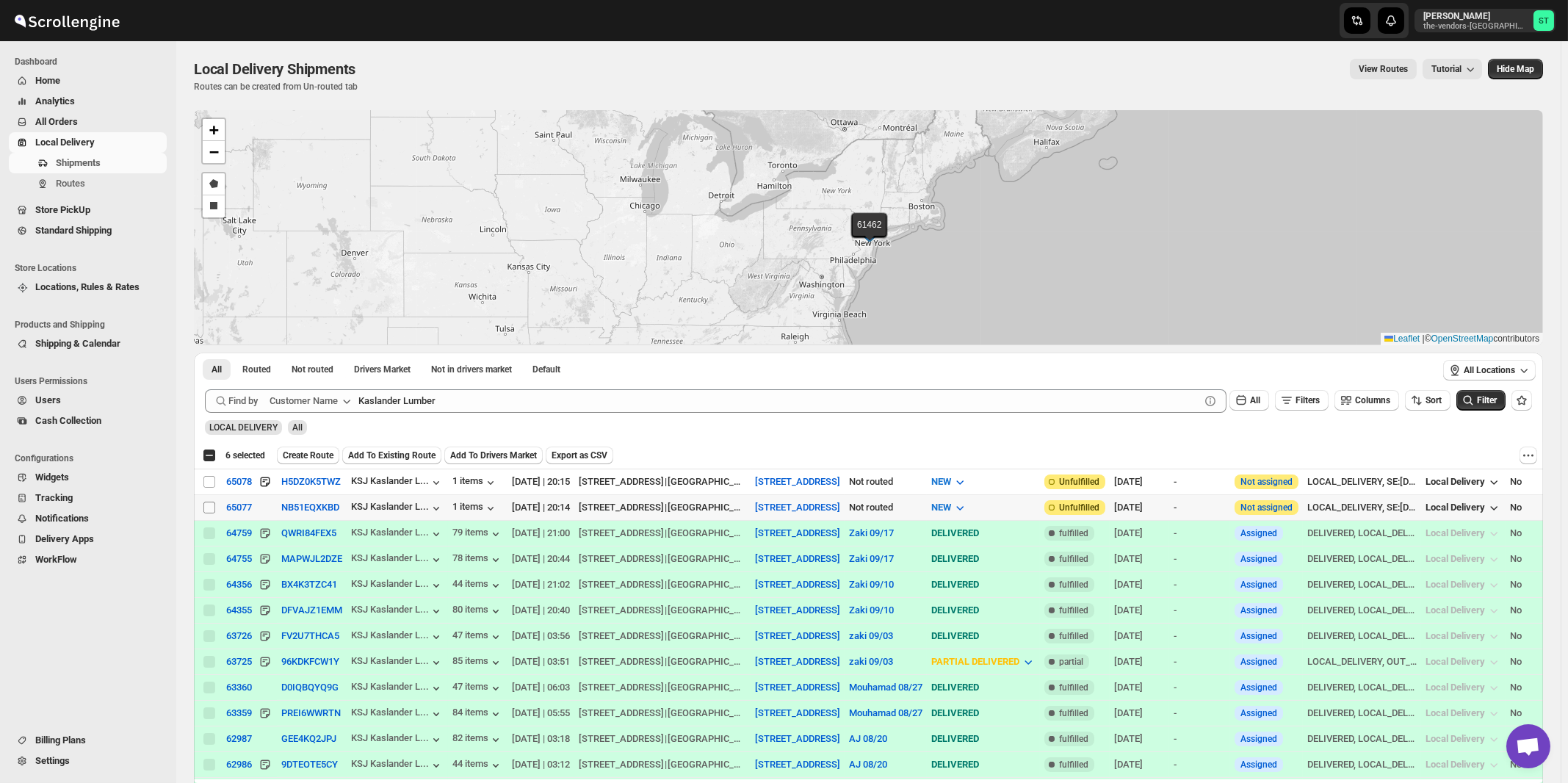
click at [210, 506] on input "Select shipment" at bounding box center [209, 508] width 12 height 12
checkbox input "true"
click at [212, 483] on input "Select shipment" at bounding box center [209, 482] width 12 height 12
checkbox input "true"
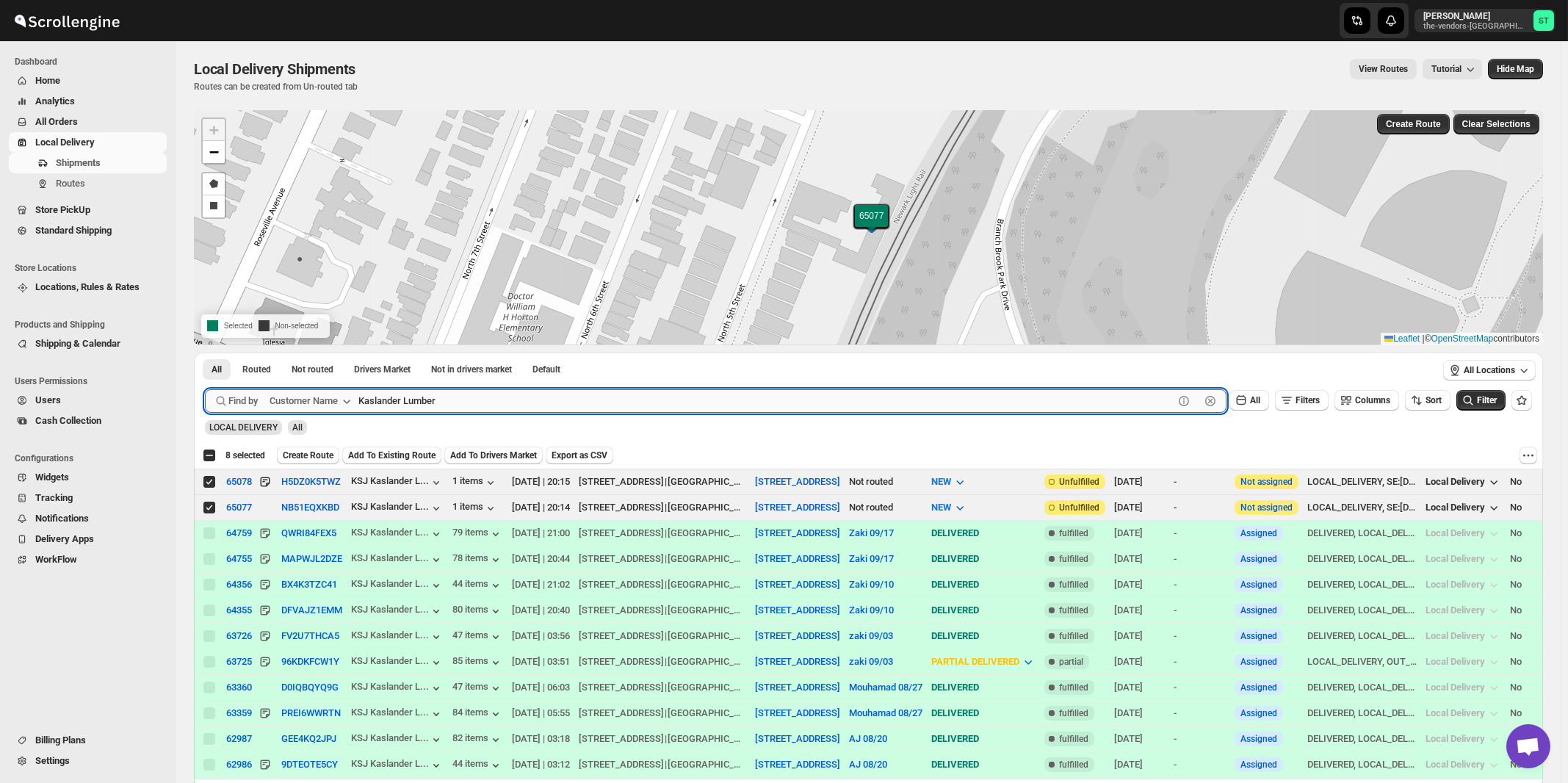
click at [449, 406] on input "Kaslander Lumber" at bounding box center [766, 401] width 815 height 23
paste input "Bayrock Insurance [GEOGRAPHIC_DATA]"
type input "Bayrock Insurance [GEOGRAPHIC_DATA]"
click at [205, 353] on button "Submit" at bounding box center [226, 360] width 42 height 15
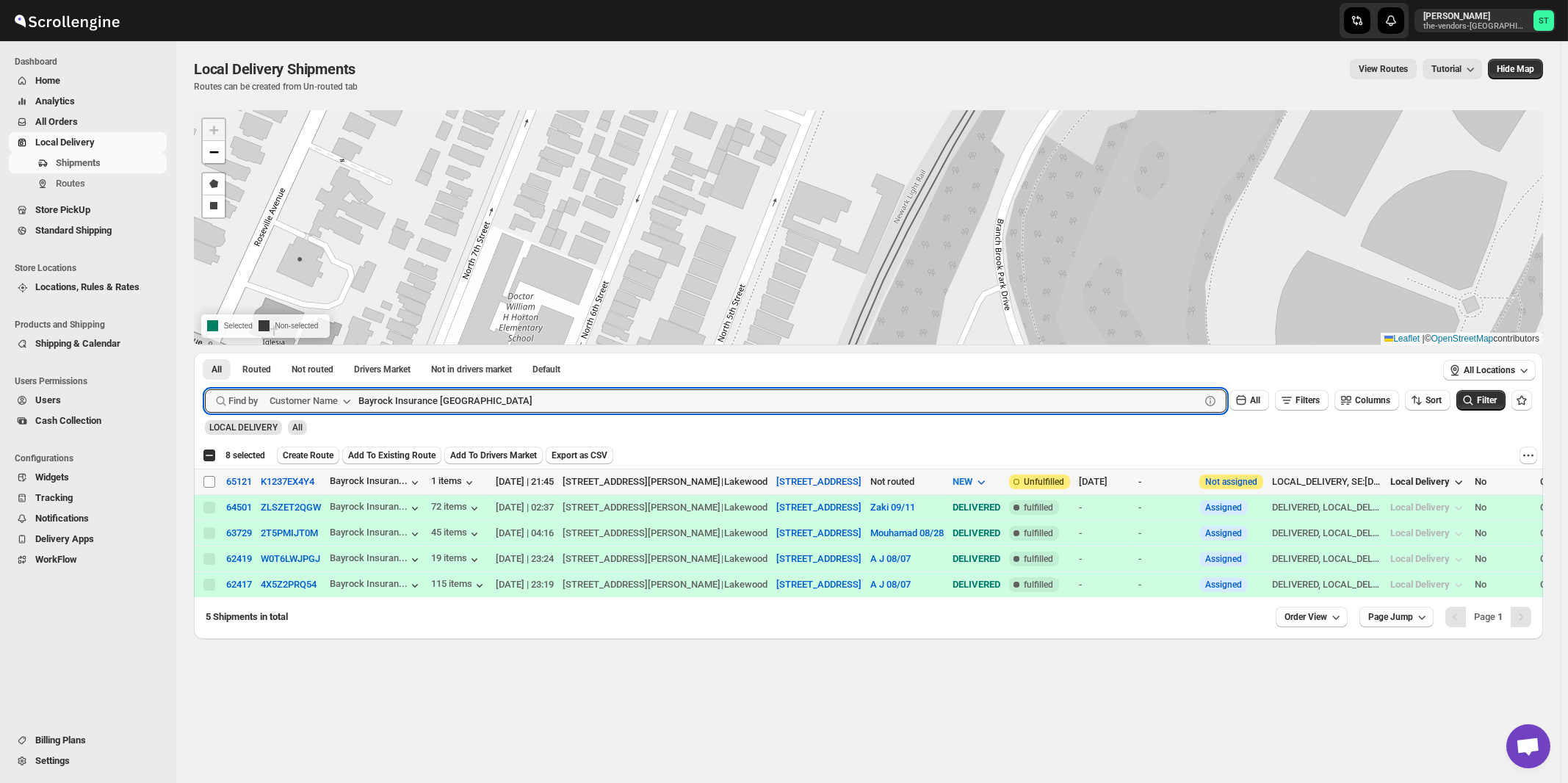
click at [210, 480] on input "Select shipment" at bounding box center [209, 482] width 12 height 12
checkbox input "true"
click at [512, 405] on input "Bayrock Insurance [GEOGRAPHIC_DATA]" at bounding box center [766, 401] width 815 height 23
paste input "Champion Care"
type input "Champion Care"
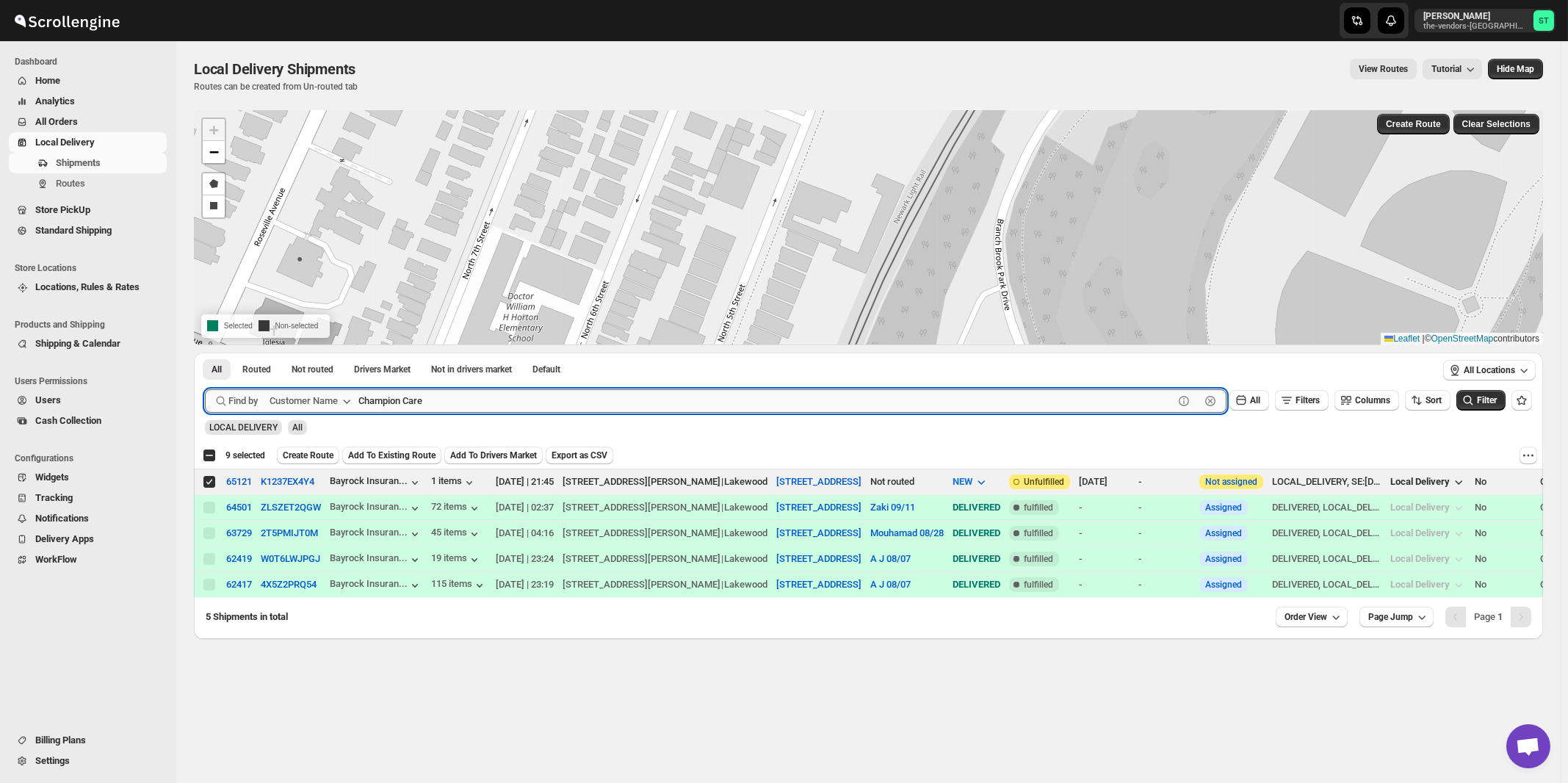
click at [205, 353] on button "Submit" at bounding box center [226, 360] width 42 height 15
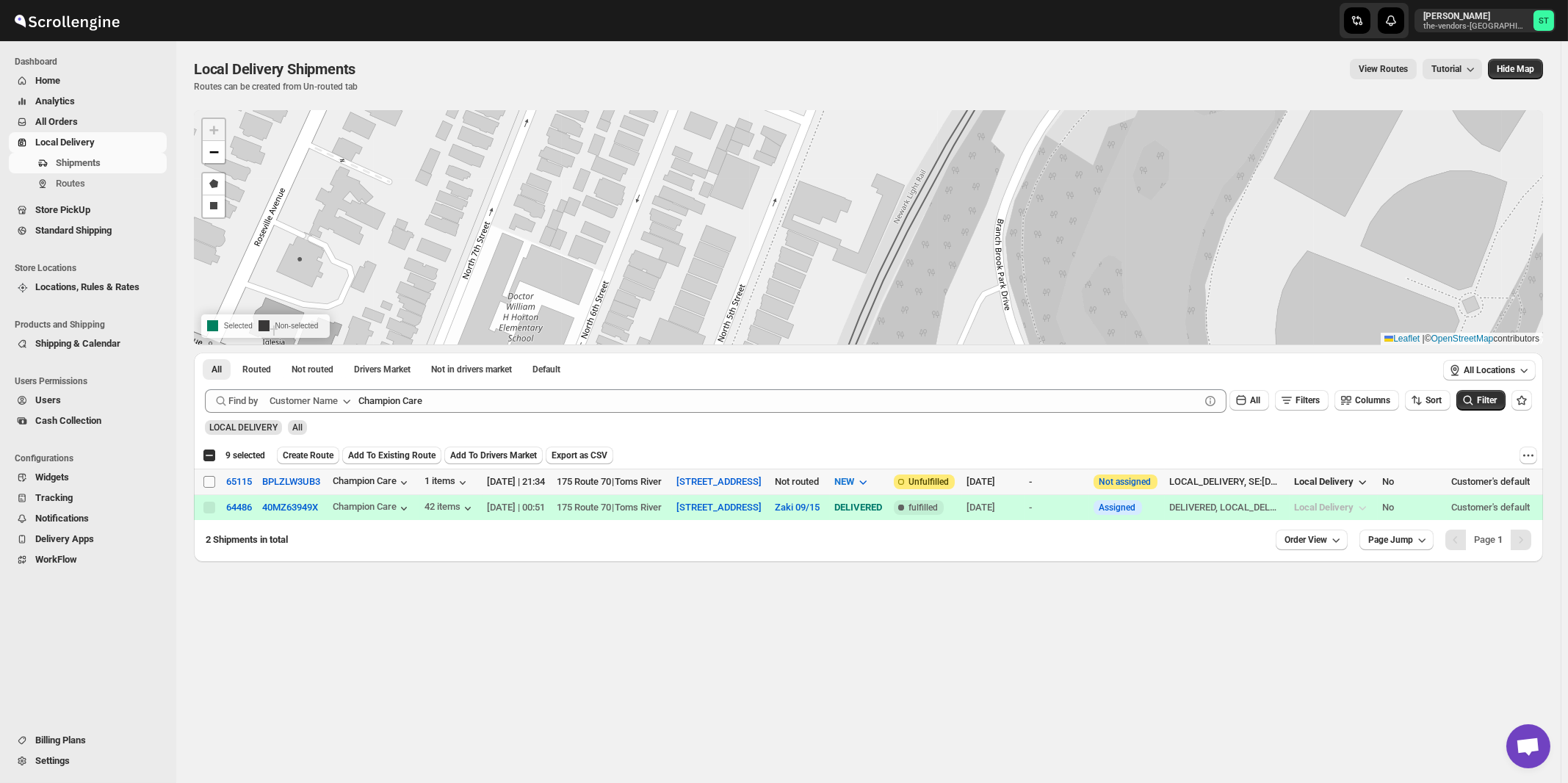
click at [210, 483] on input "Select shipment" at bounding box center [209, 482] width 12 height 12
checkbox input "true"
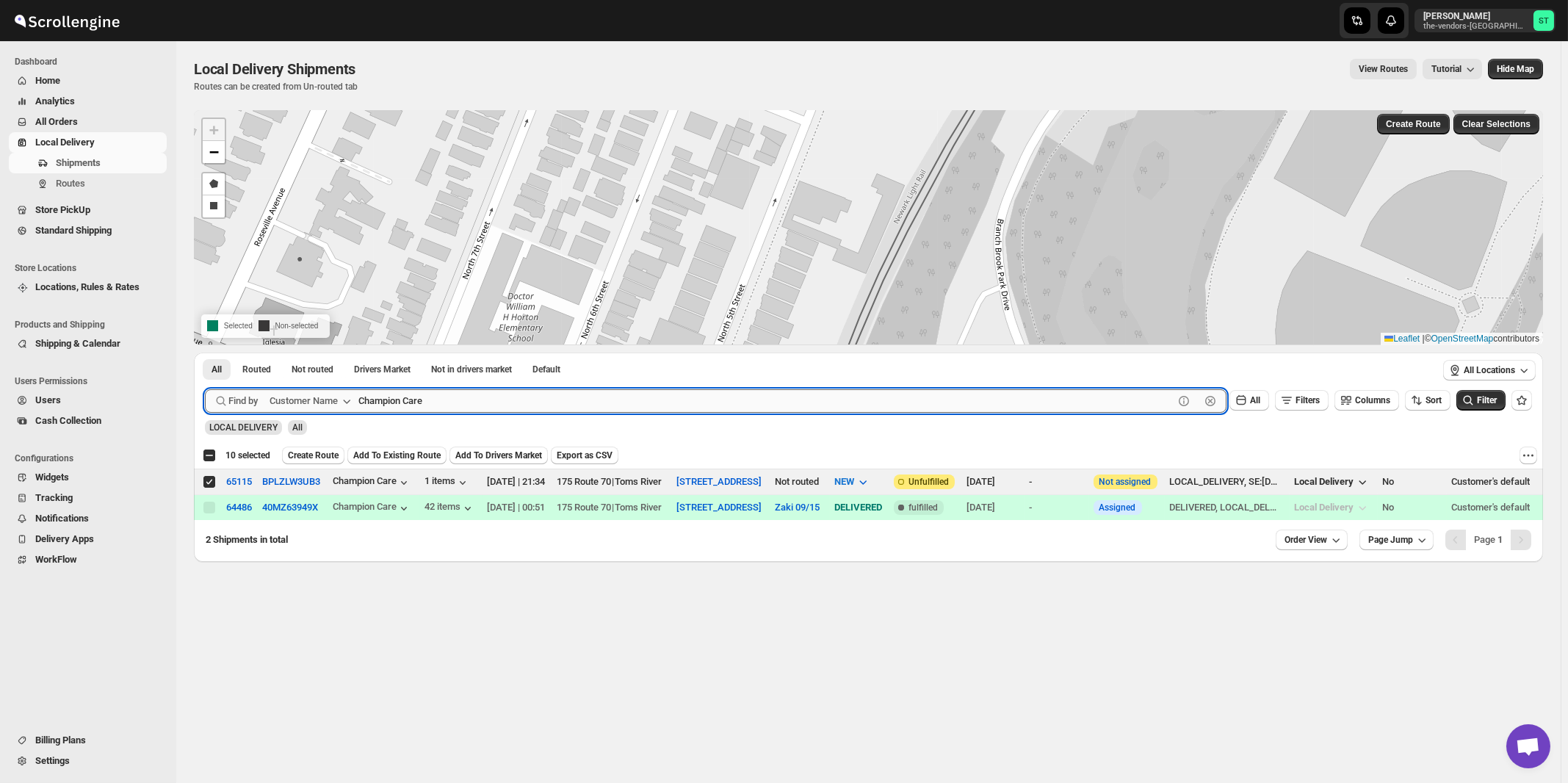
click at [448, 406] on input "Champion Care" at bounding box center [766, 401] width 815 height 23
paste input "Dekal Abstract"
type input "Dekal Abstract"
click at [205, 353] on button "Submit" at bounding box center [226, 360] width 42 height 15
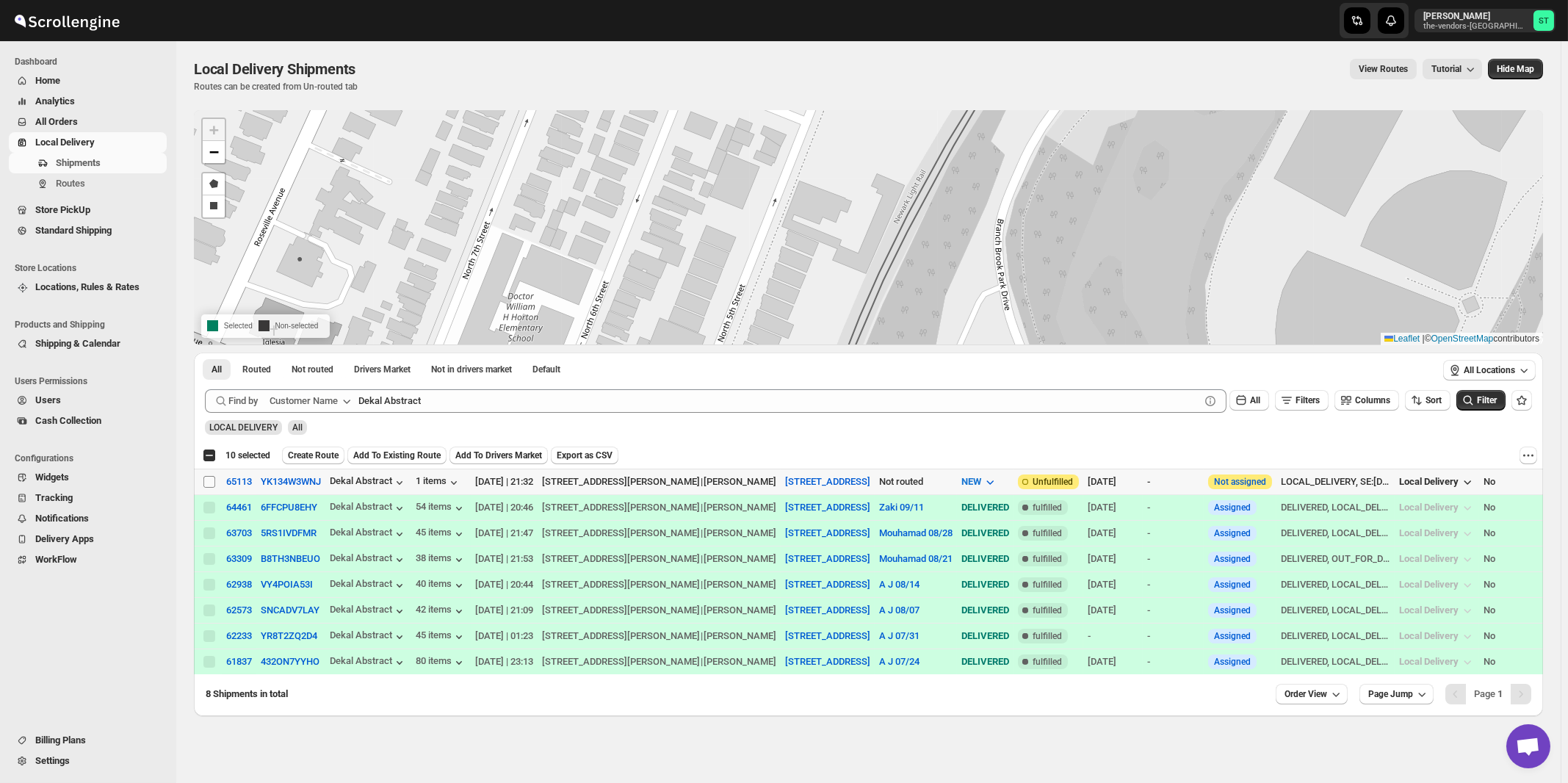
click at [206, 483] on input "Select shipment" at bounding box center [209, 482] width 12 height 12
checkbox input "true"
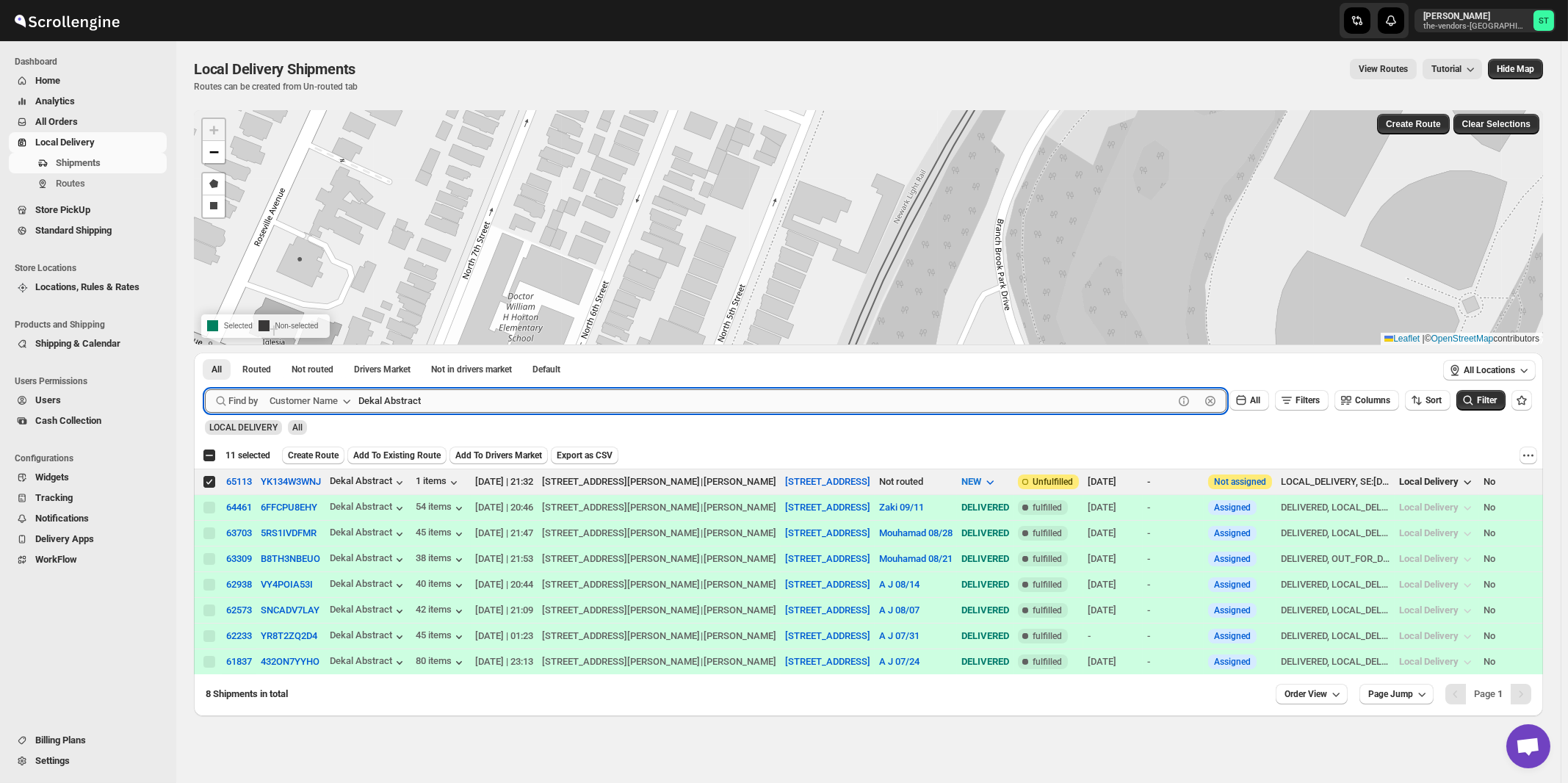
click at [448, 397] on input "Dekal Abstract" at bounding box center [766, 401] width 815 height 23
paste input "Flow"
type input "Flow"
click at [205, 353] on button "Submit" at bounding box center [226, 360] width 42 height 15
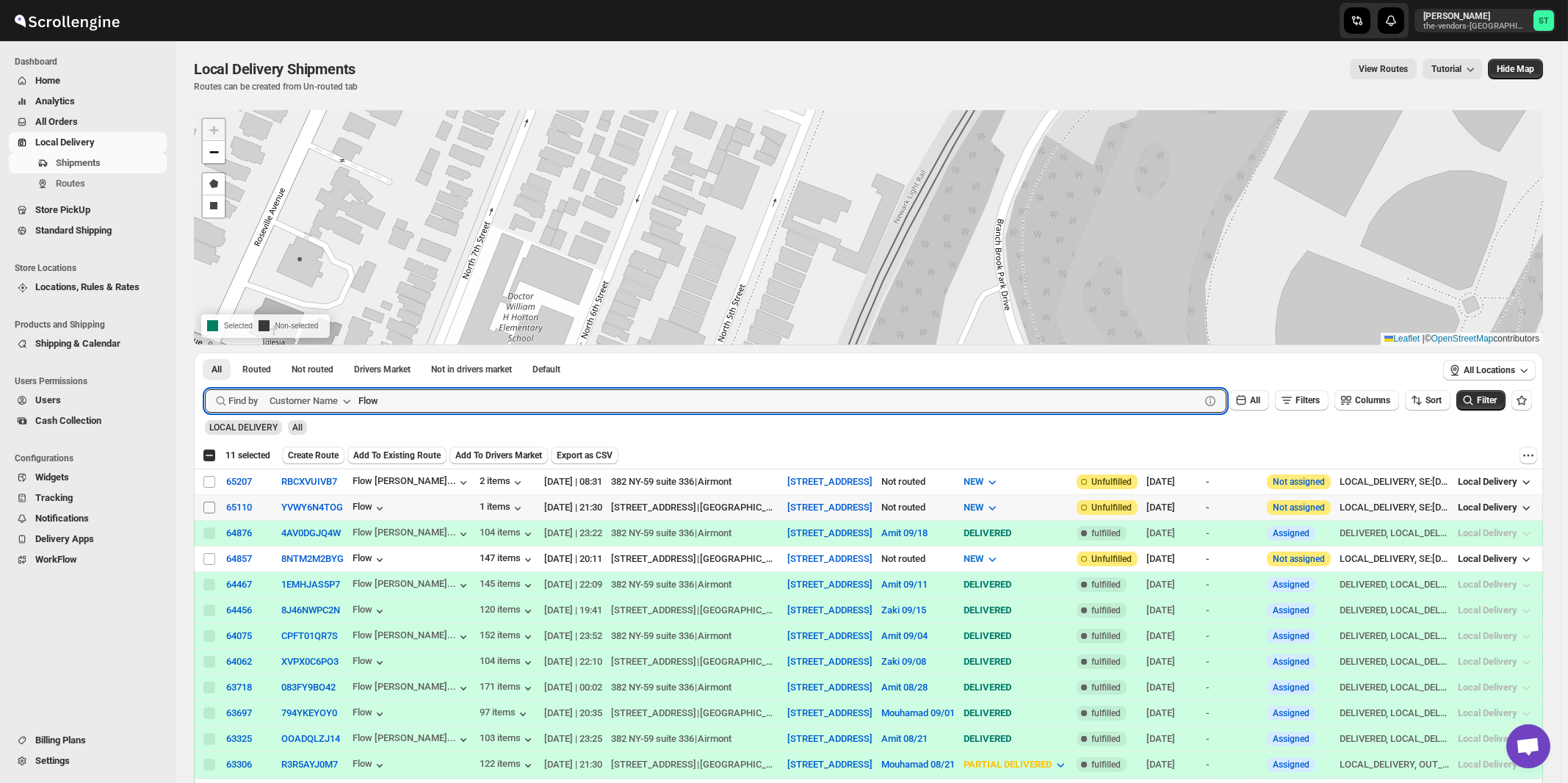
click at [210, 504] on input "Select shipment" at bounding box center [209, 508] width 12 height 12
checkbox input "true"
click at [443, 405] on input "Flow" at bounding box center [766, 401] width 815 height 23
paste input "uture Care"
type input "Future Care"
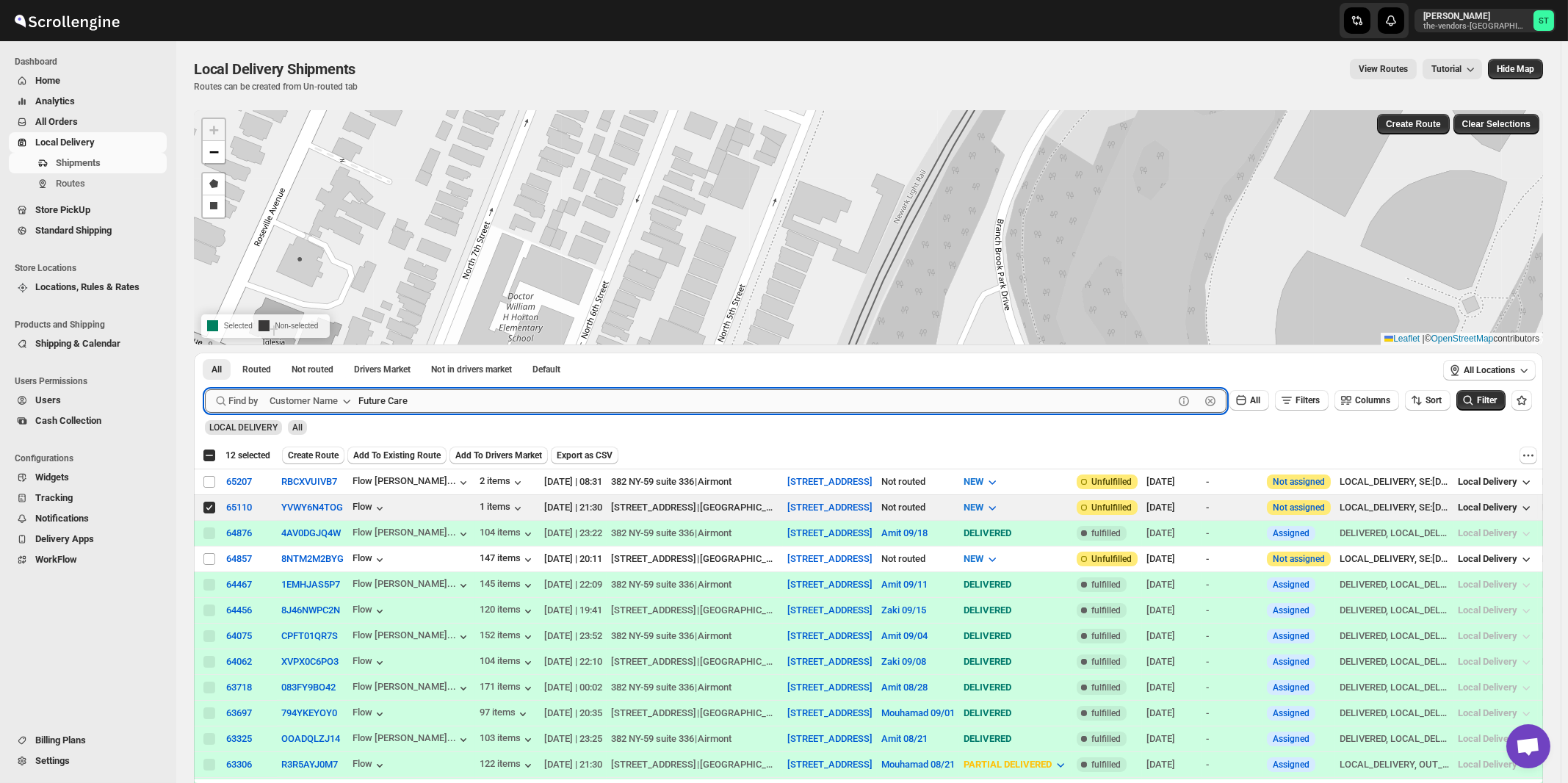
click at [205, 353] on button "Submit" at bounding box center [226, 360] width 42 height 15
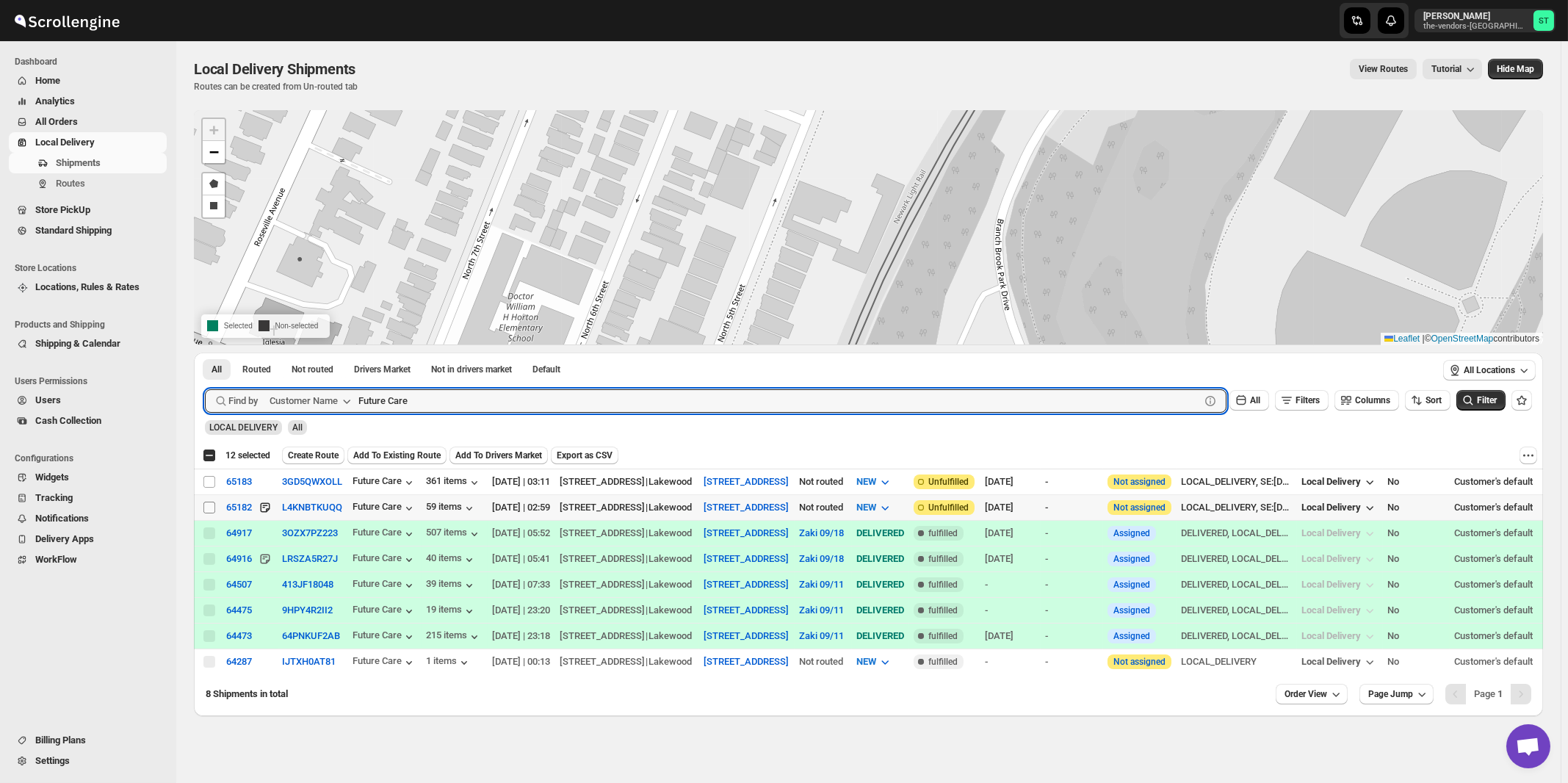
click at [208, 508] on input "Select shipment" at bounding box center [209, 508] width 12 height 12
checkbox input "true"
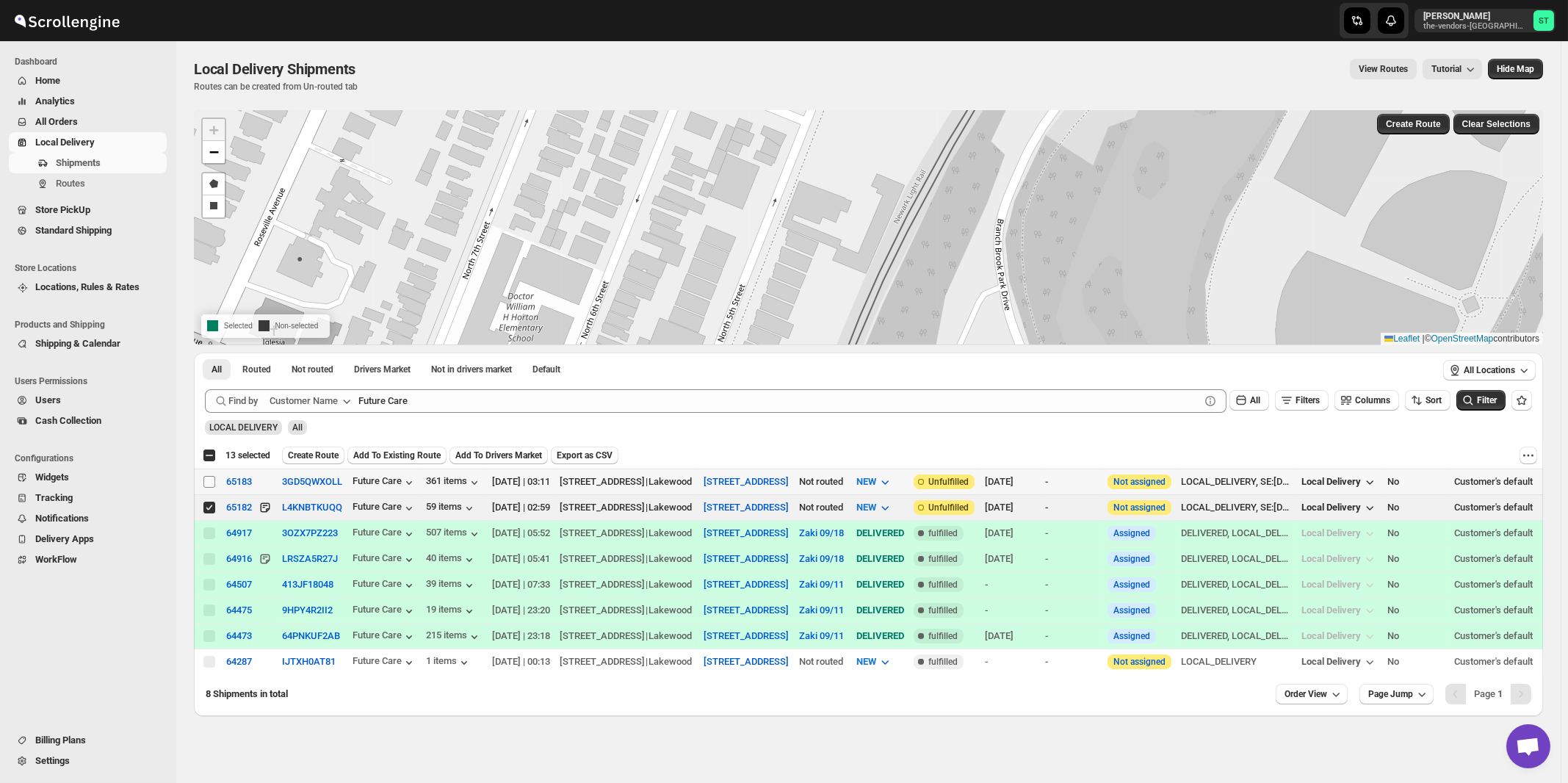
click at [209, 480] on input "Select shipment" at bounding box center [209, 482] width 12 height 12
checkbox input "true"
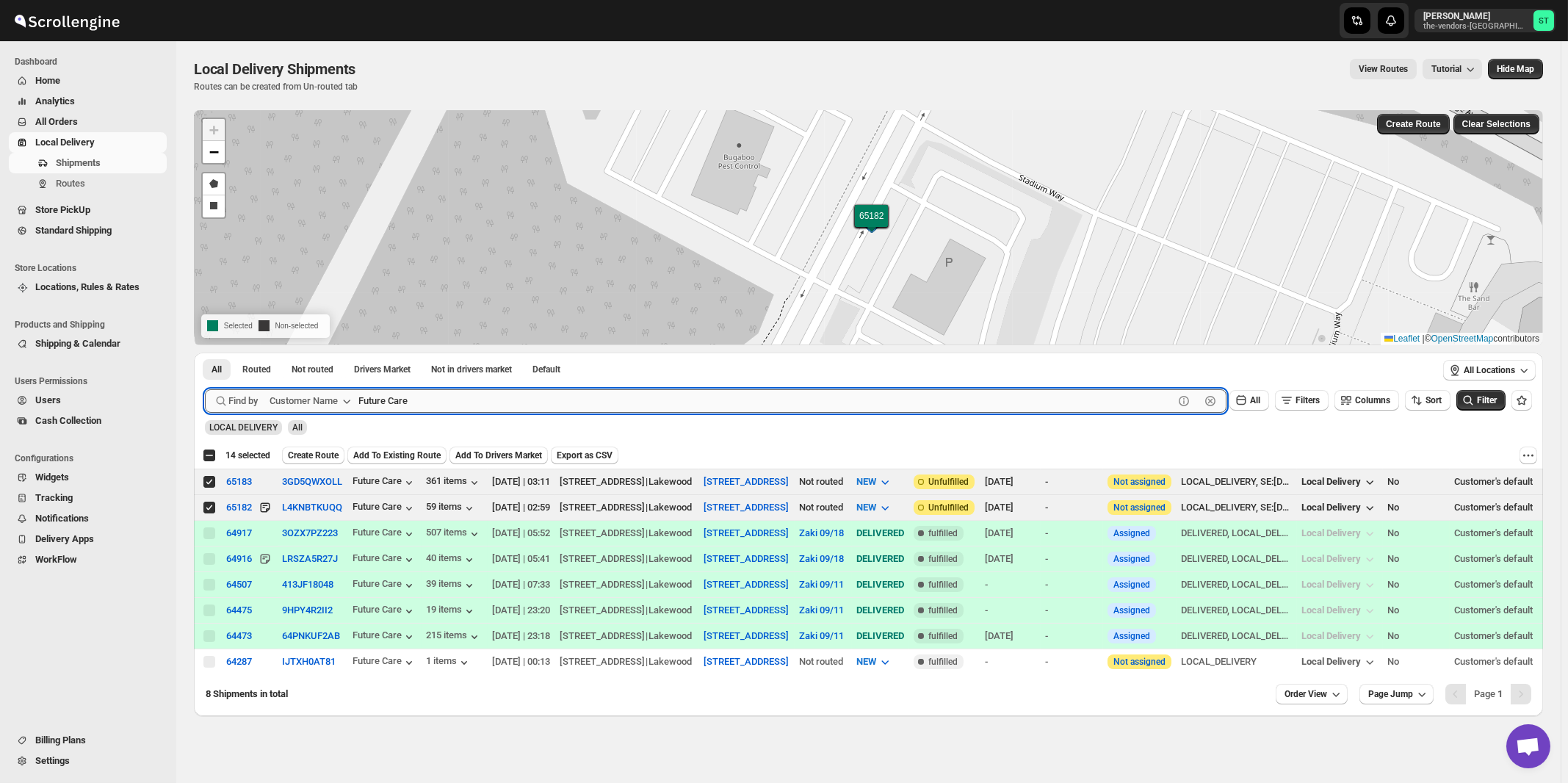
click at [427, 407] on input "Future Care" at bounding box center [766, 401] width 815 height 23
paste input "Janico INC"
type input "Janico INC"
click at [205, 353] on button "Submit" at bounding box center [226, 360] width 42 height 15
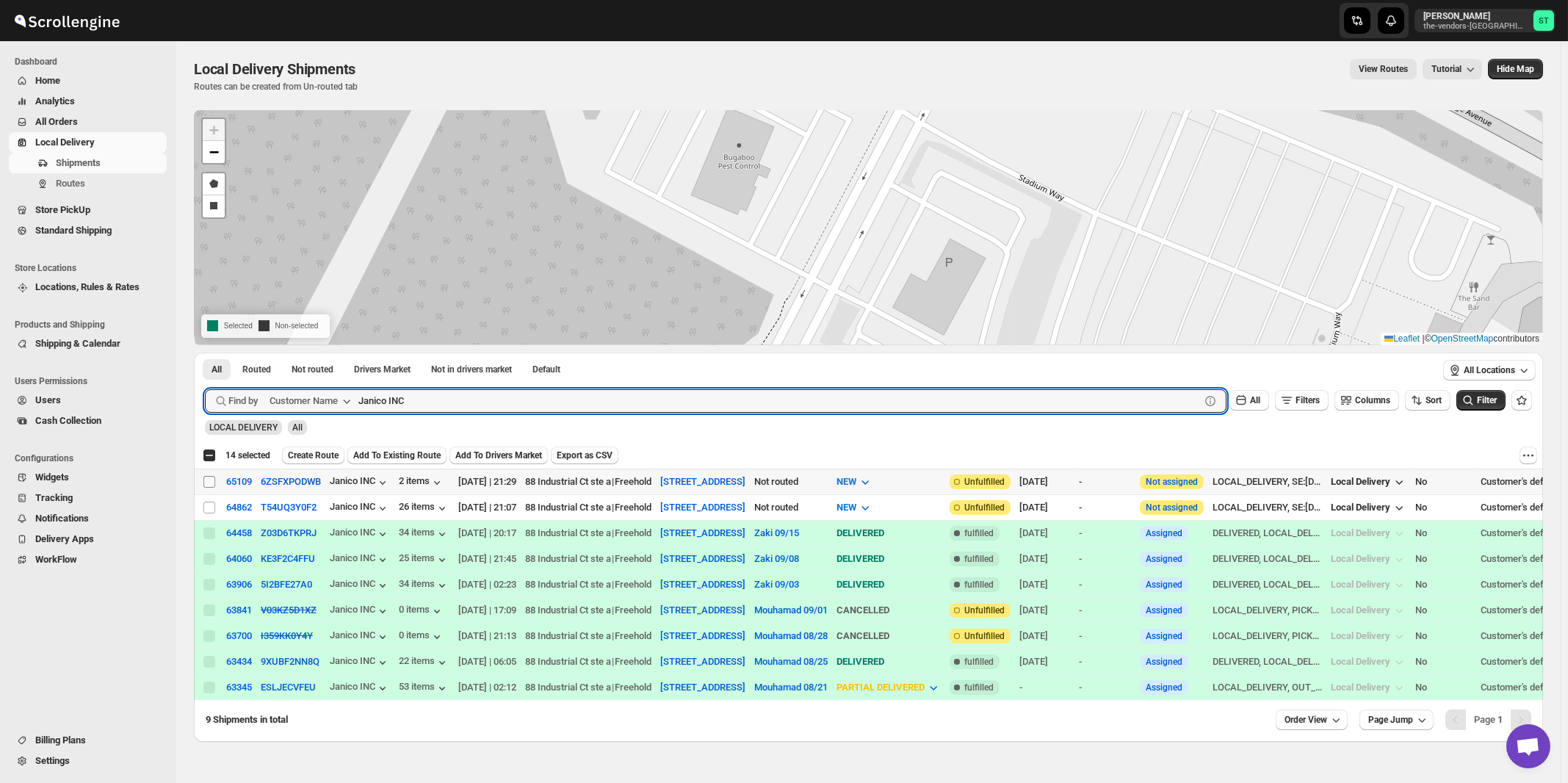
click at [212, 479] on input "Select shipment" at bounding box center [209, 482] width 12 height 12
checkbox input "true"
click at [469, 408] on input "Janico INC" at bounding box center [766, 401] width 815 height 23
paste input "Mid State Brokerage"
type input "Mid State Brokerage"
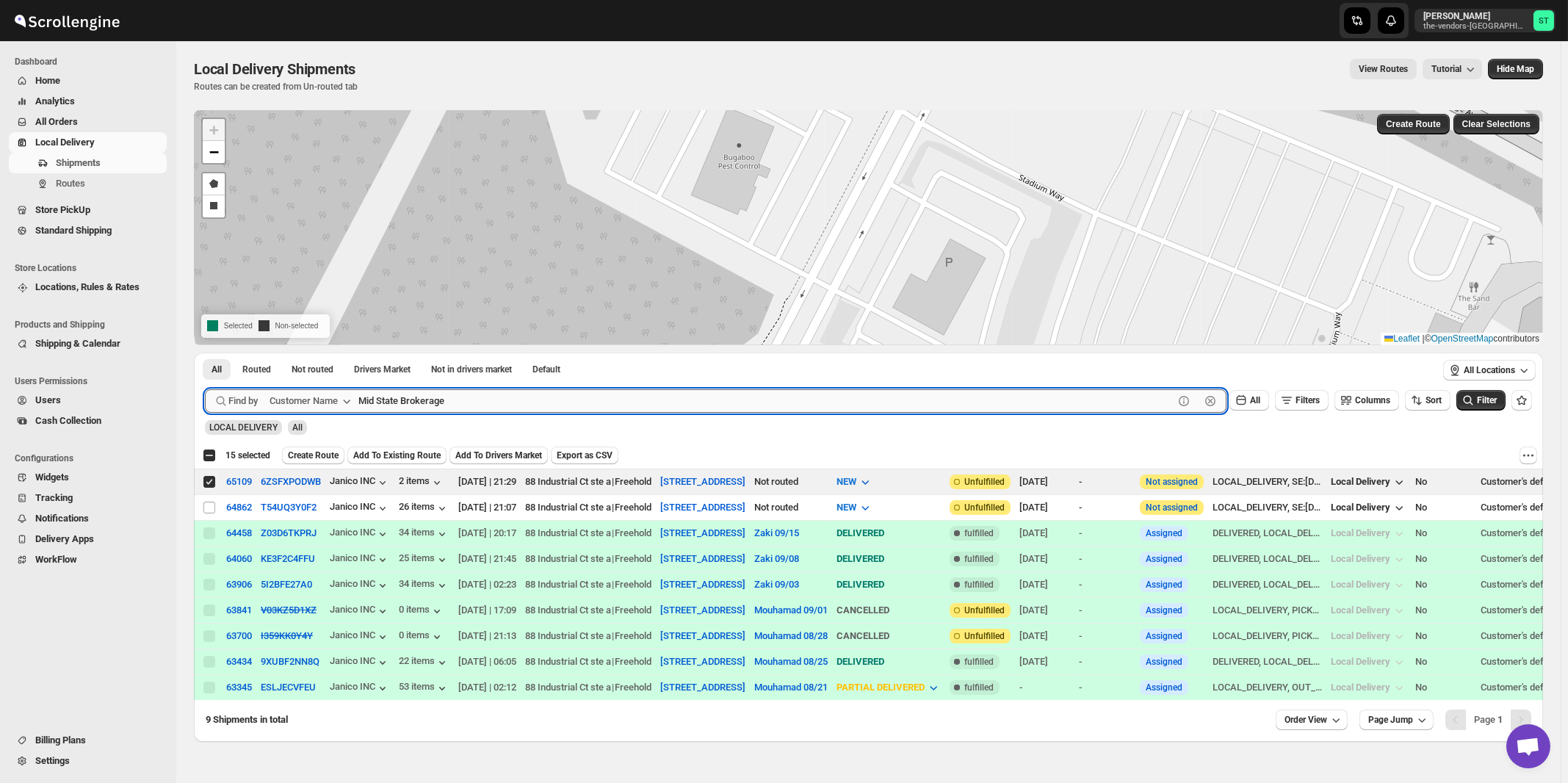
click at [205, 353] on button "Submit" at bounding box center [226, 360] width 42 height 15
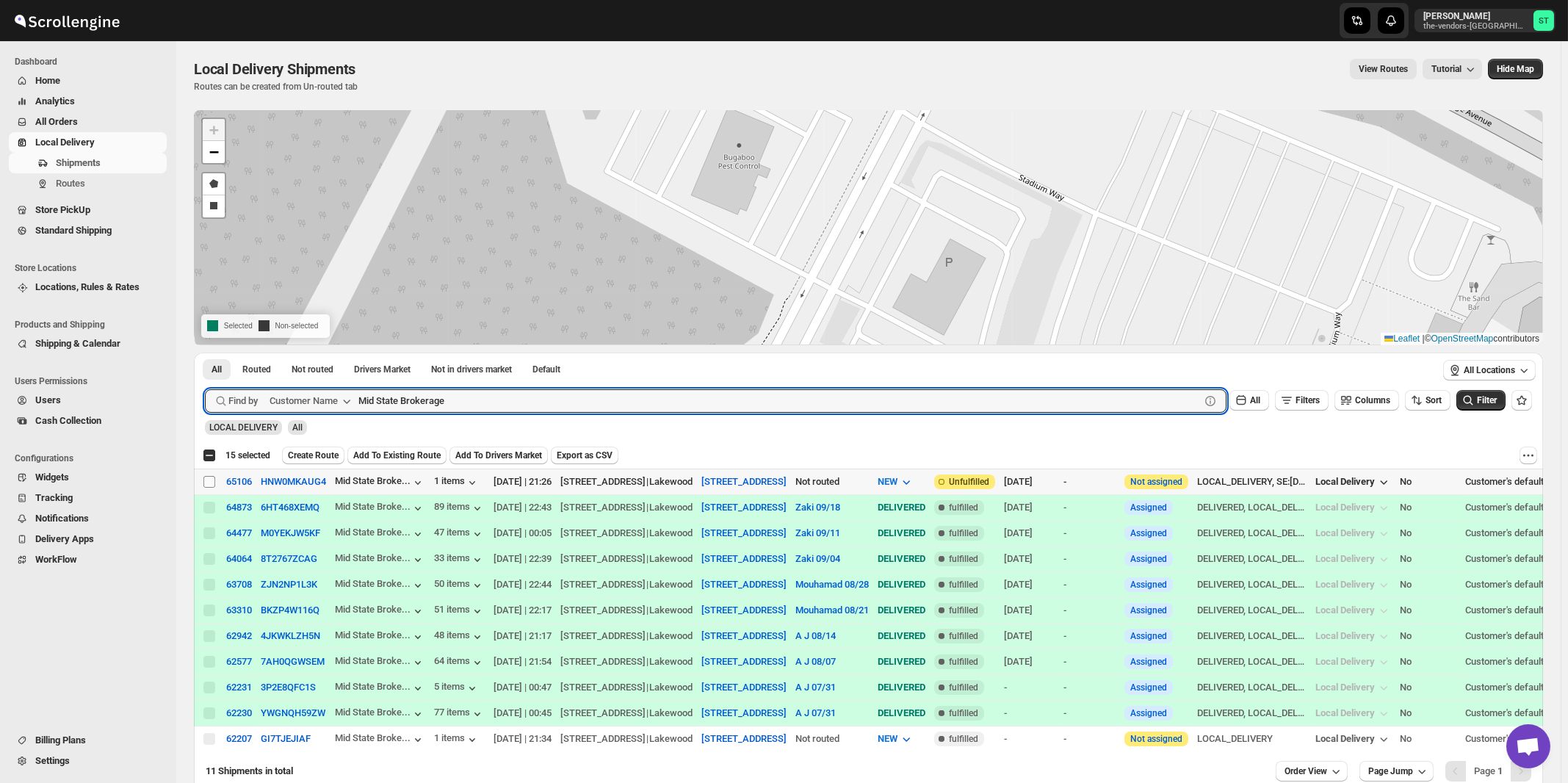
click at [206, 479] on input "Select shipment" at bounding box center [209, 482] width 12 height 12
checkbox input "true"
click at [512, 394] on input "Mid State Brokerage" at bounding box center [766, 401] width 815 height 23
paste input "RetroCar"
type input "RetroCare"
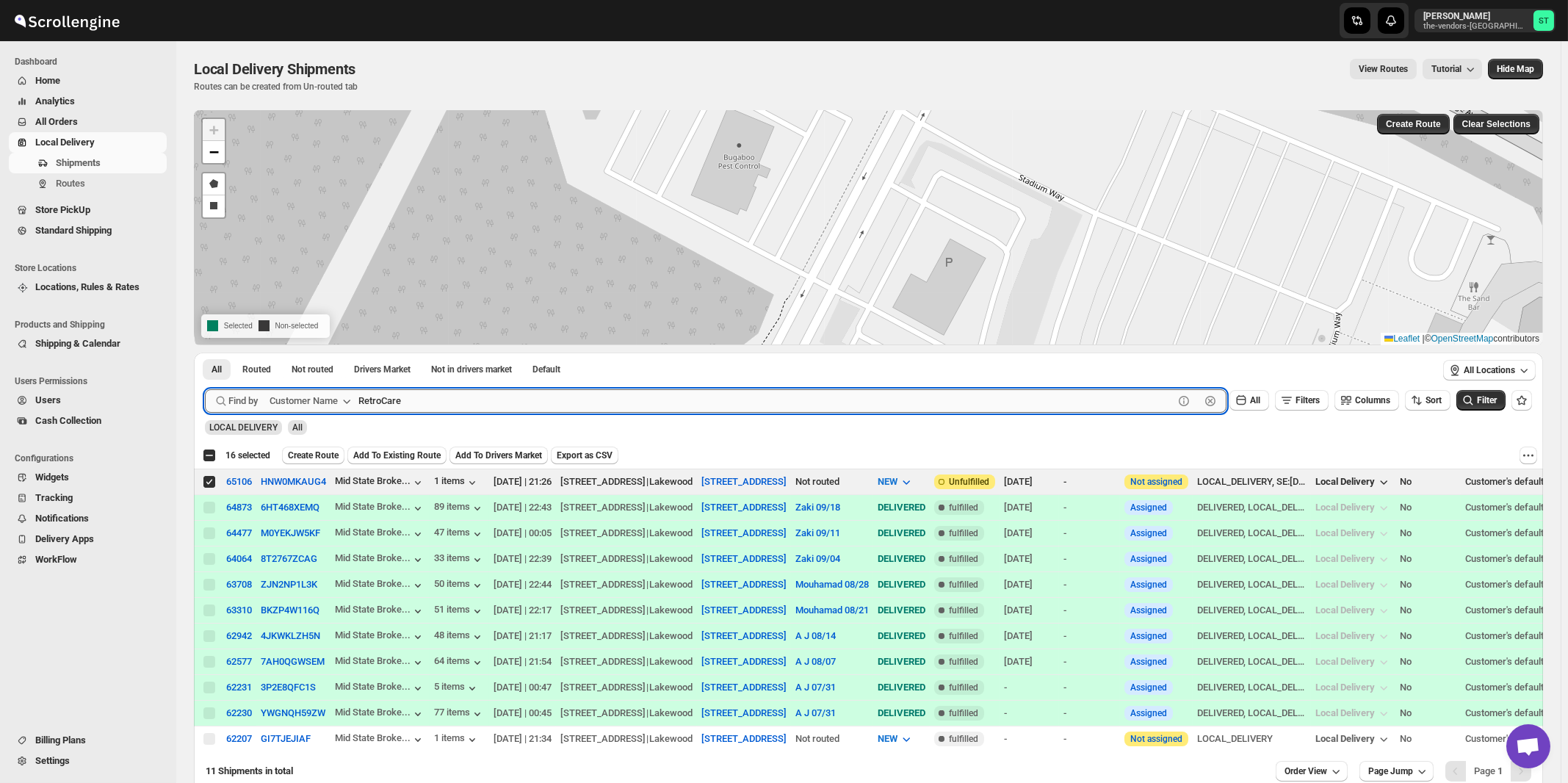
click at [205, 353] on button "Submit" at bounding box center [226, 360] width 42 height 15
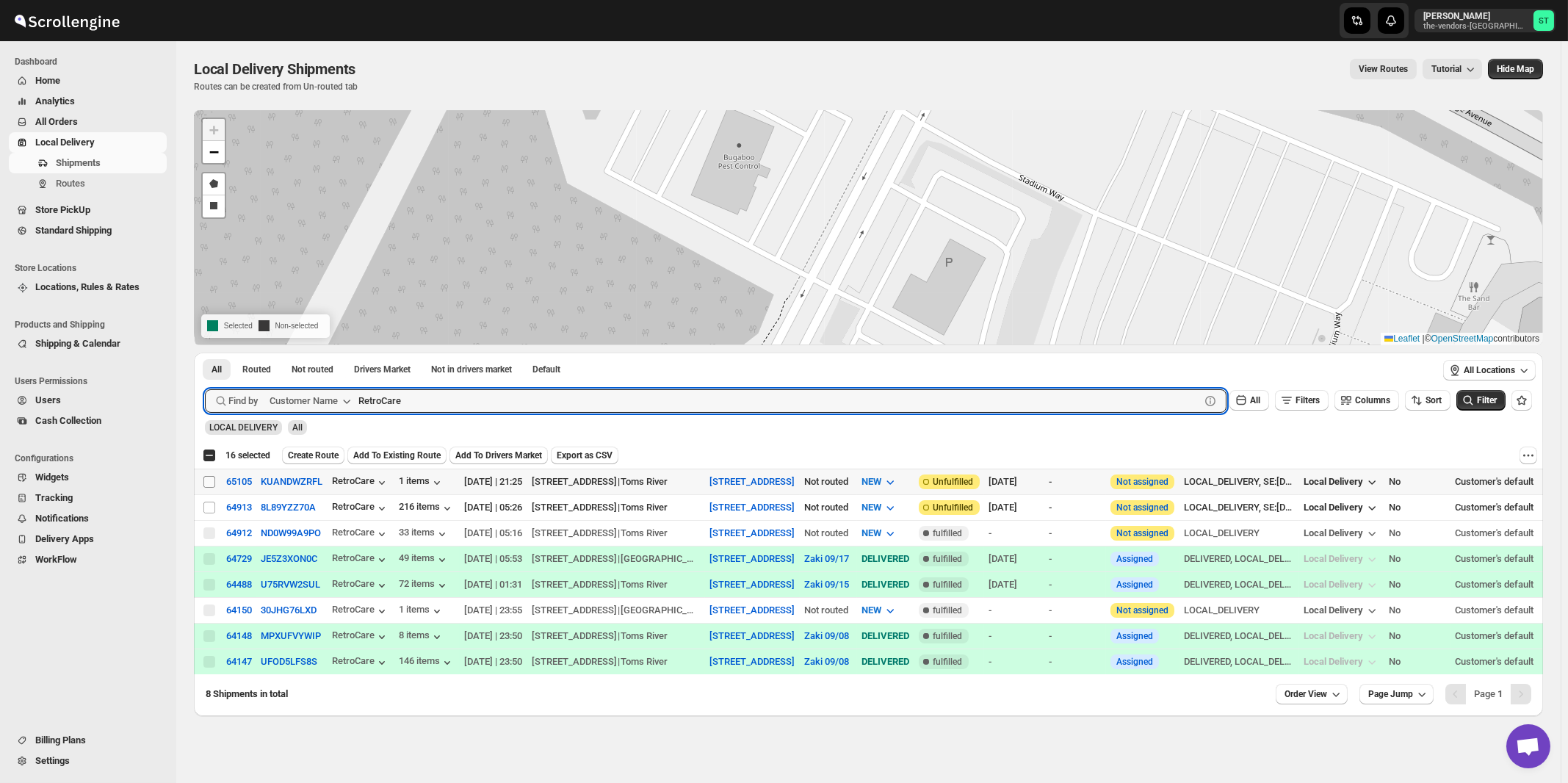
click at [211, 480] on input "Select shipment" at bounding box center [209, 482] width 12 height 12
checkbox input "true"
click at [500, 396] on input "RetroCare" at bounding box center [766, 401] width 815 height 23
paste input "Summation Financial Services"
type input "Summation Financial Services"
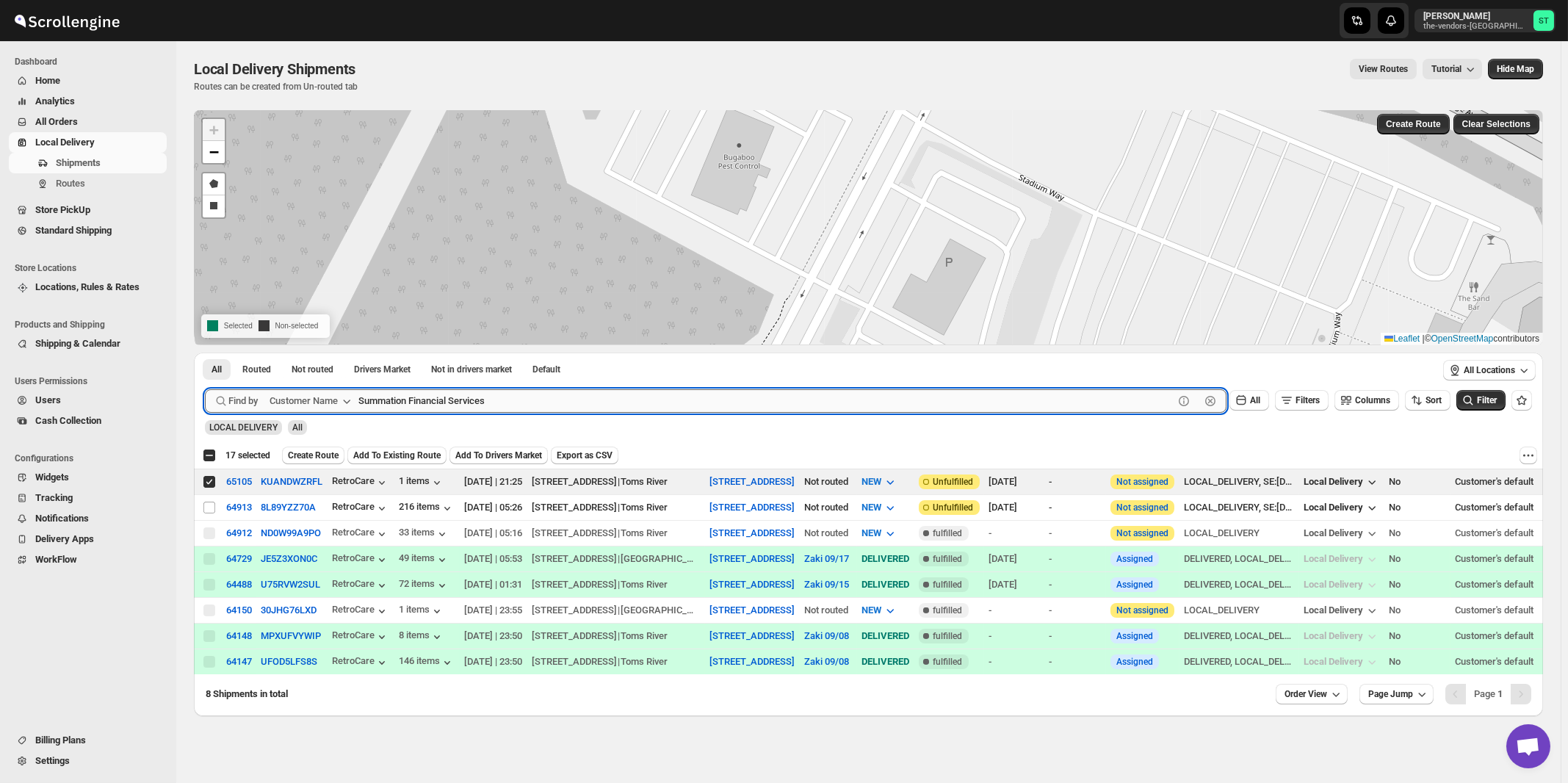
click at [205, 353] on button "Submit" at bounding box center [226, 360] width 42 height 15
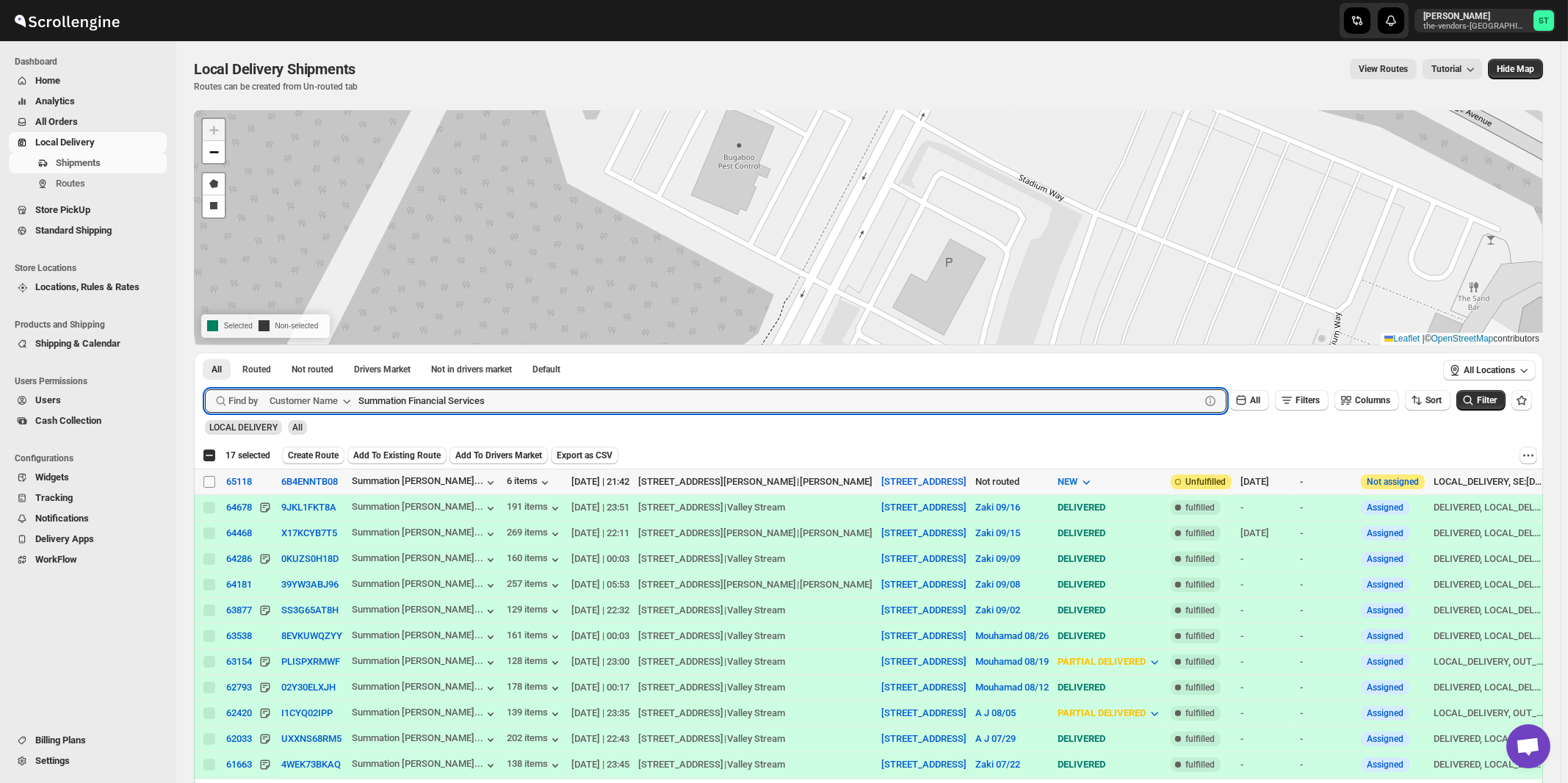
click at [210, 485] on input "Select shipment" at bounding box center [209, 482] width 12 height 12
checkbox input "true"
click at [480, 393] on input "Summation Financial Services" at bounding box center [766, 401] width 815 height 23
paste input "The Gallery"
type input "The Gallery"
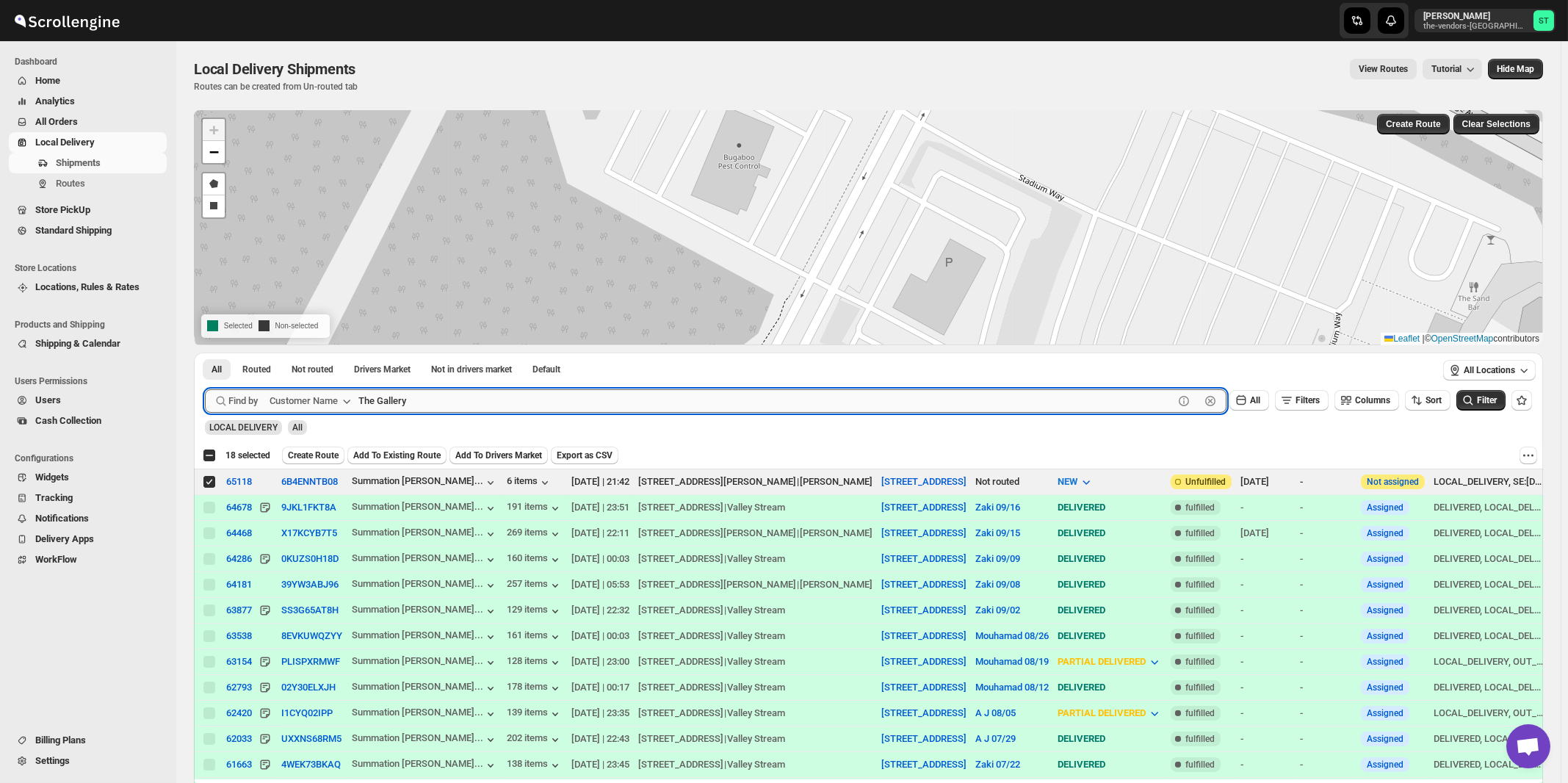
click at [205, 353] on button "Submit" at bounding box center [226, 360] width 42 height 15
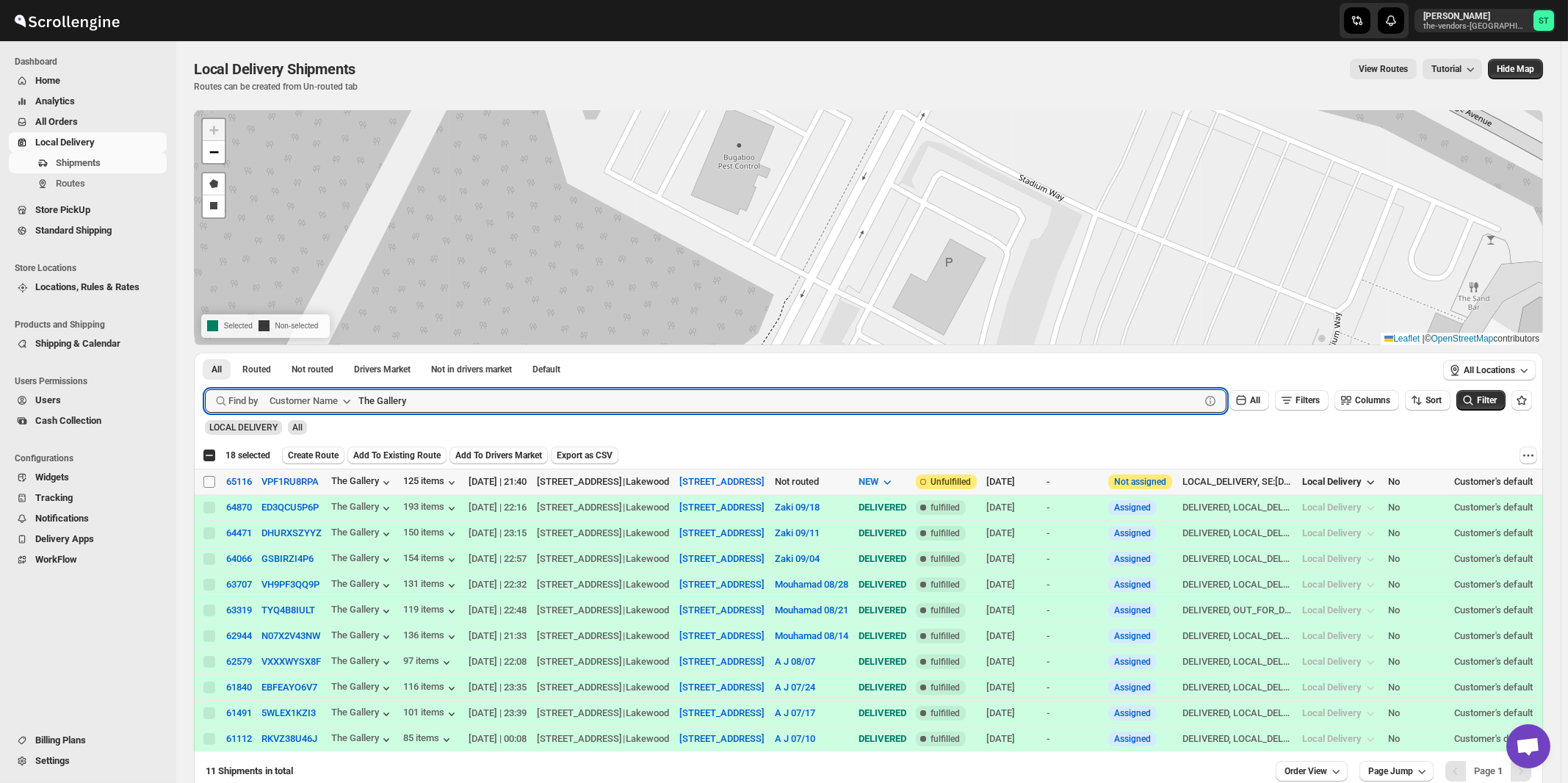
click at [210, 478] on input "Select shipment" at bounding box center [209, 482] width 12 height 12
checkbox input "true"
click at [477, 406] on input "The Gallery" at bounding box center [766, 401] width 815 height 23
paste input "[PERSON_NAME] Realty & Managment"
click at [205, 353] on button "Submit" at bounding box center [226, 360] width 42 height 15
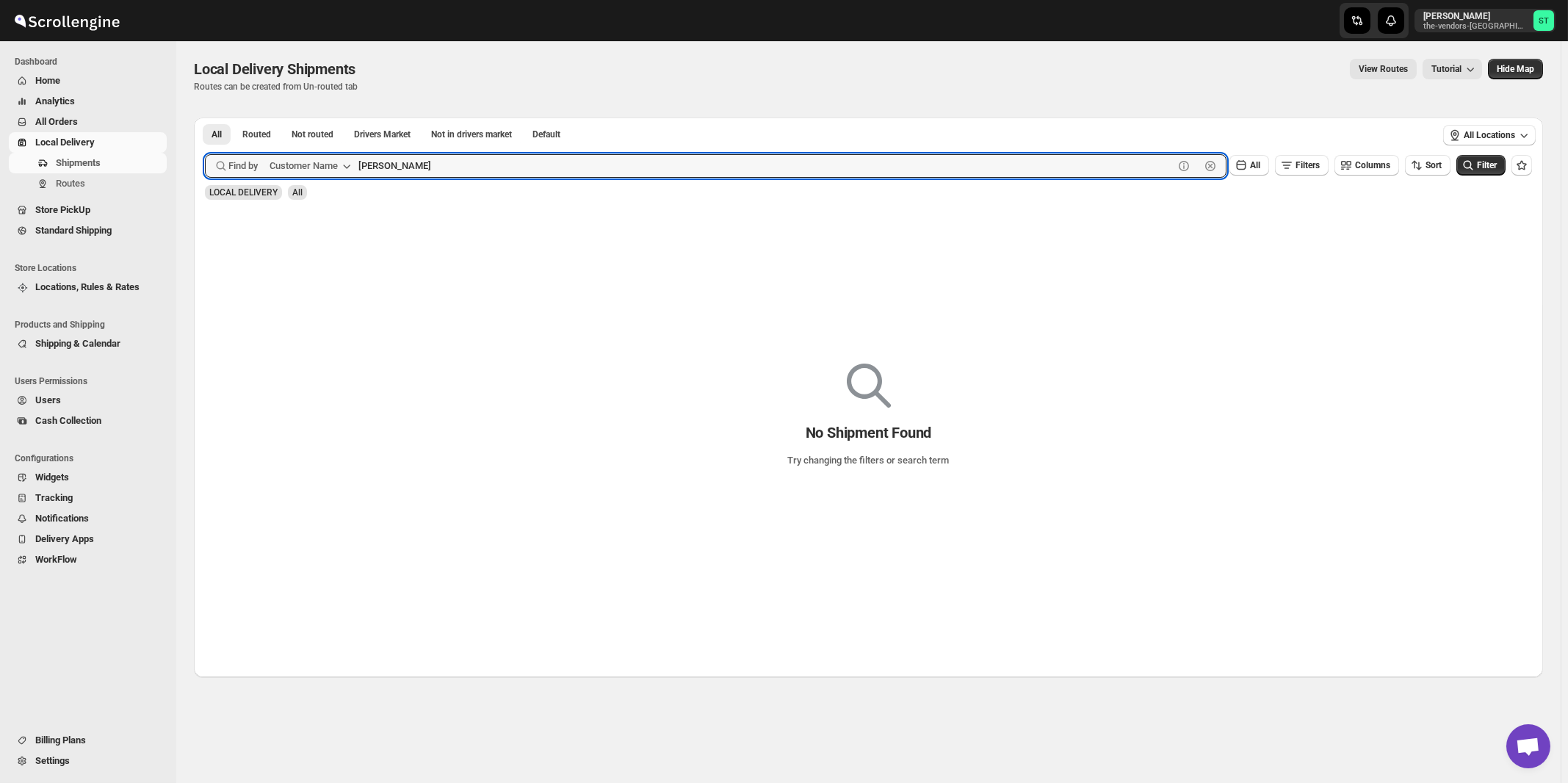
type input "[PERSON_NAME]"
click at [205, 117] on button "Submit" at bounding box center [226, 124] width 42 height 15
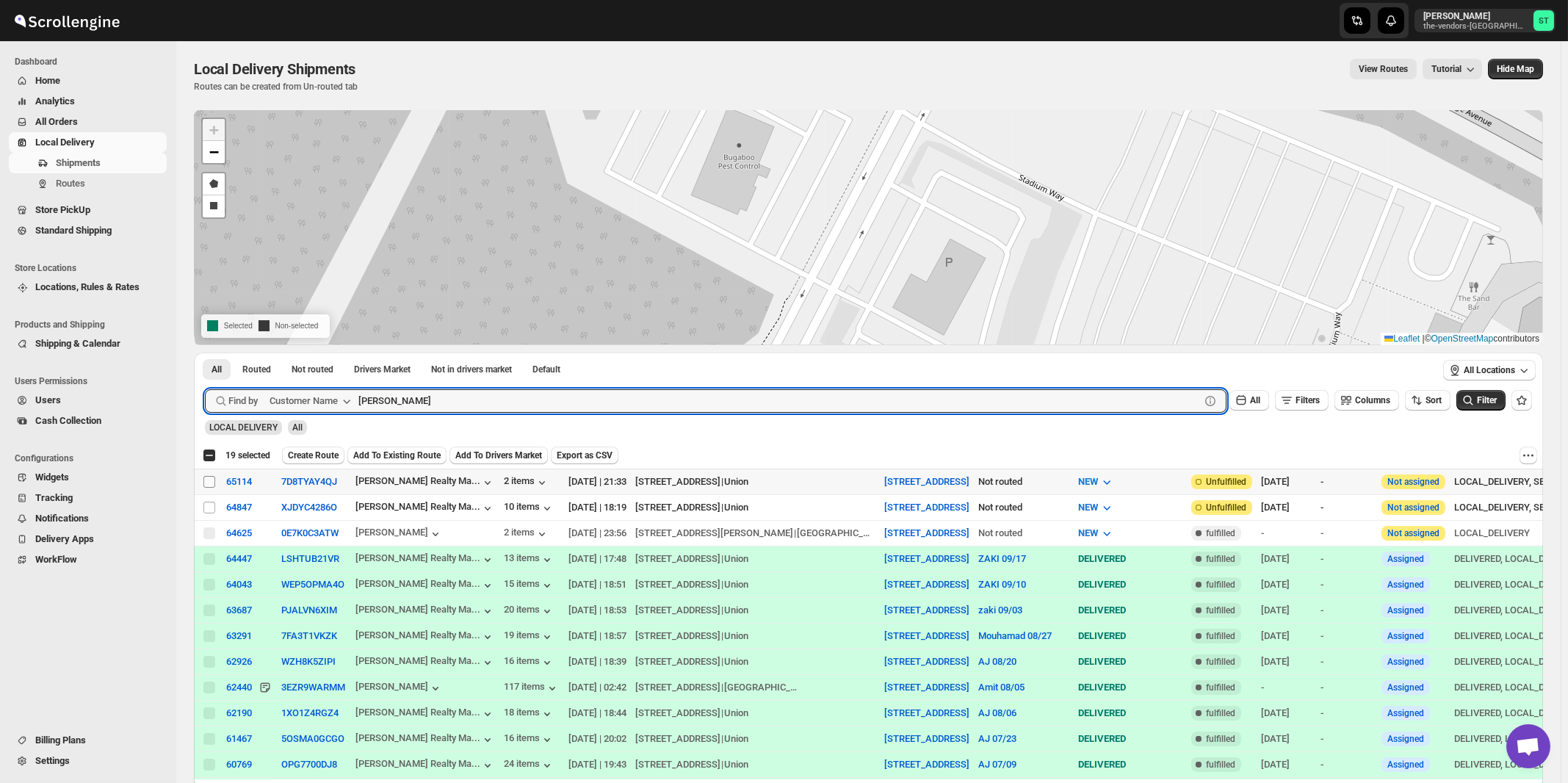
click at [210, 477] on input "Select shipment" at bounding box center [209, 482] width 12 height 12
checkbox input "true"
click at [486, 398] on input "[PERSON_NAME]" at bounding box center [766, 401] width 815 height 23
paste input "hisper Laser LLC 202 ( [GEOGRAPHIC_DATA])"
type input "Whisper Laser LLC"
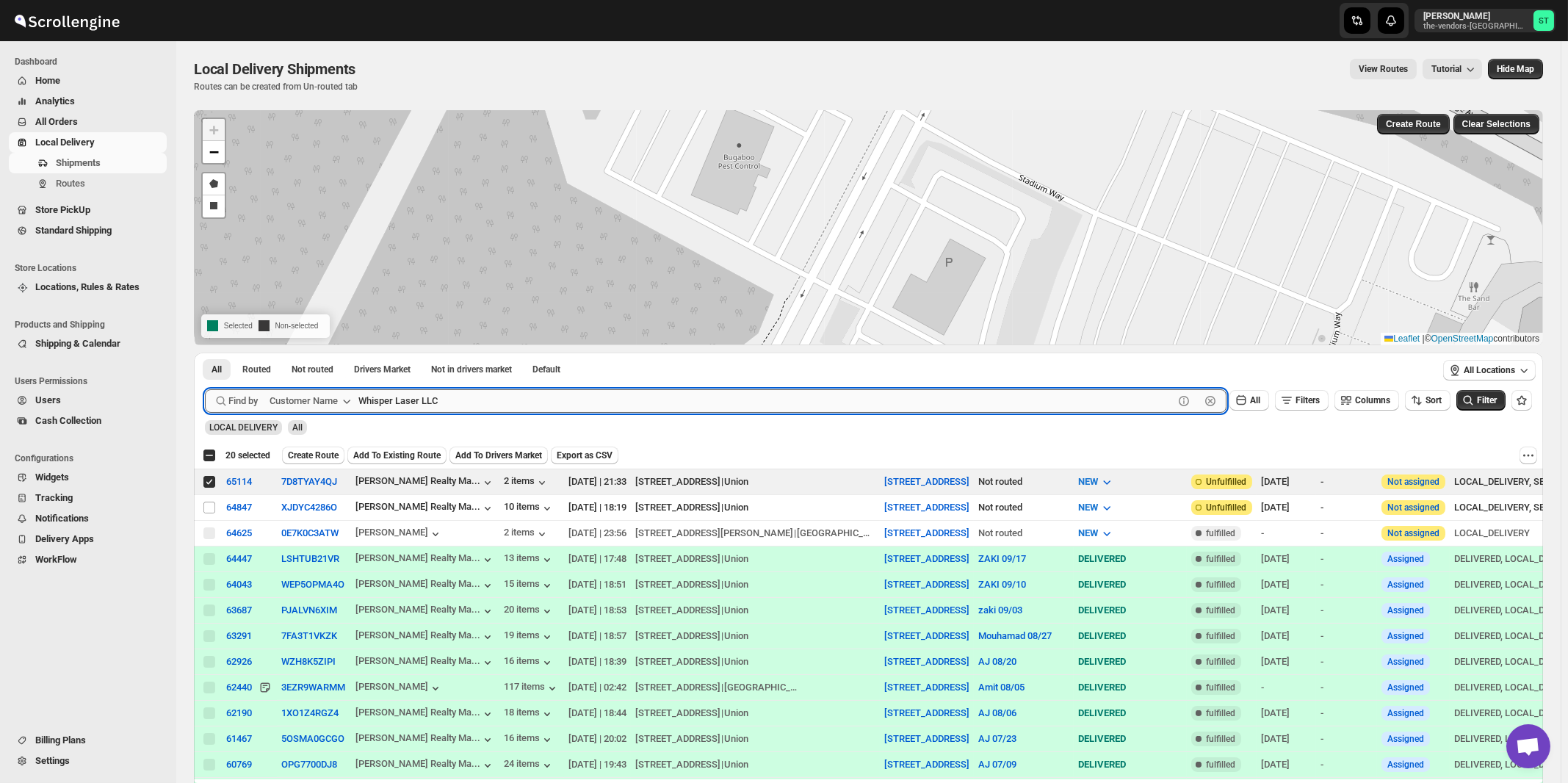
click at [205, 353] on button "Submit" at bounding box center [226, 360] width 42 height 15
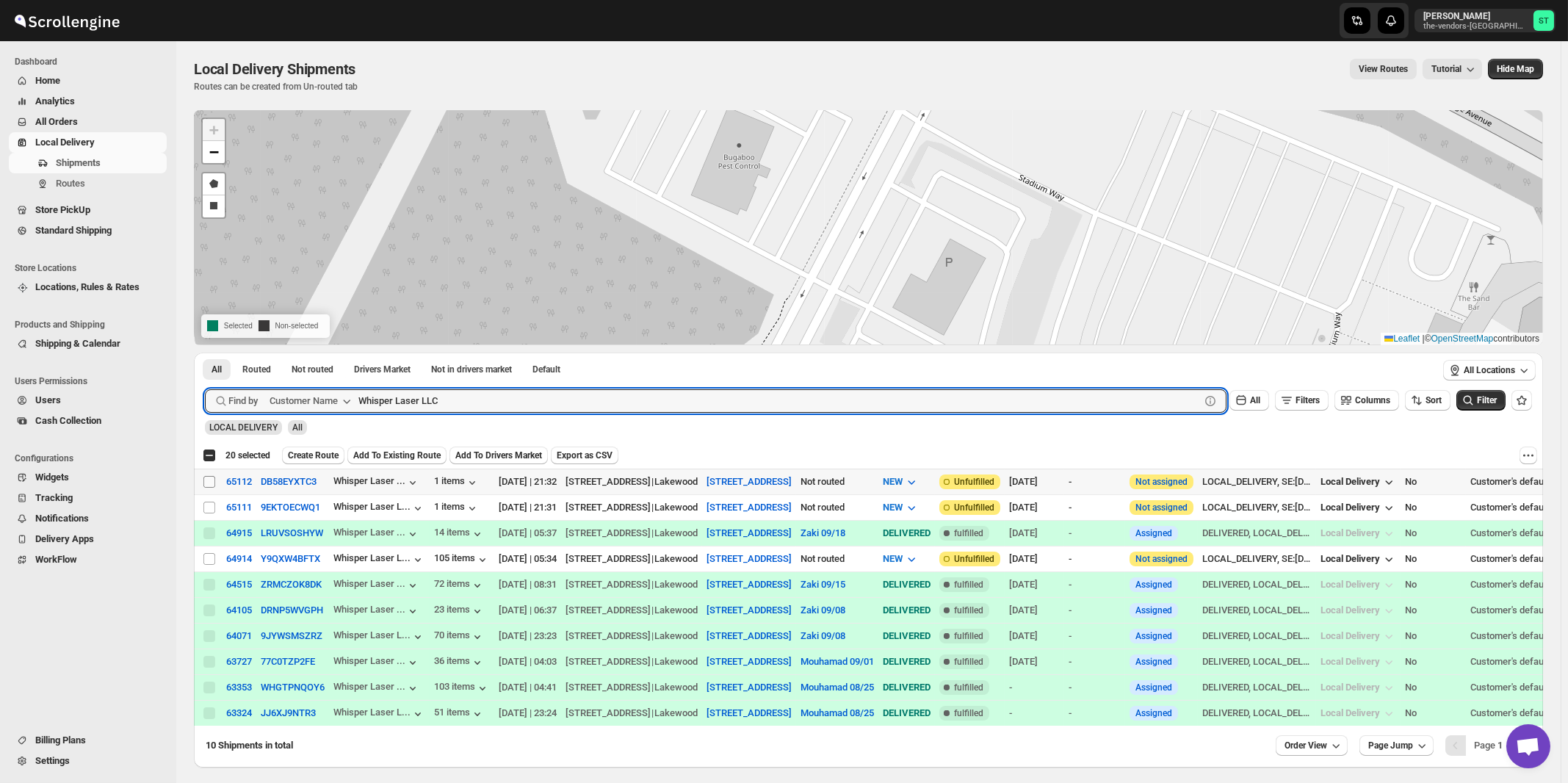
click at [206, 479] on input "Select shipment" at bounding box center [209, 482] width 12 height 12
checkbox input "true"
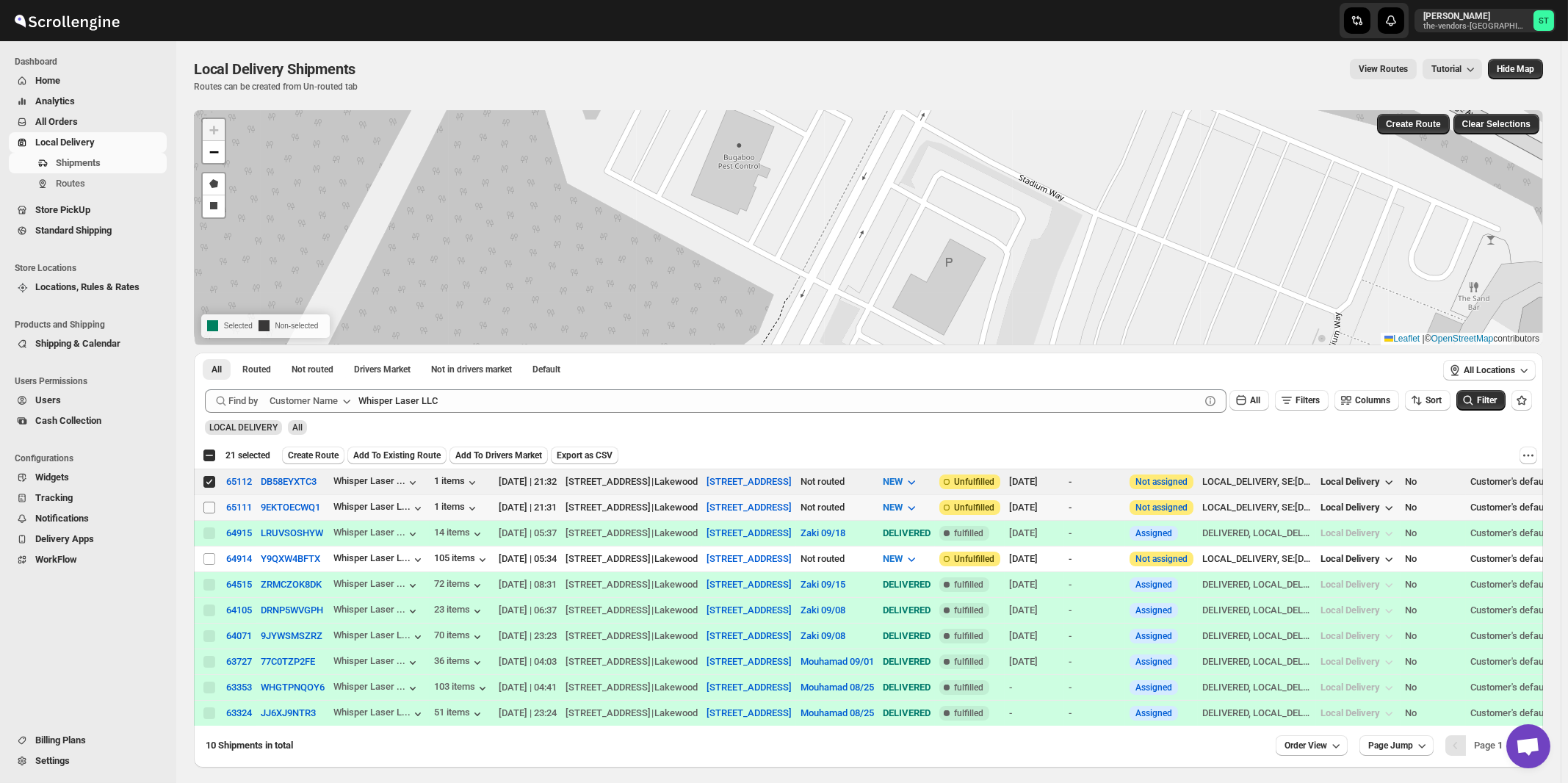
click at [212, 505] on input "Select shipment" at bounding box center [209, 508] width 12 height 12
checkbox input "true"
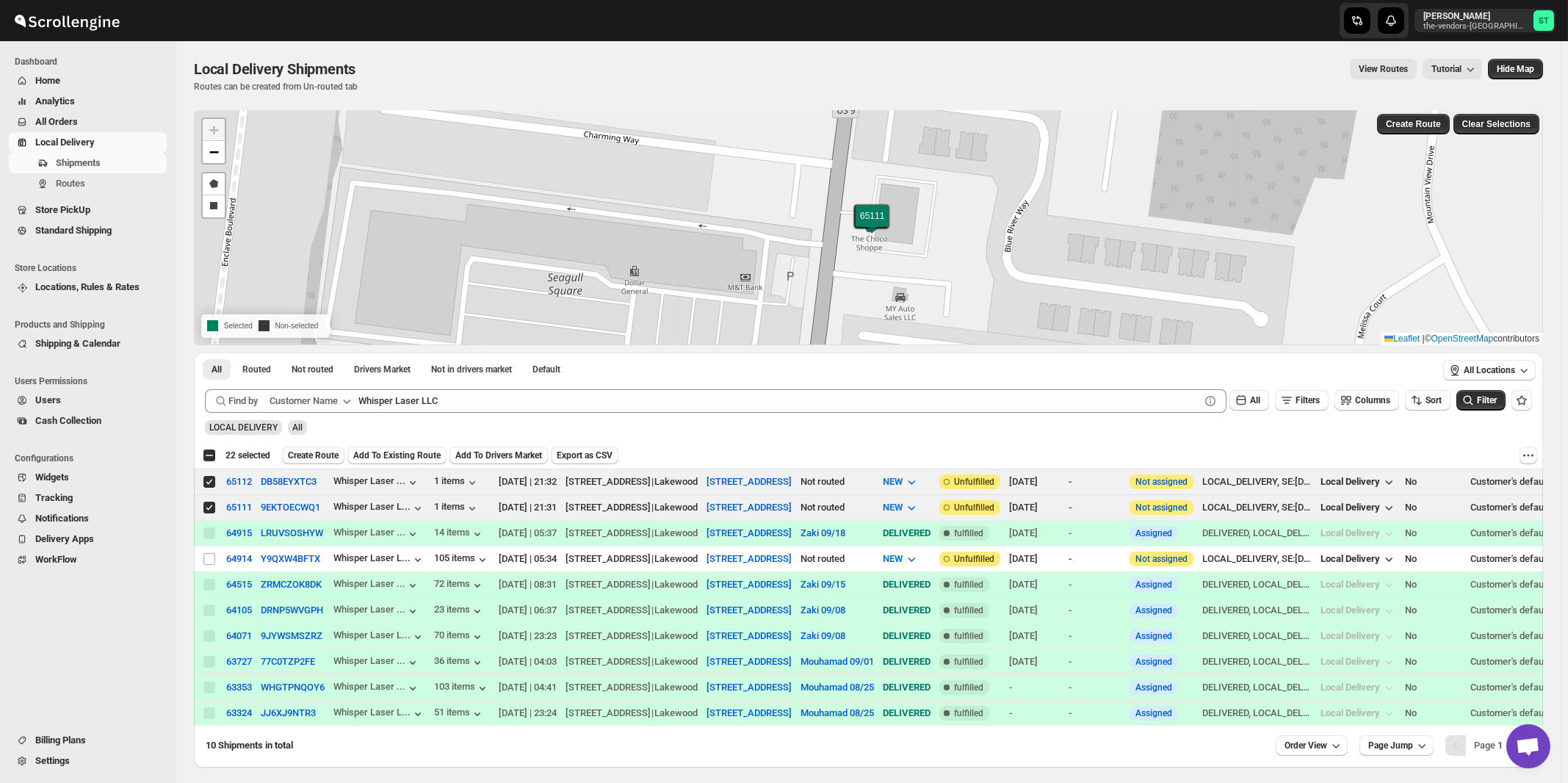
click at [311, 457] on span "Create Route" at bounding box center [312, 455] width 51 height 12
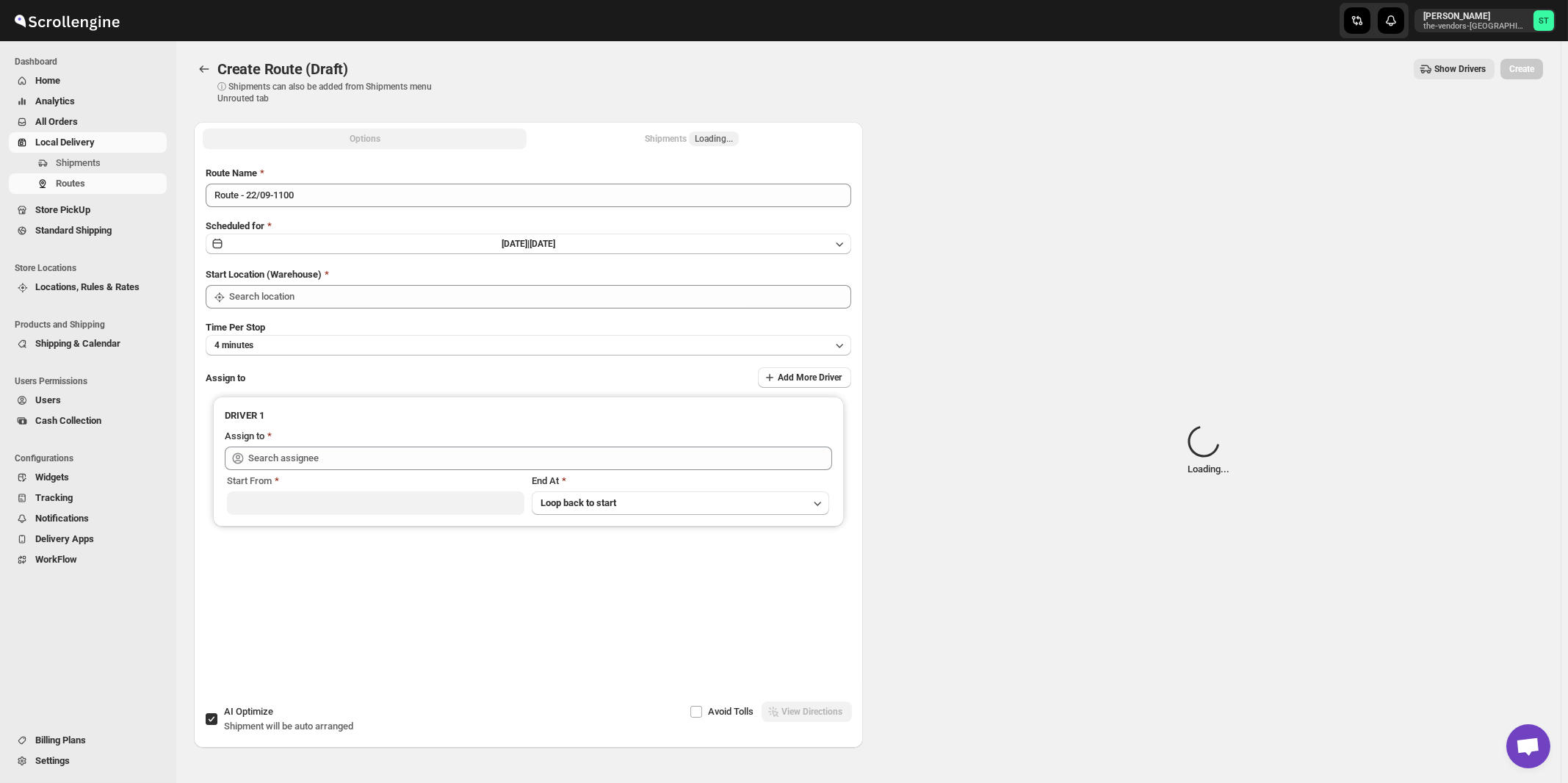
type input "[STREET_ADDRESS]"
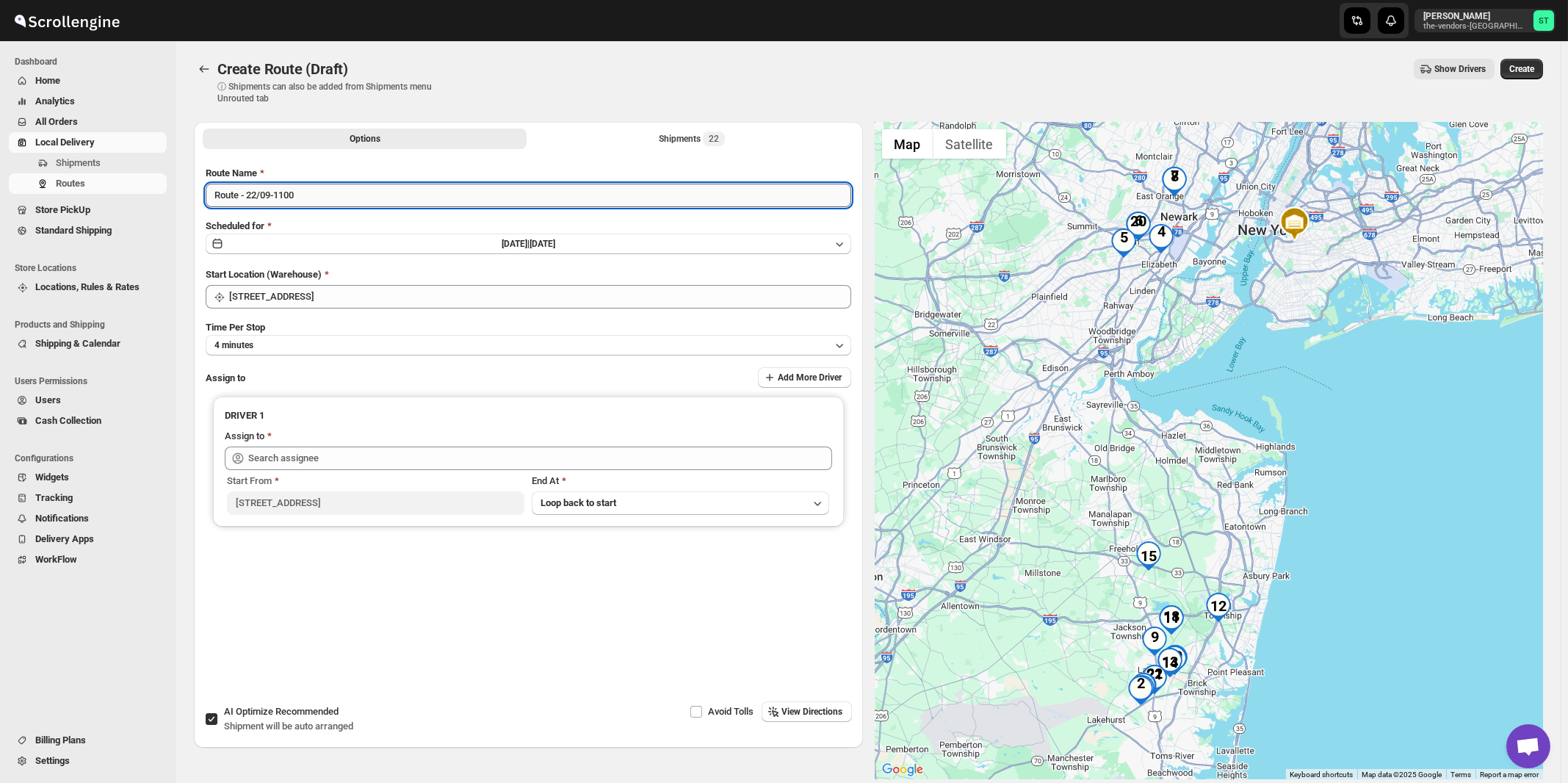
click at [525, 188] on input "Route - 22/09-1100" at bounding box center [529, 195] width 646 height 23
paste input "Zaki"
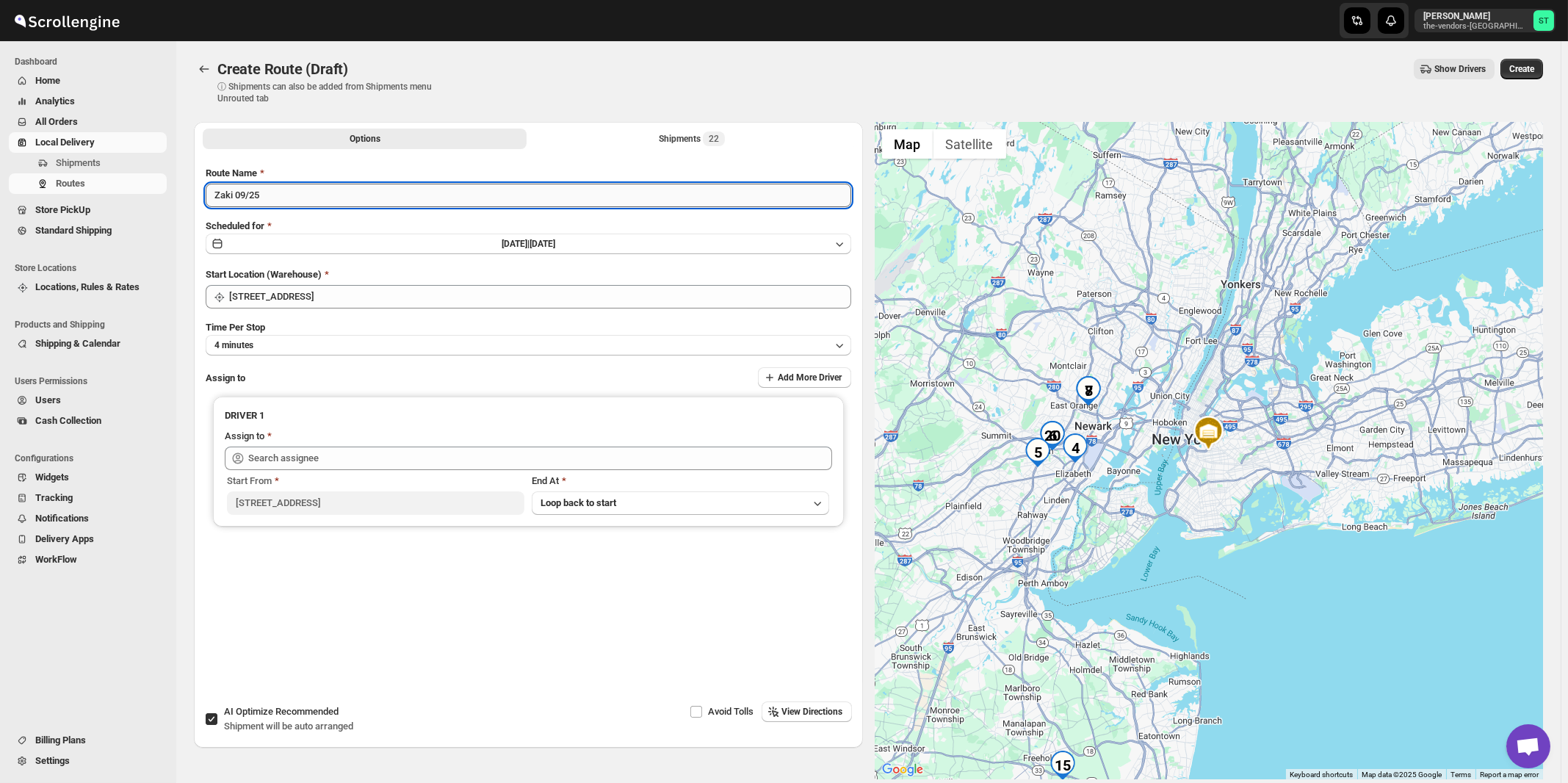
type input "Zaki 09/25"
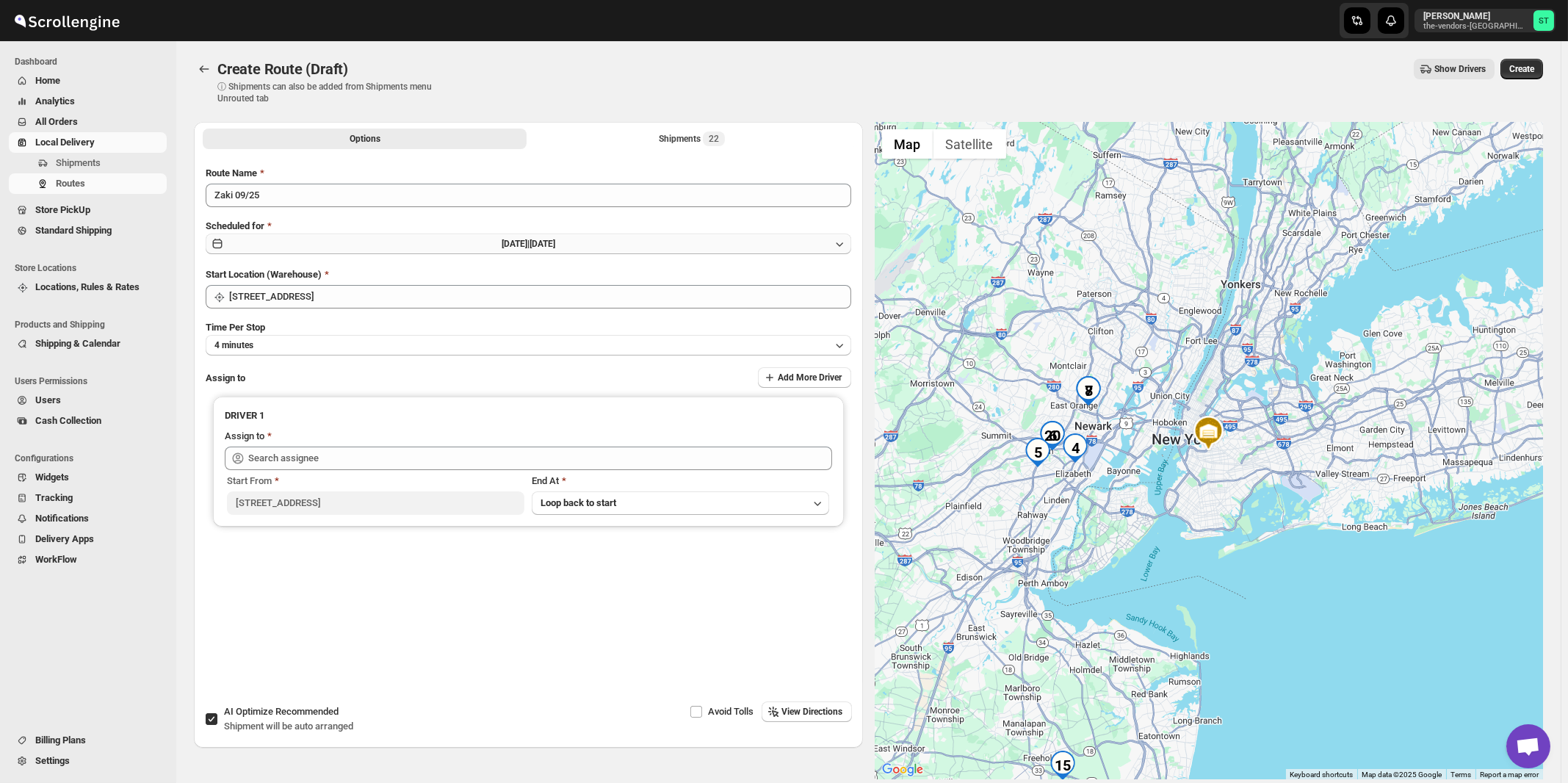
click at [508, 246] on span "[DATE] |" at bounding box center [516, 243] width 28 height 10
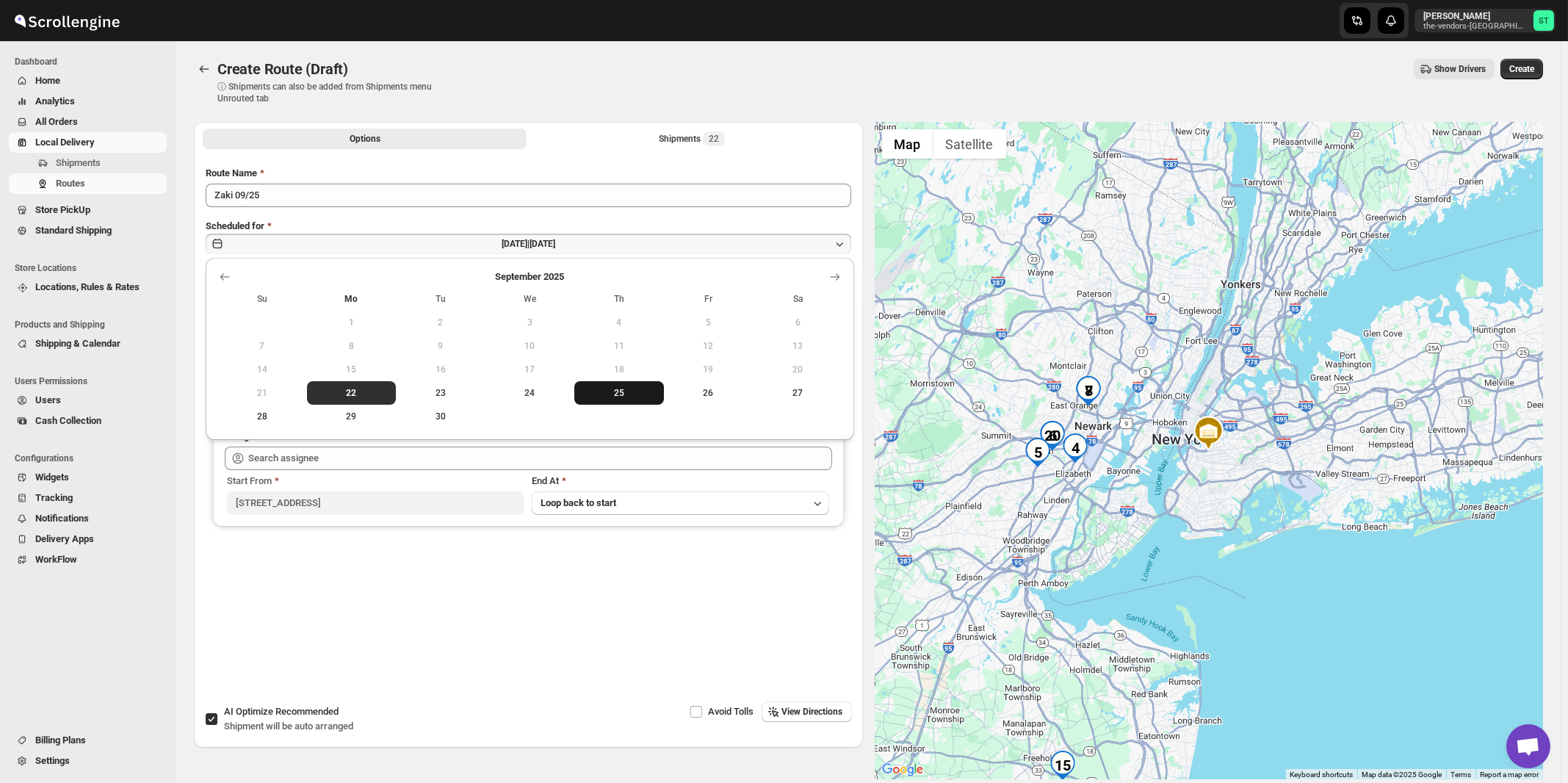
click at [627, 392] on span "25" at bounding box center [619, 393] width 78 height 12
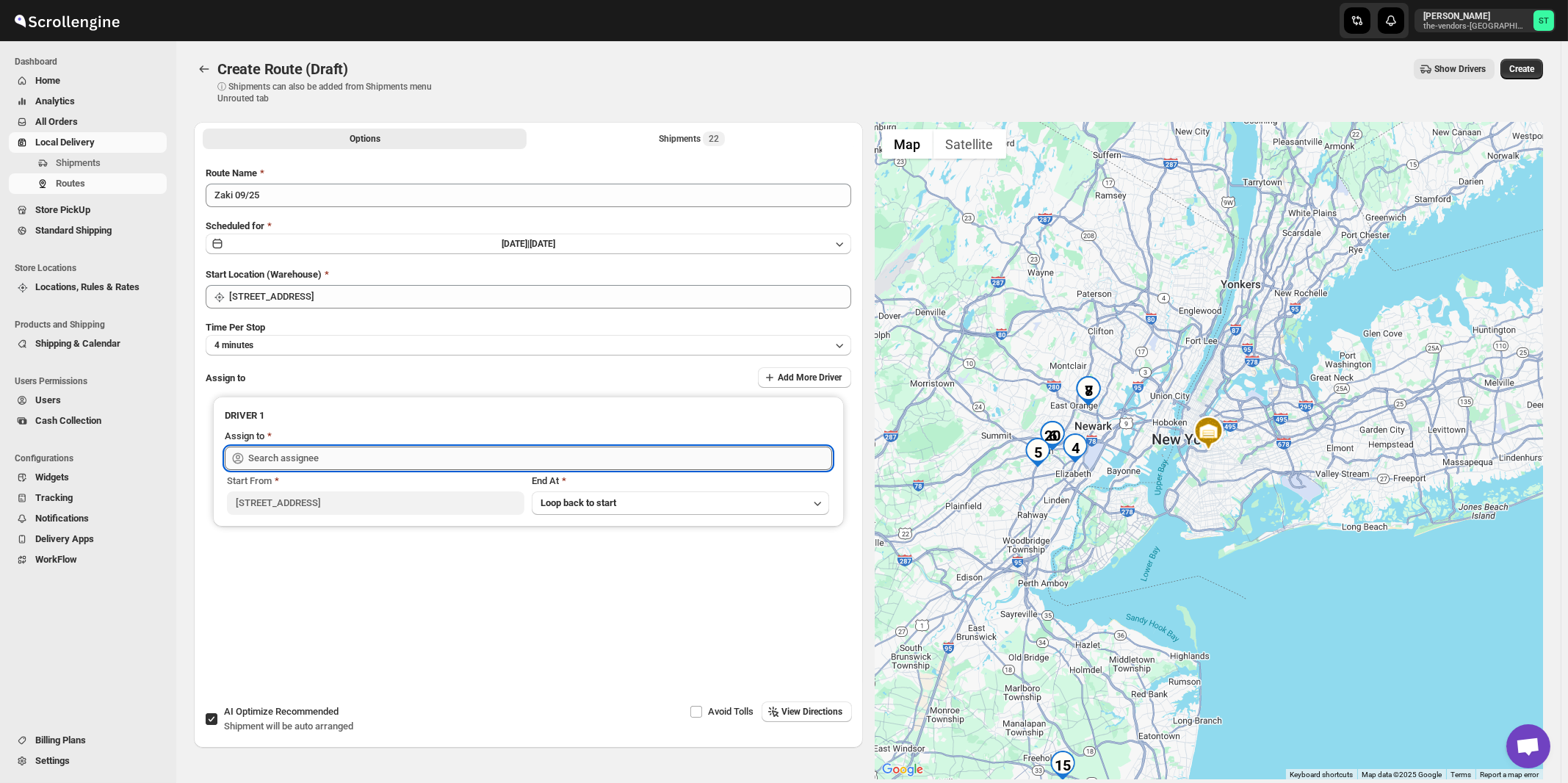
click at [447, 457] on input "text" at bounding box center [540, 458] width 584 height 23
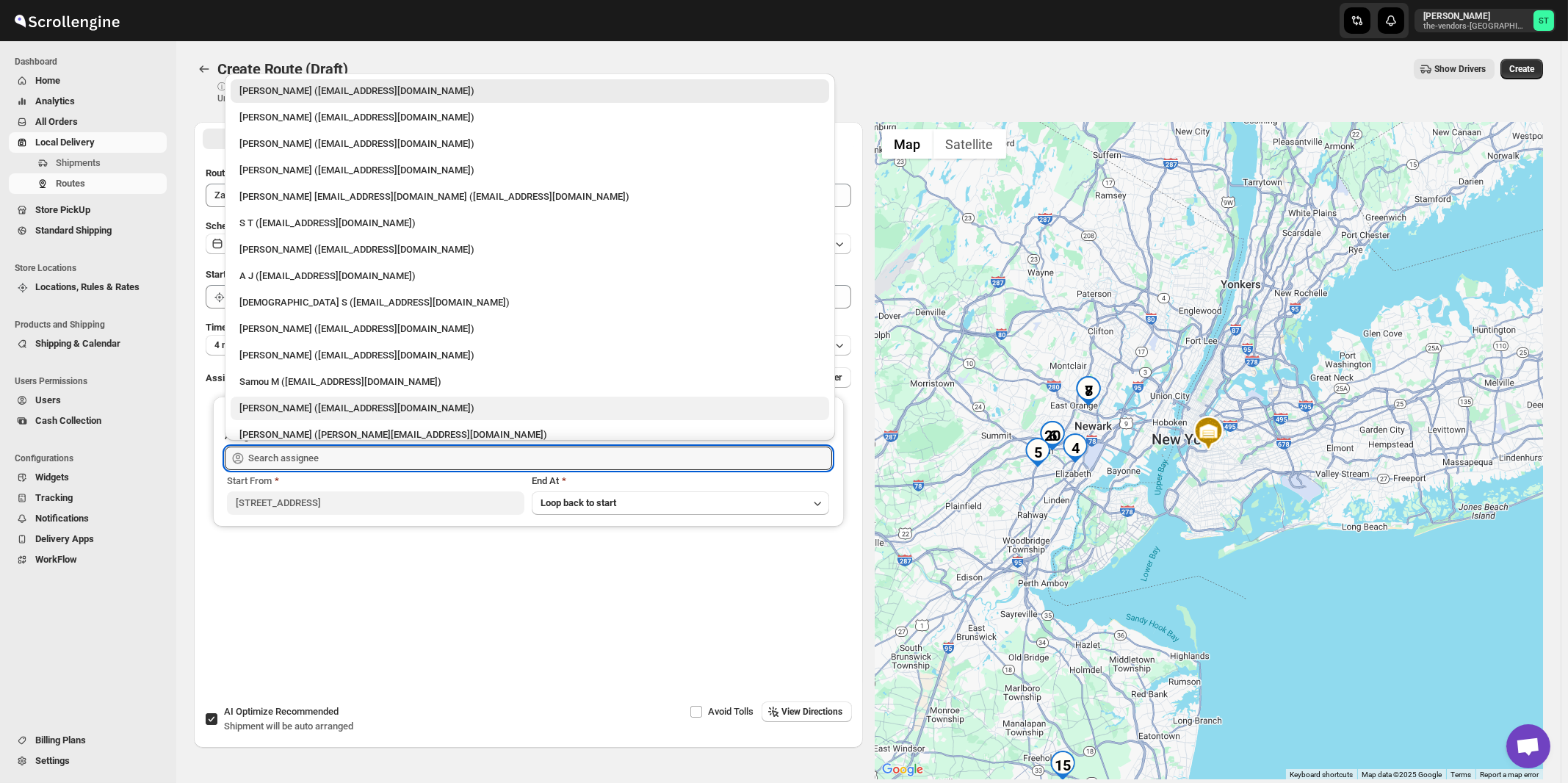
click at [317, 406] on div "[PERSON_NAME] ([EMAIL_ADDRESS][DOMAIN_NAME])" at bounding box center [529, 408] width 581 height 14
type input "[PERSON_NAME] ([EMAIL_ADDRESS][DOMAIN_NAME])"
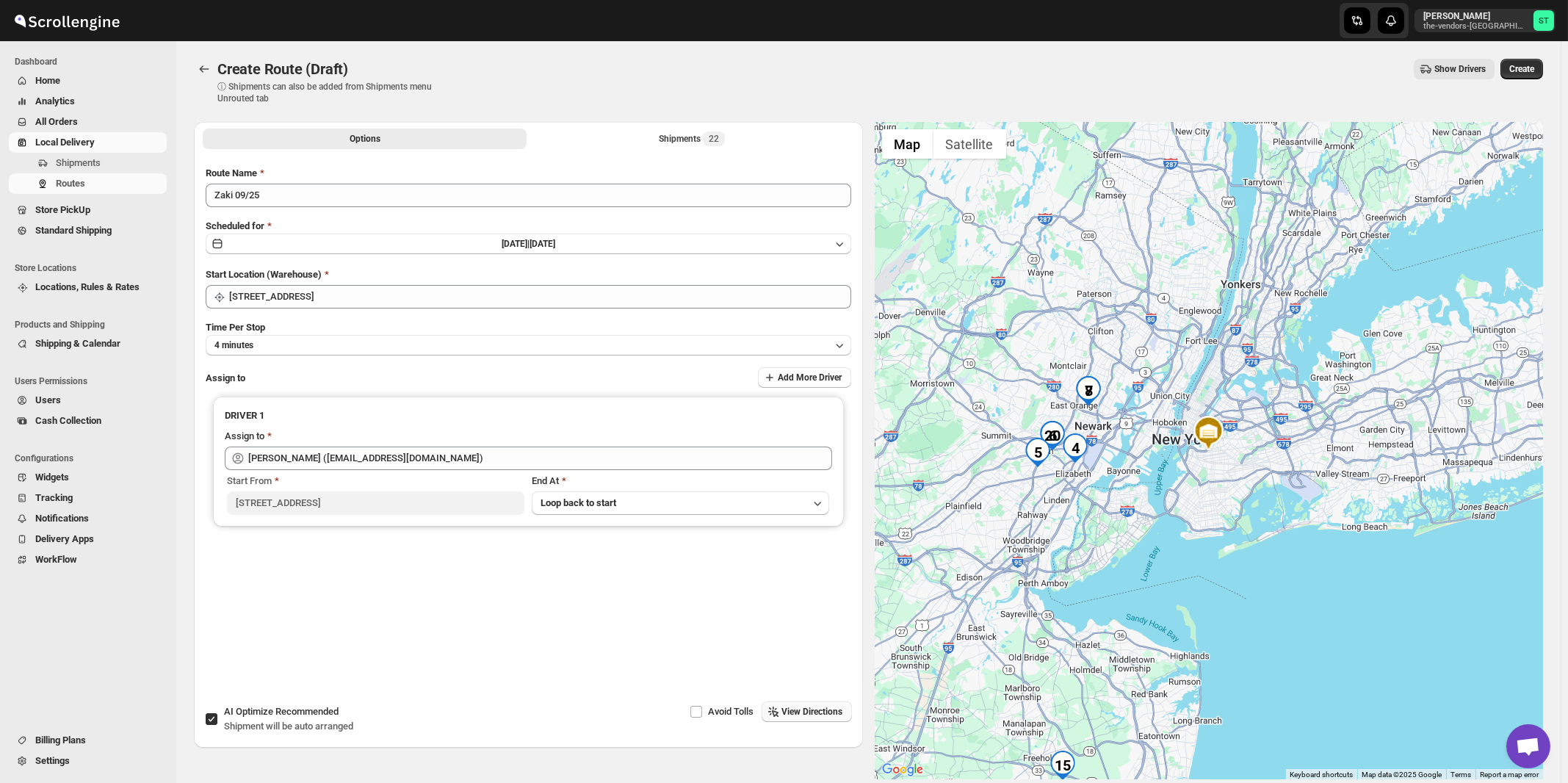
click at [786, 708] on span "View Directions" at bounding box center [813, 712] width 61 height 12
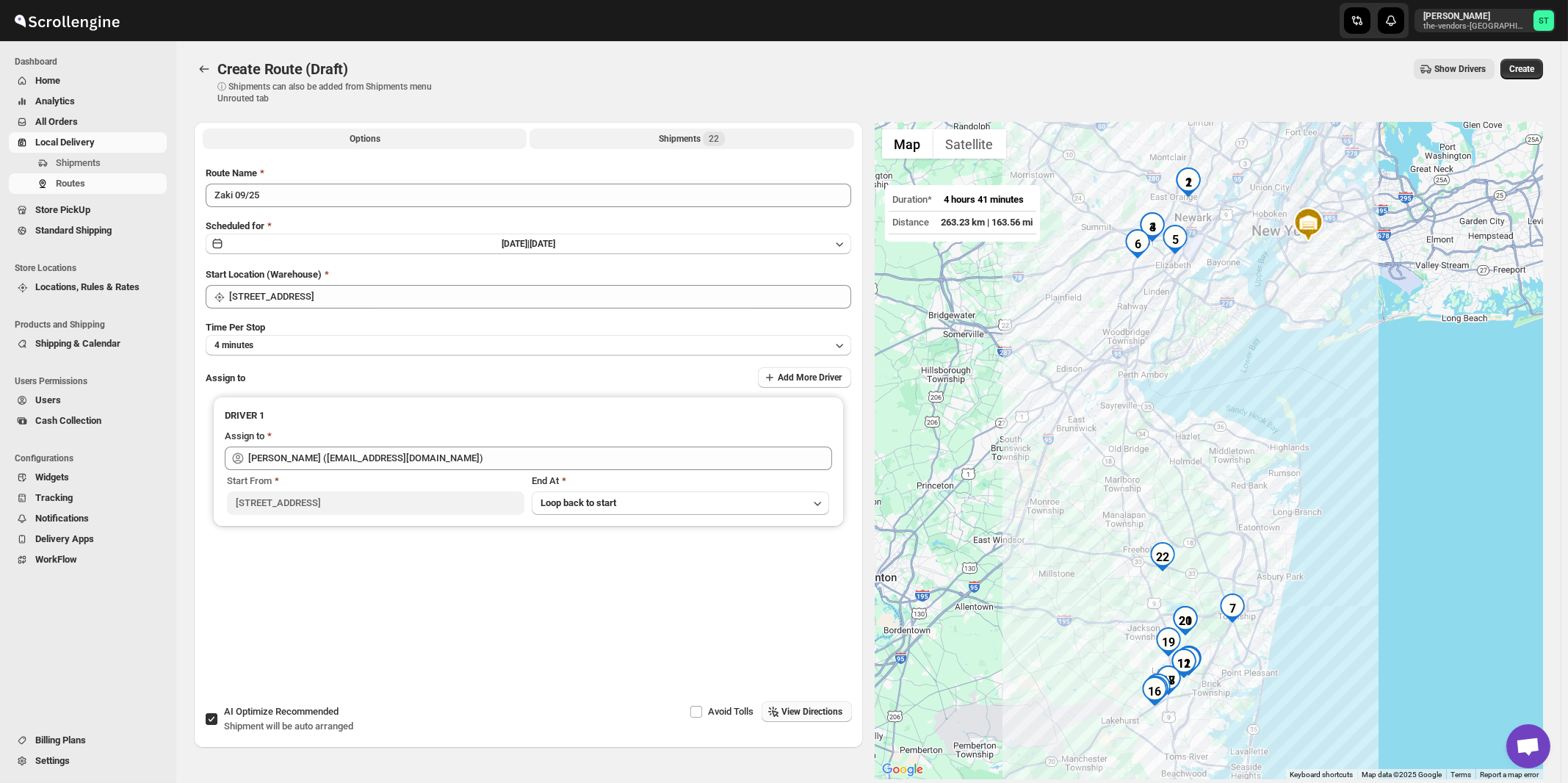
click at [700, 135] on div "Shipments 22" at bounding box center [692, 139] width 66 height 14
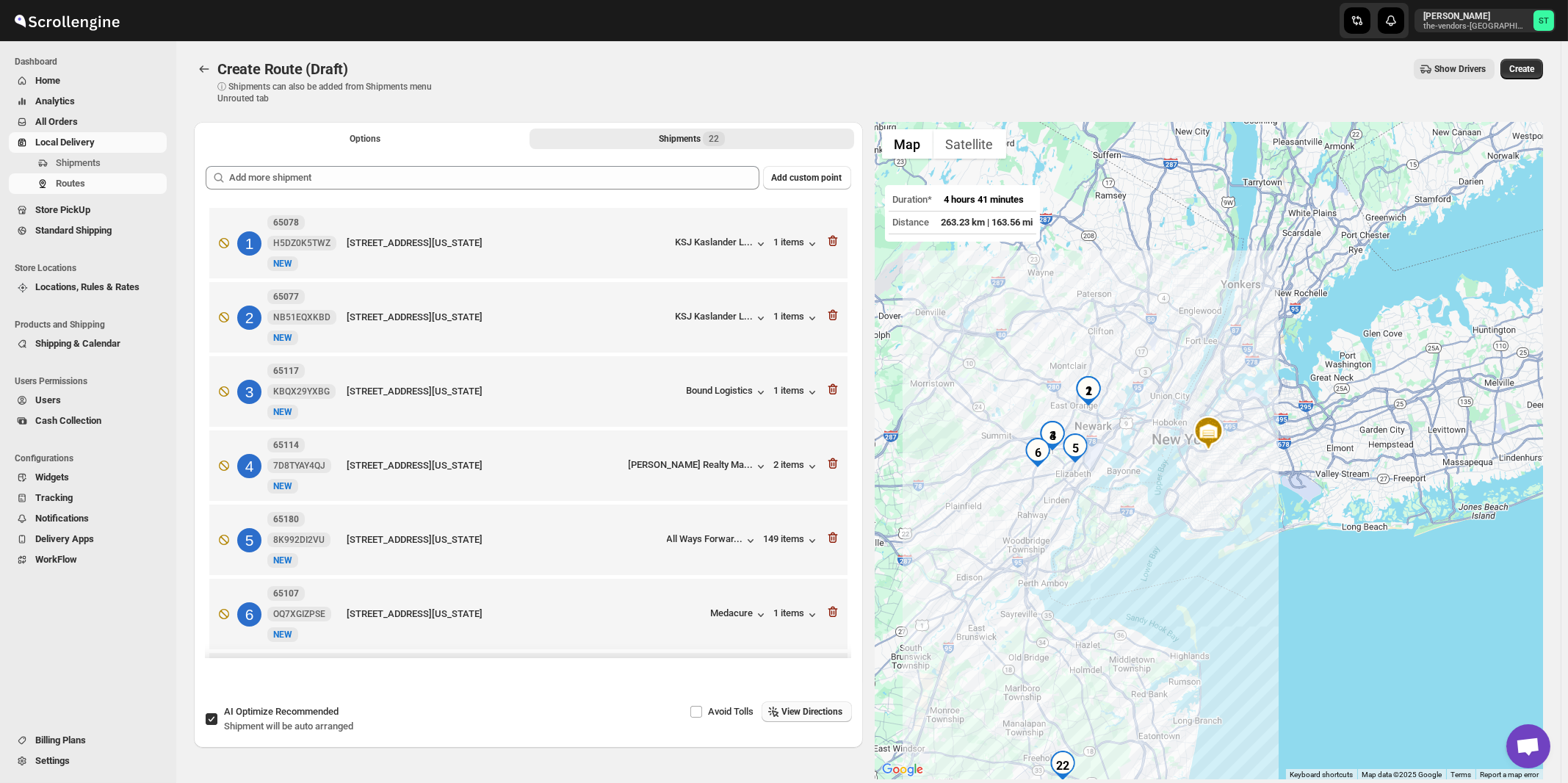
click at [304, 712] on span "Recommended" at bounding box center [307, 712] width 63 height 11
click at [218, 713] on input "AI Optimize Recommended Shipment will be auto arranged" at bounding box center [211, 719] width 12 height 12
checkbox input "false"
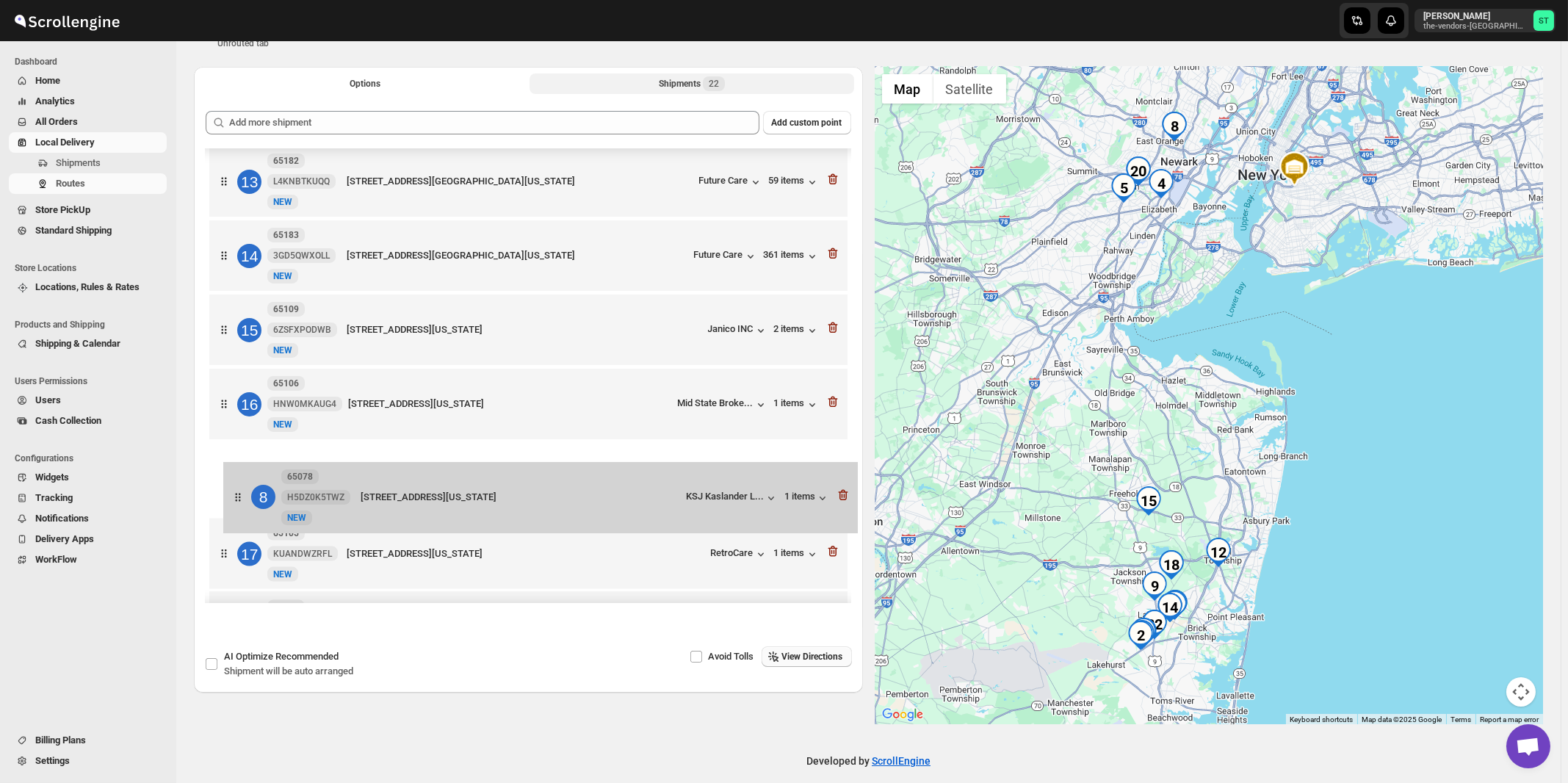
scroll to position [823, 0]
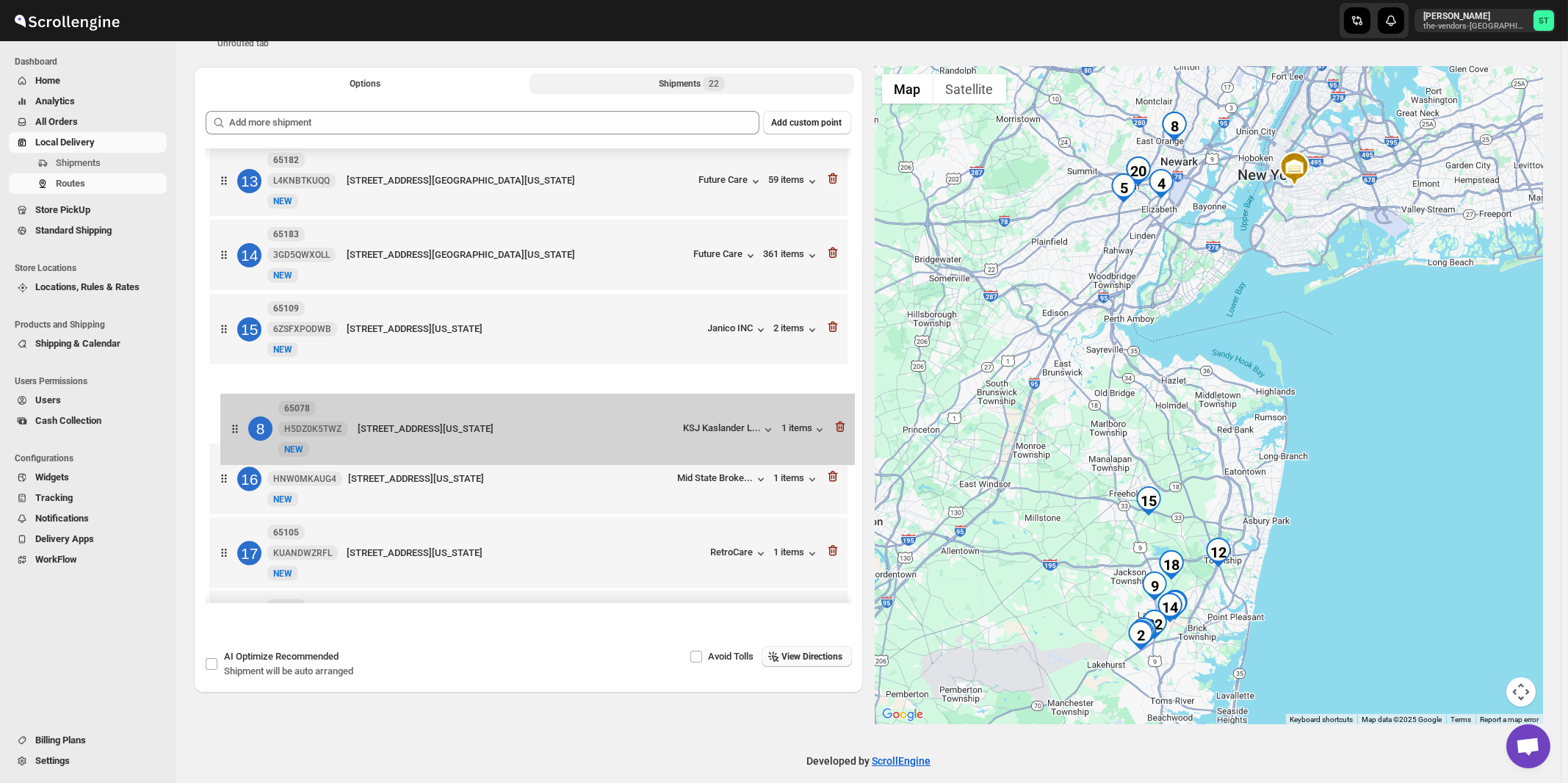
drag, startPoint x: 657, startPoint y: 377, endPoint x: 669, endPoint y: 435, distance: 59.2
click at [669, 435] on div "1 65119 RXBCSSHTE0 [GEOGRAPHIC_DATA][STREET_ADDRESS][US_STATE] Insur... 1 items…" at bounding box center [529, 146] width 646 height 1641
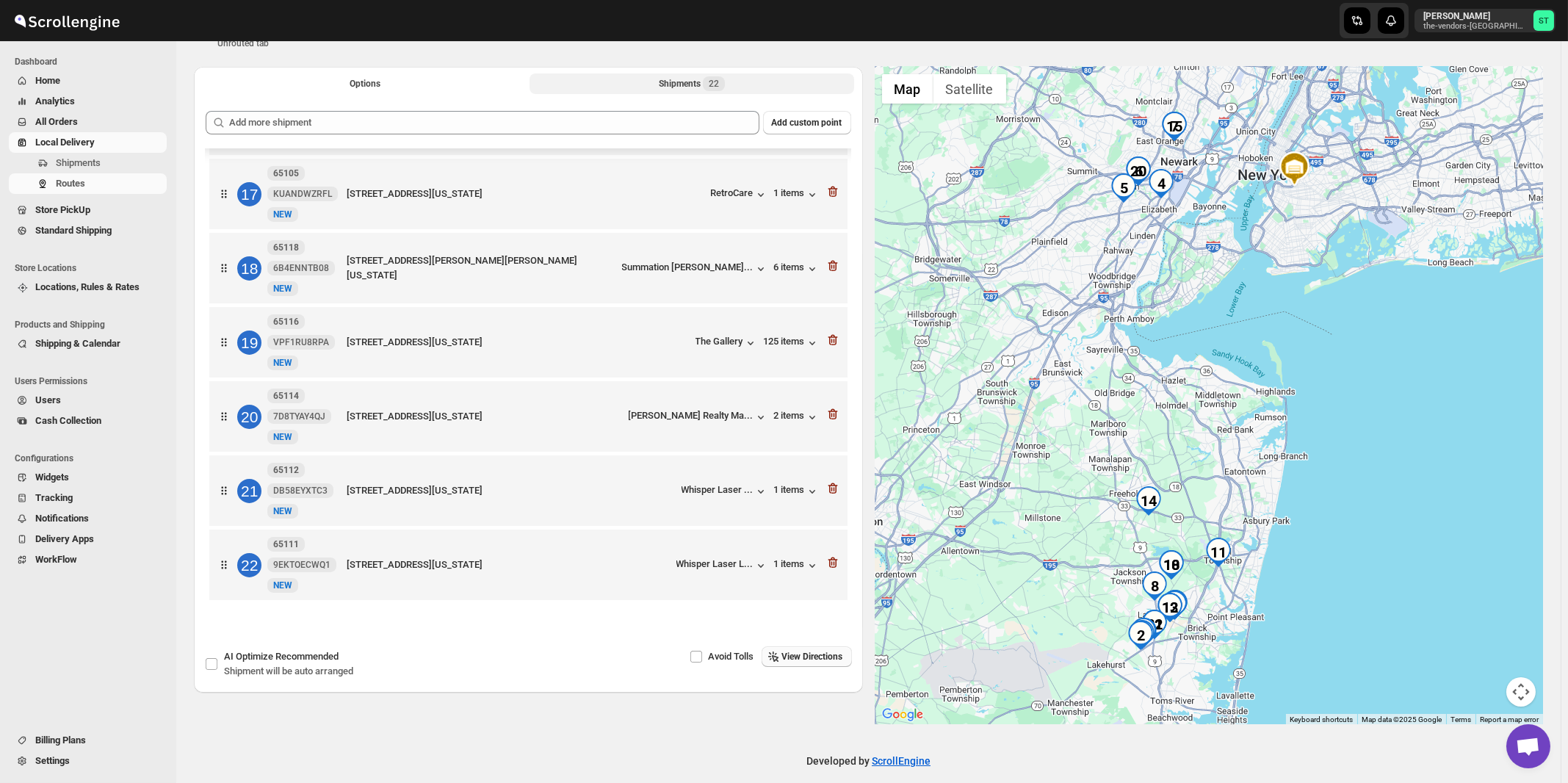
scroll to position [1211, 0]
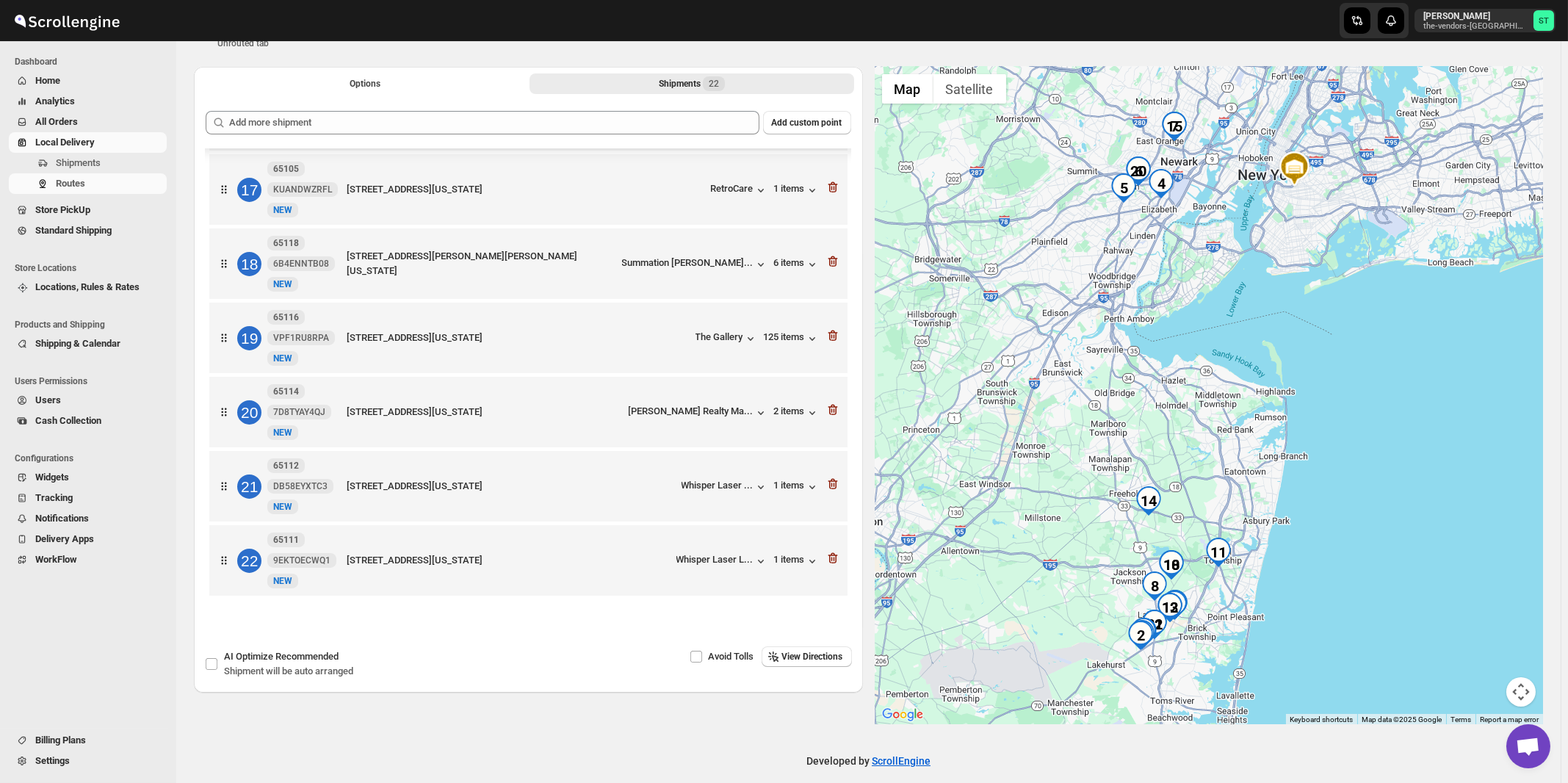
drag, startPoint x: 836, startPoint y: 655, endPoint x: 956, endPoint y: 721, distance: 137.0
click at [836, 655] on span "View Directions" at bounding box center [813, 656] width 61 height 12
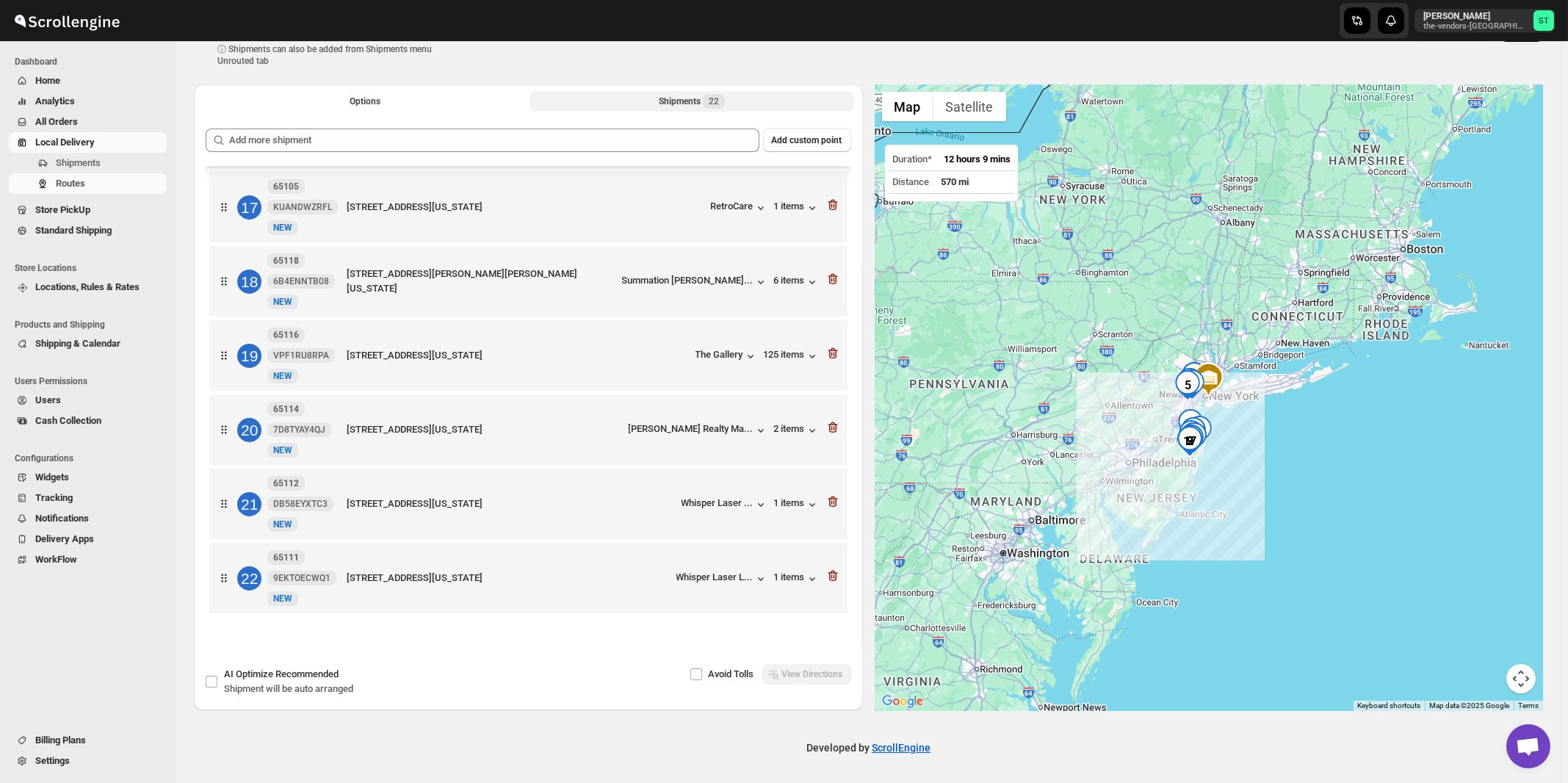
scroll to position [0, 0]
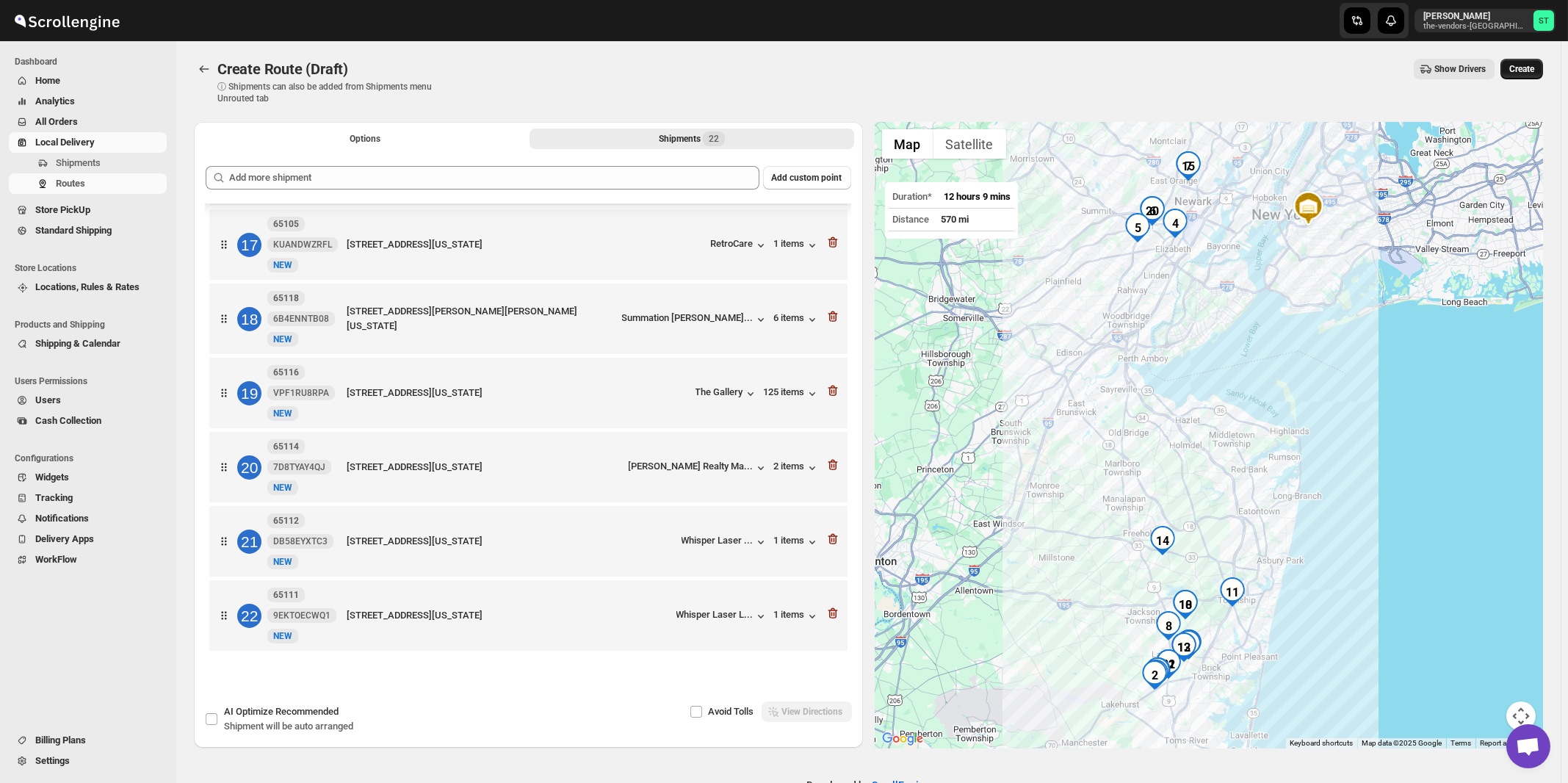
click at [1529, 69] on span "Create" at bounding box center [1521, 69] width 25 height 12
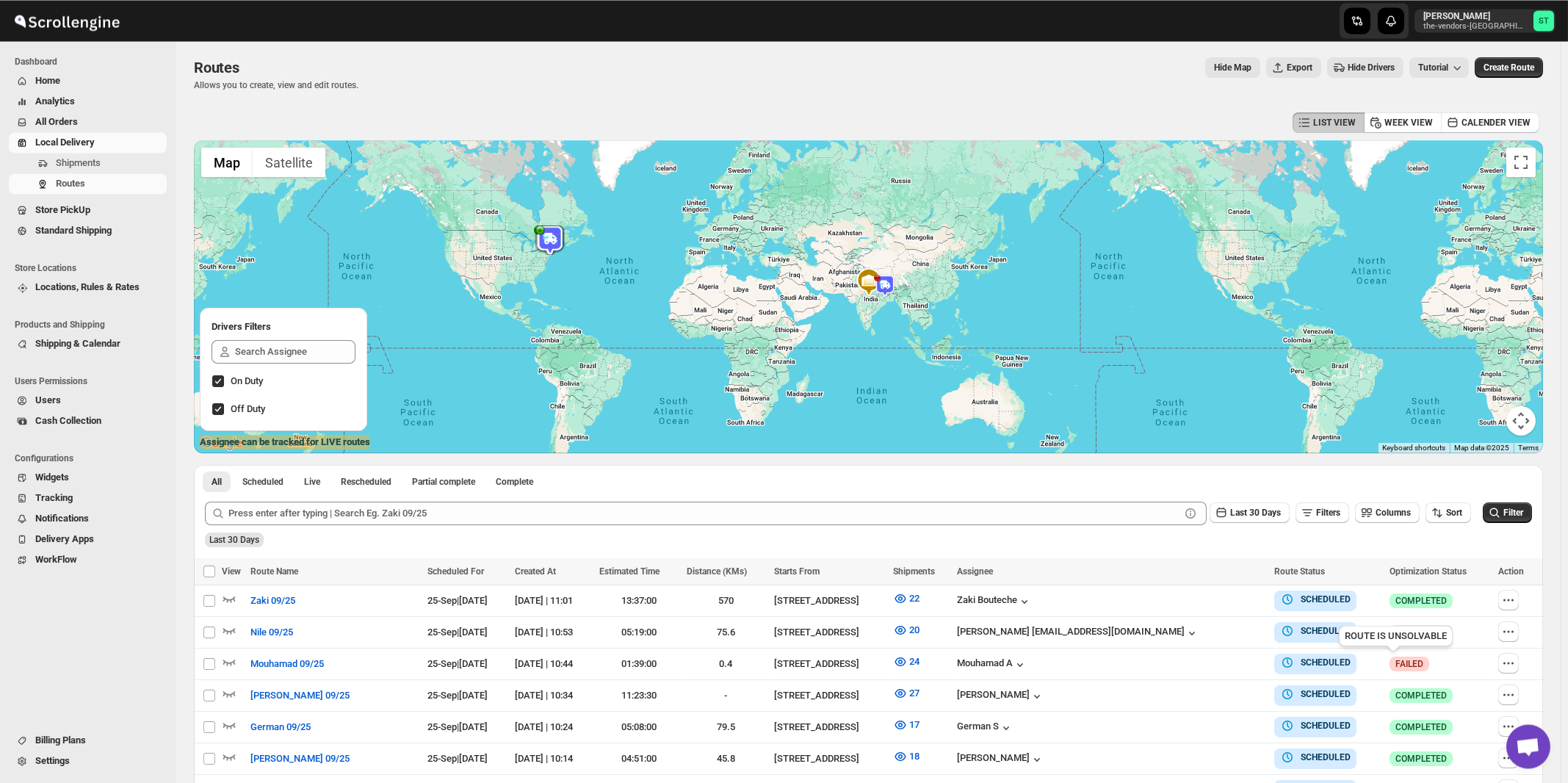
scroll to position [220, 0]
